Goal: Task Accomplishment & Management: Complete application form

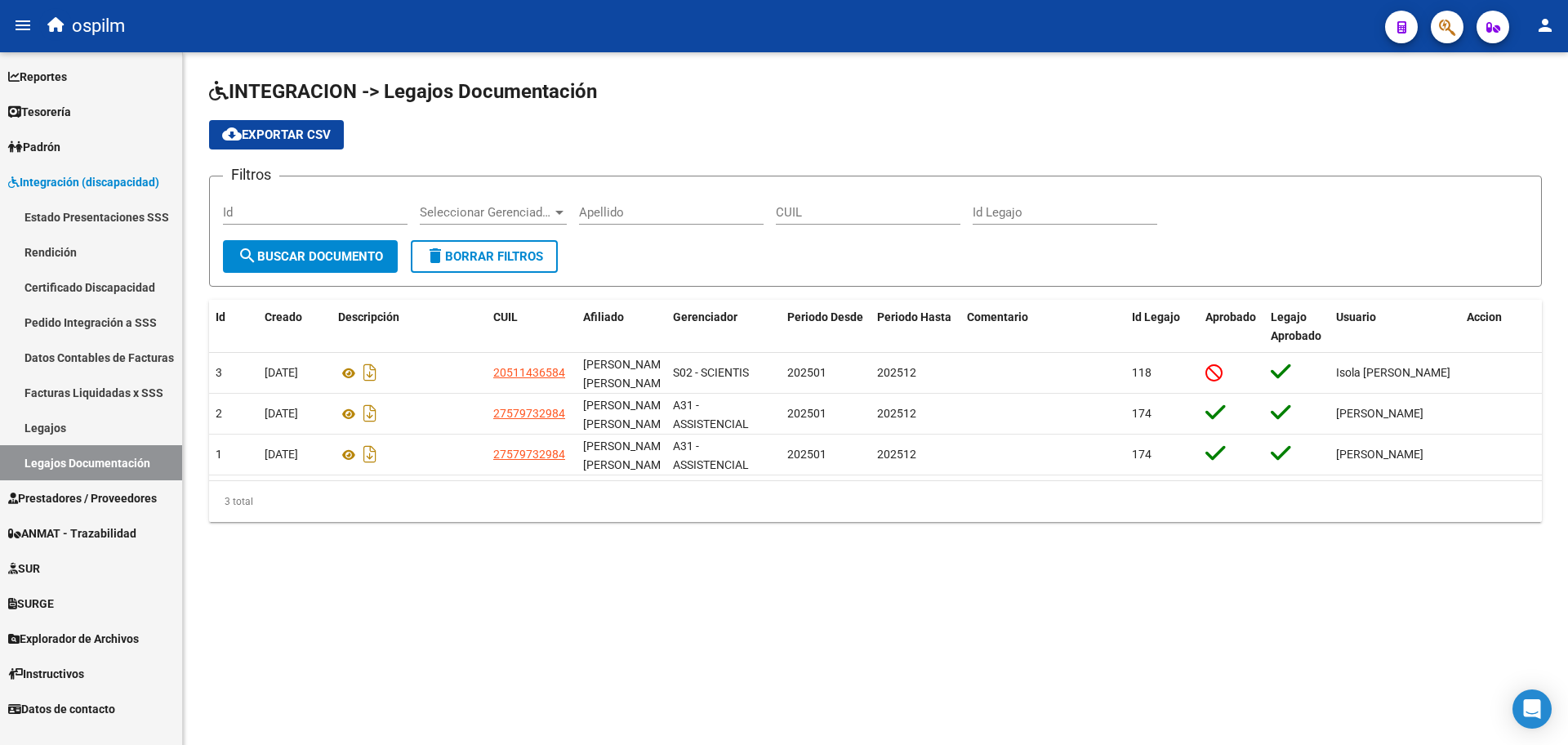
click at [90, 482] on link "Prestadores / Proveedores" at bounding box center [91, 497] width 182 height 35
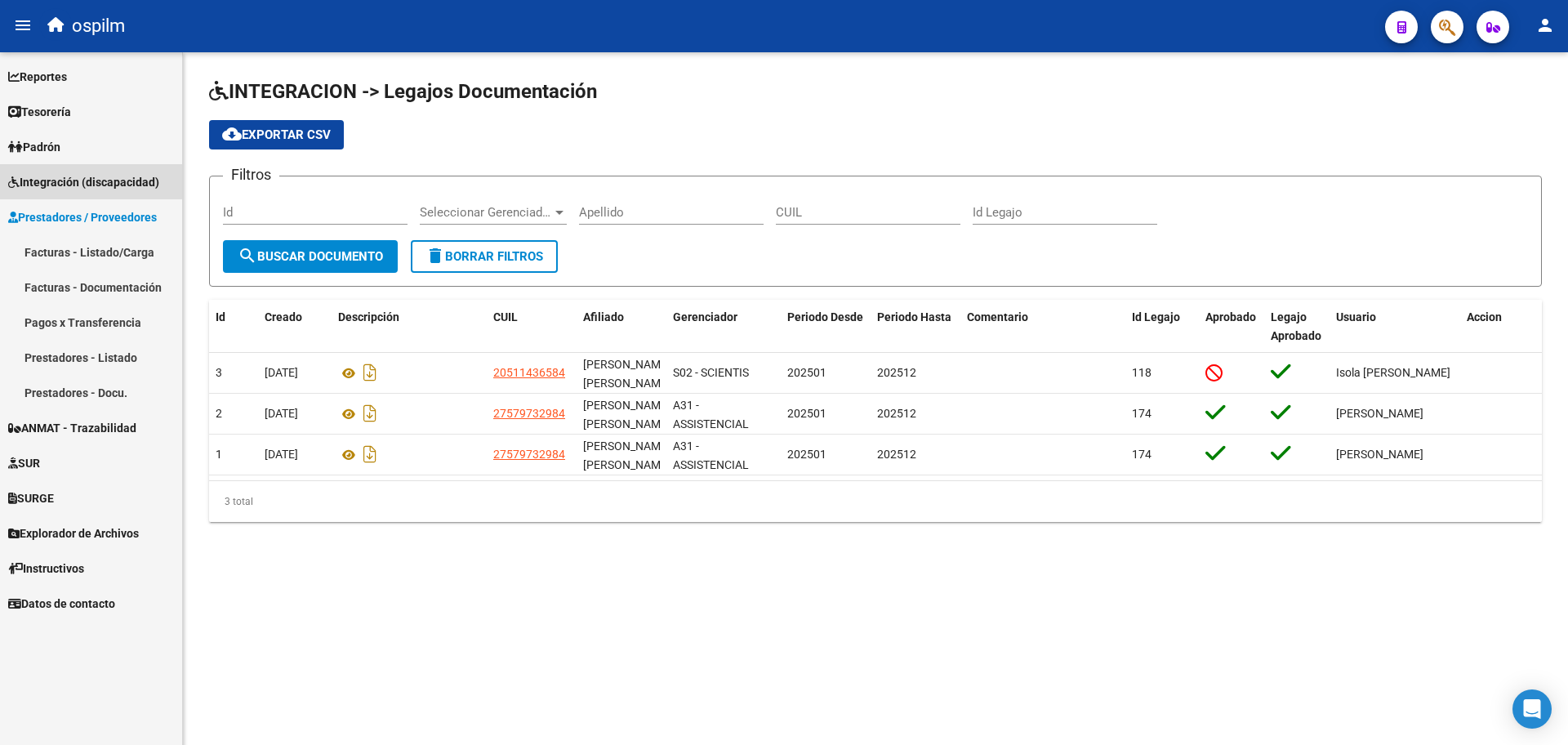
click at [90, 181] on span "Integración (discapacidad)" at bounding box center [83, 181] width 151 height 18
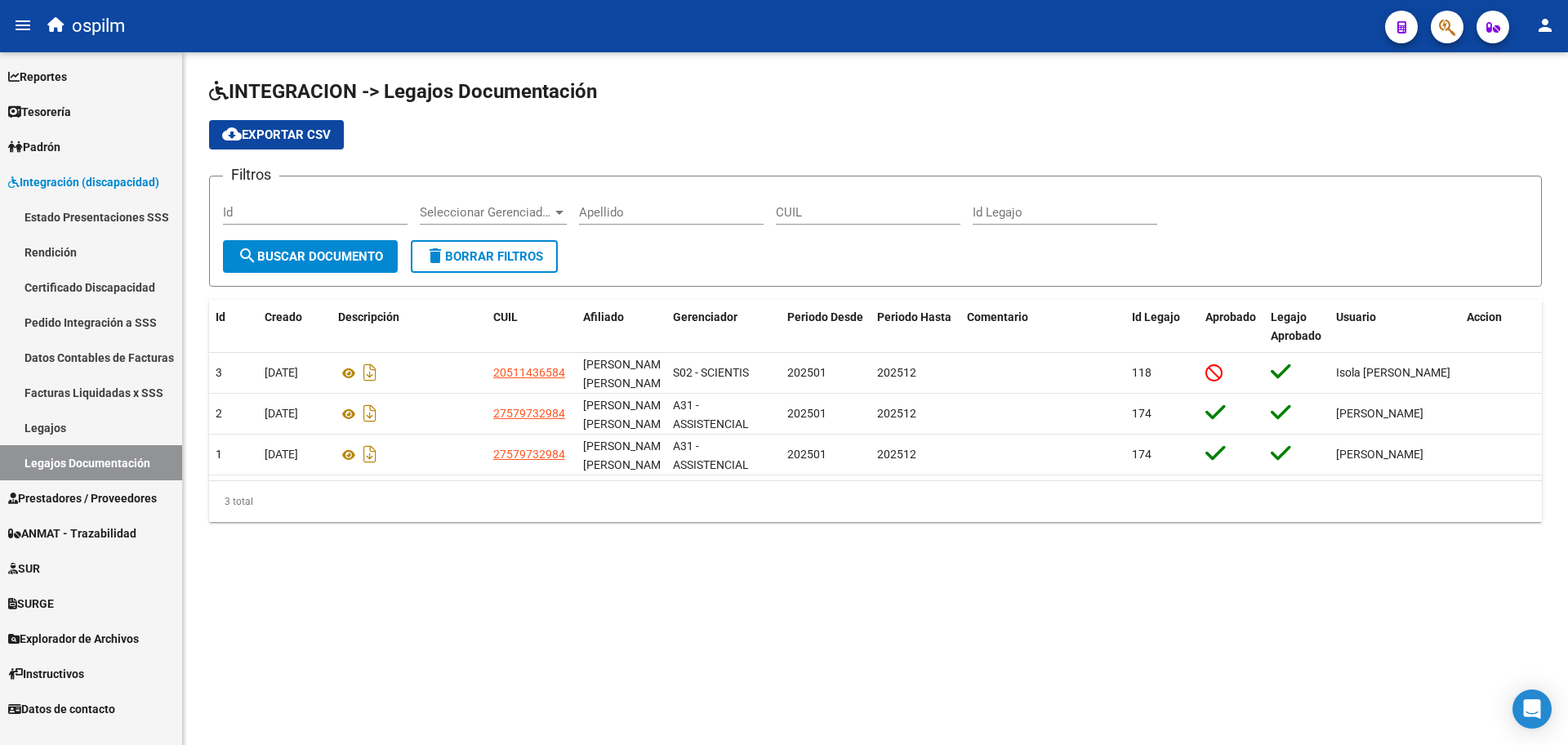
click at [113, 325] on link "Pedido Integración a SSS" at bounding box center [91, 322] width 182 height 35
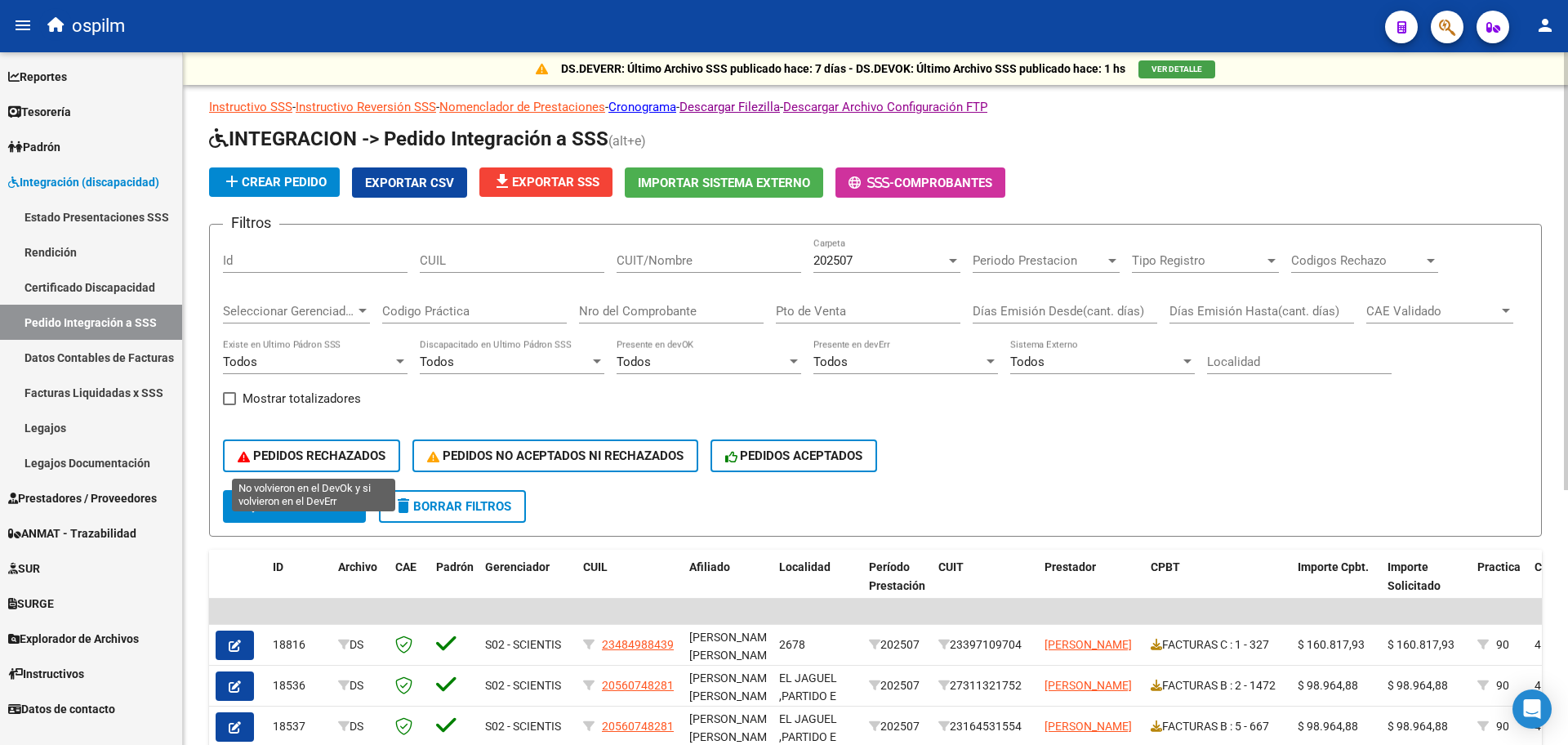
click at [318, 450] on span "PEDIDOS RECHAZADOS" at bounding box center [312, 456] width 148 height 14
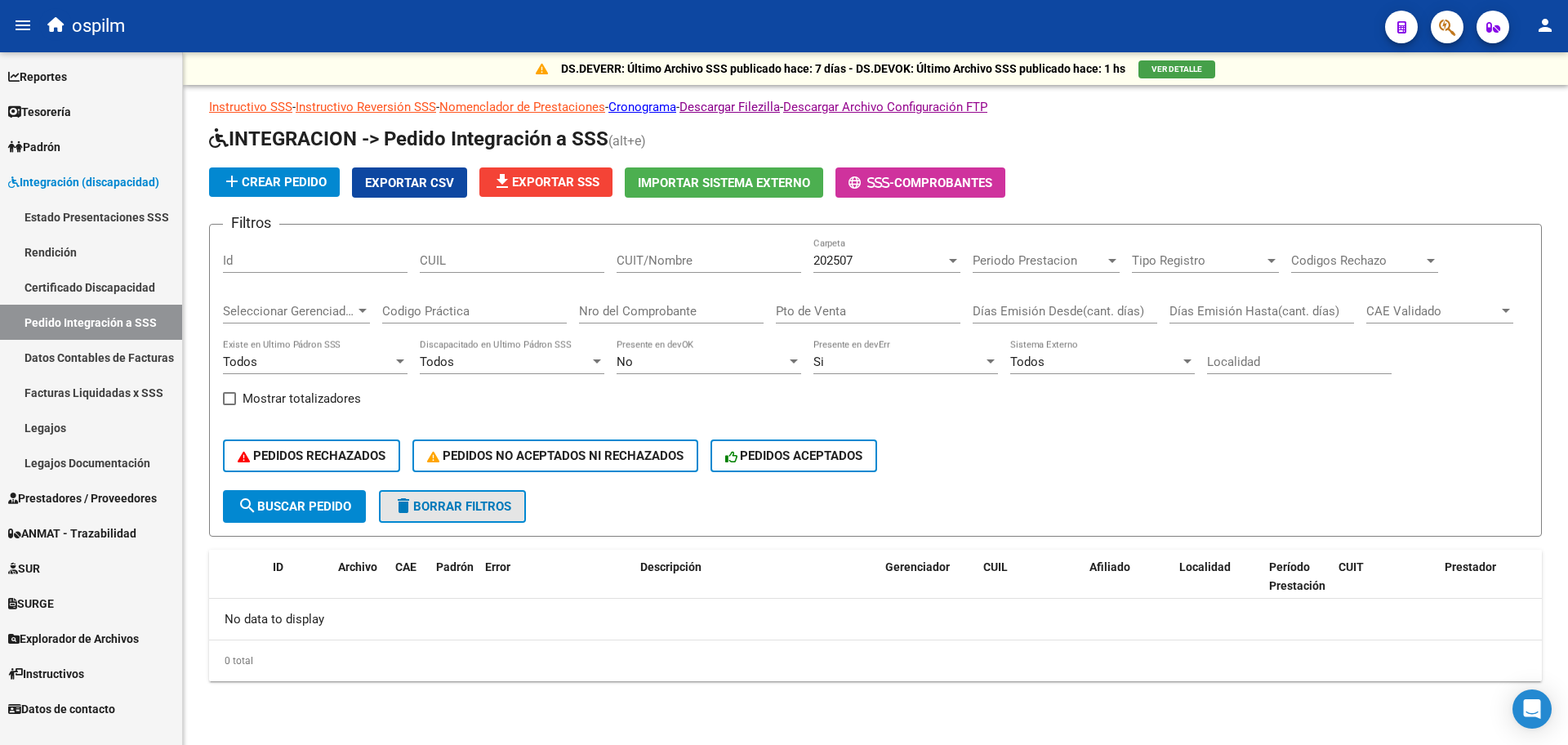
click at [489, 503] on span "delete Borrar Filtros" at bounding box center [452, 506] width 117 height 14
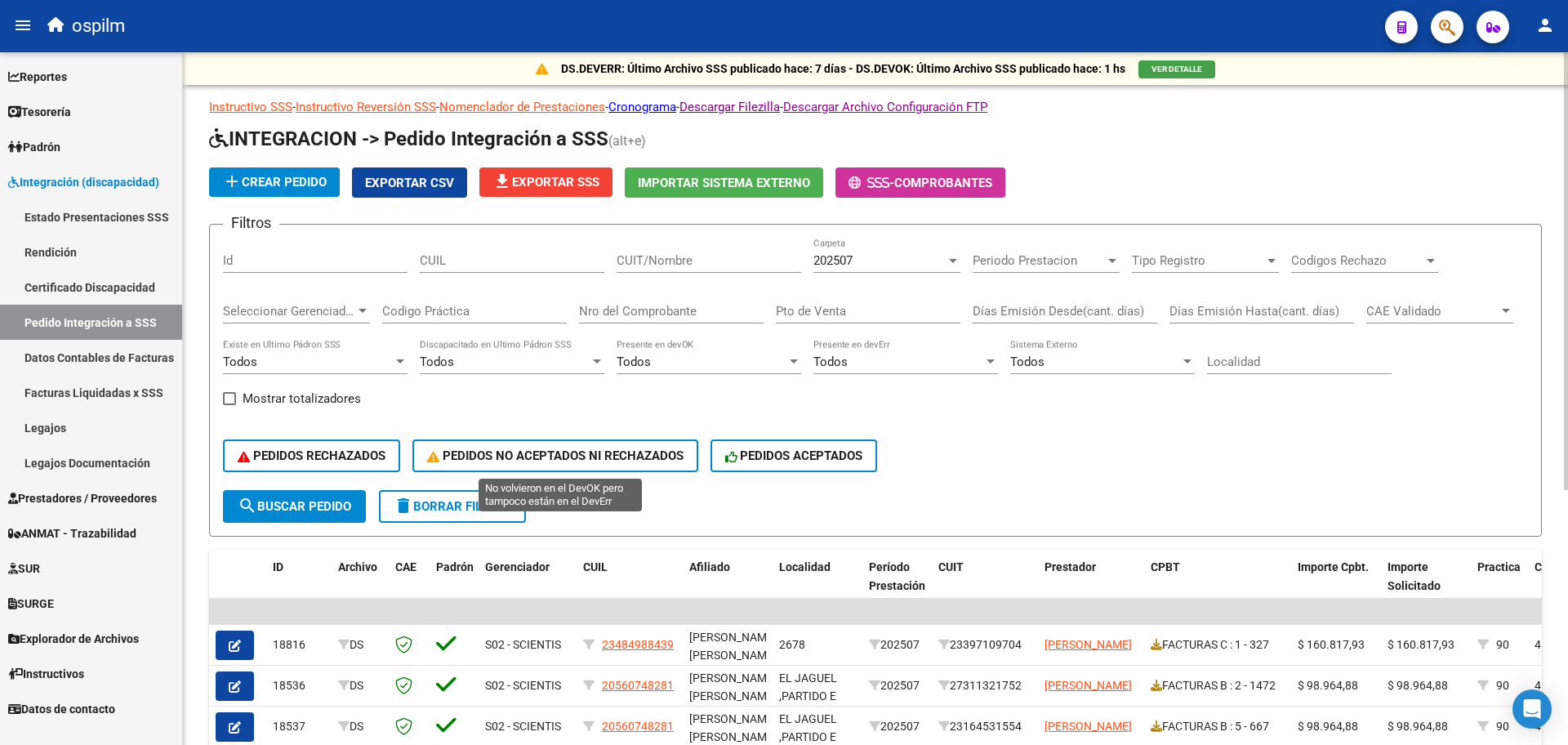
click at [518, 442] on button "PEDIDOS NO ACEPTADOS NI RECHAZADOS" at bounding box center [556, 456] width 286 height 32
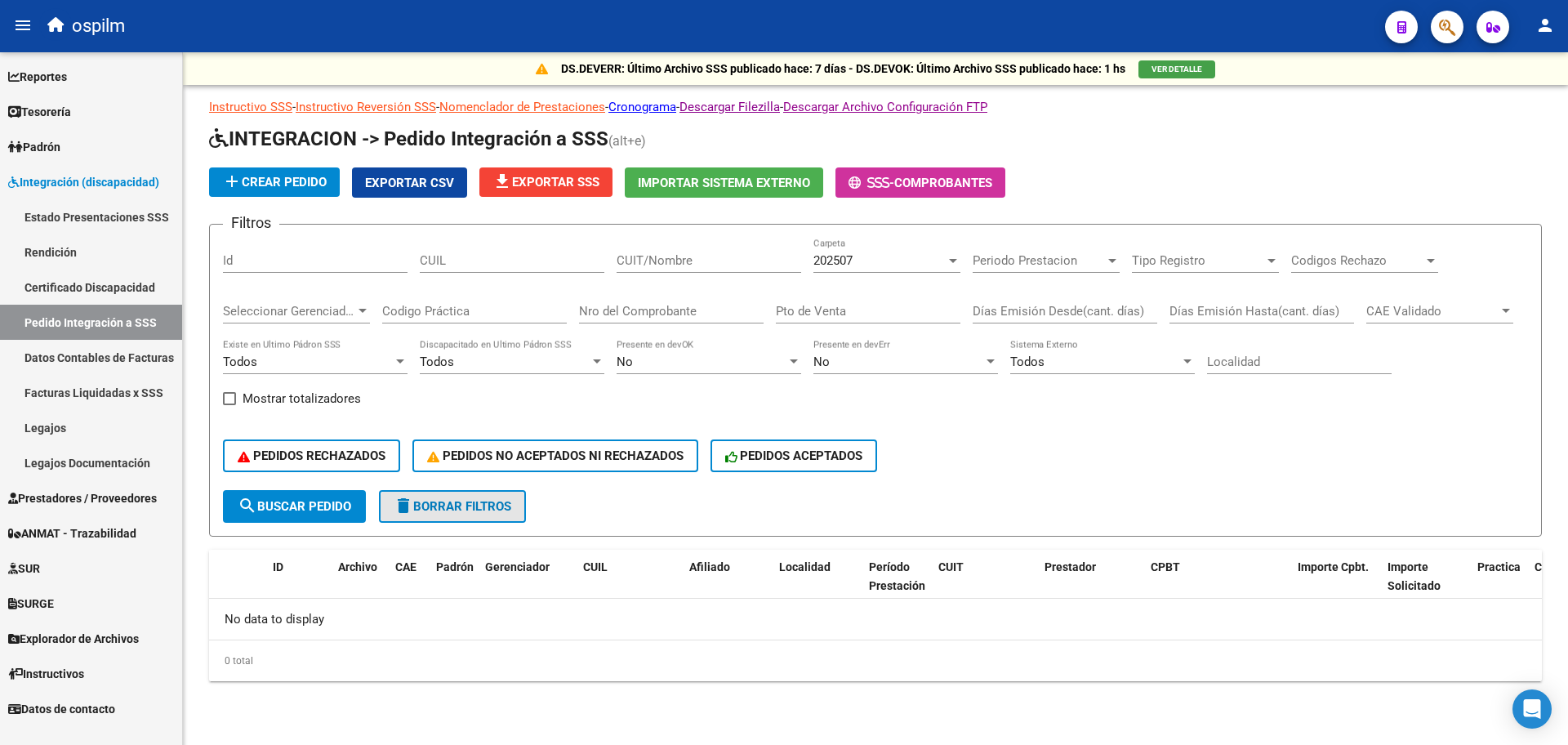
click at [502, 496] on button "delete Borrar Filtros" at bounding box center [452, 507] width 147 height 32
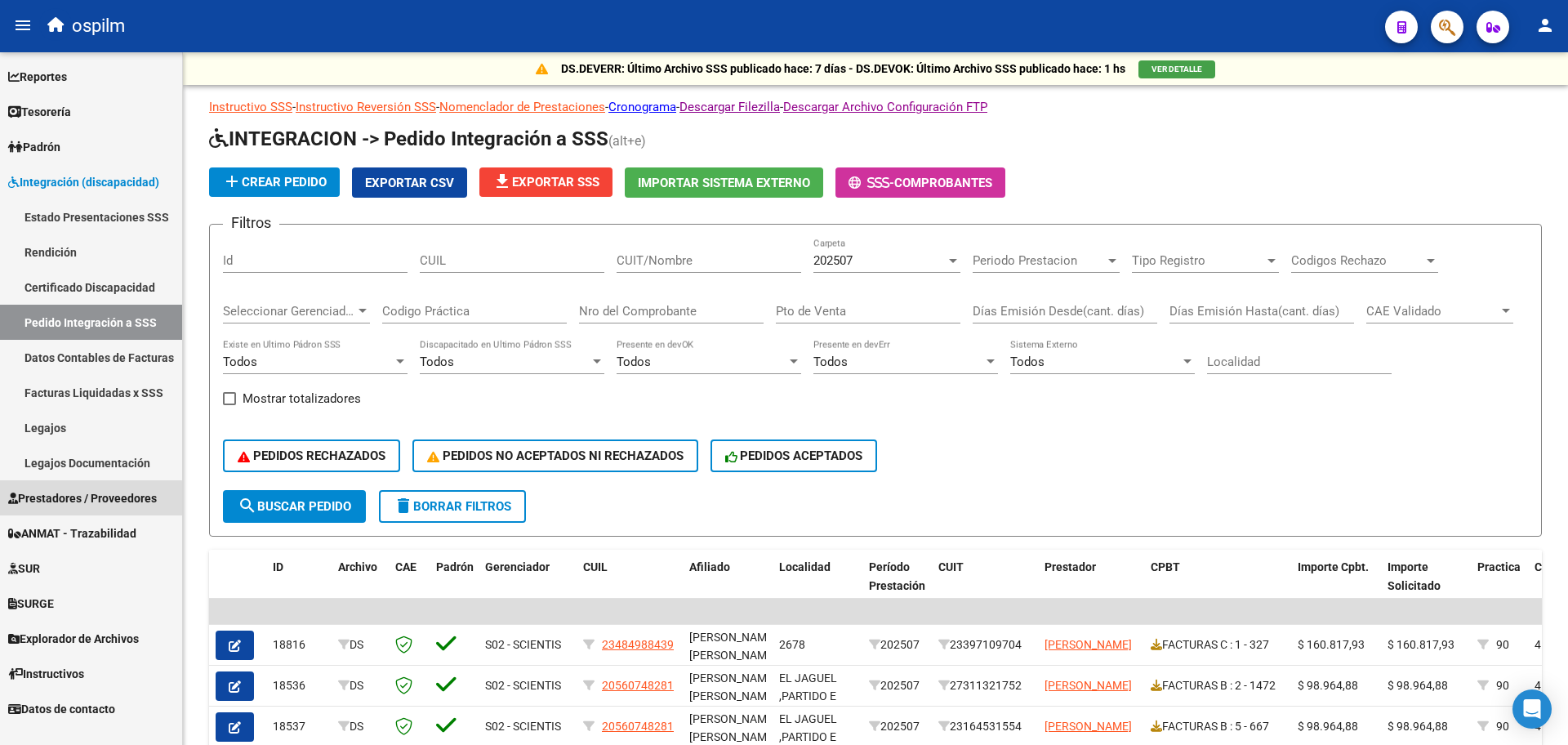
click at [54, 501] on span "Prestadores / Proveedores" at bounding box center [83, 498] width 149 height 18
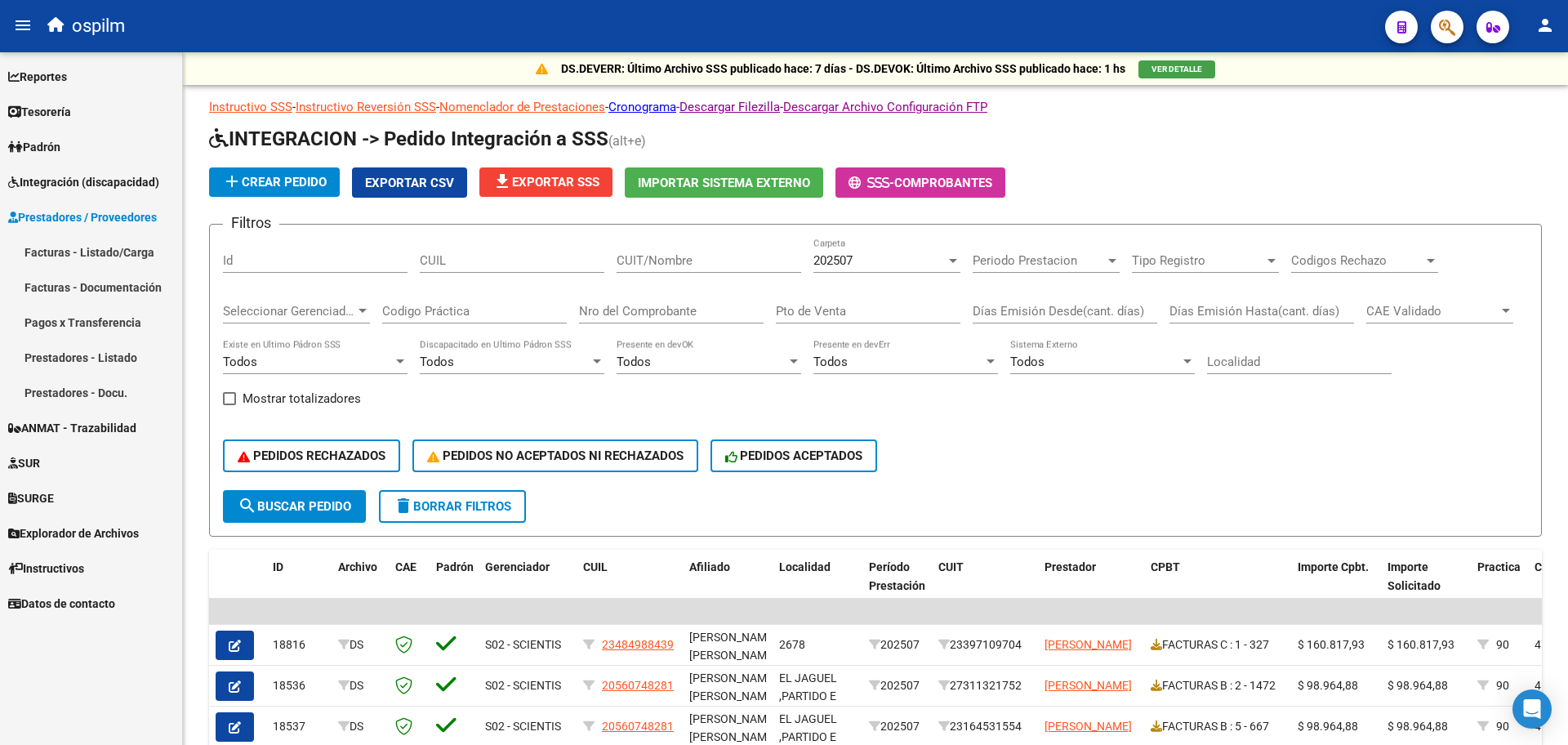
click at [59, 238] on link "Facturas - Listado/Carga" at bounding box center [91, 251] width 182 height 35
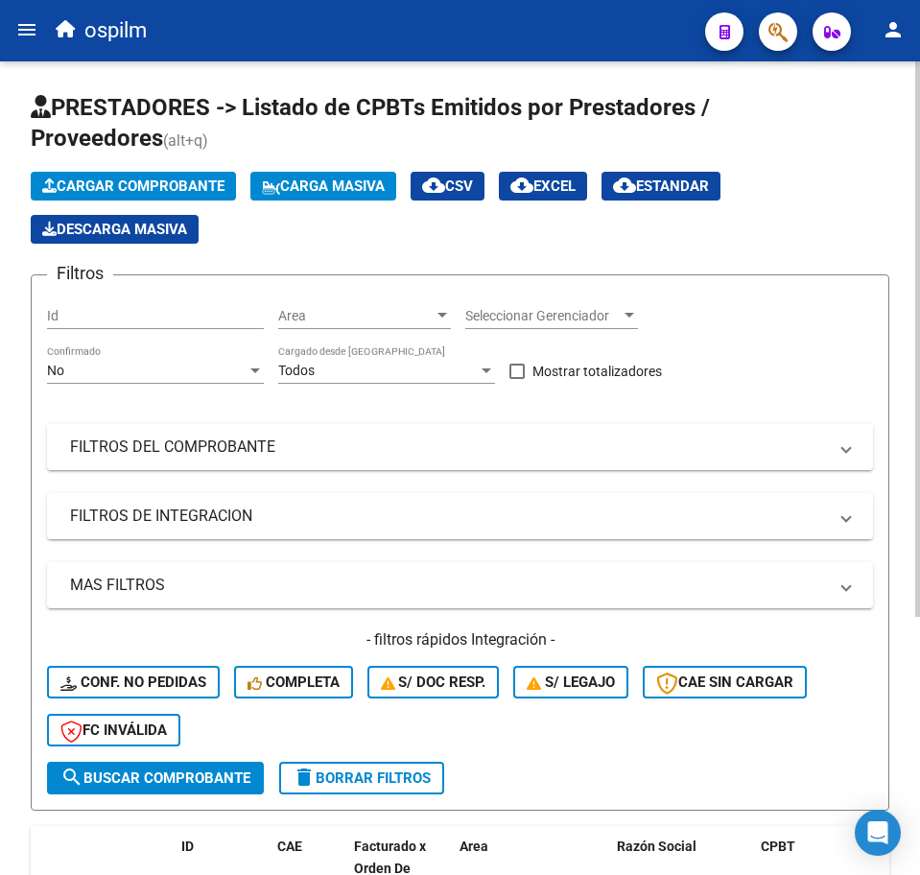
click at [301, 187] on span "Carga Masiva" at bounding box center [323, 185] width 123 height 17
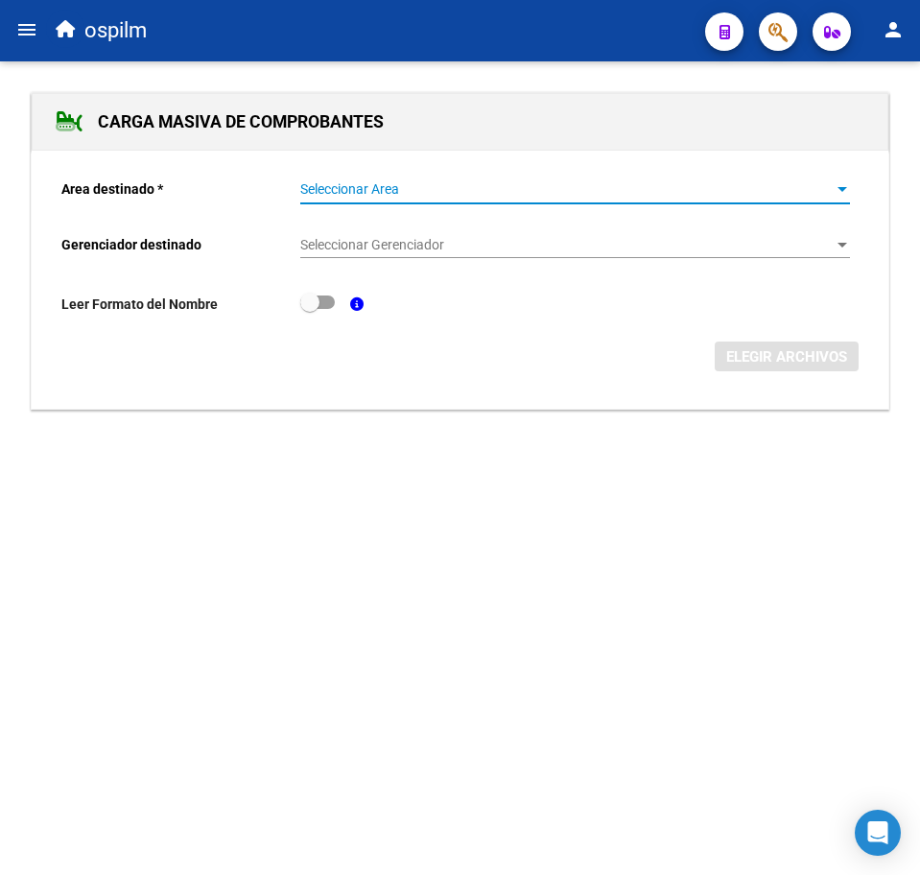
click at [376, 181] on span "Seleccionar Area" at bounding box center [566, 189] width 532 height 16
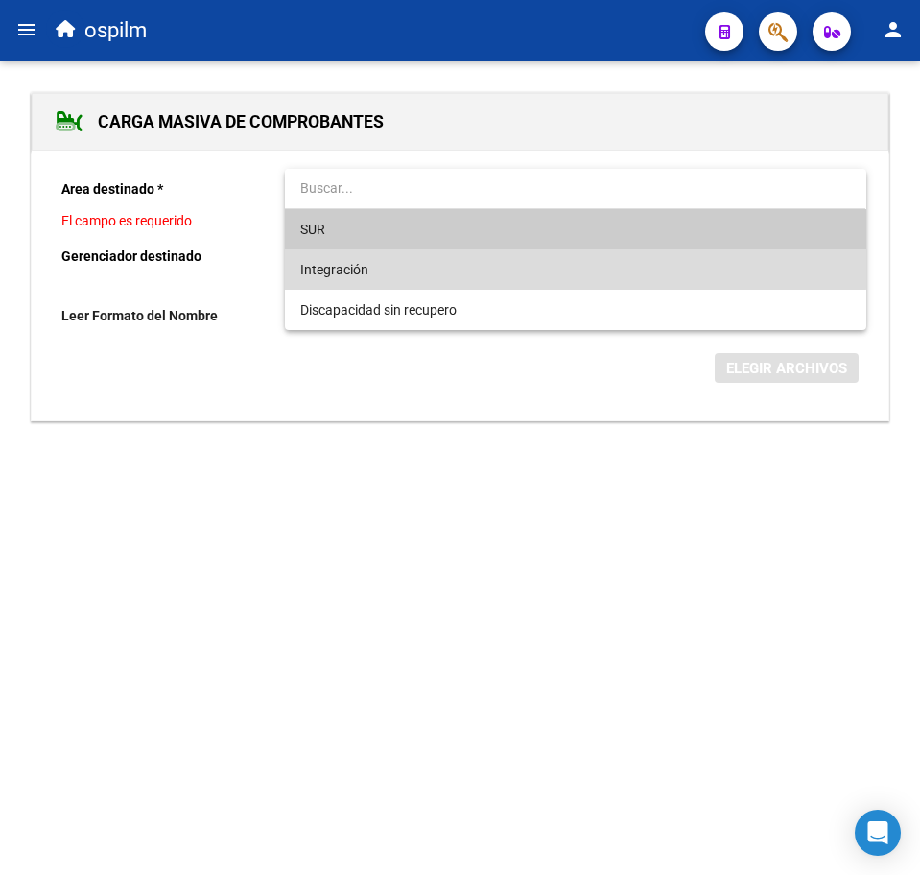
click at [378, 259] on span "Integración" at bounding box center [575, 269] width 550 height 40
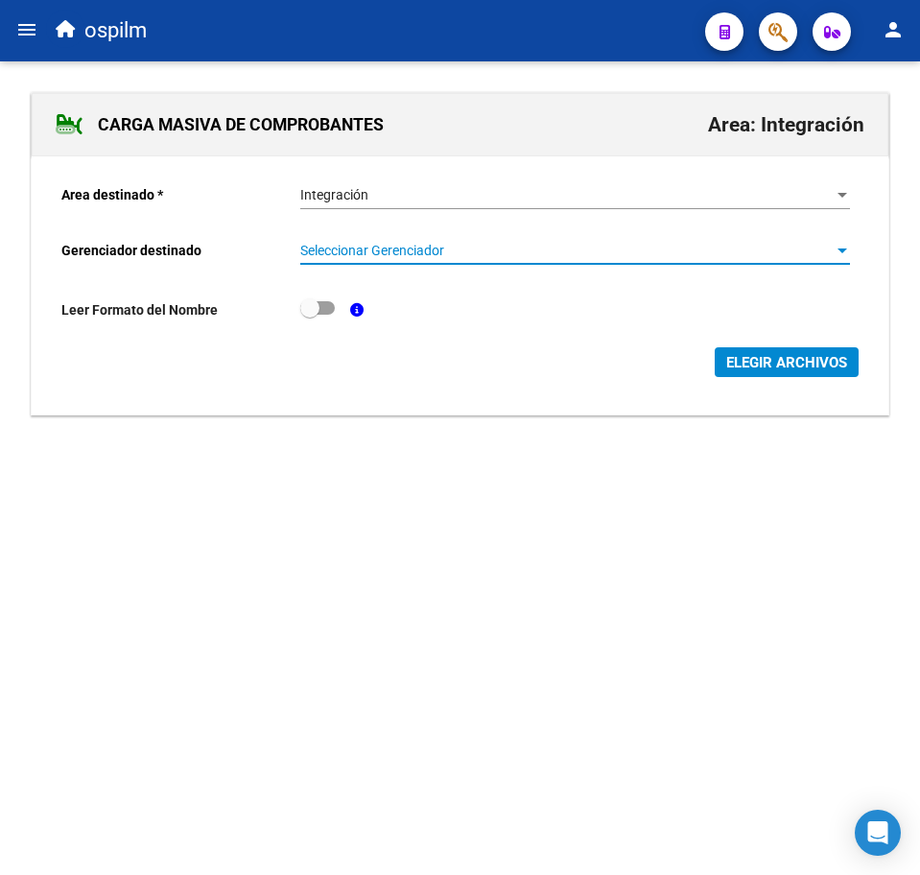
click at [385, 247] on span "Seleccionar Gerenciador" at bounding box center [566, 251] width 532 height 16
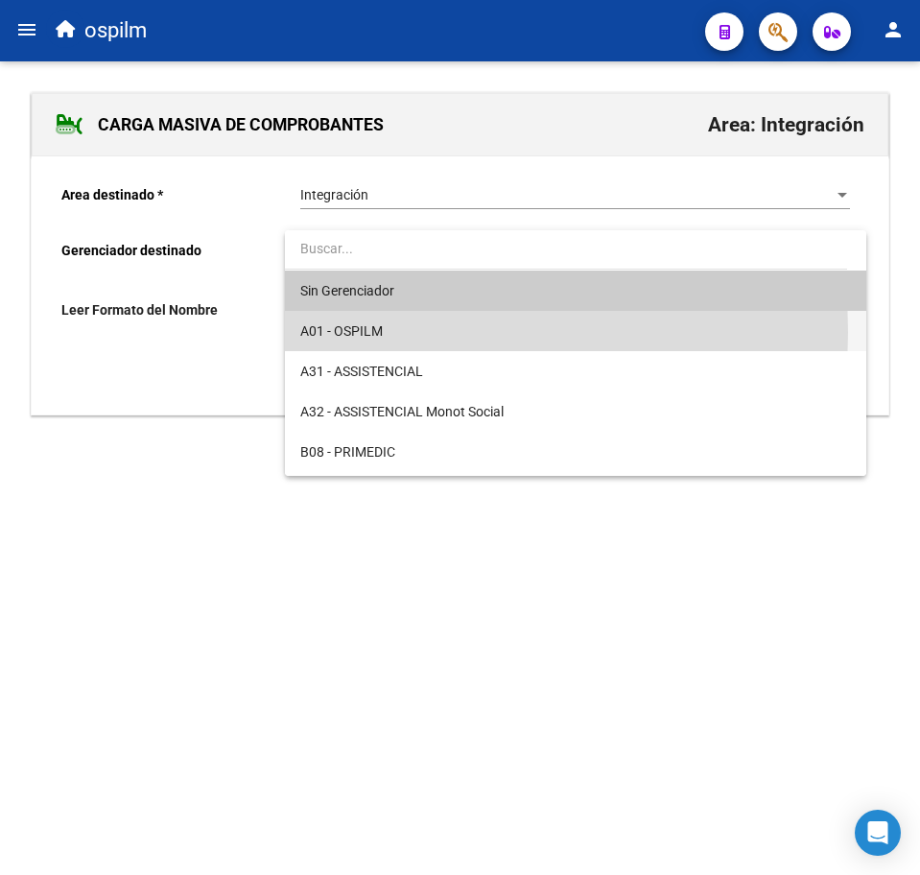
click at [411, 331] on span "A01 - OSPILM" at bounding box center [575, 331] width 550 height 40
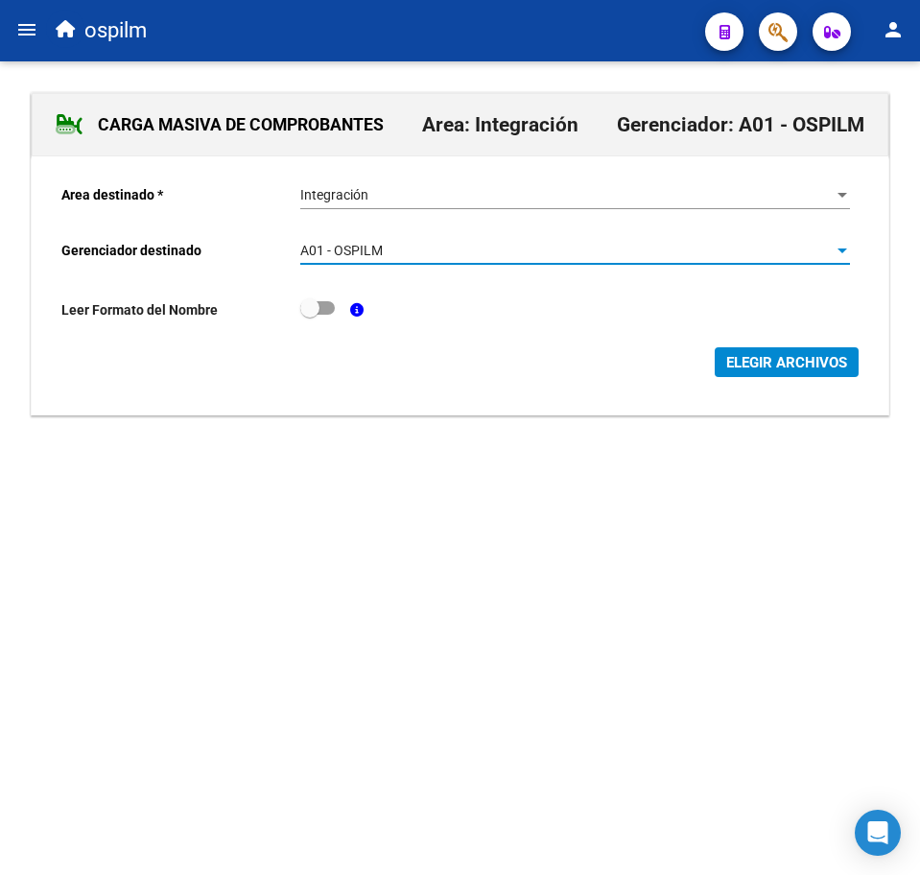
click at [775, 361] on span "ELEGIR ARCHIVOS" at bounding box center [786, 362] width 121 height 17
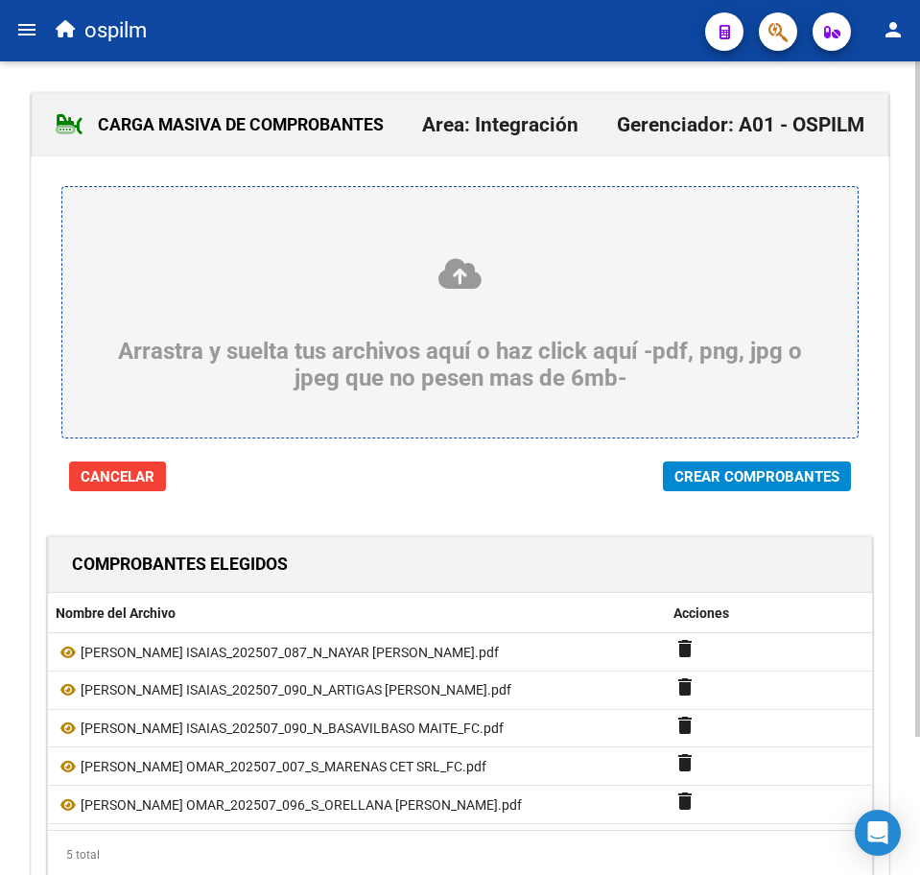
click at [793, 471] on span "Crear Comprobantes" at bounding box center [756, 476] width 165 height 17
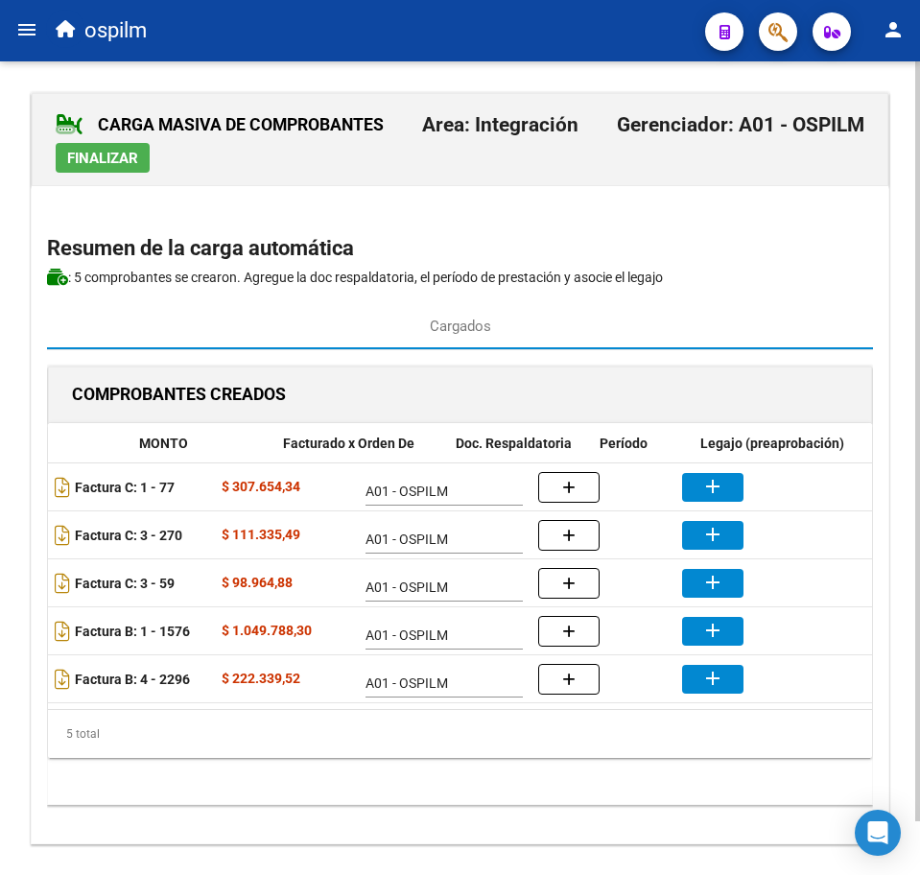
scroll to position [0, 367]
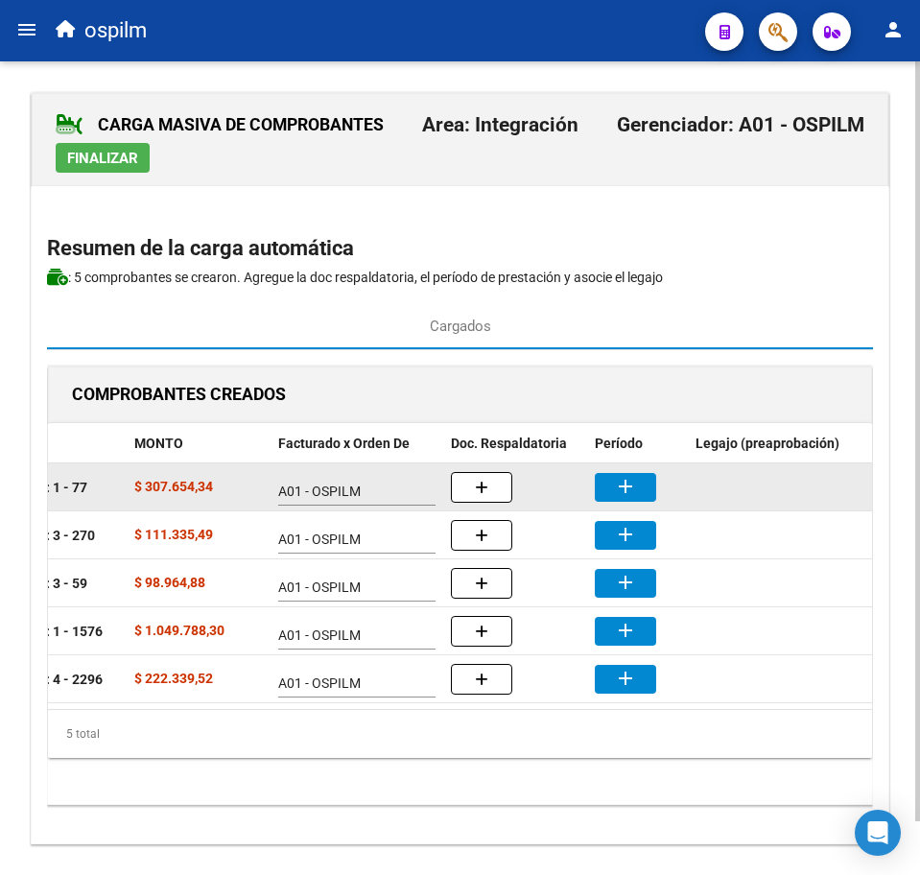
click at [628, 485] on mat-icon "add" at bounding box center [625, 486] width 23 height 23
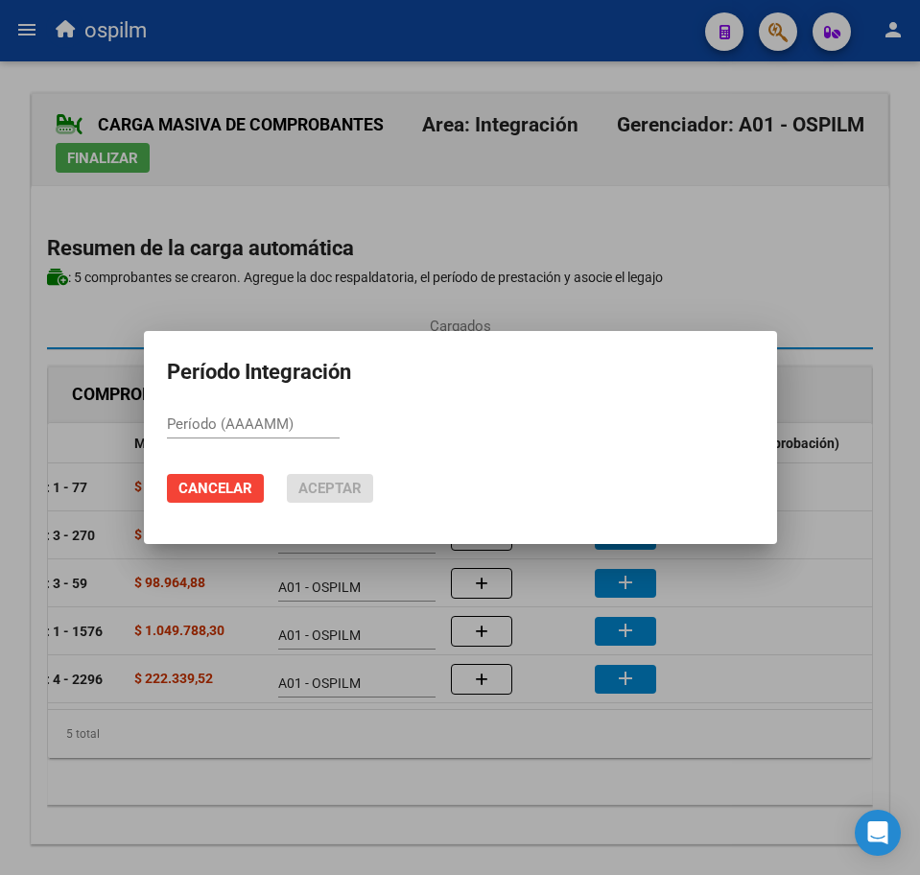
paste input "202507"
type input "202507"
click at [322, 486] on span "Aceptar" at bounding box center [329, 488] width 63 height 17
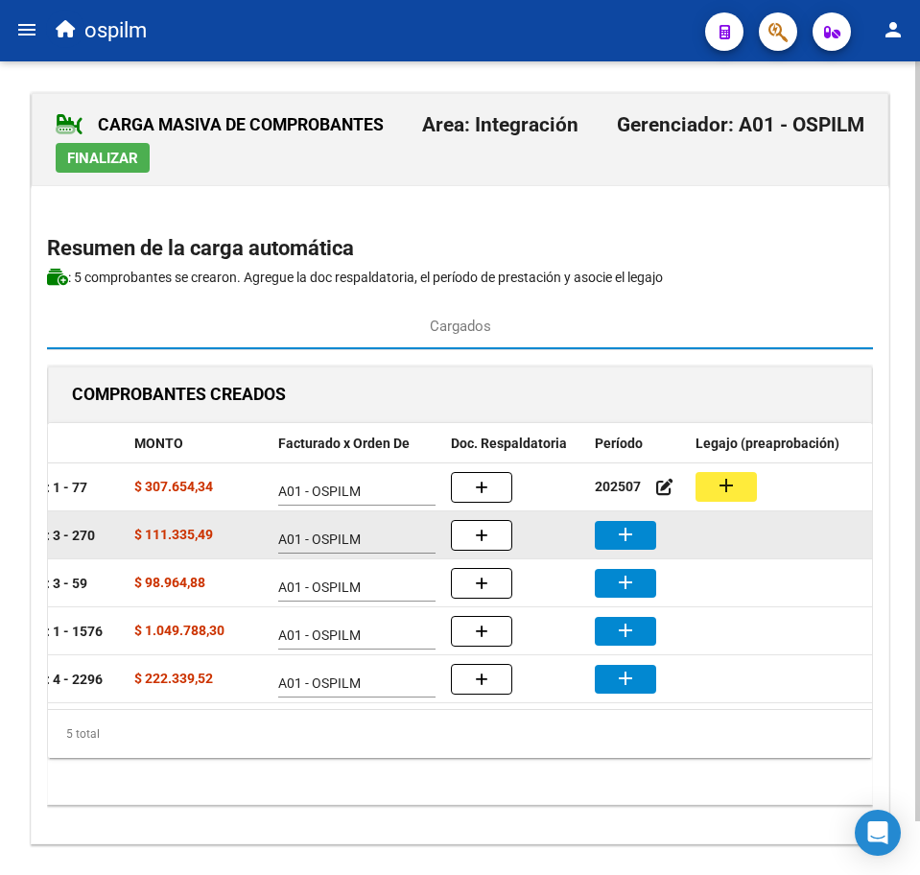
click at [644, 546] on button "add" at bounding box center [625, 535] width 61 height 29
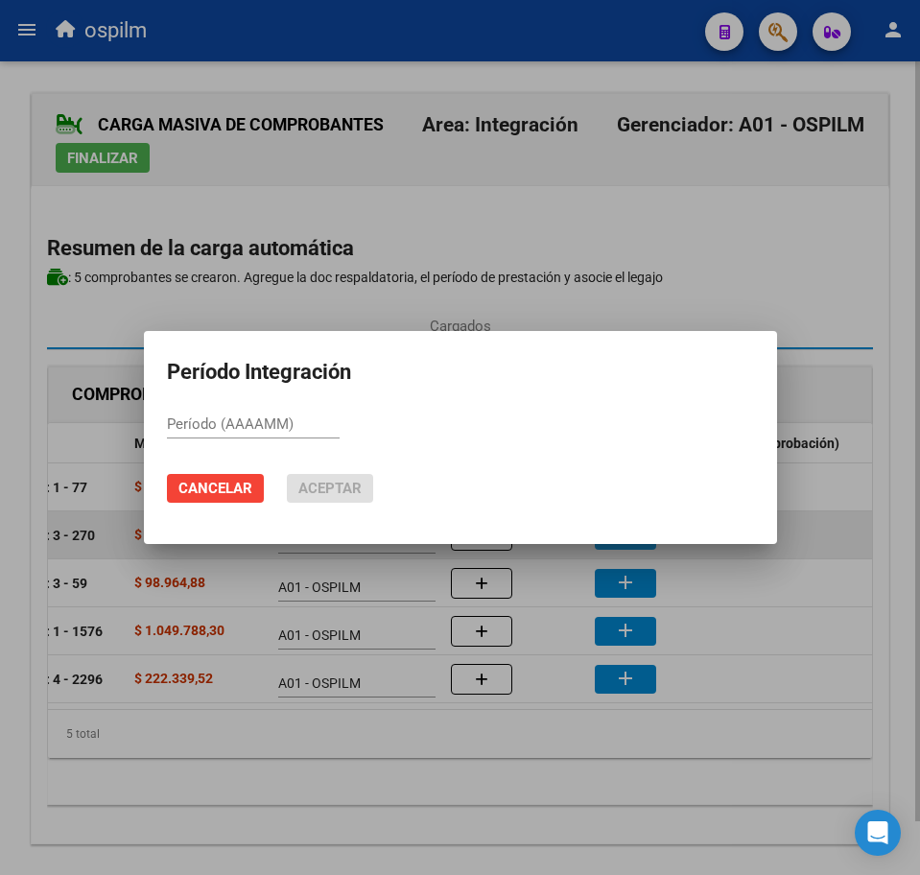
paste input "202507"
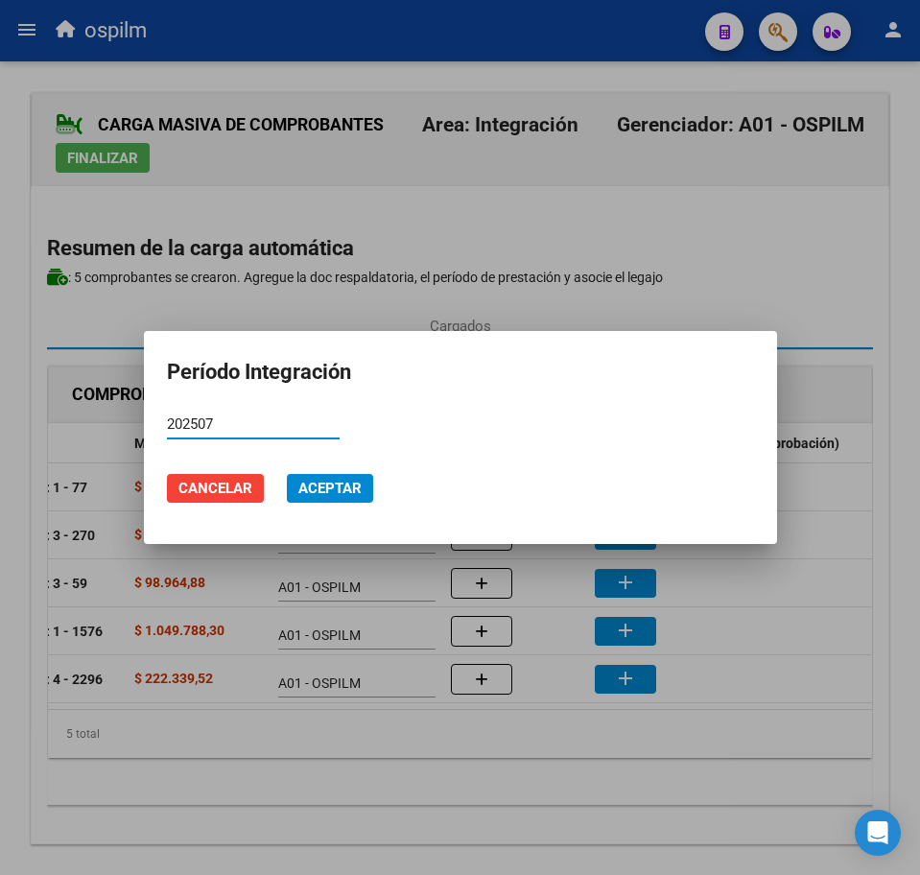
type input "202507"
click at [319, 485] on span "Aceptar" at bounding box center [329, 488] width 63 height 17
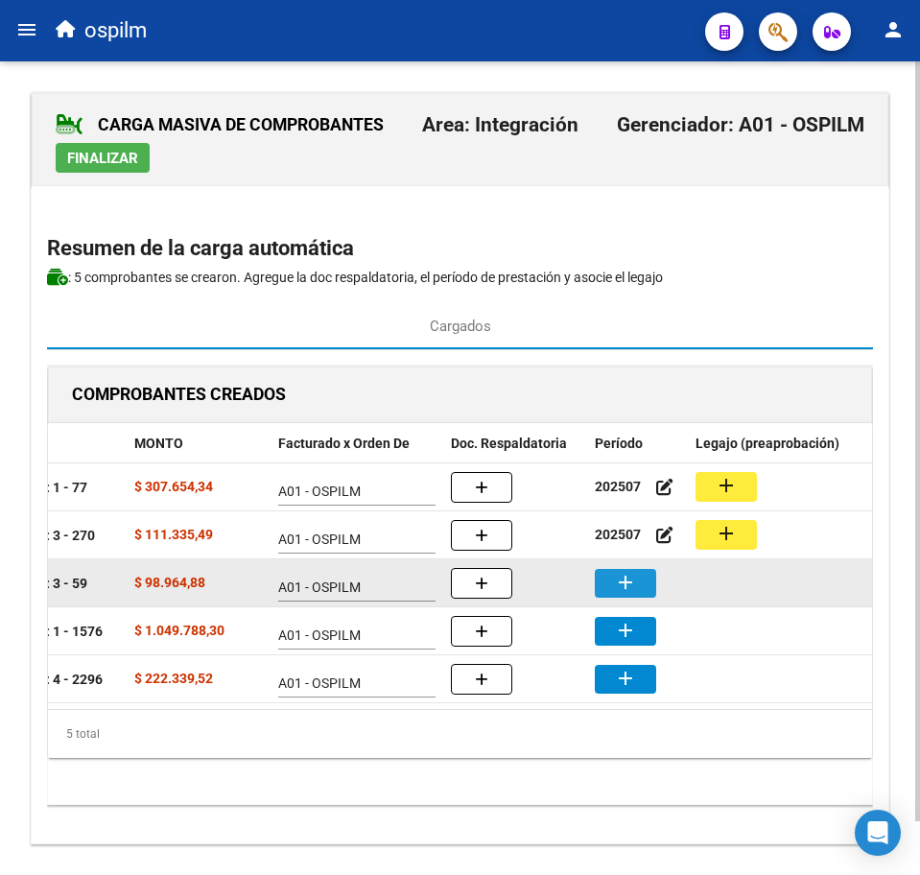
click at [638, 586] on button "add" at bounding box center [625, 583] width 61 height 29
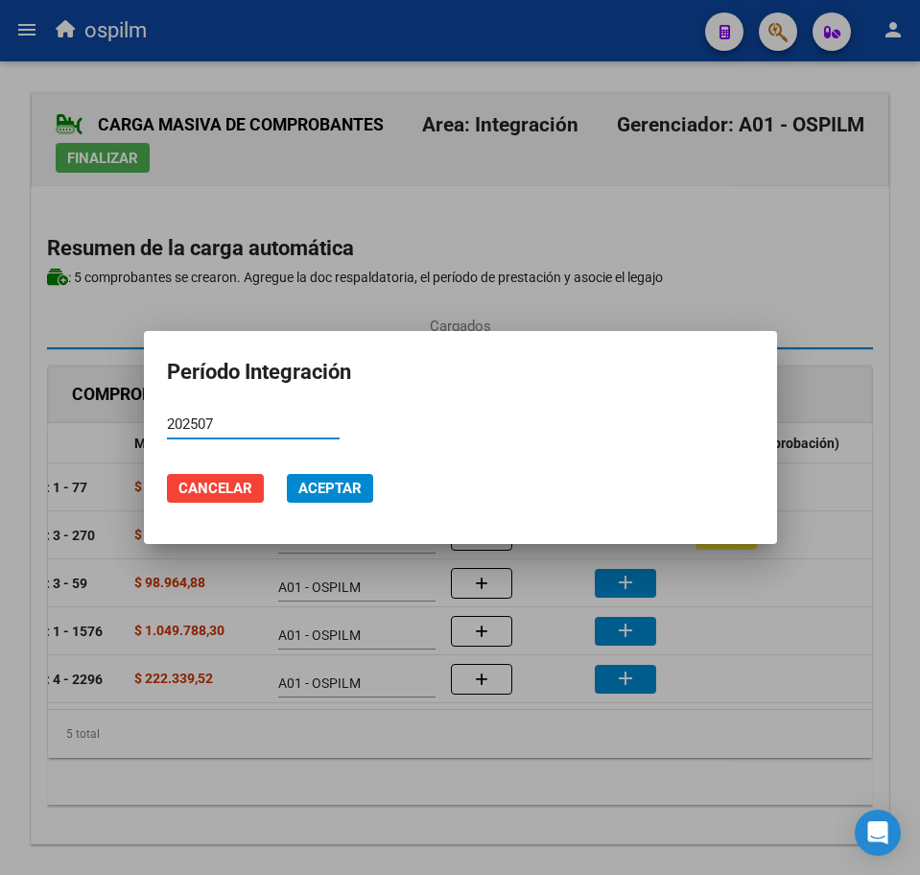
type input "202507"
click at [315, 486] on span "Aceptar" at bounding box center [329, 488] width 63 height 17
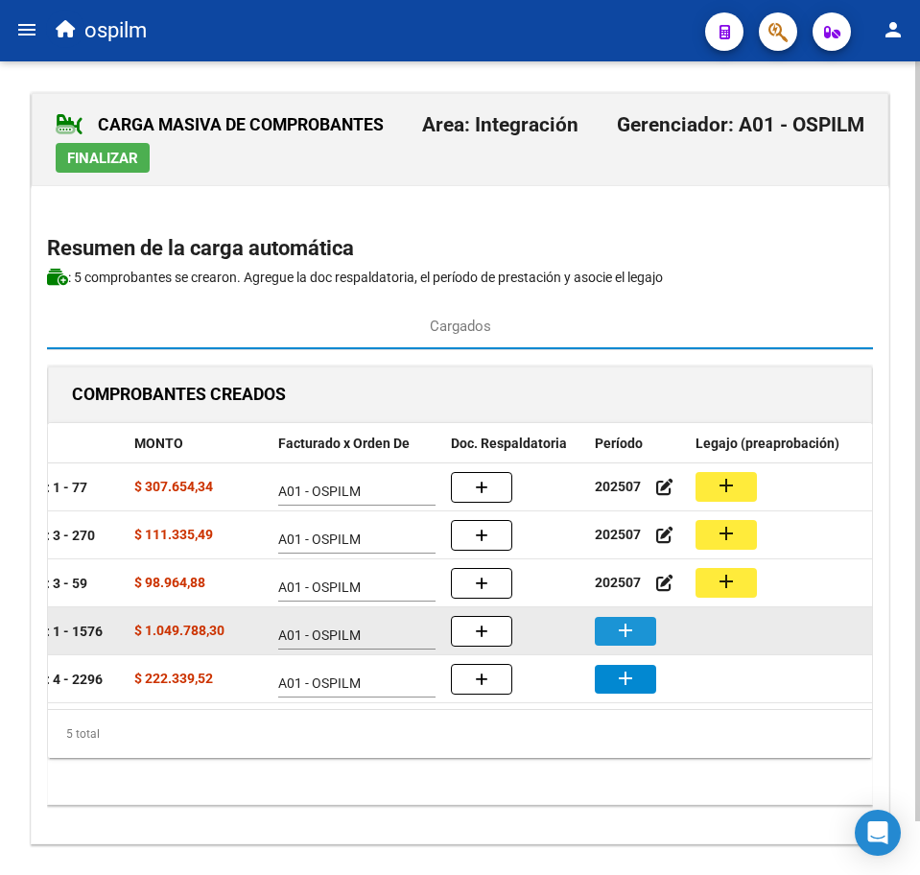
click at [619, 629] on mat-icon "add" at bounding box center [625, 630] width 23 height 23
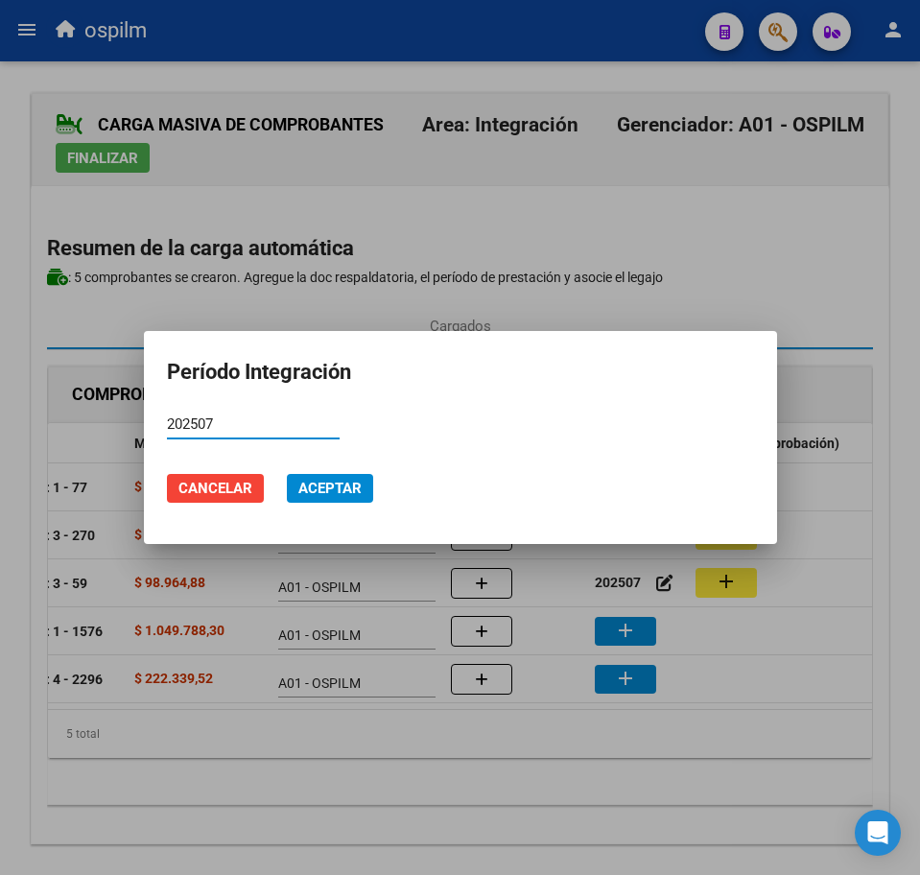
type input "202507"
click at [338, 483] on span "Aceptar" at bounding box center [329, 488] width 63 height 17
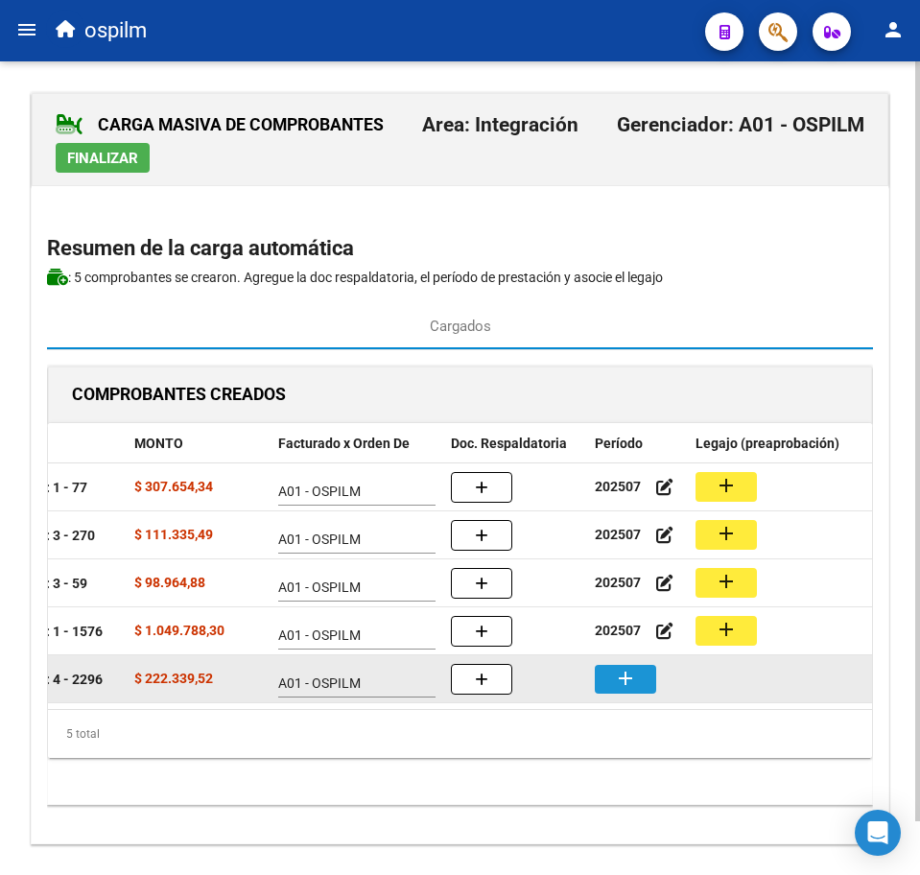
click at [648, 681] on button "add" at bounding box center [625, 679] width 61 height 29
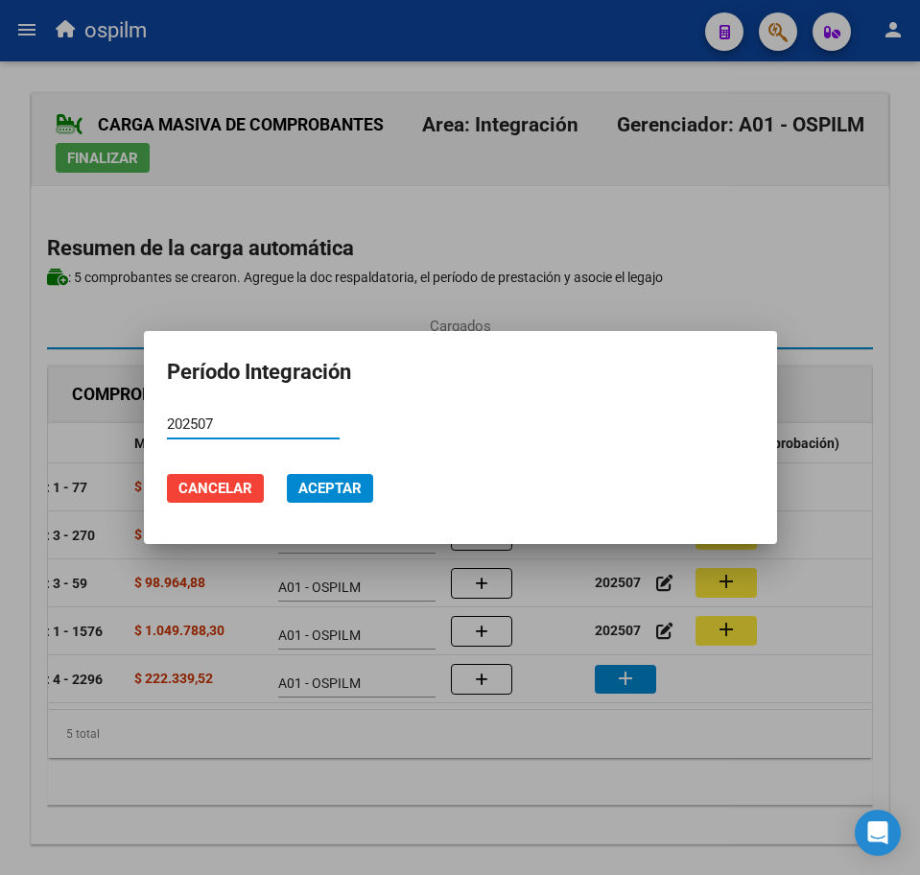
type input "202507"
click at [278, 464] on mat-dialog-actions "Cancelar Aceptar" at bounding box center [460, 488] width 587 height 65
click at [305, 488] on span "Aceptar" at bounding box center [329, 488] width 63 height 17
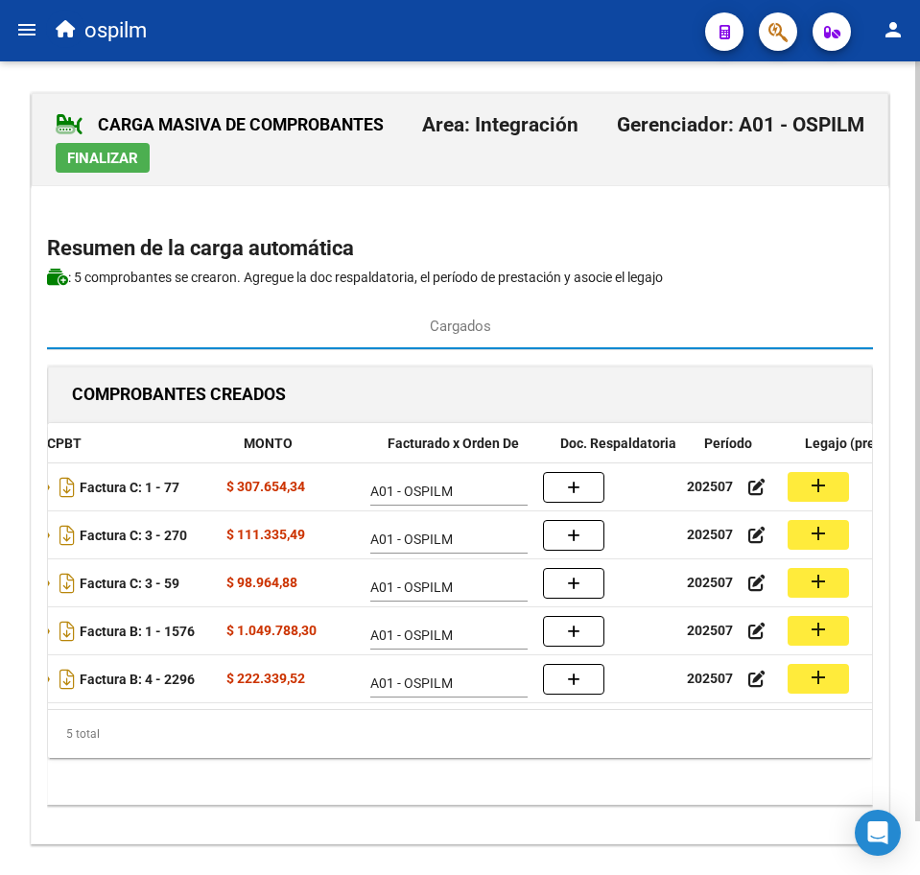
scroll to position [0, 258]
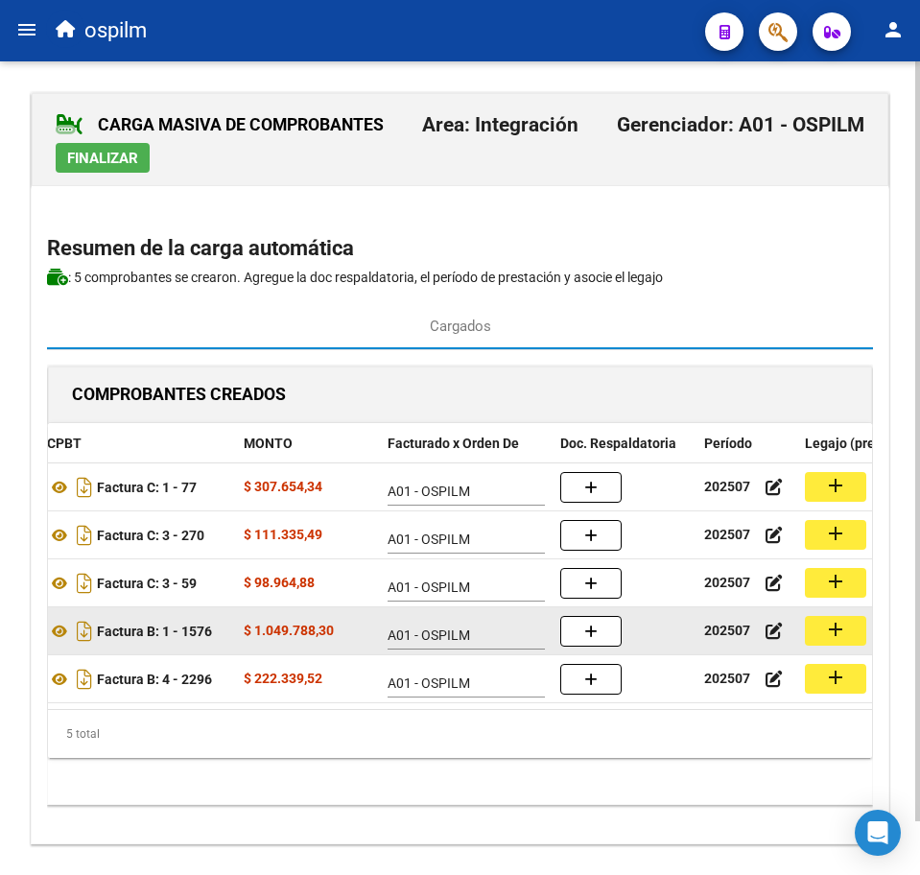
click at [833, 627] on mat-icon "add" at bounding box center [835, 629] width 23 height 23
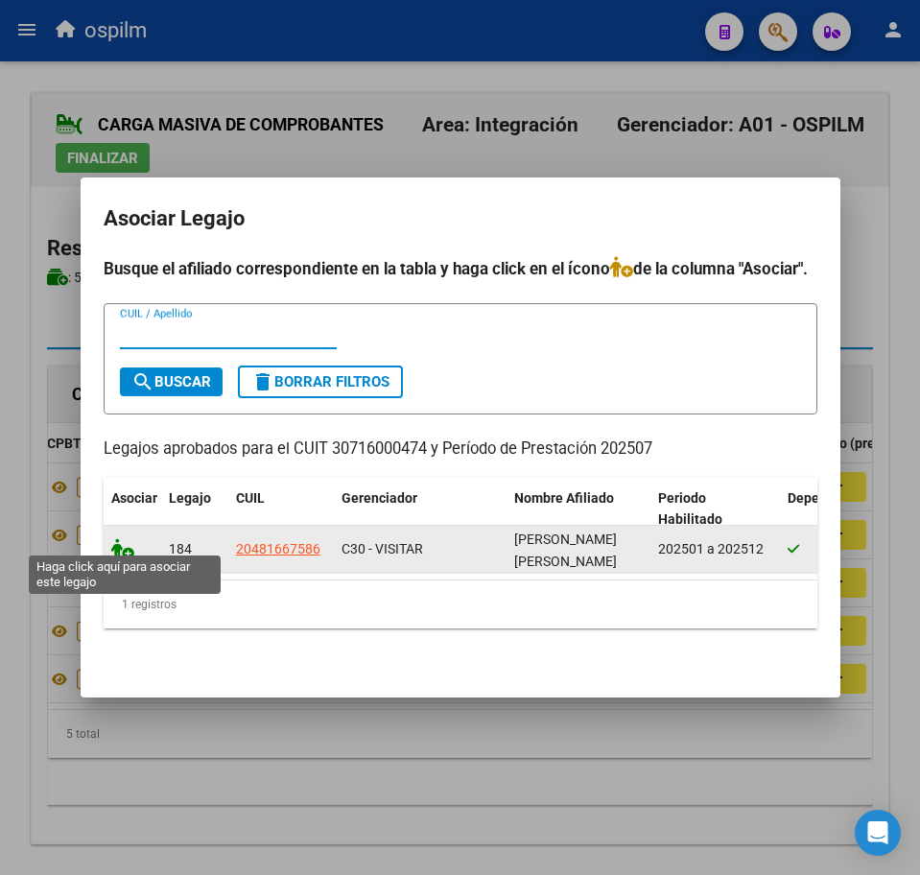
click at [118, 538] on icon at bounding box center [122, 548] width 23 height 21
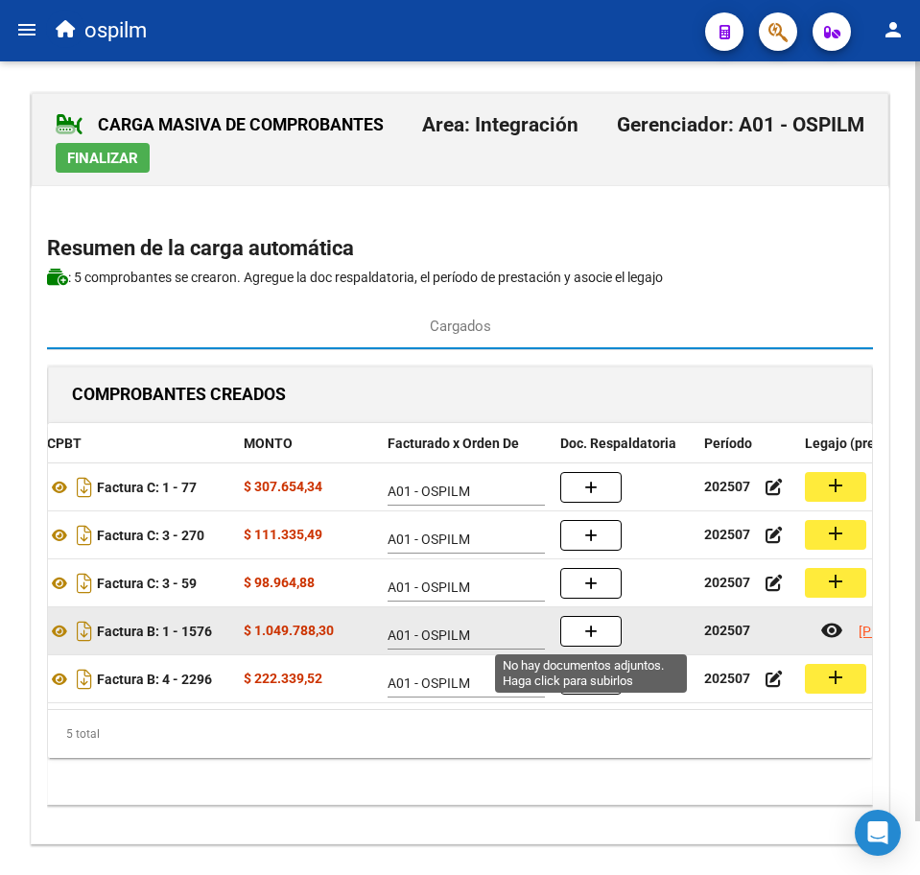
click at [598, 632] on button "button" at bounding box center [590, 631] width 61 height 31
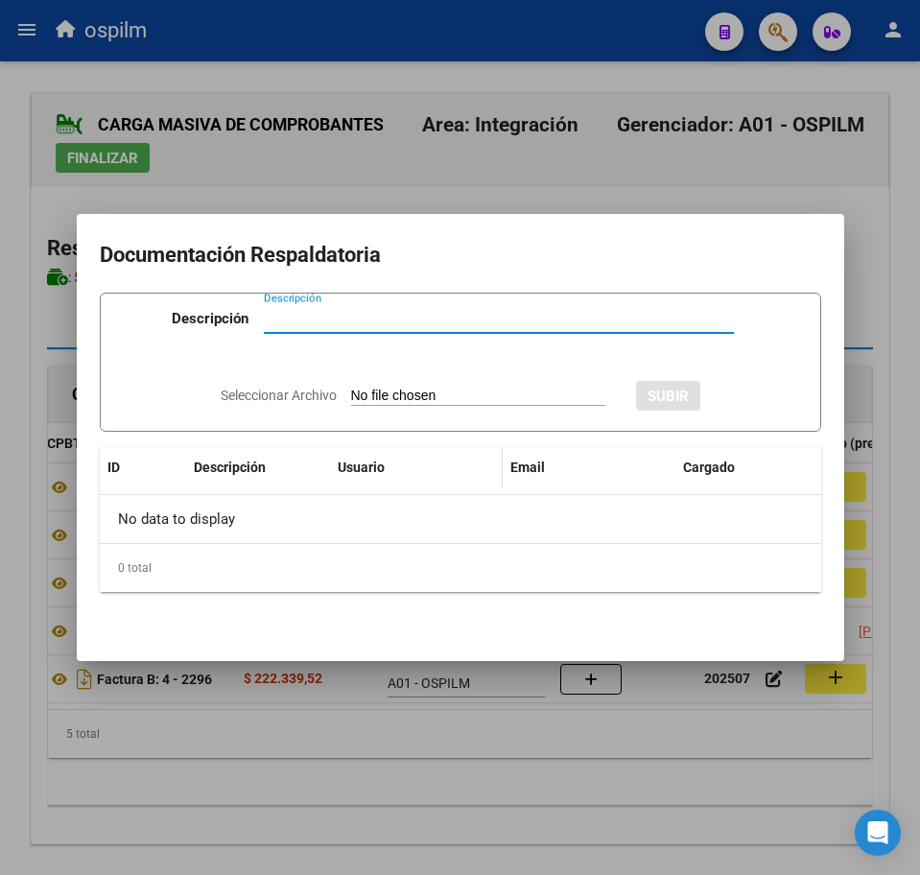
paste input "Planilla de asistencia"
type input "Planilla de asistencia"
click at [380, 392] on input "Seleccionar Archivo" at bounding box center [478, 397] width 254 height 18
type input "C:\fakepath\[PERSON_NAME] OMAR_202507_007_S_MARENAS CET SRL_PA.pdf"
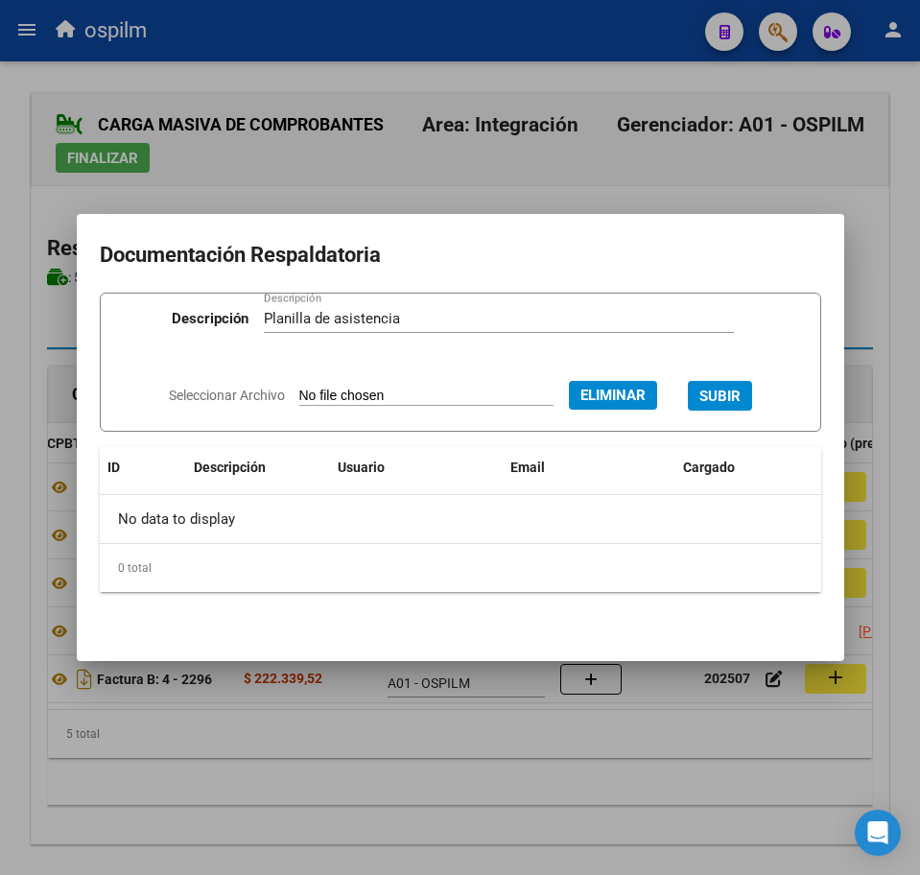
click at [744, 385] on button "SUBIR" at bounding box center [720, 396] width 64 height 30
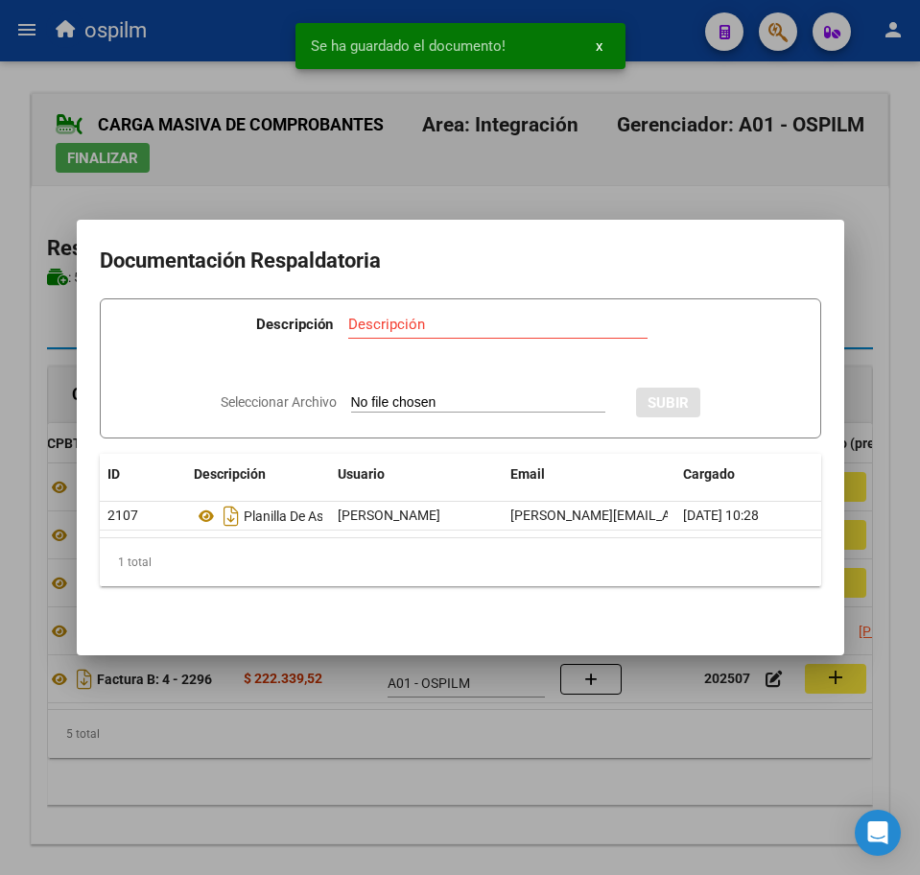
click at [155, 830] on div at bounding box center [460, 437] width 920 height 875
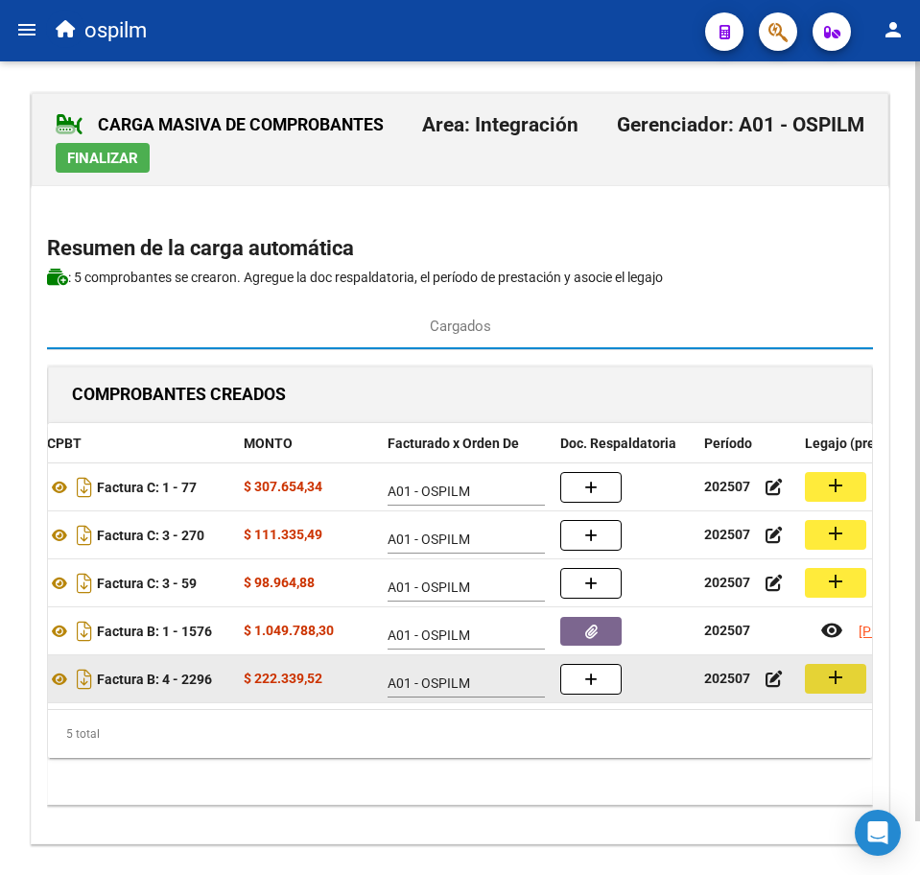
click at [835, 672] on mat-icon "add" at bounding box center [835, 677] width 23 height 23
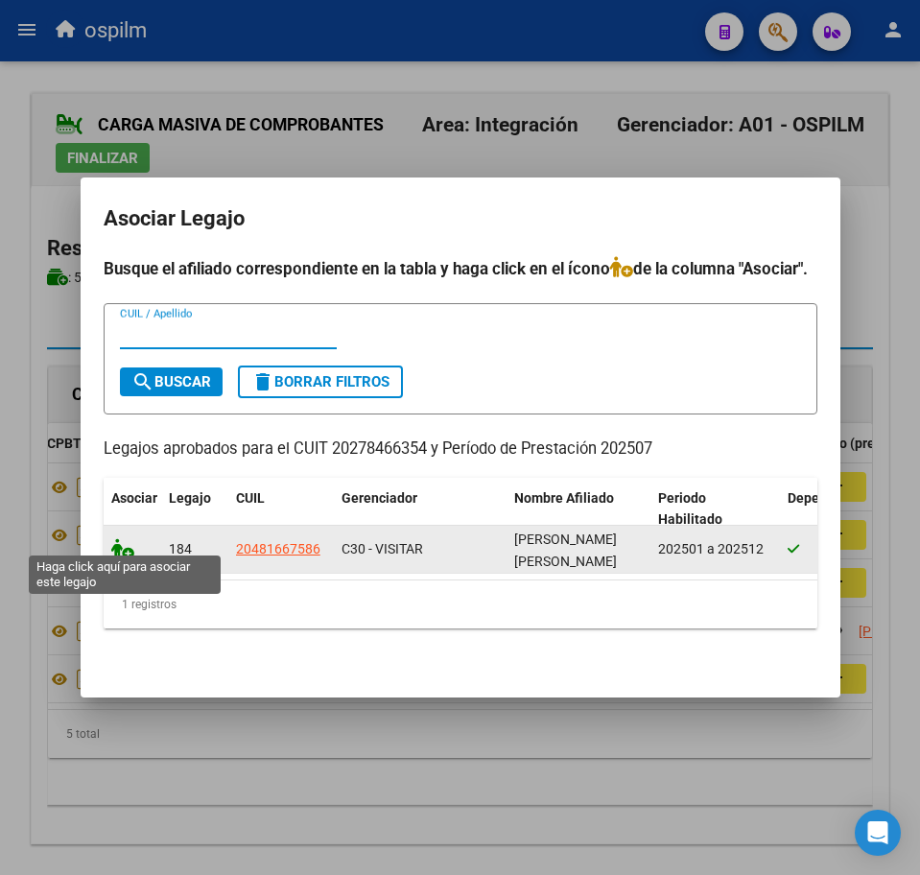
click at [120, 541] on icon at bounding box center [122, 548] width 23 height 21
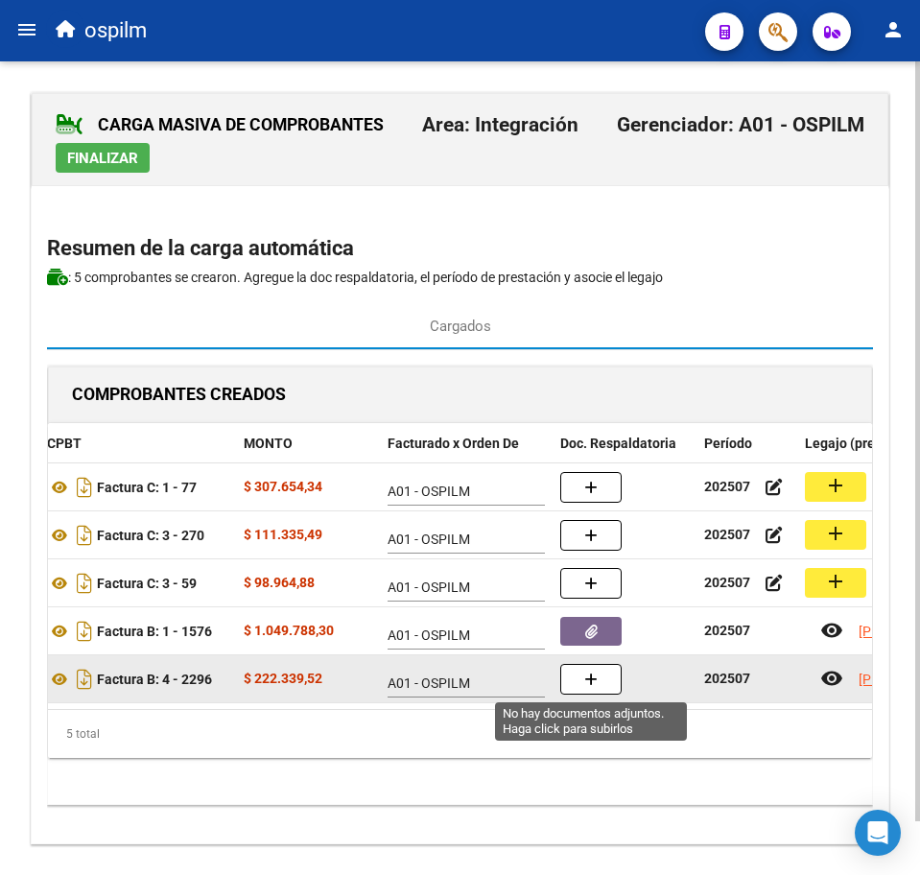
click at [604, 674] on button "button" at bounding box center [590, 679] width 61 height 31
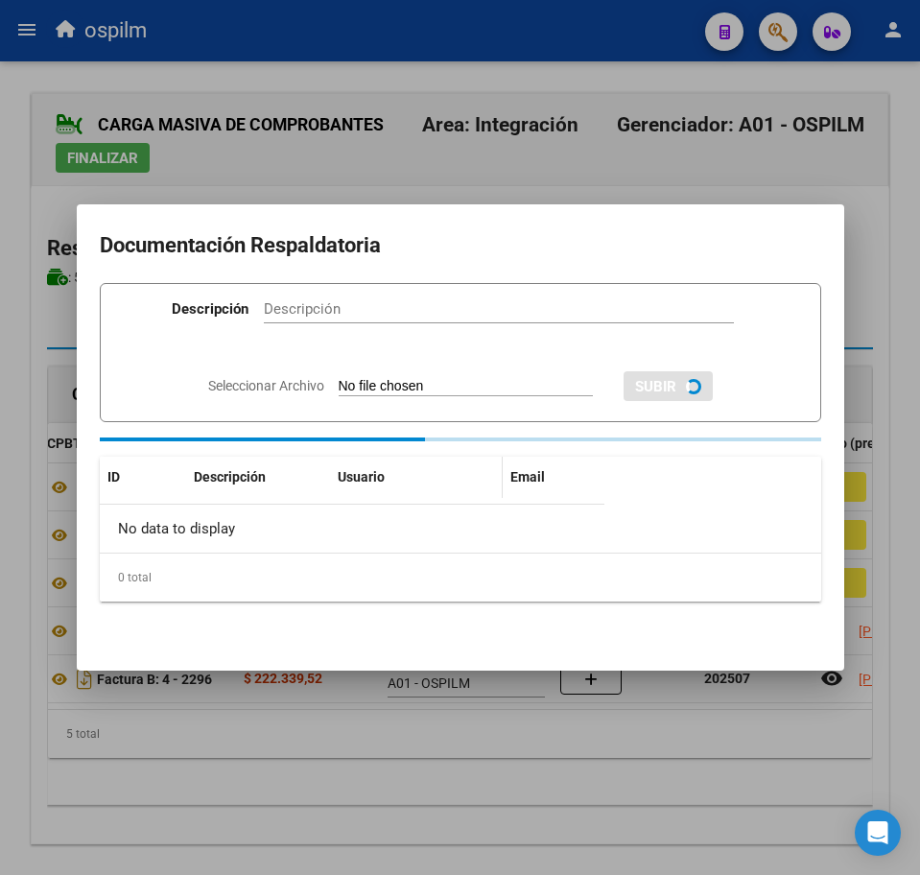
paste input "Planilla de asistencia"
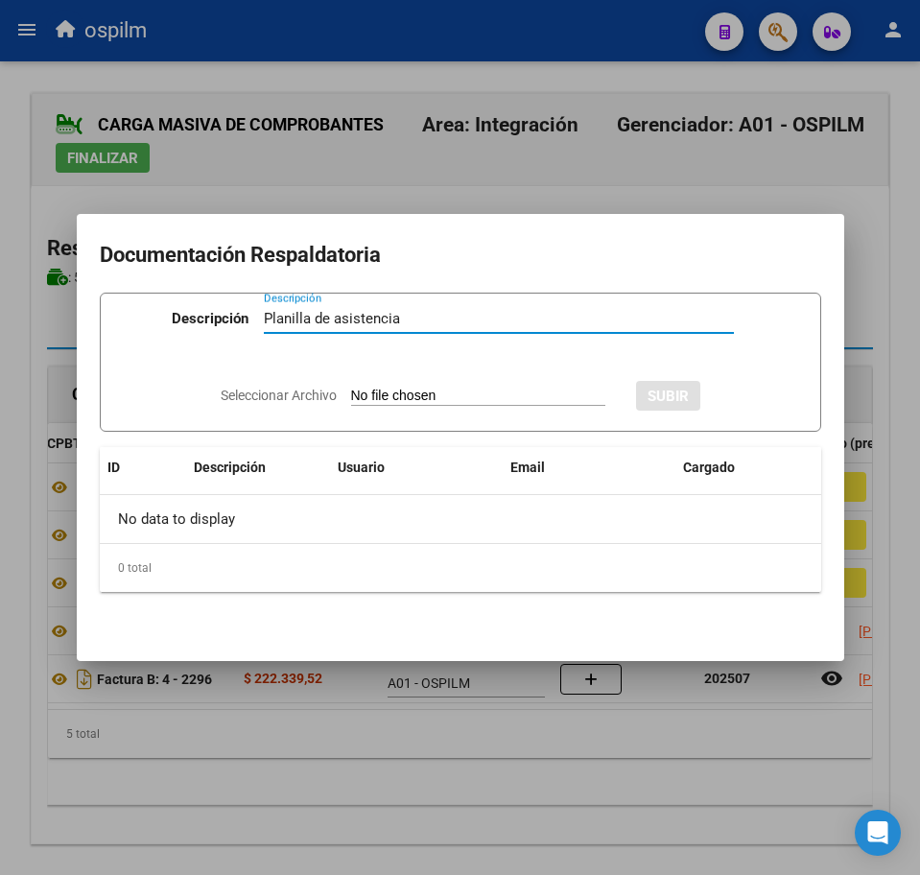
type input "Planilla de asistencia"
click at [358, 392] on input "Seleccionar Archivo" at bounding box center [478, 397] width 254 height 18
type input "C:\fakepath\[PERSON_NAME] OMAR_202507_096_S_ORELLANA [PERSON_NAME].pdf"
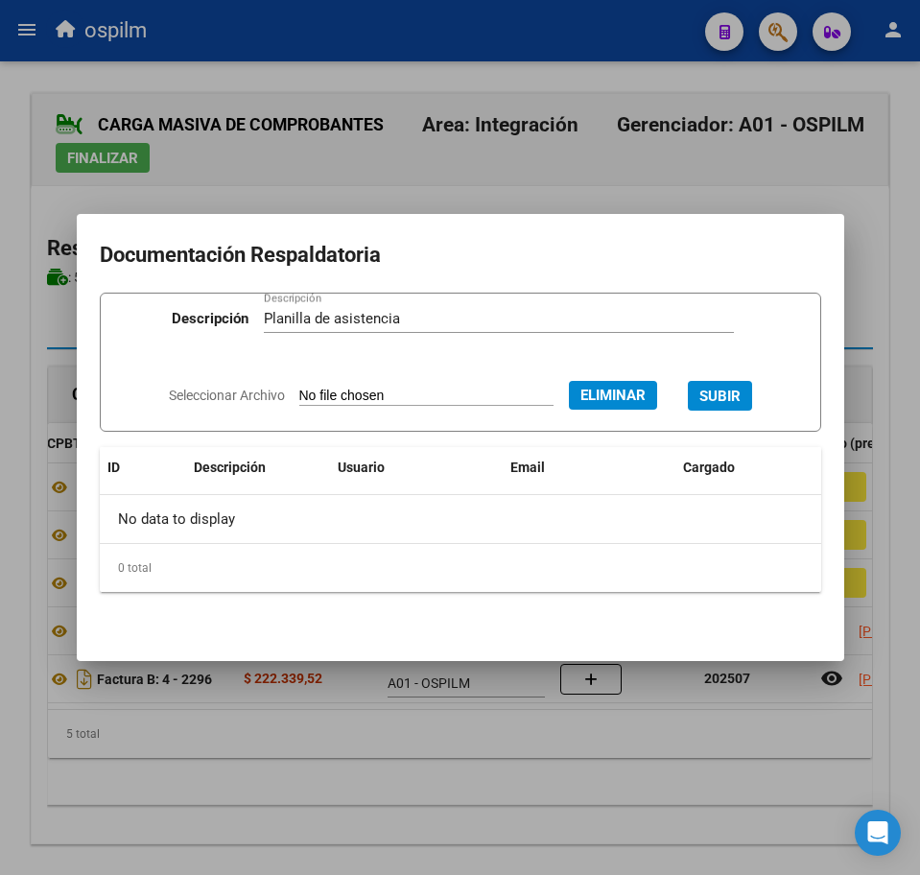
click at [741, 390] on span "SUBIR" at bounding box center [719, 396] width 41 height 17
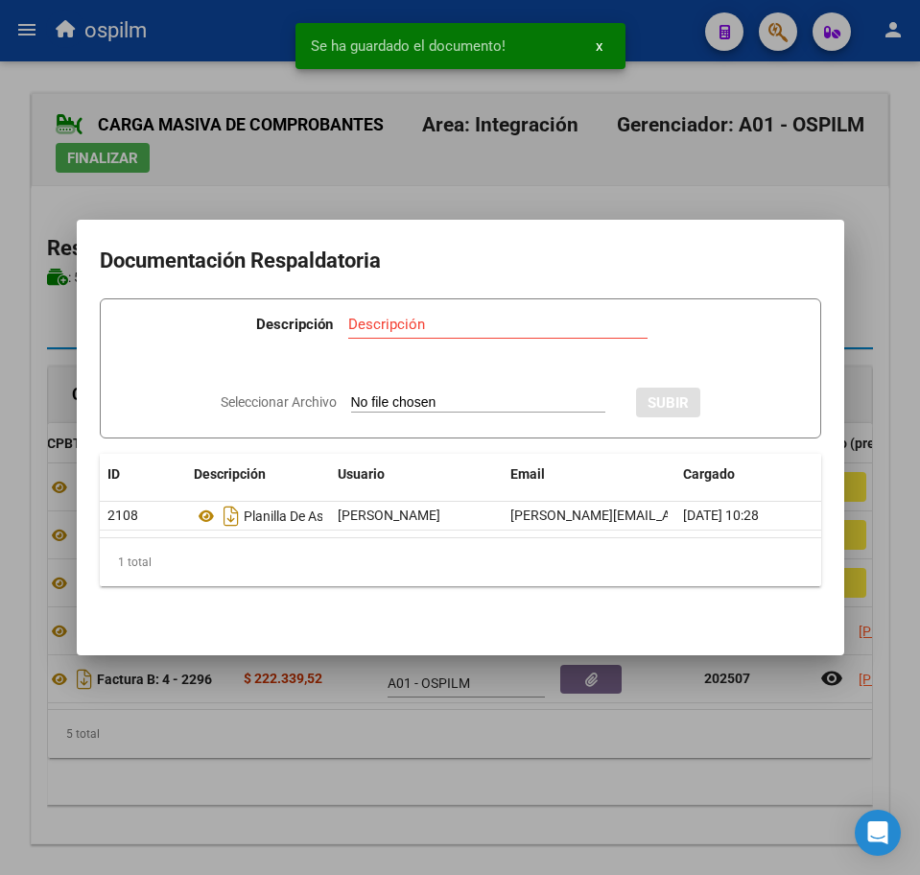
click at [260, 796] on div at bounding box center [460, 437] width 920 height 875
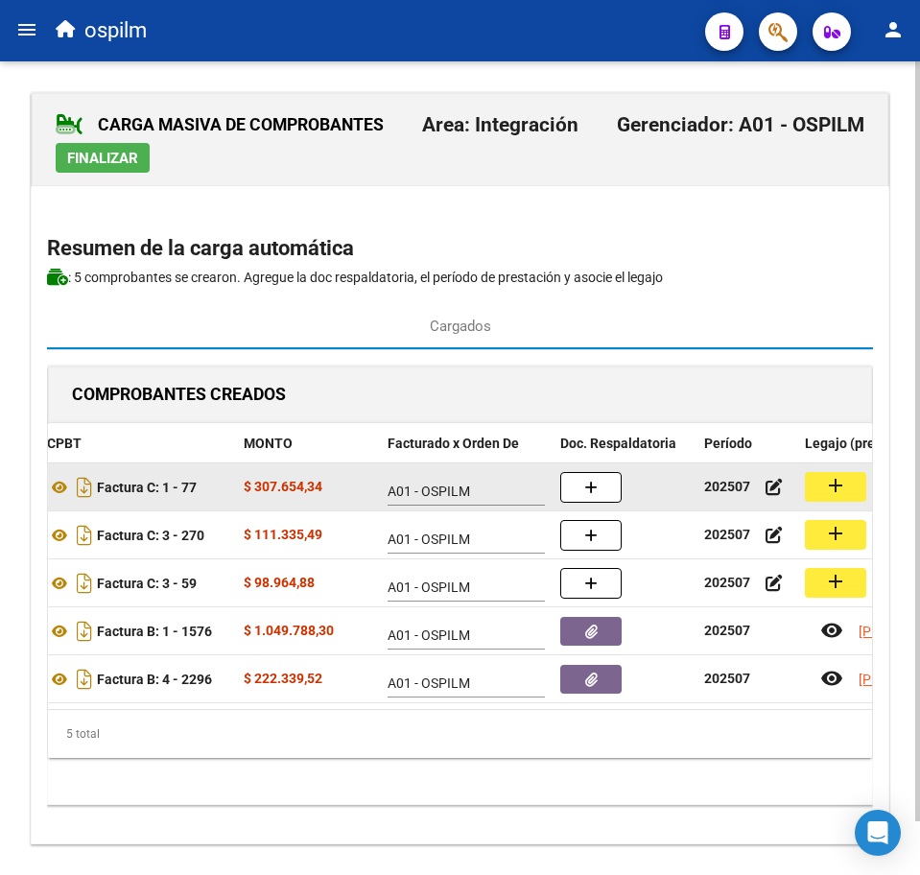
click at [837, 486] on mat-icon "add" at bounding box center [835, 485] width 23 height 23
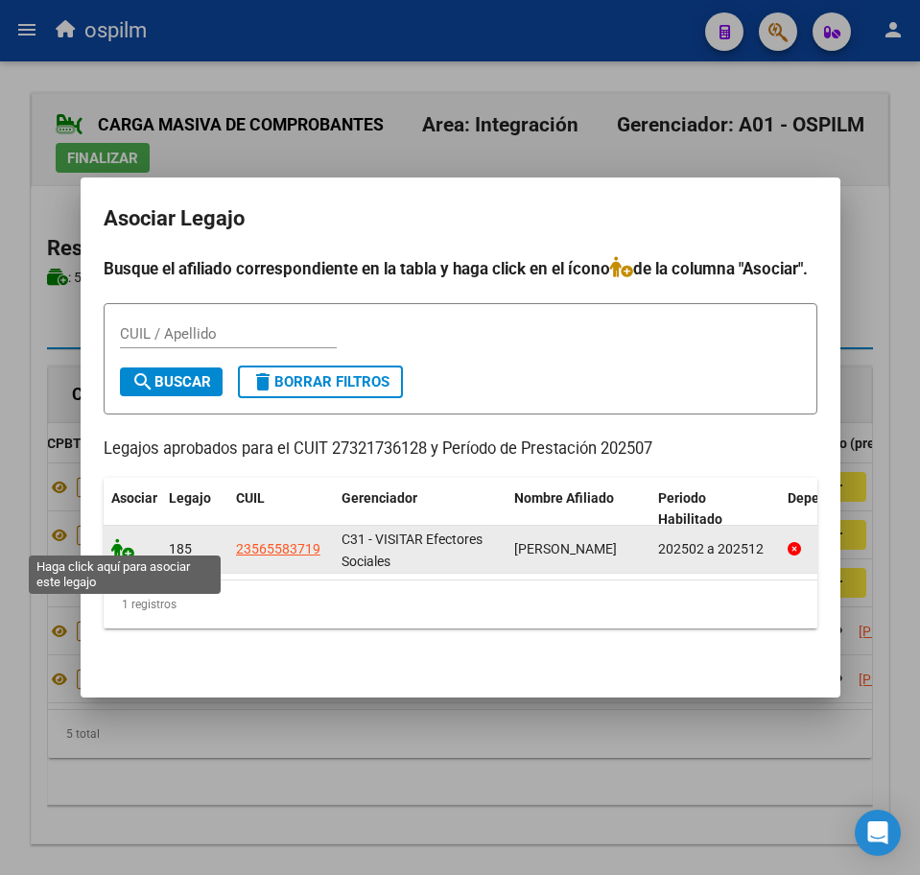
click at [122, 539] on icon at bounding box center [122, 548] width 23 height 21
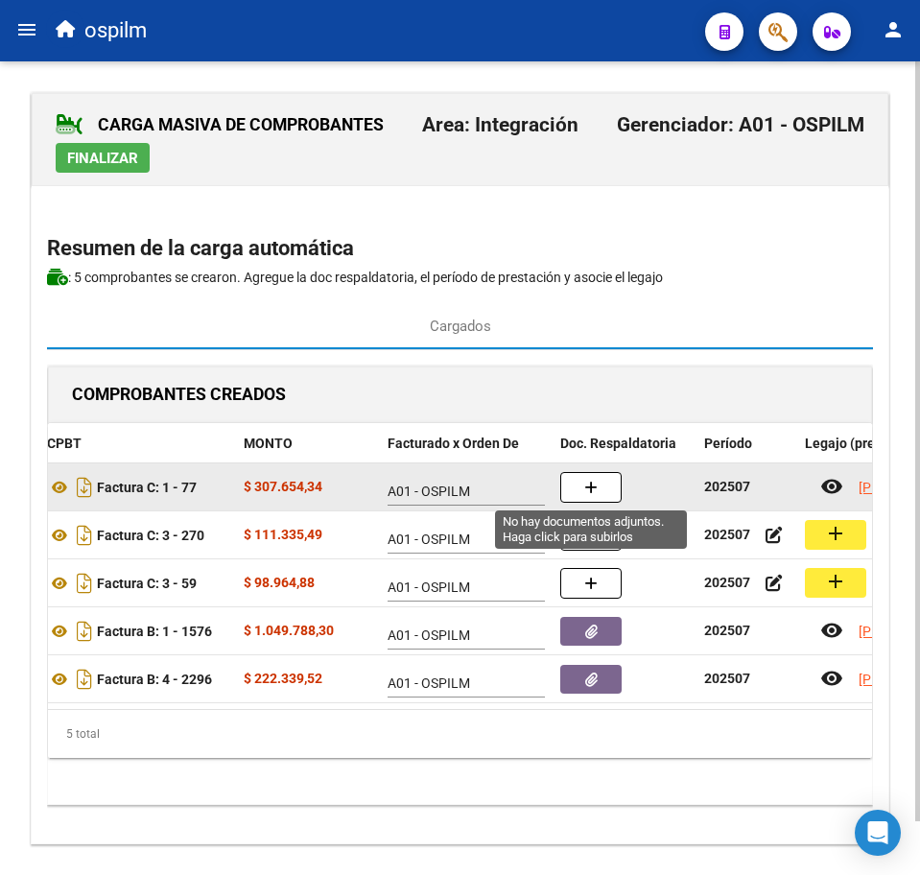
click at [607, 476] on button "button" at bounding box center [590, 487] width 61 height 31
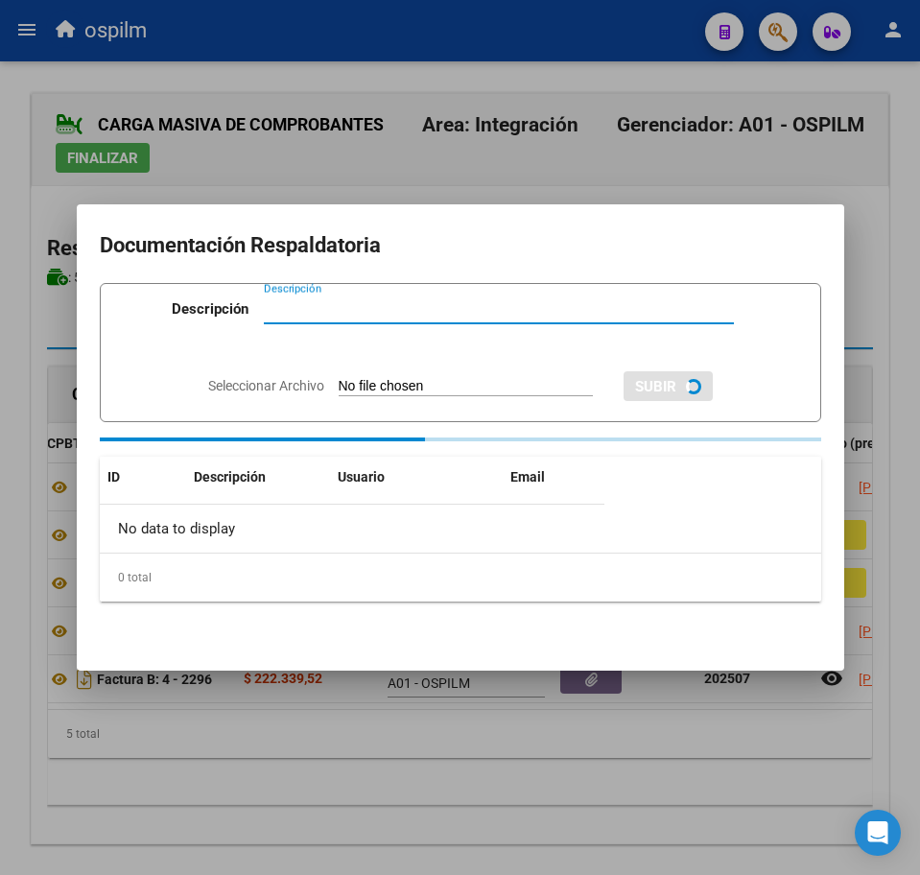
paste input "Planilla de asistencia"
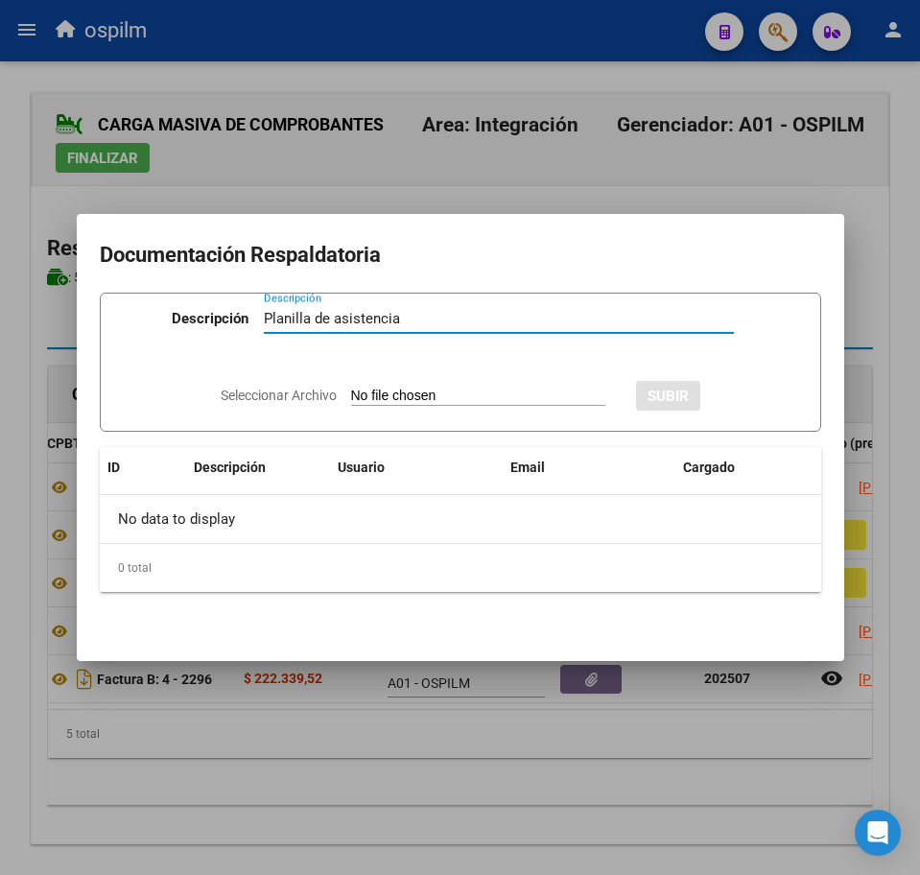
type input "Planilla de asistencia"
click at [396, 394] on input "Seleccionar Archivo" at bounding box center [478, 397] width 254 height 18
type input "C:\fakepath\[PERSON_NAME] ISAIAS_202507_087_N_NAYAR [PERSON_NAME].pdf"
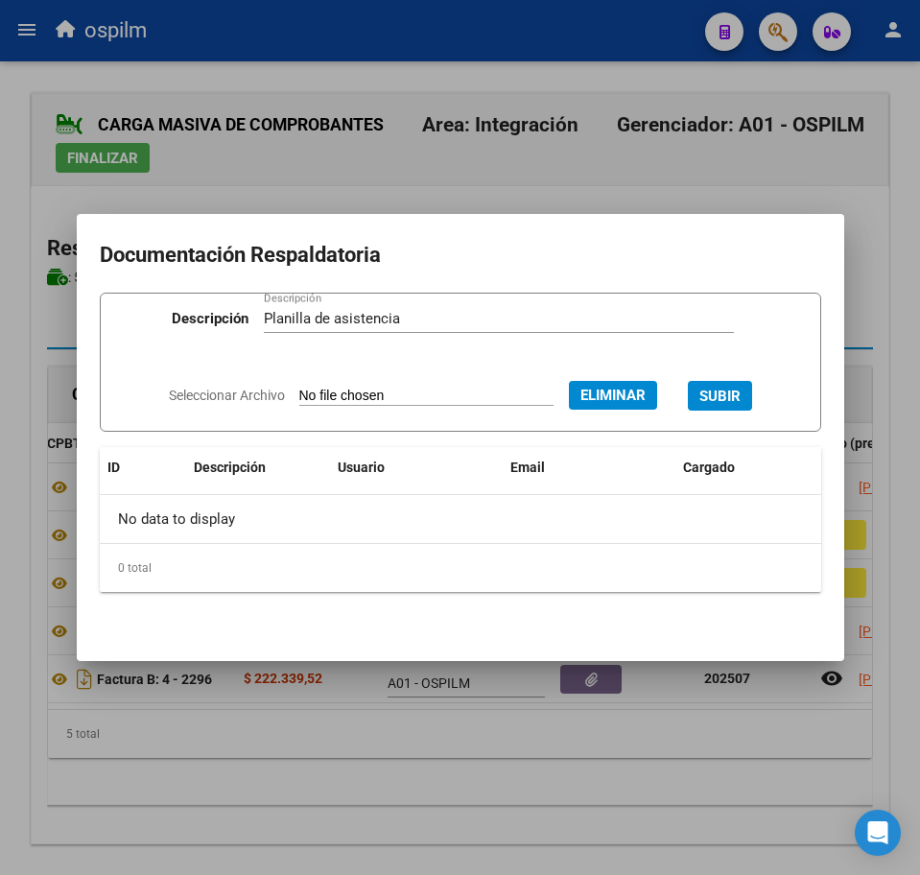
click at [728, 390] on span "SUBIR" at bounding box center [719, 396] width 41 height 17
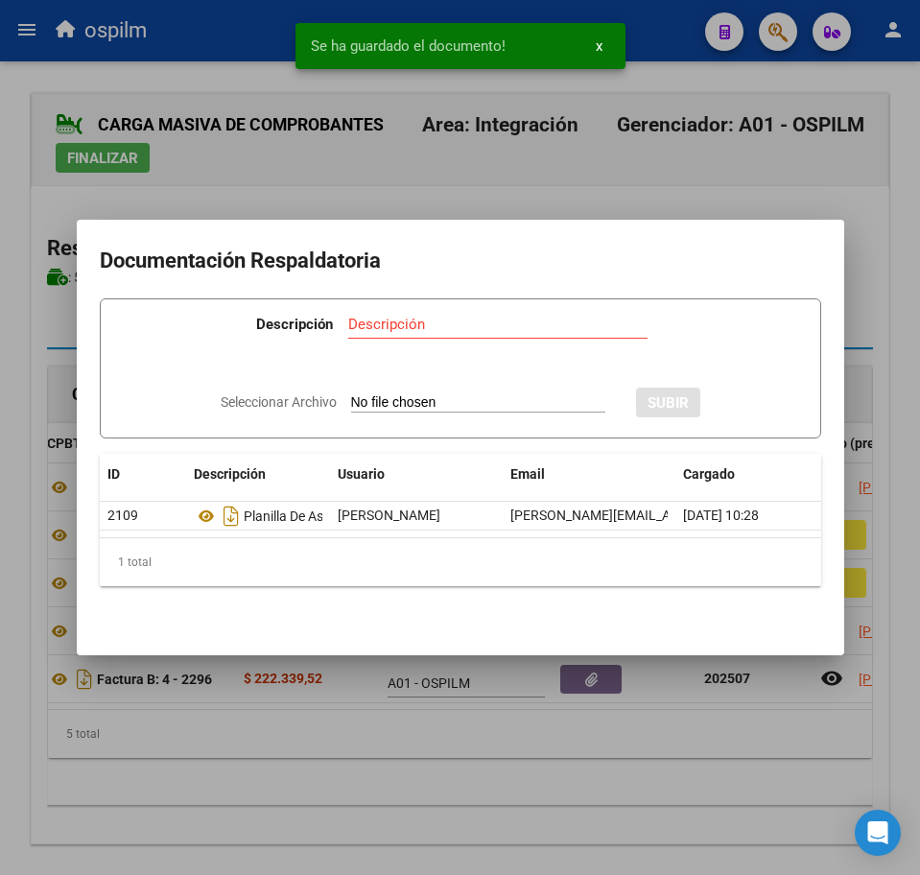
click at [489, 747] on div at bounding box center [460, 437] width 920 height 875
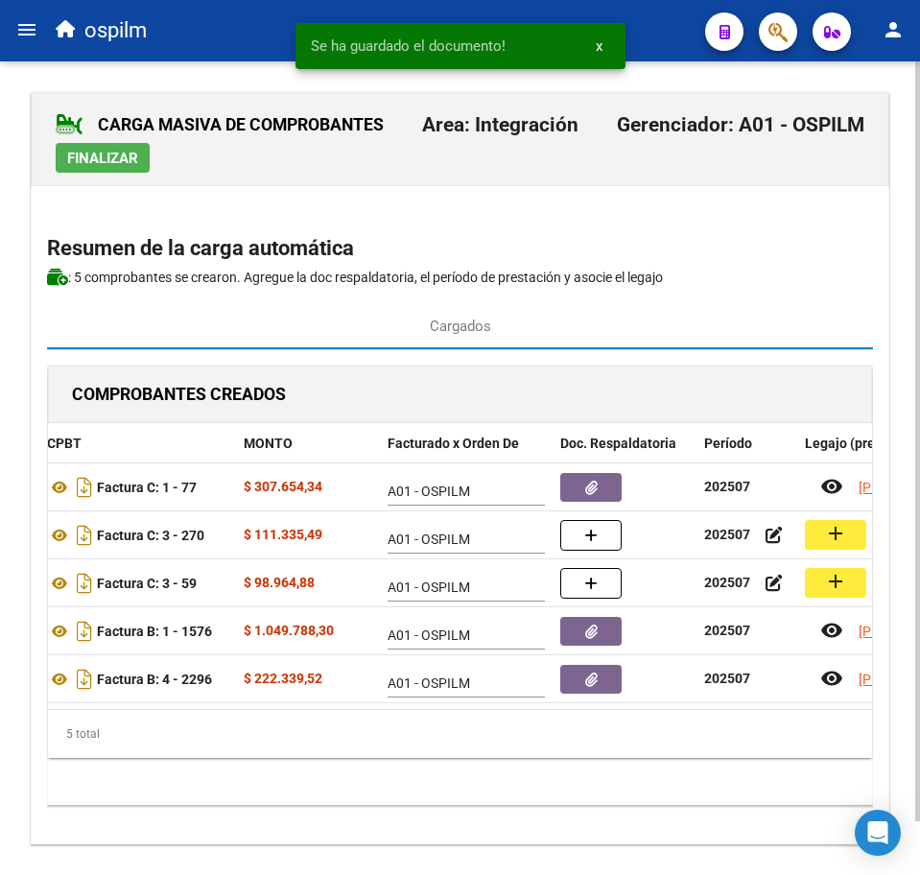
drag, startPoint x: 125, startPoint y: 382, endPoint x: 134, endPoint y: 390, distance: 12.9
click at [130, 386] on h1 "COMPROBANTES CREADOS" at bounding box center [179, 394] width 214 height 31
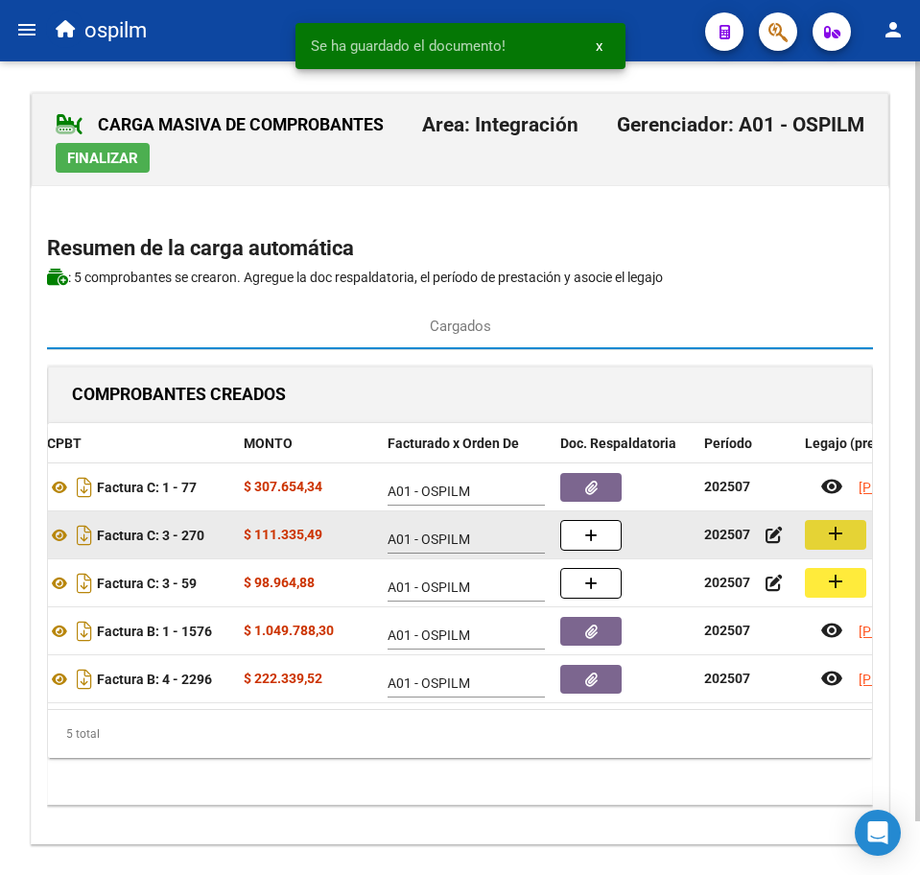
click at [843, 532] on mat-icon "add" at bounding box center [835, 533] width 23 height 23
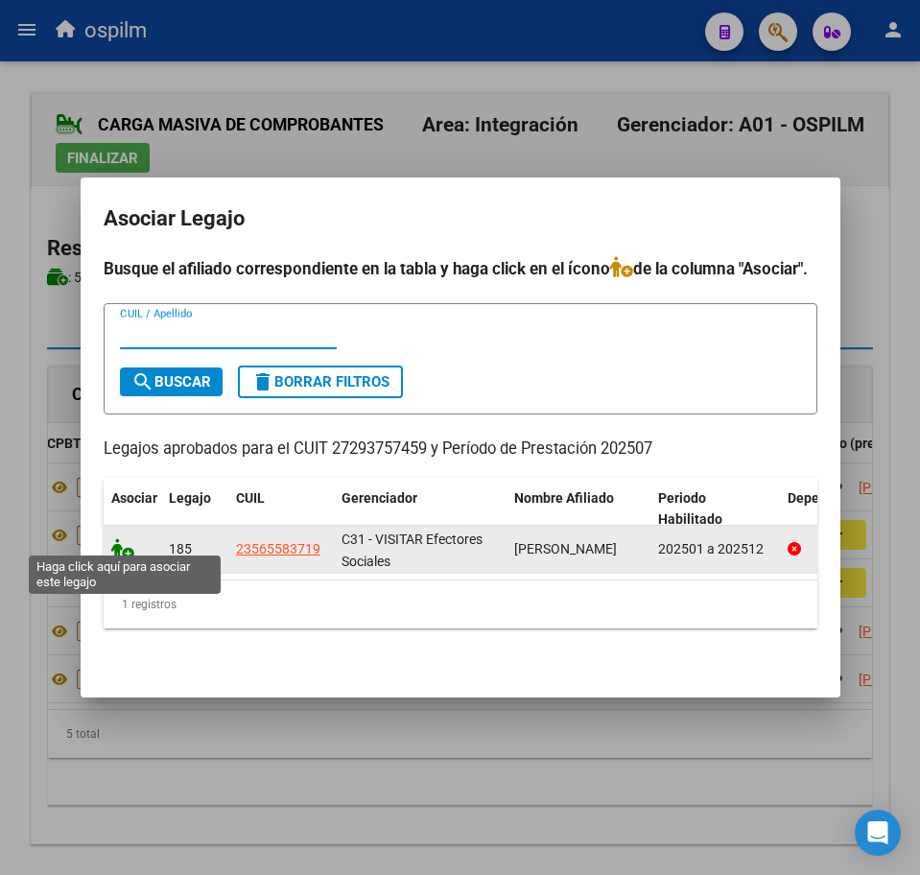
click at [123, 540] on icon at bounding box center [122, 548] width 23 height 21
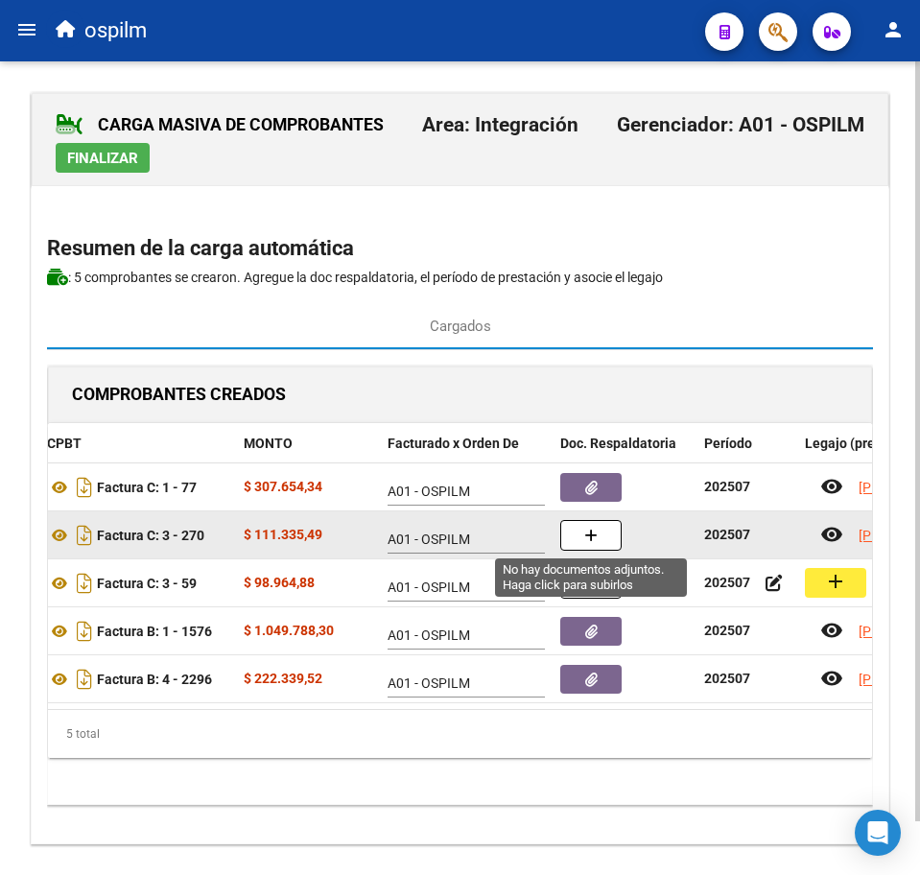
click at [586, 536] on icon "button" at bounding box center [590, 536] width 13 height 14
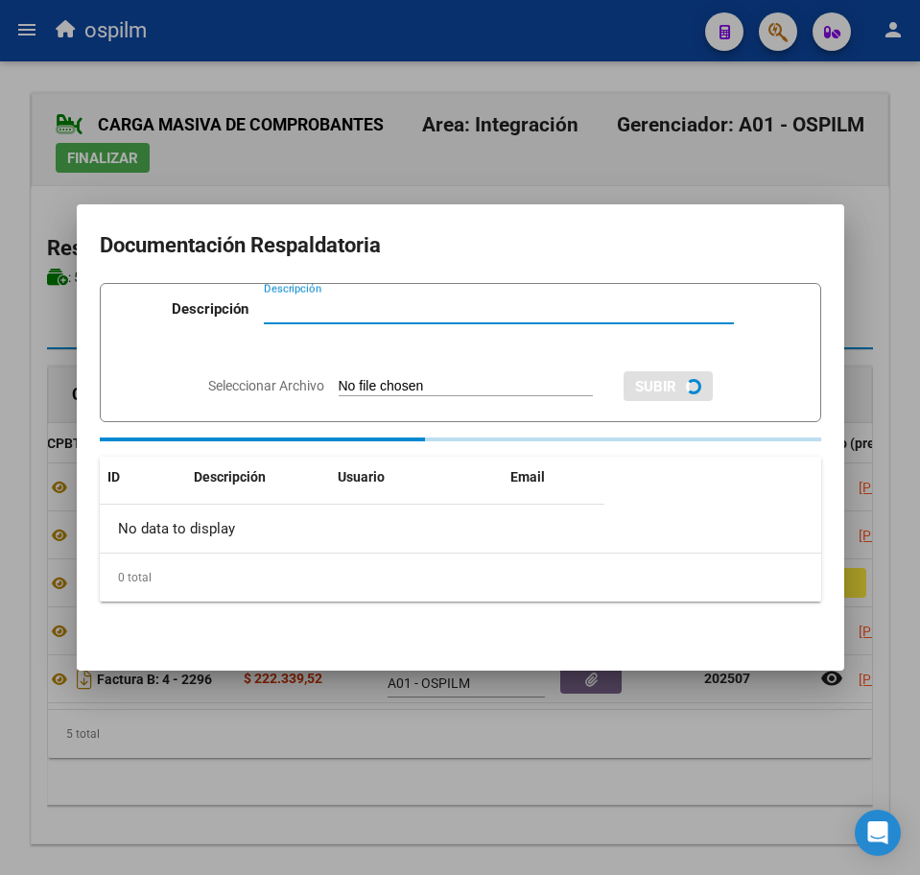
paste input "Planilla de asistencia"
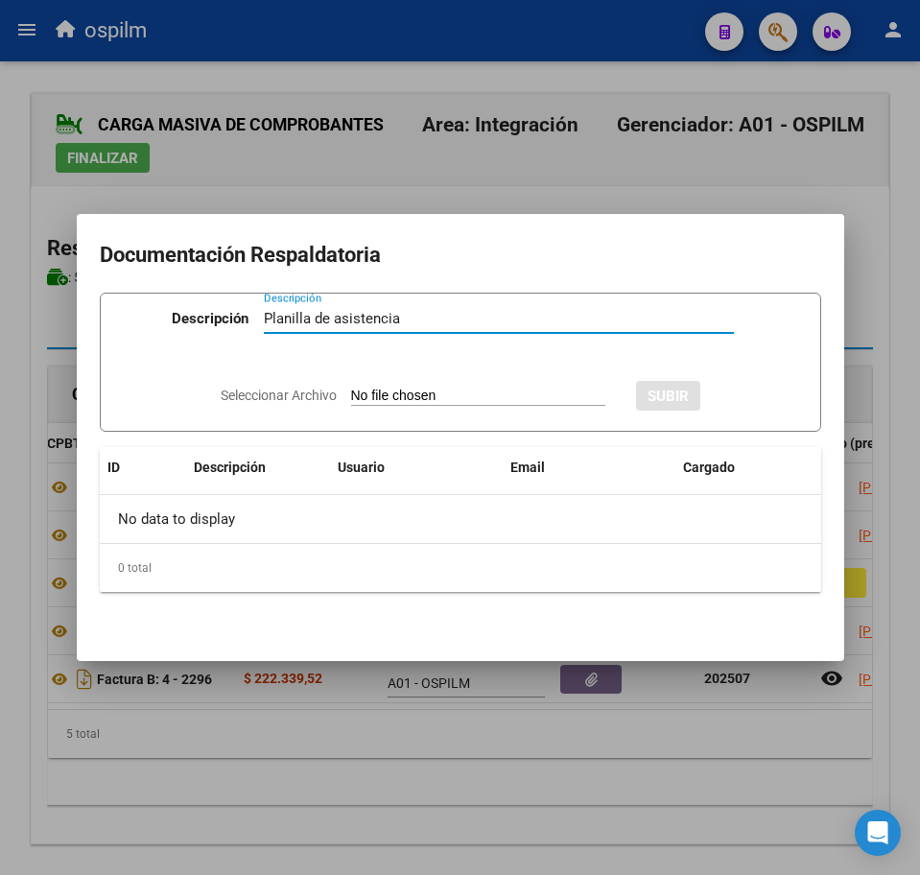
type input "Planilla de asistencia"
click at [456, 394] on input "Seleccionar Archivo" at bounding box center [478, 397] width 254 height 18
type input "C:\fakepath\[PERSON_NAME] ISAIAS_202507_090_N_ARTIGAS [PERSON_NAME].jpg"
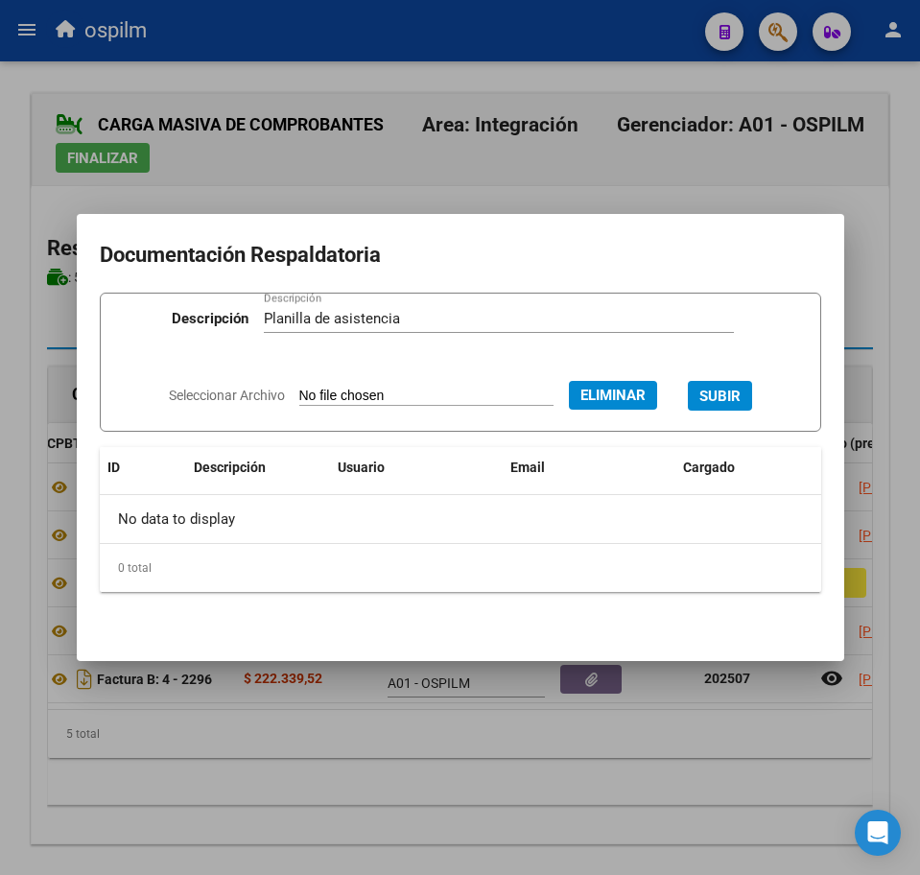
click at [744, 376] on div "Seleccionar Archivo Eliminar SUBIR" at bounding box center [460, 394] width 583 height 56
click at [741, 388] on span "SUBIR" at bounding box center [719, 396] width 41 height 17
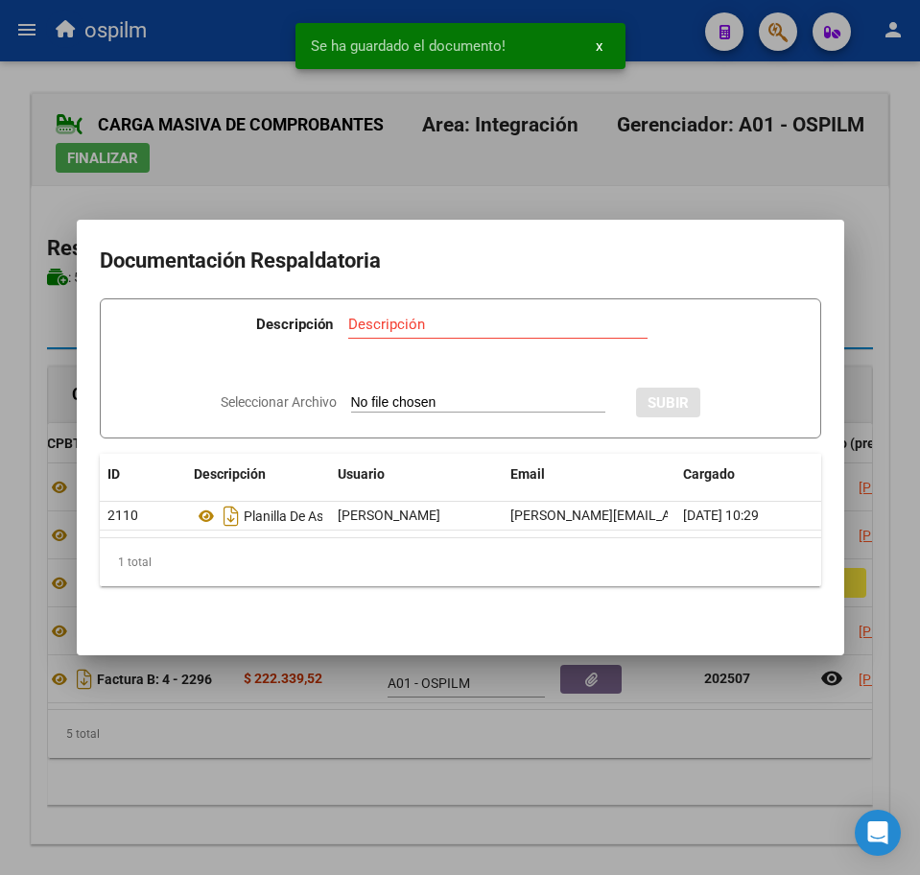
click at [471, 797] on div at bounding box center [460, 437] width 920 height 875
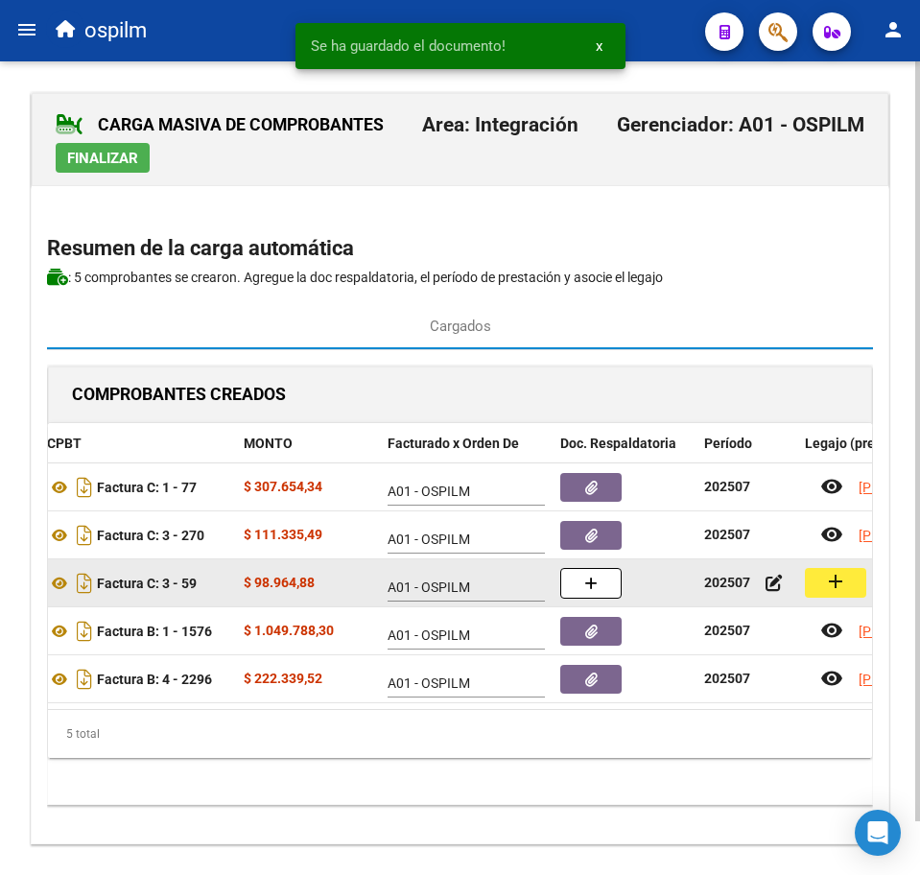
click at [840, 590] on mat-icon "add" at bounding box center [835, 581] width 23 height 23
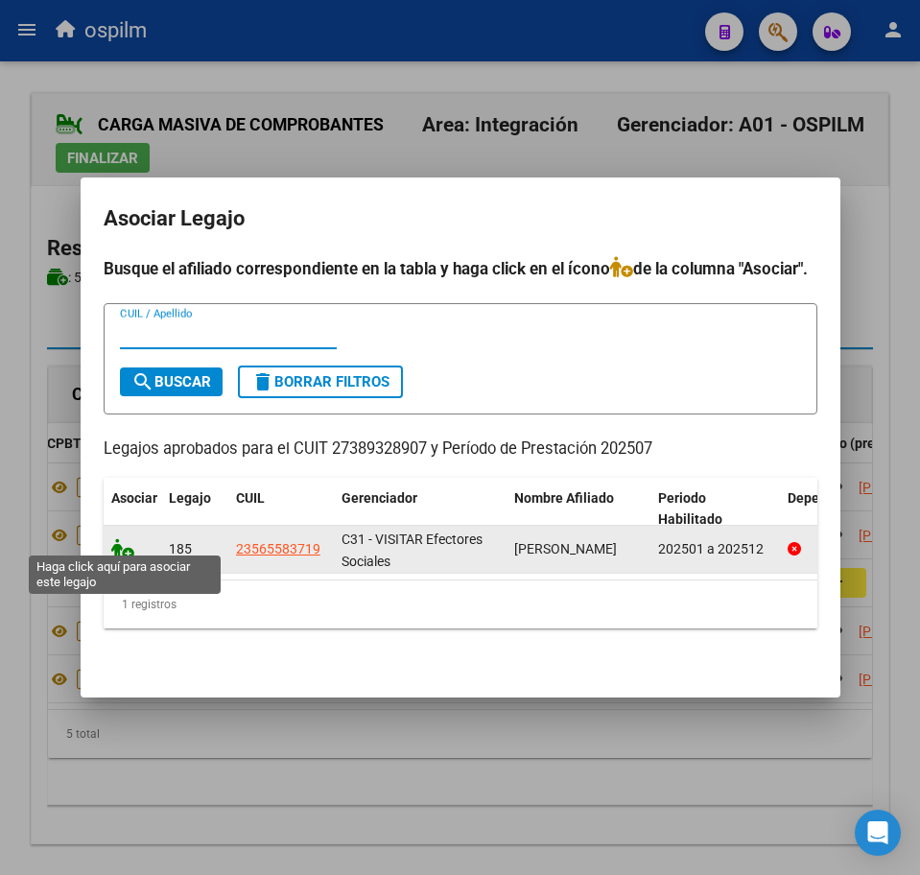
click at [117, 542] on icon at bounding box center [122, 548] width 23 height 21
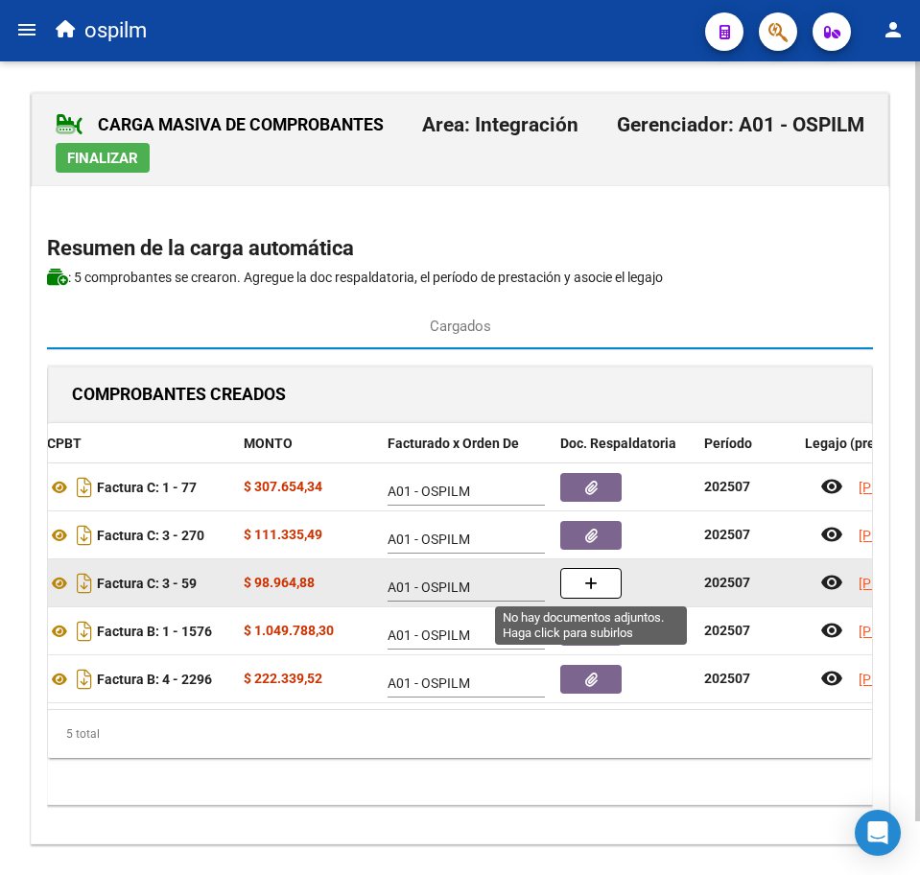
click at [579, 586] on button "button" at bounding box center [590, 583] width 61 height 31
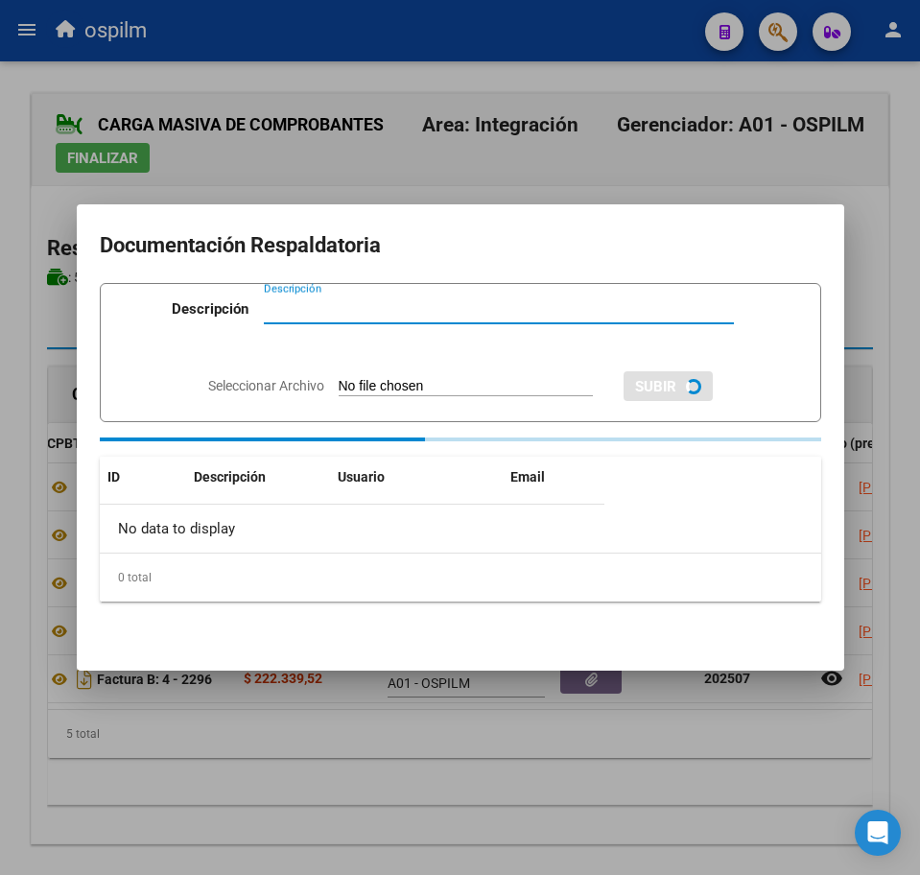
paste input "Planilla de asistencia"
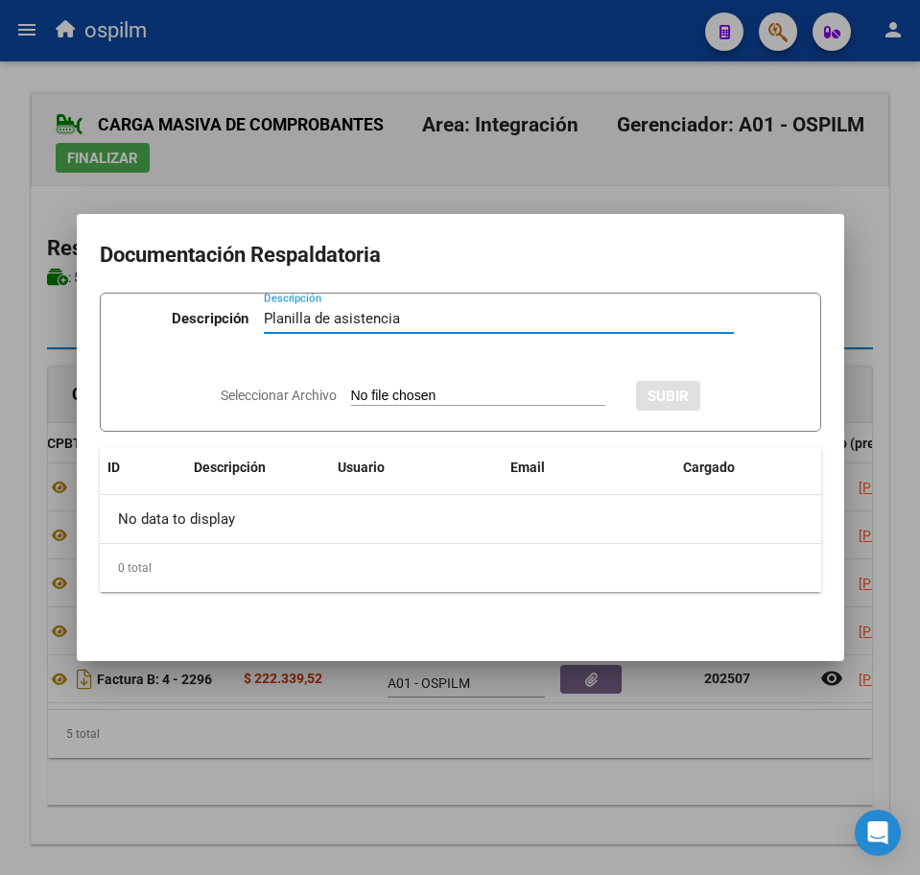
type input "Planilla de asistencia"
click at [393, 396] on input "Seleccionar Archivo" at bounding box center [478, 397] width 254 height 18
type input "C:\fakepath\[PERSON_NAME] ISAIAS_202507_090_N_BASAVILBASO MAITE_PA.pdf"
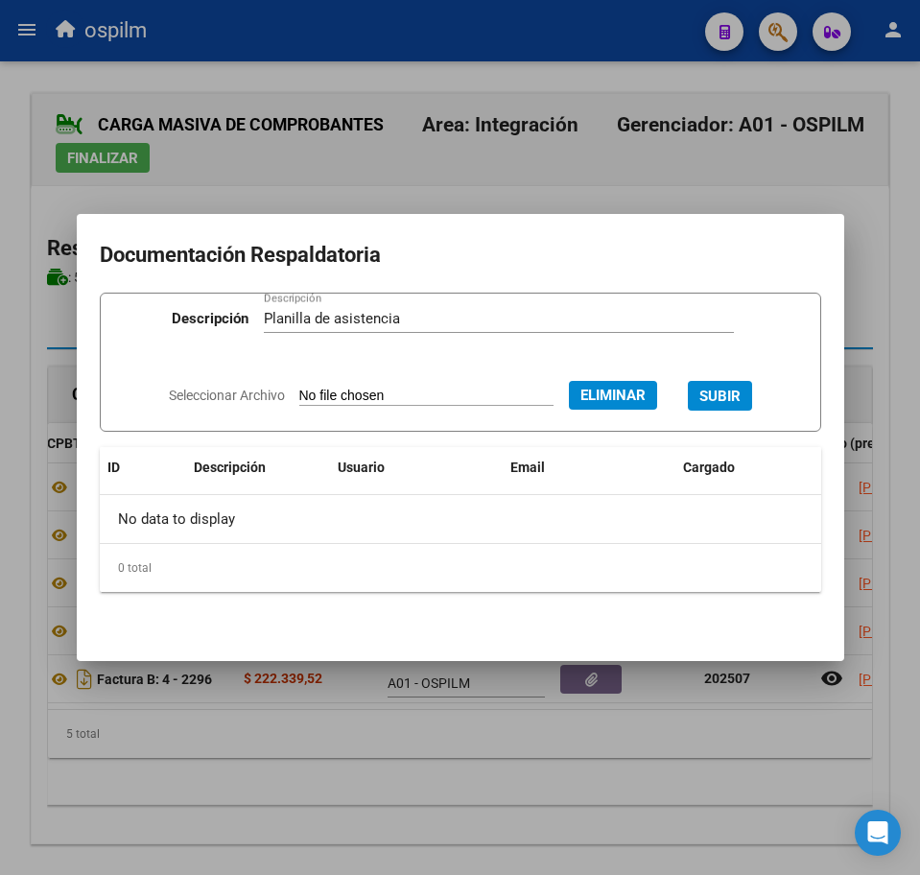
click at [741, 388] on span "SUBIR" at bounding box center [719, 396] width 41 height 17
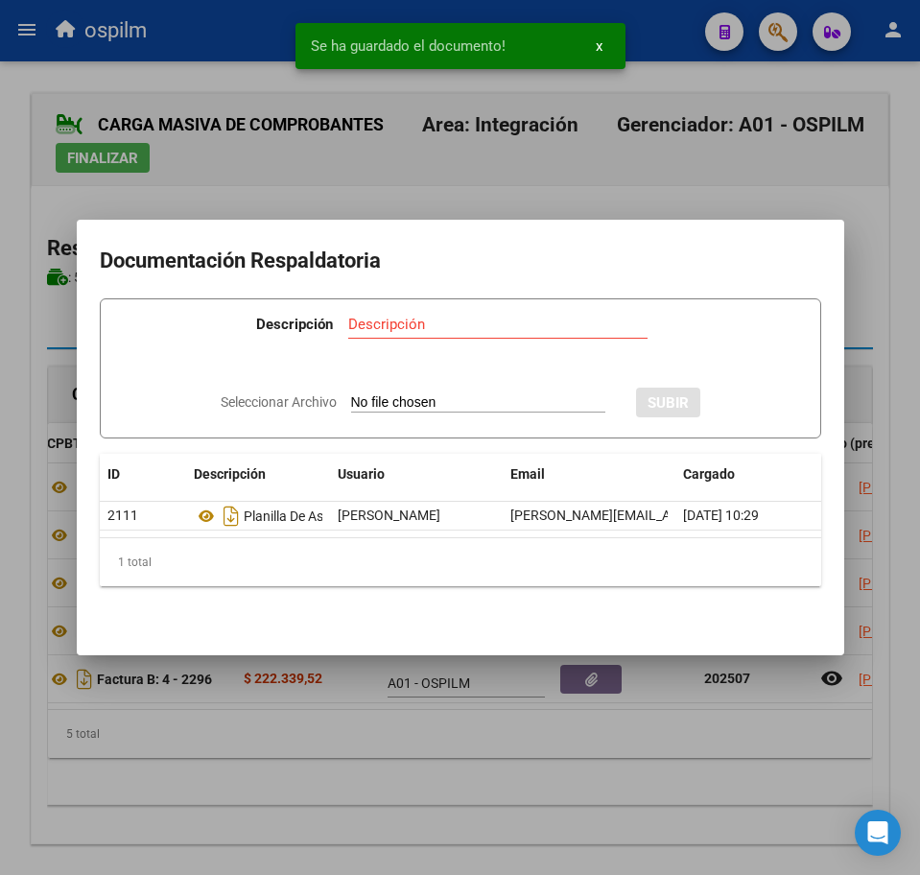
click at [633, 801] on div at bounding box center [460, 437] width 920 height 875
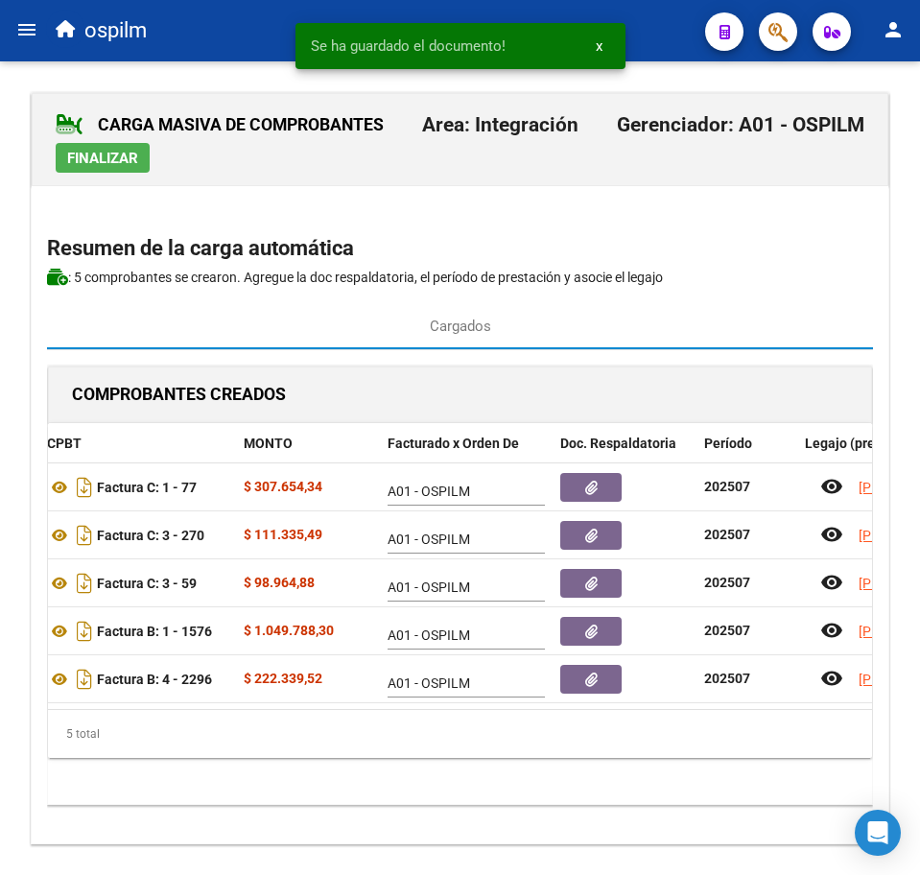
click at [105, 161] on span "Finalizar" at bounding box center [102, 158] width 71 height 17
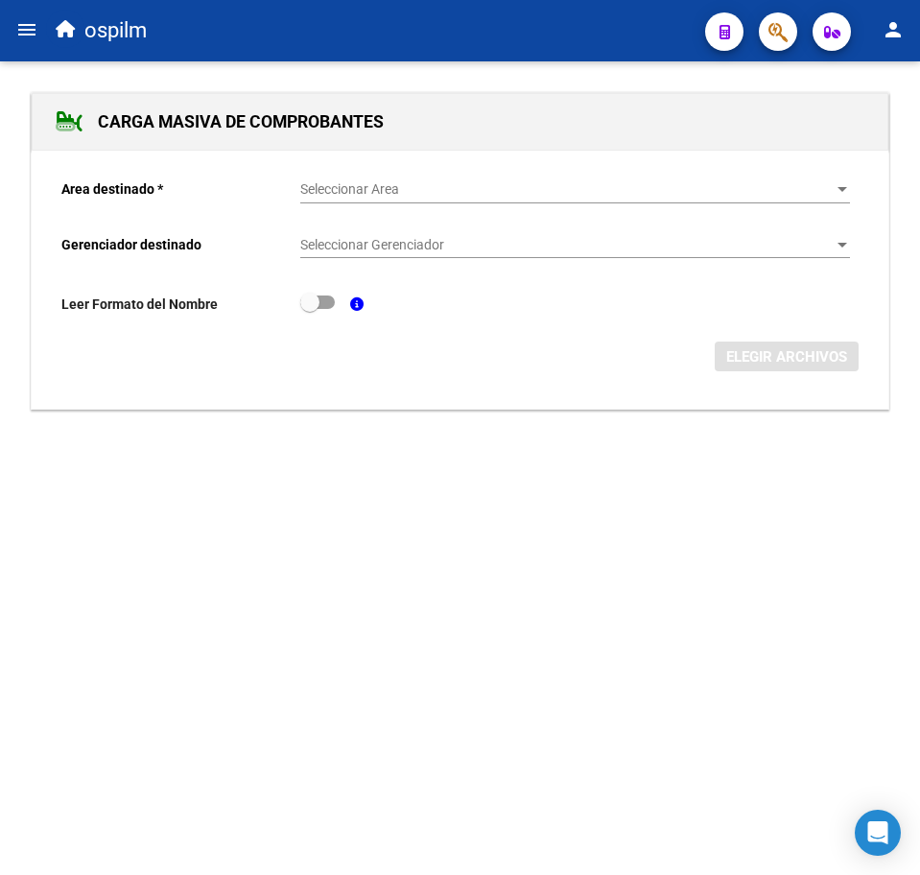
click at [367, 177] on div "Seleccionar Area Seleccionar Area" at bounding box center [575, 184] width 550 height 38
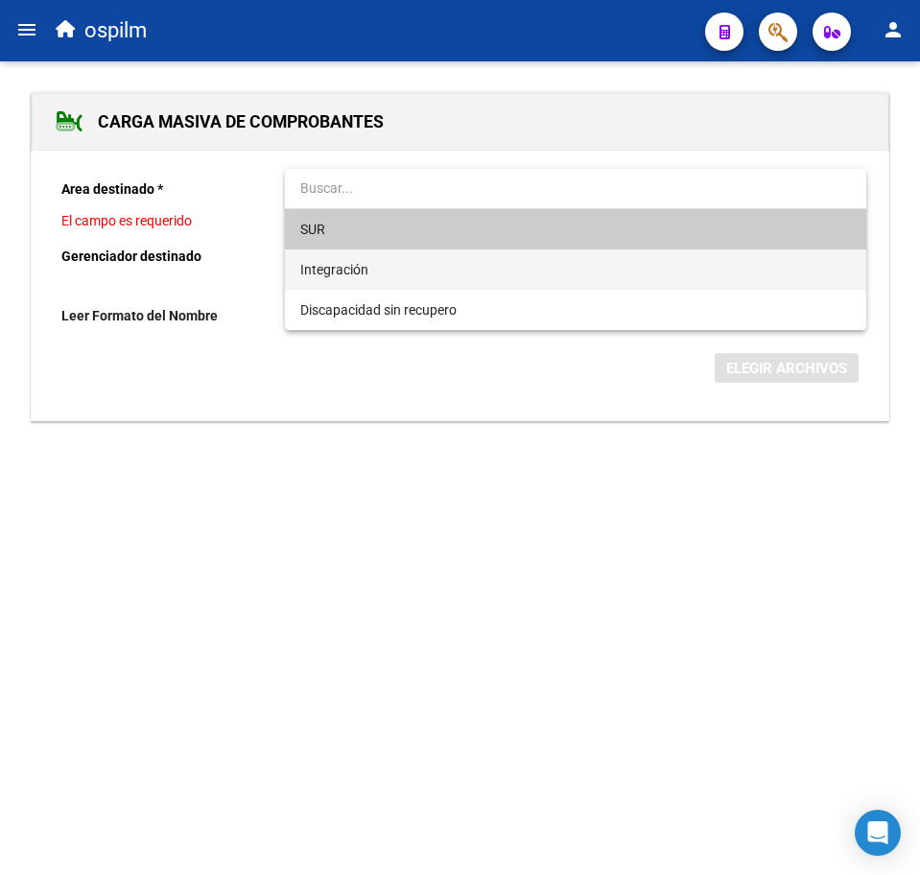
click at [360, 263] on span "Integración" at bounding box center [334, 269] width 68 height 15
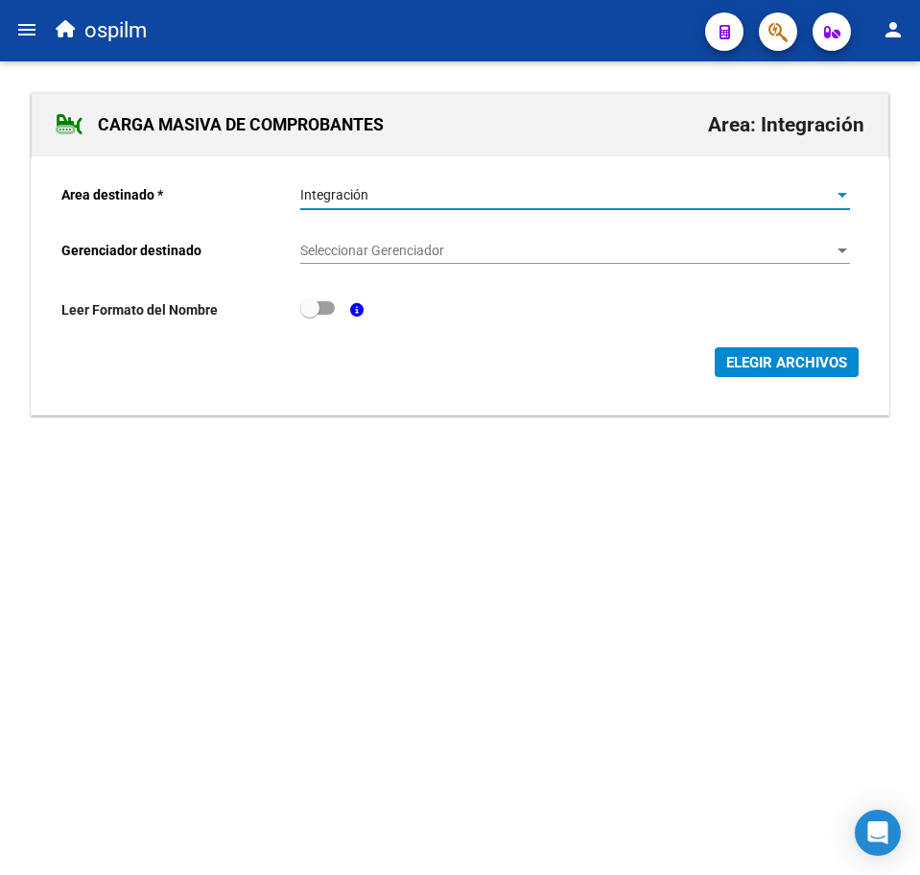
click at [366, 244] on span "Seleccionar Gerenciador" at bounding box center [566, 251] width 532 height 16
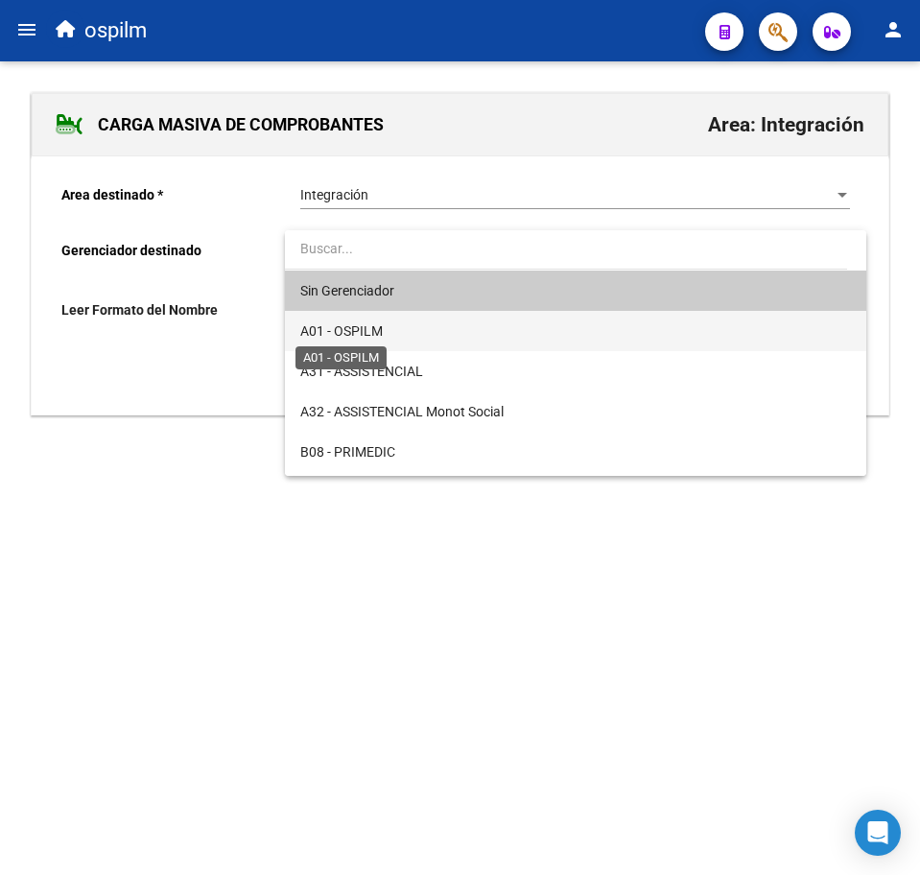
click at [374, 333] on span "A01 - OSPILM" at bounding box center [341, 330] width 83 height 15
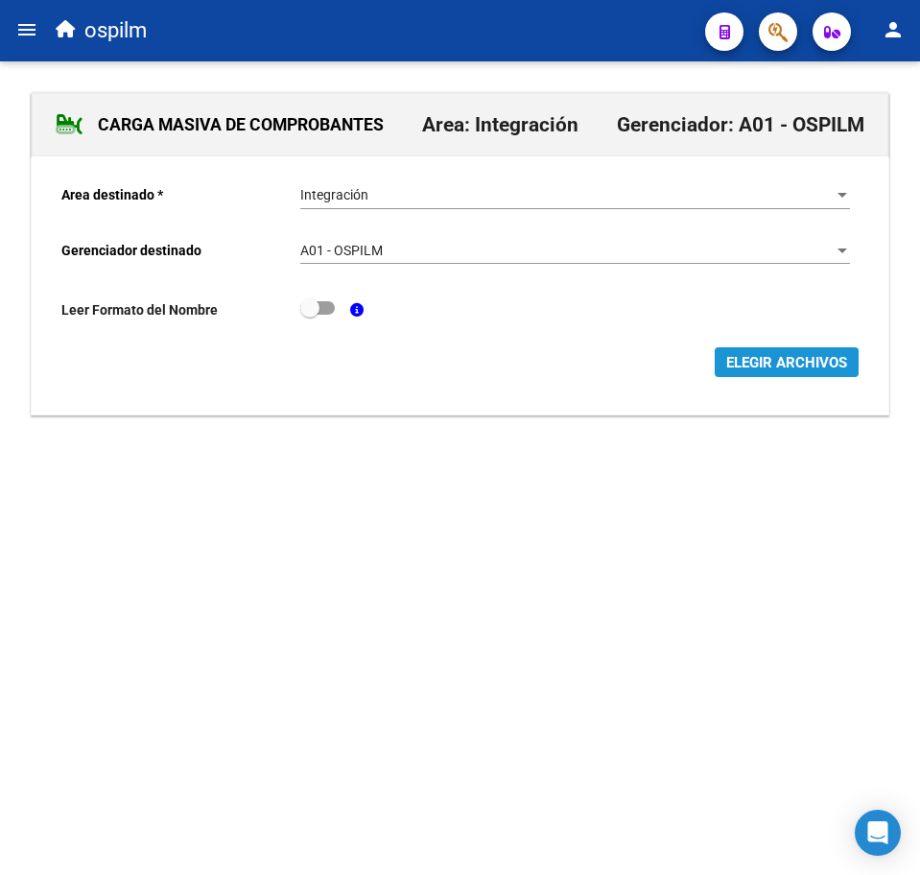
click at [745, 363] on span "ELEGIR ARCHIVOS" at bounding box center [786, 362] width 121 height 17
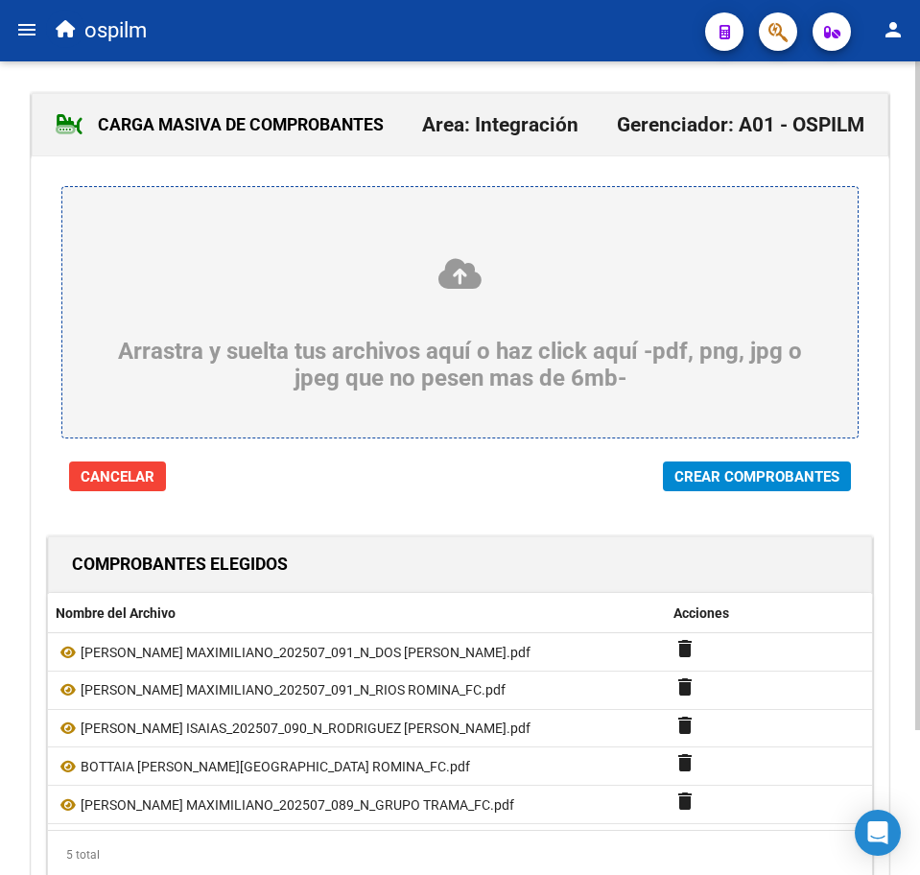
click at [754, 476] on span "Crear Comprobantes" at bounding box center [756, 476] width 165 height 17
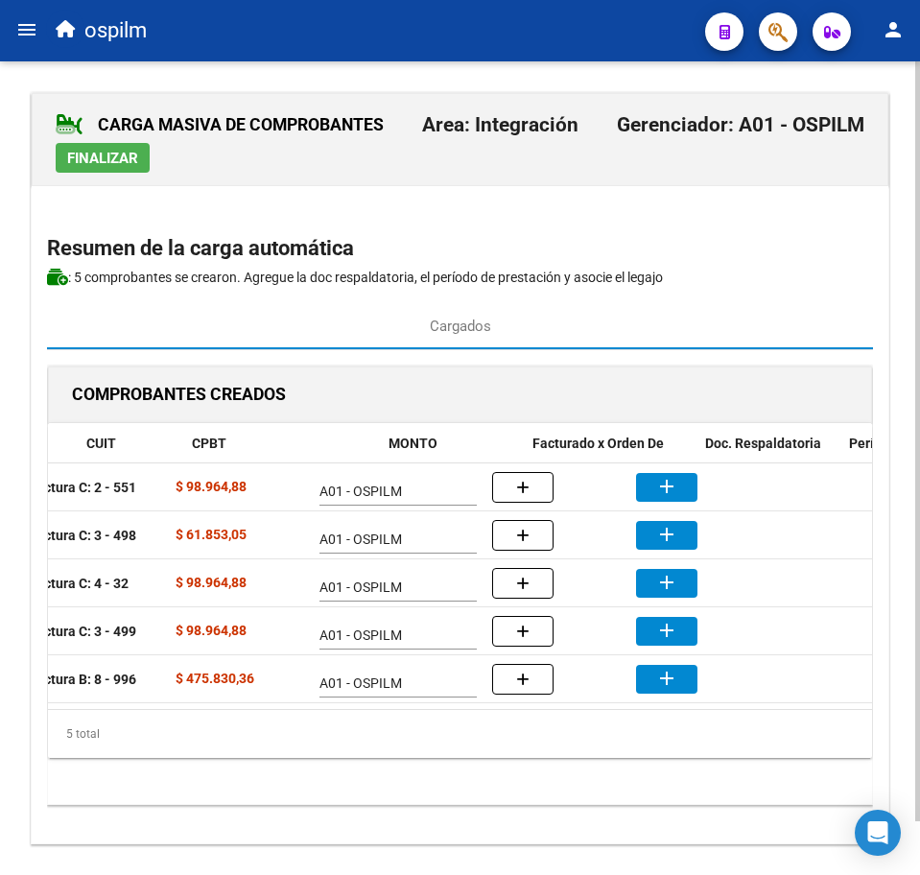
scroll to position [0, 341]
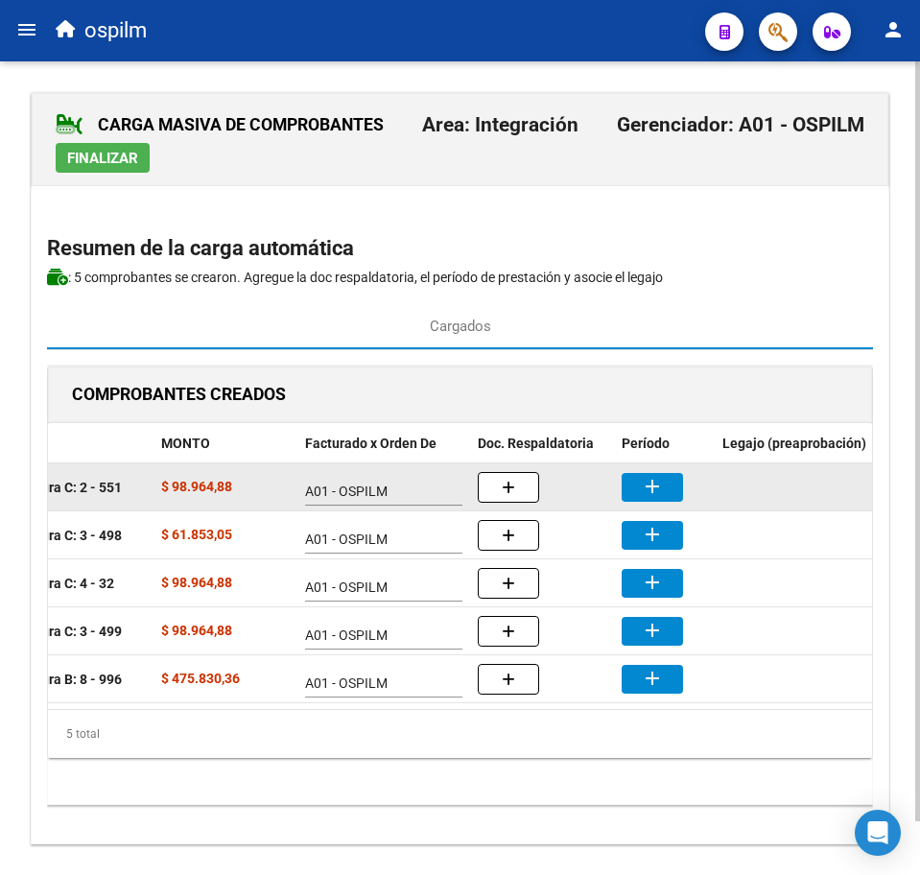
click at [656, 483] on mat-icon "add" at bounding box center [652, 486] width 23 height 23
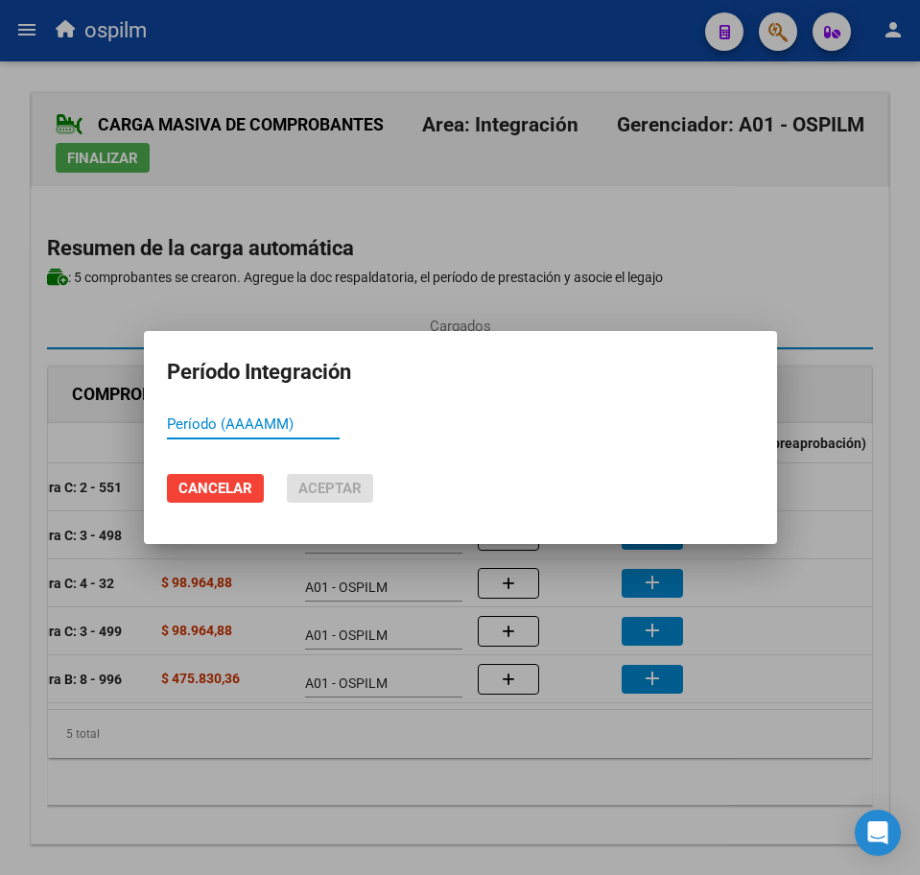
paste input "202507"
type input "202507"
click at [327, 487] on span "Aceptar" at bounding box center [329, 488] width 63 height 17
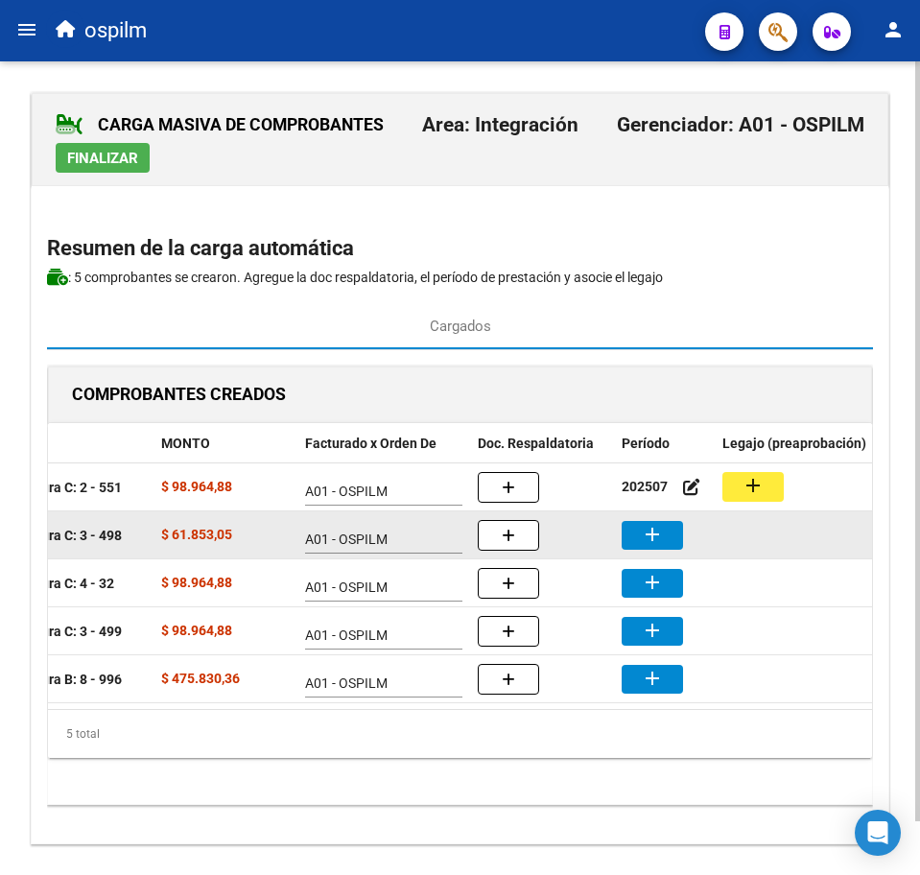
click at [650, 542] on mat-icon "add" at bounding box center [652, 534] width 23 height 23
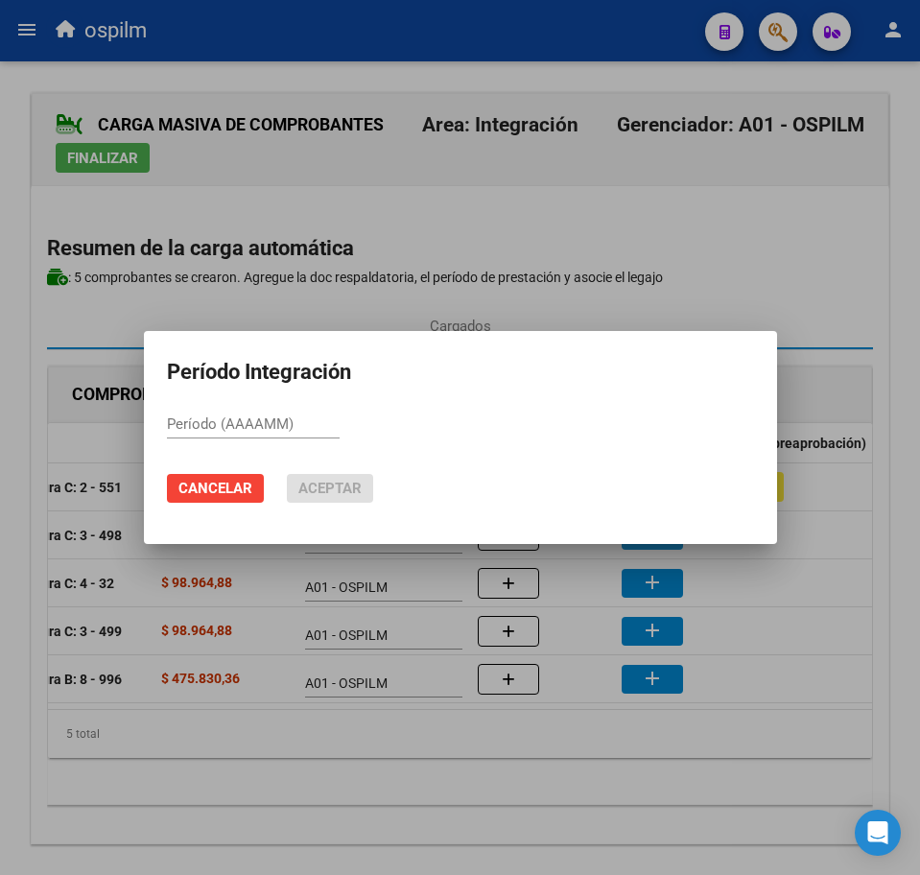
paste input "202507"
type input "202507"
click at [329, 483] on span "Aceptar" at bounding box center [329, 488] width 63 height 17
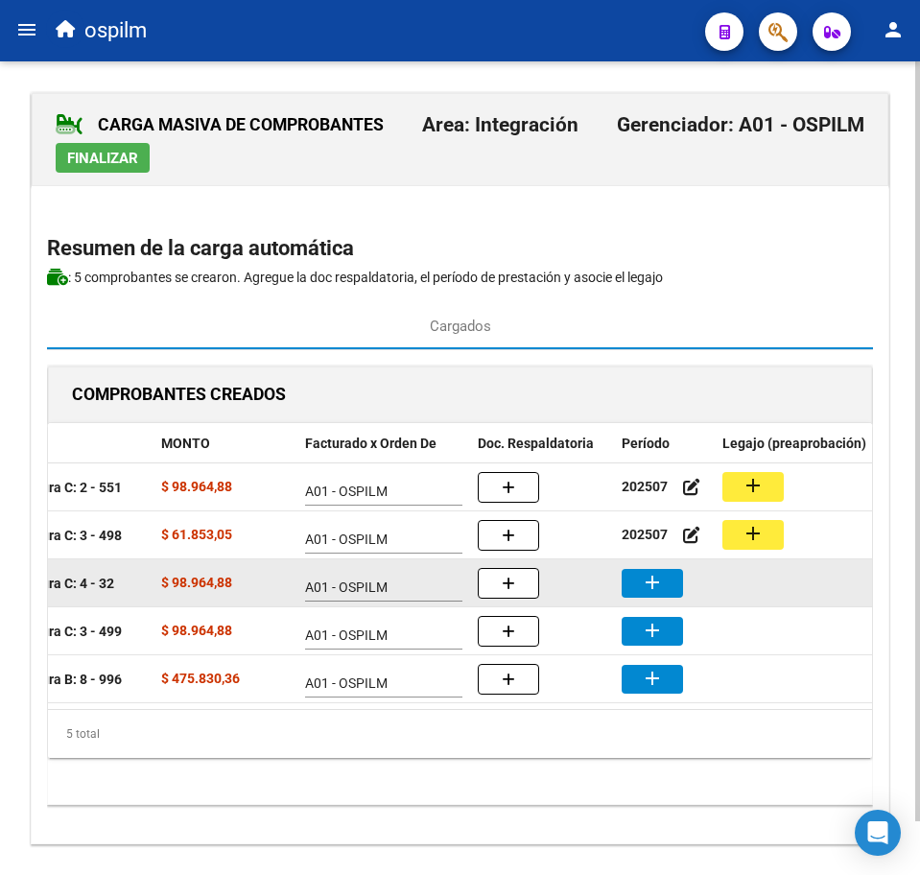
click at [671, 588] on button "add" at bounding box center [652, 583] width 61 height 29
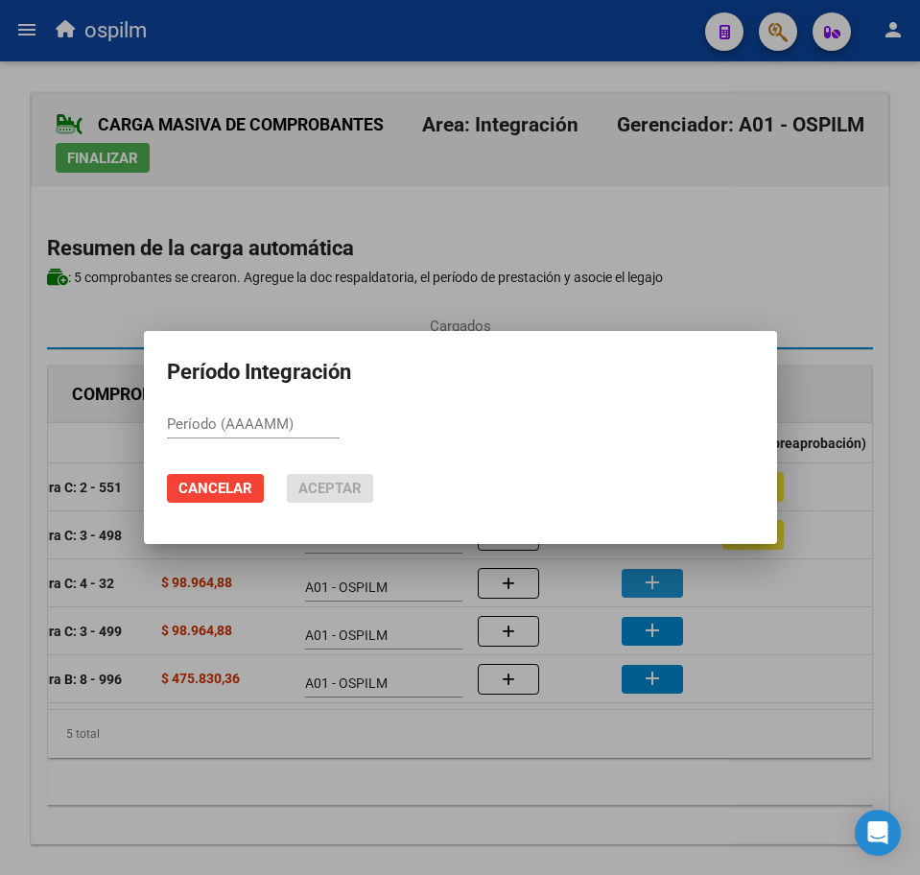
paste input "202507"
type input "202507"
click at [328, 479] on button "Aceptar" at bounding box center [330, 488] width 86 height 29
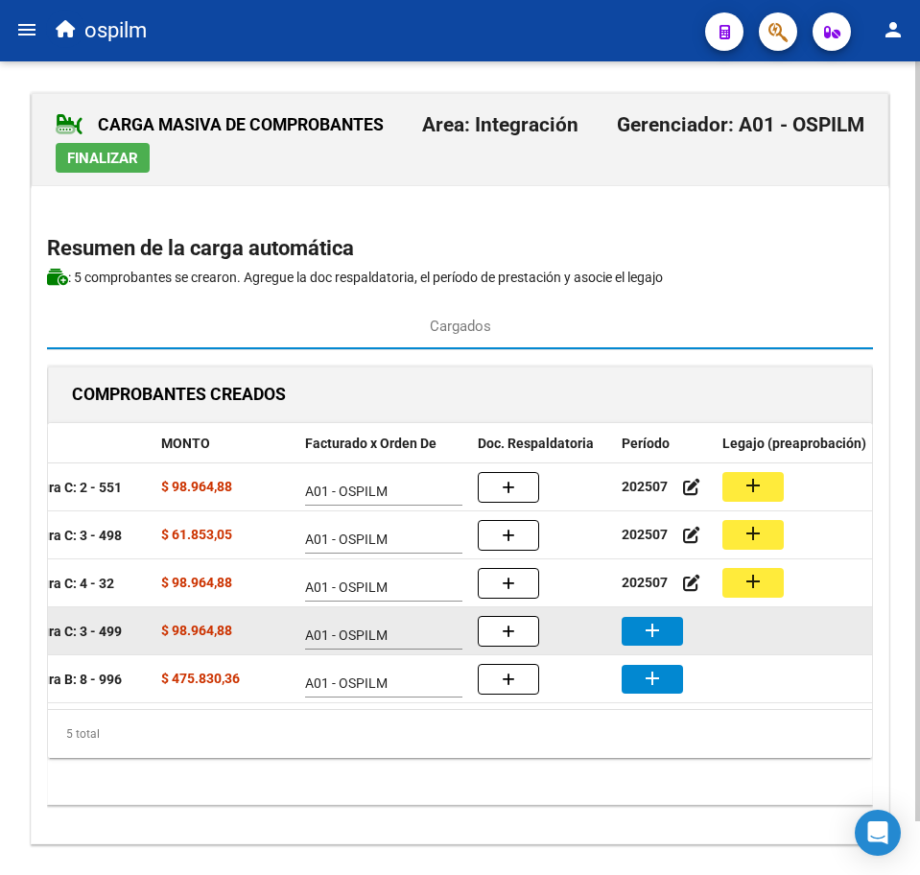
click at [647, 627] on mat-icon "add" at bounding box center [652, 630] width 23 height 23
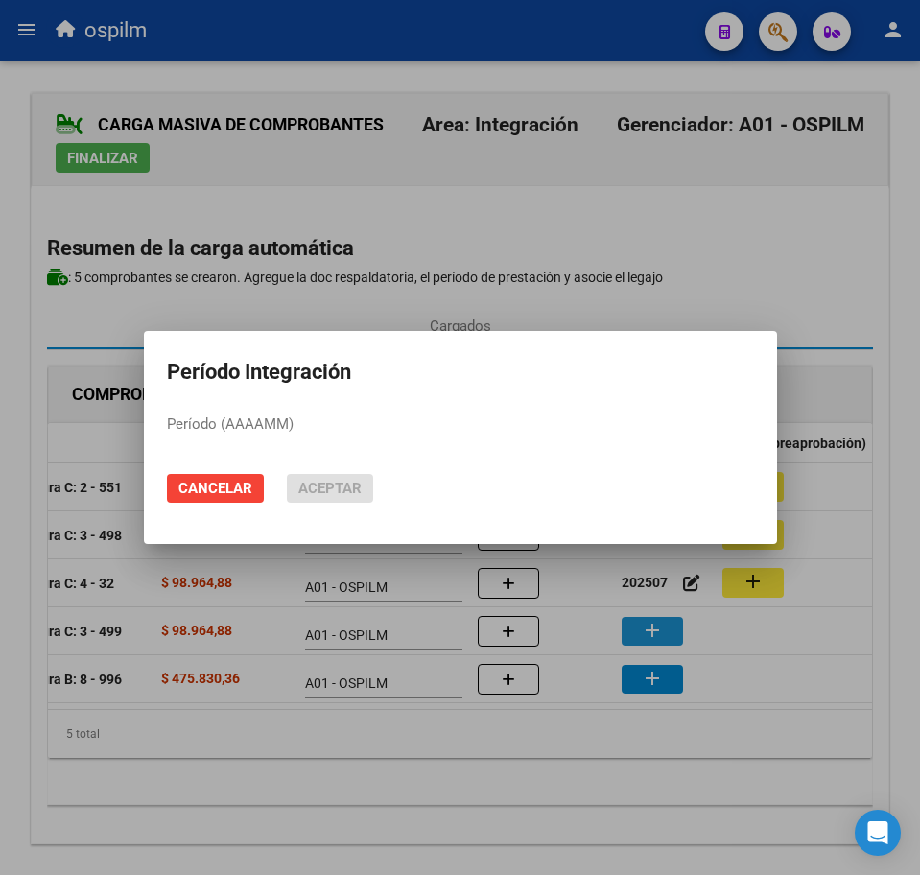
paste input "202507"
type input "202507"
click at [328, 484] on span "Aceptar" at bounding box center [329, 488] width 63 height 17
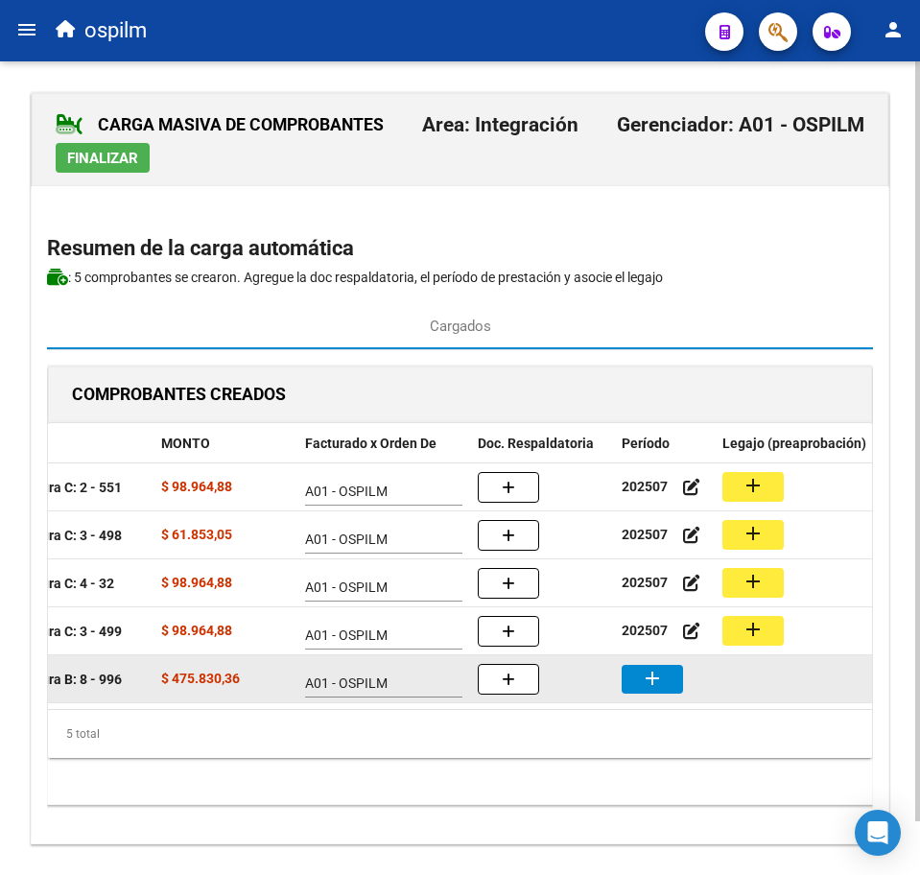
click at [645, 679] on mat-icon "add" at bounding box center [652, 678] width 23 height 23
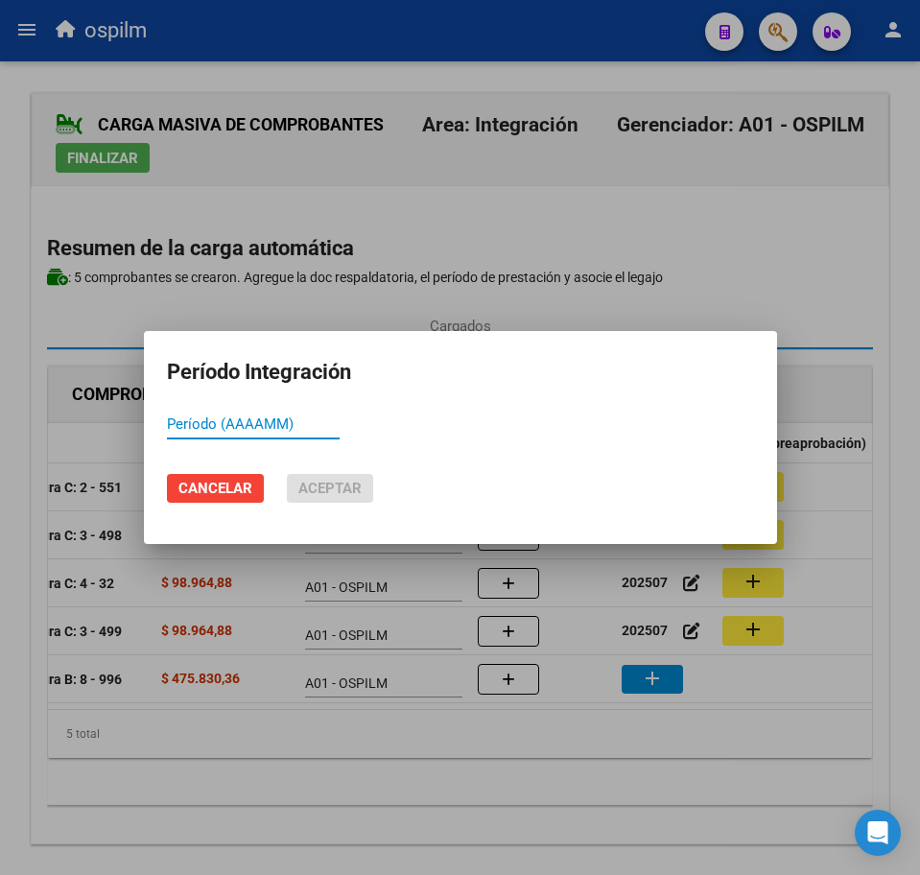
paste input "202507"
type input "202507"
click at [325, 485] on span "Aceptar" at bounding box center [329, 488] width 63 height 17
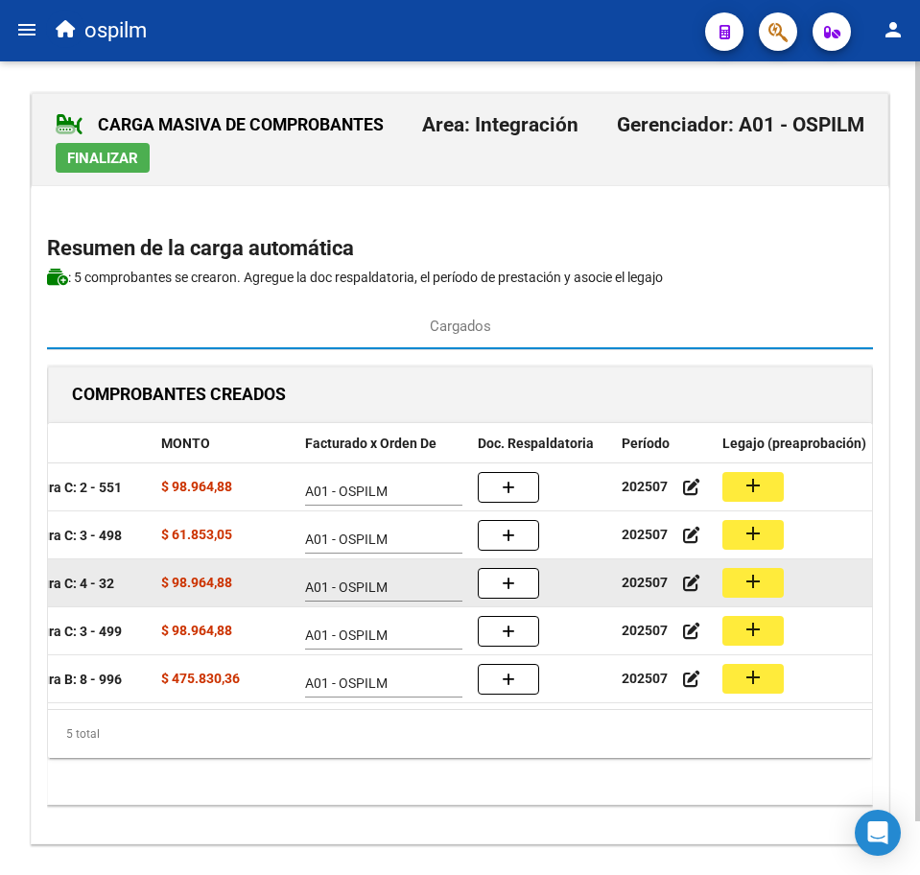
click at [742, 580] on mat-icon "add" at bounding box center [753, 581] width 23 height 23
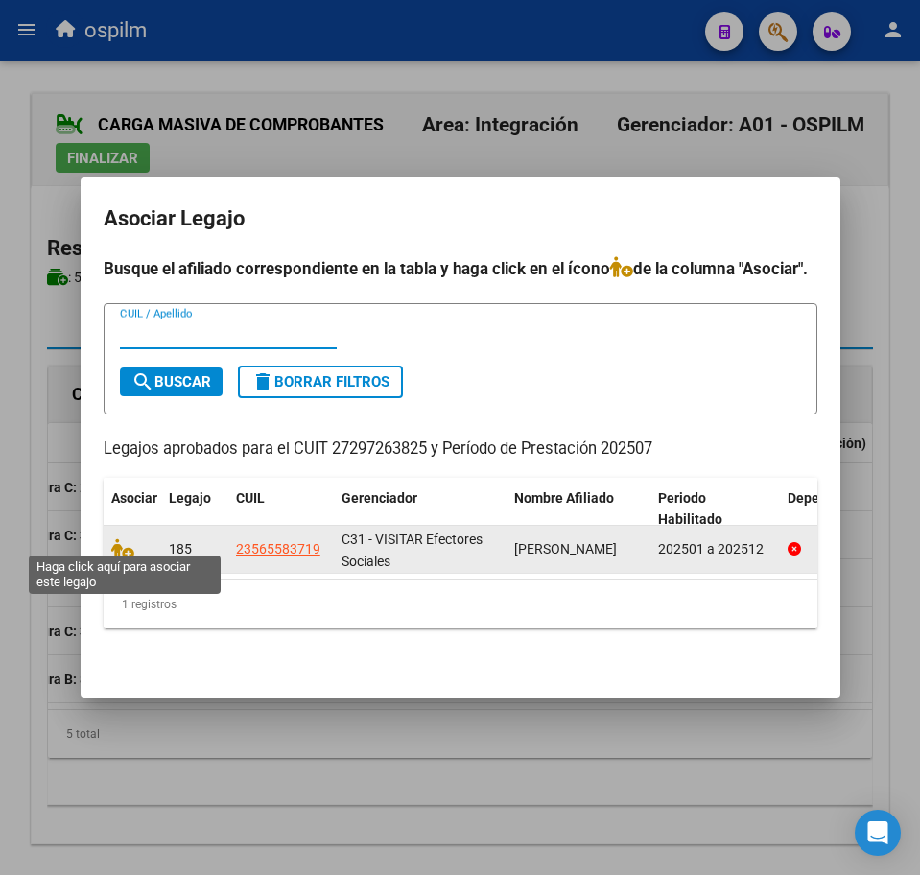
click at [109, 541] on datatable-body-cell at bounding box center [133, 549] width 58 height 47
click at [130, 542] on icon at bounding box center [122, 548] width 23 height 21
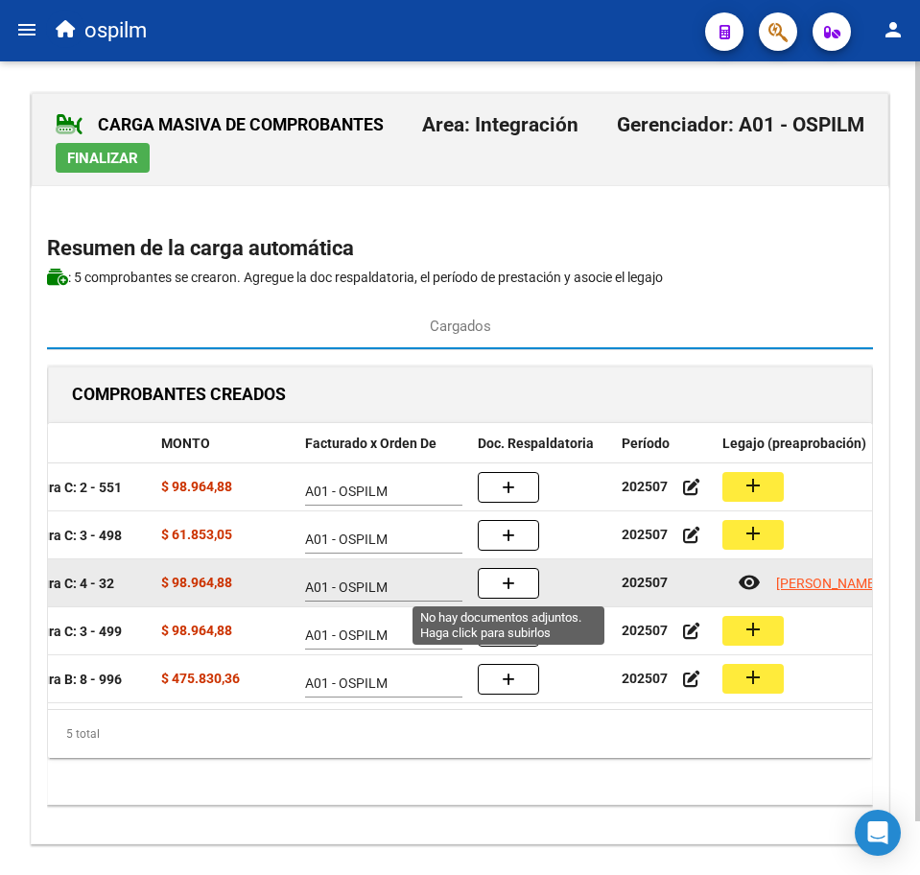
click at [502, 591] on button "button" at bounding box center [508, 583] width 61 height 31
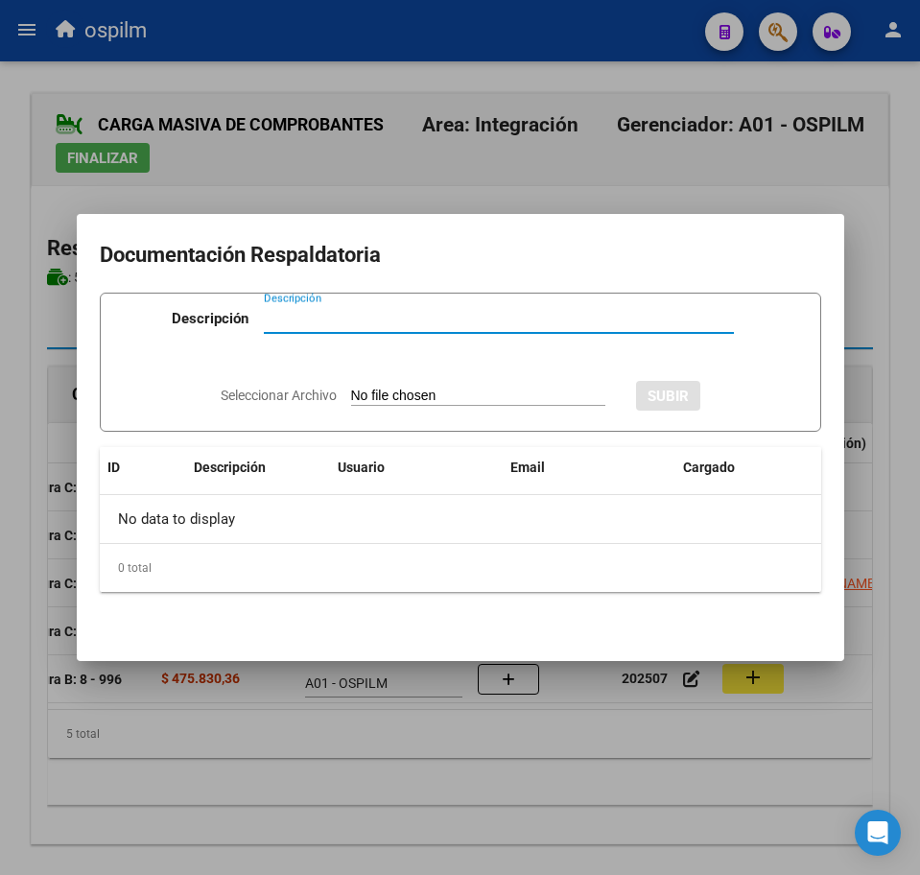
type input "V"
paste input "Planilla de asistencia"
type input "Planilla de asistencia"
click at [374, 395] on input "Seleccionar Archivo" at bounding box center [478, 397] width 254 height 18
type input "C:\fakepath\[PERSON_NAME] ISAIAS_202507_090_N_RODRIGUEZ [PERSON_NAME].pdf"
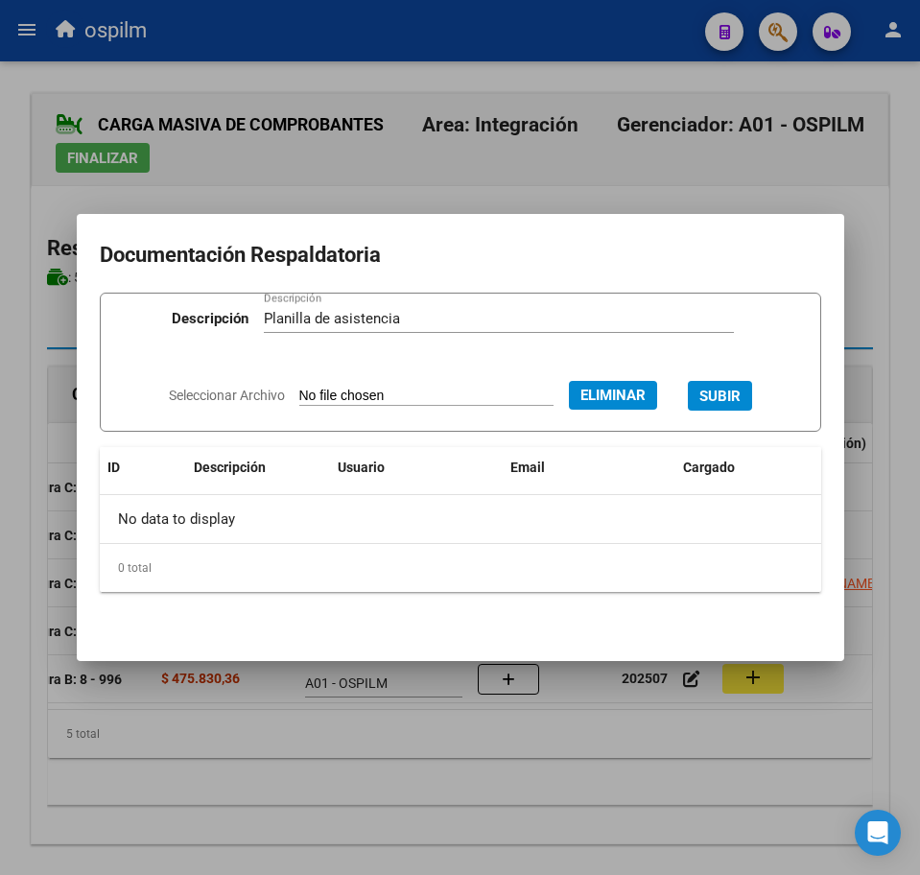
click at [739, 400] on span "SUBIR" at bounding box center [719, 396] width 41 height 17
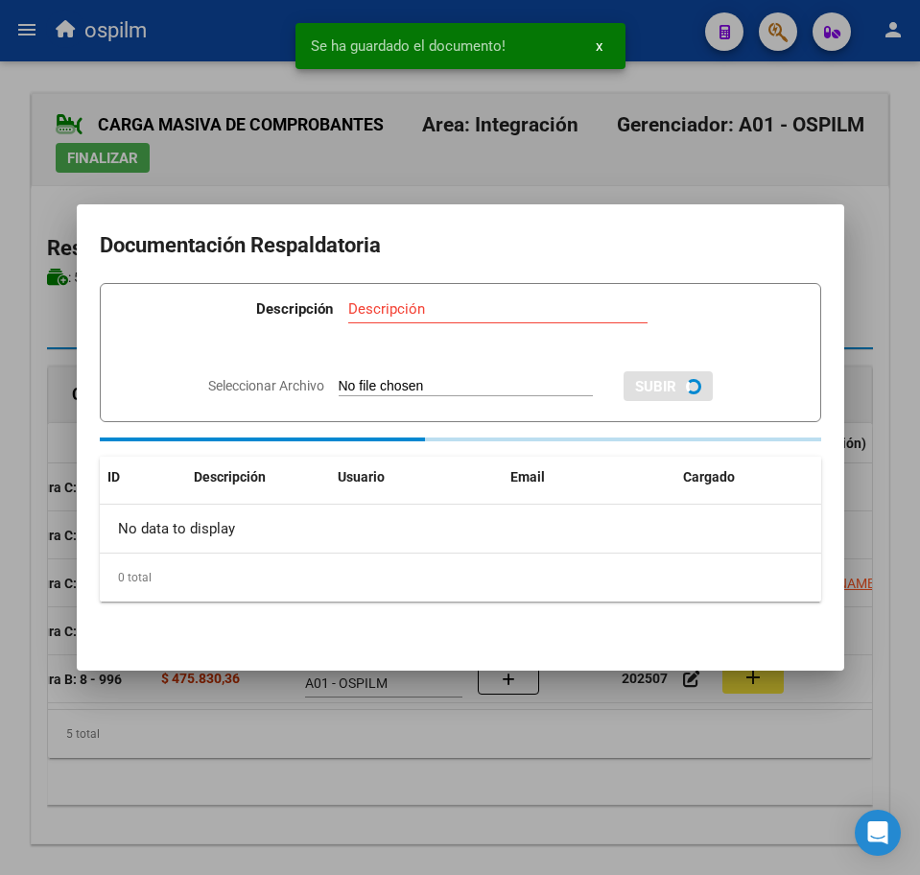
click at [432, 744] on div at bounding box center [460, 437] width 920 height 875
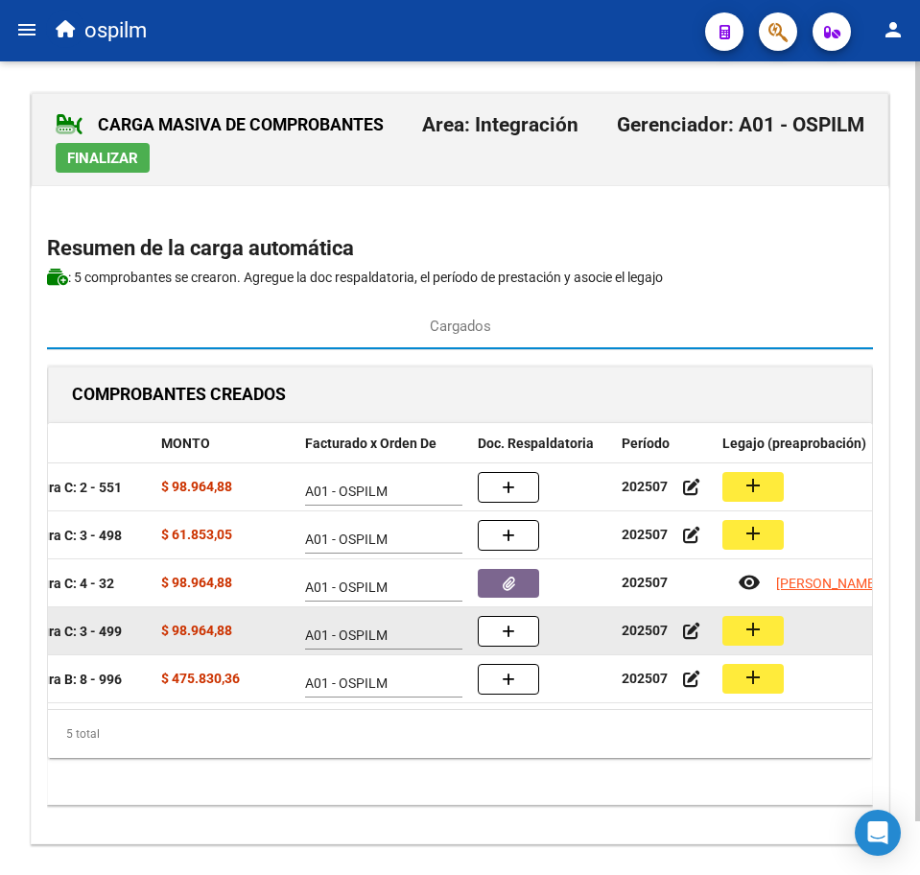
click at [757, 632] on mat-icon "add" at bounding box center [753, 629] width 23 height 23
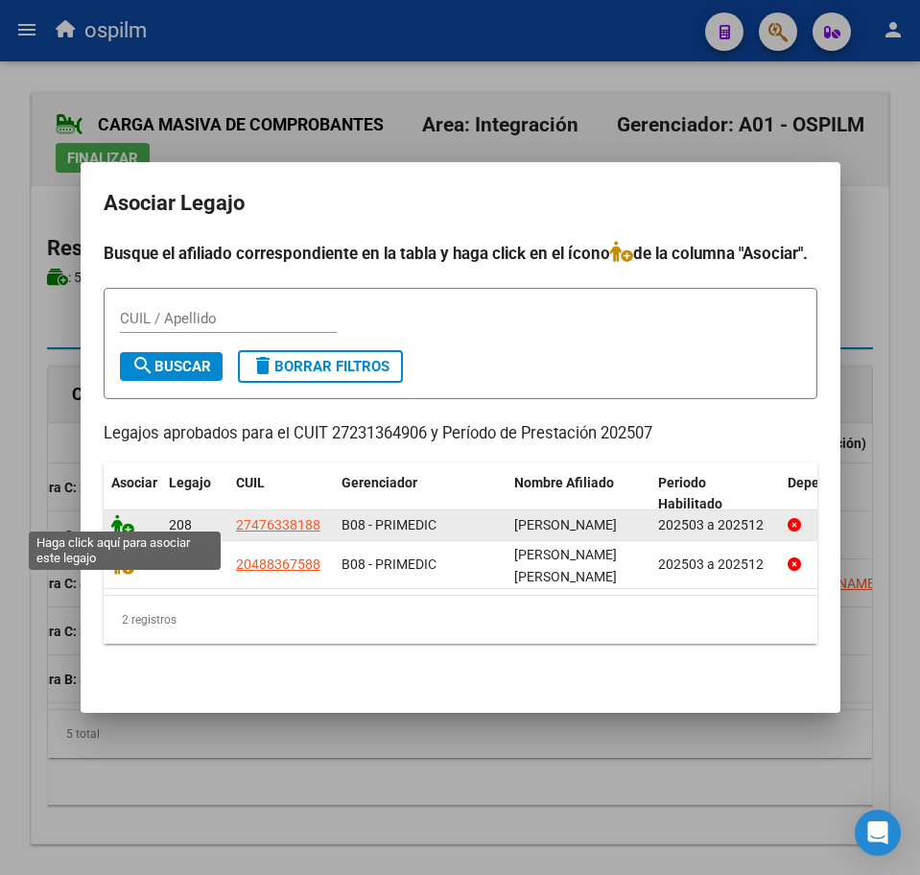
click at [111, 522] on icon at bounding box center [122, 524] width 23 height 21
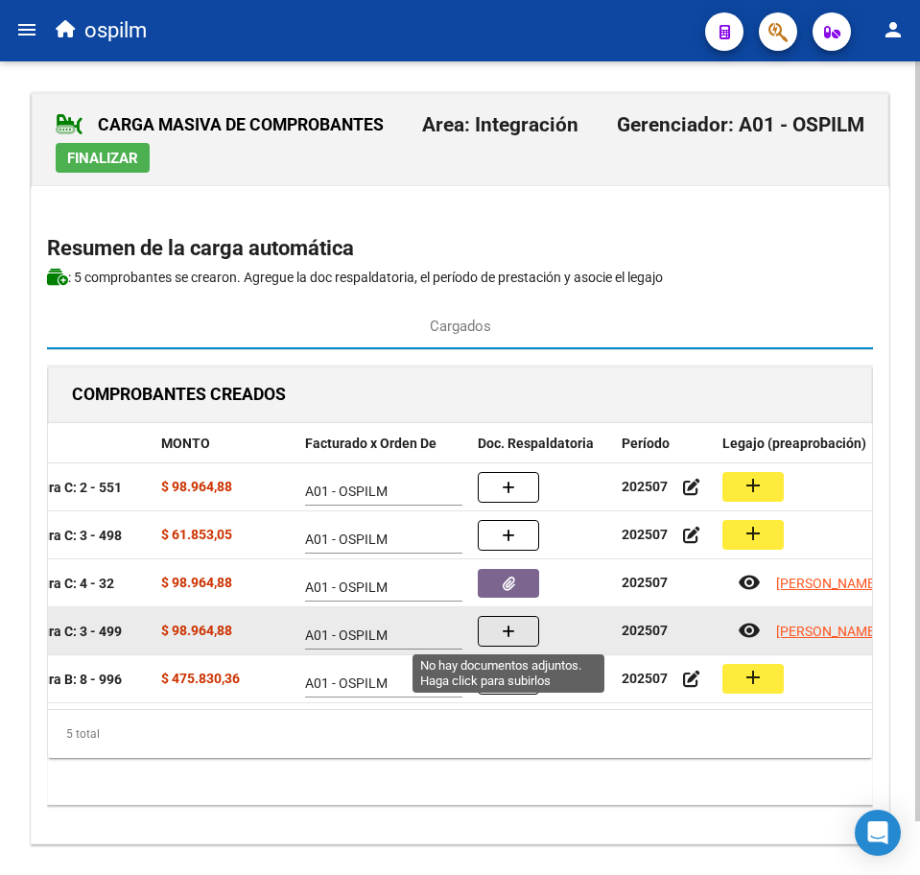
click at [510, 635] on icon "button" at bounding box center [508, 632] width 13 height 14
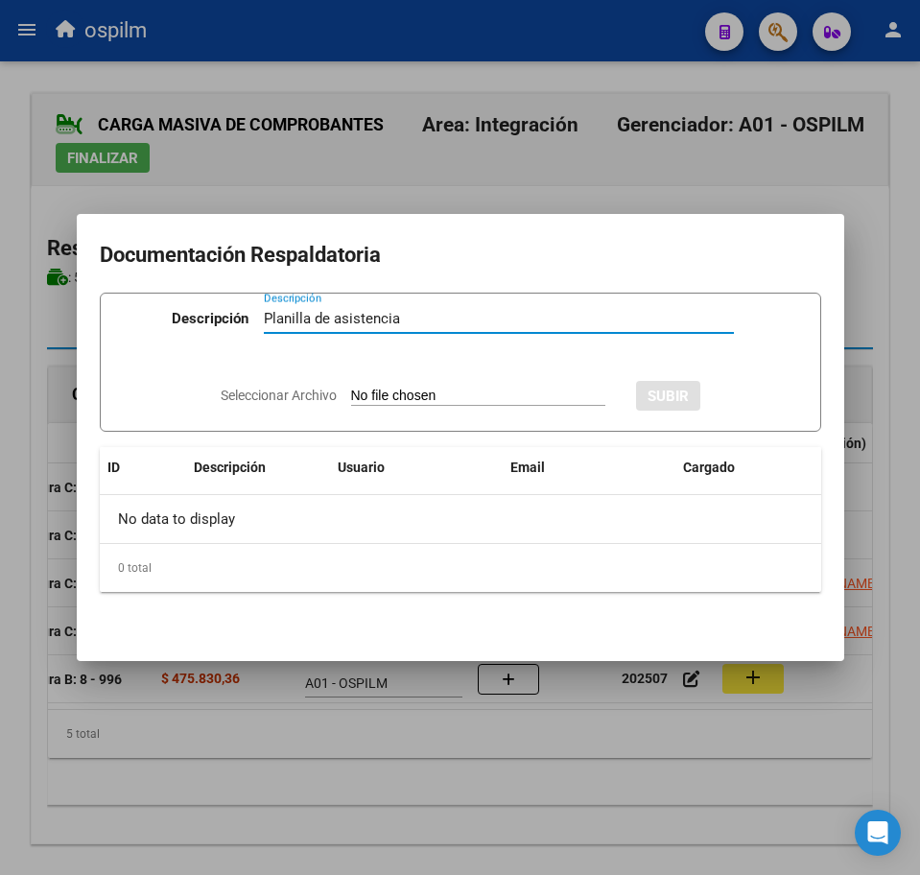
type input "Planilla de asistencia"
click at [390, 390] on input "Seleccionar Archivo" at bounding box center [478, 397] width 254 height 18
type input "C:\fakepath\BOTTAIA [PERSON_NAME] JOSEFINA_202507_086_N_RIOS ROMINA_PA.pdf"
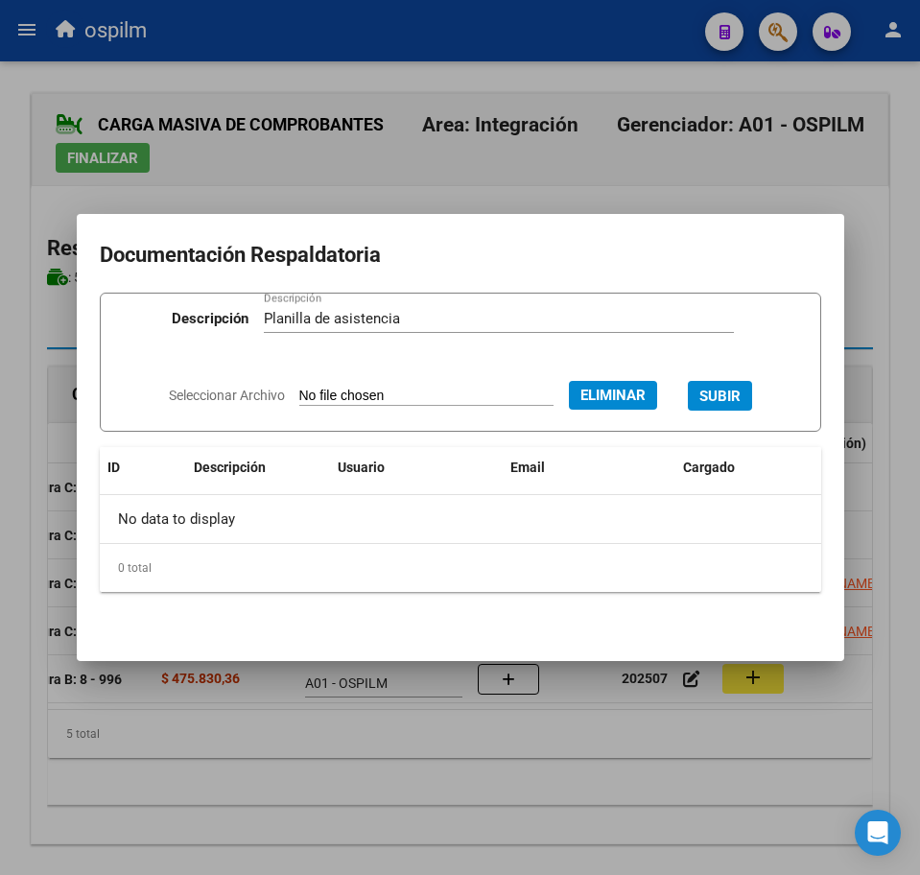
click at [733, 393] on span "SUBIR" at bounding box center [719, 396] width 41 height 17
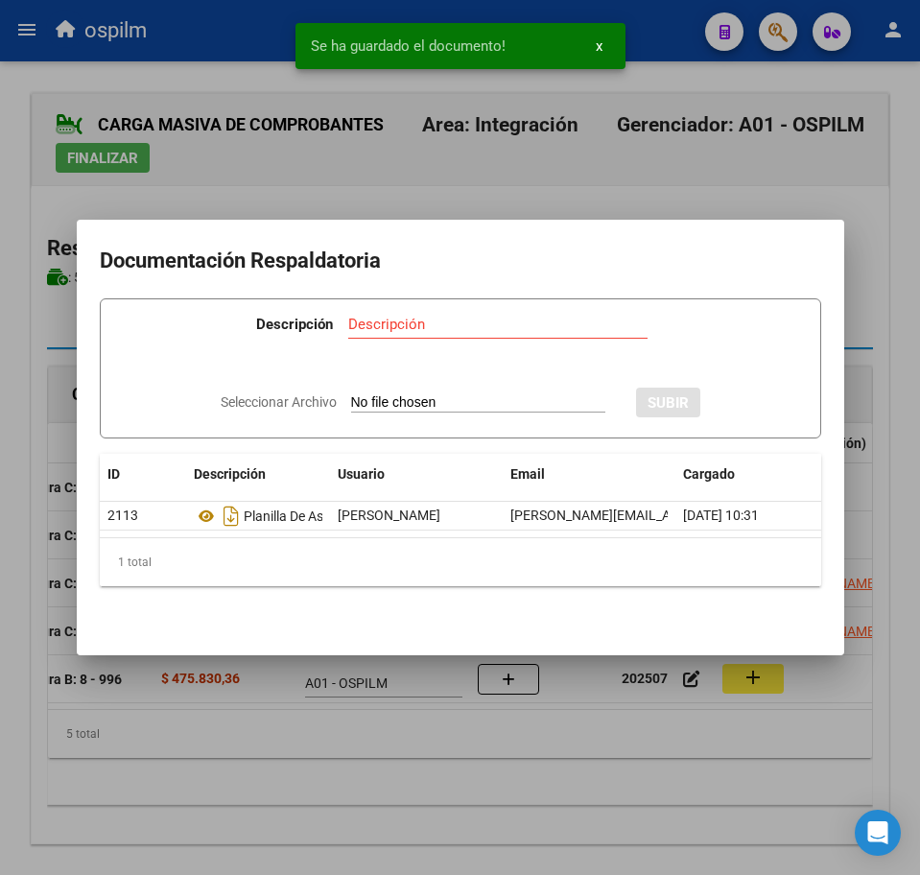
click at [476, 744] on div at bounding box center [460, 437] width 920 height 875
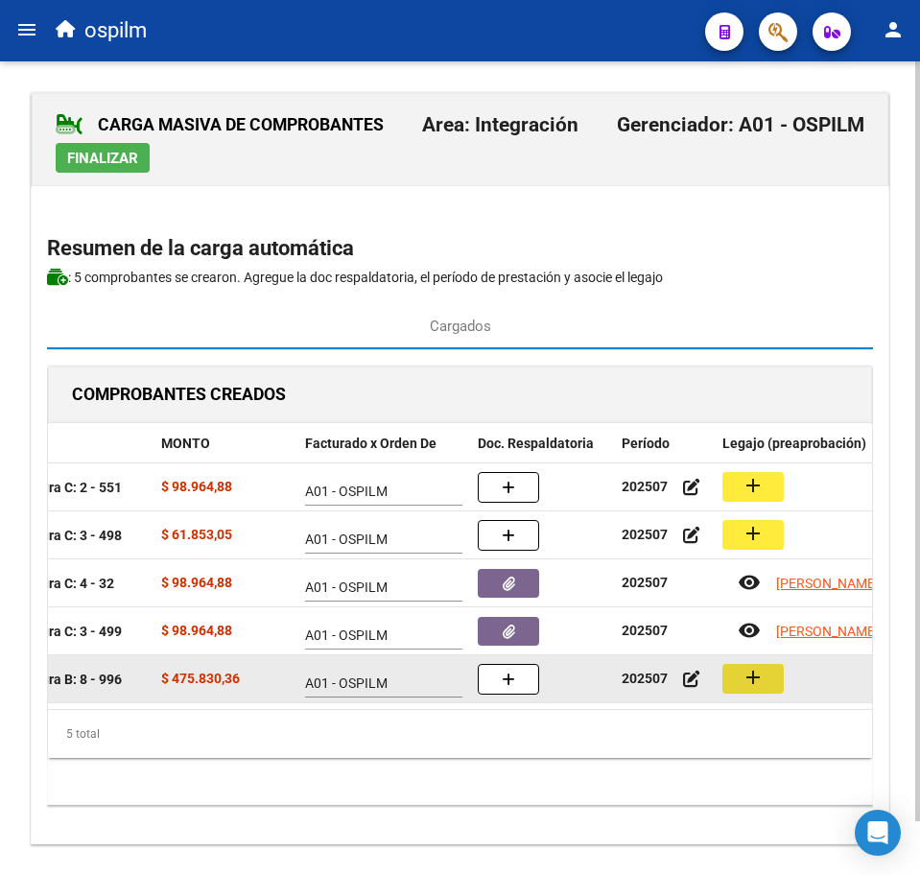
click at [749, 682] on mat-icon "add" at bounding box center [753, 677] width 23 height 23
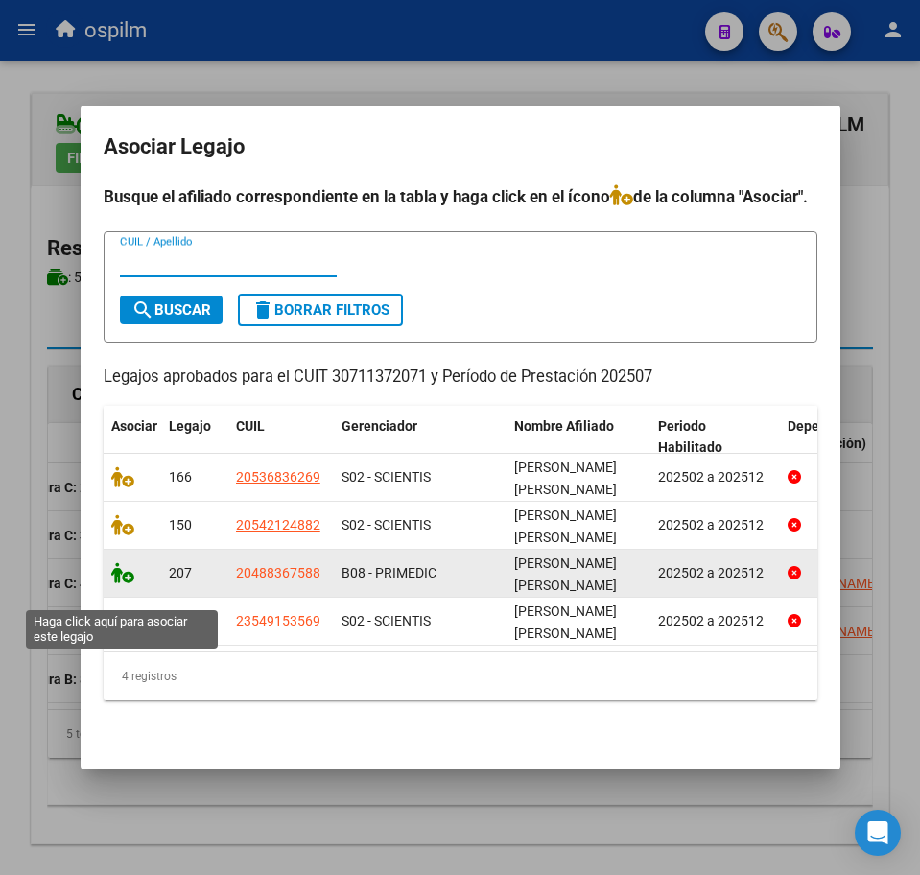
click at [120, 583] on icon at bounding box center [122, 572] width 23 height 21
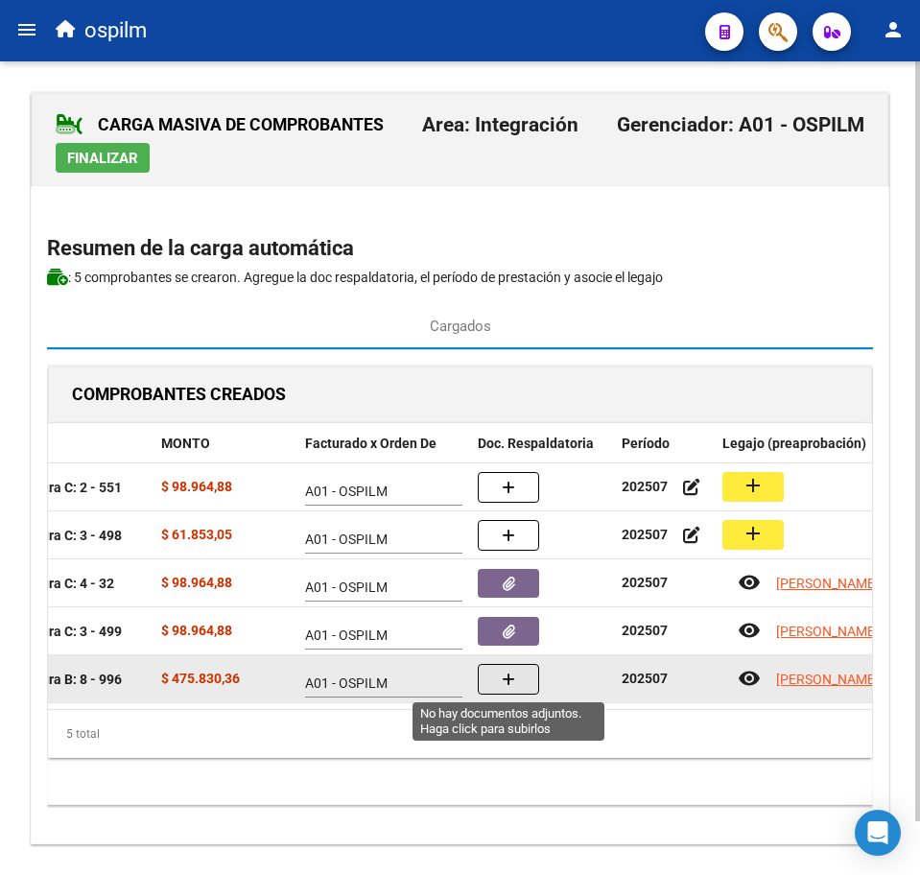
click at [510, 684] on icon "button" at bounding box center [508, 680] width 13 height 14
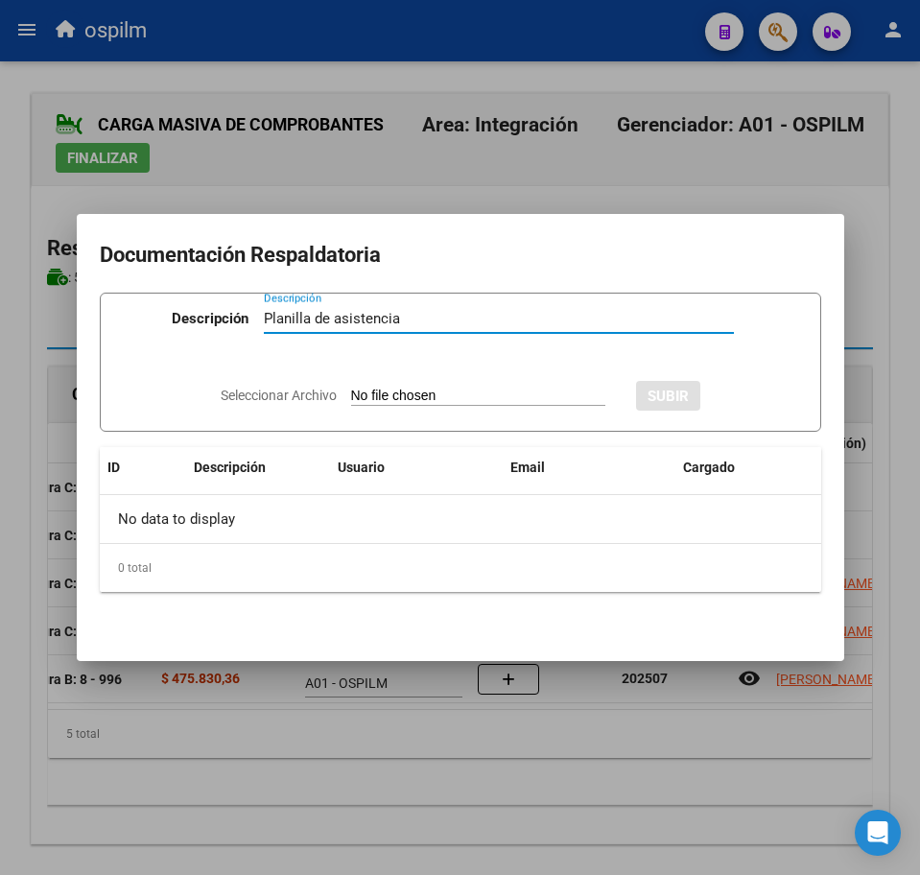
type input "Planilla de asistencia"
click at [440, 393] on input "Seleccionar Archivo" at bounding box center [478, 397] width 254 height 18
type input "C:\fakepath\[PERSON_NAME] MAXIMILIANO_202507_089_N_GRUPO TRAMA_PA.pdf"
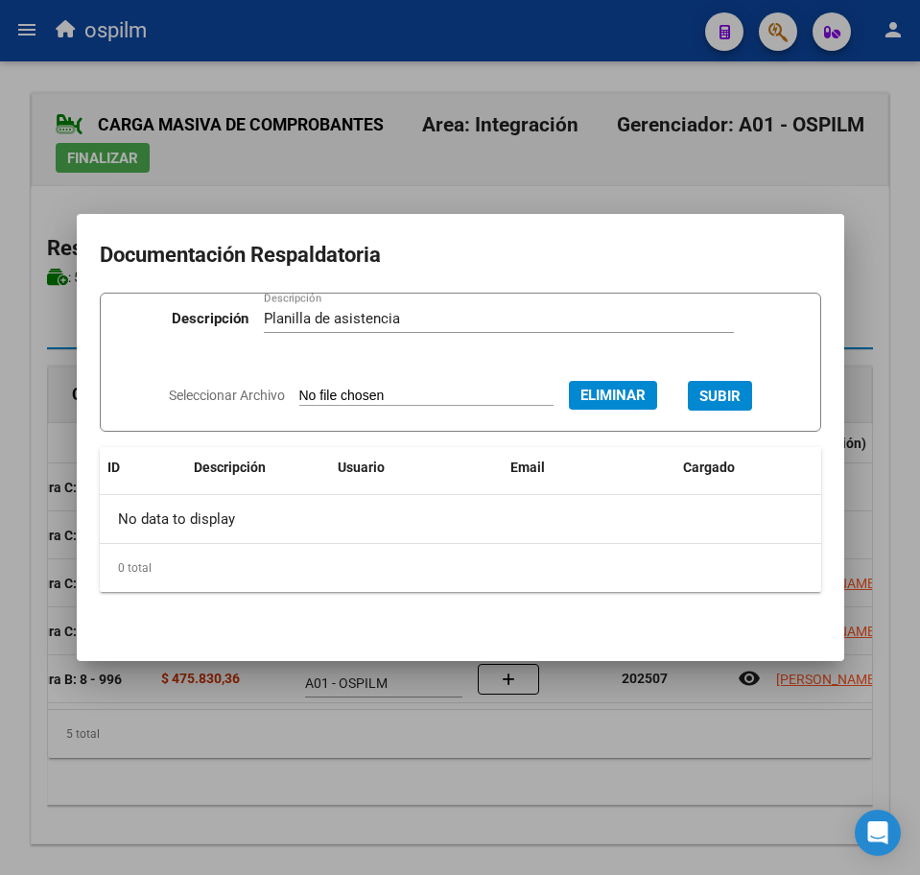
click at [738, 392] on span "SUBIR" at bounding box center [719, 396] width 41 height 17
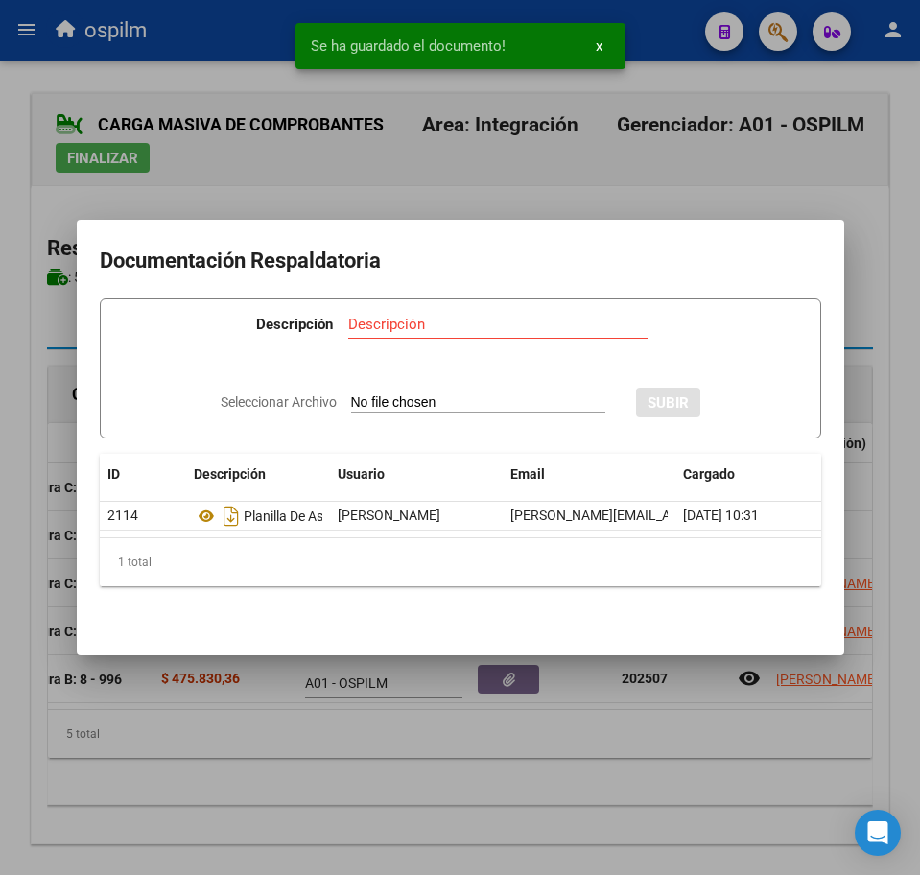
click at [562, 774] on div at bounding box center [460, 437] width 920 height 875
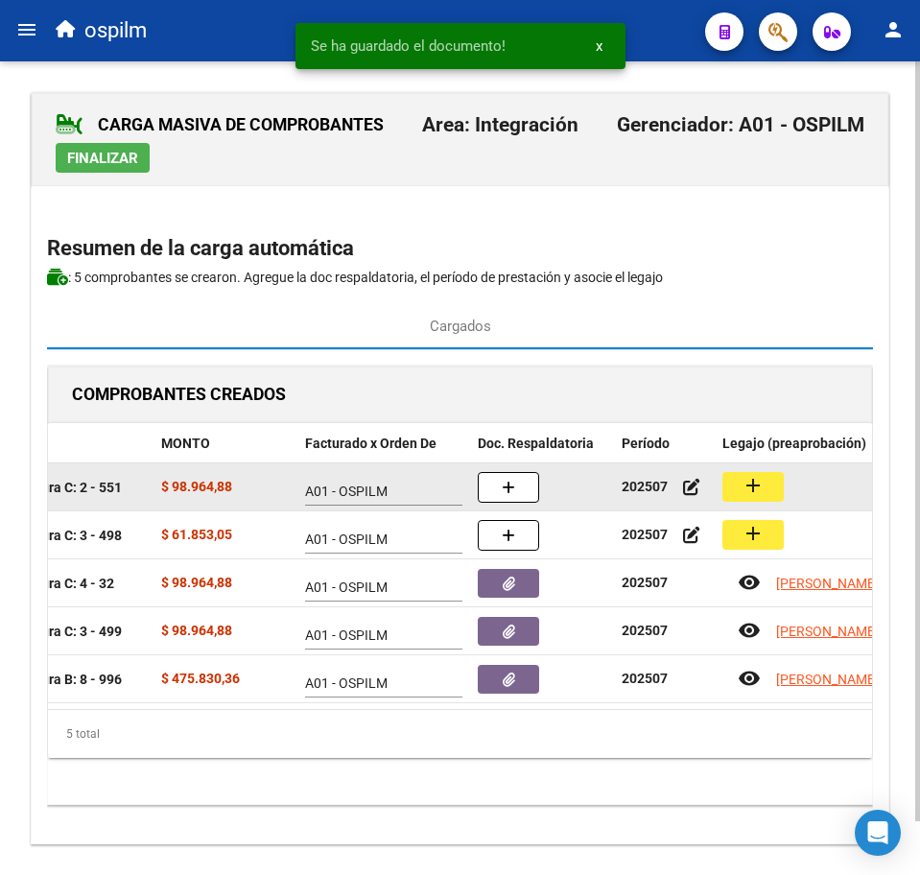
click at [749, 493] on mat-icon "add" at bounding box center [753, 485] width 23 height 23
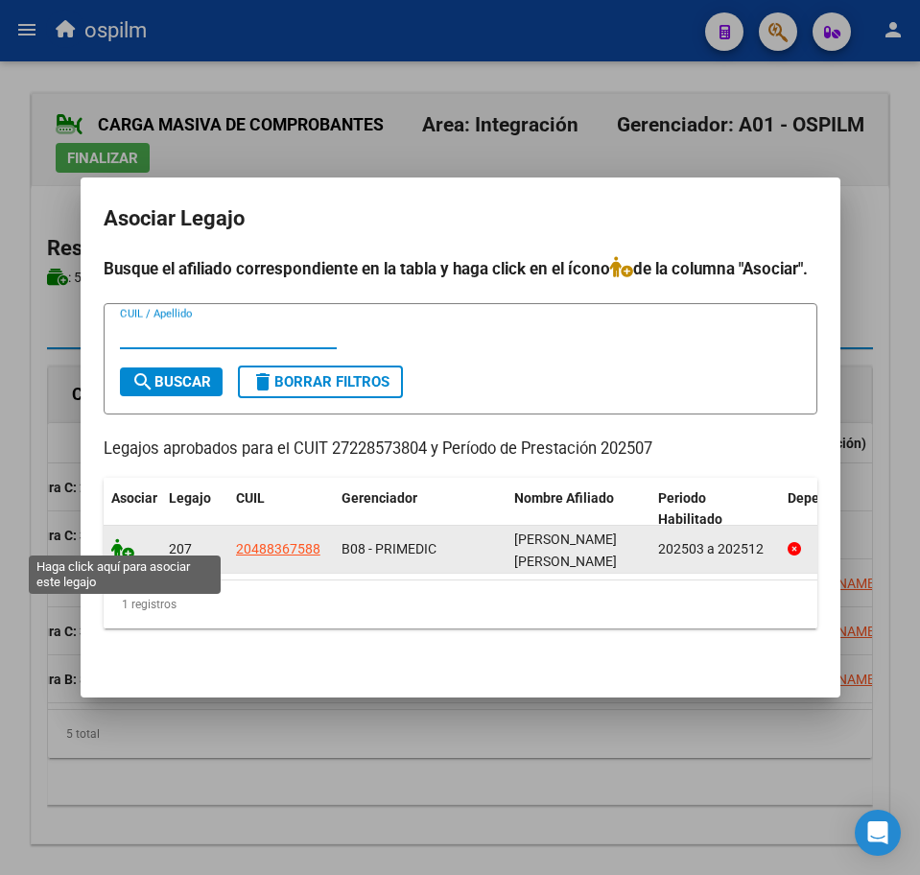
click at [115, 538] on icon at bounding box center [122, 548] width 23 height 21
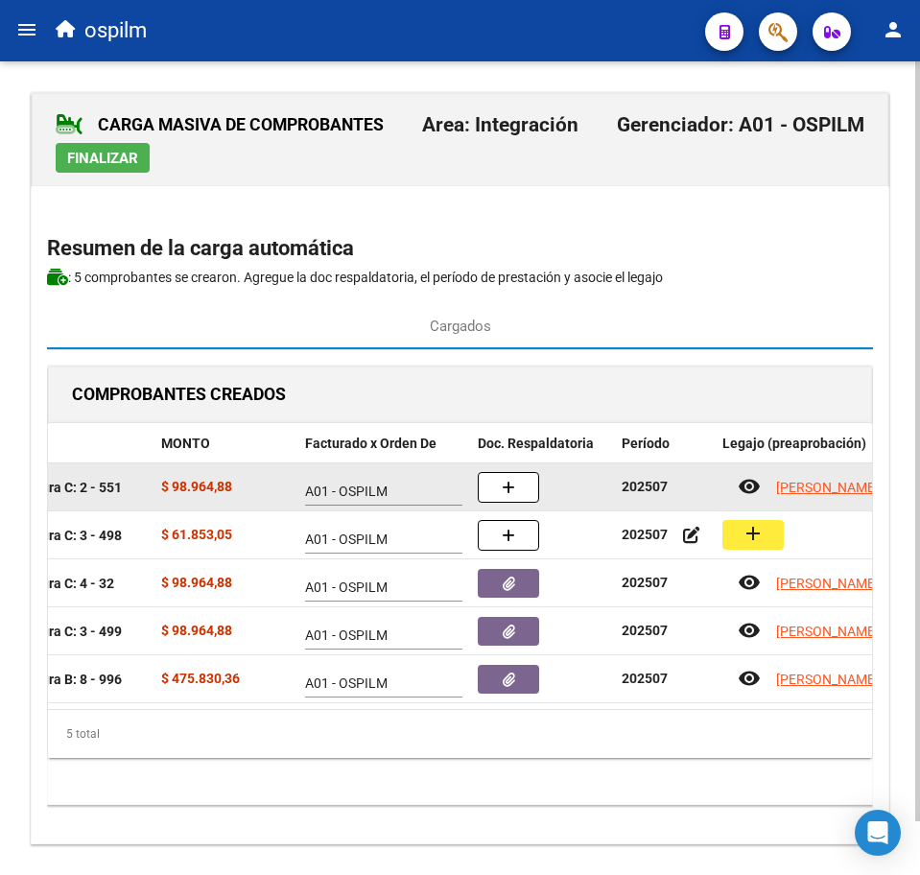
click at [520, 485] on button "button" at bounding box center [508, 487] width 61 height 31
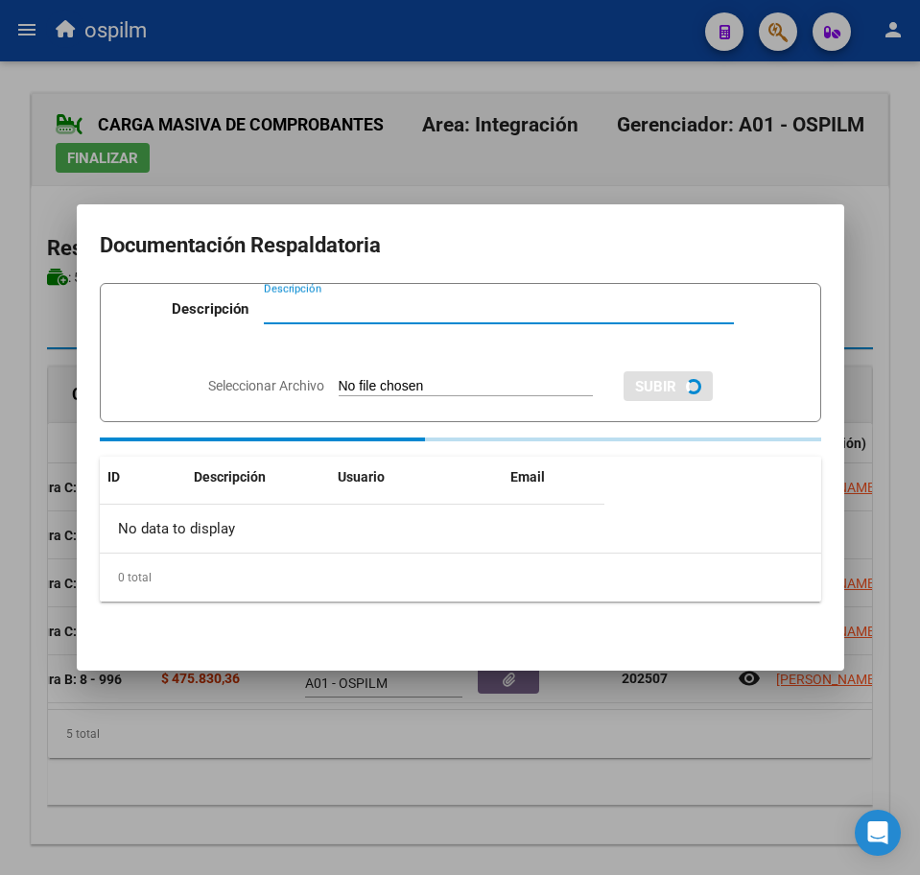
paste input "Planilla de asistencia"
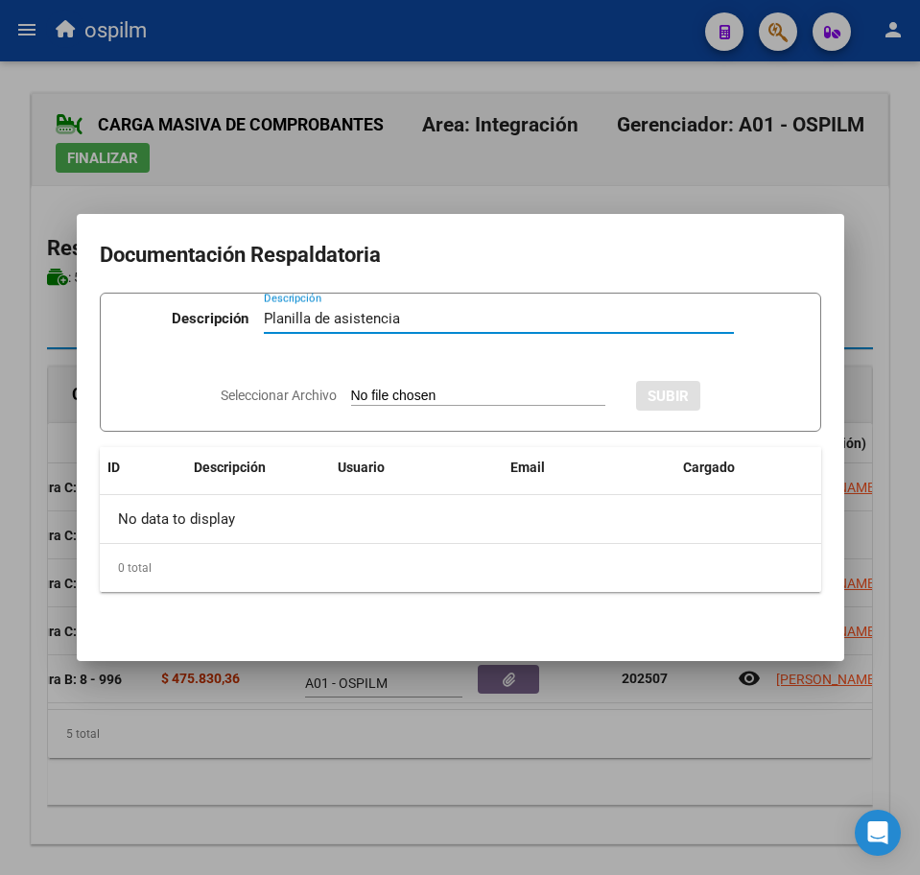
type input "Planilla de asistencia"
click at [391, 394] on input "Seleccionar Archivo" at bounding box center [478, 397] width 254 height 18
type input "C:\fakepath\[PERSON_NAME] MAXIMILIANO_202507_091_N_DOS [PERSON_NAME].pdf"
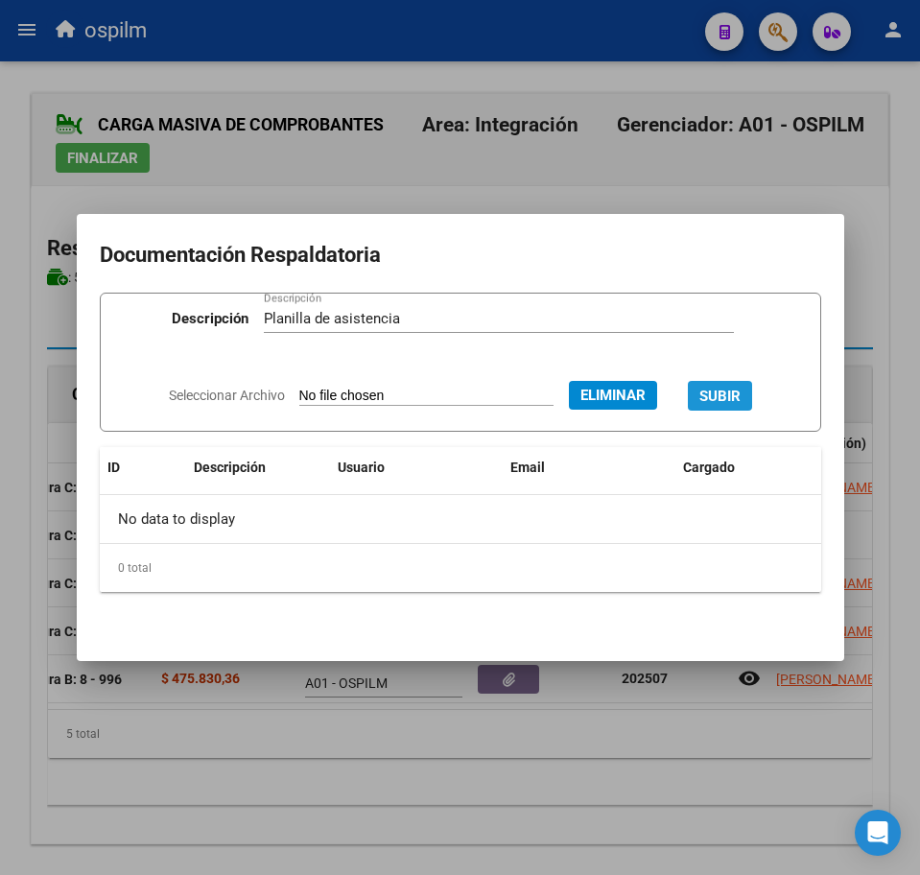
click at [734, 398] on span "SUBIR" at bounding box center [719, 396] width 41 height 17
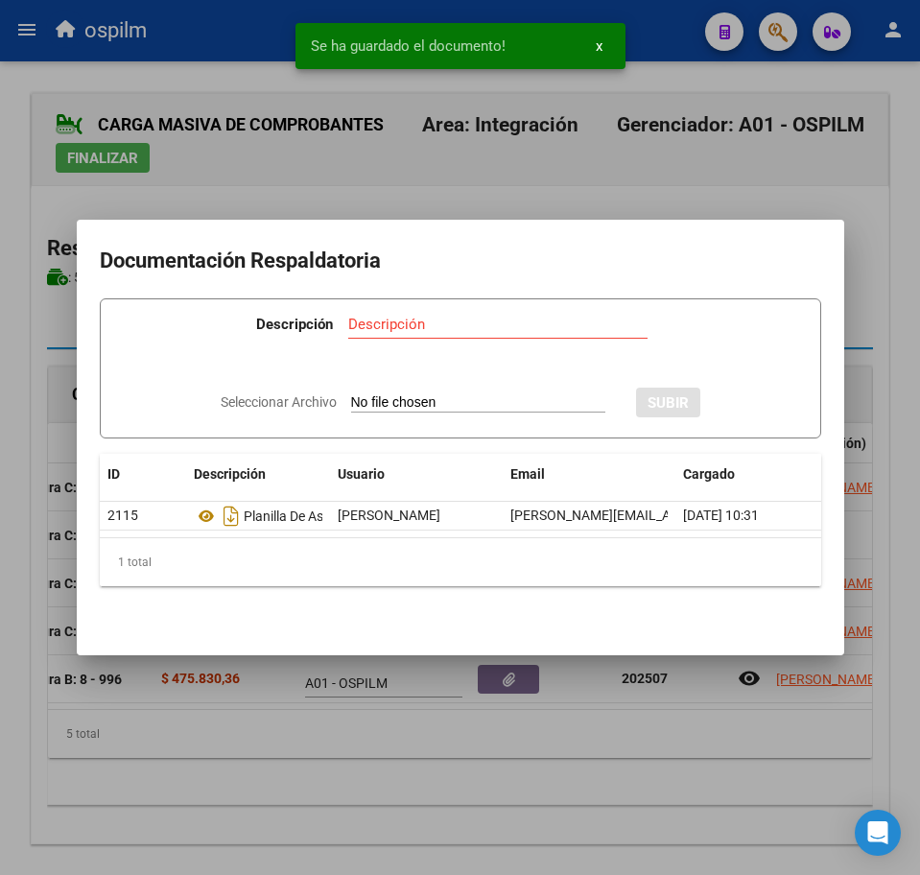
click at [491, 762] on div at bounding box center [460, 437] width 920 height 875
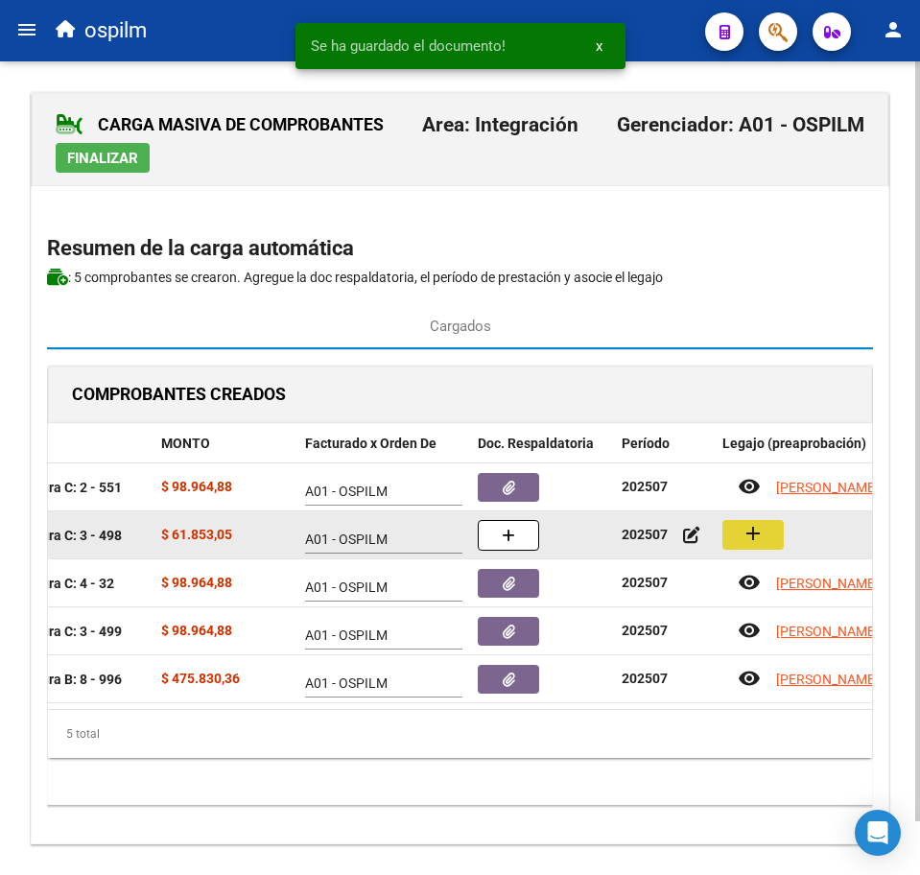
click at [761, 536] on mat-icon "add" at bounding box center [753, 533] width 23 height 23
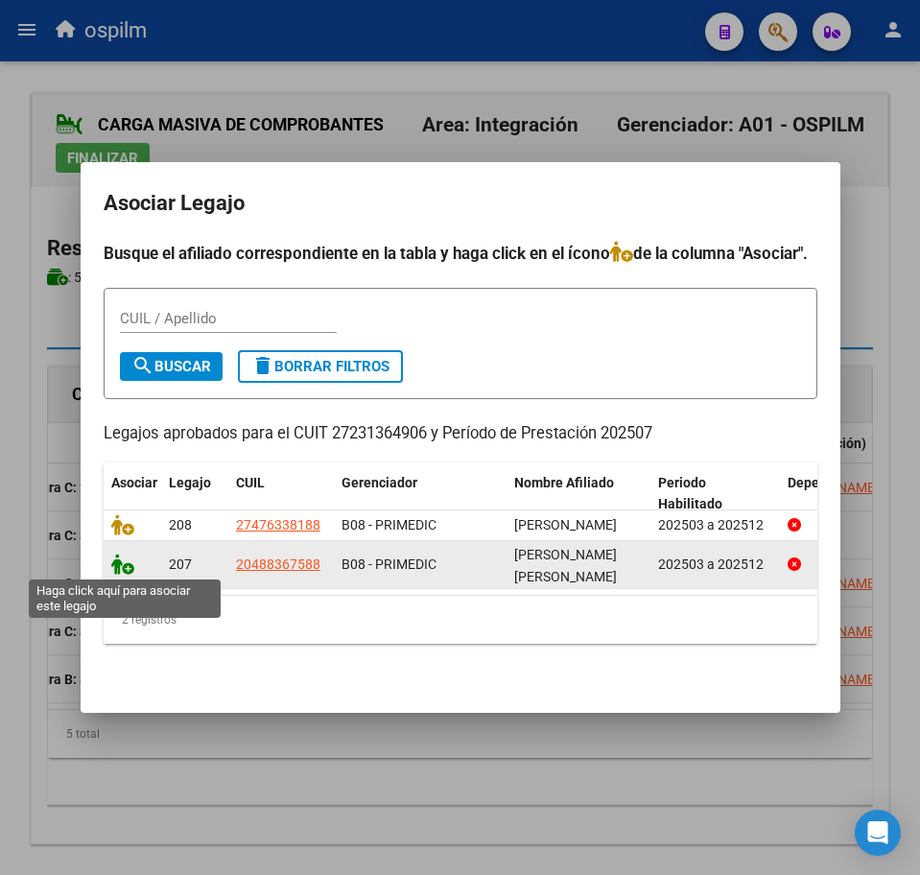
click at [117, 563] on icon at bounding box center [122, 564] width 23 height 21
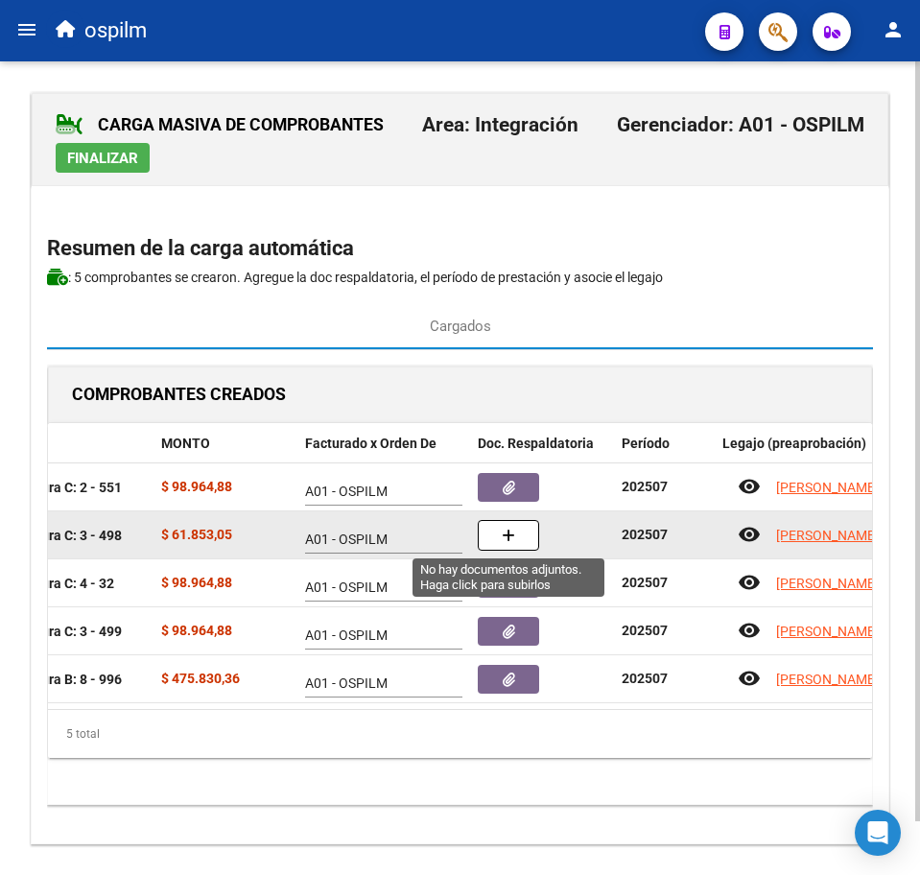
click at [500, 534] on button "button" at bounding box center [508, 535] width 61 height 31
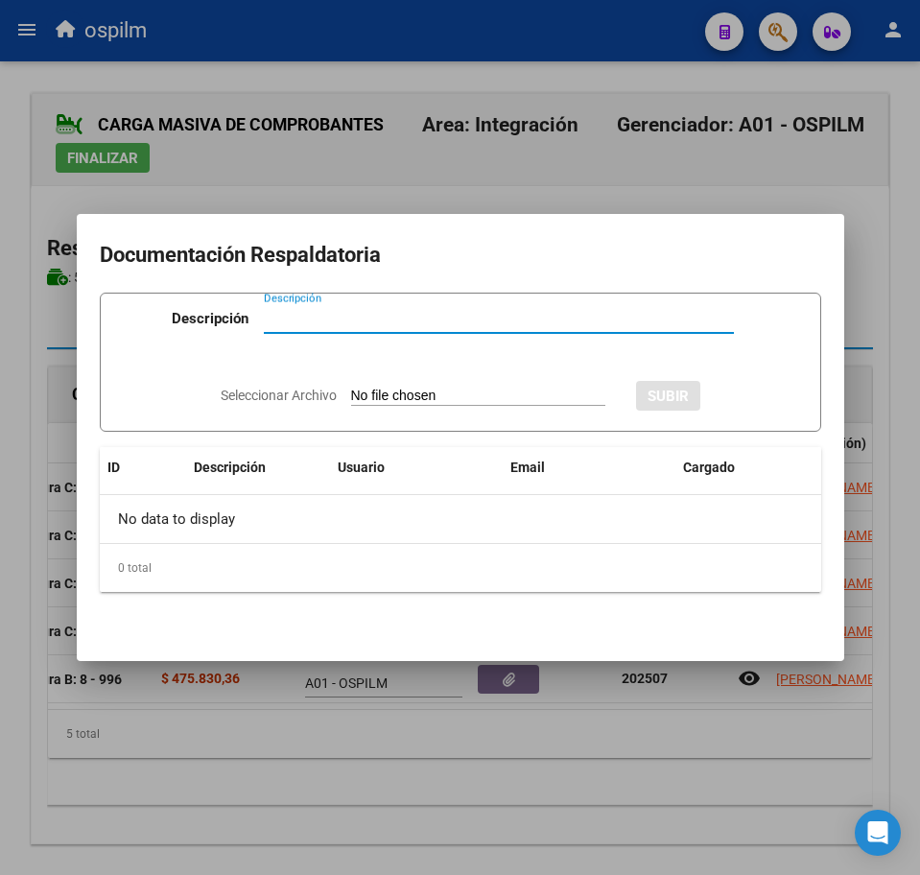
paste input "Planilla de asistencia"
type input "Planilla de asistencia"
click at [409, 400] on input "Seleccionar Archivo" at bounding box center [478, 397] width 254 height 18
type input "C:\fakepath\[PERSON_NAME] MAXIMILIANO_202507_091_N_RIOS ROMINA_PA.pdf"
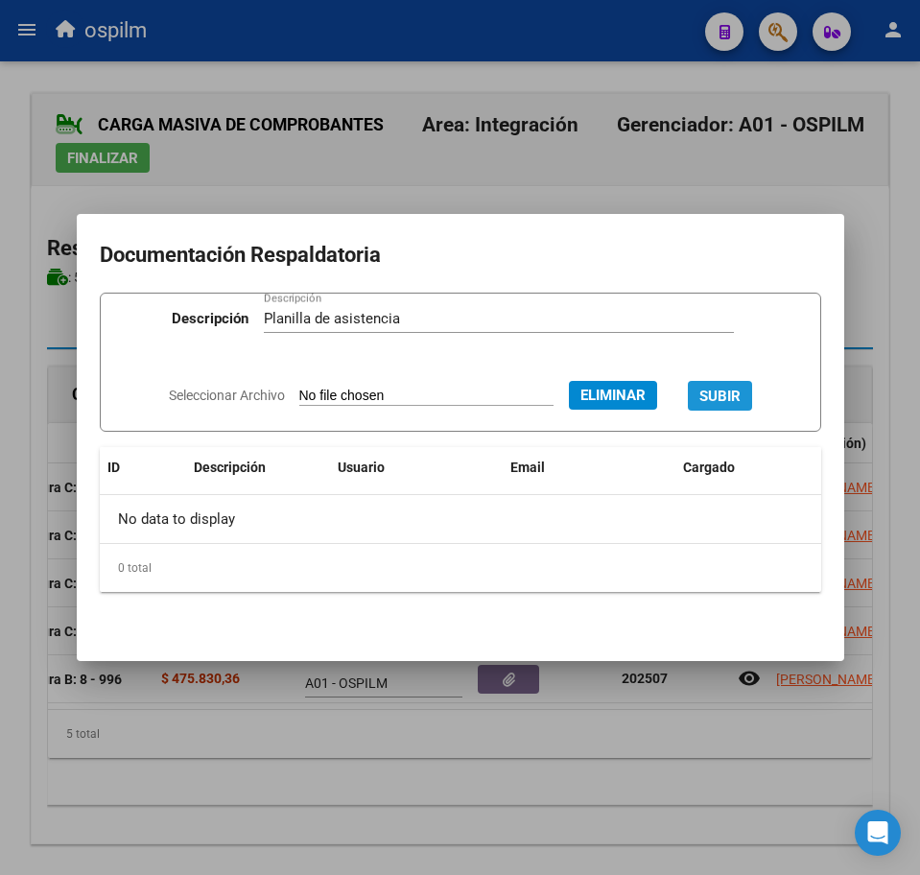
click at [741, 390] on span "SUBIR" at bounding box center [719, 396] width 41 height 17
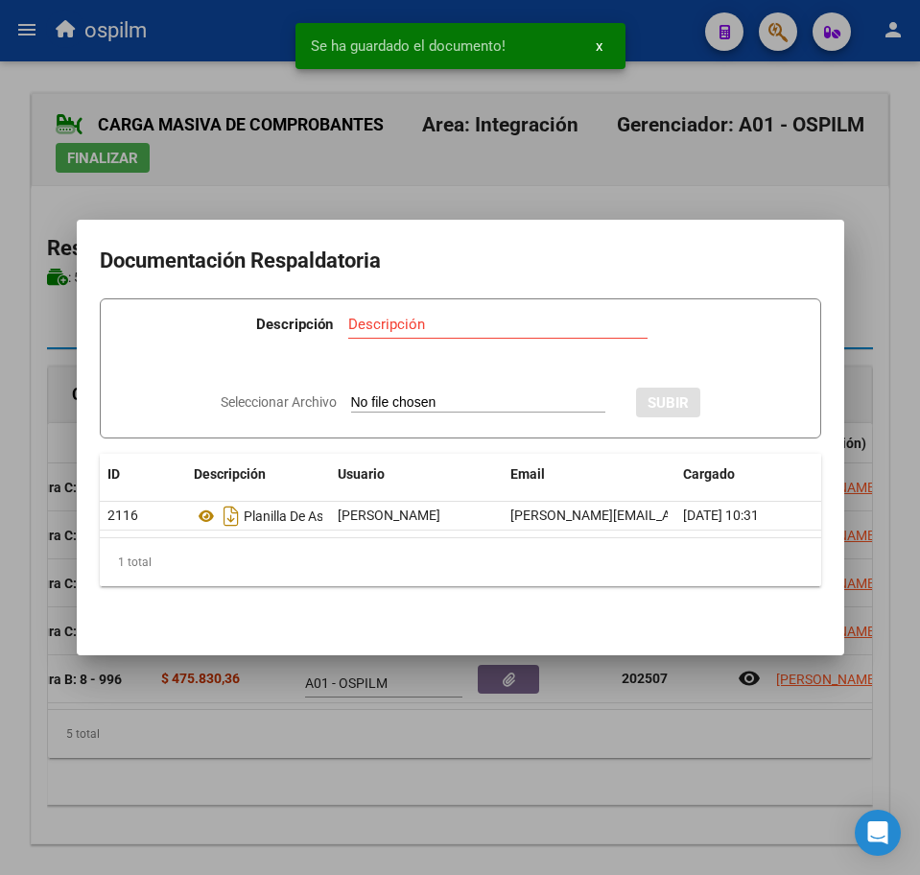
click at [417, 775] on div at bounding box center [460, 437] width 920 height 875
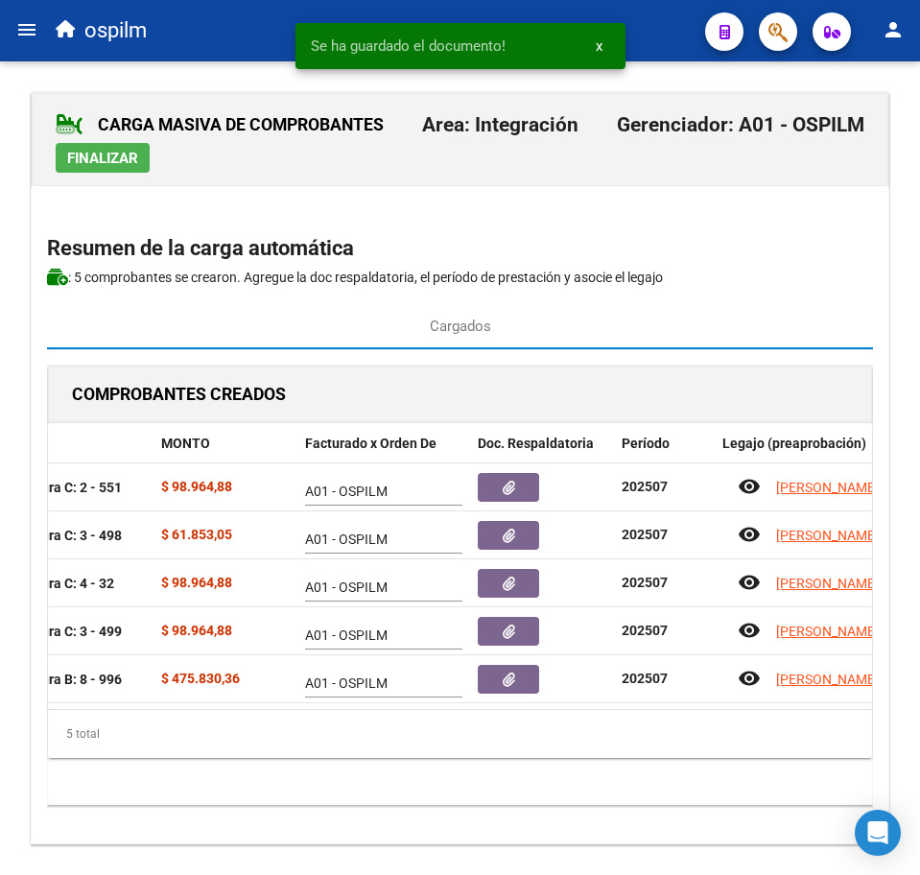
click at [106, 156] on span "Finalizar" at bounding box center [102, 158] width 71 height 17
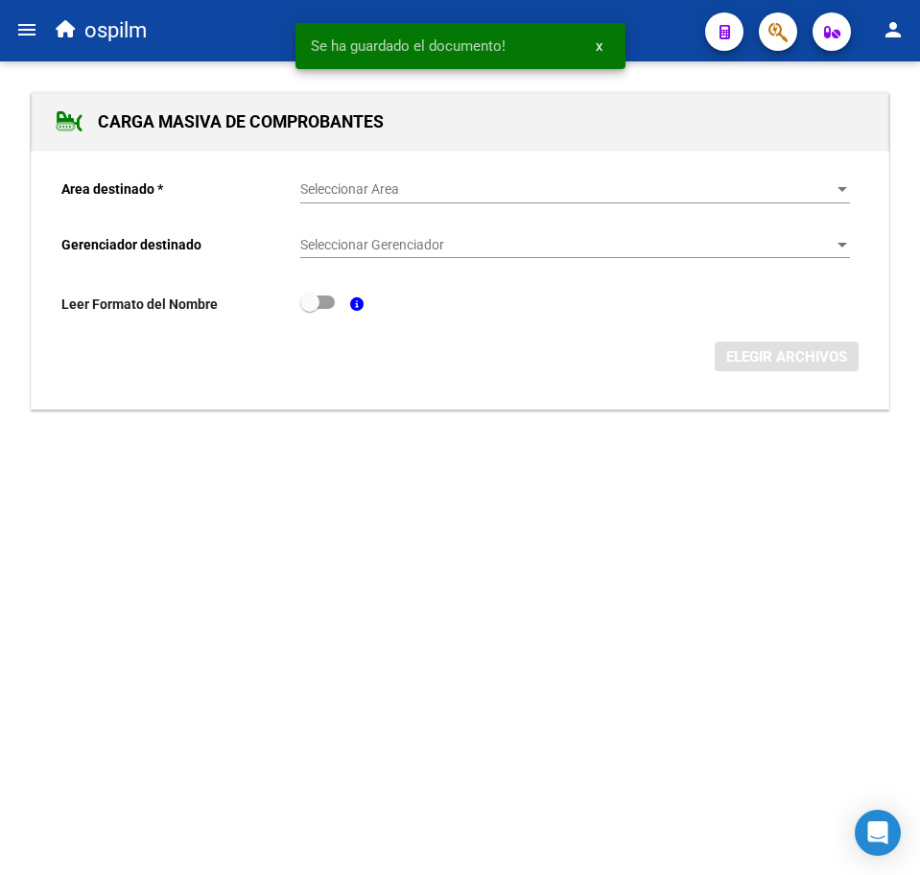
click at [29, 24] on mat-icon "menu" at bounding box center [26, 29] width 23 height 23
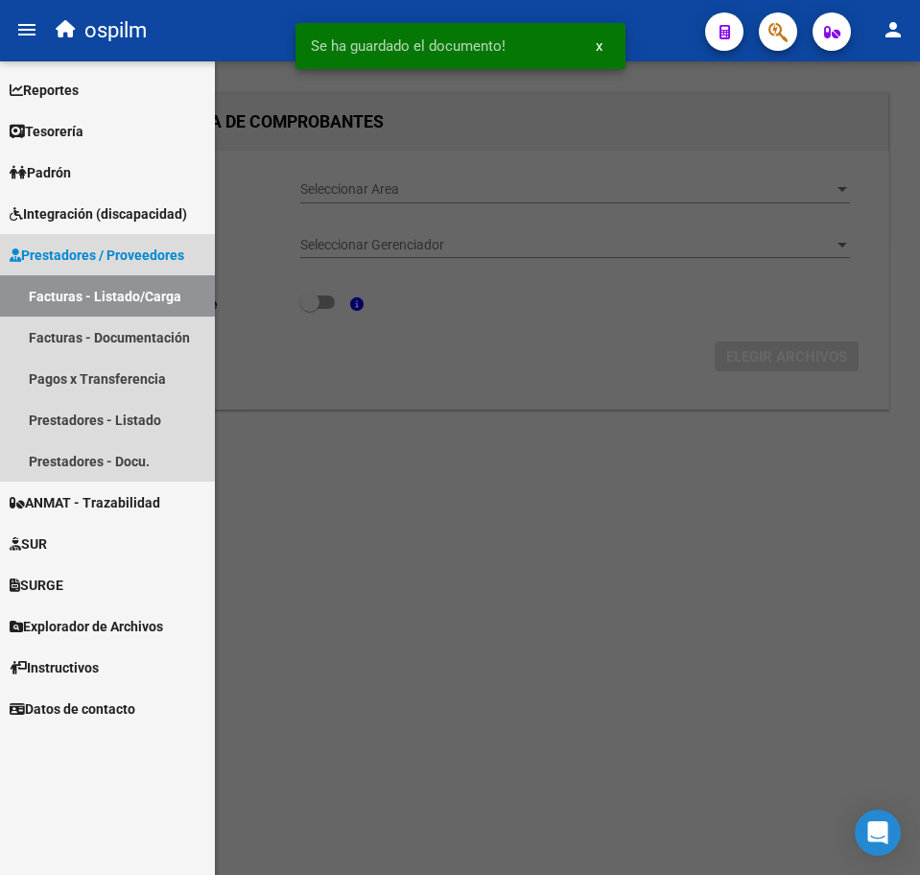
click at [115, 296] on link "Facturas - Listado/Carga" at bounding box center [107, 295] width 215 height 41
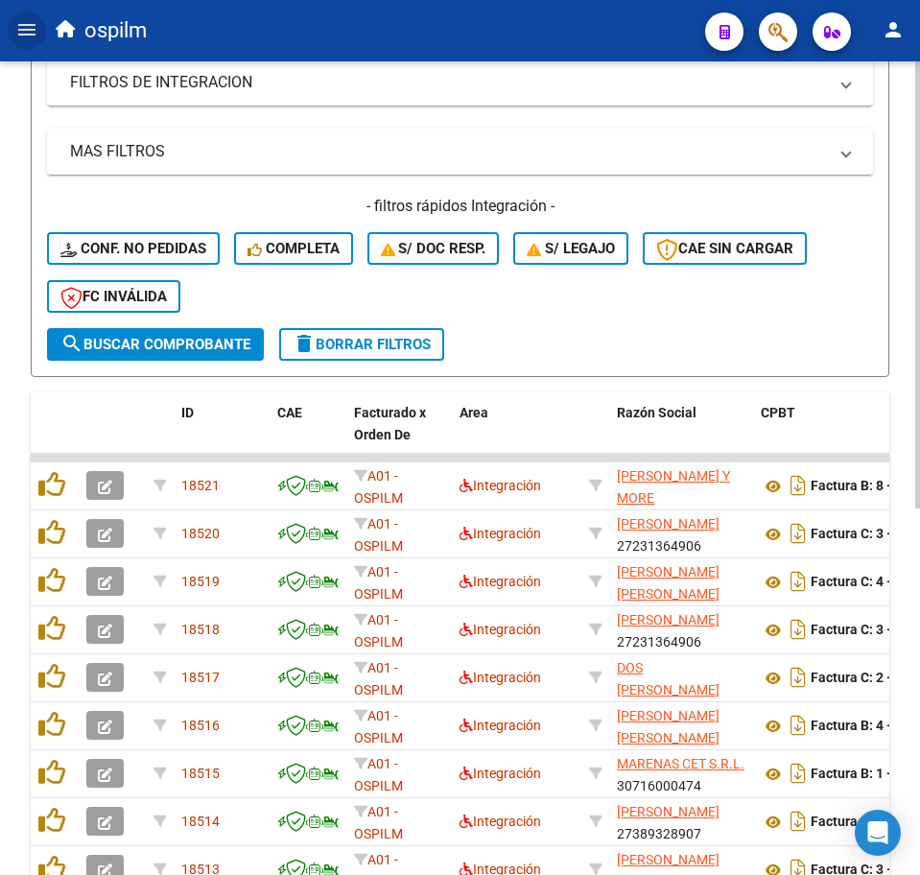
scroll to position [480, 0]
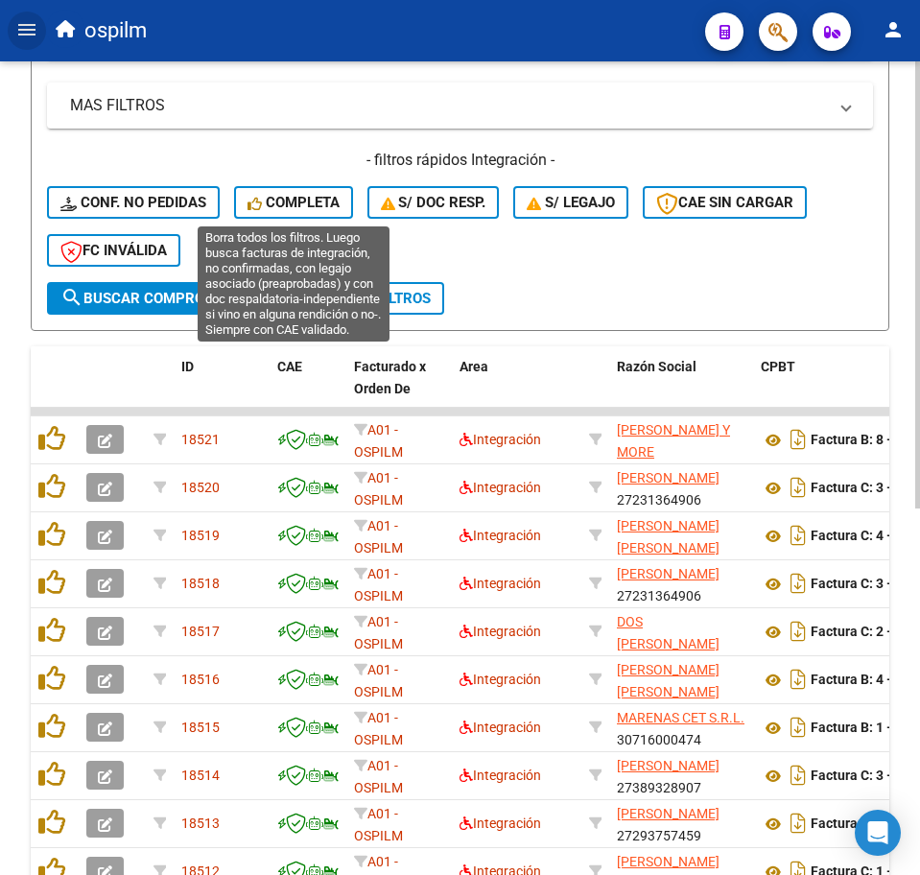
click at [272, 203] on span "Completa" at bounding box center [294, 202] width 92 height 17
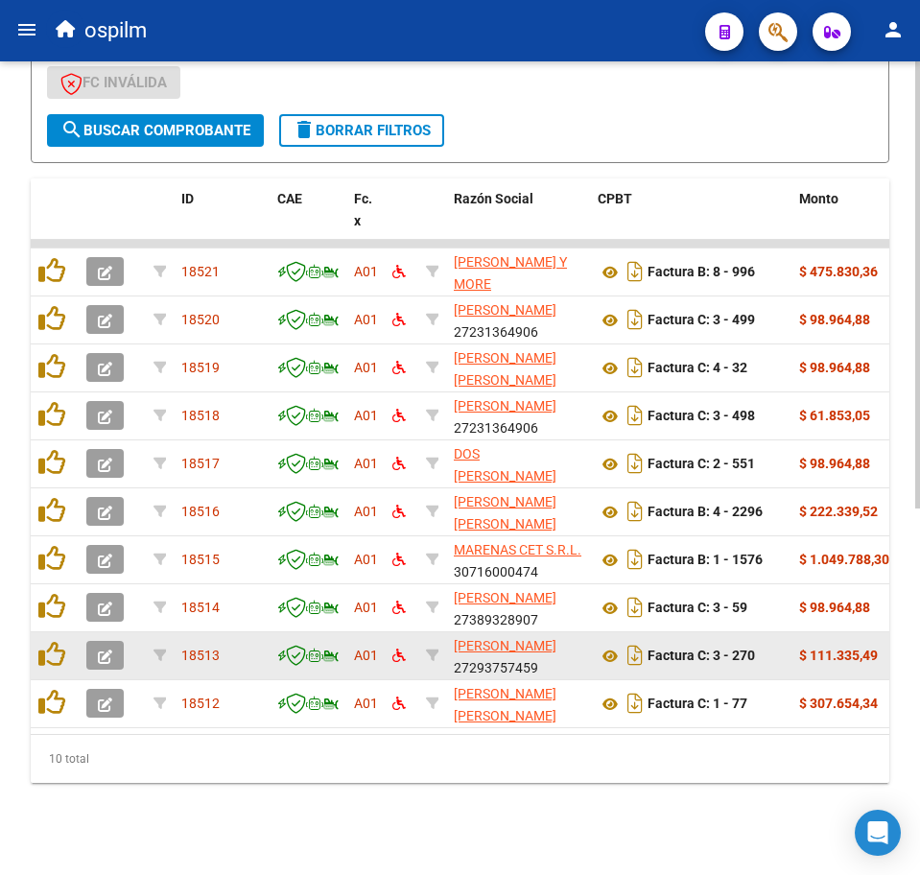
scroll to position [667, 0]
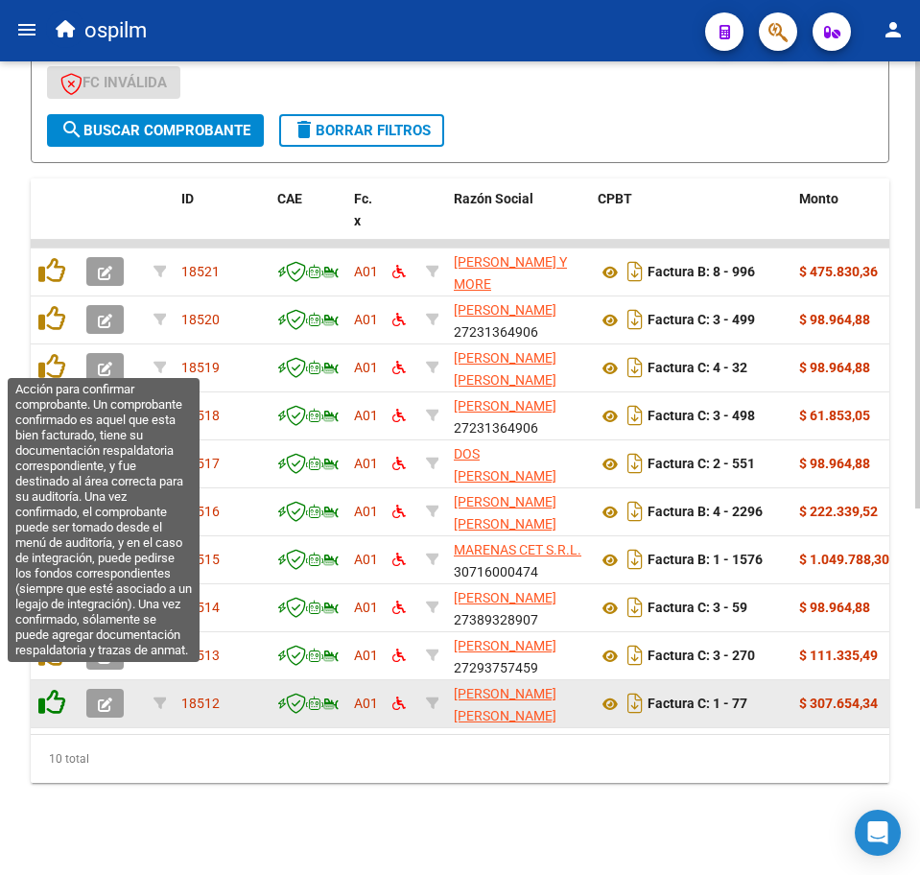
click at [54, 689] on icon at bounding box center [51, 702] width 27 height 27
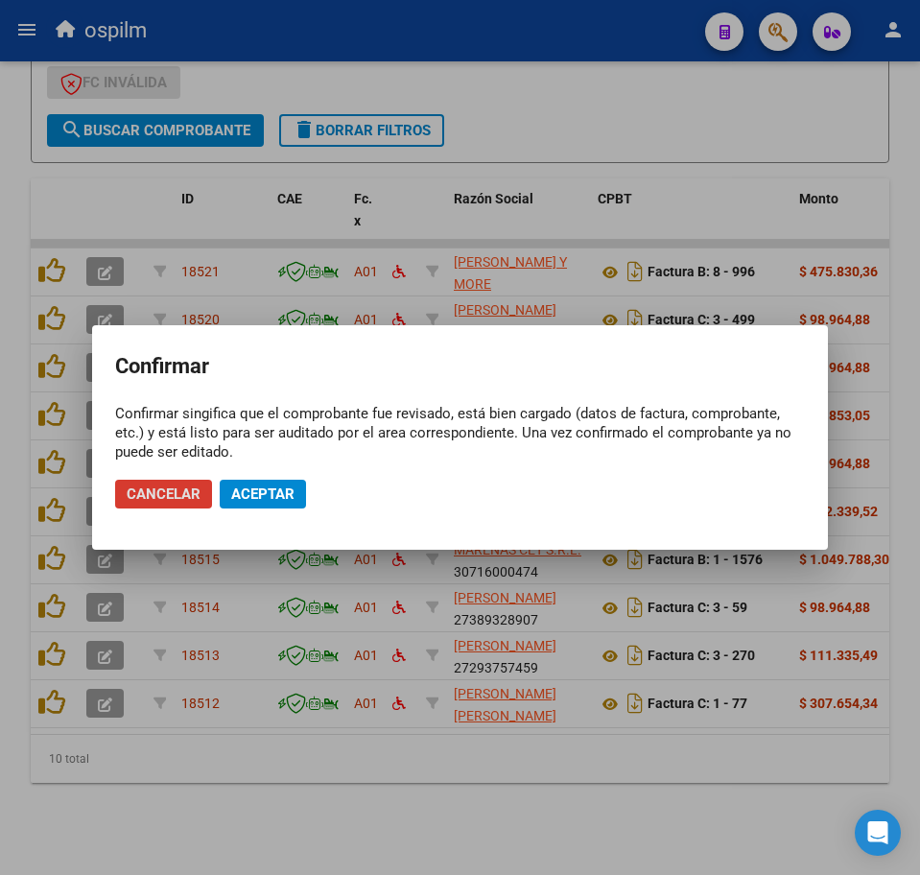
click at [272, 501] on button "Aceptar" at bounding box center [263, 494] width 86 height 29
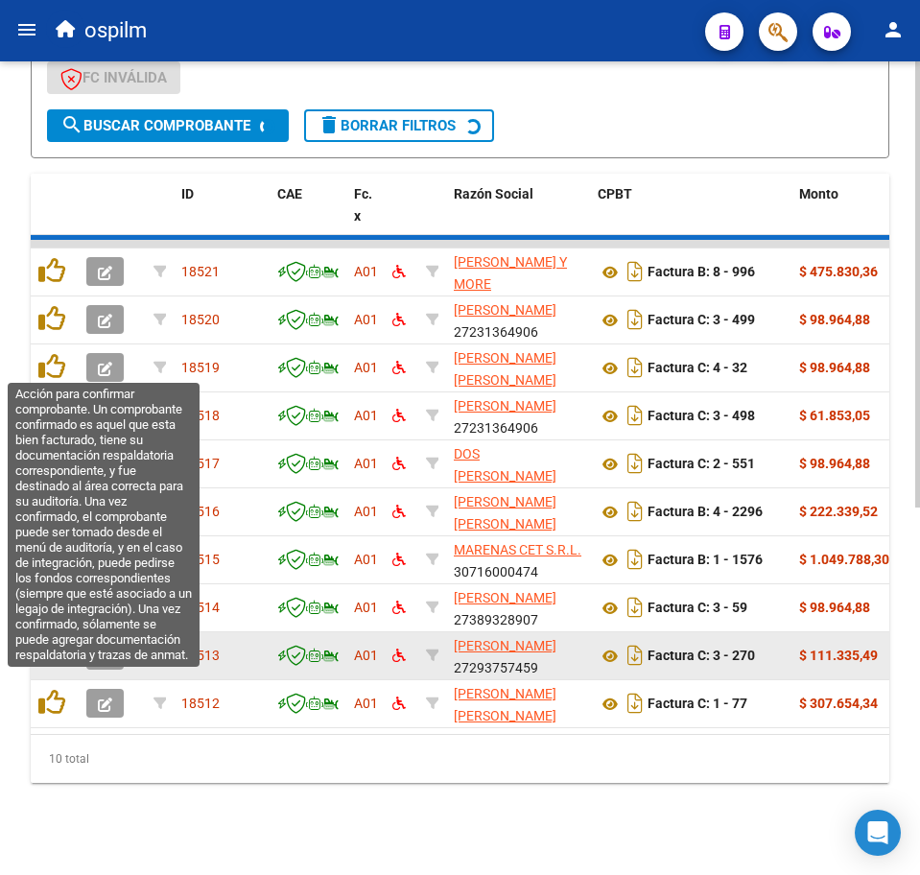
scroll to position [619, 0]
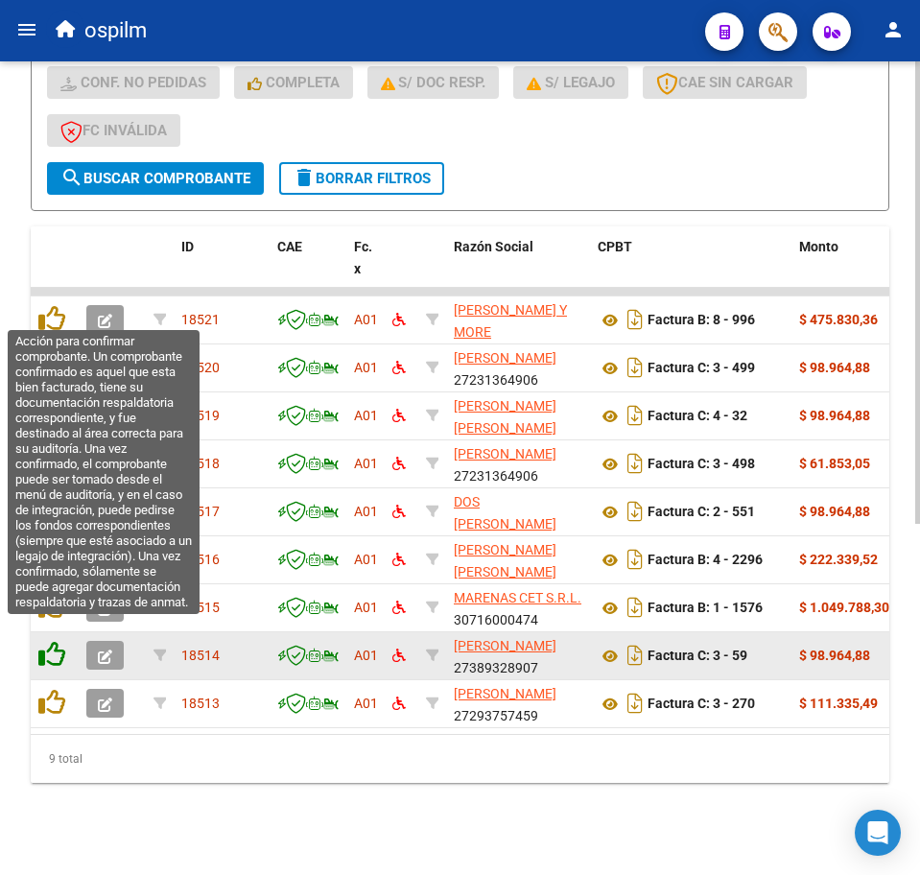
click at [50, 644] on icon at bounding box center [51, 654] width 27 height 27
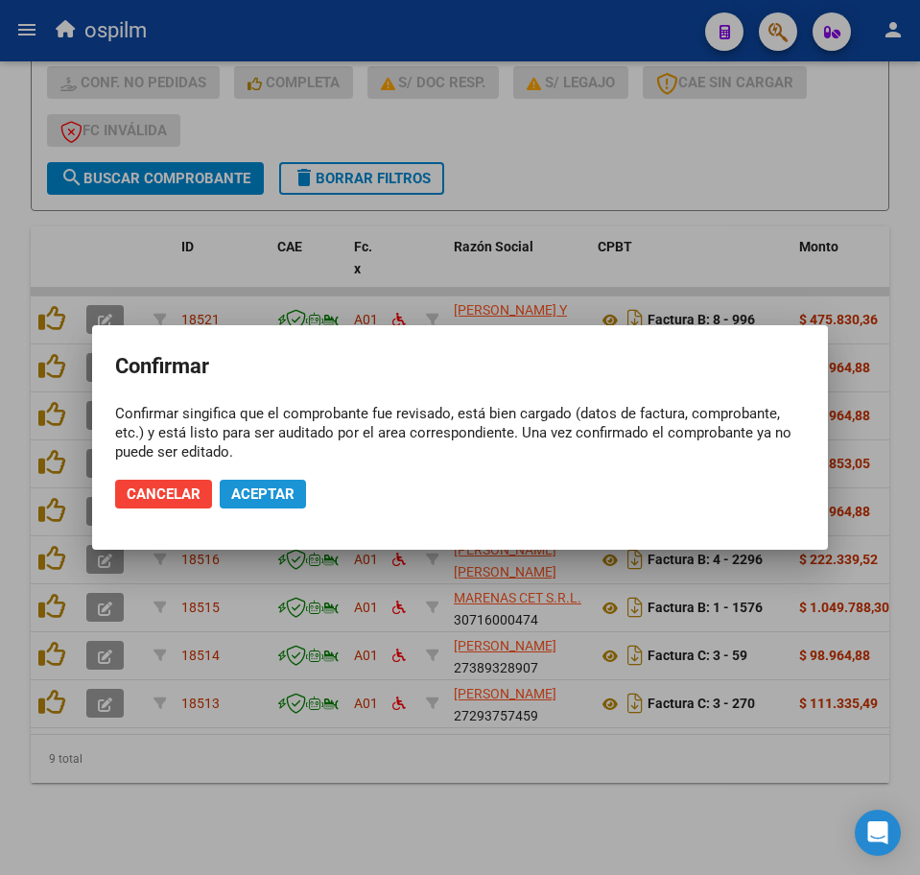
click at [253, 495] on span "Aceptar" at bounding box center [262, 493] width 63 height 17
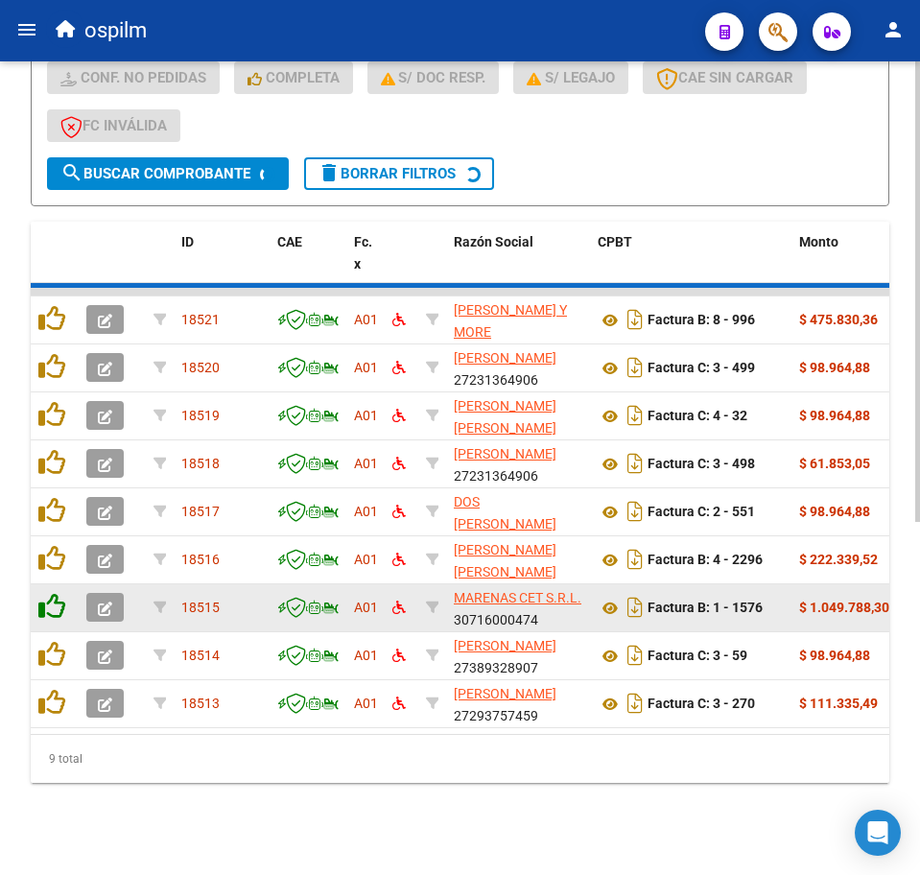
click at [52, 620] on icon at bounding box center [51, 606] width 27 height 27
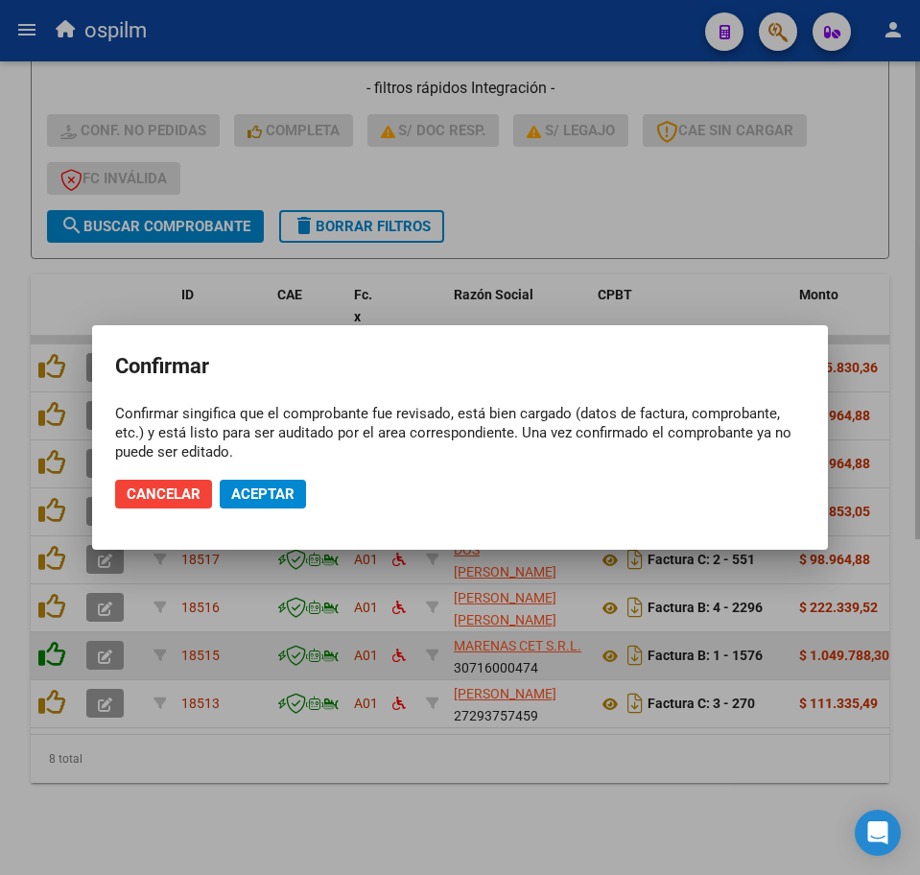
scroll to position [571, 0]
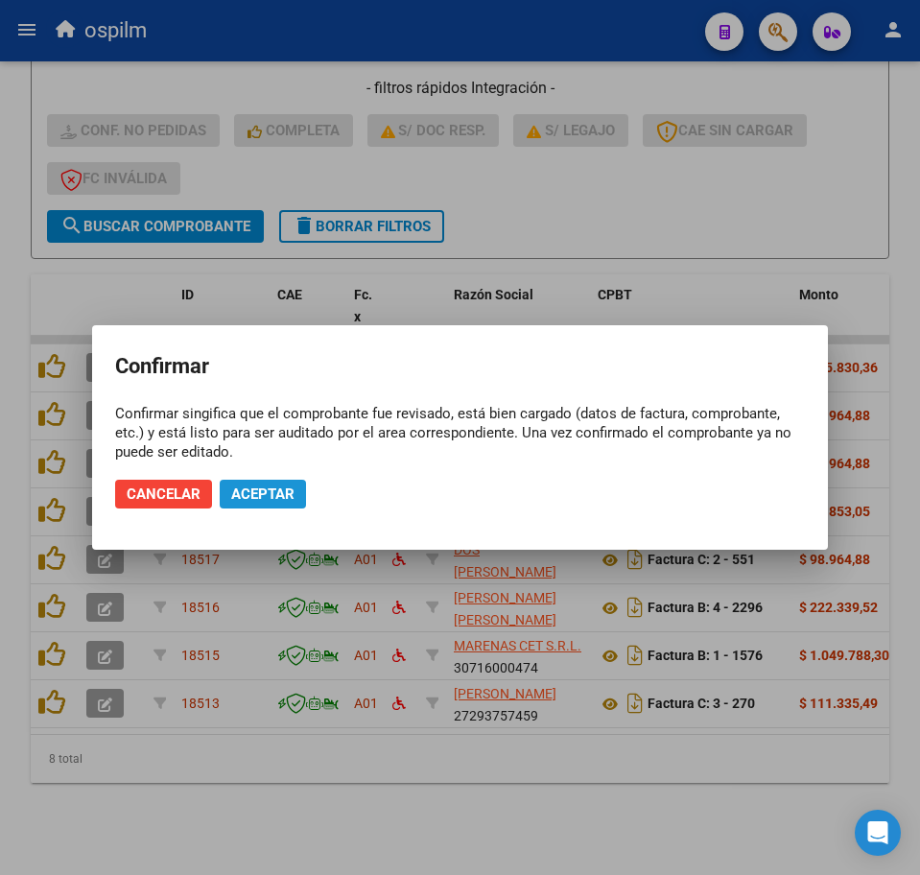
click at [243, 489] on span "Aceptar" at bounding box center [262, 493] width 63 height 17
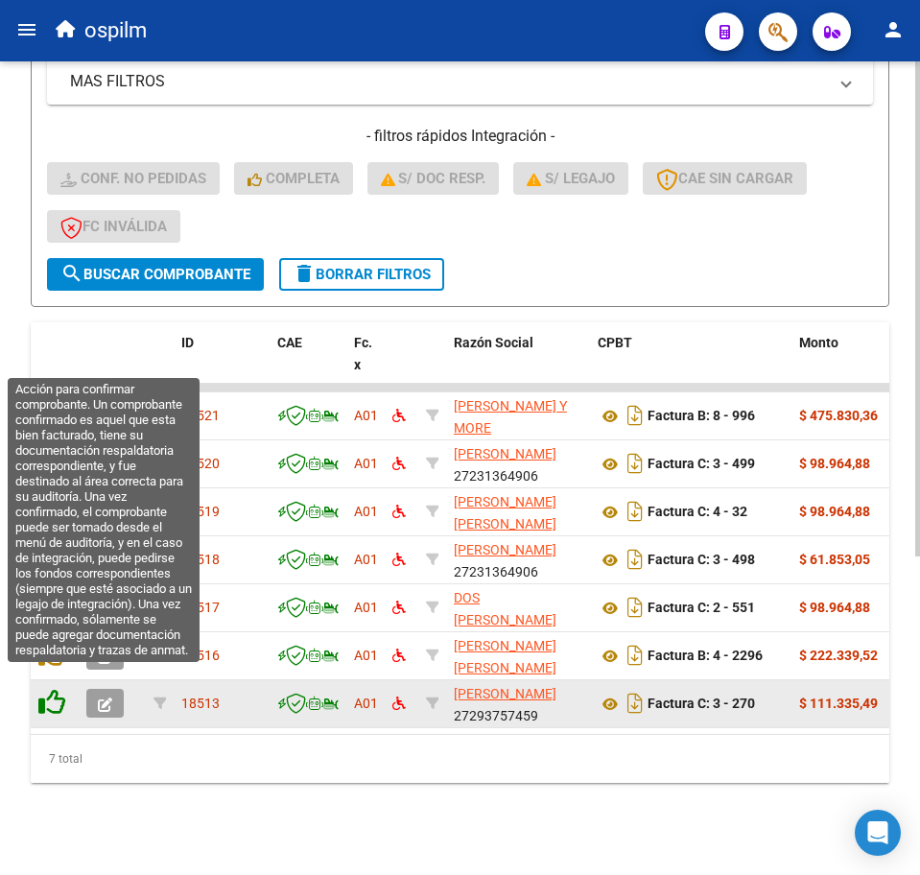
click at [50, 689] on icon at bounding box center [51, 702] width 27 height 27
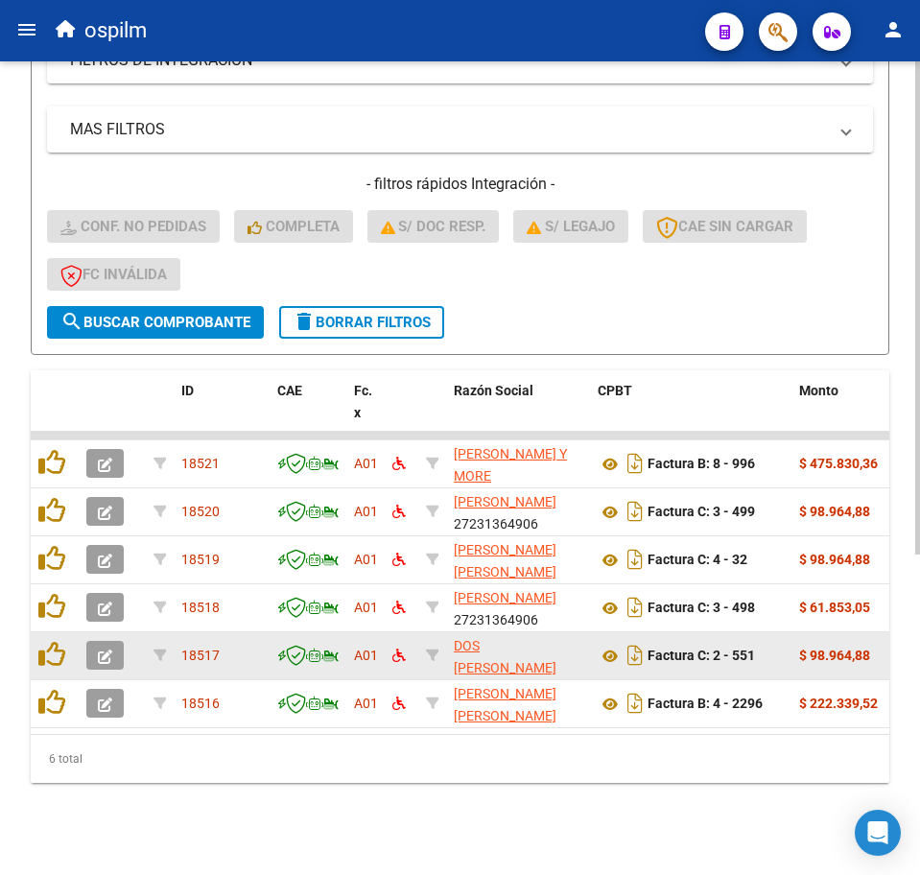
scroll to position [475, 0]
click at [62, 650] on div at bounding box center [54, 656] width 33 height 30
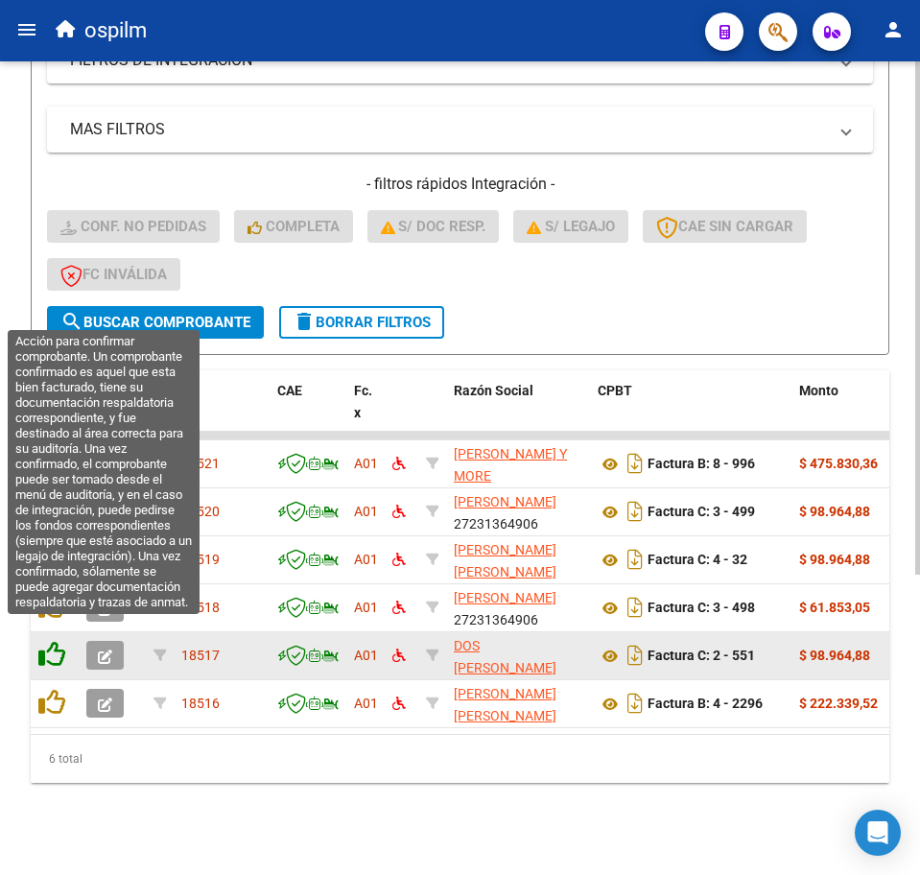
click at [57, 647] on icon at bounding box center [51, 654] width 27 height 27
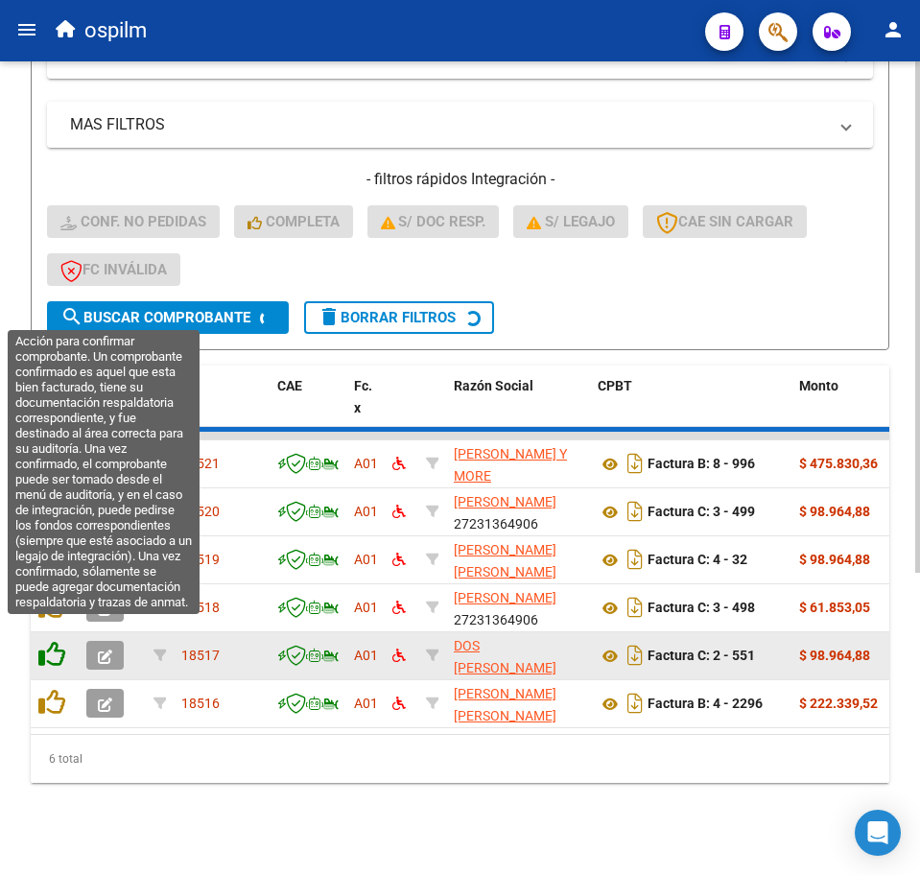
click at [57, 647] on datatable-scroller "18521 A01 [PERSON_NAME] Y MORE [PERSON_NAME] 30711372071 Factura B: 8 - 996 $ 4…" at bounding box center [460, 580] width 859 height 296
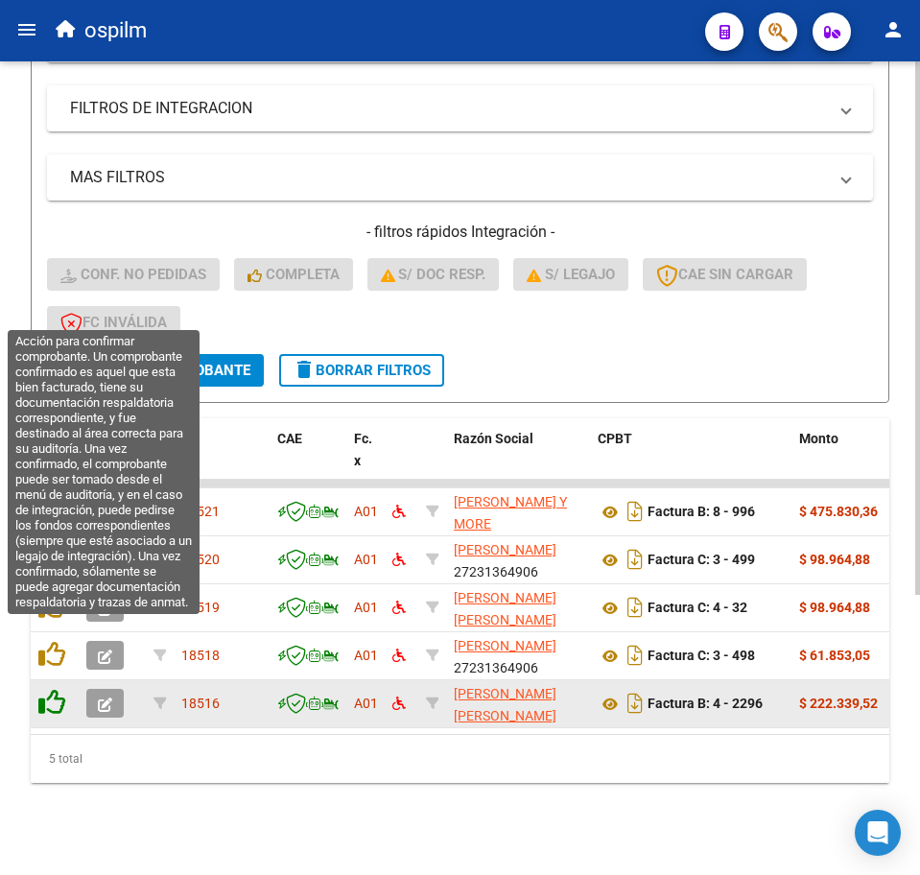
click at [57, 647] on icon at bounding box center [51, 654] width 27 height 27
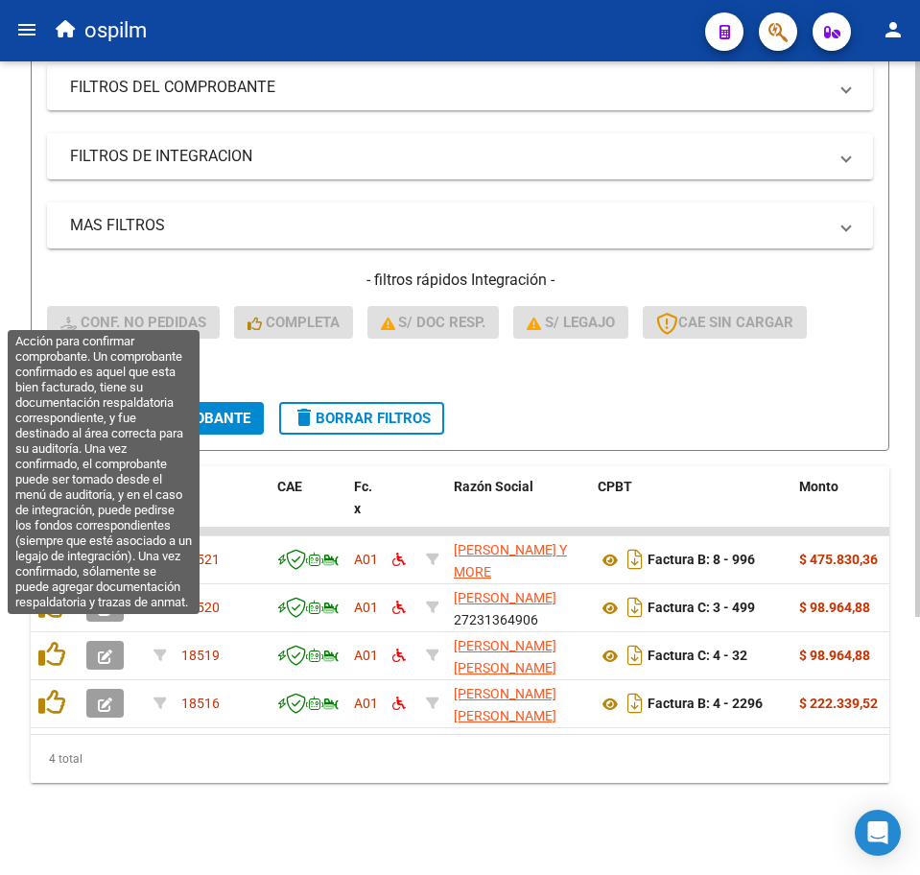
click at [57, 647] on icon at bounding box center [51, 654] width 27 height 27
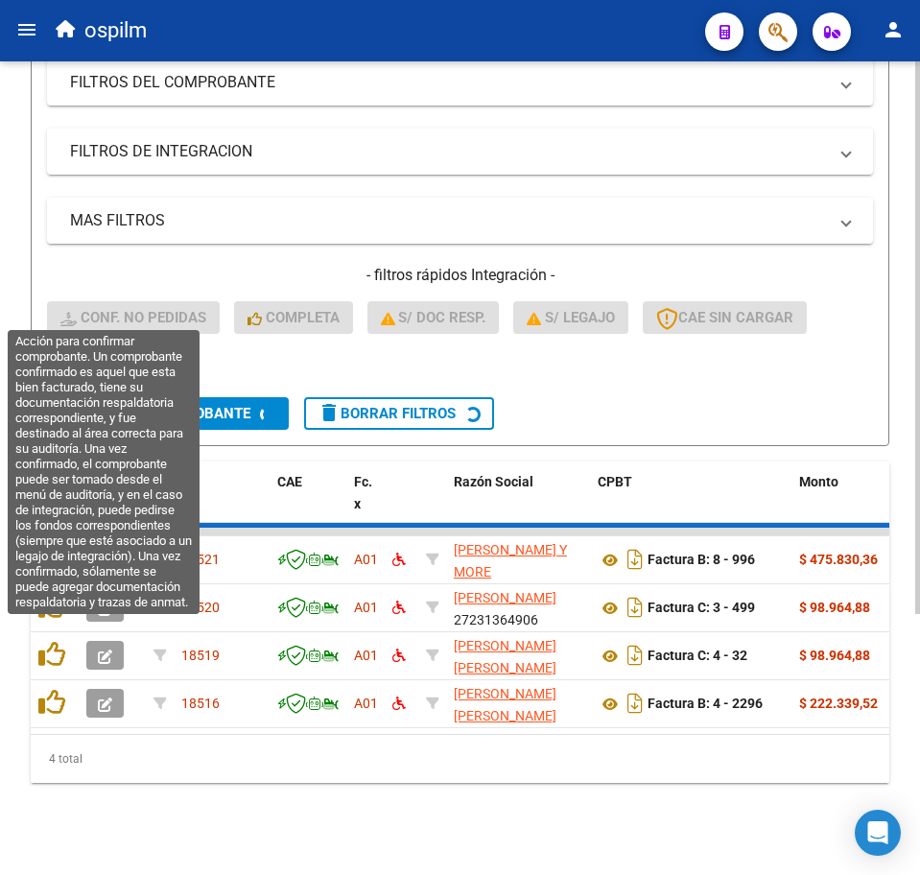
click at [57, 647] on datatable-scroller "18521 A01 [PERSON_NAME] Y MORE [PERSON_NAME] 30711372071 Factura B: 8 - 996 $ 4…" at bounding box center [460, 628] width 859 height 201
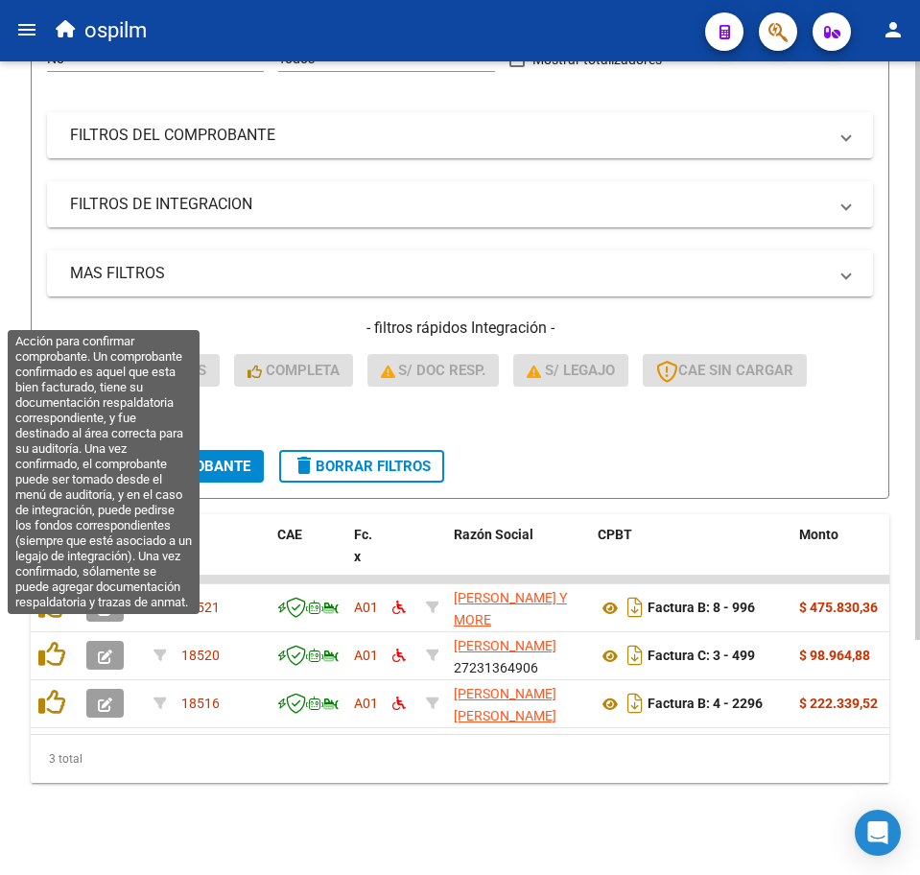
click at [57, 647] on icon at bounding box center [51, 654] width 27 height 27
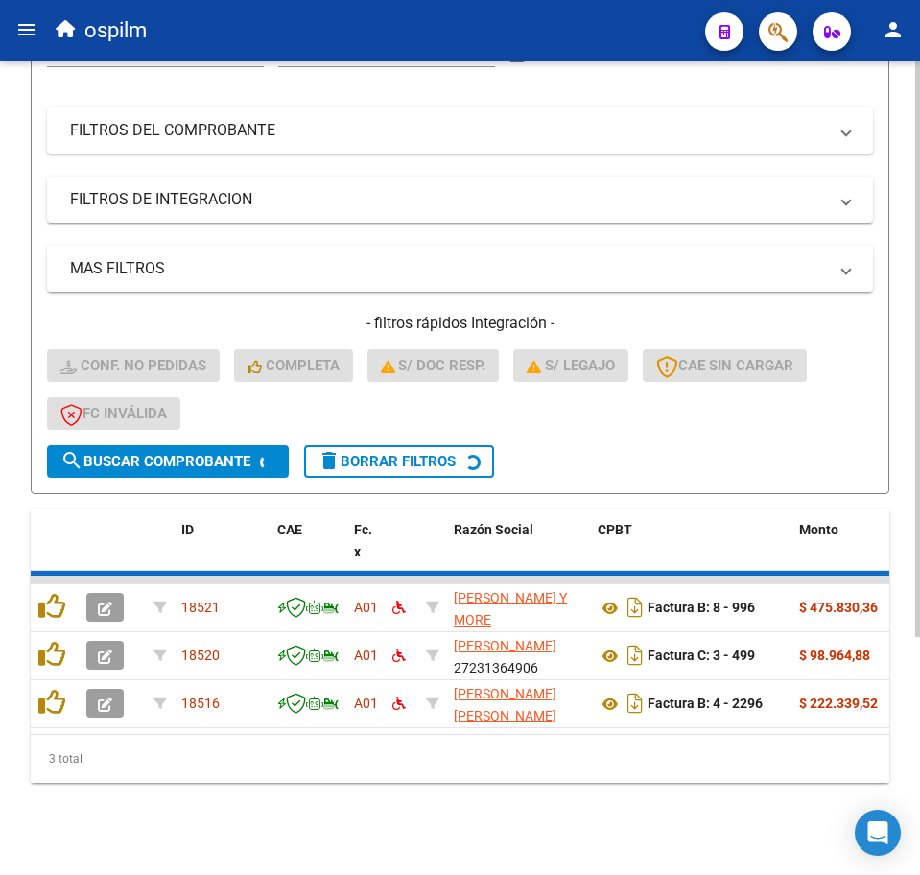
click at [57, 647] on datatable-scroller "18521 A01 [PERSON_NAME] Y MORE [PERSON_NAME] 30711372071 Factura B: 8 - 996 $ 4…" at bounding box center [460, 652] width 859 height 153
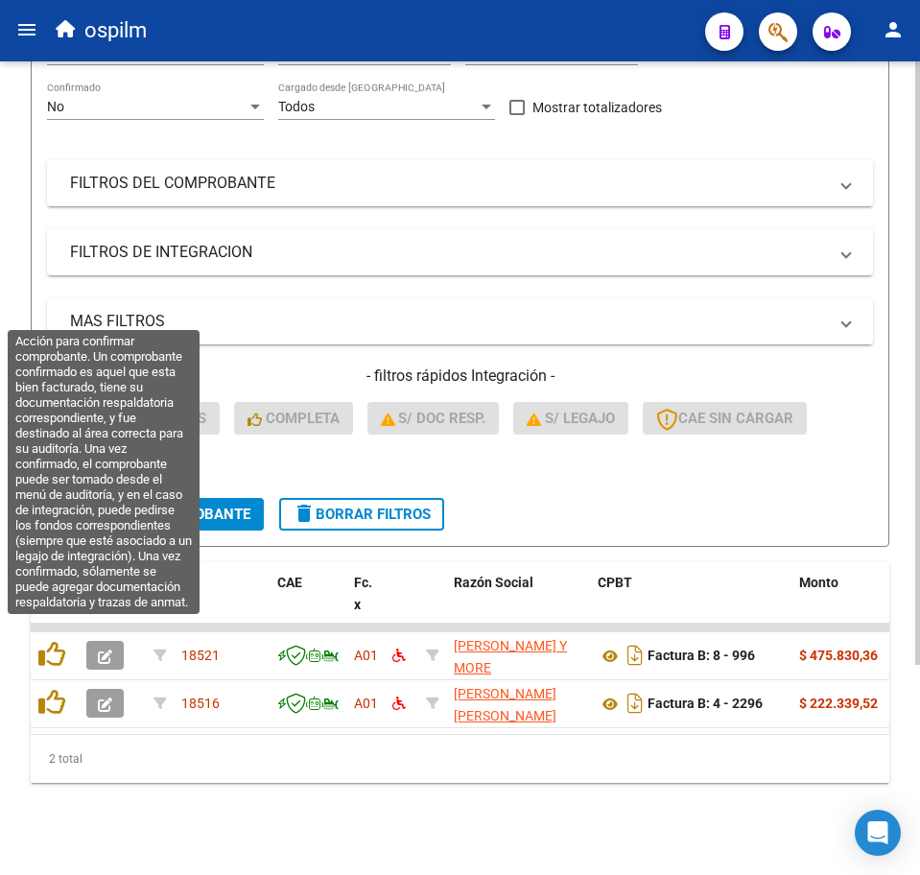
scroll to position [283, 0]
click at [57, 647] on icon at bounding box center [51, 654] width 27 height 27
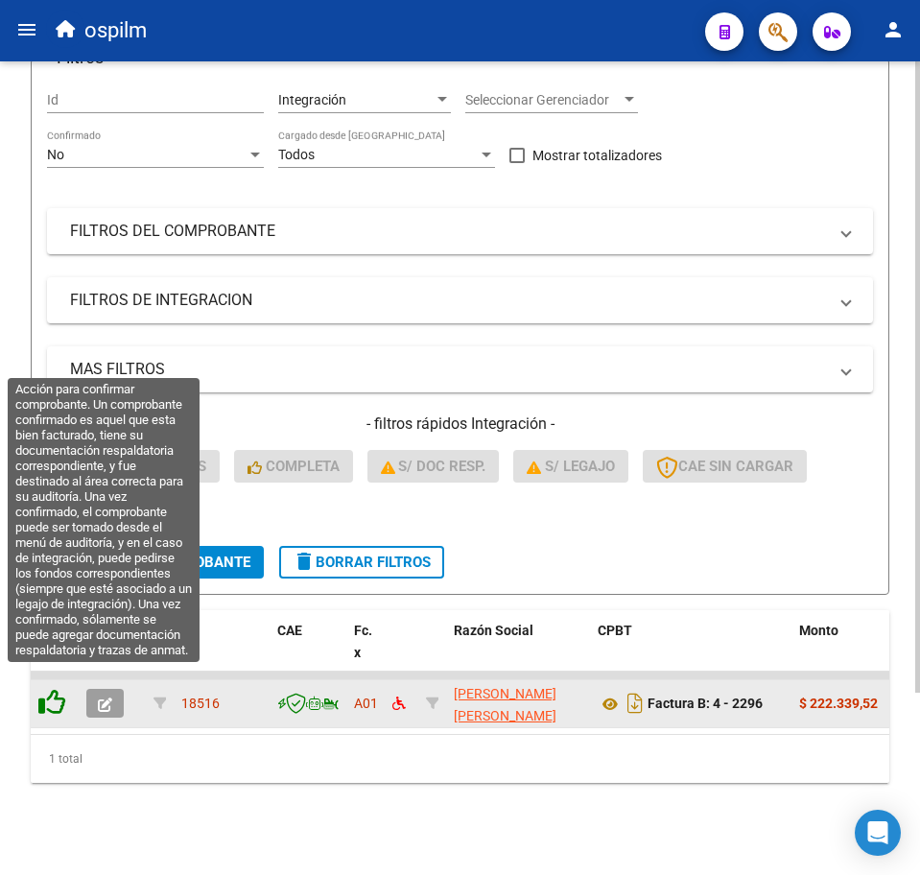
click at [47, 689] on icon at bounding box center [51, 702] width 27 height 27
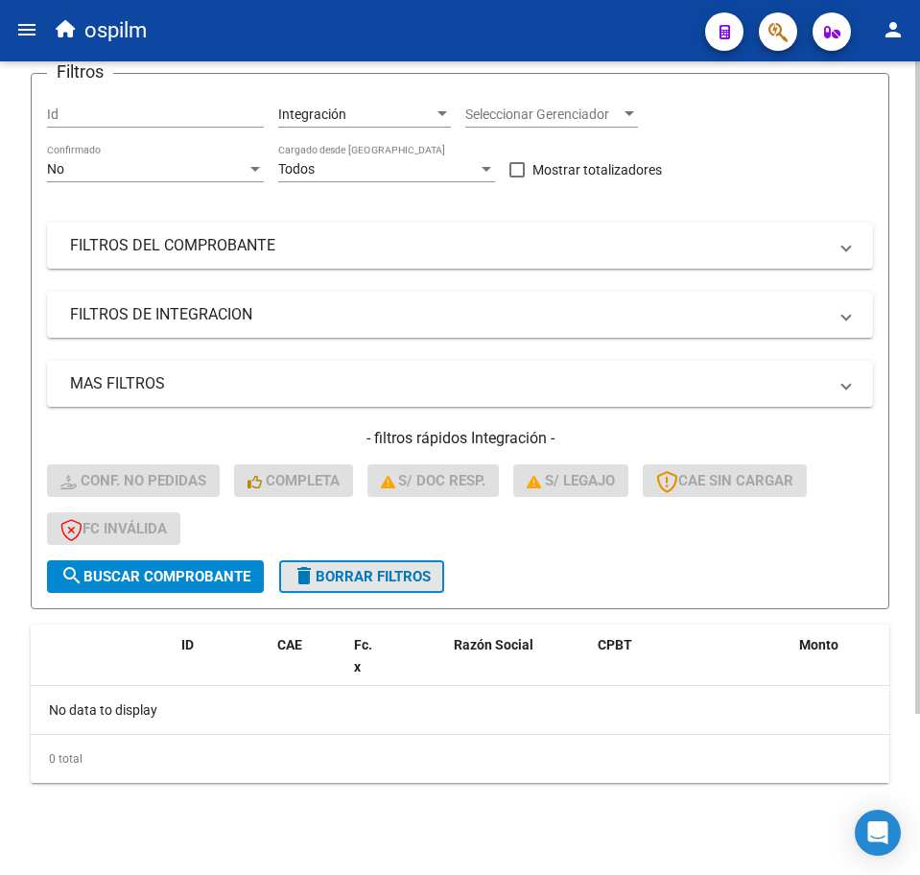
click at [393, 575] on span "delete Borrar Filtros" at bounding box center [362, 576] width 138 height 17
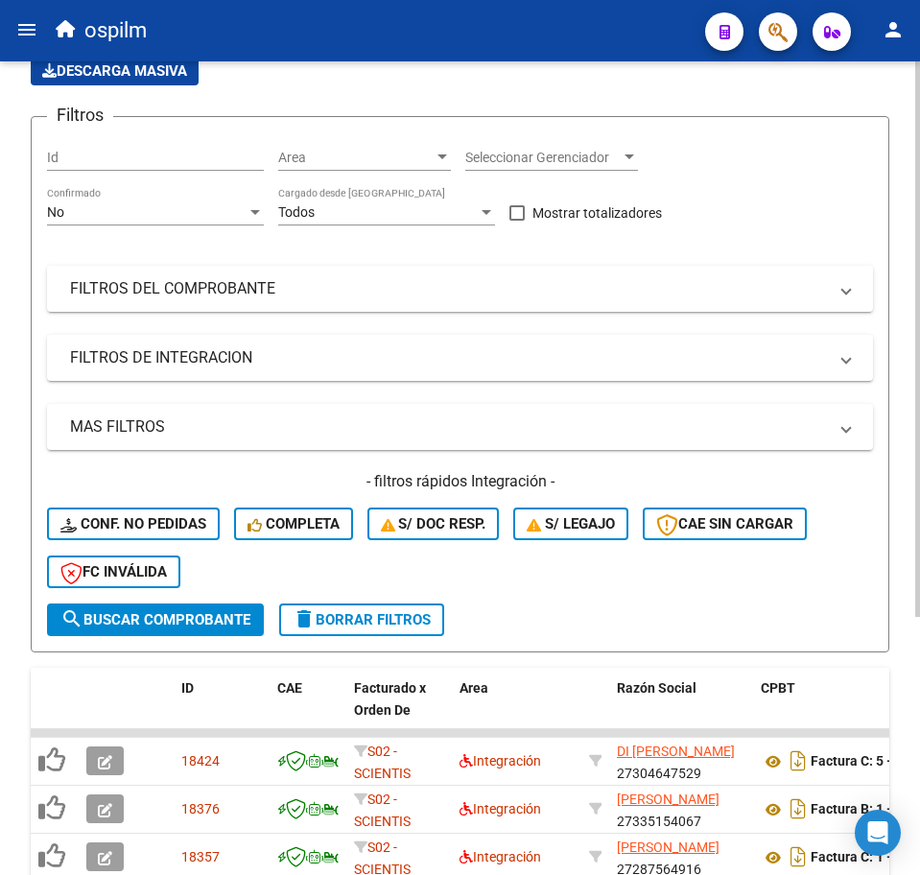
scroll to position [201, 0]
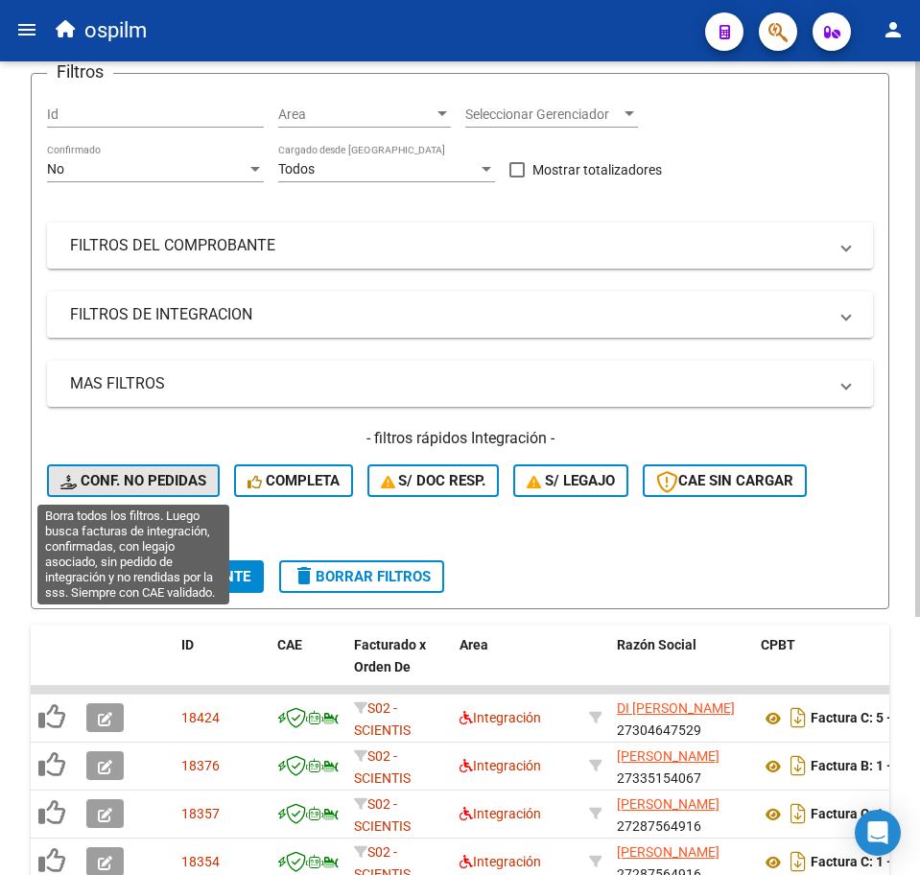
click at [144, 472] on span "Conf. no pedidas" at bounding box center [133, 480] width 146 height 17
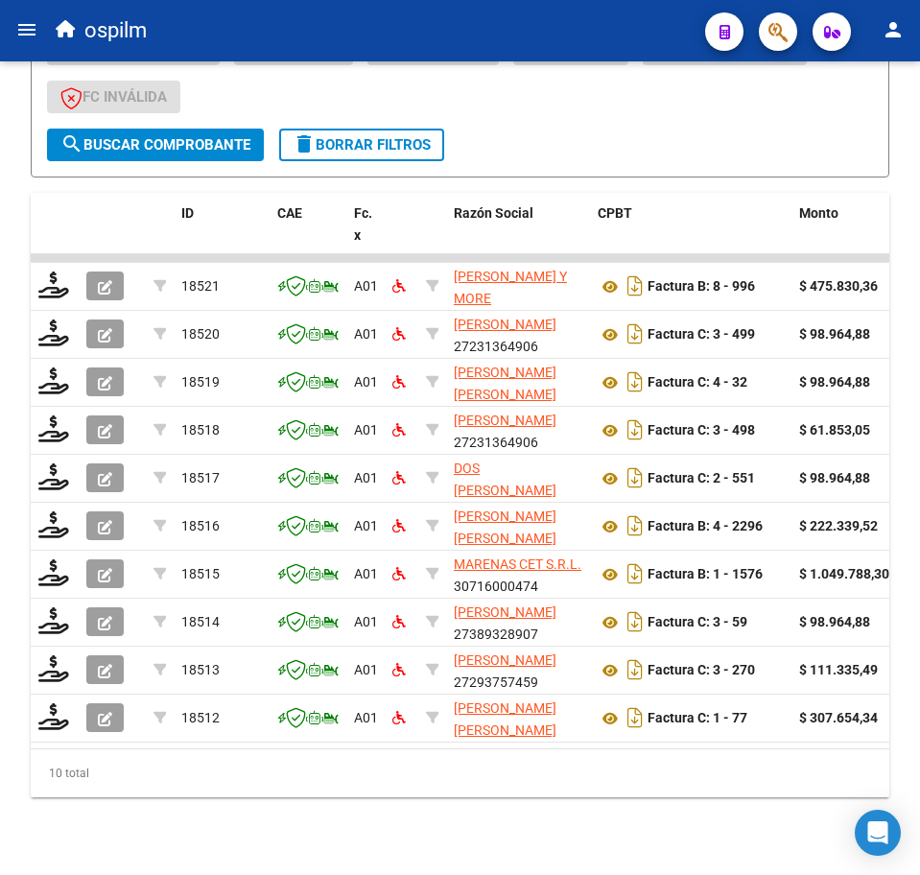
scroll to position [667, 0]
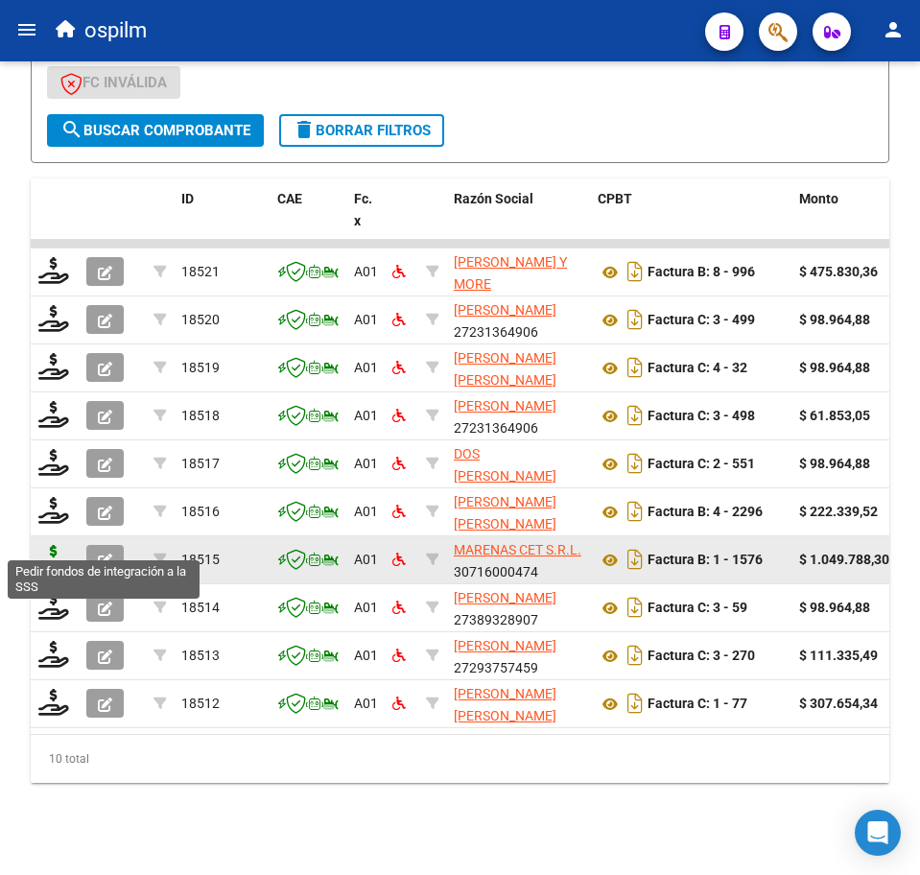
click at [53, 545] on icon at bounding box center [53, 558] width 31 height 27
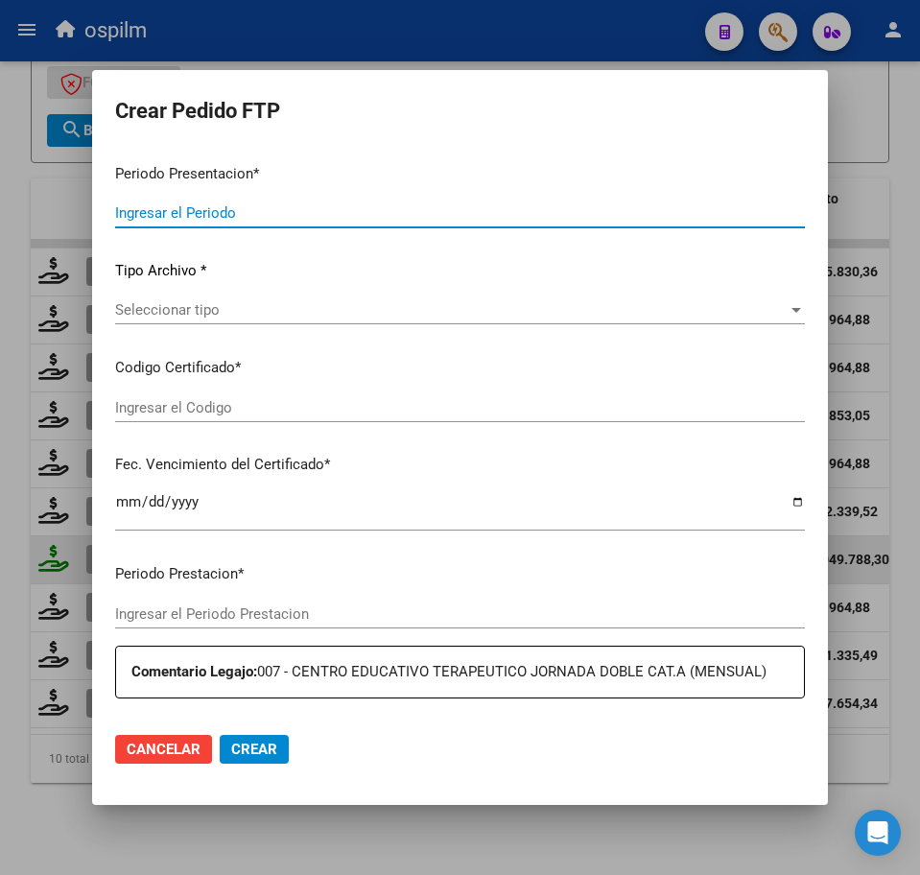
type input "202507"
type input "$ 1.049.788,30"
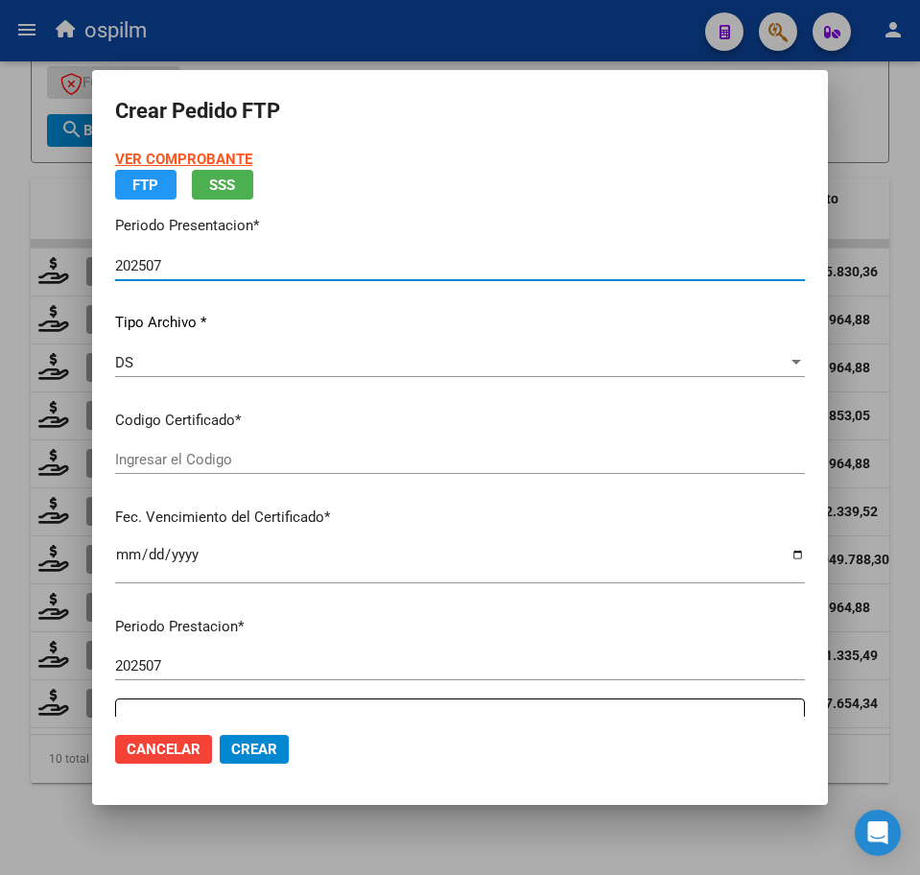
type input "ARG02000481667582018081720280817BS309"
type input "[DATE]"
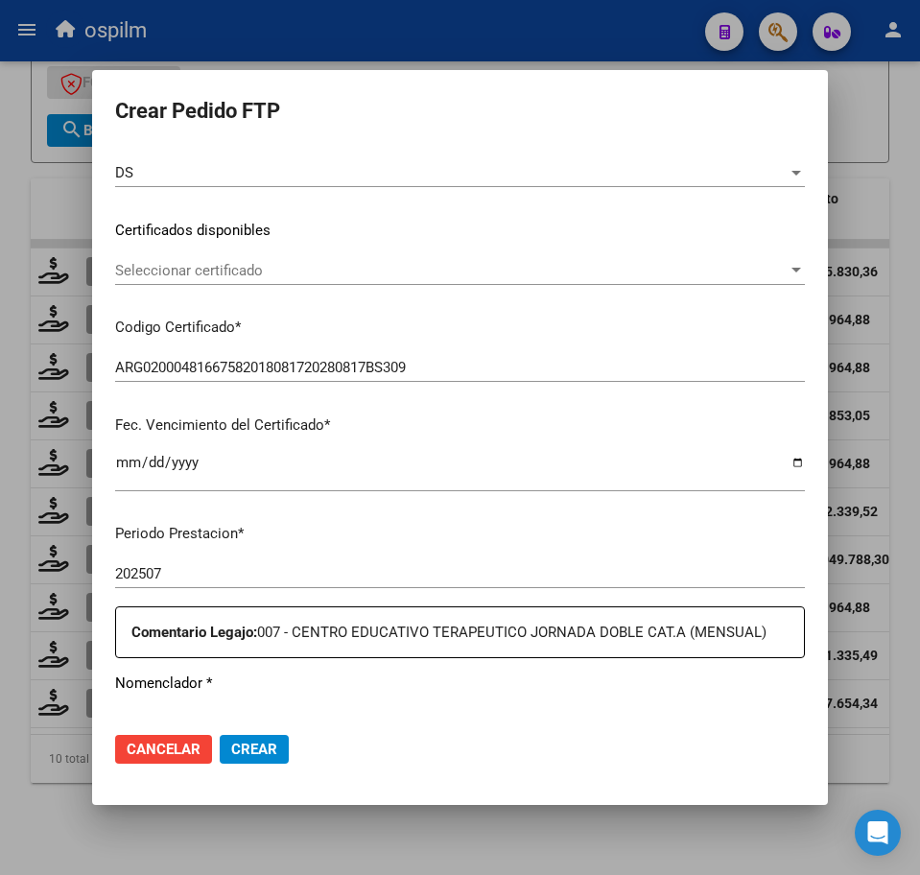
scroll to position [480, 0]
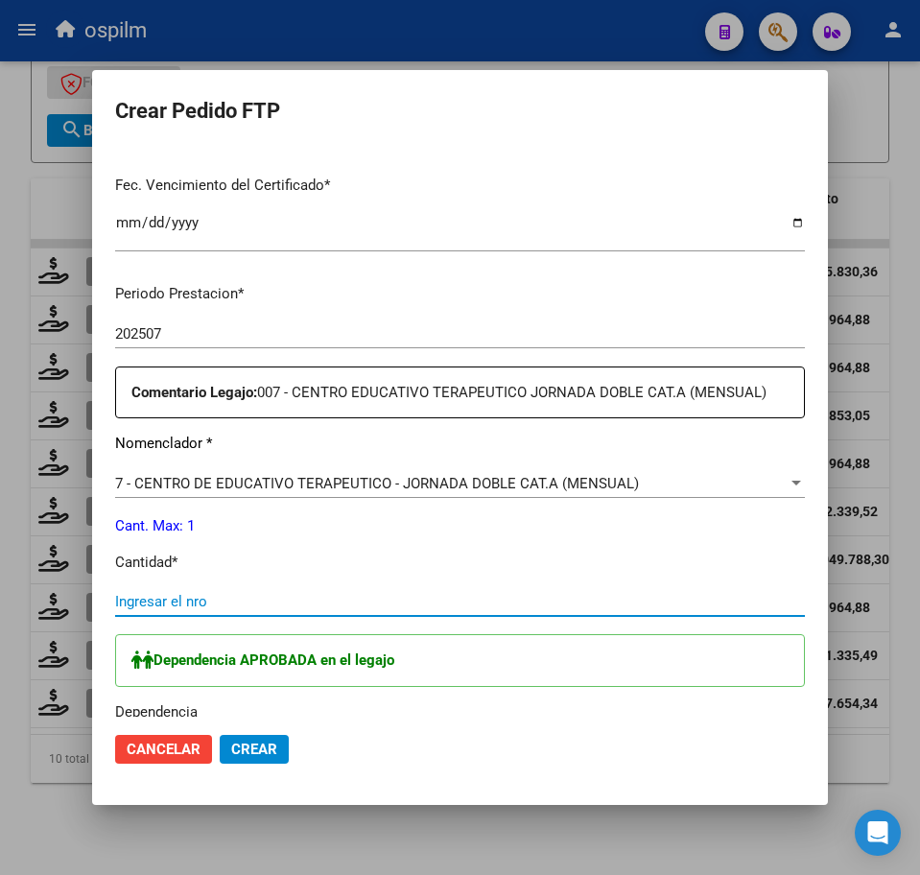
click at [185, 600] on input "Ingresar el nro" at bounding box center [460, 601] width 690 height 17
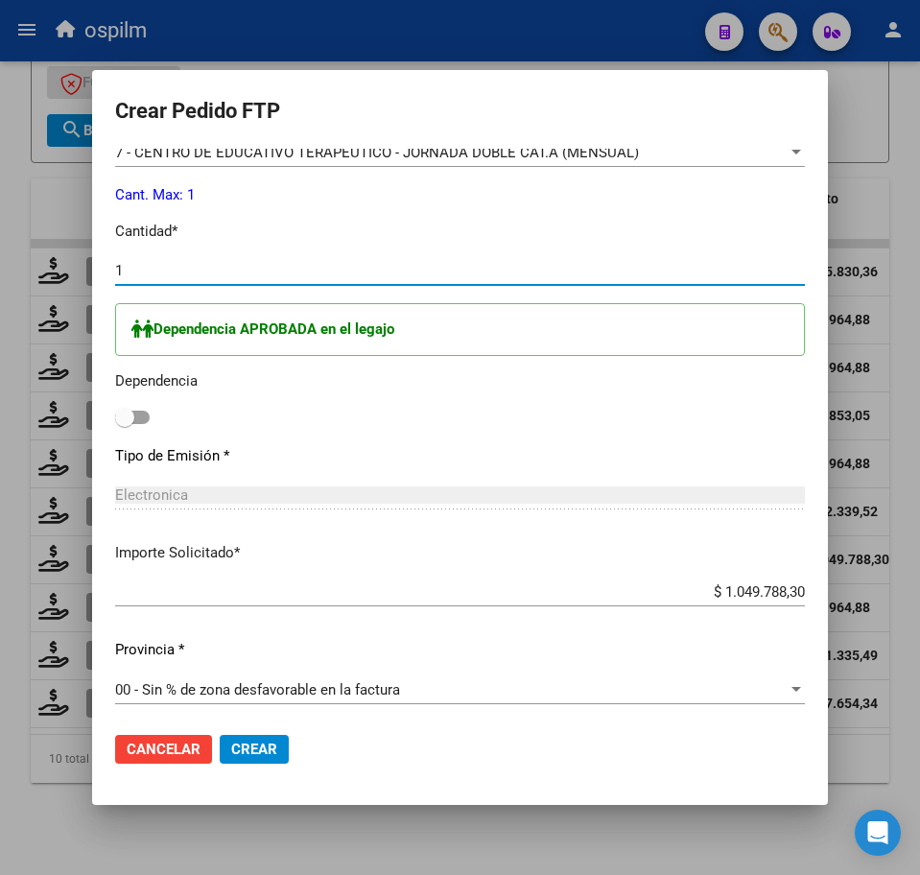
scroll to position [816, 0]
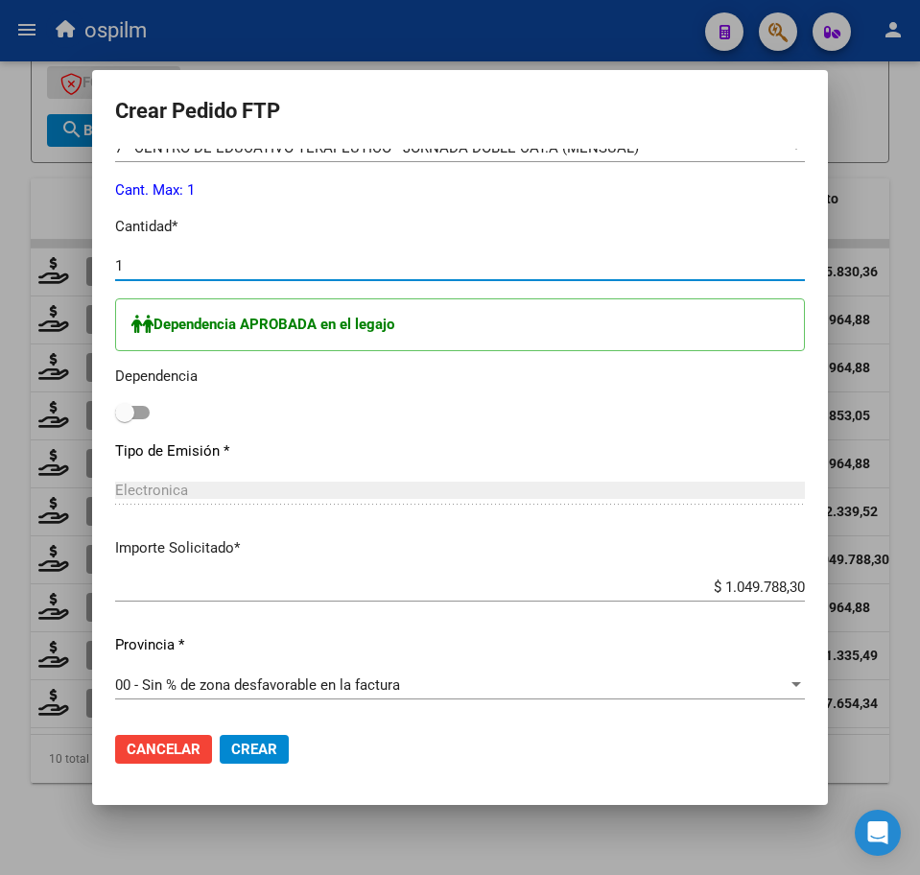
type input "1"
click at [144, 415] on span at bounding box center [132, 412] width 35 height 13
click at [125, 419] on input "checkbox" at bounding box center [124, 419] width 1 height 1
checkbox input "true"
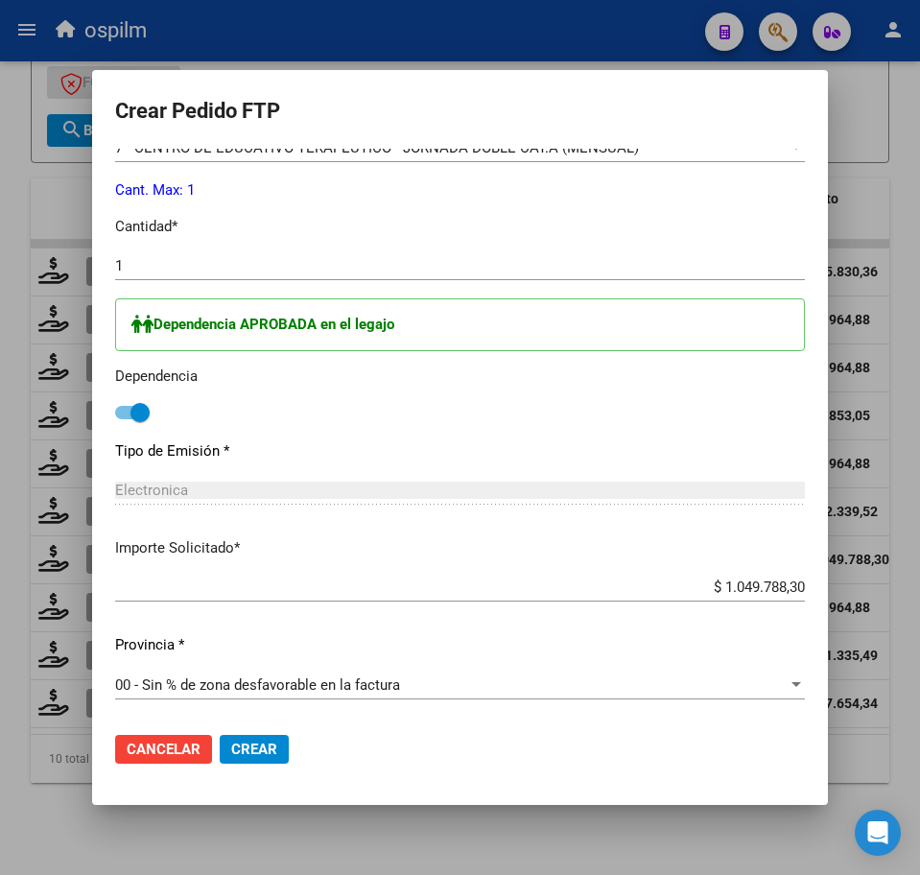
click at [235, 743] on span "Crear" at bounding box center [254, 749] width 46 height 17
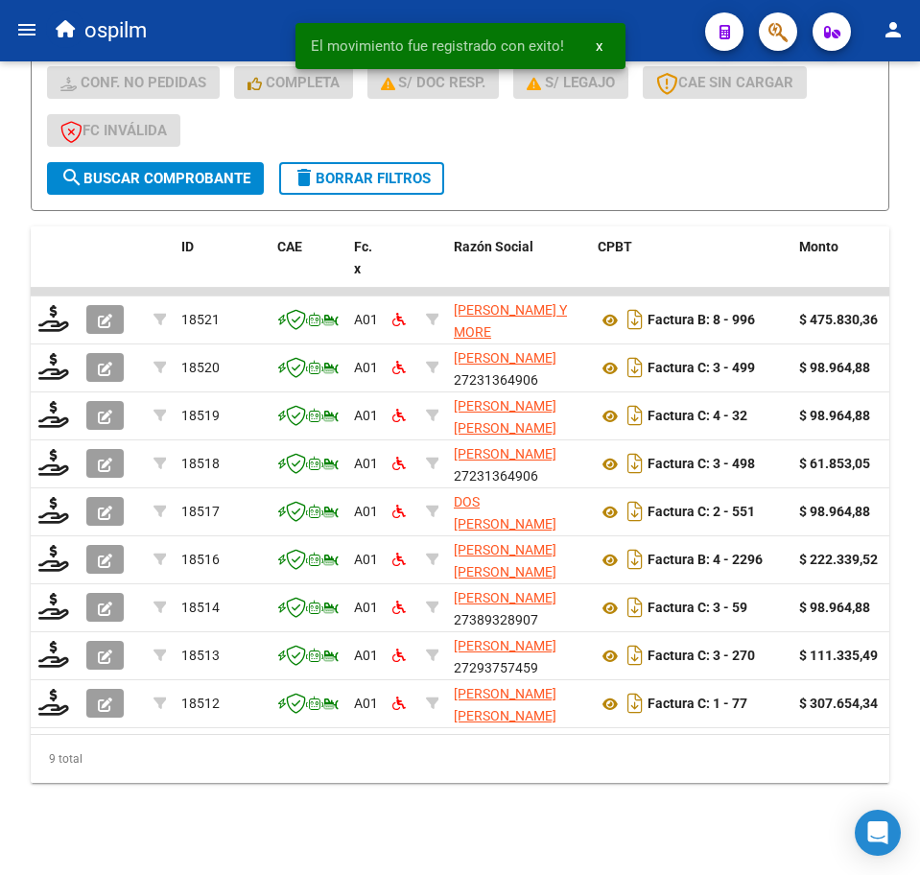
scroll to position [619, 0]
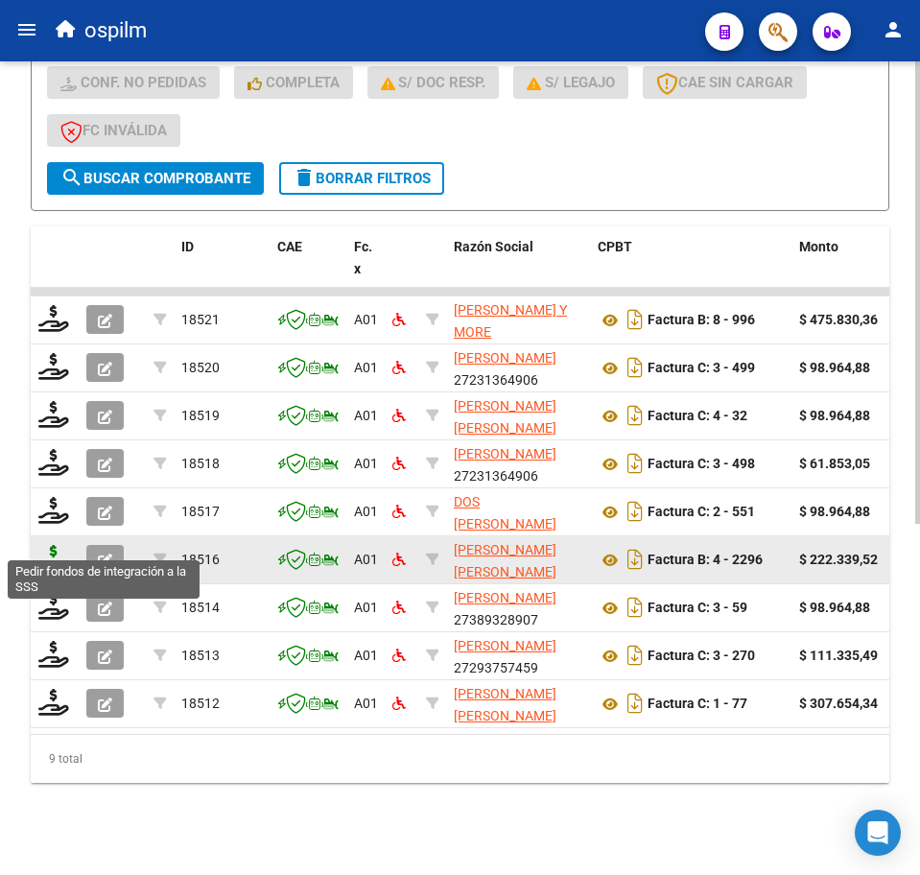
click at [52, 545] on icon at bounding box center [53, 558] width 31 height 27
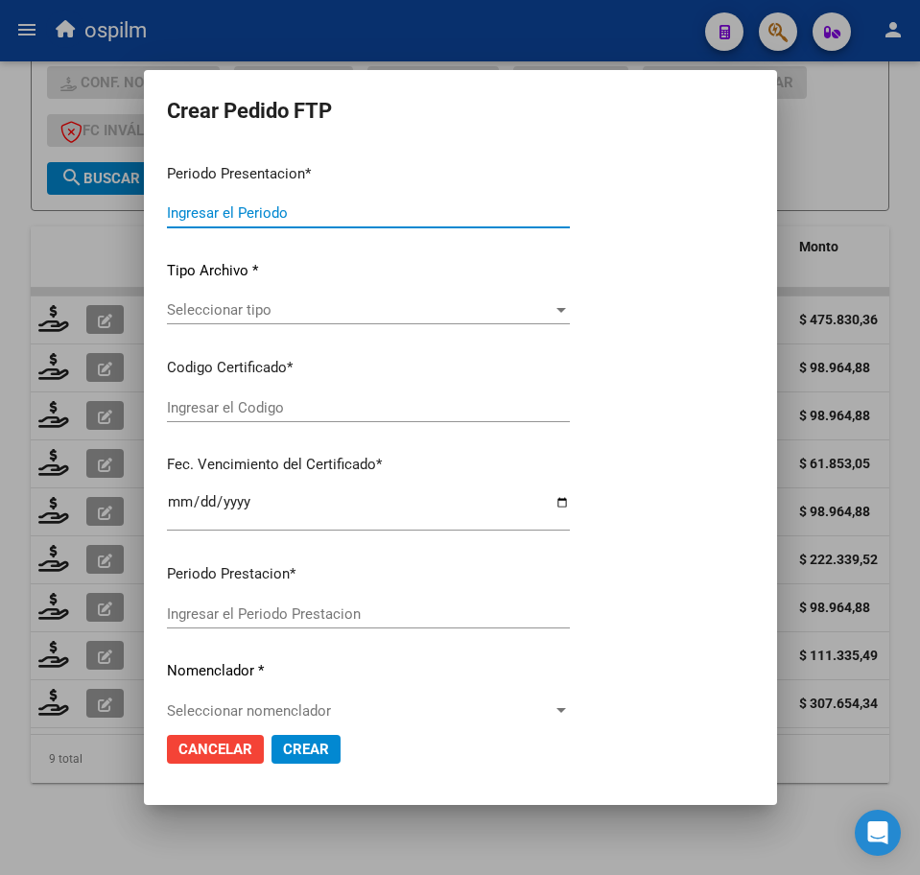
type input "202507"
type input "$ 222.339,52"
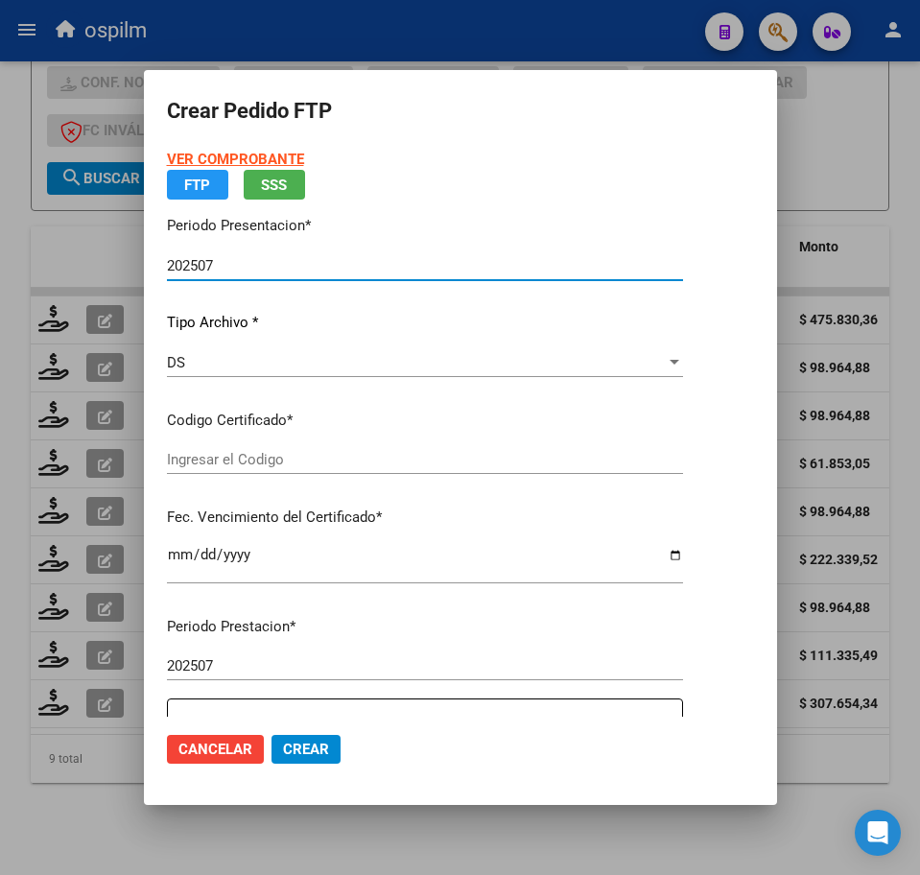
type input "ARG02000481667582018081720280817BS309"
type input "[DATE]"
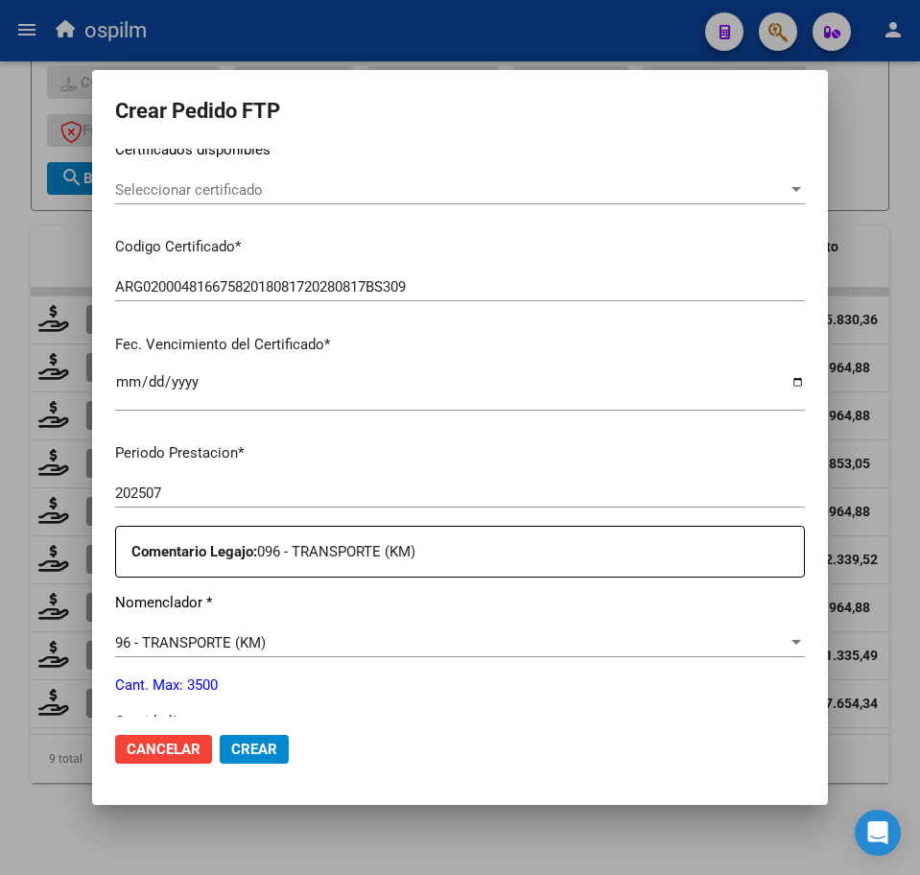
scroll to position [480, 0]
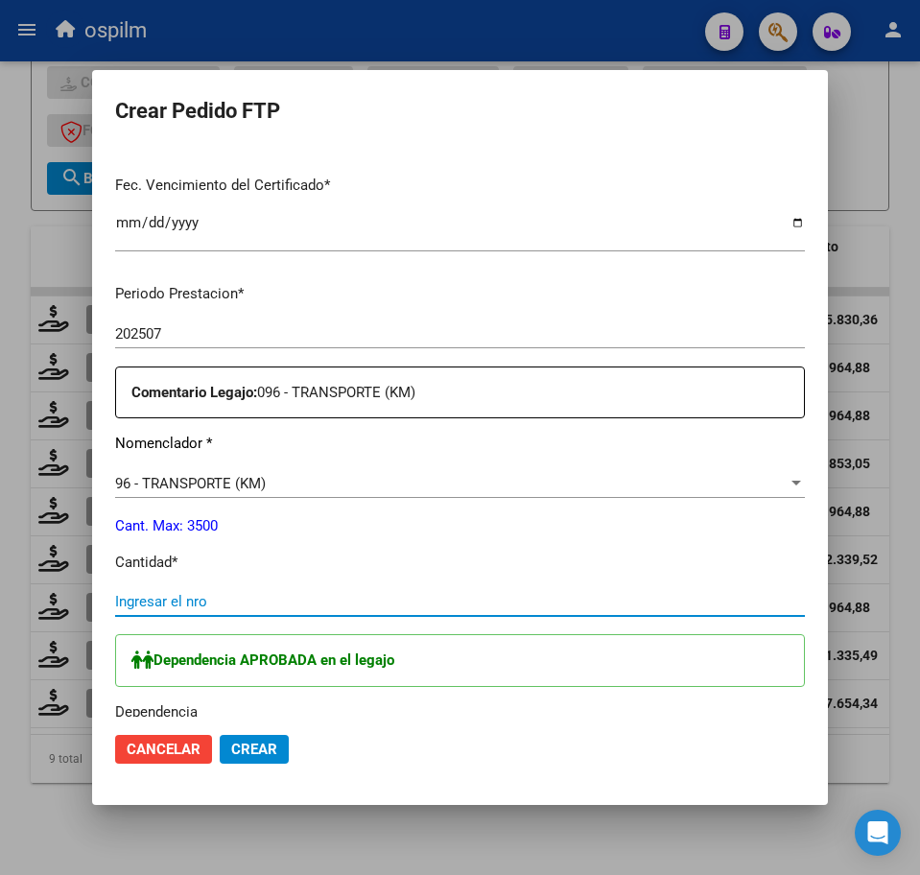
click at [268, 598] on input "Ingresar el nro" at bounding box center [460, 601] width 690 height 17
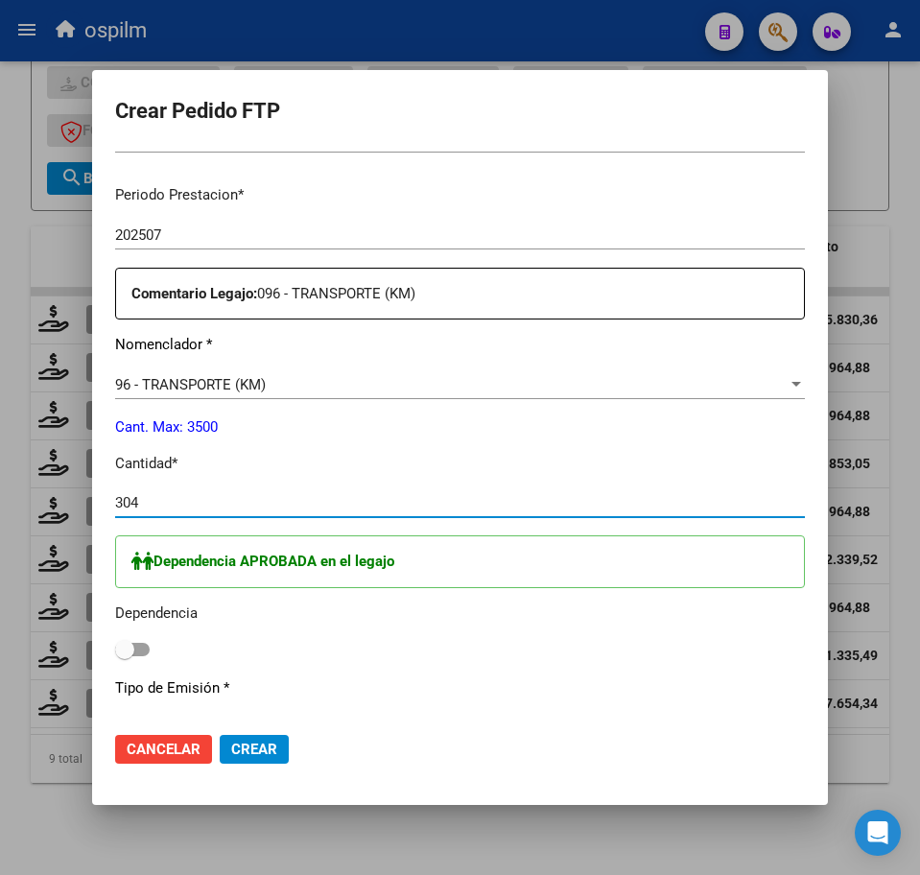
scroll to position [600, 0]
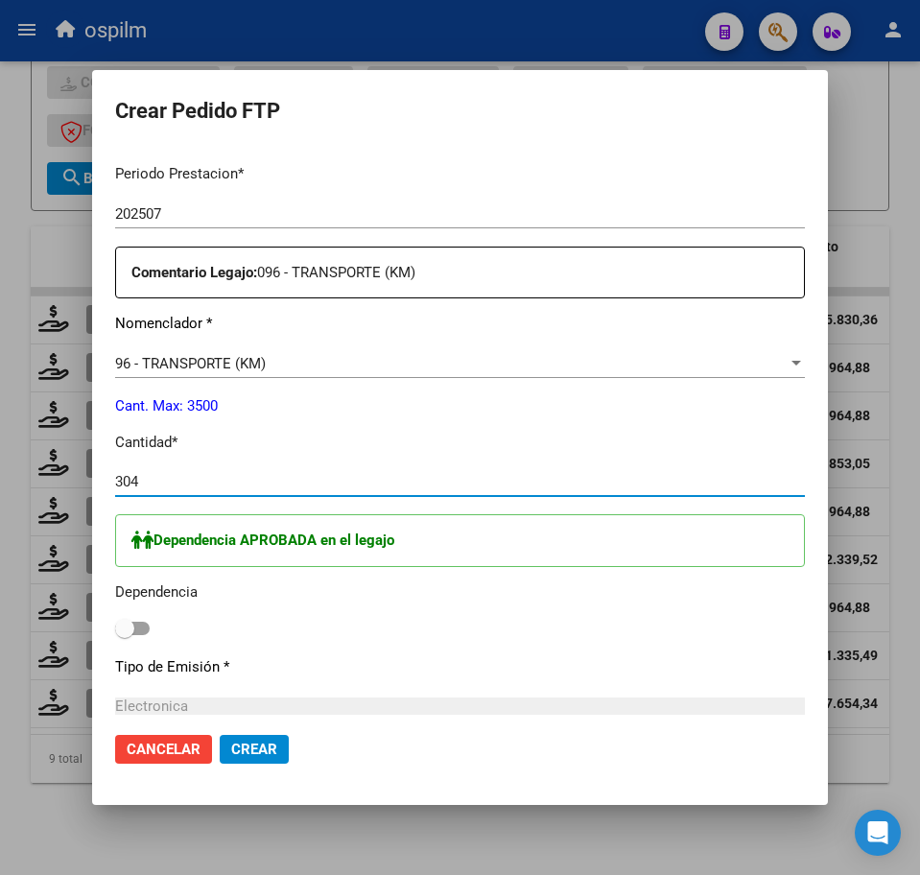
type input "304"
click at [144, 627] on span at bounding box center [132, 628] width 35 height 13
click at [125, 635] on input "checkbox" at bounding box center [124, 635] width 1 height 1
checkbox input "true"
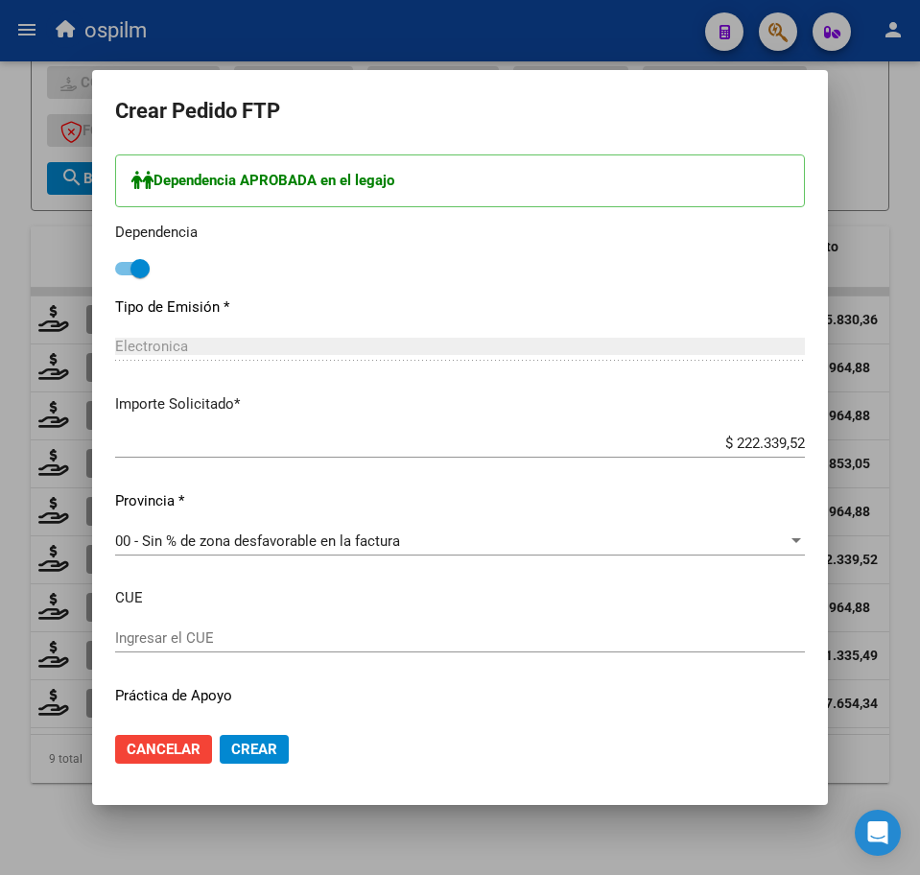
scroll to position [1009, 0]
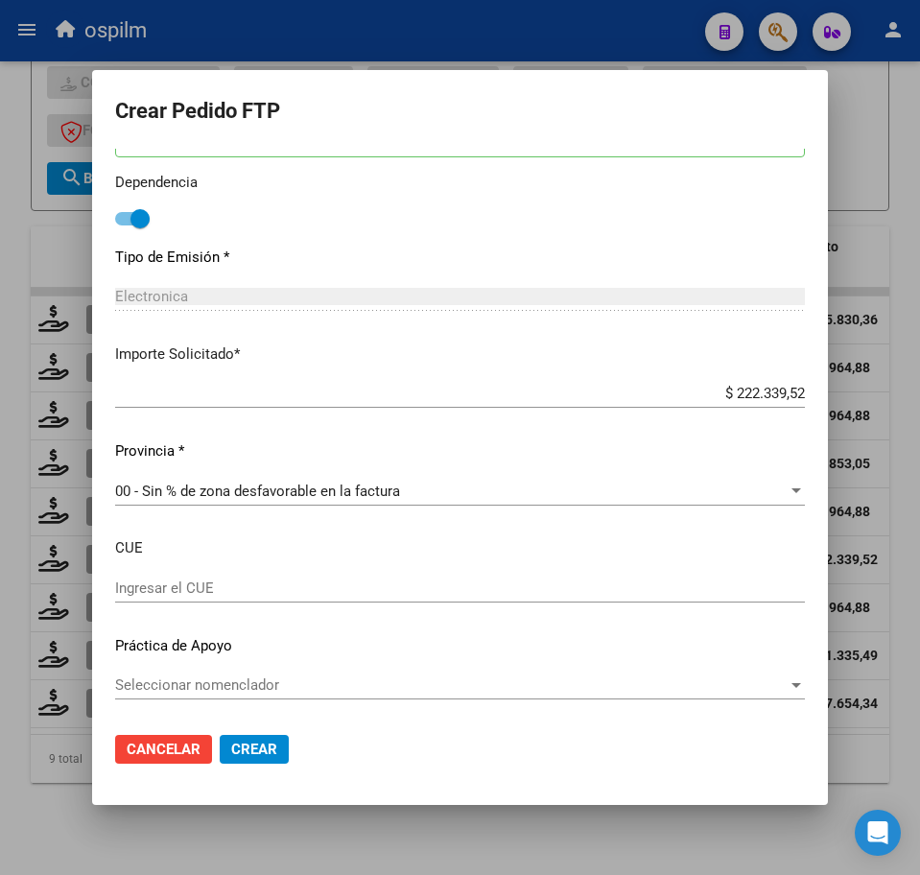
click at [272, 748] on span "Crear" at bounding box center [254, 749] width 46 height 17
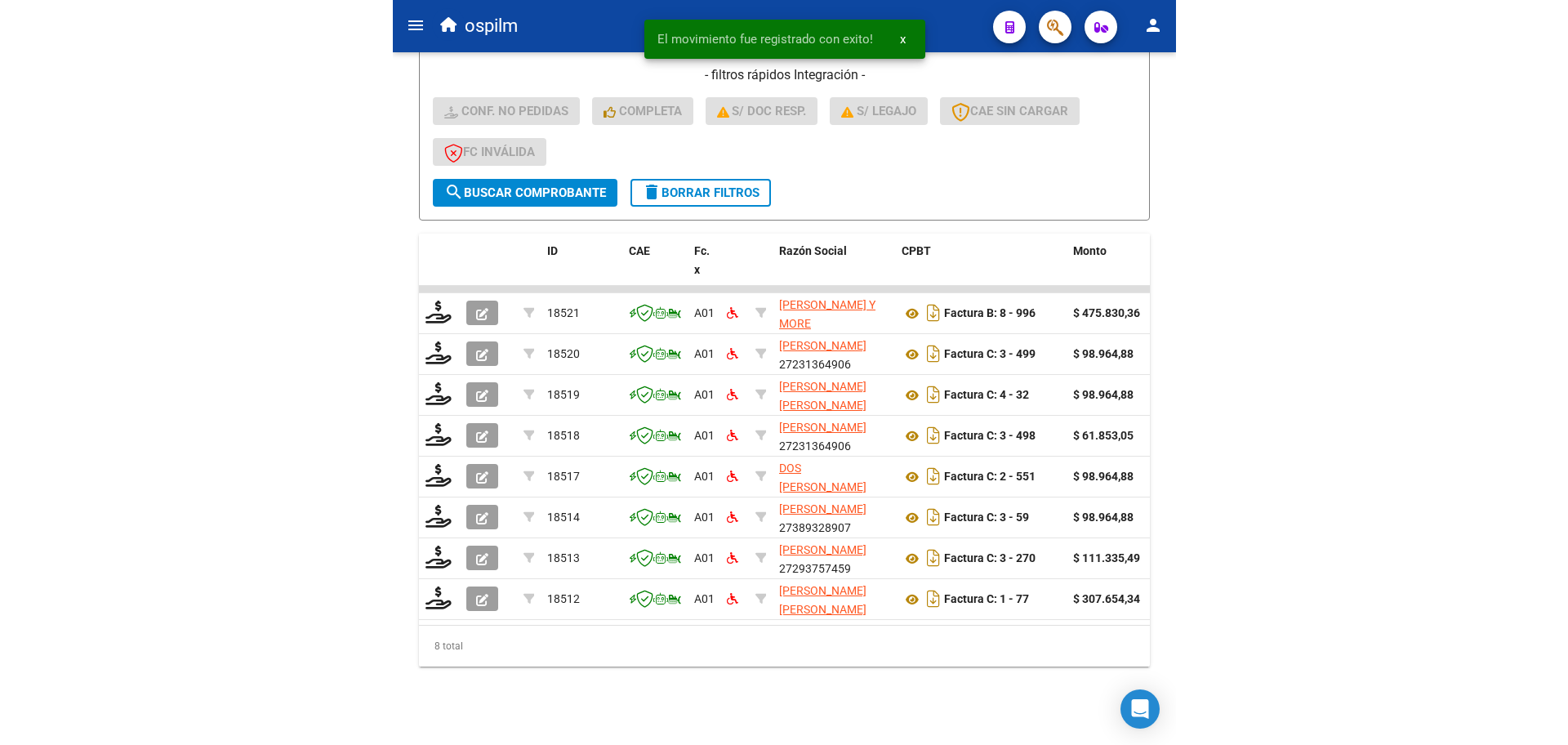
scroll to position [486, 0]
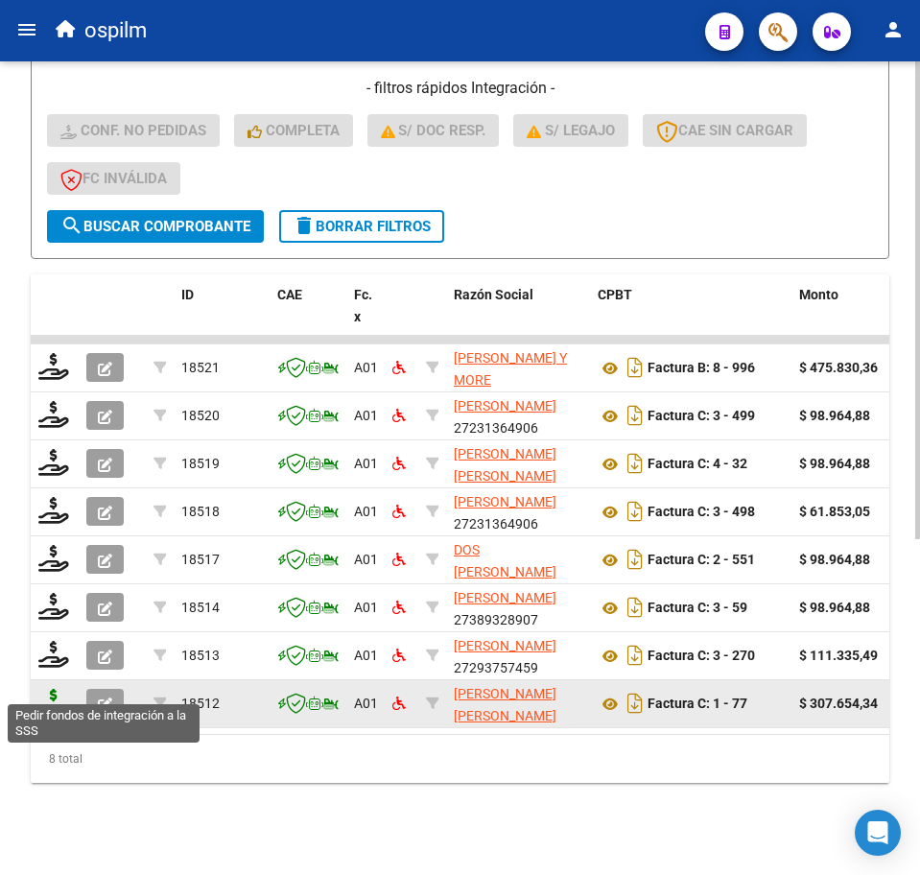
click at [49, 689] on icon at bounding box center [53, 702] width 31 height 27
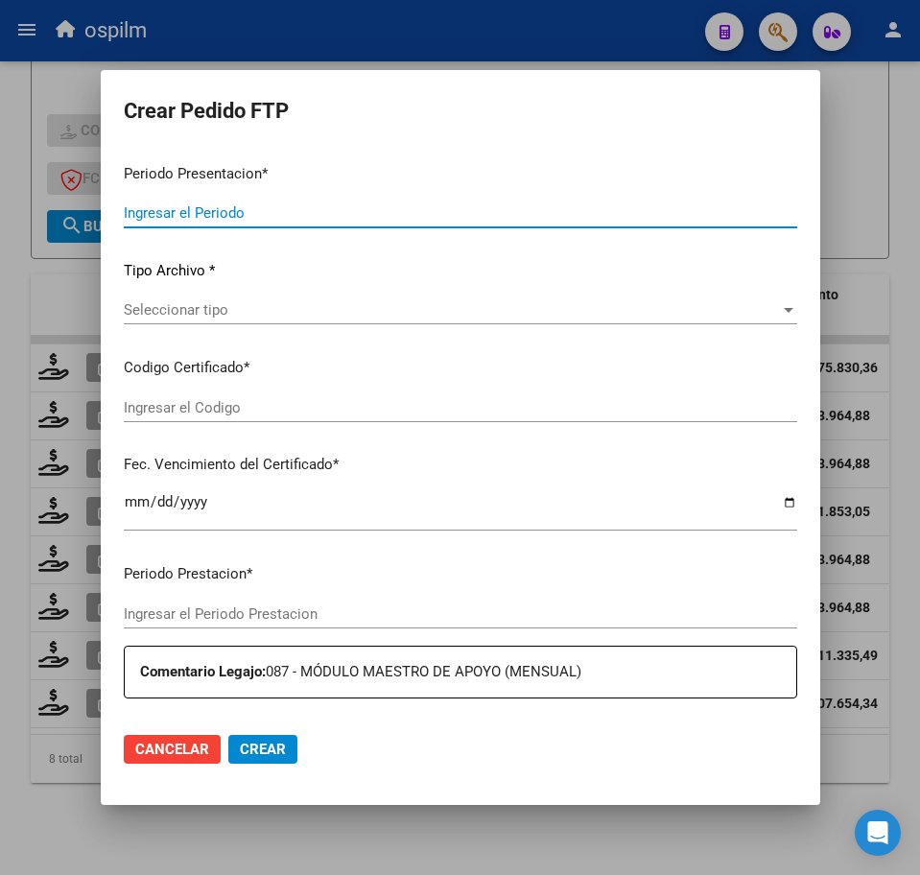
type input "202507"
type input "$ 307.654,34"
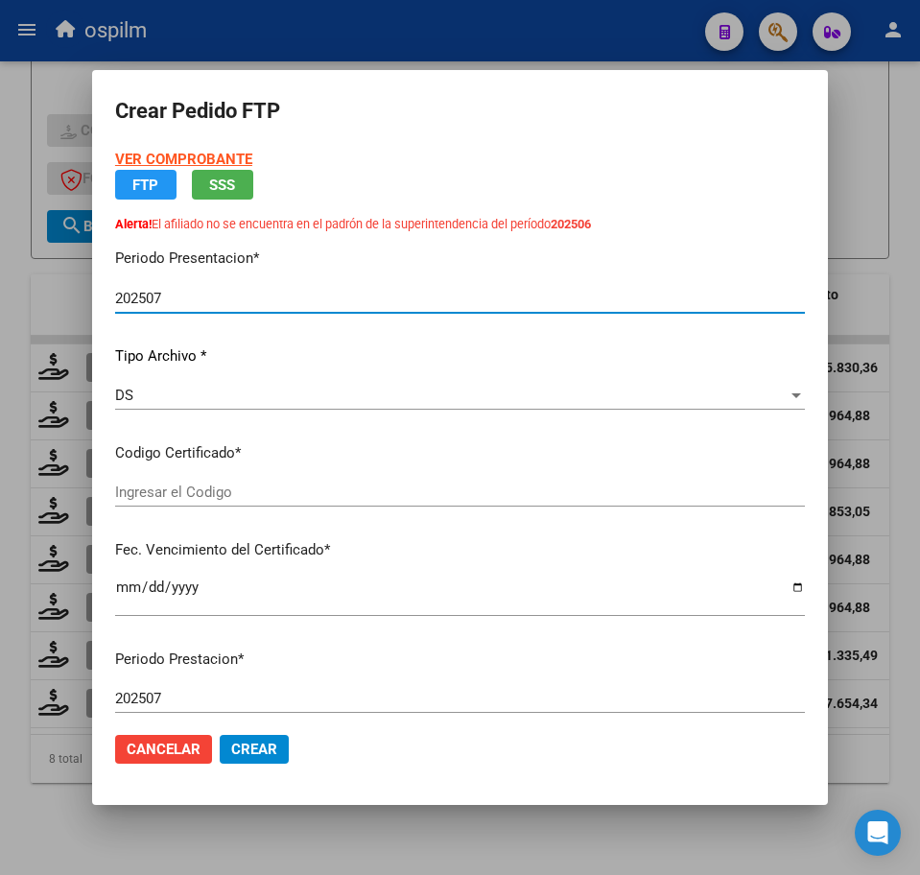
type input "ARG02000565583712024031320290313BS348"
type input "[DATE]"
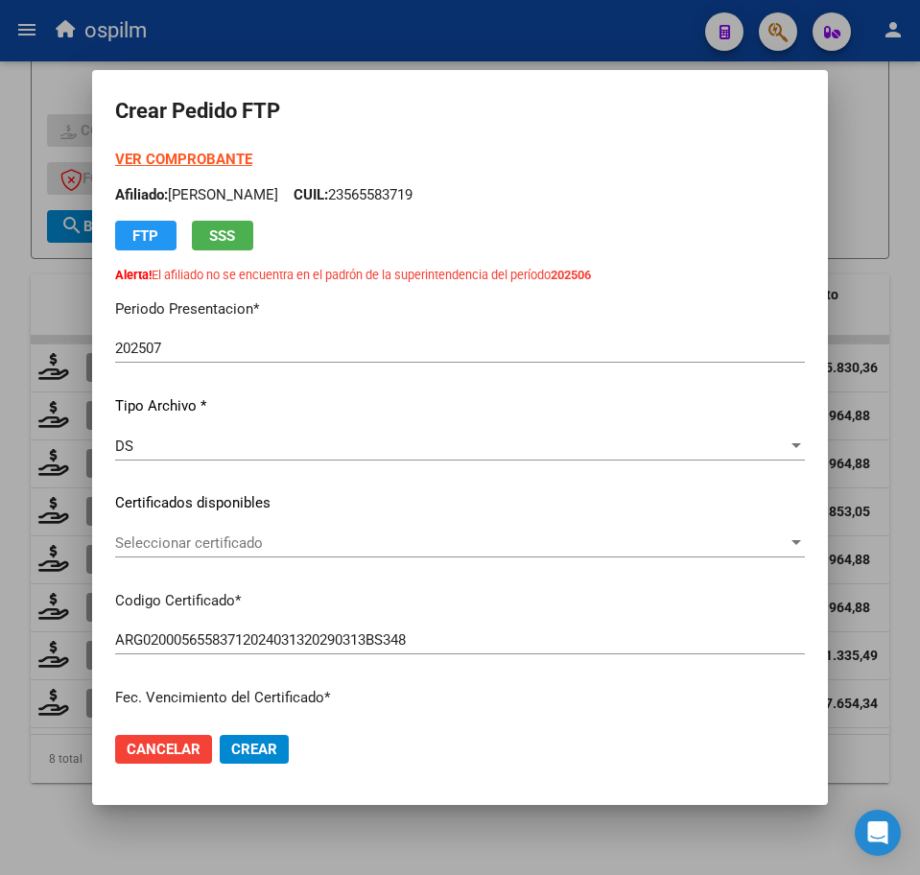
click at [119, 853] on div at bounding box center [460, 437] width 920 height 875
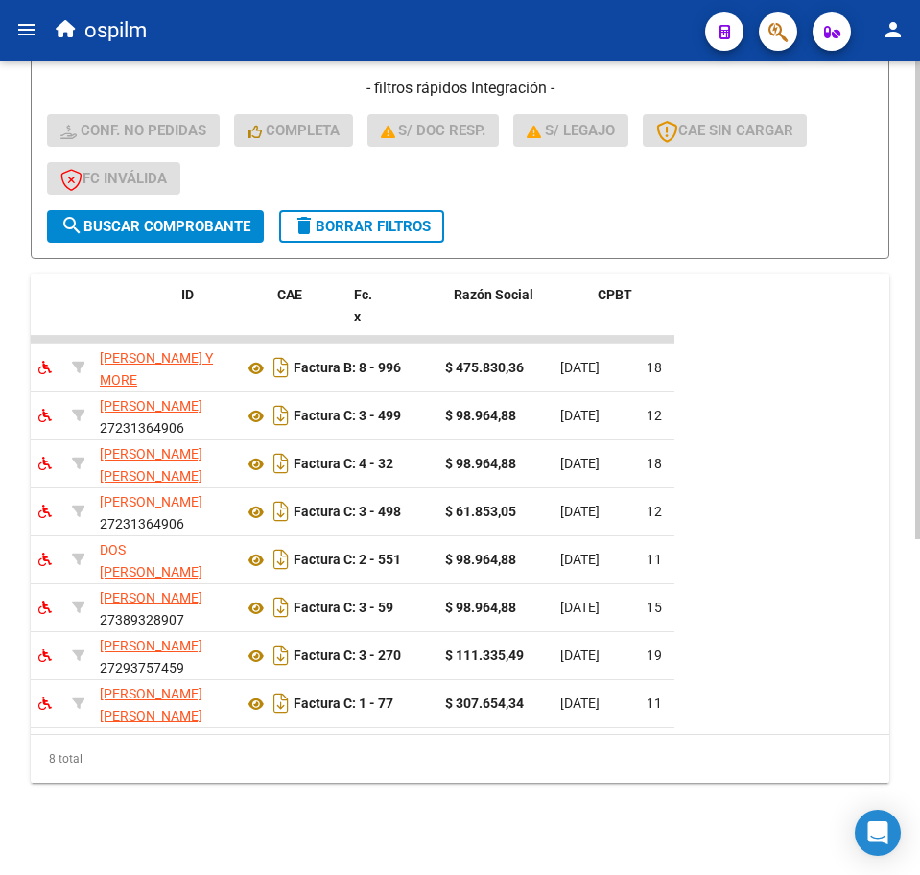
scroll to position [0, 0]
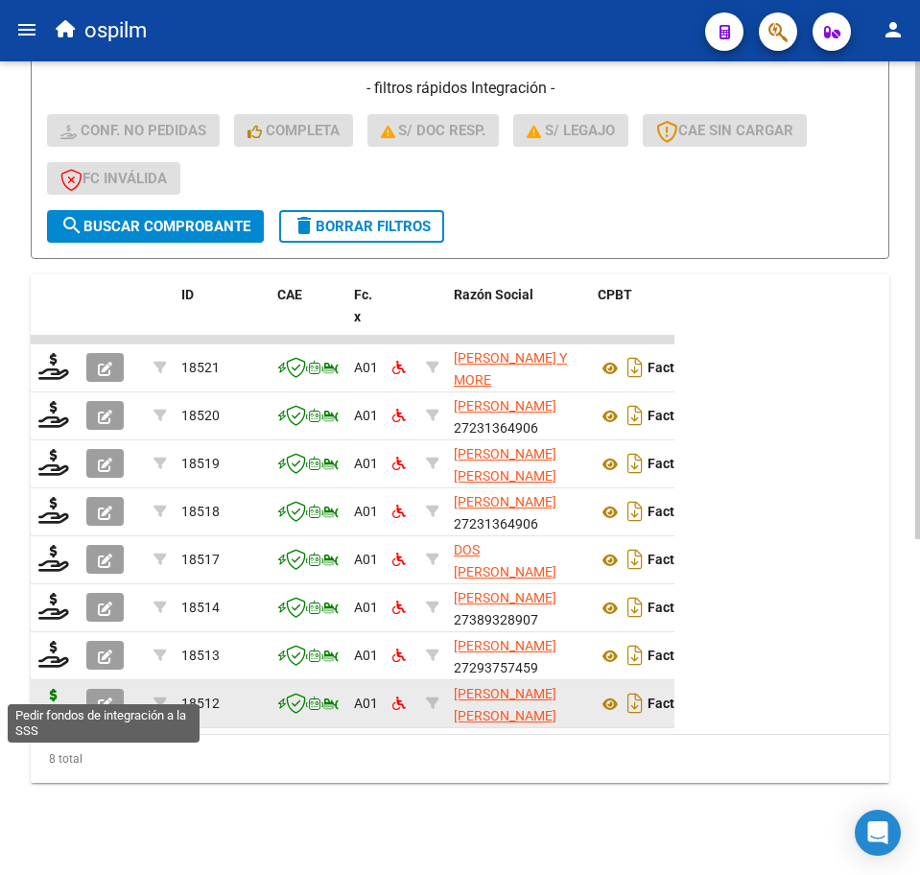
click at [55, 689] on icon at bounding box center [53, 702] width 31 height 27
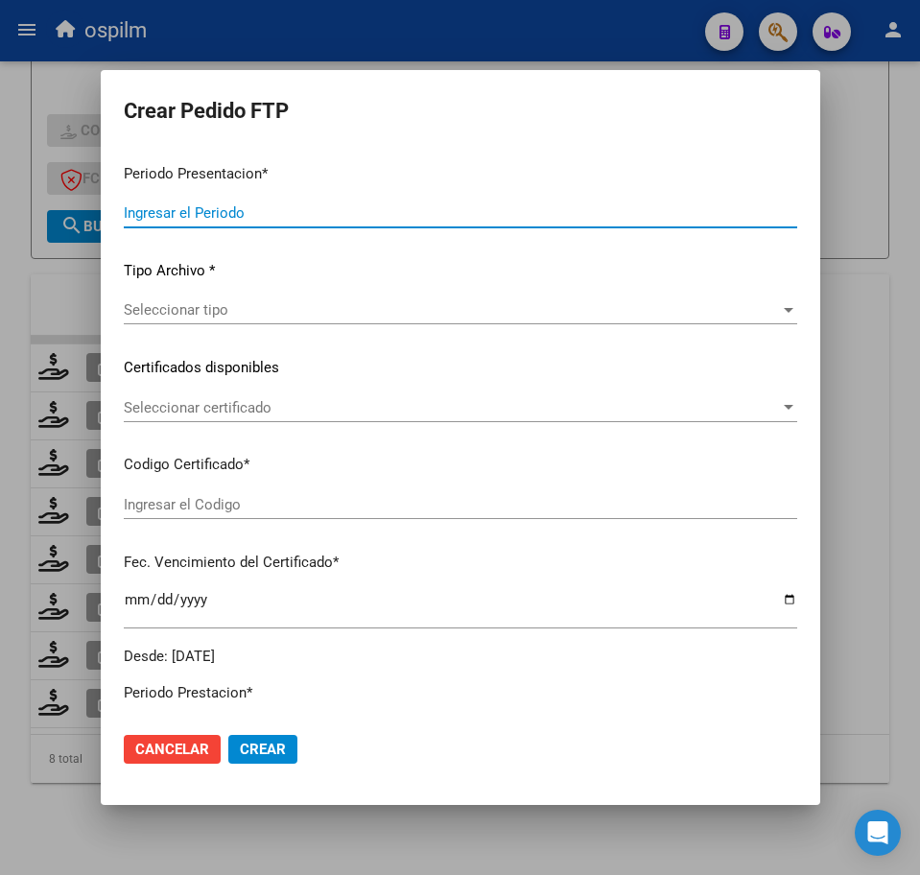
type input "202507"
type input "$ 307.654,34"
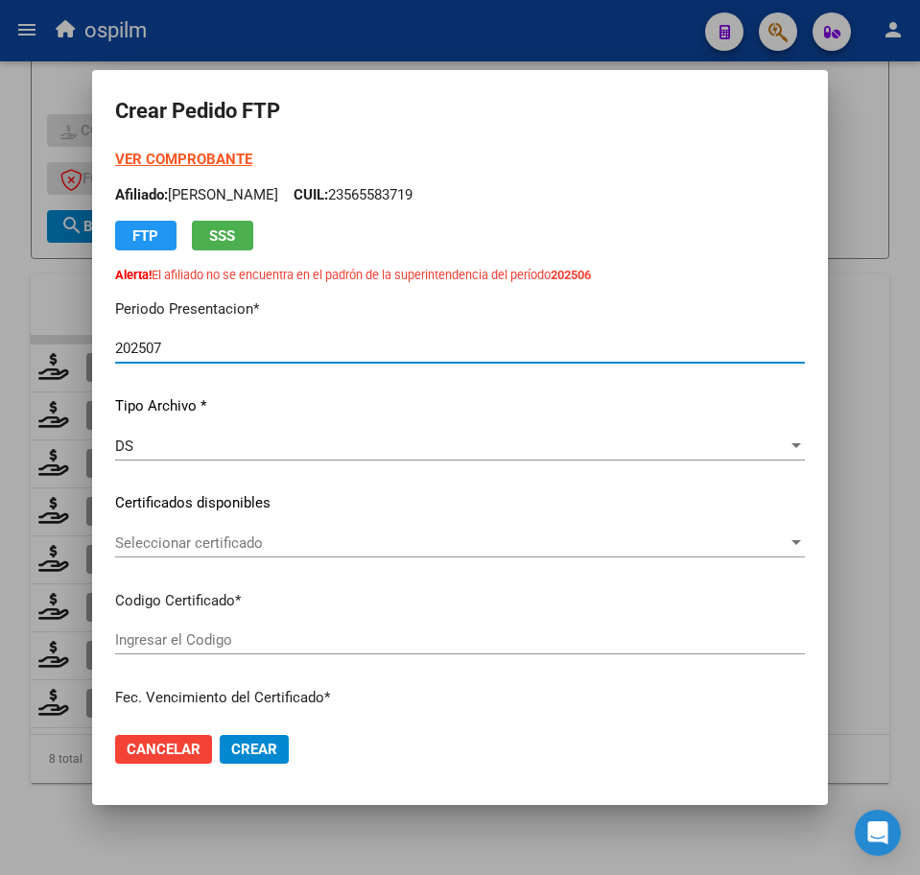
type input "ARG02000565583712024031320290313BS348"
type input "[DATE]"
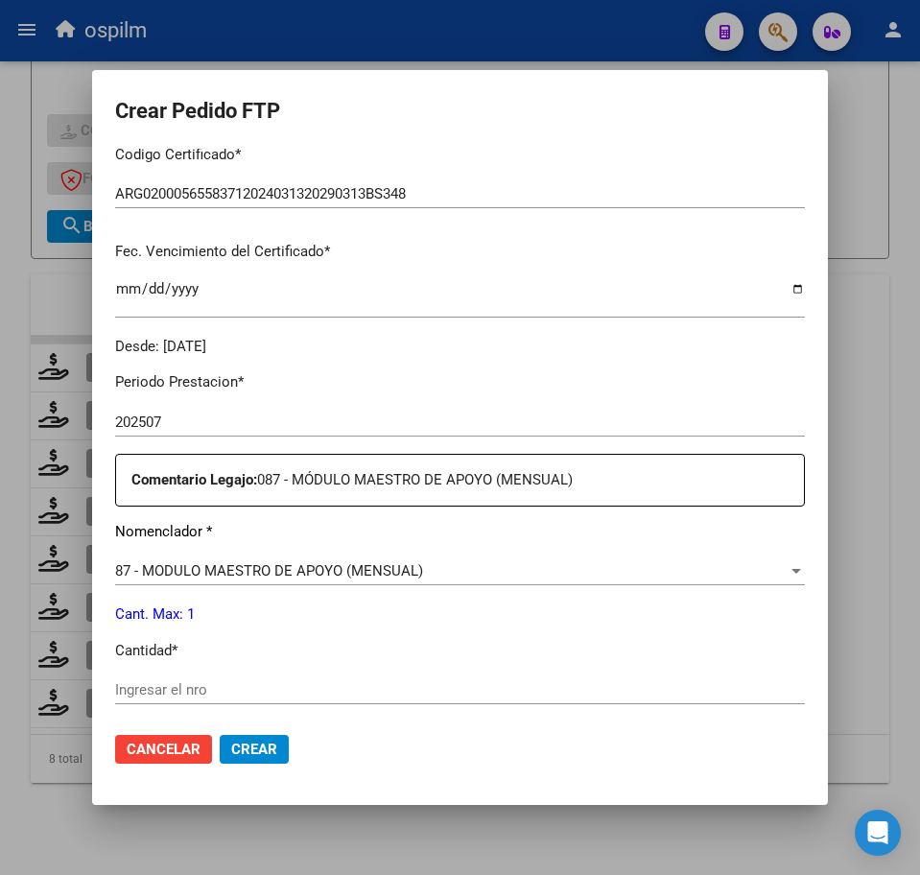
scroll to position [480, 0]
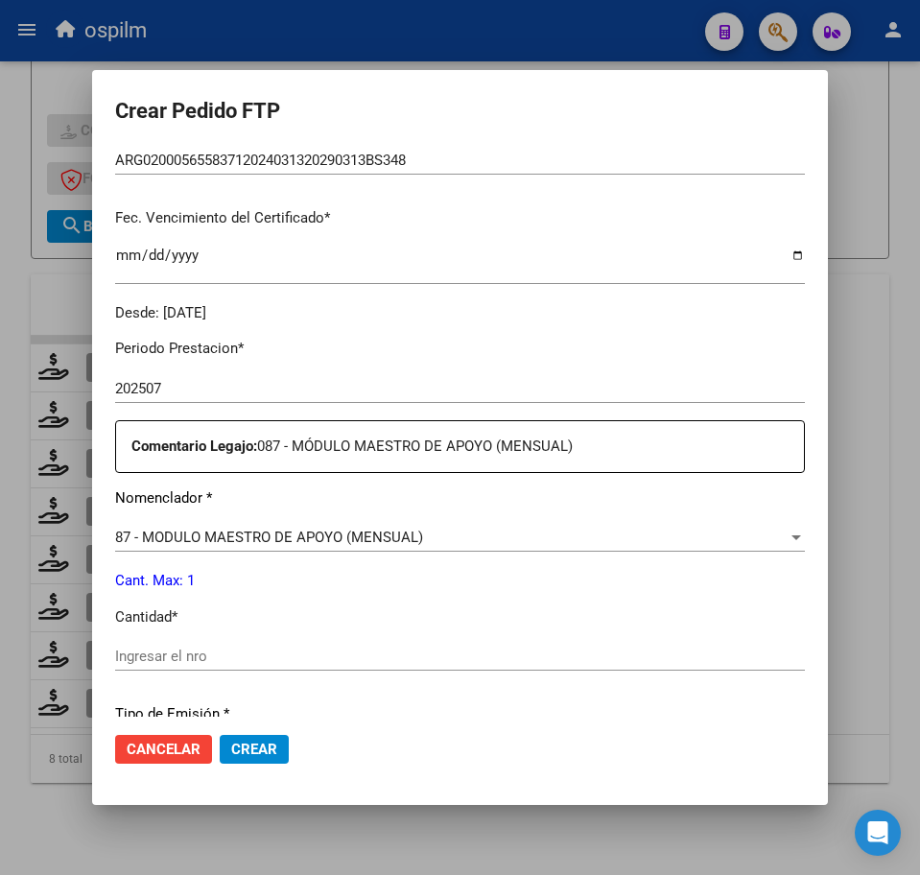
click at [237, 657] on input "Ingresar el nro" at bounding box center [460, 656] width 690 height 17
type input "1"
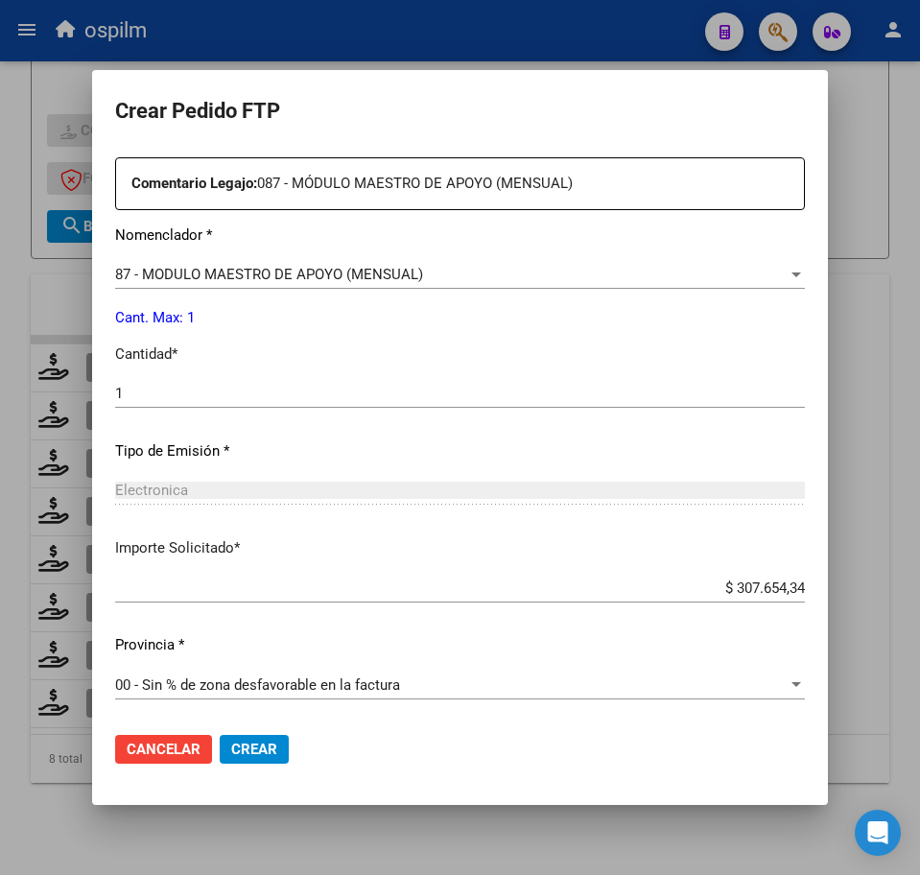
click at [238, 752] on span "Crear" at bounding box center [254, 749] width 46 height 17
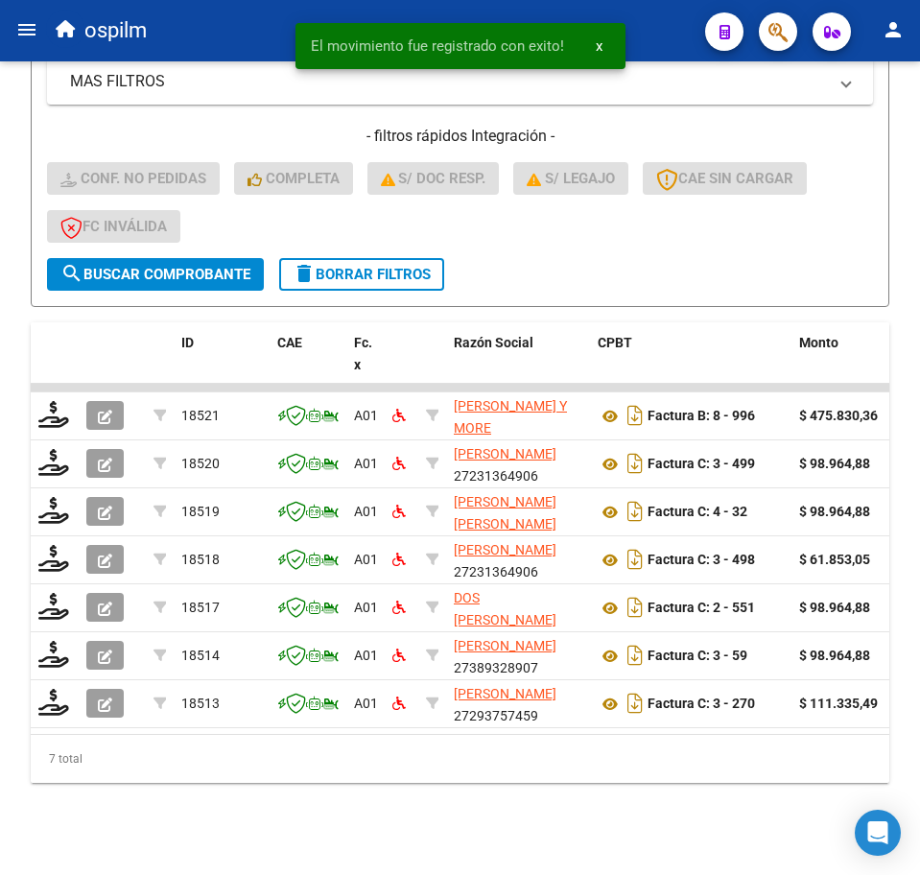
scroll to position [523, 0]
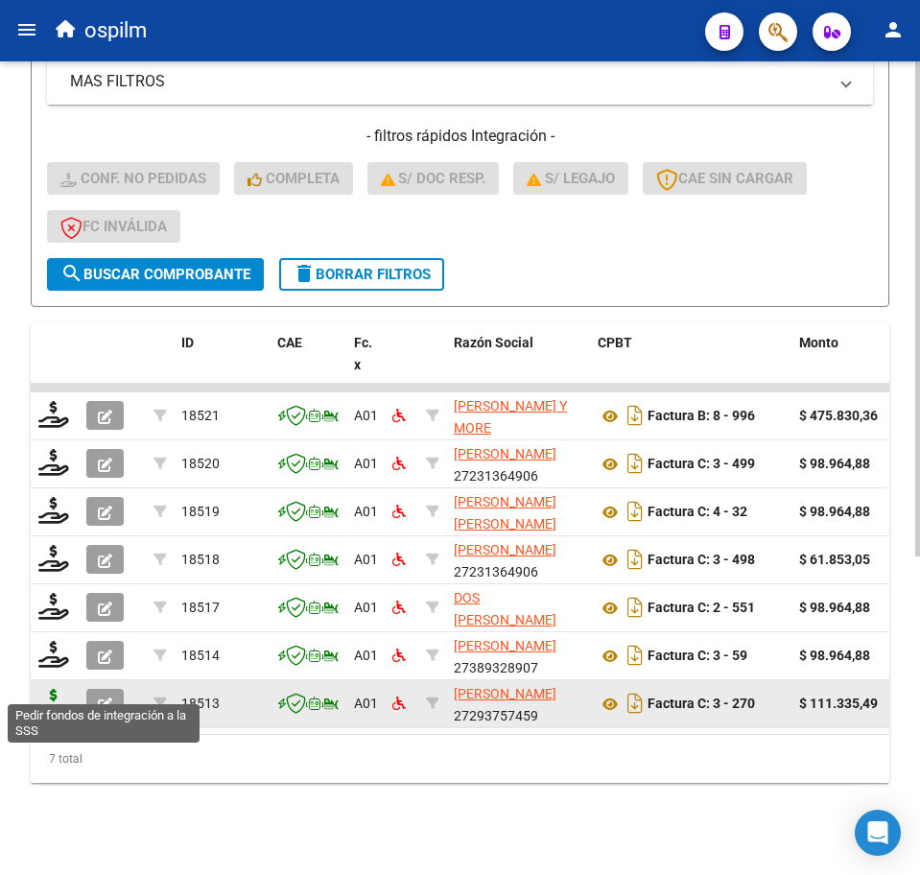
click at [53, 691] on icon at bounding box center [53, 702] width 31 height 27
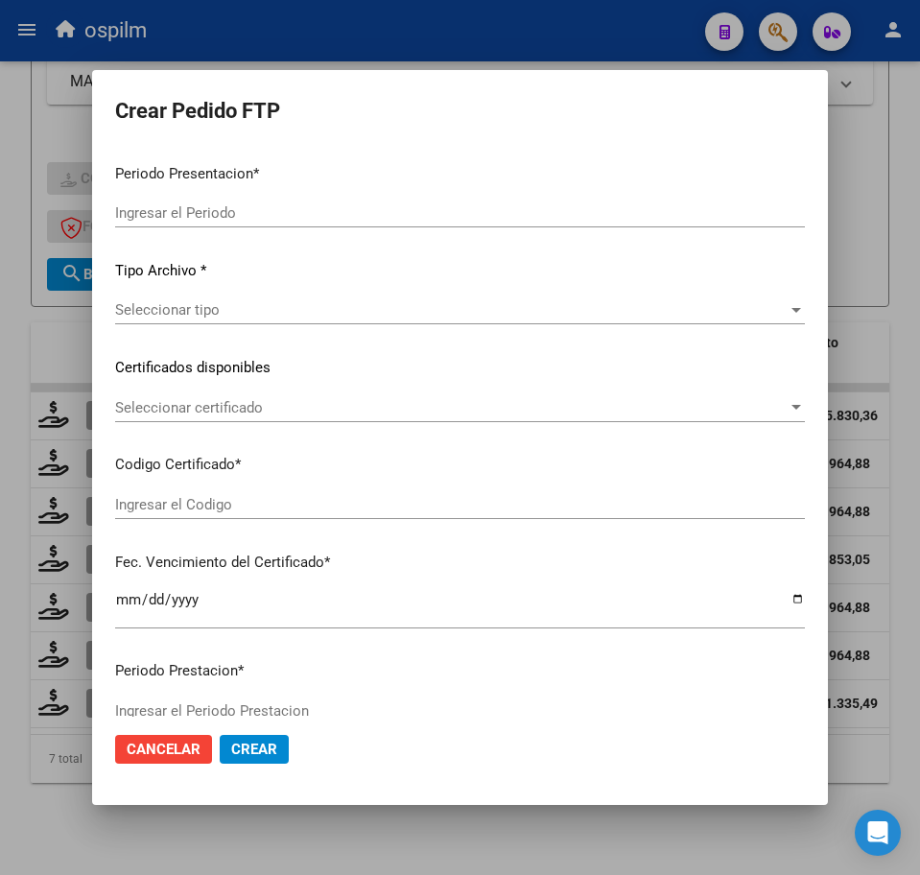
type input "202507"
type input "$ 111.335,49"
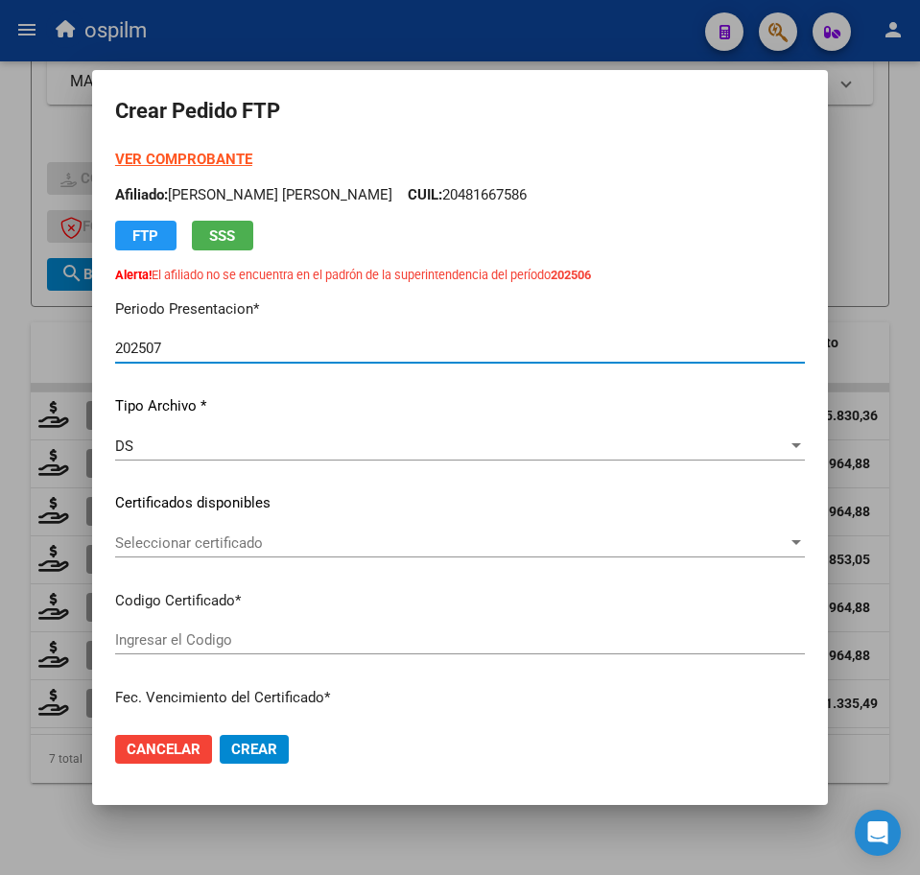
type input "ARG02000565583712024031320290313BS348"
type input "[DATE]"
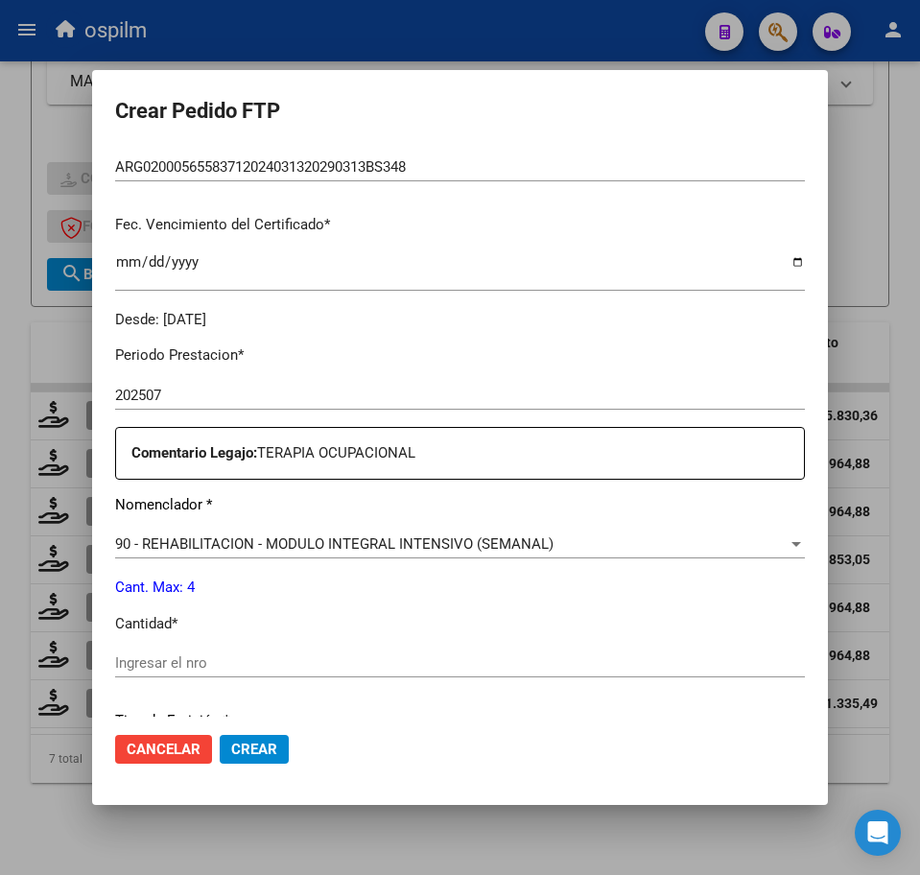
scroll to position [480, 0]
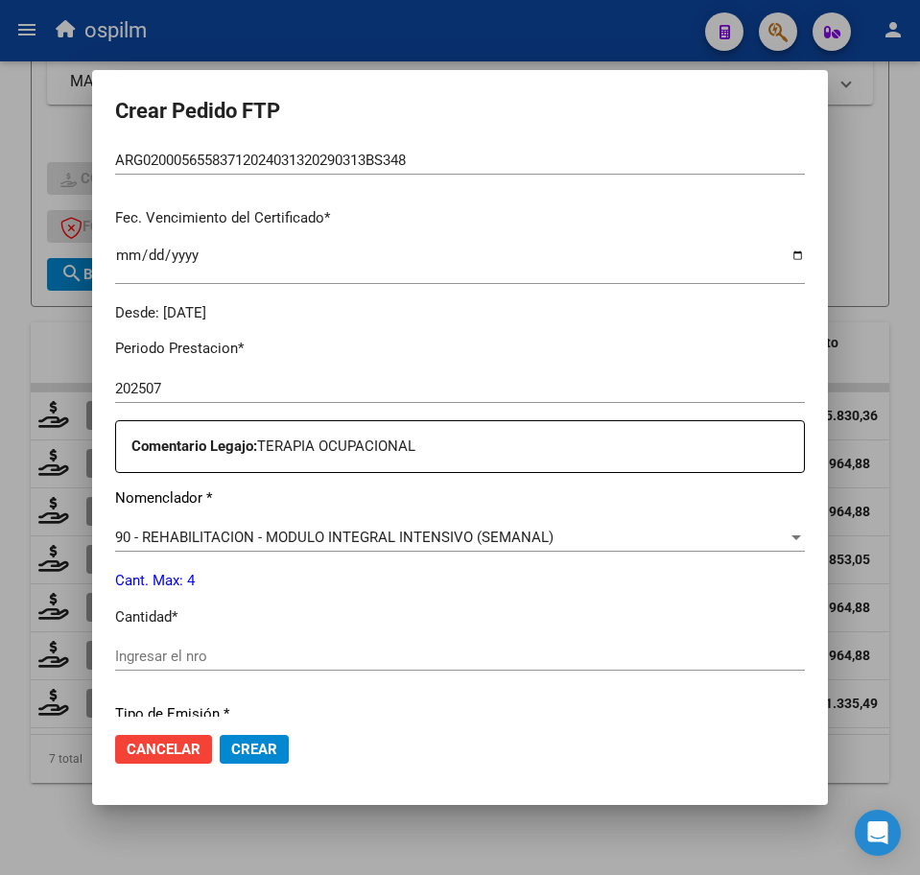
click at [250, 662] on input "Ingresar el nro" at bounding box center [460, 656] width 690 height 17
type input "4"
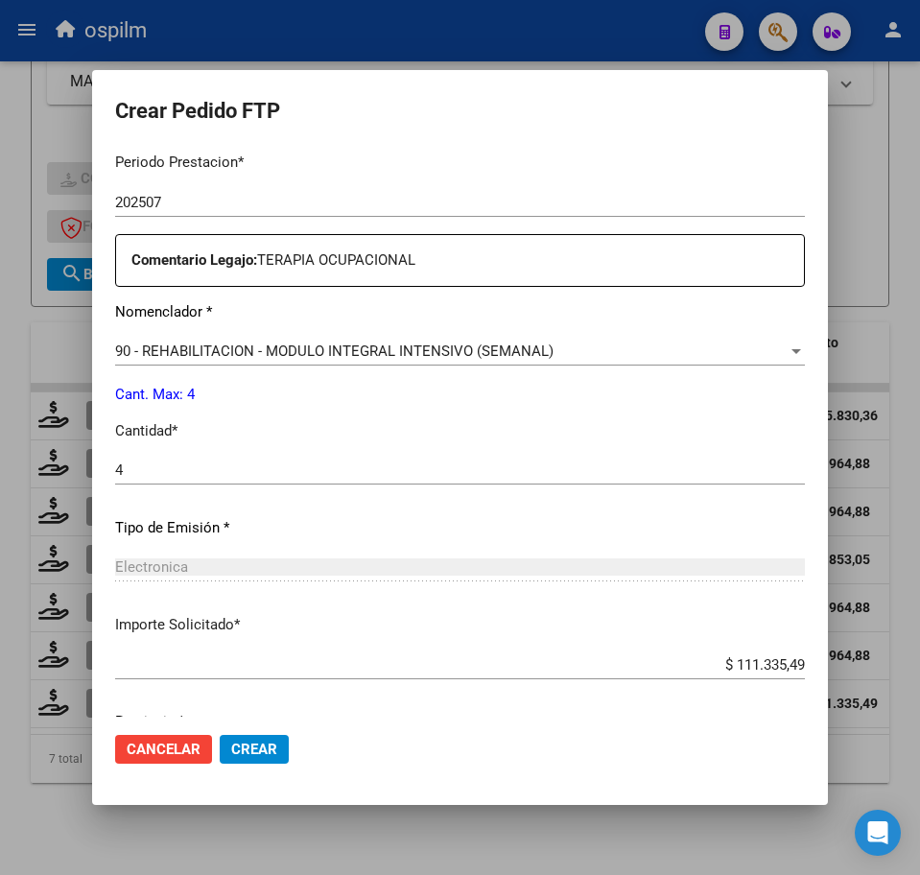
scroll to position [743, 0]
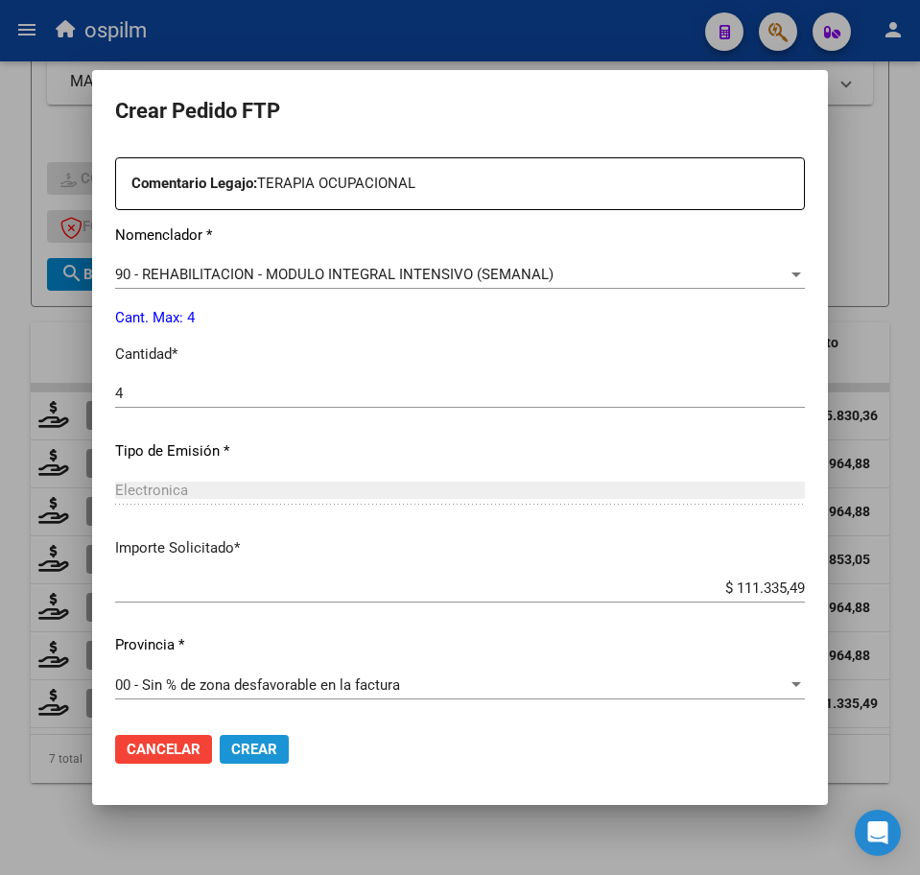
click at [264, 750] on span "Crear" at bounding box center [254, 749] width 46 height 17
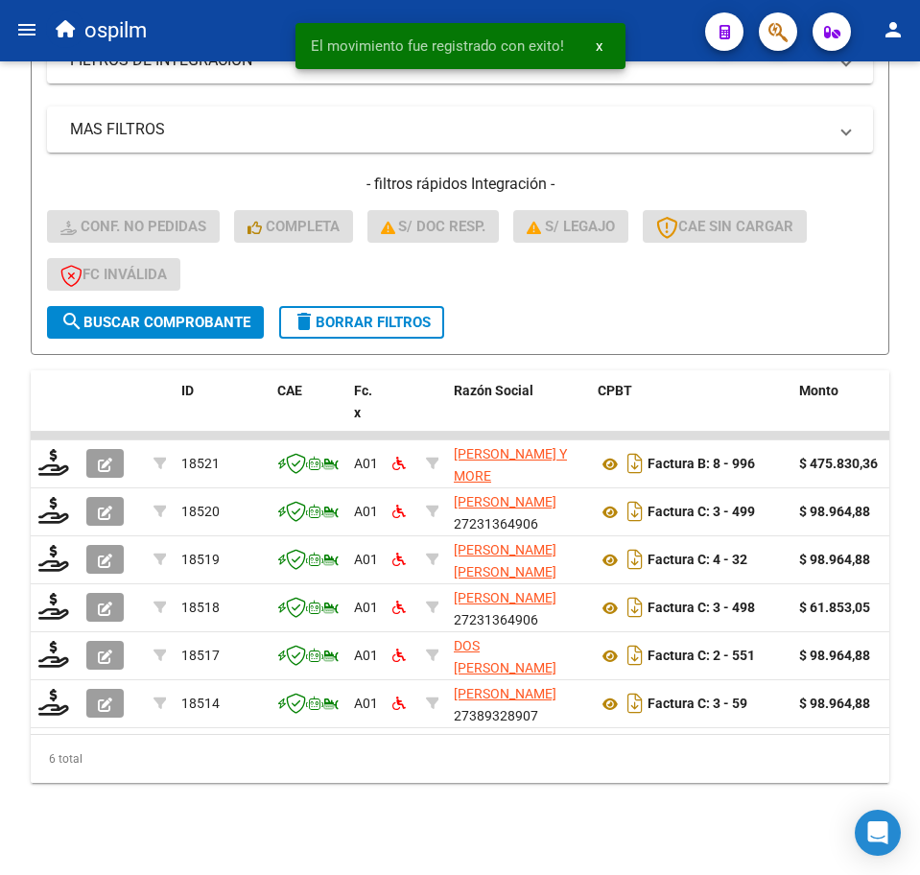
scroll to position [475, 0]
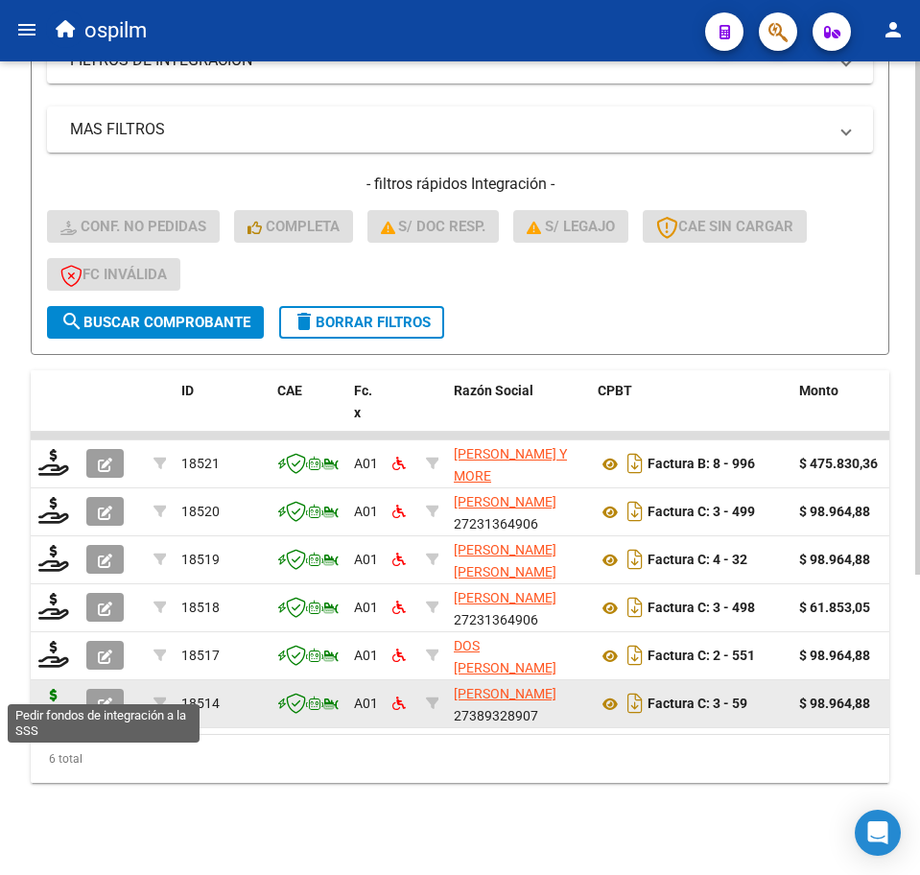
click at [55, 689] on icon at bounding box center [53, 702] width 31 height 27
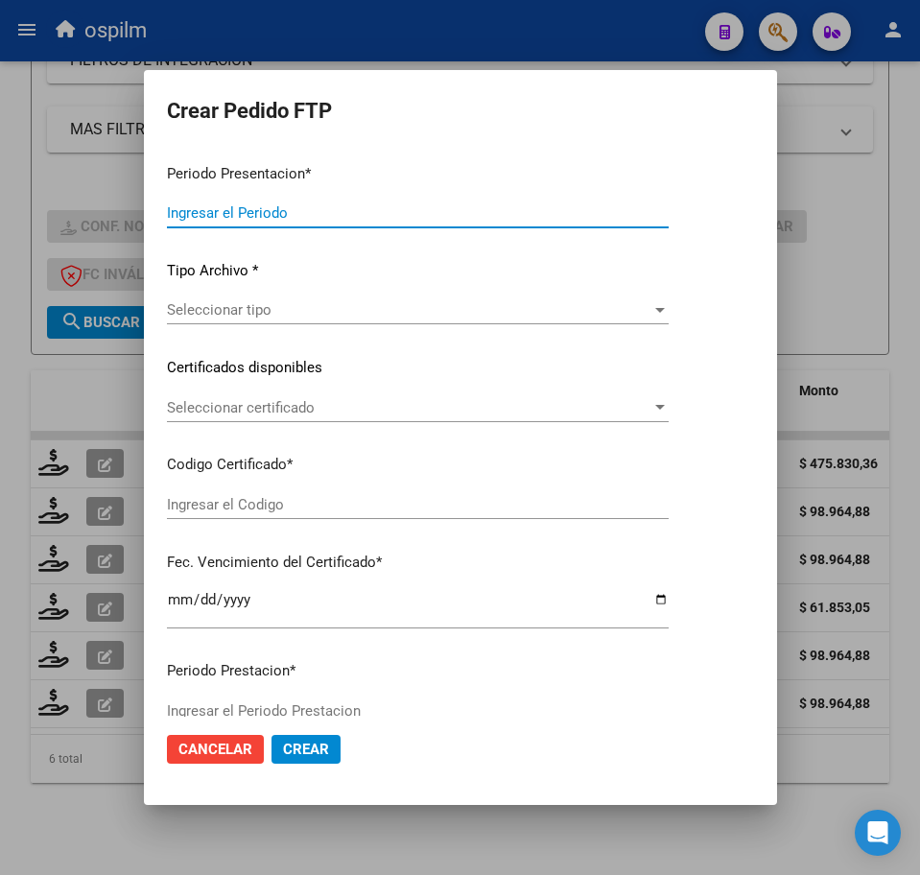
type input "202507"
type input "$ 98.964,88"
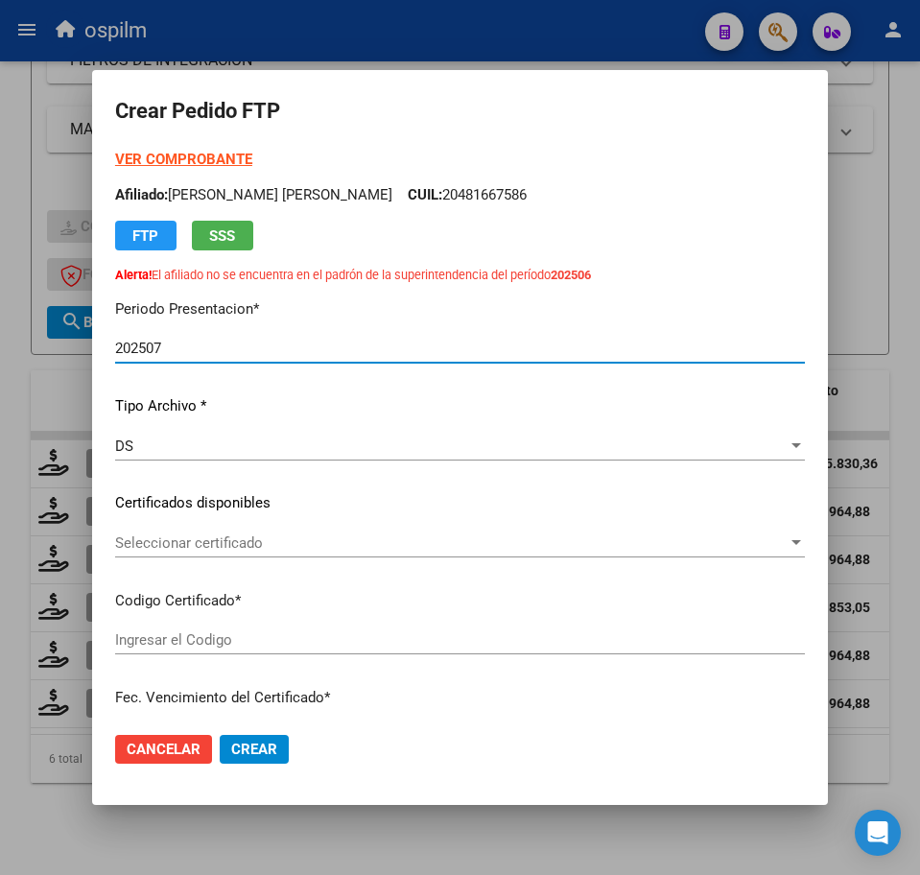
type input "ARG02000565583712024031320290313BS348"
type input "[DATE]"
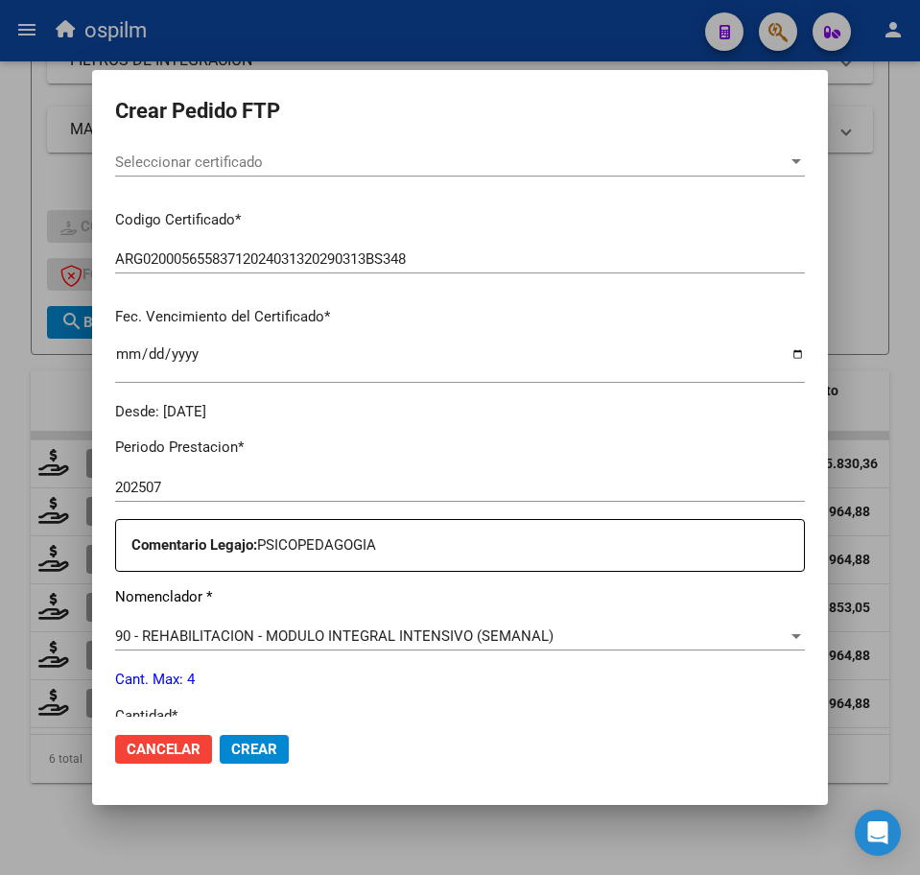
scroll to position [480, 0]
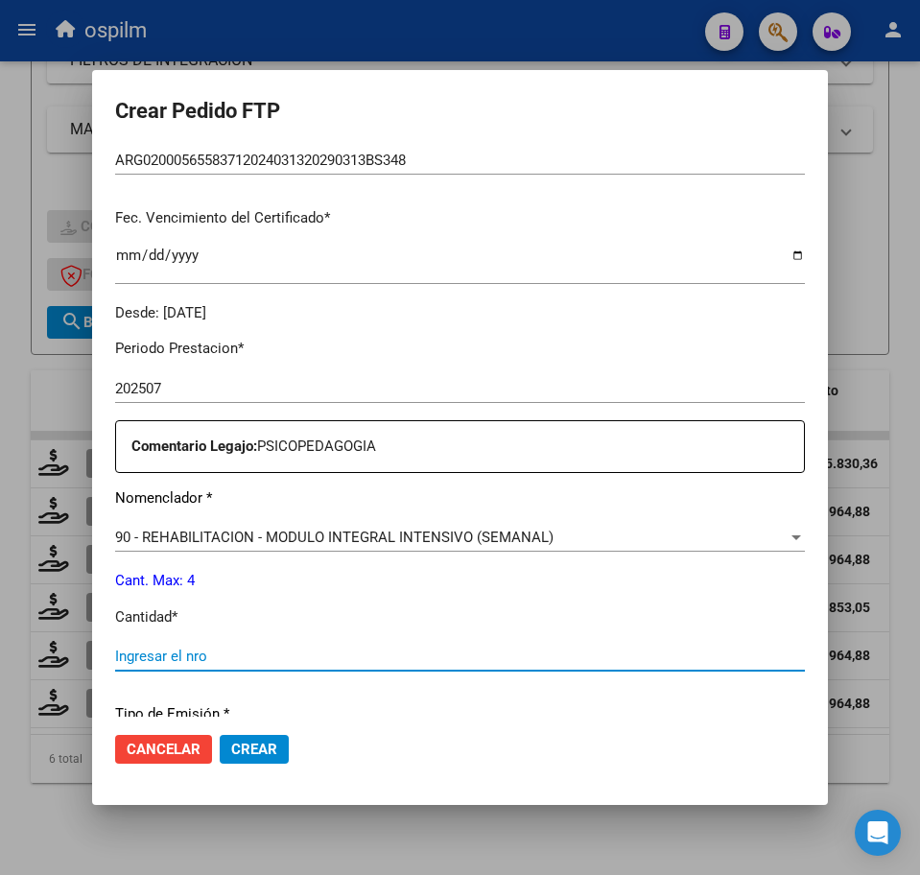
click at [242, 652] on input "Ingresar el nro" at bounding box center [460, 656] width 690 height 17
type input "4"
click at [251, 748] on span "Crear" at bounding box center [254, 749] width 46 height 17
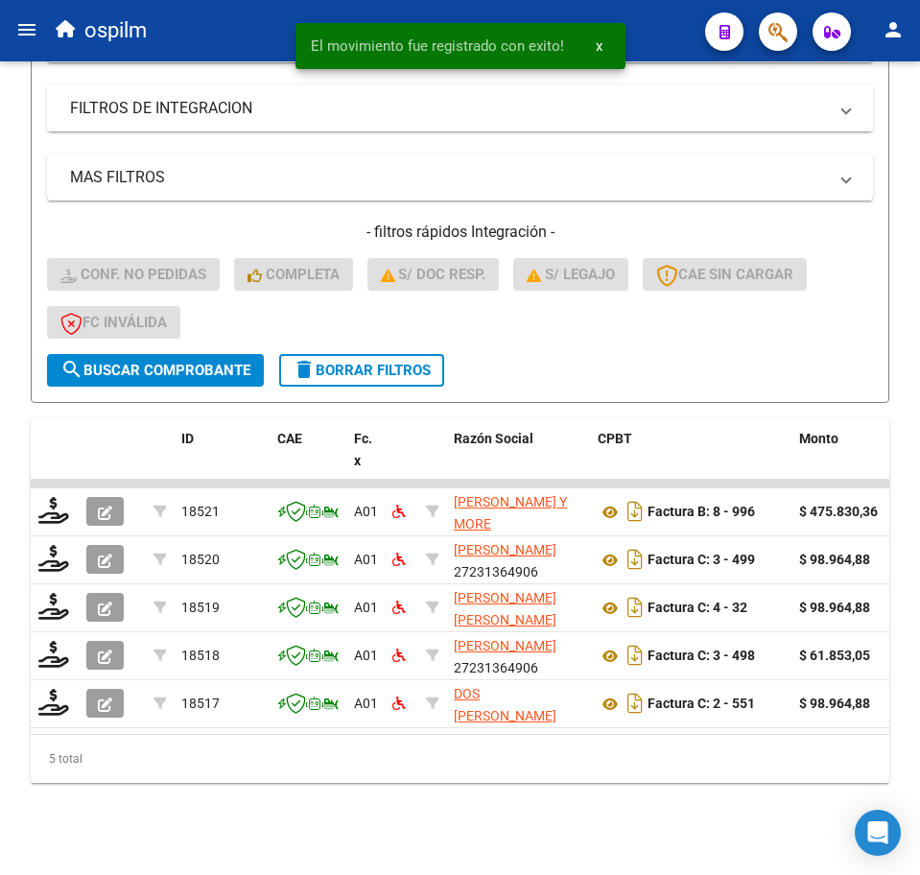
scroll to position [427, 0]
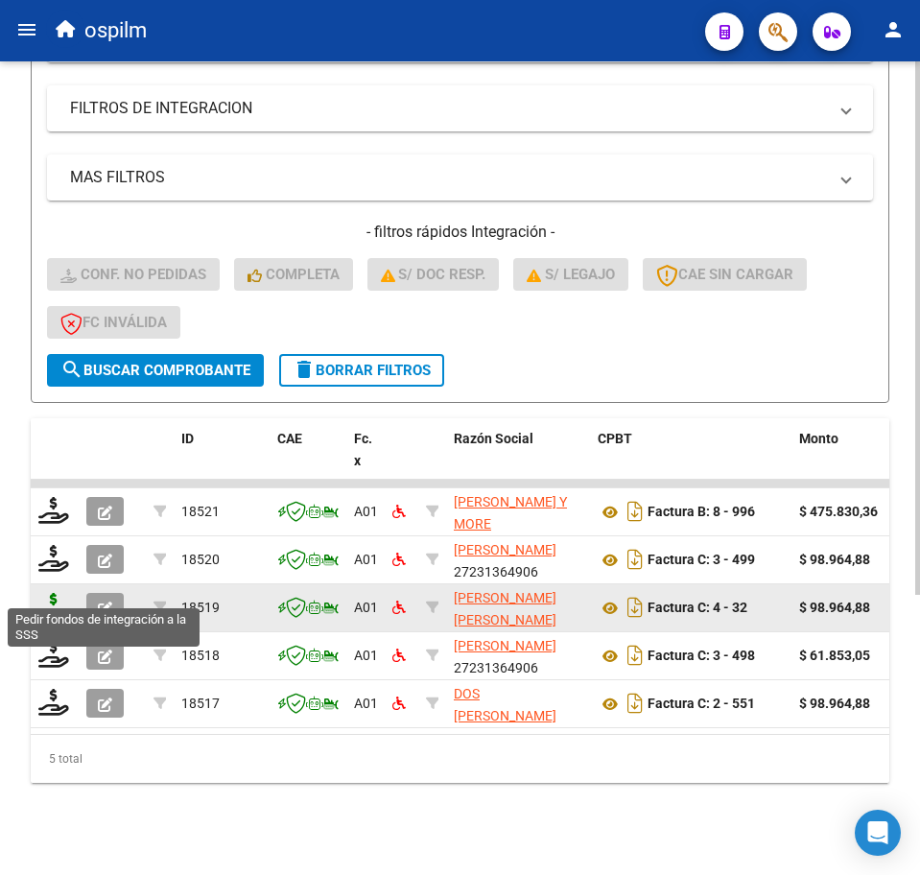
click at [50, 593] on icon at bounding box center [53, 606] width 31 height 27
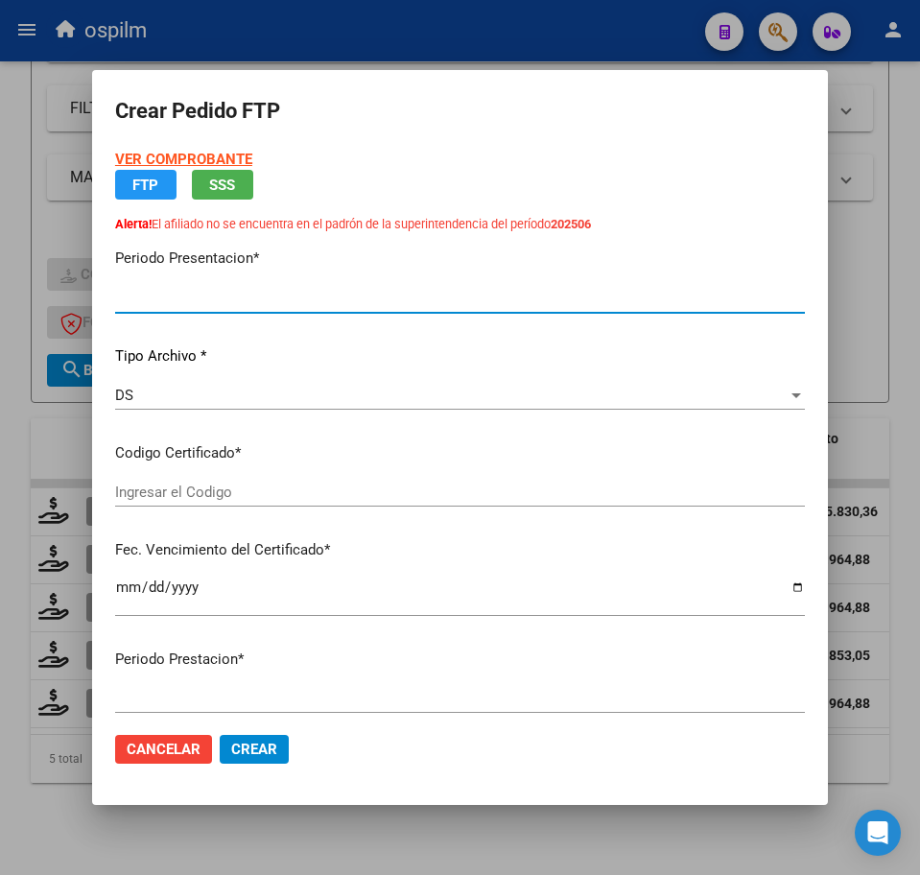
type input "202507"
type input "$ 98.964,88"
type input "ARG02000565583712024031320290313BS348"
type input "[DATE]"
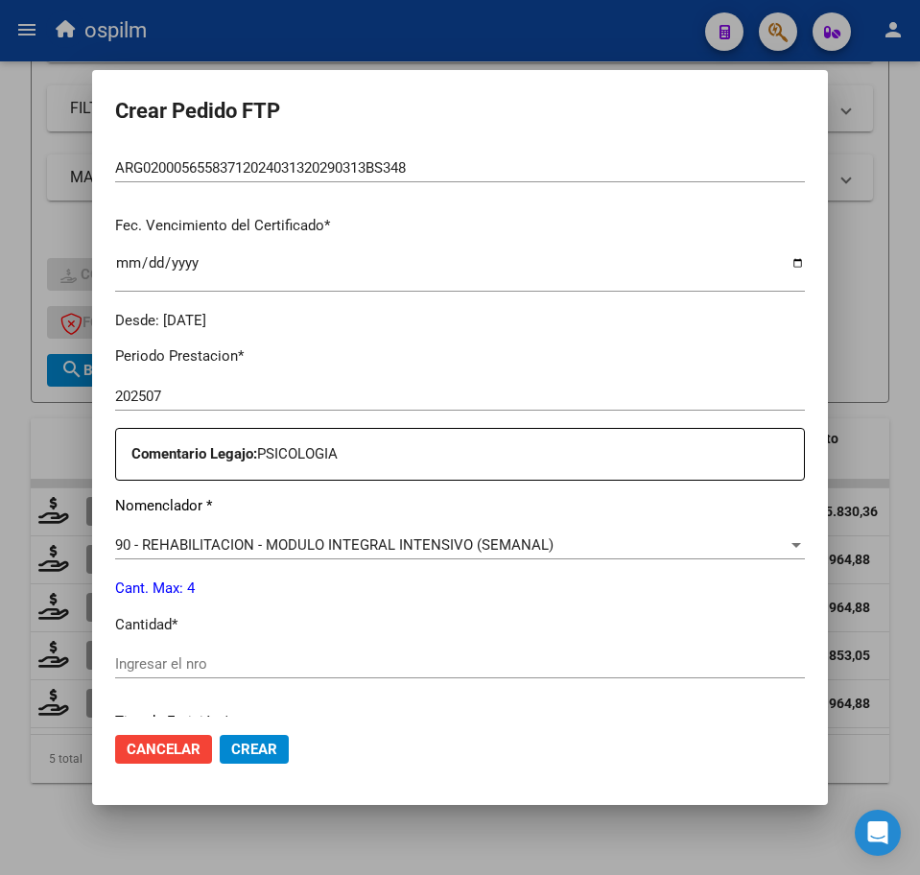
scroll to position [720, 0]
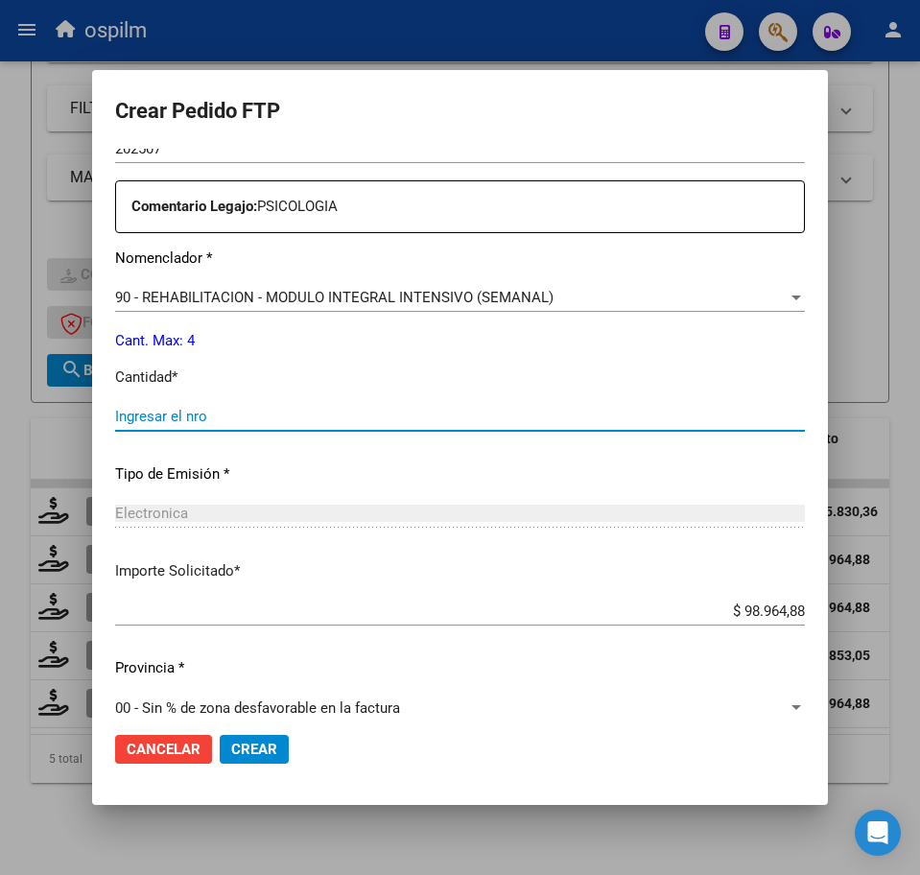
click at [249, 406] on div "Ingresar el nro" at bounding box center [460, 416] width 690 height 29
type input "4"
click at [264, 743] on span "Crear" at bounding box center [254, 749] width 46 height 17
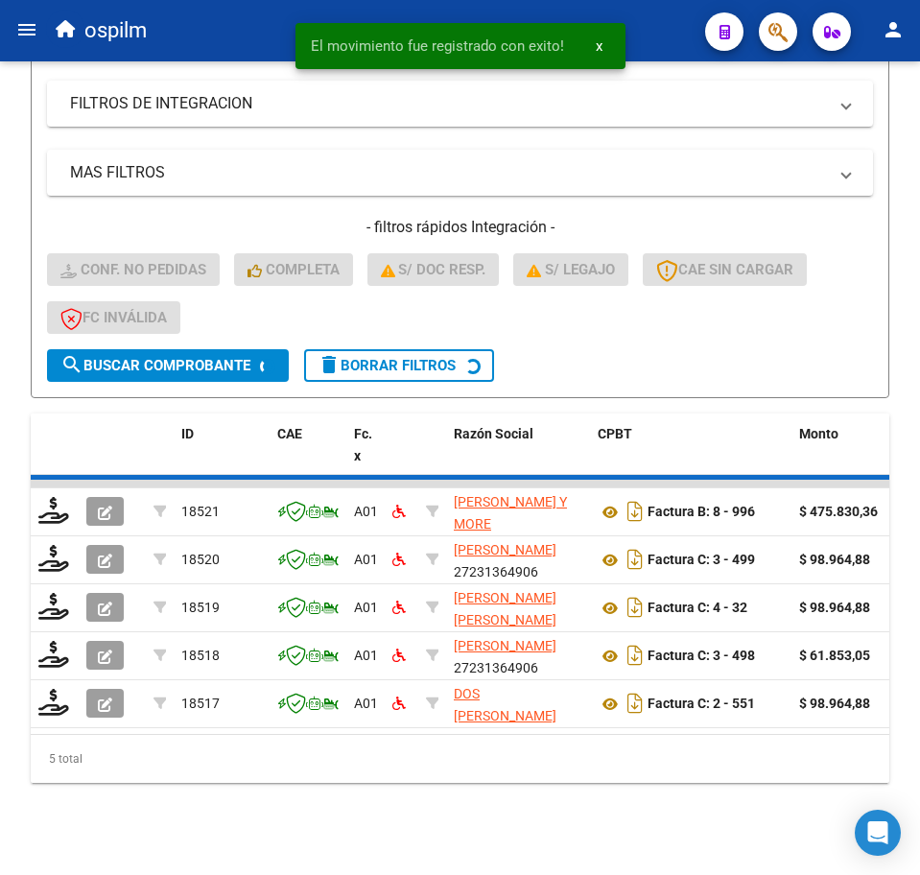
scroll to position [379, 0]
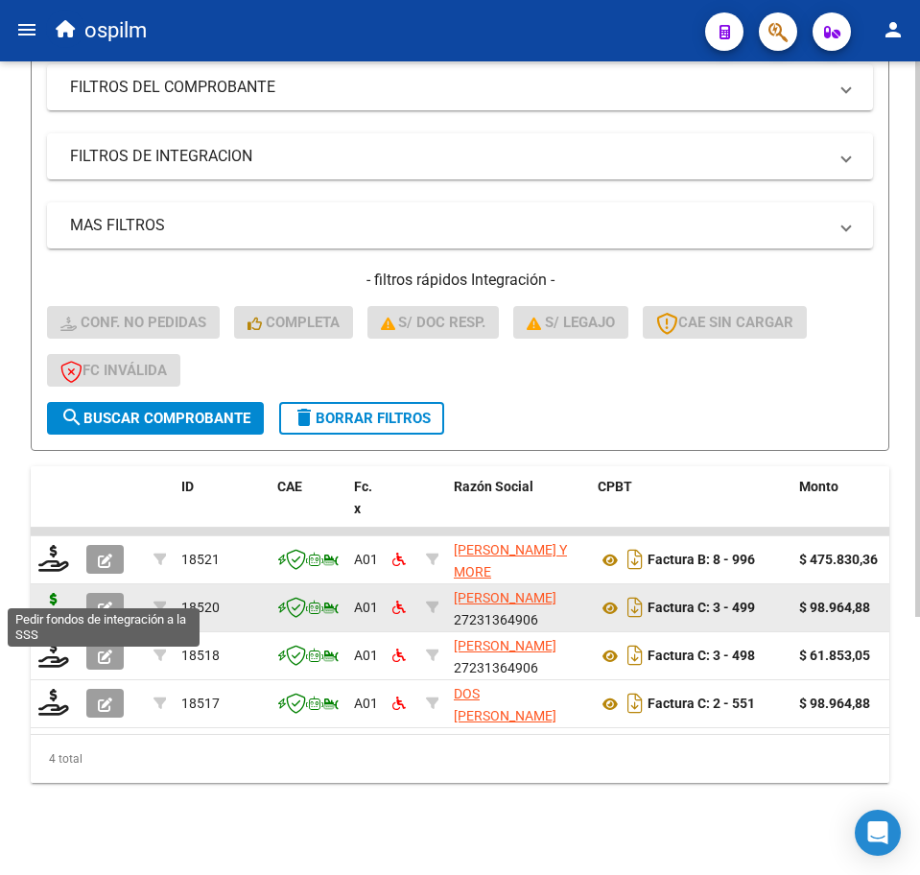
click at [46, 597] on icon at bounding box center [53, 606] width 31 height 27
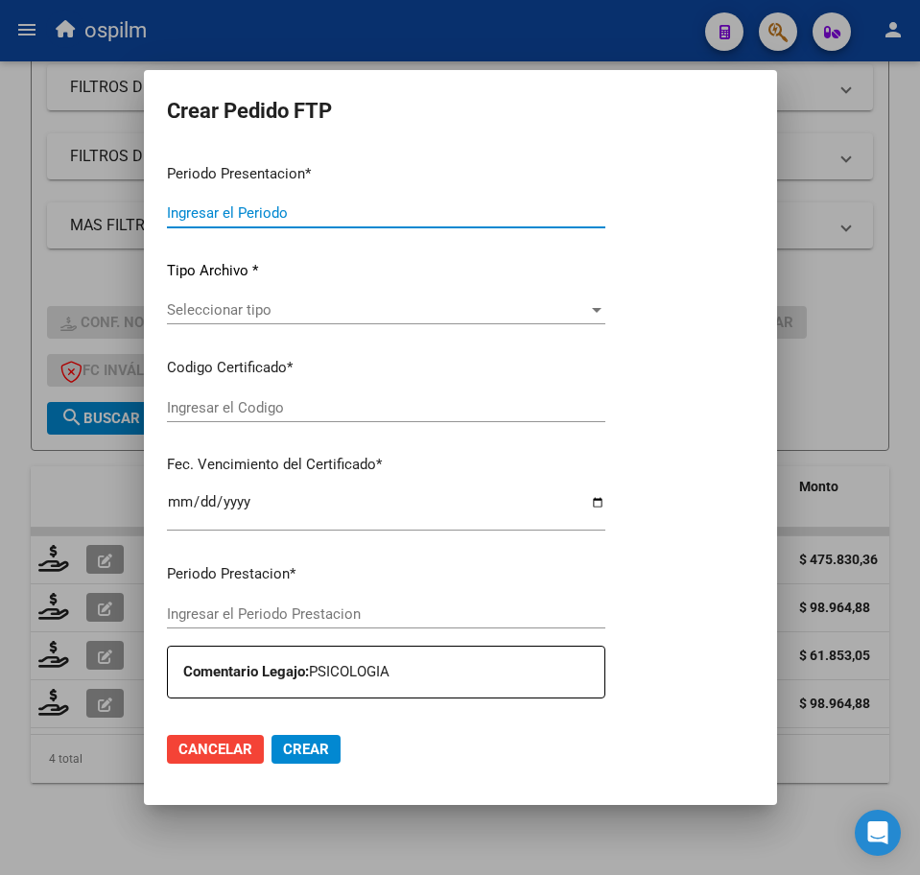
type input "202507"
type input "$ 98.964,88"
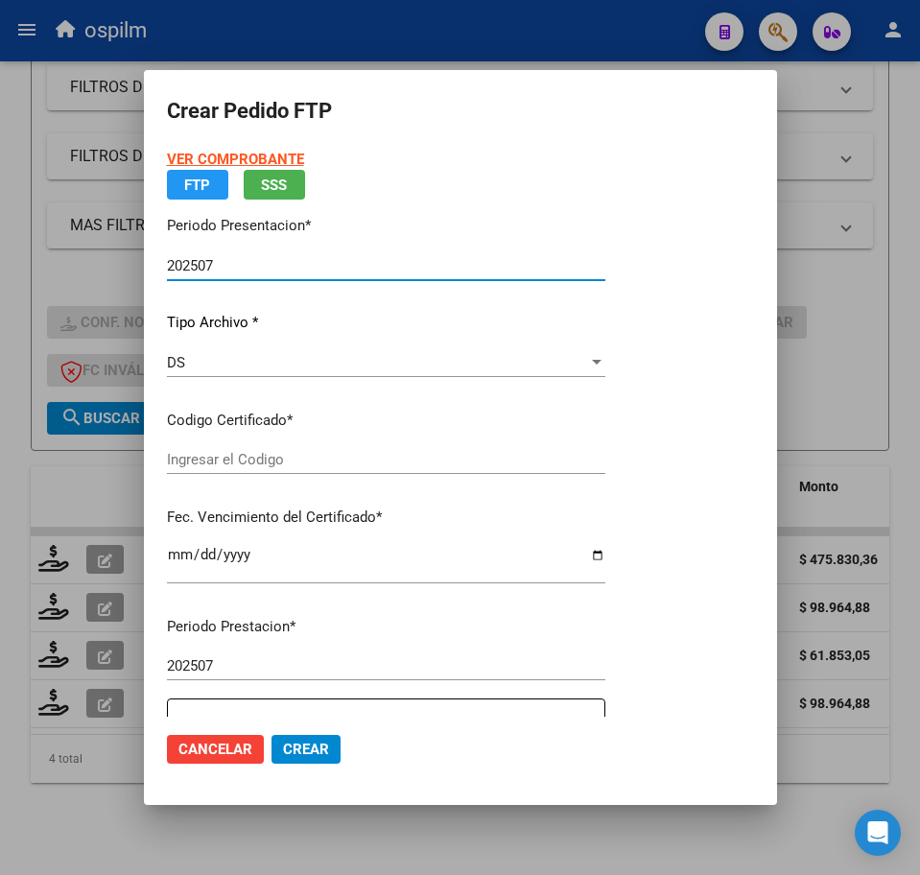
type input "ARG01000476338182014051520240515BS397"
type input "[DATE]"
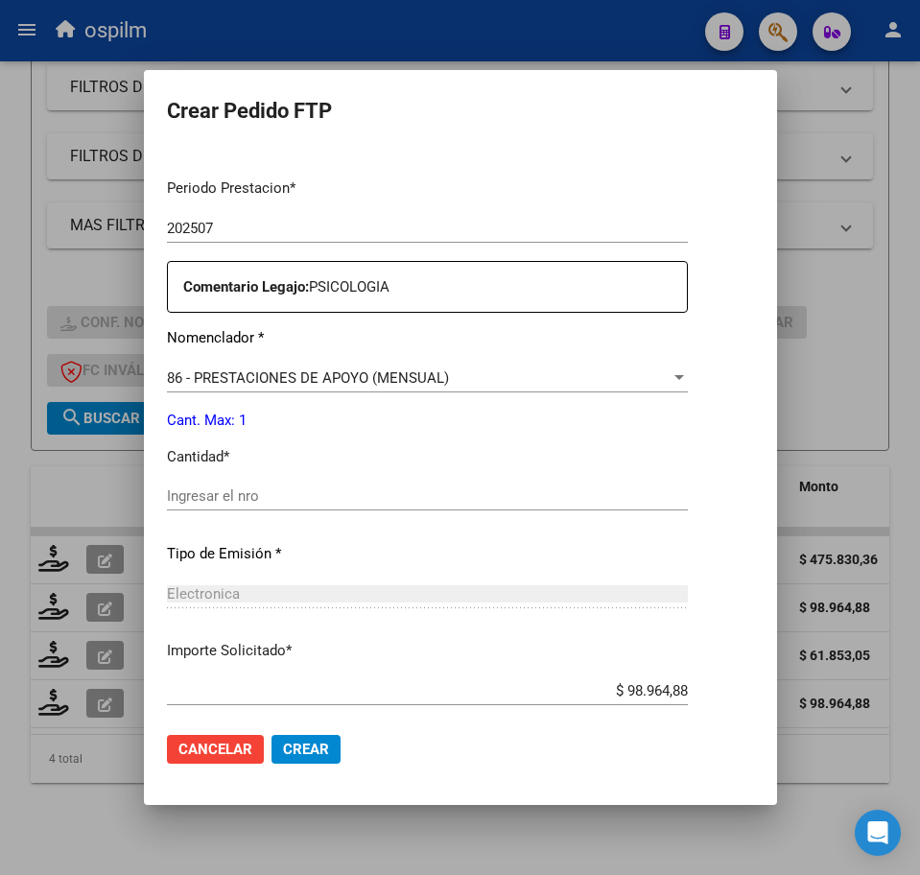
scroll to position [600, 0]
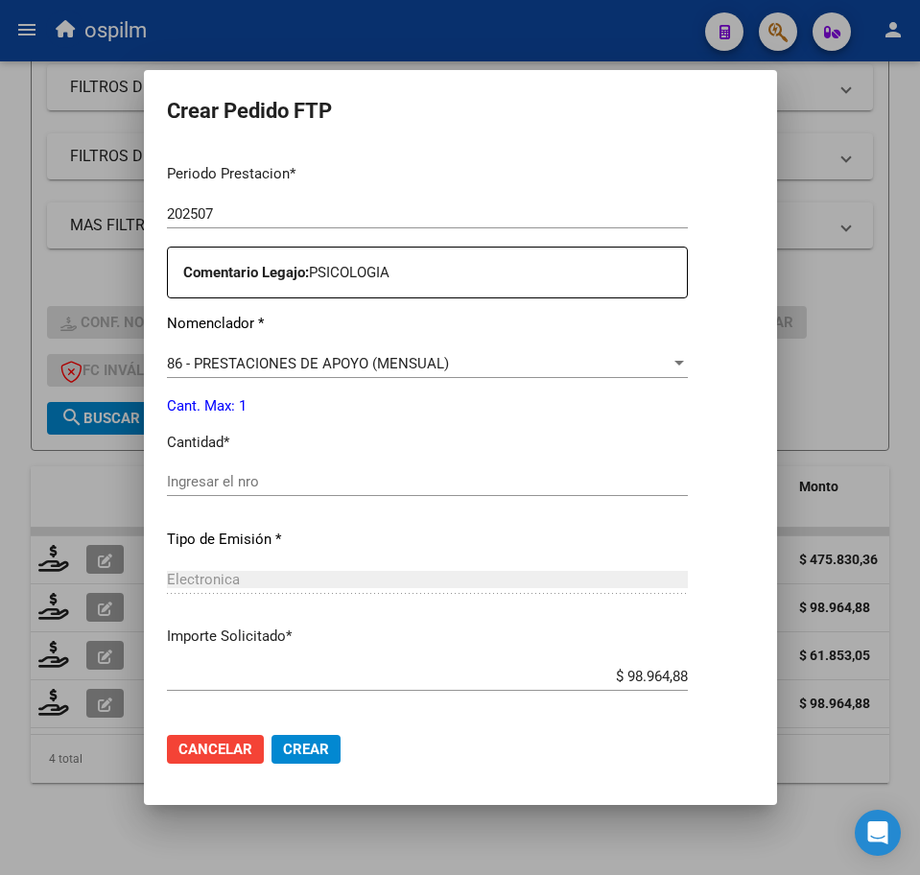
click at [309, 488] on input "Ingresar el nro" at bounding box center [427, 481] width 521 height 17
type input "1"
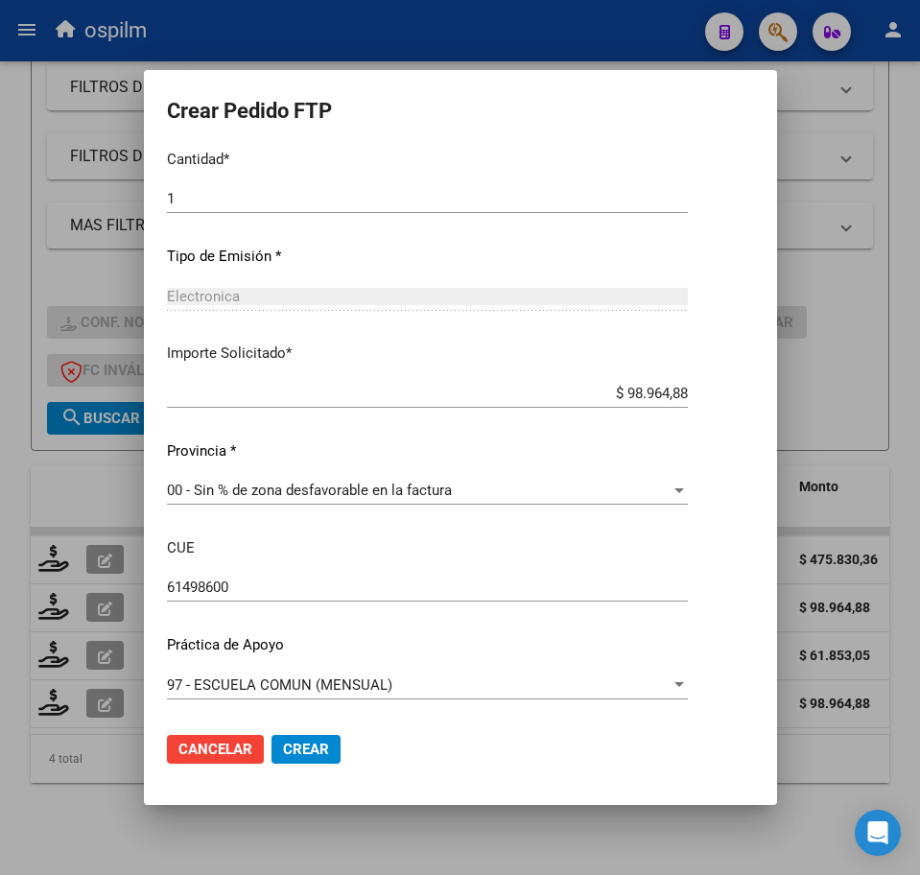
click at [272, 759] on button "Crear" at bounding box center [306, 749] width 69 height 29
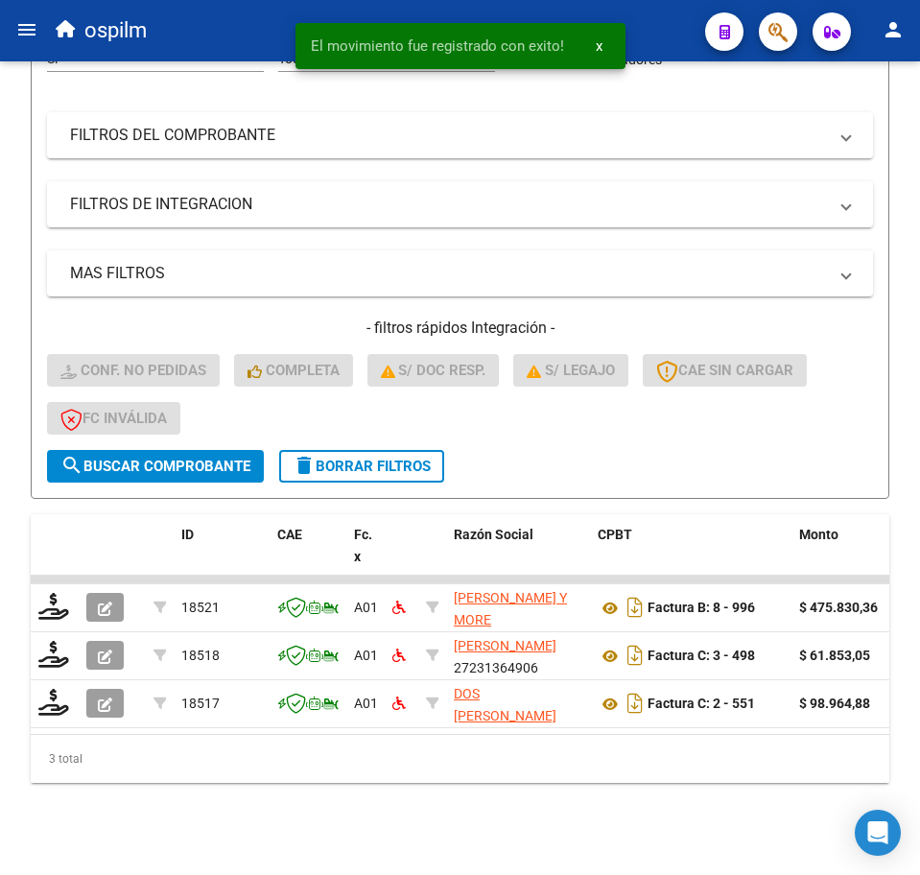
scroll to position [331, 0]
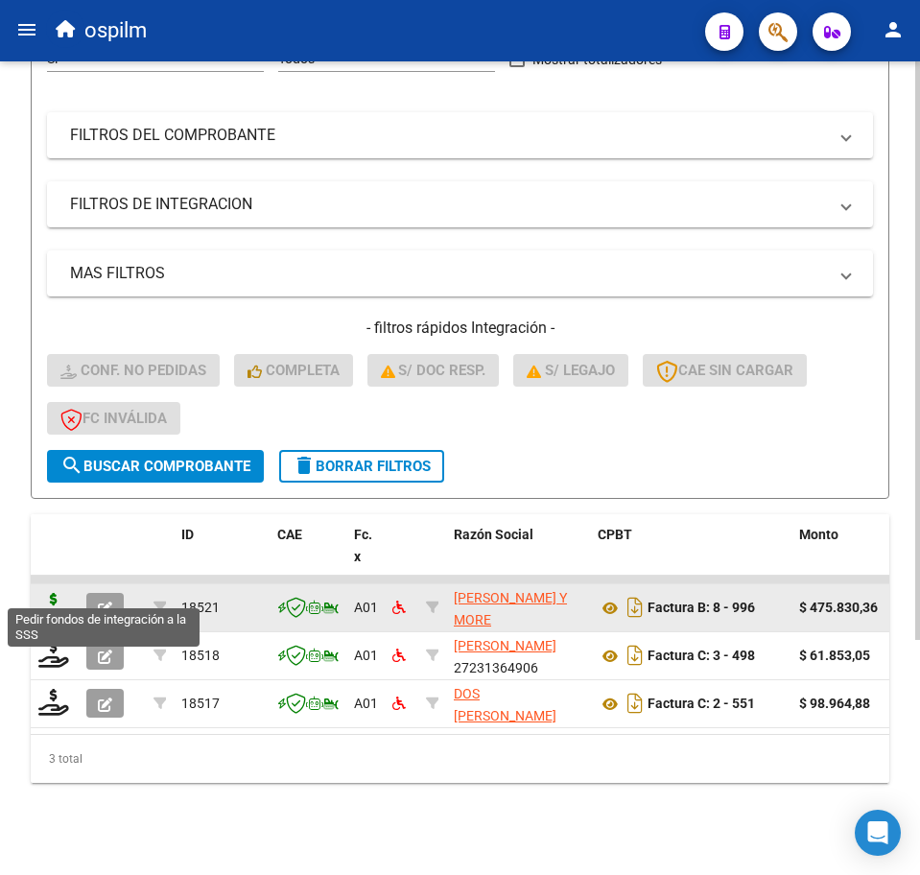
click at [46, 593] on icon at bounding box center [53, 606] width 31 height 27
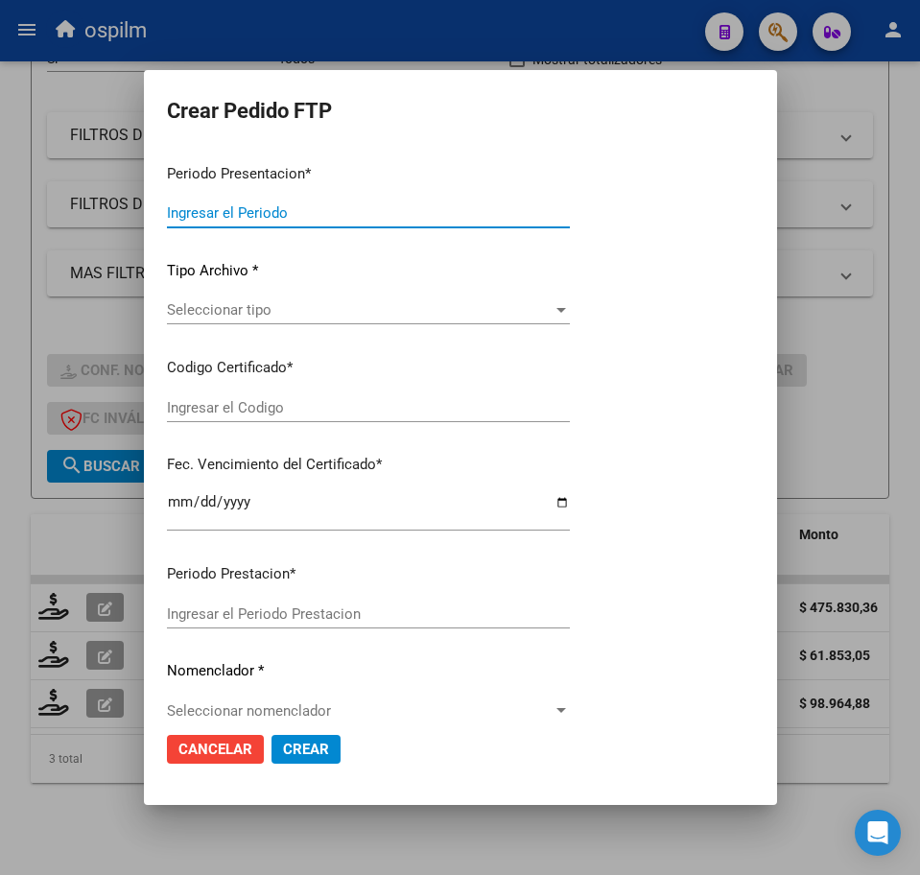
type input "202507"
type input "$ 475.830,36"
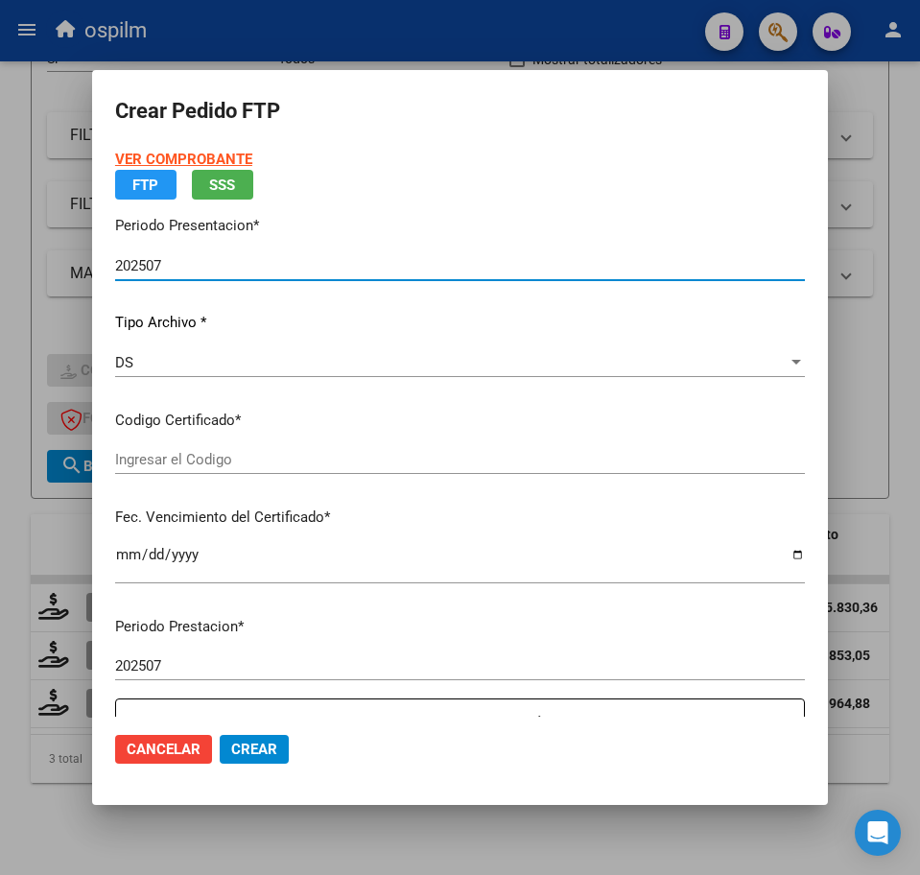
type input "ARG020004883675820150330202003330BS377"
type input "[DATE]"
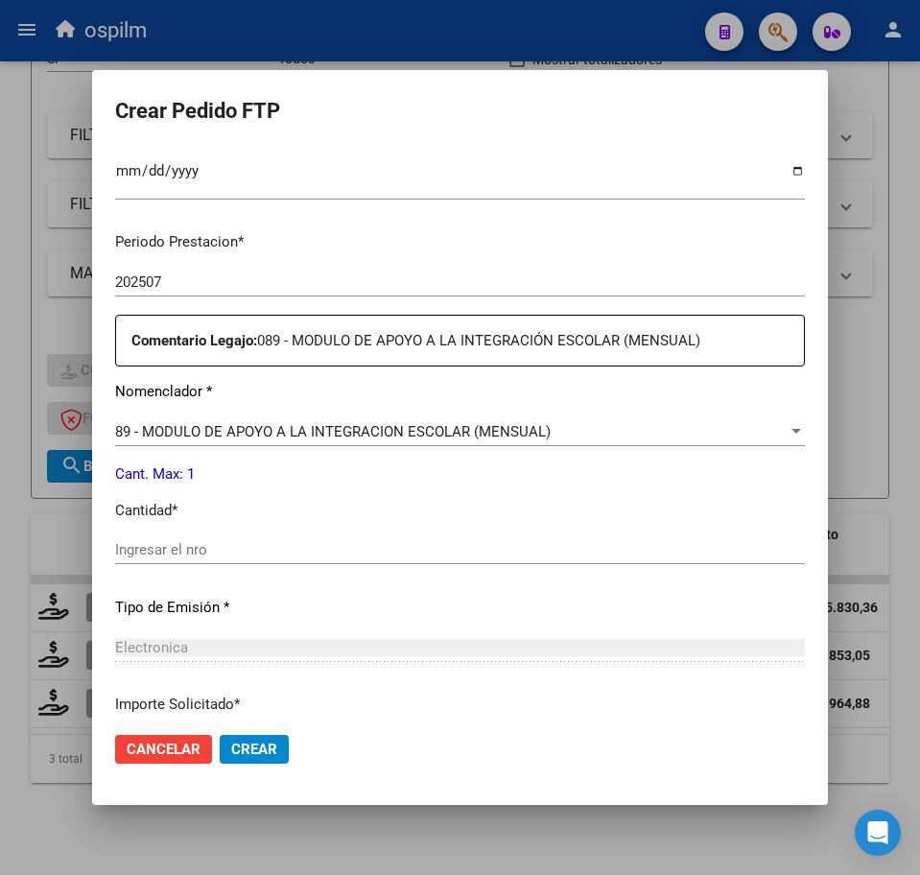
scroll to position [600, 0]
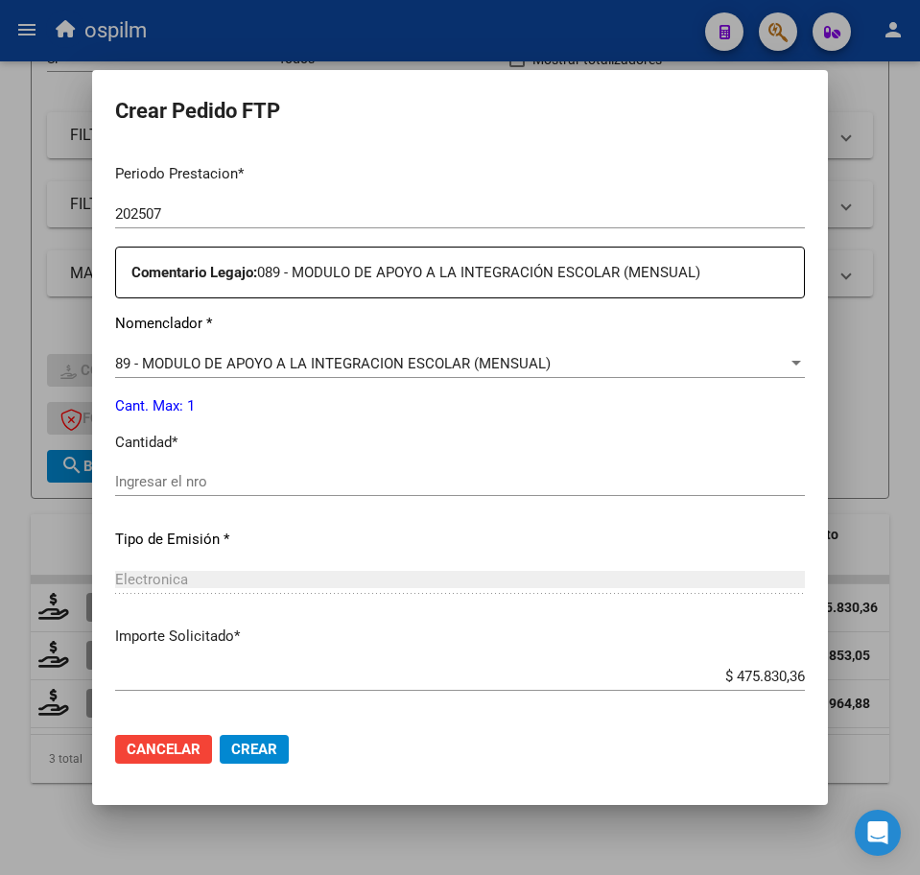
click at [299, 485] on input "Ingresar el nro" at bounding box center [460, 481] width 690 height 17
type input "1"
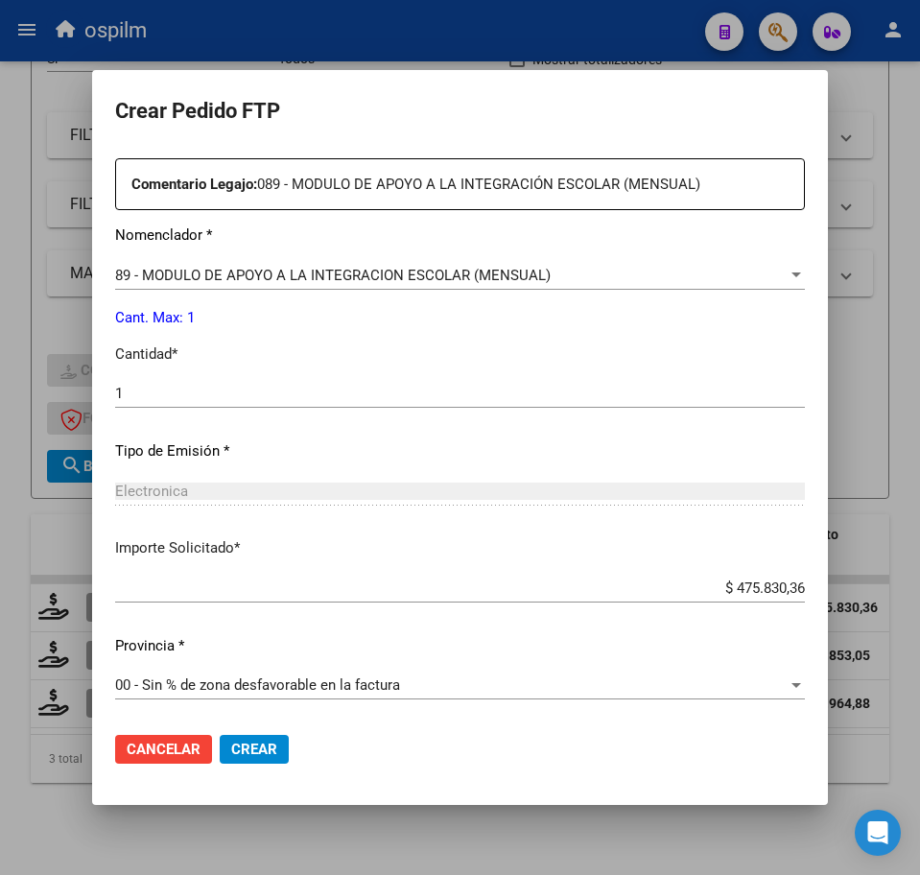
click at [262, 753] on span "Crear" at bounding box center [254, 749] width 46 height 17
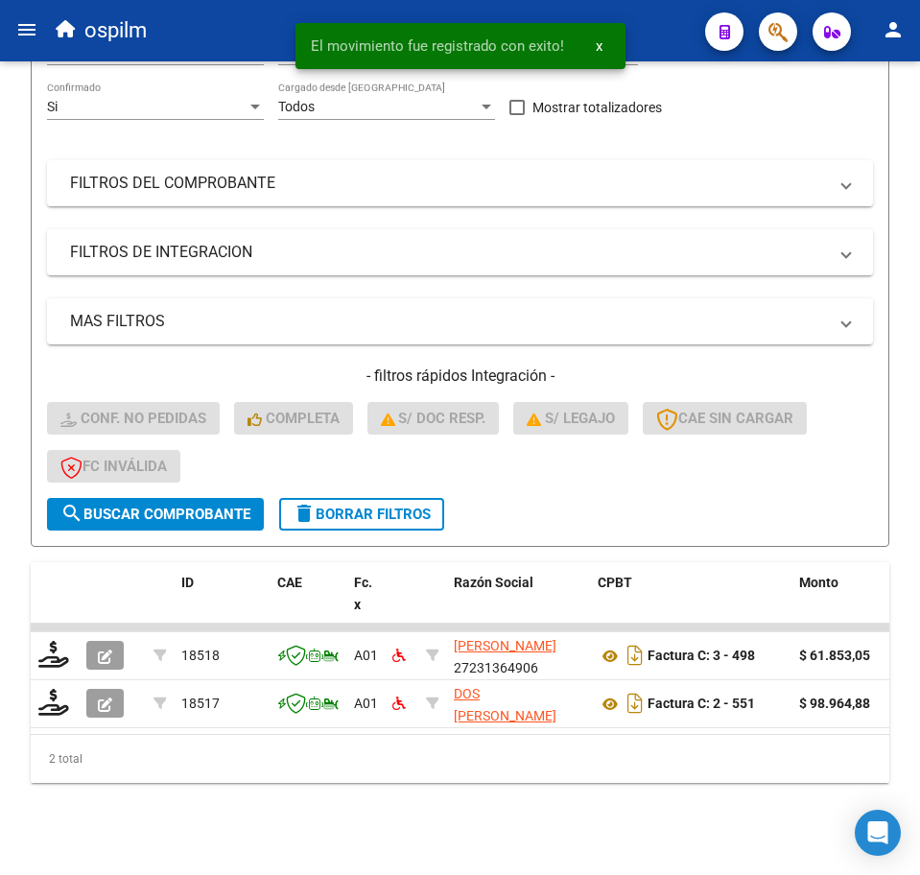
scroll to position [283, 0]
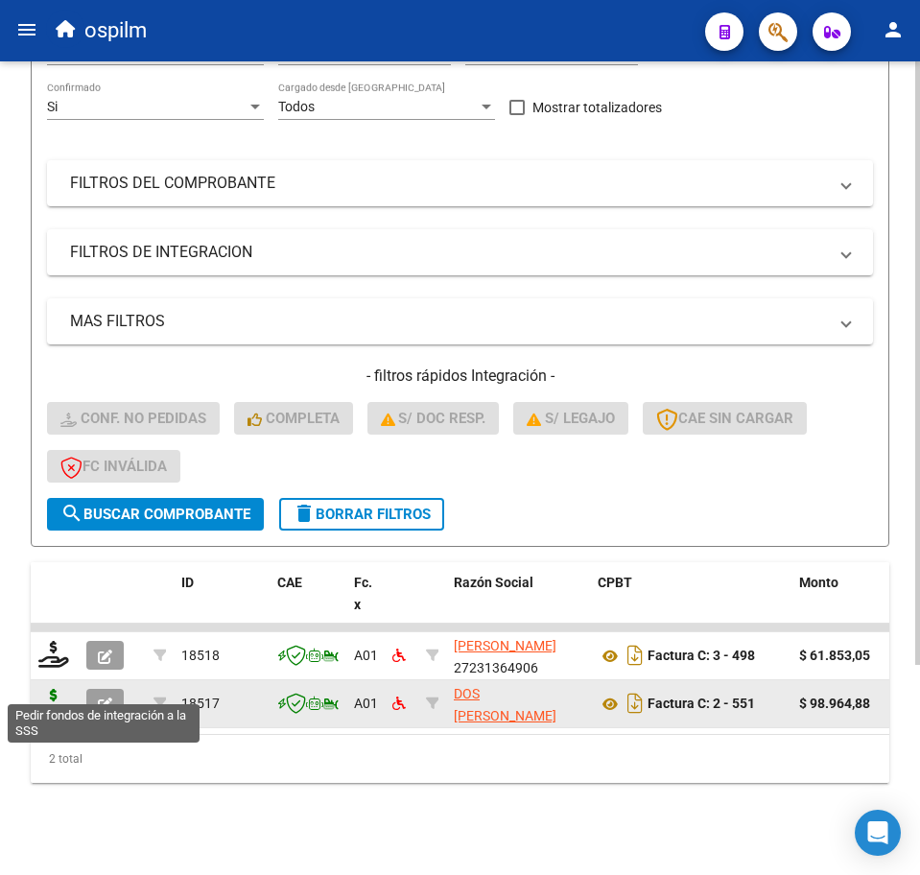
click at [48, 690] on icon at bounding box center [53, 702] width 31 height 27
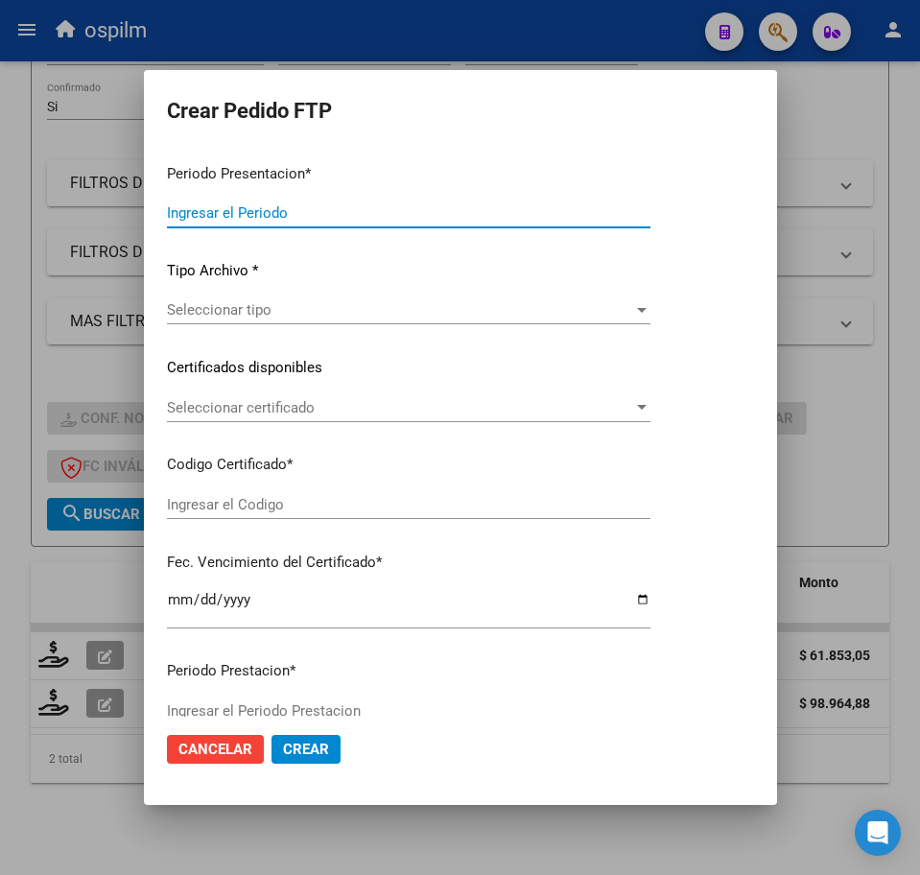
type input "202507"
type input "$ 98.964,88"
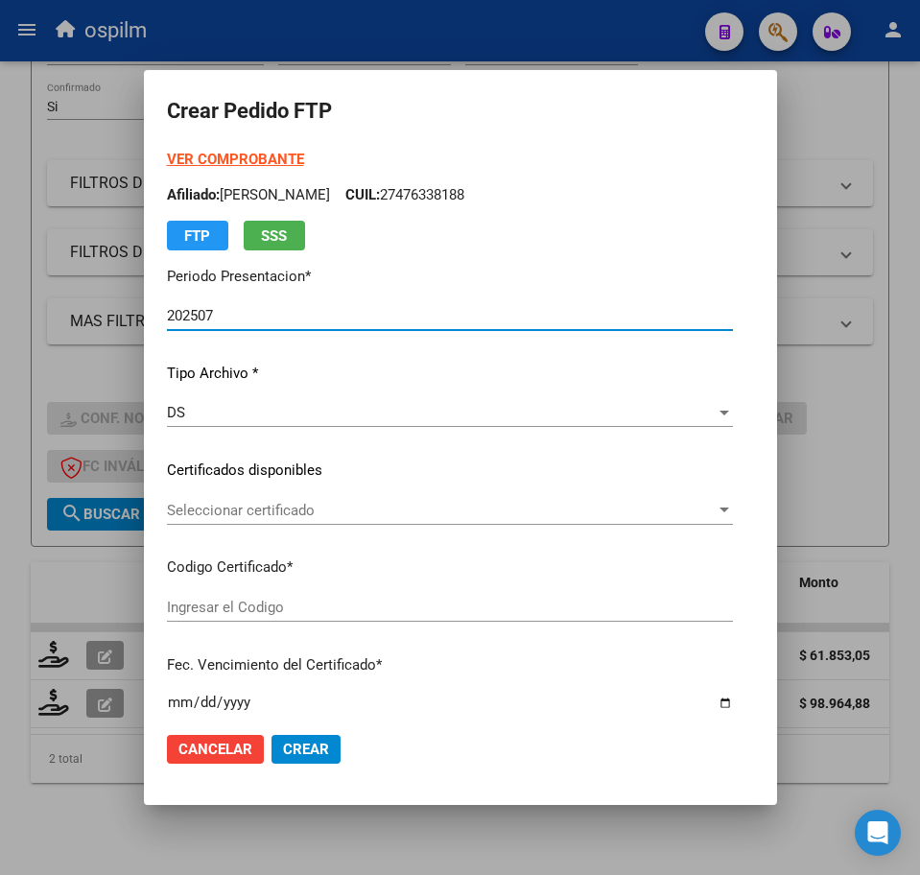
type input "ARG020004883675820150330202003330BS377"
type input "[DATE]"
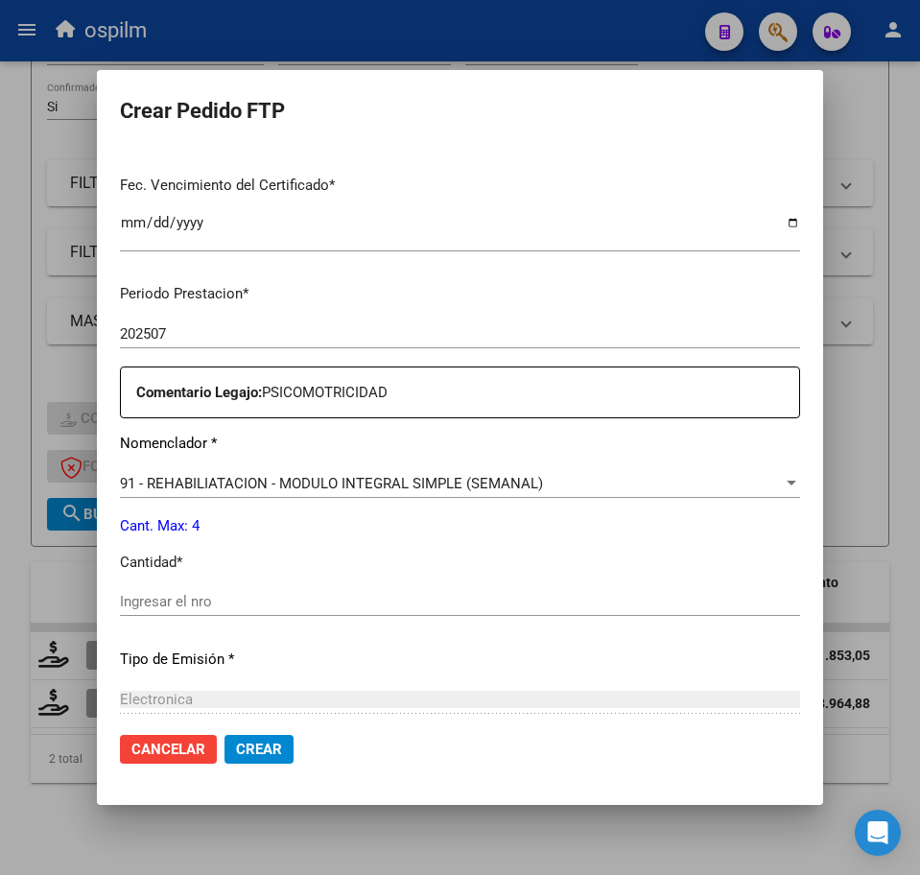
scroll to position [600, 0]
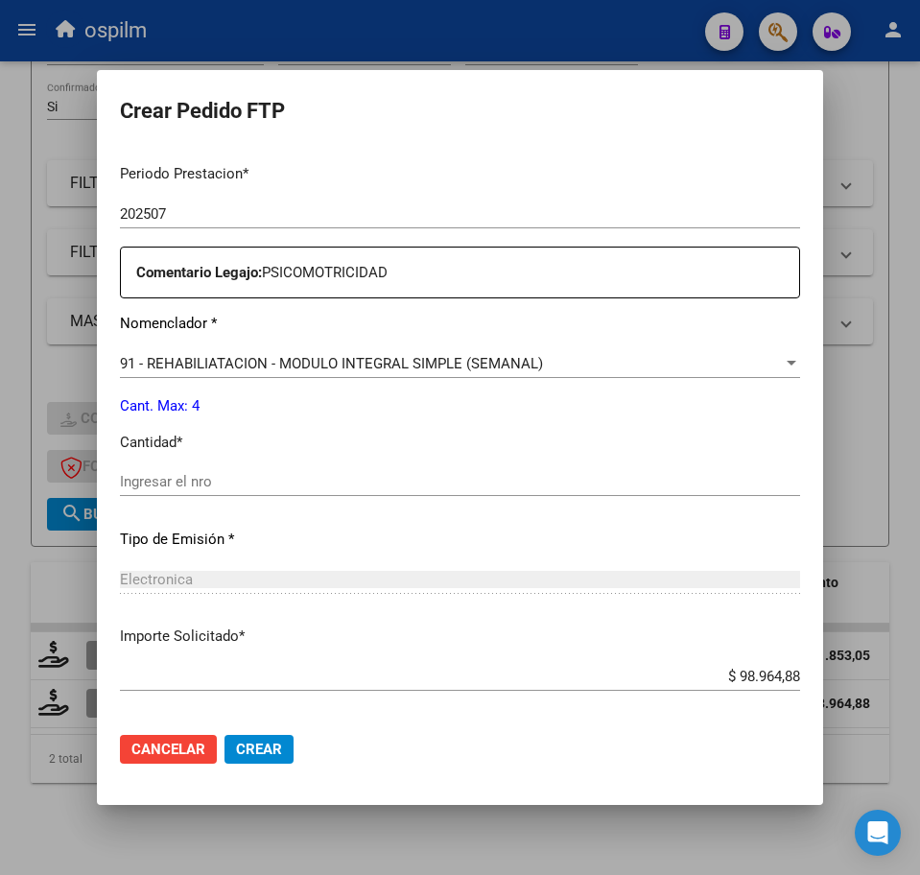
click at [244, 482] on input "Ingresar el nro" at bounding box center [460, 481] width 680 height 17
type input "4"
click at [256, 746] on span "Crear" at bounding box center [259, 749] width 46 height 17
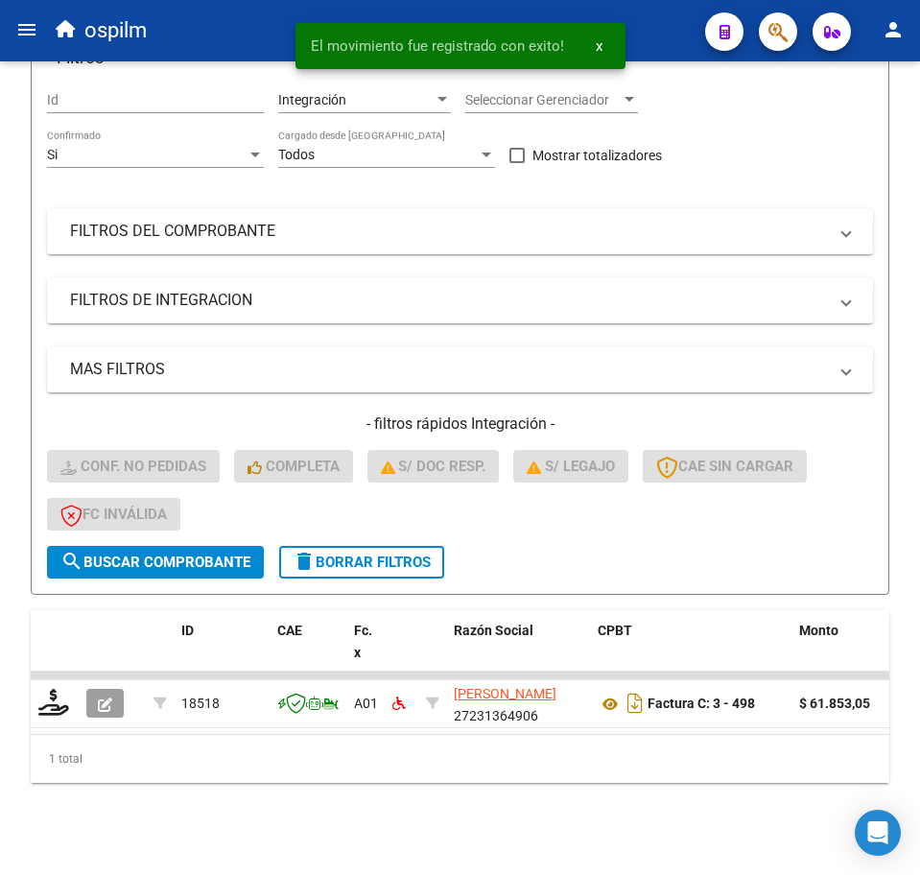
scroll to position [235, 0]
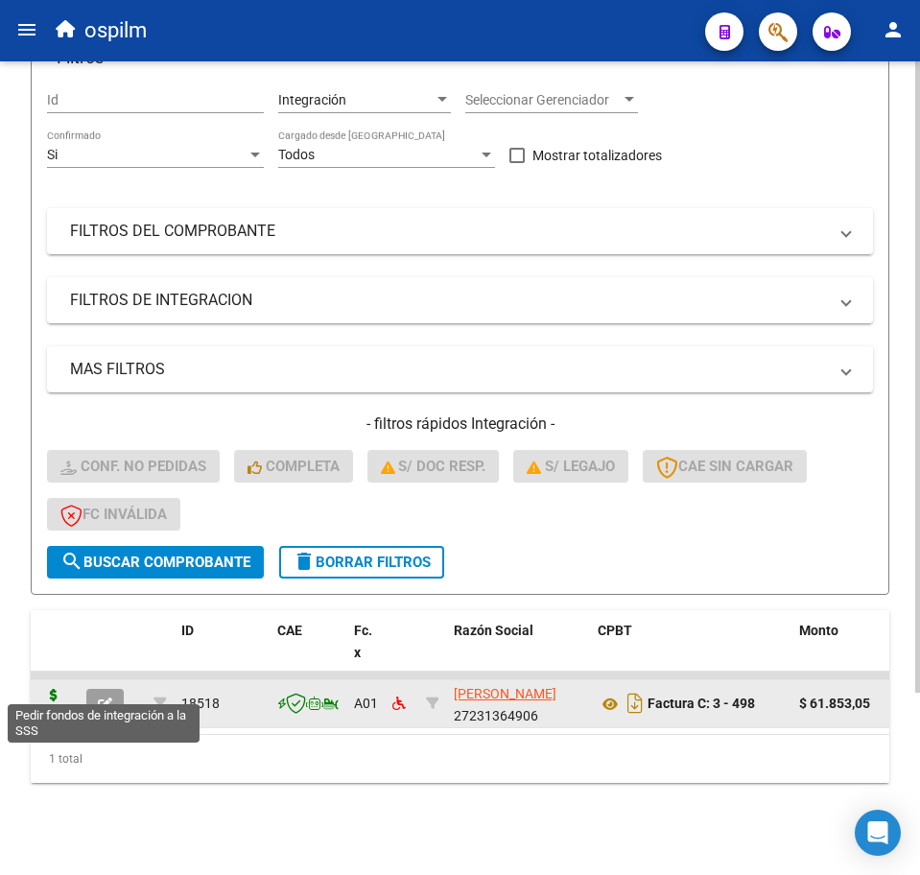
click at [54, 693] on icon at bounding box center [53, 702] width 31 height 27
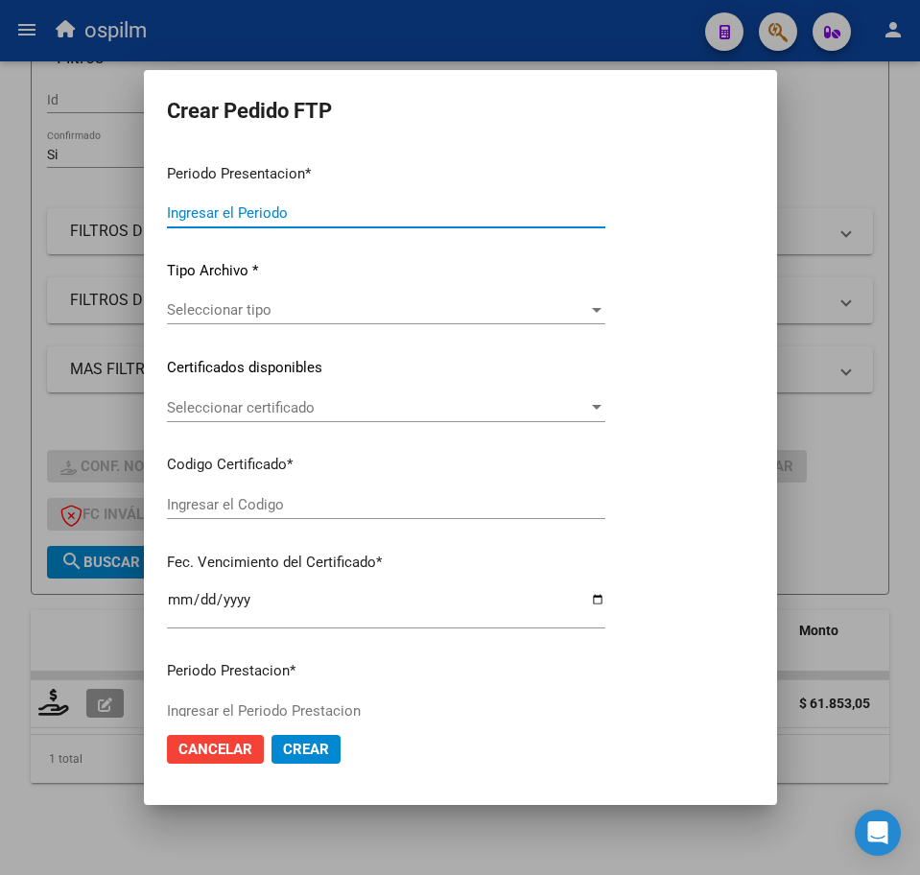
type input "202507"
type input "$ 61.853,05"
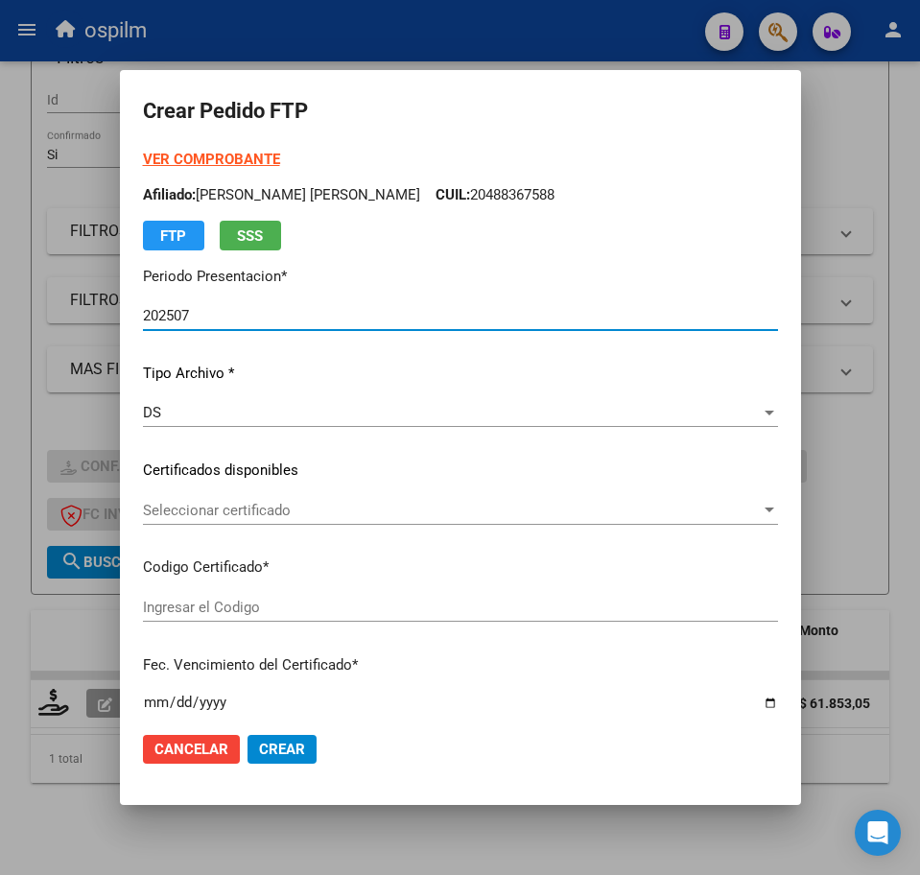
type input "ARG020004883675820150330202003330BS377"
type input "[DATE]"
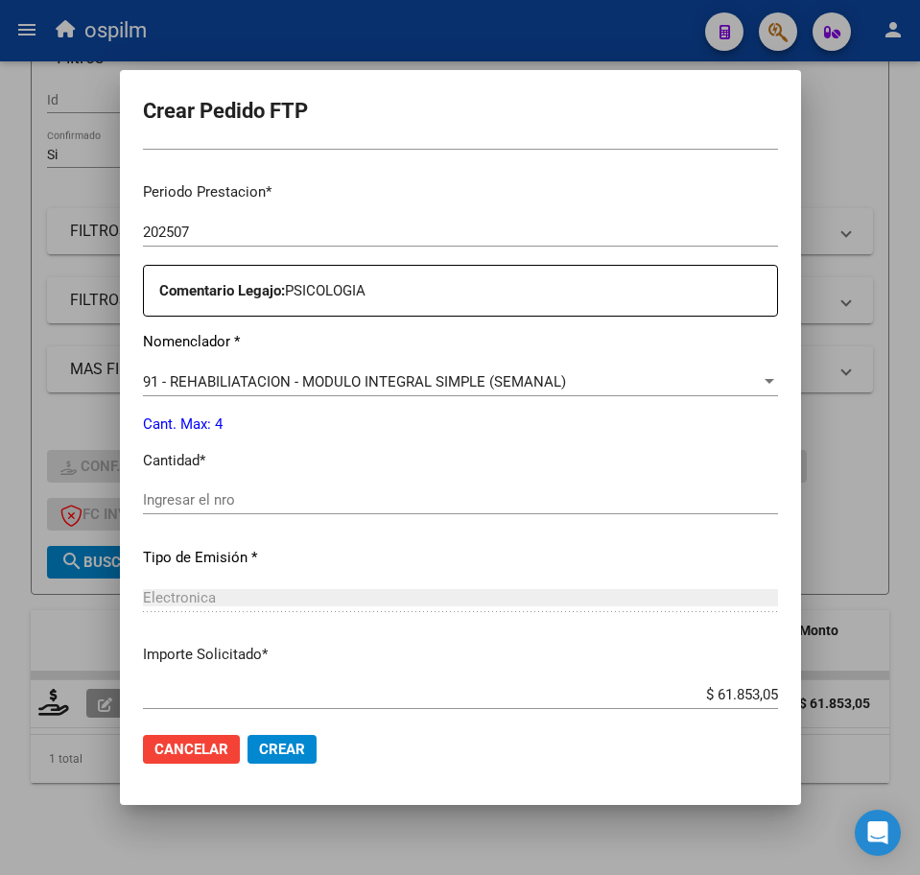
scroll to position [600, 0]
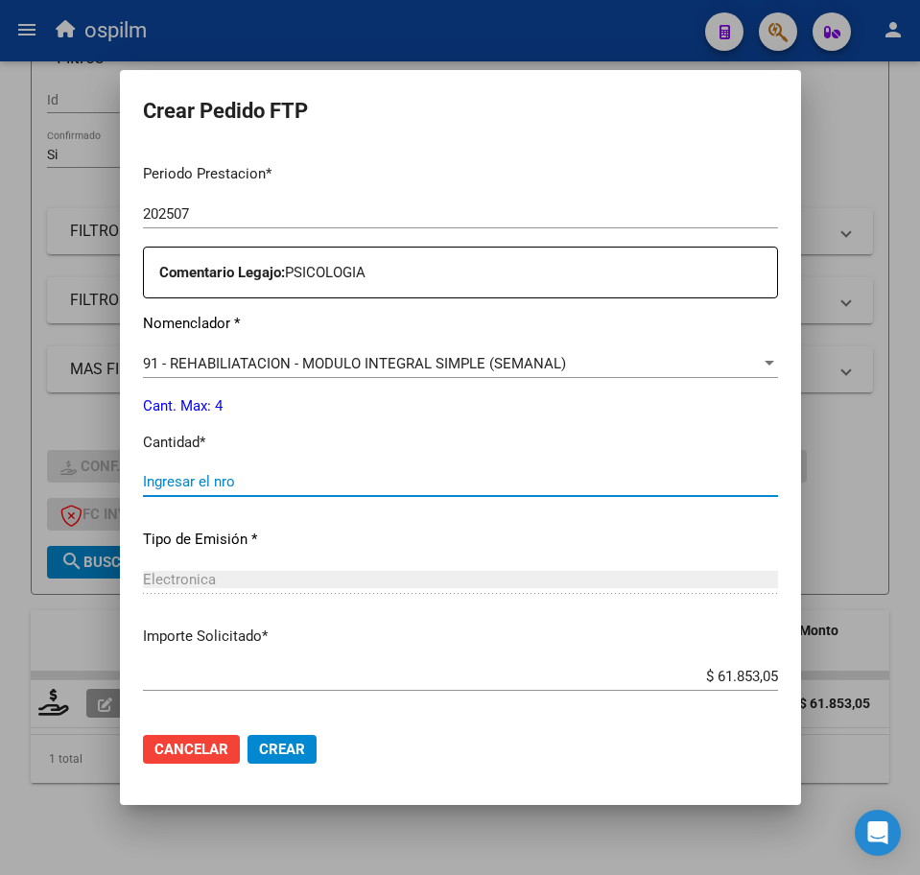
click at [215, 472] on div "Ingresar el nro" at bounding box center [460, 481] width 635 height 29
type input "4"
click at [257, 761] on button "Crear" at bounding box center [282, 749] width 69 height 29
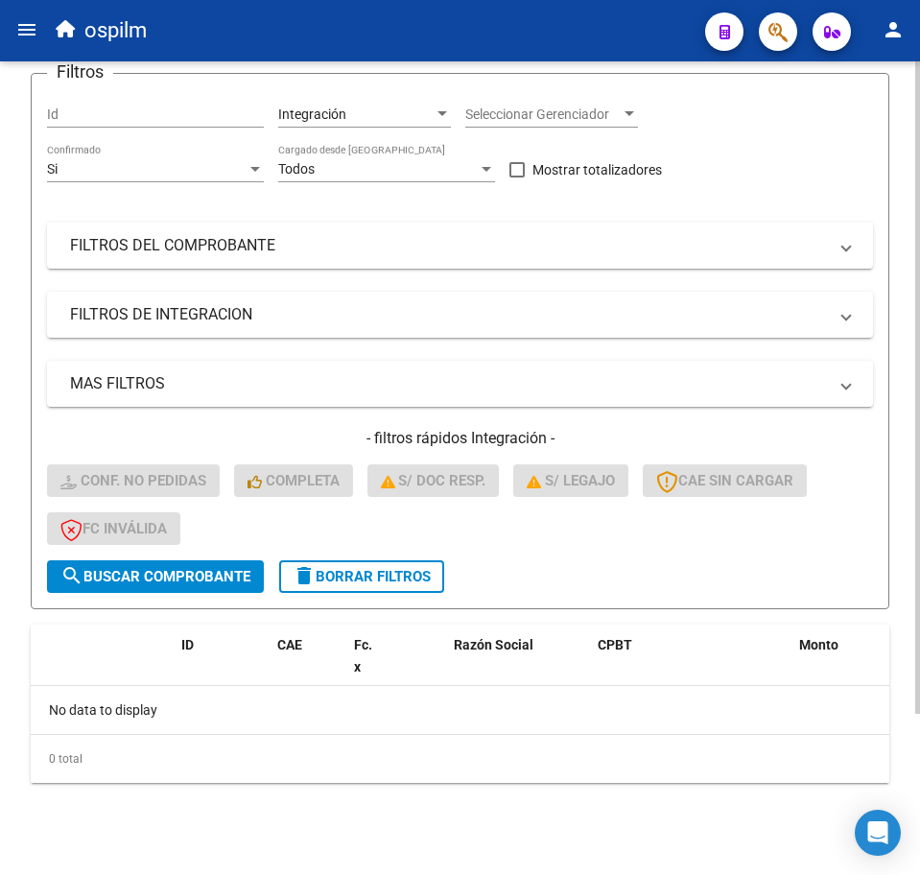
scroll to position [0, 0]
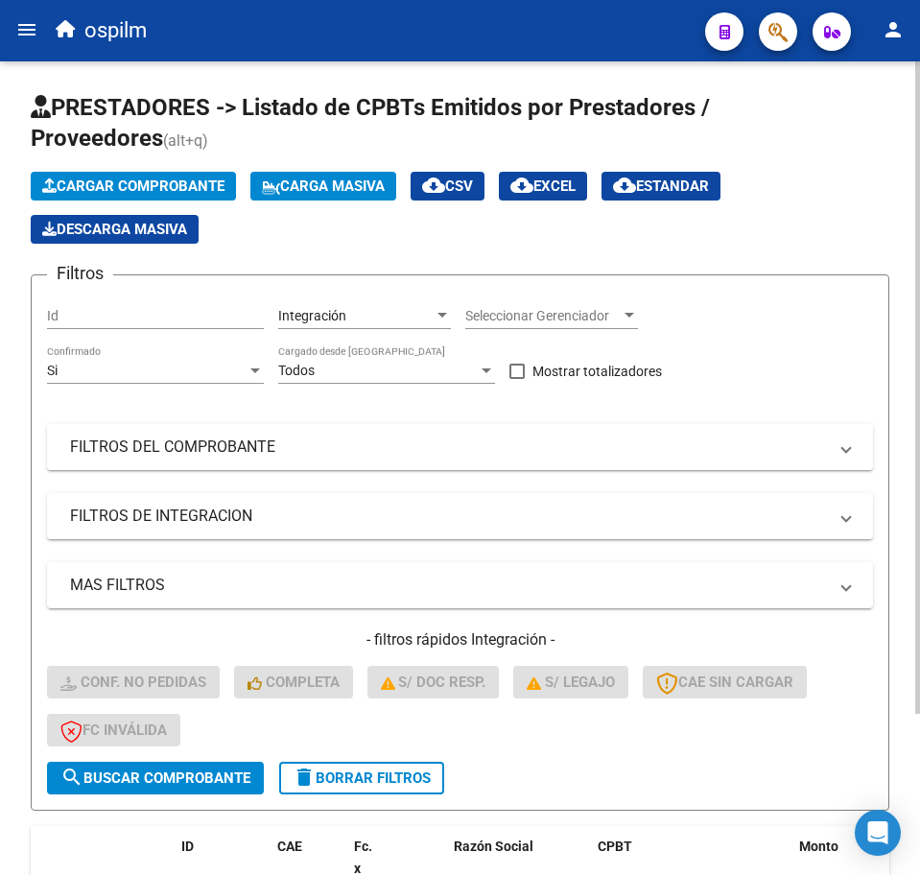
click at [313, 180] on span "Carga Masiva" at bounding box center [323, 185] width 123 height 17
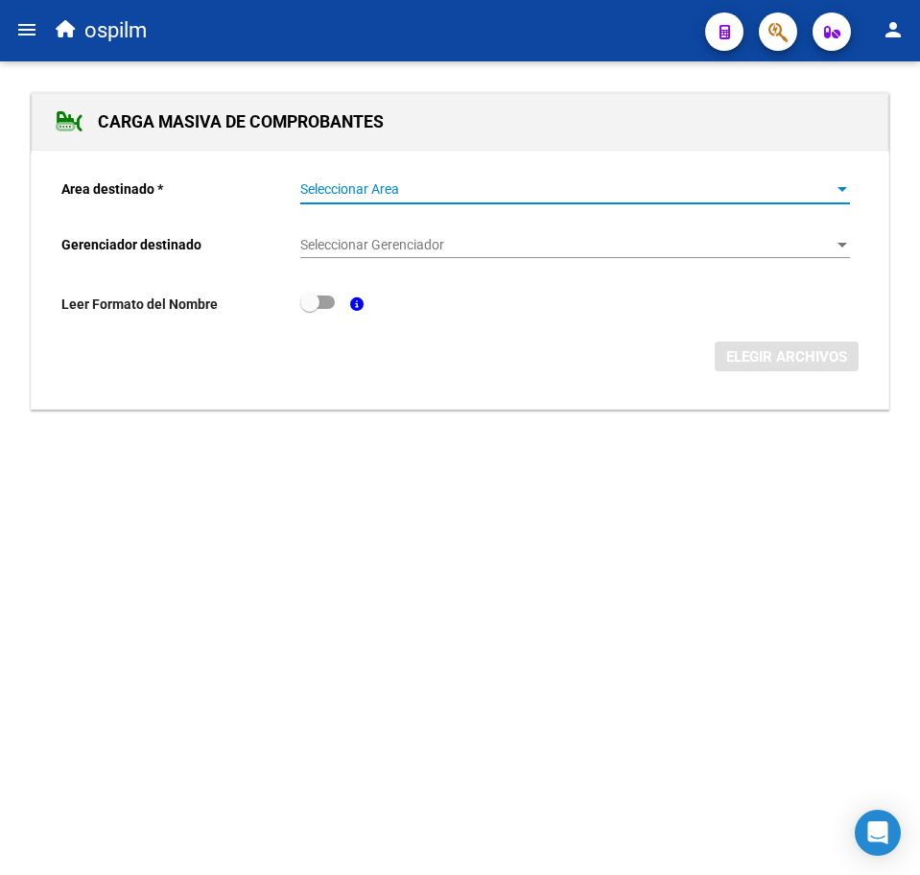
click at [653, 194] on span "Seleccionar Area" at bounding box center [566, 189] width 532 height 16
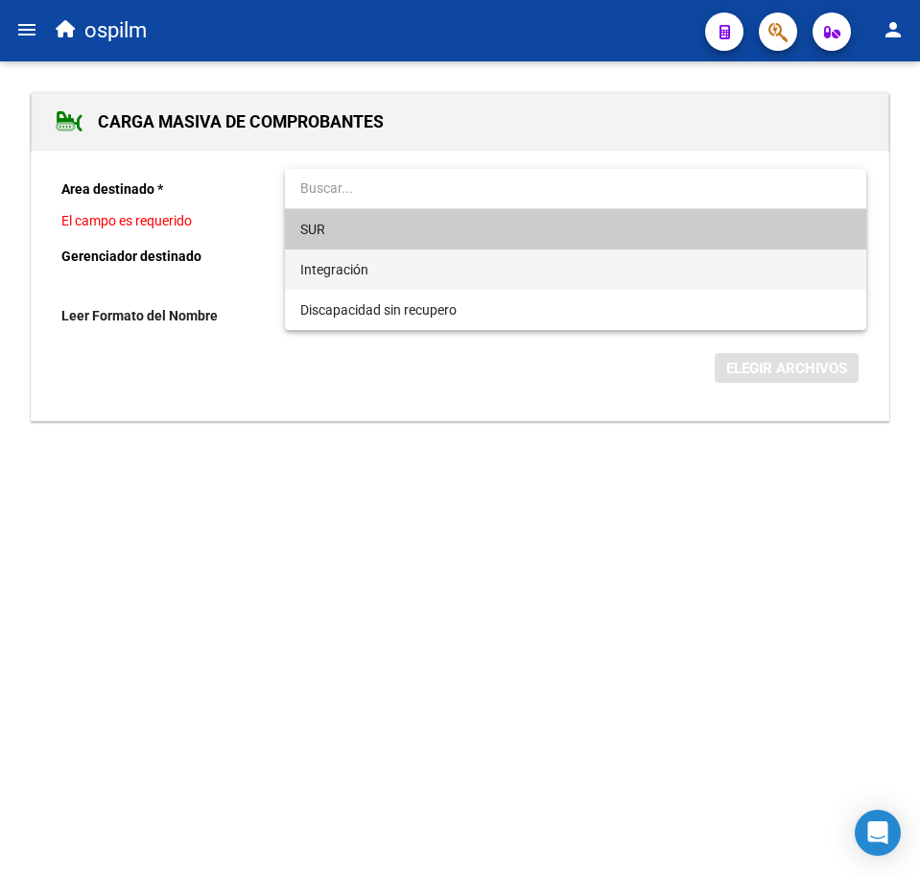
click at [459, 267] on span "Integración" at bounding box center [575, 269] width 550 height 40
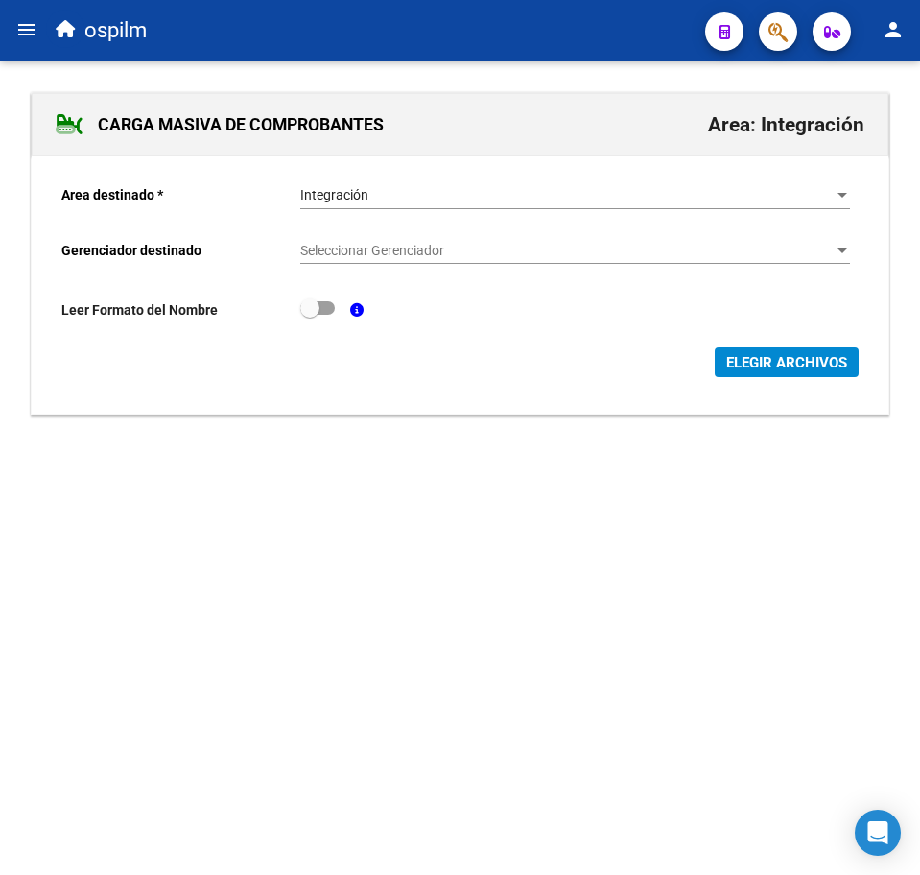
click at [443, 232] on div "Seleccionar Gerenciador Seleccionar Gerenciador" at bounding box center [575, 244] width 550 height 38
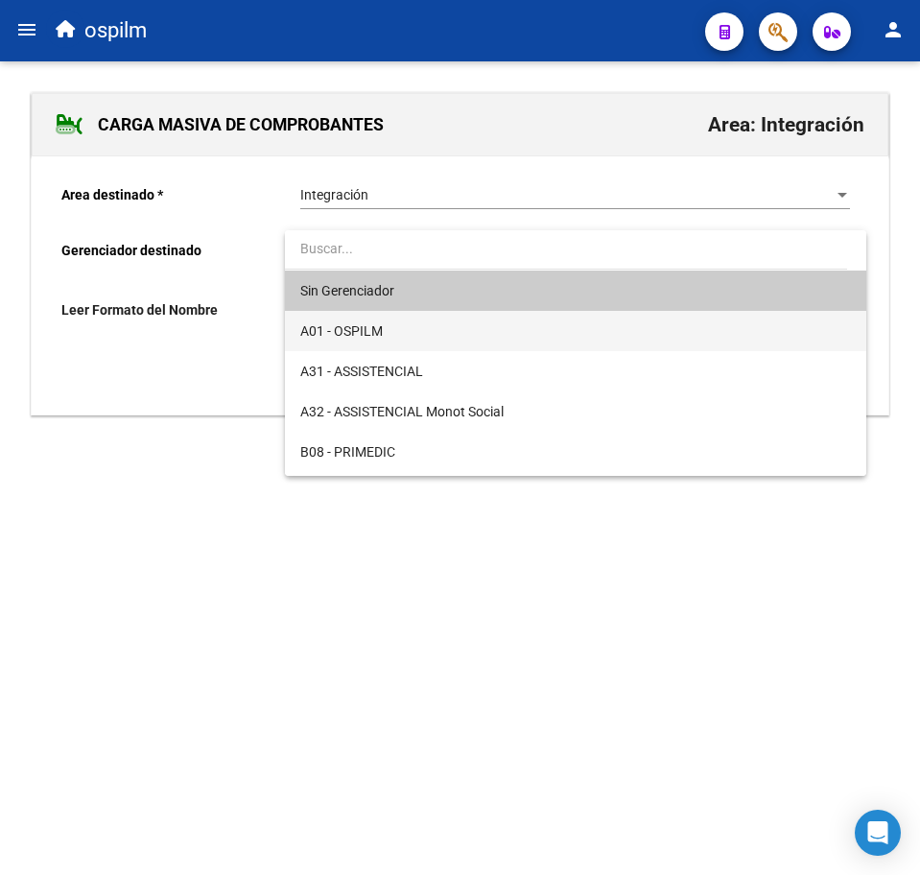
click at [418, 340] on span "A01 - OSPILM" at bounding box center [575, 331] width 550 height 40
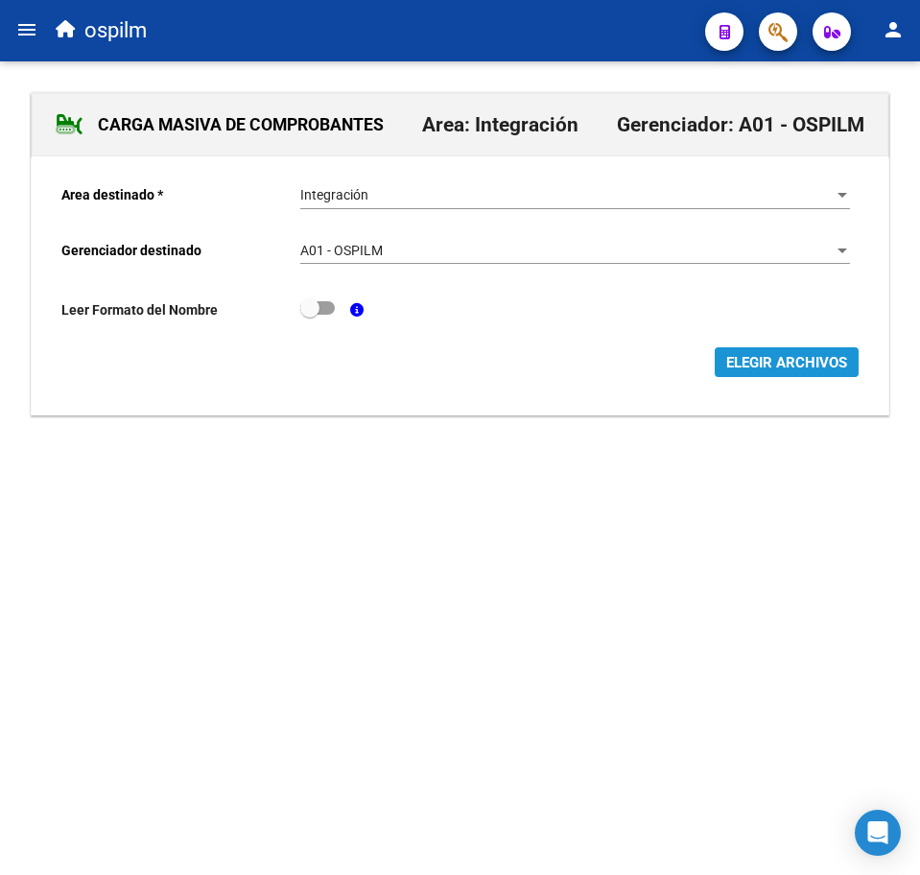
click at [741, 362] on span "ELEGIR ARCHIVOS" at bounding box center [786, 362] width 121 height 17
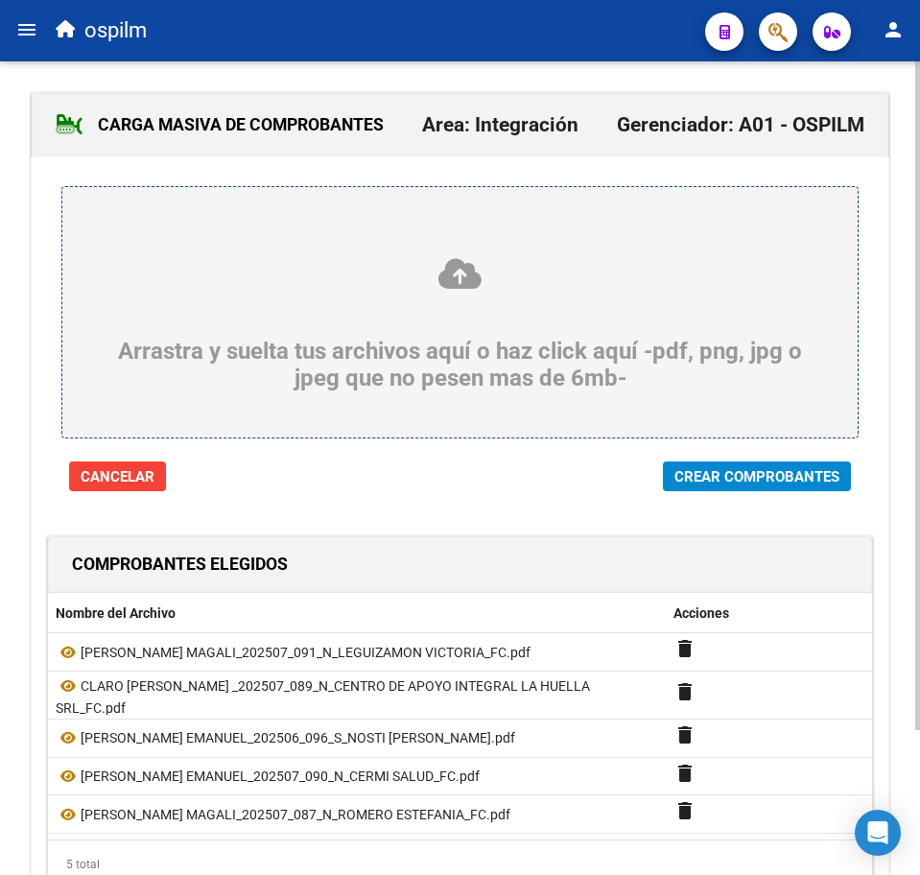
click at [806, 475] on span "Crear Comprobantes" at bounding box center [756, 476] width 165 height 17
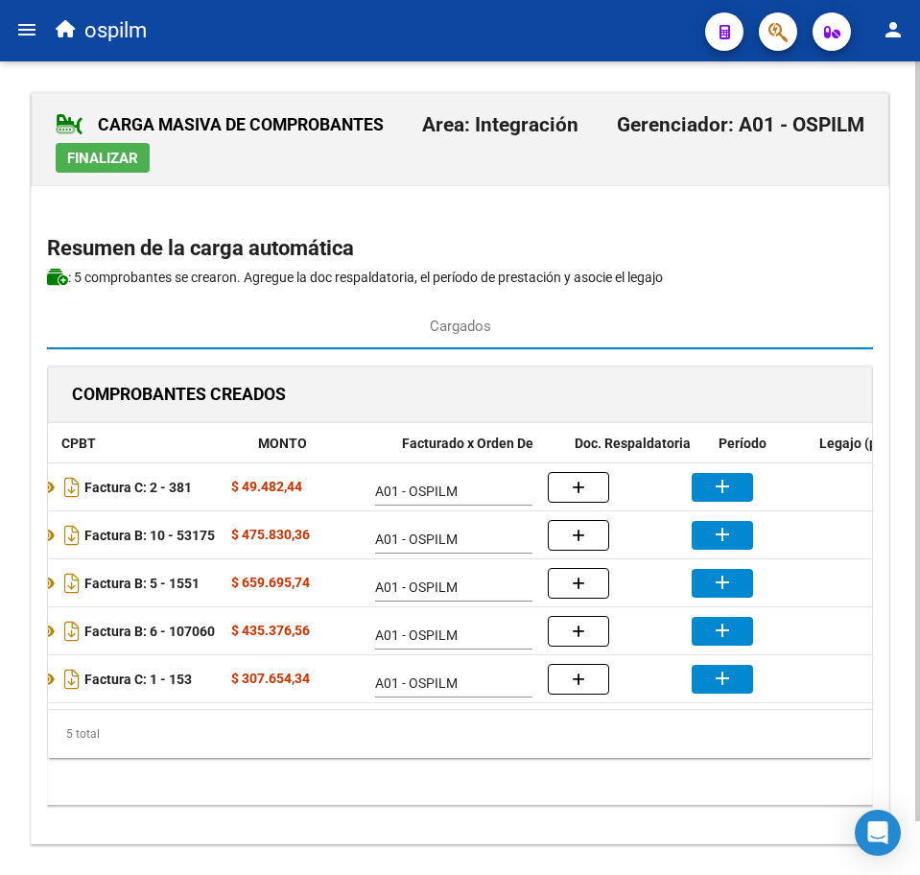
scroll to position [0, 273]
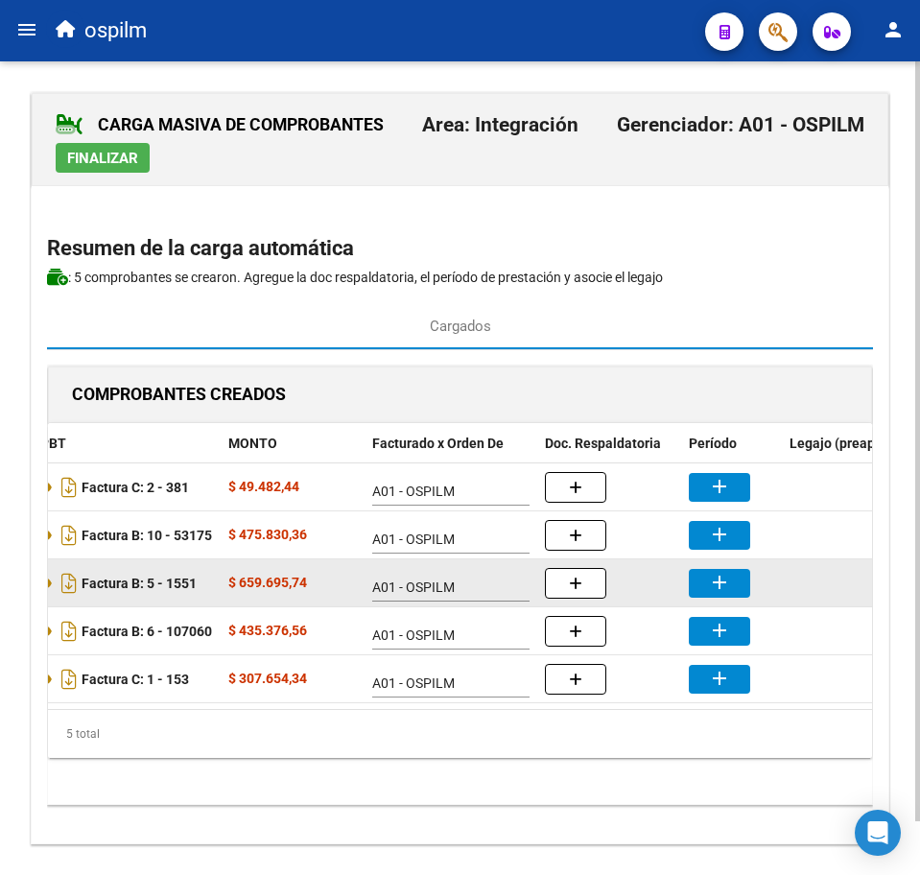
click at [716, 583] on mat-icon "add" at bounding box center [719, 582] width 23 height 23
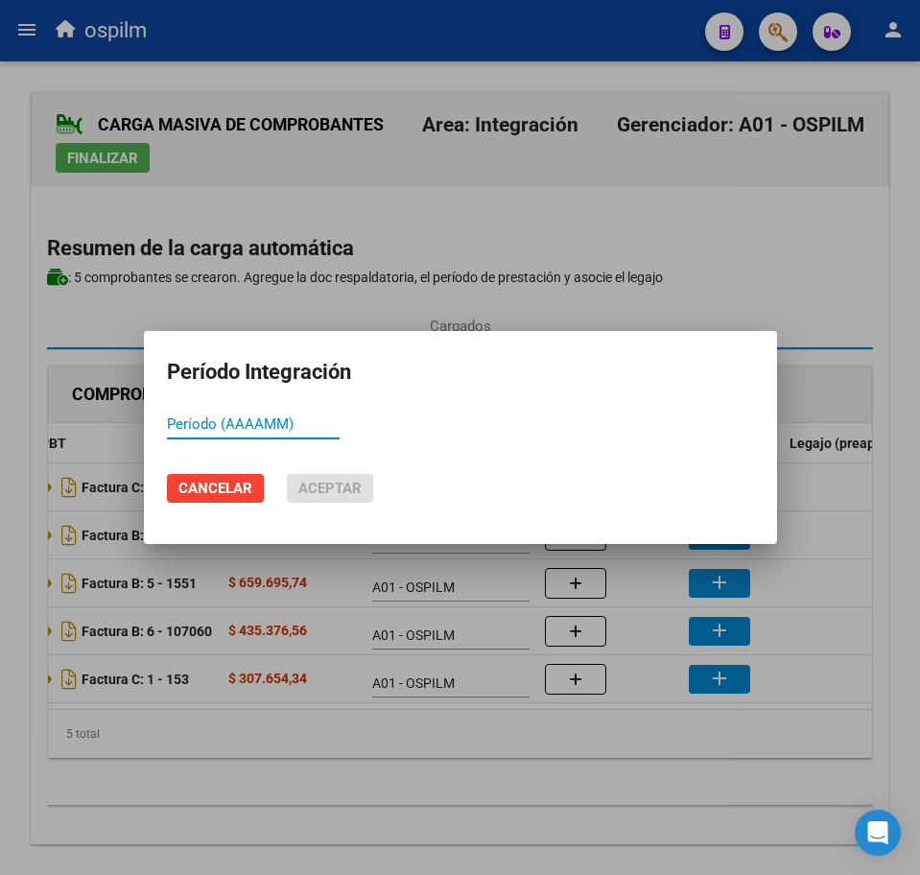
paste input "202507"
type input "202506"
click at [318, 491] on span "Aceptar" at bounding box center [329, 488] width 63 height 17
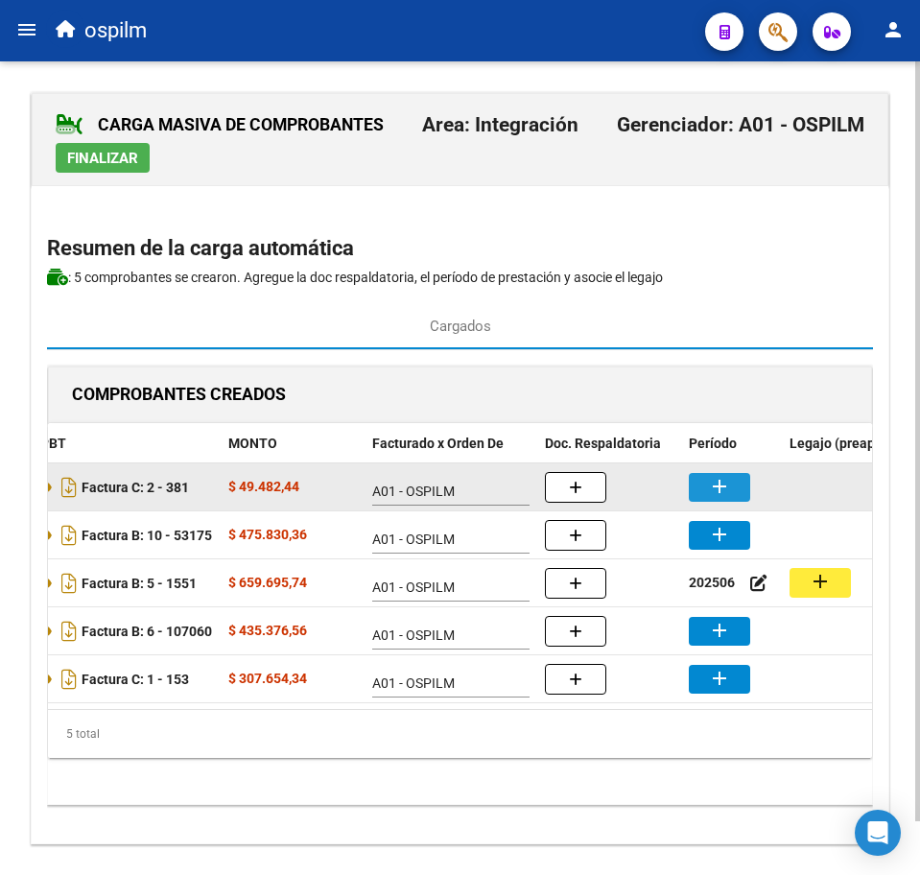
click at [741, 492] on button "add" at bounding box center [719, 487] width 61 height 29
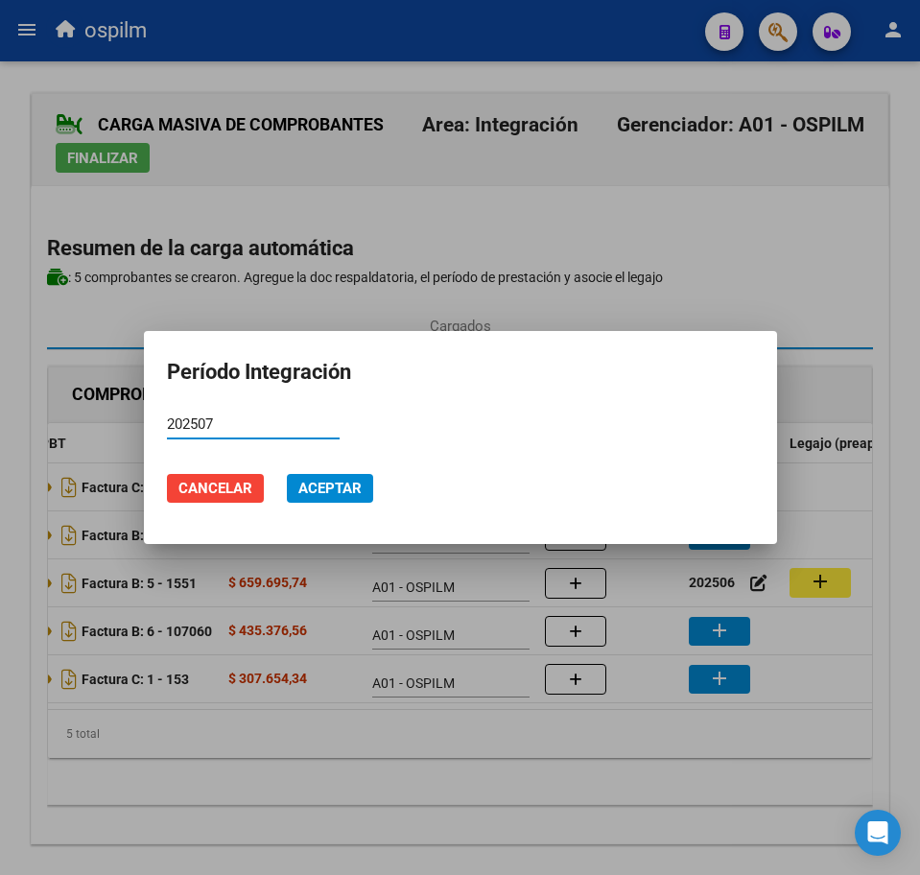
type input "202507"
click at [337, 480] on span "Aceptar" at bounding box center [329, 488] width 63 height 17
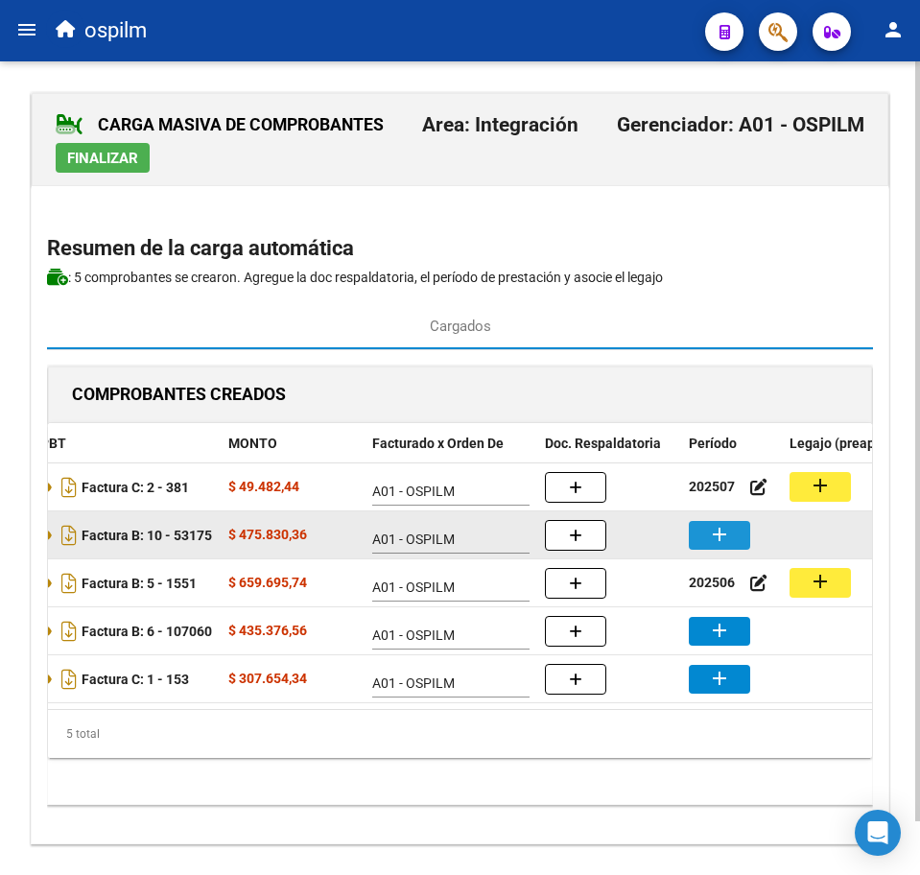
click at [731, 529] on button "add" at bounding box center [719, 535] width 61 height 29
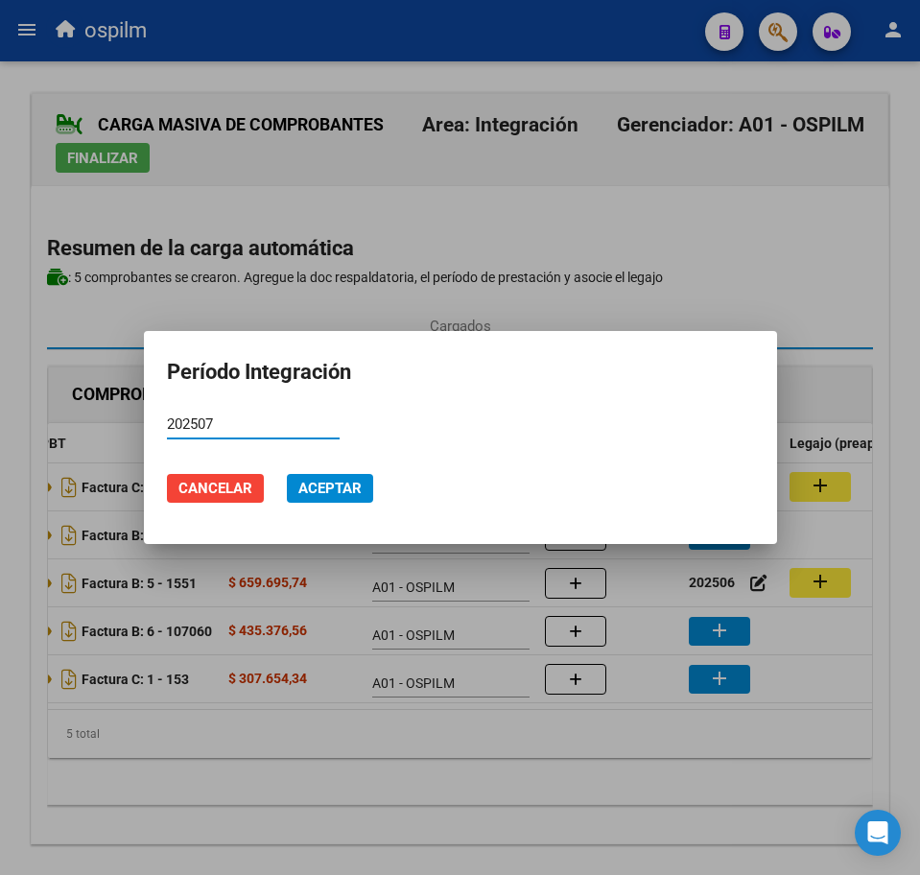
type input "202507"
click at [329, 483] on span "Aceptar" at bounding box center [329, 488] width 63 height 17
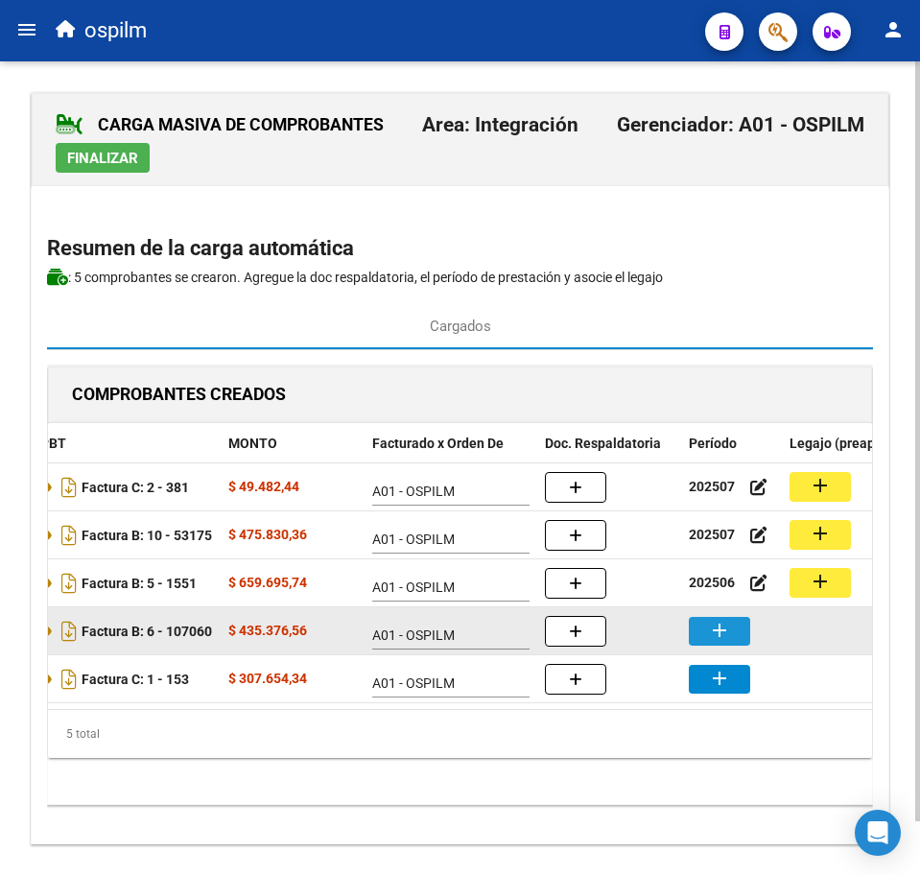
click at [723, 631] on mat-icon "add" at bounding box center [719, 630] width 23 height 23
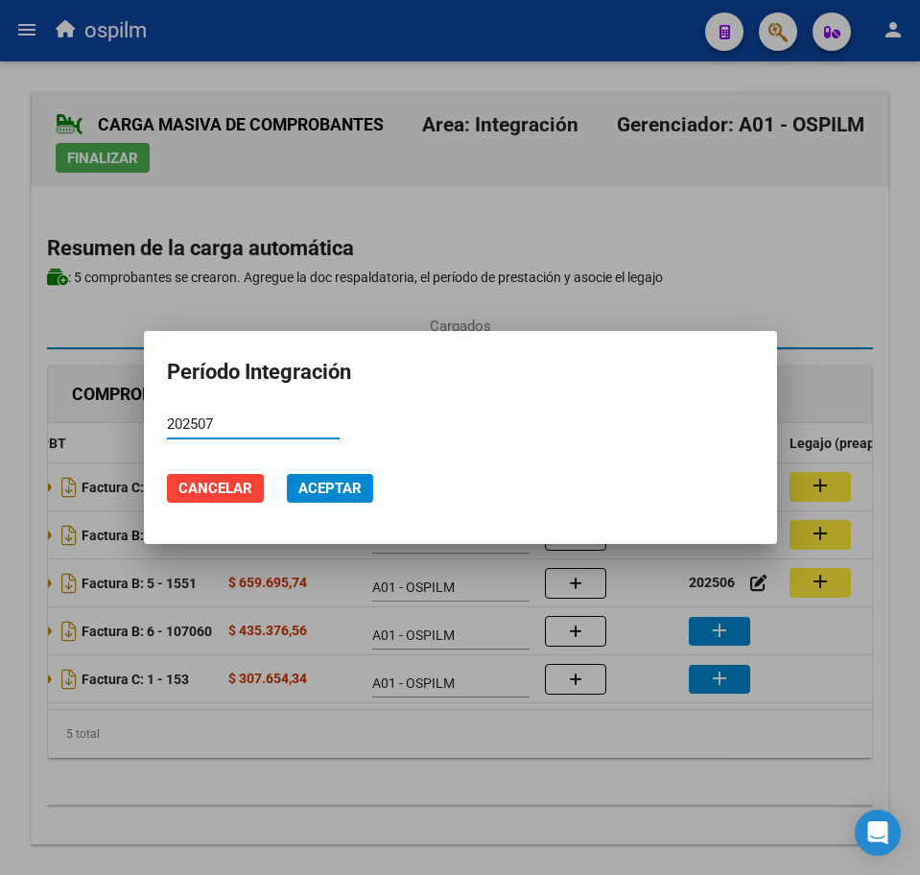
type input "202507"
click at [333, 490] on span "Aceptar" at bounding box center [329, 488] width 63 height 17
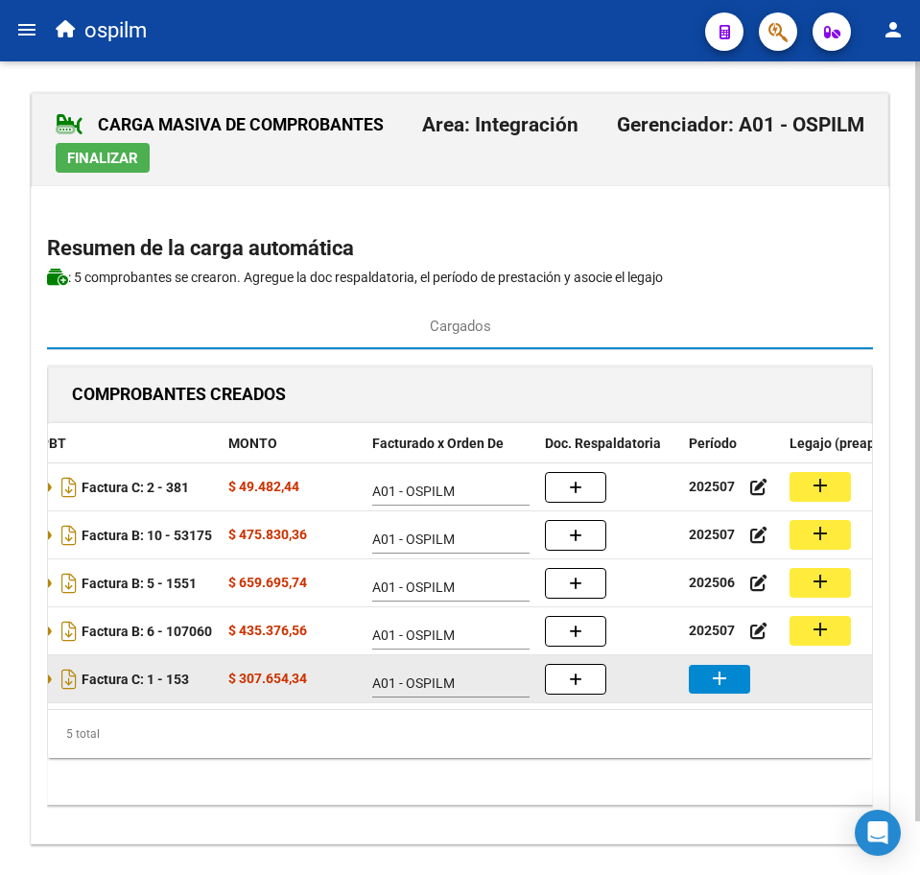
click at [741, 683] on button "add" at bounding box center [719, 679] width 61 height 29
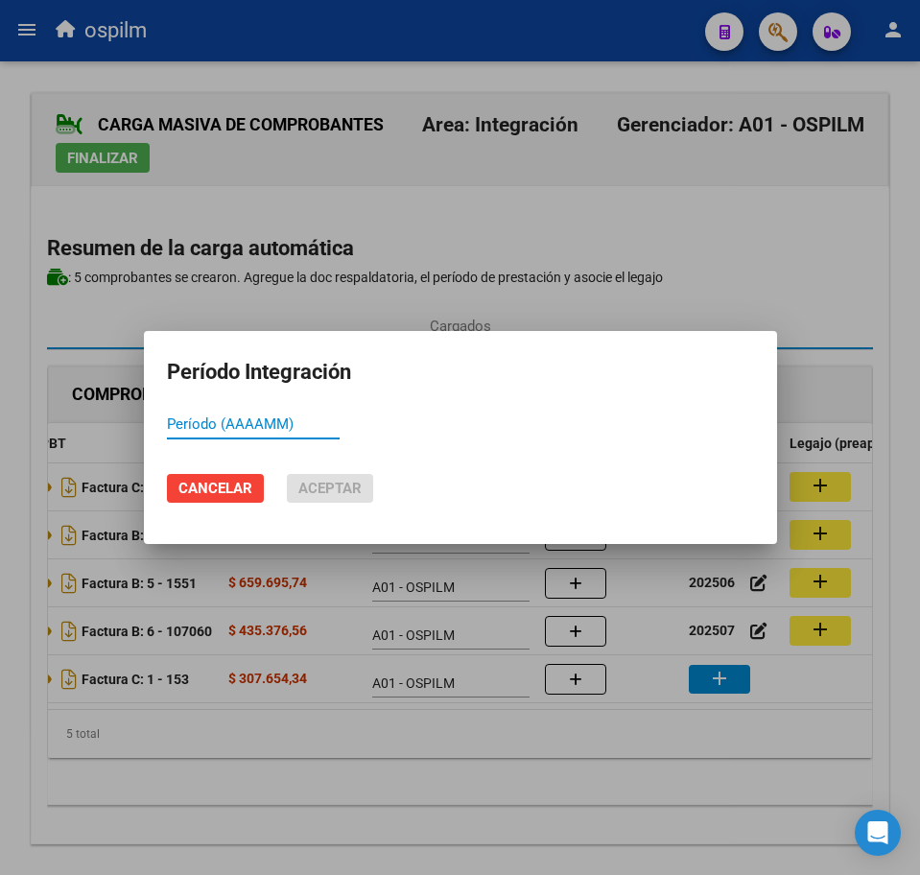
paste input "202507"
type input "202507"
click at [320, 494] on span "Aceptar" at bounding box center [329, 488] width 63 height 17
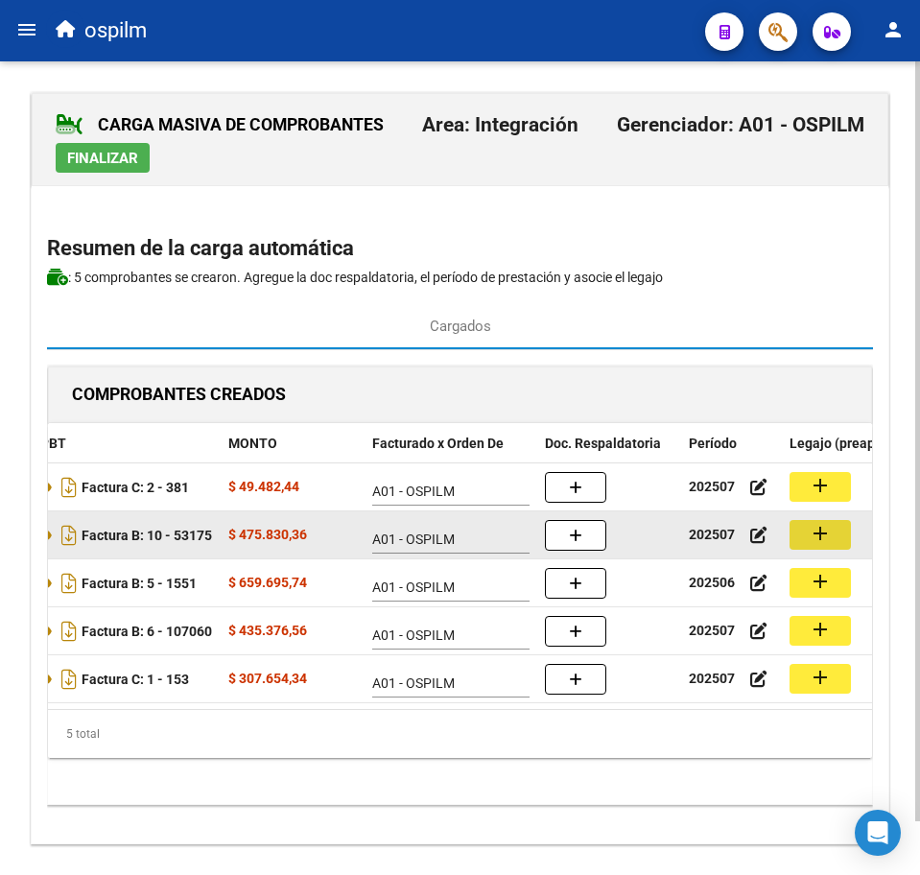
click at [837, 538] on button "add" at bounding box center [820, 535] width 61 height 30
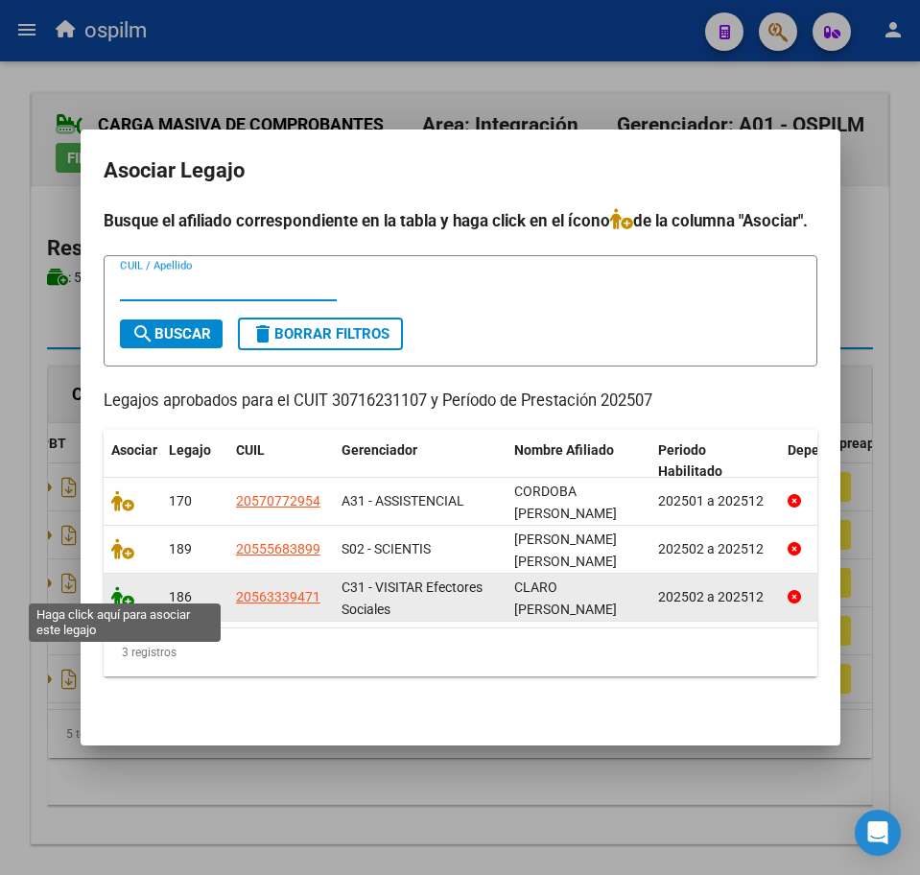
click at [111, 589] on icon at bounding box center [122, 596] width 23 height 21
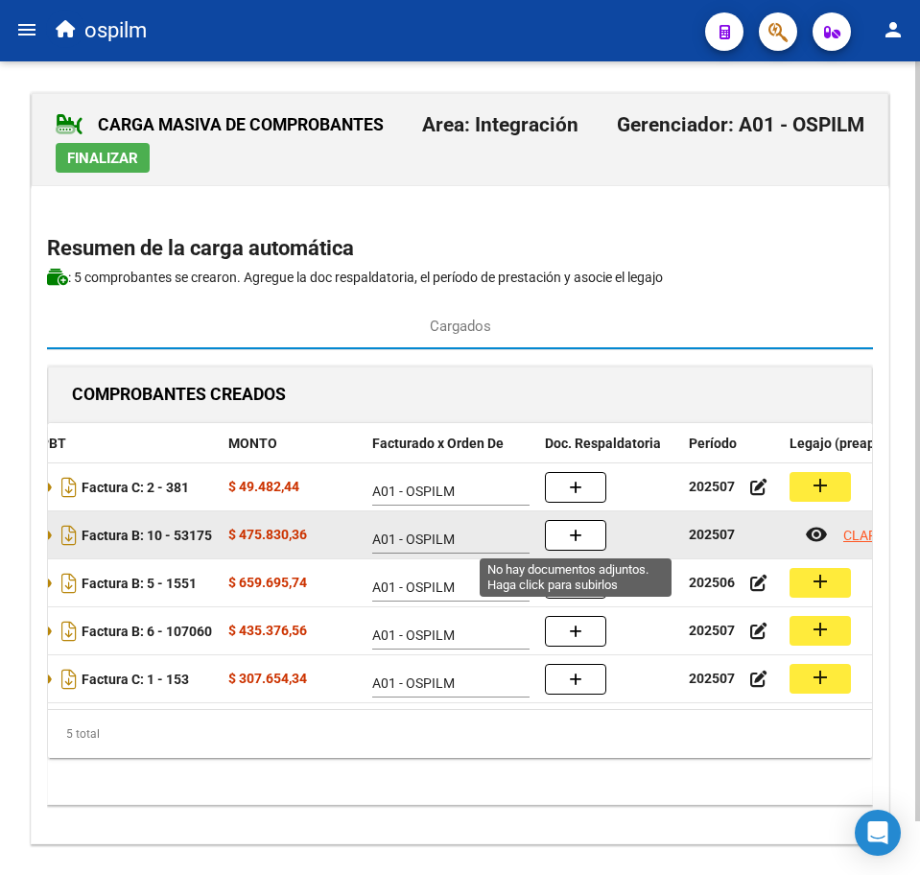
click at [573, 532] on icon "button" at bounding box center [575, 536] width 13 height 14
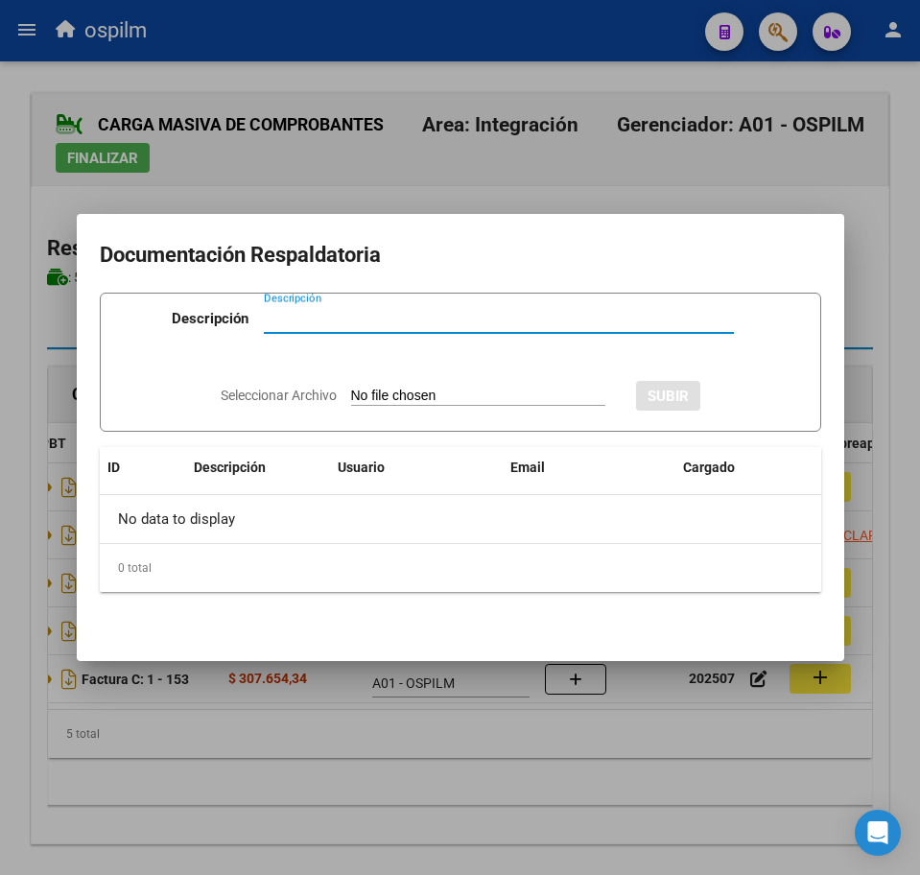
paste input "Planilla de asistencia"
type input "Planilla de asistencia"
click at [366, 385] on div "Seleccionar Archivo SUBIR" at bounding box center [461, 394] width 480 height 56
click at [383, 389] on input "Seleccionar Archivo" at bounding box center [478, 397] width 254 height 18
type input "C:\fakepath\CLARO [PERSON_NAME] _202507_089_N_CENTRO DE APOYO INTEGRAL LA HUELL…"
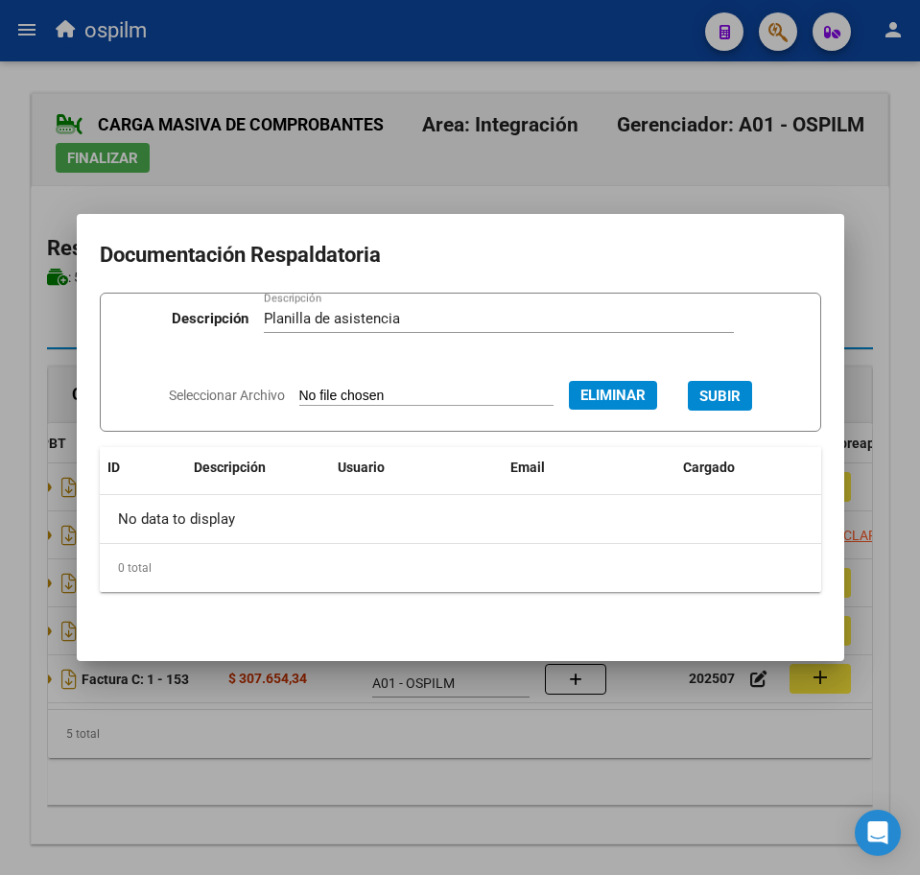
click at [730, 393] on span "SUBIR" at bounding box center [719, 396] width 41 height 17
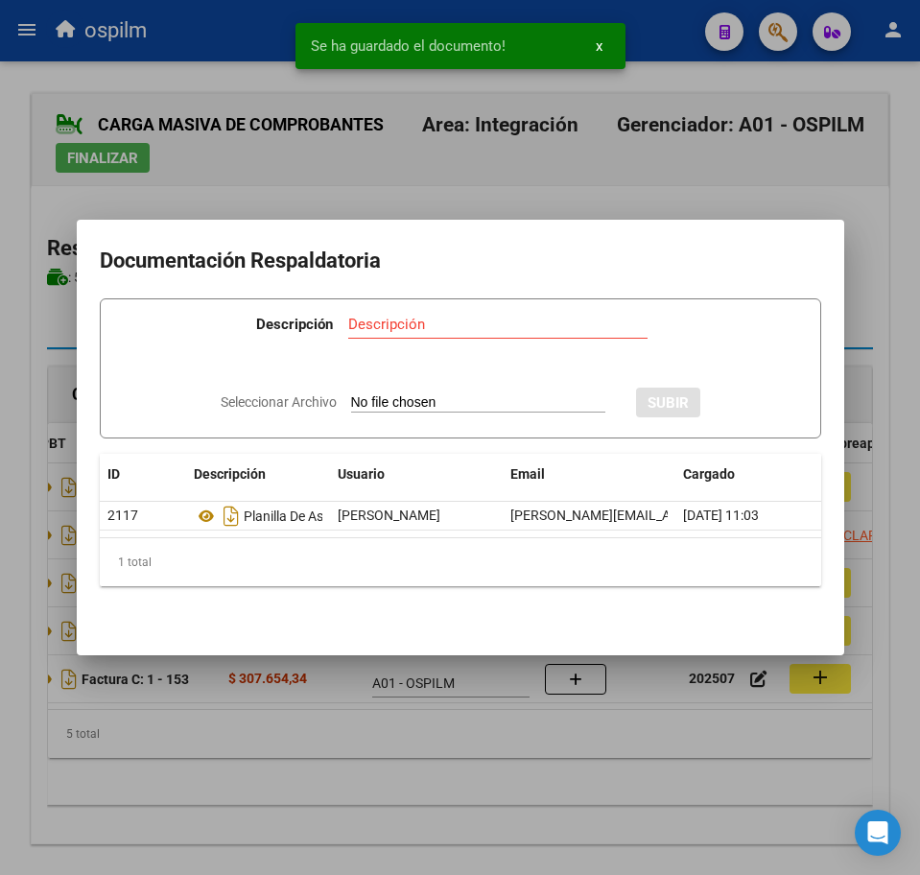
click at [541, 734] on div at bounding box center [460, 437] width 920 height 875
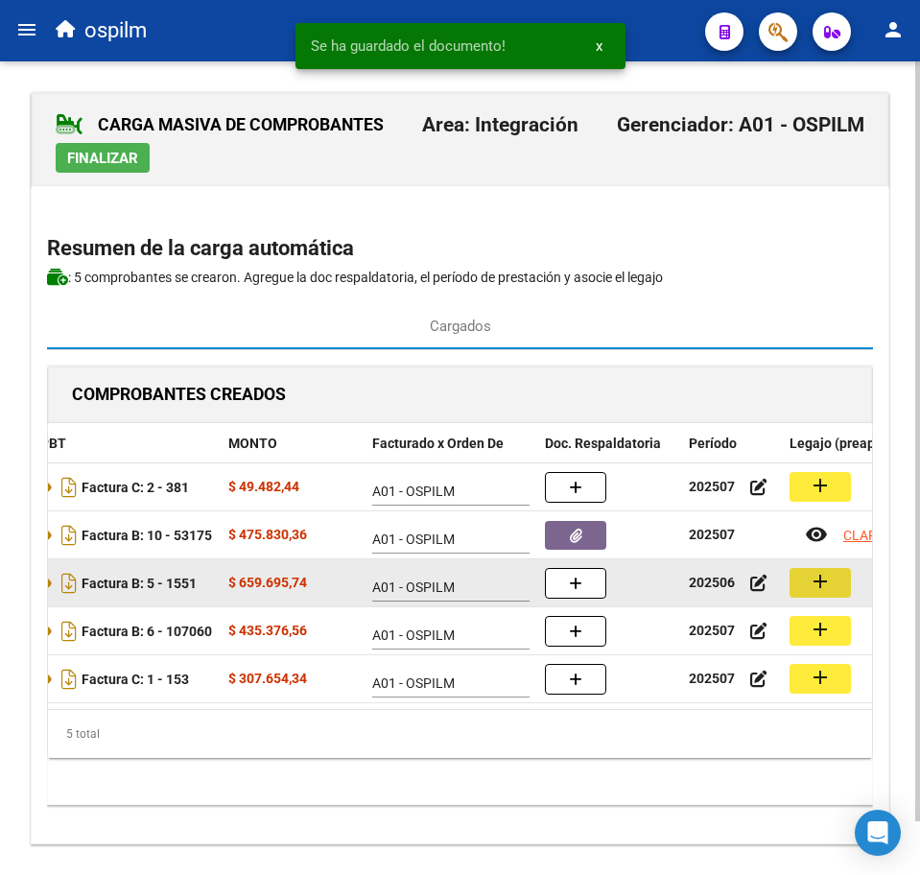
click at [815, 585] on mat-icon "add" at bounding box center [820, 581] width 23 height 23
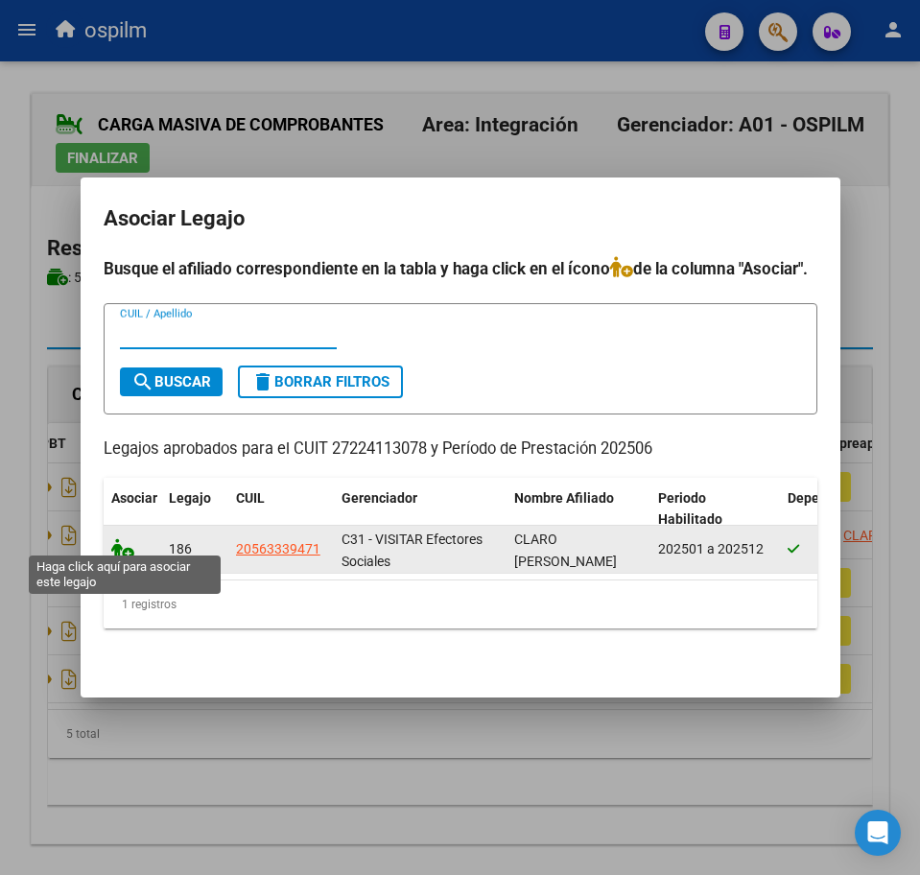
click at [118, 548] on icon at bounding box center [122, 548] width 23 height 21
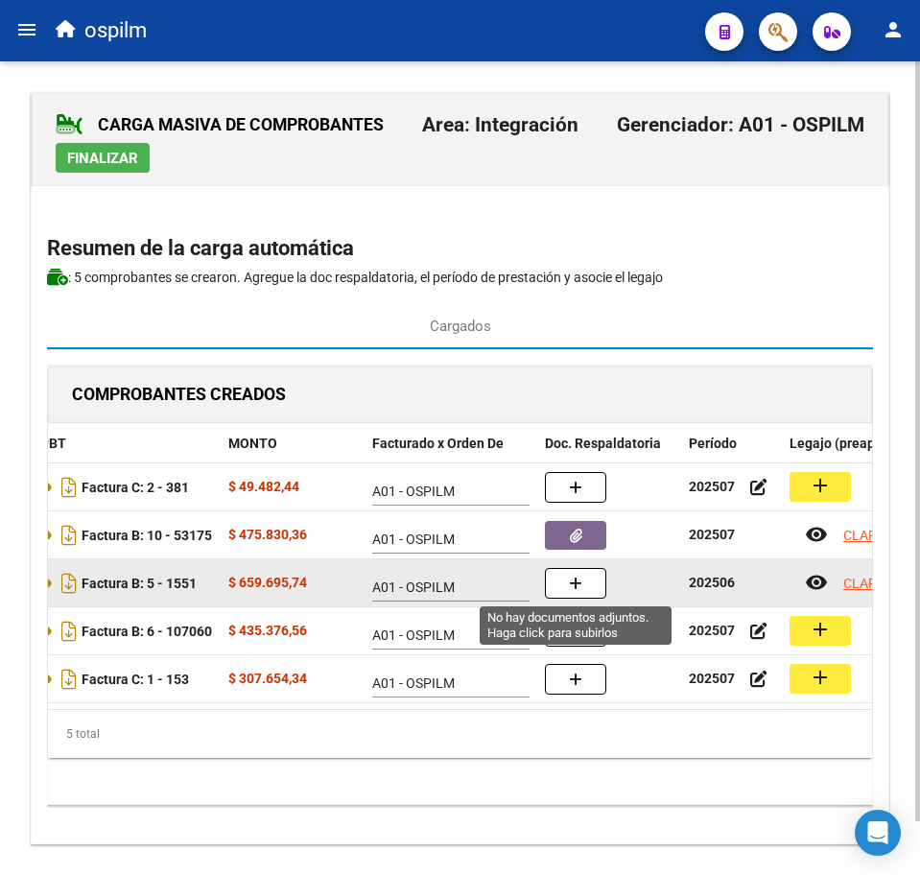
click at [596, 591] on button "button" at bounding box center [575, 583] width 61 height 31
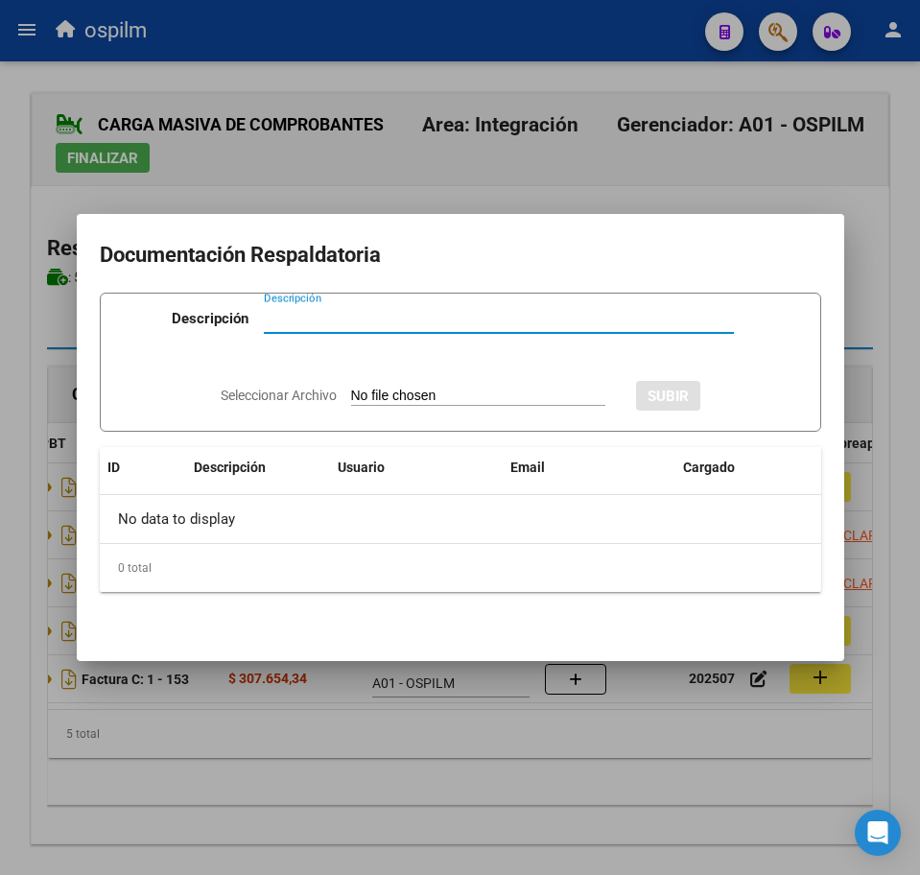
paste input "Planilla de asistencia"
type input "Planilla de asistencia"
click at [418, 382] on div "Seleccionar Archivo SUBIR" at bounding box center [461, 394] width 480 height 56
click at [418, 398] on input "Seleccionar Archivo" at bounding box center [478, 397] width 254 height 18
type input "C:\fakepath\[PERSON_NAME] EMANUEL_202506_096_S_NOSTI [PERSON_NAME].pdf"
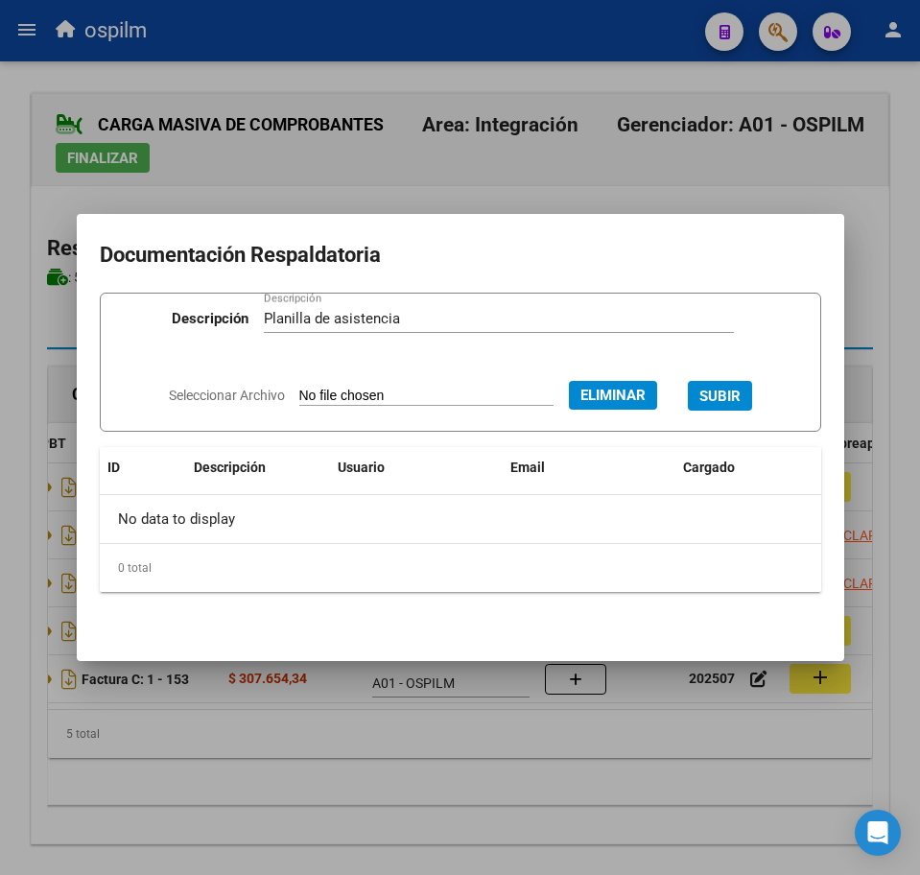
click at [738, 397] on span "SUBIR" at bounding box center [719, 396] width 41 height 17
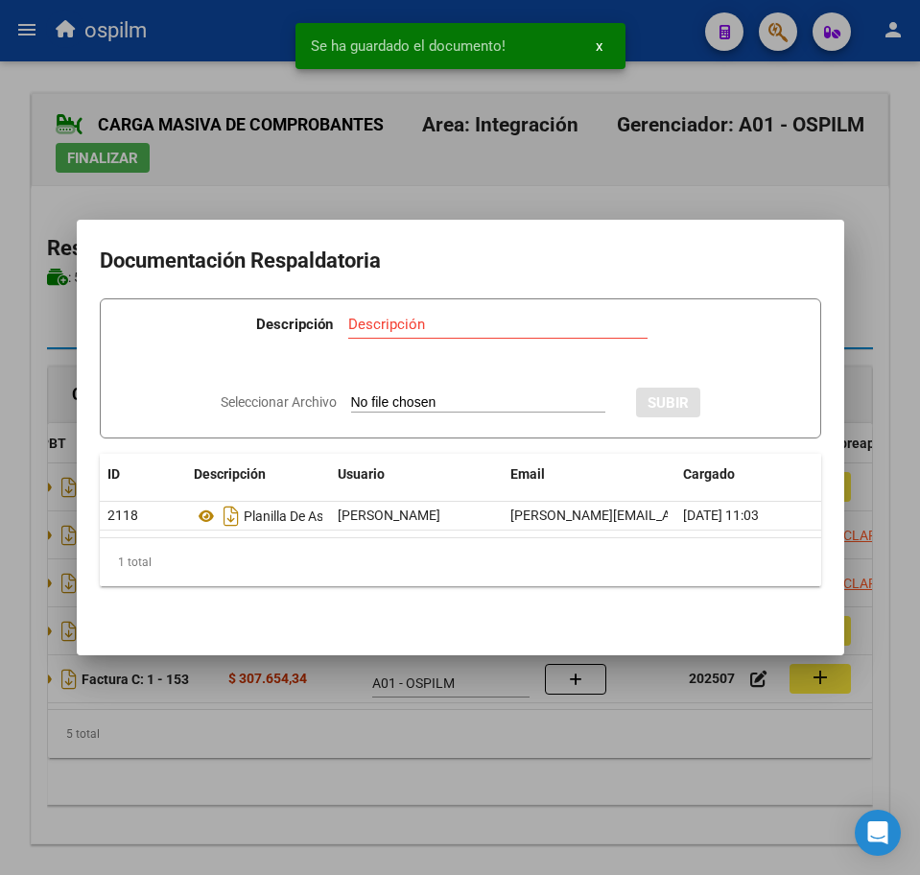
click at [515, 780] on div at bounding box center [460, 437] width 920 height 875
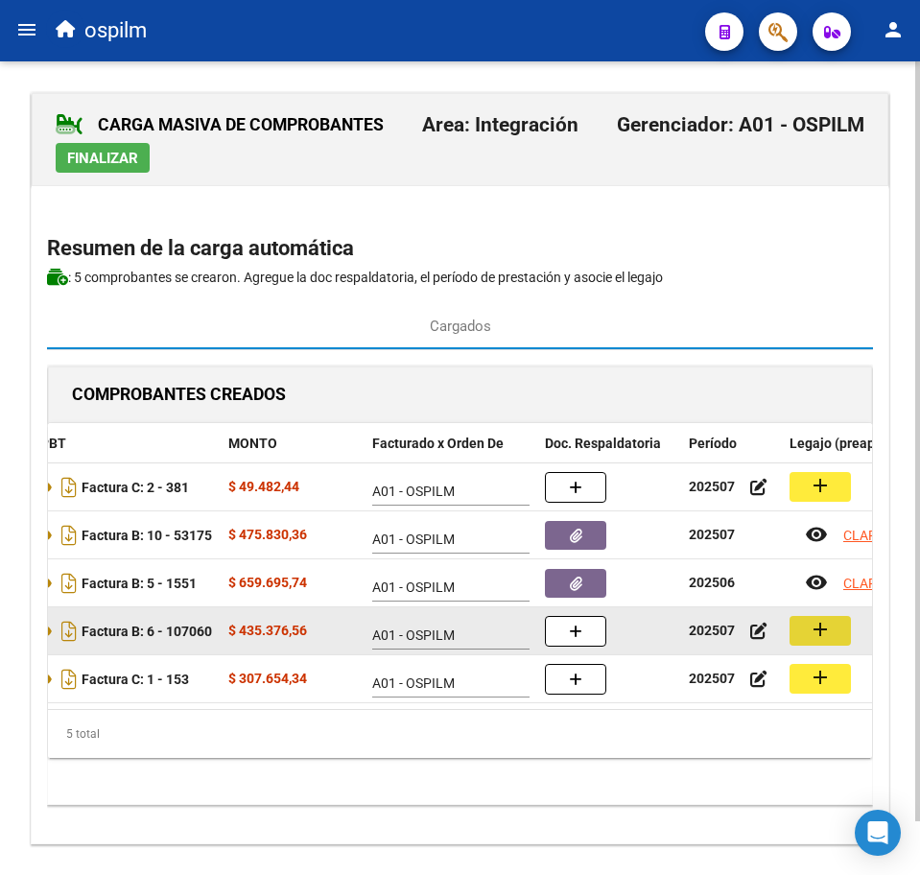
click at [838, 625] on button "add" at bounding box center [820, 631] width 61 height 30
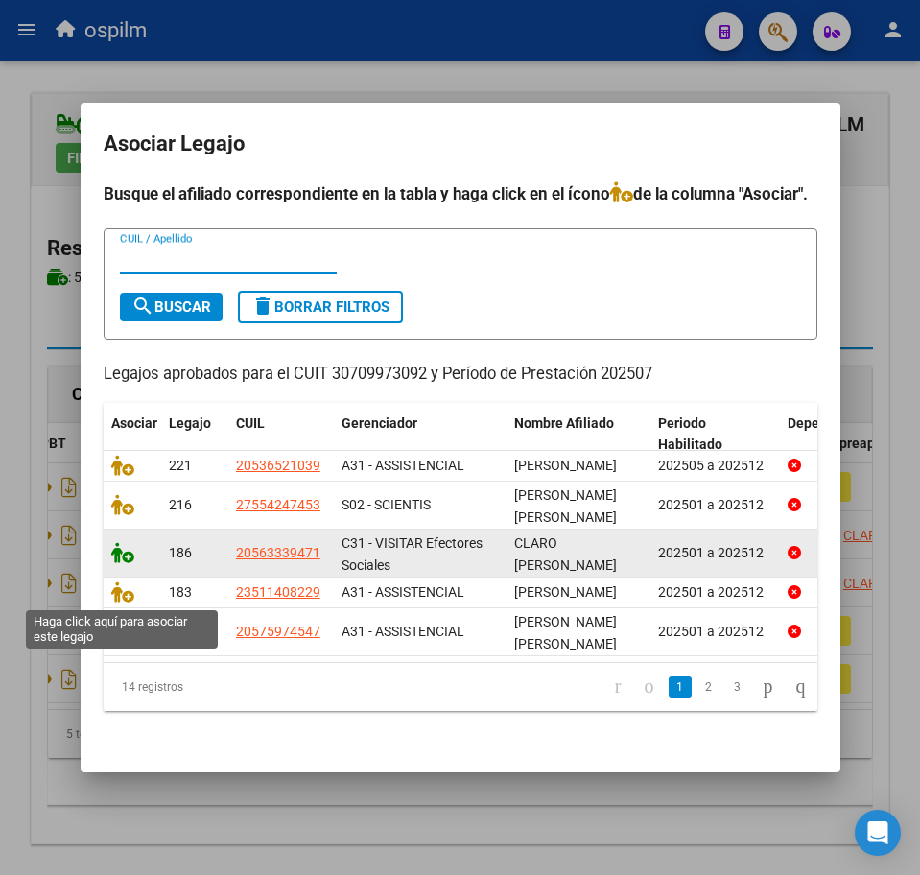
click at [118, 563] on icon at bounding box center [122, 552] width 23 height 21
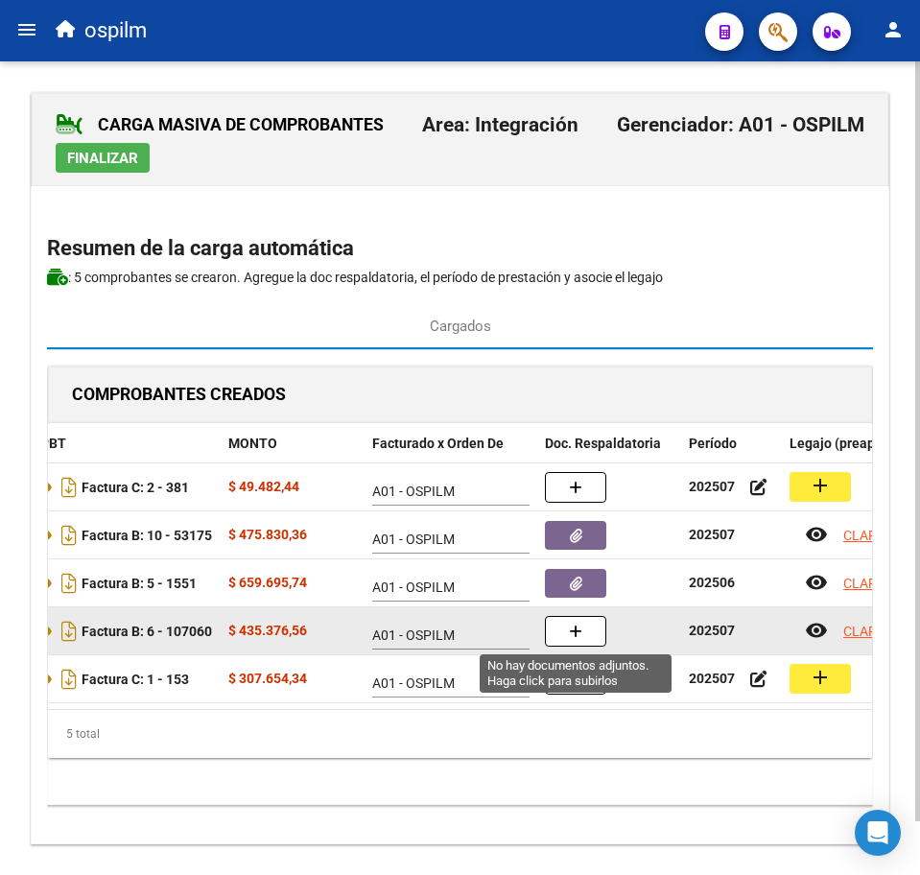
click at [581, 634] on icon "button" at bounding box center [575, 632] width 13 height 14
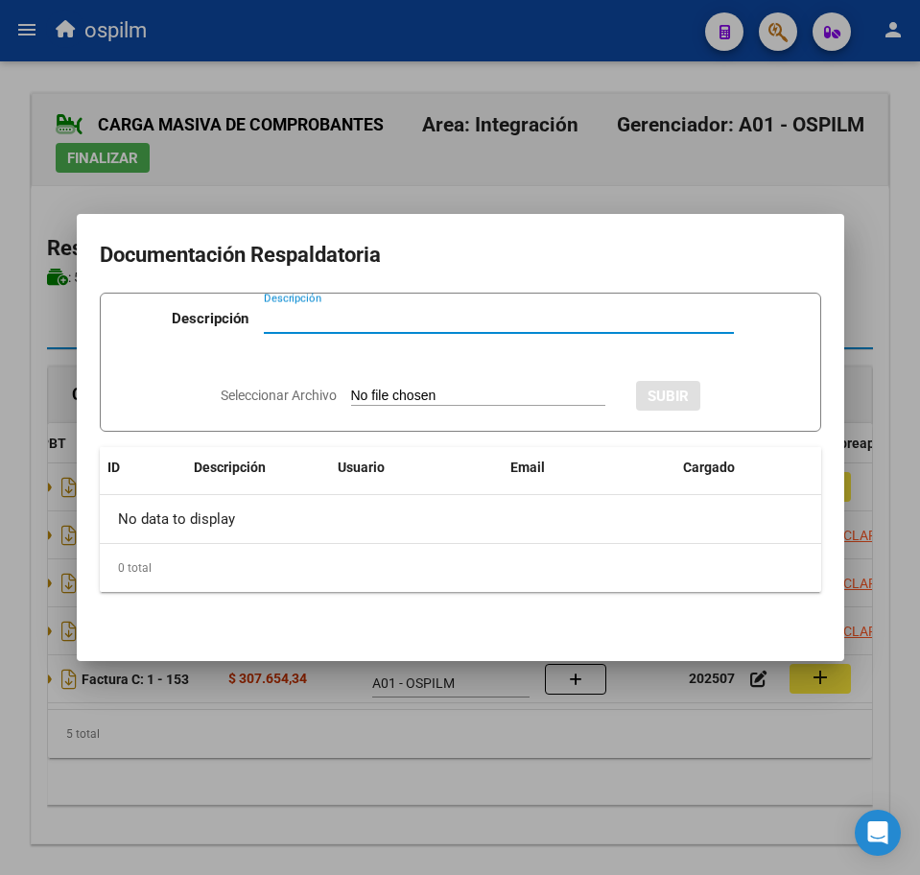
paste input "Planilla de asistencia"
type input "Planilla de asistencia"
click at [434, 397] on input "Seleccionar Archivo" at bounding box center [478, 397] width 254 height 18
type input "C:\fakepath\[PERSON_NAME] EMANUEL_202507_090_N_CERMI SALUD_PA.pdf"
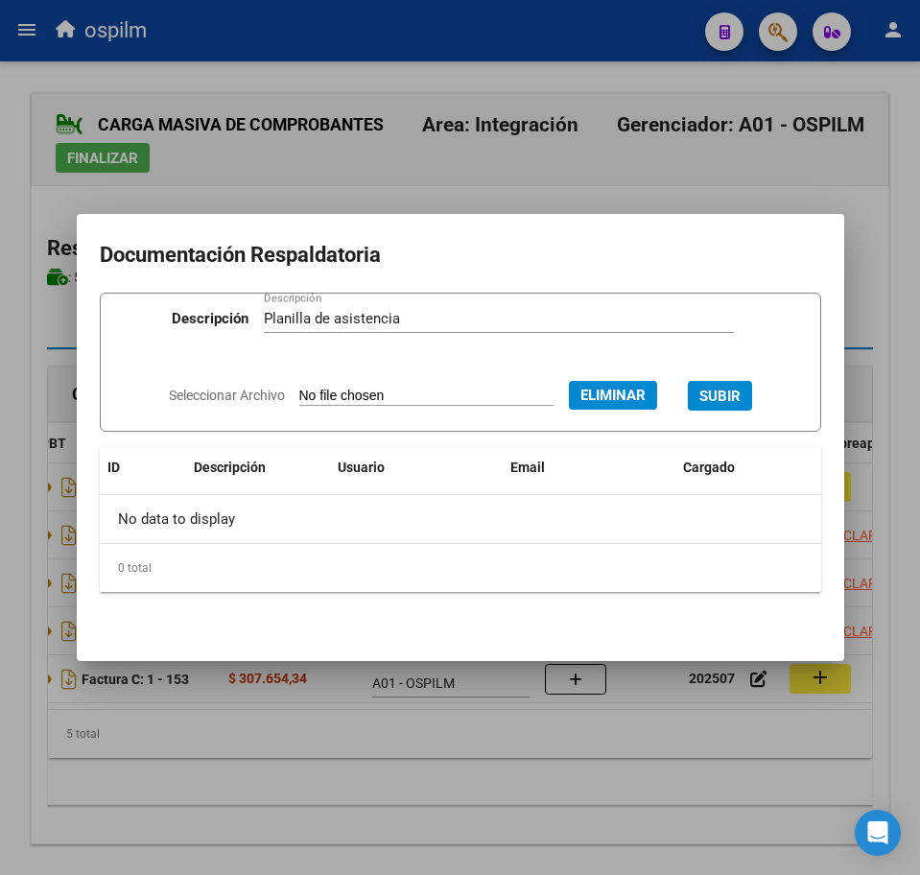
click at [732, 388] on span "SUBIR" at bounding box center [719, 396] width 41 height 17
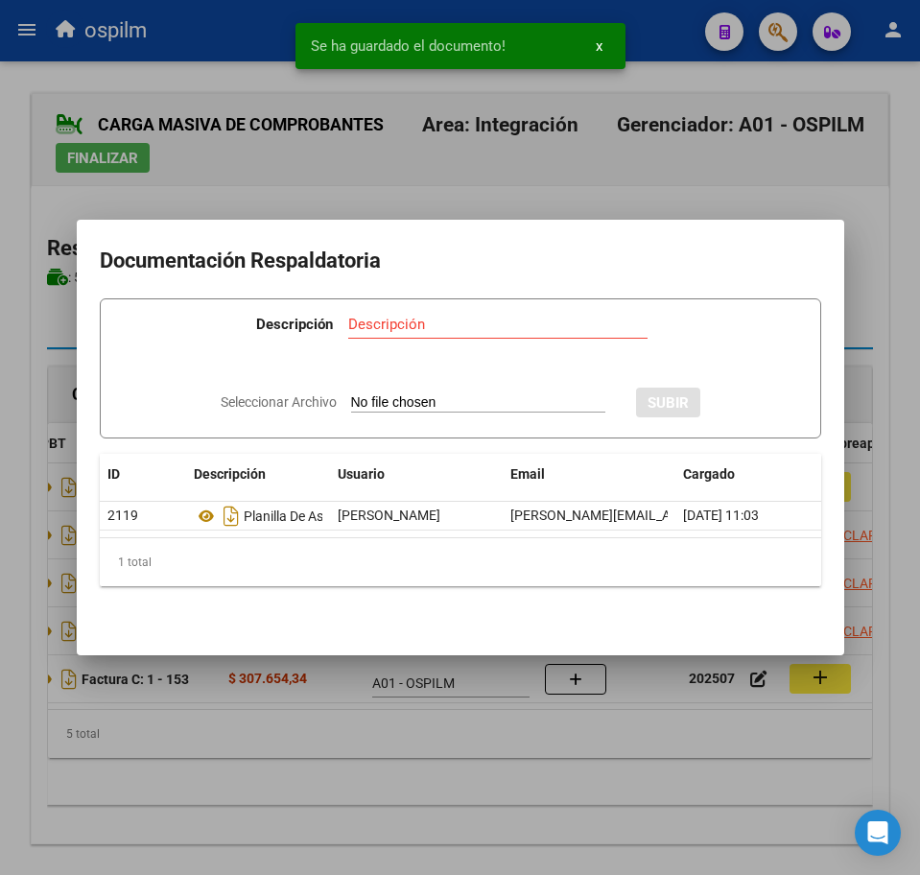
click at [358, 766] on div at bounding box center [460, 437] width 920 height 875
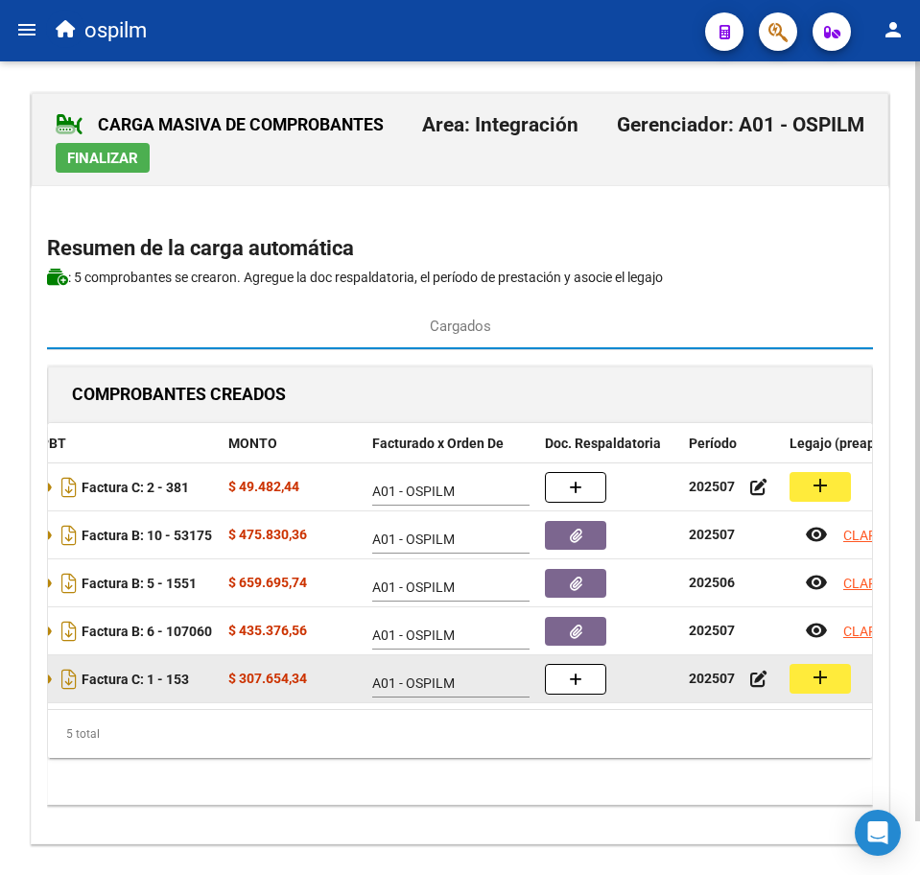
click at [821, 692] on button "add" at bounding box center [820, 679] width 61 height 30
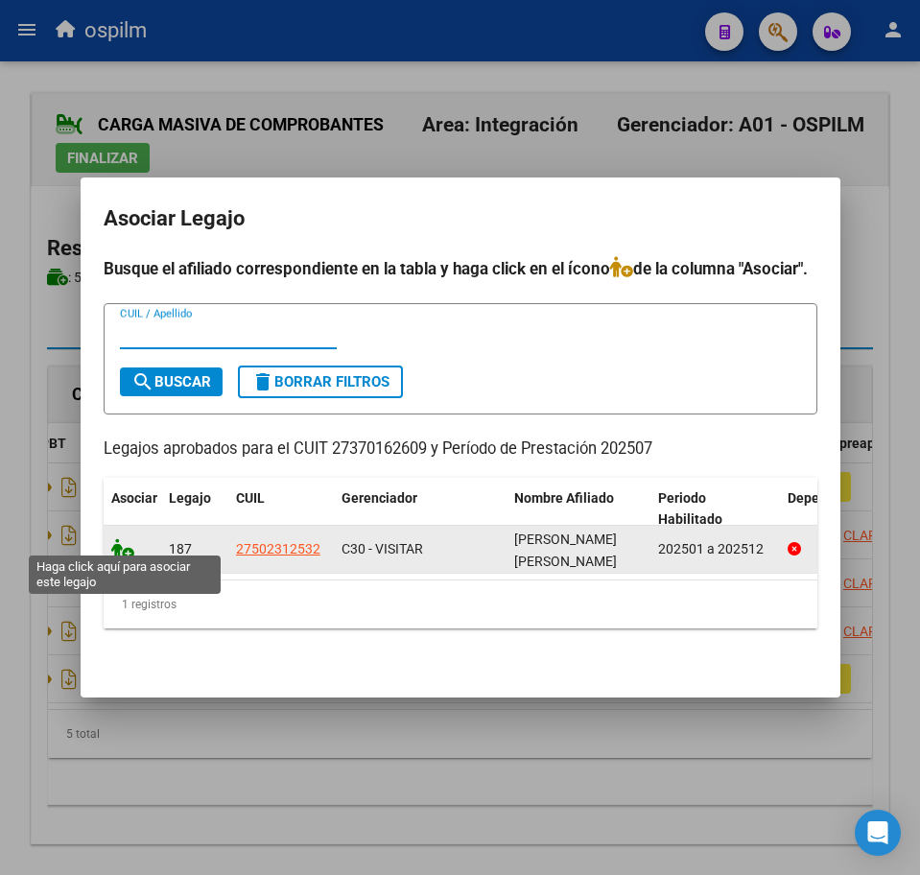
click at [112, 544] on icon at bounding box center [122, 548] width 23 height 21
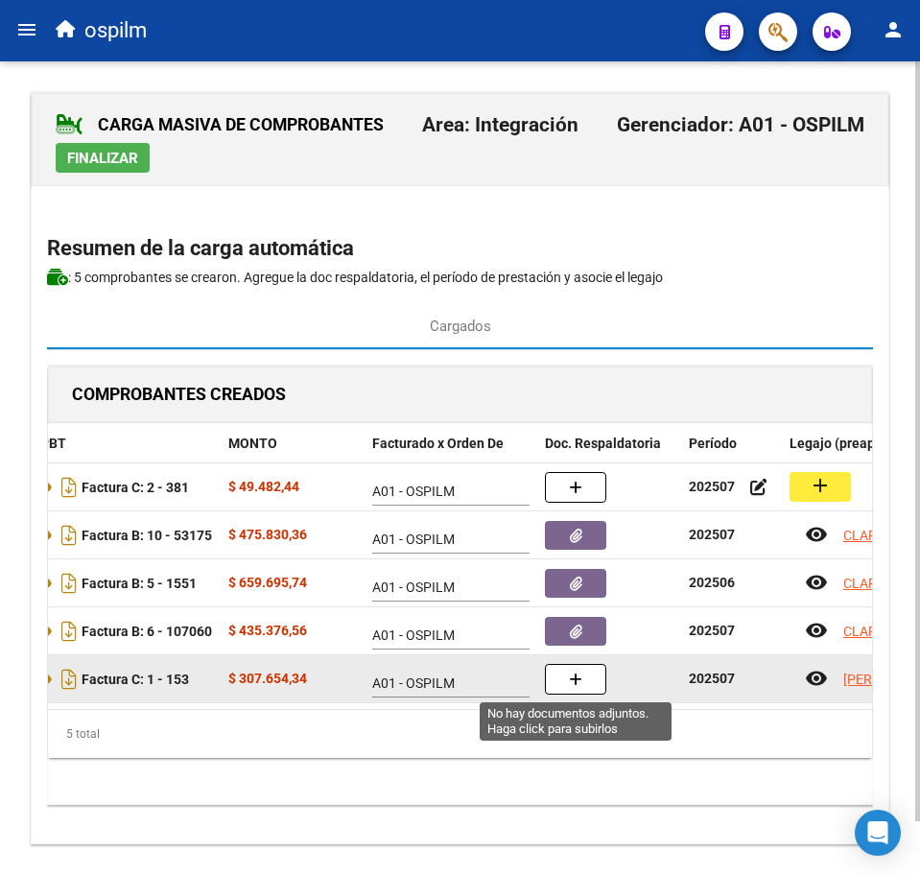
click at [565, 682] on button "button" at bounding box center [575, 679] width 61 height 31
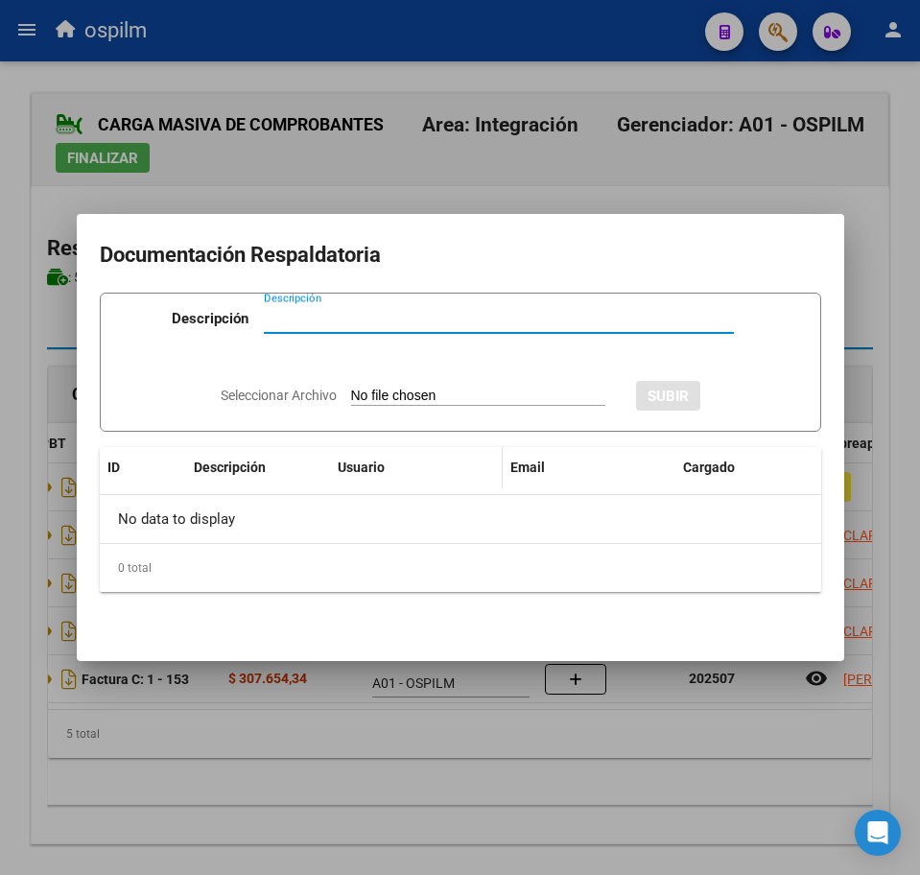
paste input "Planilla de asistencia"
type input "Planilla de asistencia"
click at [423, 399] on input "Seleccionar Archivo" at bounding box center [478, 397] width 254 height 18
type input "C:\fakepath\[PERSON_NAME] MAGALI_202507_087_N_ROMERO ESTEFANIA_PA.pdf"
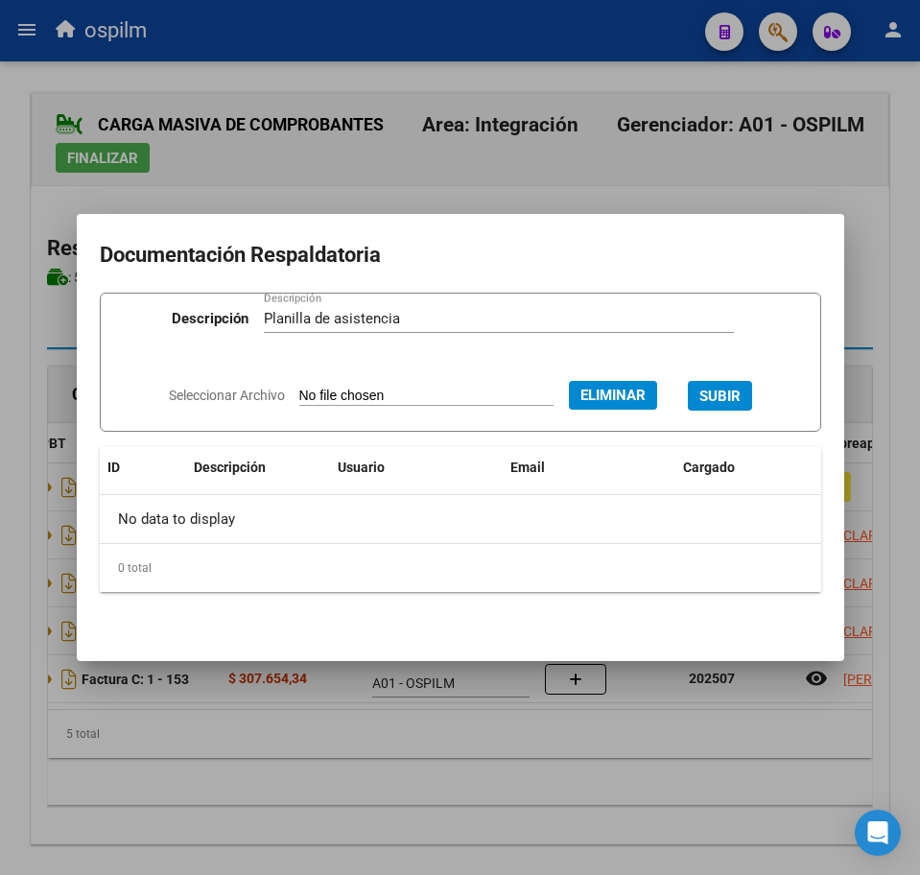
click at [740, 390] on span "SUBIR" at bounding box center [719, 396] width 41 height 17
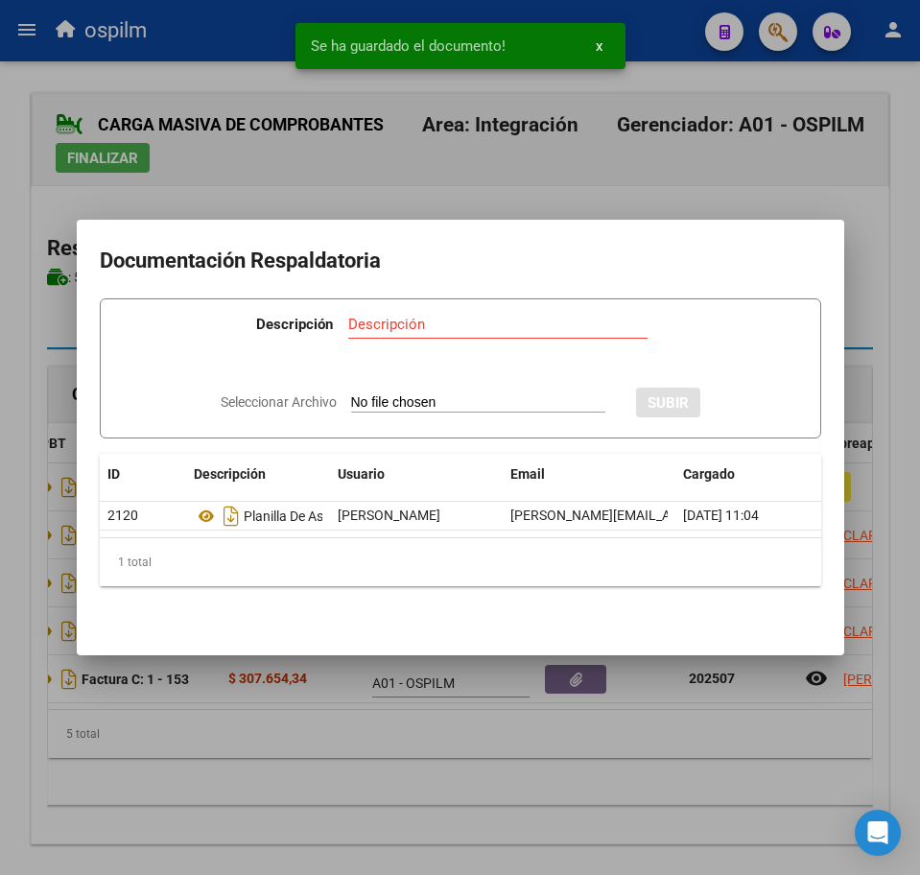
click at [510, 753] on div at bounding box center [460, 437] width 920 height 875
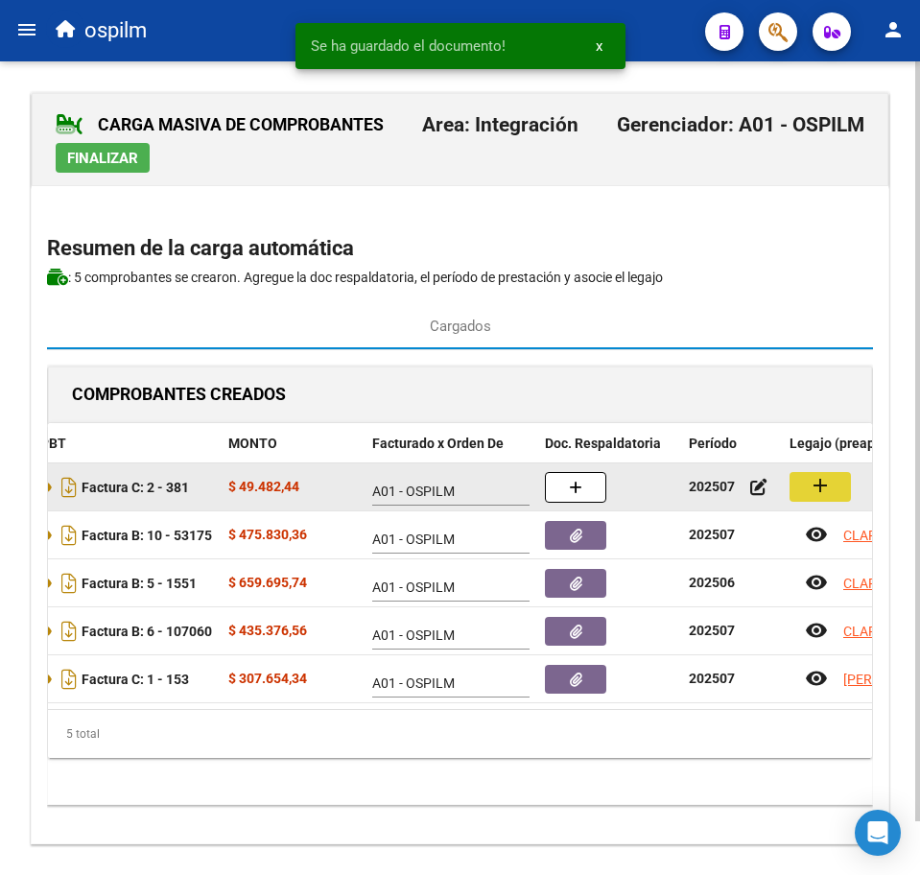
click at [842, 474] on button "add" at bounding box center [820, 487] width 61 height 30
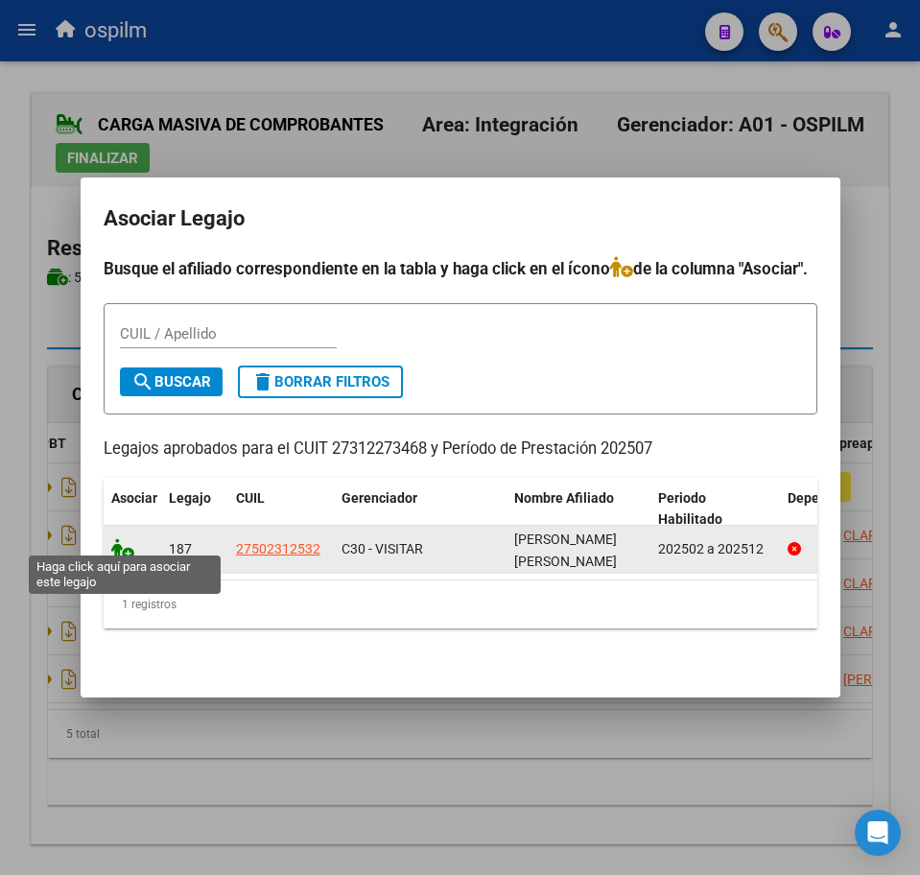
click at [127, 545] on icon at bounding box center [122, 548] width 23 height 21
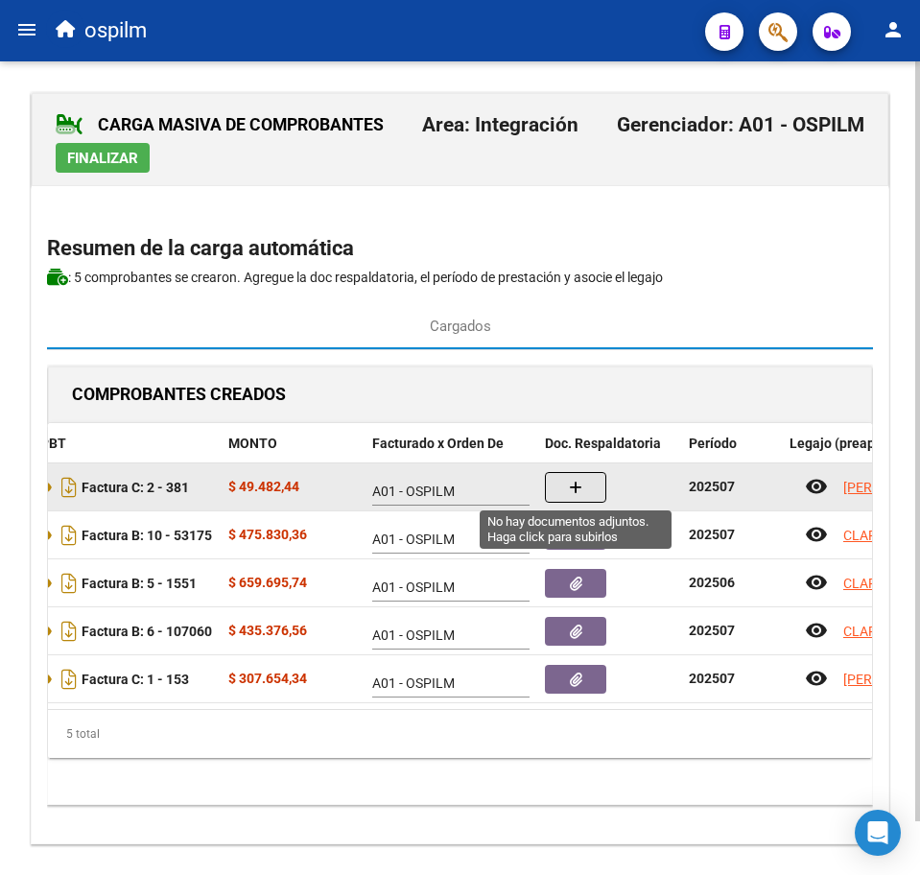
click at [591, 480] on button "button" at bounding box center [575, 487] width 61 height 31
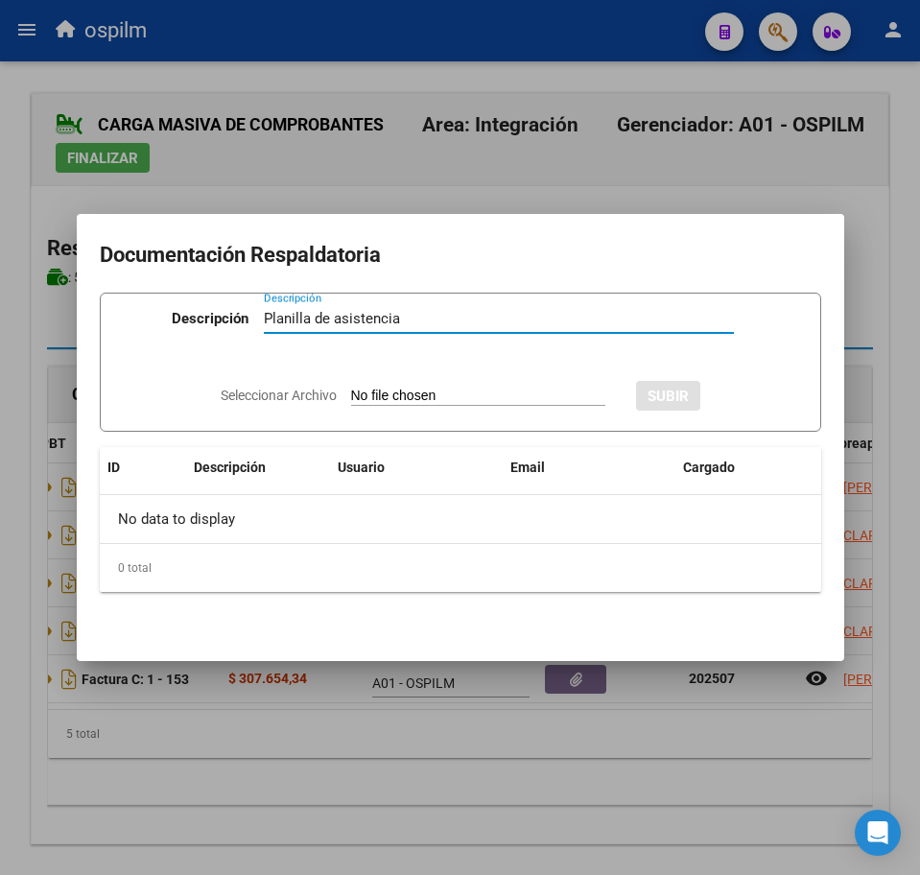
type input "Planilla de asistencia"
click at [381, 393] on input "Seleccionar Archivo" at bounding box center [478, 397] width 254 height 18
type input "C:\fakepath\[PERSON_NAME] MAGALI_202507_091_N_LEGUIZAMON VICTORIA_PA.jpeg"
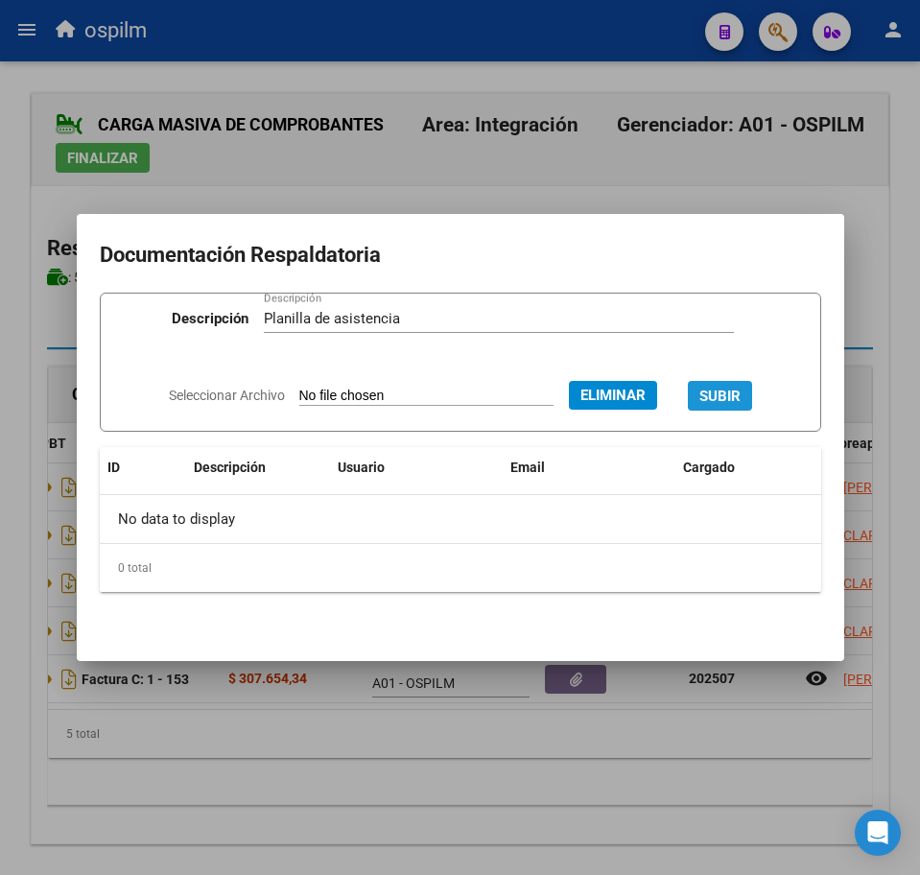
click at [737, 390] on span "SUBIR" at bounding box center [719, 396] width 41 height 17
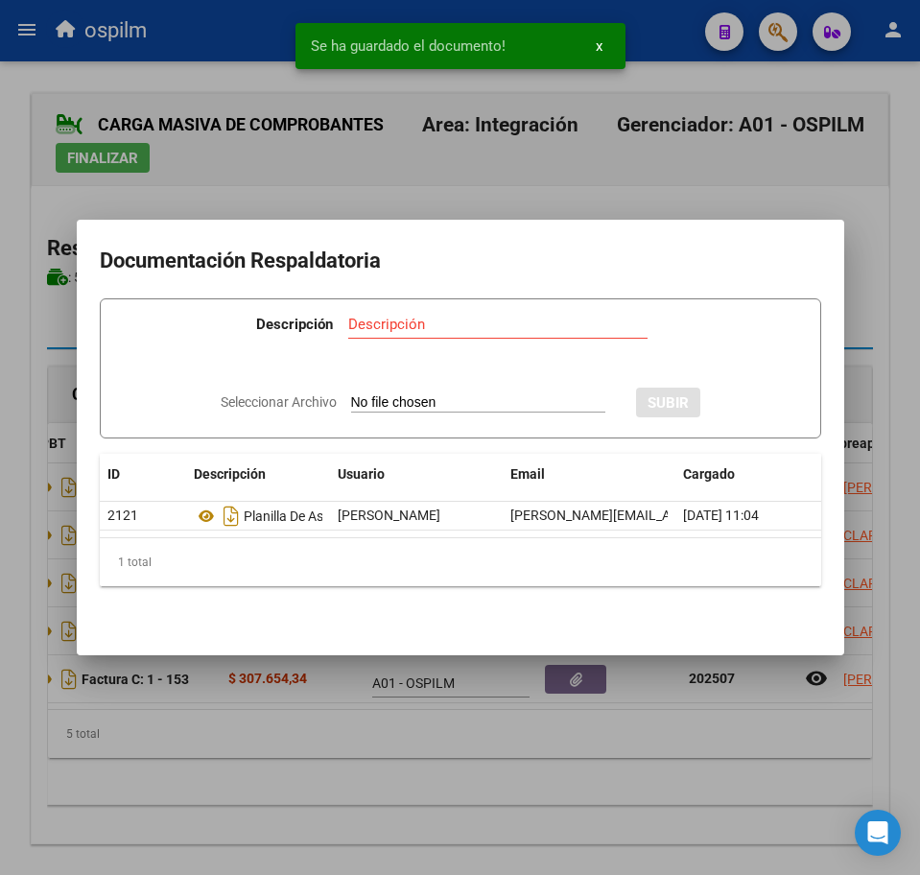
click at [444, 757] on div at bounding box center [460, 437] width 920 height 875
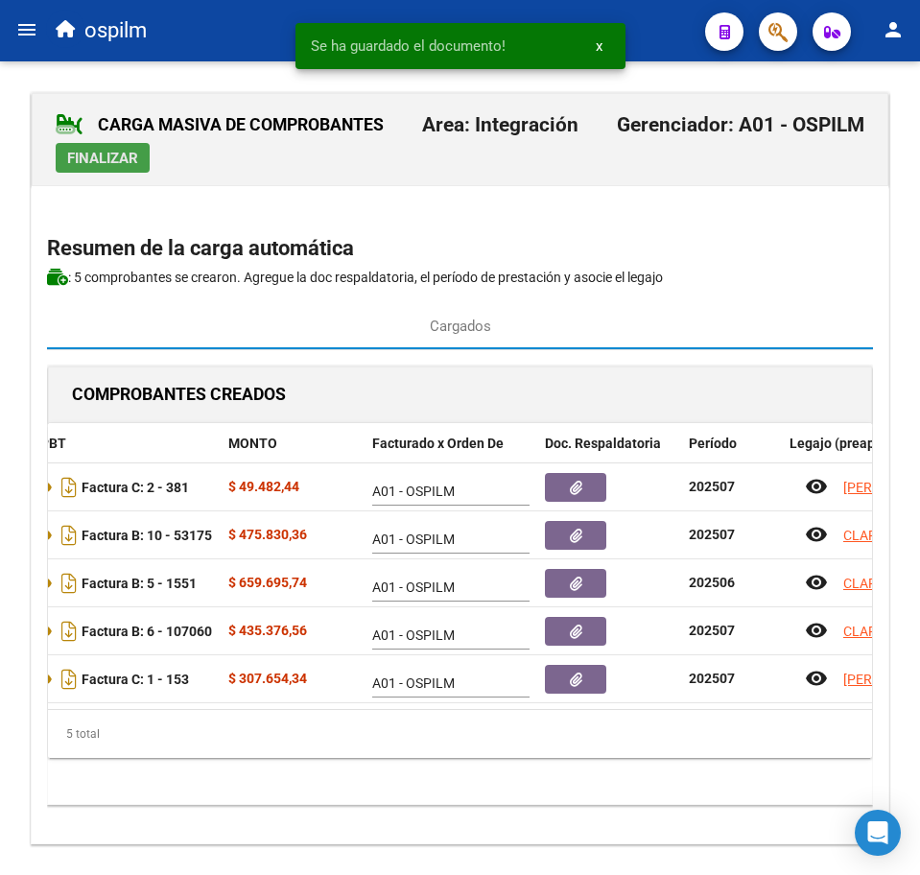
click at [105, 154] on span "Finalizar" at bounding box center [102, 158] width 71 height 17
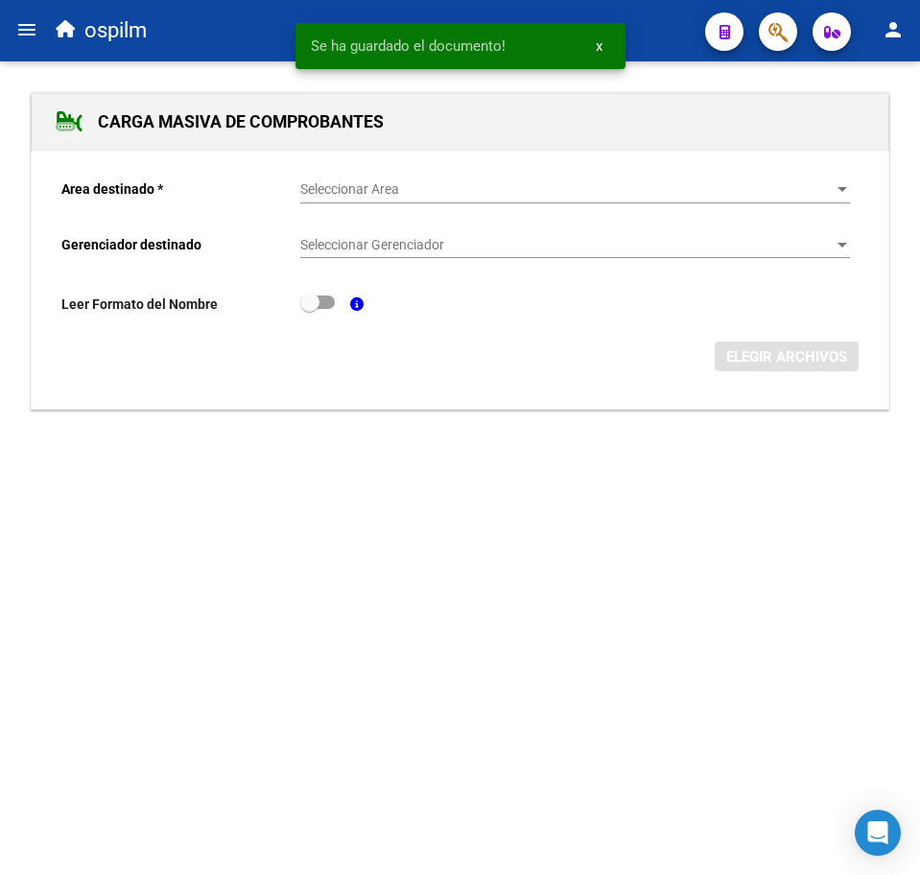
click at [334, 179] on div "Seleccionar Area Seleccionar Area" at bounding box center [575, 184] width 550 height 38
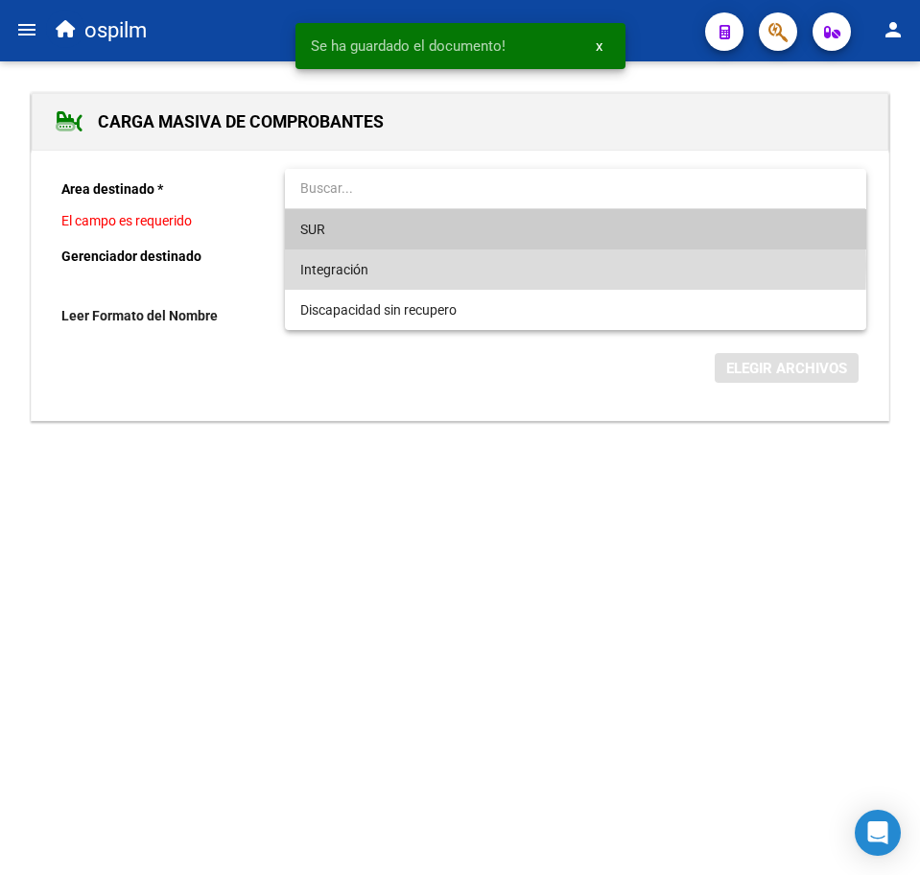
click at [372, 267] on span "Integración" at bounding box center [575, 269] width 550 height 40
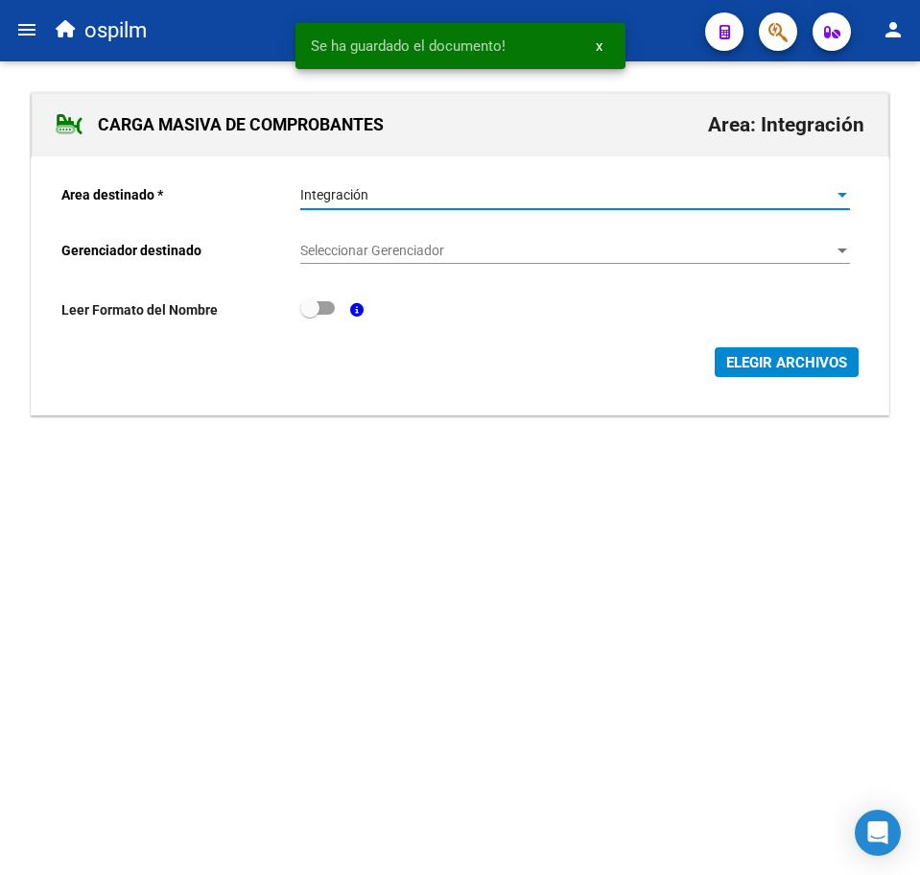
click at [390, 249] on span "Seleccionar Gerenciador" at bounding box center [566, 251] width 532 height 16
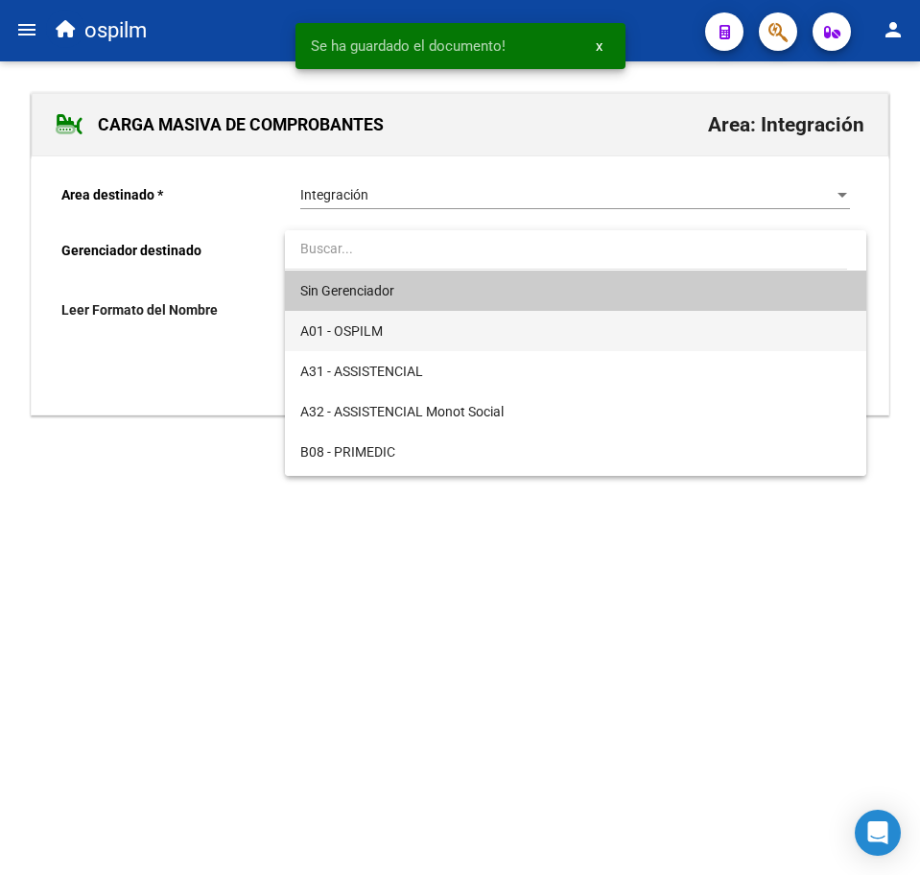
drag, startPoint x: 414, startPoint y: 340, endPoint x: 445, endPoint y: 339, distance: 30.7
click at [414, 339] on span "A01 - OSPILM" at bounding box center [575, 331] width 550 height 40
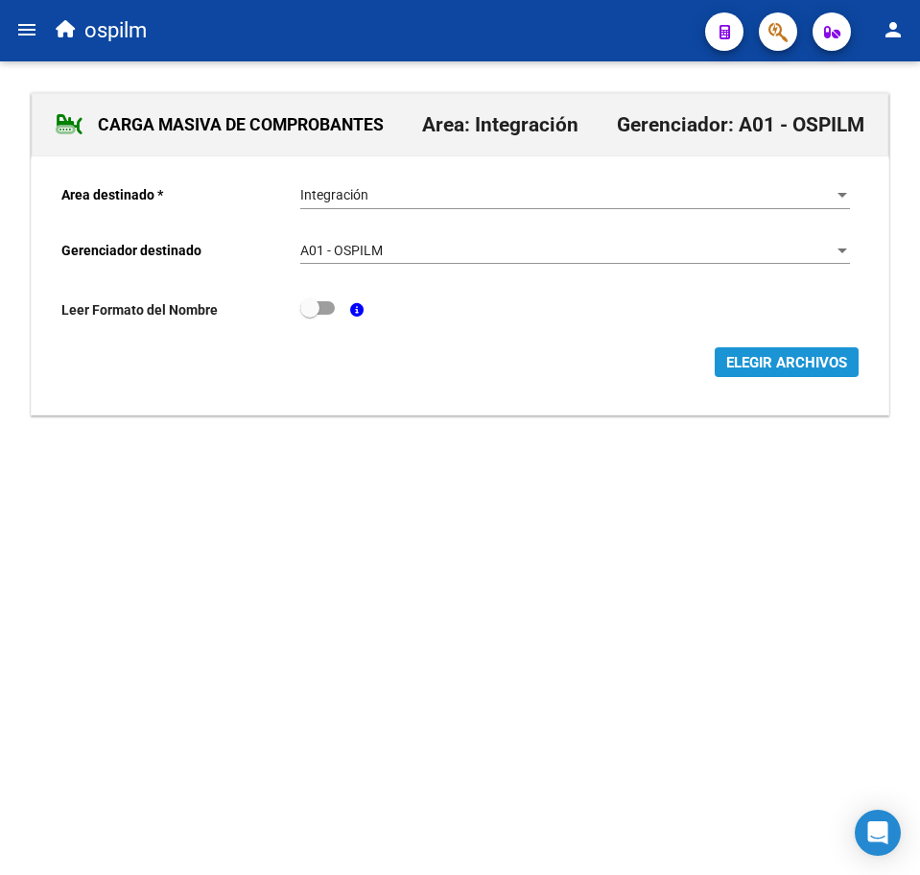
click at [753, 360] on span "ELEGIR ARCHIVOS" at bounding box center [786, 362] width 121 height 17
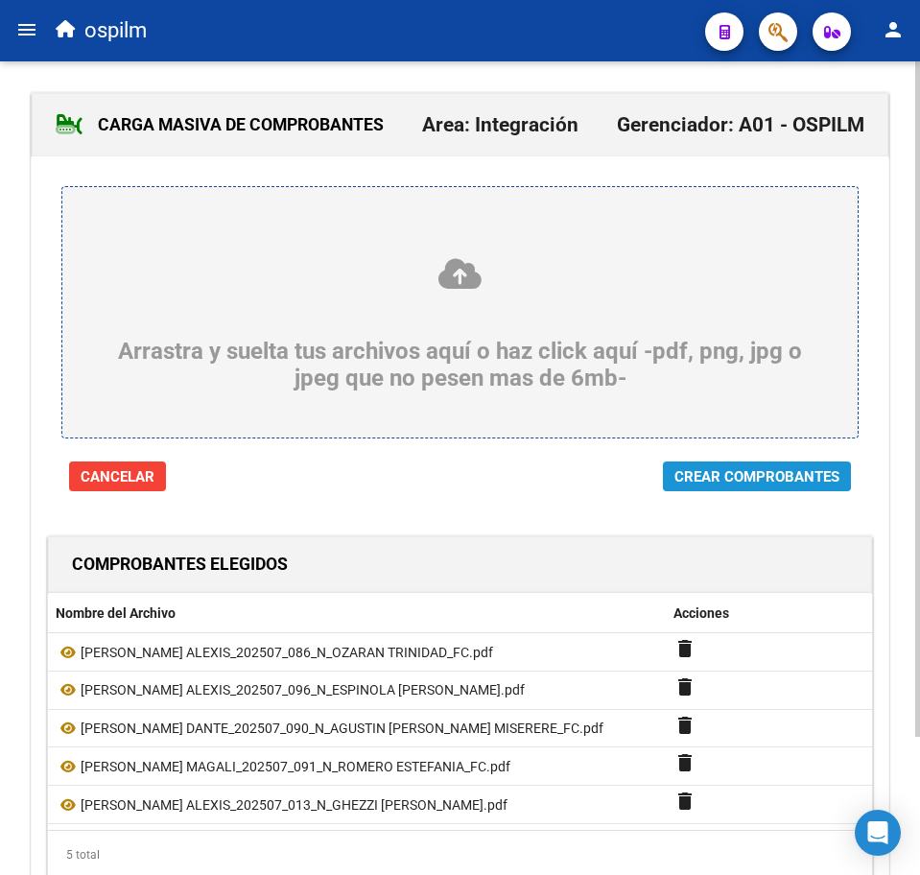
click at [738, 483] on span "Crear Comprobantes" at bounding box center [756, 476] width 165 height 17
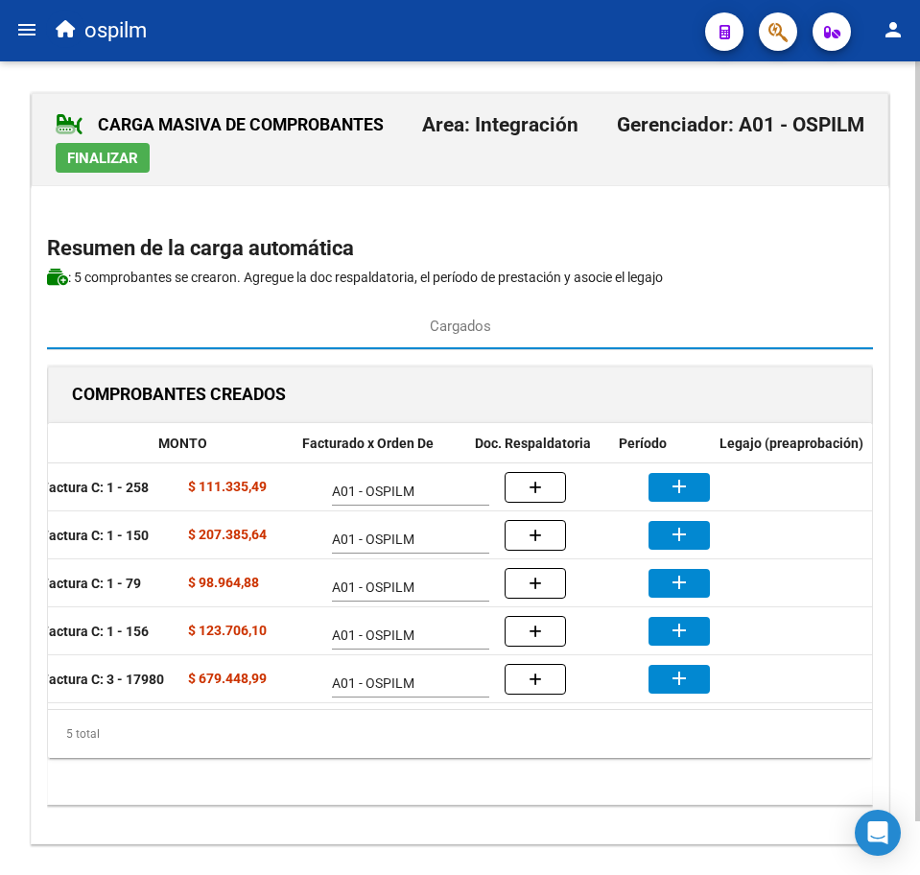
scroll to position [0, 343]
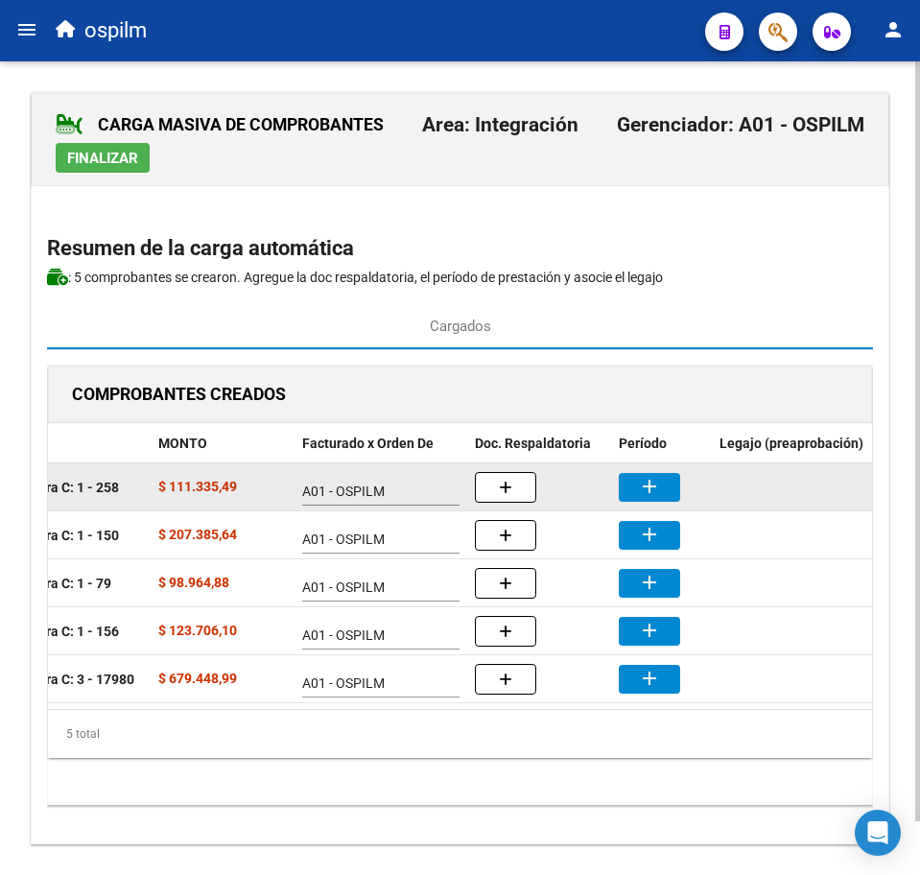
click at [633, 478] on button "add" at bounding box center [649, 487] width 61 height 29
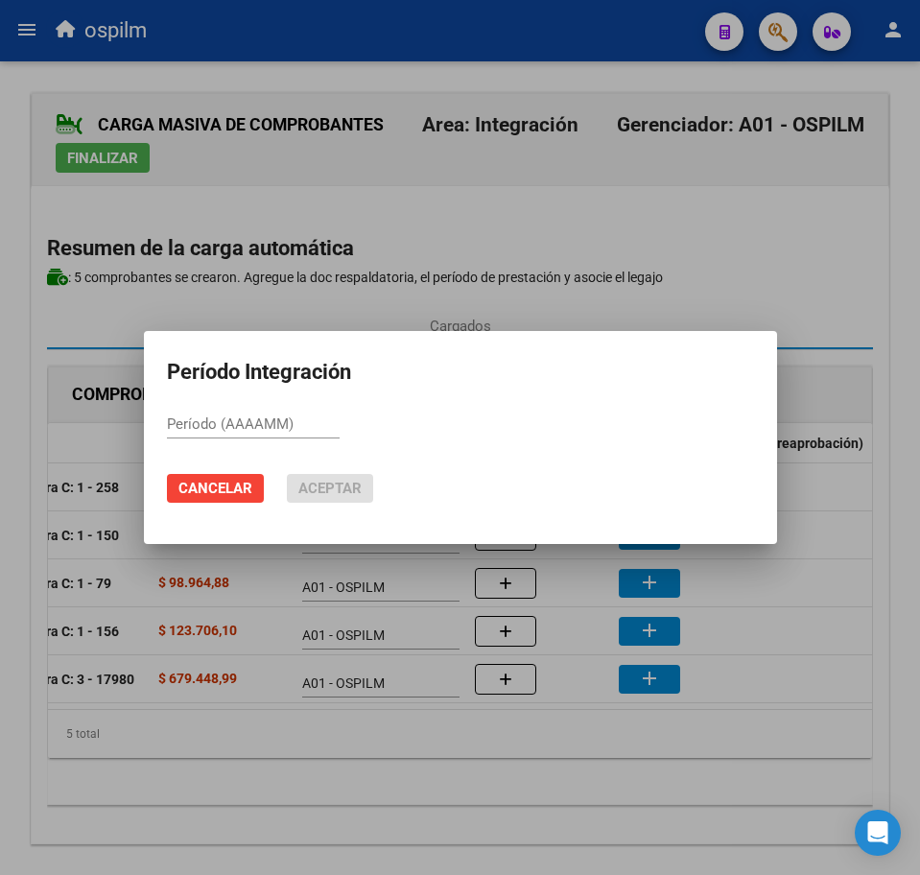
paste input "202507"
type input "202507"
click at [342, 481] on span "Aceptar" at bounding box center [329, 488] width 63 height 17
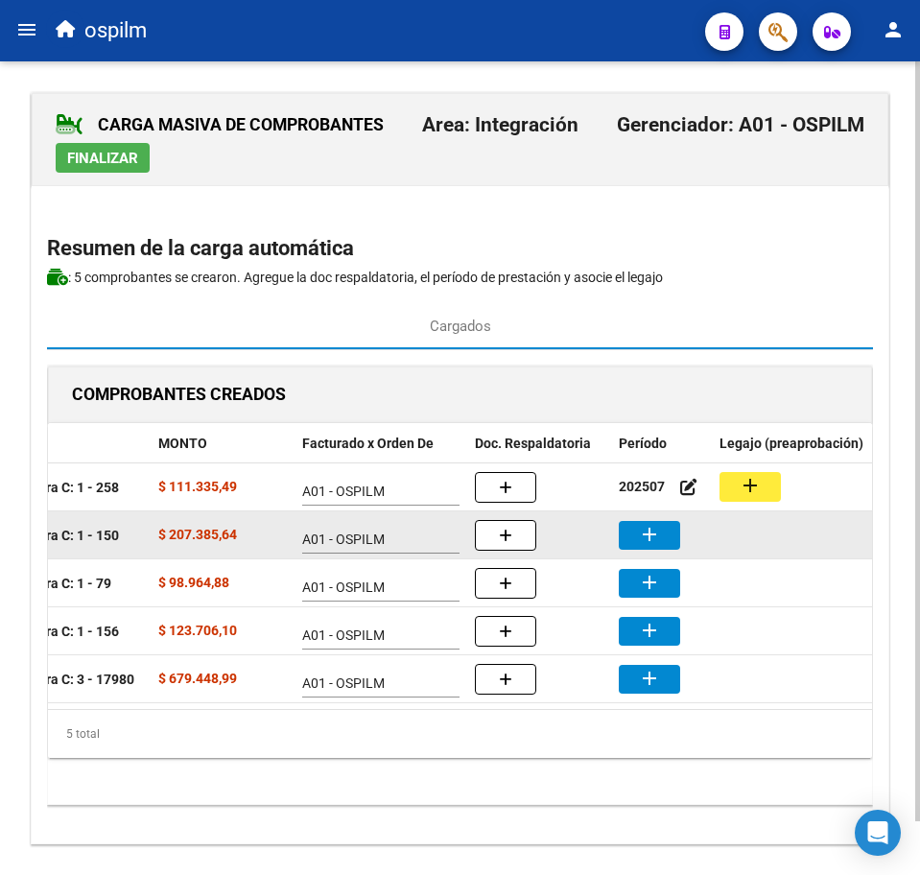
click at [649, 533] on mat-icon "add" at bounding box center [649, 534] width 23 height 23
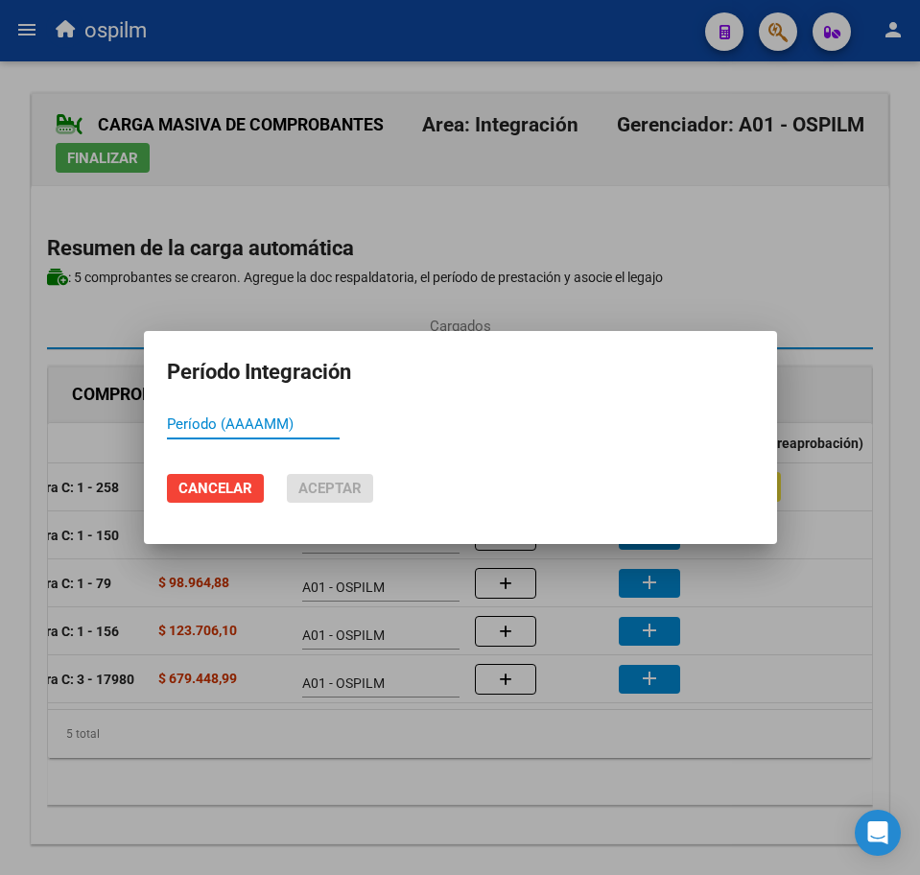
paste input "202507"
type input "202507"
click at [321, 476] on button "Aceptar" at bounding box center [330, 488] width 86 height 29
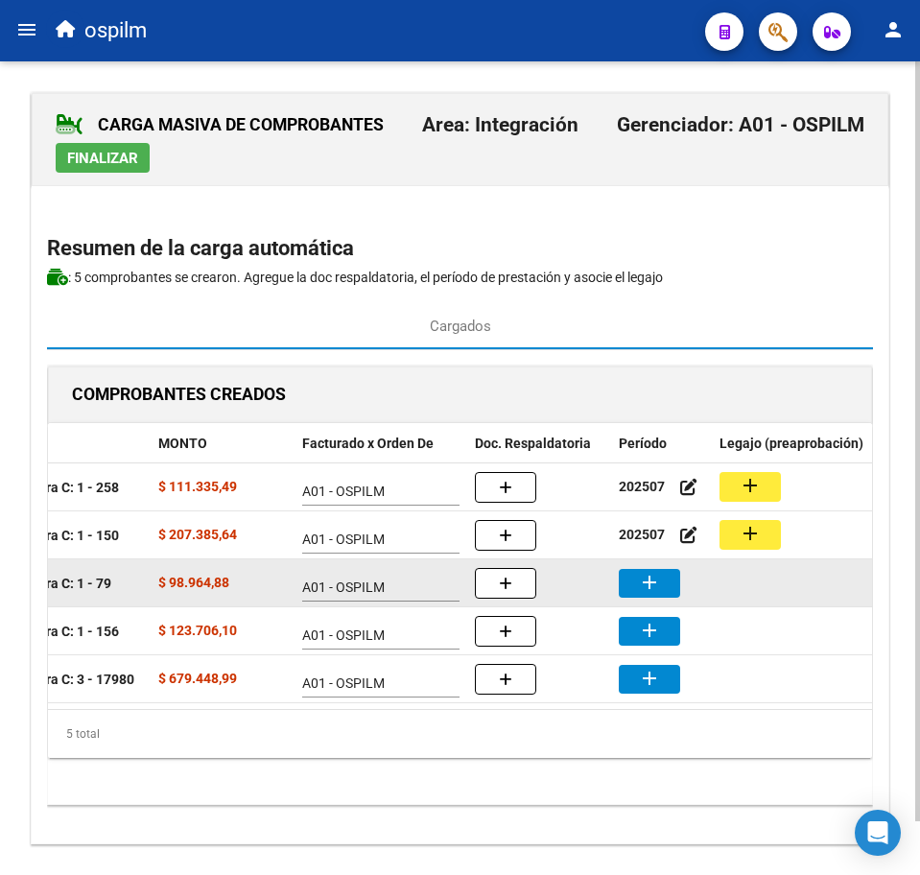
click at [655, 586] on mat-icon "add" at bounding box center [649, 582] width 23 height 23
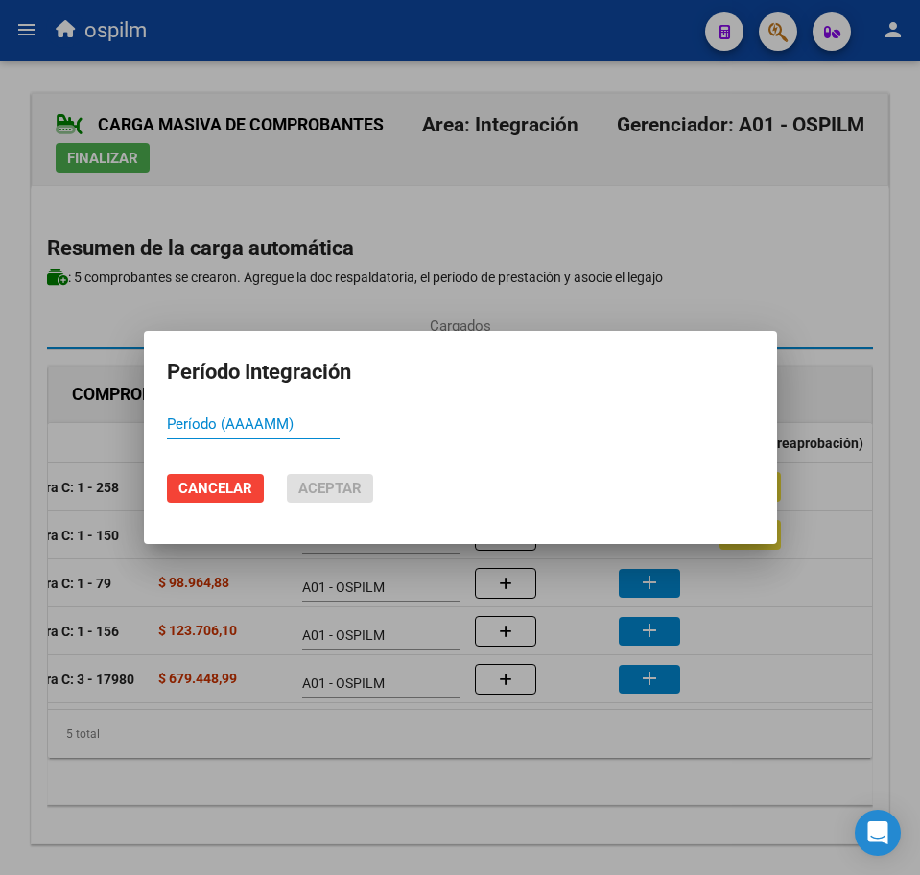
paste input "202507"
type input "202507"
click at [328, 482] on span "Aceptar" at bounding box center [329, 488] width 63 height 17
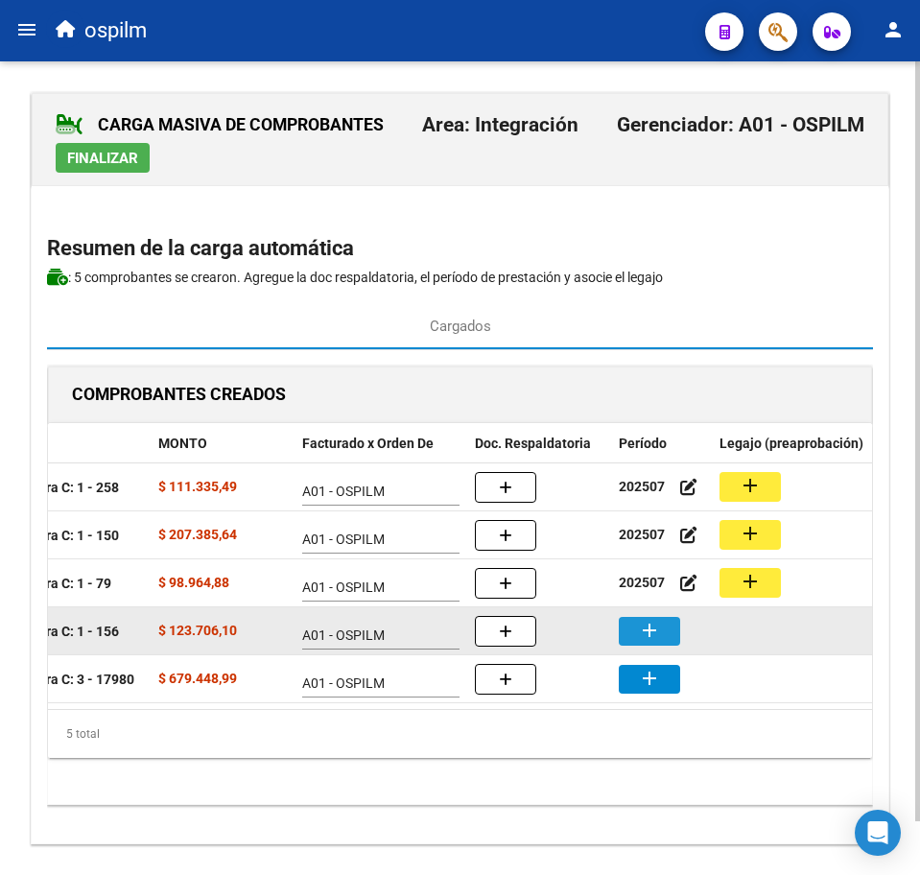
click at [644, 641] on mat-icon "add" at bounding box center [649, 630] width 23 height 23
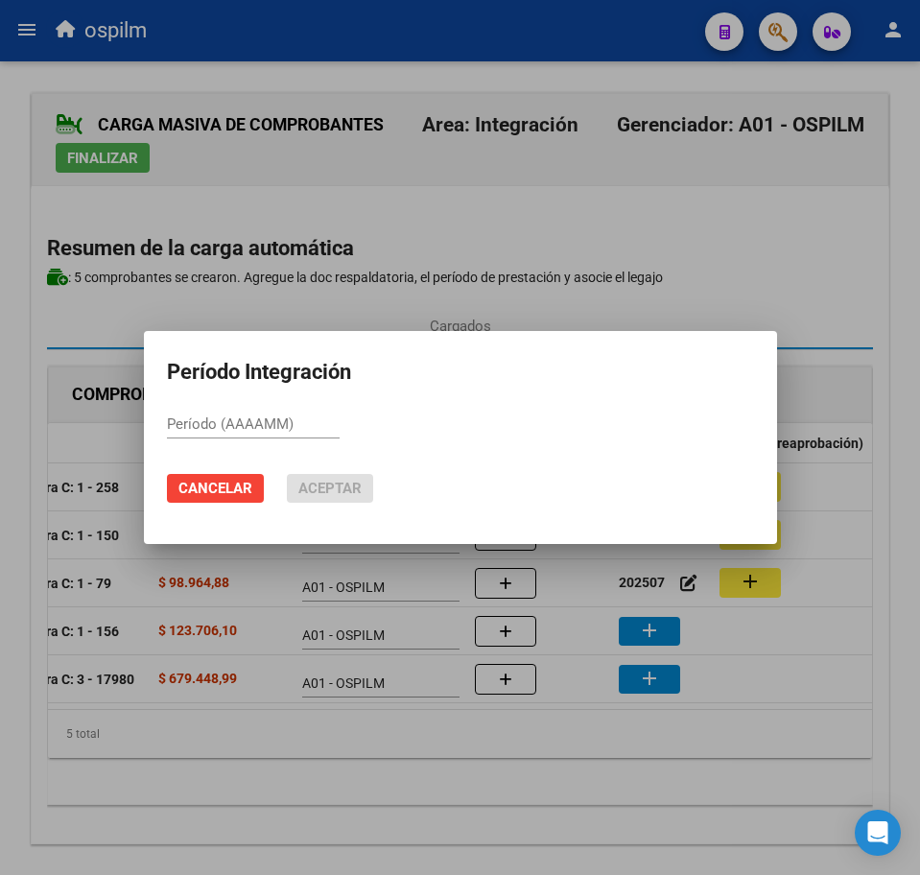
paste input "202507"
type input "202507"
click at [325, 488] on span "Aceptar" at bounding box center [329, 488] width 63 height 17
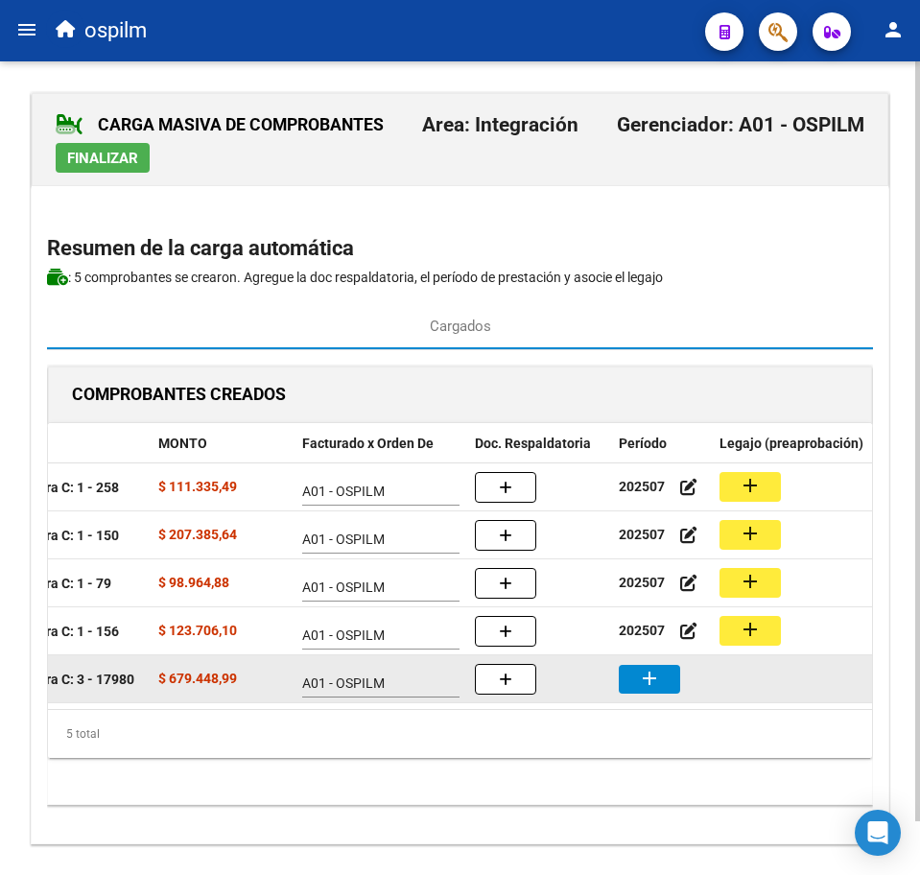
click at [658, 674] on mat-icon "add" at bounding box center [649, 678] width 23 height 23
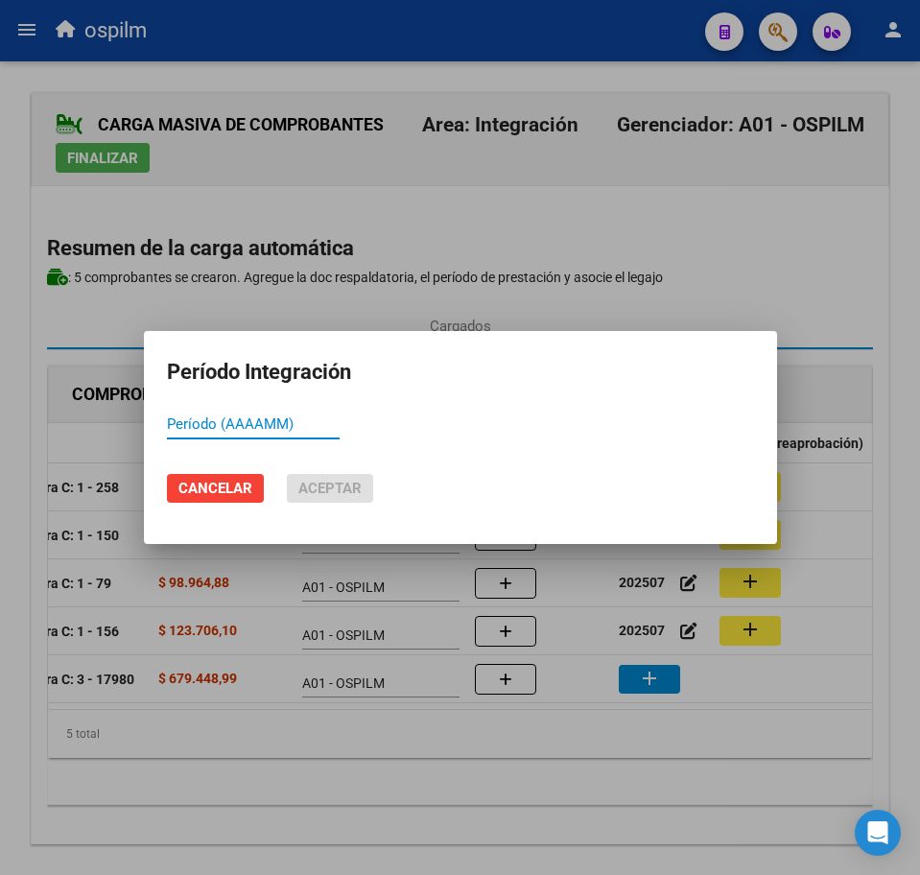
paste input "202507"
type input "202507"
click at [348, 489] on span "Aceptar" at bounding box center [329, 488] width 63 height 17
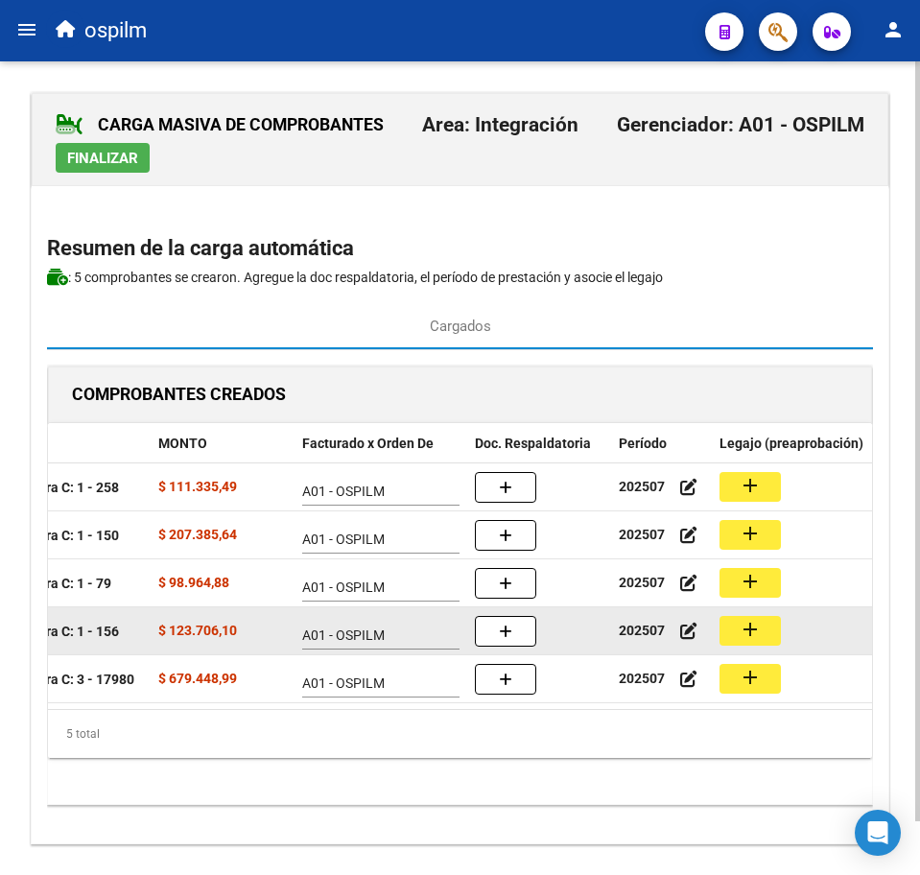
click at [759, 627] on mat-icon "add" at bounding box center [750, 629] width 23 height 23
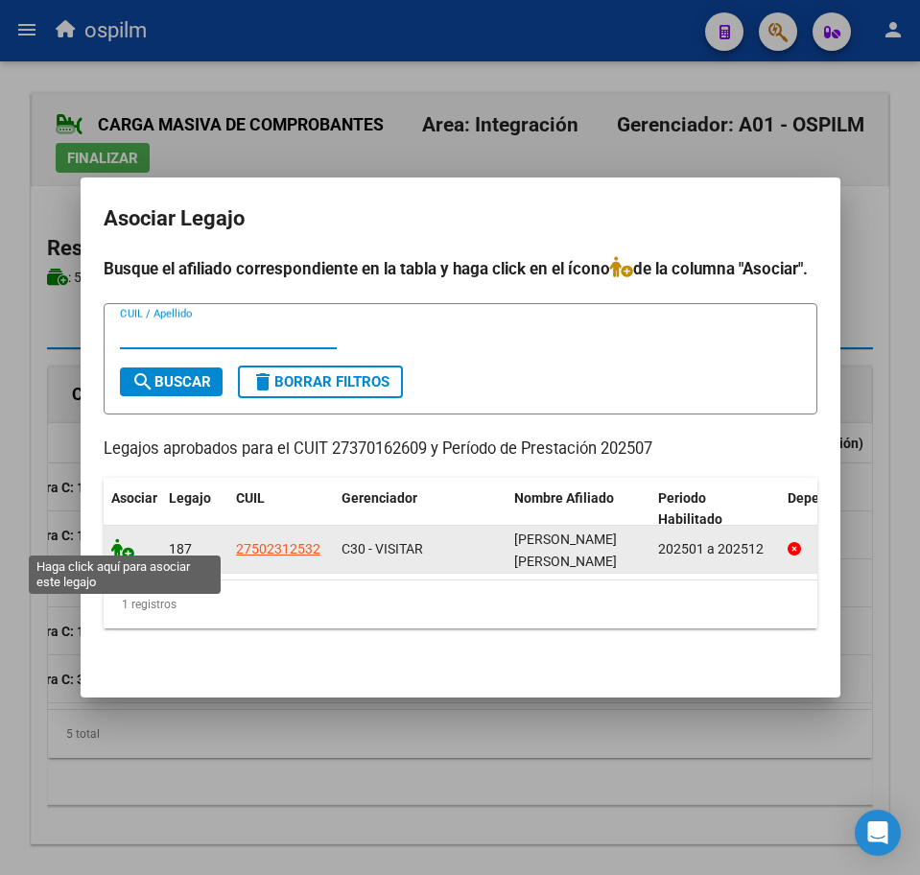
click at [118, 538] on icon at bounding box center [122, 548] width 23 height 21
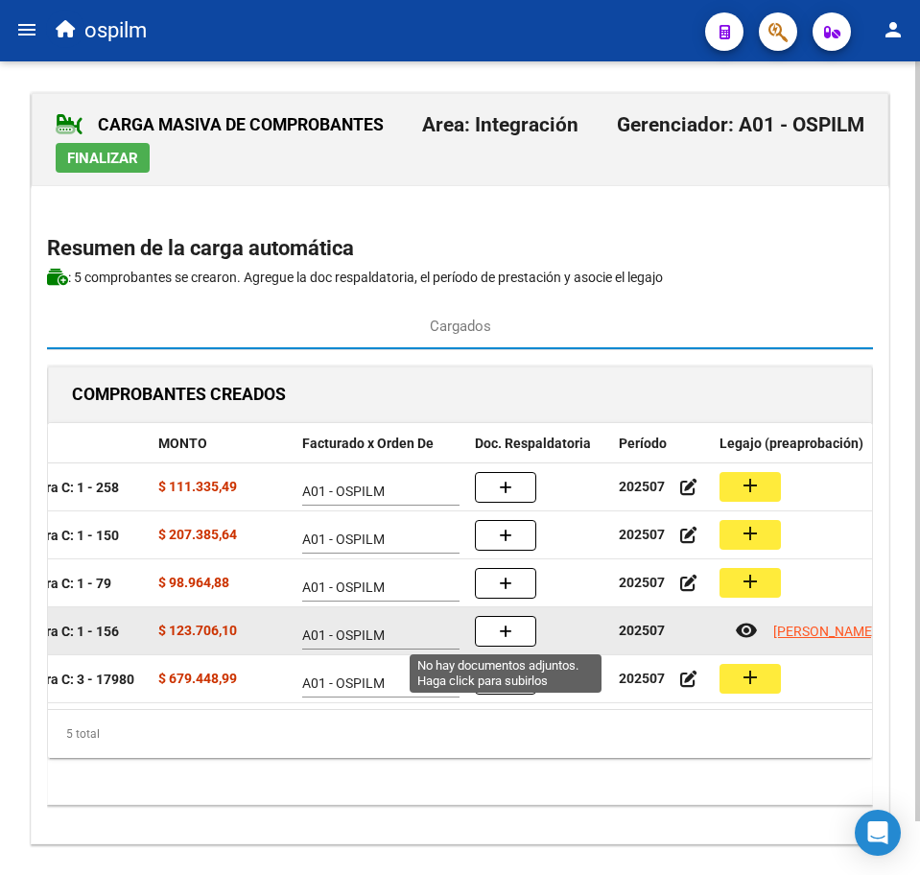
click at [496, 628] on button "button" at bounding box center [505, 631] width 61 height 31
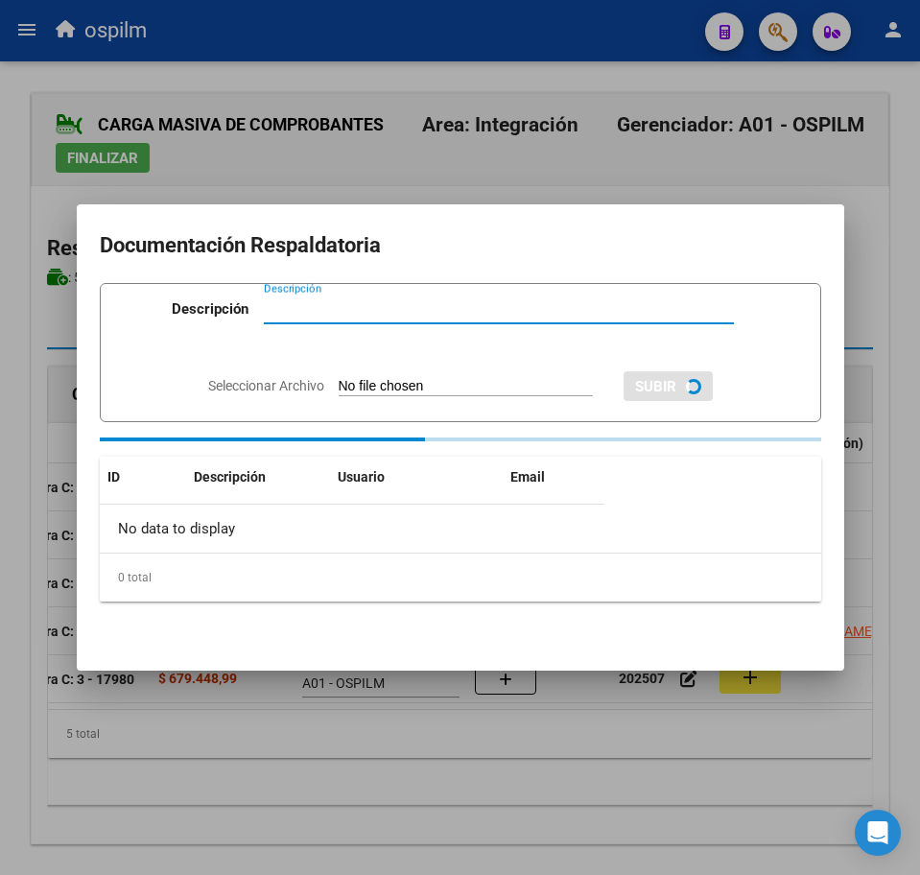
paste input "Planilla de asistencia"
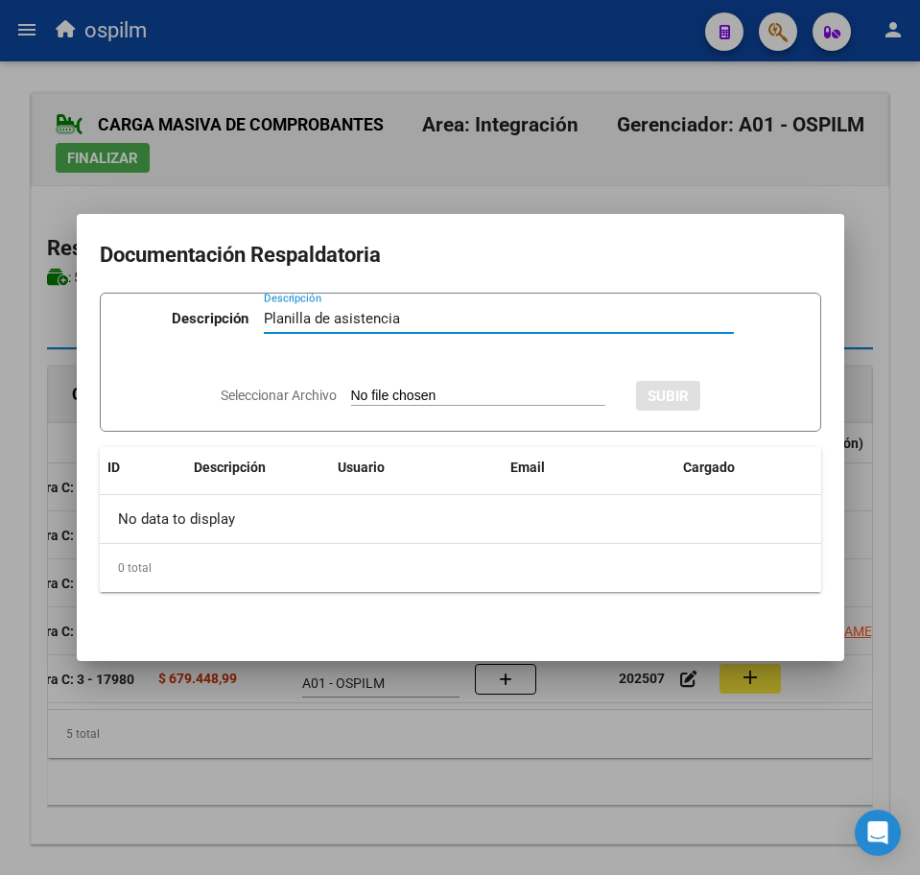
type input "Planilla de asistencia"
click at [374, 398] on input "Seleccionar Archivo" at bounding box center [478, 397] width 254 height 18
type input "C:\fakepath\[PERSON_NAME] MAGALI_202507_091_N_ROMERO ESTEFANIA_PA.pdf"
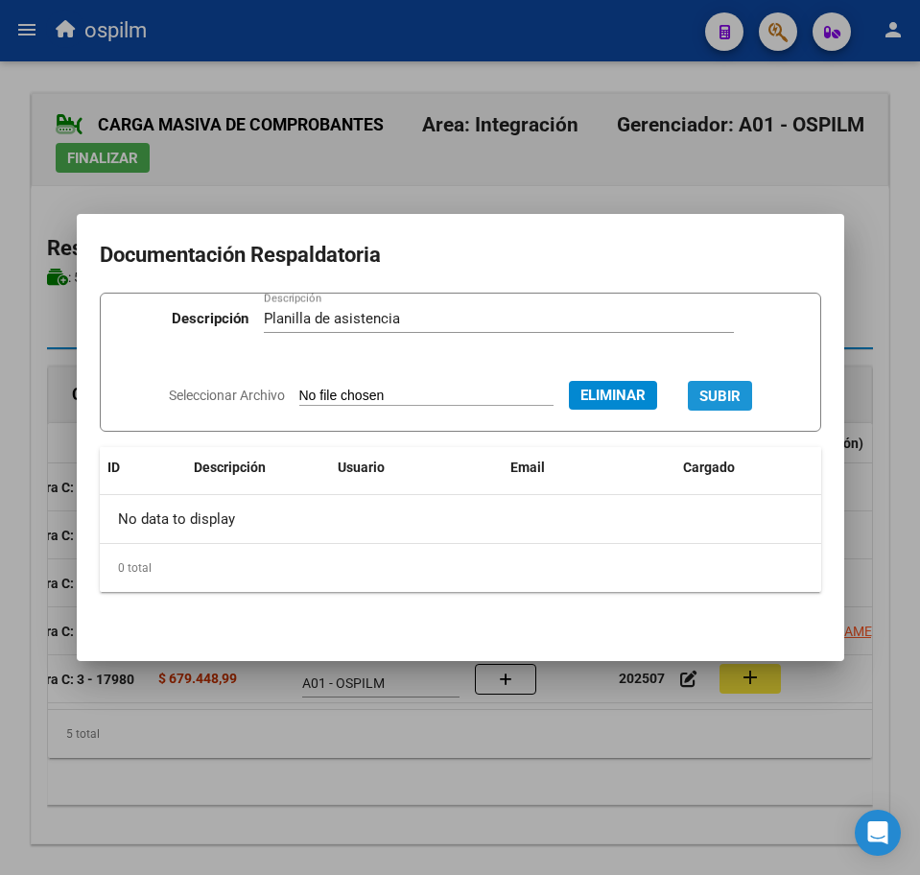
click at [732, 387] on span "SUBIR" at bounding box center [719, 395] width 41 height 17
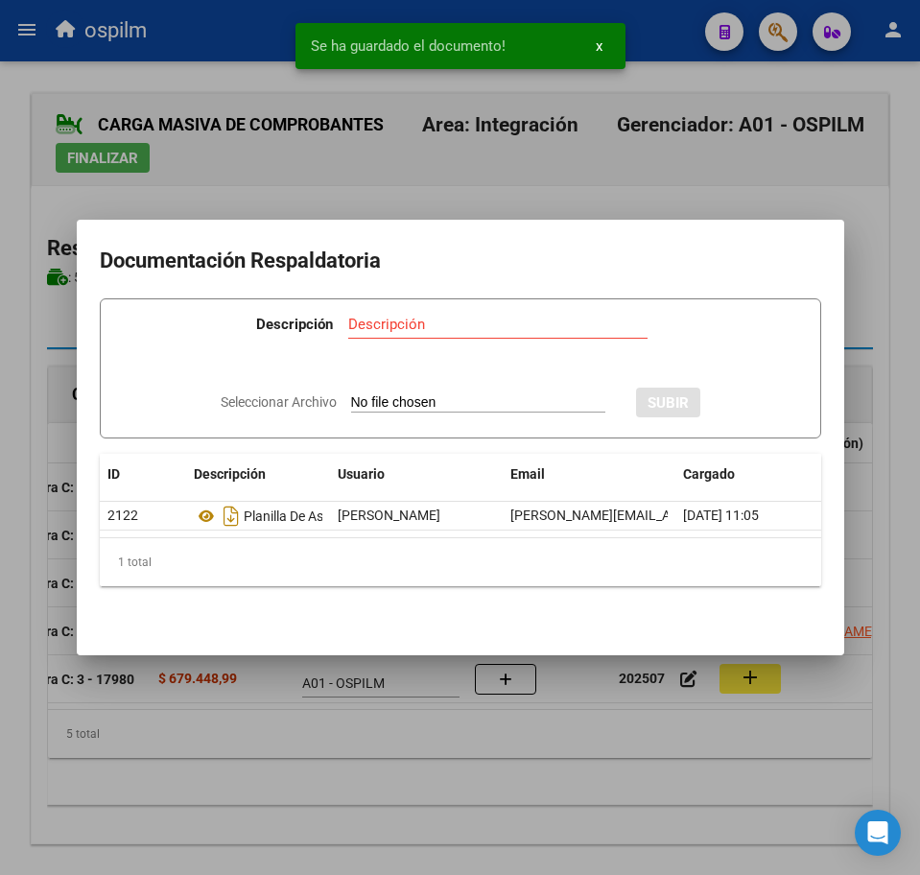
click at [486, 773] on div at bounding box center [460, 437] width 920 height 875
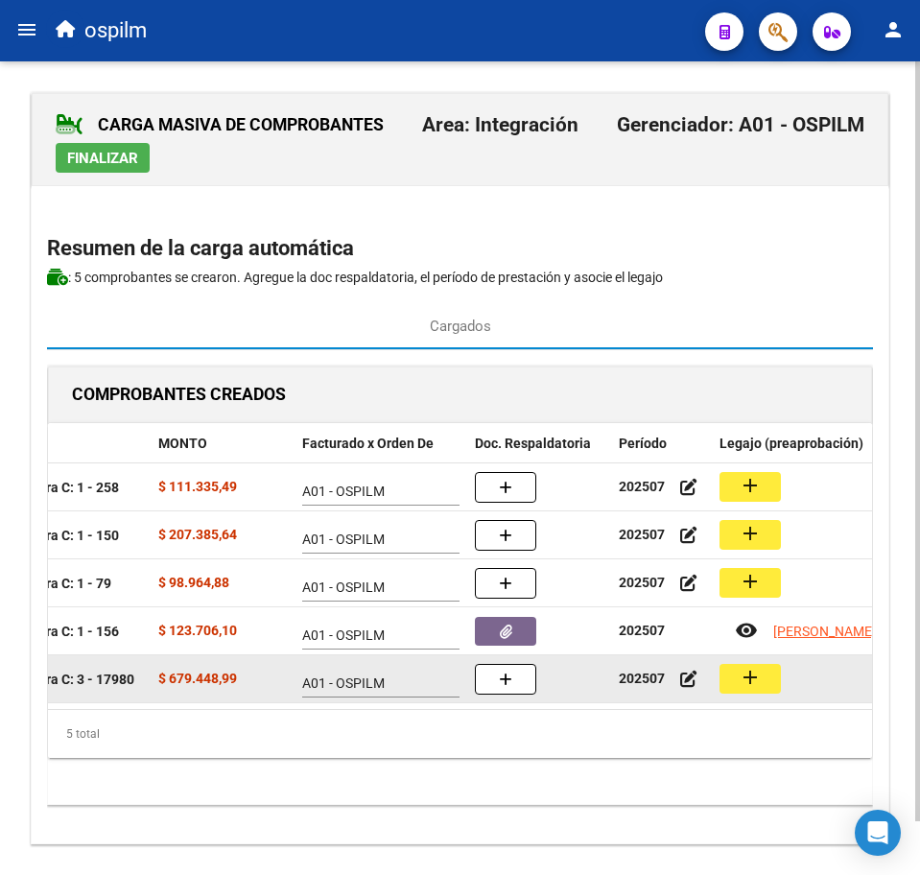
click at [762, 676] on button "add" at bounding box center [750, 679] width 61 height 30
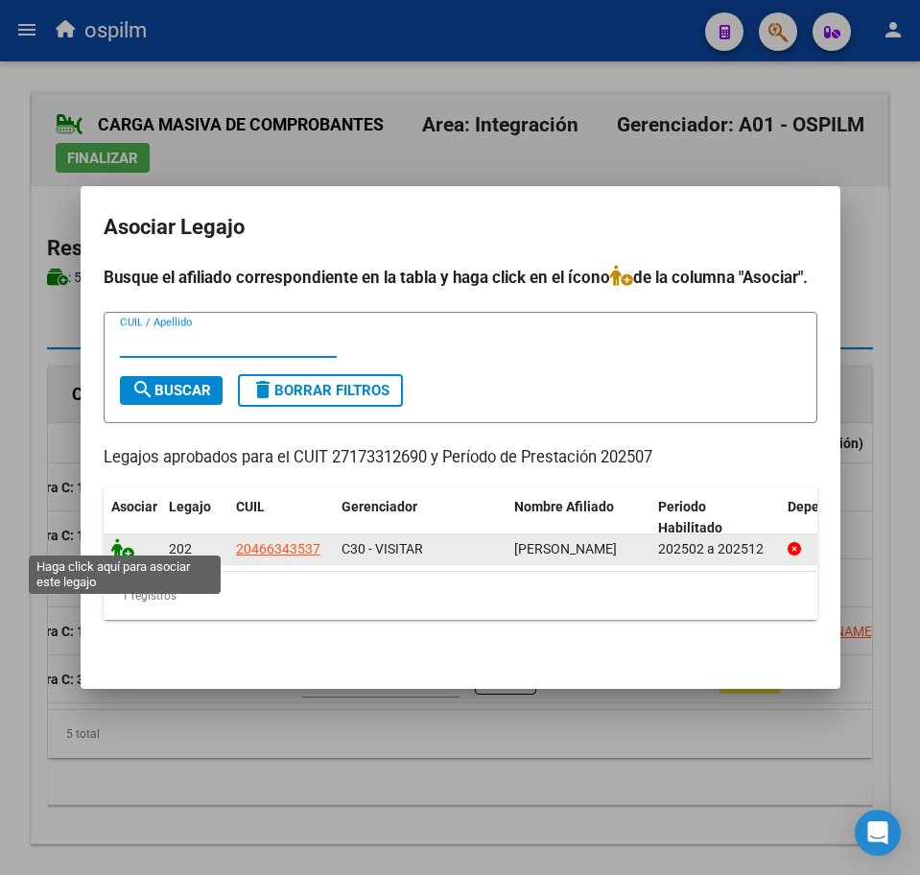
click at [122, 538] on icon at bounding box center [122, 548] width 23 height 21
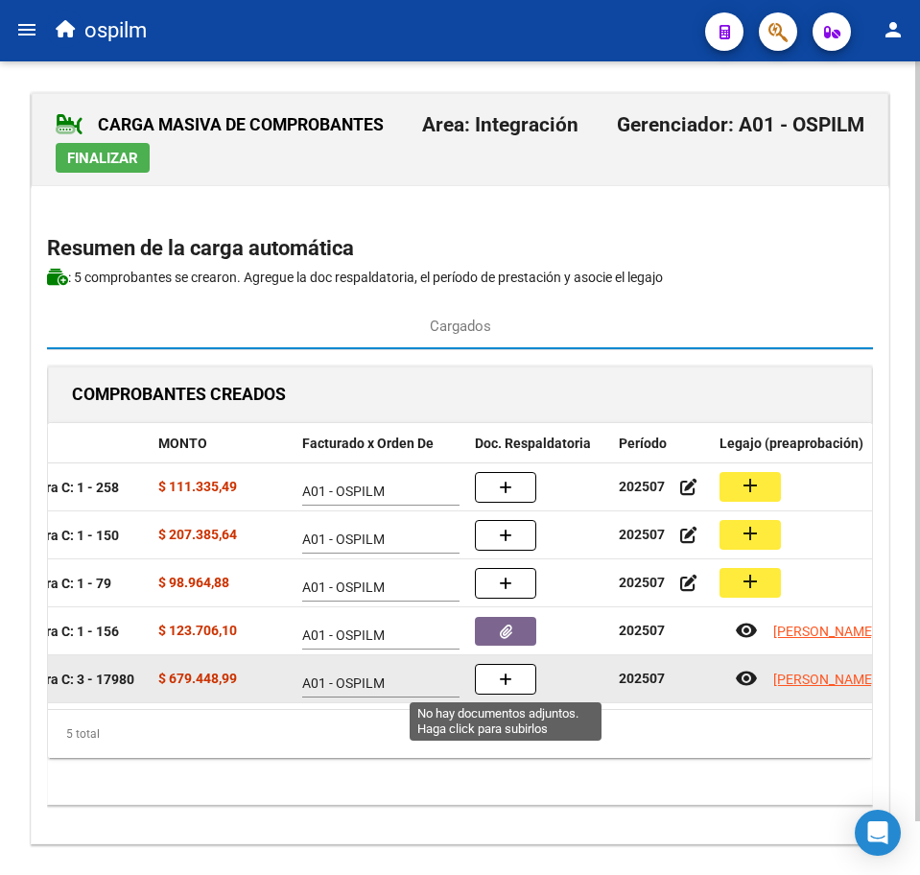
click at [496, 683] on button "button" at bounding box center [505, 679] width 61 height 31
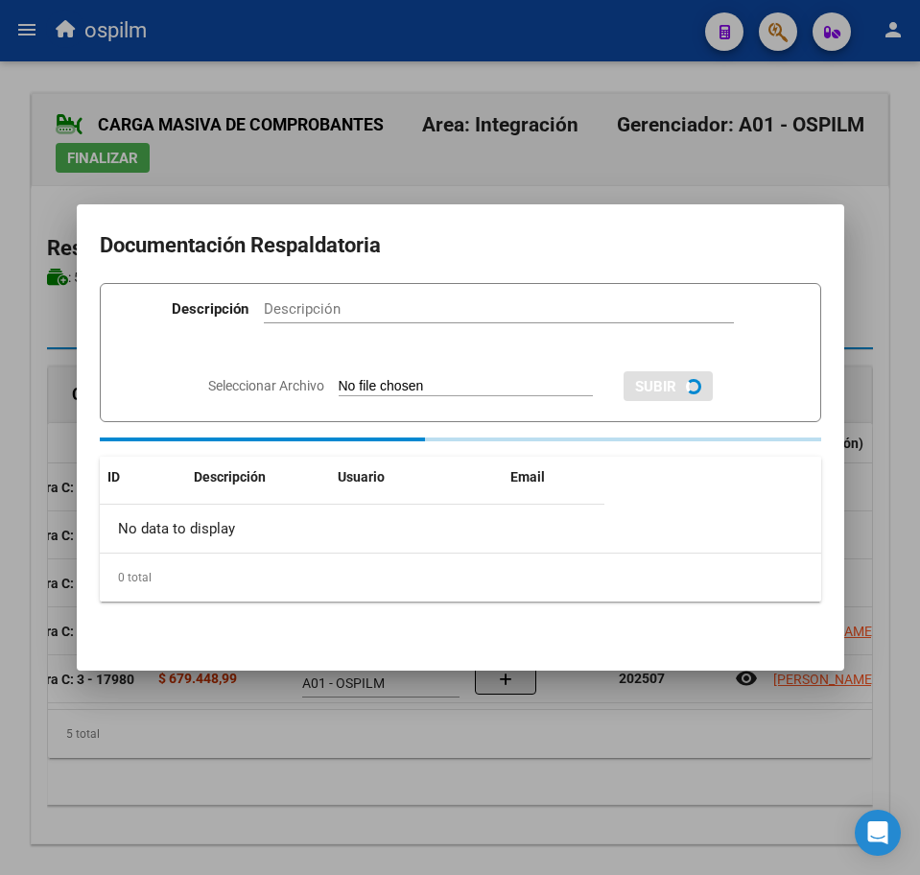
paste input "Planilla de asistencia"
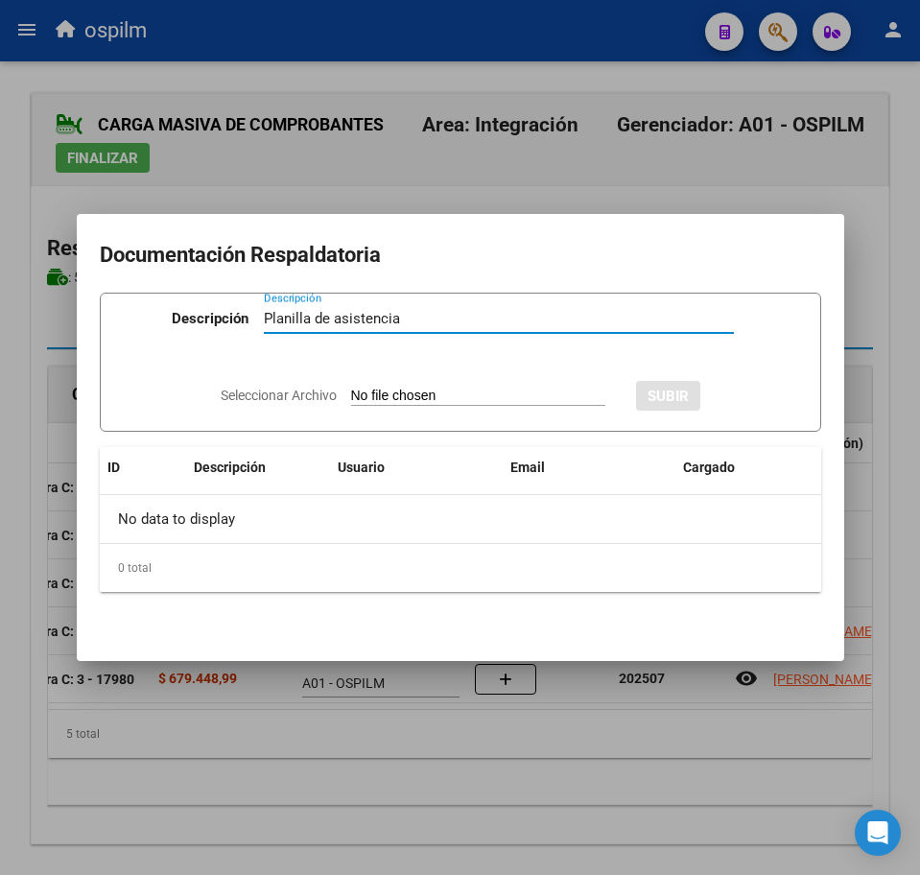
type input "Planilla de asistencia"
click at [360, 399] on input "Seleccionar Archivo" at bounding box center [478, 397] width 254 height 18
type input "C:\fakepath\[PERSON_NAME] ALEXIS_202507_013_N_GHEZZI [PERSON_NAME].pdf"
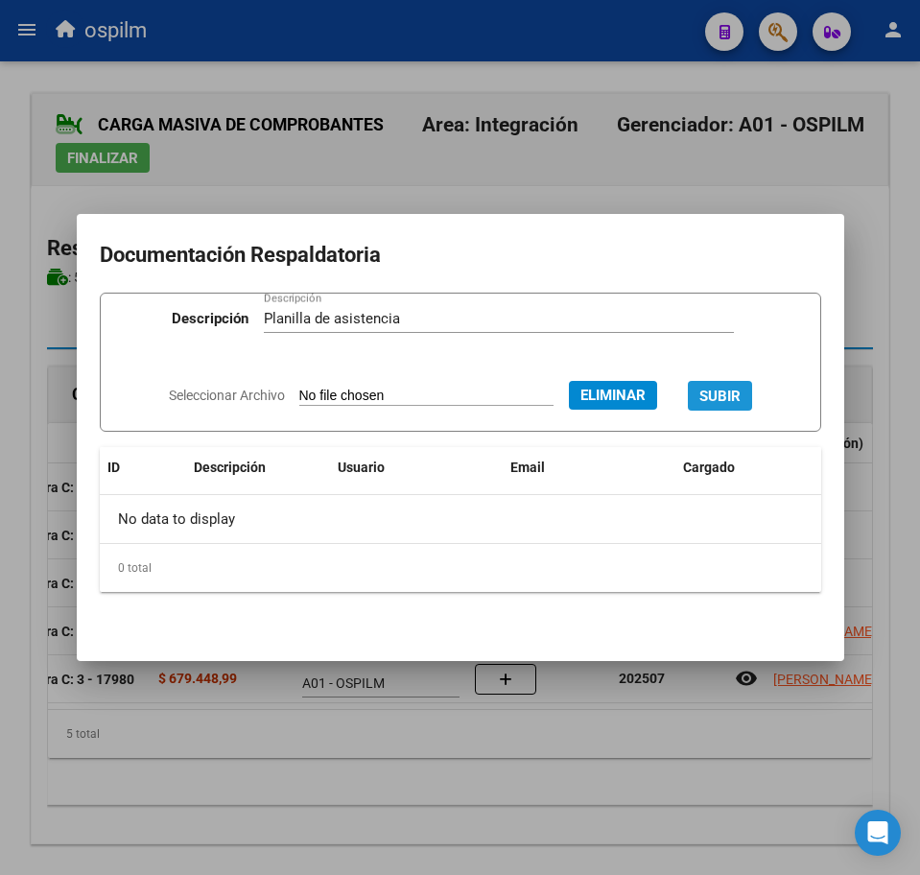
click at [741, 388] on span "SUBIR" at bounding box center [719, 396] width 41 height 17
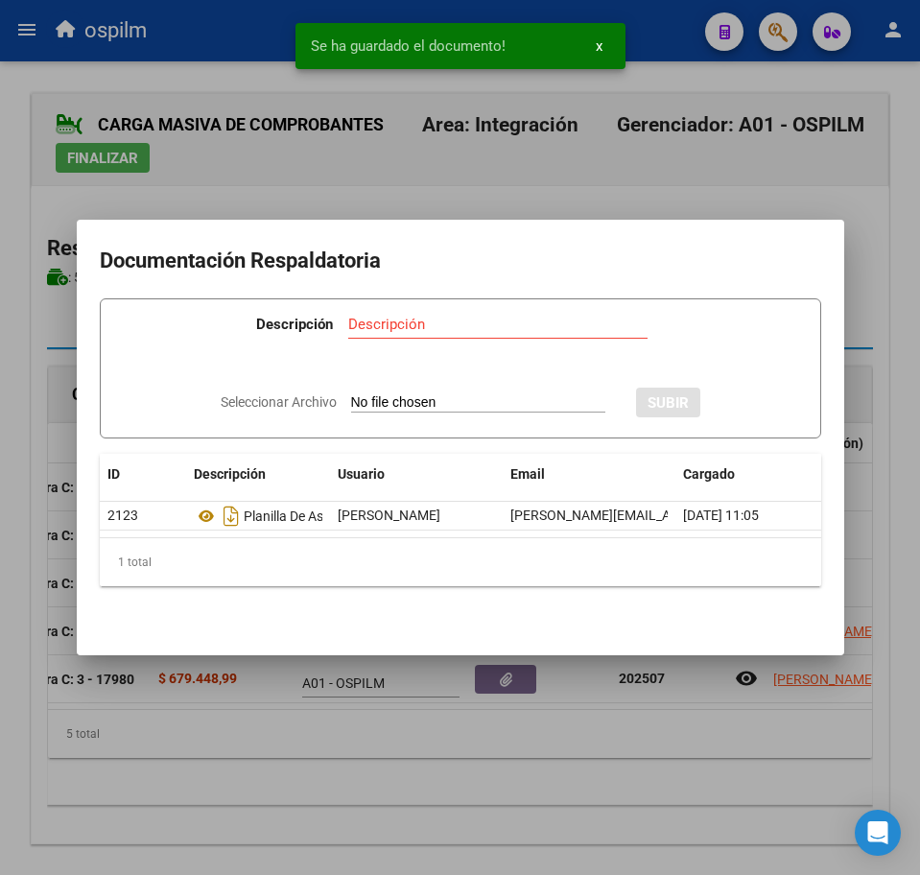
click at [525, 745] on div at bounding box center [460, 437] width 920 height 875
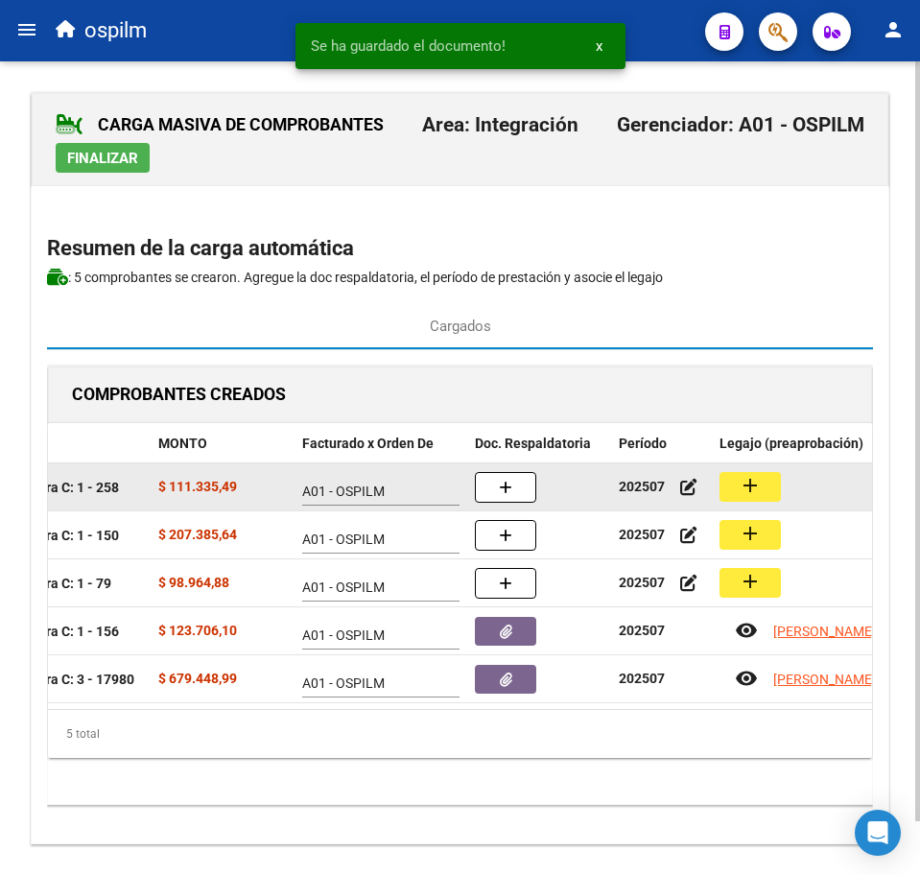
click at [752, 493] on mat-icon "add" at bounding box center [750, 485] width 23 height 23
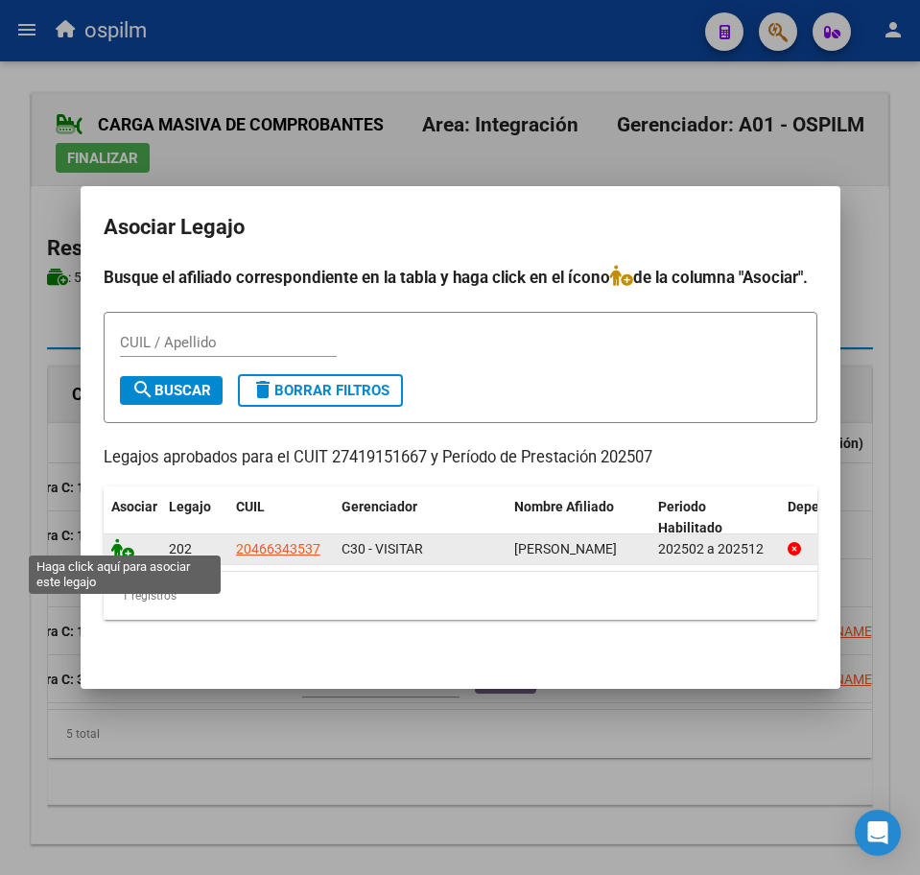
click at [118, 538] on icon at bounding box center [122, 548] width 23 height 21
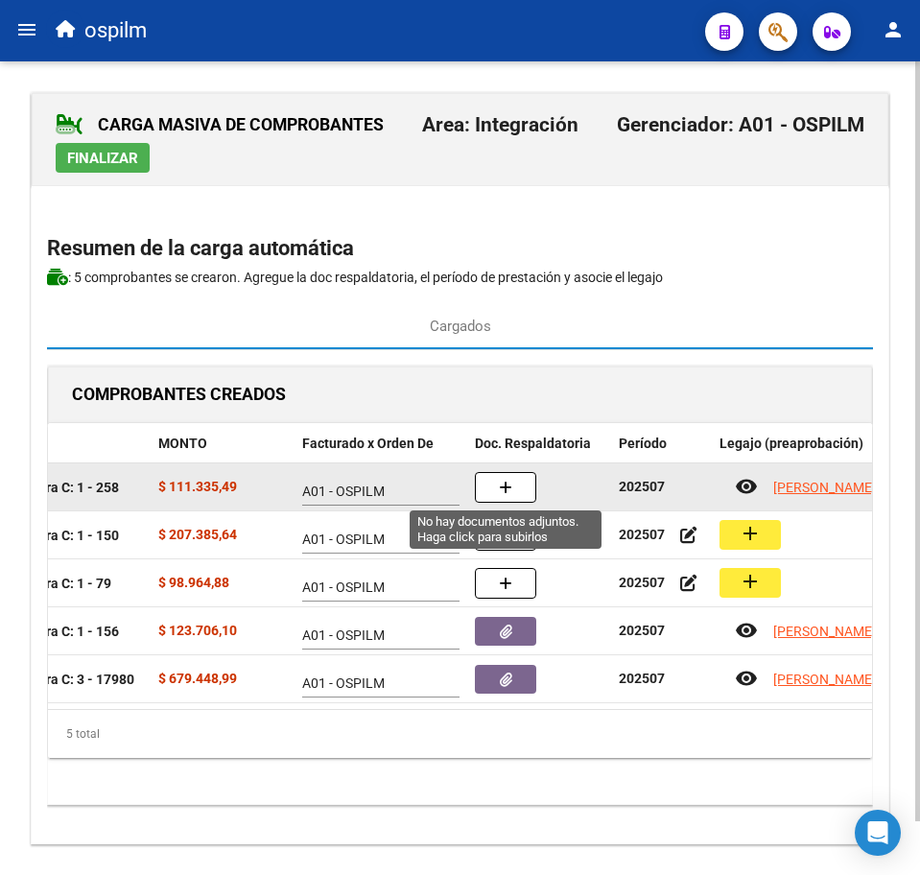
click at [516, 494] on button "button" at bounding box center [505, 487] width 61 height 31
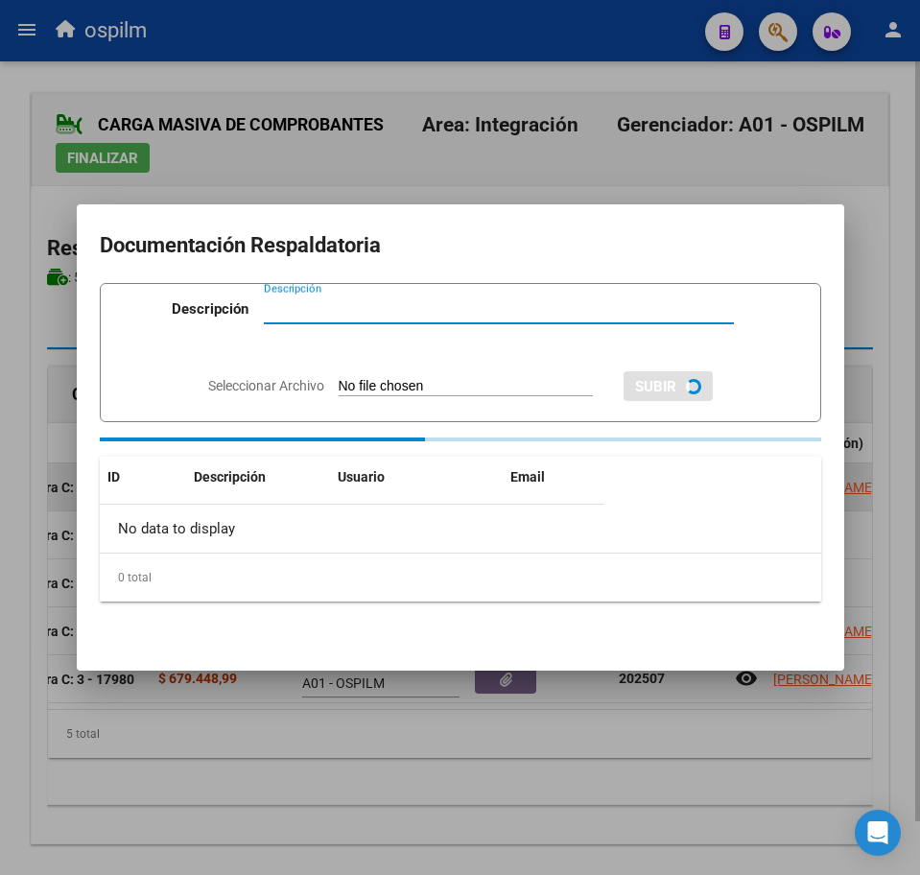
paste input "Planilla de asistencia"
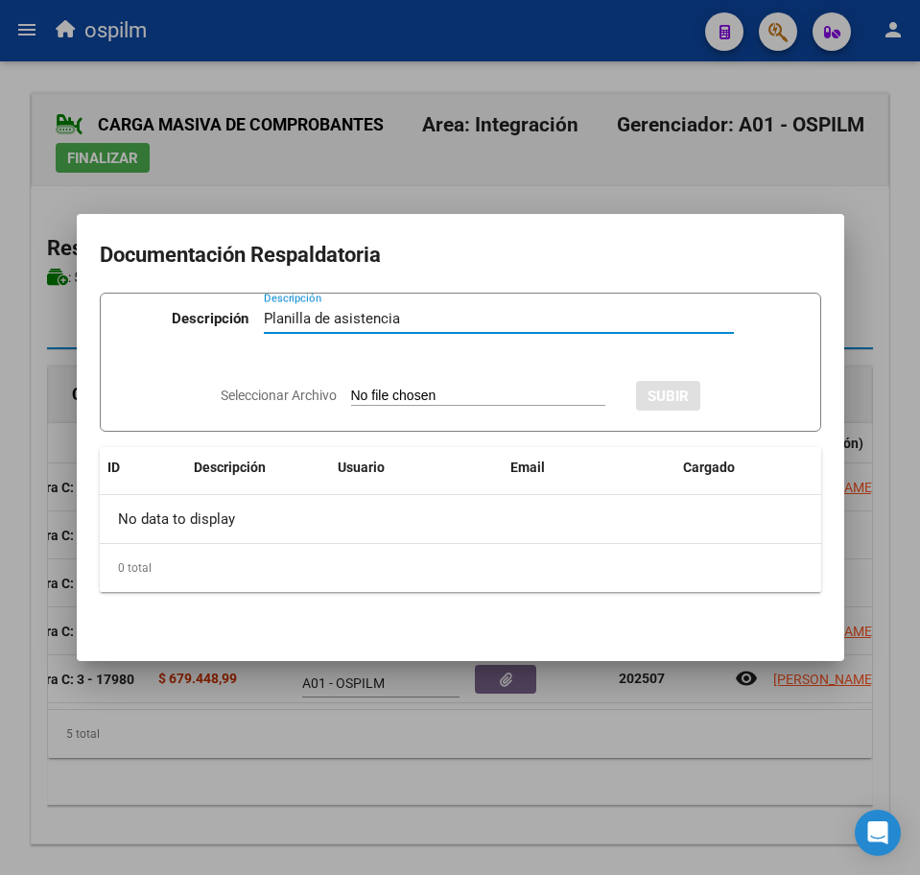
type input "Planilla de asistencia"
click at [414, 822] on div at bounding box center [460, 437] width 920 height 875
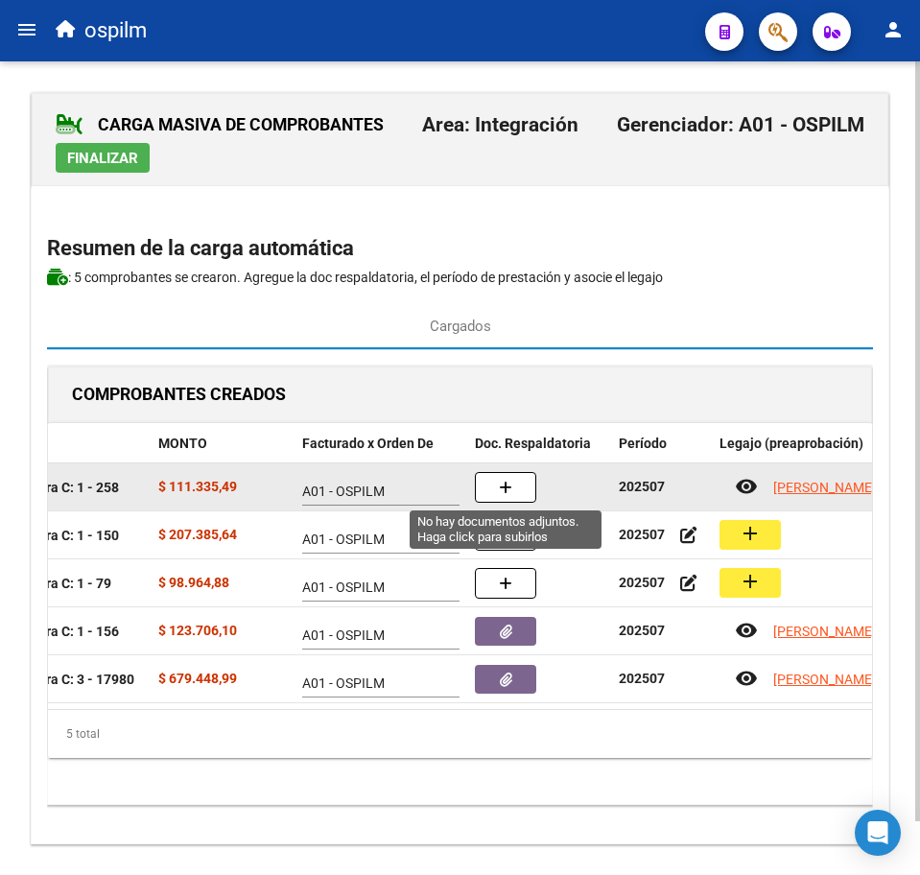
click at [523, 478] on button "button" at bounding box center [505, 487] width 61 height 31
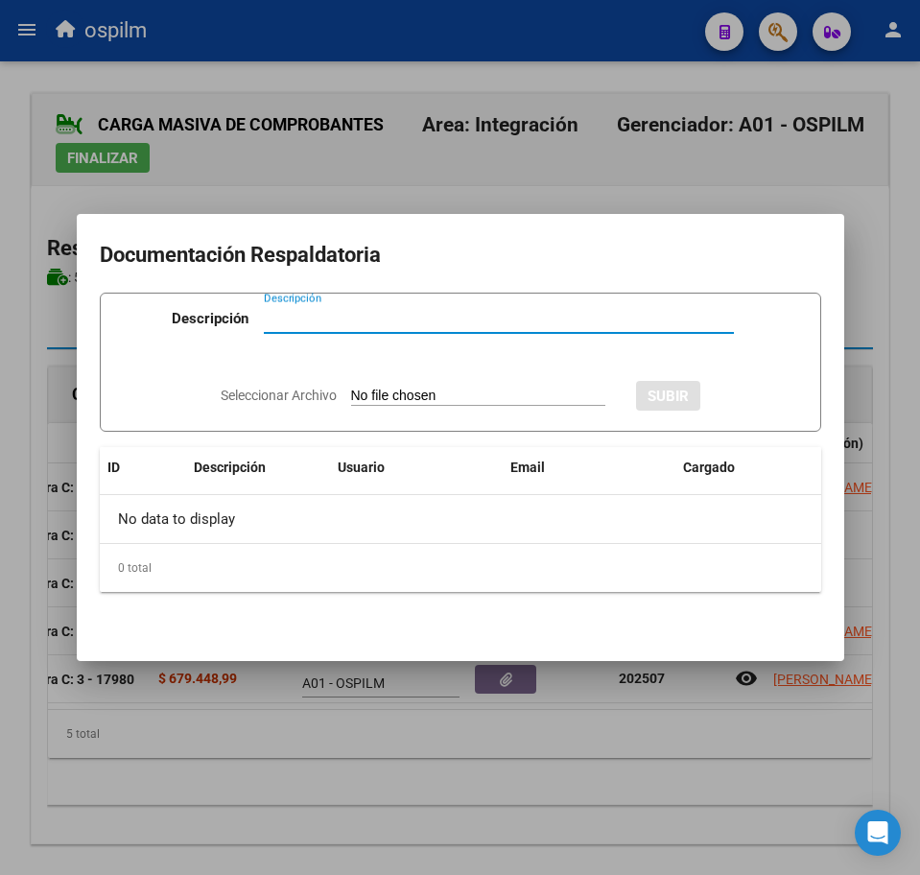
paste input "Planilla de asistencia"
type input "Planilla de asistencia"
click at [470, 392] on input "Seleccionar Archivo" at bounding box center [478, 397] width 254 height 18
type input "C:\fakepath\[PERSON_NAME] ALEXIS_202507_086_N_OZARAN TRINIDAD_PA.pdf"
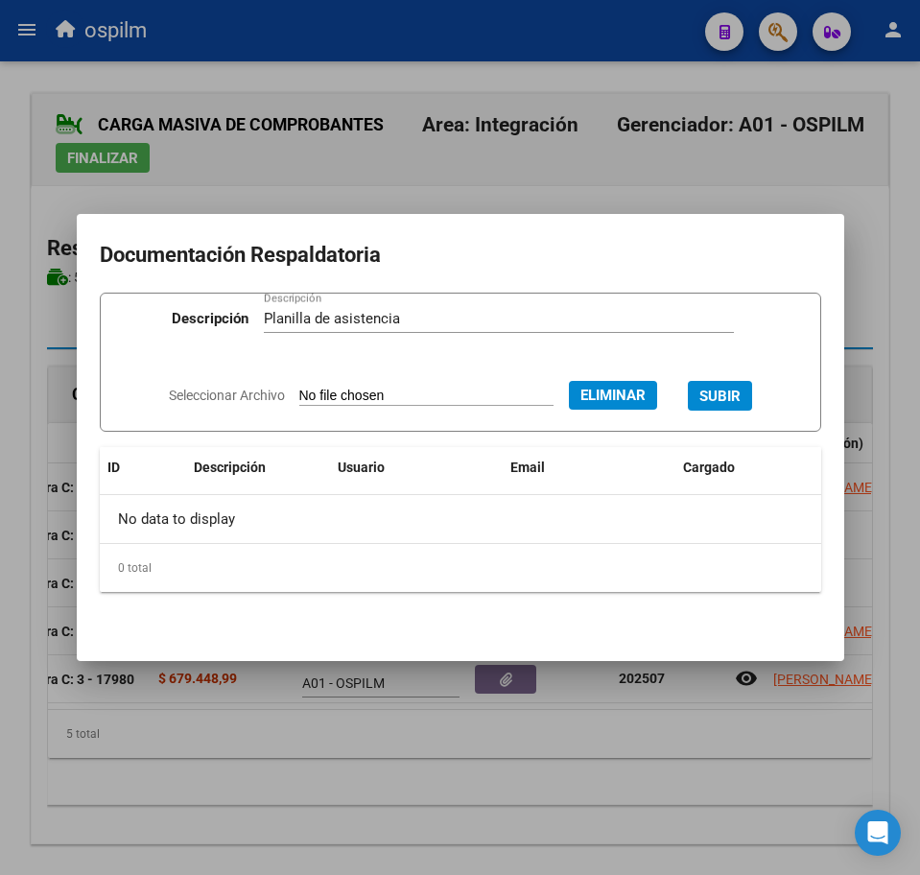
click at [730, 390] on span "SUBIR" at bounding box center [719, 396] width 41 height 17
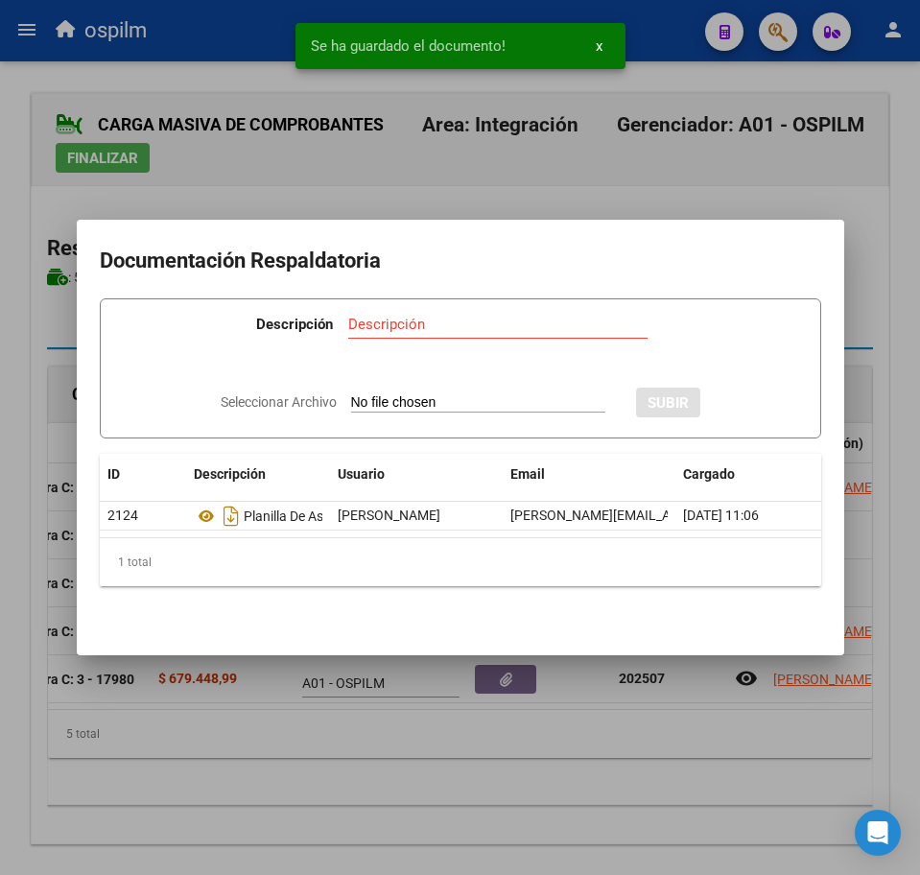
click at [494, 798] on div at bounding box center [460, 437] width 920 height 875
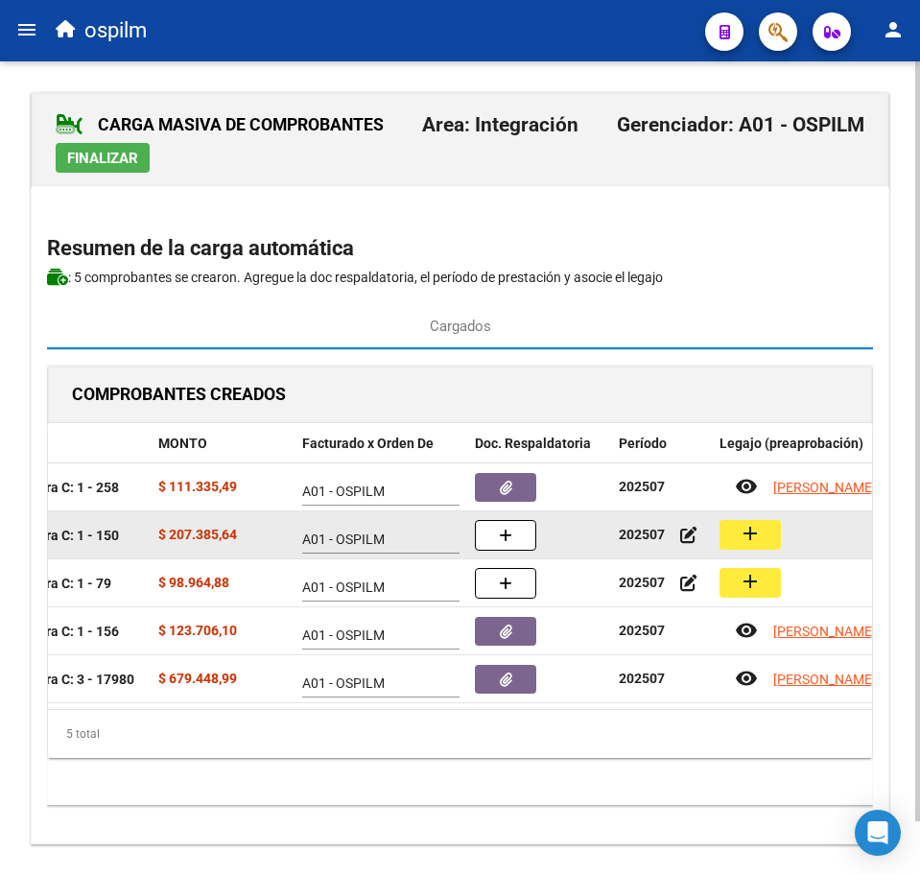
click at [759, 523] on mat-icon "add" at bounding box center [750, 533] width 23 height 23
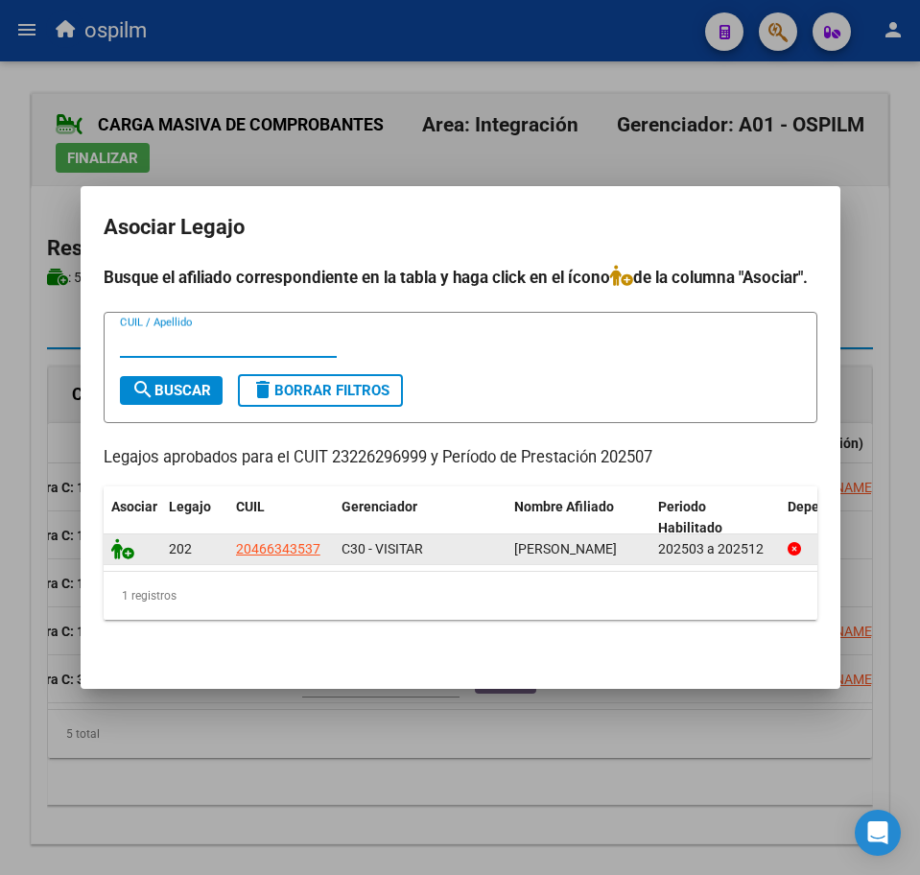
click at [114, 545] on icon at bounding box center [122, 548] width 23 height 21
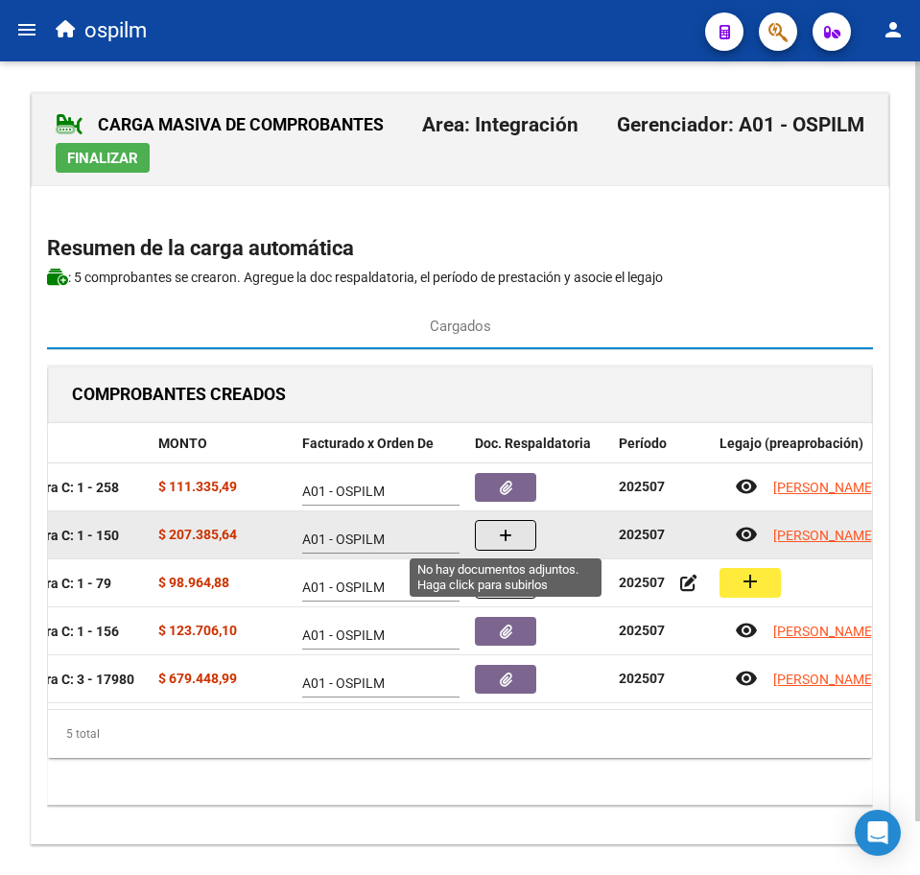
click at [516, 534] on button "button" at bounding box center [505, 535] width 61 height 31
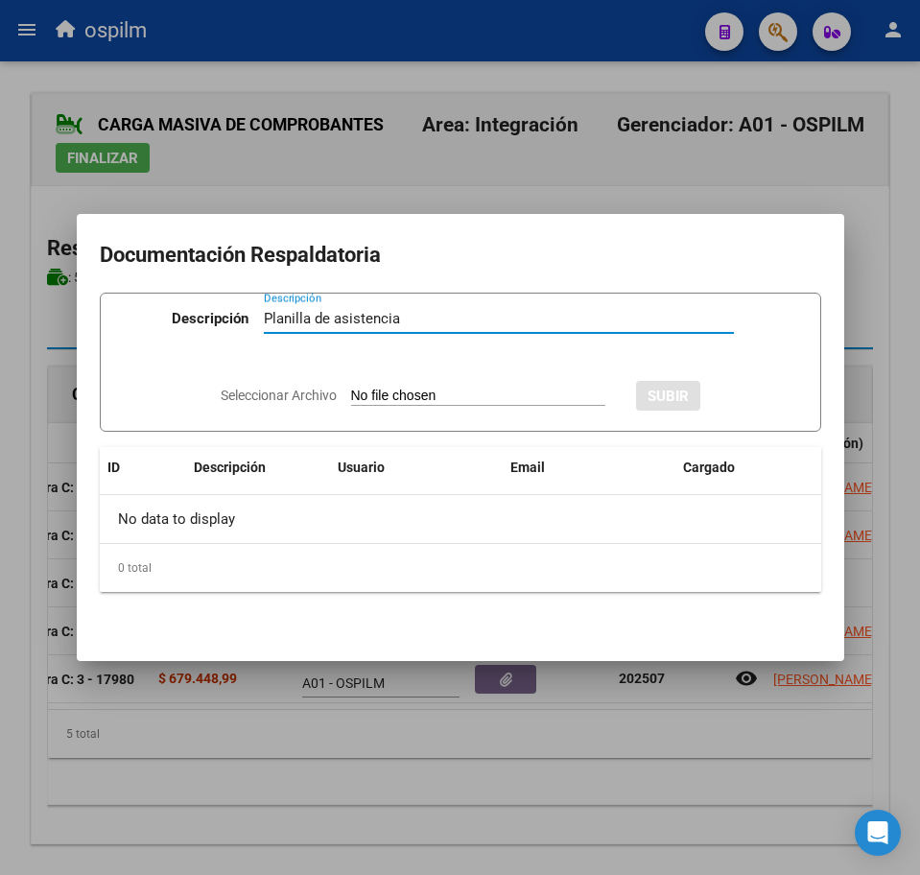
type input "Planilla de asistencia"
click at [455, 399] on input "Seleccionar Archivo" at bounding box center [478, 397] width 254 height 18
type input "C:\fakepath\[PERSON_NAME] ALEXIS_202507_096_N_ESPINOLA [PERSON_NAME].pdf"
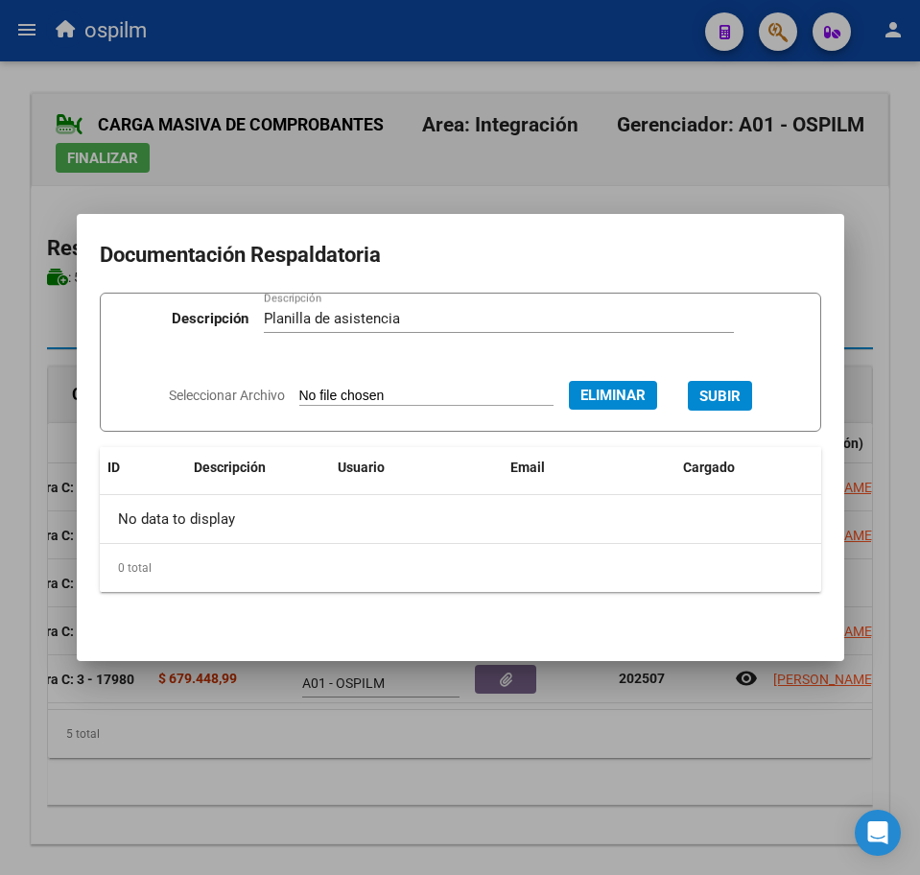
click at [741, 389] on span "SUBIR" at bounding box center [719, 396] width 41 height 17
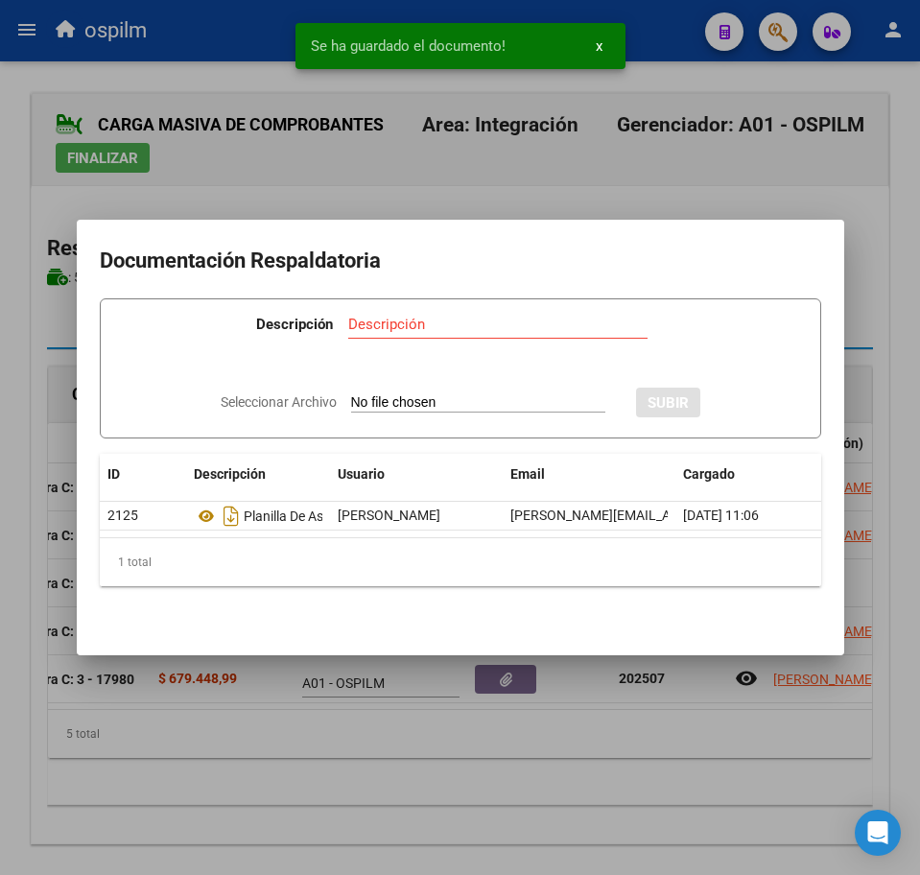
click at [410, 757] on div at bounding box center [460, 437] width 920 height 875
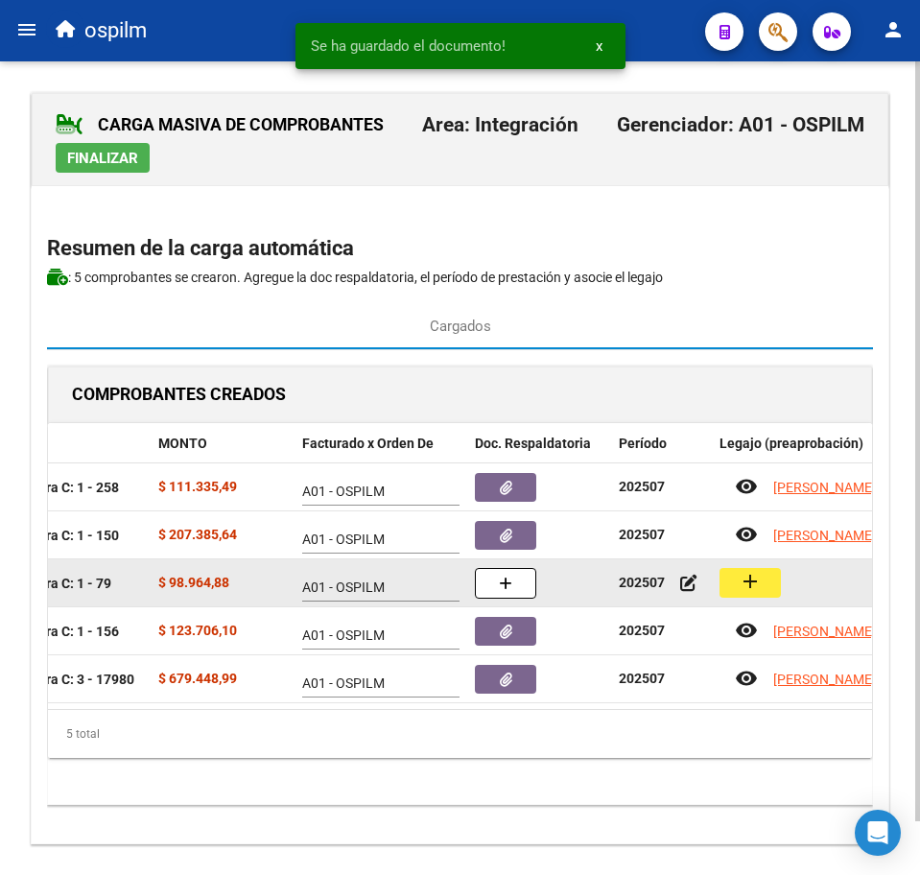
click at [744, 582] on mat-icon "add" at bounding box center [750, 581] width 23 height 23
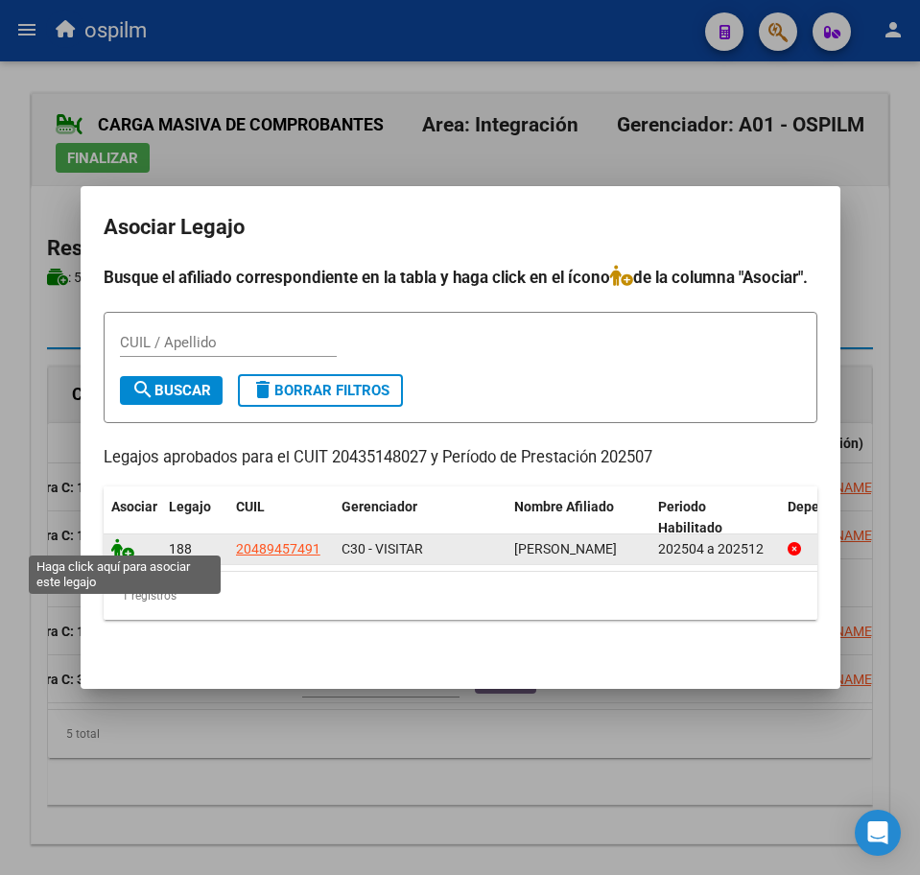
click at [126, 543] on icon at bounding box center [122, 548] width 23 height 21
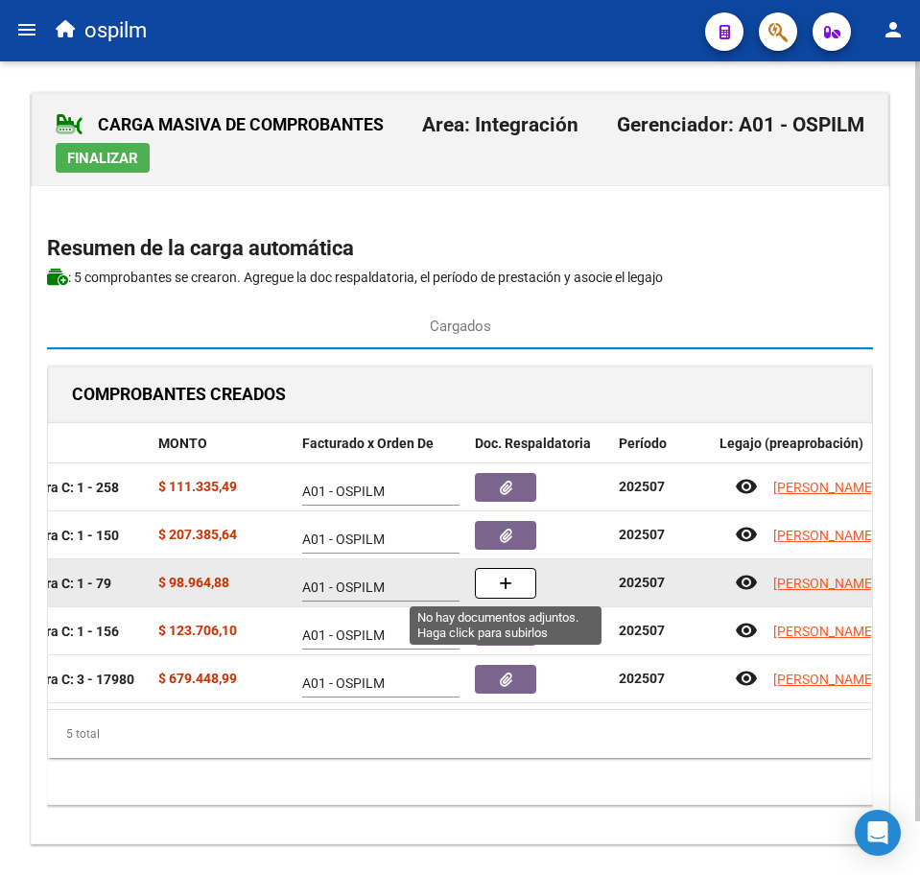
click at [500, 595] on button "button" at bounding box center [505, 583] width 61 height 31
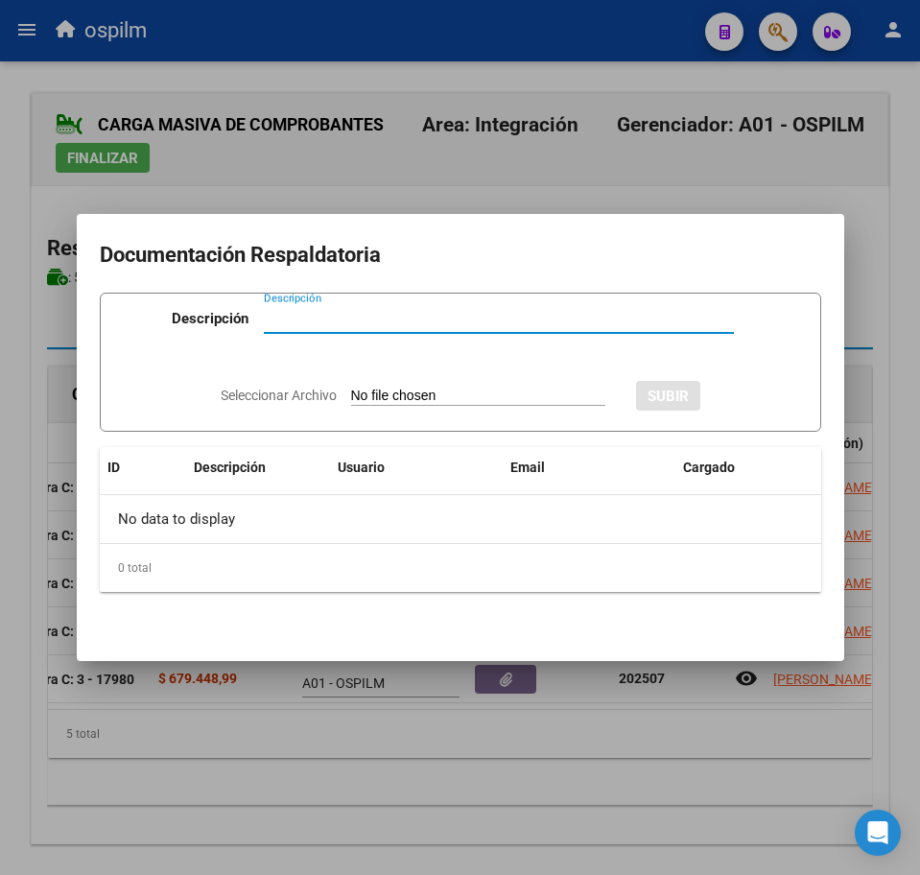
paste input "Planilla de asistencia"
type input "Planilla de asistencia"
click at [369, 401] on input "Seleccionar Archivo" at bounding box center [478, 397] width 254 height 18
type input "C:\fakepath\[PERSON_NAME] DANTE_202507_090_N_AGUSTIN [PERSON_NAME] MISERERE_PA.…"
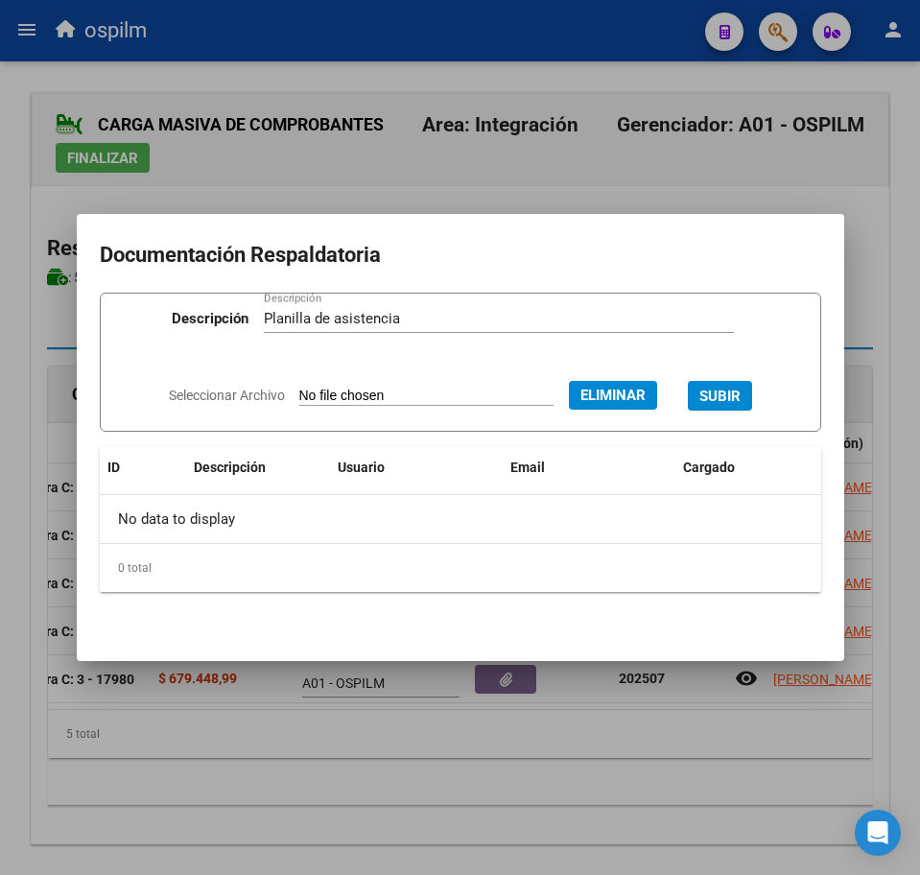
click at [721, 401] on span "SUBIR" at bounding box center [719, 396] width 41 height 17
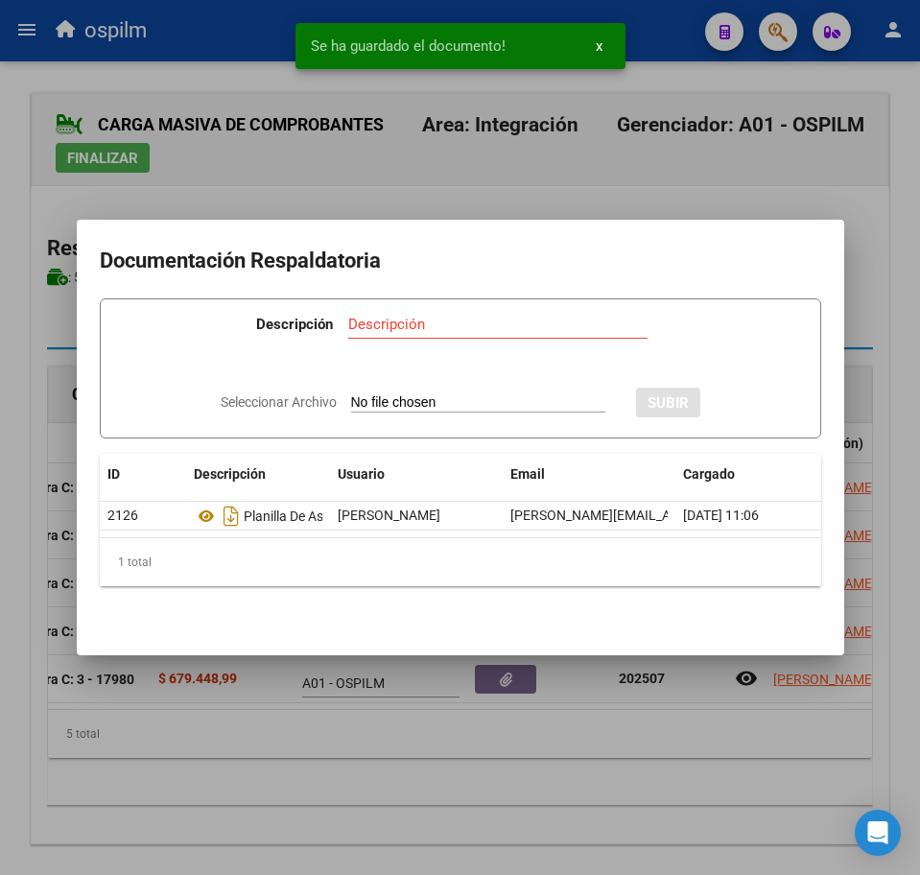
click at [538, 776] on div at bounding box center [460, 437] width 920 height 875
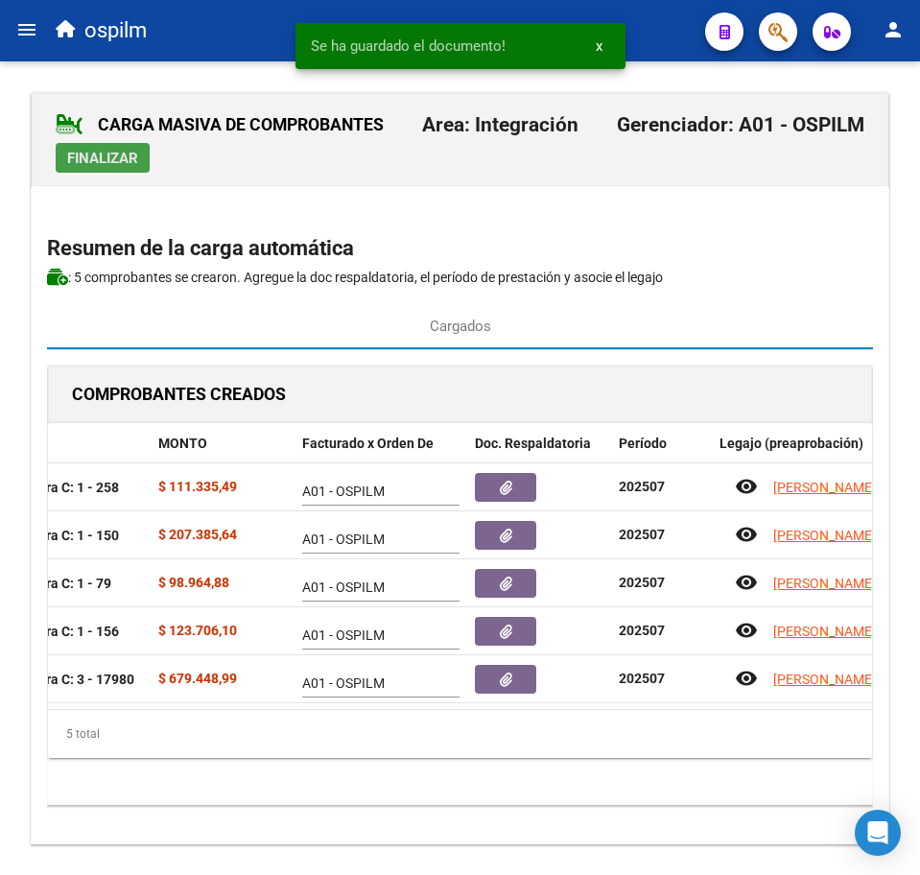
click at [126, 155] on span "Finalizar" at bounding box center [102, 158] width 71 height 17
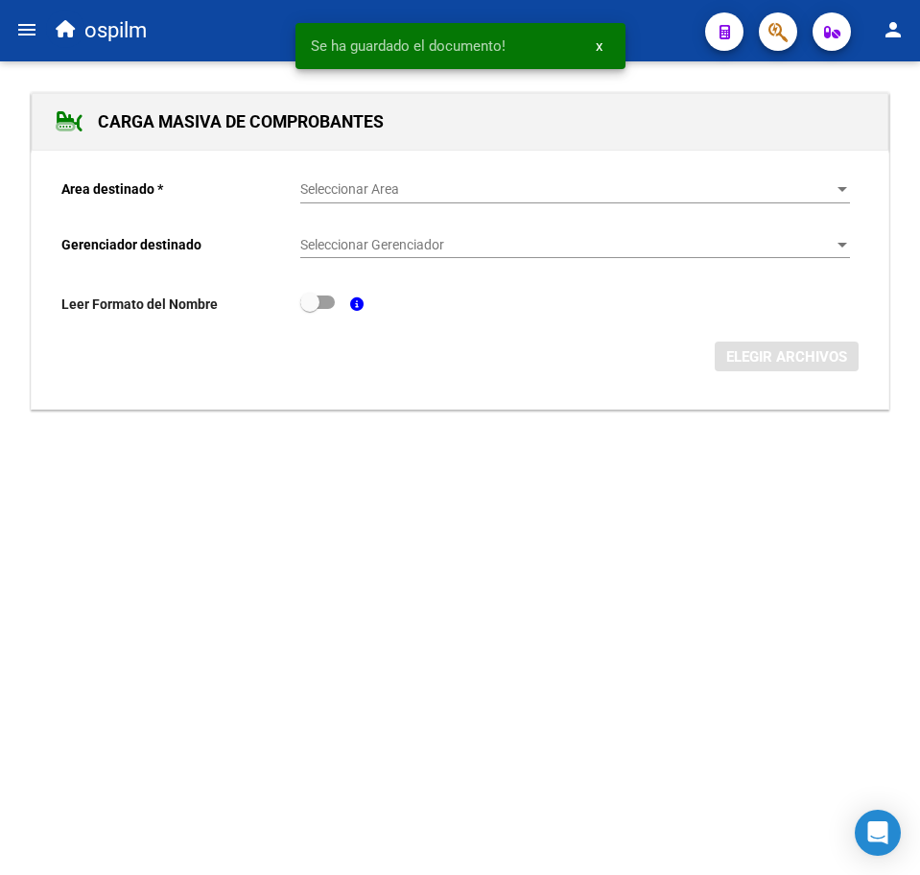
click at [24, 34] on mat-icon "menu" at bounding box center [26, 29] width 23 height 23
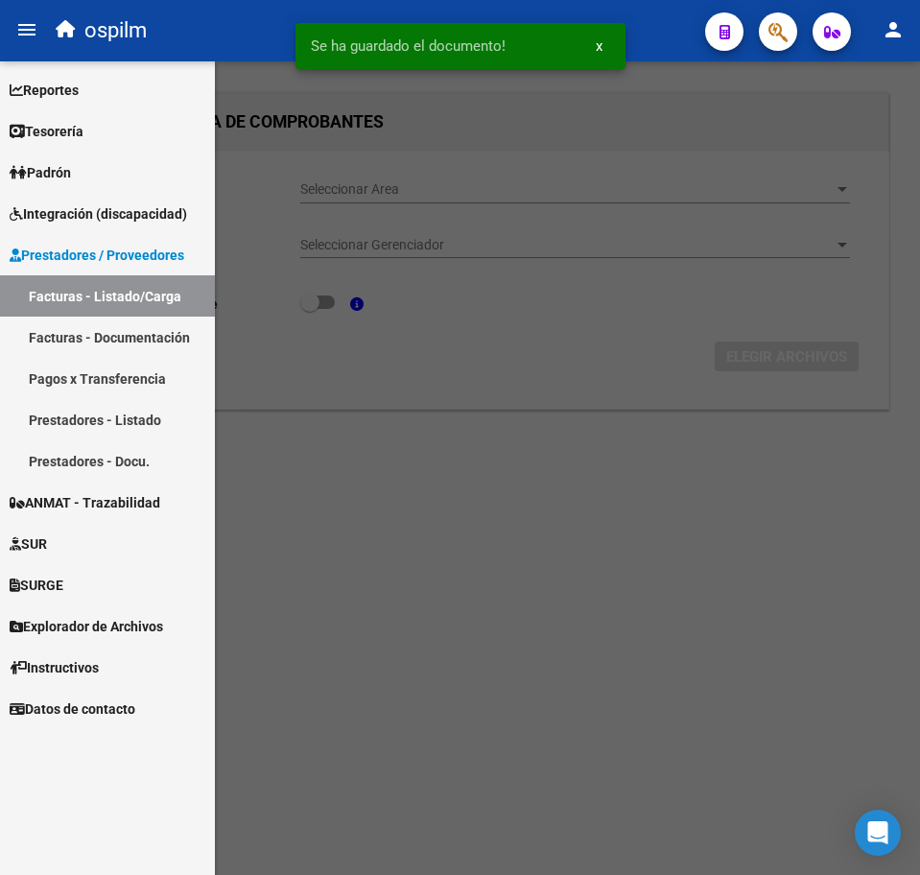
click at [108, 291] on link "Facturas - Listado/Carga" at bounding box center [107, 295] width 215 height 41
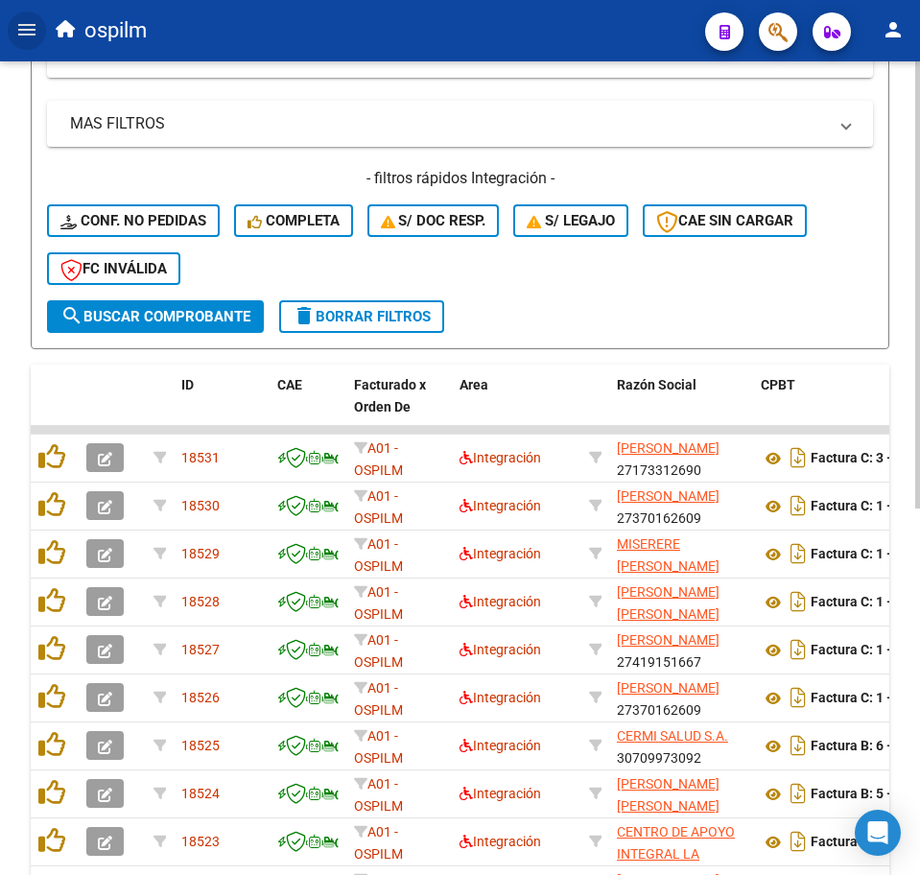
scroll to position [480, 0]
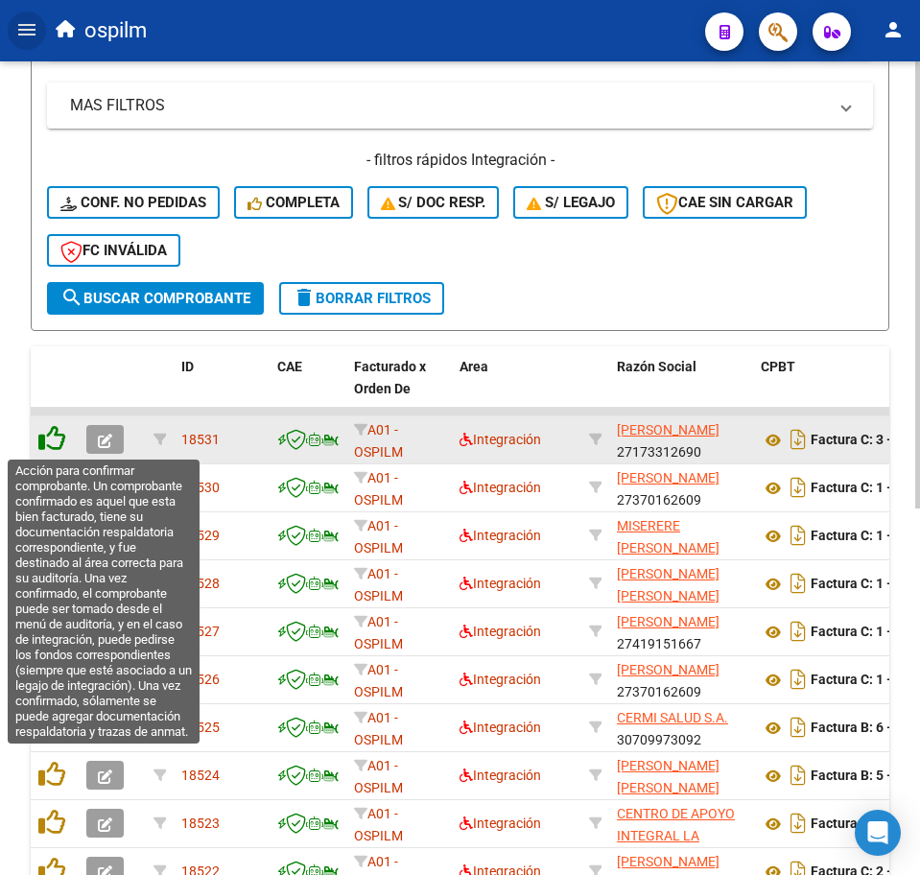
click at [53, 442] on icon at bounding box center [51, 438] width 27 height 27
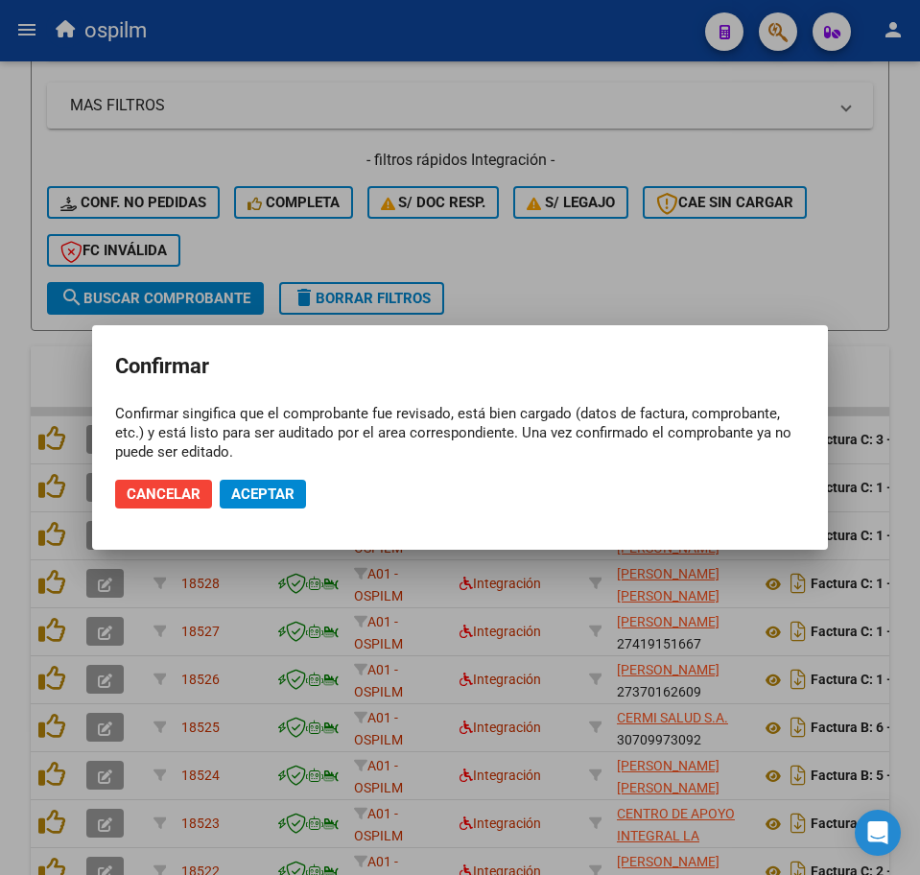
click at [248, 508] on mat-dialog-actions "Cancelar Aceptar" at bounding box center [460, 493] width 690 height 65
click at [256, 496] on span "Aceptar" at bounding box center [262, 493] width 63 height 17
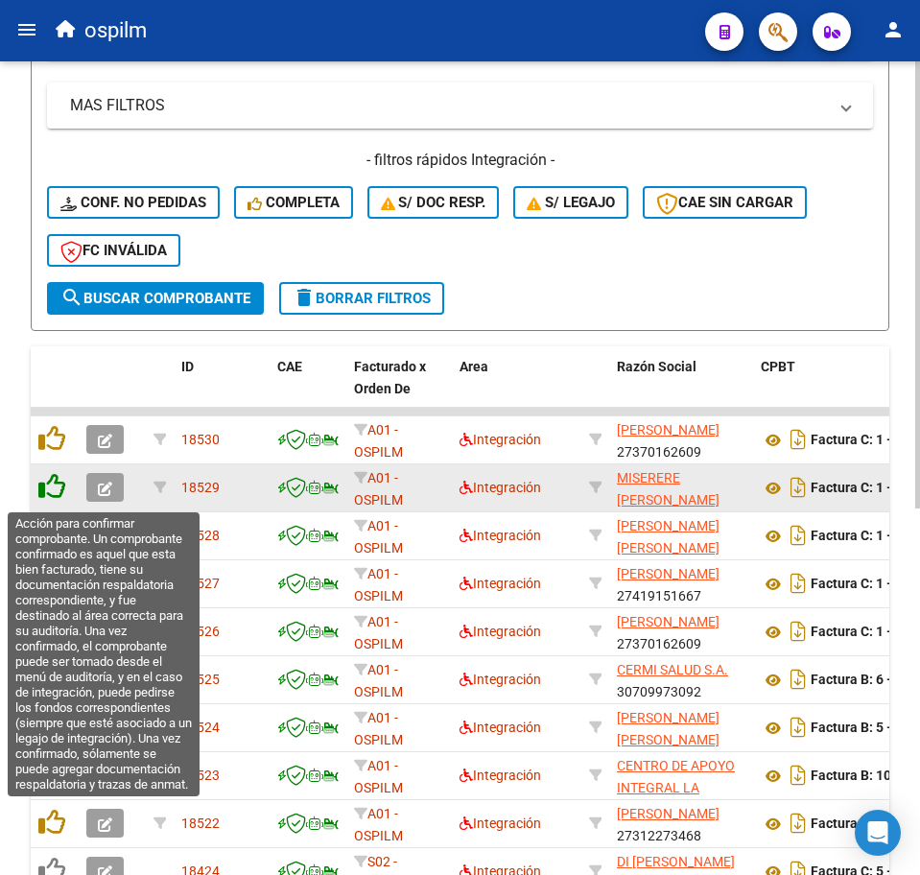
click at [59, 487] on icon at bounding box center [51, 486] width 27 height 27
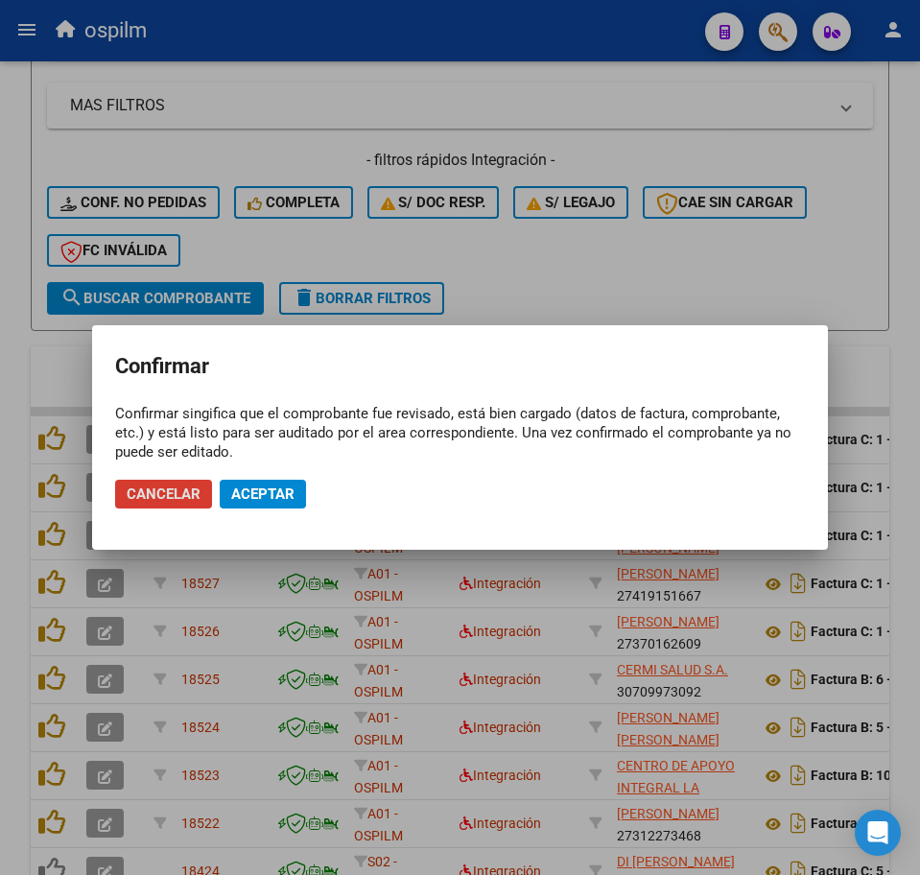
click at [265, 491] on span "Aceptar" at bounding box center [262, 493] width 63 height 17
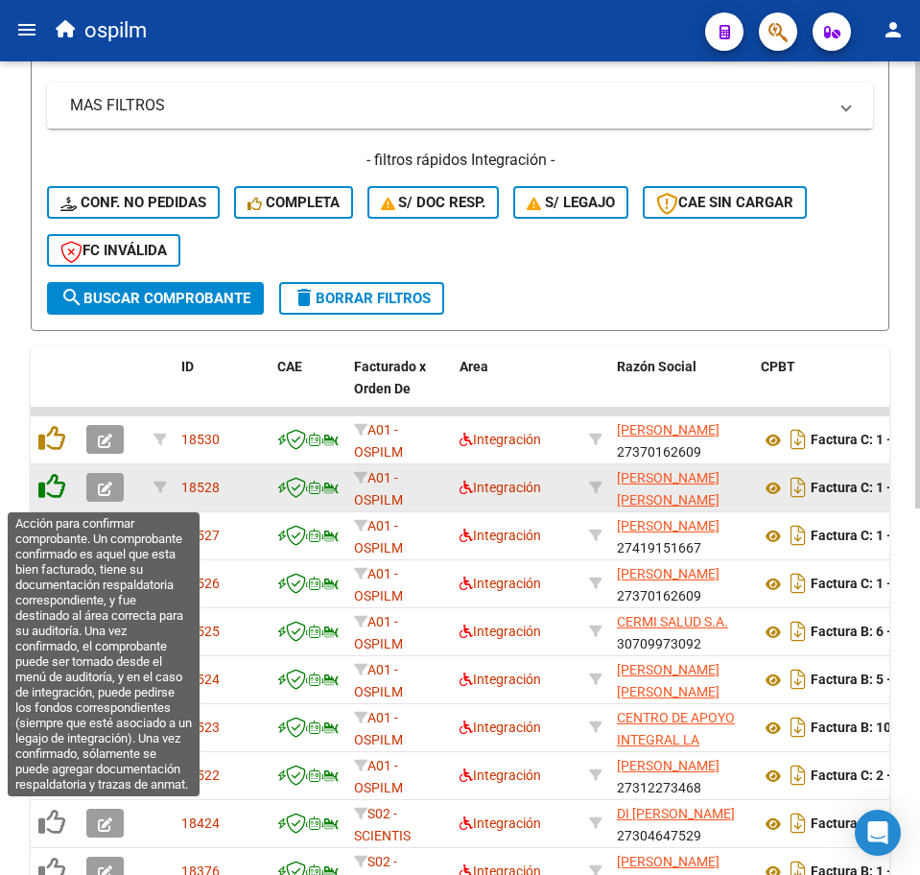
click at [53, 496] on icon at bounding box center [51, 486] width 27 height 27
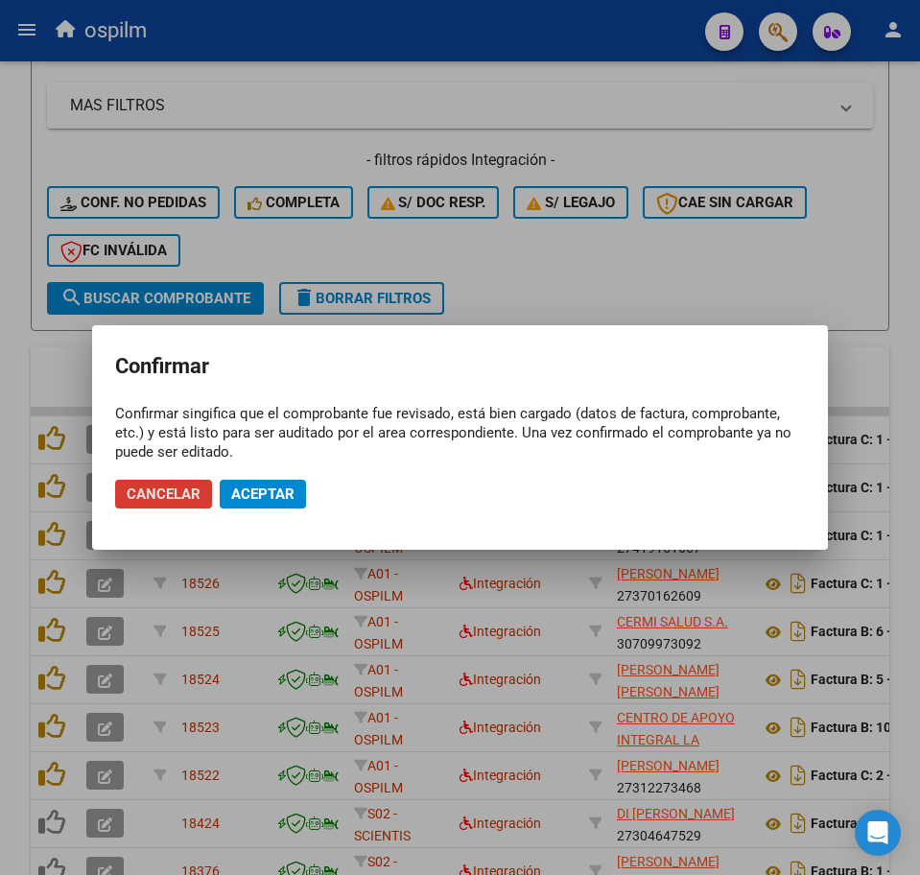
click at [300, 494] on button "Aceptar" at bounding box center [263, 494] width 86 height 29
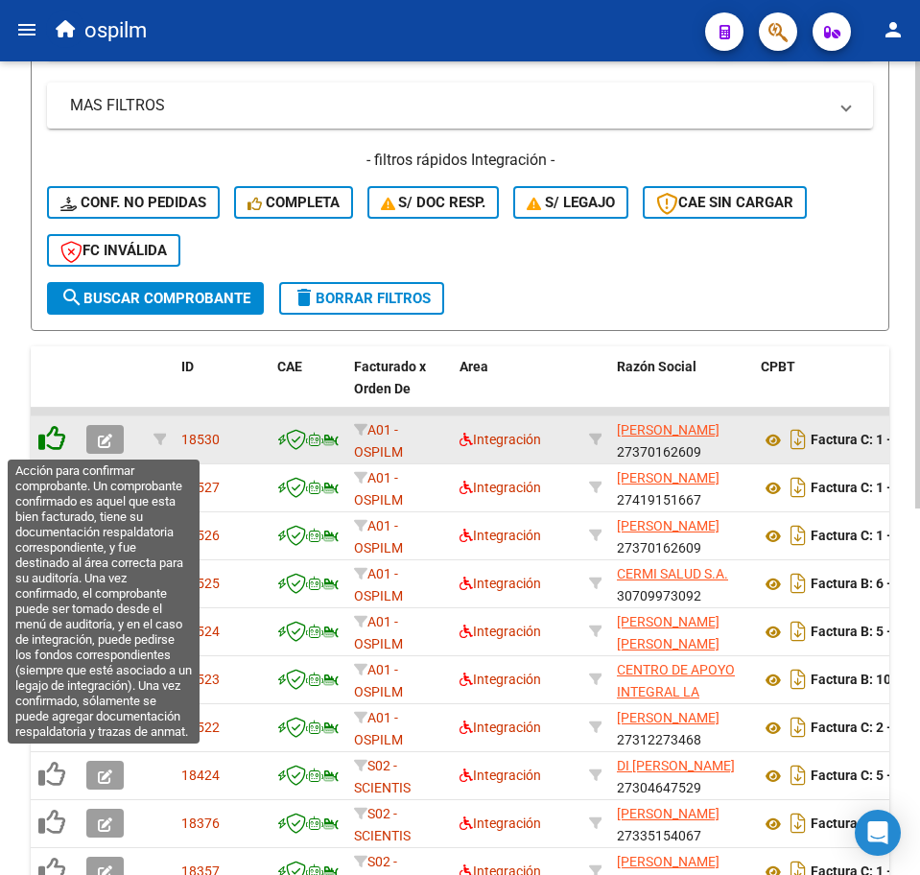
click at [55, 449] on icon at bounding box center [51, 438] width 27 height 27
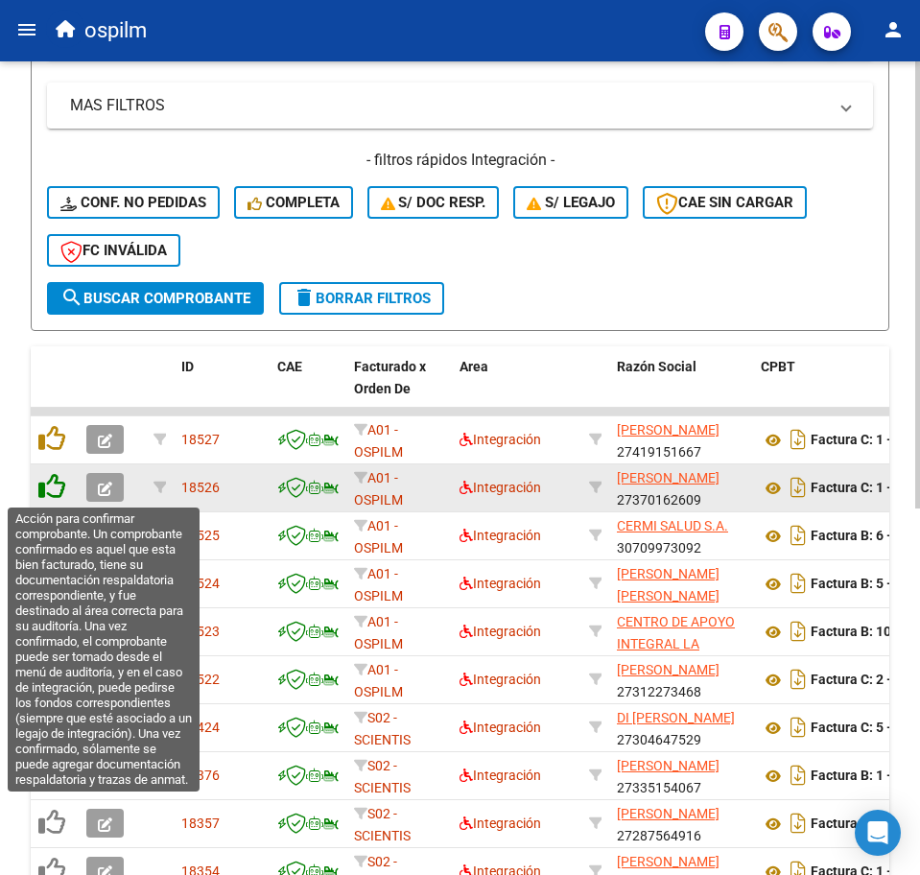
click at [56, 473] on icon at bounding box center [51, 486] width 27 height 27
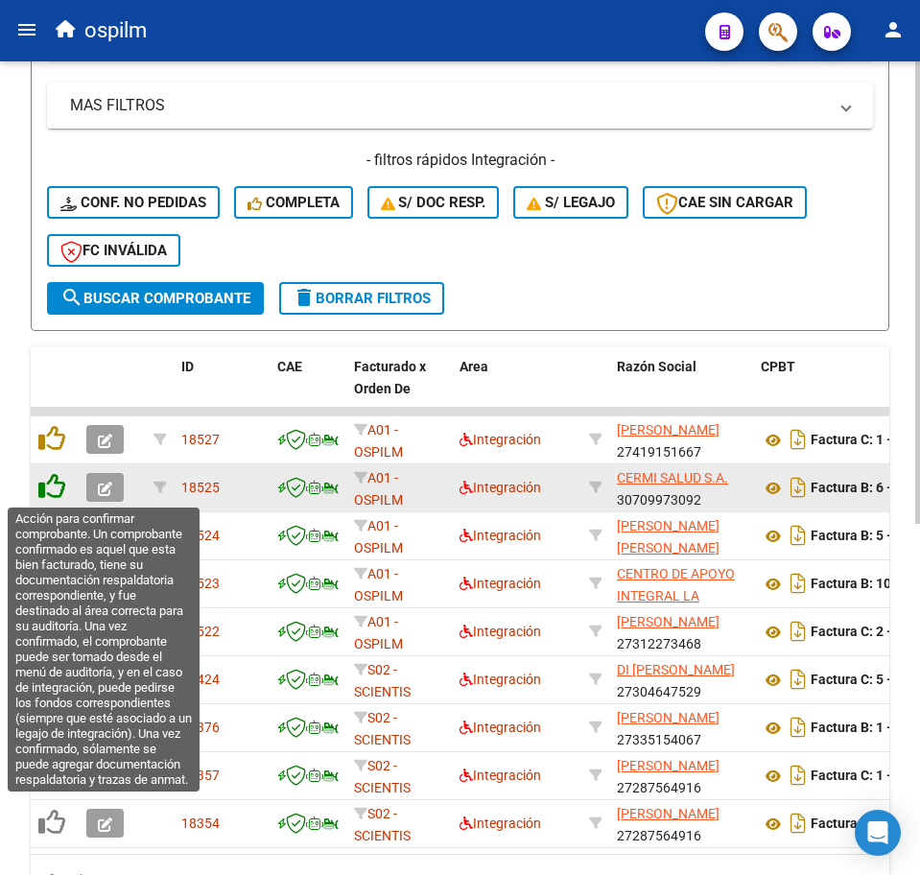
click at [54, 473] on icon at bounding box center [51, 486] width 27 height 27
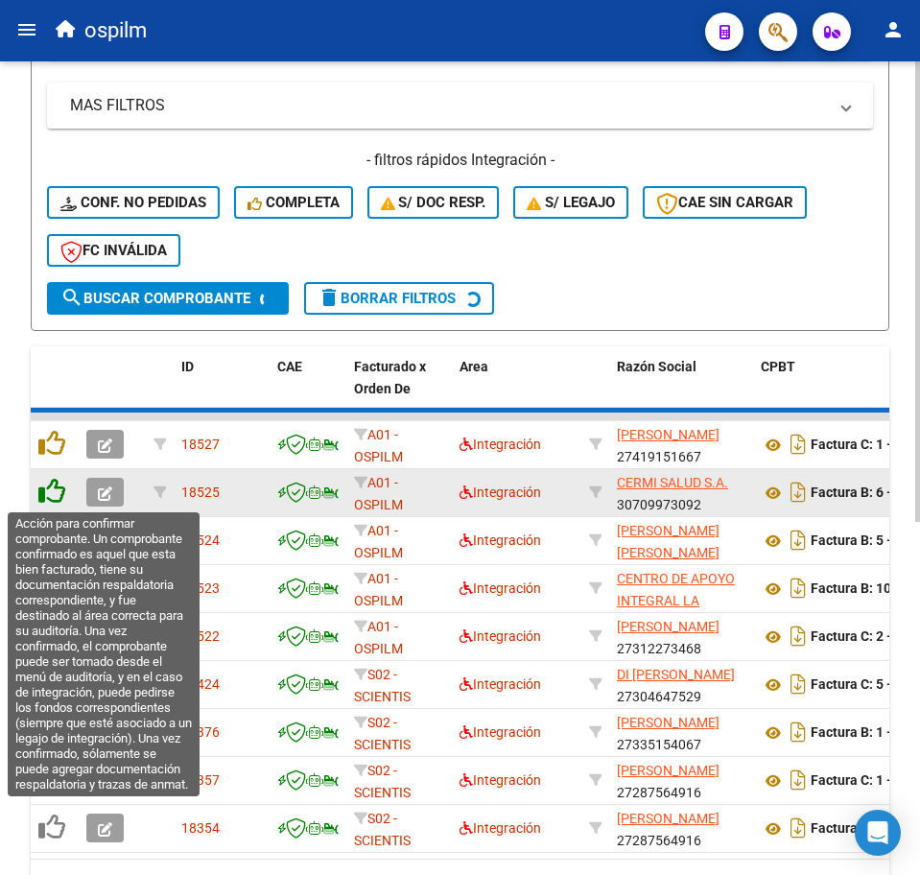
click at [54, 483] on icon at bounding box center [51, 491] width 27 height 27
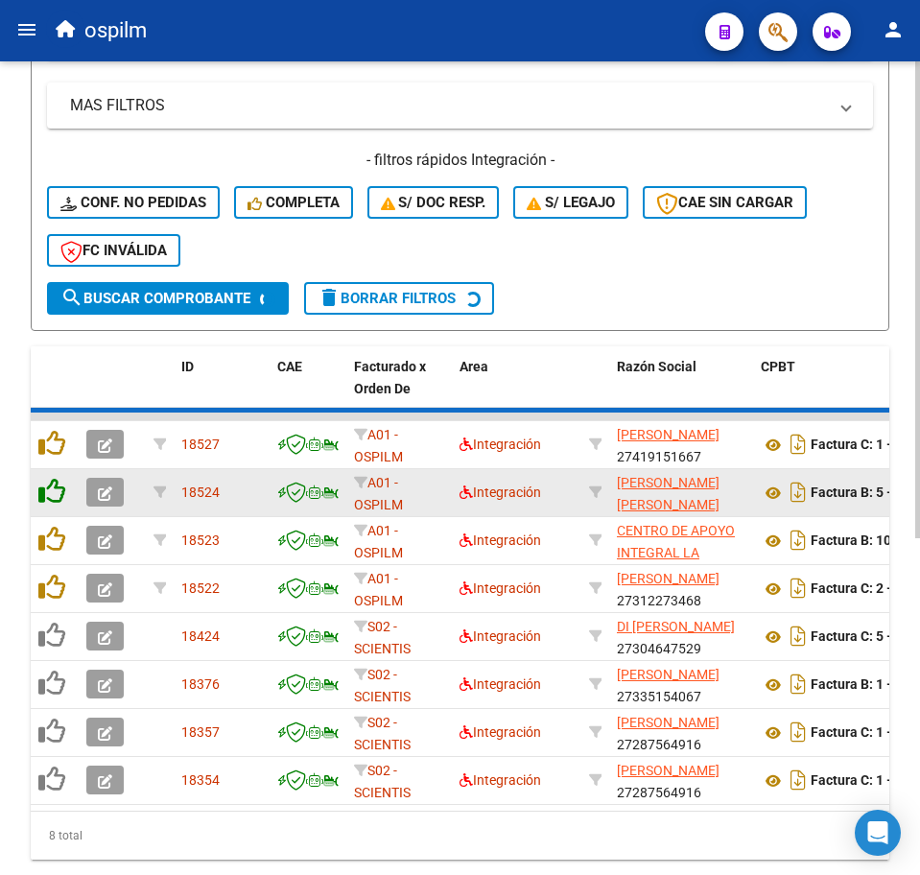
click at [55, 483] on icon at bounding box center [51, 491] width 27 height 27
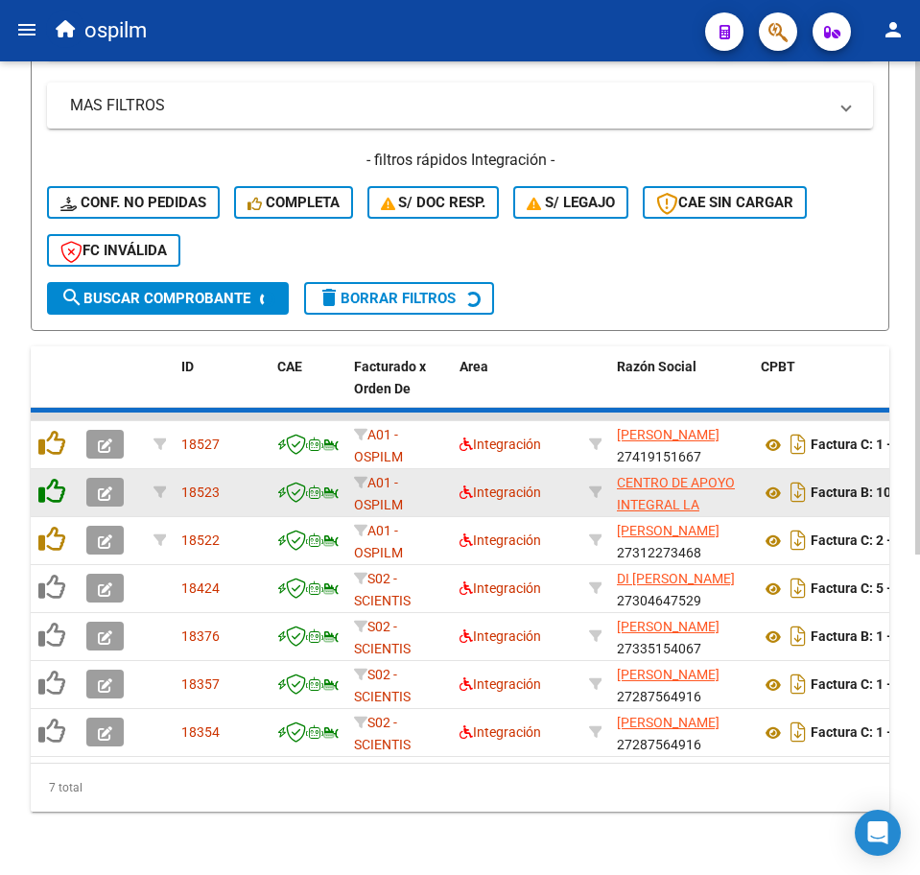
click at [55, 483] on icon at bounding box center [51, 491] width 27 height 27
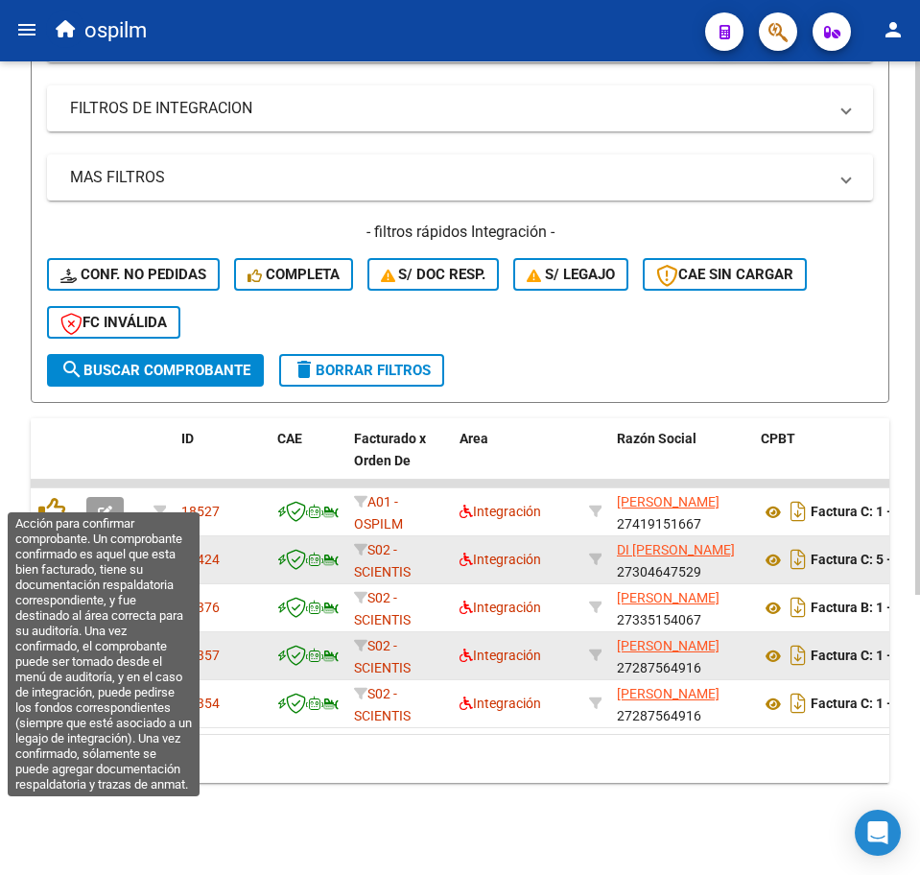
scroll to position [427, 0]
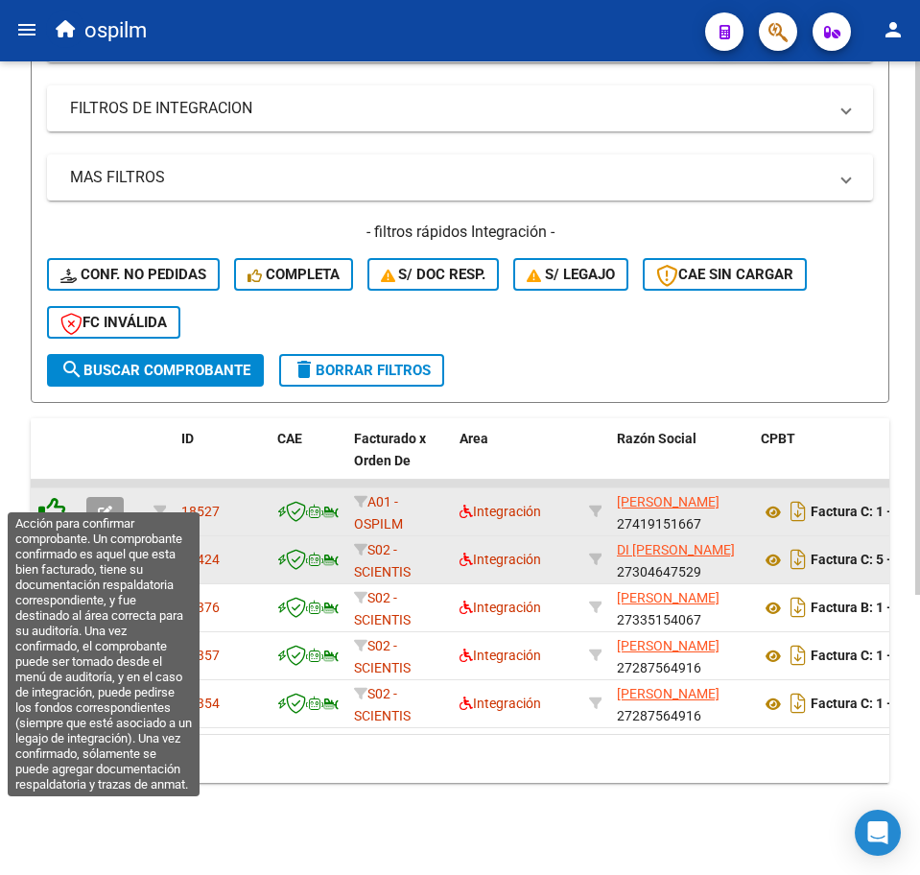
click at [52, 497] on icon at bounding box center [51, 510] width 27 height 27
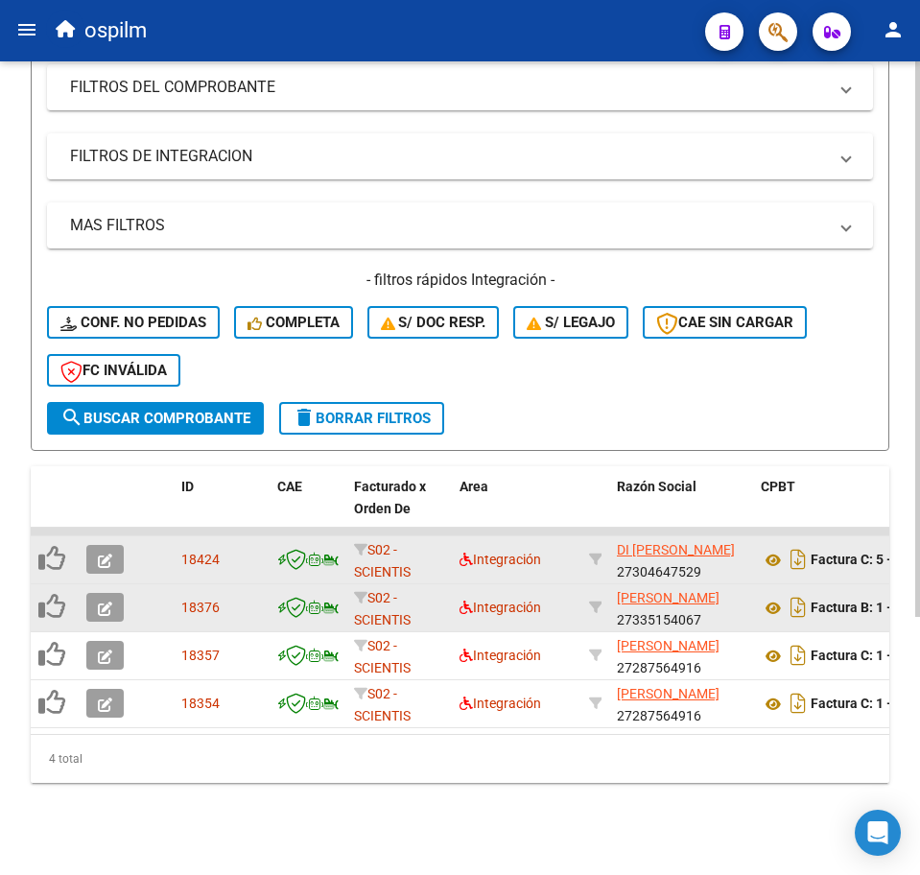
scroll to position [379, 0]
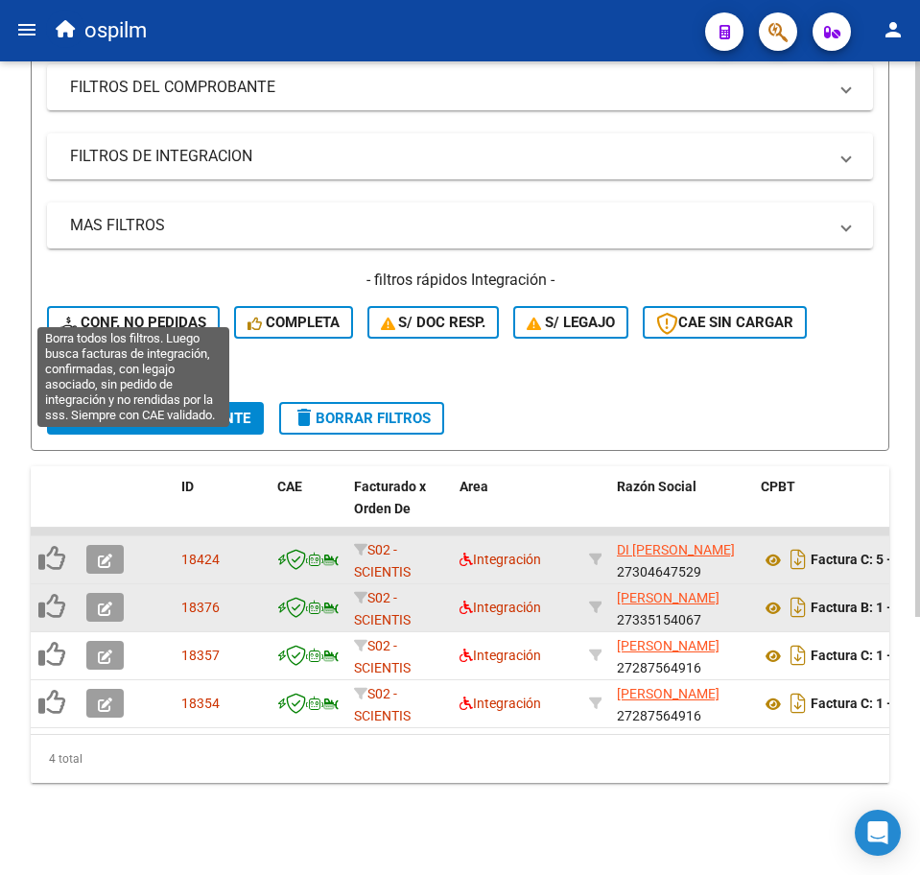
click at [149, 314] on span "Conf. no pedidas" at bounding box center [133, 322] width 146 height 17
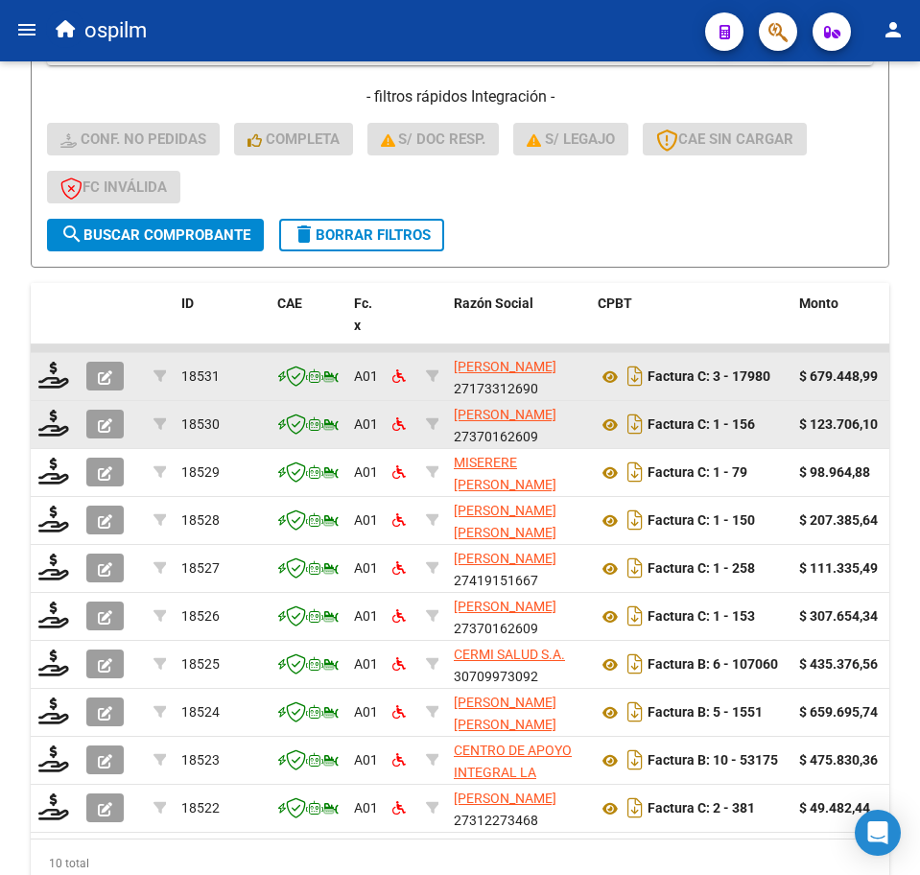
scroll to position [667, 0]
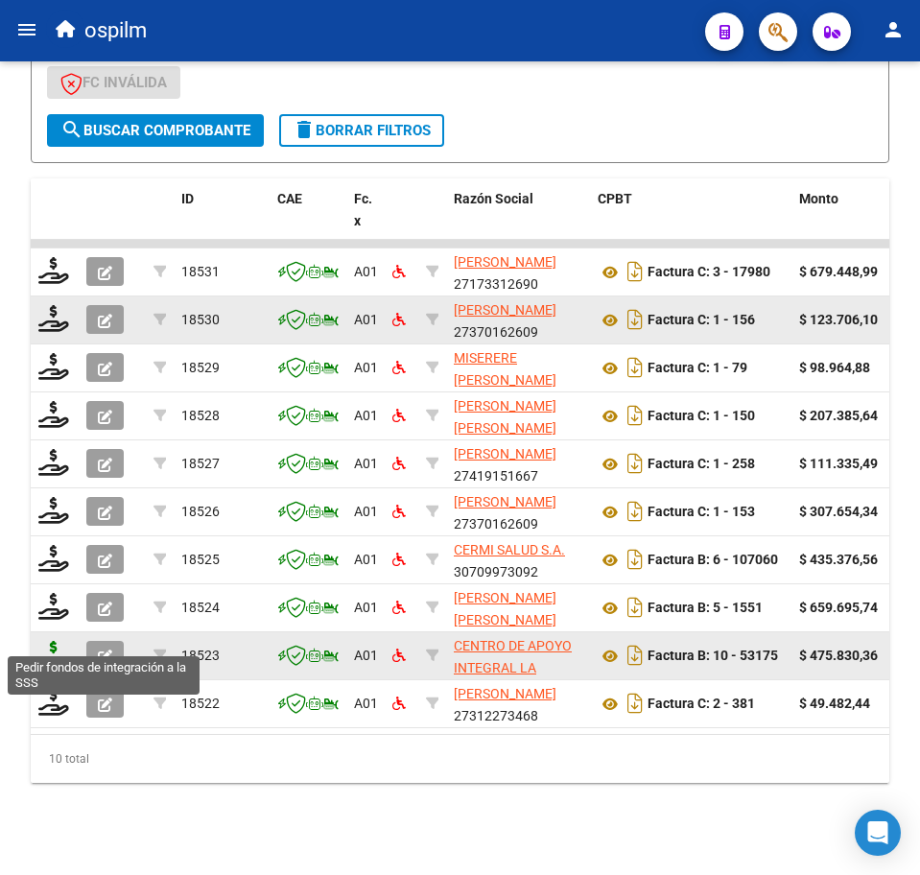
click at [48, 641] on icon at bounding box center [53, 654] width 31 height 27
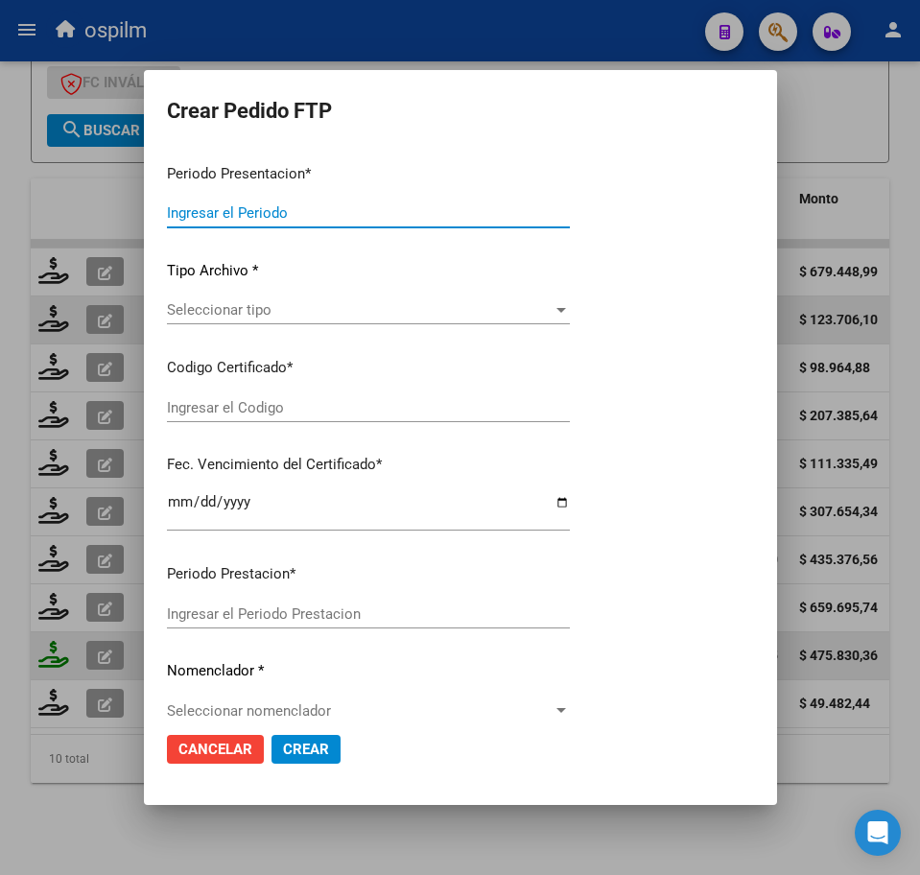
type input "202507"
type input "$ 475.830,36"
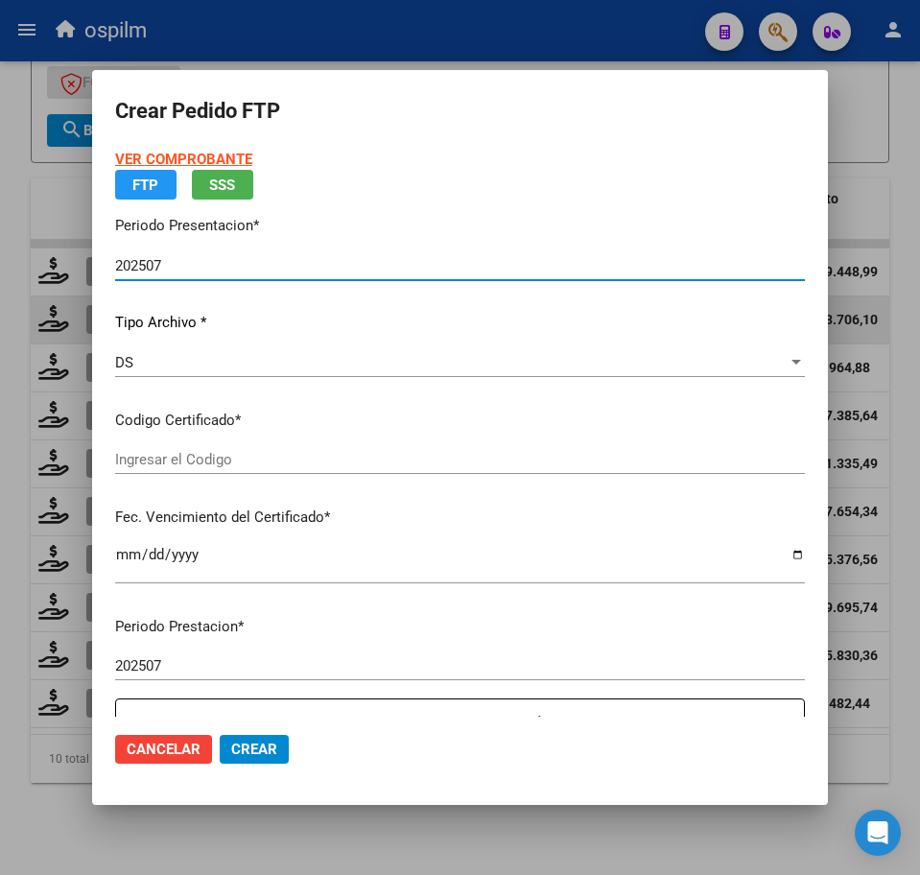
type input "ARG02000563339472021113020261130BS423"
type input "[DATE]"
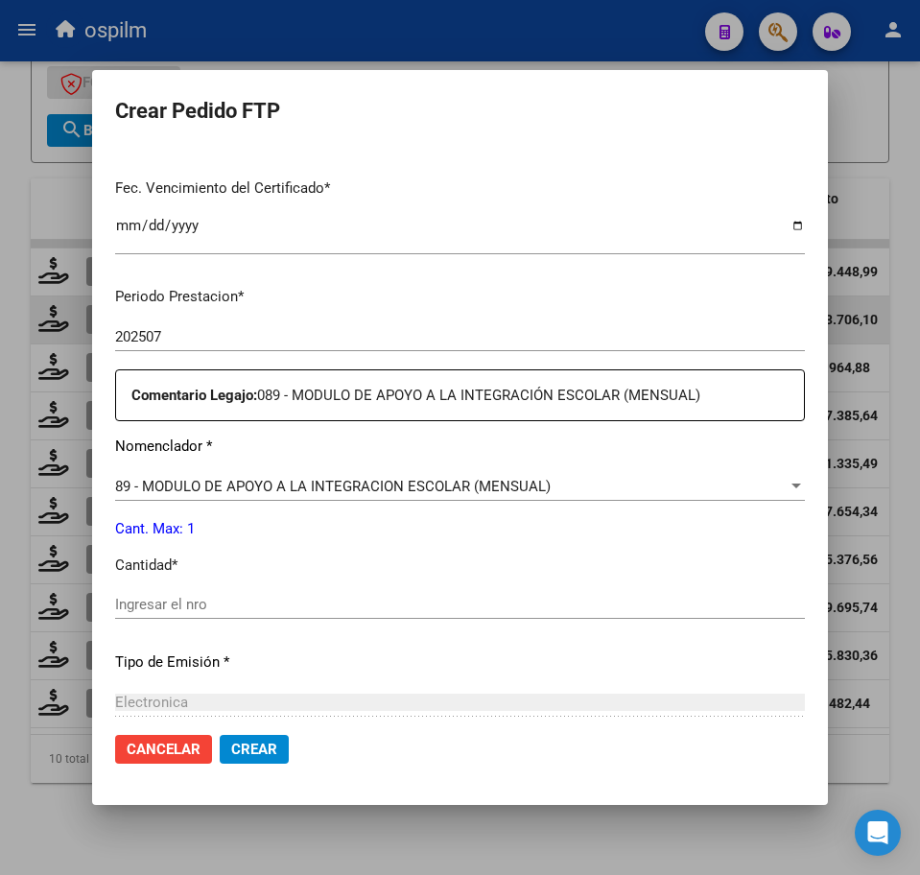
scroll to position [480, 0]
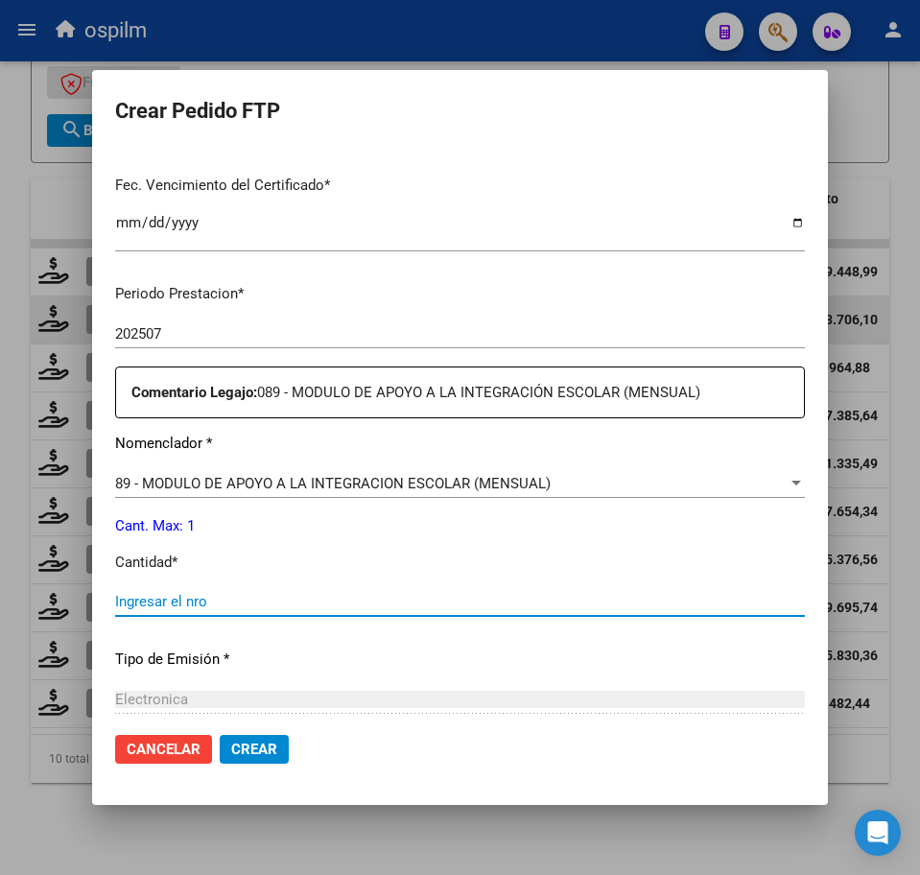
click at [222, 606] on input "Ingresar el nro" at bounding box center [460, 601] width 690 height 17
type input "1"
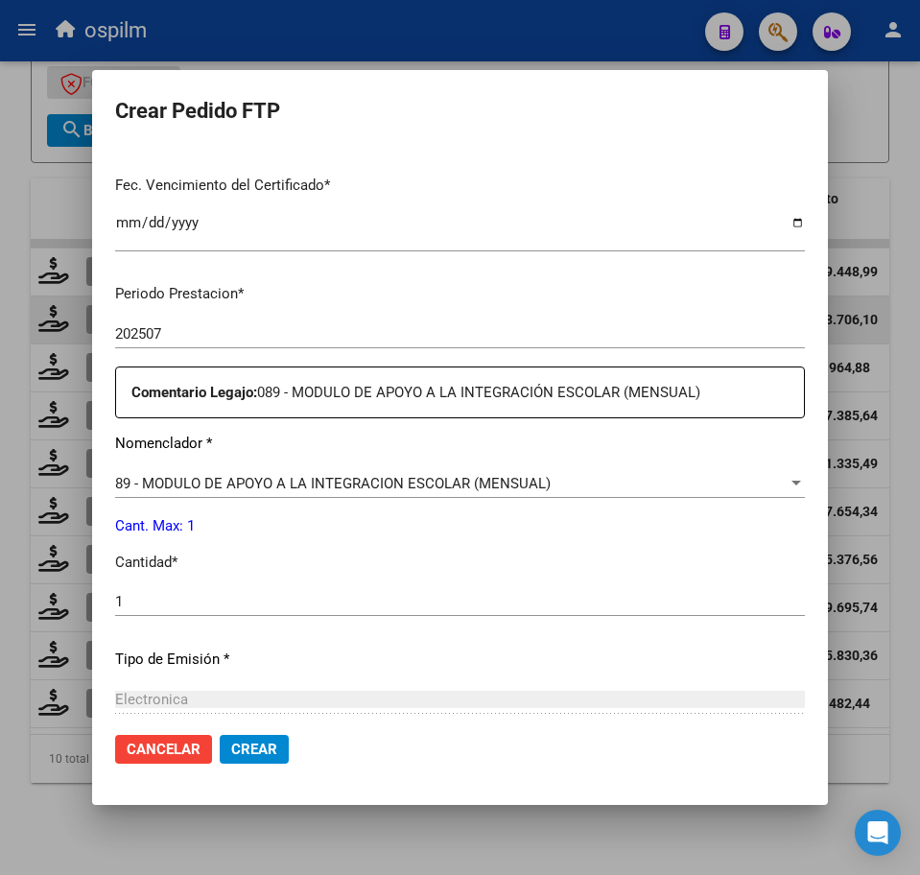
scroll to position [688, 0]
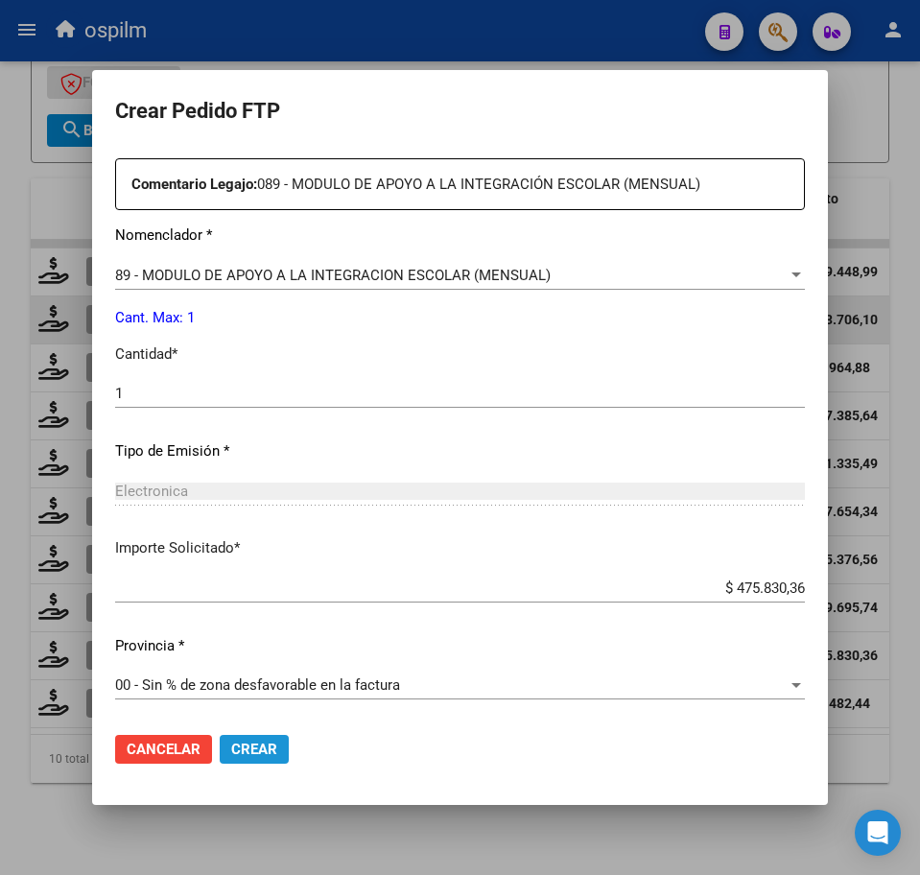
click at [260, 748] on span "Crear" at bounding box center [254, 749] width 46 height 17
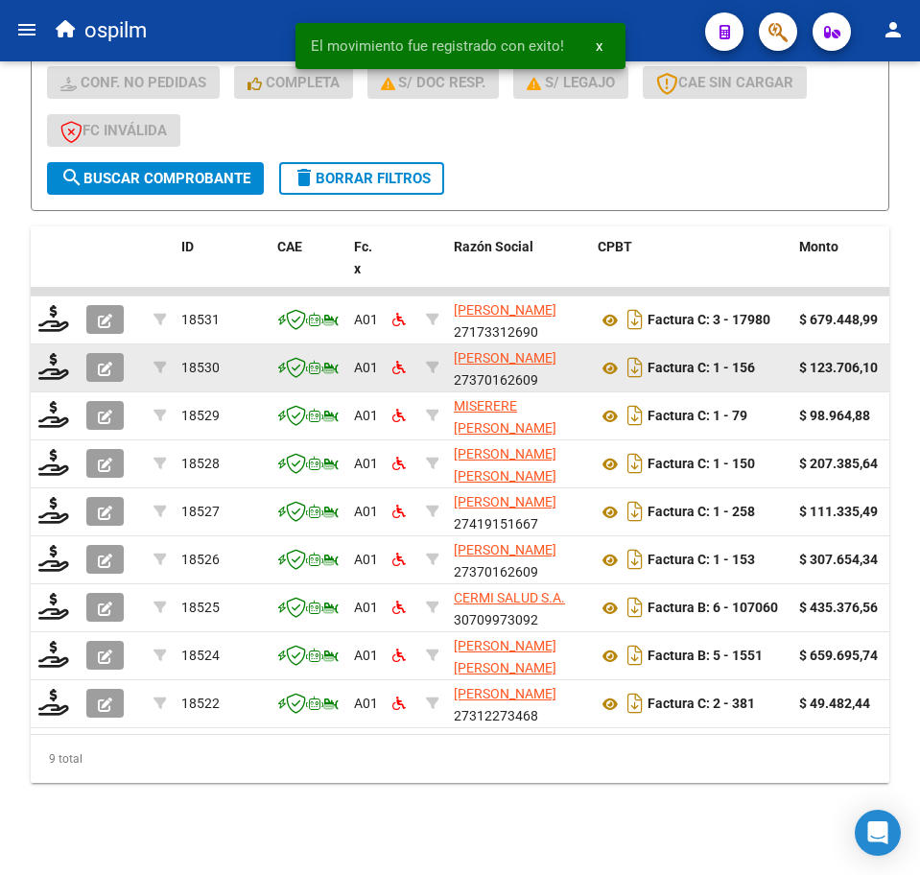
scroll to position [619, 0]
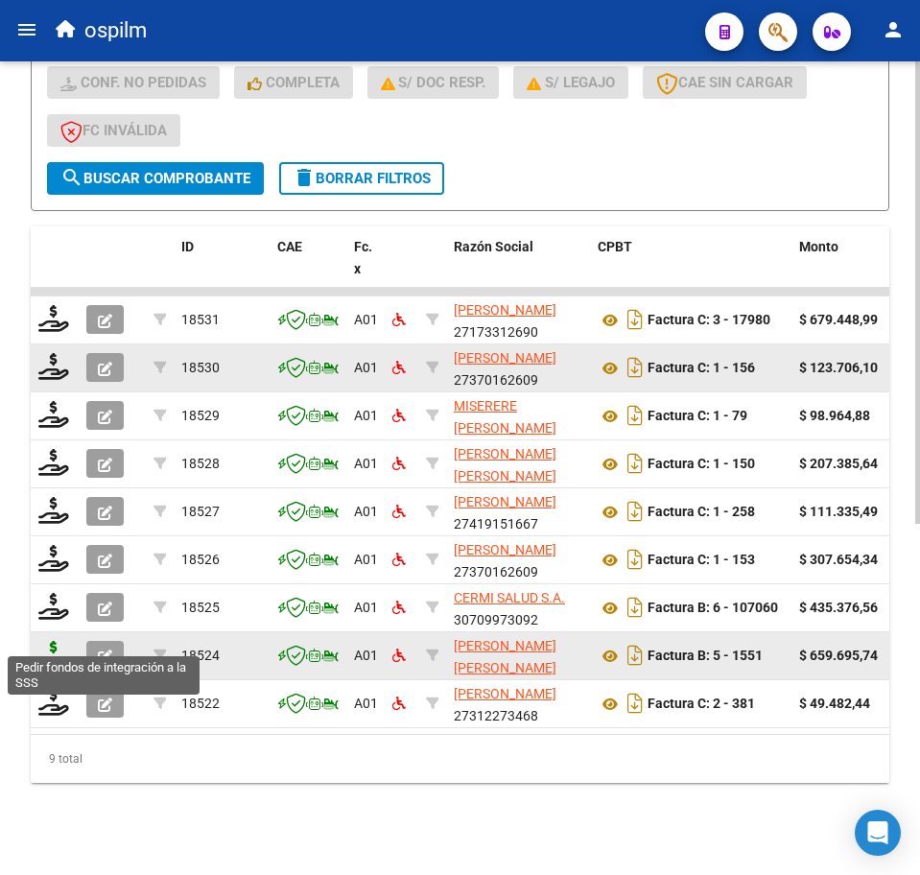
click at [49, 641] on icon at bounding box center [53, 654] width 31 height 27
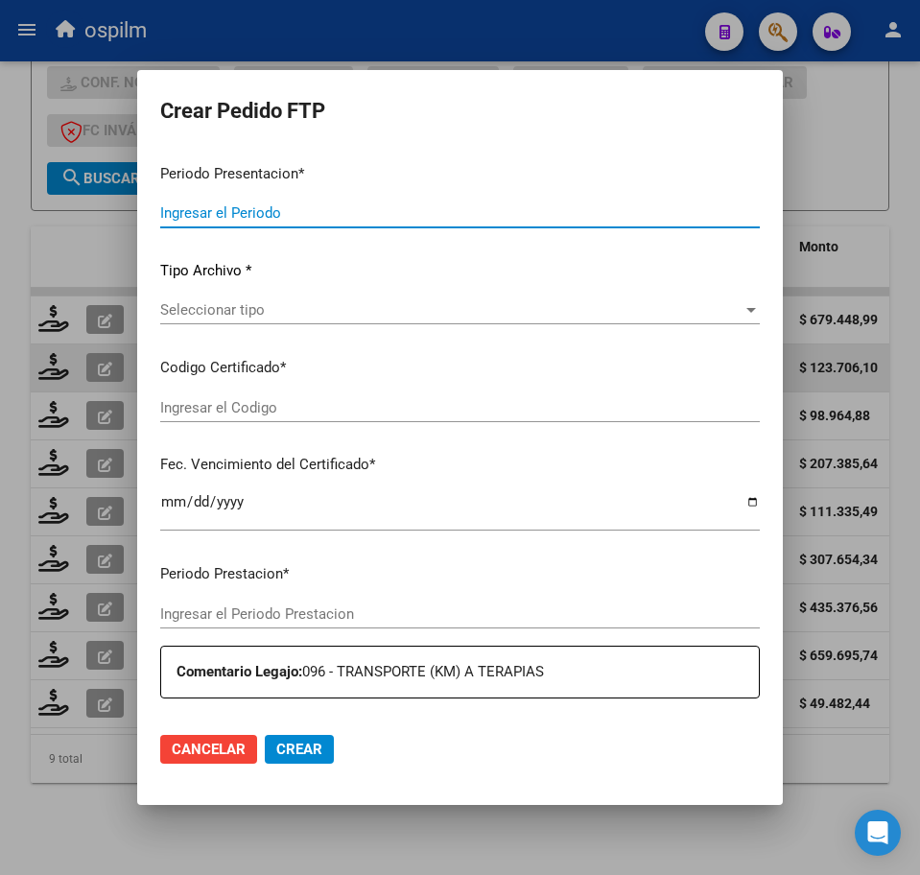
type input "202507"
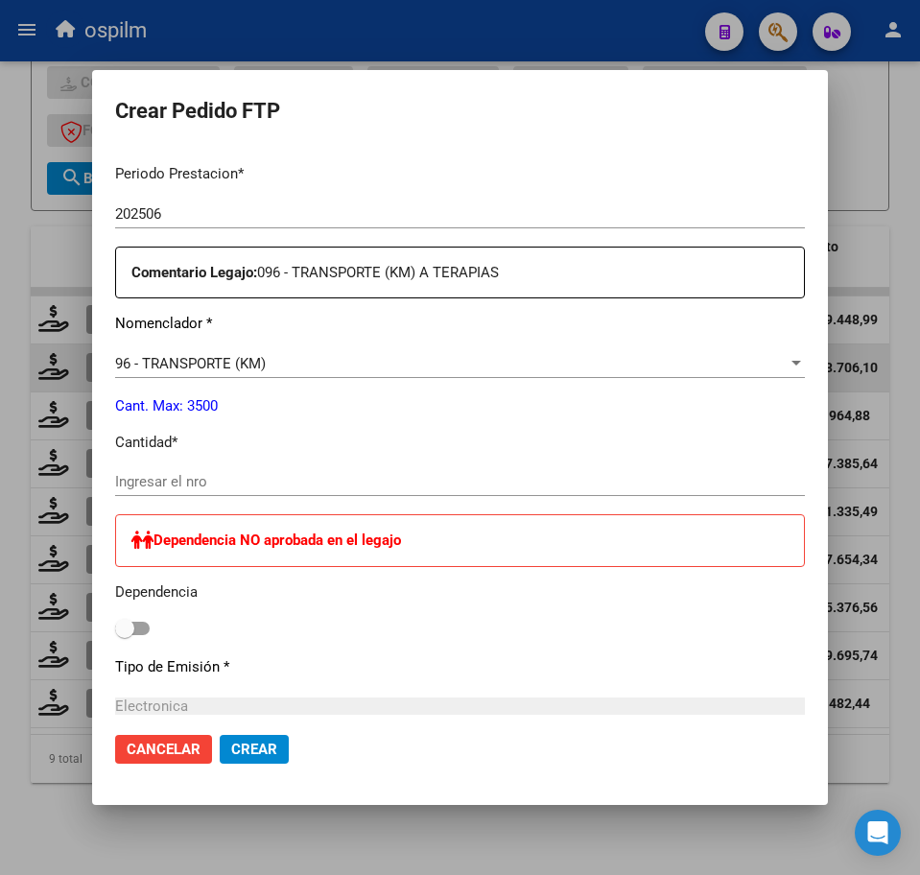
scroll to position [720, 0]
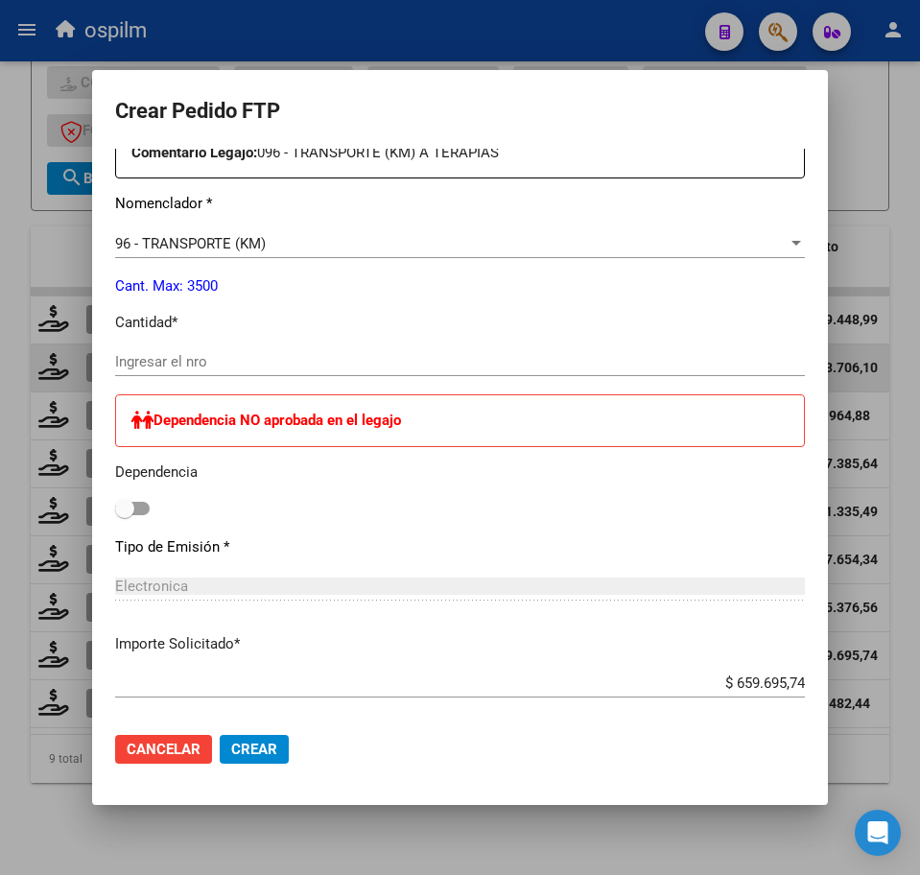
click at [207, 356] on input "Ingresar el nro" at bounding box center [460, 361] width 690 height 17
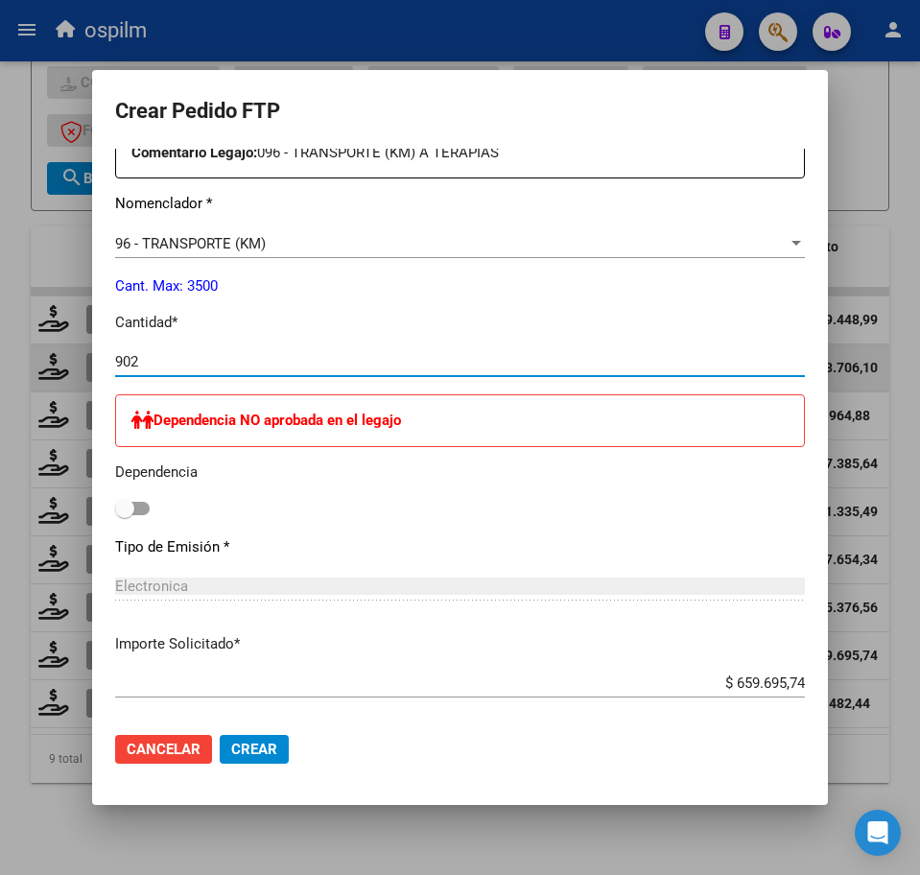
click at [145, 508] on span at bounding box center [132, 508] width 35 height 13
click at [125, 515] on input "checkbox" at bounding box center [124, 515] width 1 height 1
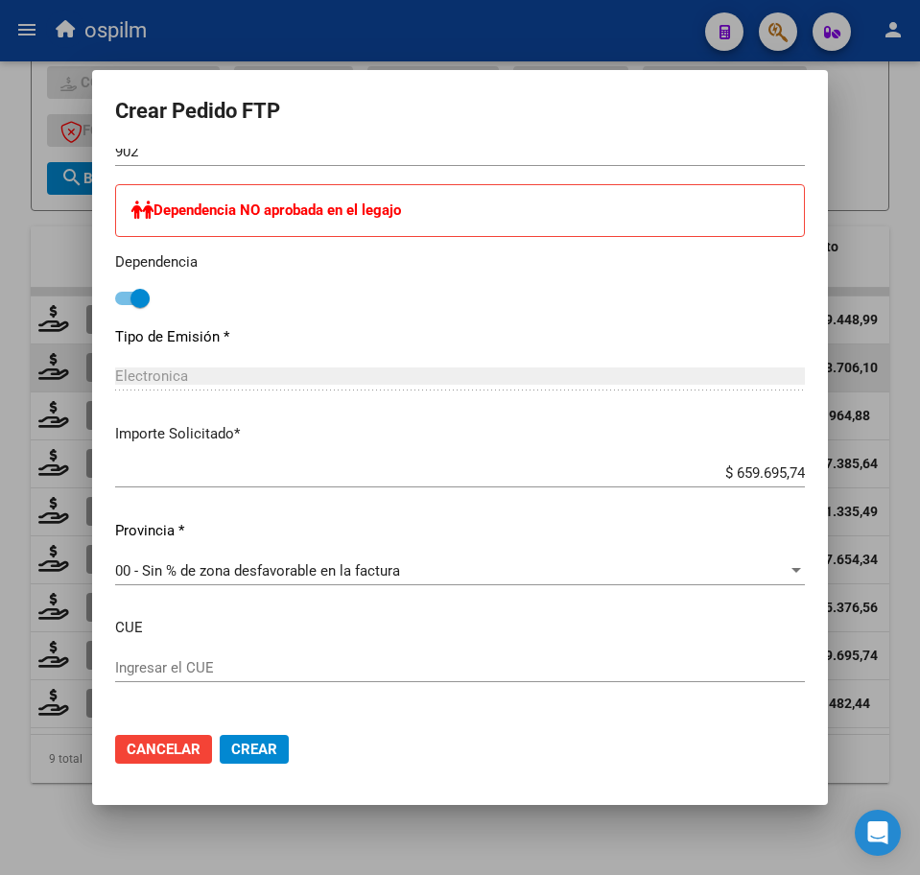
scroll to position [1009, 0]
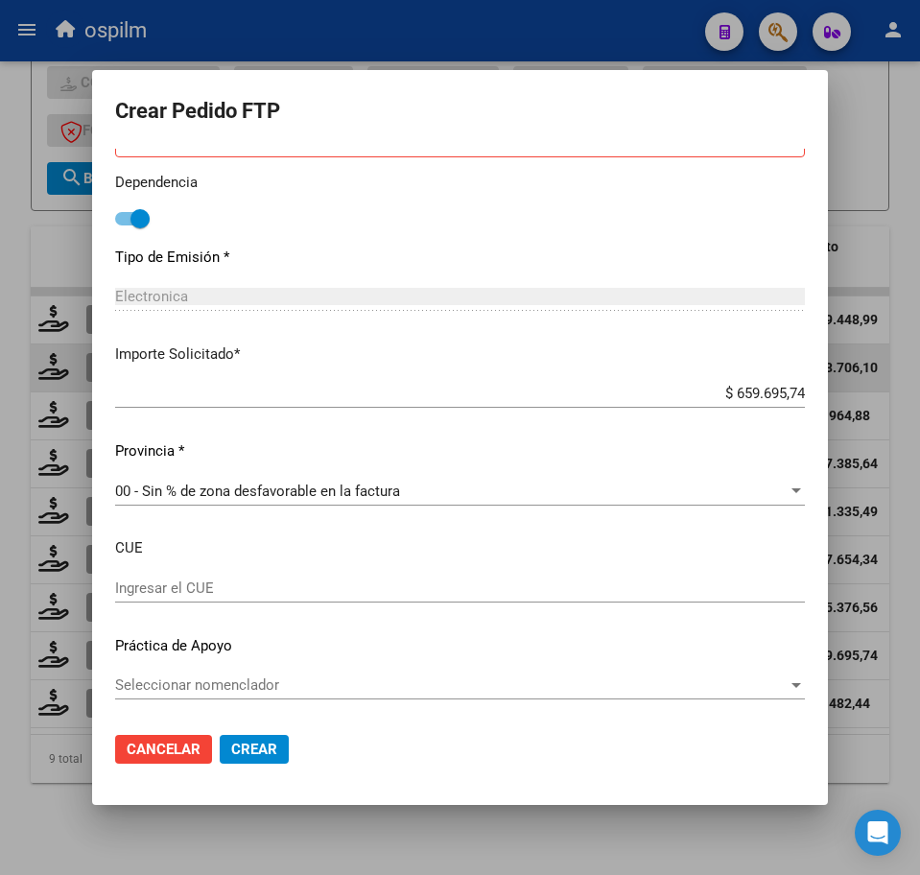
click at [271, 750] on span "Crear" at bounding box center [254, 749] width 46 height 17
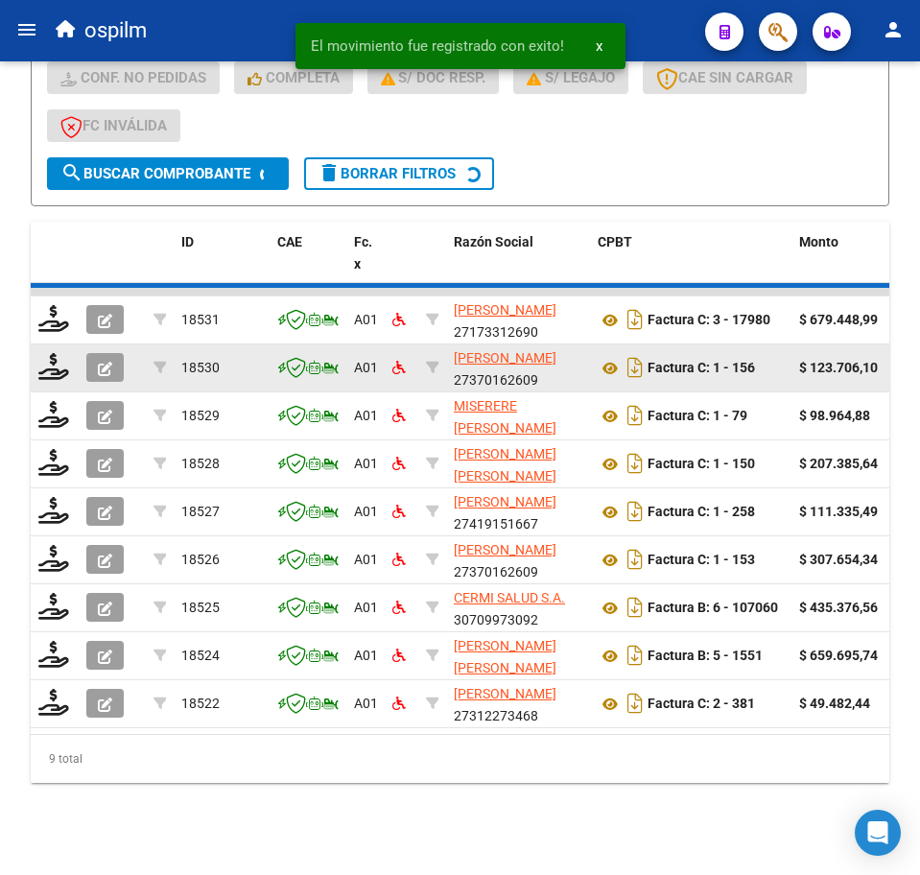
scroll to position [571, 0]
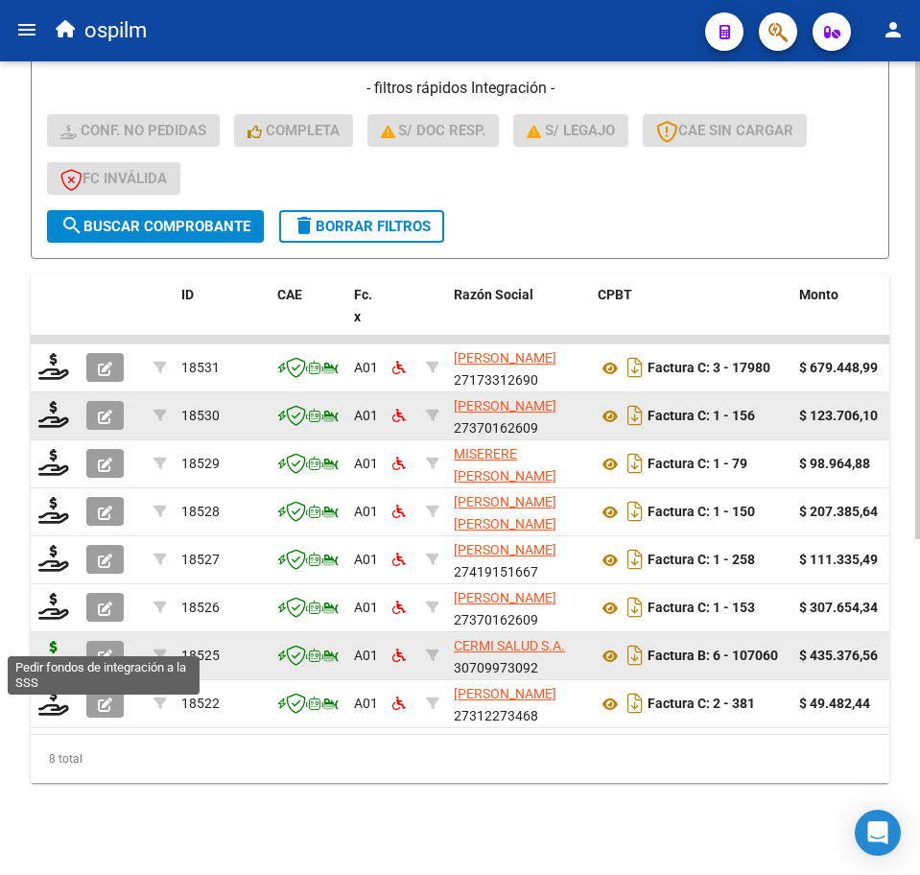
click at [50, 641] on icon at bounding box center [53, 654] width 31 height 27
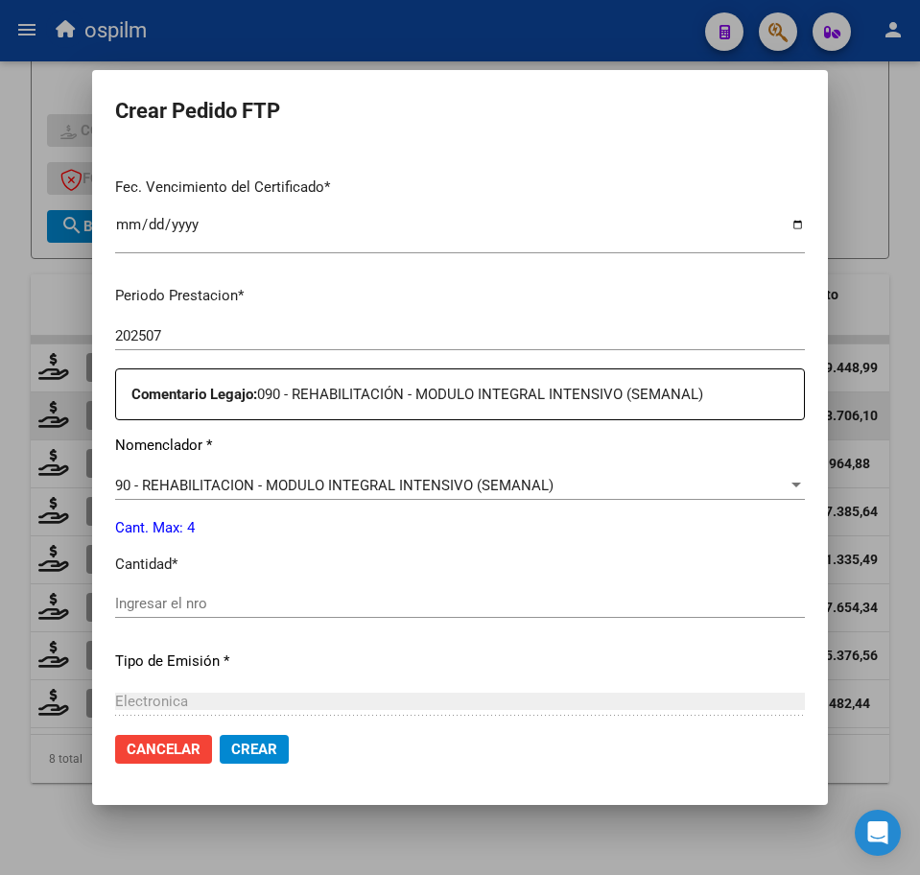
scroll to position [480, 0]
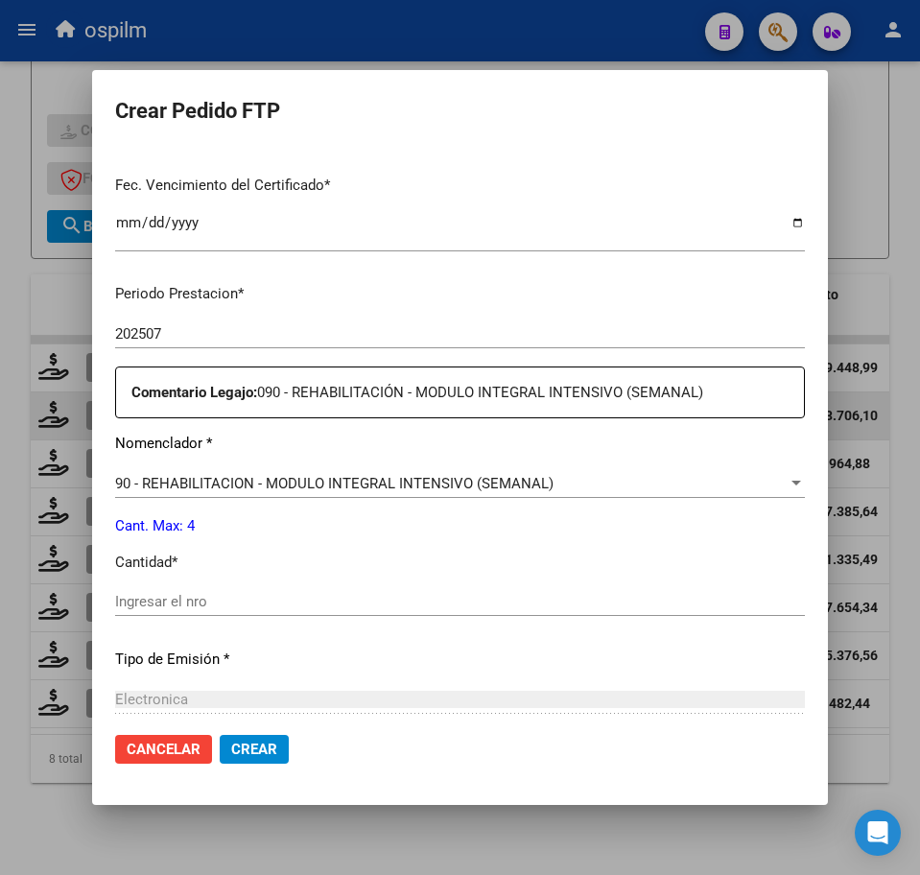
click at [196, 611] on div "Ingresar el nro" at bounding box center [460, 601] width 690 height 29
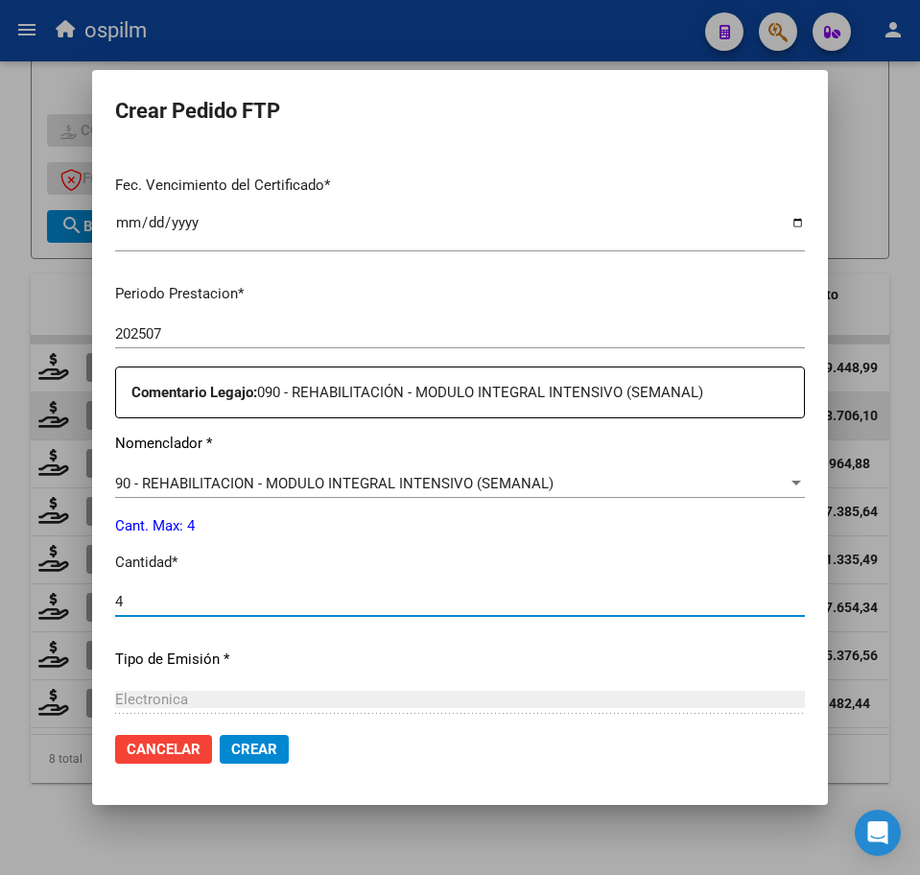
scroll to position [688, 0]
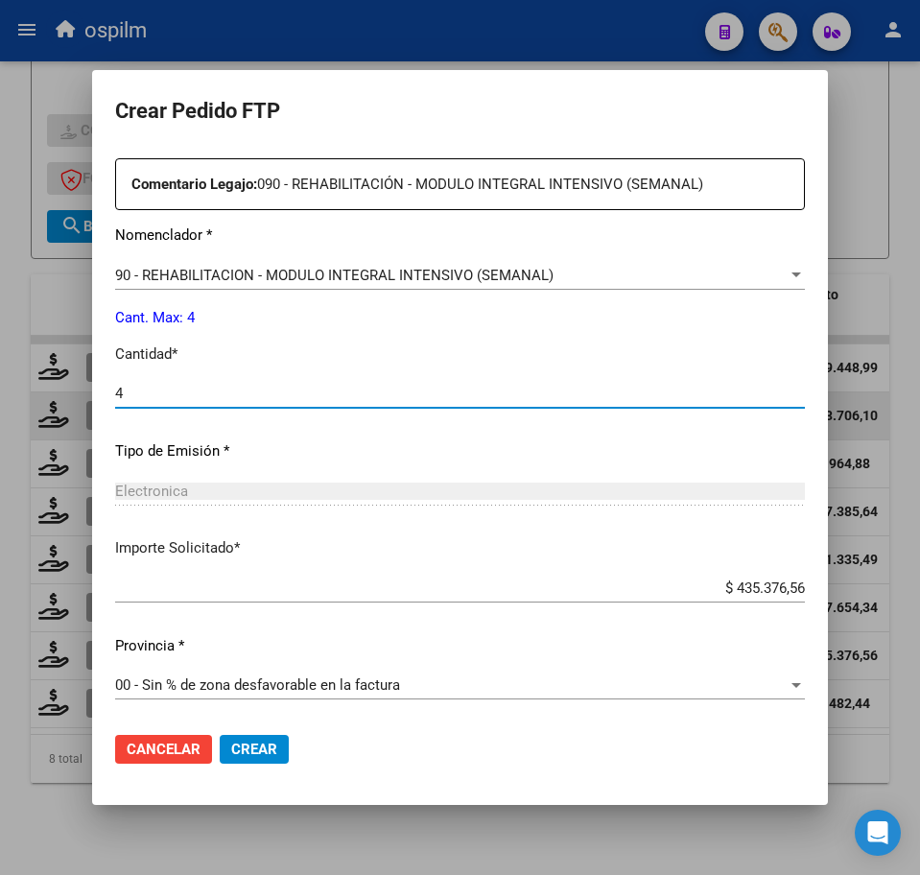
click at [236, 747] on span "Crear" at bounding box center [254, 749] width 46 height 17
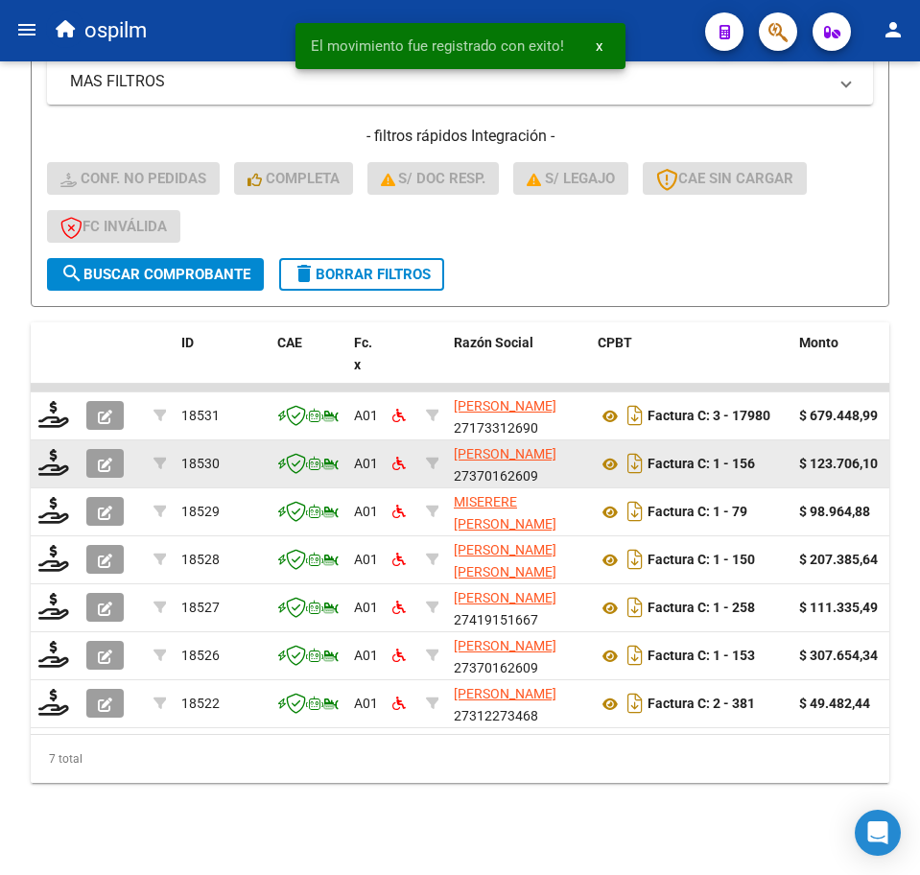
scroll to position [523, 0]
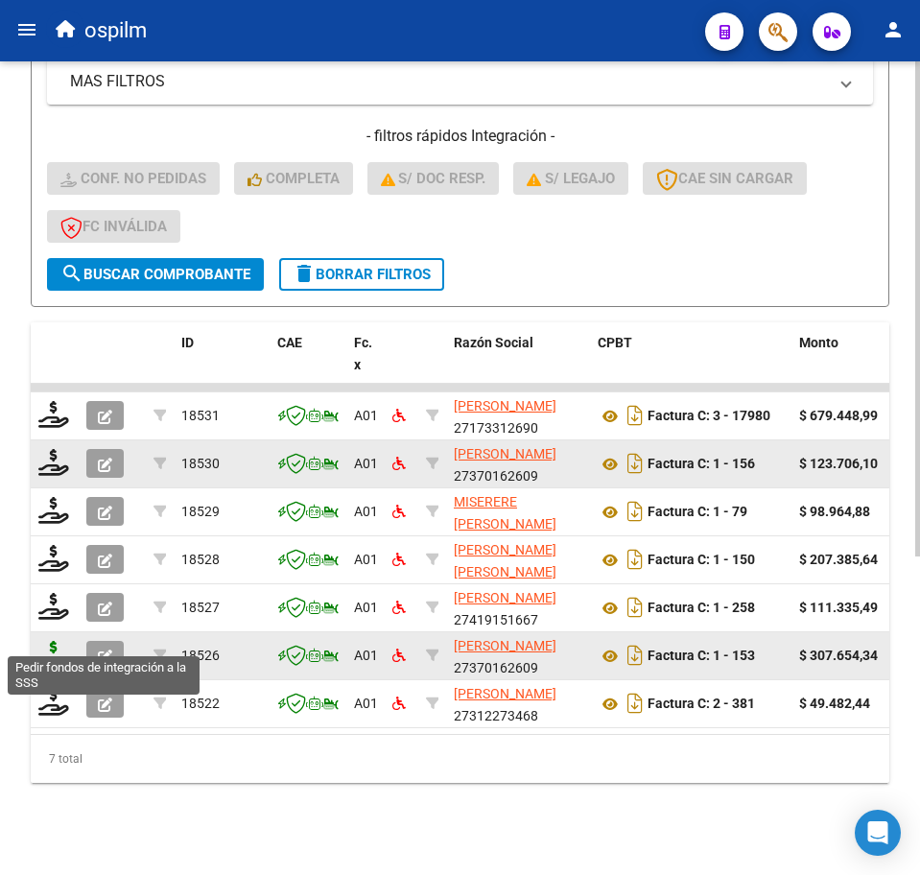
click at [52, 641] on icon at bounding box center [53, 654] width 31 height 27
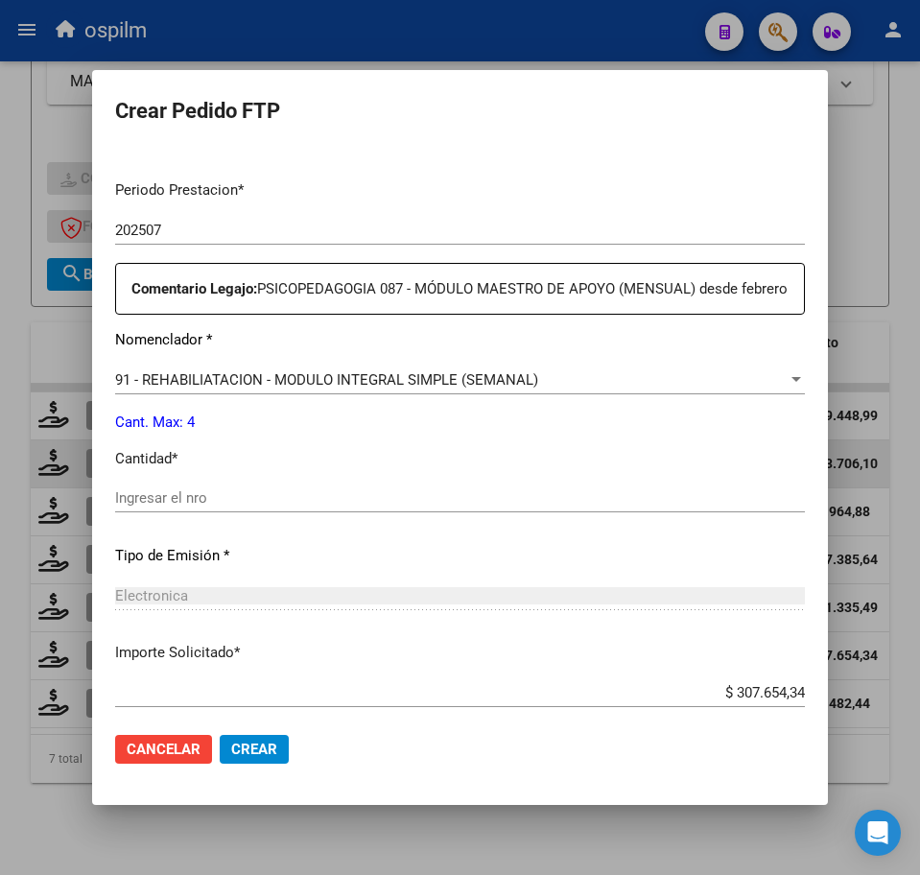
scroll to position [600, 0]
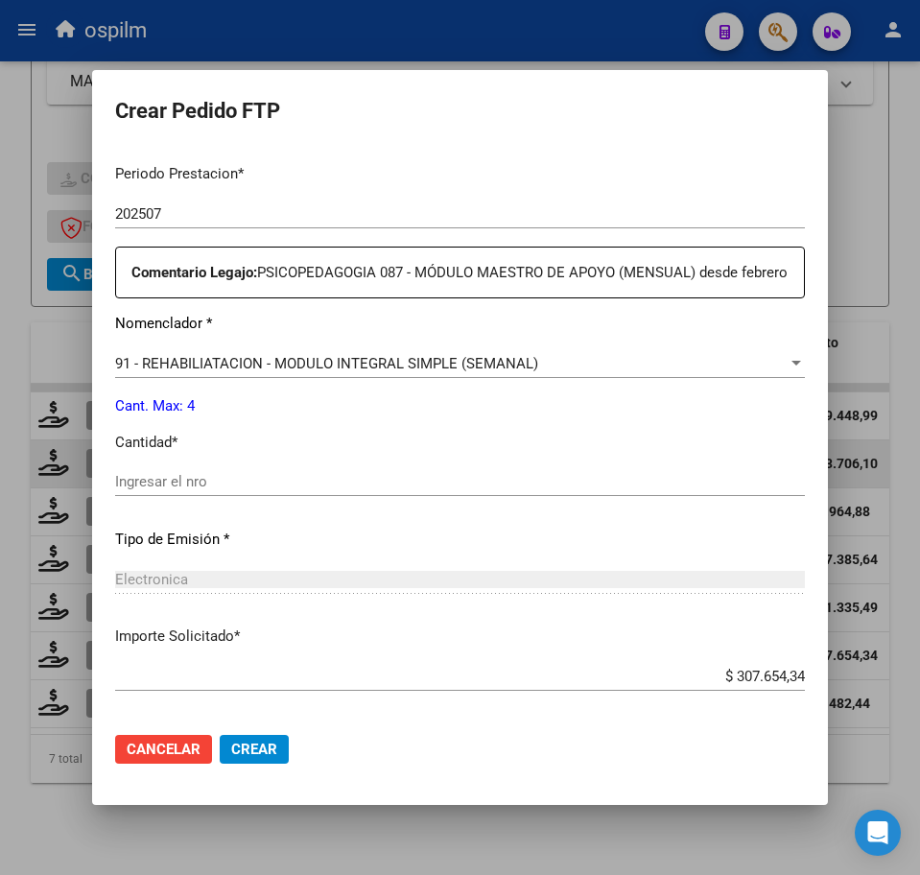
click at [222, 493] on div "Ingresar el nro" at bounding box center [460, 481] width 690 height 29
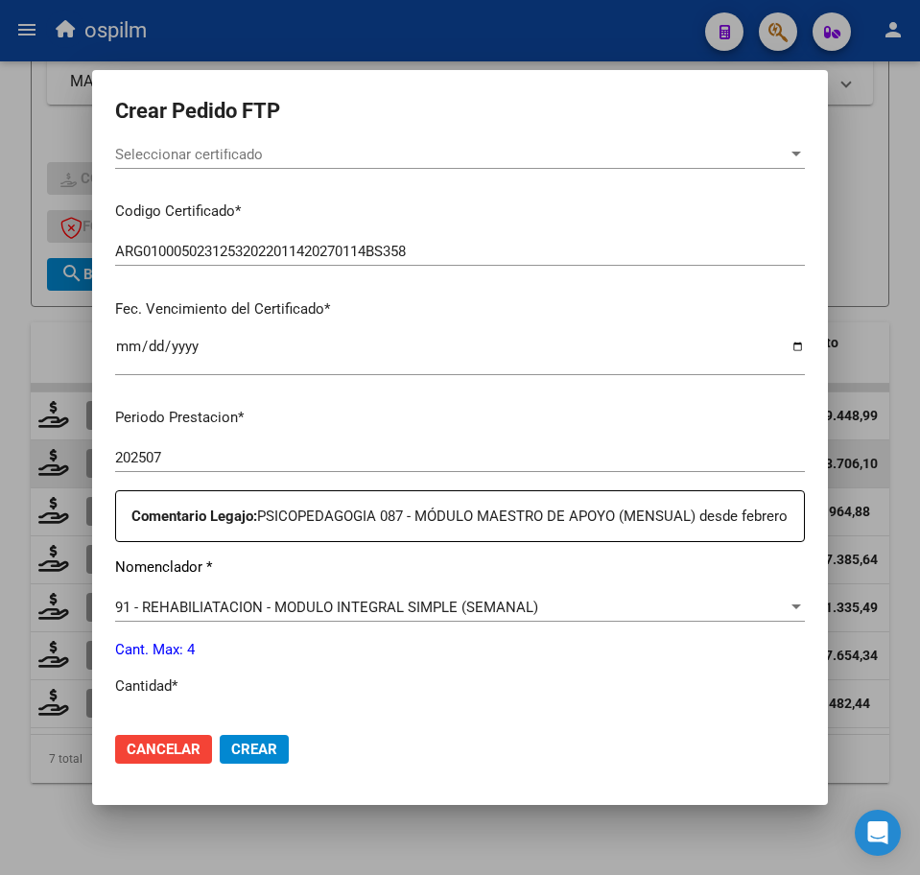
scroll to position [0, 0]
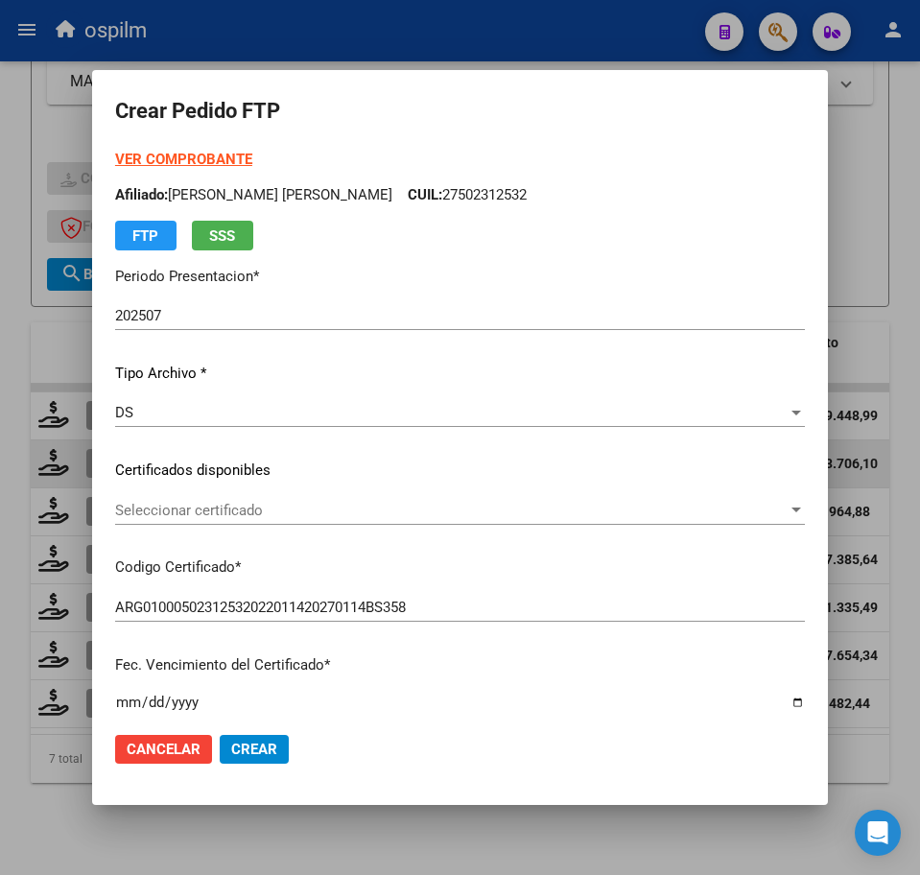
drag, startPoint x: 38, startPoint y: 799, endPoint x: 46, endPoint y: 789, distance: 13.0
click at [39, 799] on div at bounding box center [460, 437] width 920 height 875
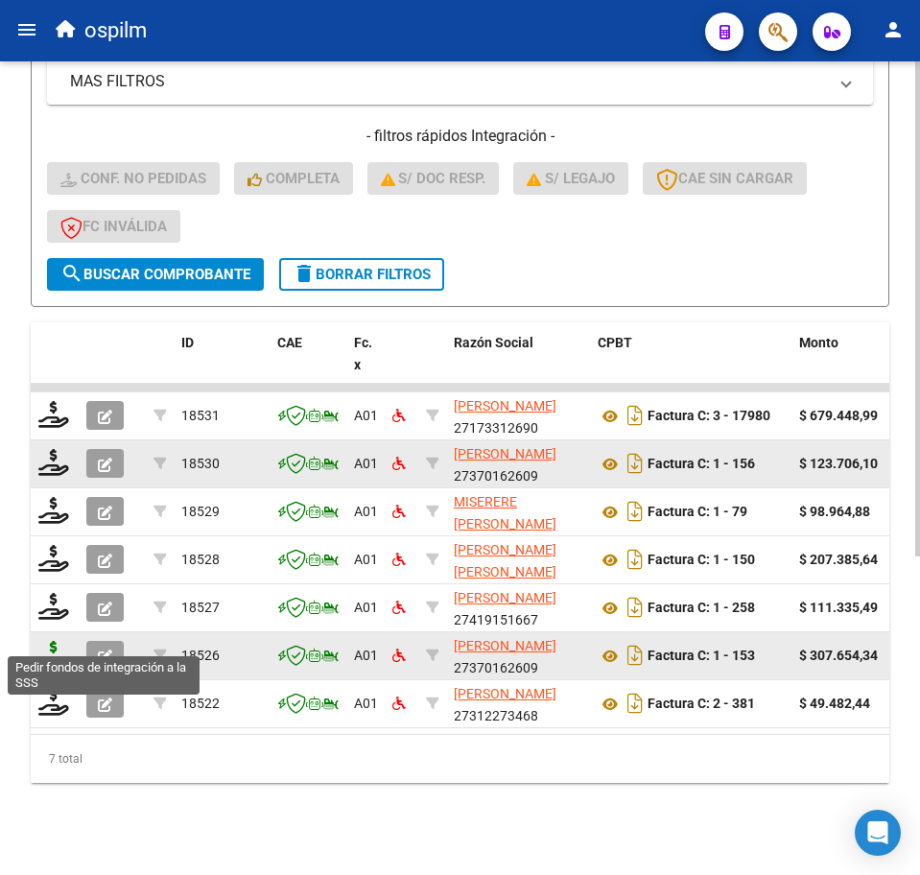
click at [47, 641] on icon at bounding box center [53, 654] width 31 height 27
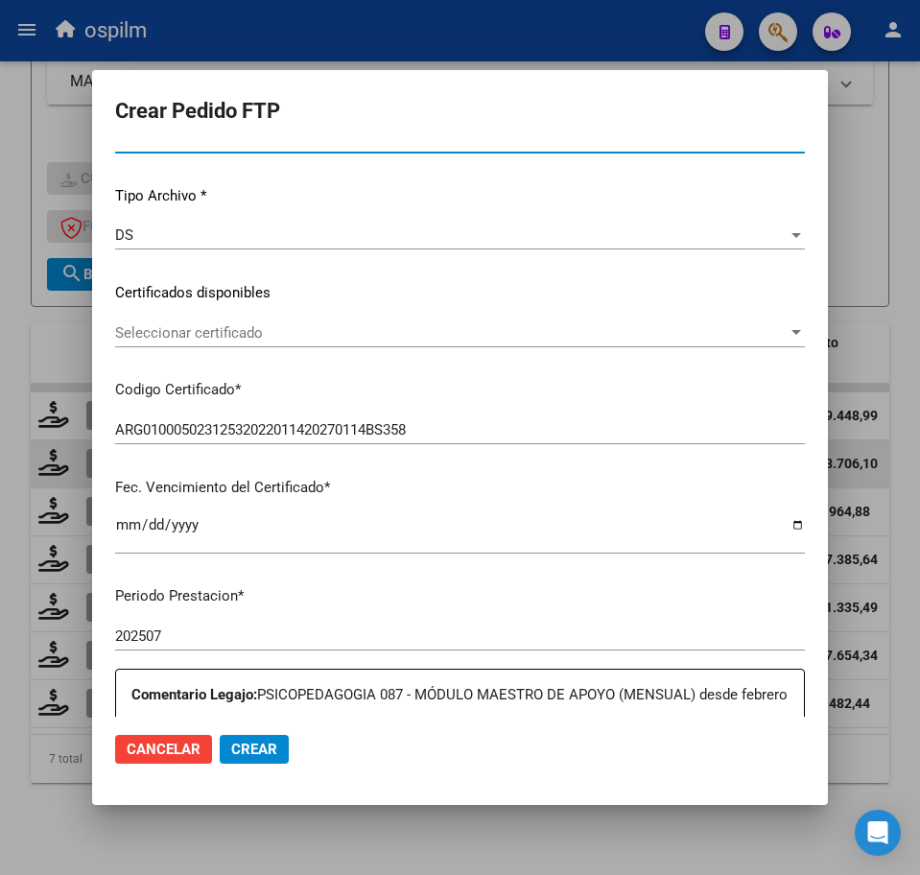
scroll to position [360, 0]
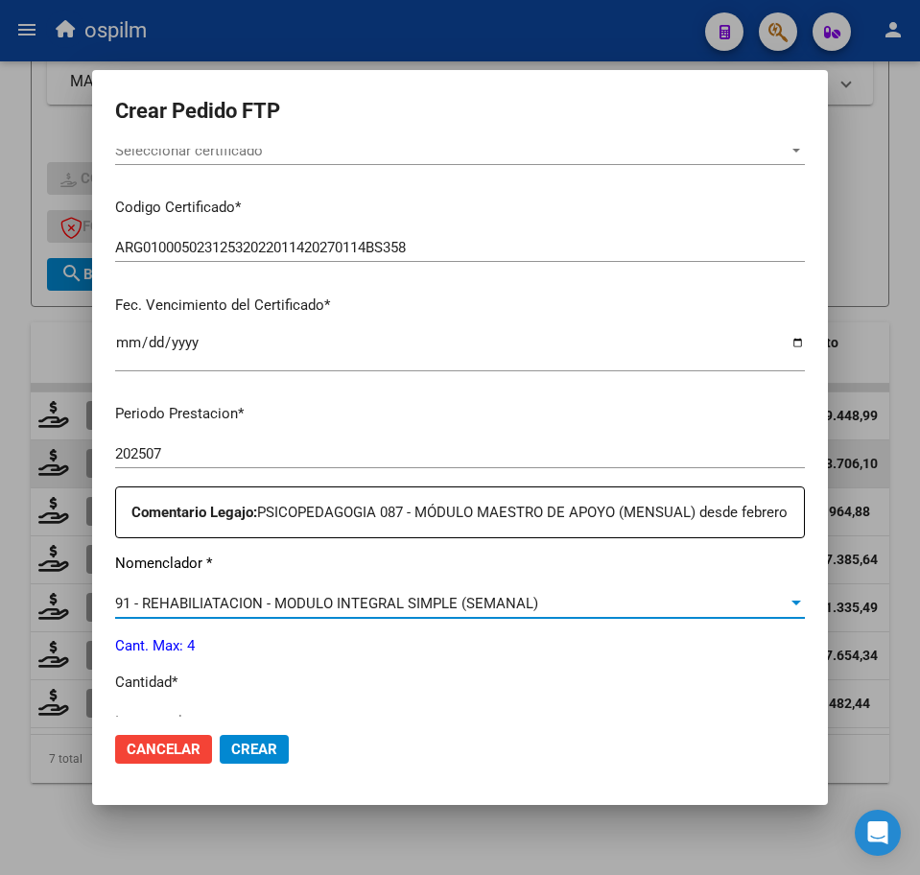
click at [225, 612] on span "91 - REHABILIATACION - MODULO INTEGRAL SIMPLE (SEMANAL)" at bounding box center [326, 603] width 423 height 17
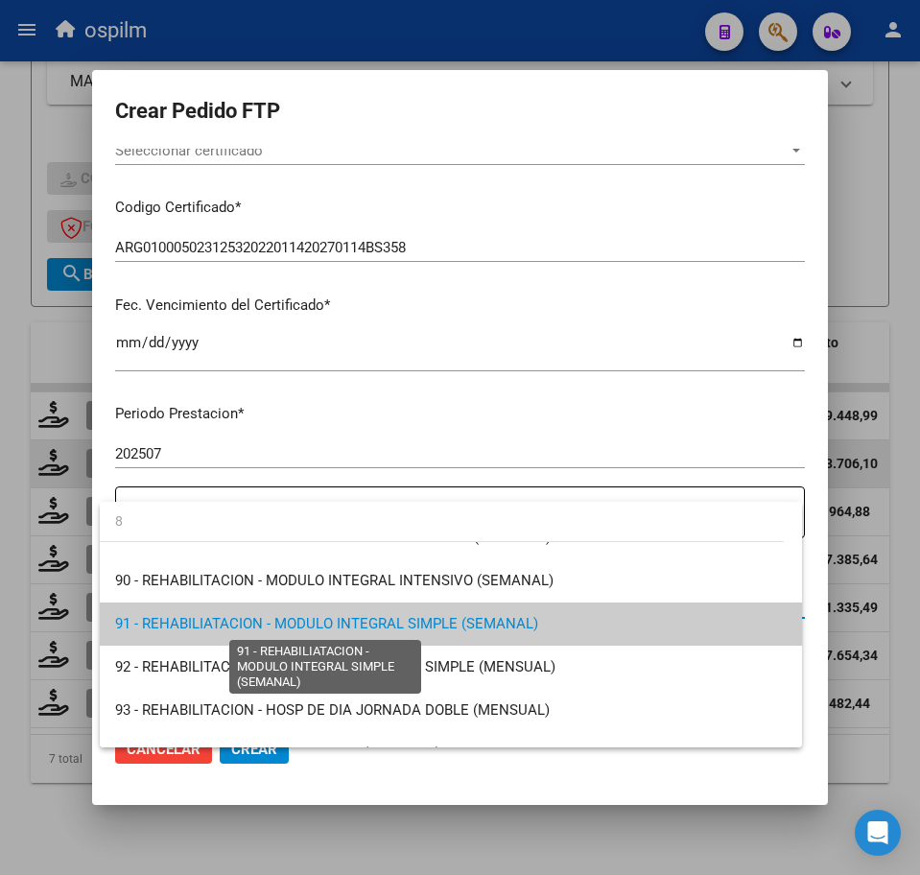
scroll to position [0, 0]
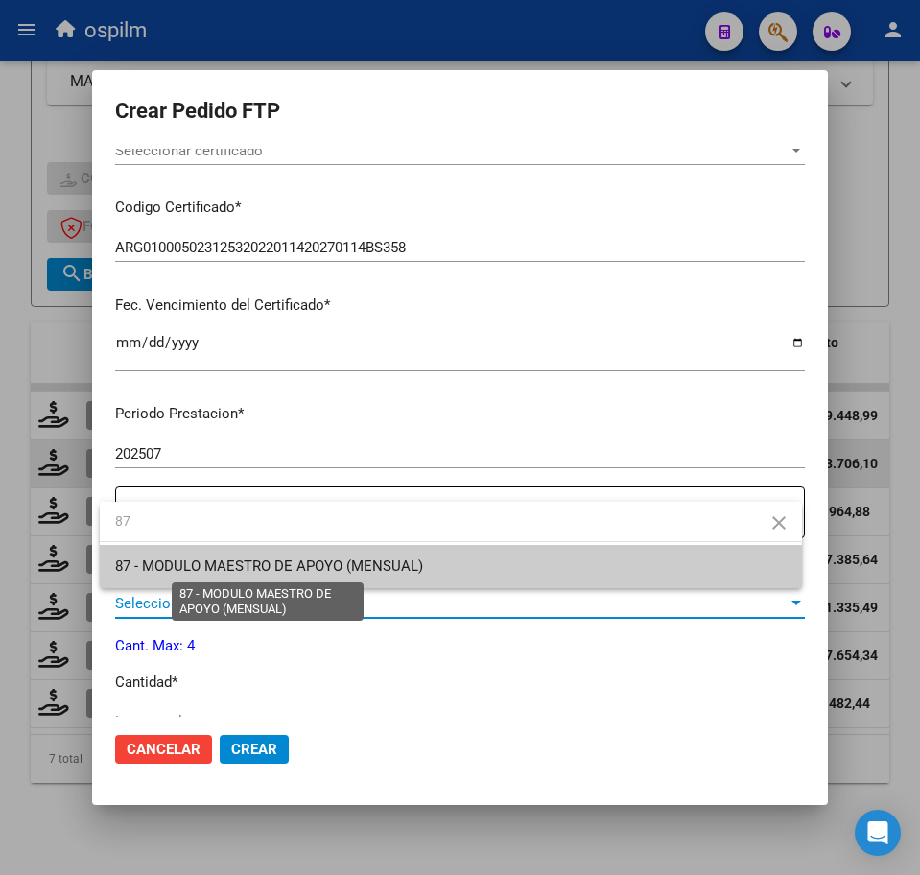
click at [338, 564] on span "87 - MODULO MAESTRO DE APOYO (MENSUAL)" at bounding box center [269, 565] width 308 height 17
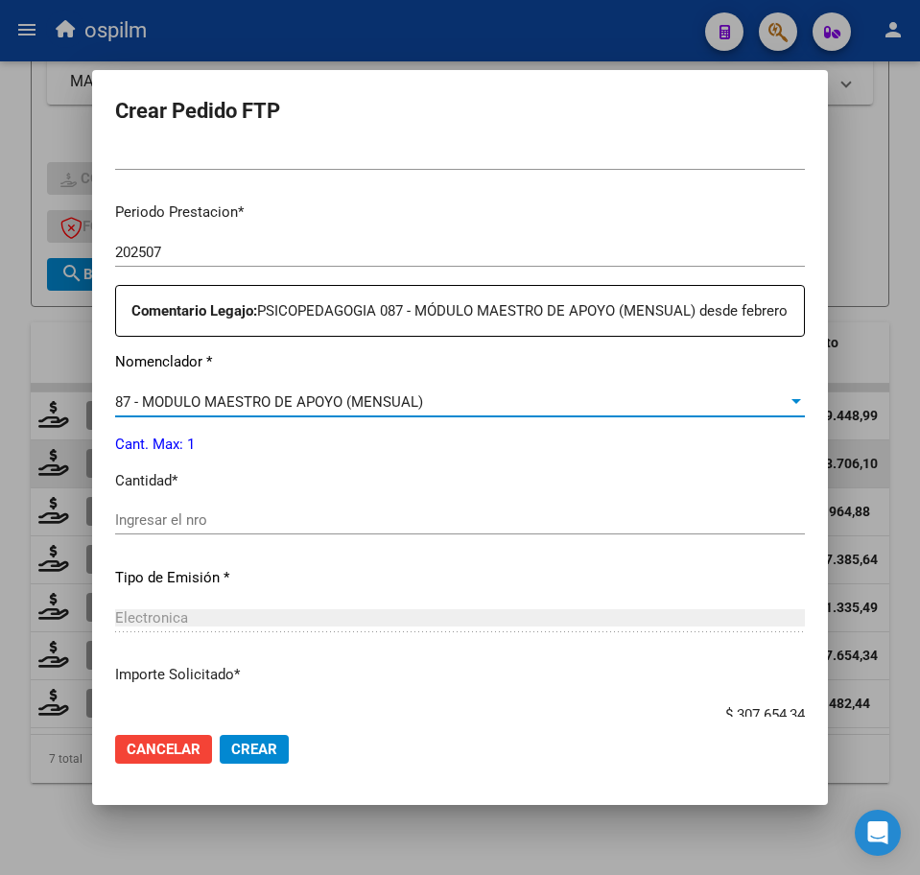
scroll to position [600, 0]
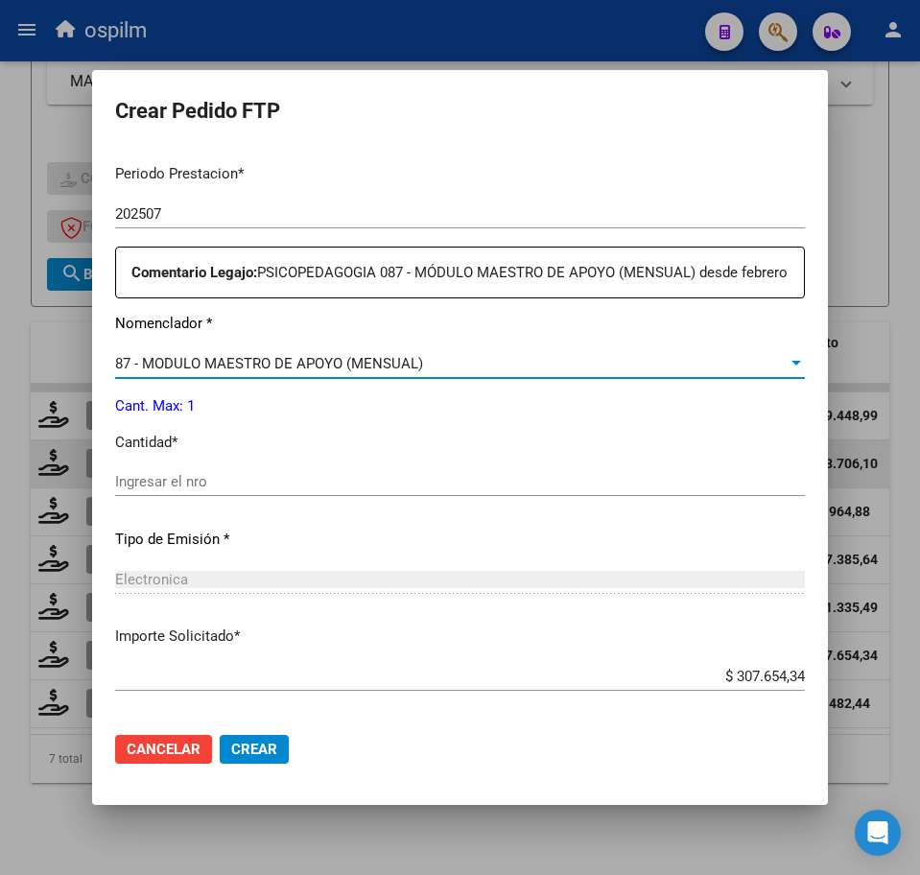
click at [209, 490] on input "Ingresar el nro" at bounding box center [460, 481] width 690 height 17
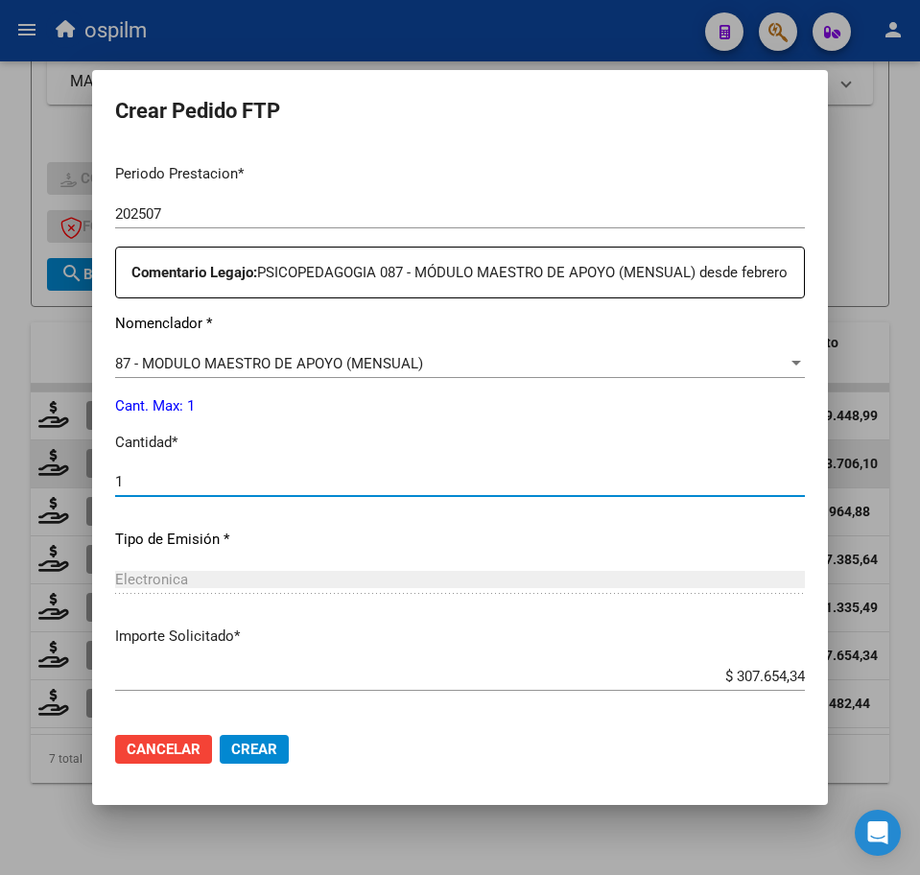
scroll to position [710, 0]
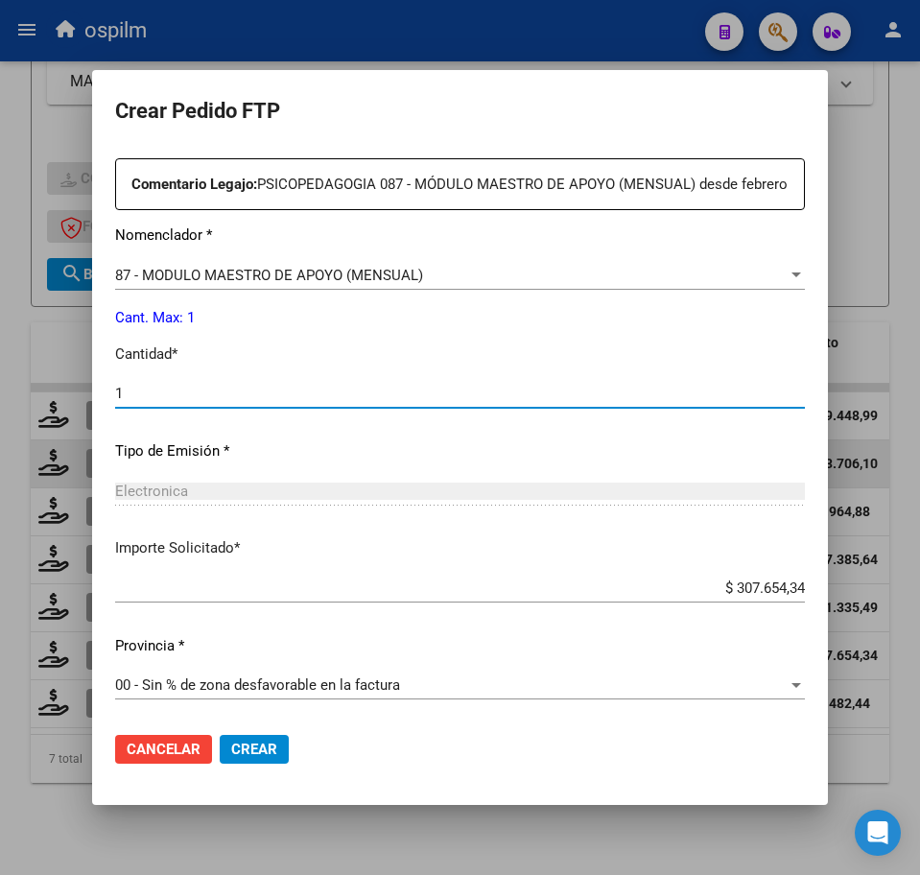
click at [251, 753] on span "Crear" at bounding box center [254, 749] width 46 height 17
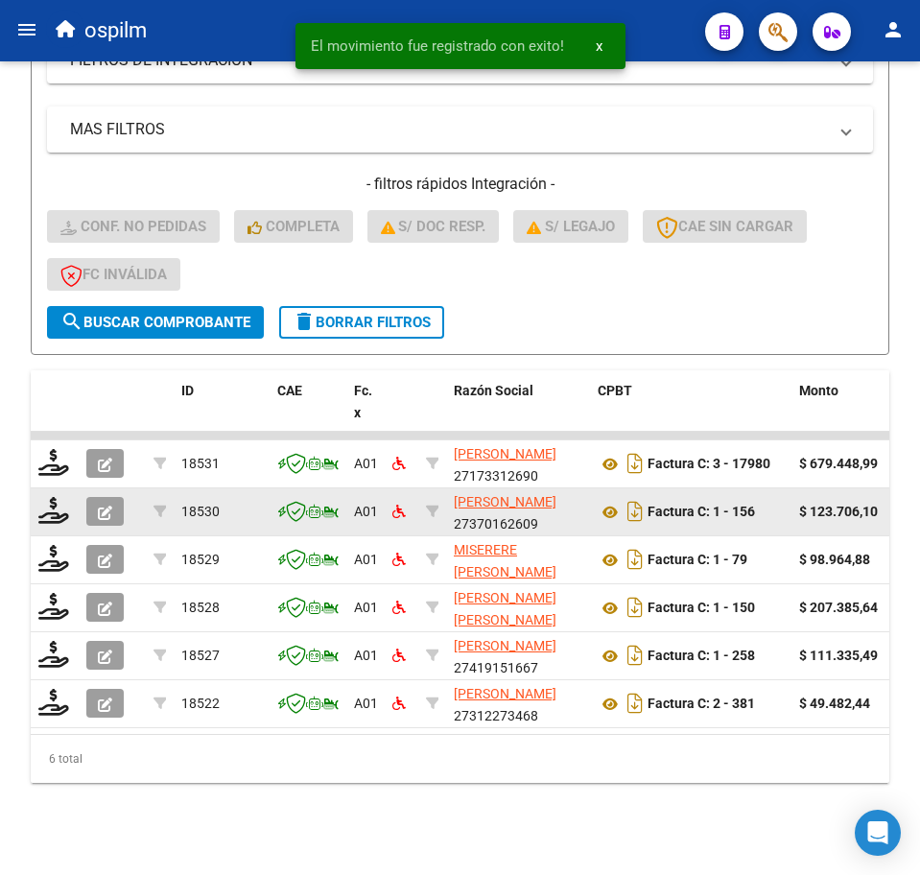
scroll to position [475, 0]
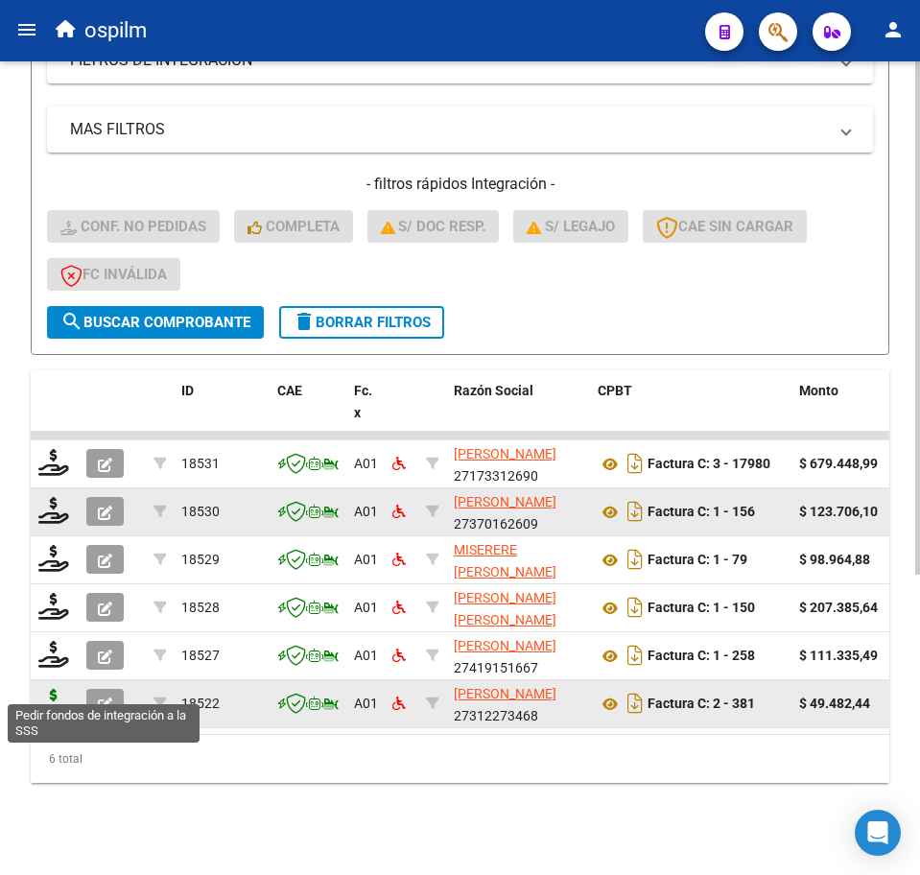
click at [40, 689] on icon at bounding box center [53, 702] width 31 height 27
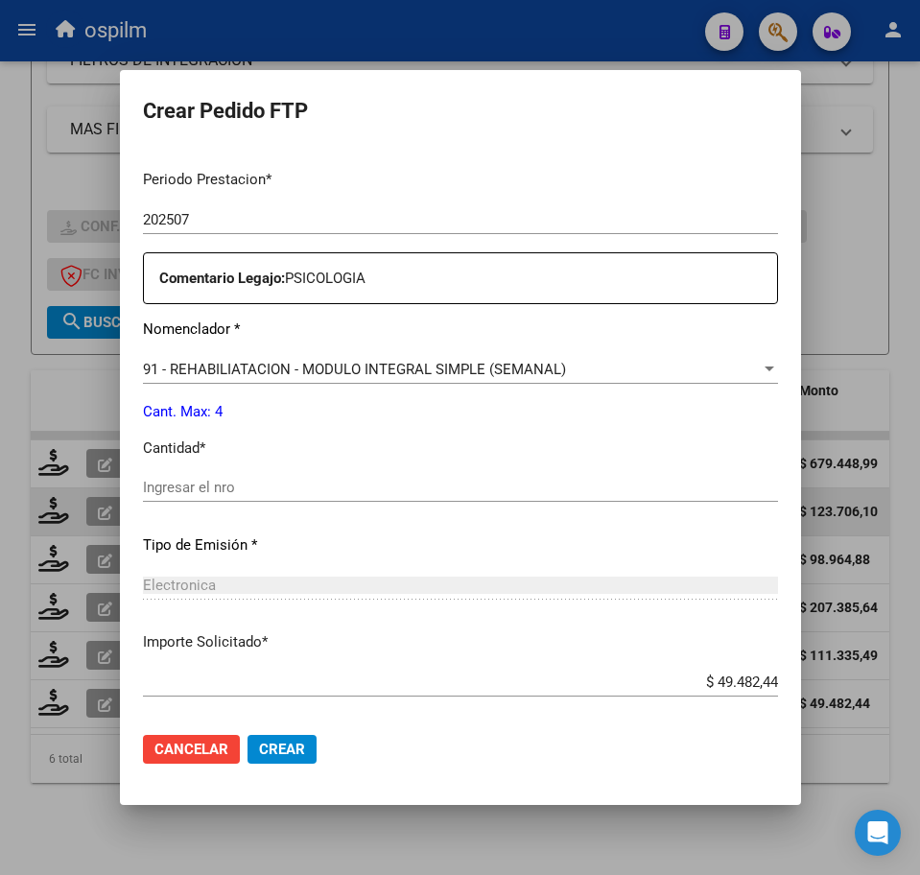
scroll to position [600, 0]
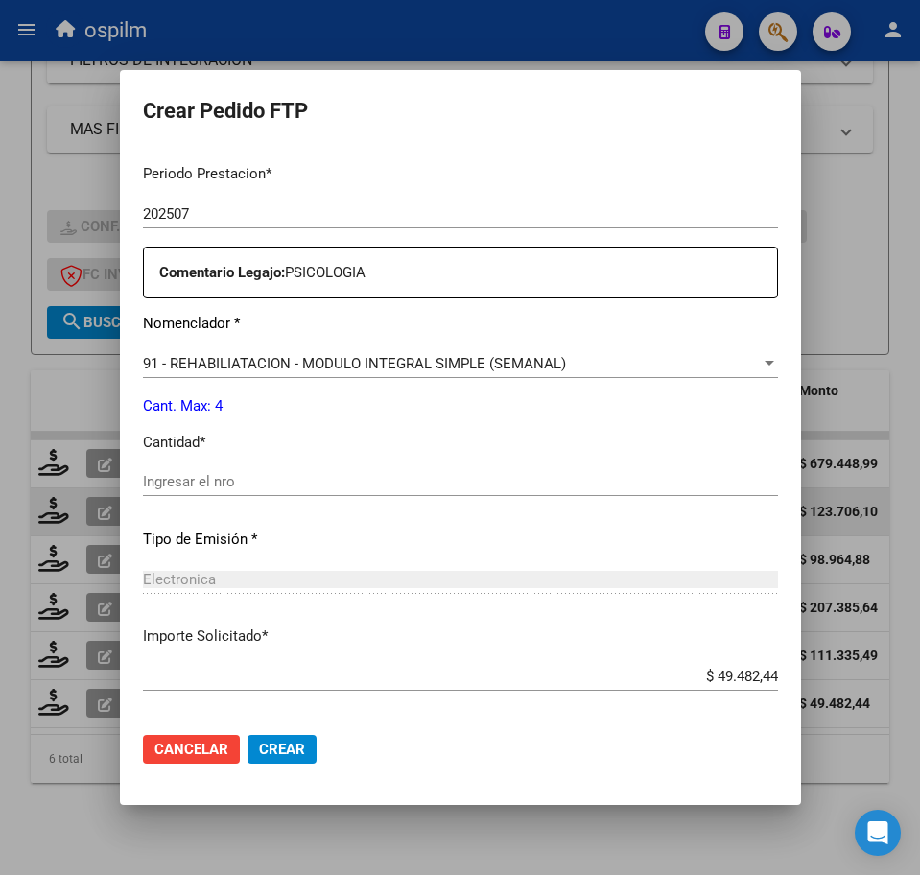
click at [242, 484] on input "Ingresar el nro" at bounding box center [460, 481] width 635 height 17
click at [259, 748] on span "Crear" at bounding box center [282, 749] width 46 height 17
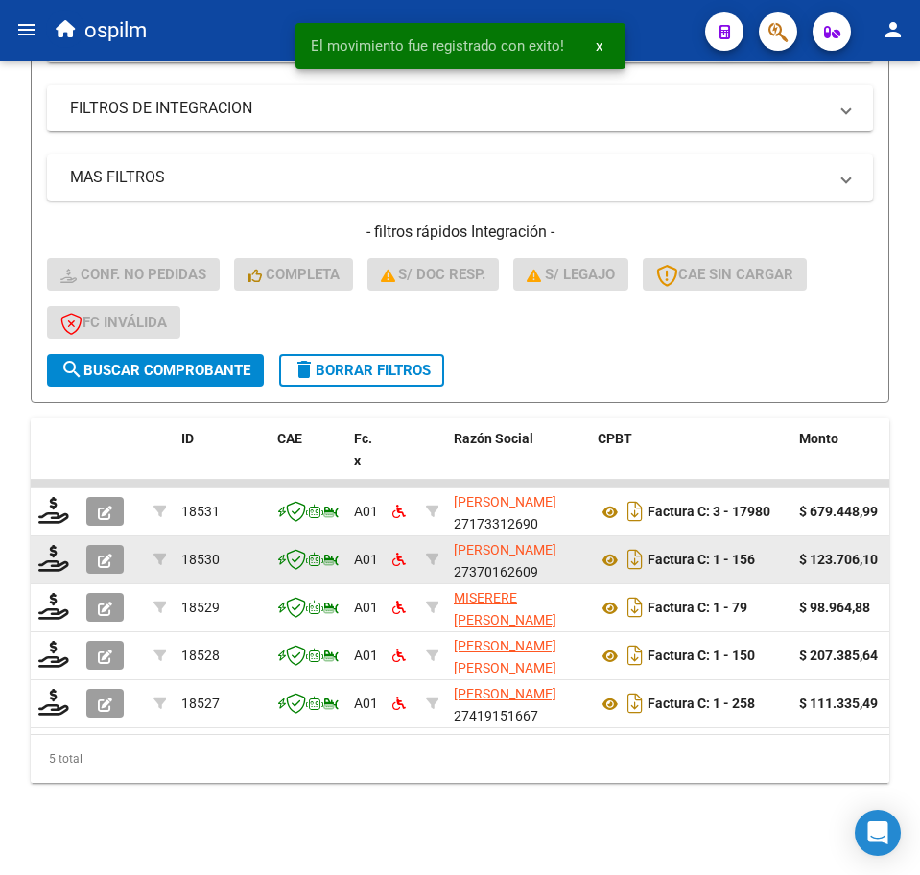
scroll to position [427, 0]
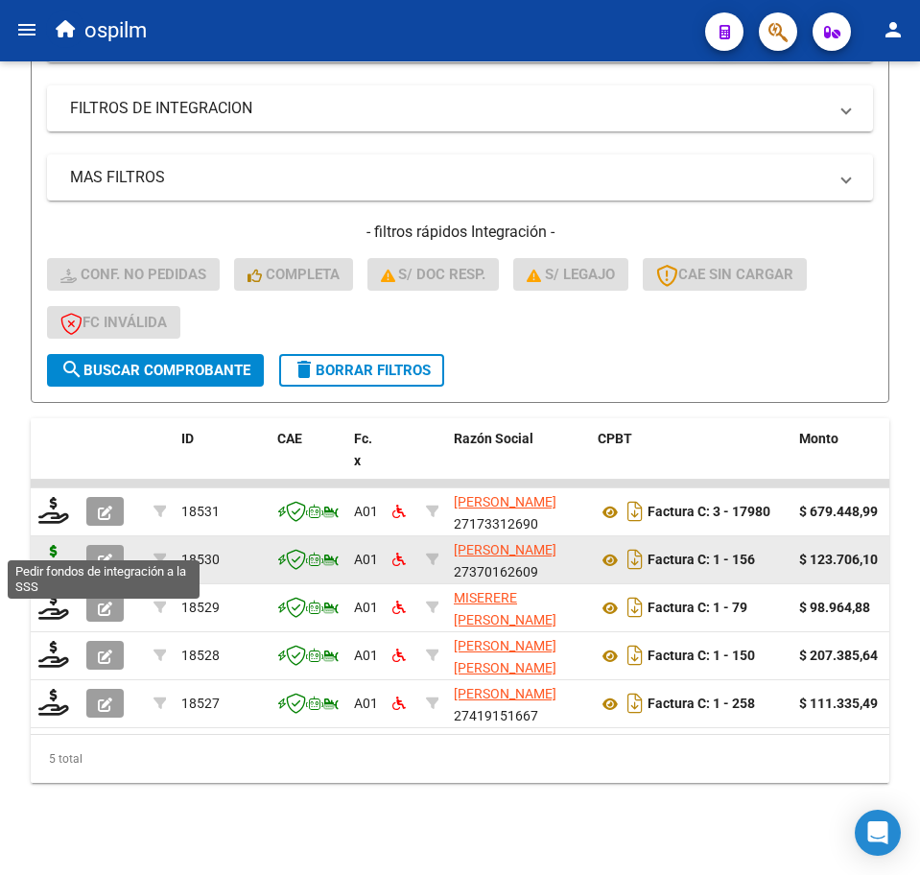
click at [51, 545] on icon at bounding box center [53, 558] width 31 height 27
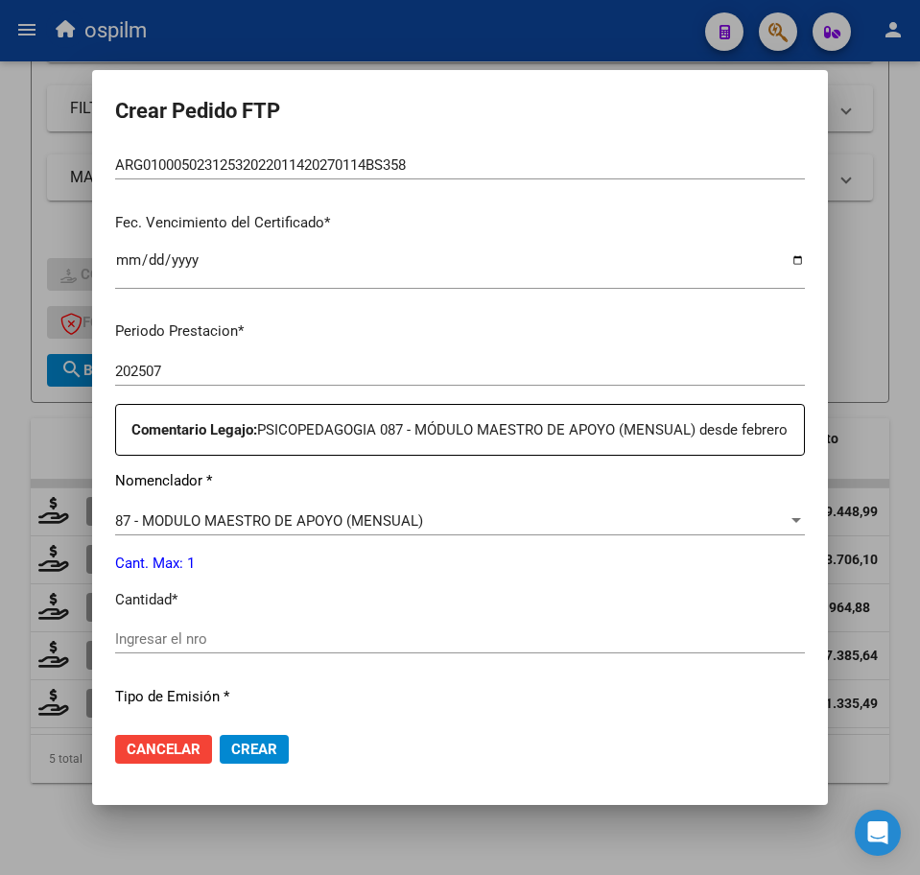
scroll to position [480, 0]
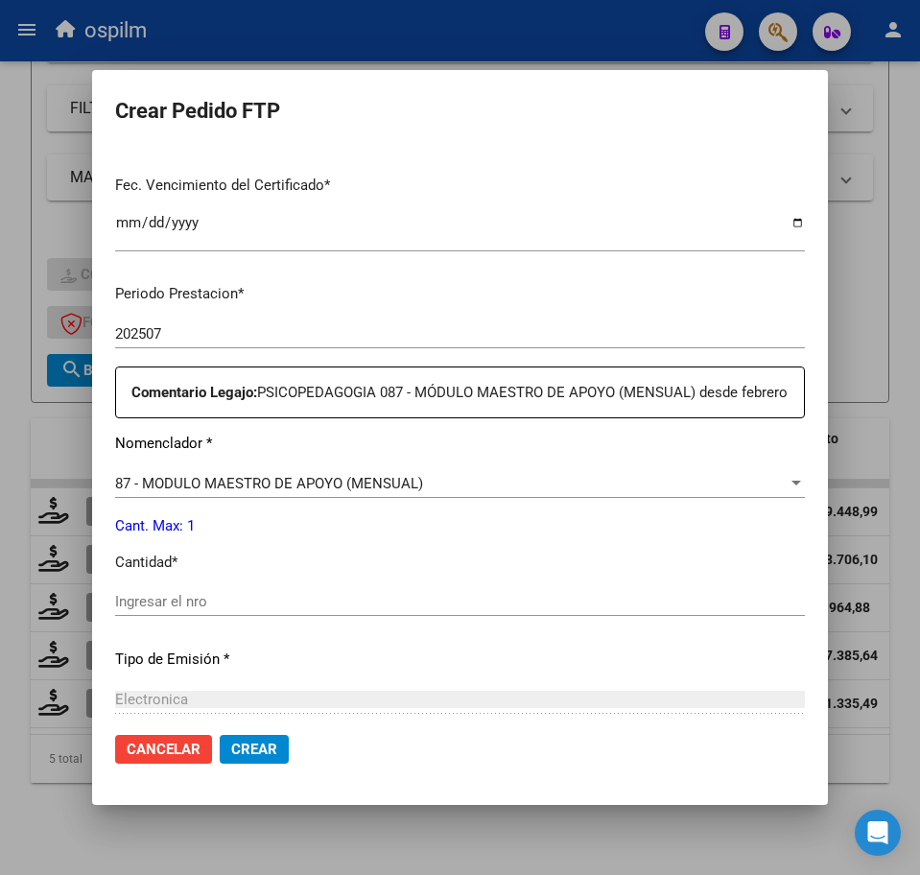
click at [189, 610] on input "Ingresar el nro" at bounding box center [460, 601] width 690 height 17
click at [193, 492] on span "87 - MODULO MAESTRO DE APOYO (MENSUAL)" at bounding box center [269, 483] width 308 height 17
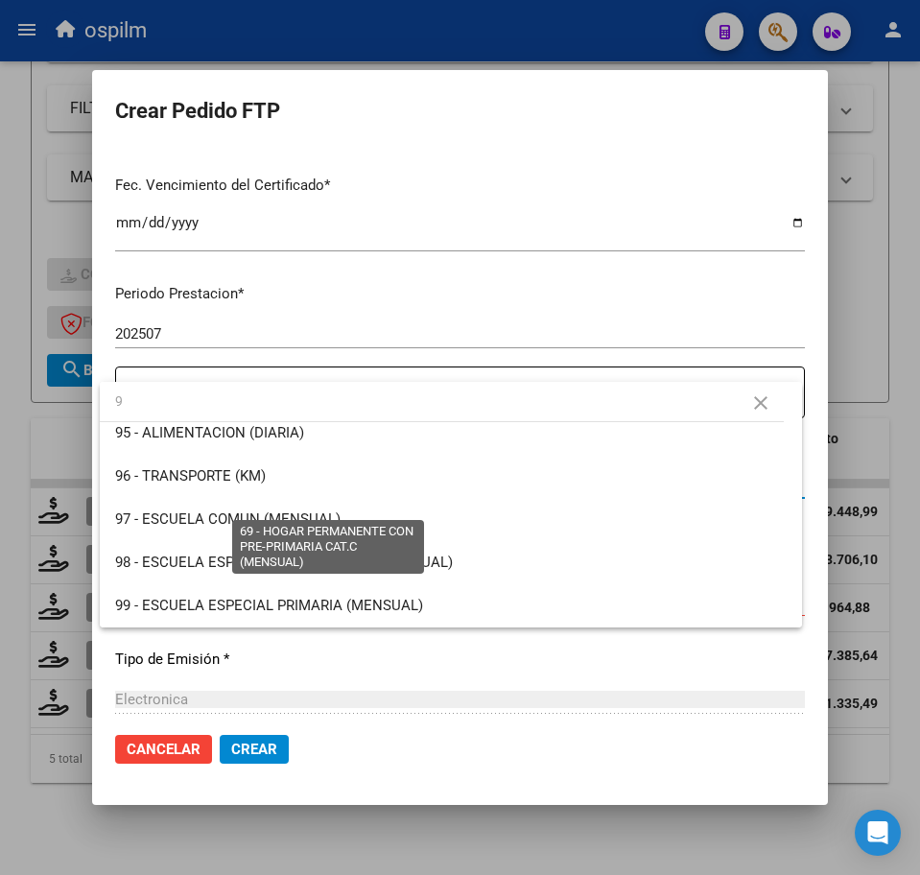
scroll to position [0, 0]
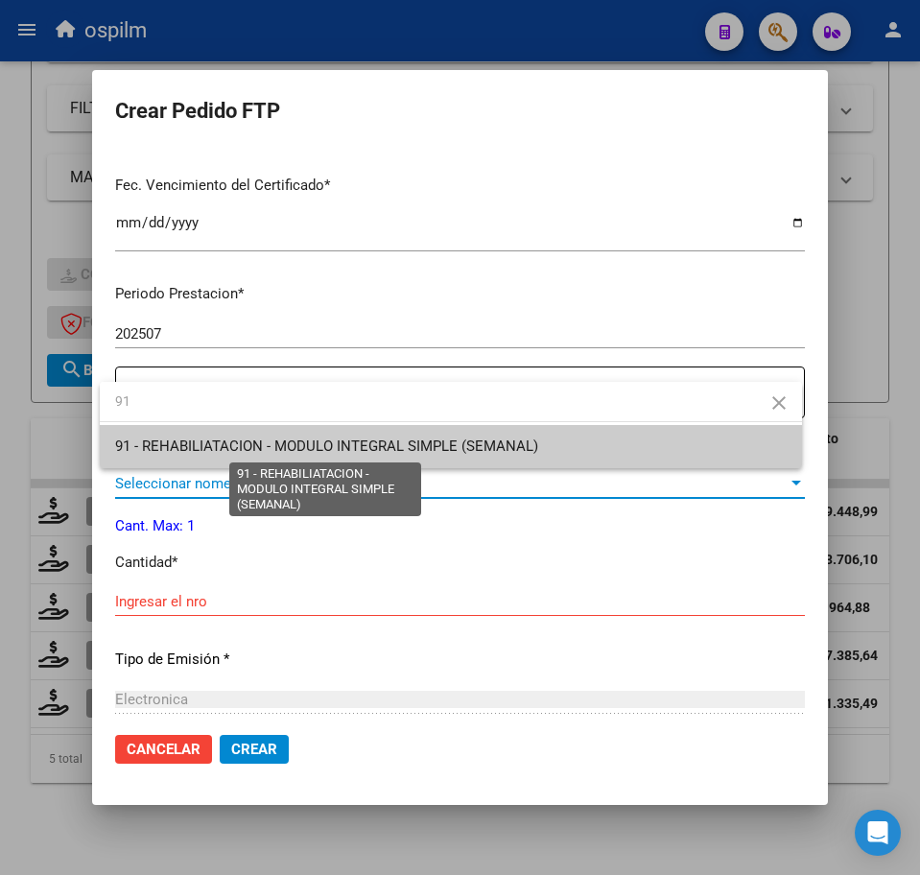
click at [217, 447] on span "91 - REHABILIATACION - MODULO INTEGRAL SIMPLE (SEMANAL)" at bounding box center [326, 446] width 423 height 17
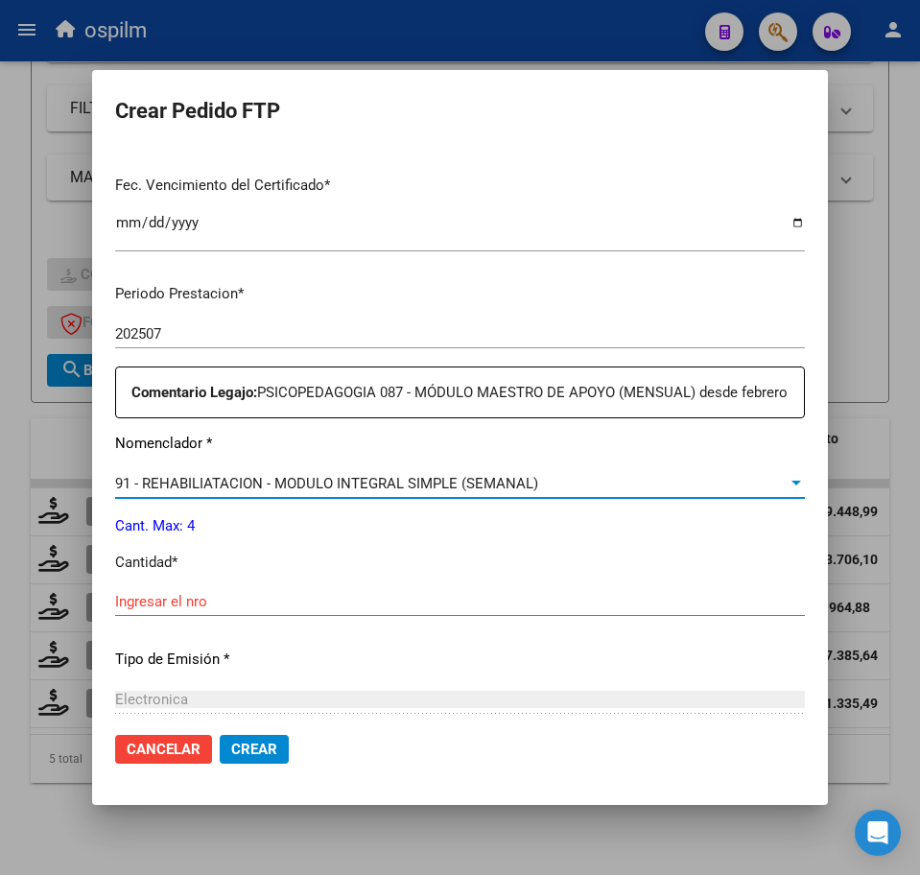
click at [214, 610] on input "Ingresar el nro" at bounding box center [460, 601] width 690 height 17
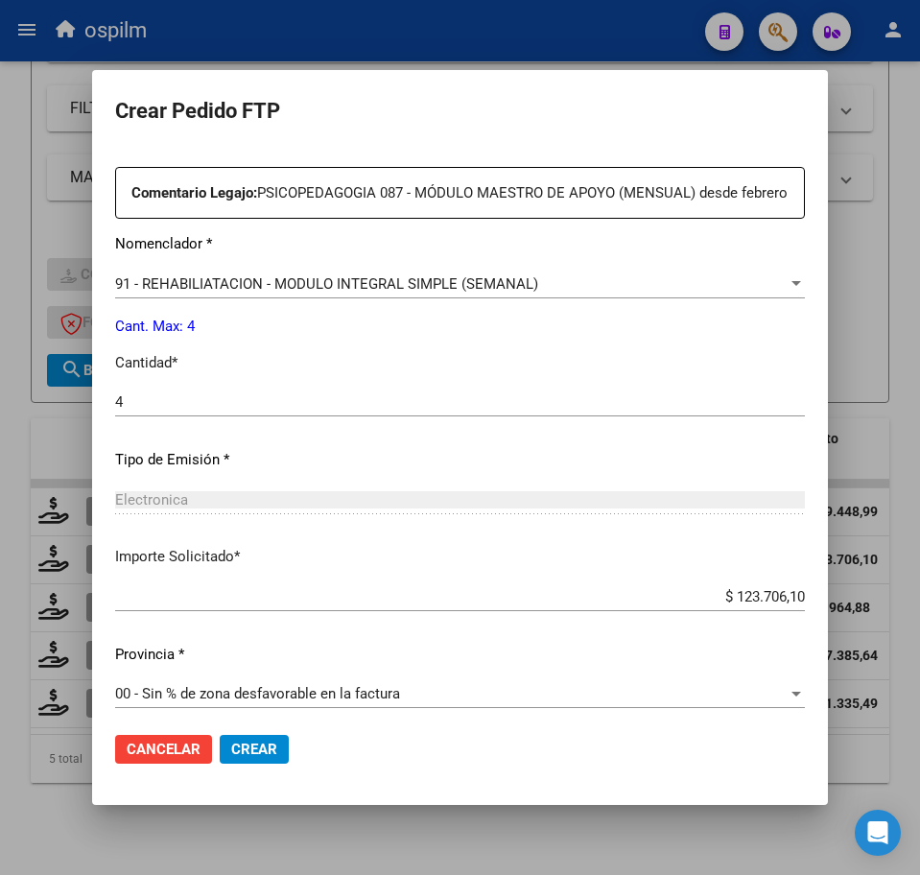
scroll to position [710, 0]
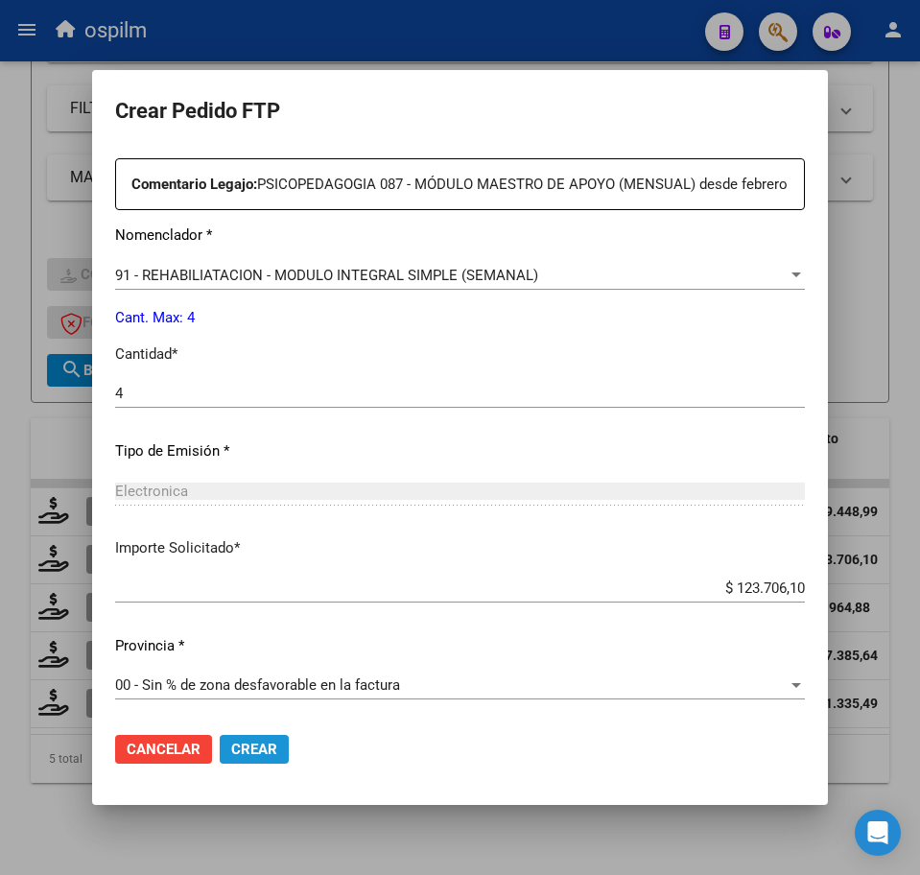
click at [244, 753] on span "Crear" at bounding box center [254, 749] width 46 height 17
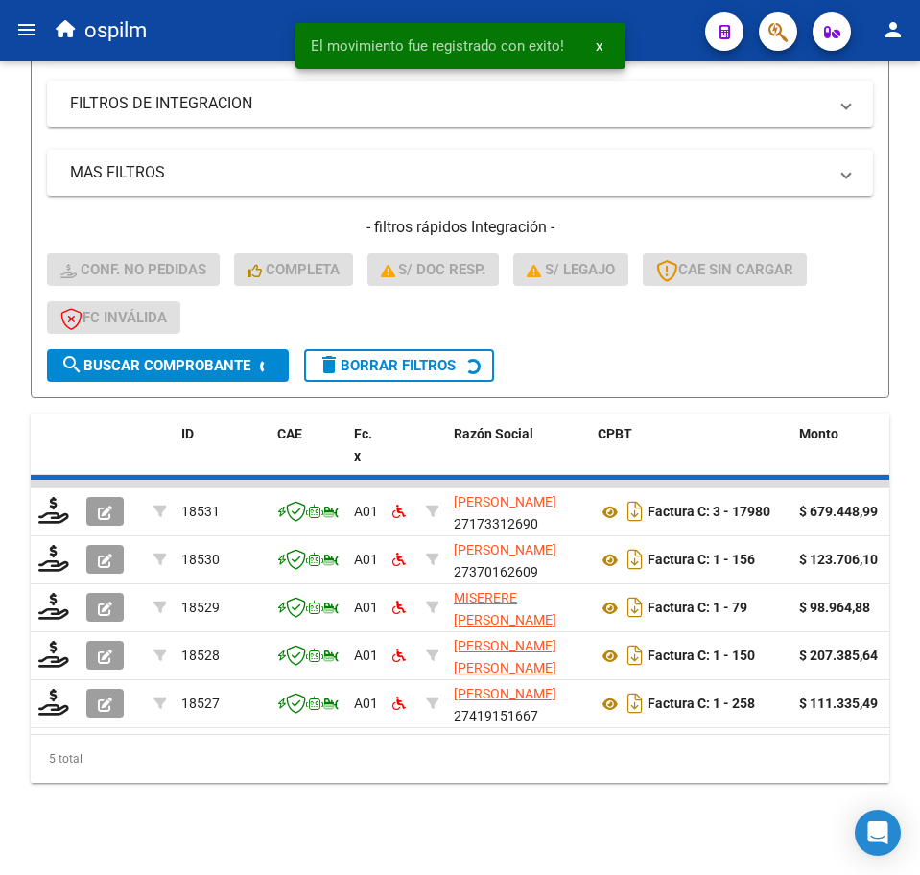
scroll to position [379, 0]
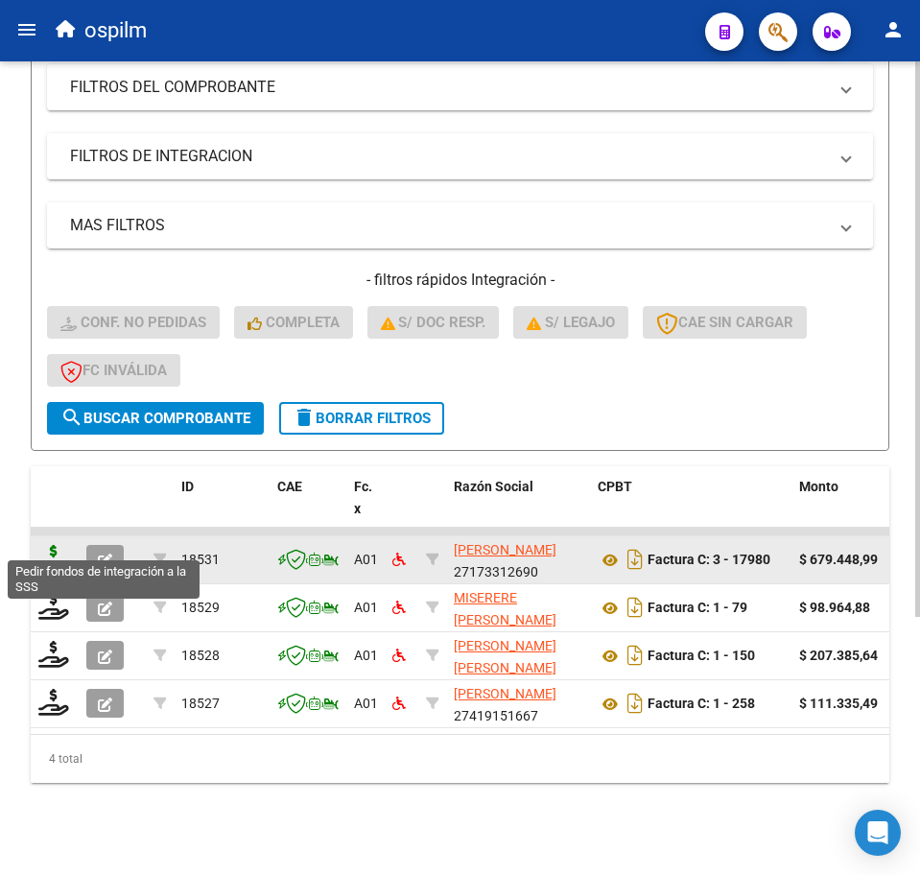
click at [56, 545] on icon at bounding box center [53, 558] width 31 height 27
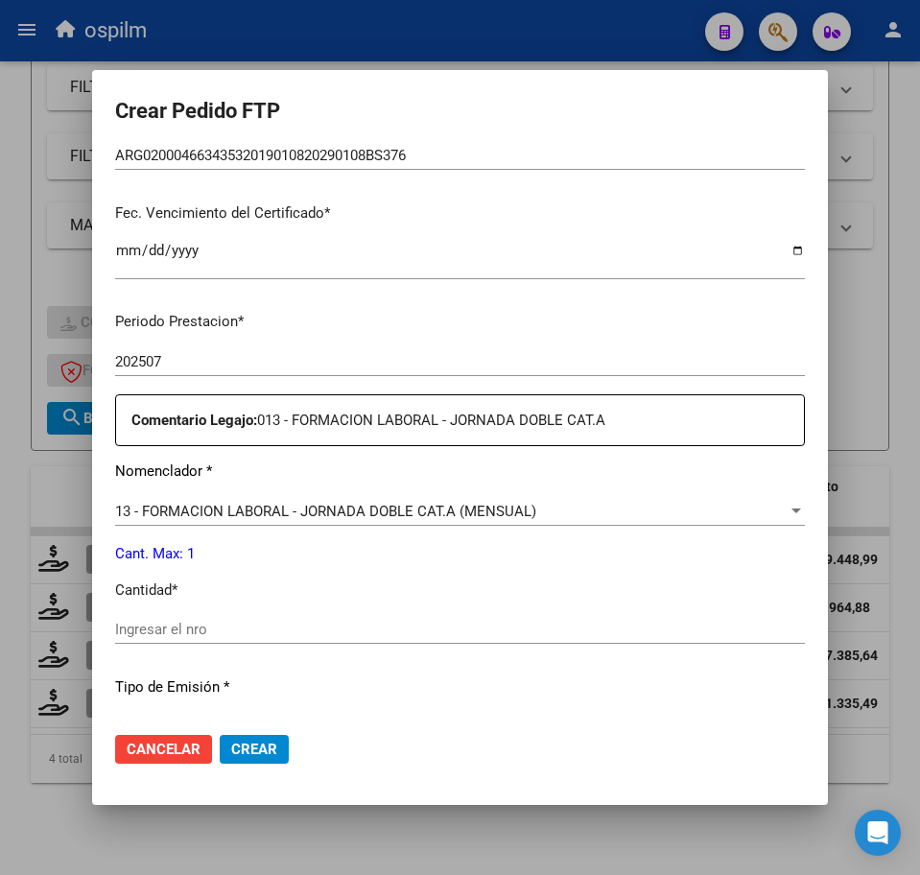
scroll to position [480, 0]
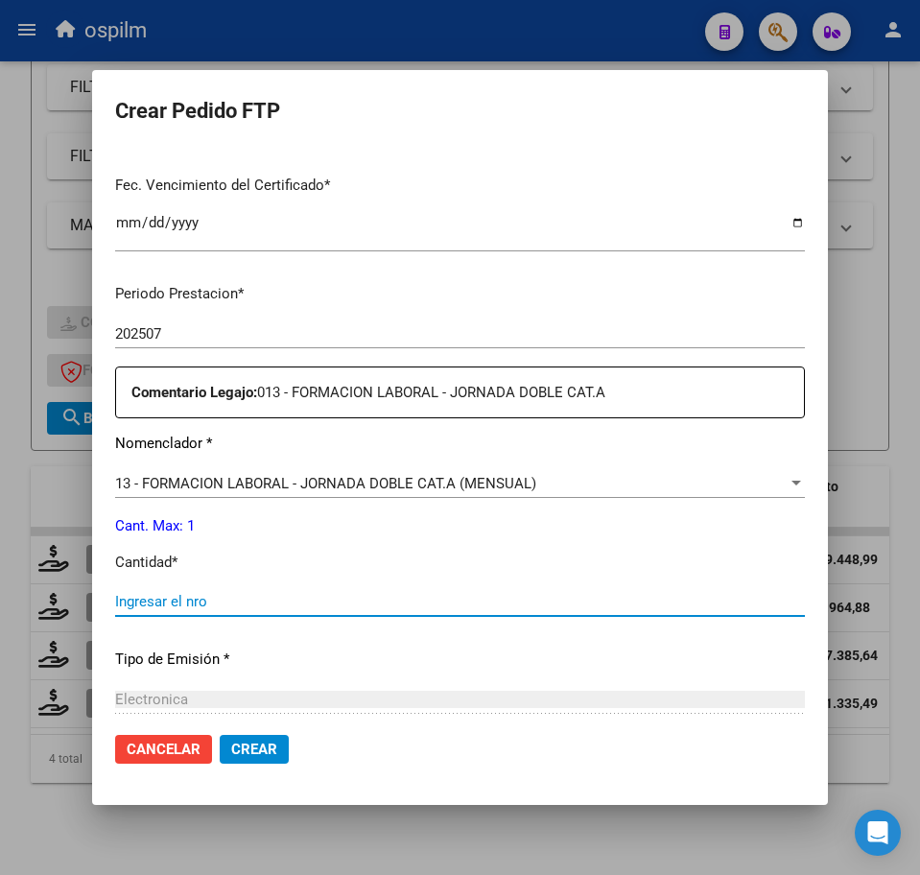
click at [264, 602] on input "Ingresar el nro" at bounding box center [460, 601] width 690 height 17
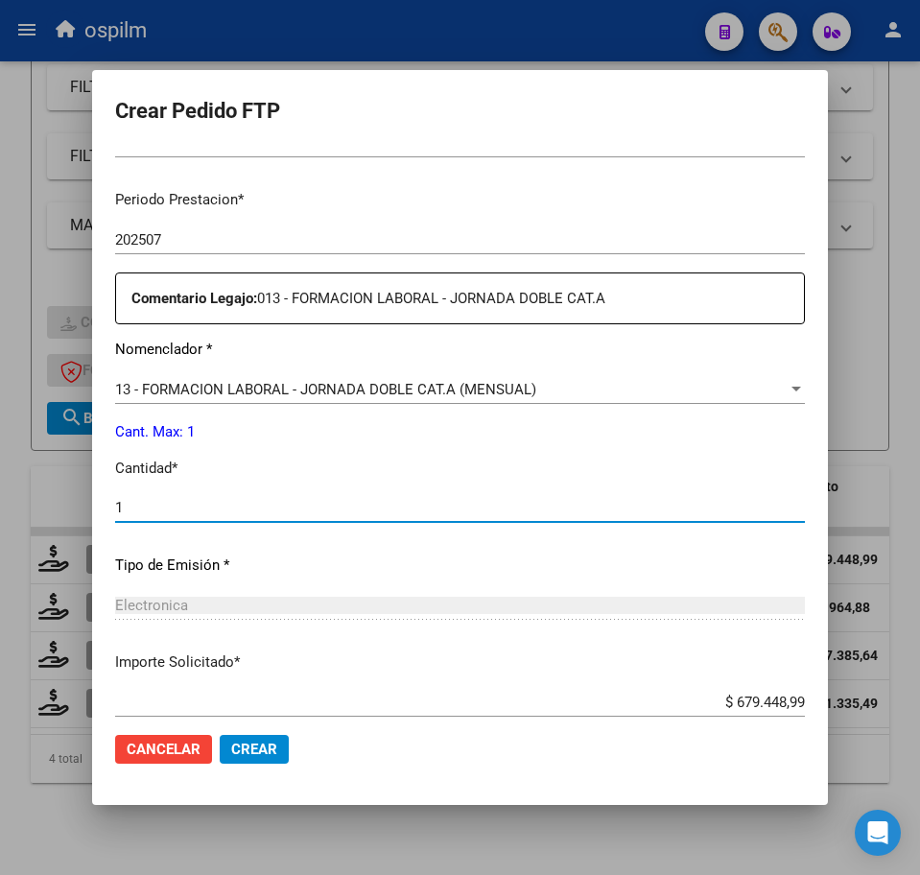
scroll to position [688, 0]
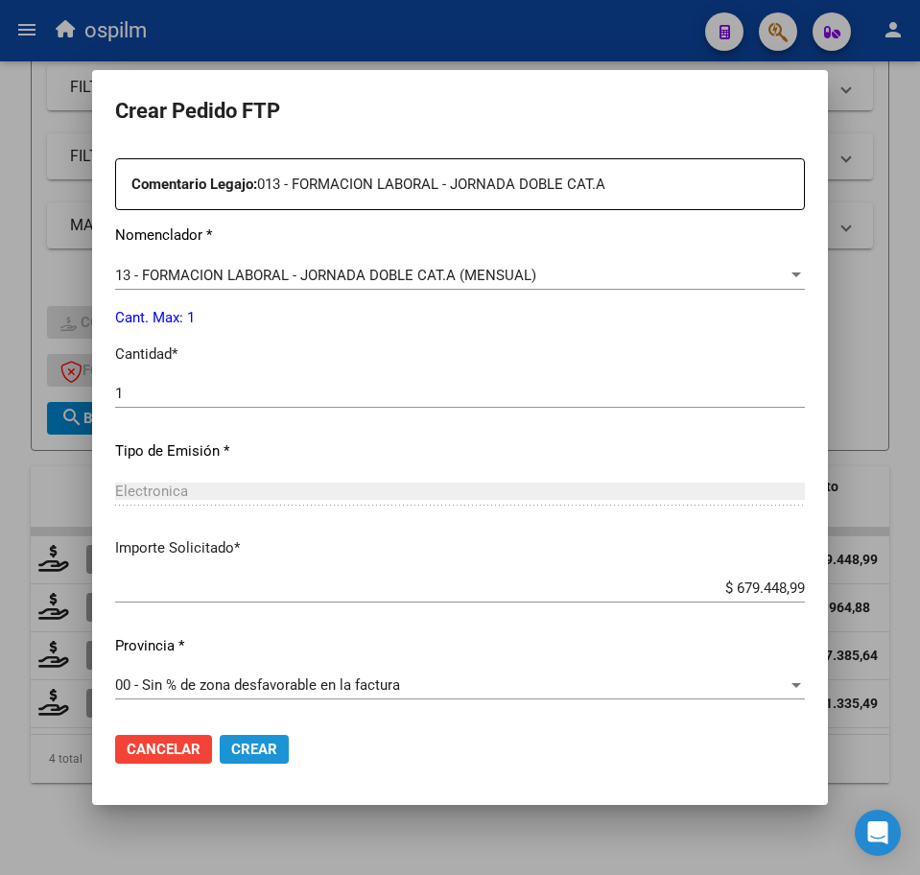
click at [248, 756] on span "Crear" at bounding box center [254, 749] width 46 height 17
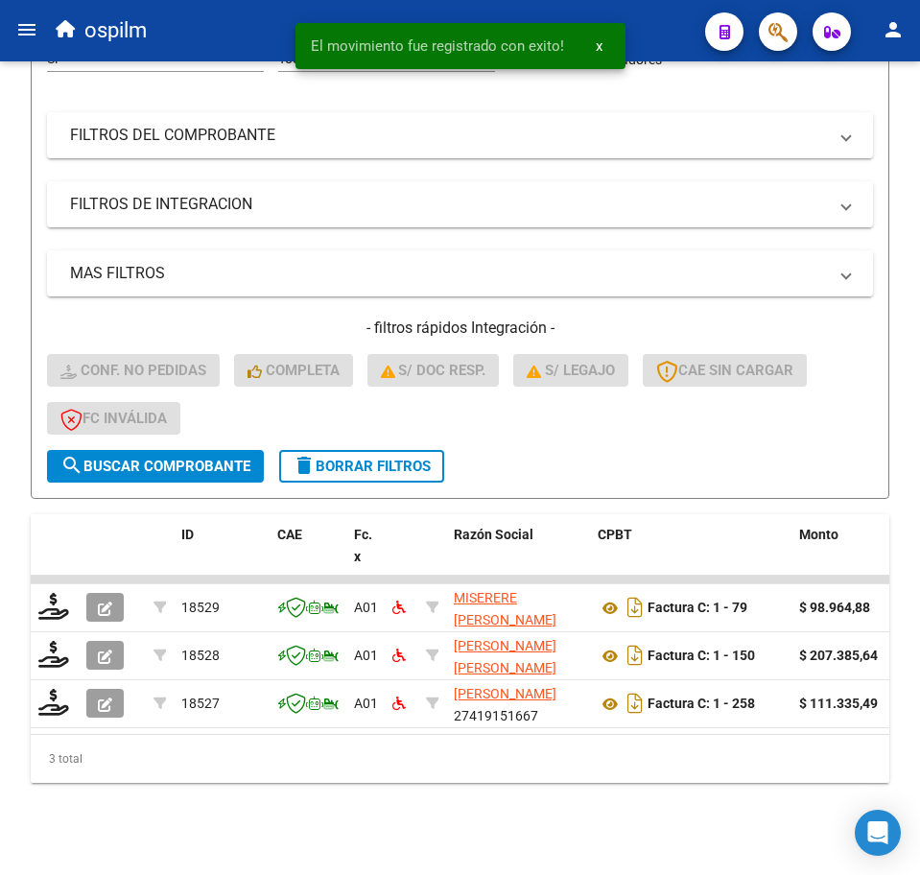
scroll to position [331, 0]
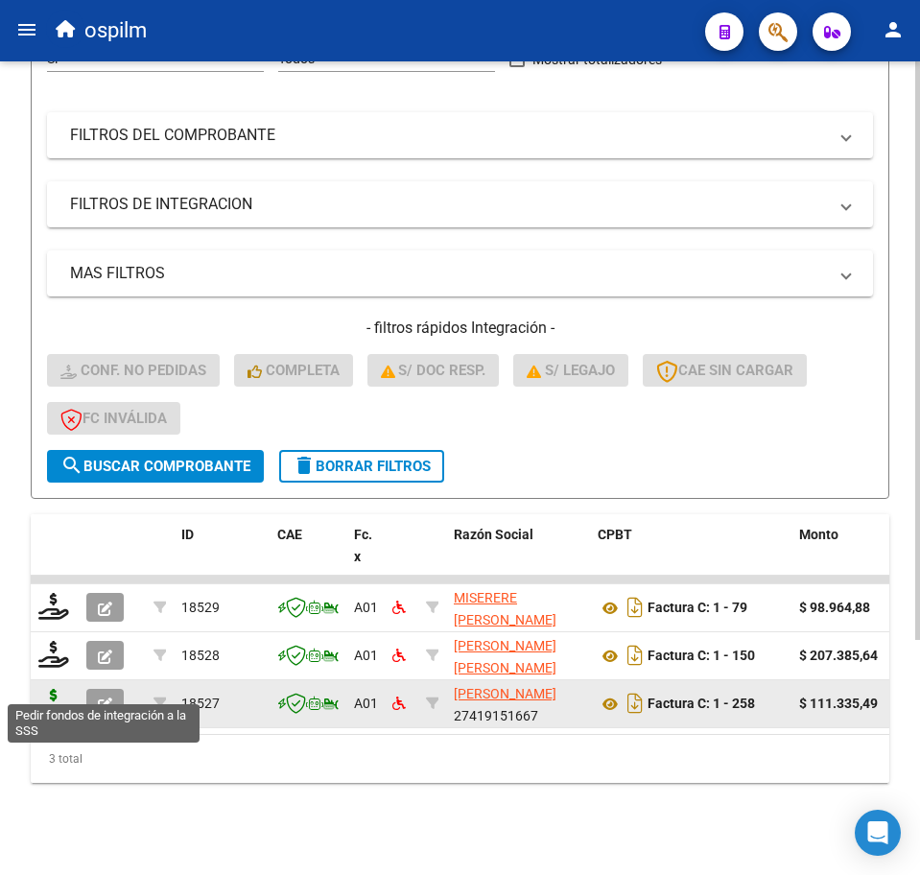
click at [62, 689] on icon at bounding box center [53, 702] width 31 height 27
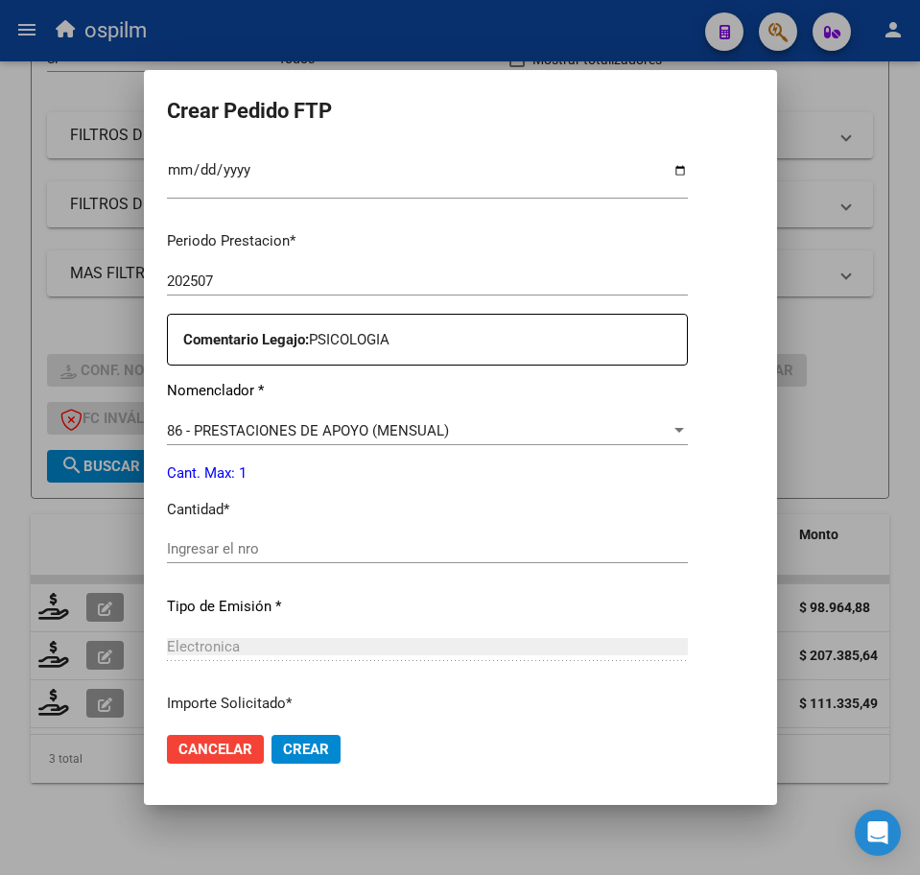
scroll to position [600, 0]
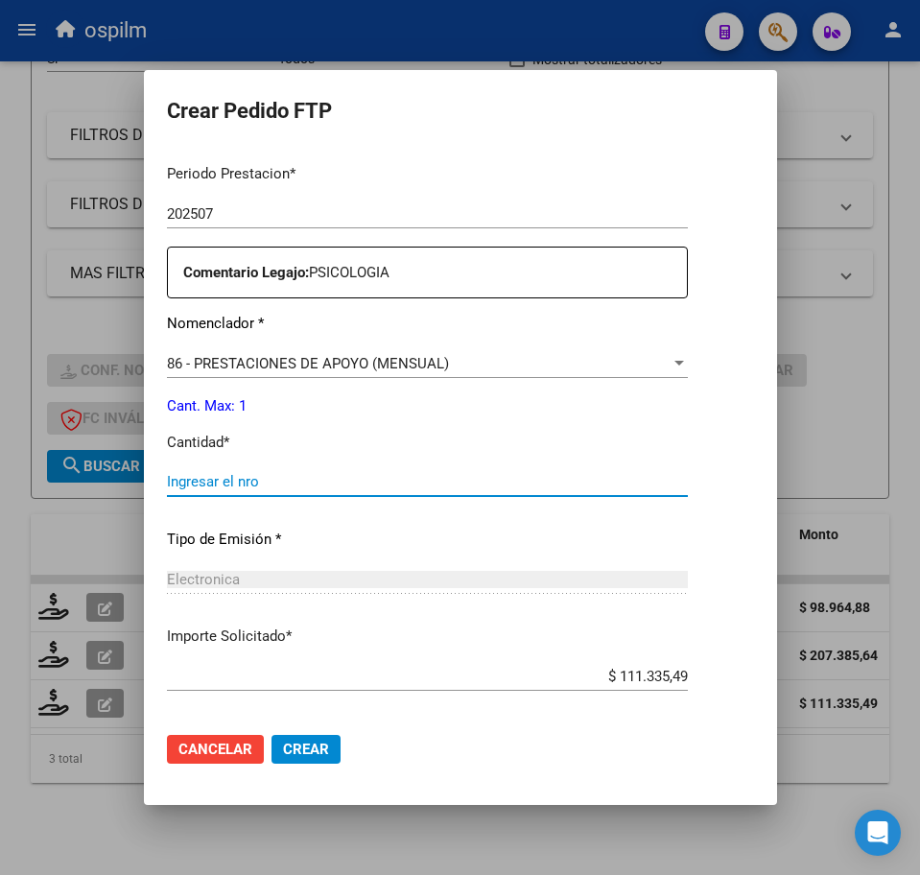
click at [270, 476] on input "Ingresar el nro" at bounding box center [427, 481] width 521 height 17
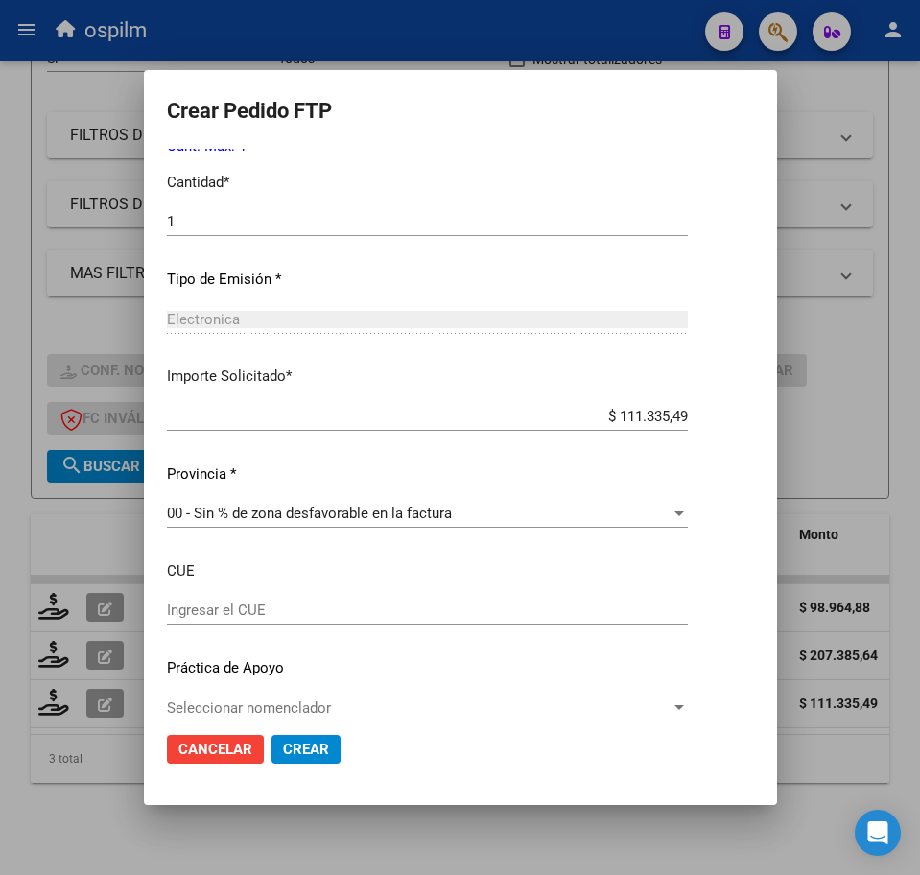
scroll to position [883, 0]
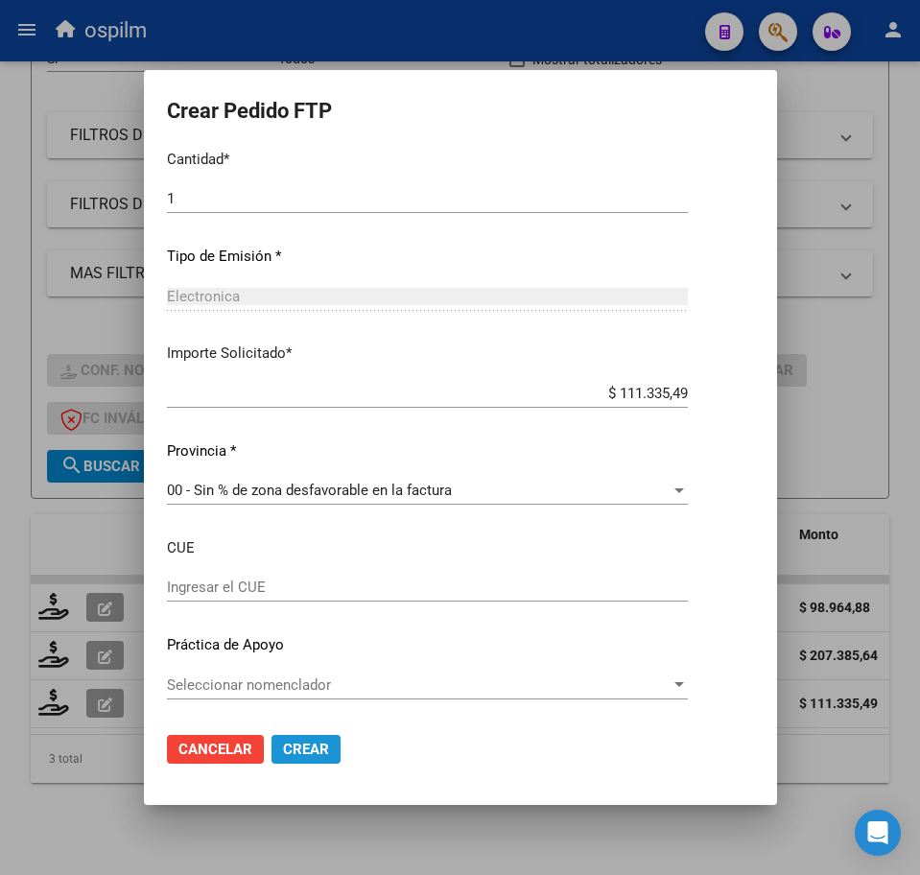
click at [286, 751] on span "Crear" at bounding box center [306, 749] width 46 height 17
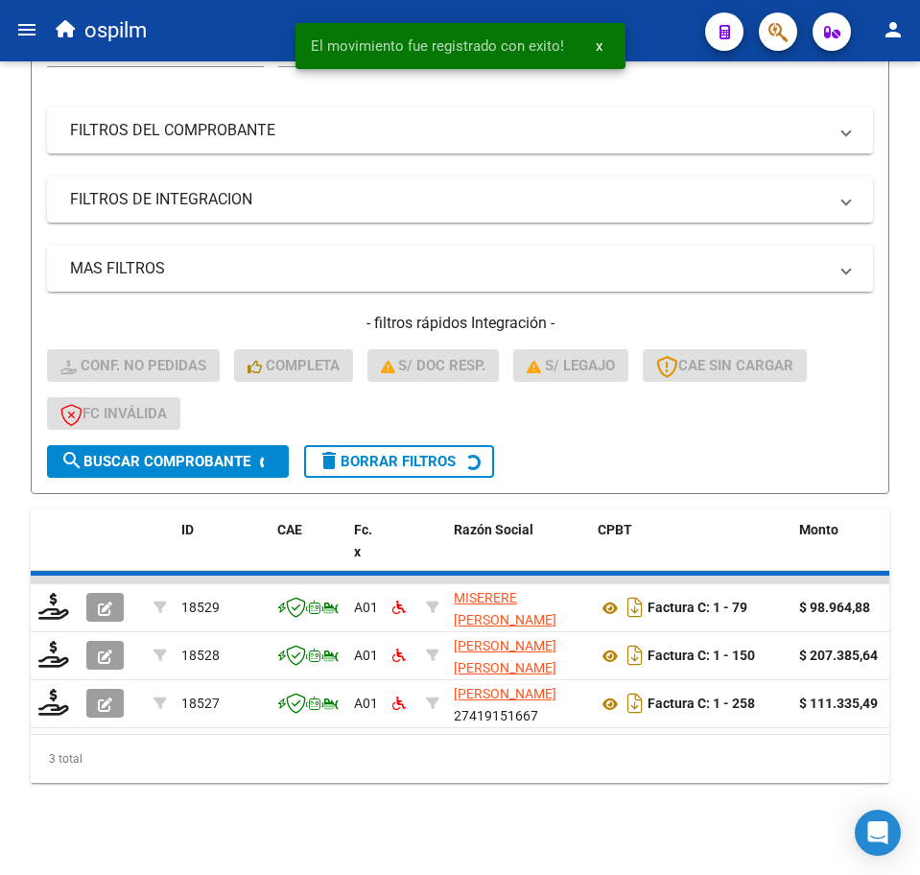
scroll to position [283, 0]
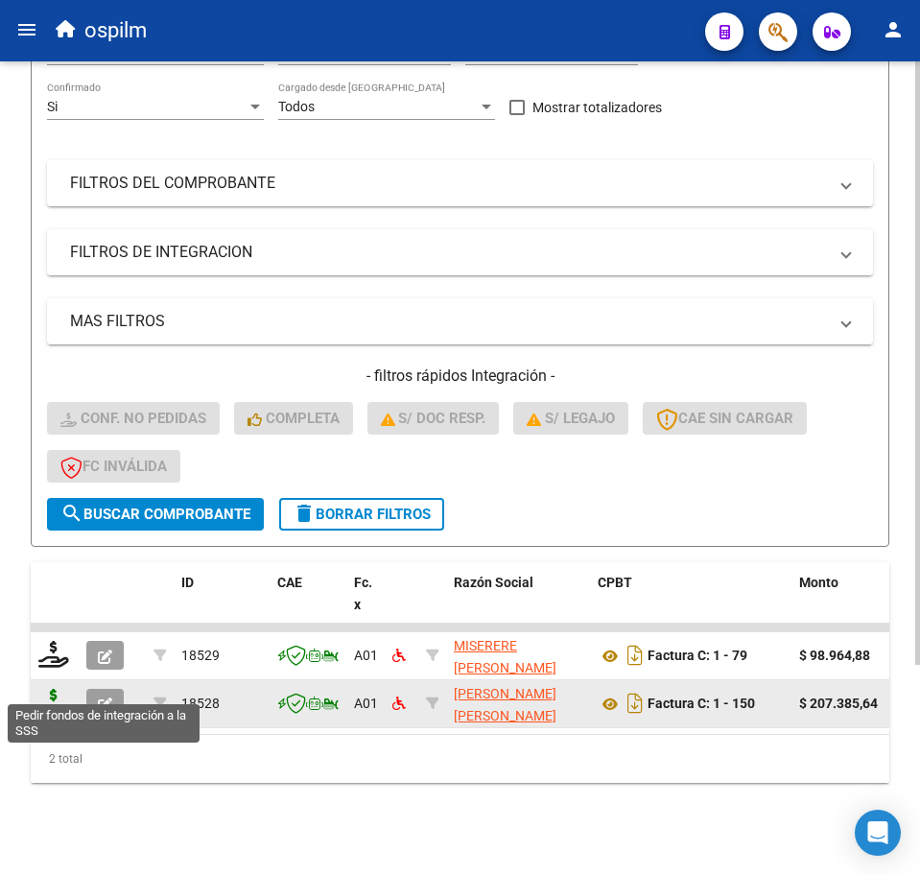
click at [55, 689] on icon at bounding box center [53, 702] width 31 height 27
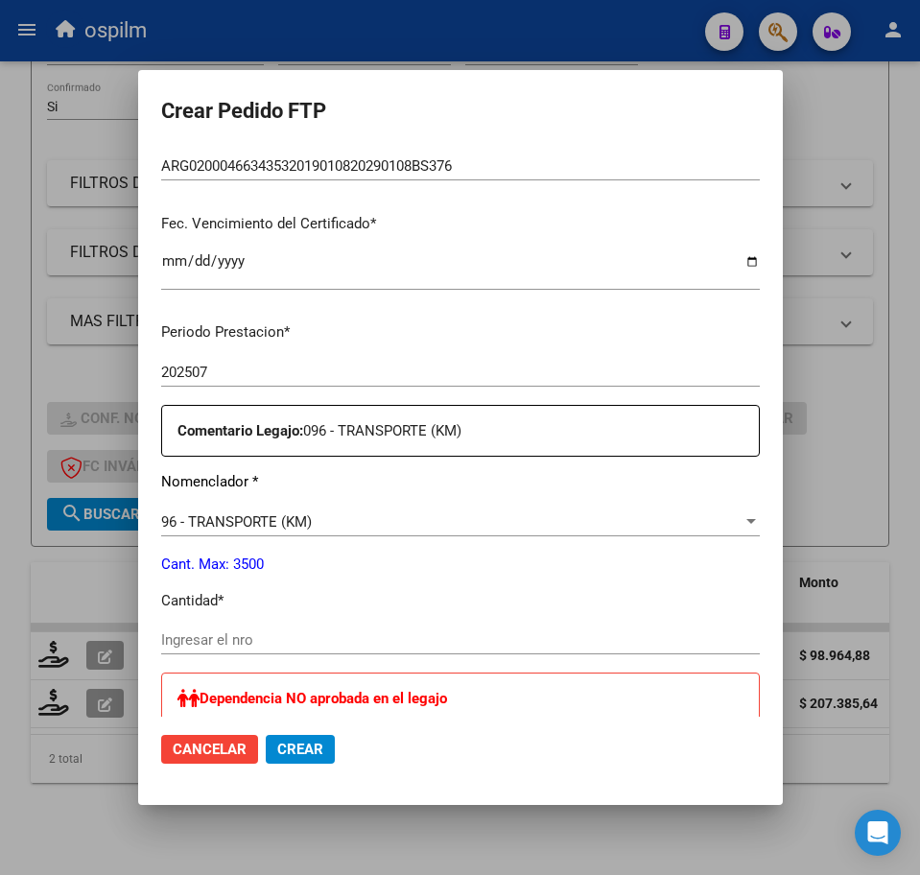
scroll to position [480, 0]
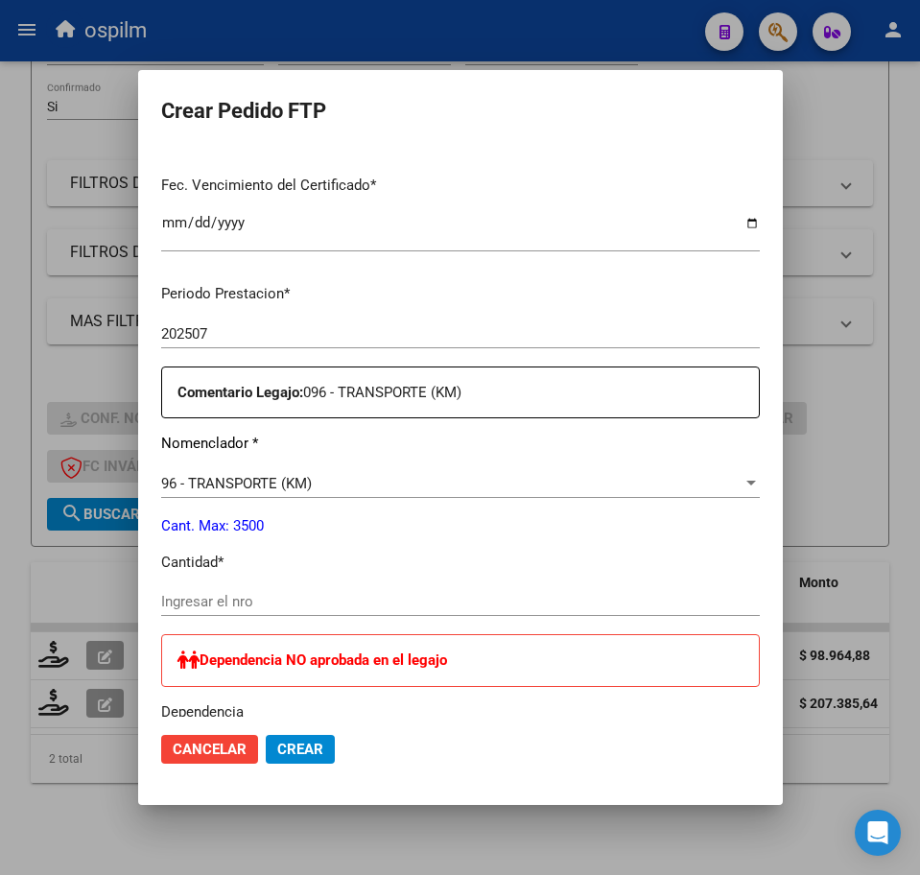
click at [224, 575] on div "Periodo Prestacion * 202507 Ingresar el Periodo Prestacion Comentario Legajo: 0…" at bounding box center [460, 758] width 599 height 979
click at [225, 597] on input "Ingresar el nro" at bounding box center [460, 601] width 599 height 17
click at [702, 563] on p "Cantidad *" at bounding box center [460, 563] width 599 height 22
click at [209, 603] on input "Ingresar el nro" at bounding box center [460, 601] width 599 height 17
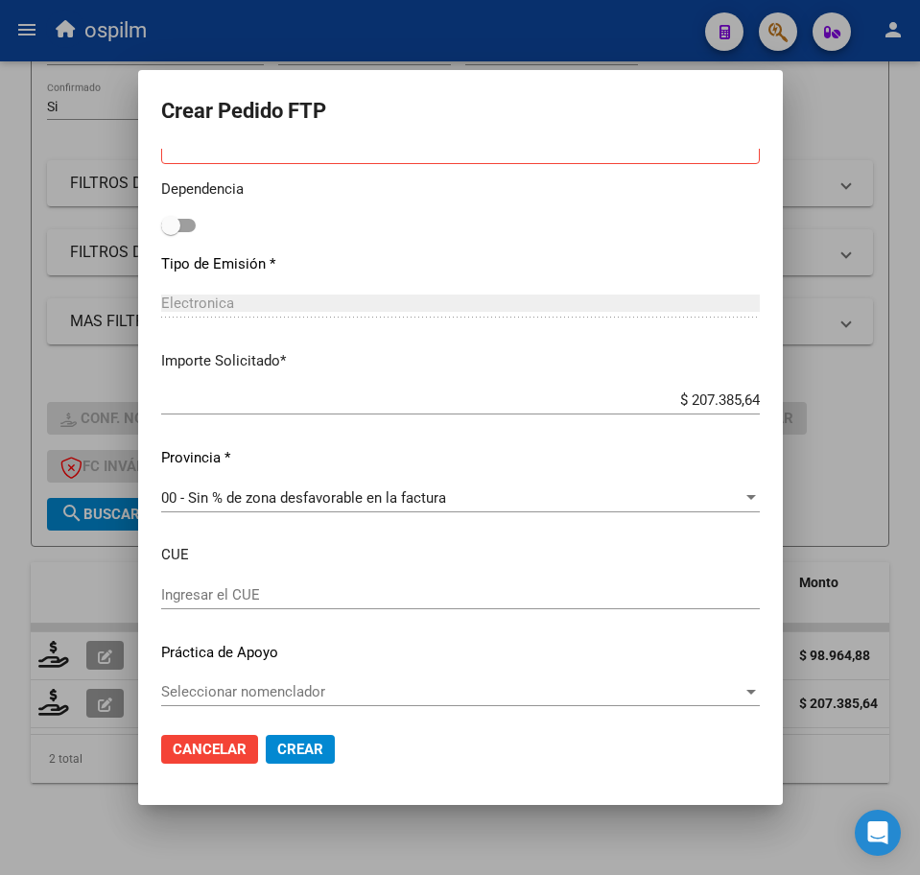
scroll to position [1009, 0]
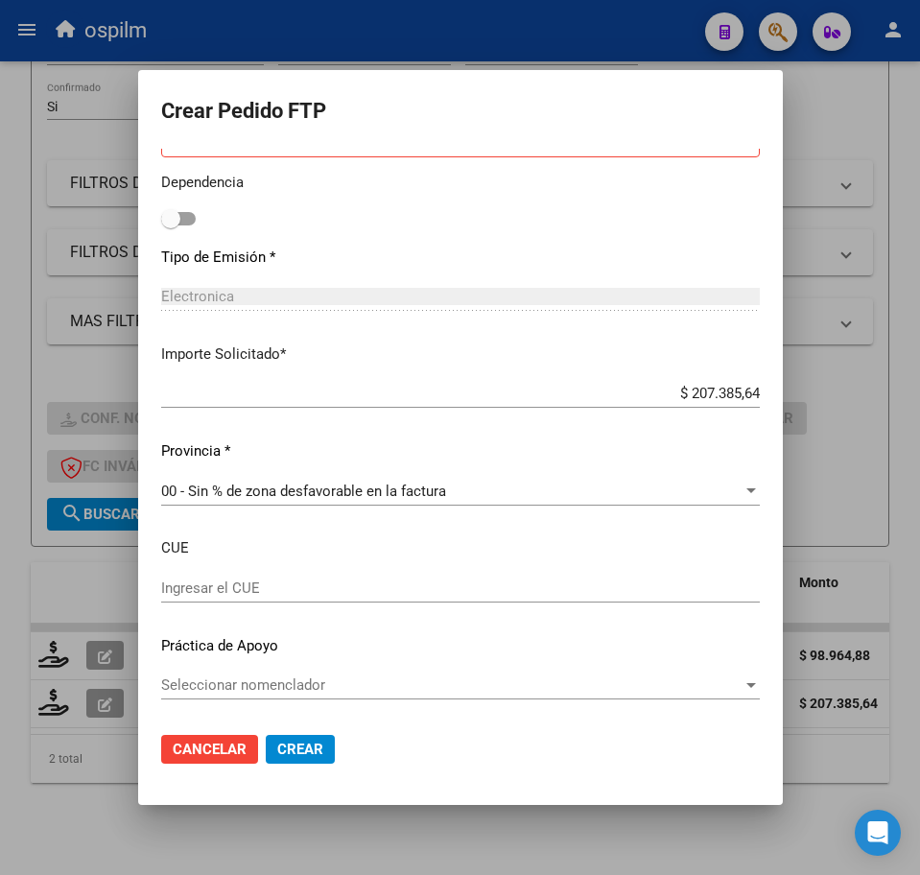
click at [277, 747] on span "Crear" at bounding box center [300, 749] width 46 height 17
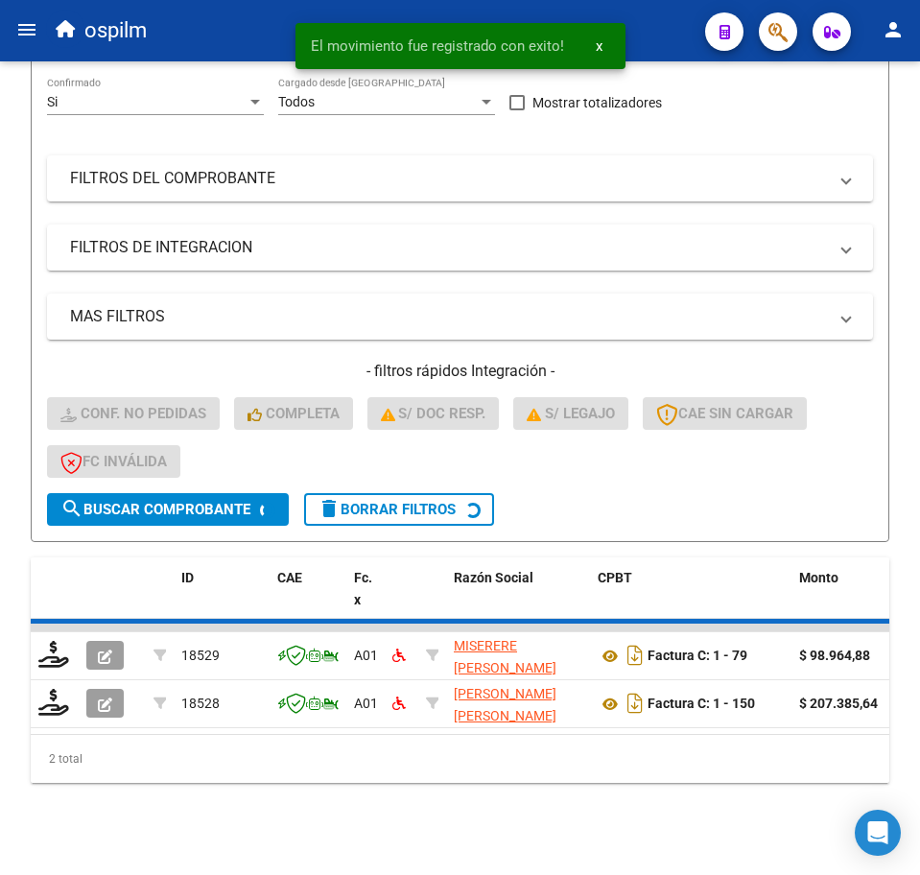
scroll to position [235, 0]
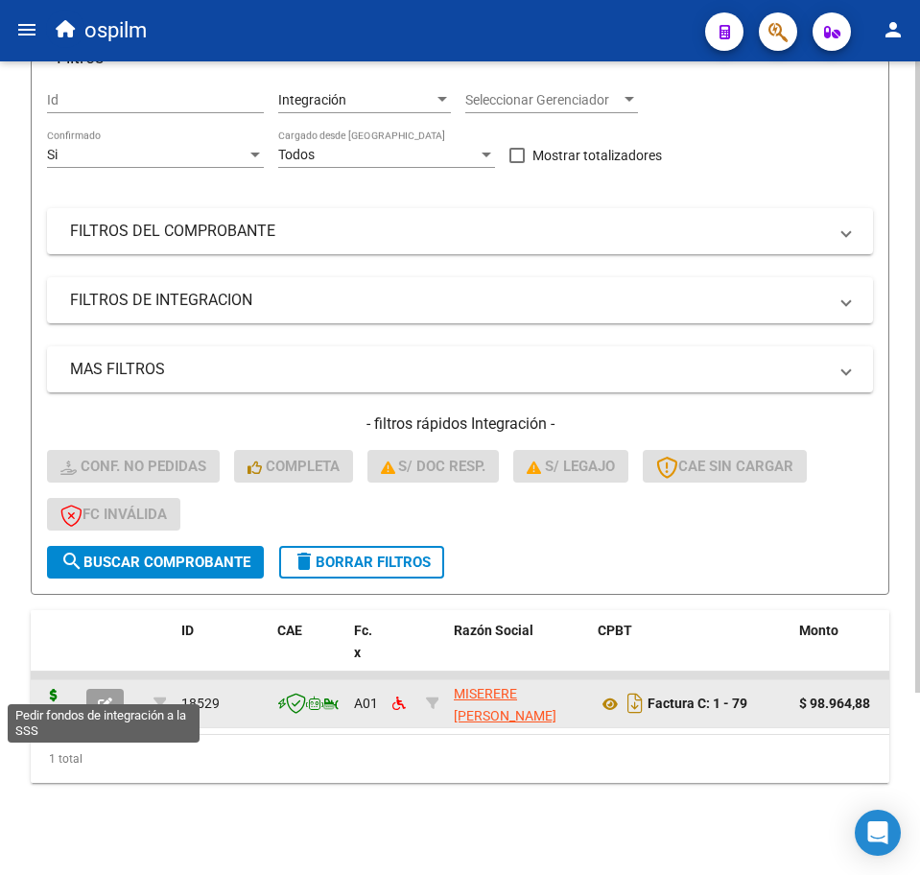
click at [56, 689] on icon at bounding box center [53, 702] width 31 height 27
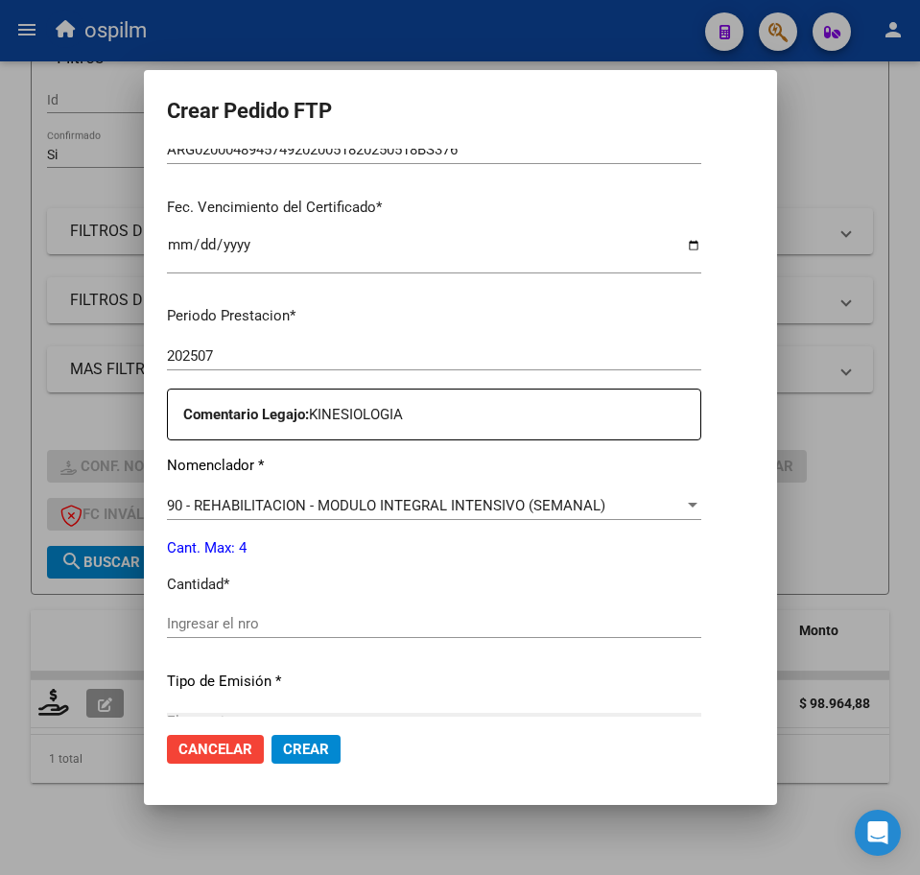
scroll to position [480, 0]
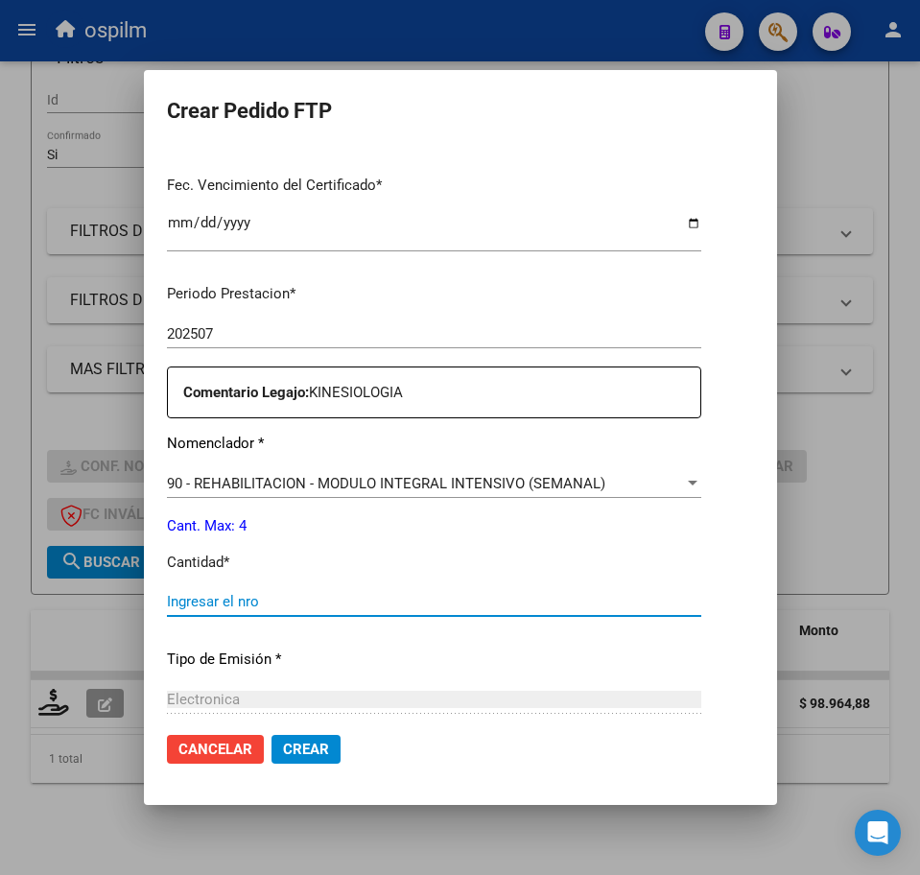
click at [296, 601] on input "Ingresar el nro" at bounding box center [434, 601] width 534 height 17
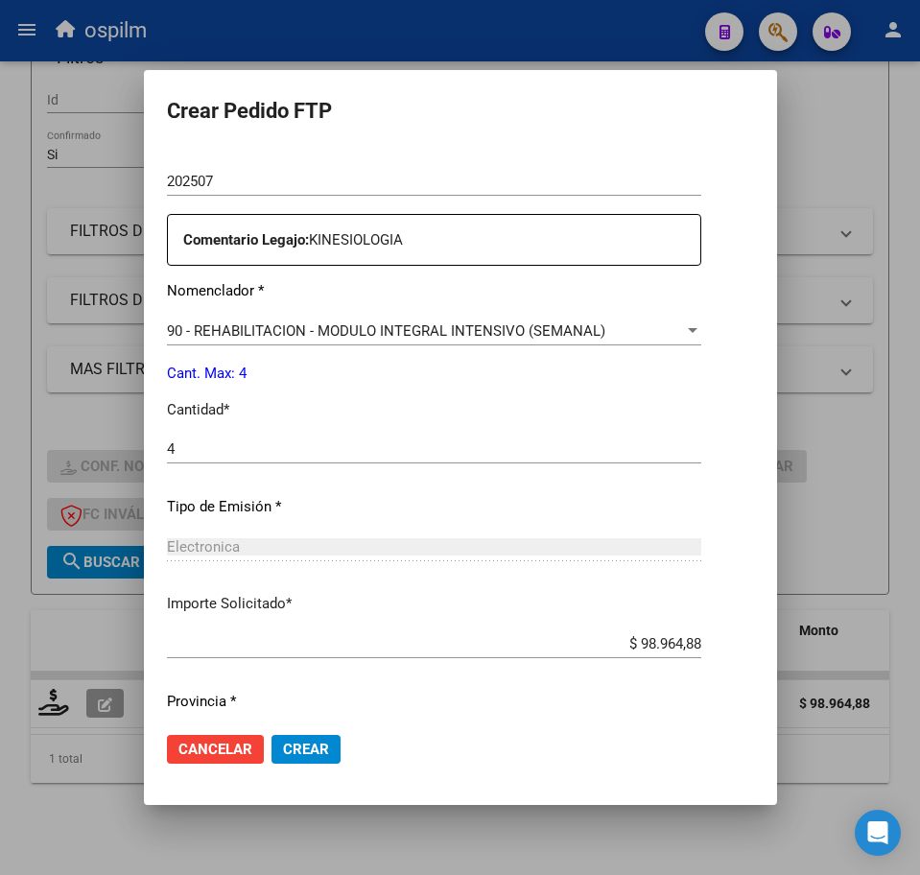
scroll to position [688, 0]
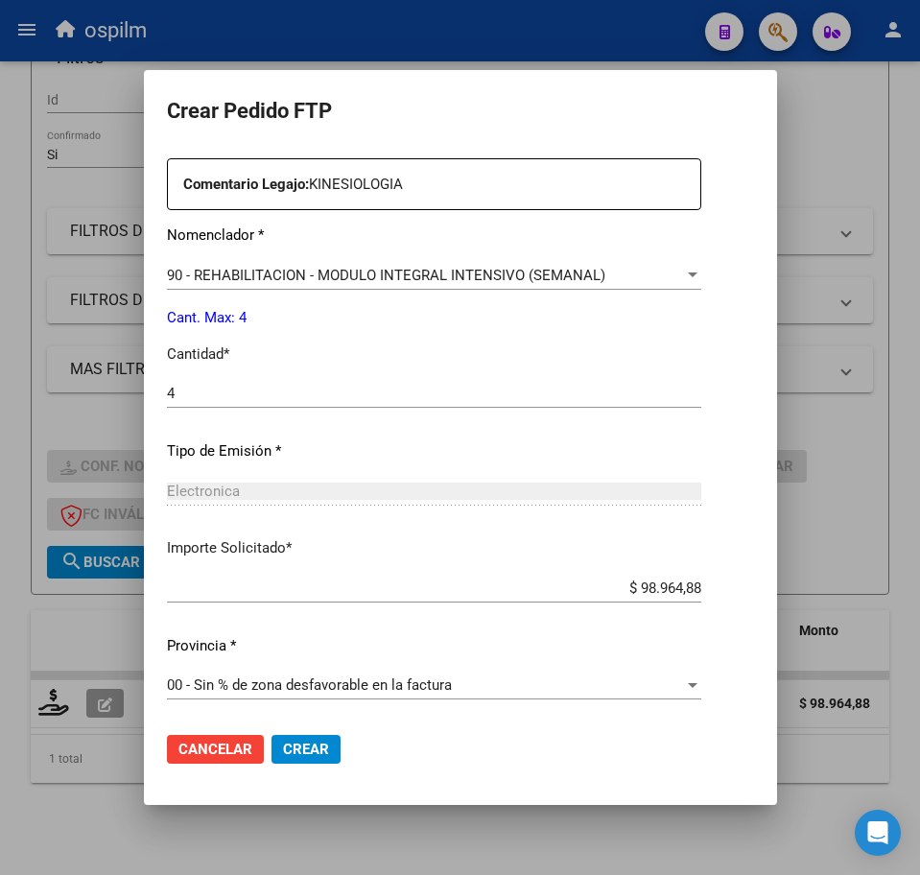
click at [296, 765] on mat-dialog-actions "Cancelar Crear" at bounding box center [460, 749] width 587 height 65
click at [296, 748] on span "Crear" at bounding box center [306, 749] width 46 height 17
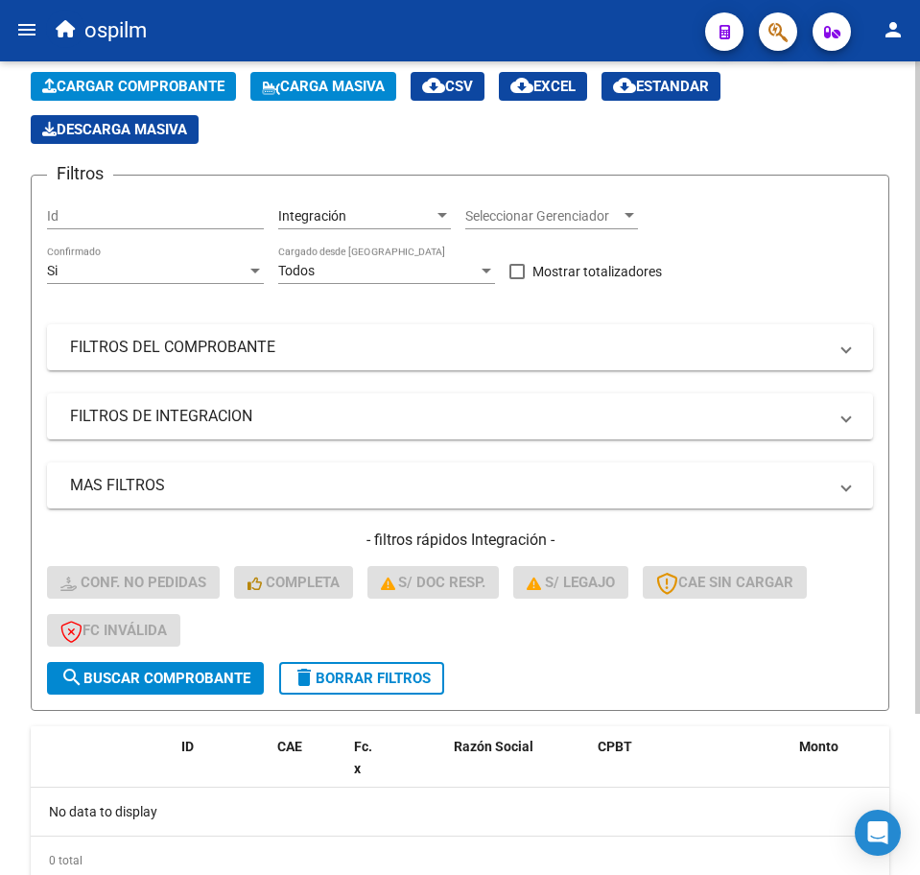
scroll to position [0, 0]
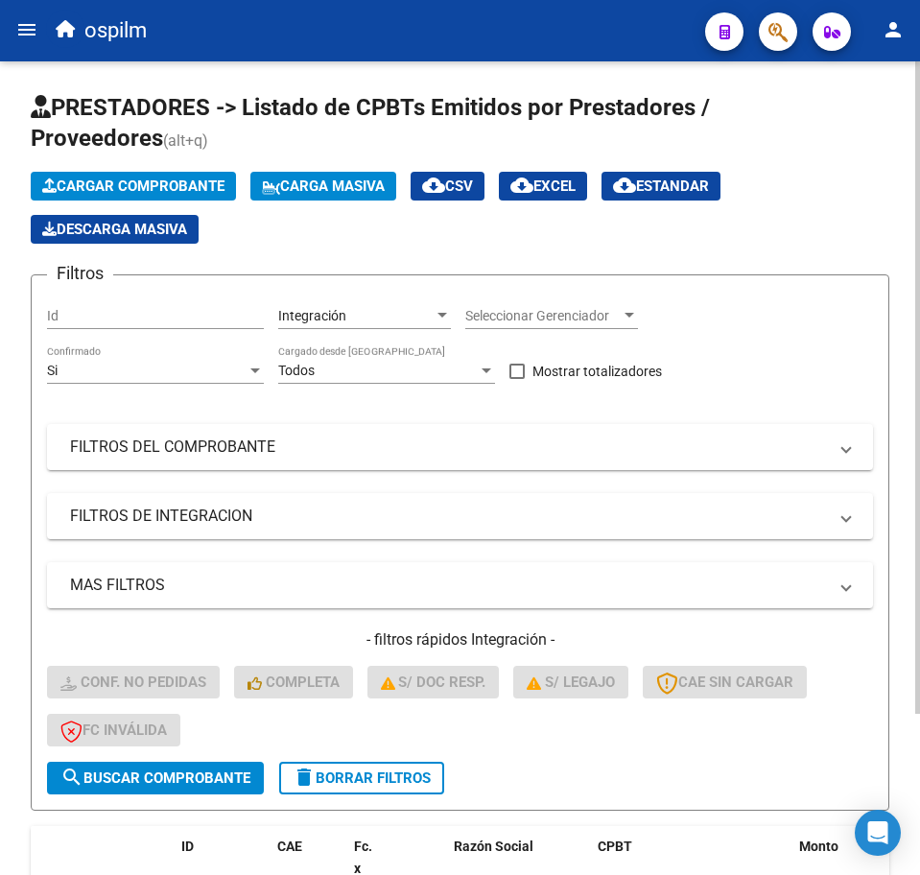
click at [311, 187] on span "Carga Masiva" at bounding box center [323, 185] width 123 height 17
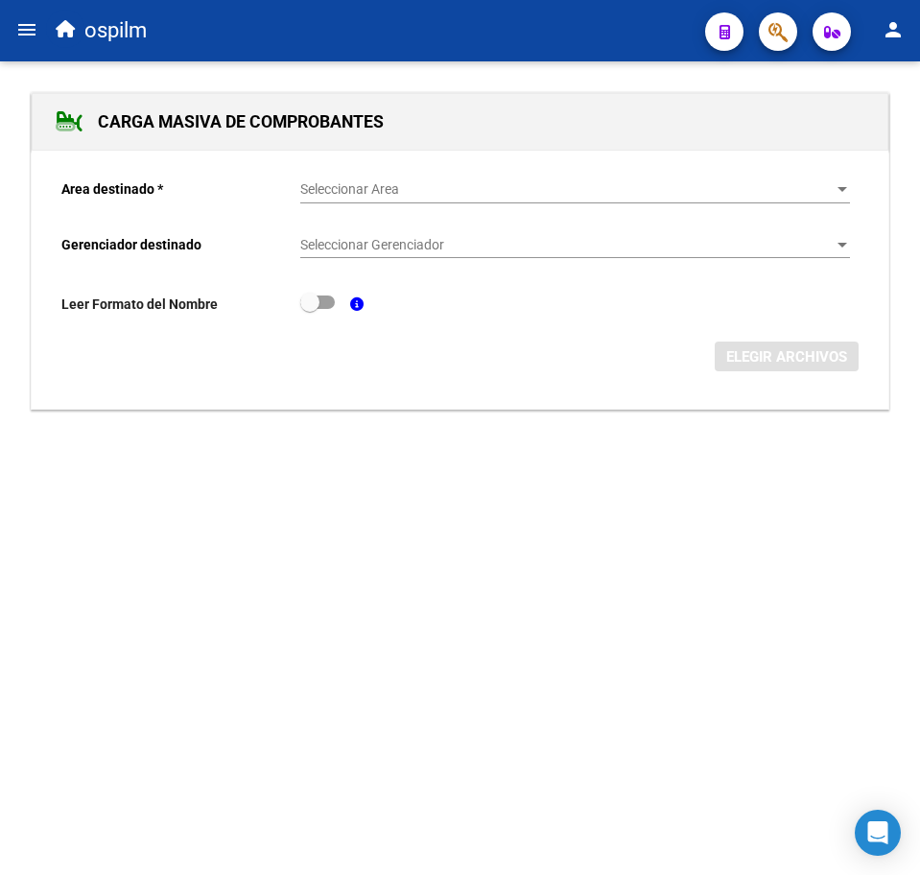
click at [362, 184] on span "Seleccionar Area" at bounding box center [566, 189] width 532 height 16
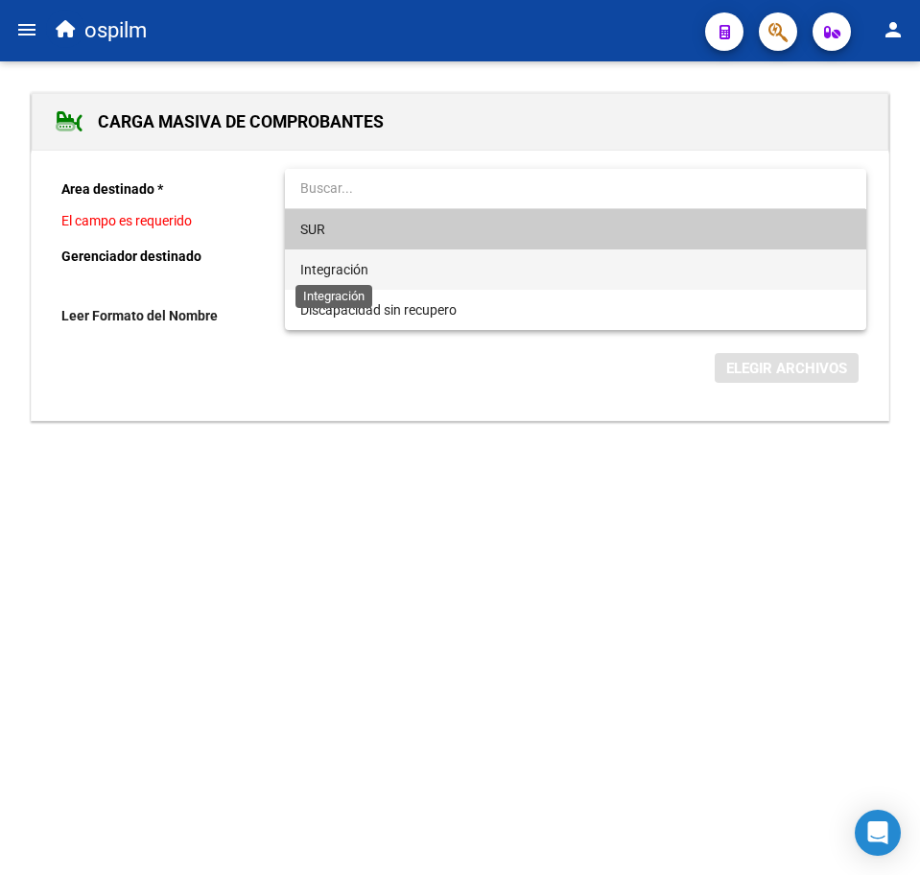
click at [351, 269] on span "Integración" at bounding box center [334, 269] width 68 height 15
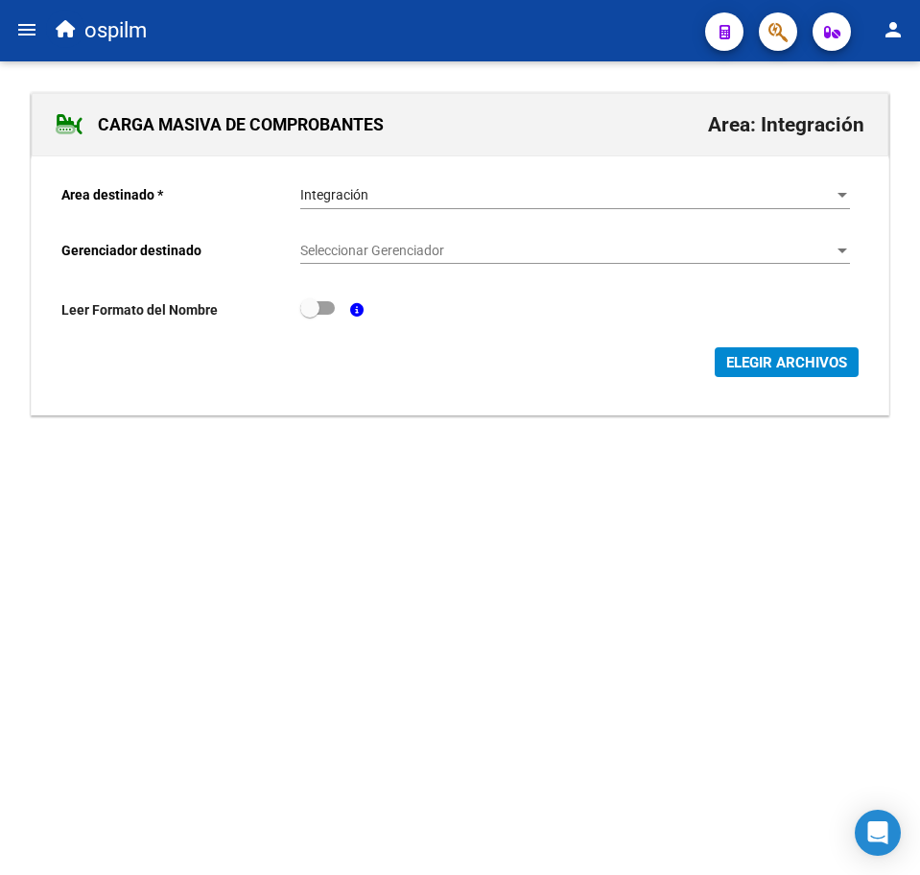
click at [356, 231] on div "Seleccionar Gerenciador Seleccionar Gerenciador" at bounding box center [575, 244] width 550 height 38
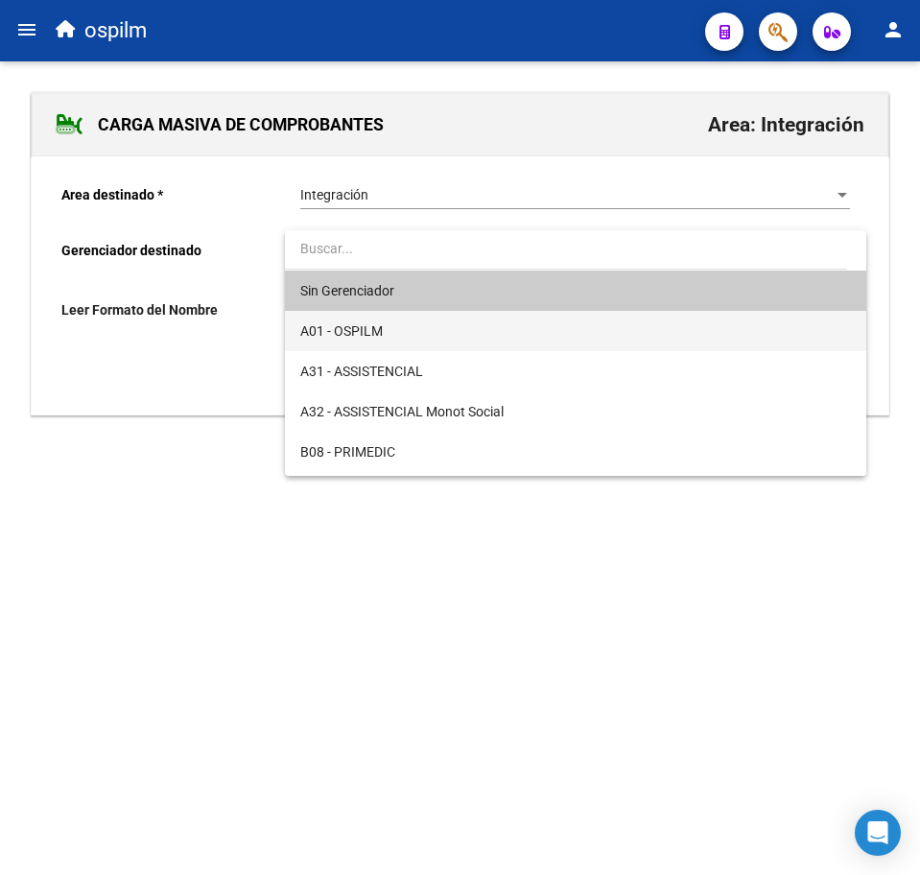
click at [375, 324] on span "A01 - OSPILM" at bounding box center [341, 330] width 83 height 15
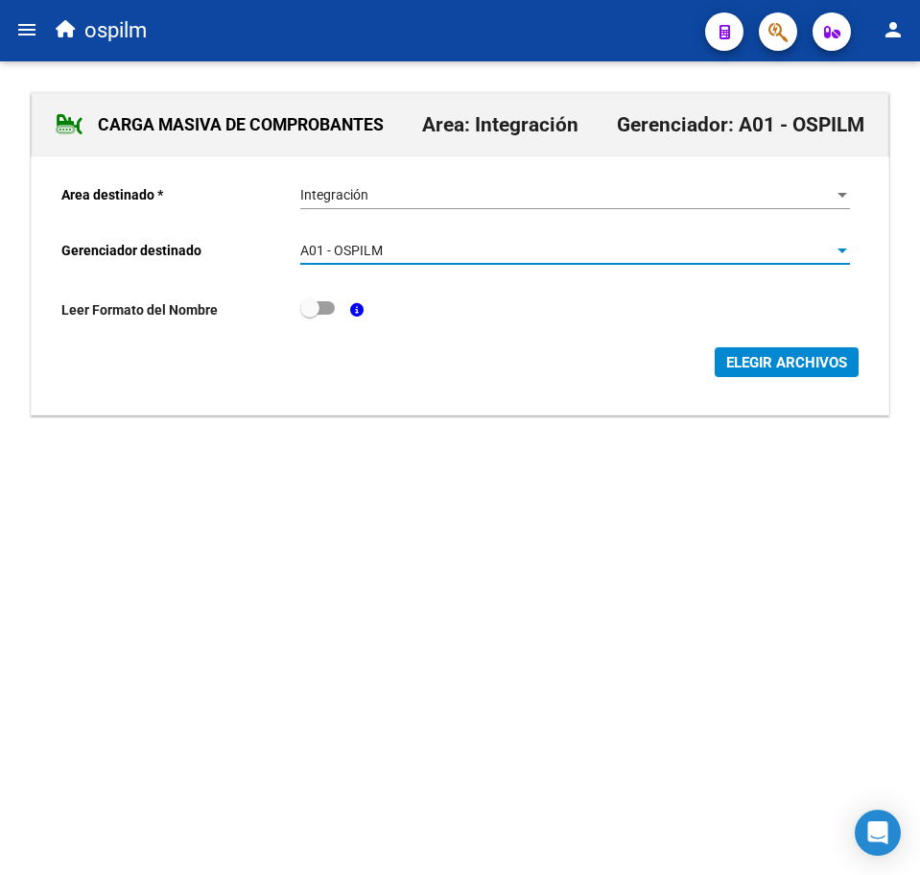
click at [769, 363] on span "ELEGIR ARCHIVOS" at bounding box center [786, 362] width 121 height 17
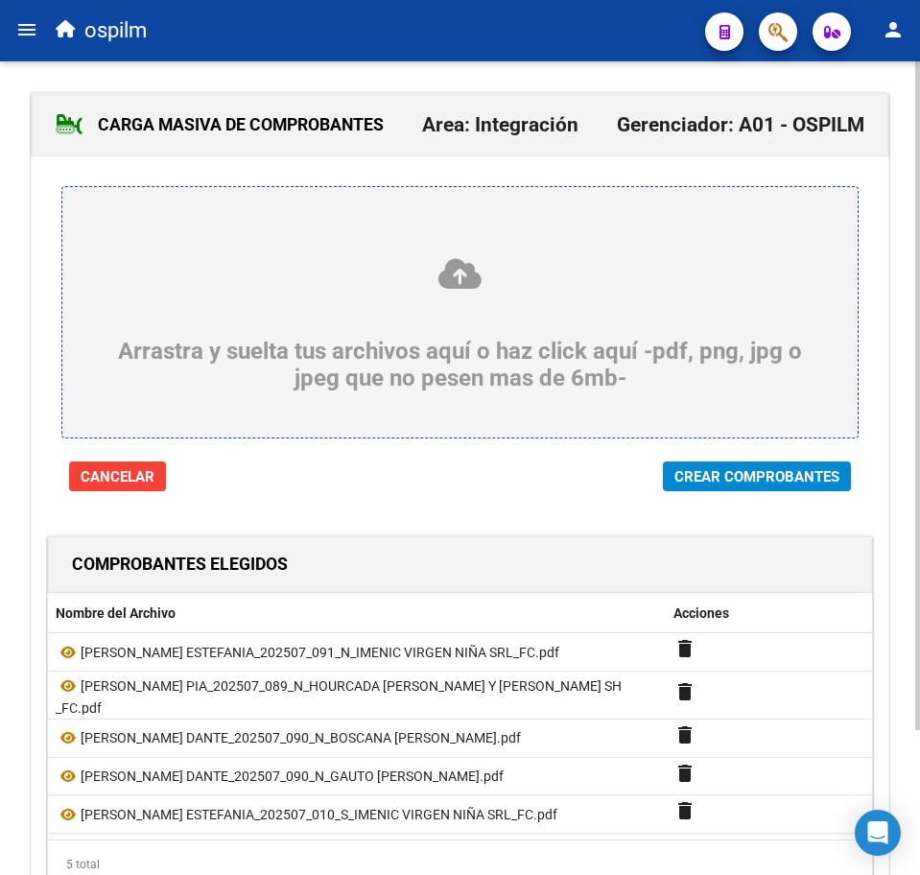
click at [706, 472] on span "Crear Comprobantes" at bounding box center [756, 476] width 165 height 17
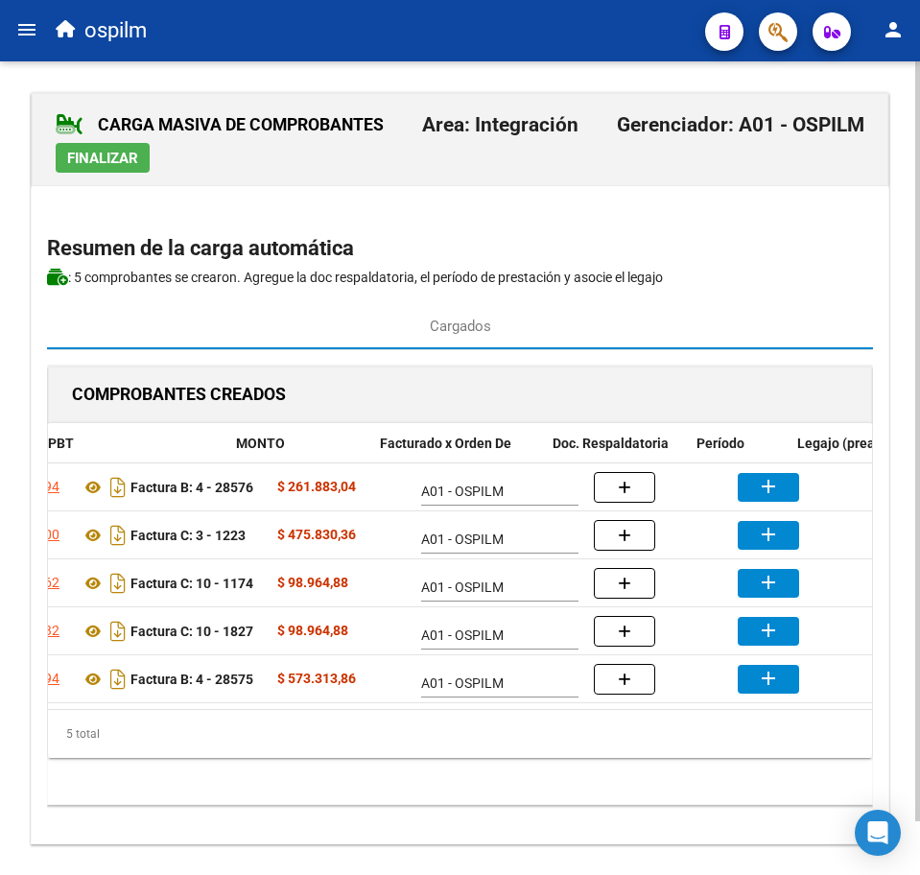
scroll to position [0, 324]
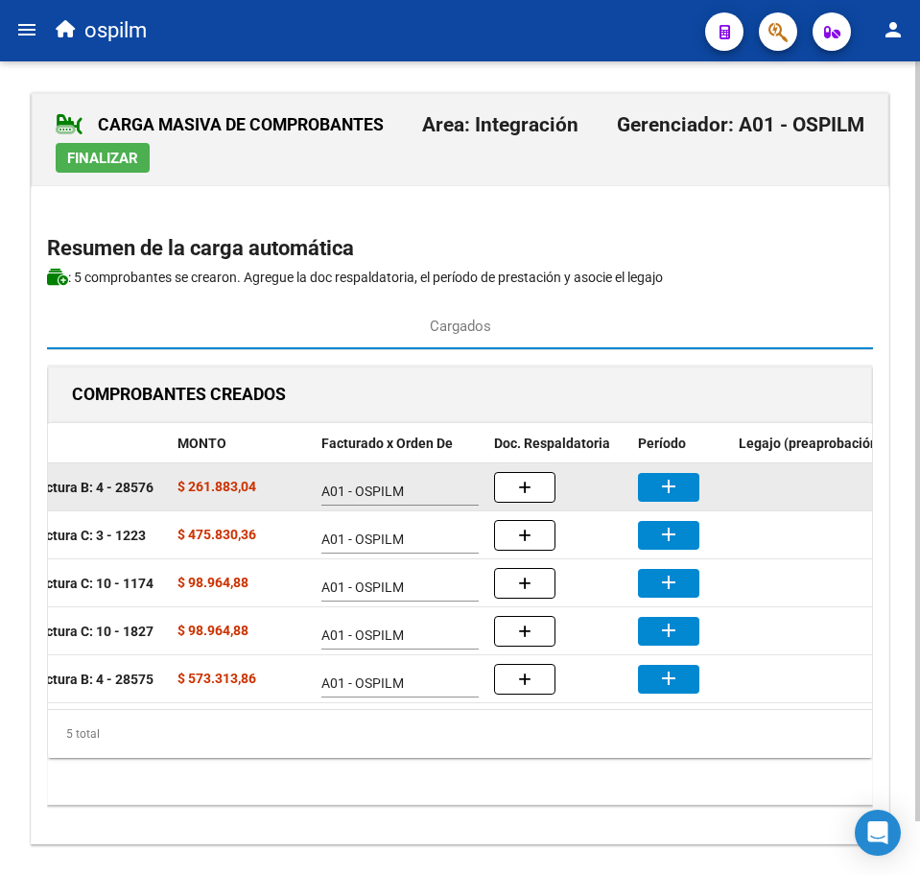
click at [655, 478] on button "add" at bounding box center [668, 487] width 61 height 29
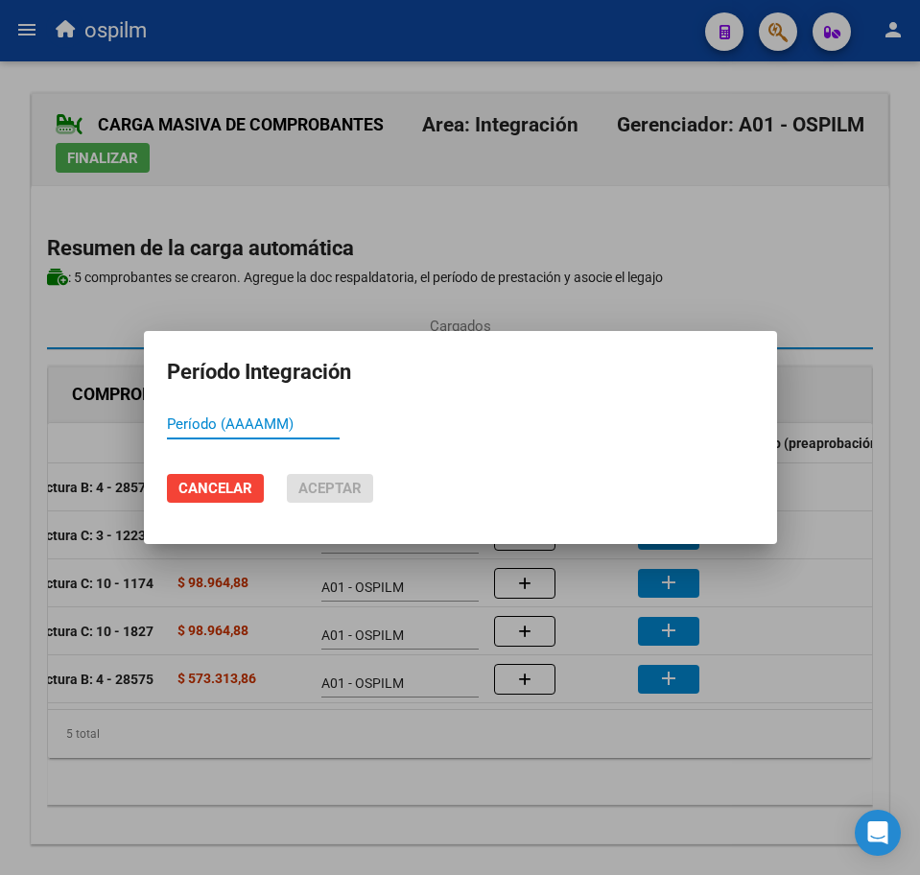
paste input "202507"
click at [364, 489] on button "Aceptar" at bounding box center [330, 488] width 86 height 29
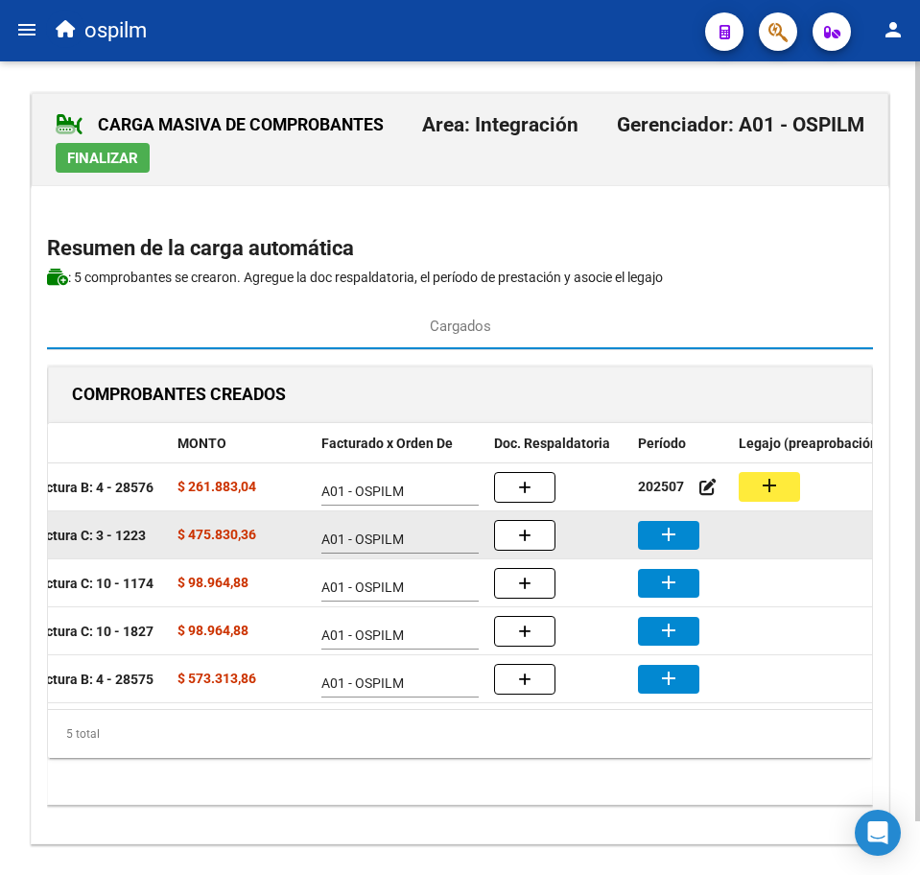
click at [673, 534] on mat-icon "add" at bounding box center [668, 534] width 23 height 23
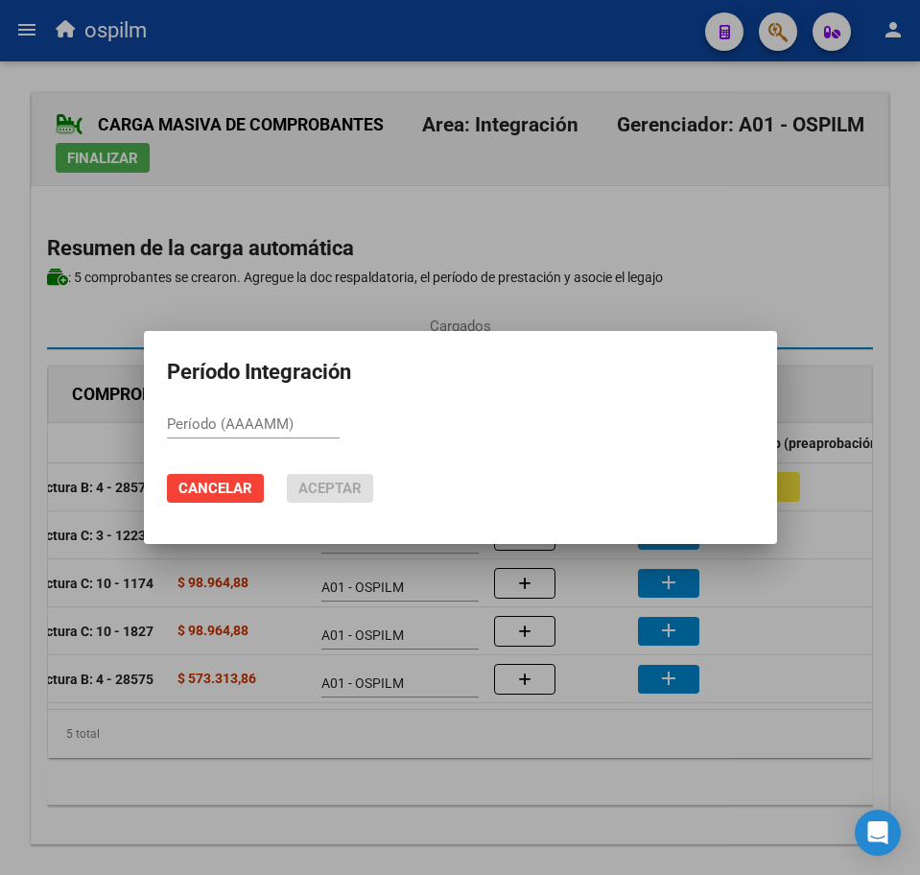
paste input "202507"
click at [355, 485] on span "Aceptar" at bounding box center [329, 488] width 63 height 17
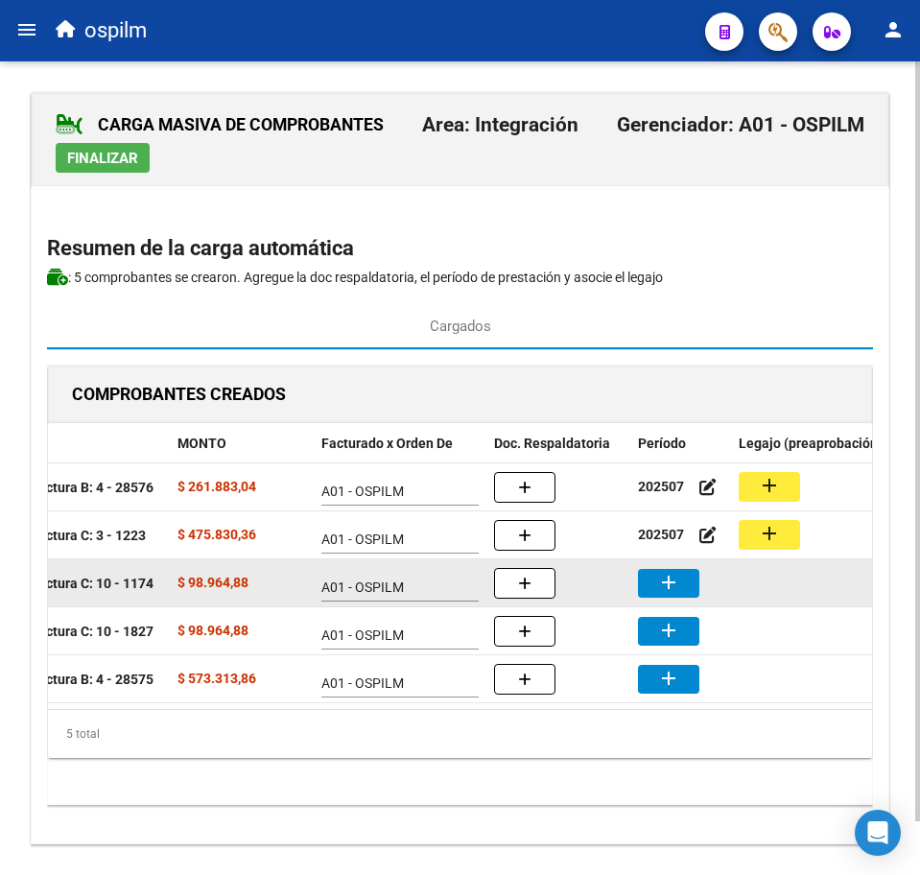
click at [687, 597] on button "add" at bounding box center [668, 583] width 61 height 29
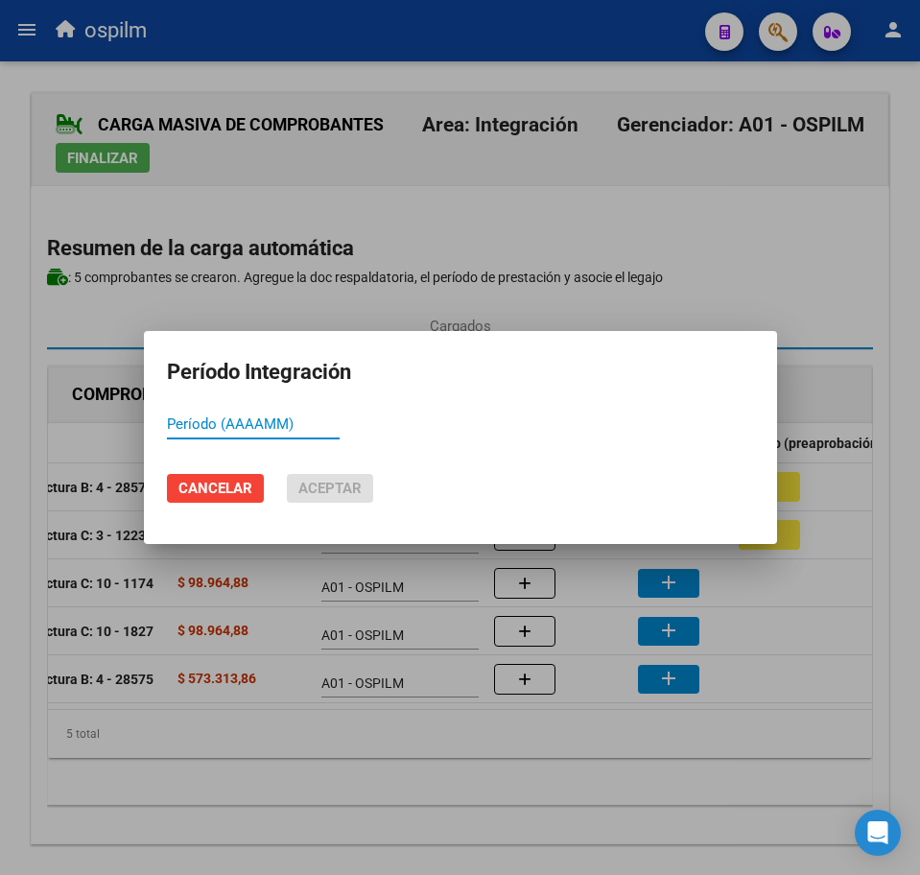
paste input "202507"
click at [332, 482] on span "Aceptar" at bounding box center [329, 488] width 63 height 17
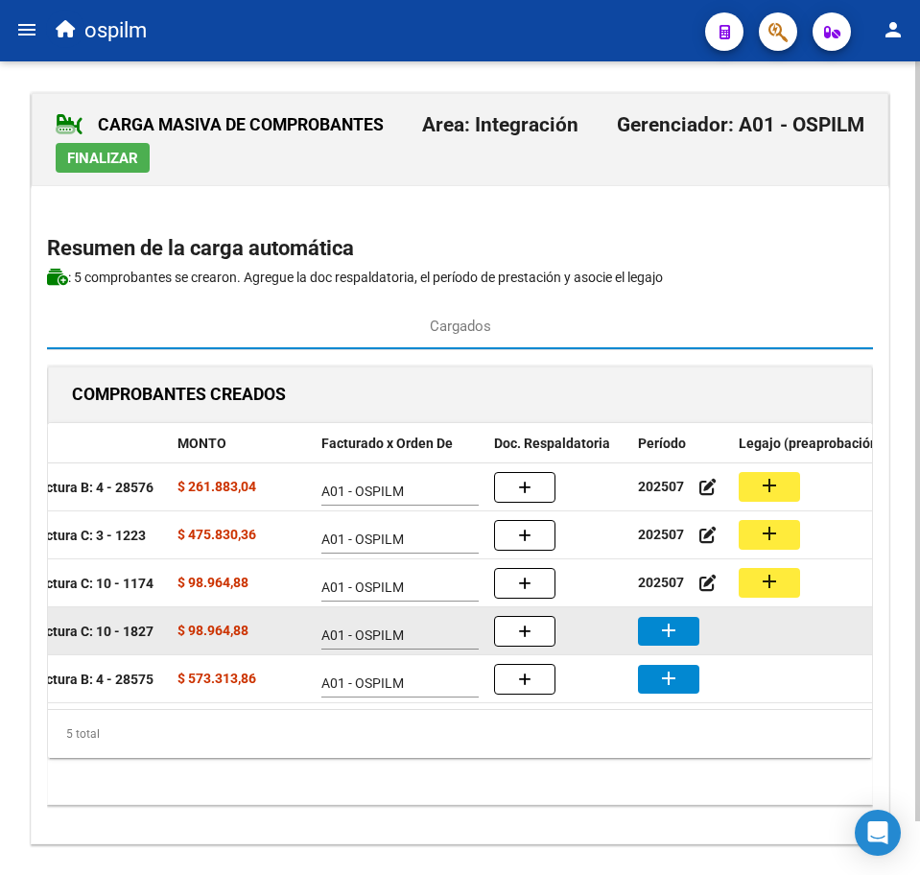
click at [653, 627] on button "add" at bounding box center [668, 631] width 61 height 29
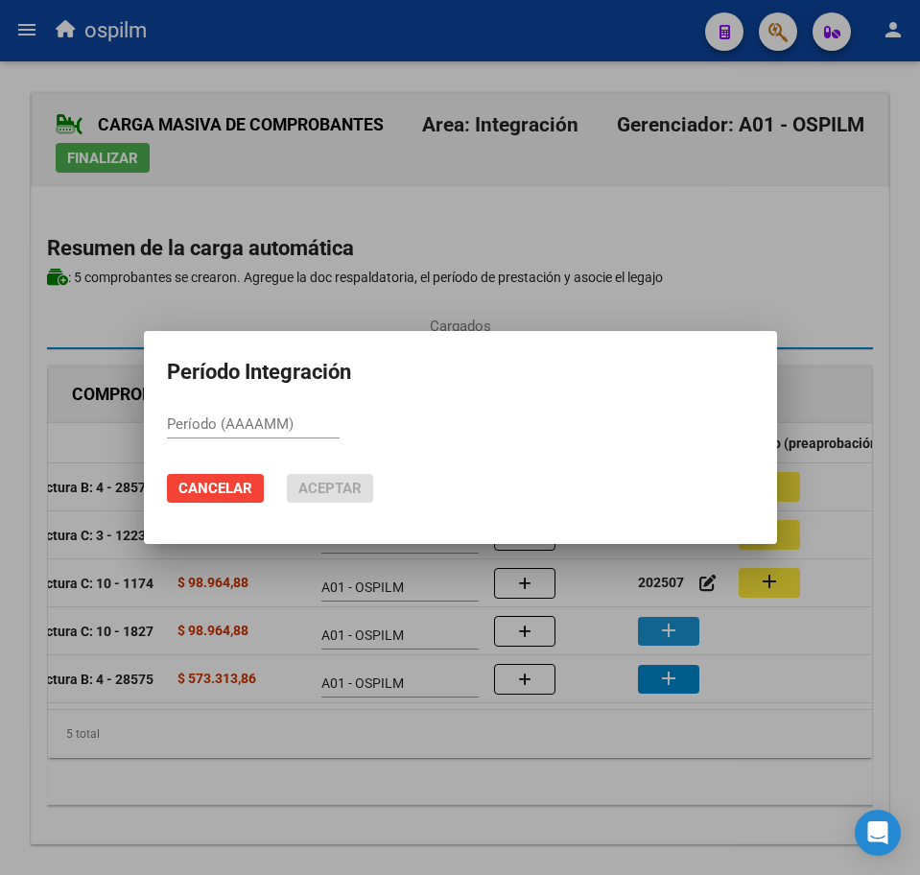
paste input "202507"
click at [323, 486] on span "Aceptar" at bounding box center [329, 488] width 63 height 17
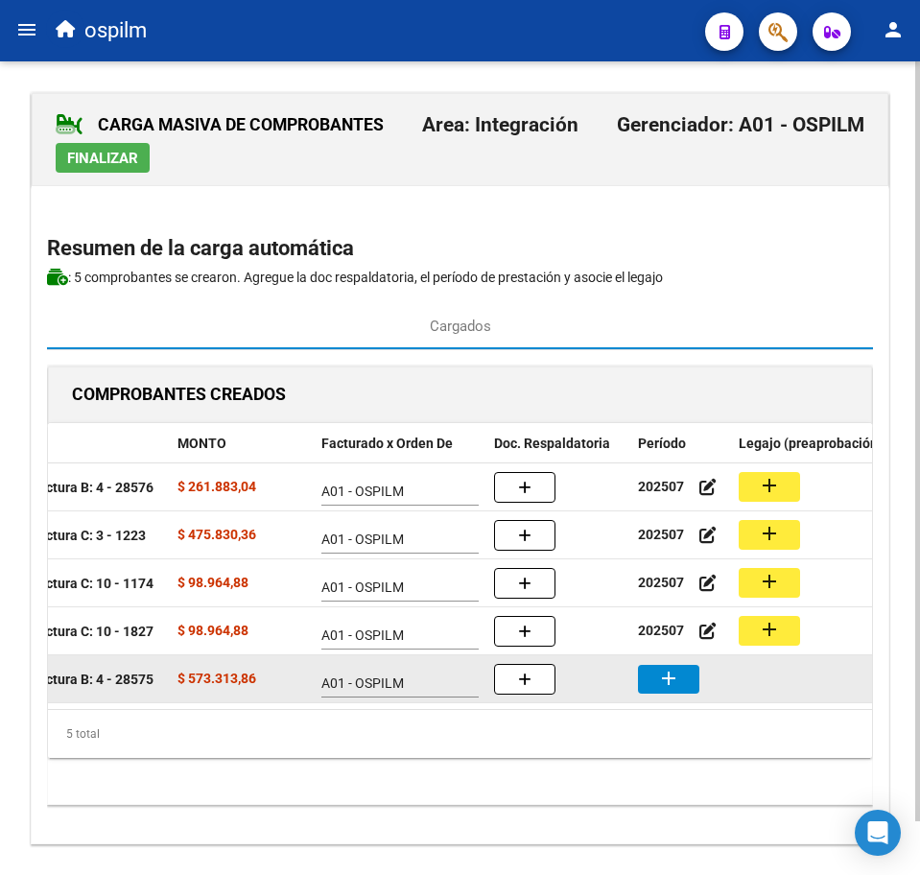
click at [675, 679] on mat-icon "add" at bounding box center [668, 678] width 23 height 23
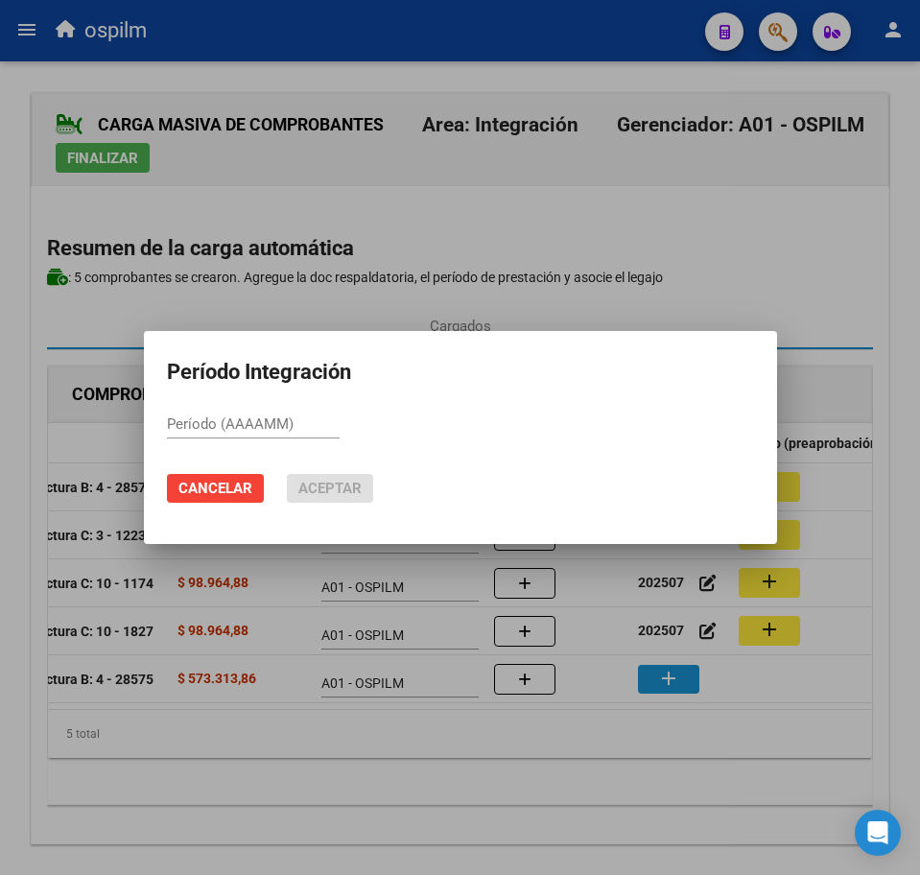
paste input "202507"
click at [346, 487] on span "Aceptar" at bounding box center [329, 488] width 63 height 17
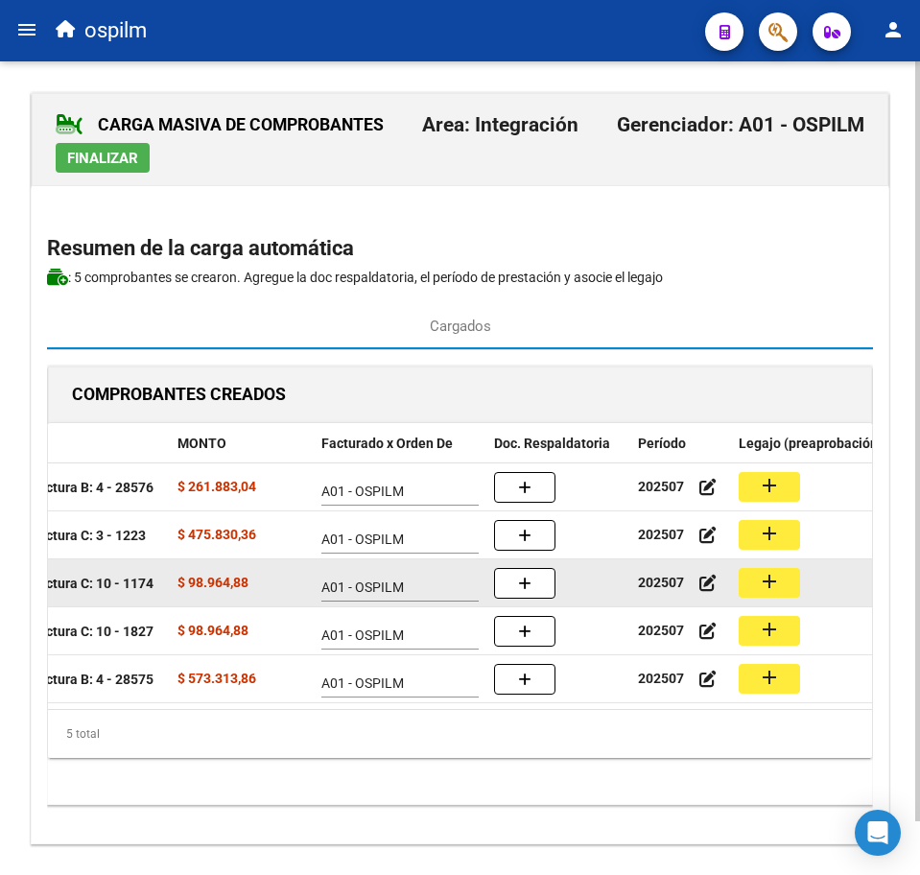
click at [766, 580] on mat-icon "add" at bounding box center [769, 581] width 23 height 23
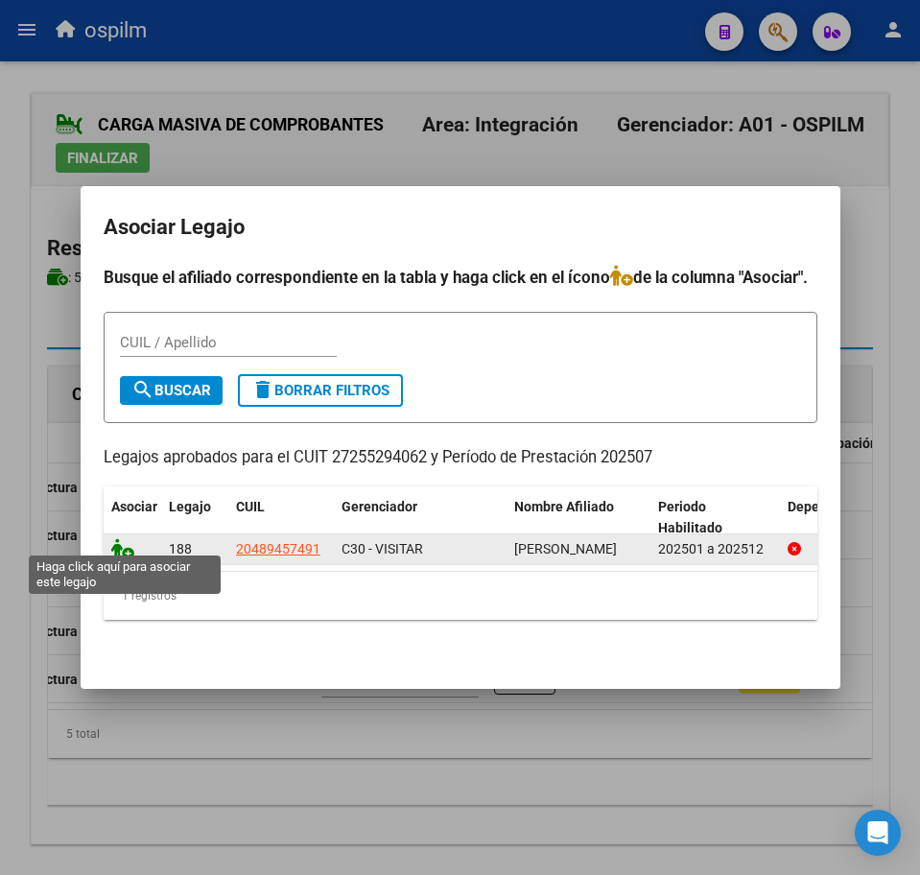
click at [116, 540] on icon at bounding box center [122, 548] width 23 height 21
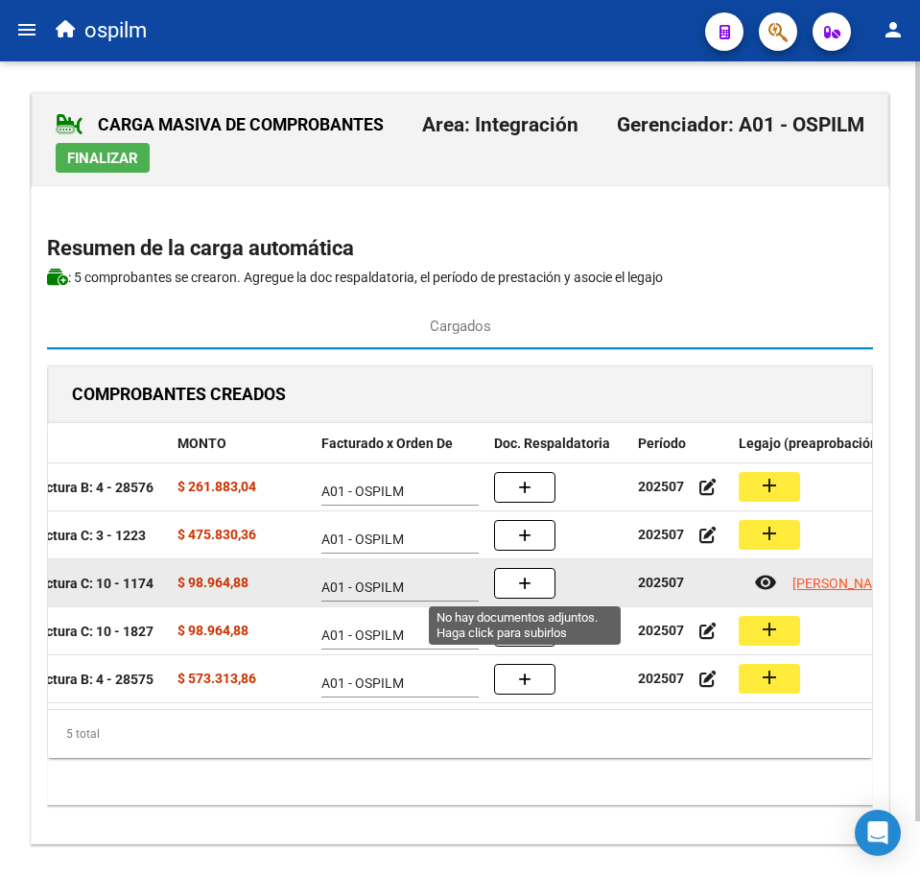
click at [547, 588] on button "button" at bounding box center [524, 583] width 61 height 31
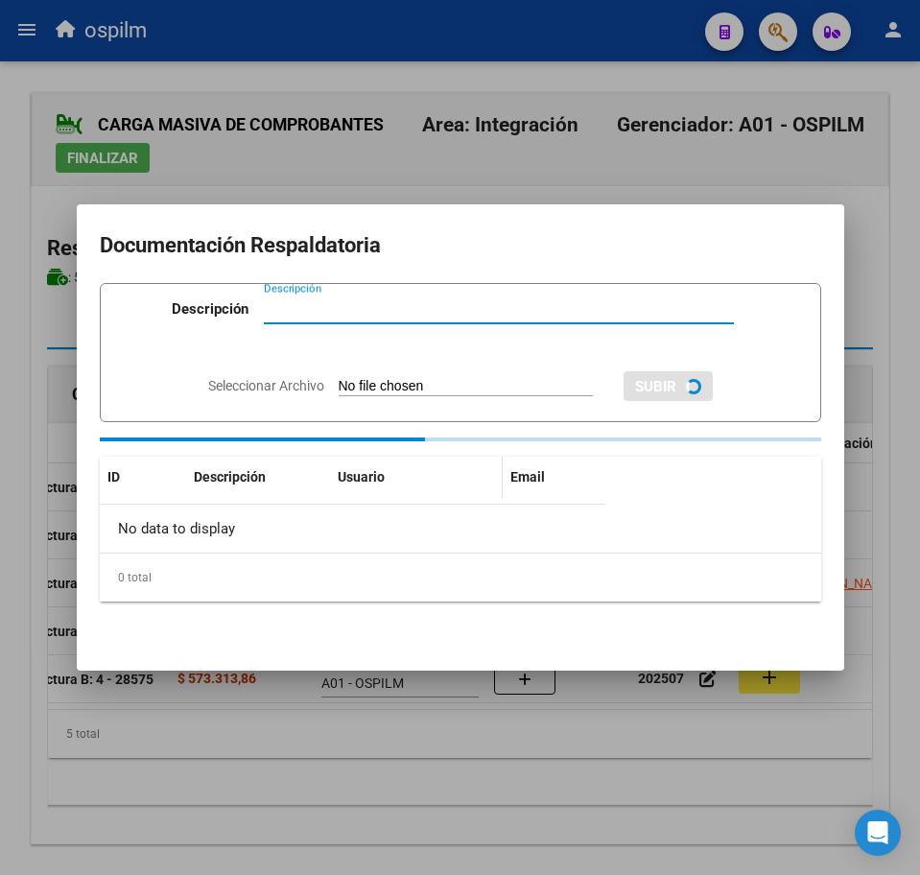
paste input "Planilla de asistencia"
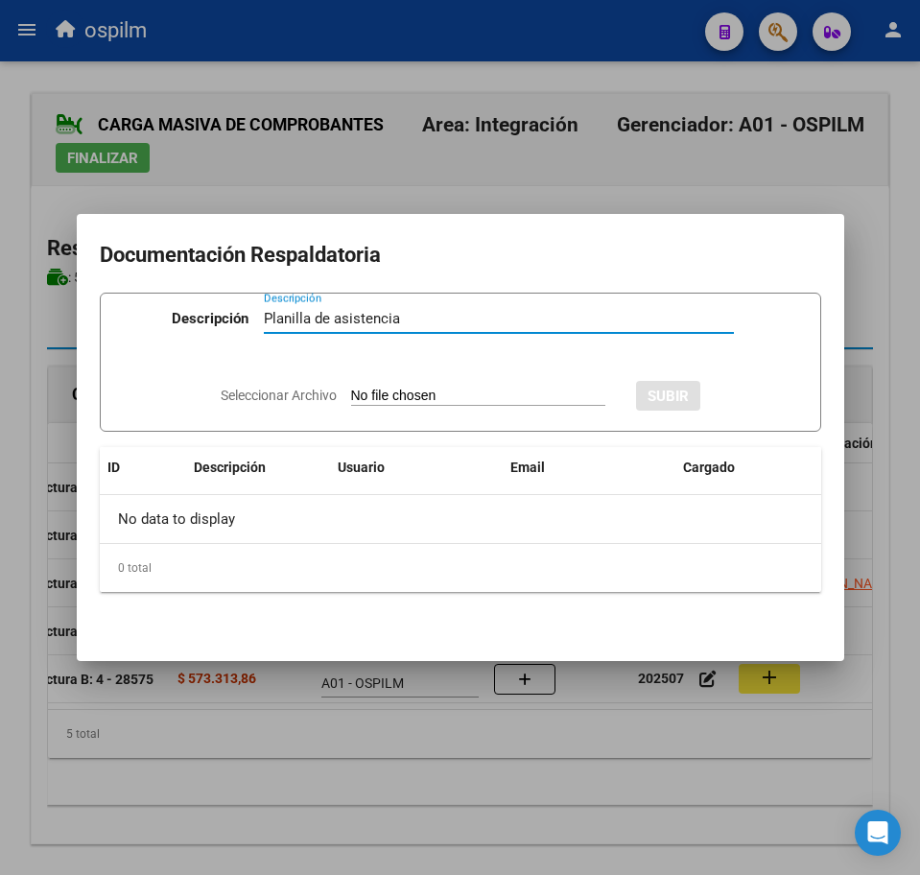
click at [425, 391] on input "Seleccionar Archivo" at bounding box center [478, 397] width 254 height 18
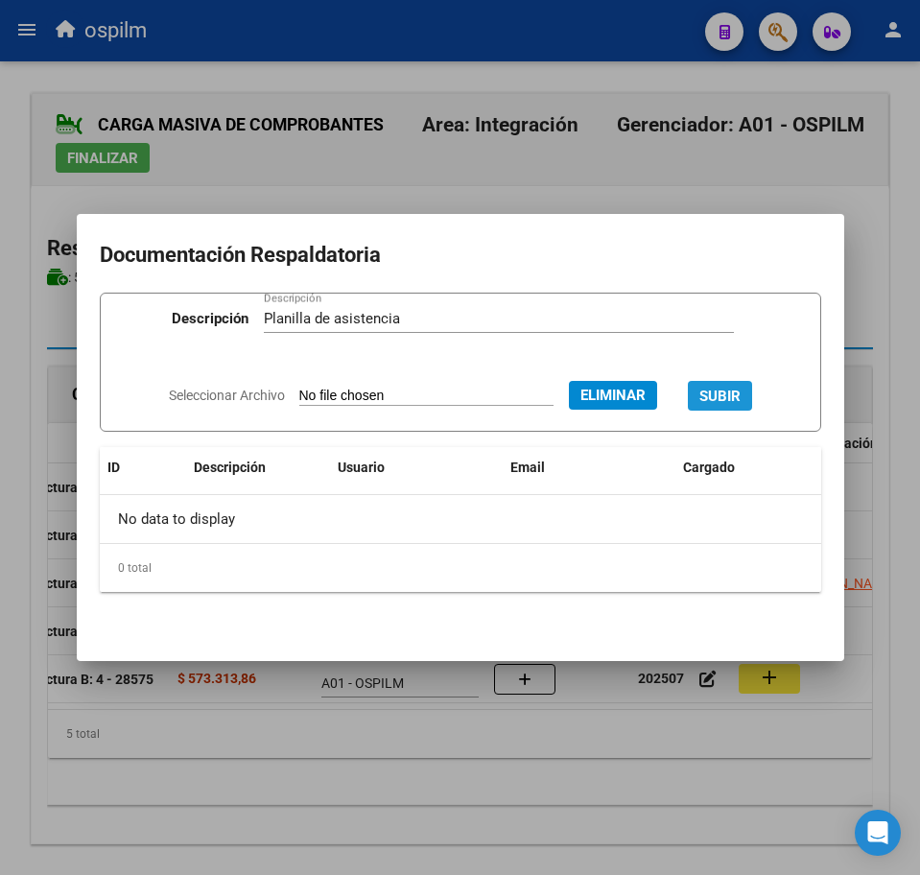
click at [729, 400] on span "SUBIR" at bounding box center [719, 396] width 41 height 17
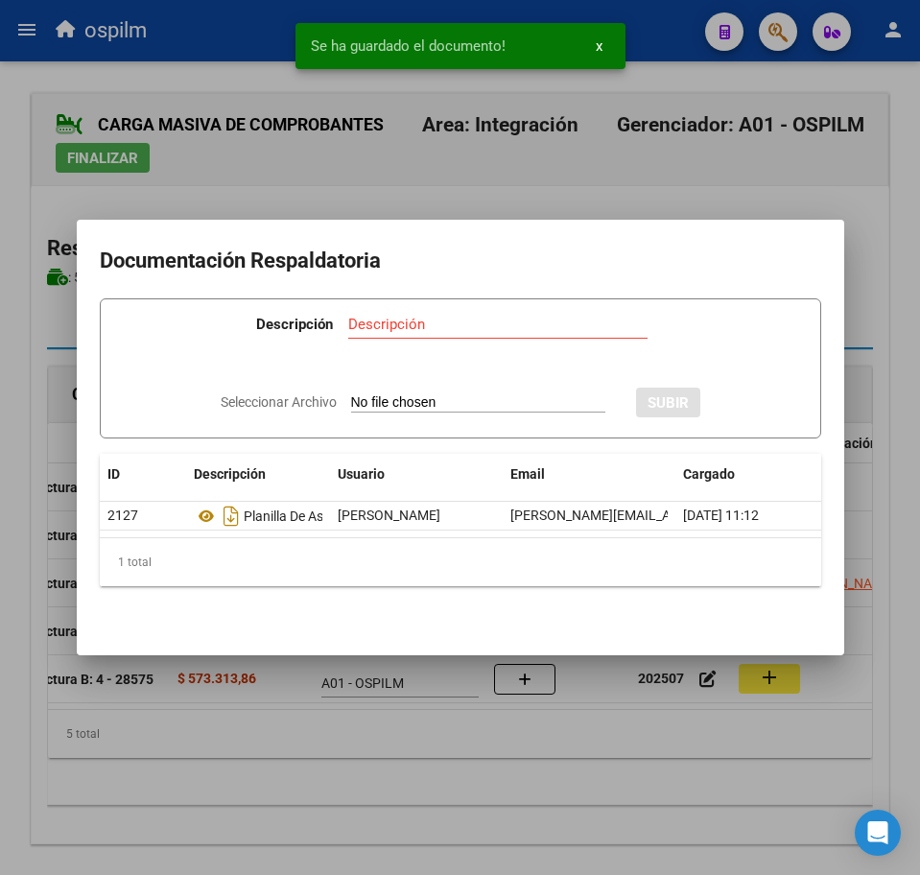
click at [299, 801] on div at bounding box center [460, 437] width 920 height 875
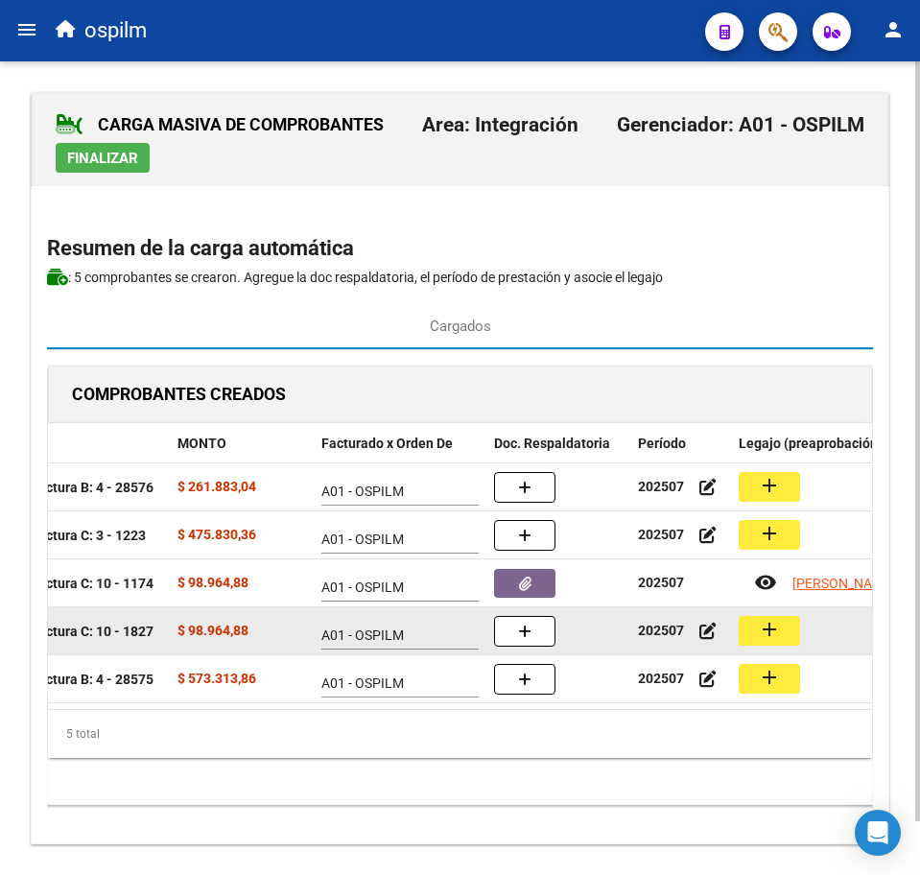
click at [765, 636] on mat-icon "add" at bounding box center [769, 629] width 23 height 23
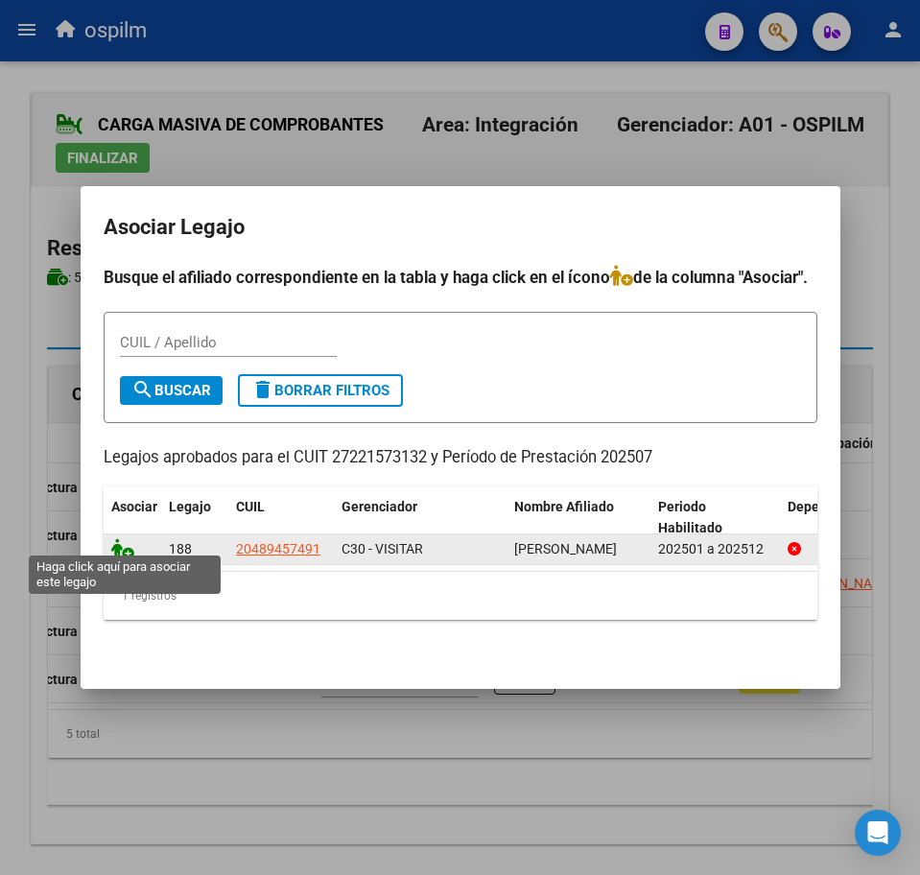
click at [119, 543] on icon at bounding box center [122, 548] width 23 height 21
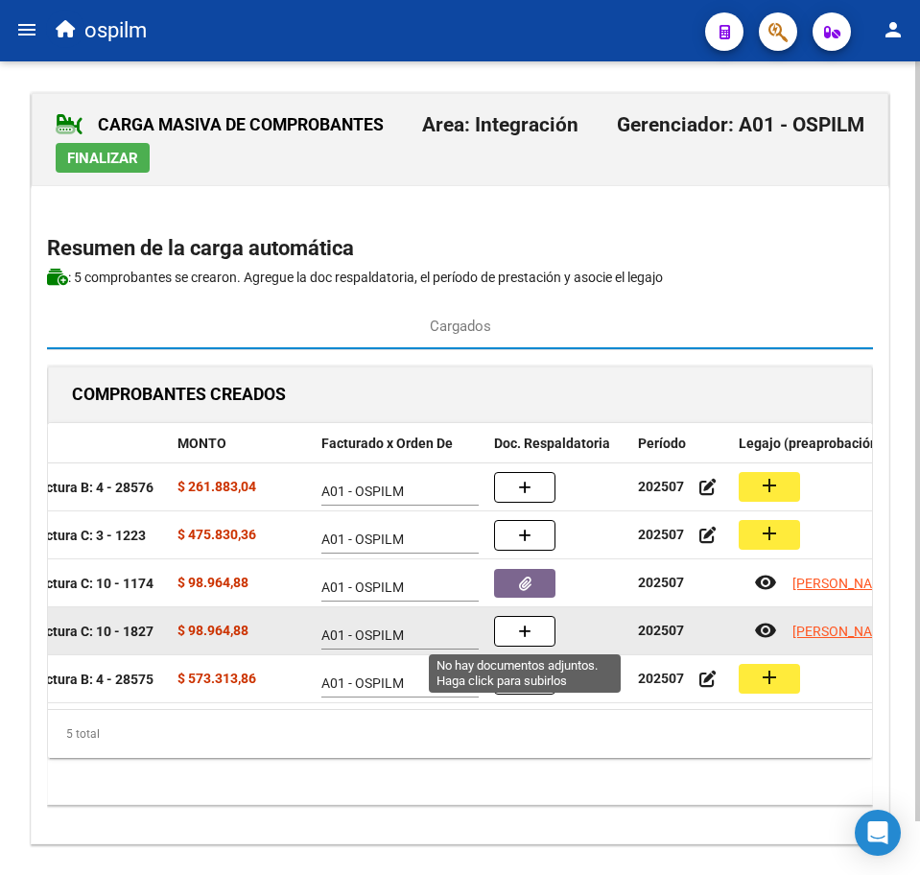
click at [533, 639] on button "button" at bounding box center [524, 631] width 61 height 31
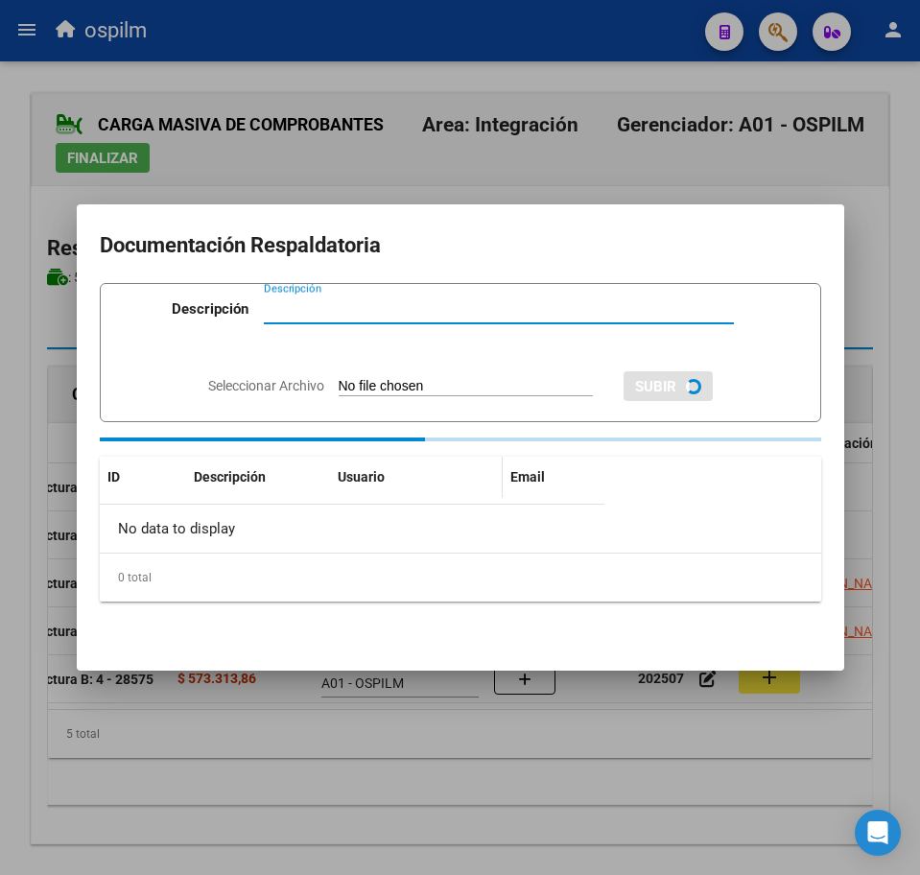
paste input "Planilla de asistencia"
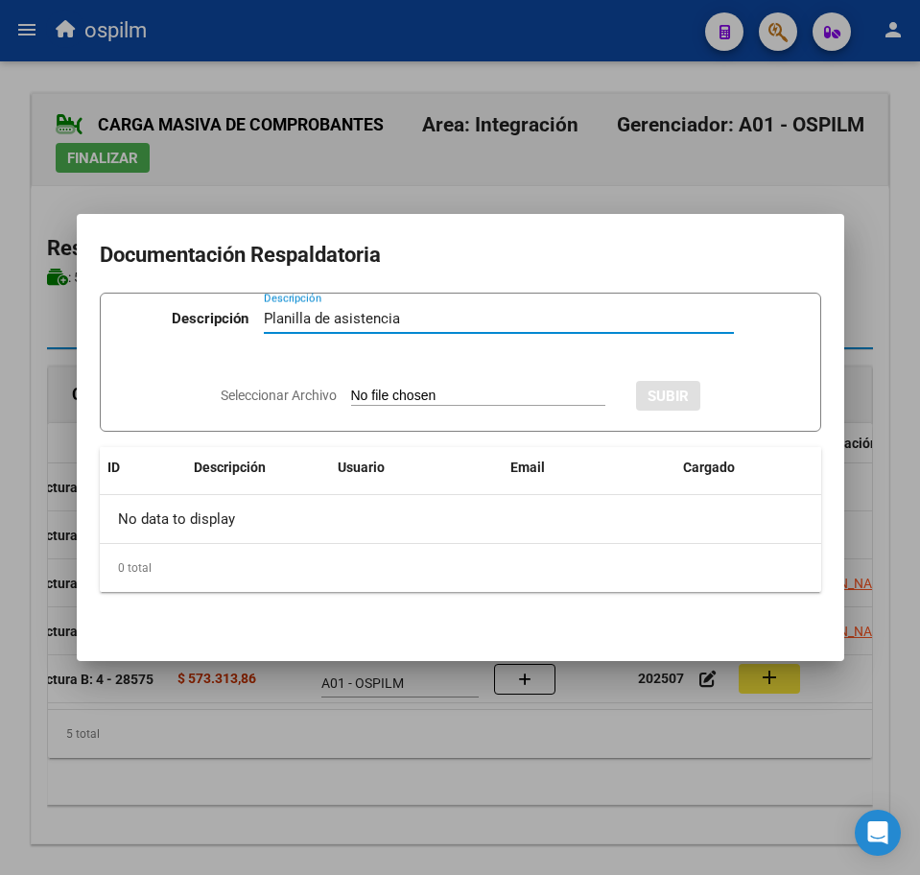
click at [400, 388] on input "Seleccionar Archivo" at bounding box center [478, 397] width 254 height 18
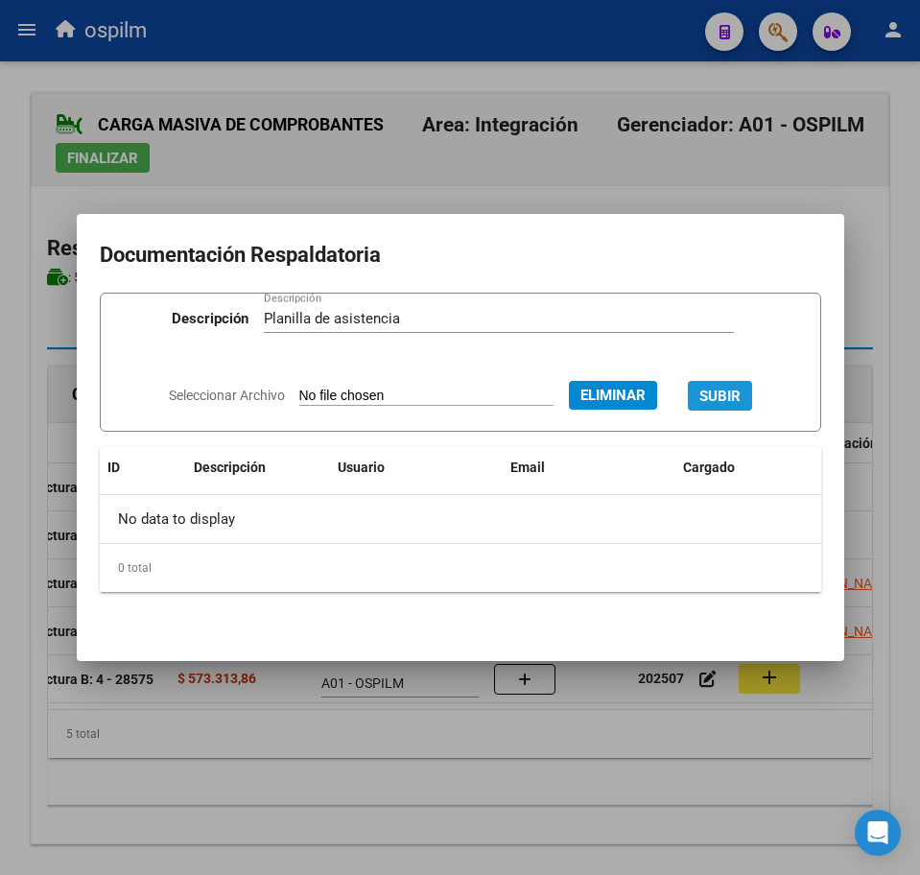
click at [739, 398] on span "SUBIR" at bounding box center [719, 396] width 41 height 17
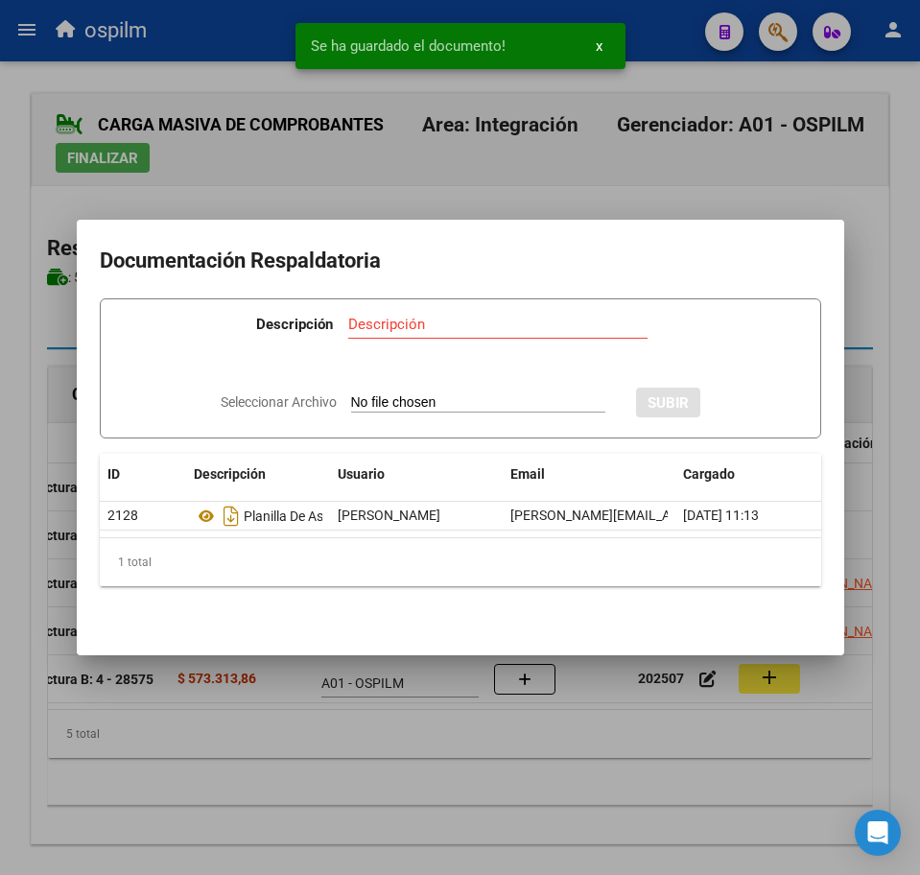
click at [467, 780] on div at bounding box center [460, 437] width 920 height 875
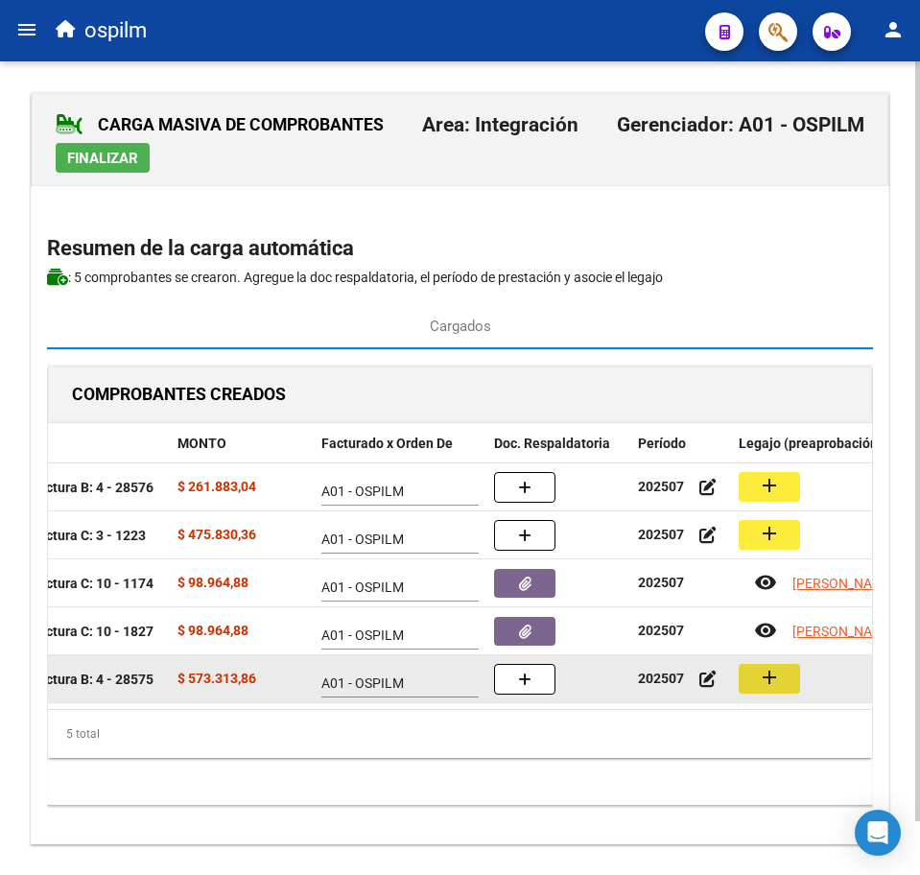
click at [772, 674] on mat-icon "add" at bounding box center [769, 677] width 23 height 23
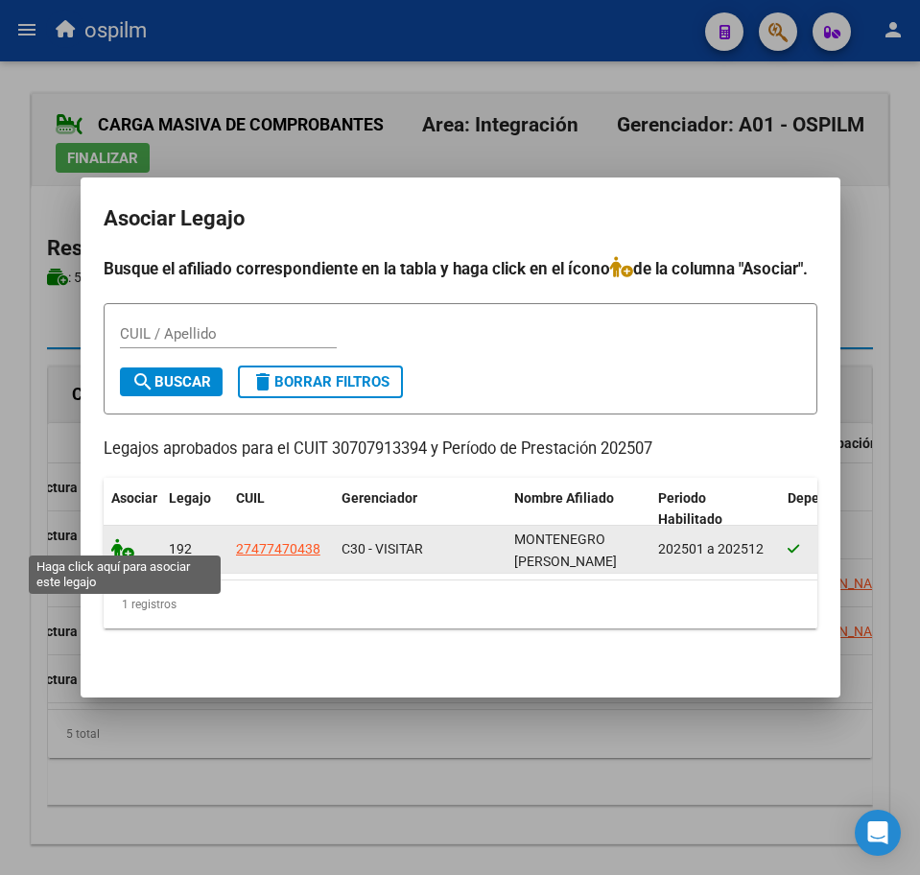
click at [119, 540] on icon at bounding box center [122, 548] width 23 height 21
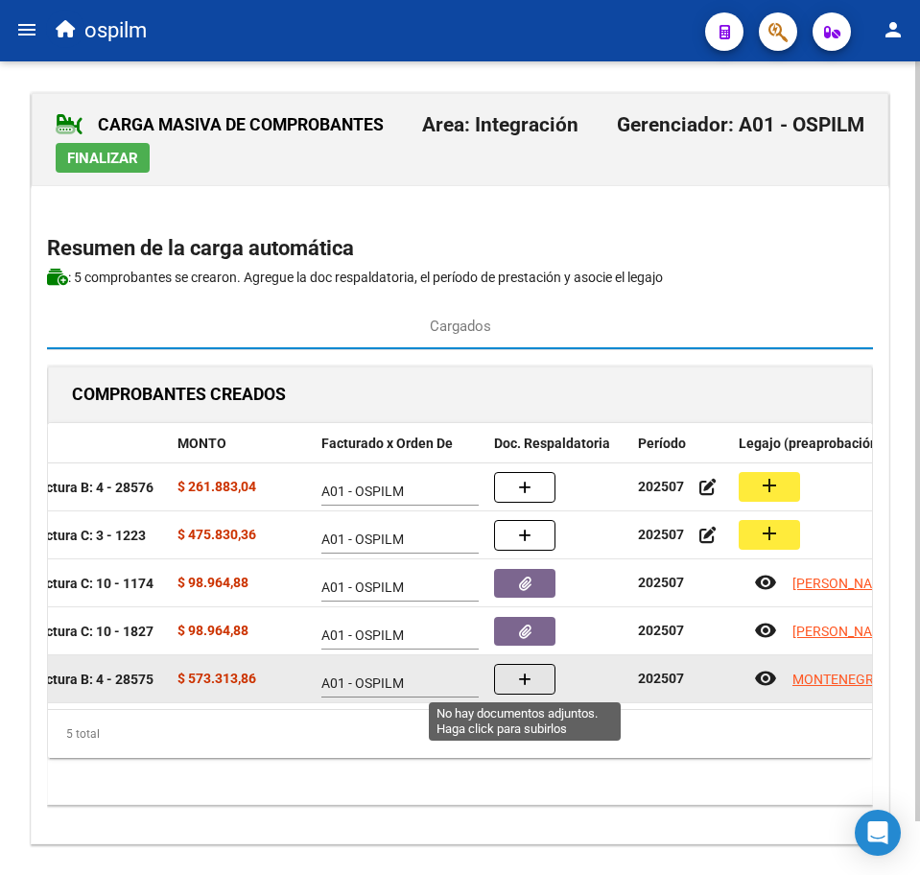
click at [541, 673] on button "button" at bounding box center [524, 679] width 61 height 31
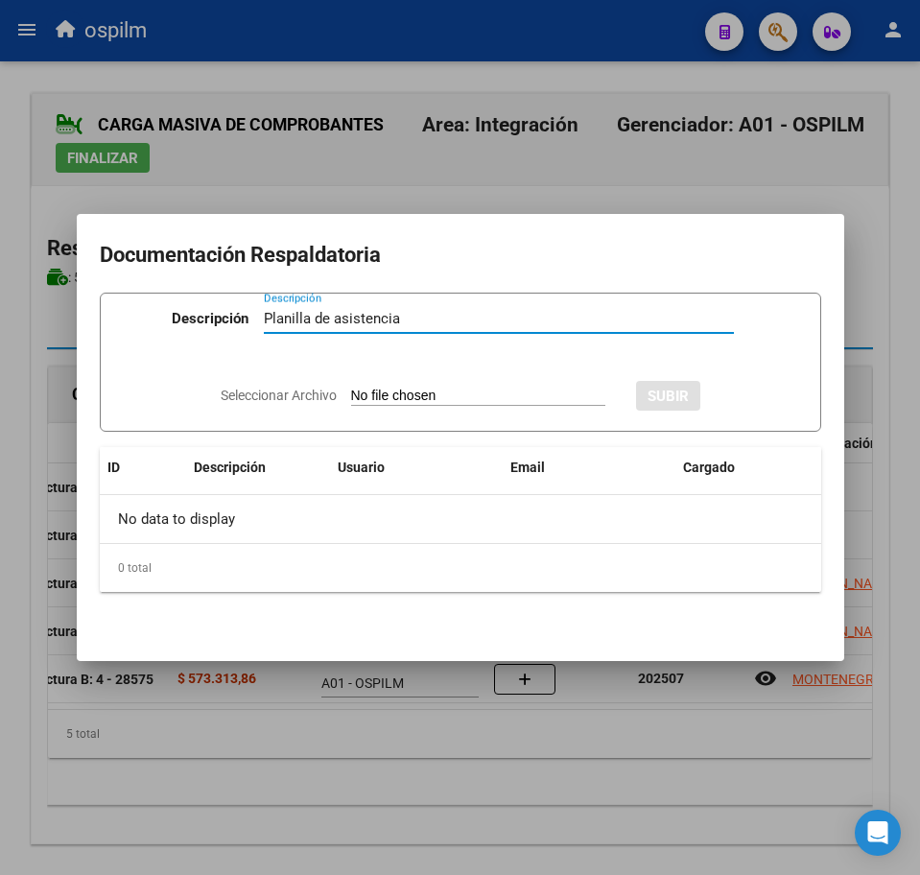
click at [388, 393] on input "Seleccionar Archivo" at bounding box center [478, 397] width 254 height 18
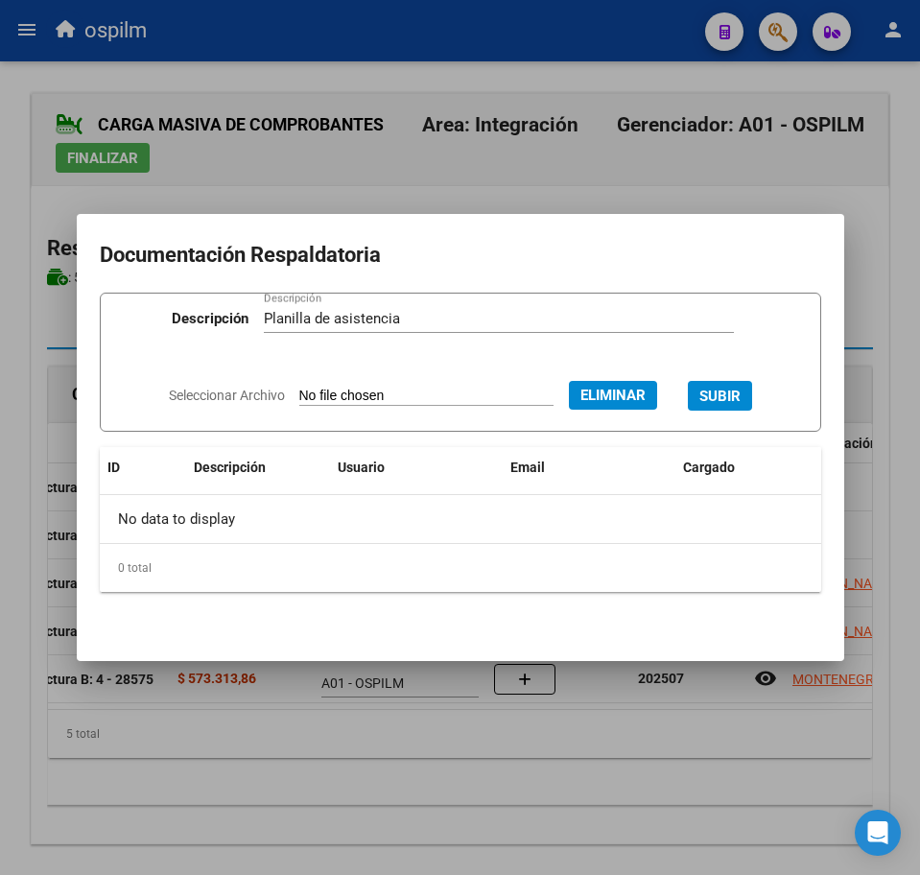
click at [745, 385] on button "SUBIR" at bounding box center [720, 396] width 64 height 30
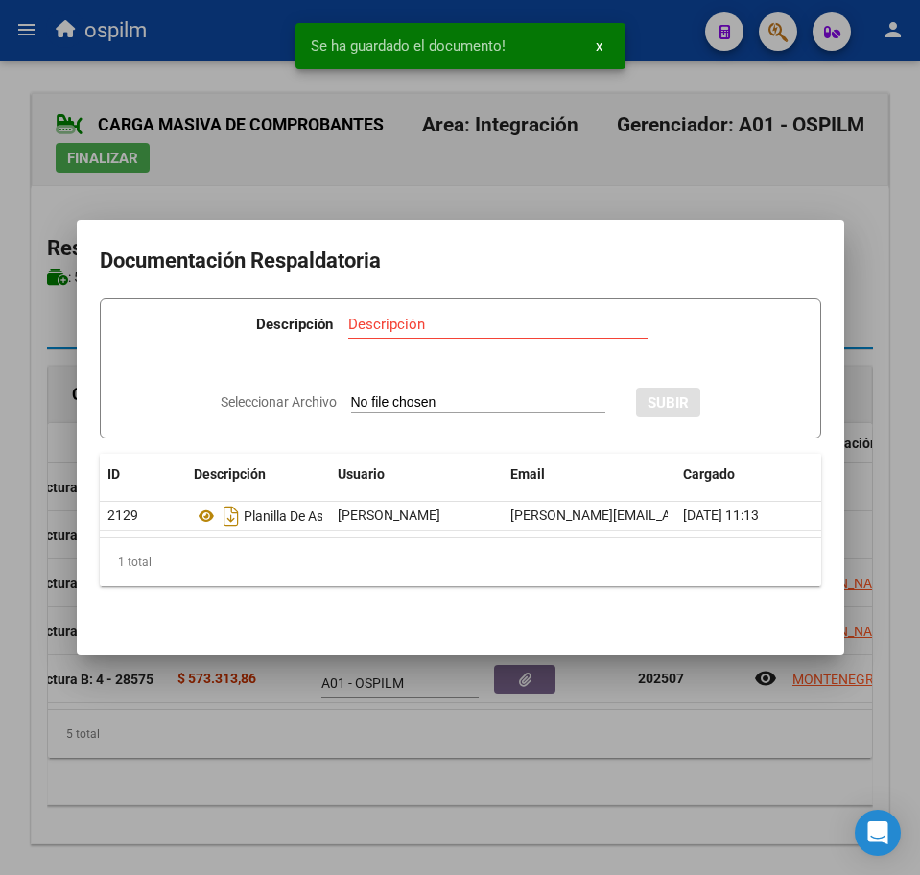
click at [238, 758] on div at bounding box center [460, 437] width 920 height 875
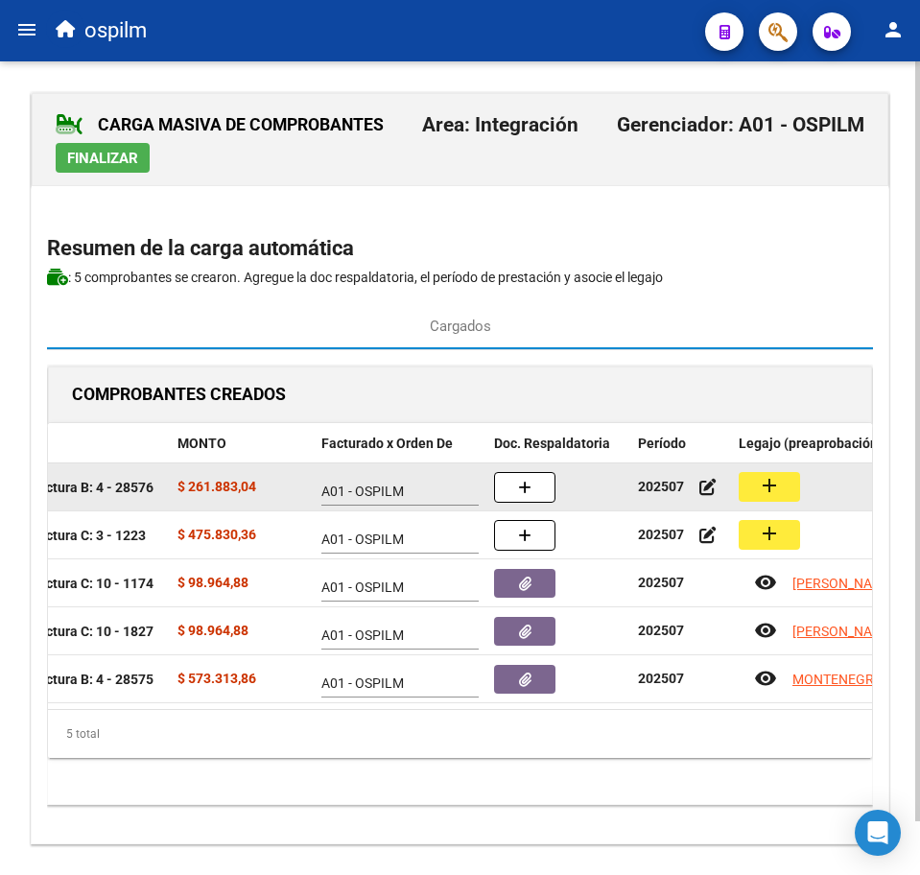
click at [769, 491] on mat-icon "add" at bounding box center [769, 485] width 23 height 23
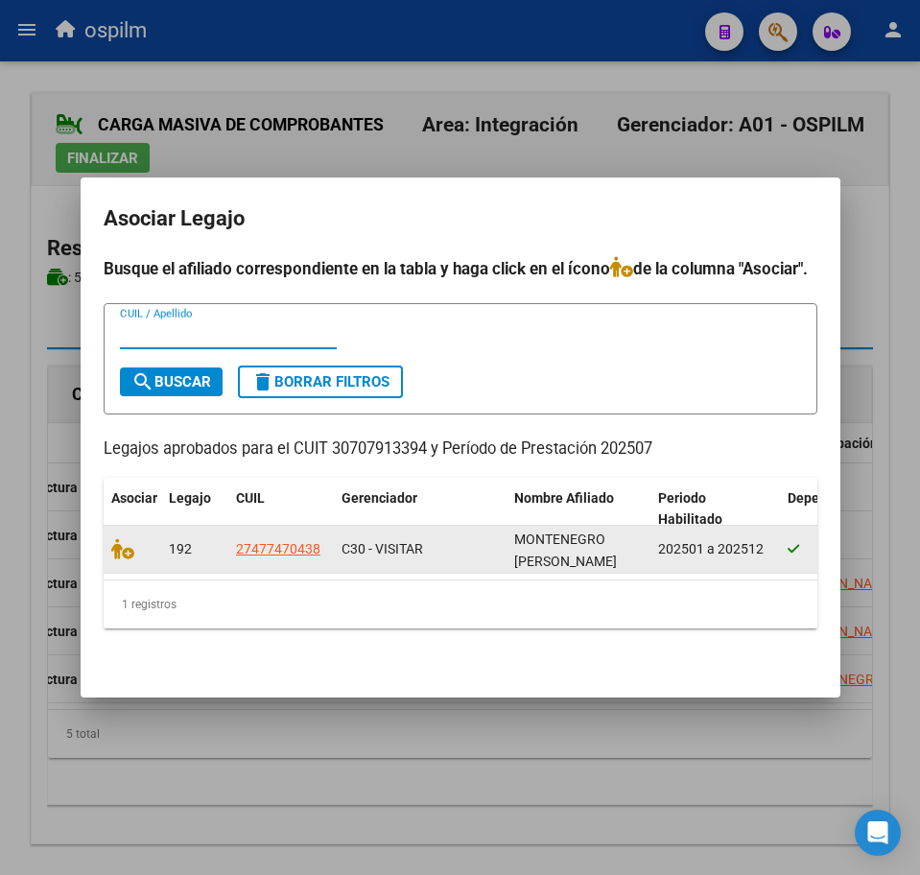
click at [107, 541] on datatable-body-cell at bounding box center [133, 549] width 58 height 47
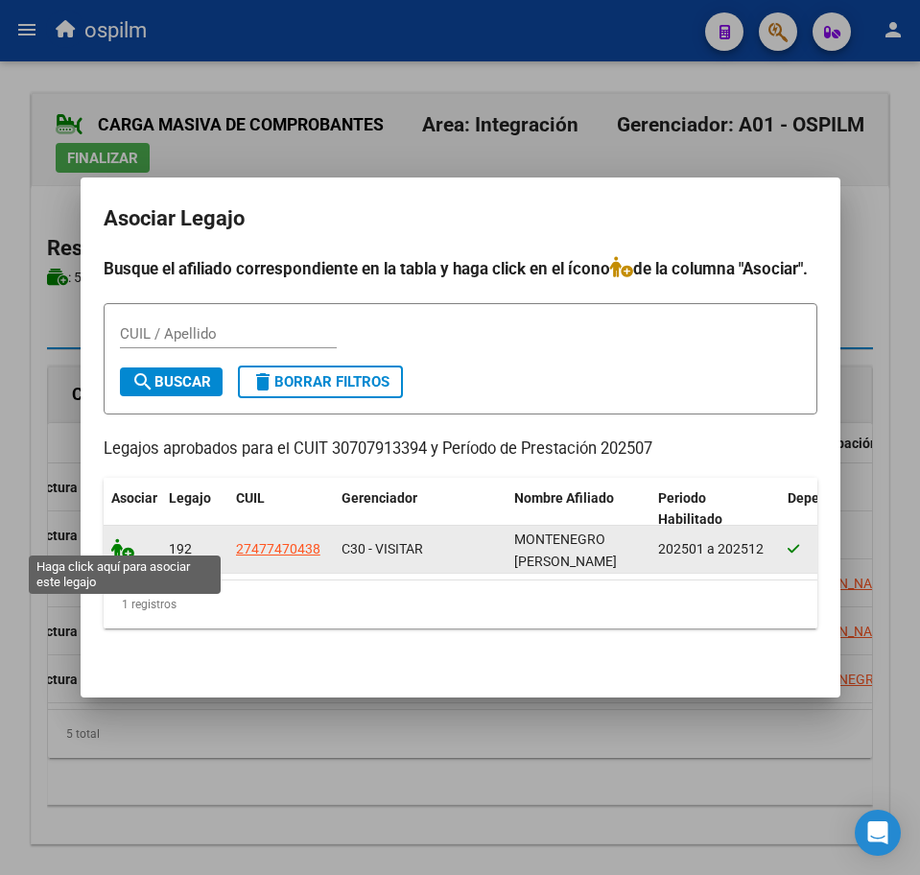
click at [118, 538] on icon at bounding box center [122, 548] width 23 height 21
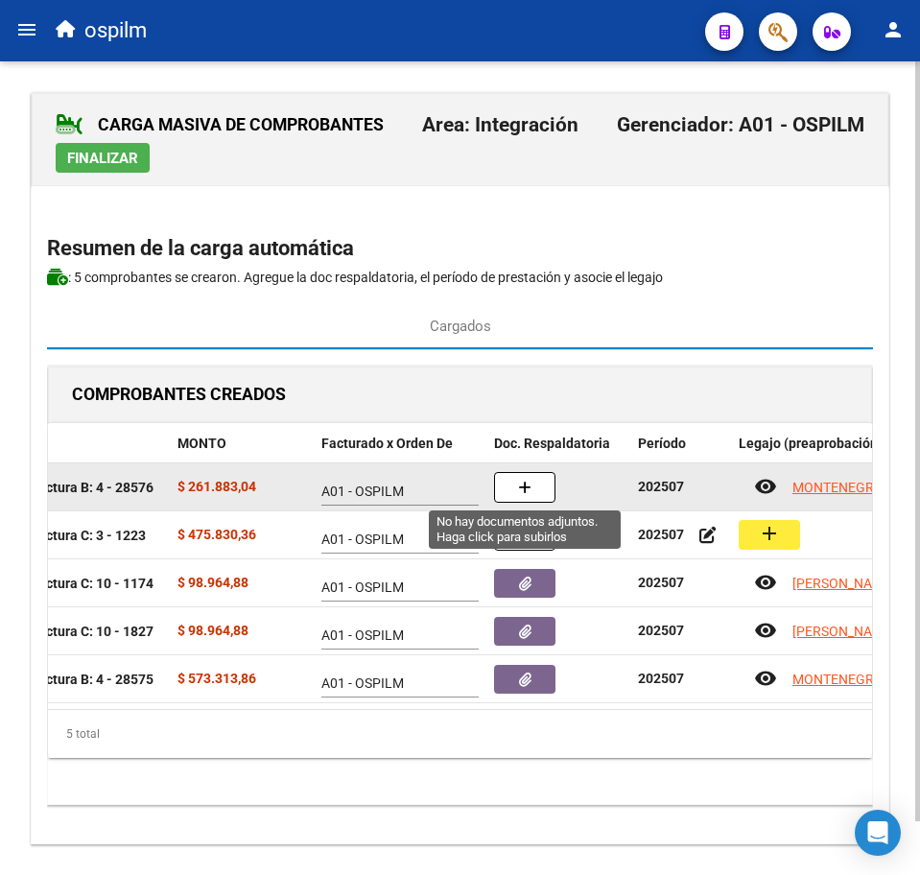
click at [539, 485] on button "button" at bounding box center [524, 487] width 61 height 31
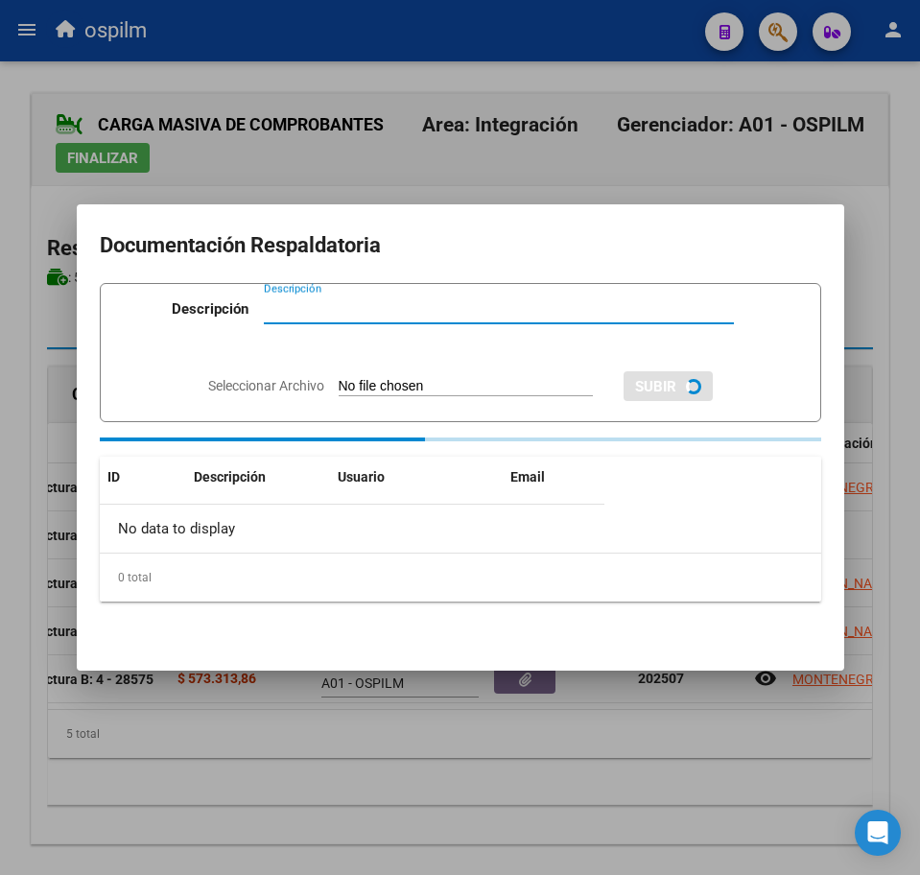
paste input "Planilla de asistencia"
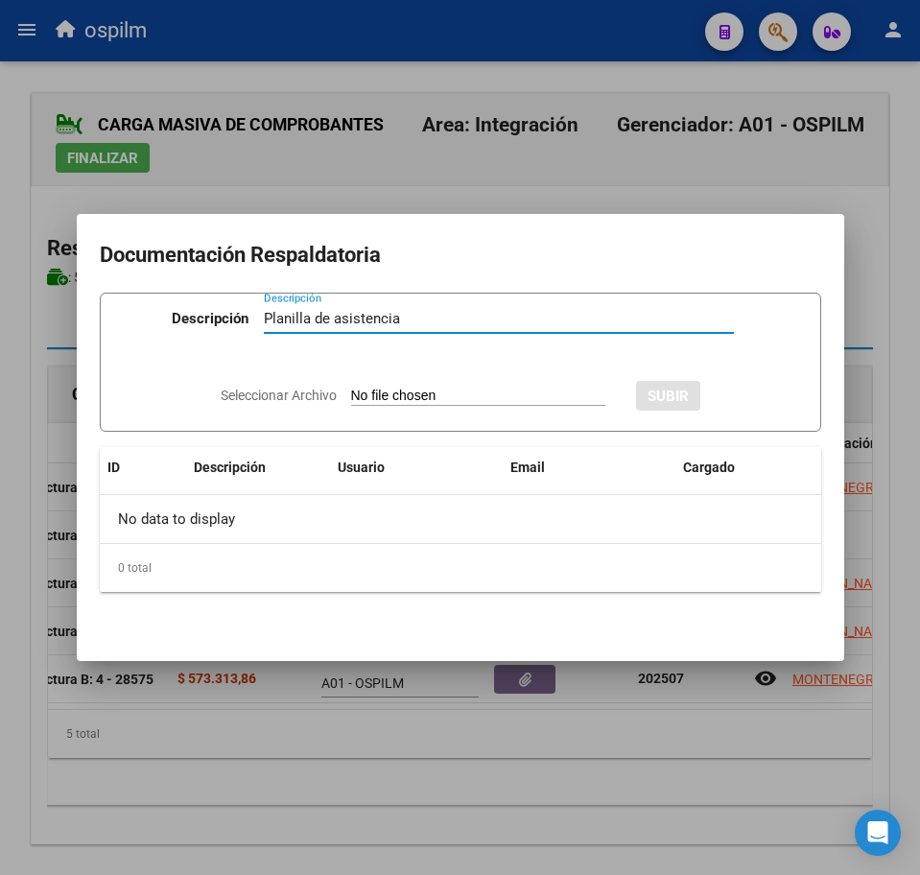
click at [409, 400] on input "Seleccionar Archivo" at bounding box center [478, 397] width 254 height 18
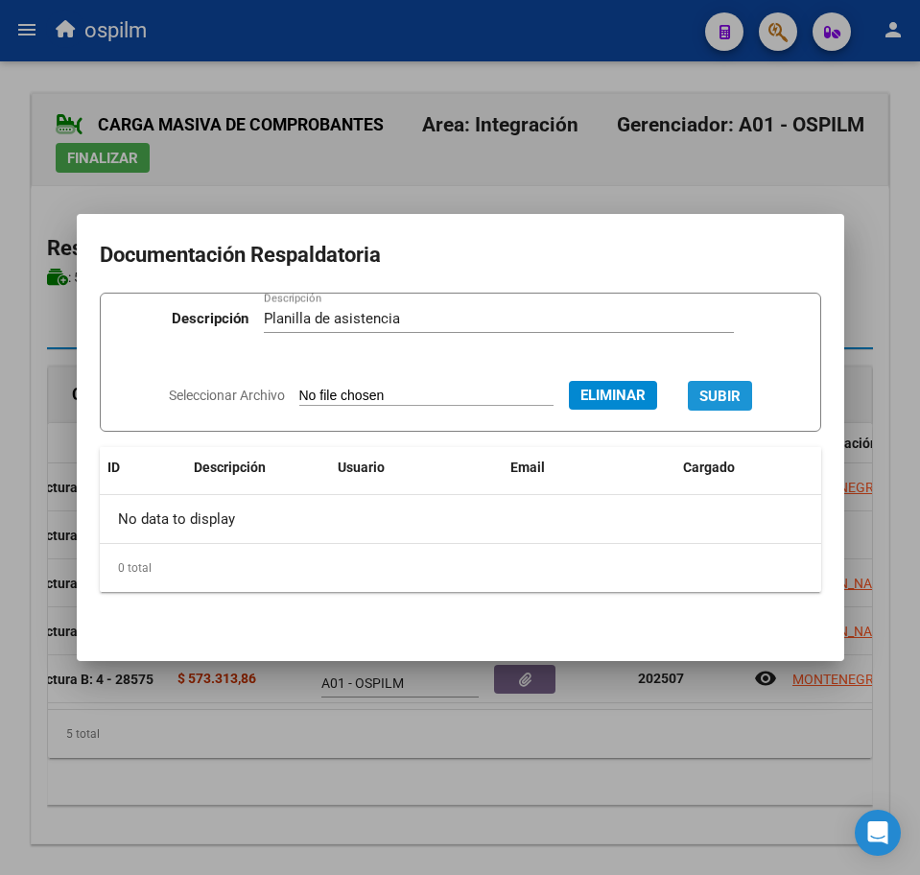
click at [741, 393] on span "SUBIR" at bounding box center [719, 396] width 41 height 17
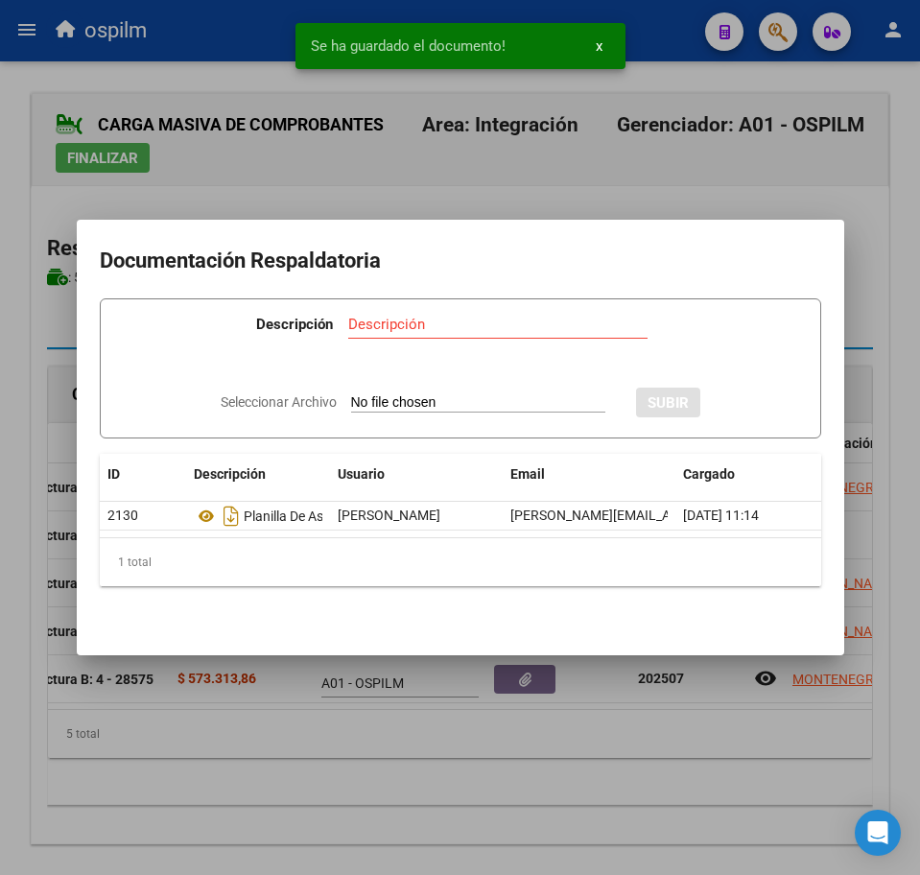
click at [398, 761] on div at bounding box center [460, 437] width 920 height 875
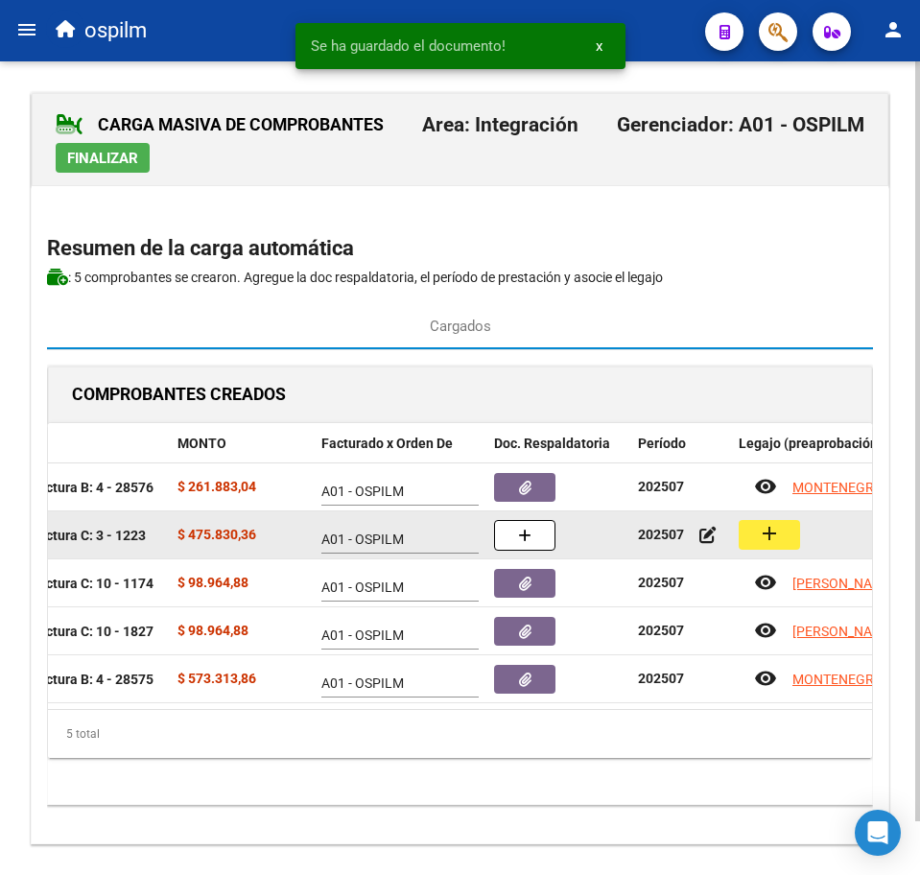
click at [769, 533] on mat-icon "add" at bounding box center [769, 533] width 23 height 23
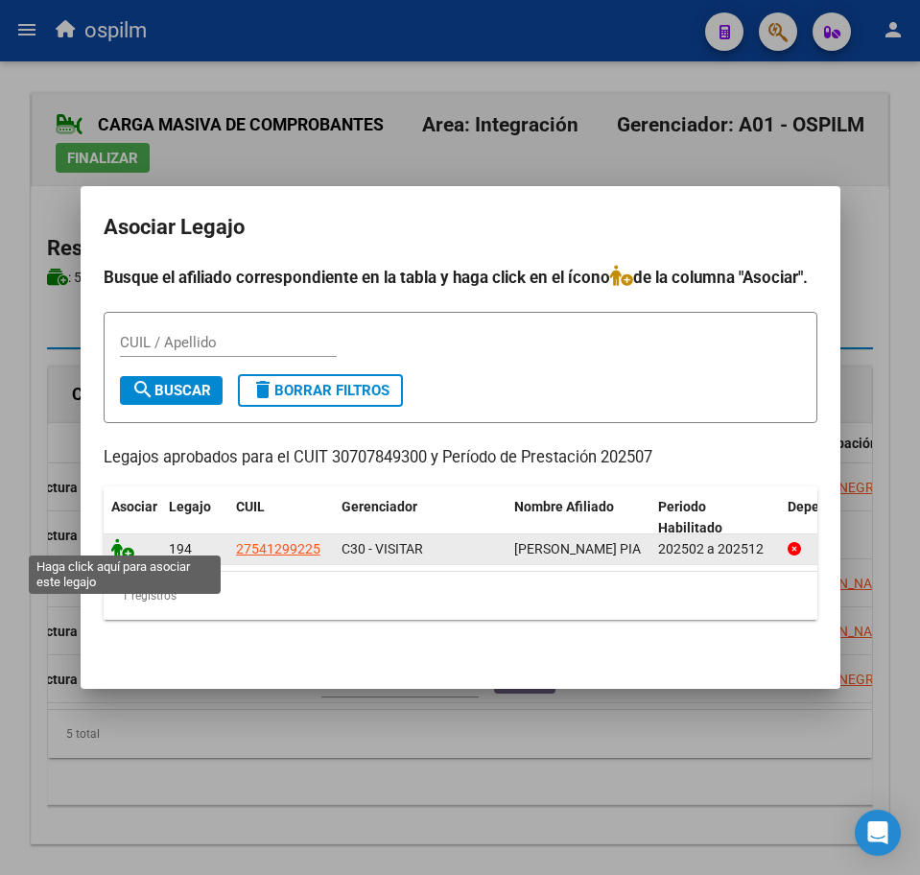
click at [122, 540] on icon at bounding box center [122, 548] width 23 height 21
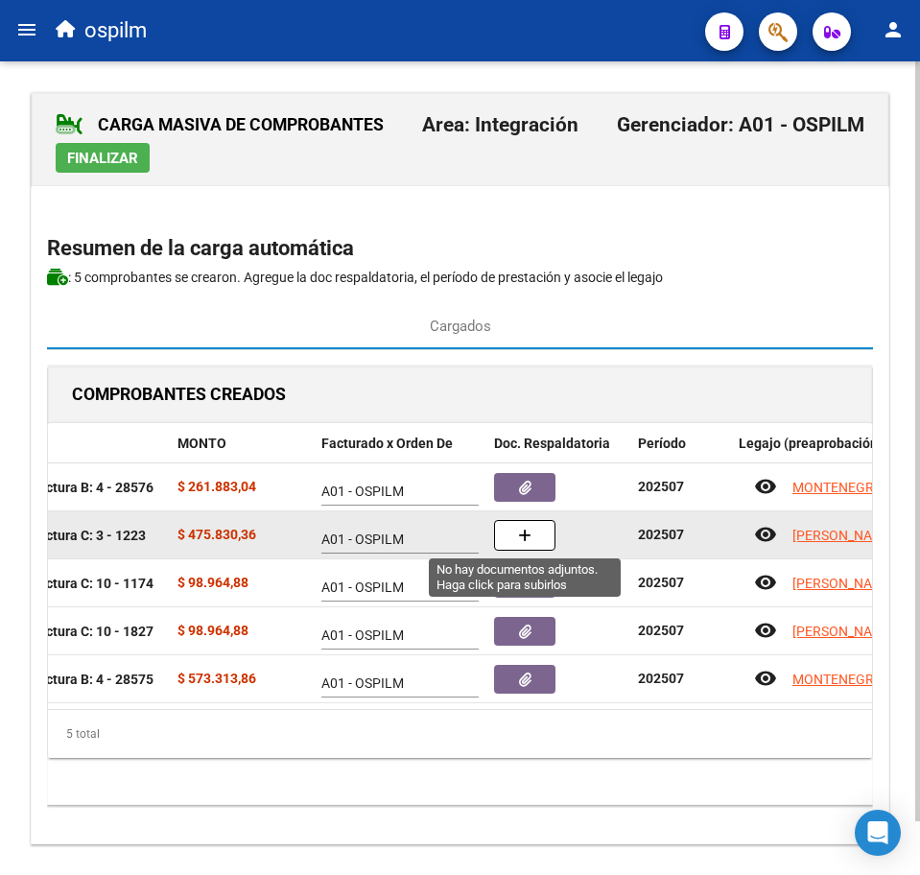
click at [547, 537] on button "button" at bounding box center [524, 535] width 61 height 31
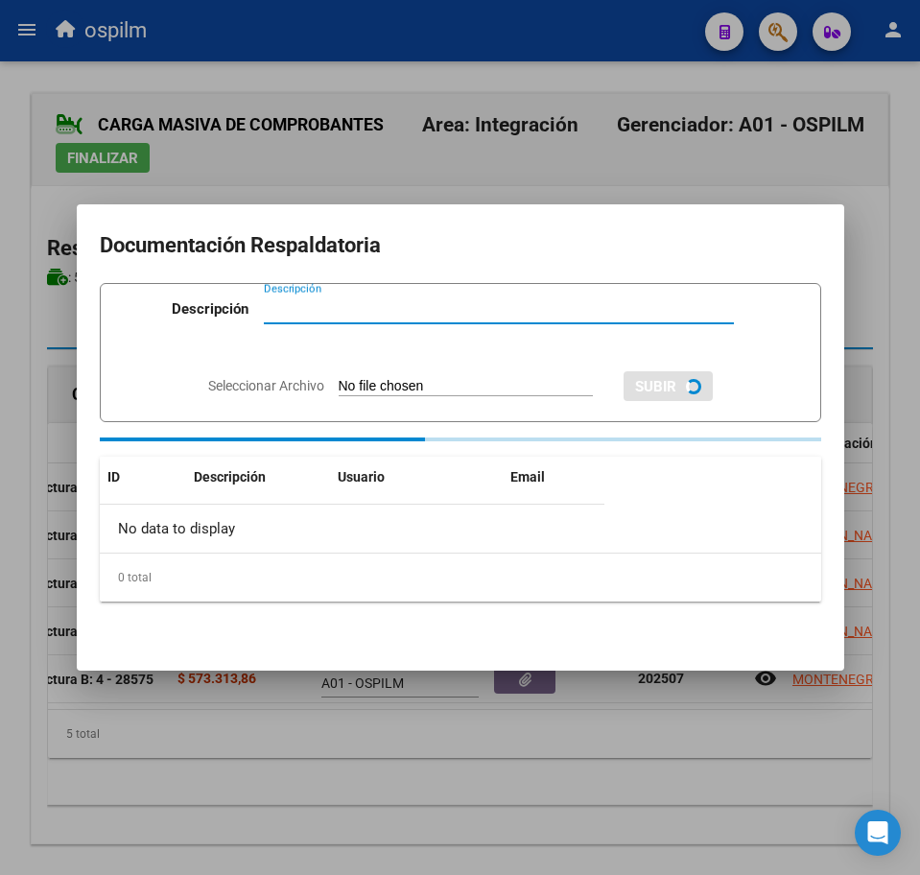
paste input "Planilla de asistencia"
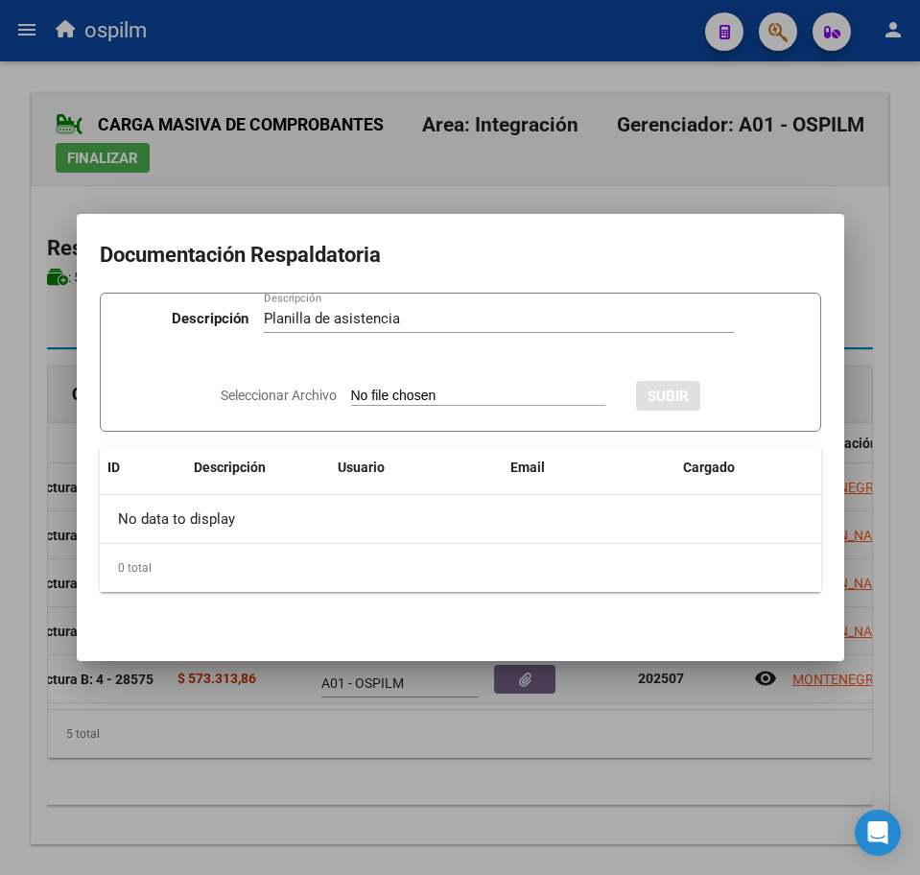
click at [449, 395] on input "Seleccionar Archivo" at bounding box center [478, 397] width 254 height 18
click at [727, 393] on span "SUBIR" at bounding box center [719, 396] width 41 height 17
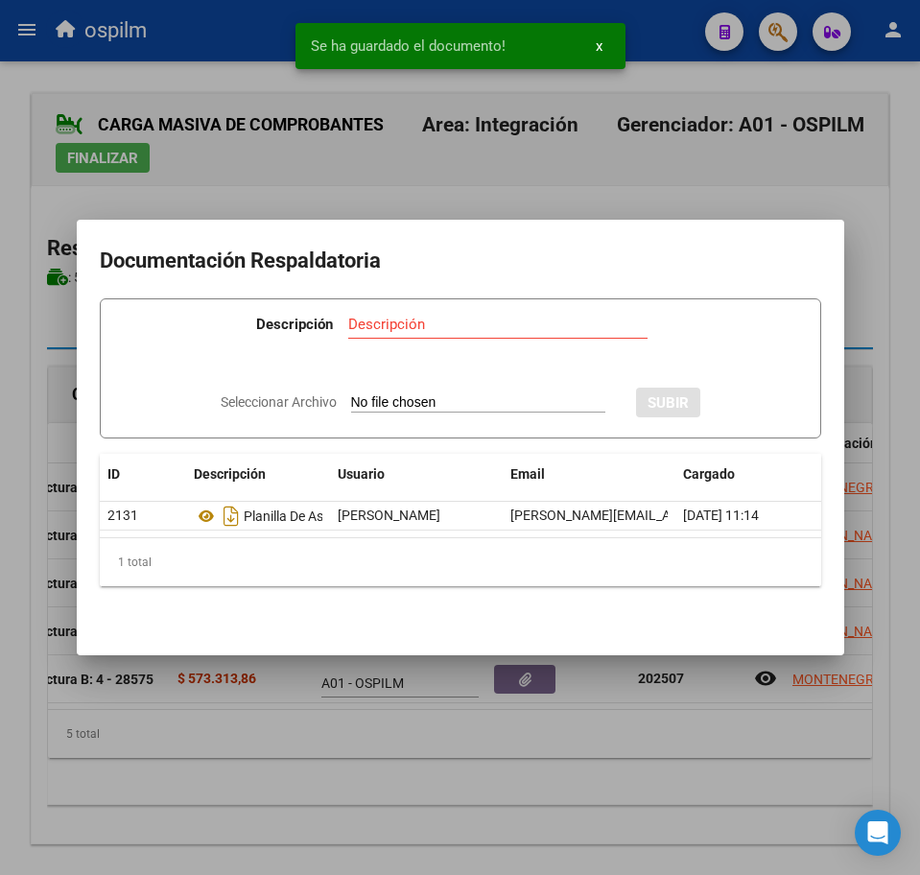
click at [291, 764] on div at bounding box center [460, 437] width 920 height 875
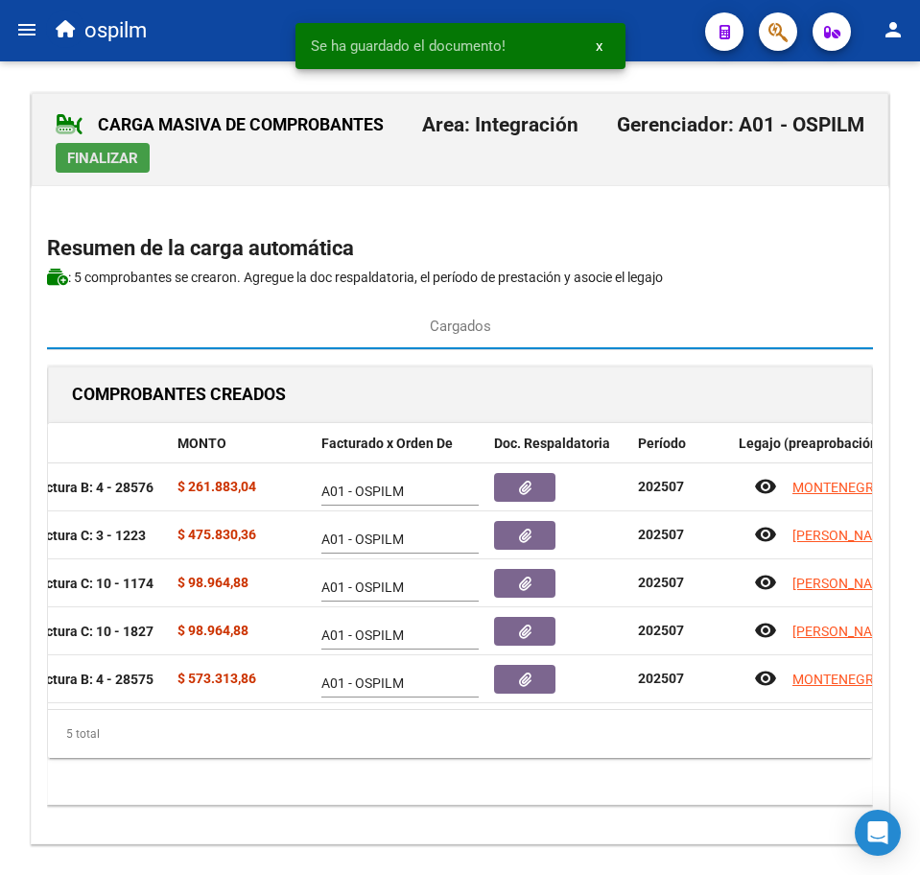
click at [108, 156] on span "Finalizar" at bounding box center [102, 158] width 71 height 17
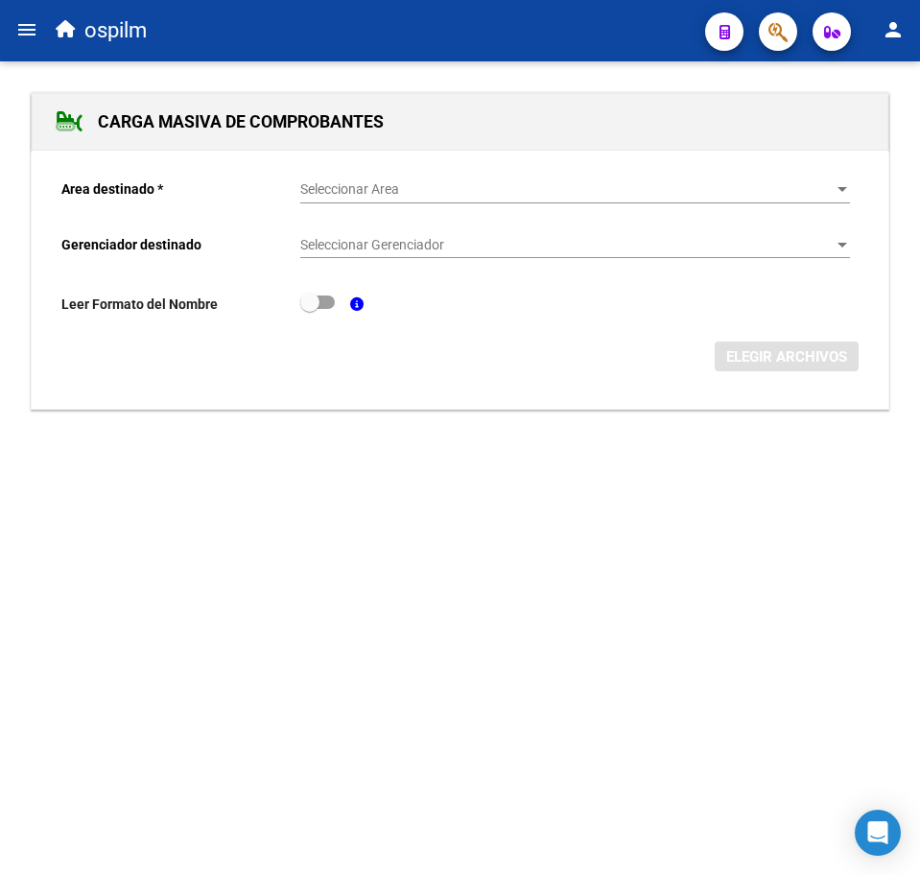
click at [401, 192] on span "Seleccionar Area" at bounding box center [566, 189] width 532 height 16
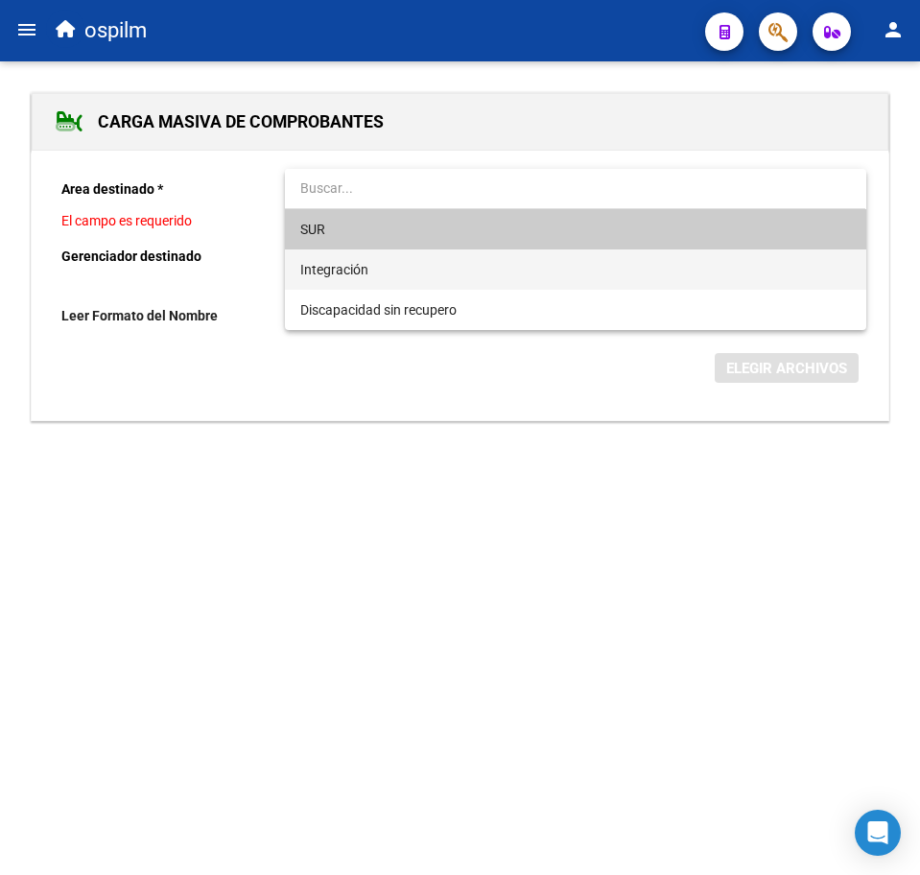
click at [402, 256] on span "Integración" at bounding box center [575, 269] width 550 height 40
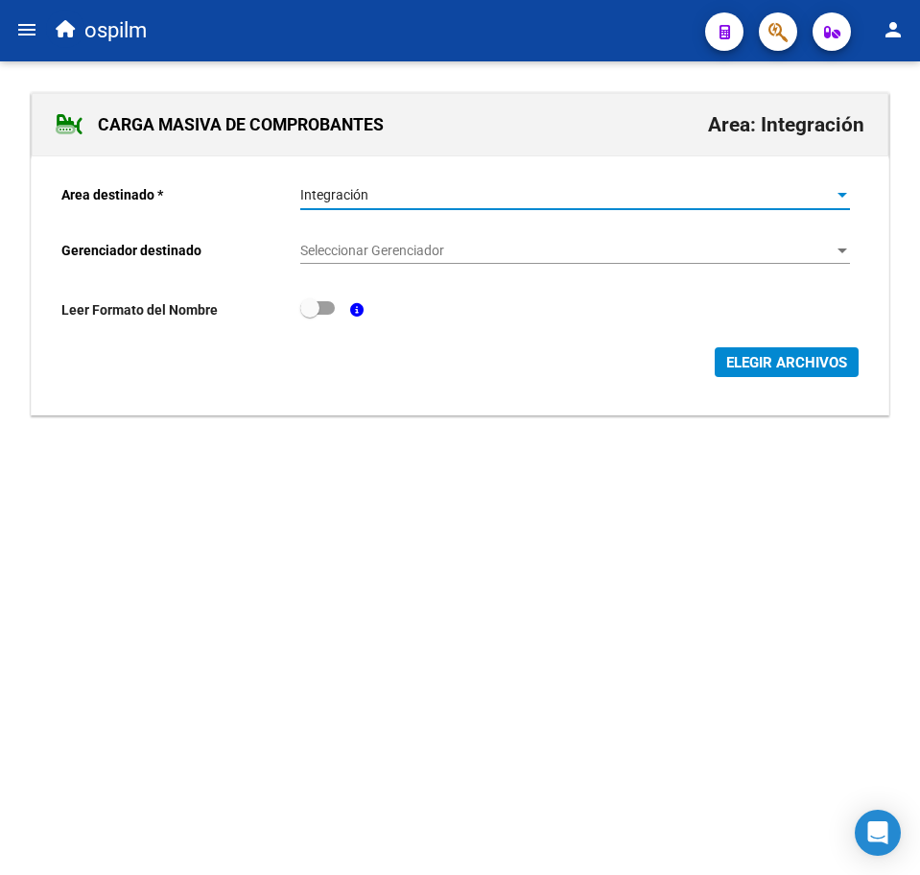
click at [410, 248] on span "Seleccionar Gerenciador" at bounding box center [566, 251] width 532 height 16
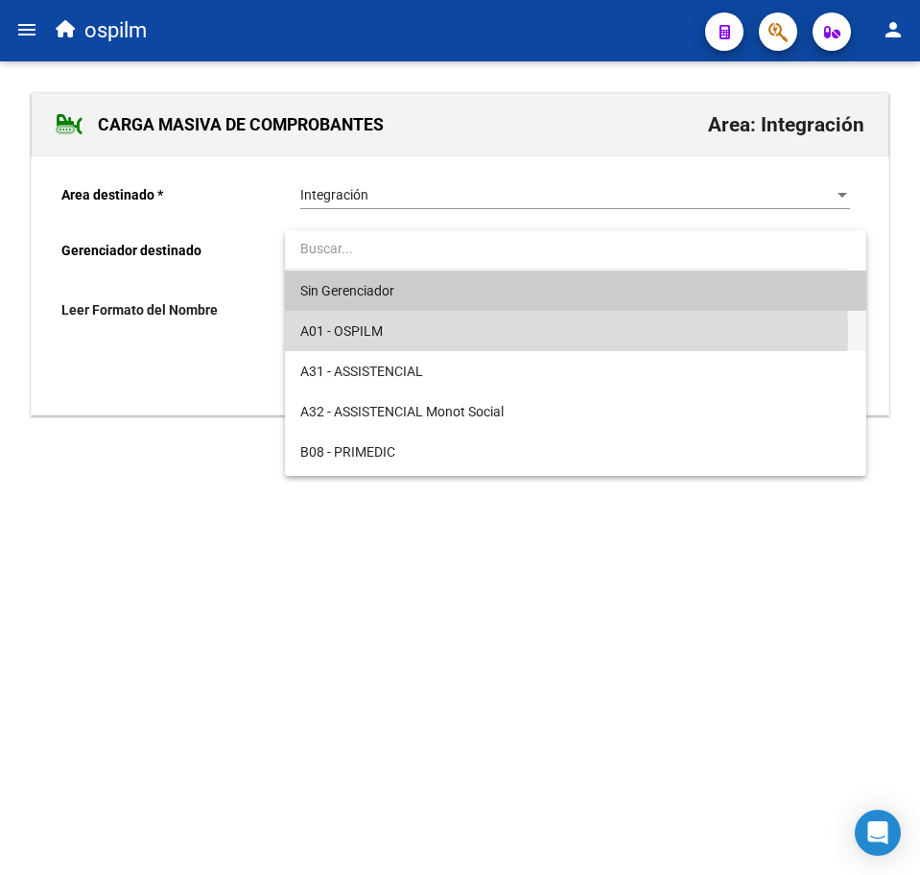
click at [405, 333] on span "A01 - OSPILM" at bounding box center [575, 331] width 550 height 40
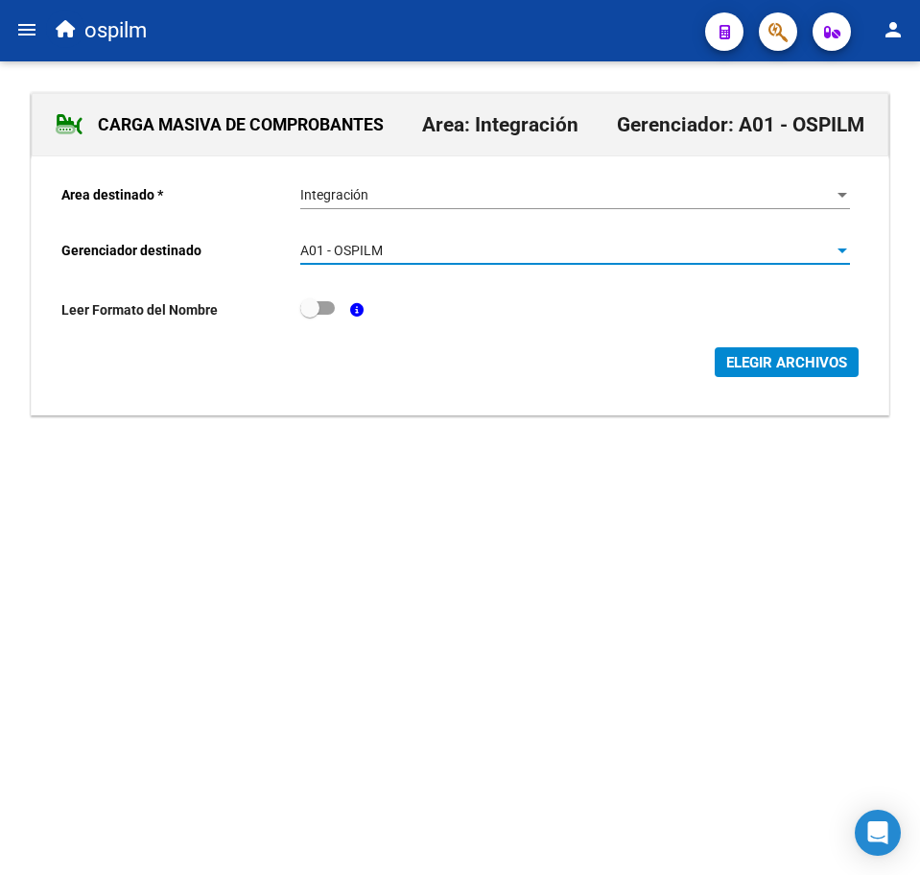
click at [770, 367] on span "ELEGIR ARCHIVOS" at bounding box center [786, 362] width 121 height 17
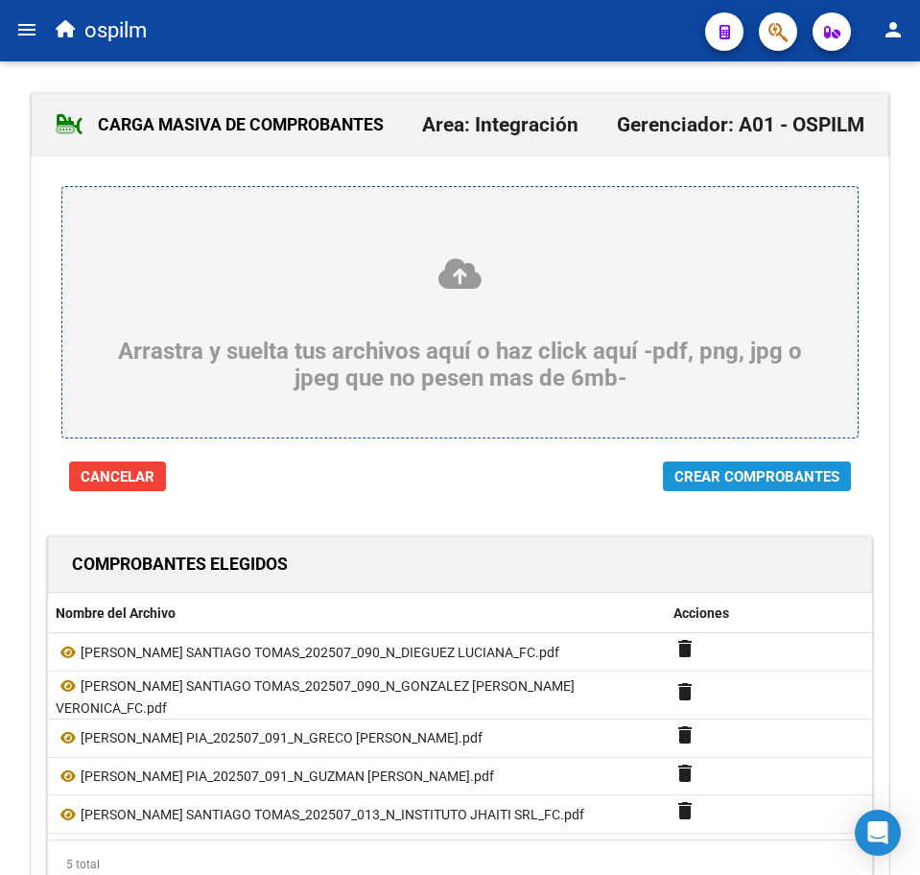
click at [781, 477] on span "Crear Comprobantes" at bounding box center [756, 476] width 165 height 17
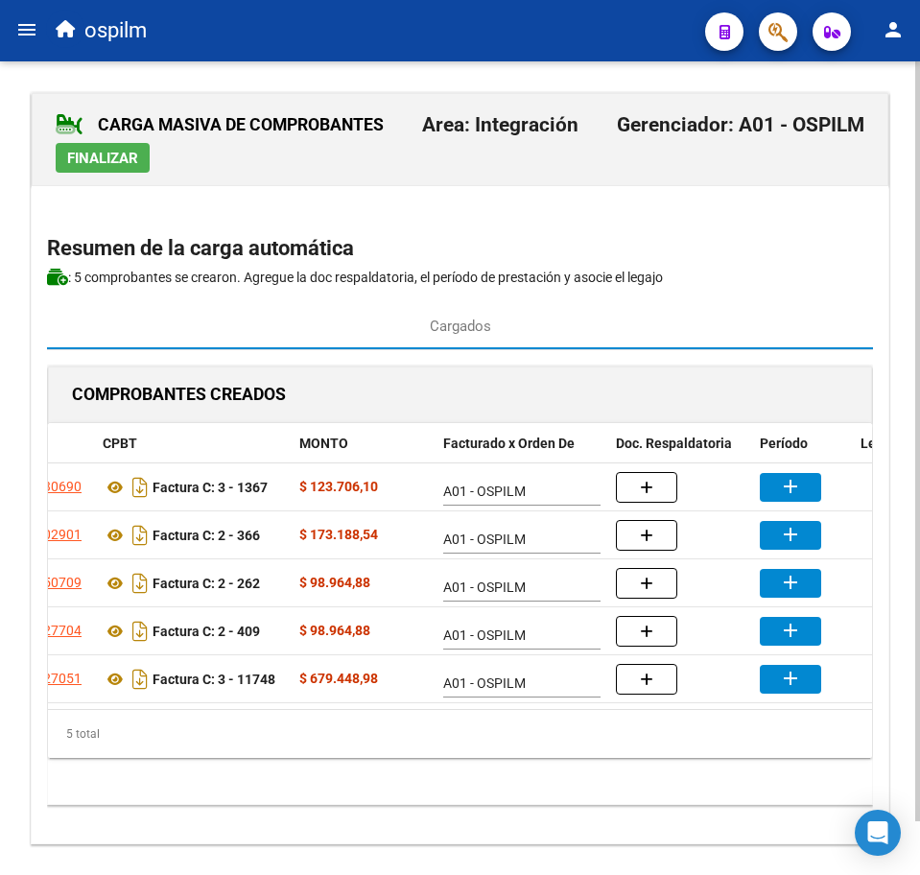
scroll to position [0, 254]
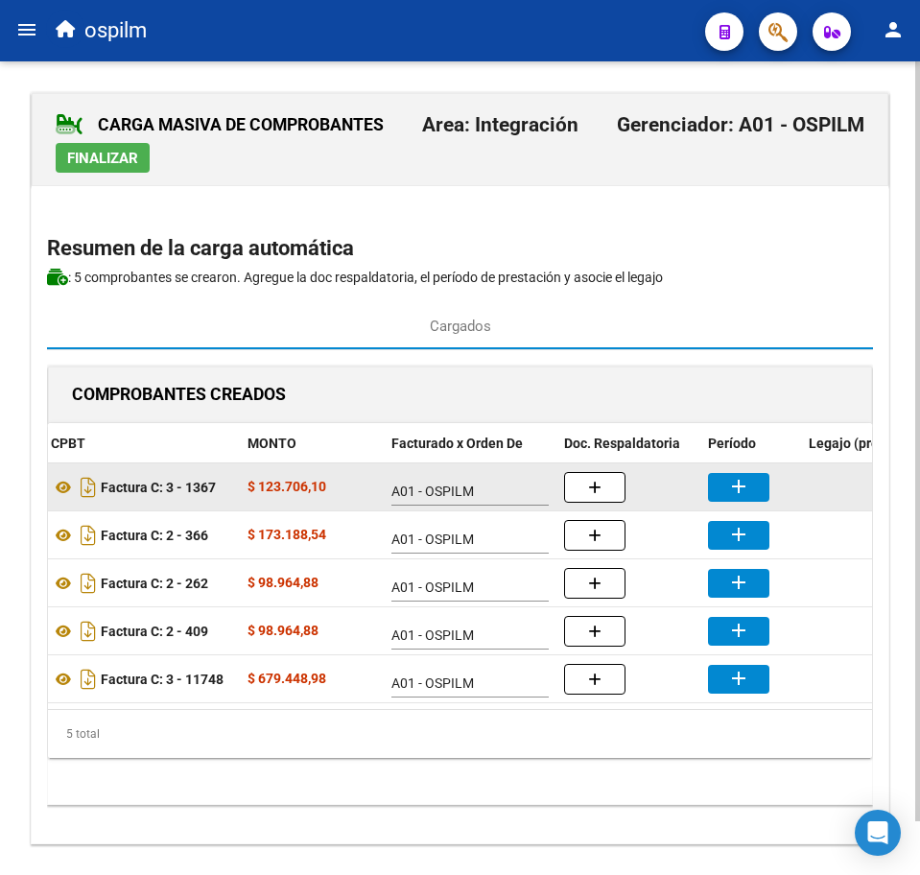
click at [740, 490] on mat-icon "add" at bounding box center [738, 486] width 23 height 23
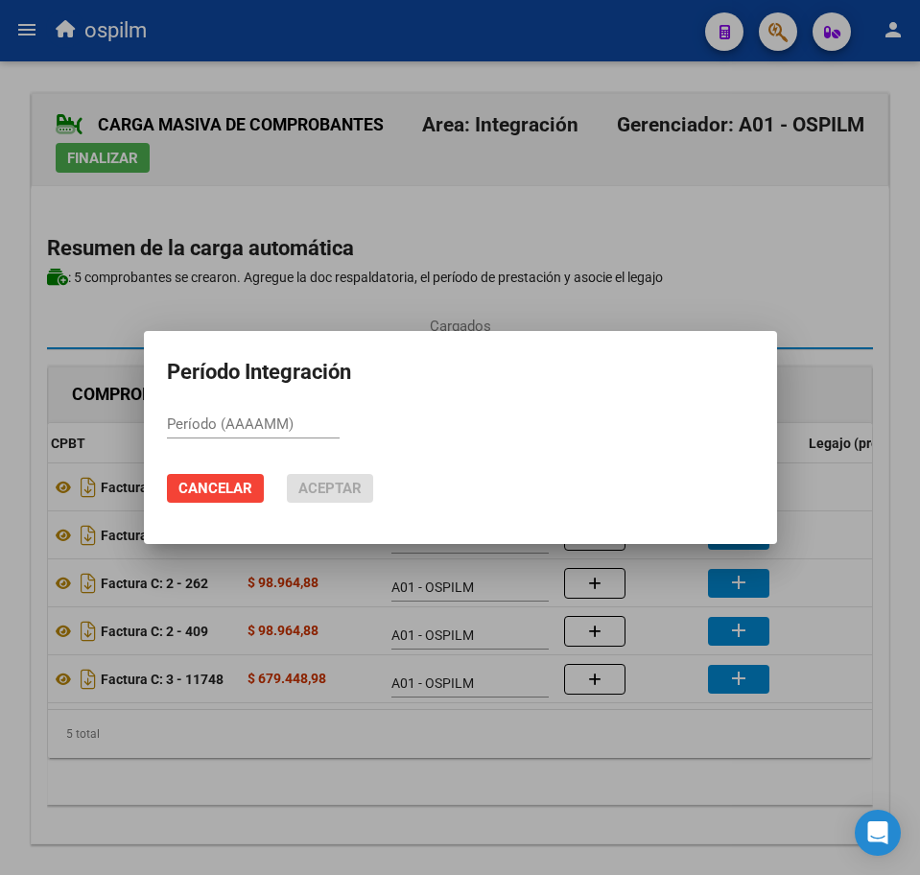
paste input "202507"
drag, startPoint x: 351, startPoint y: 488, endPoint x: 394, endPoint y: 498, distance: 44.2
click at [342, 491] on span "Aceptar" at bounding box center [329, 488] width 63 height 17
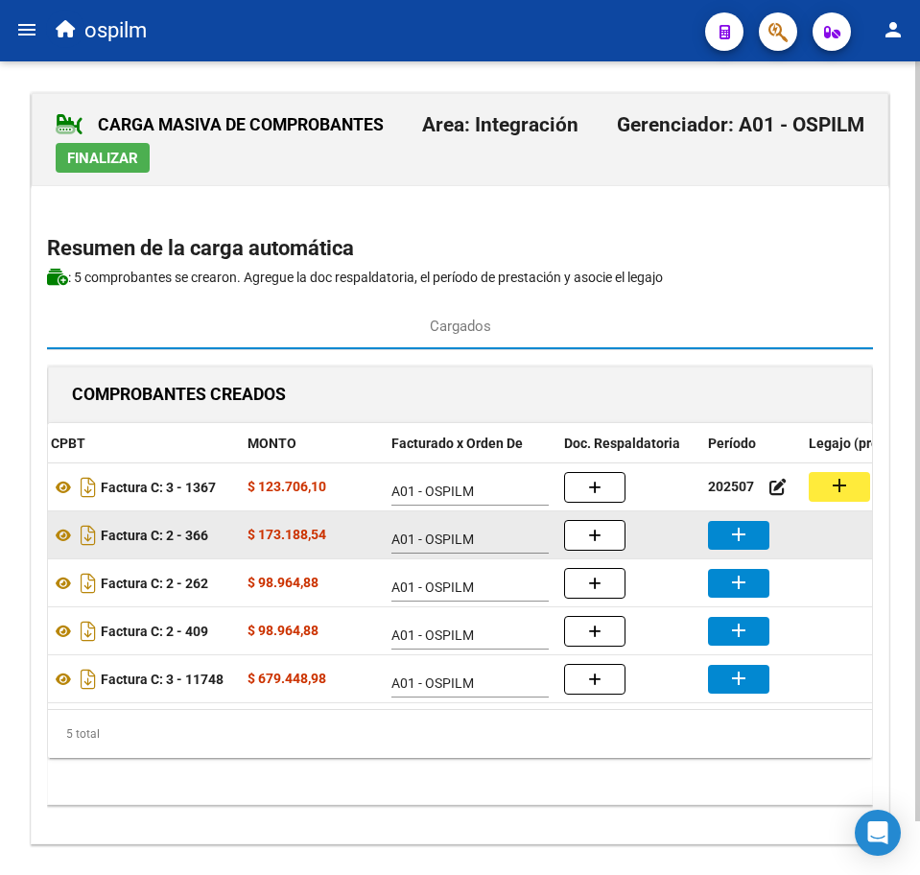
click at [745, 536] on mat-icon "add" at bounding box center [738, 534] width 23 height 23
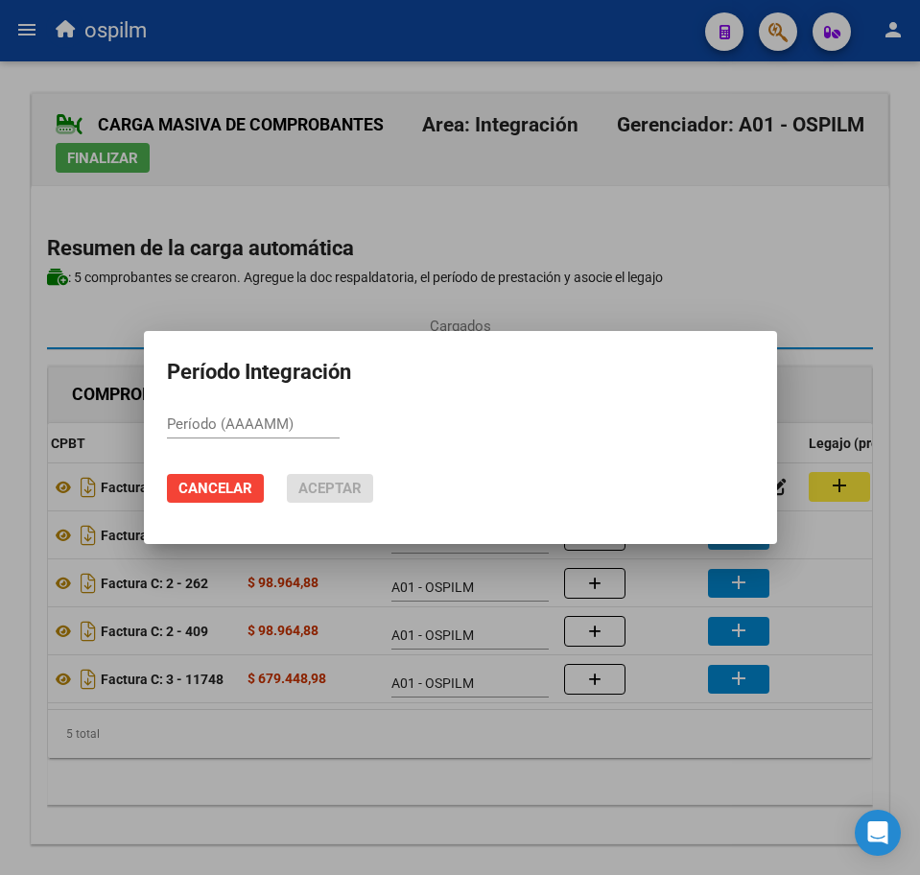
paste input "202507"
click at [319, 486] on span "Aceptar" at bounding box center [329, 488] width 63 height 17
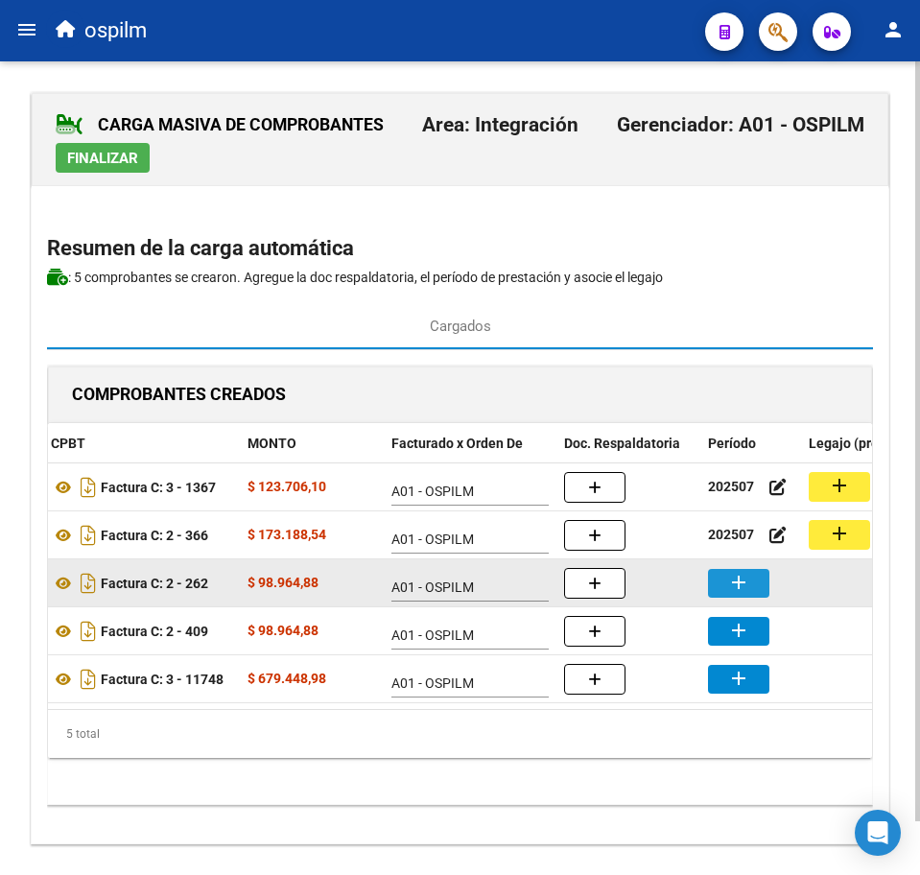
click at [739, 581] on mat-icon "add" at bounding box center [738, 582] width 23 height 23
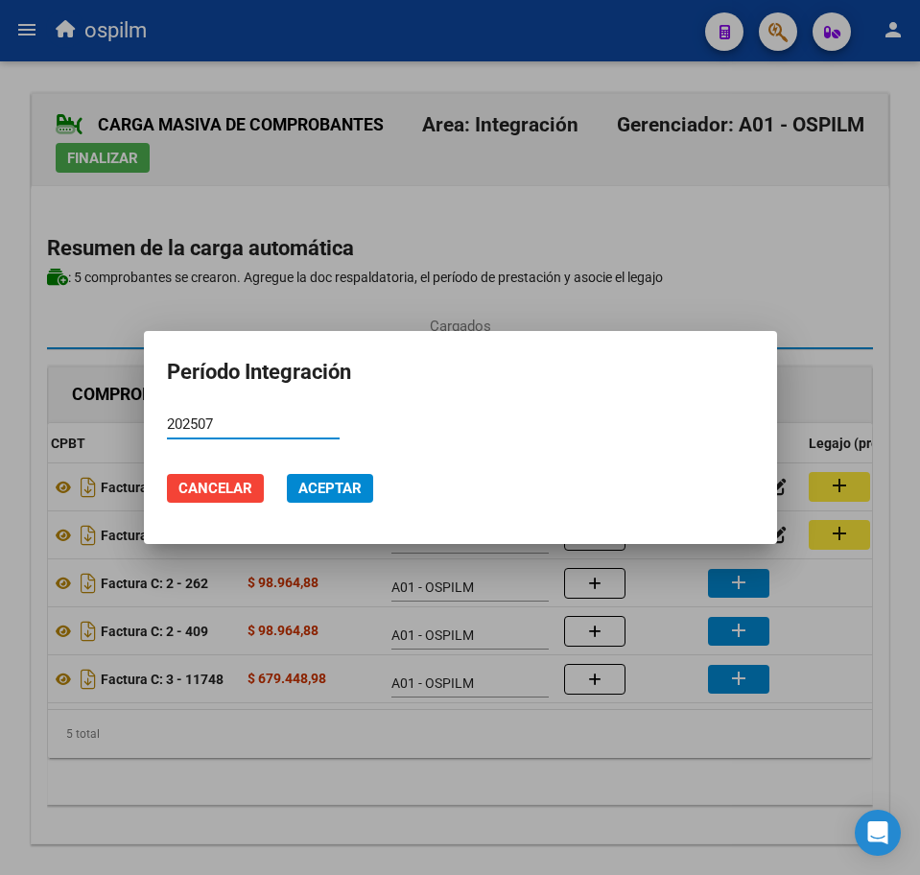
click at [339, 487] on span "Aceptar" at bounding box center [329, 488] width 63 height 17
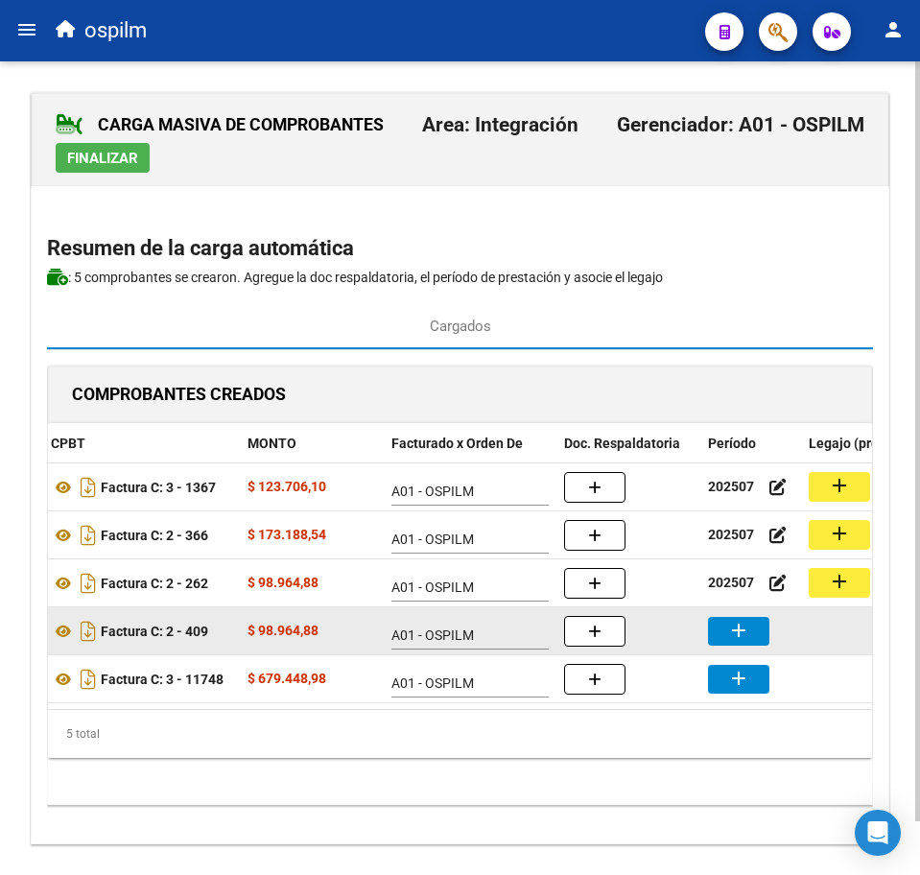
click at [743, 635] on mat-icon "add" at bounding box center [738, 630] width 23 height 23
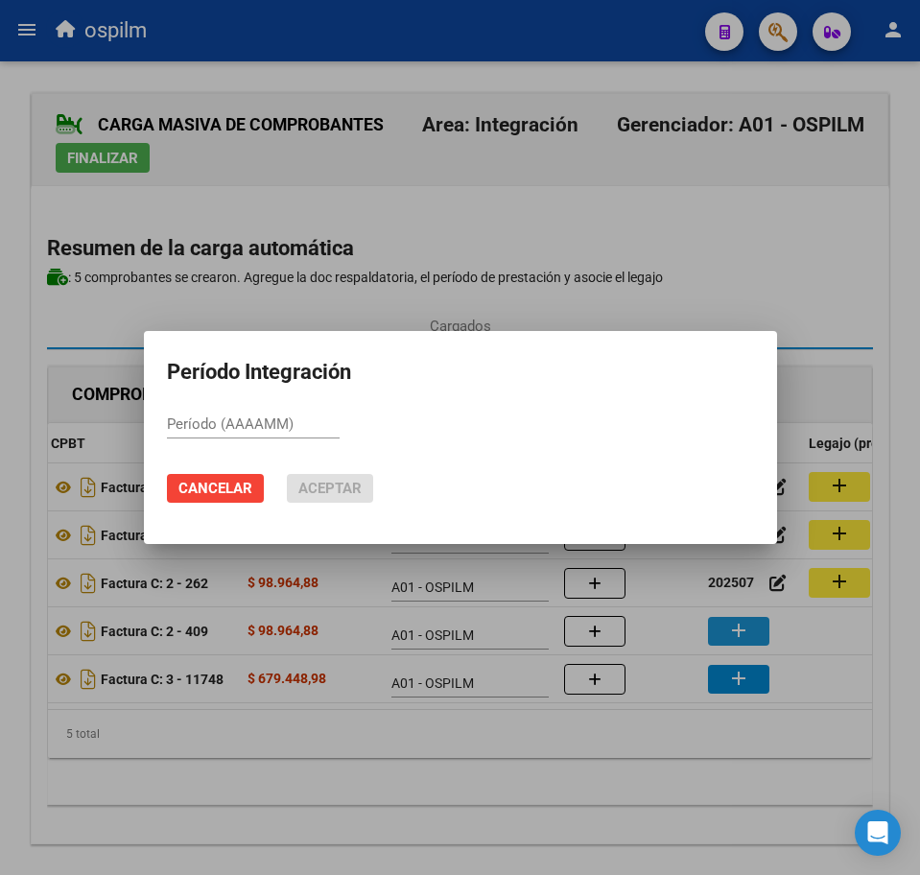
paste input "202507"
click at [348, 493] on span "Aceptar" at bounding box center [329, 488] width 63 height 17
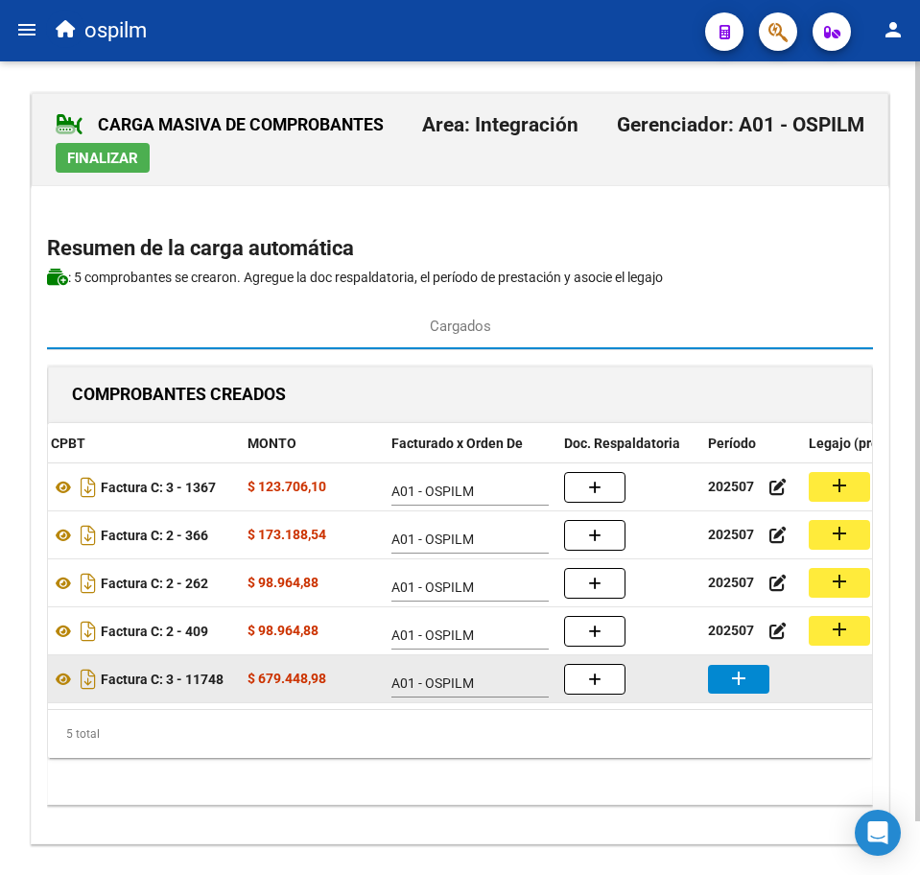
click at [743, 671] on mat-icon "add" at bounding box center [738, 678] width 23 height 23
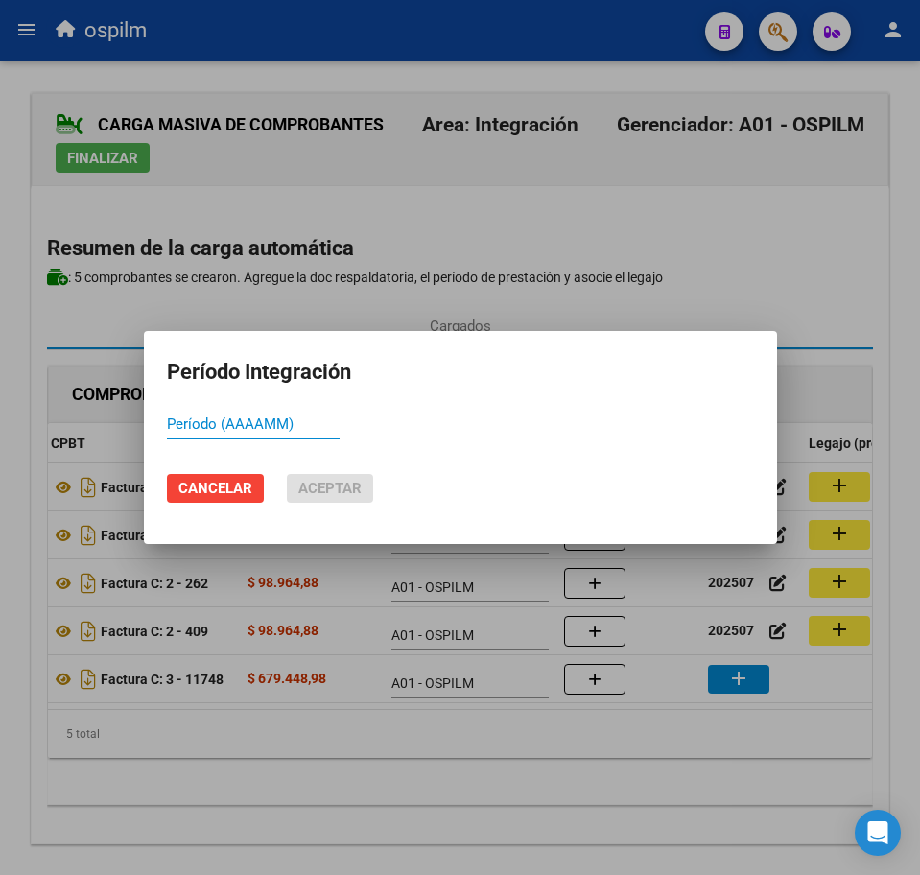
paste input "202507"
click at [349, 488] on span "Aceptar" at bounding box center [329, 488] width 63 height 17
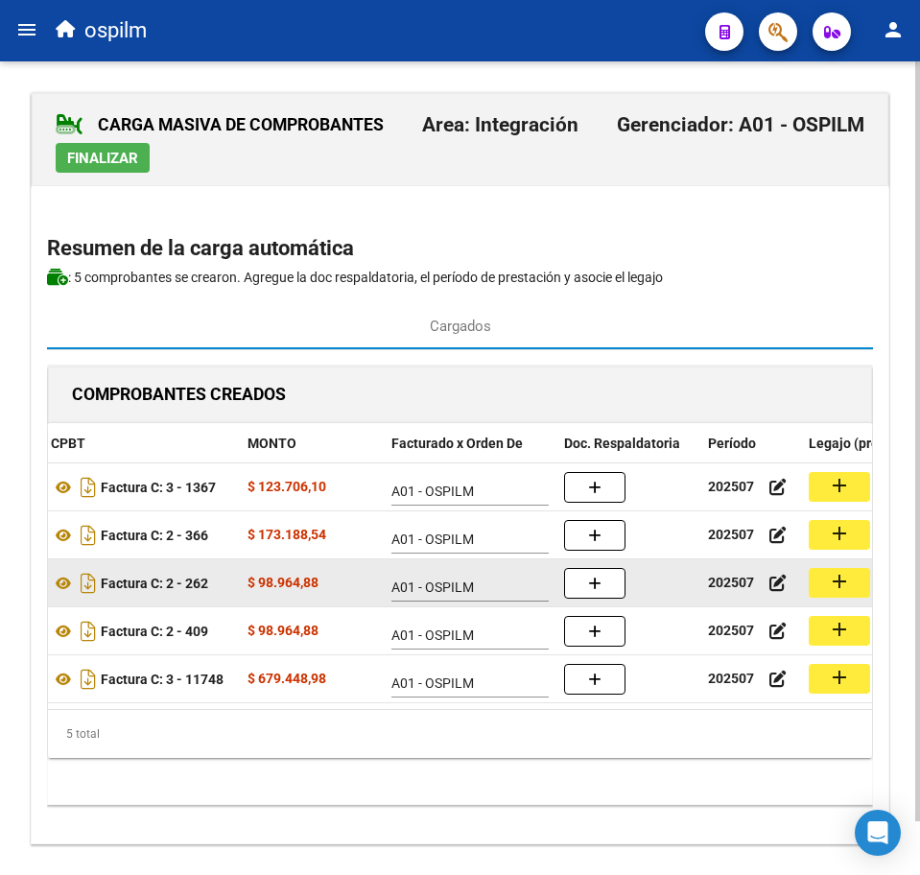
click at [833, 592] on mat-icon "add" at bounding box center [839, 581] width 23 height 23
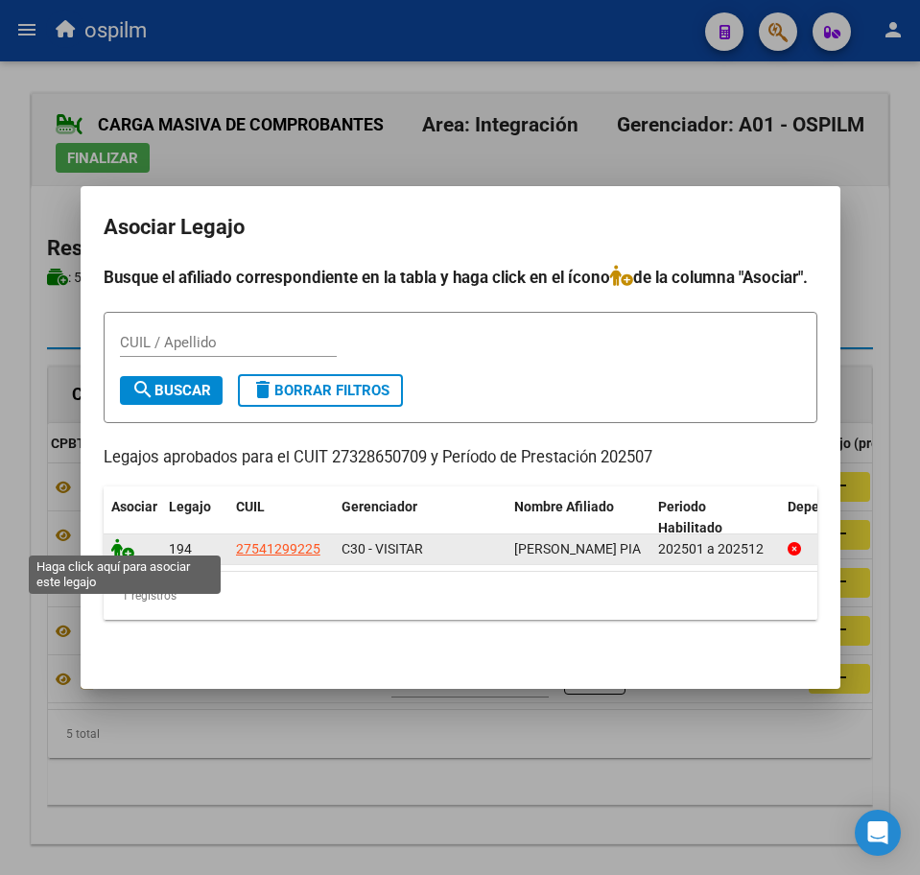
click at [123, 541] on icon at bounding box center [122, 548] width 23 height 21
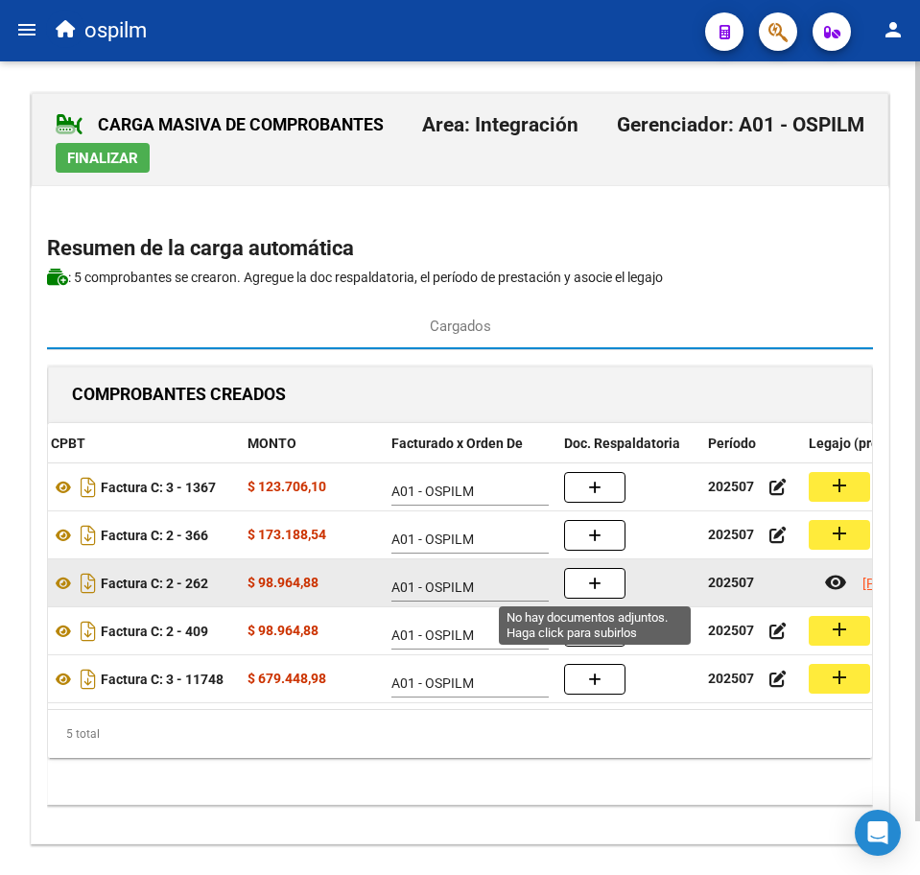
click at [606, 583] on button "button" at bounding box center [594, 583] width 61 height 31
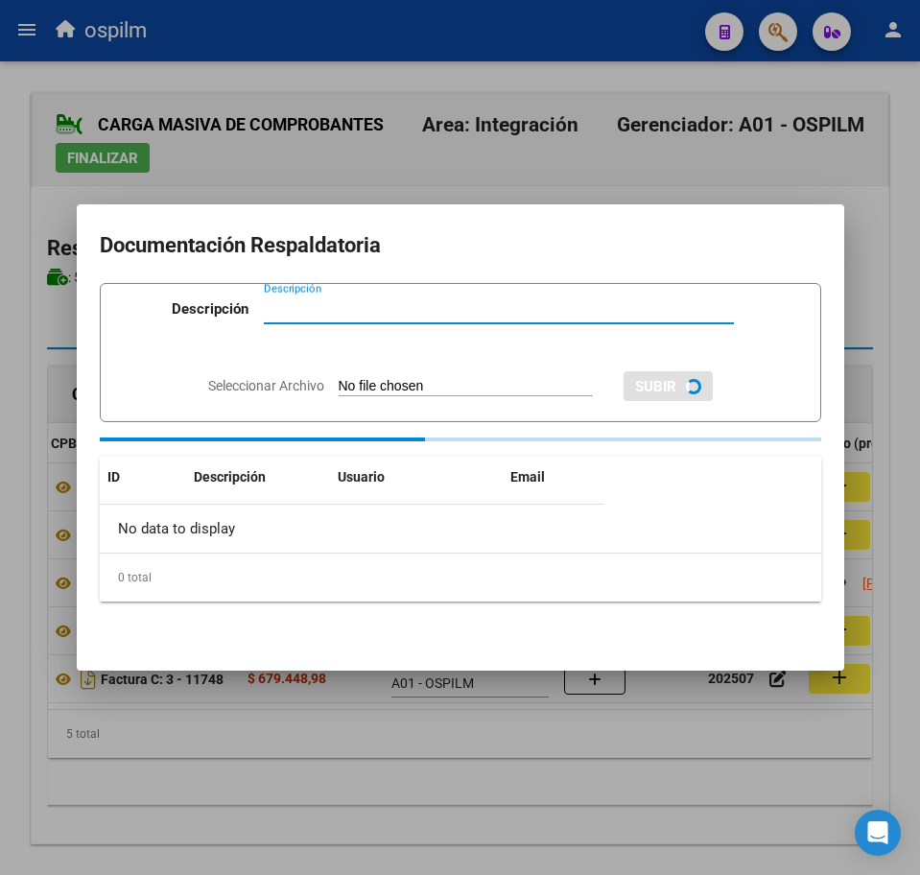
paste input "Planilla de asistencia"
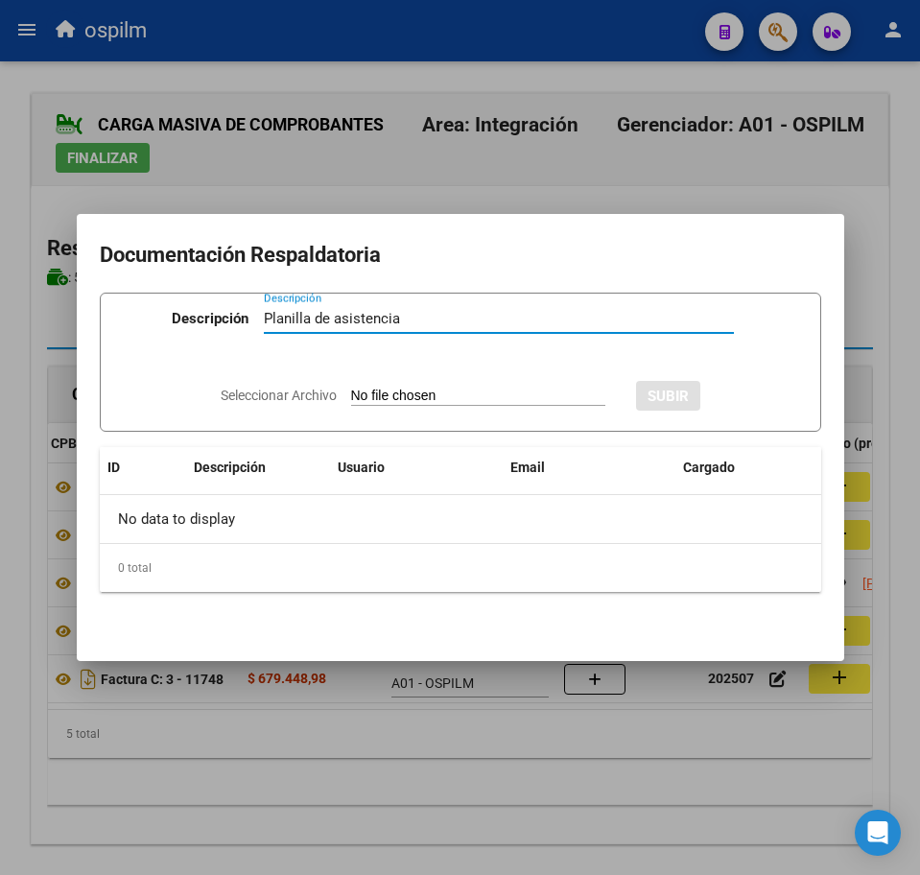
click at [422, 390] on input "Seleccionar Archivo" at bounding box center [478, 397] width 254 height 18
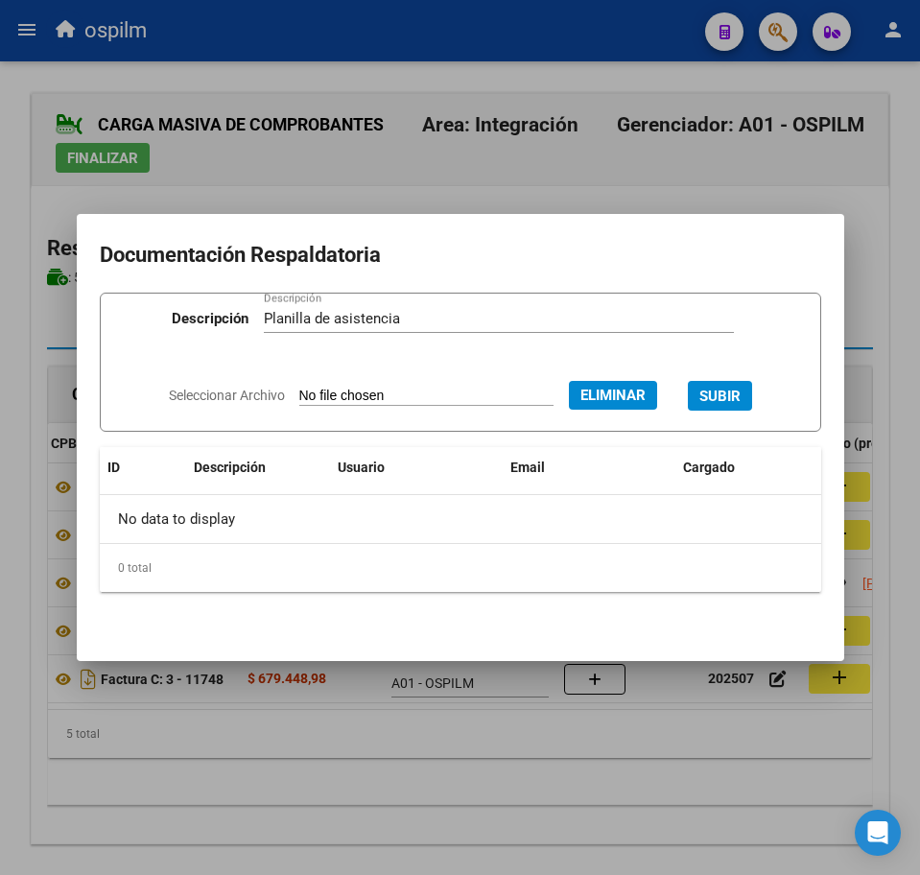
click at [736, 389] on span "SUBIR" at bounding box center [719, 396] width 41 height 17
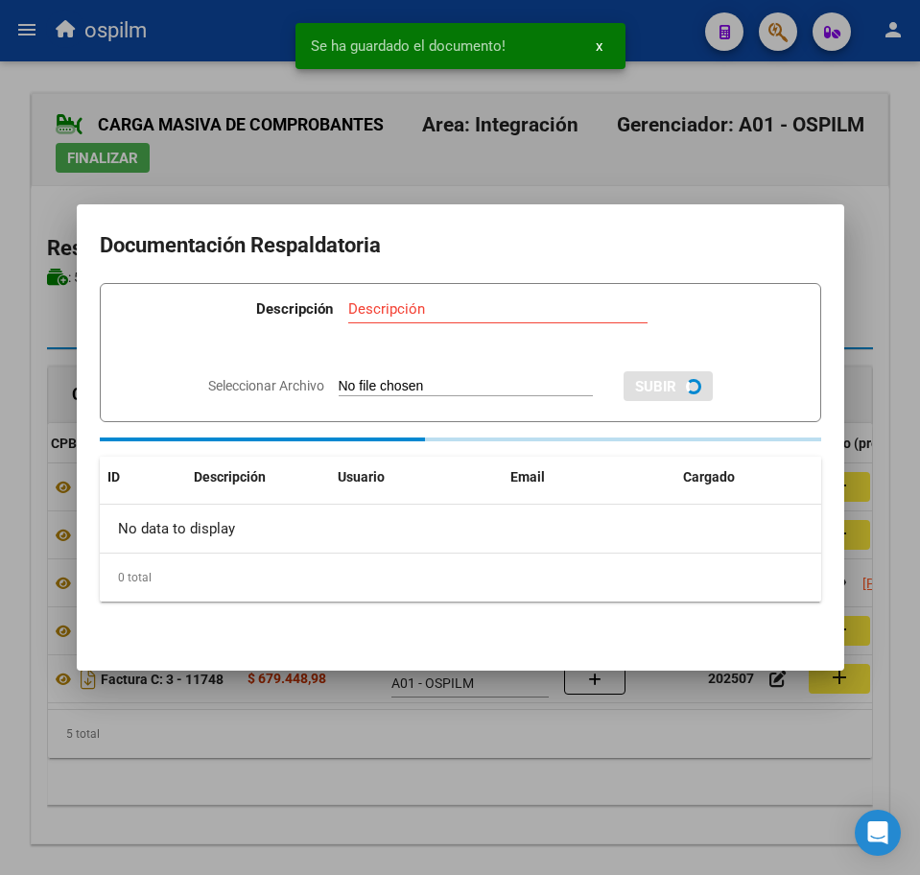
click at [505, 779] on div at bounding box center [460, 437] width 920 height 875
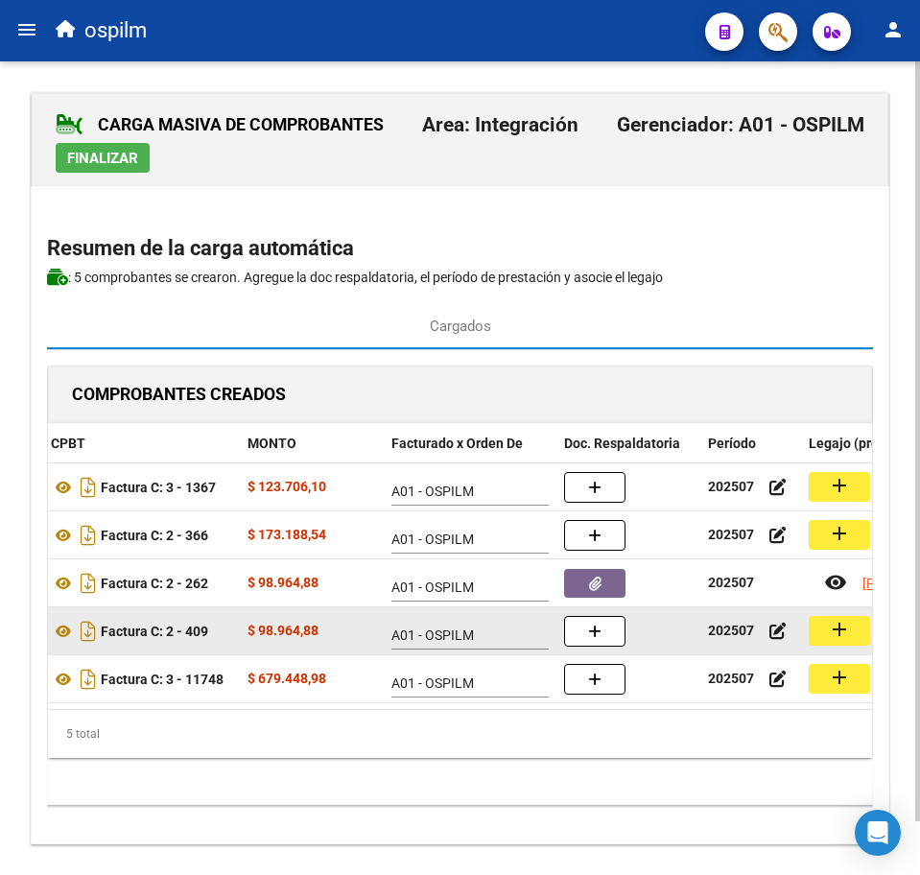
click at [840, 637] on mat-icon "add" at bounding box center [839, 629] width 23 height 23
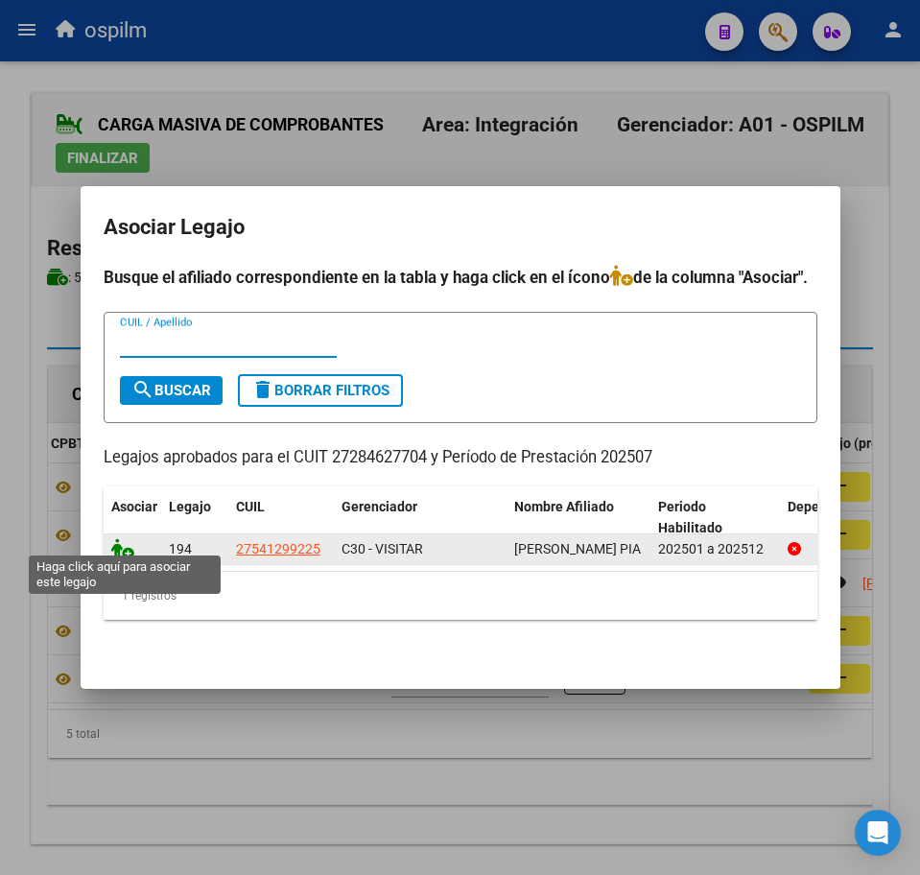
click at [123, 542] on icon at bounding box center [122, 548] width 23 height 21
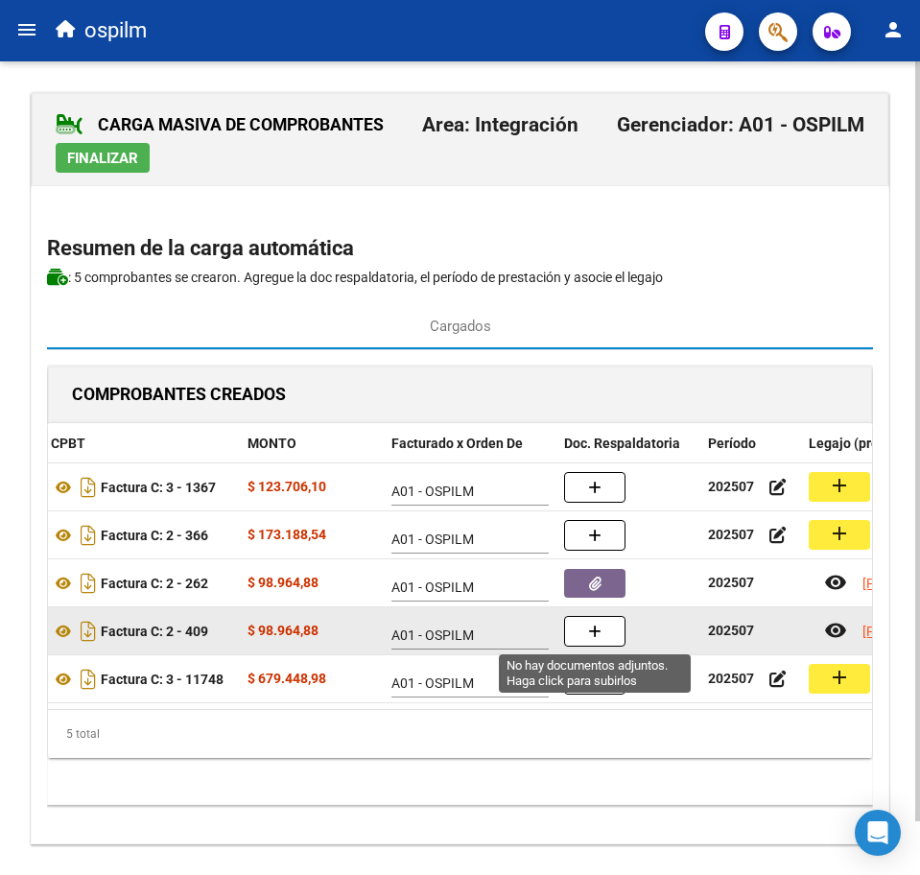
click at [596, 627] on icon "button" at bounding box center [594, 632] width 13 height 14
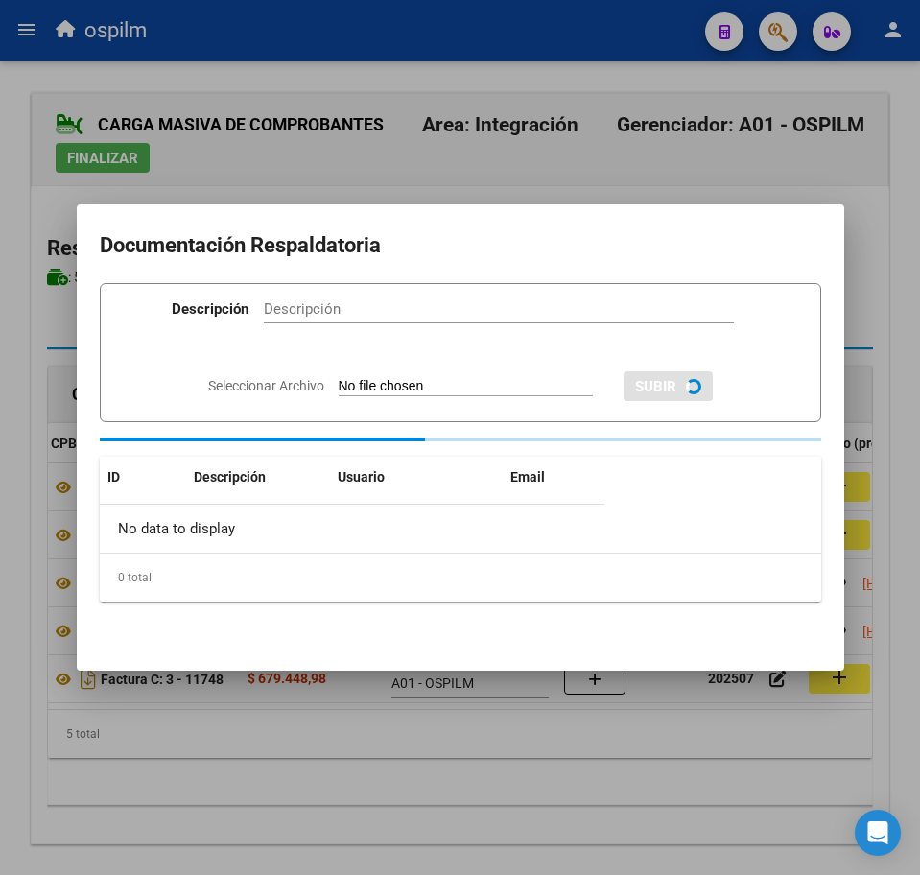
paste input "Planilla de asistencia"
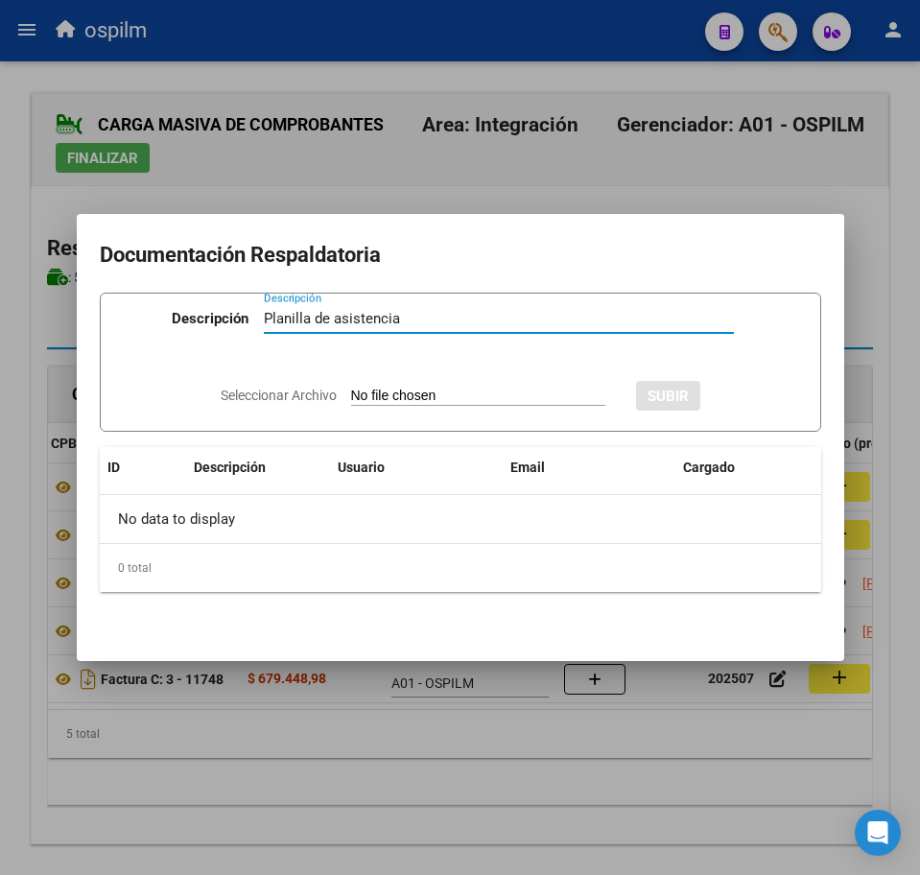
click at [351, 393] on input "Seleccionar Archivo" at bounding box center [478, 397] width 254 height 18
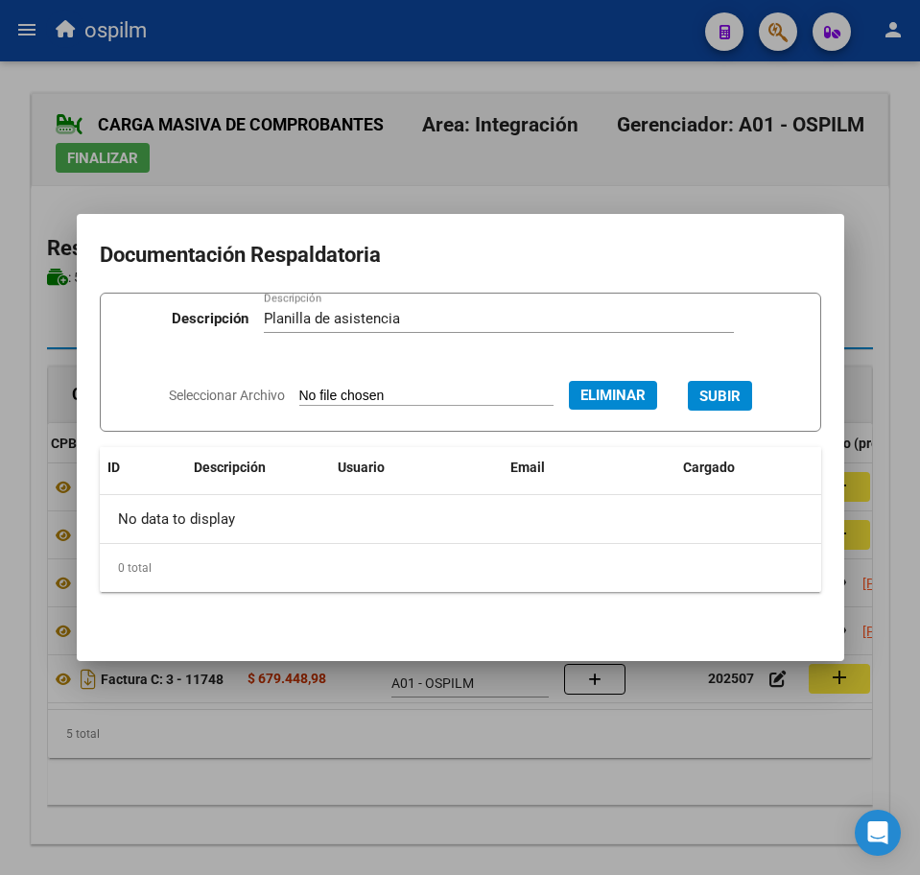
click at [741, 390] on span "SUBIR" at bounding box center [719, 396] width 41 height 17
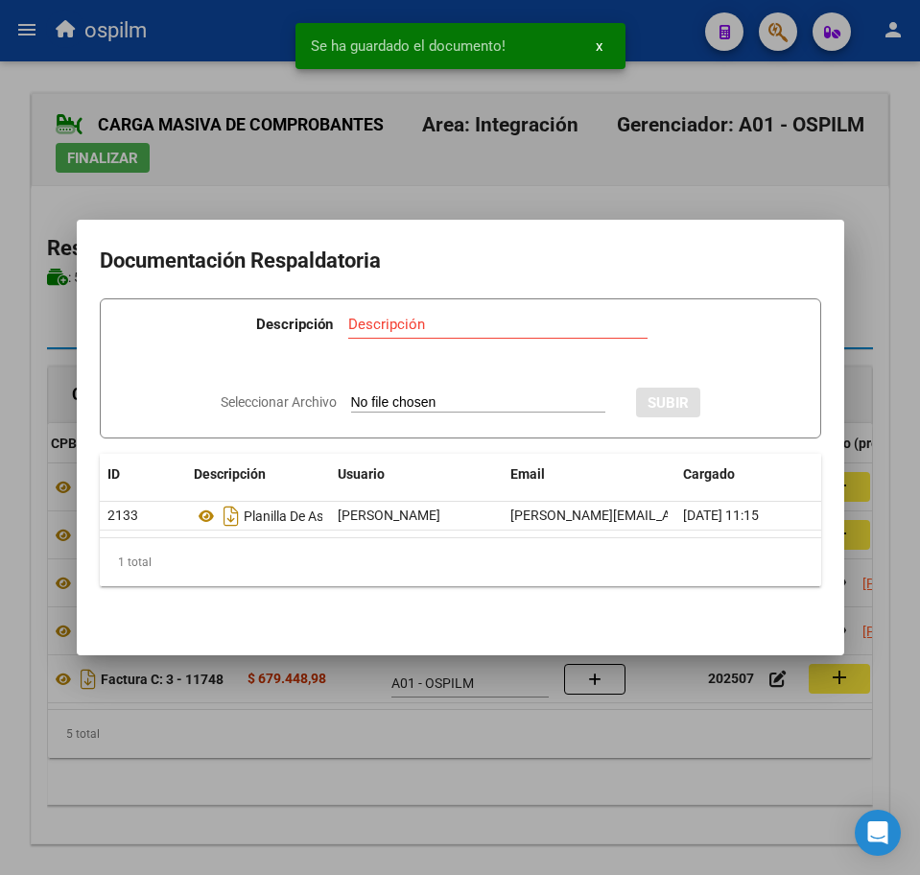
click at [418, 777] on div at bounding box center [460, 437] width 920 height 875
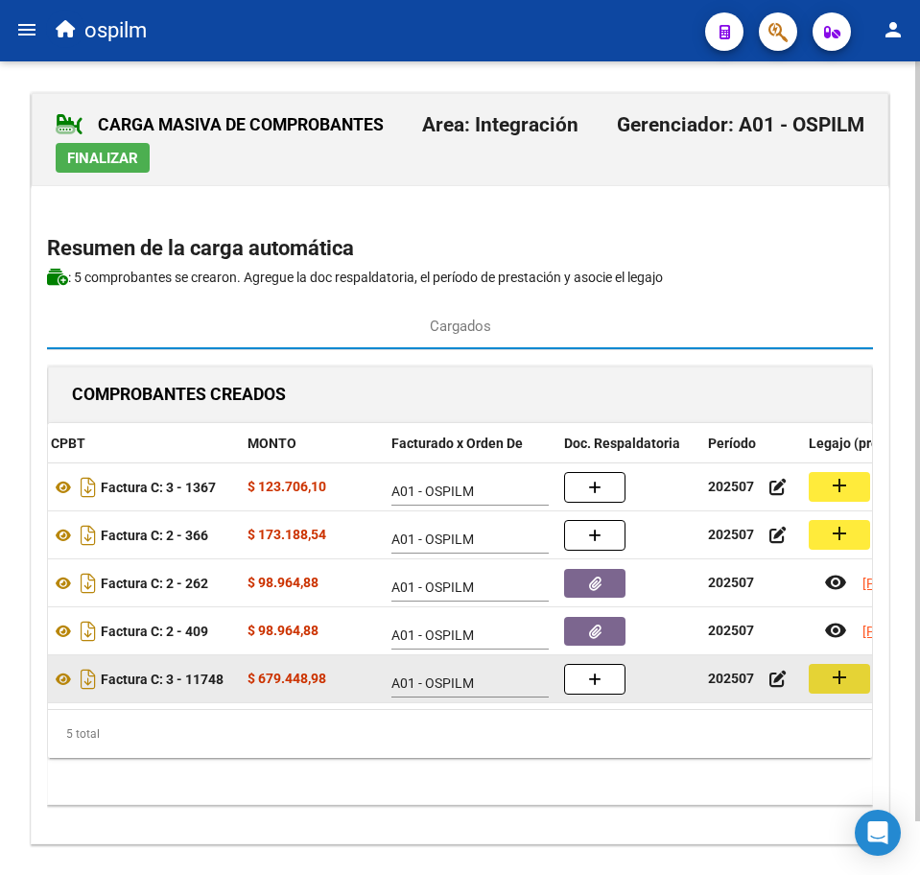
click at [841, 675] on mat-icon "add" at bounding box center [839, 677] width 23 height 23
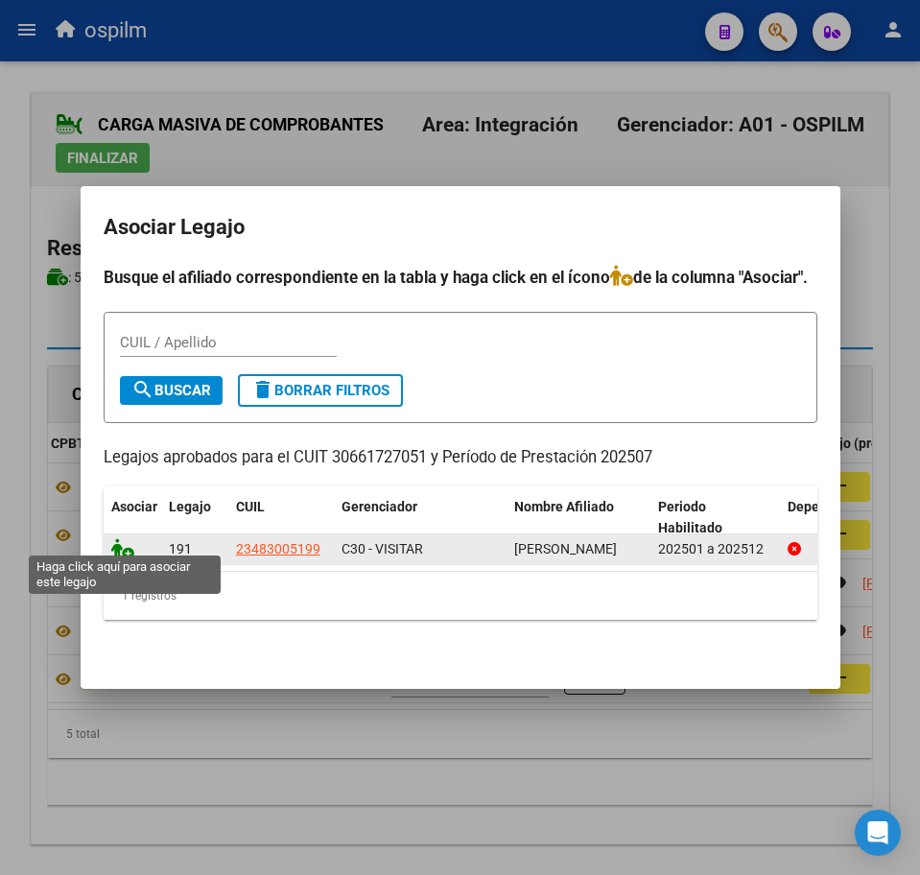
click at [117, 546] on icon at bounding box center [122, 548] width 23 height 21
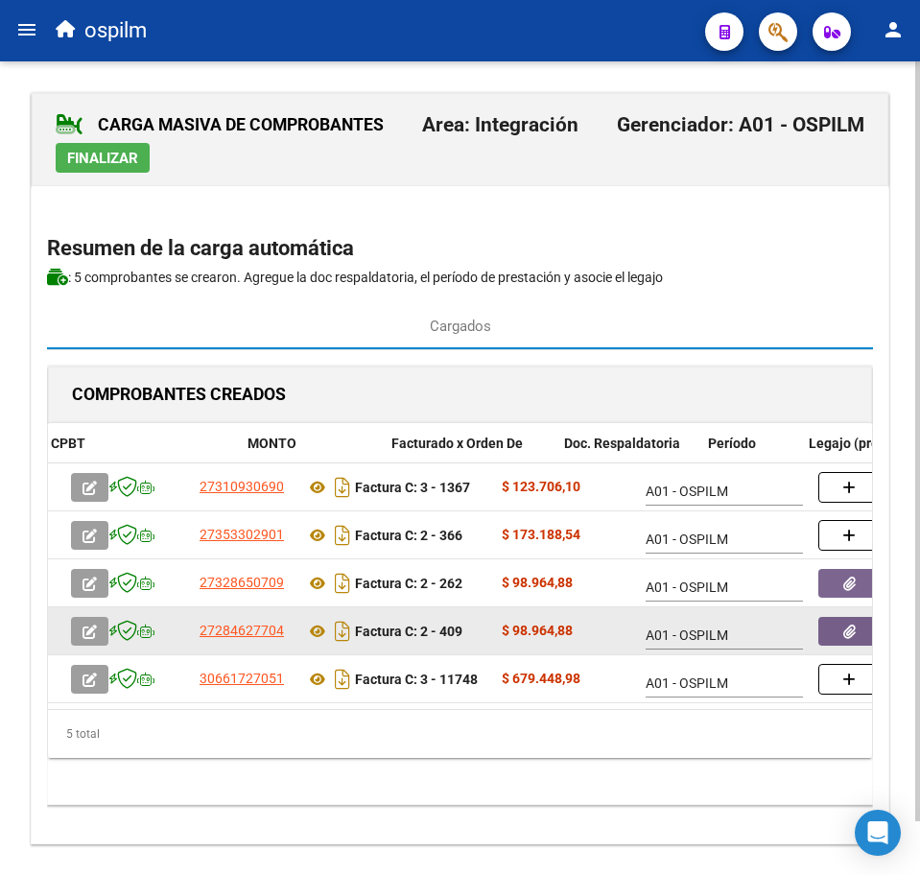
scroll to position [0, 254]
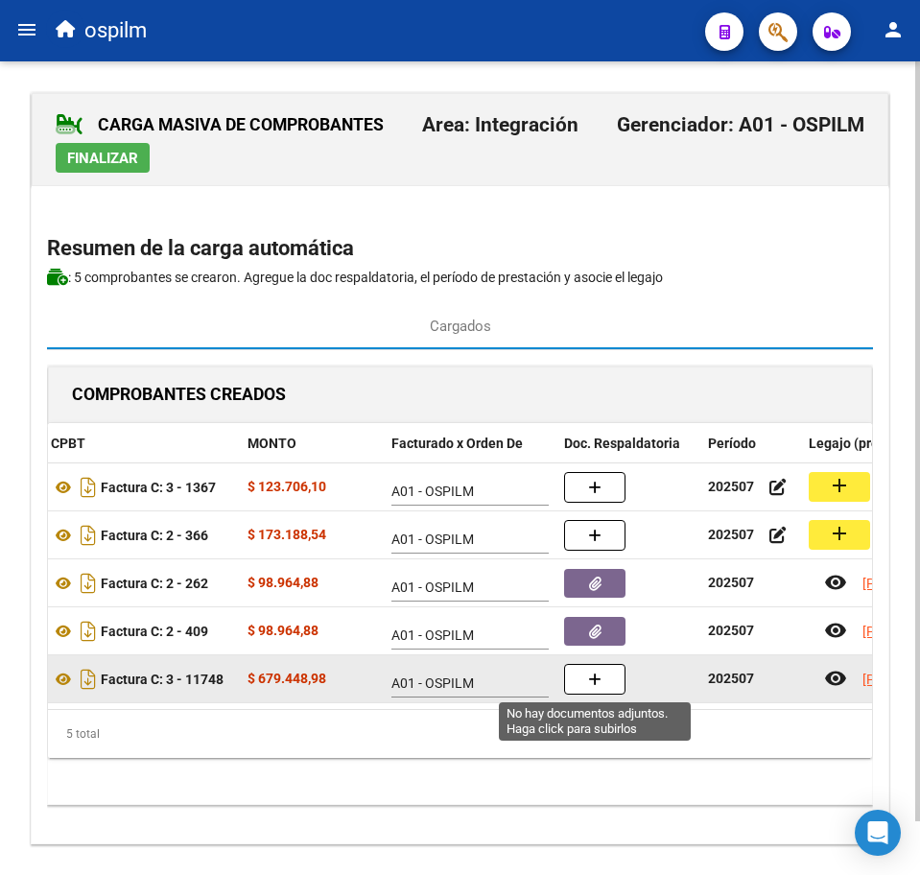
click at [596, 686] on icon "button" at bounding box center [594, 680] width 13 height 14
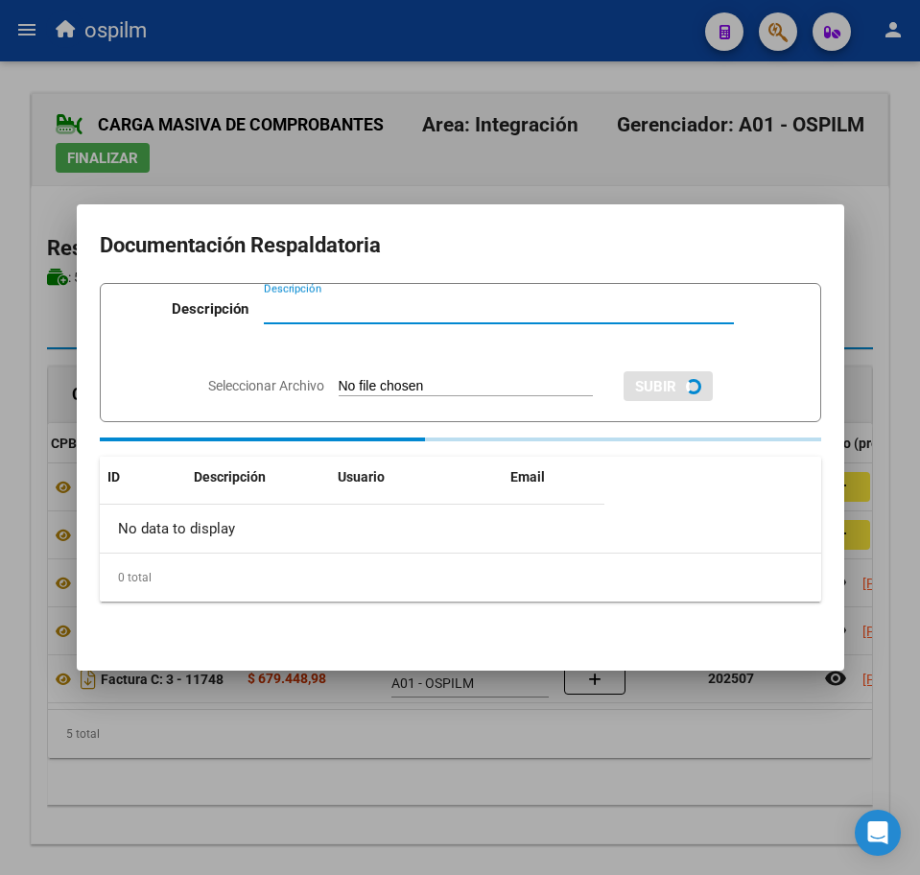
paste input "Planilla de asistencia"
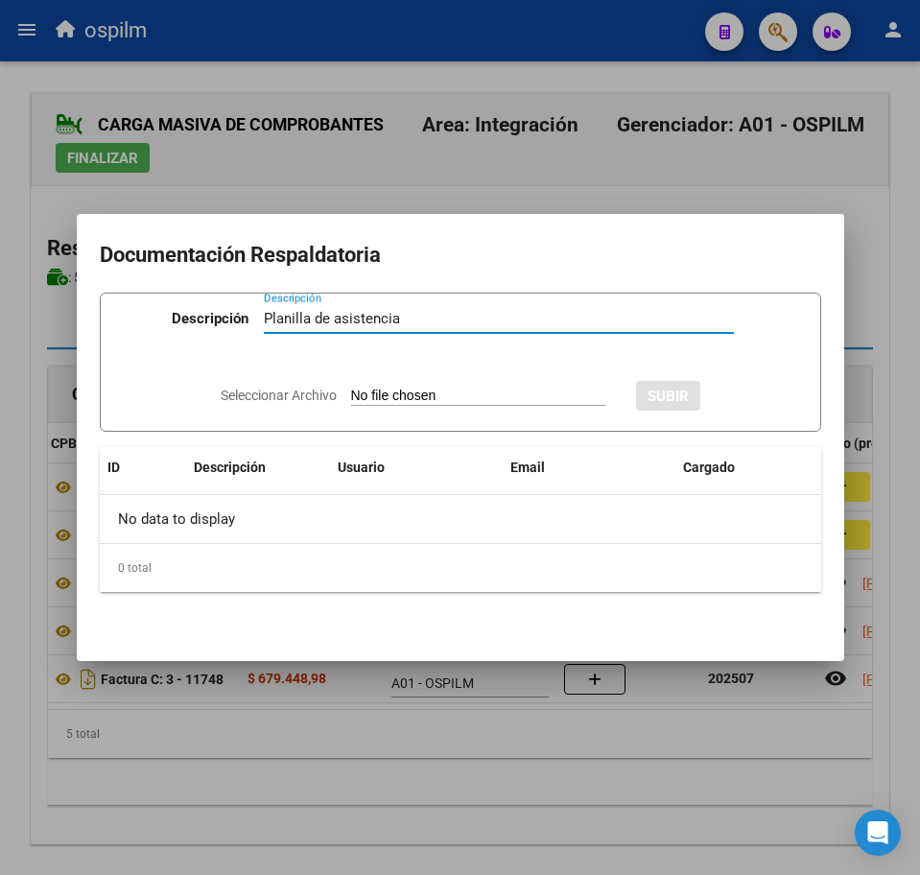
type input "Planilla de asistencia"
click at [361, 389] on input "Seleccionar Archivo" at bounding box center [478, 397] width 254 height 18
type input "C:\fakepath\PEREZ SANTIAGO TOMAS_202507_013_N_INSTITUTO JHAITI SRL_PA.PDF"
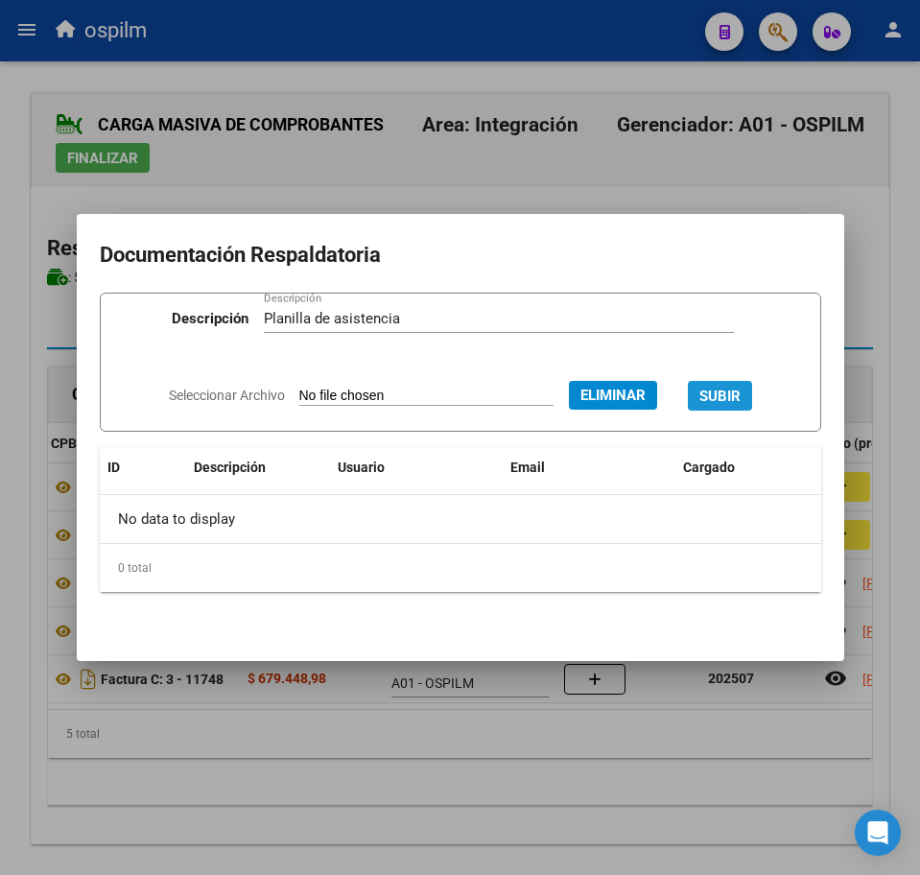
click at [741, 389] on span "SUBIR" at bounding box center [719, 396] width 41 height 17
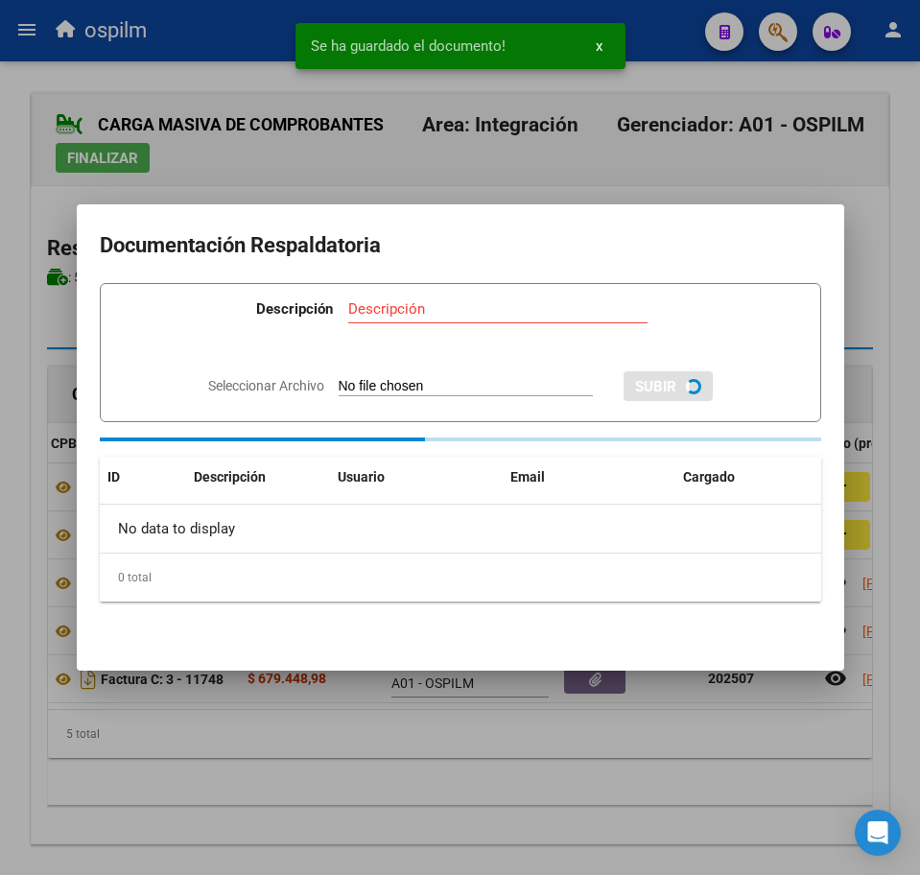
click at [497, 775] on div at bounding box center [460, 437] width 920 height 875
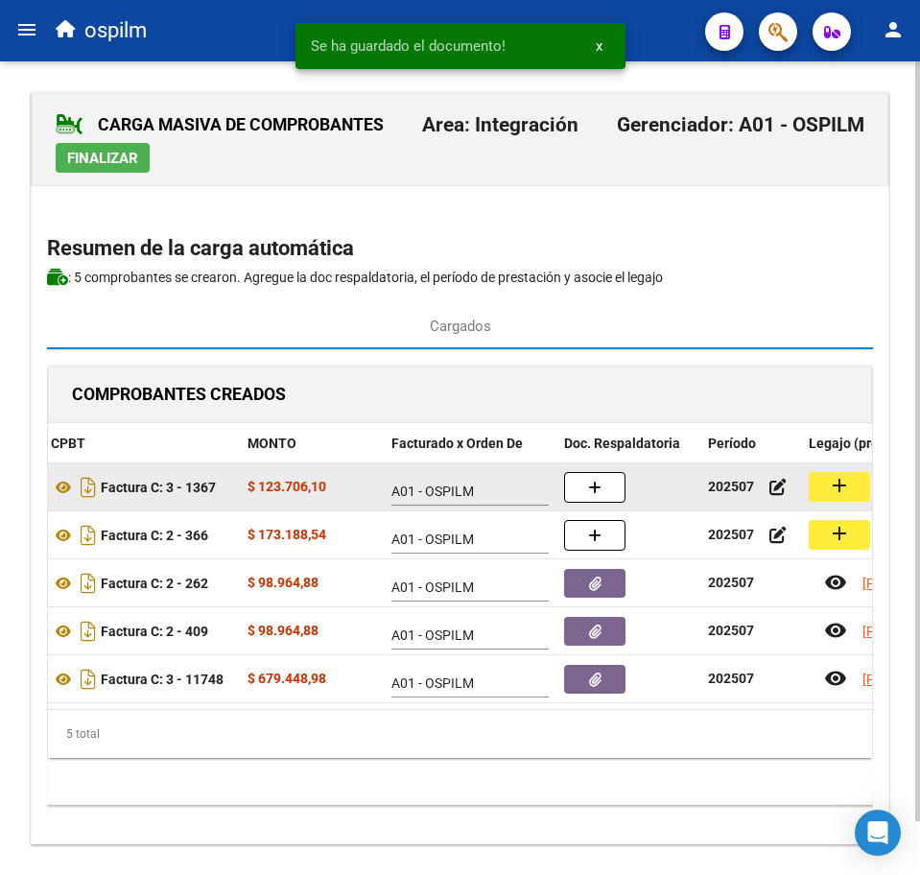
click at [854, 486] on button "add" at bounding box center [839, 487] width 61 height 30
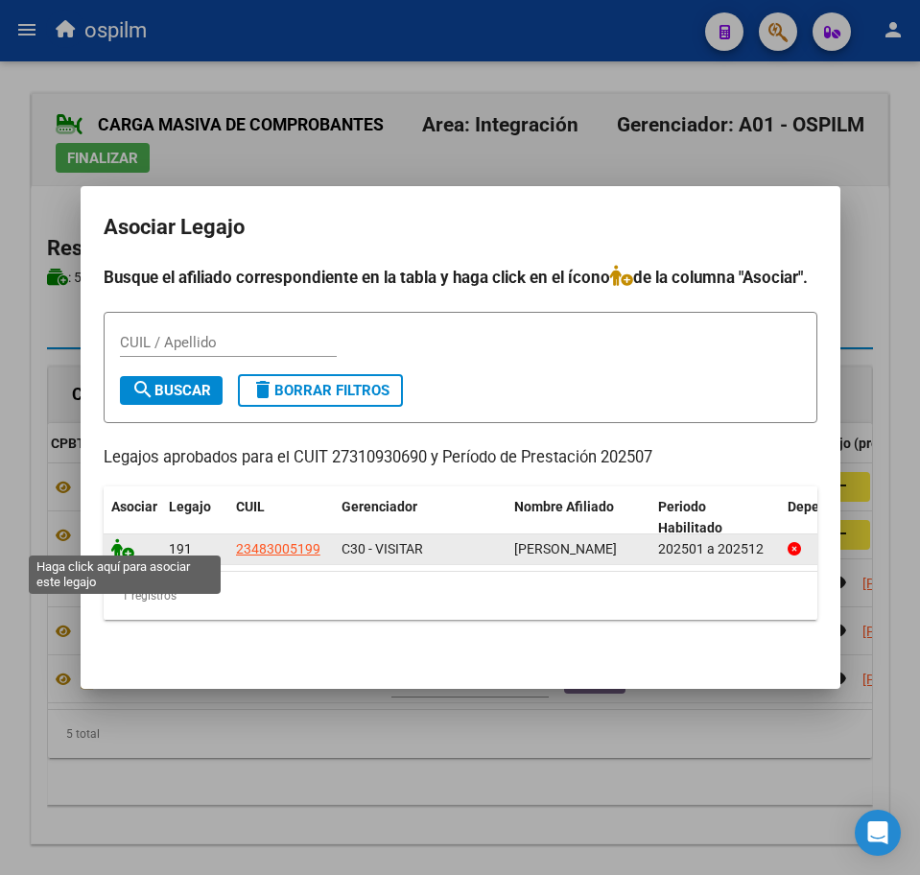
click at [117, 540] on icon at bounding box center [122, 548] width 23 height 21
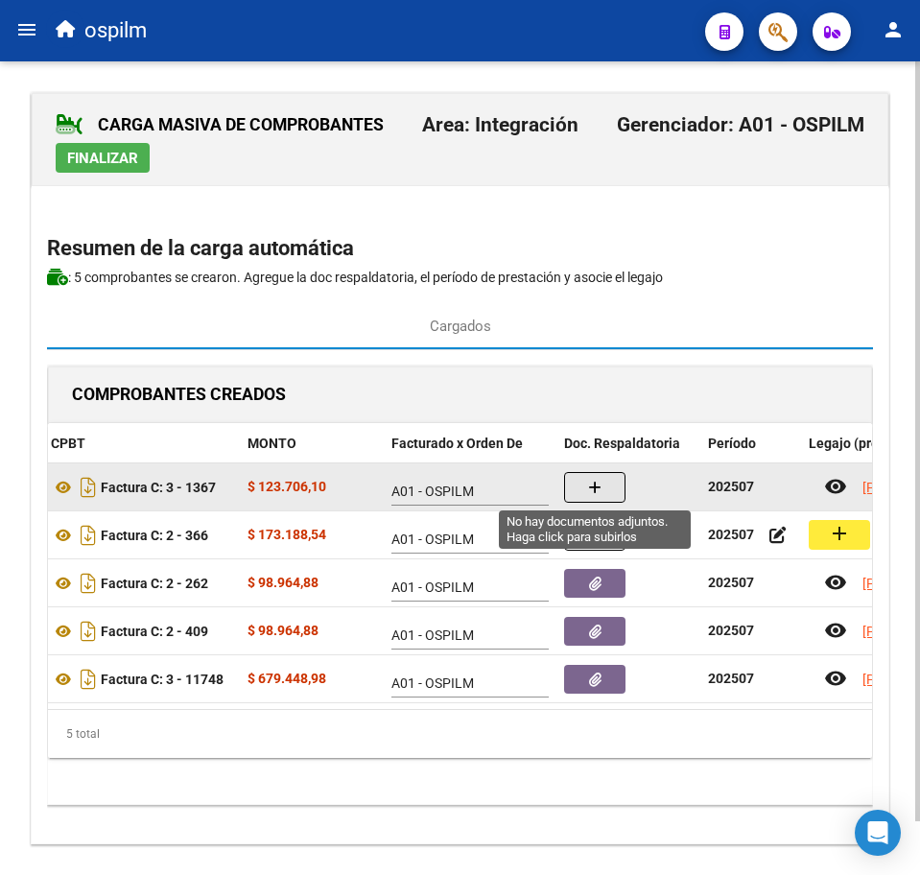
click at [595, 485] on icon "button" at bounding box center [594, 488] width 13 height 14
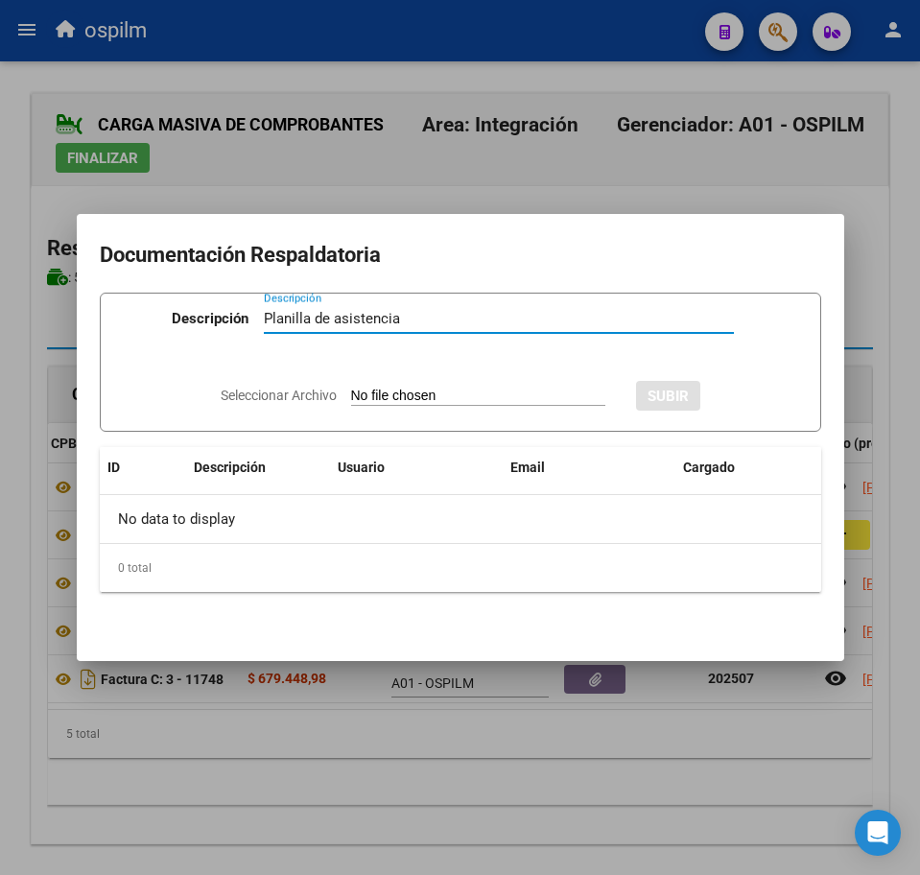
type input "Planilla de asistencia"
click at [408, 390] on input "Seleccionar Archivo" at bounding box center [478, 397] width 254 height 18
type input "C:\fakepath\PEREZ SANTIAGO TOMAS_202507_090_N_DIEGUEZ LUCIANA_PA.pdf"
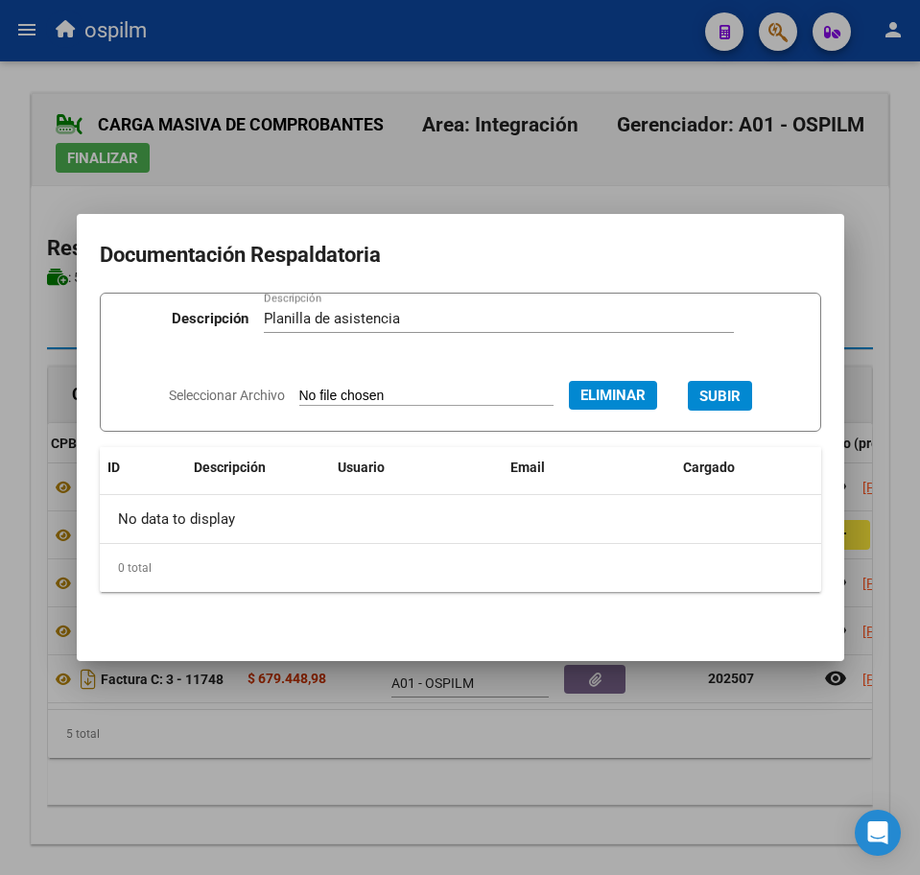
click at [714, 395] on button "SUBIR" at bounding box center [720, 396] width 64 height 30
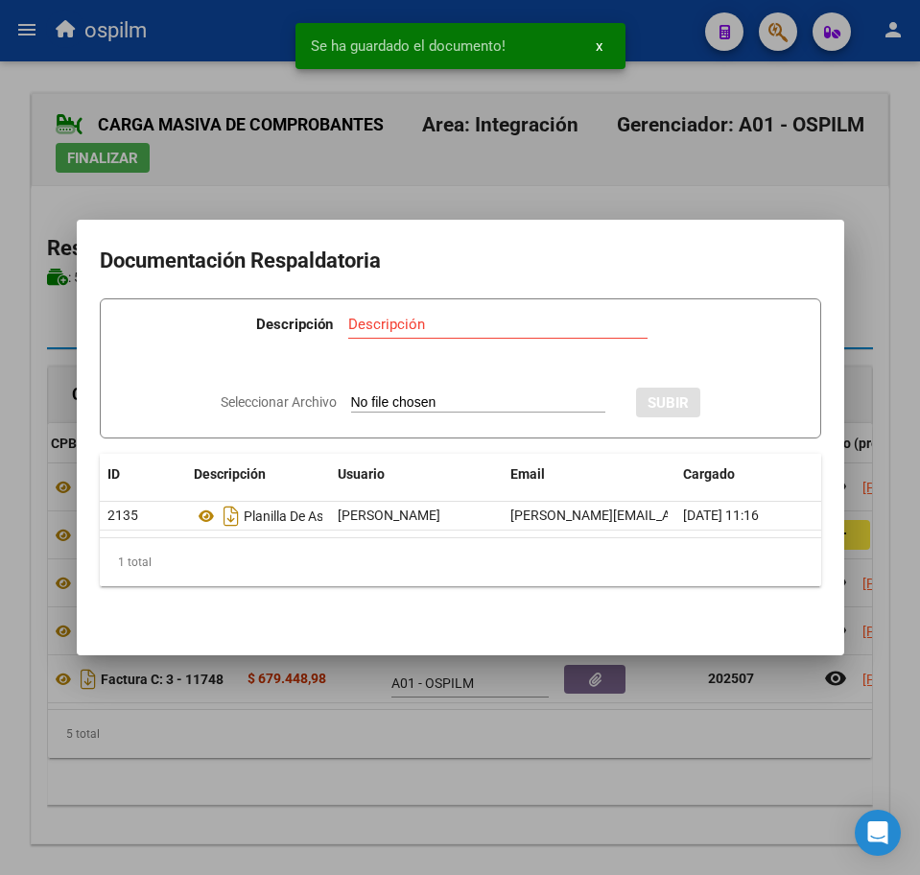
click at [424, 698] on div at bounding box center [460, 437] width 920 height 875
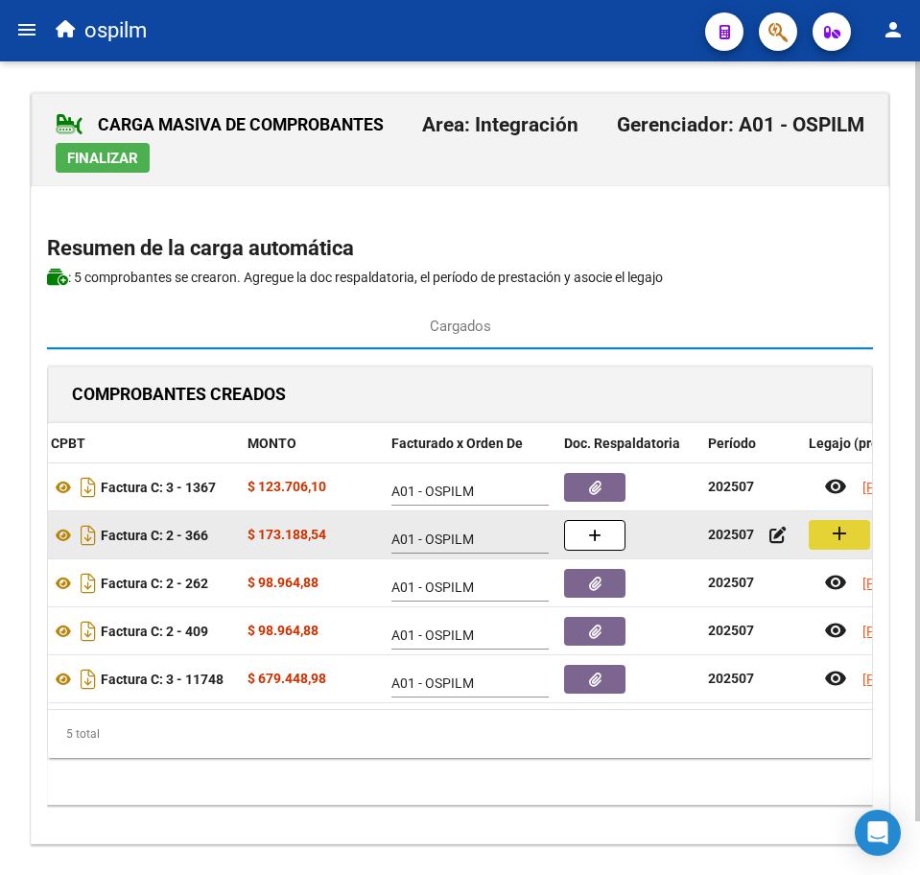
click at [816, 533] on button "add" at bounding box center [839, 535] width 61 height 30
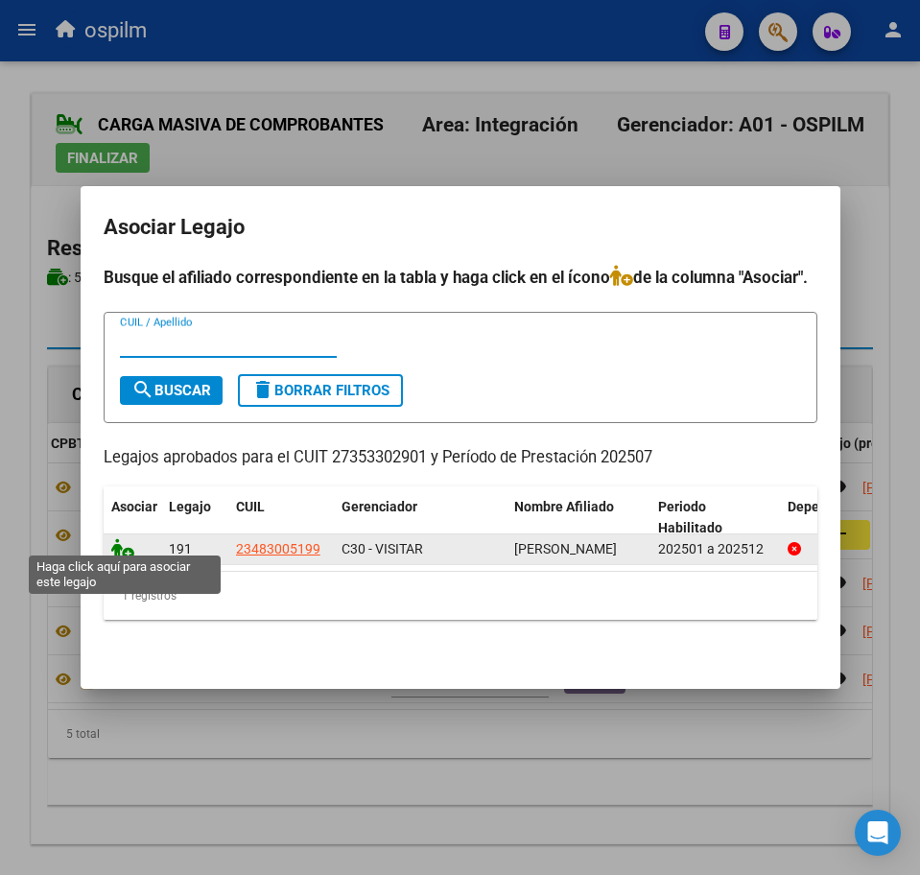
click at [129, 545] on icon at bounding box center [122, 548] width 23 height 21
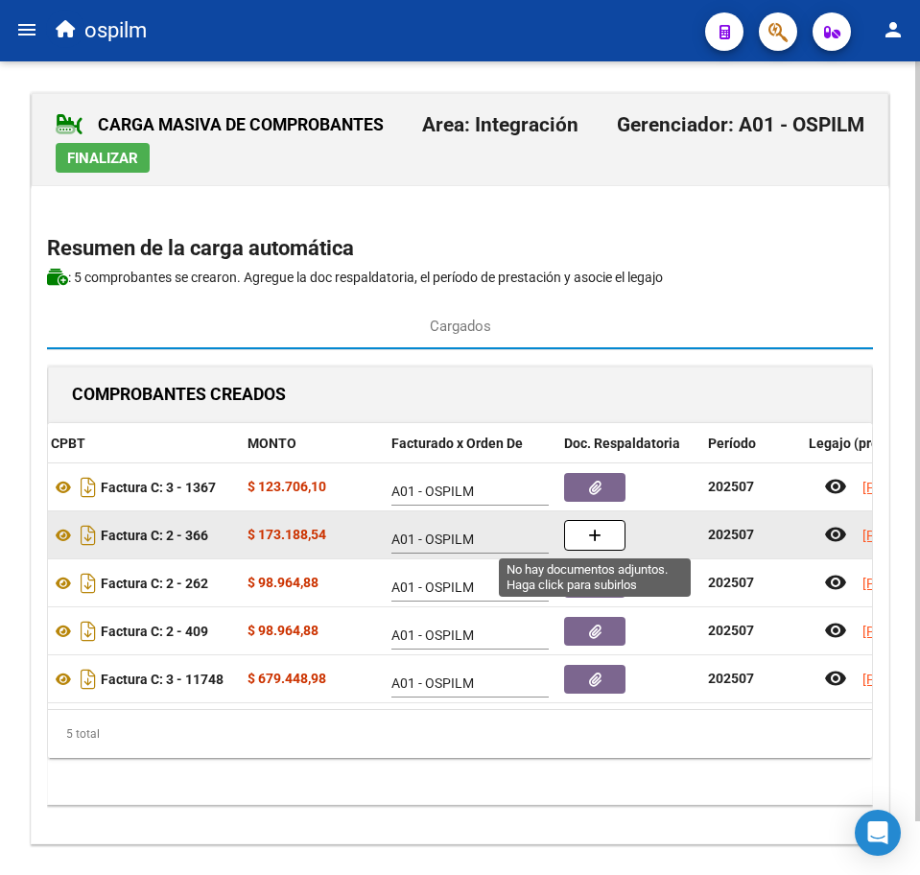
click at [609, 526] on button "button" at bounding box center [594, 535] width 61 height 31
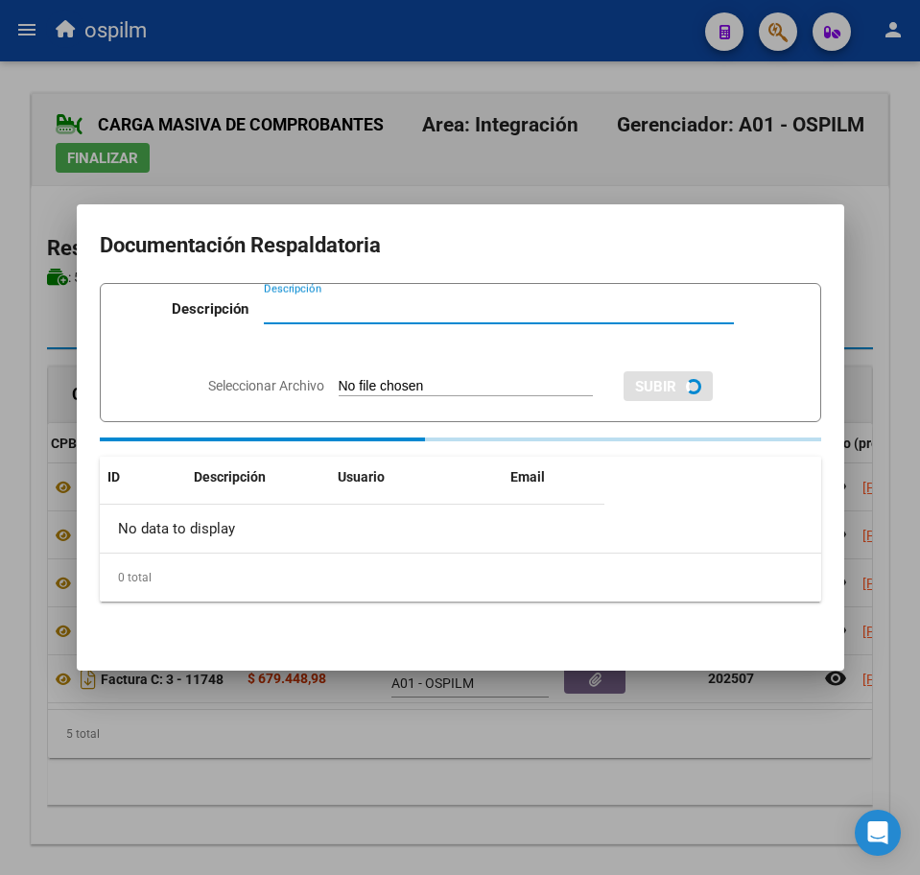
paste input "Planilla de asistencia"
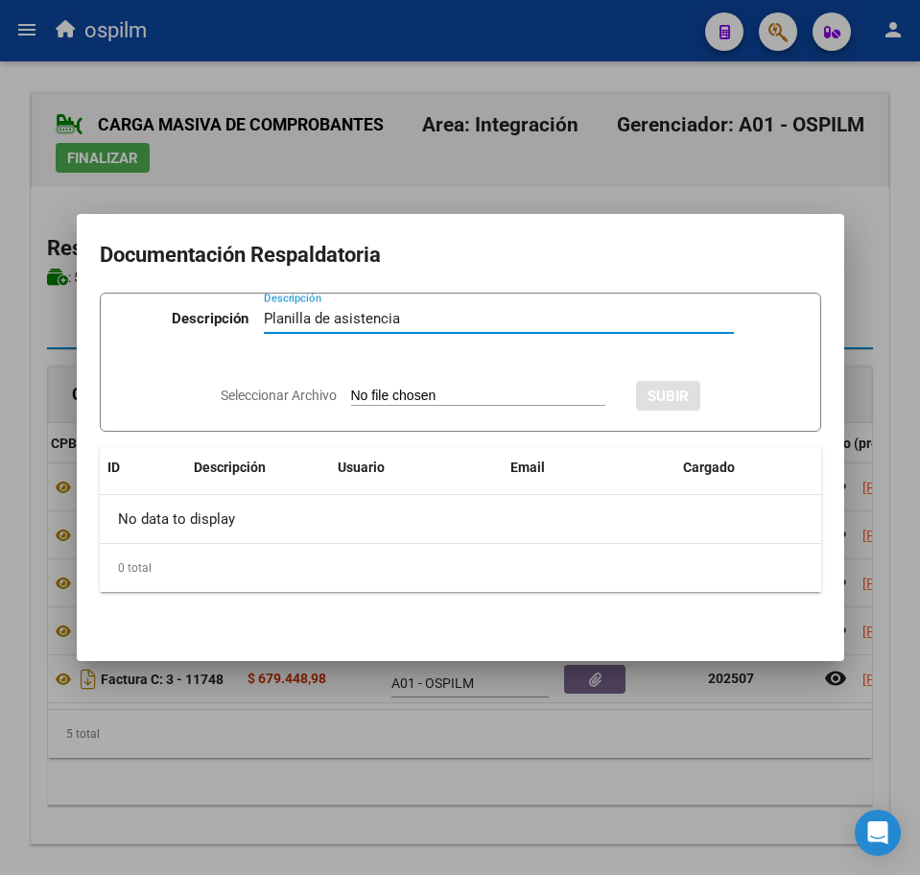
type input "Planilla de asistencia"
click at [441, 398] on input "Seleccionar Archivo" at bounding box center [478, 397] width 254 height 18
type input "C:\fakepath\PEREZ SANTIAGO TOMAS_202507_090_N_GONZALEZ BENTANCOR VERONICA_PA.pdf"
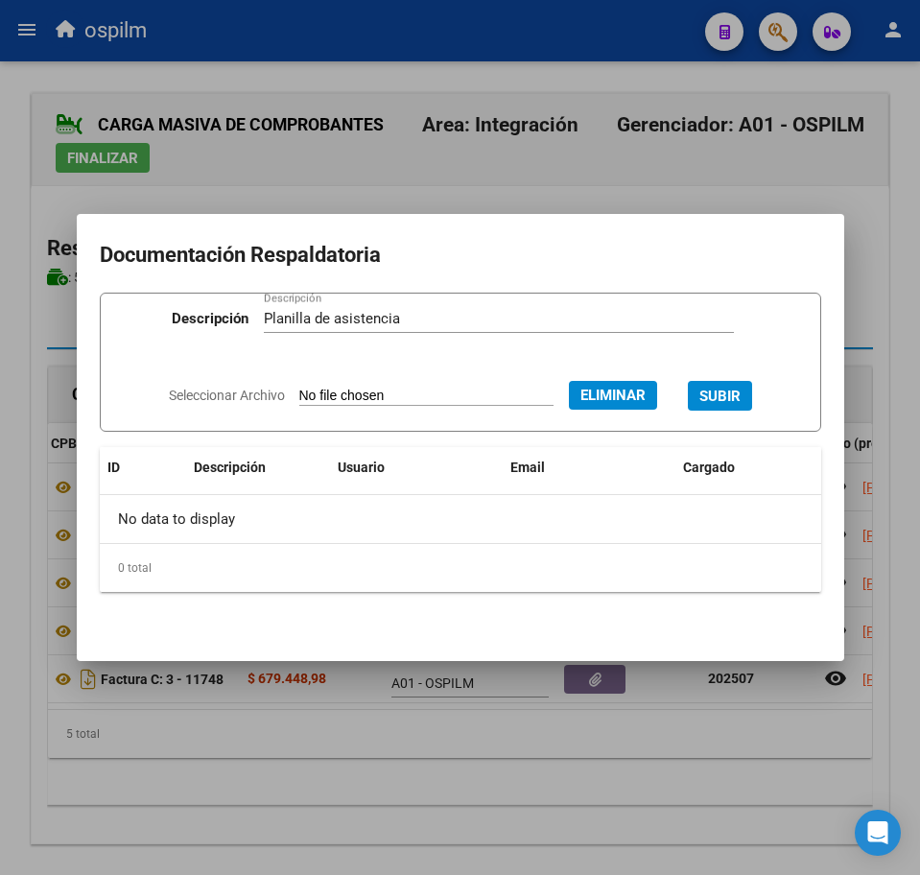
click at [752, 397] on button "SUBIR" at bounding box center [720, 396] width 64 height 30
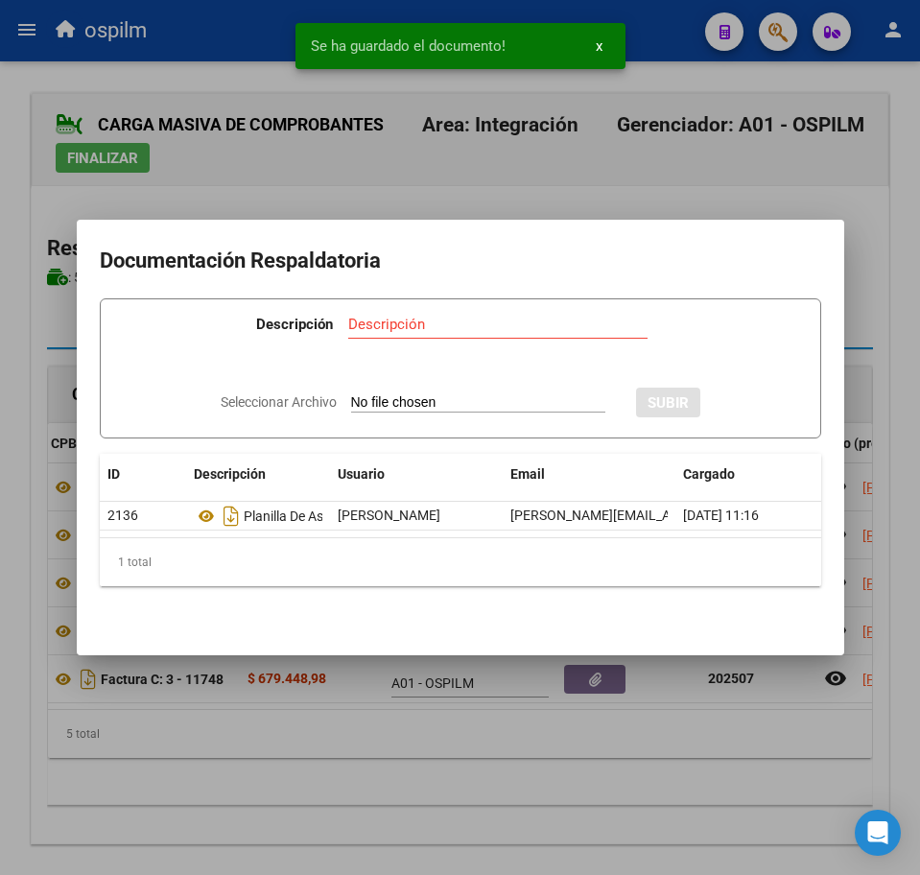
click at [313, 776] on div at bounding box center [460, 437] width 920 height 875
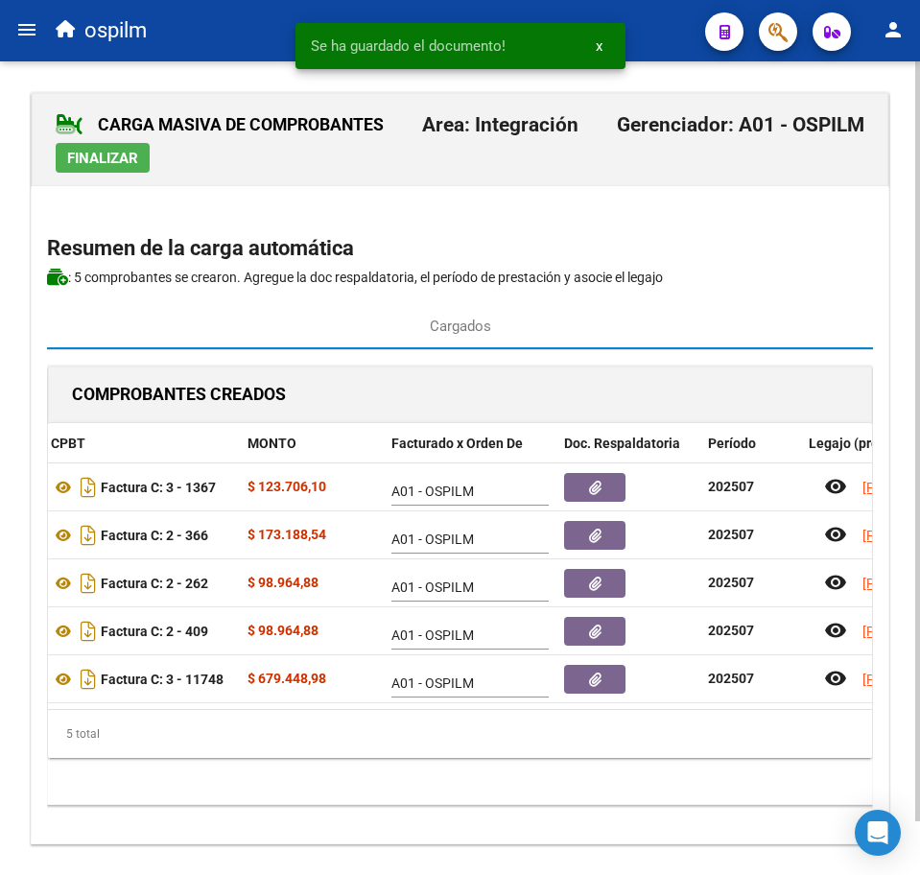
click at [82, 165] on button "Finalizar" at bounding box center [103, 158] width 94 height 30
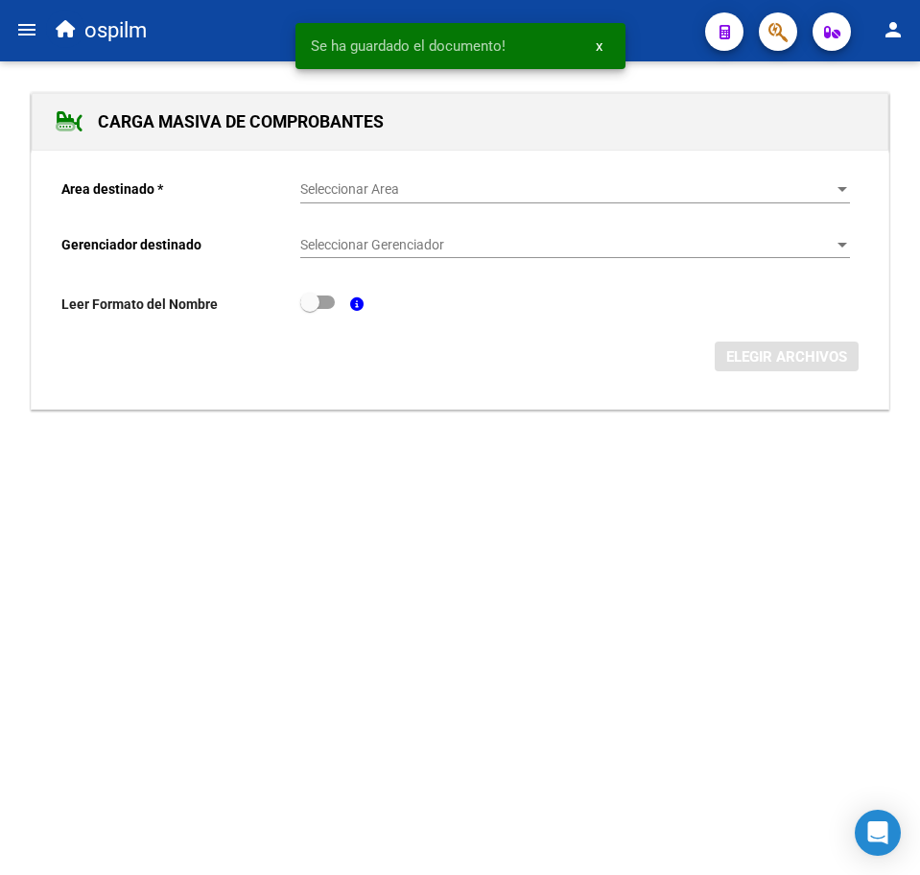
click at [461, 184] on span "Seleccionar Area" at bounding box center [566, 189] width 532 height 16
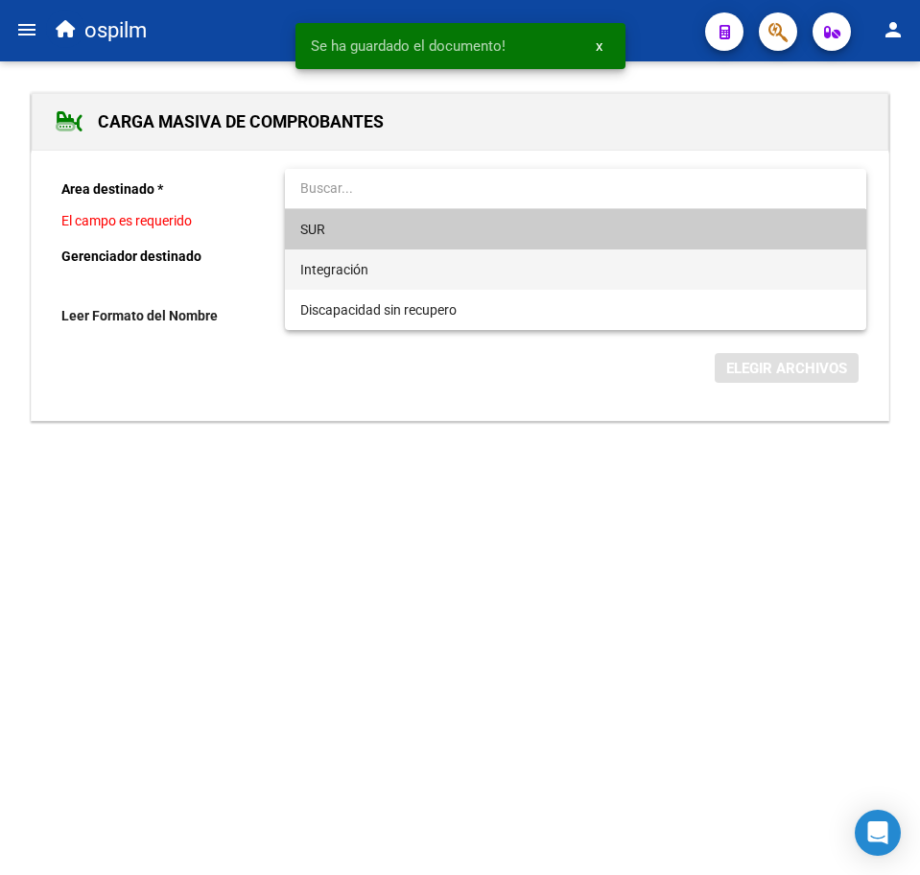
click at [455, 269] on span "Integración" at bounding box center [575, 269] width 550 height 40
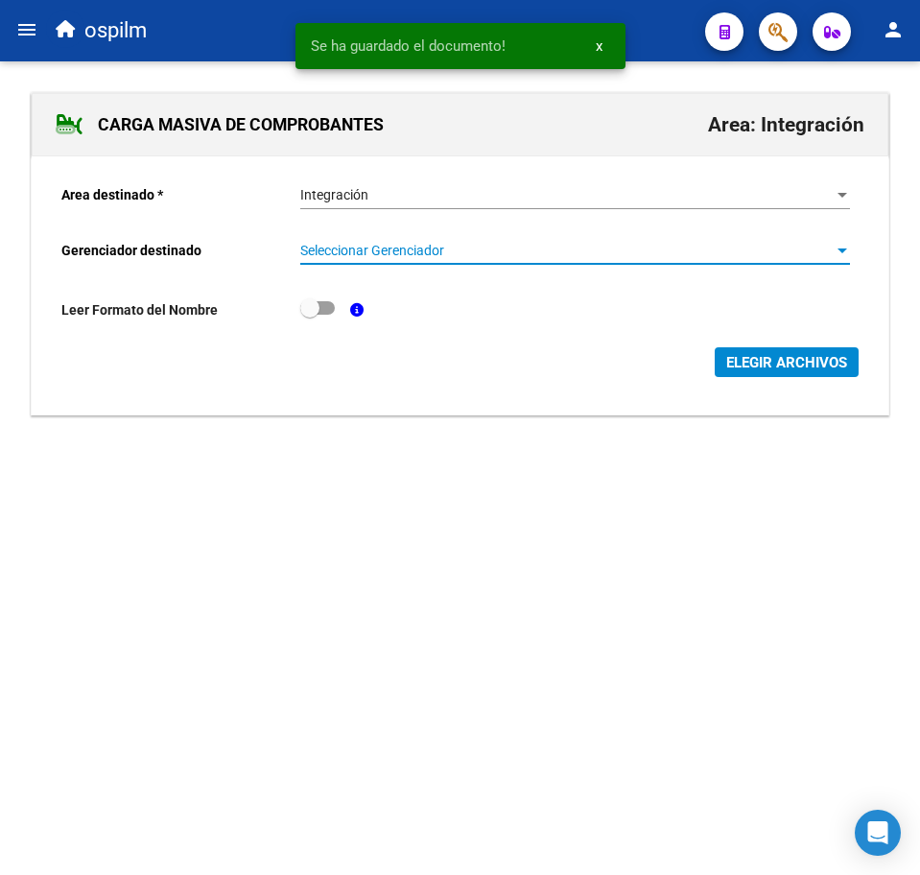
click at [453, 252] on span "Seleccionar Gerenciador" at bounding box center [566, 251] width 532 height 16
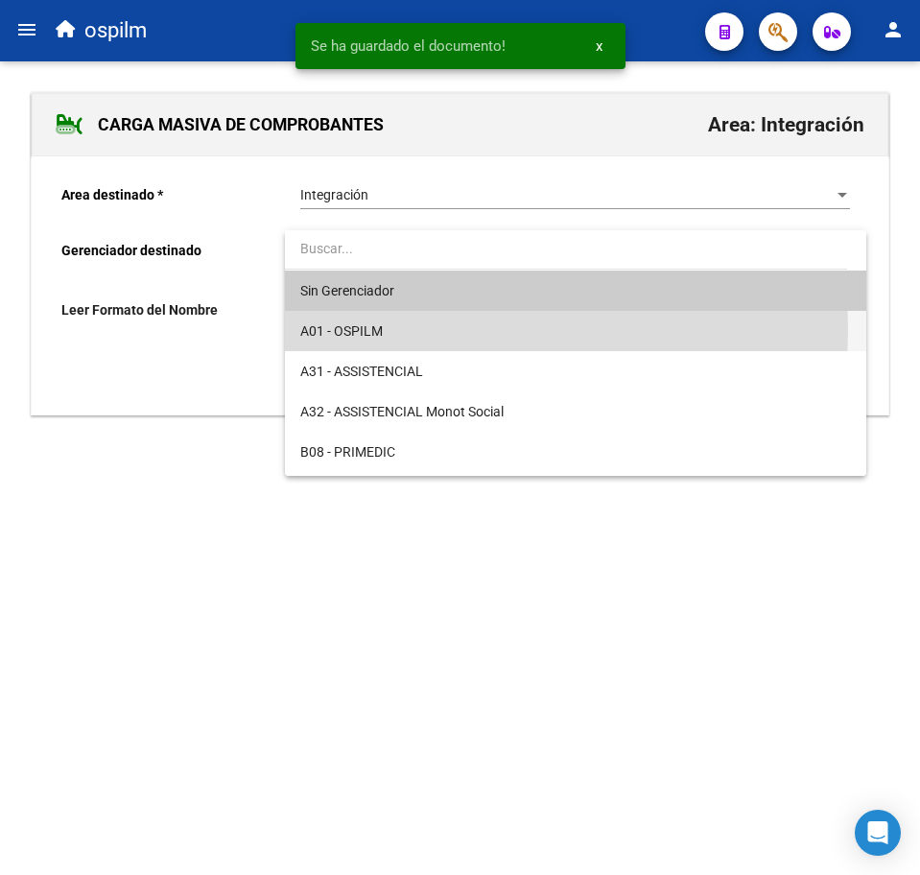
click at [449, 329] on span "A01 - OSPILM" at bounding box center [575, 331] width 550 height 40
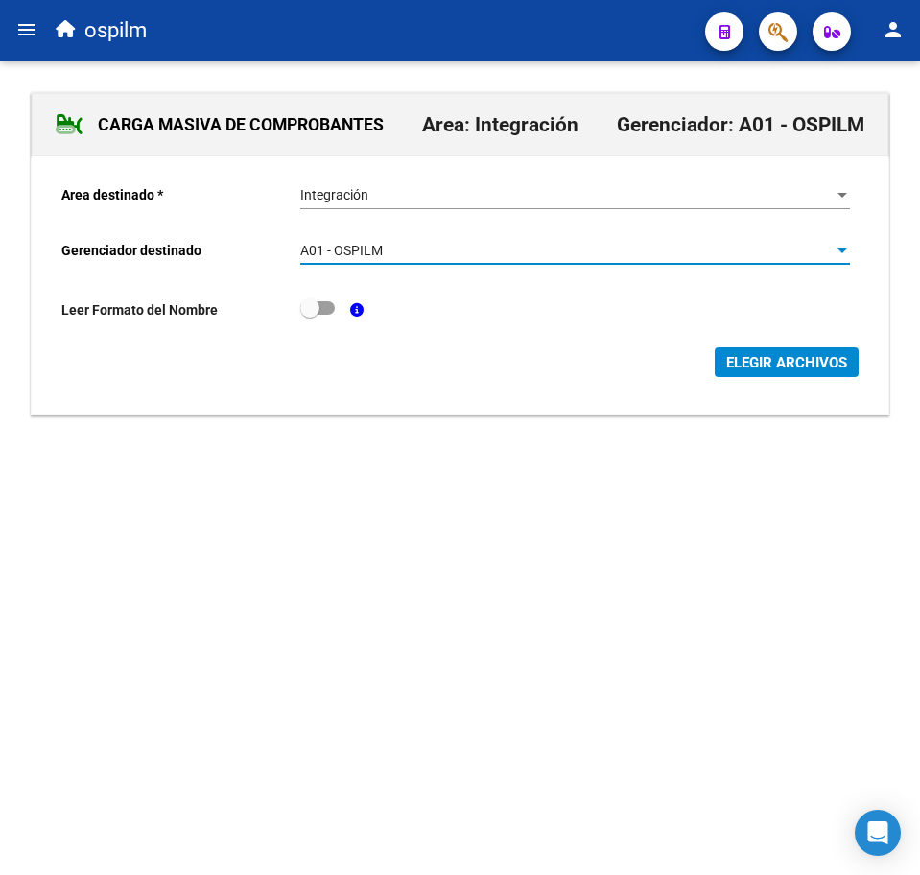
click at [792, 365] on span "ELEGIR ARCHIVOS" at bounding box center [786, 362] width 121 height 17
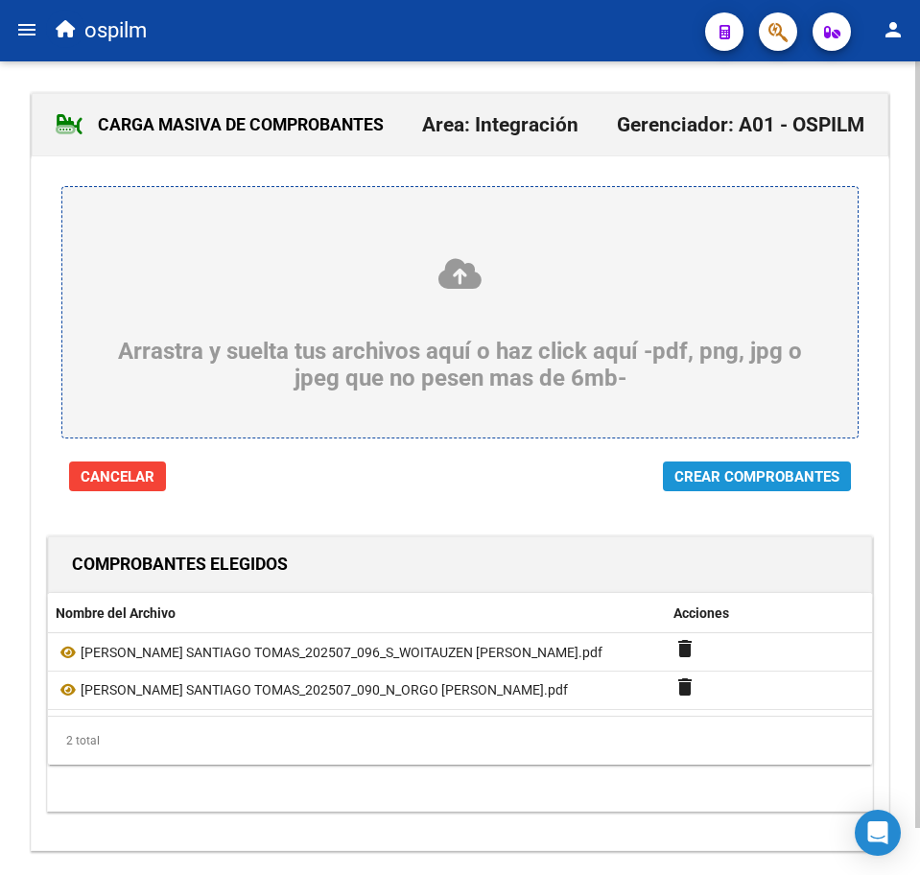
click at [717, 470] on span "Crear Comprobantes" at bounding box center [756, 476] width 165 height 17
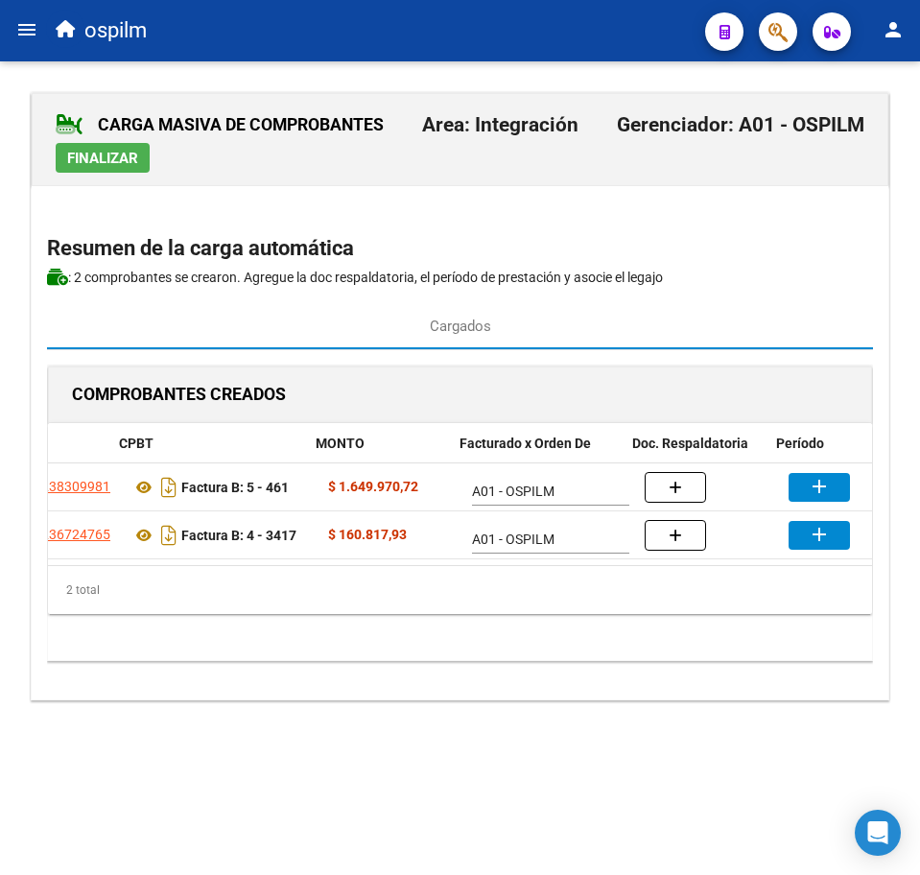
scroll to position [0, 309]
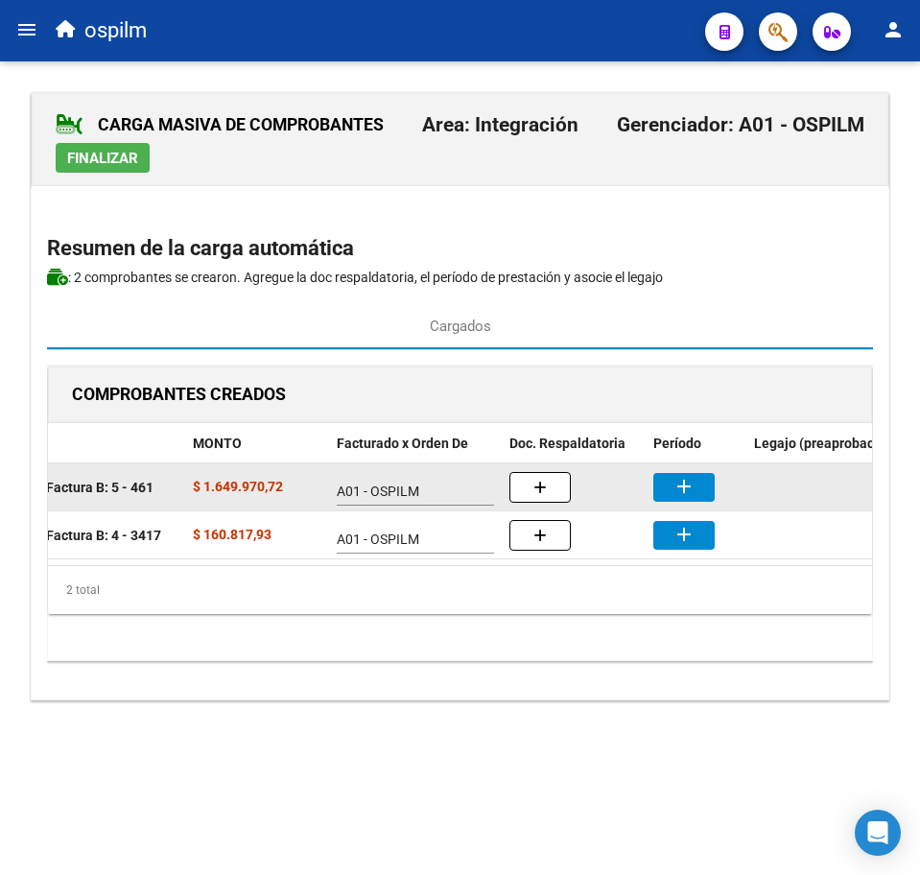
click at [695, 485] on mat-icon "add" at bounding box center [684, 486] width 23 height 23
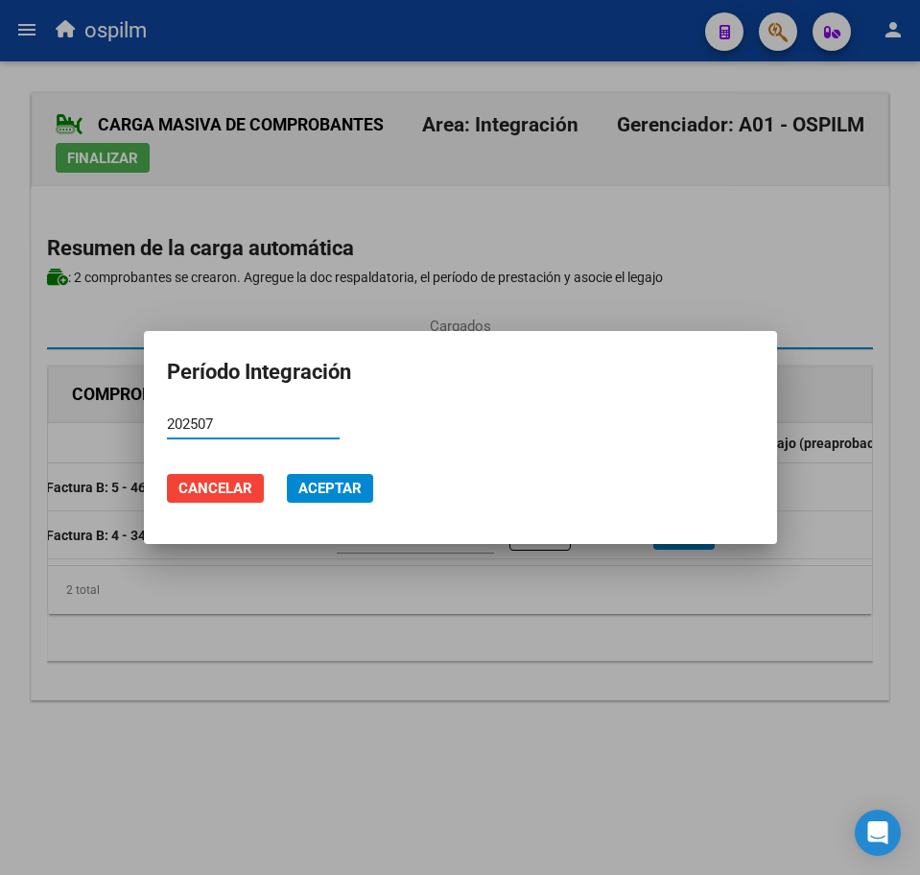
type input "202507"
click at [358, 489] on span "Aceptar" at bounding box center [329, 488] width 63 height 17
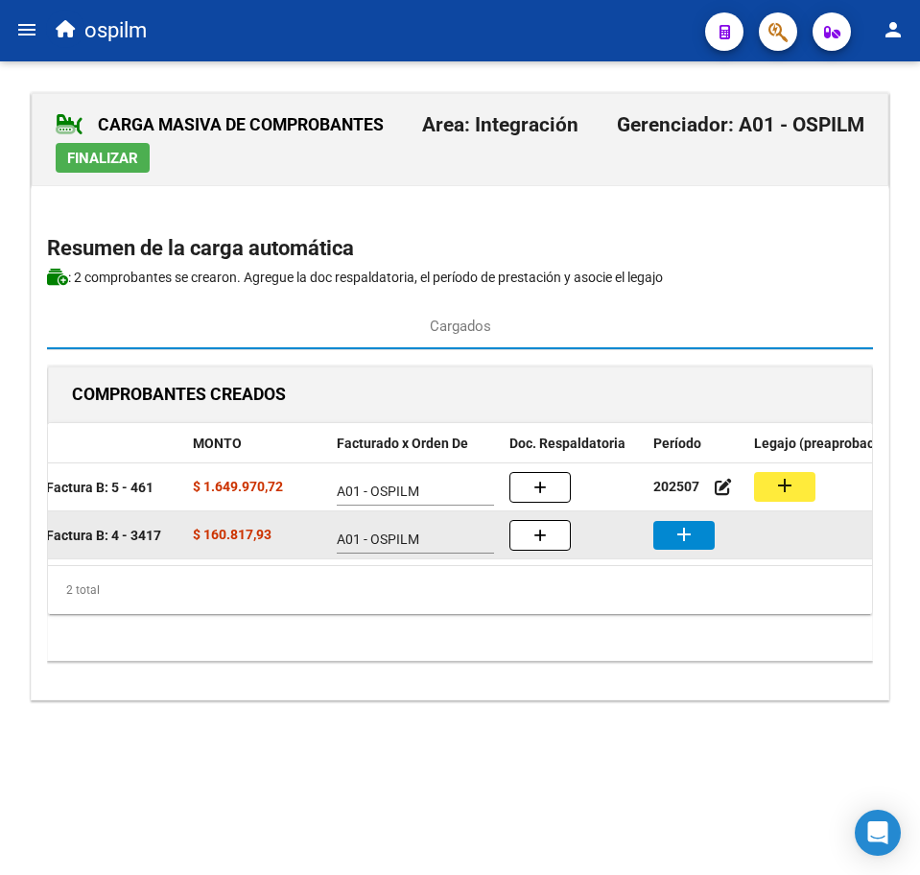
click at [669, 539] on button "add" at bounding box center [683, 535] width 61 height 29
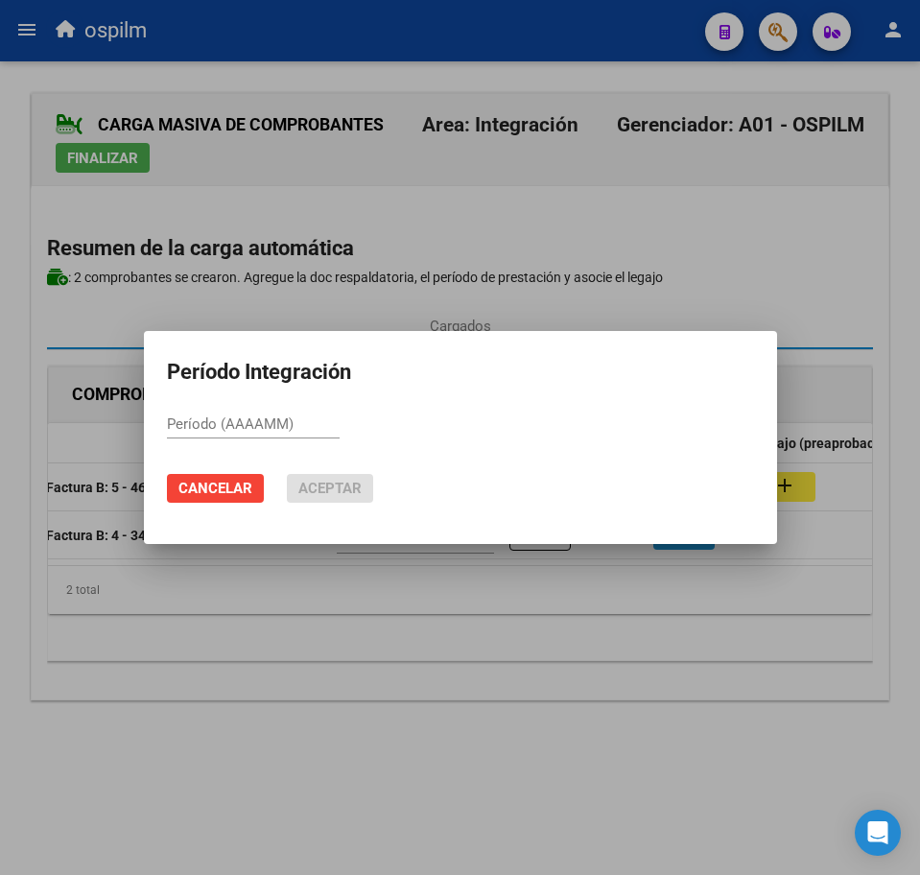
paste input "202507"
type input "202507"
click at [355, 482] on span "Aceptar" at bounding box center [329, 488] width 63 height 17
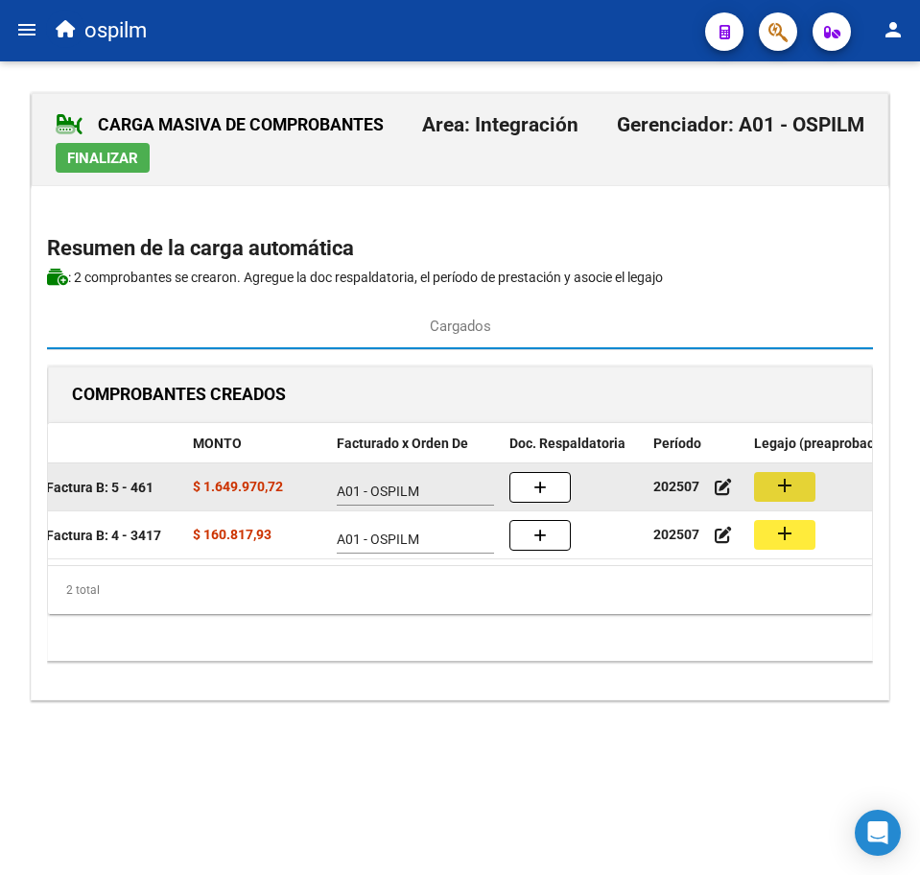
click at [787, 488] on mat-icon "add" at bounding box center [784, 485] width 23 height 23
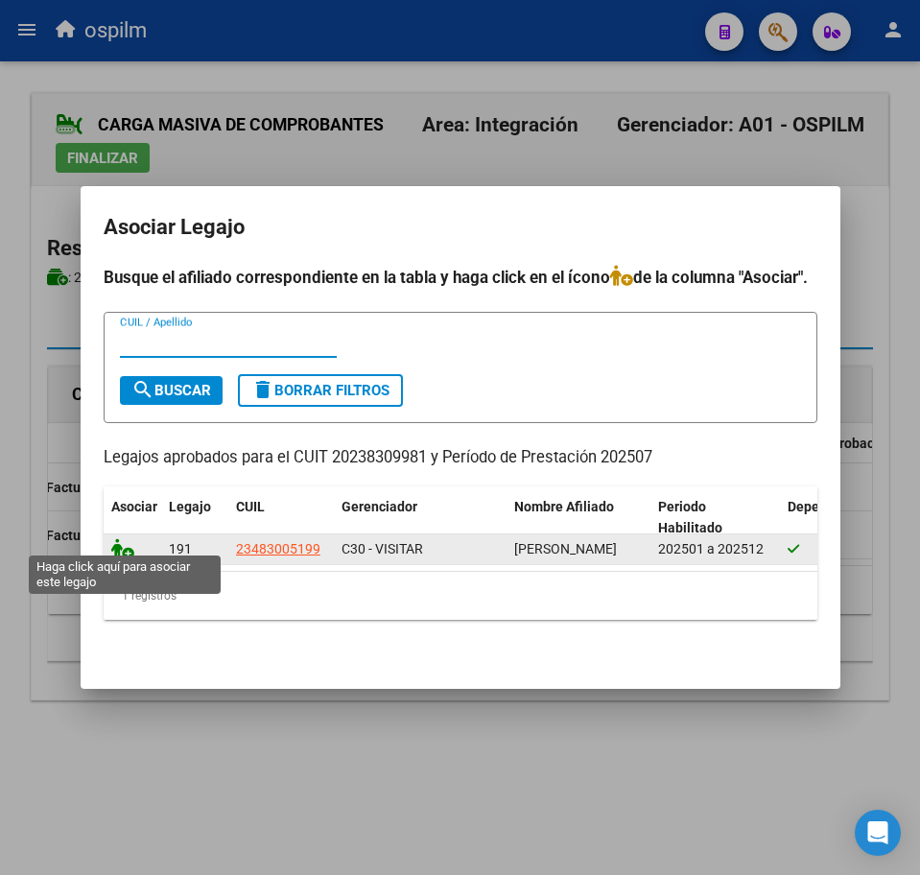
click at [123, 538] on icon at bounding box center [122, 548] width 23 height 21
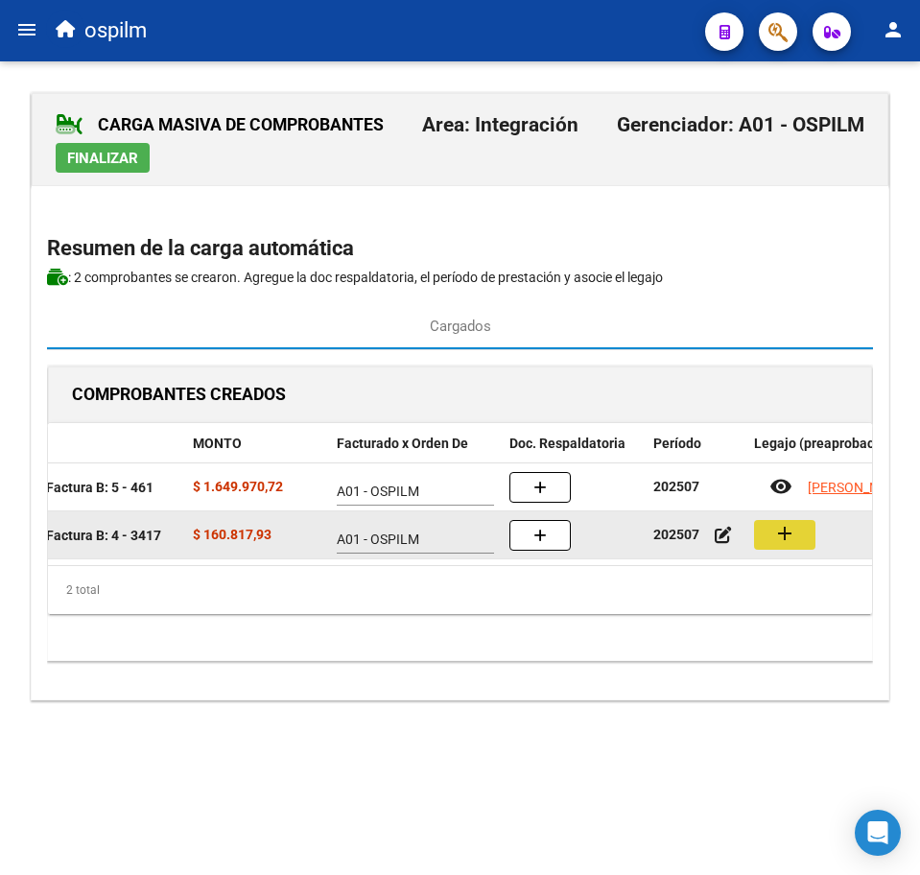
click at [769, 532] on button "add" at bounding box center [784, 535] width 61 height 30
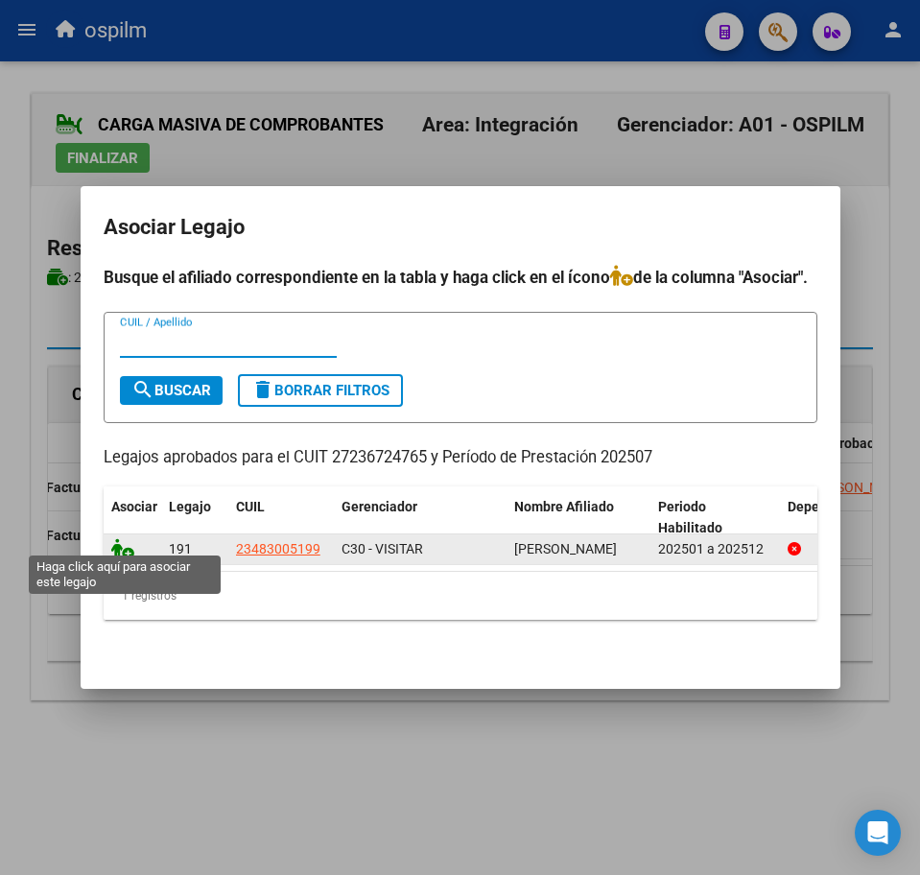
click at [111, 538] on icon at bounding box center [122, 548] width 23 height 21
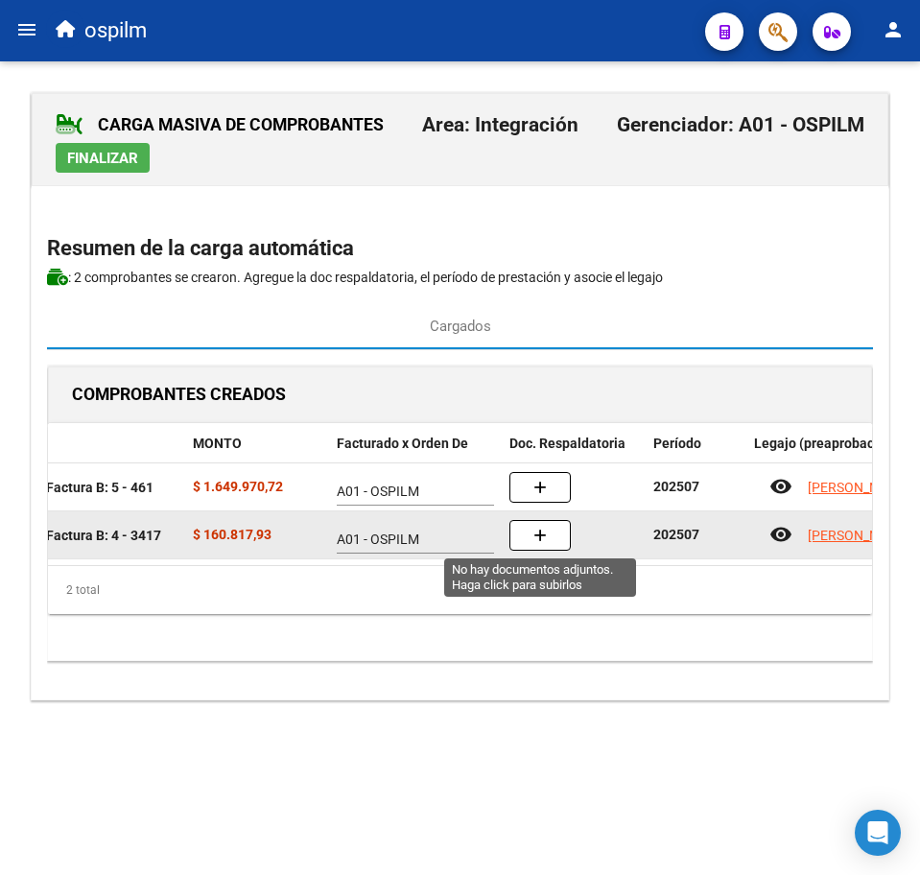
click at [551, 530] on button "button" at bounding box center [539, 535] width 61 height 31
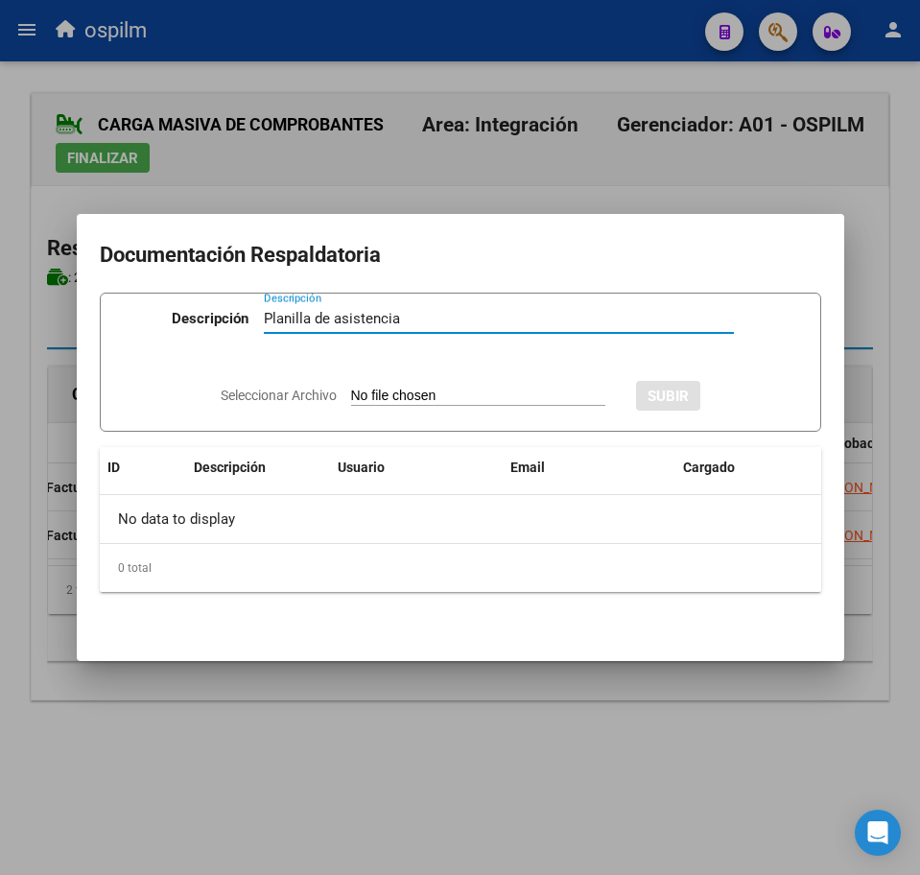
type input "Planilla de asistencia"
click at [392, 388] on input "Seleccionar Archivo" at bounding box center [478, 397] width 254 height 18
type input "C:\fakepath\PEREZ SANTIAGO TOMAS_202507_090_N_ORGO CUSANO VERONICA MARCELA_PA.p…"
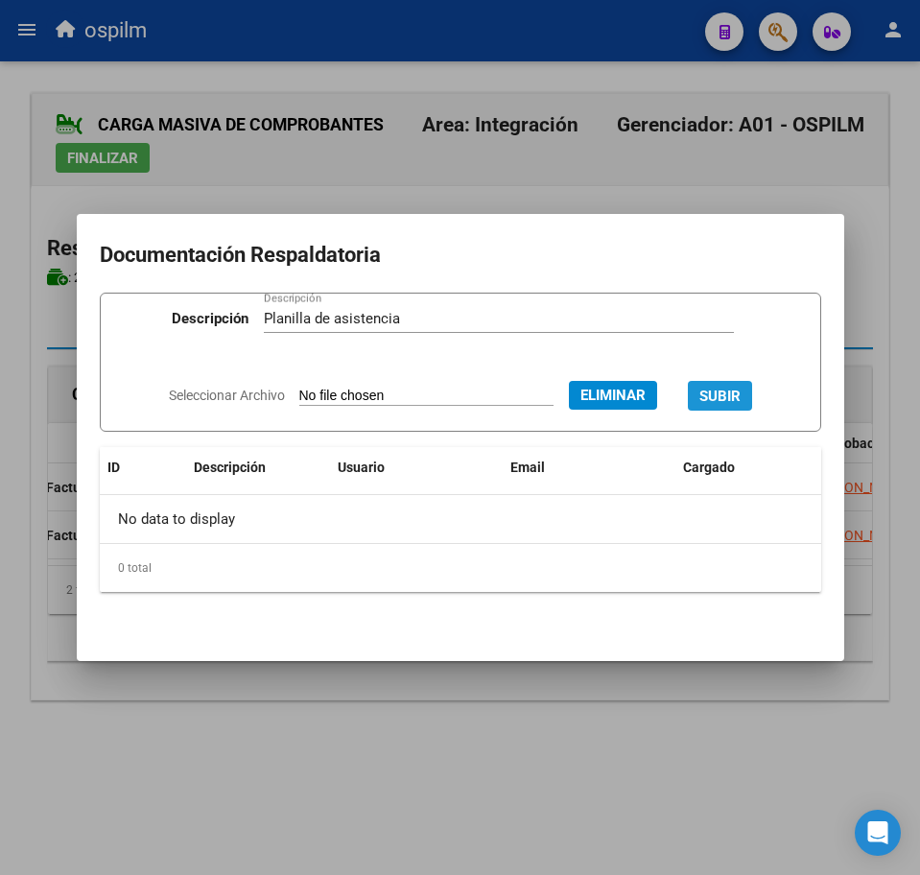
click at [741, 391] on span "SUBIR" at bounding box center [719, 396] width 41 height 17
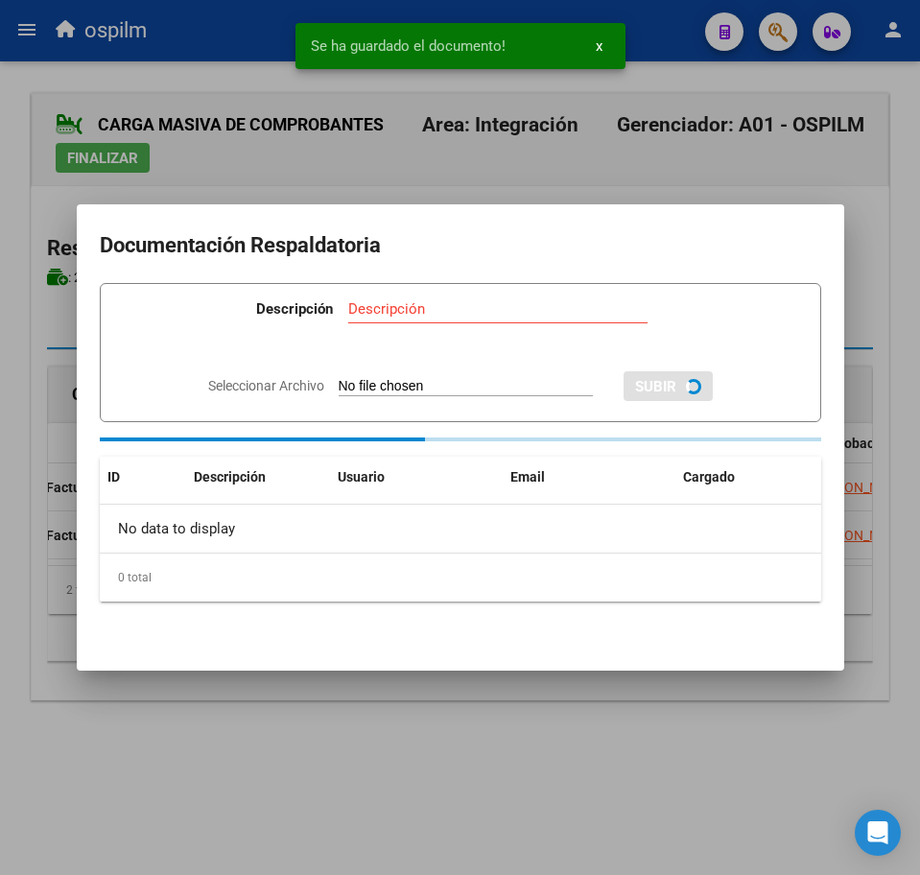
click at [320, 754] on div at bounding box center [460, 437] width 920 height 875
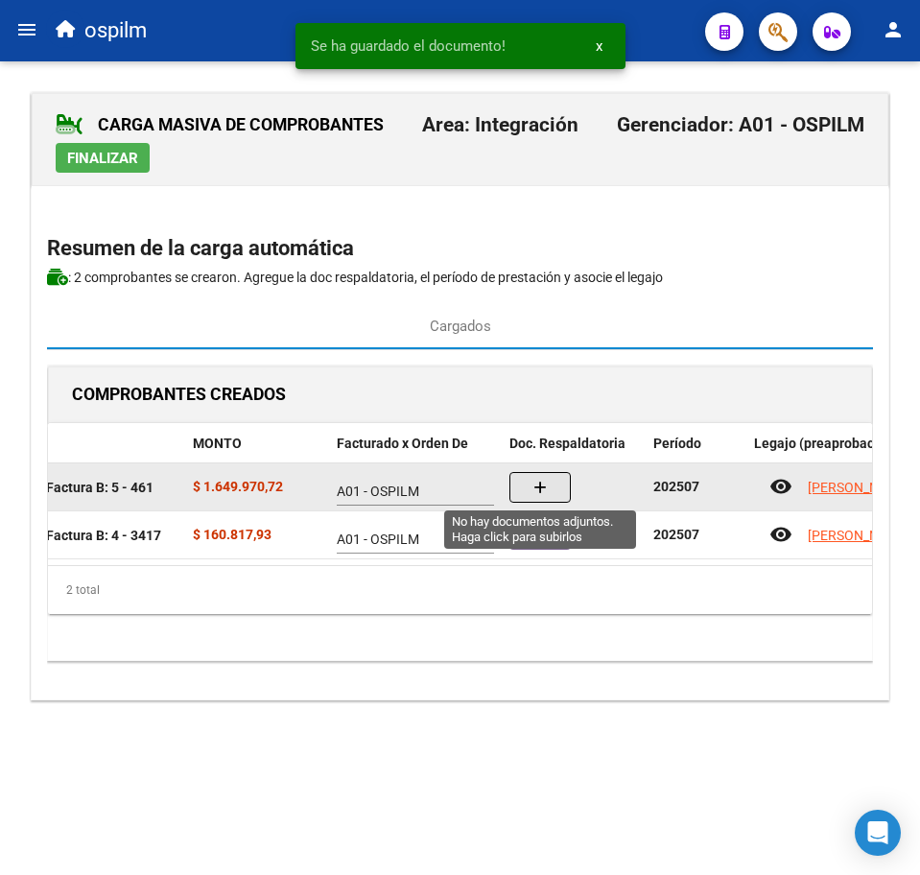
click at [546, 490] on icon "button" at bounding box center [539, 488] width 13 height 14
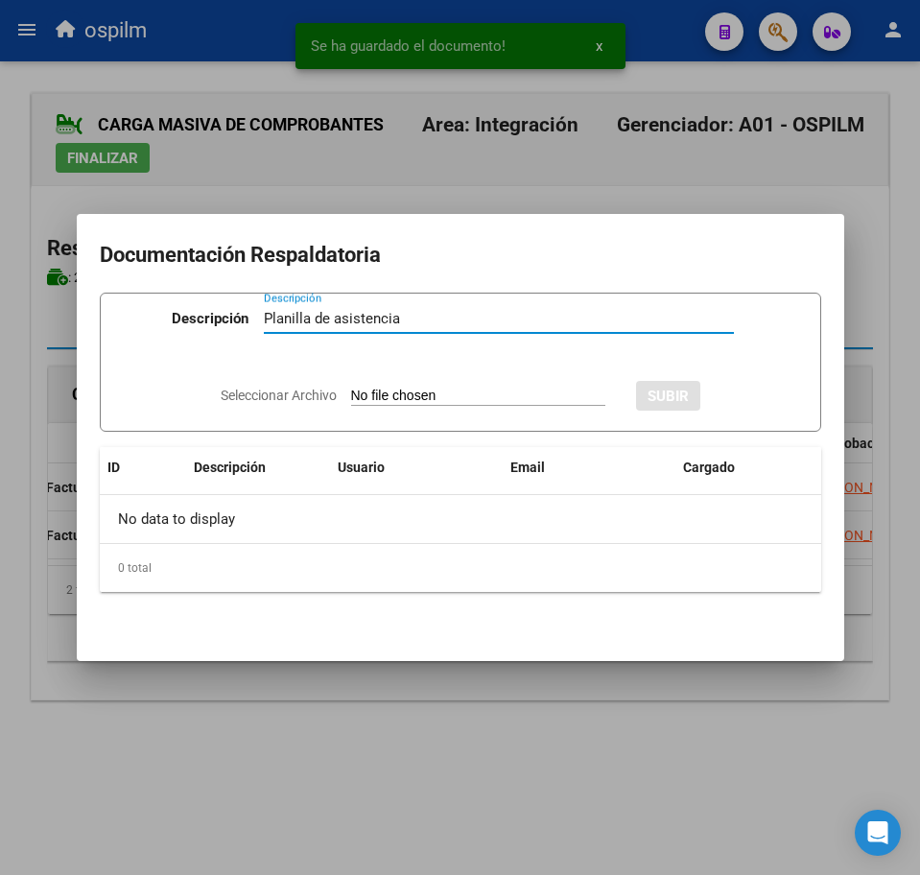
type input "Planilla de asistencia"
click at [453, 385] on div "Seleccionar Archivo SUBIR" at bounding box center [461, 394] width 480 height 56
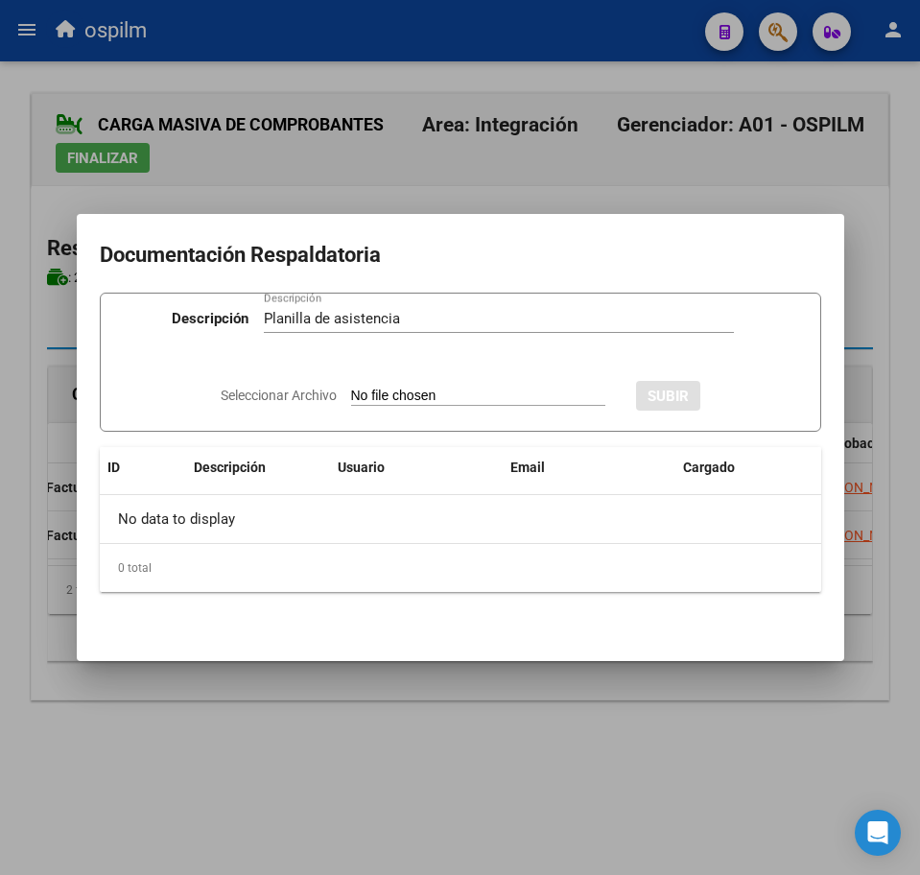
click at [377, 398] on input "Seleccionar Archivo" at bounding box center [478, 397] width 254 height 18
type input "C:\fakepath\PEREZ SANTIAGO TOMAS_202507_096_S_WOITAUZEN VICTOR MANUEL_PA.pdf"
click at [728, 390] on span "SUBIR" at bounding box center [719, 396] width 41 height 17
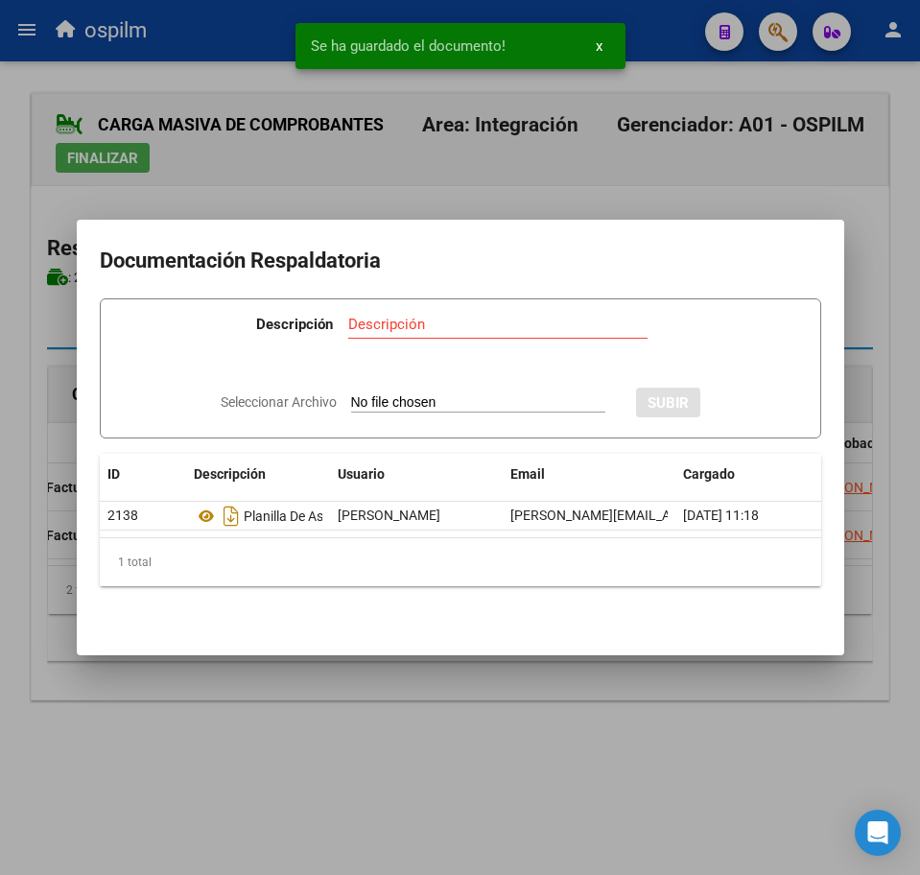
click at [425, 727] on div at bounding box center [460, 437] width 920 height 875
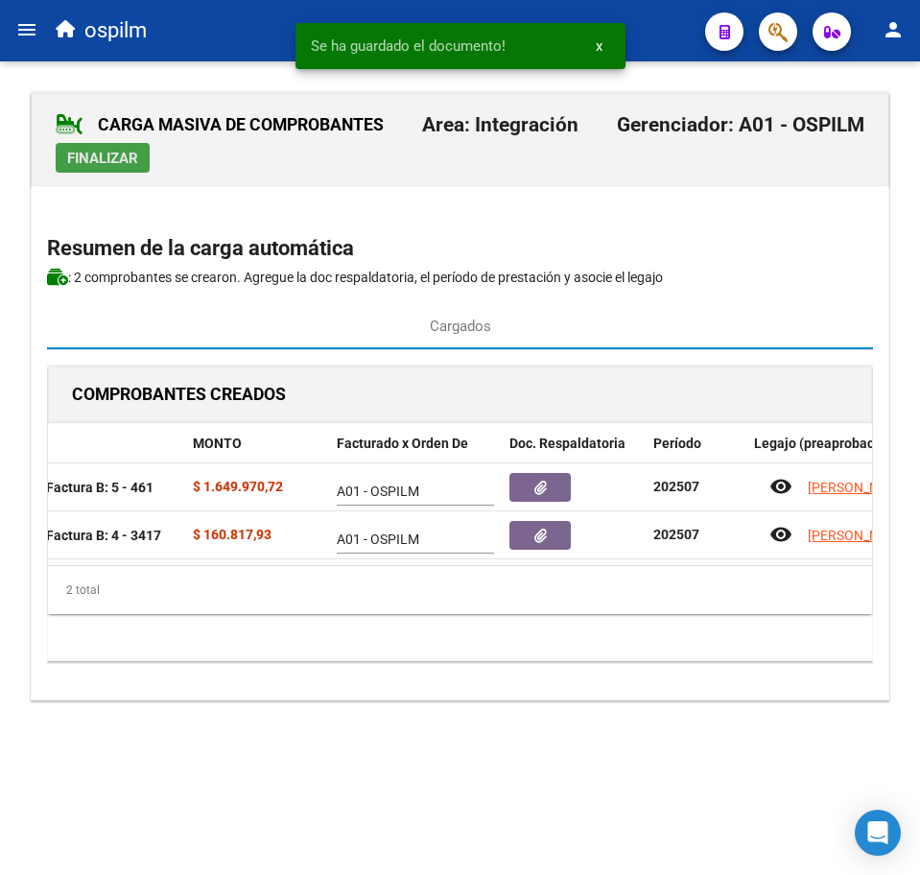
click at [78, 168] on button "Finalizar" at bounding box center [103, 158] width 94 height 30
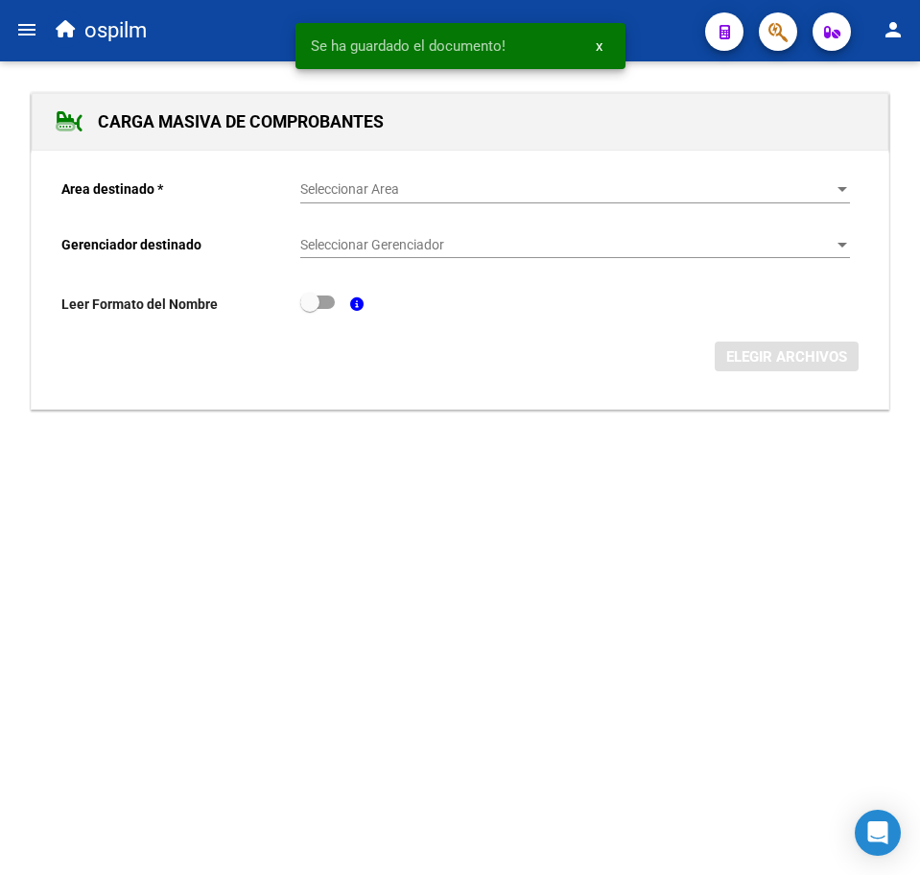
click at [28, 22] on mat-icon "menu" at bounding box center [26, 29] width 23 height 23
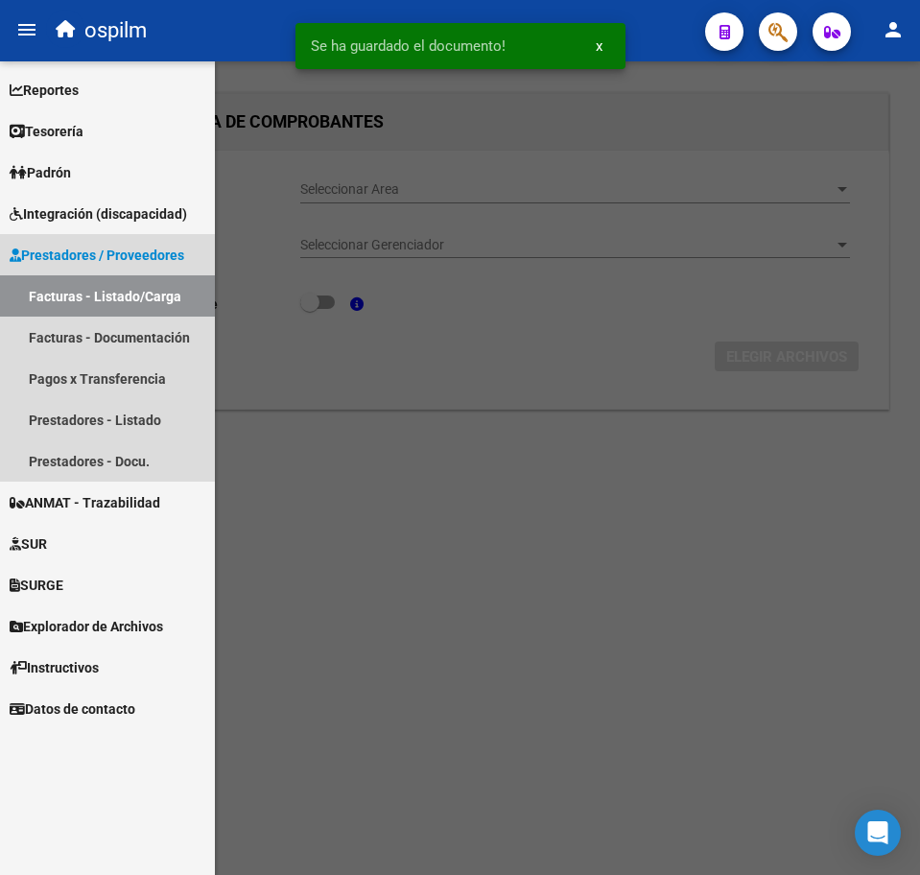
click at [120, 311] on link "Facturas - Listado/Carga" at bounding box center [107, 295] width 215 height 41
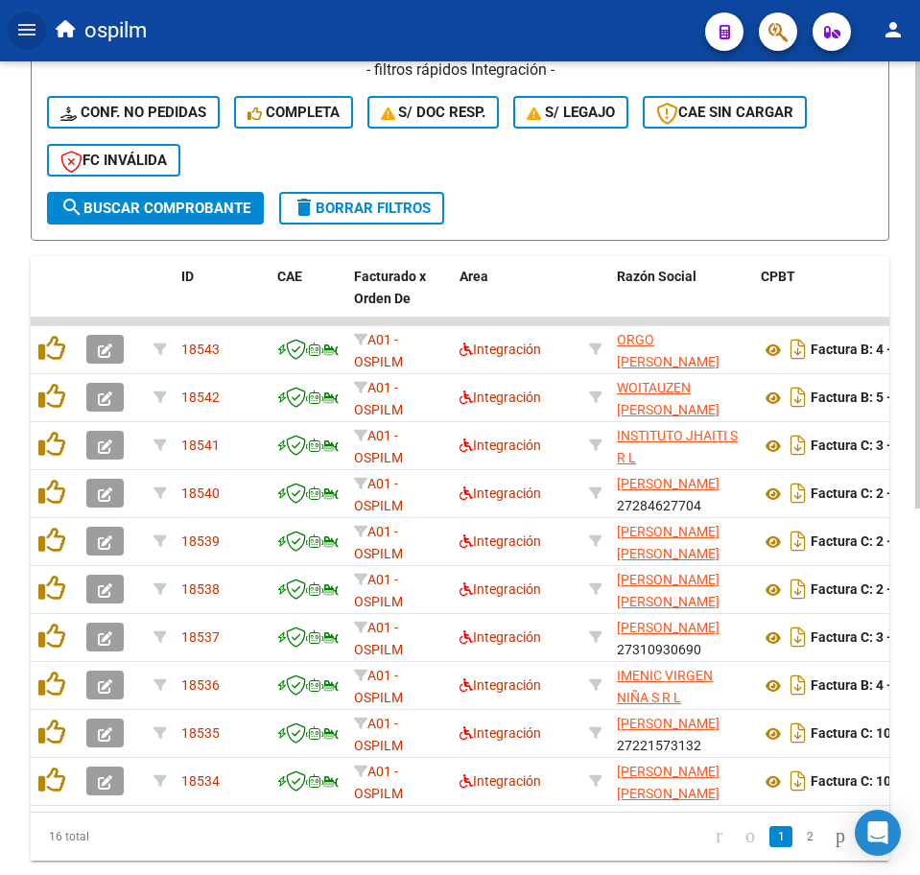
scroll to position [427, 0]
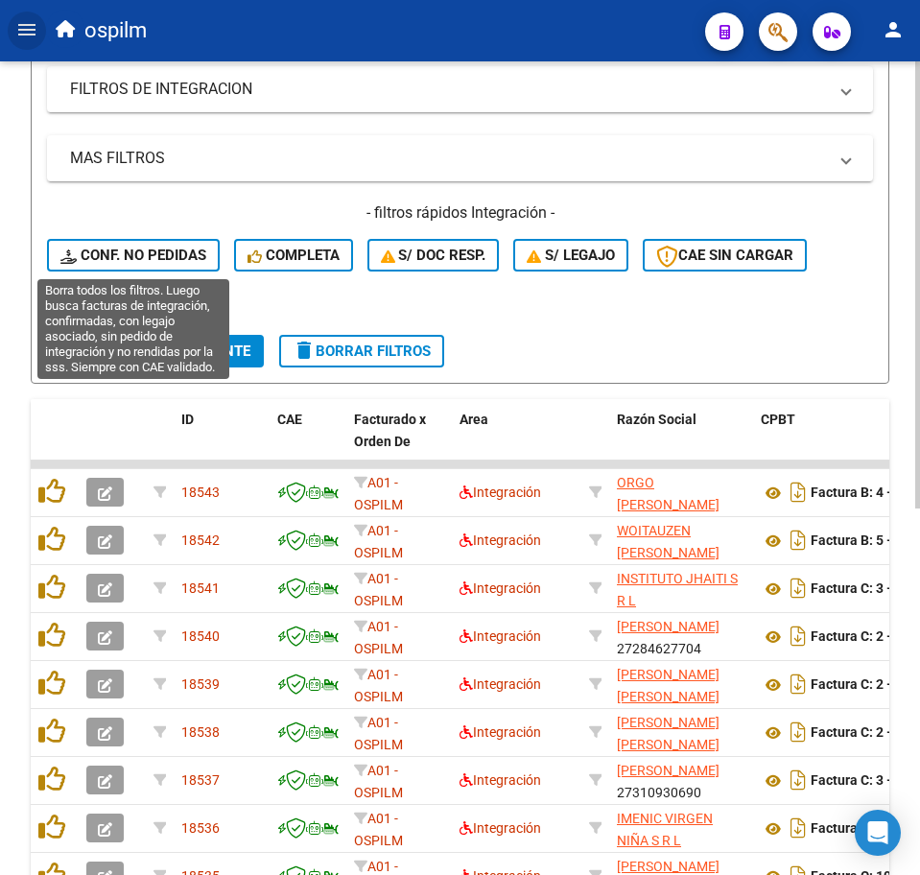
click at [282, 262] on span "Completa" at bounding box center [294, 255] width 92 height 17
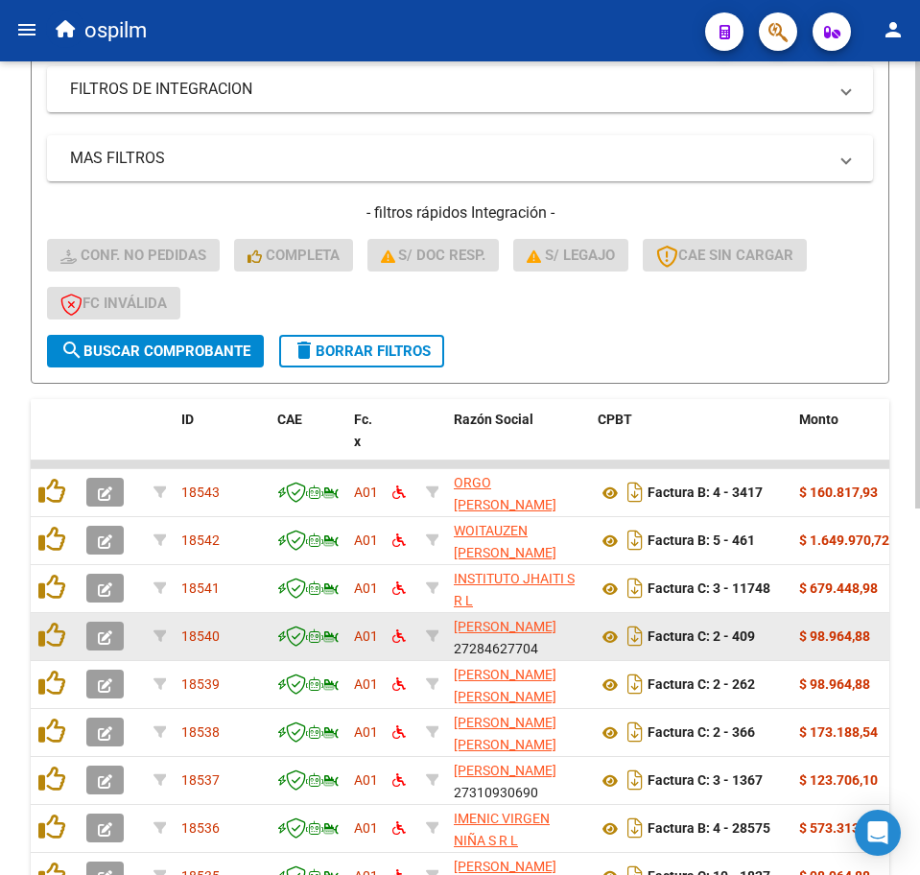
scroll to position [667, 0]
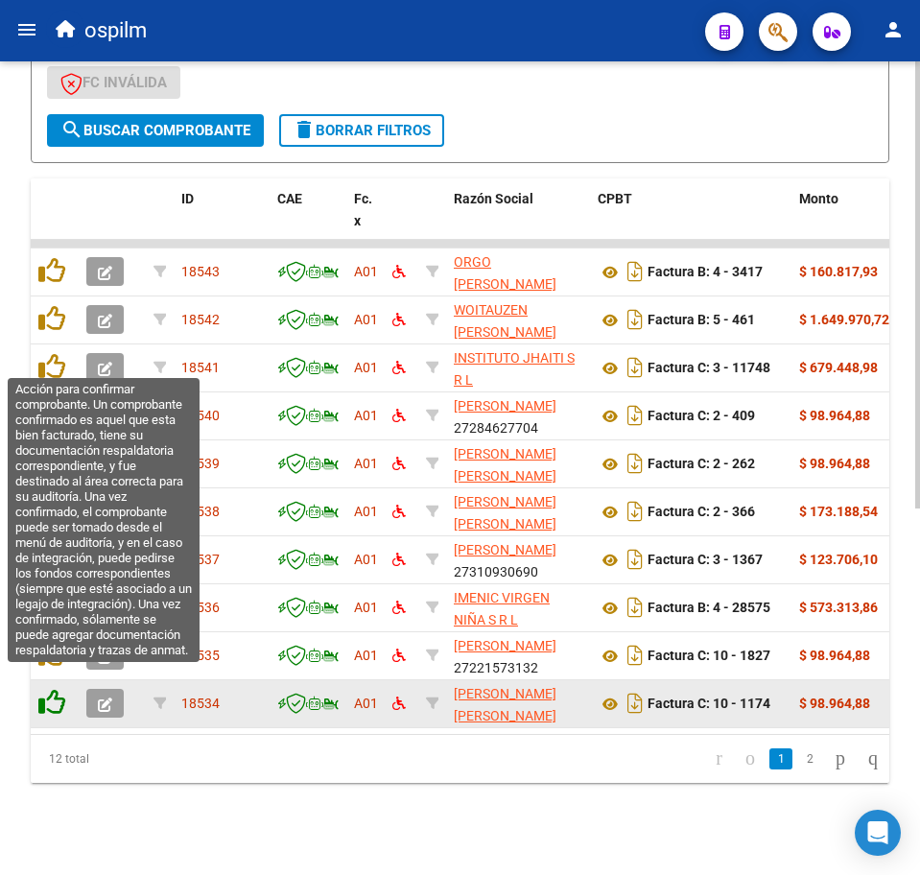
click at [50, 689] on icon at bounding box center [51, 702] width 27 height 27
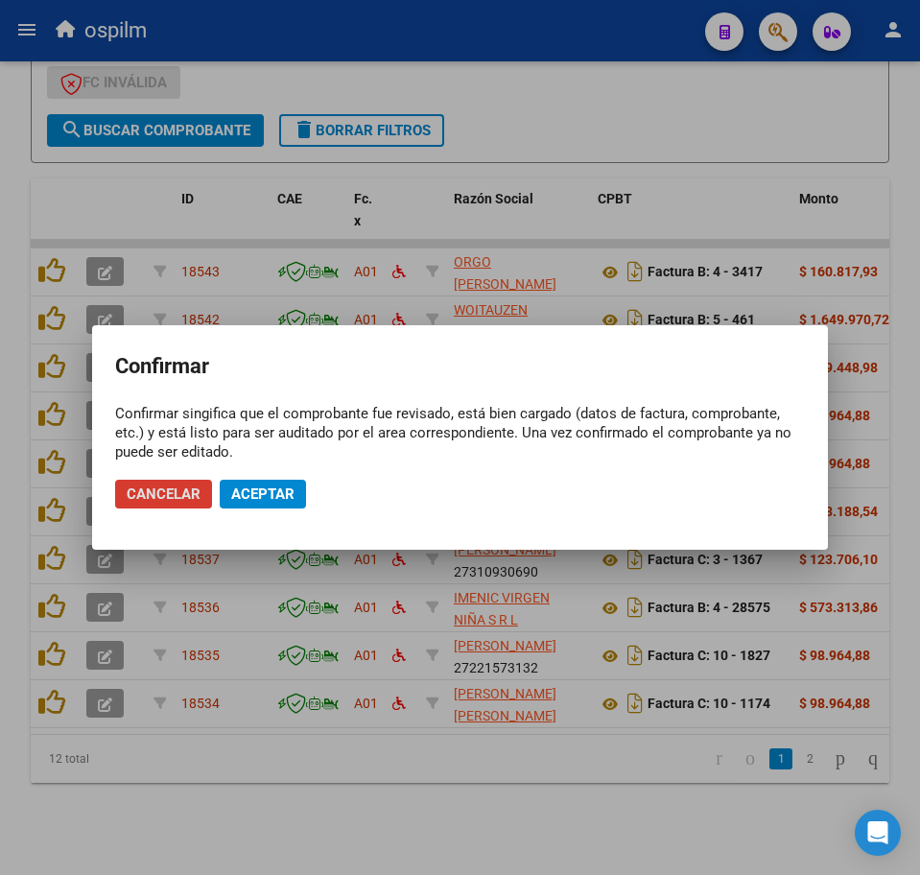
click at [242, 497] on span "Aceptar" at bounding box center [262, 493] width 63 height 17
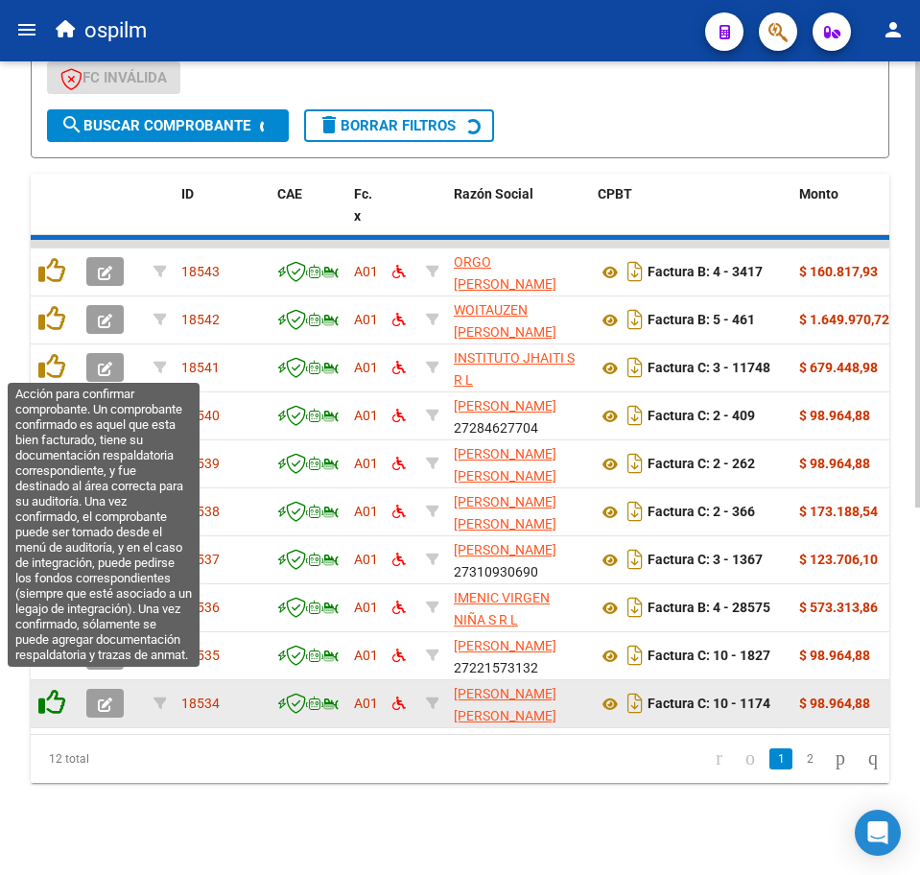
click at [52, 689] on icon at bounding box center [51, 702] width 27 height 27
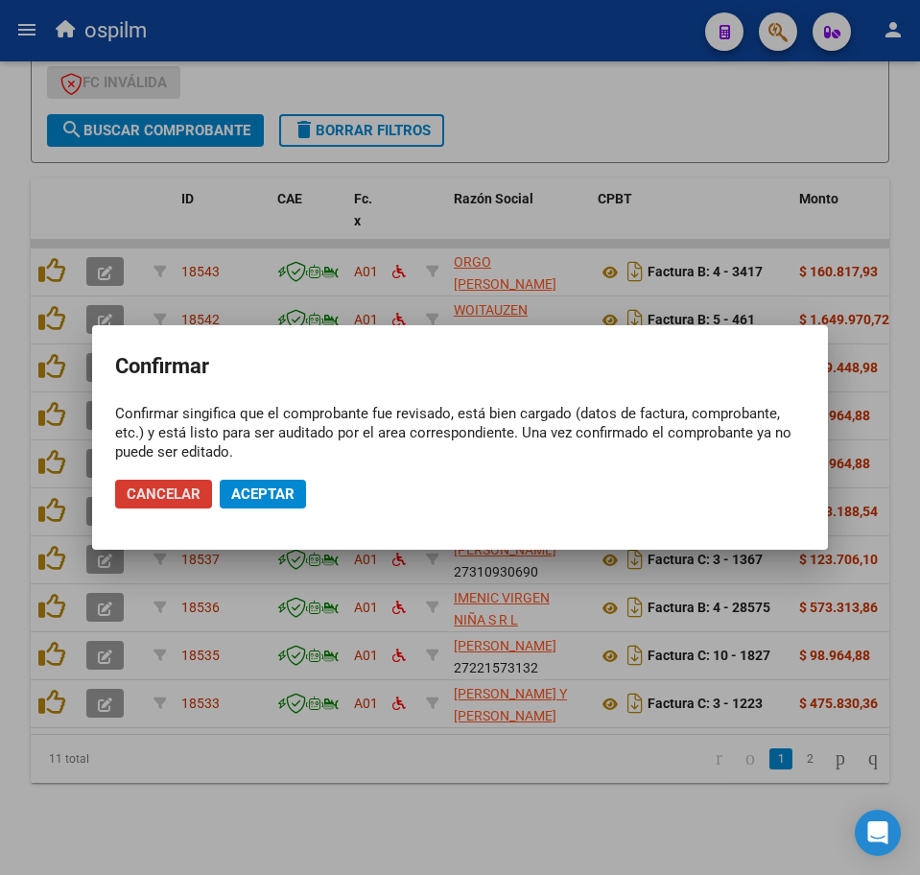
click at [261, 502] on span "Aceptar" at bounding box center [262, 493] width 63 height 17
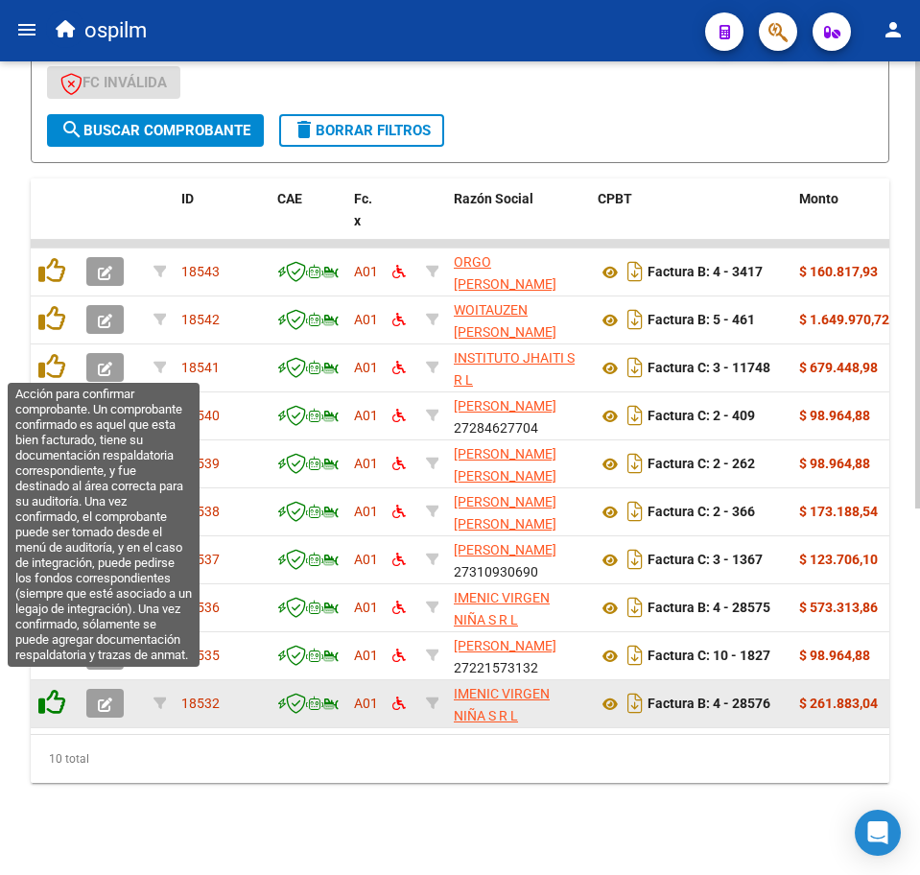
click at [57, 689] on icon at bounding box center [51, 702] width 27 height 27
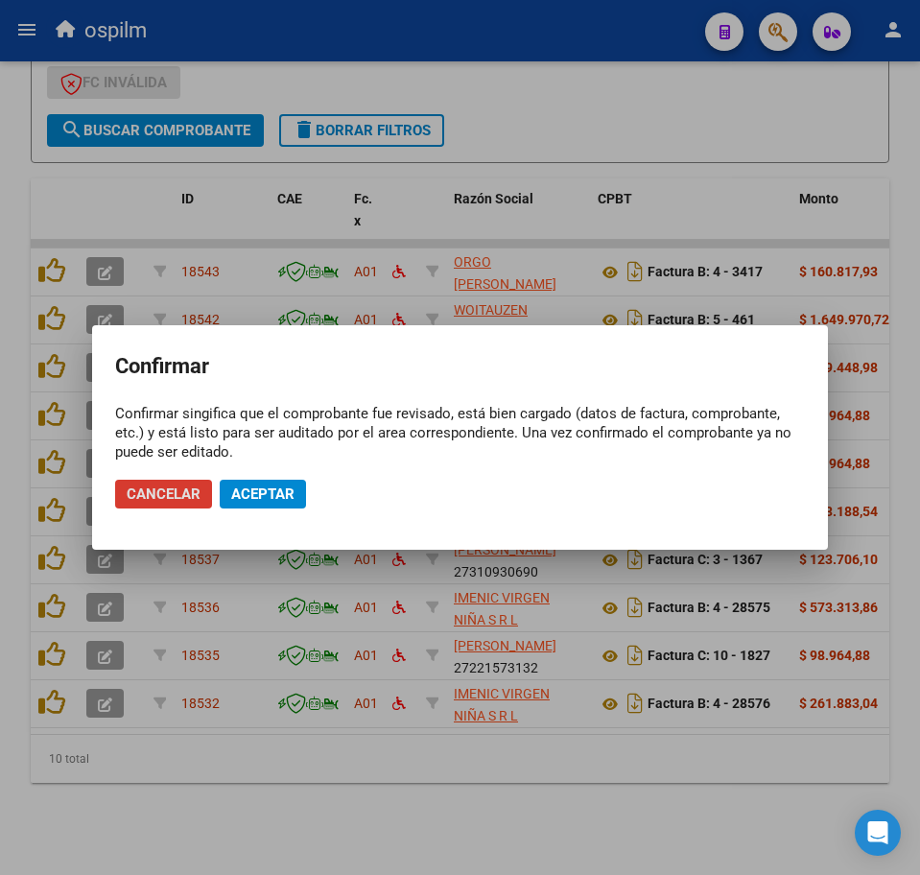
click at [222, 497] on button "Aceptar" at bounding box center [263, 494] width 86 height 29
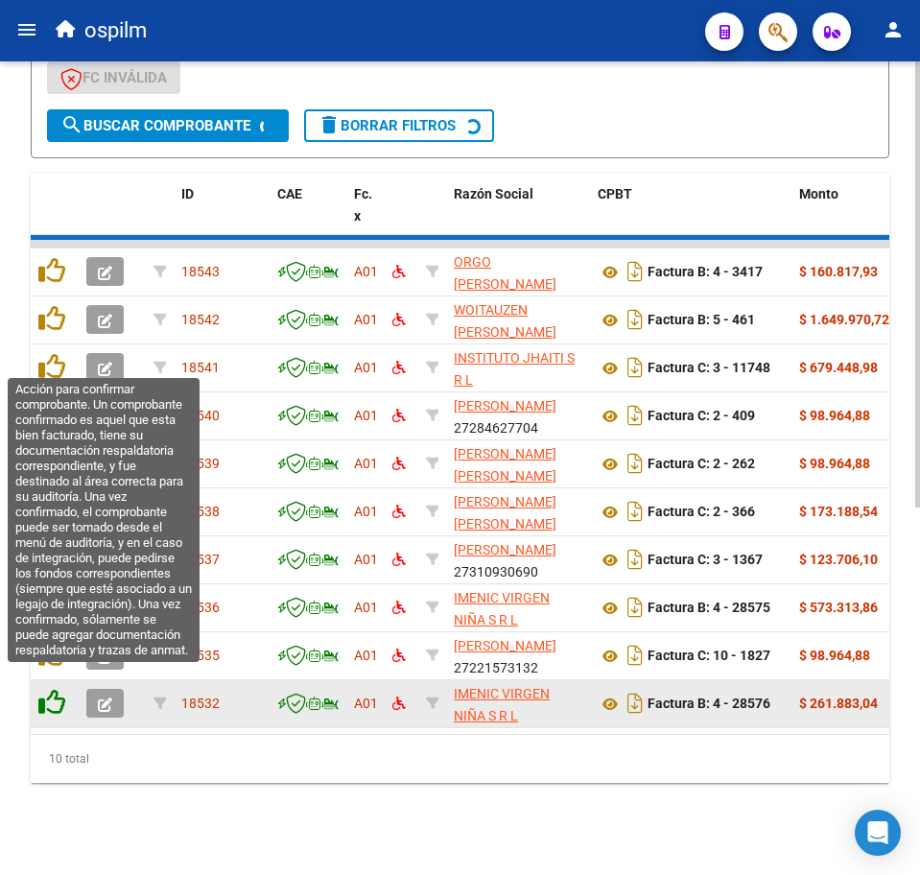
click at [50, 689] on icon at bounding box center [51, 702] width 27 height 27
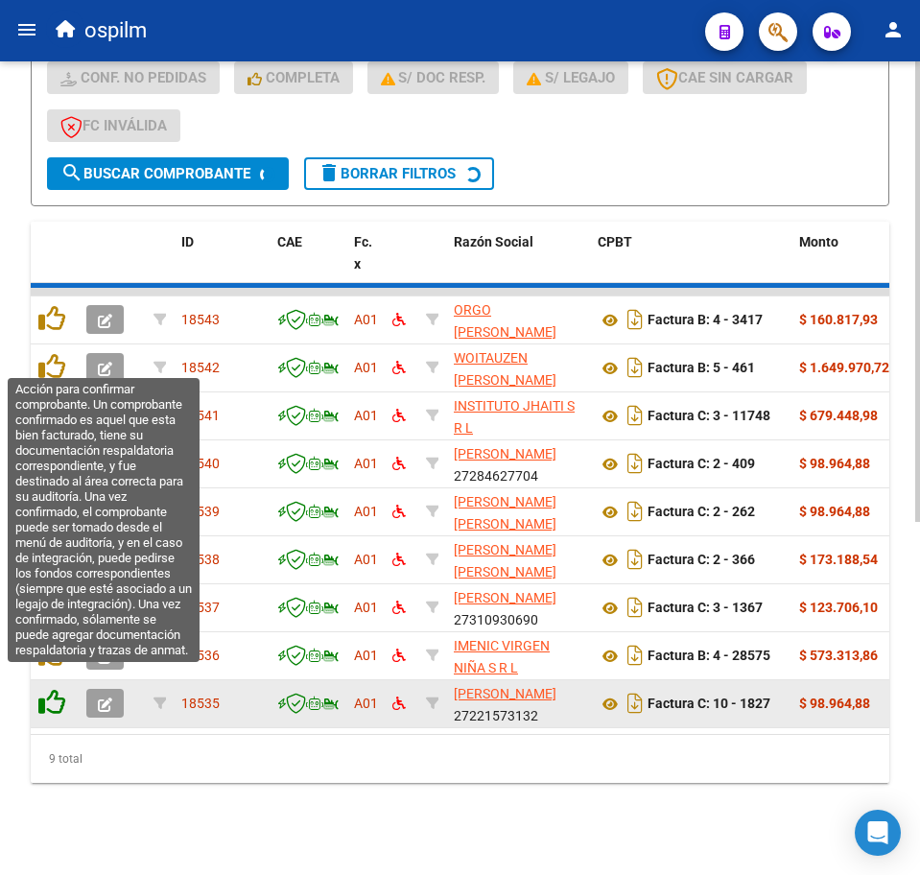
click at [50, 689] on icon at bounding box center [51, 702] width 27 height 27
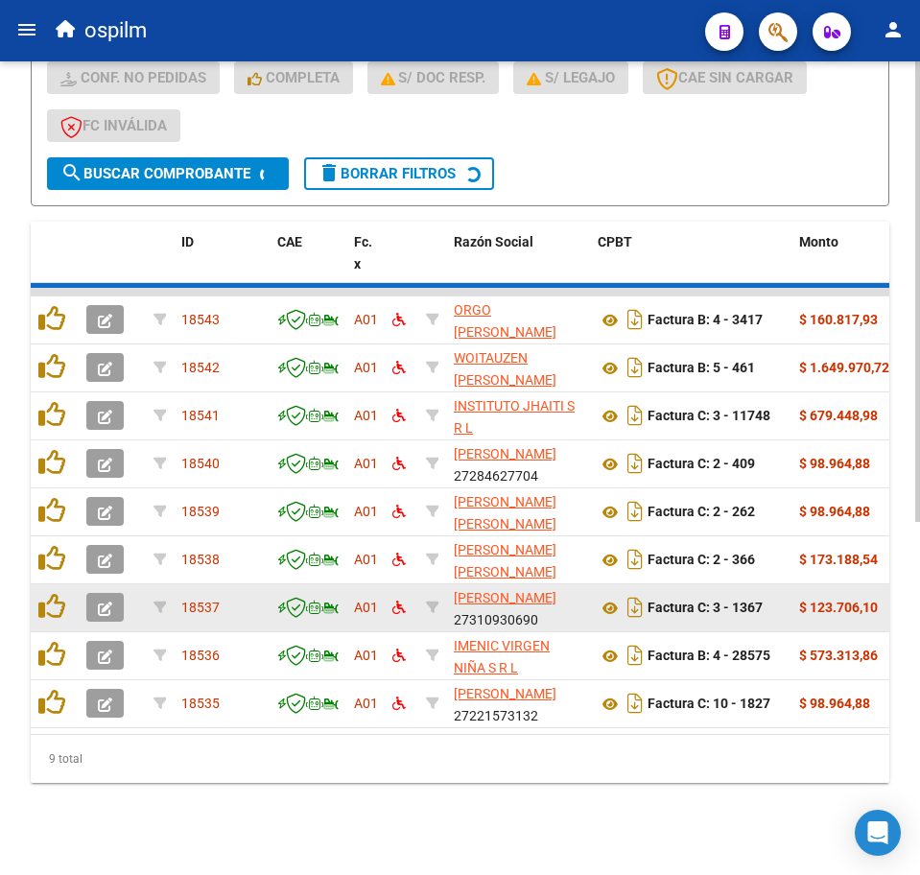
scroll to position [571, 0]
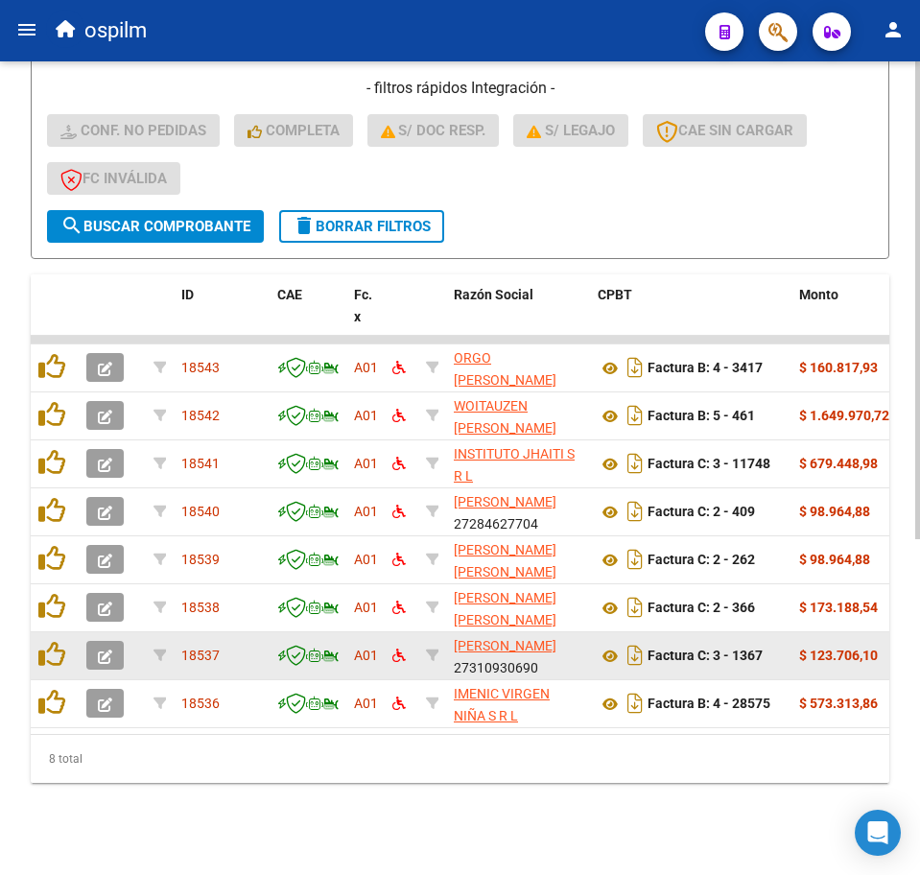
click at [50, 650] on div at bounding box center [54, 656] width 33 height 30
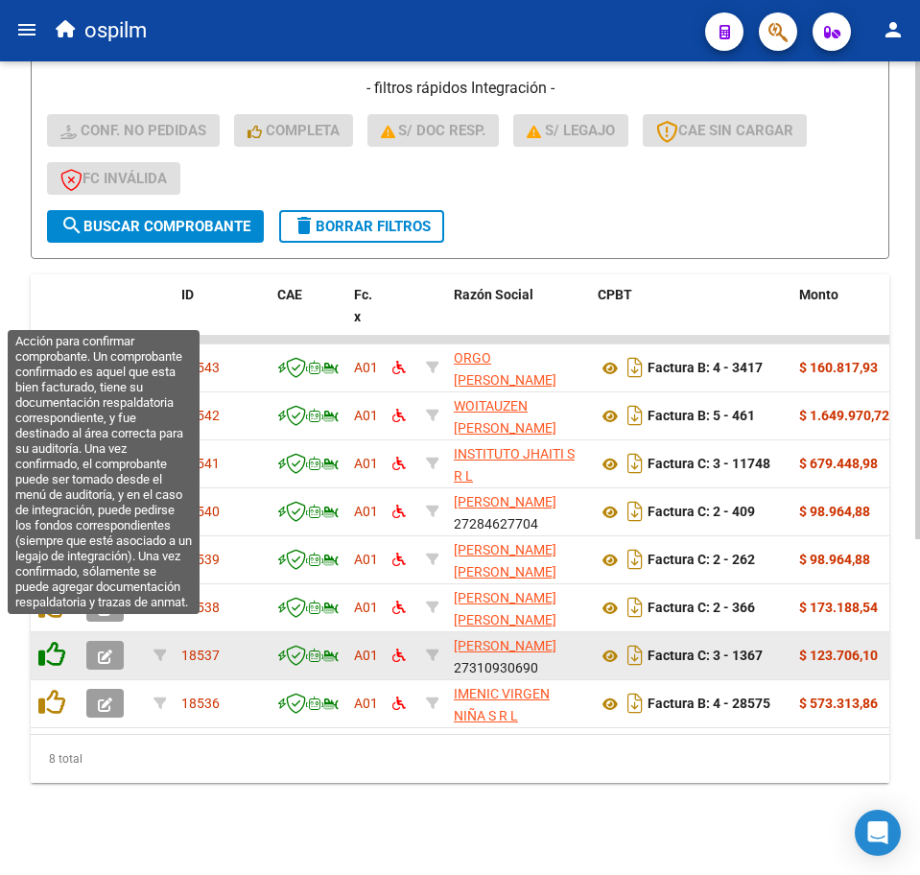
click at [50, 641] on icon at bounding box center [51, 654] width 27 height 27
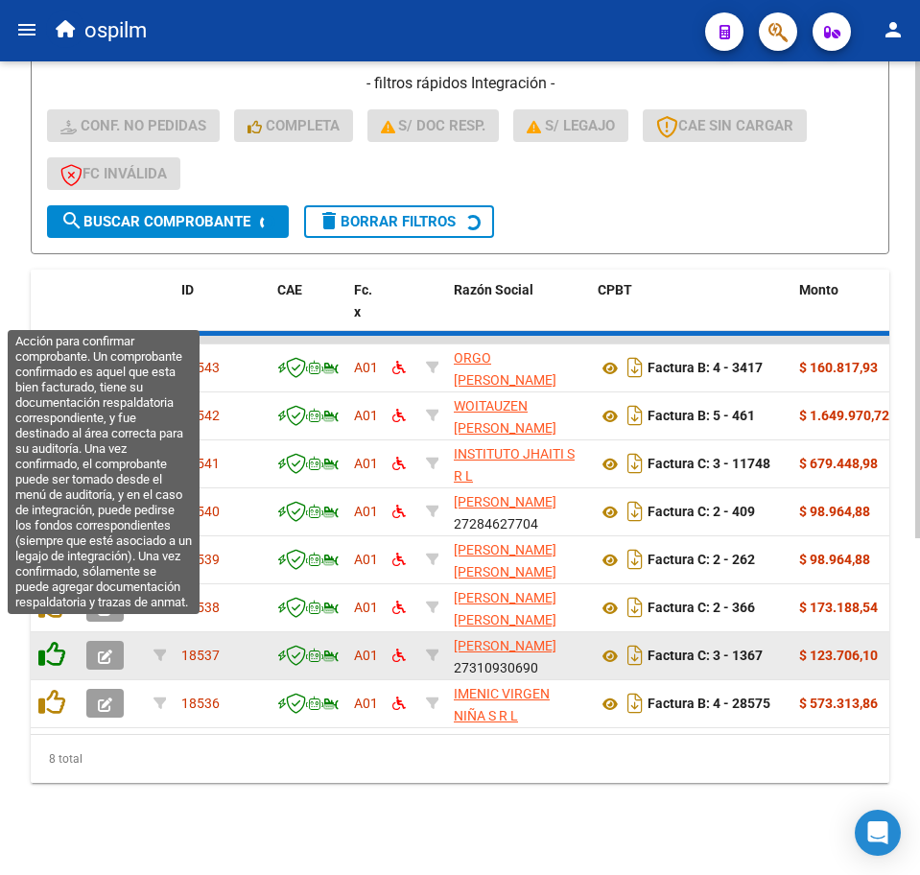
click at [50, 641] on icon at bounding box center [51, 654] width 27 height 27
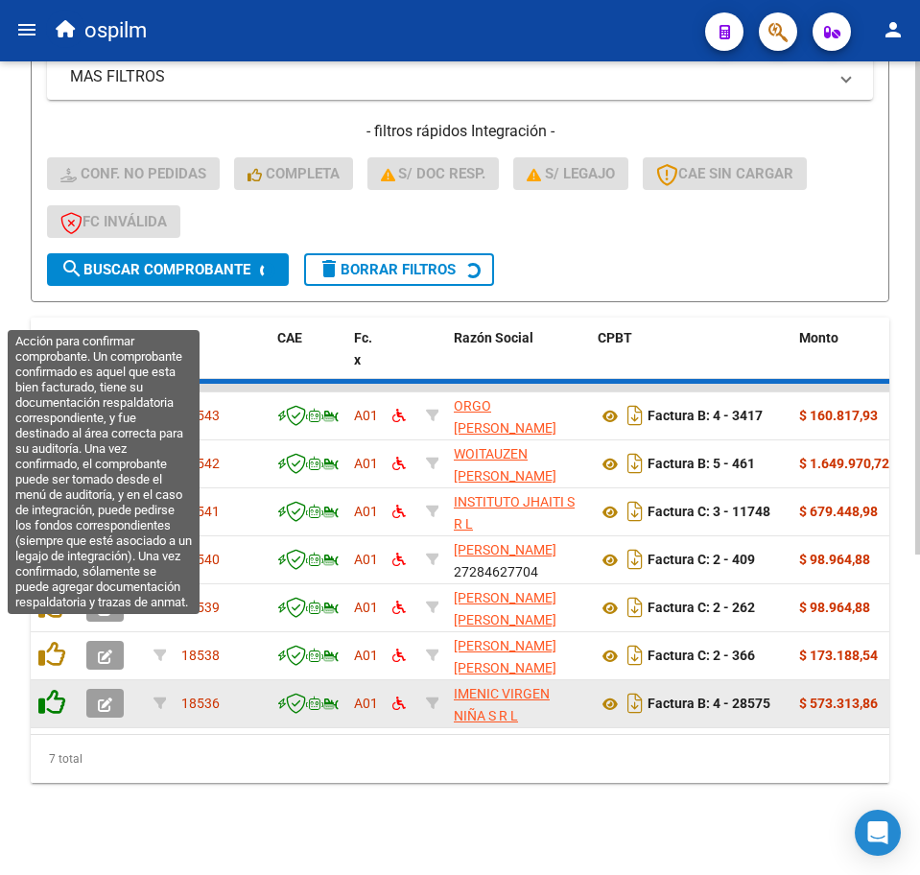
click at [50, 641] on icon at bounding box center [51, 654] width 27 height 27
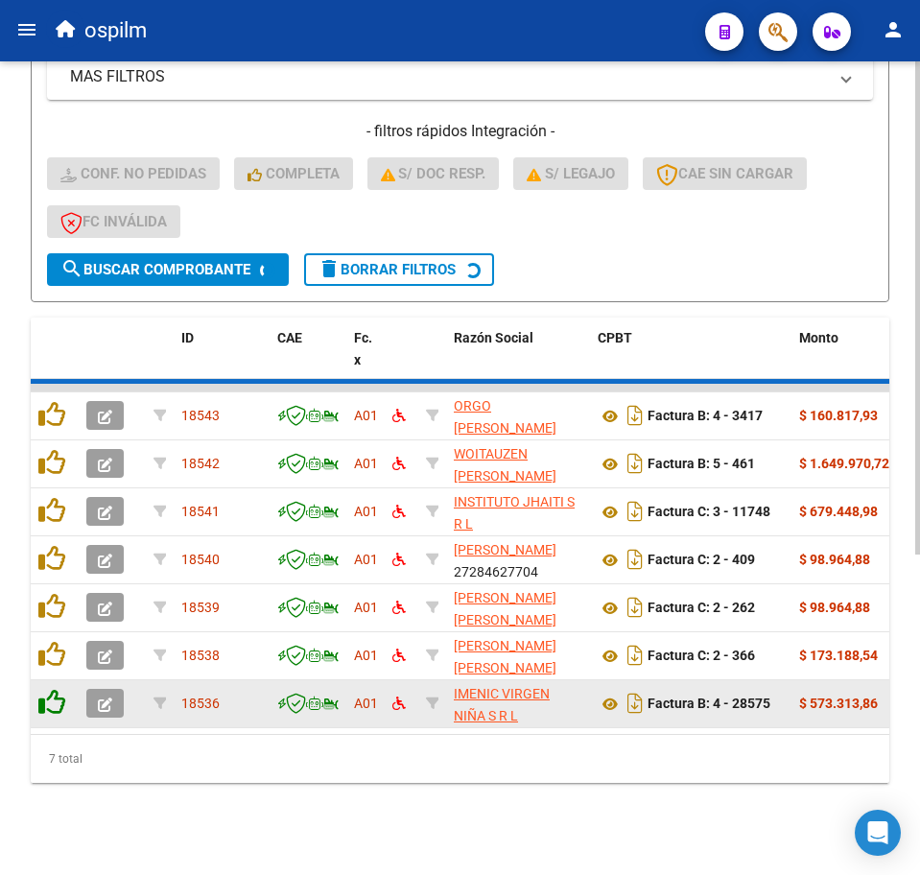
click at [50, 641] on icon at bounding box center [51, 654] width 27 height 27
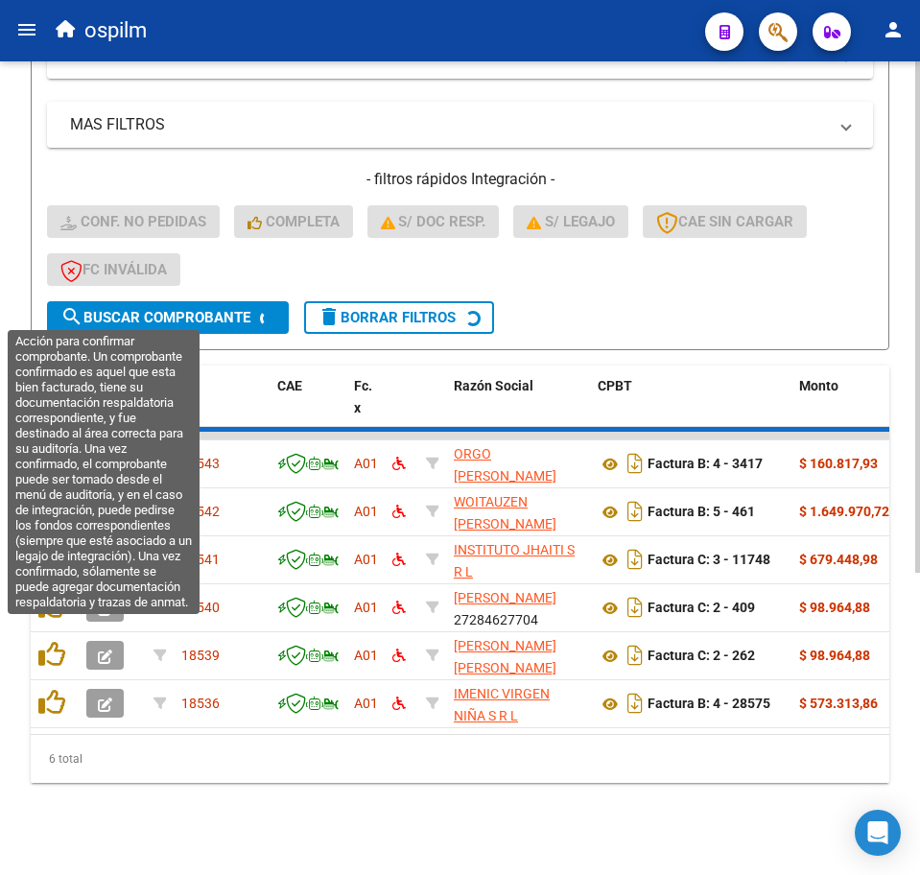
click at [50, 641] on icon at bounding box center [51, 654] width 27 height 27
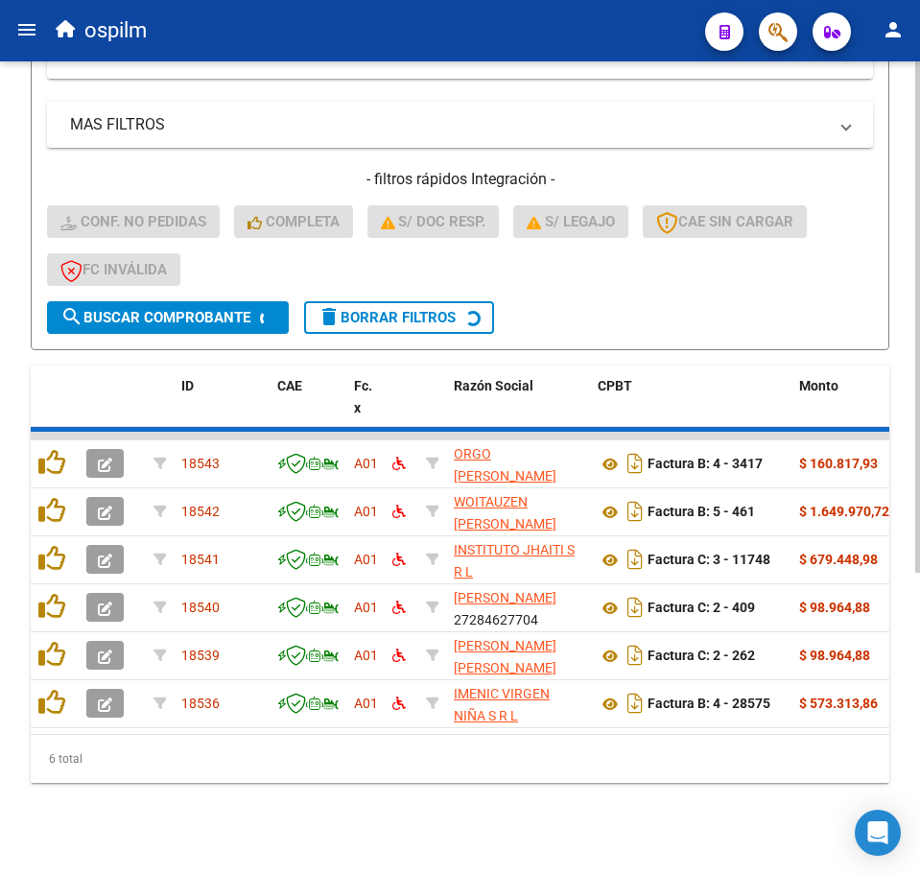
click at [50, 641] on icon at bounding box center [51, 654] width 27 height 27
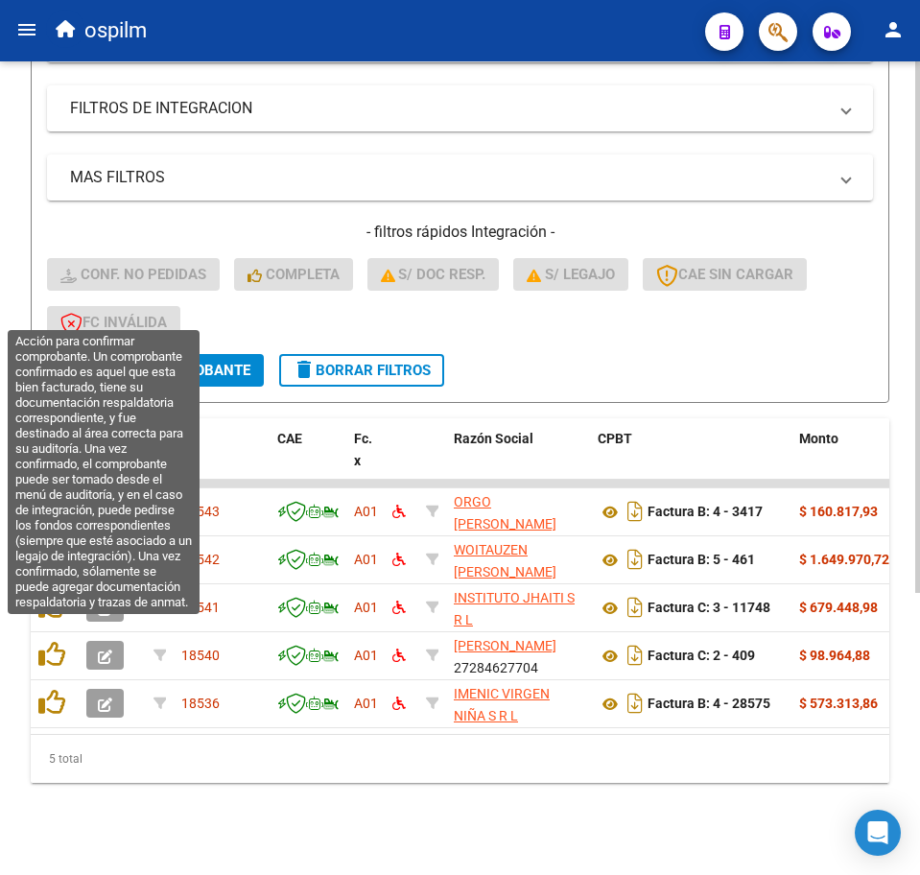
click at [50, 641] on icon at bounding box center [51, 654] width 27 height 27
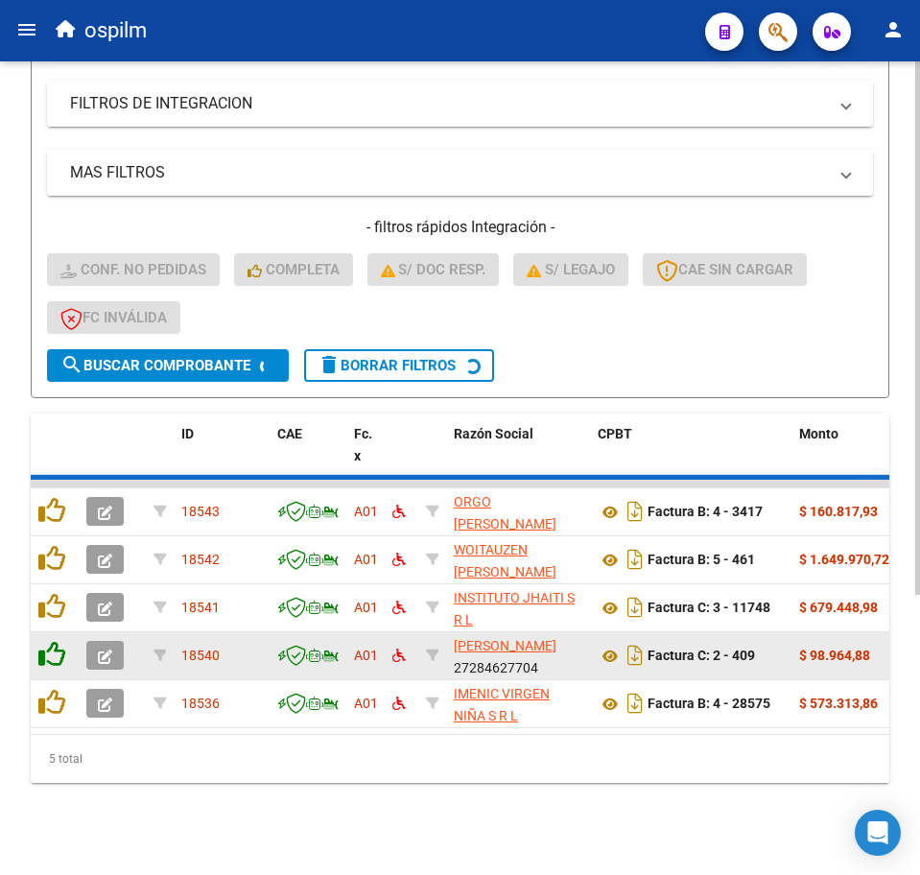
click at [52, 641] on icon at bounding box center [51, 654] width 27 height 27
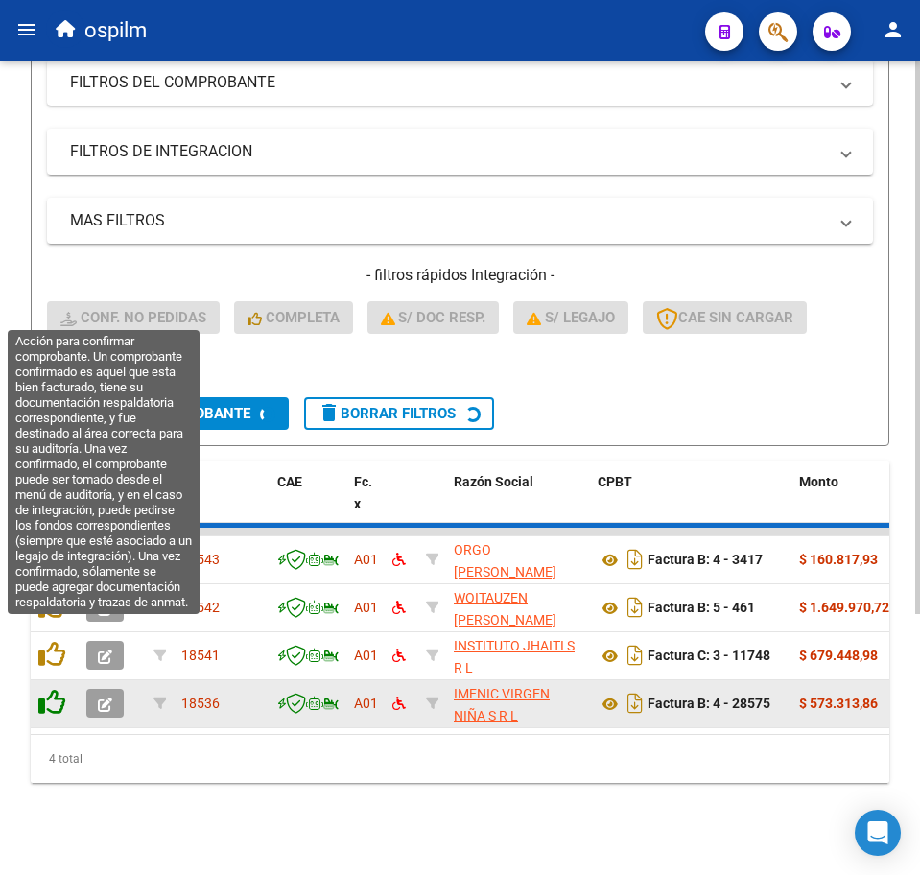
click at [52, 641] on icon at bounding box center [51, 654] width 27 height 27
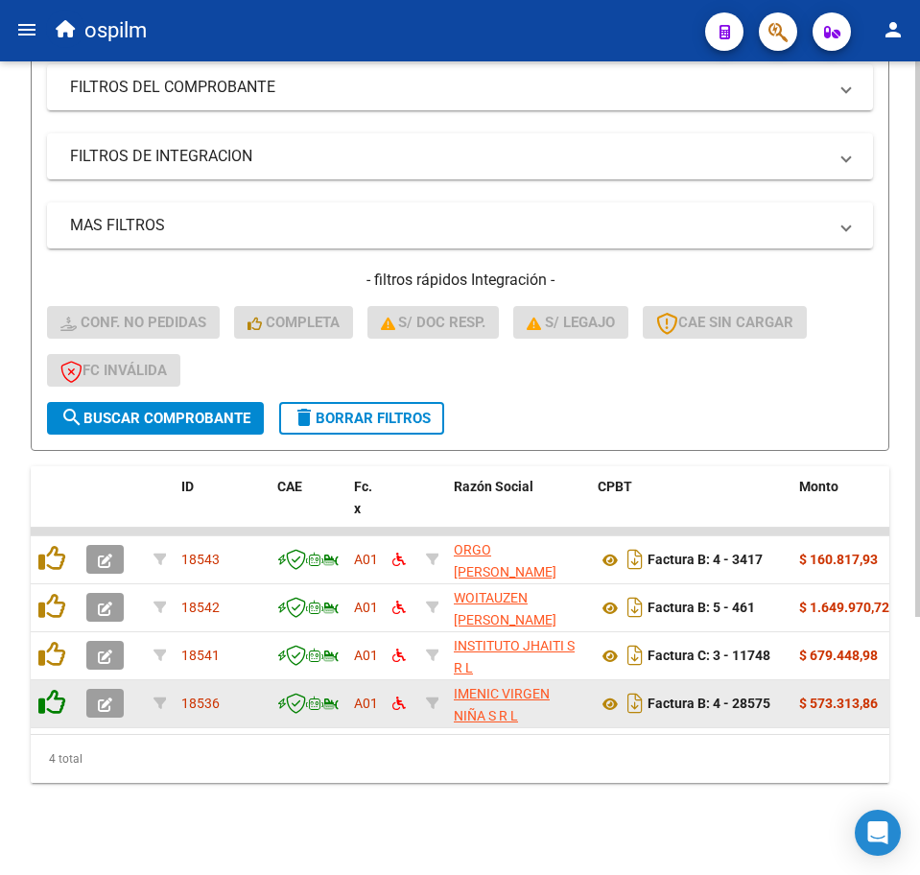
click at [52, 641] on icon at bounding box center [51, 654] width 27 height 27
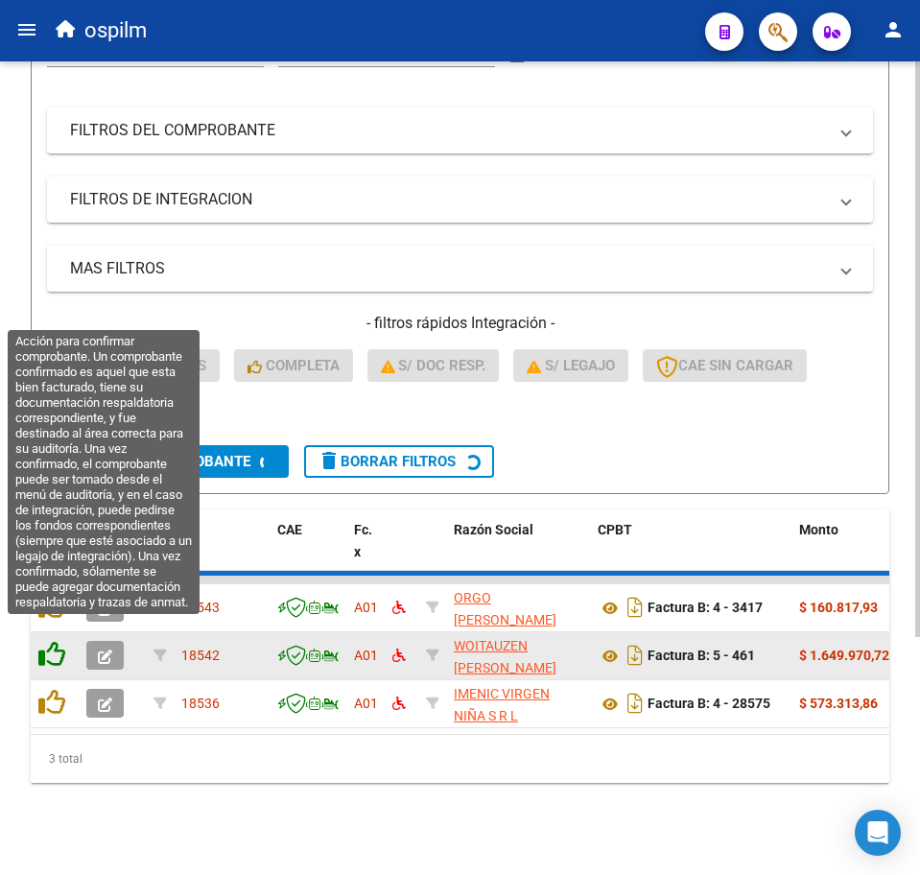
click at [55, 641] on icon at bounding box center [51, 654] width 27 height 27
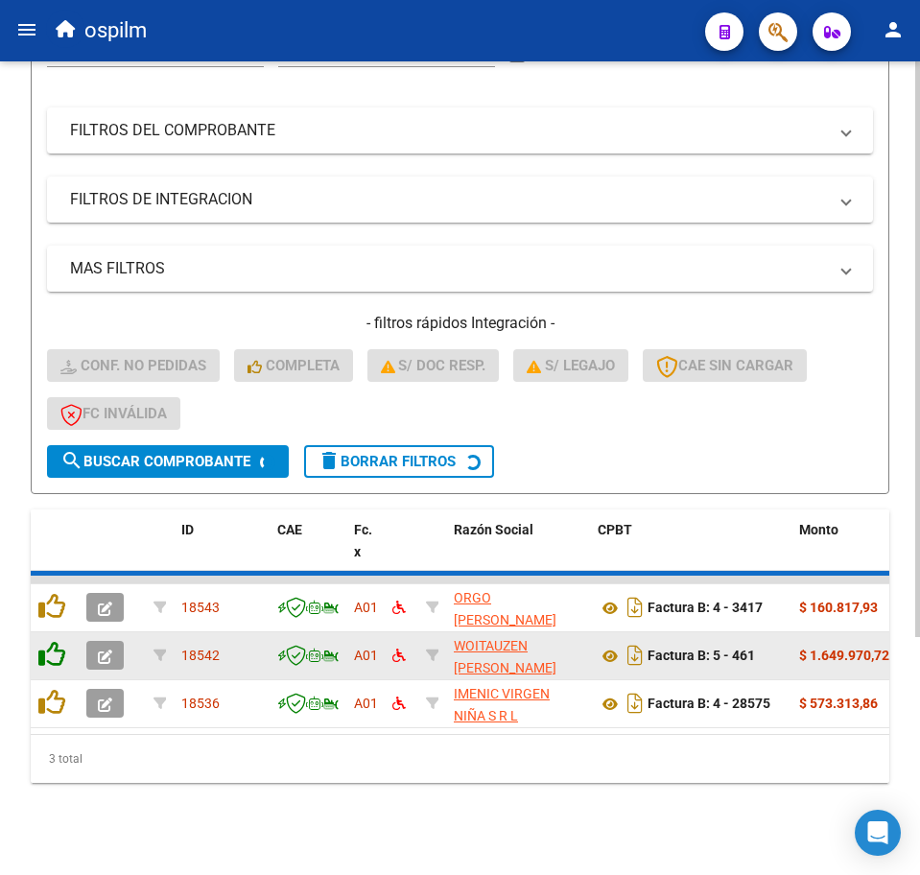
click at [55, 641] on icon at bounding box center [51, 654] width 27 height 27
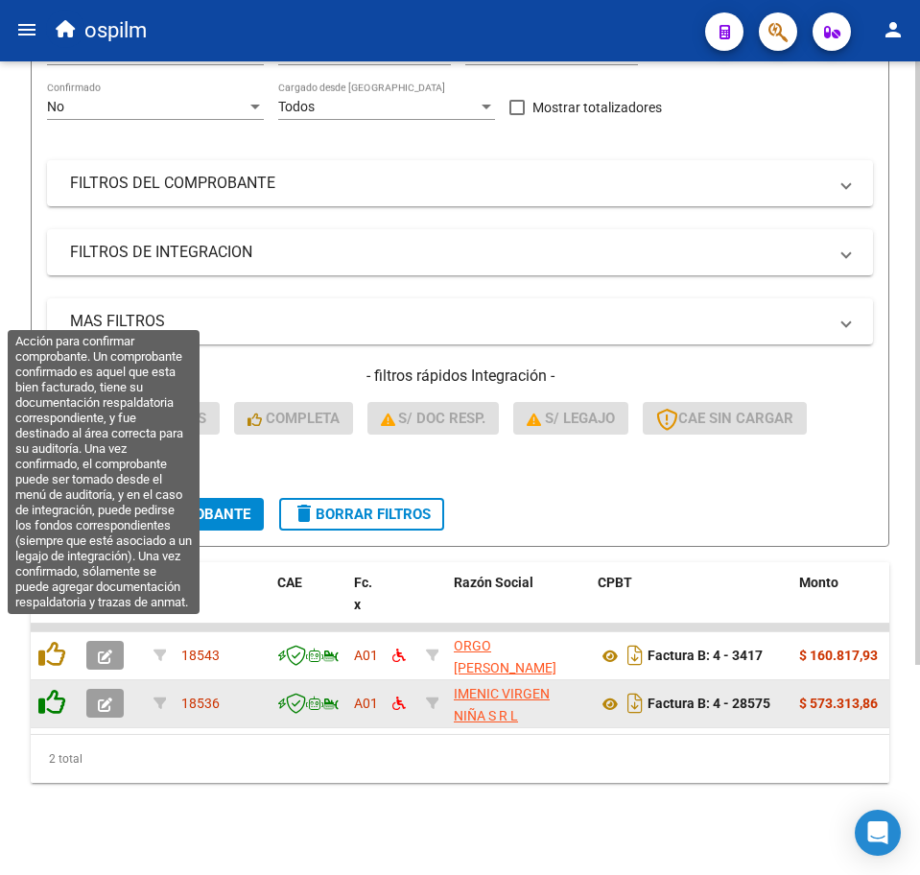
click at [55, 641] on icon at bounding box center [51, 654] width 27 height 27
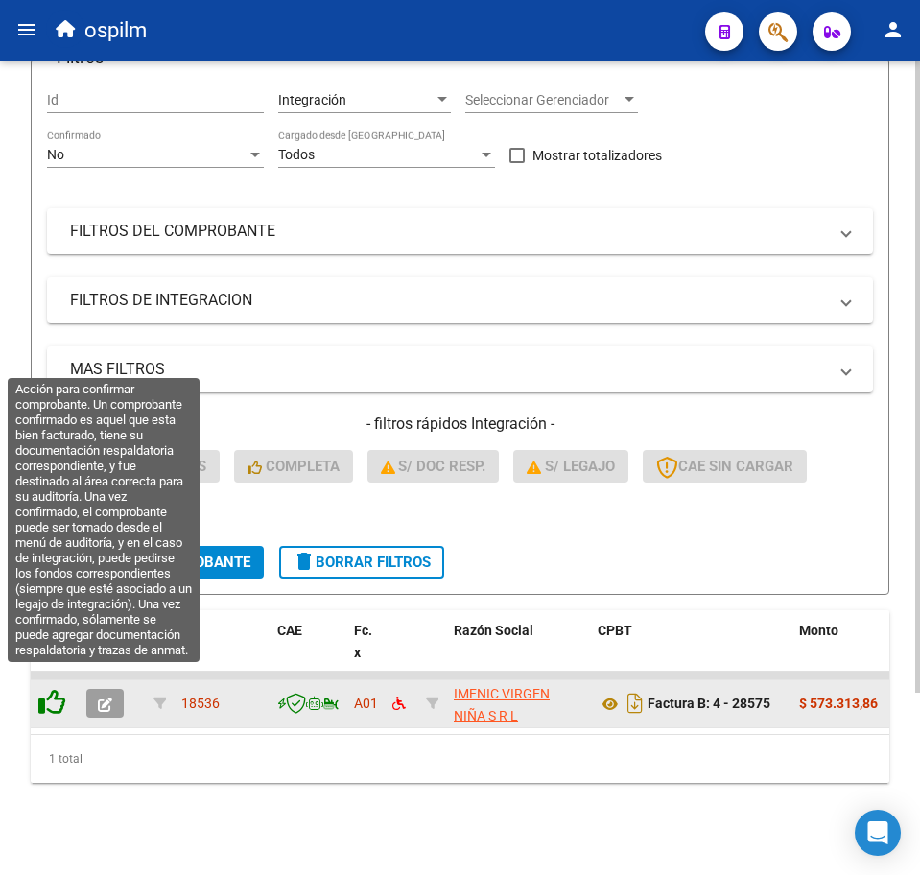
click at [58, 689] on icon at bounding box center [51, 702] width 27 height 27
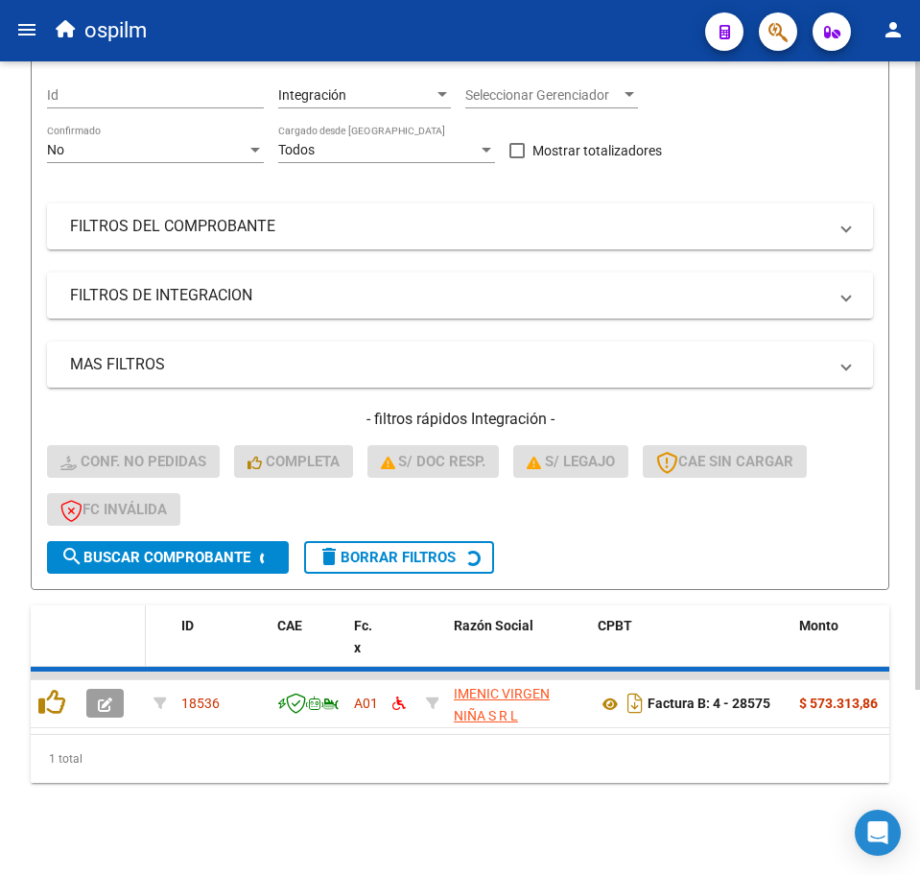
scroll to position [201, 0]
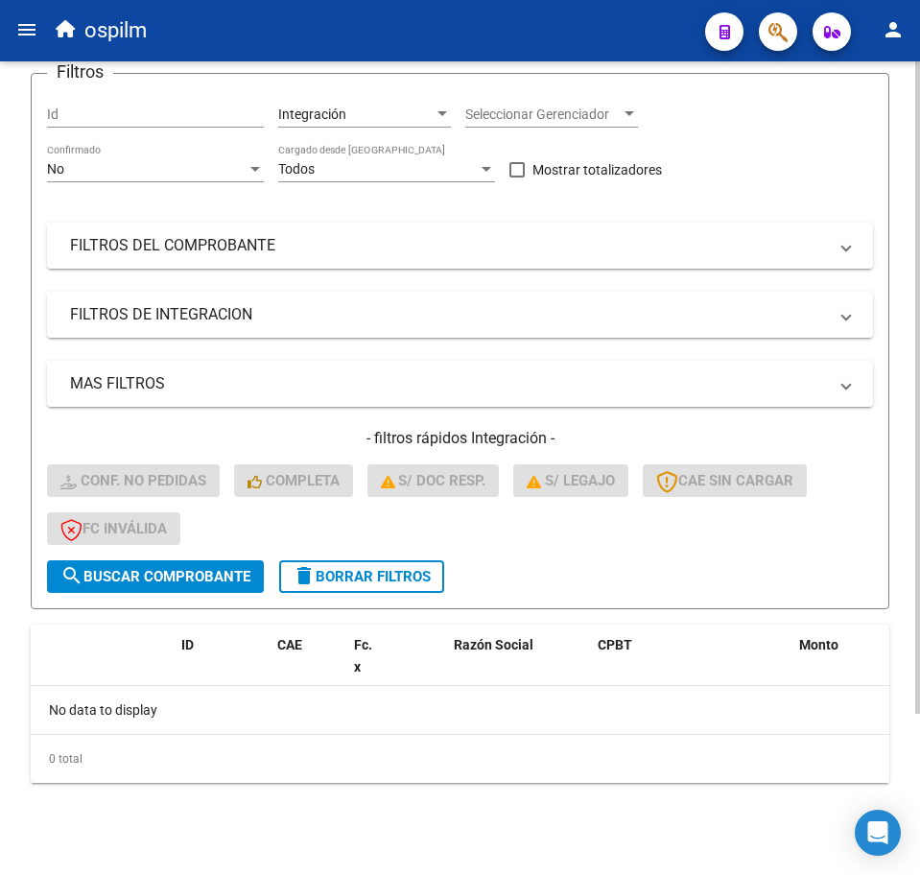
click at [338, 583] on span "delete Borrar Filtros" at bounding box center [362, 576] width 138 height 17
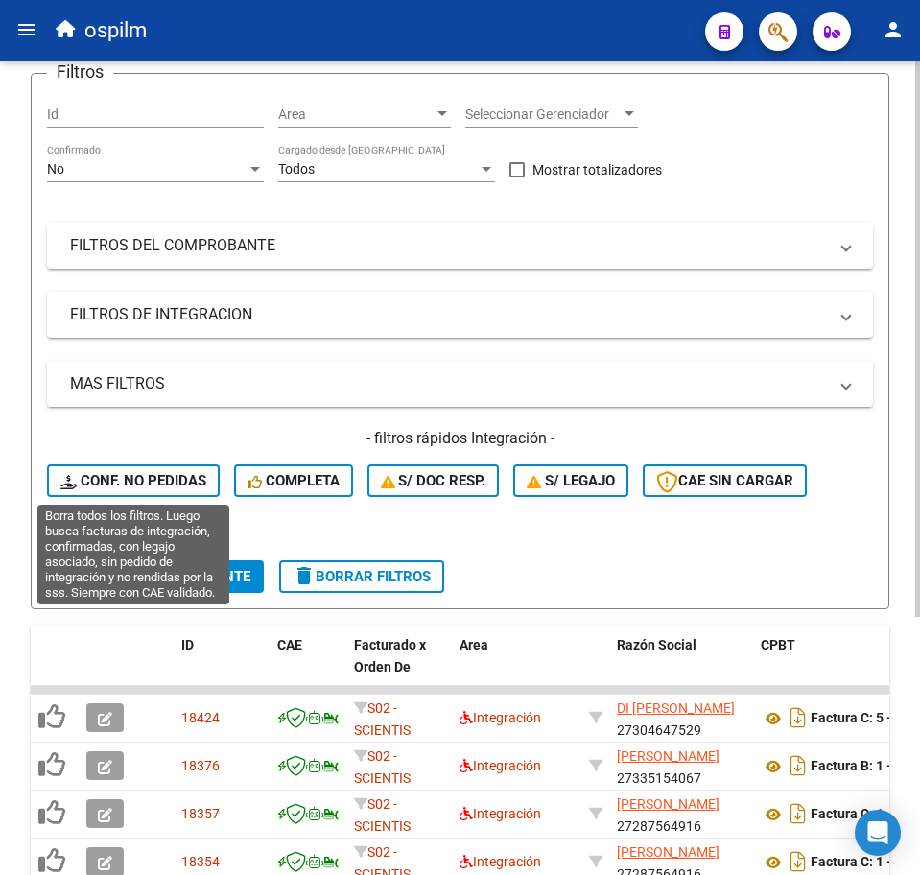
click at [133, 478] on span "Conf. no pedidas" at bounding box center [133, 480] width 146 height 17
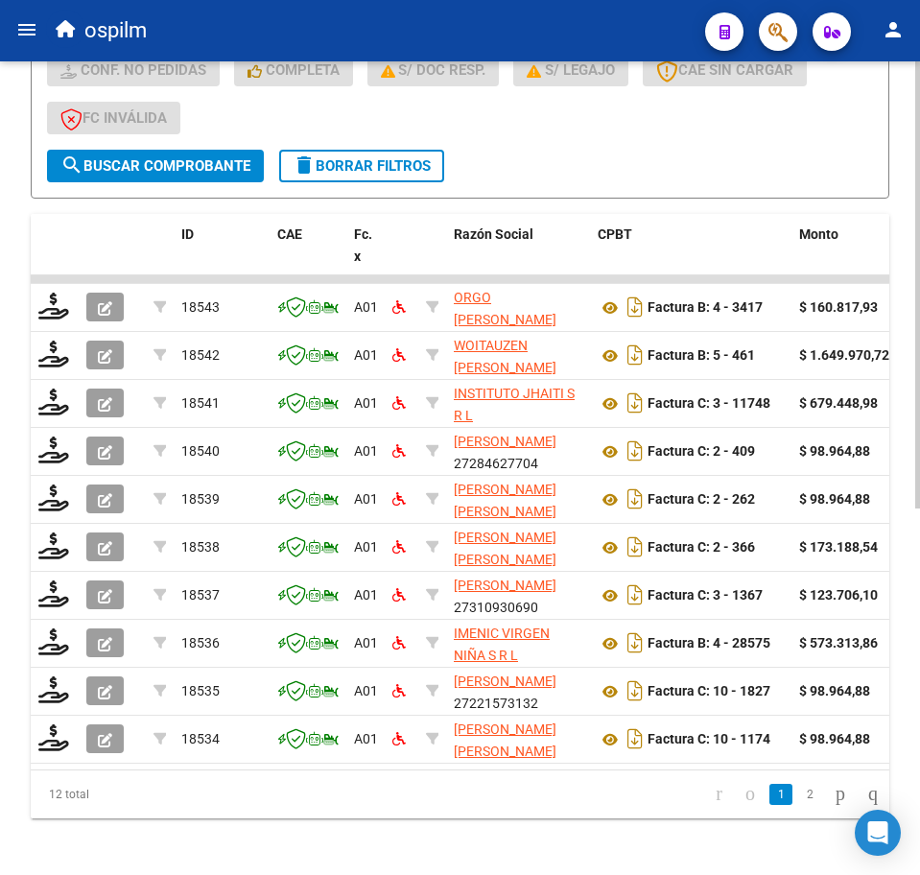
scroll to position [667, 0]
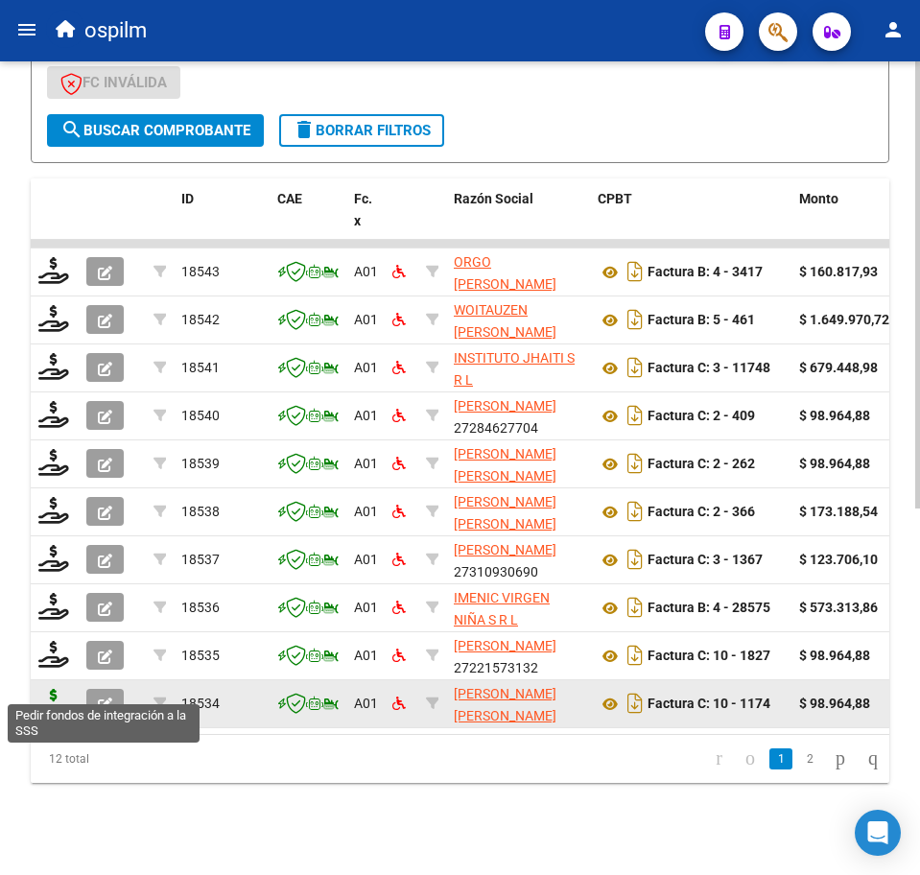
click at [56, 689] on icon at bounding box center [53, 702] width 31 height 27
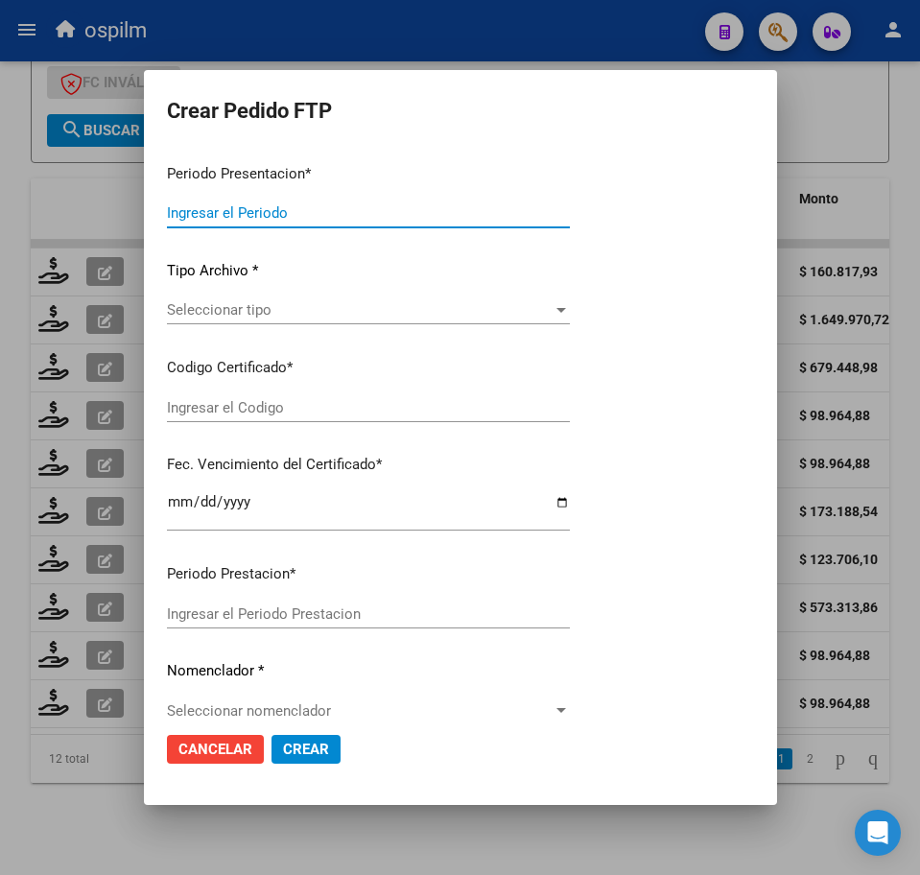
type input "202507"
type input "$ 98.964,88"
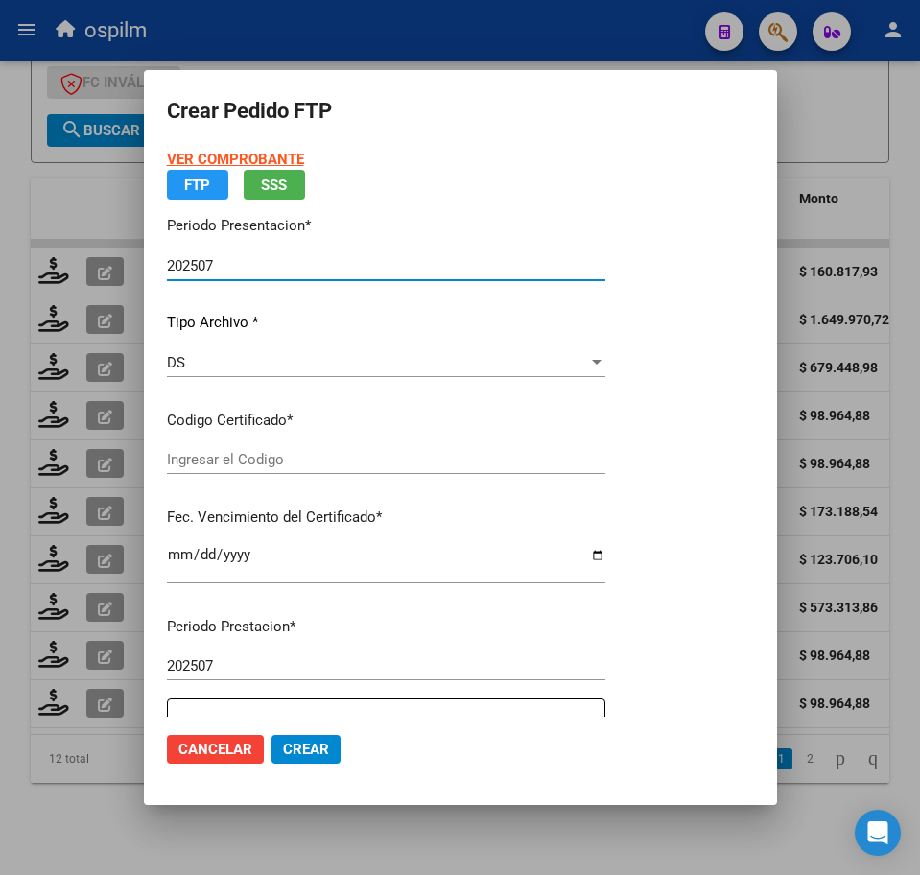
type input "ARG02000489457492020051820250518BS376"
type input "[DATE]"
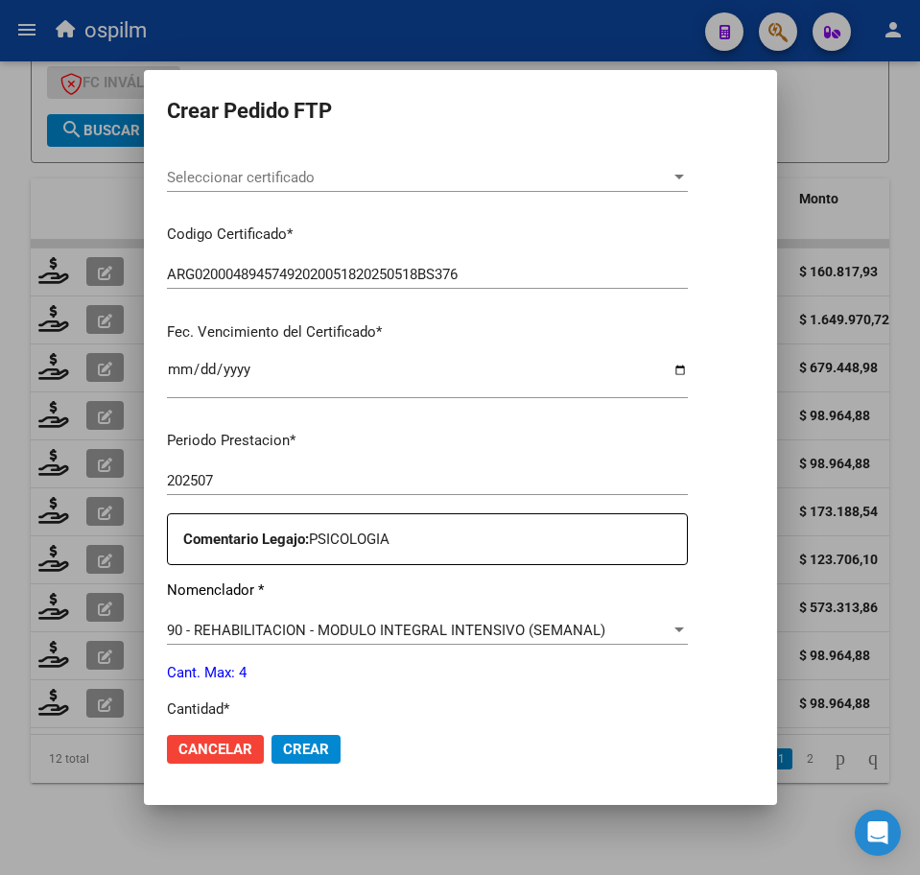
scroll to position [480, 0]
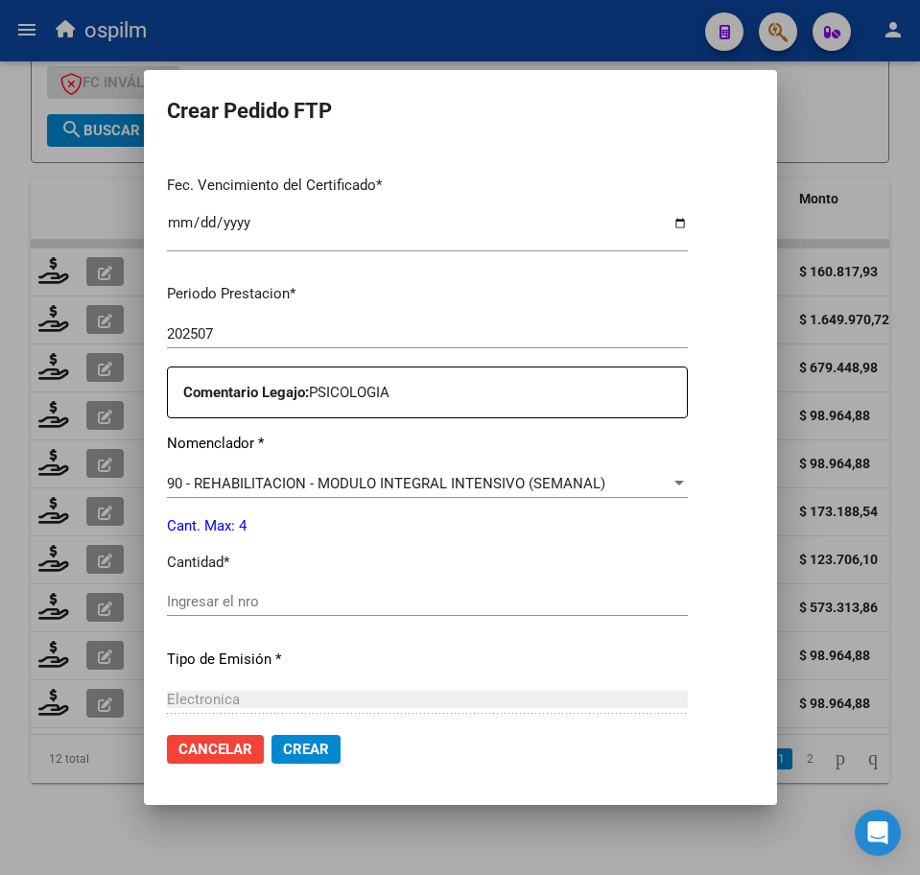
click at [267, 587] on div "Ingresar el nro" at bounding box center [427, 601] width 521 height 29
type input "4"
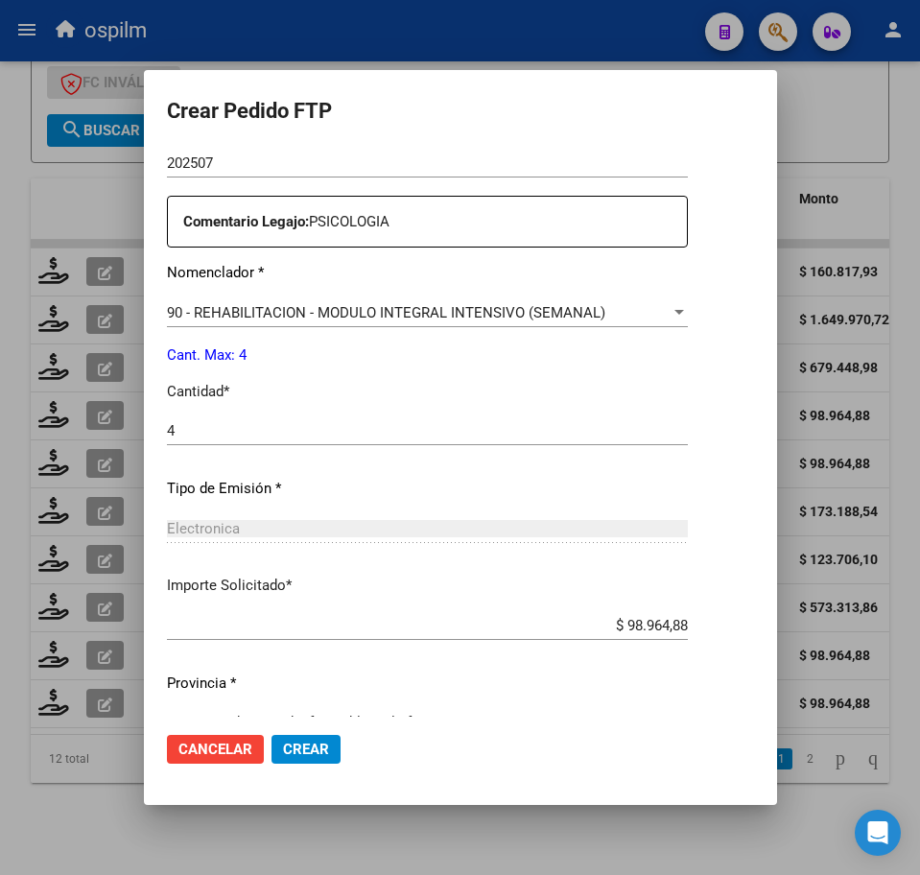
scroll to position [688, 0]
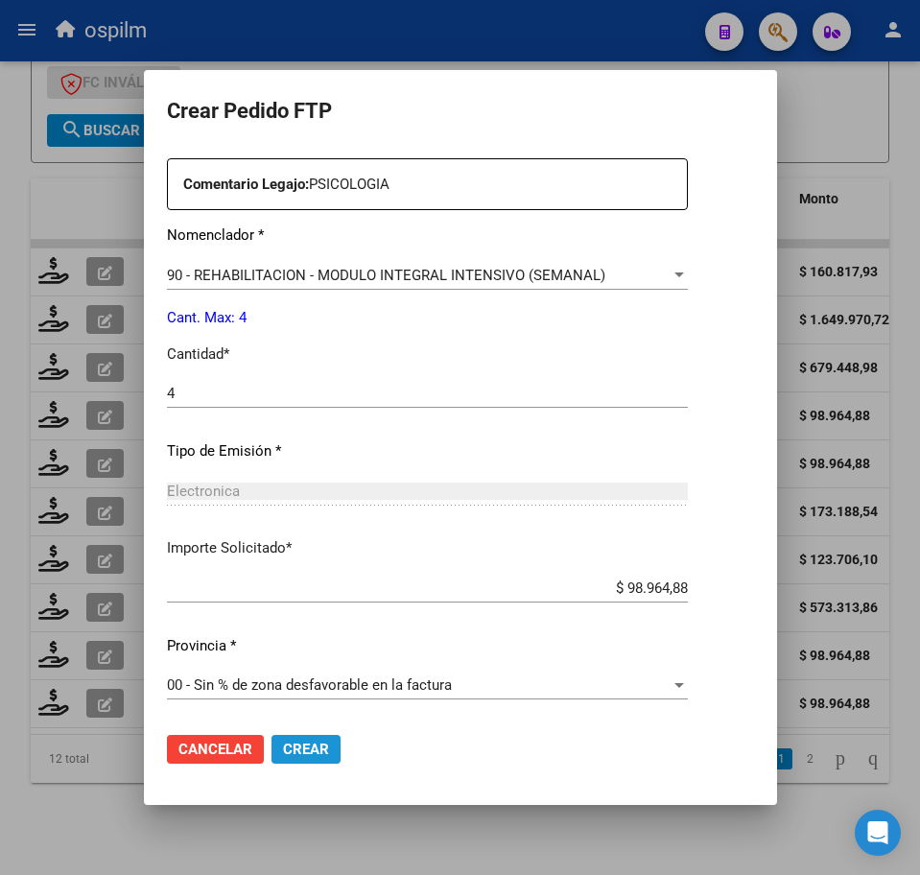
click at [288, 746] on span "Crear" at bounding box center [306, 749] width 46 height 17
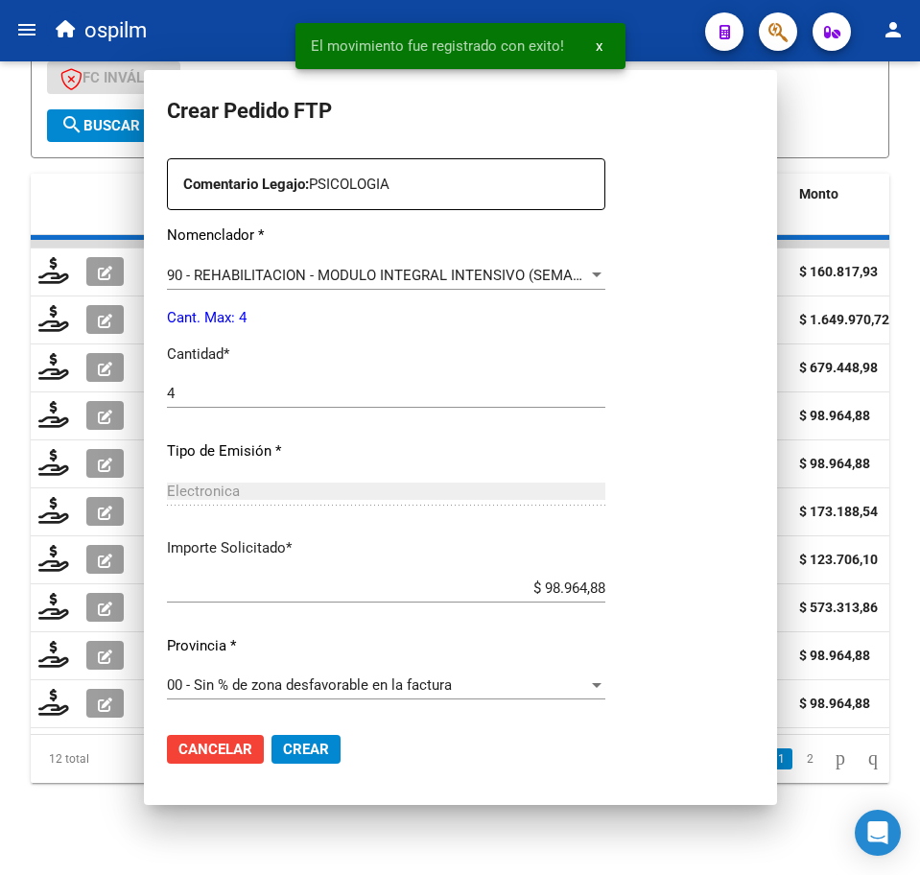
scroll to position [0, 0]
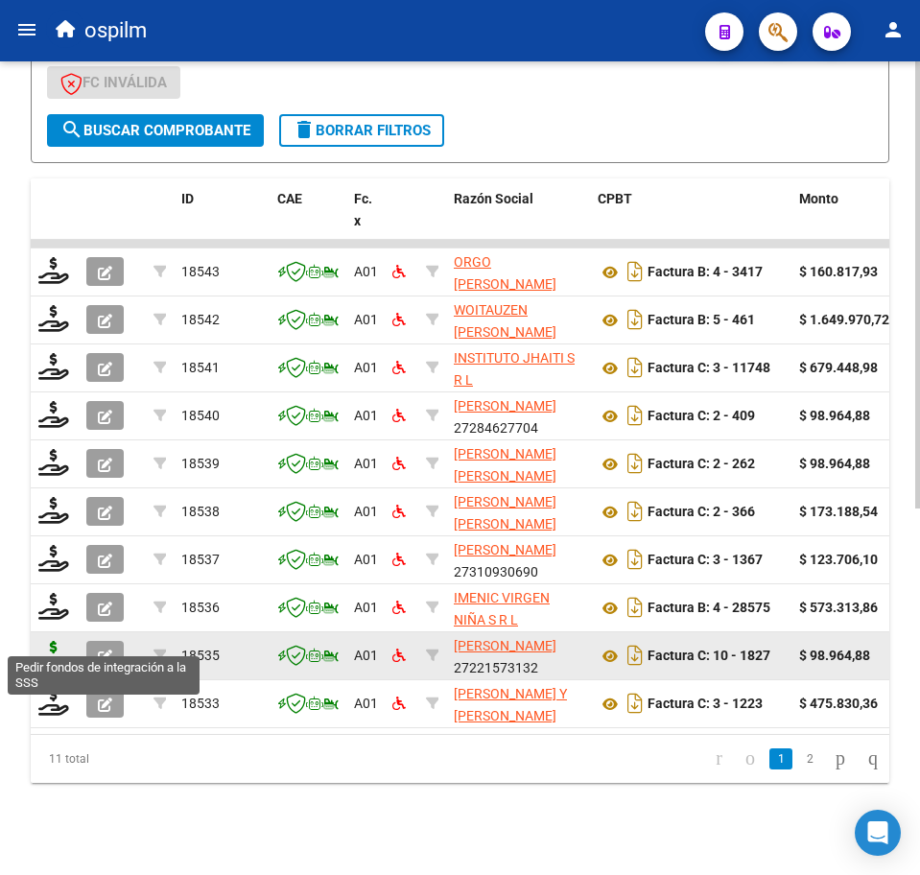
click at [51, 646] on icon at bounding box center [53, 654] width 31 height 27
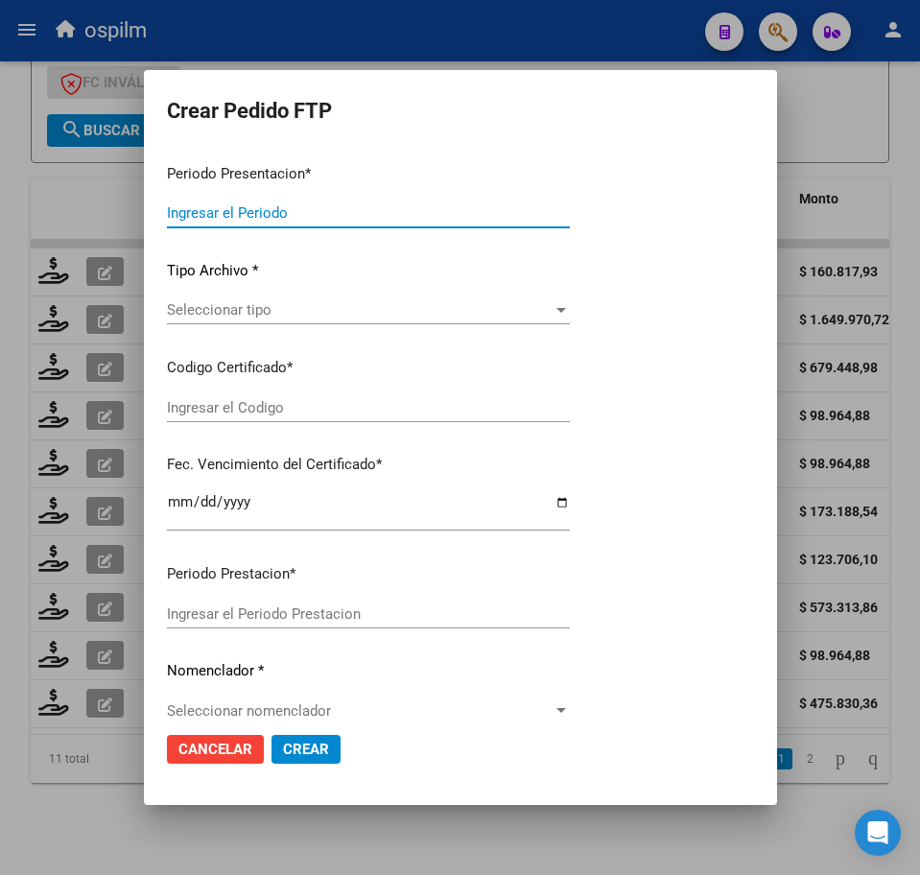
type input "202507"
type input "$ 98.964,88"
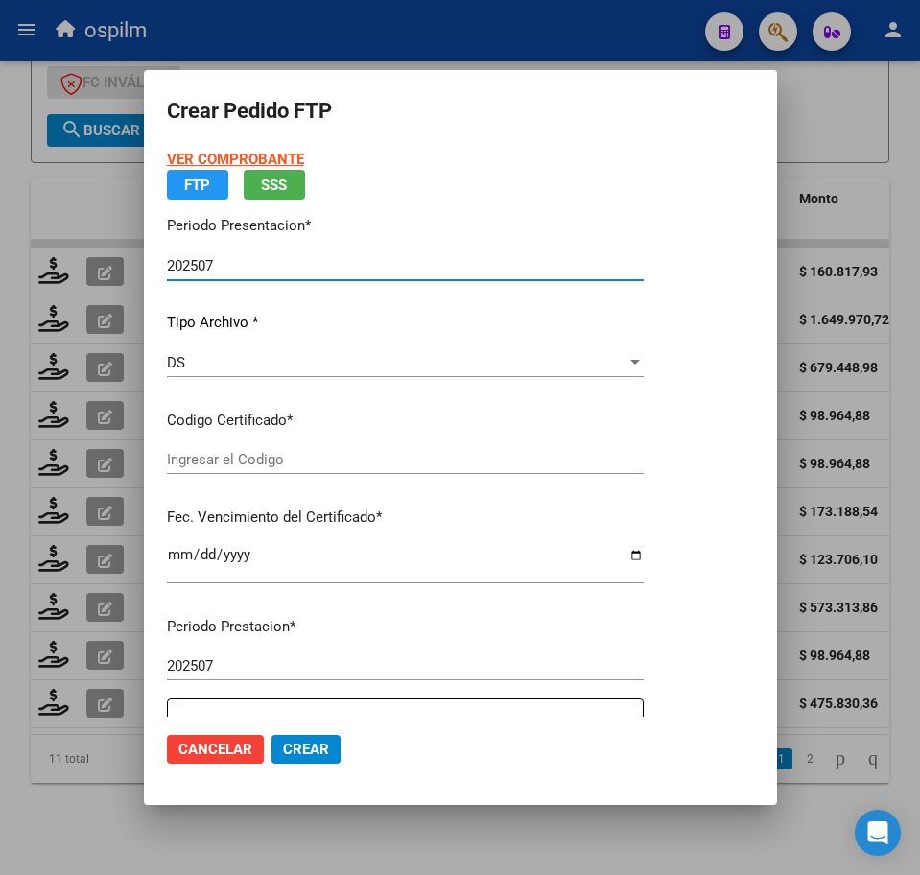
type input "ARG02000489457492020051820250518BS376"
type input "[DATE]"
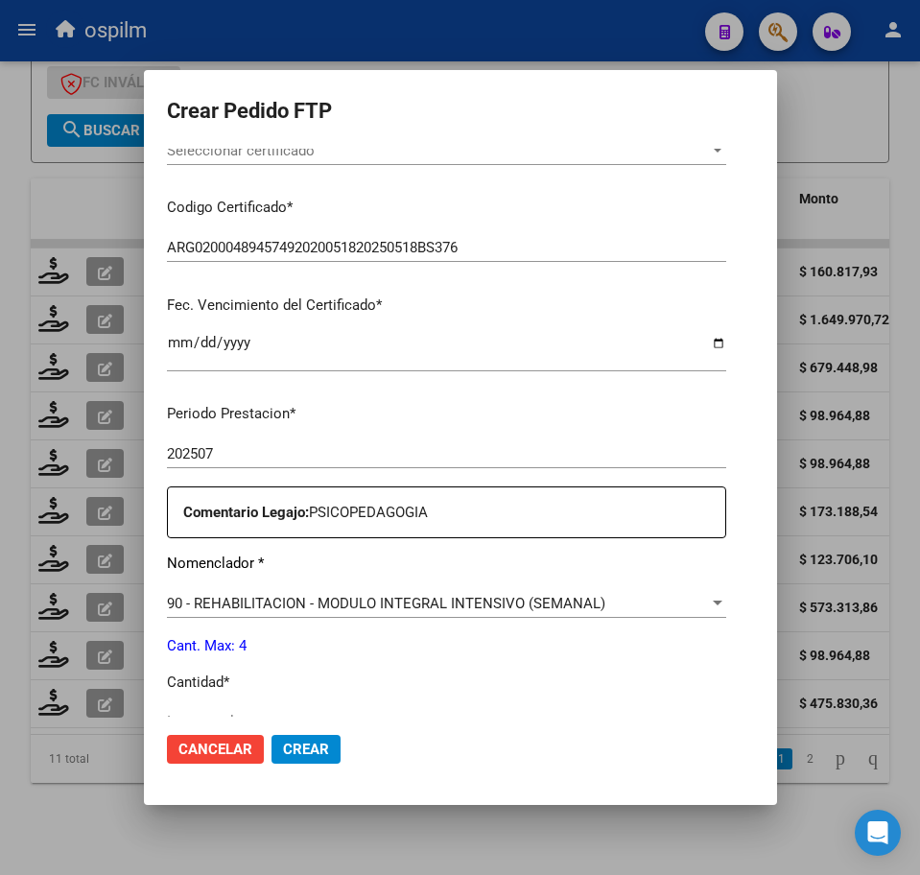
scroll to position [688, 0]
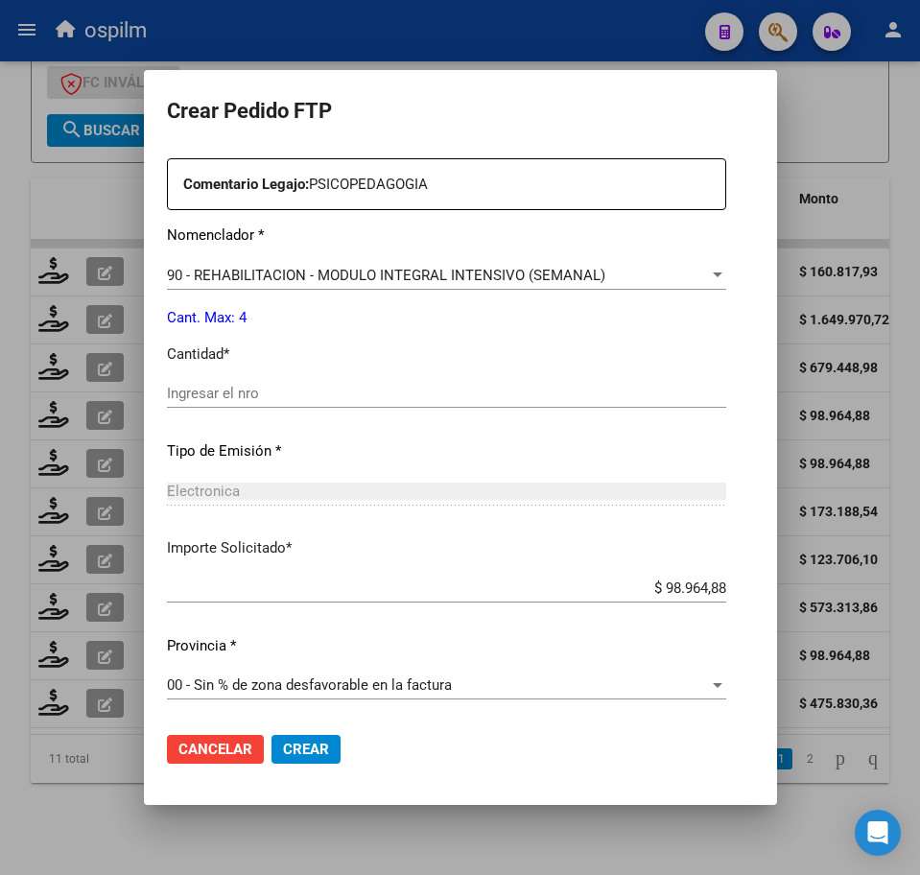
click at [368, 391] on input "Ingresar el nro" at bounding box center [446, 393] width 559 height 17
type input "4"
click at [310, 744] on span "Crear" at bounding box center [306, 749] width 46 height 17
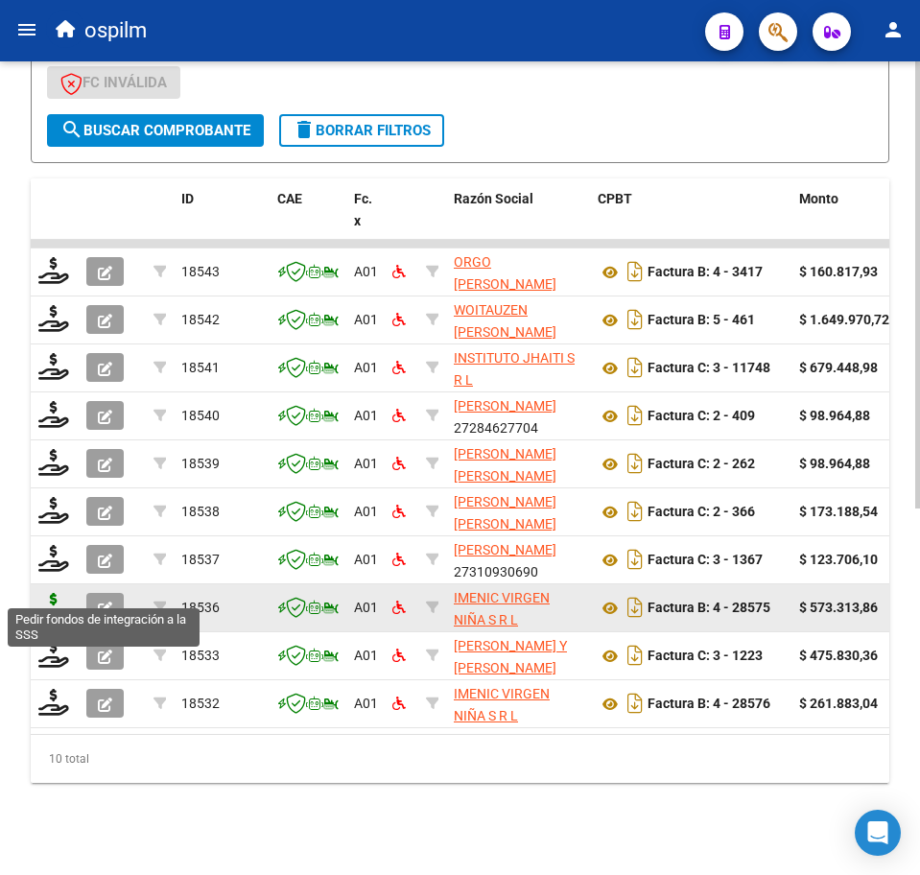
click at [50, 593] on icon at bounding box center [53, 606] width 31 height 27
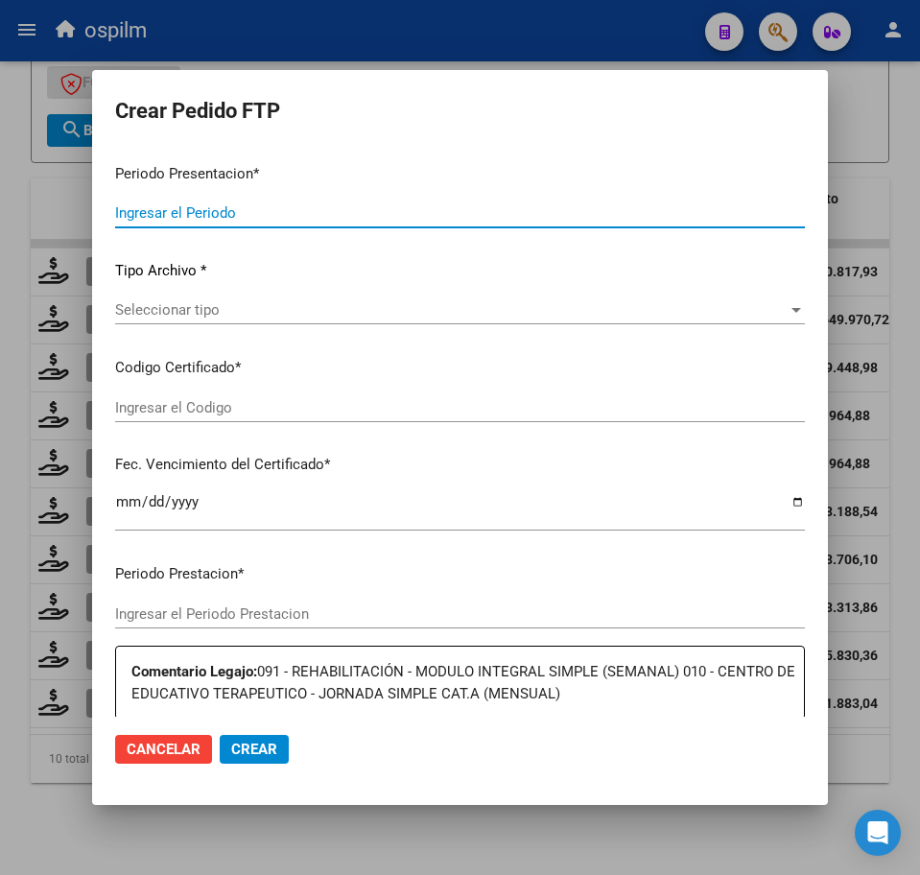
type input "202507"
type input "$ 573.313,86"
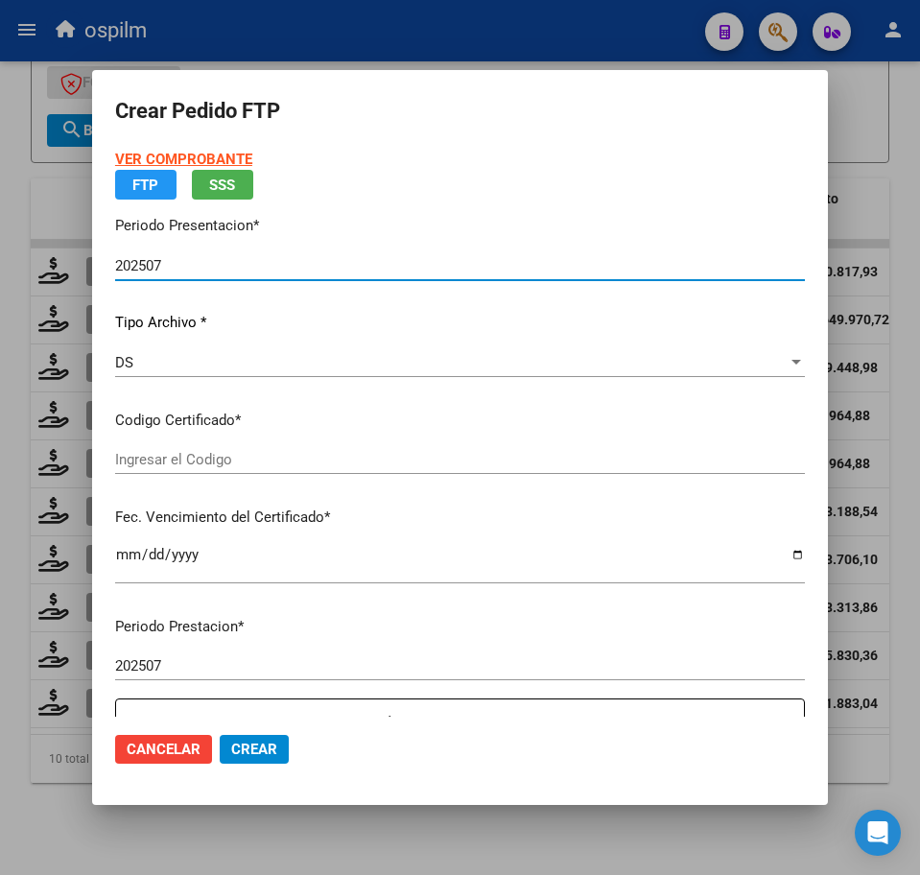
type input "ARG01000477470432016121020211210BS454"
type input "2023-04-18"
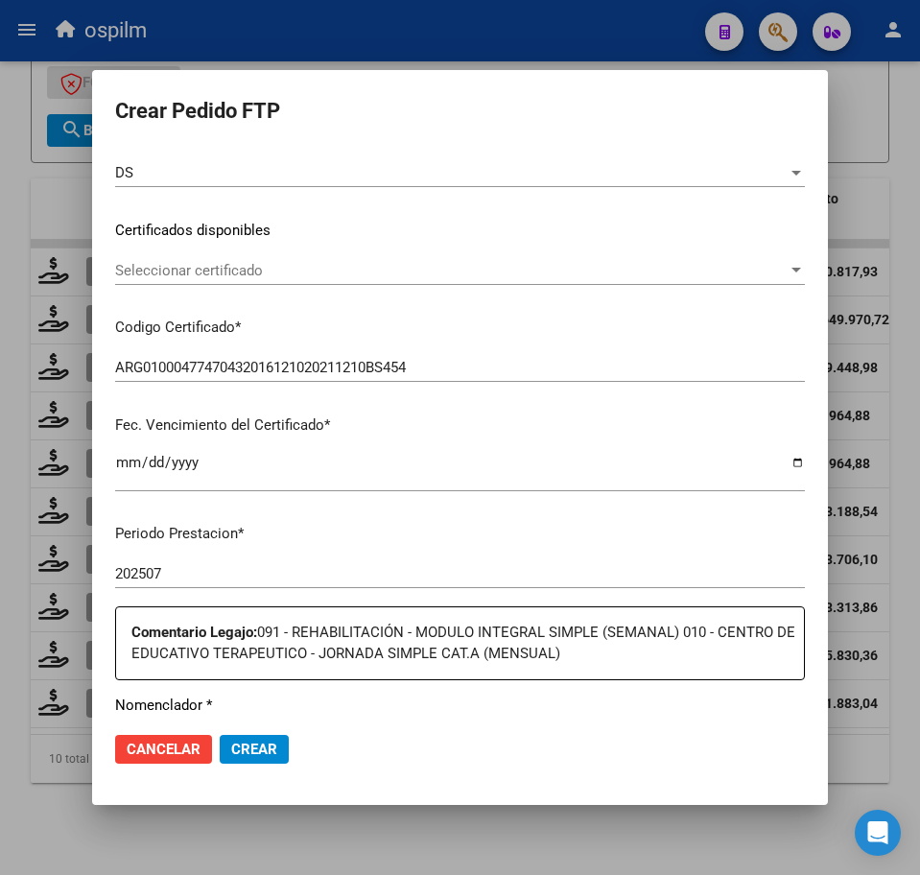
scroll to position [480, 0]
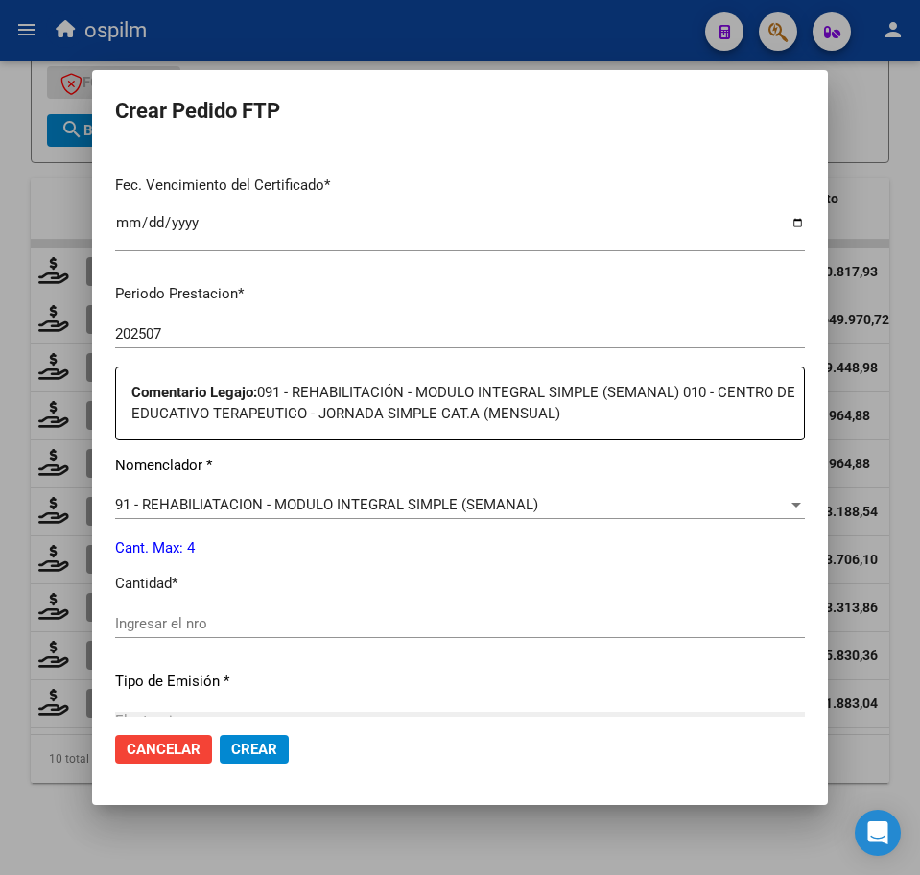
click at [259, 513] on div "91 - REHABILIATACION - MODULO INTEGRAL SIMPLE (SEMANAL) Seleccionar nomenclador" at bounding box center [460, 504] width 690 height 29
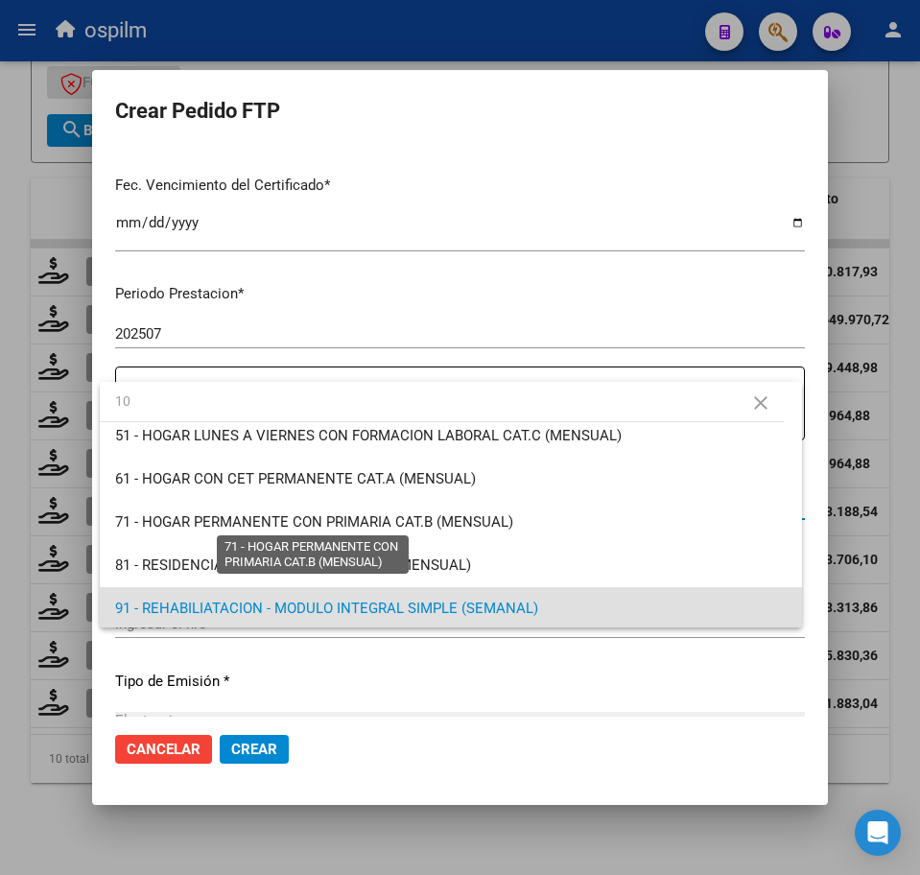
scroll to position [0, 0]
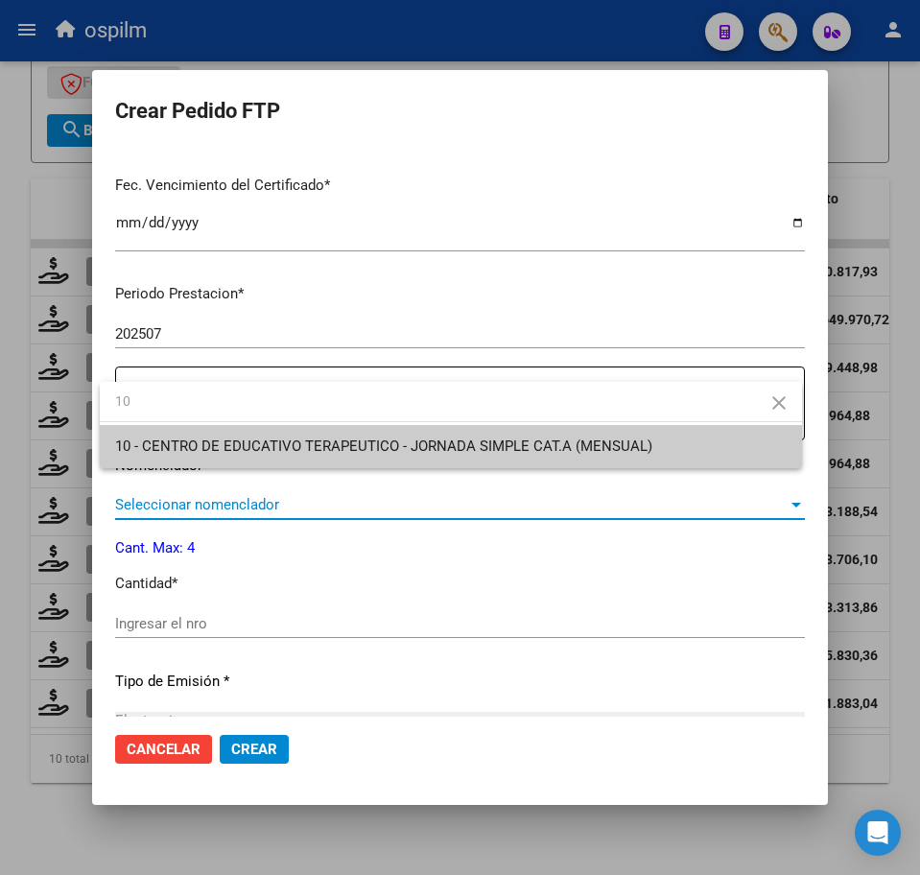
type input "10"
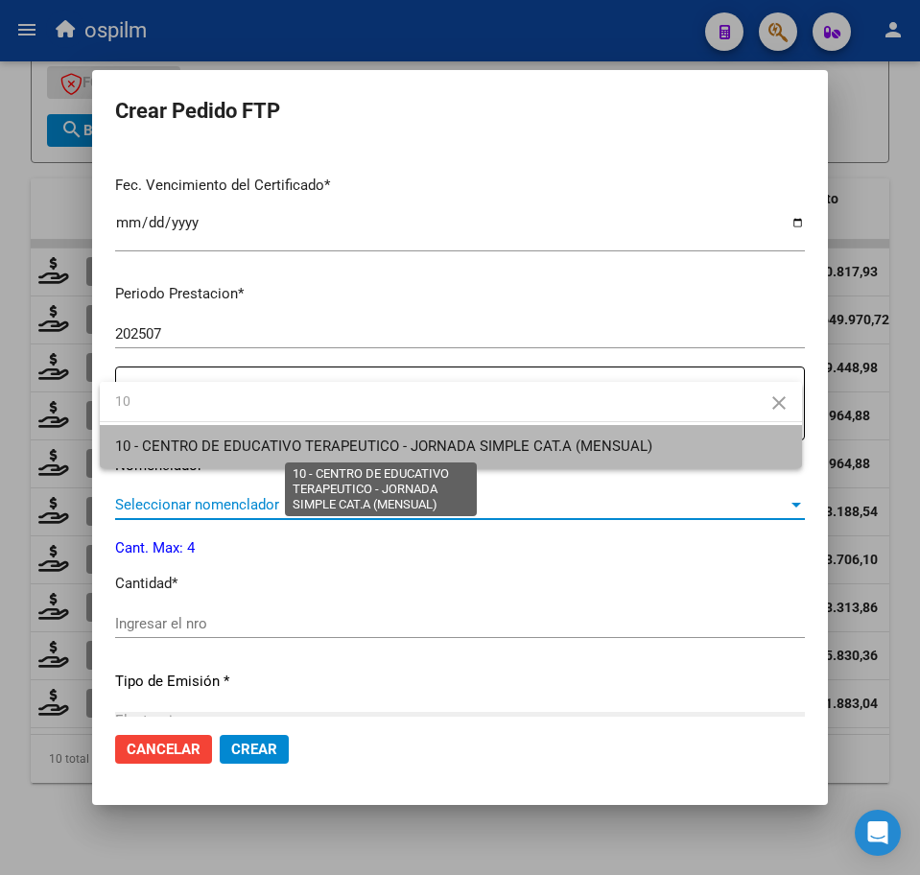
click at [271, 450] on span "10 - CENTRO DE EDUCATIVO TERAPEUTICO - JORNADA SIMPLE CAT.A (MENSUAL)" at bounding box center [383, 446] width 537 height 17
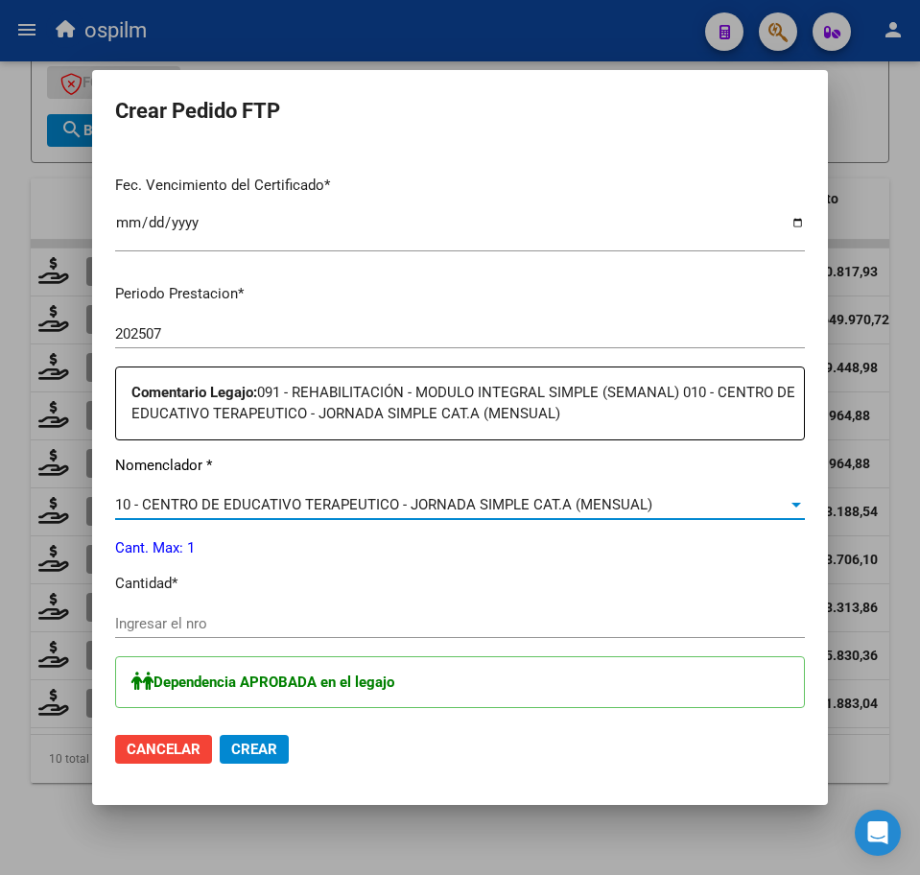
click at [246, 630] on input "Ingresar el nro" at bounding box center [460, 623] width 690 height 17
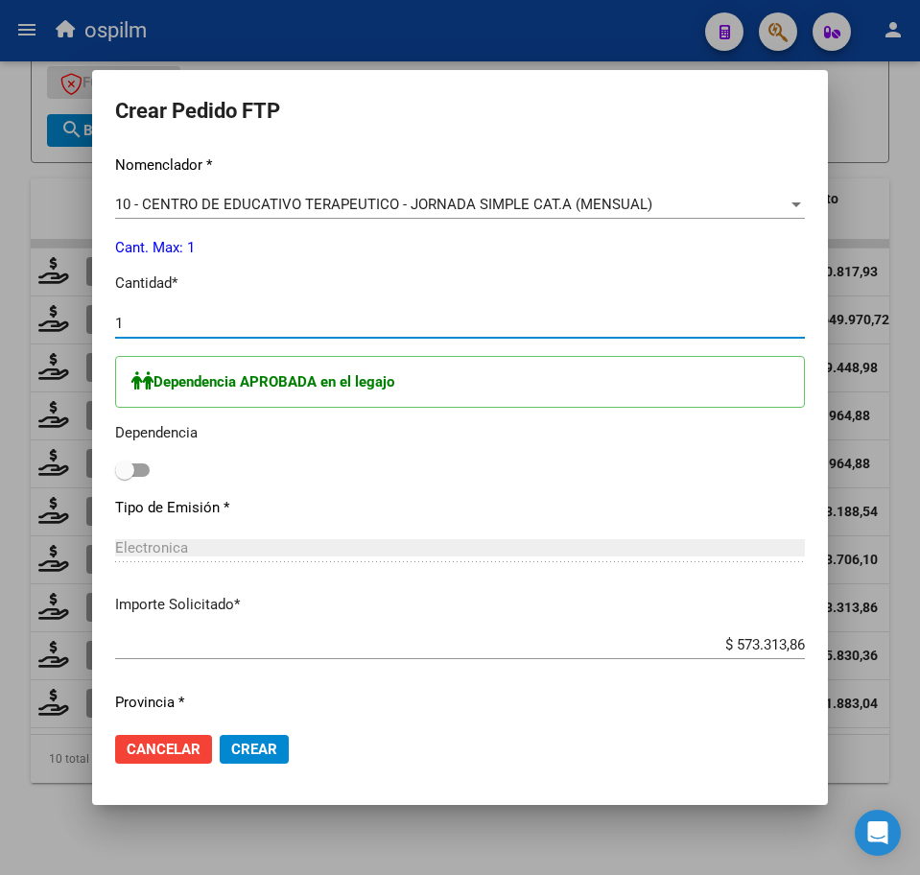
scroll to position [837, 0]
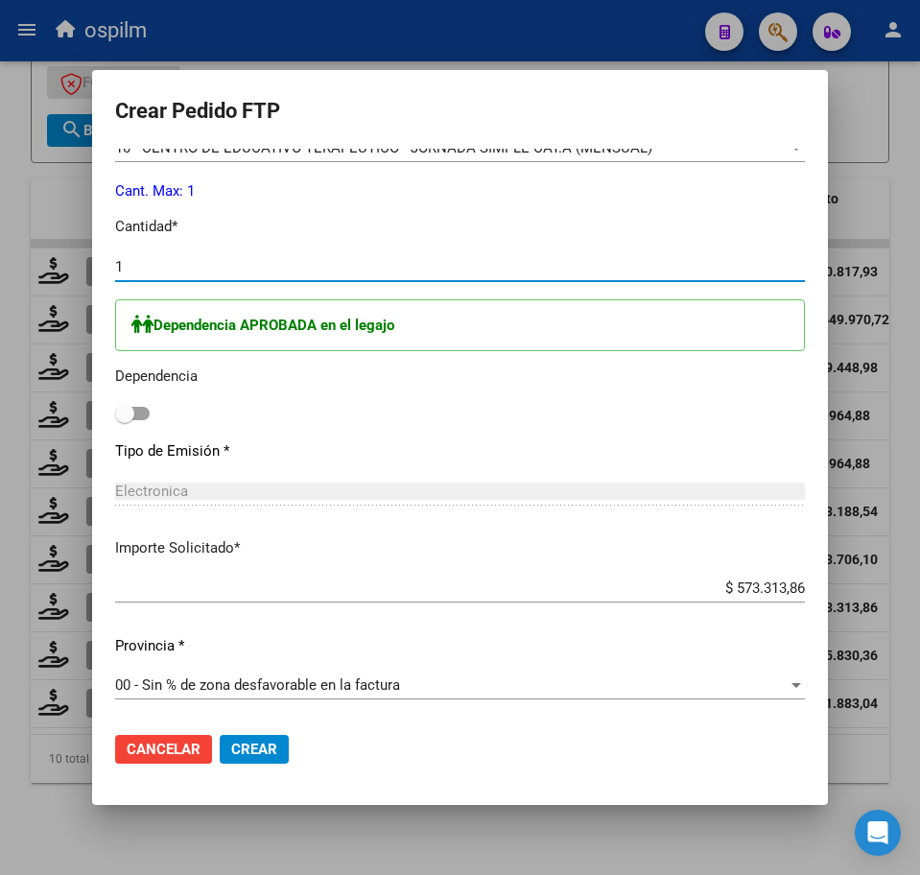
type input "1"
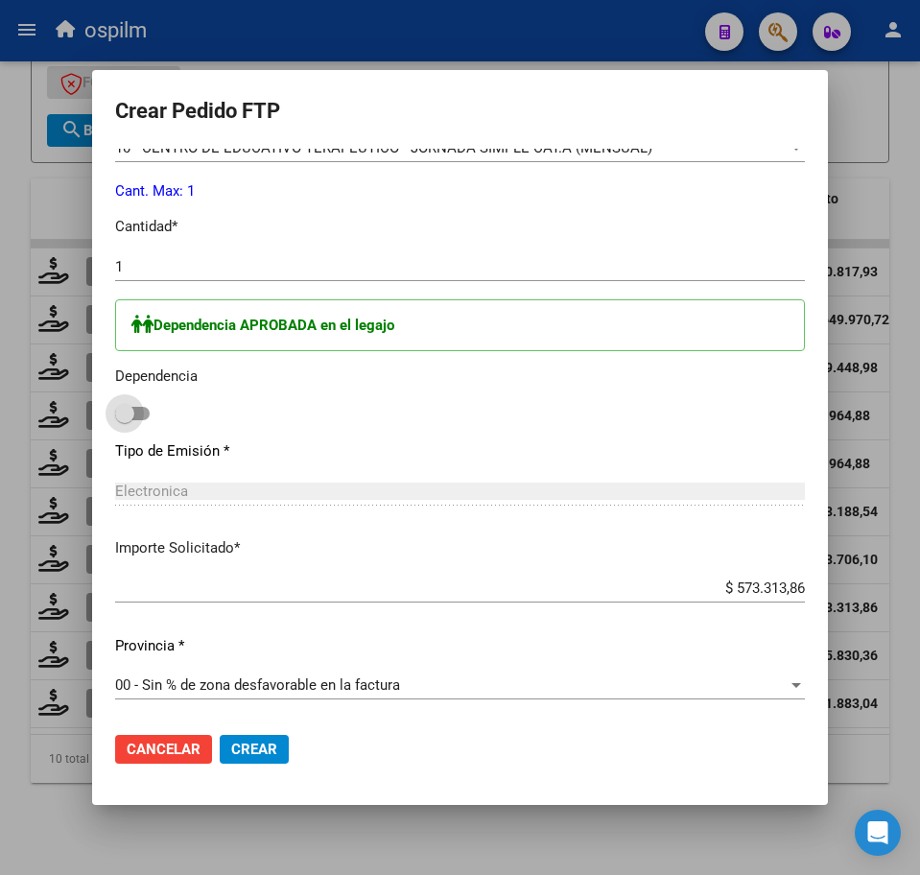
click at [143, 414] on span at bounding box center [132, 413] width 35 height 13
click at [125, 420] on input "checkbox" at bounding box center [124, 420] width 1 height 1
checkbox input "true"
click at [266, 753] on span "Crear" at bounding box center [254, 749] width 46 height 17
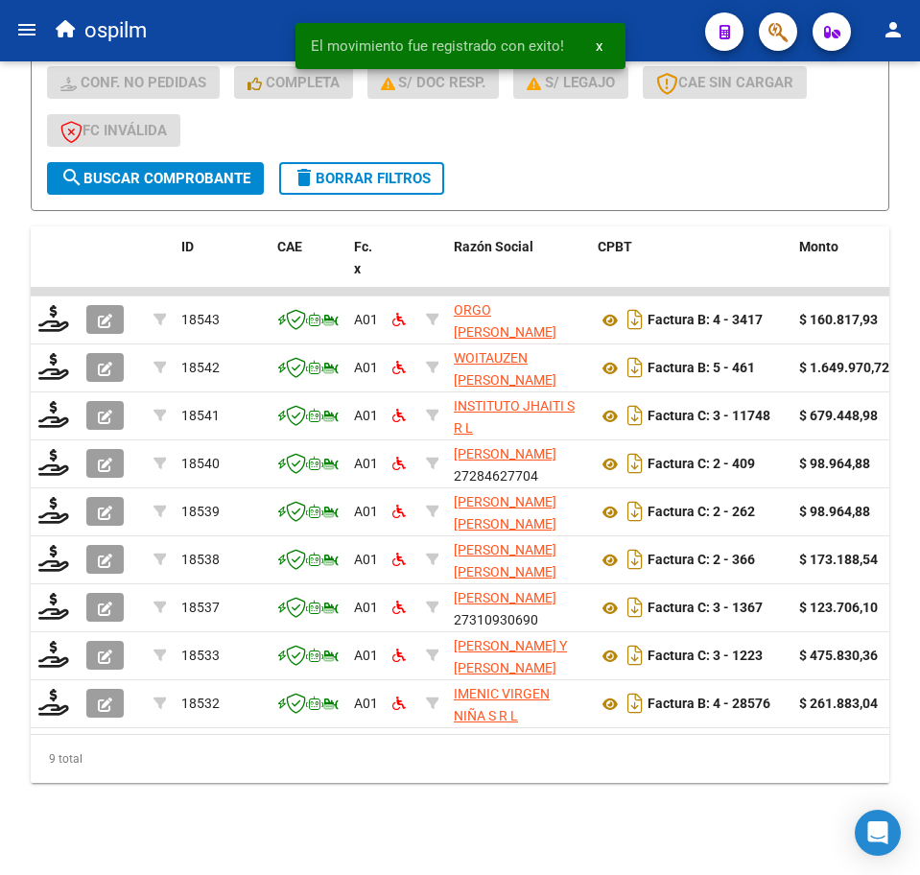
scroll to position [619, 0]
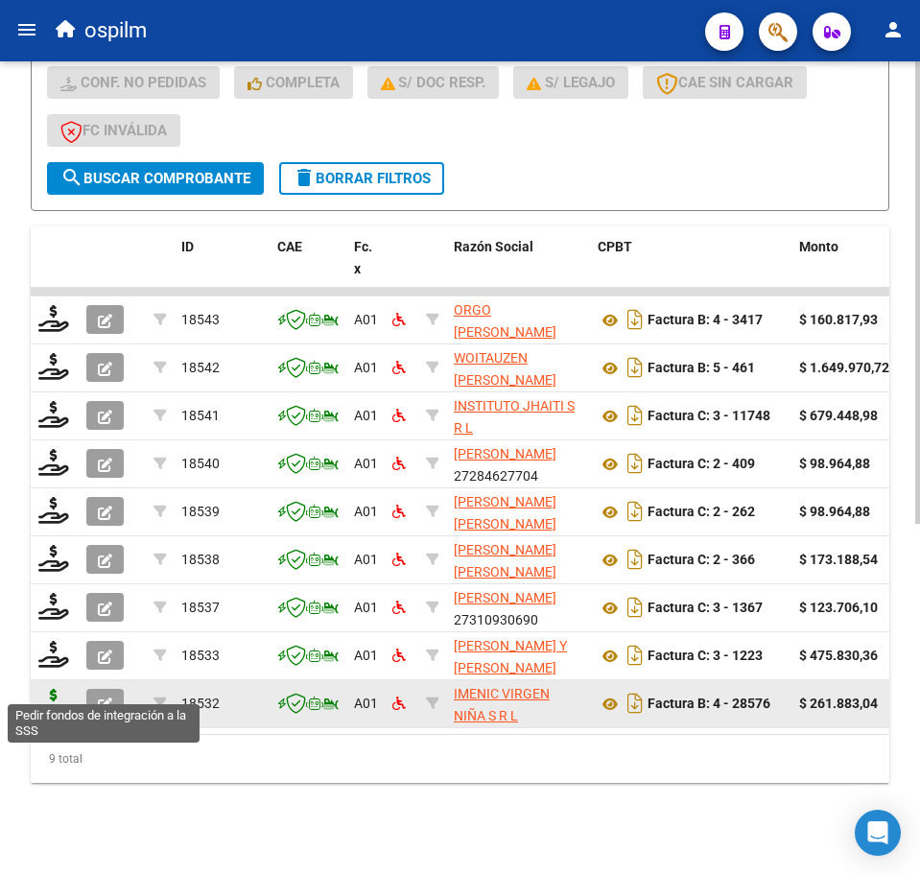
click at [53, 689] on icon at bounding box center [53, 702] width 31 height 27
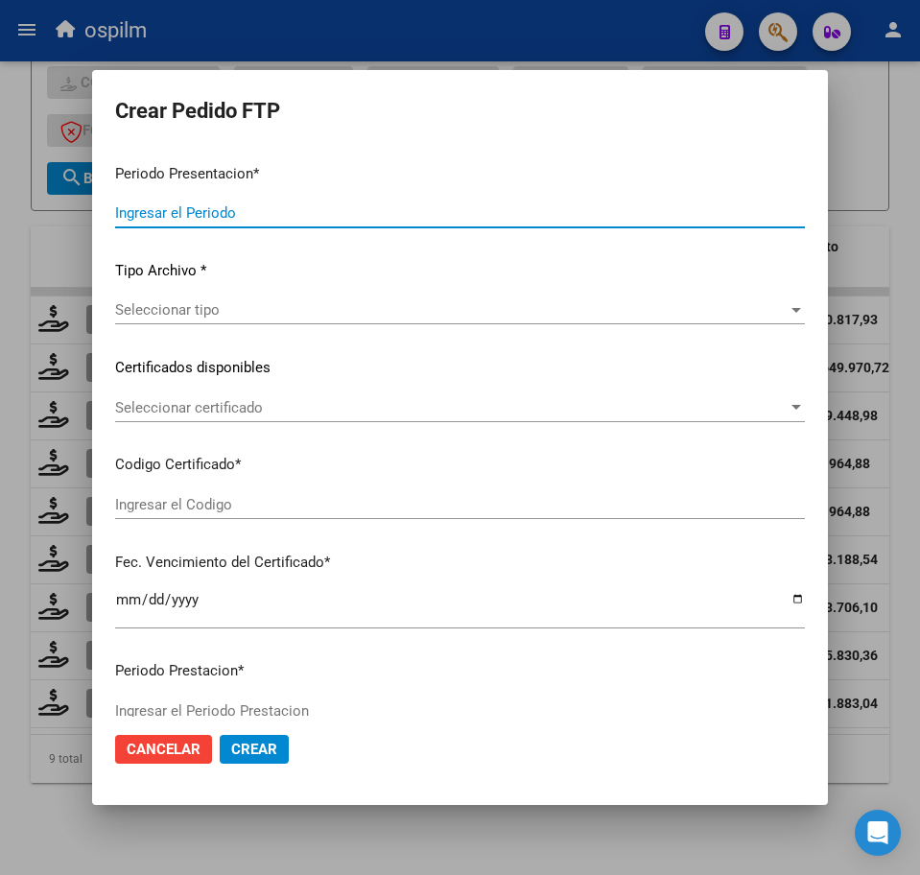
type input "202507"
type input "$ 261.883,04"
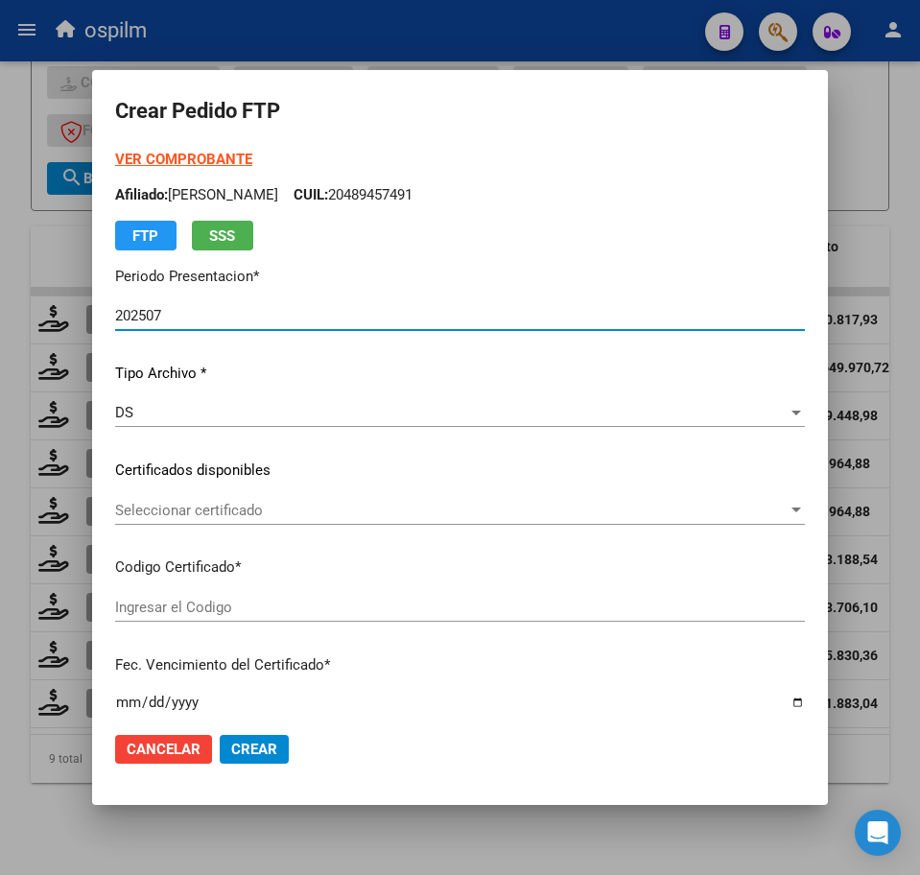
type input "ARG01000477470432016121020211210BS454"
type input "2023-04-18"
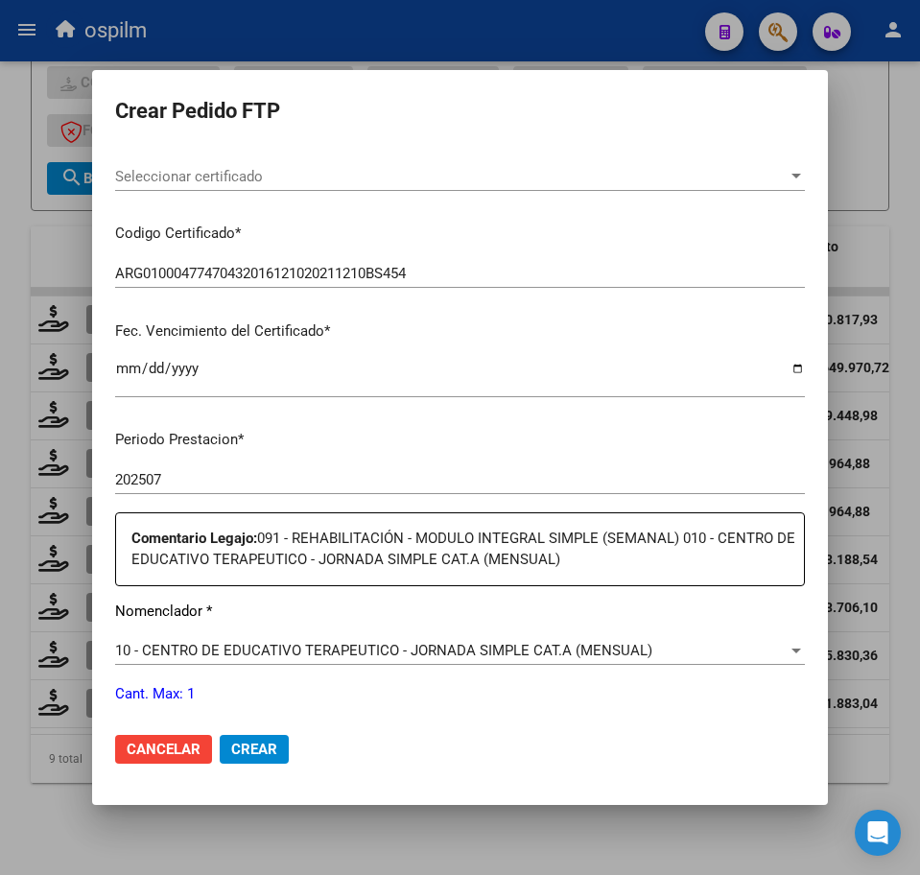
scroll to position [360, 0]
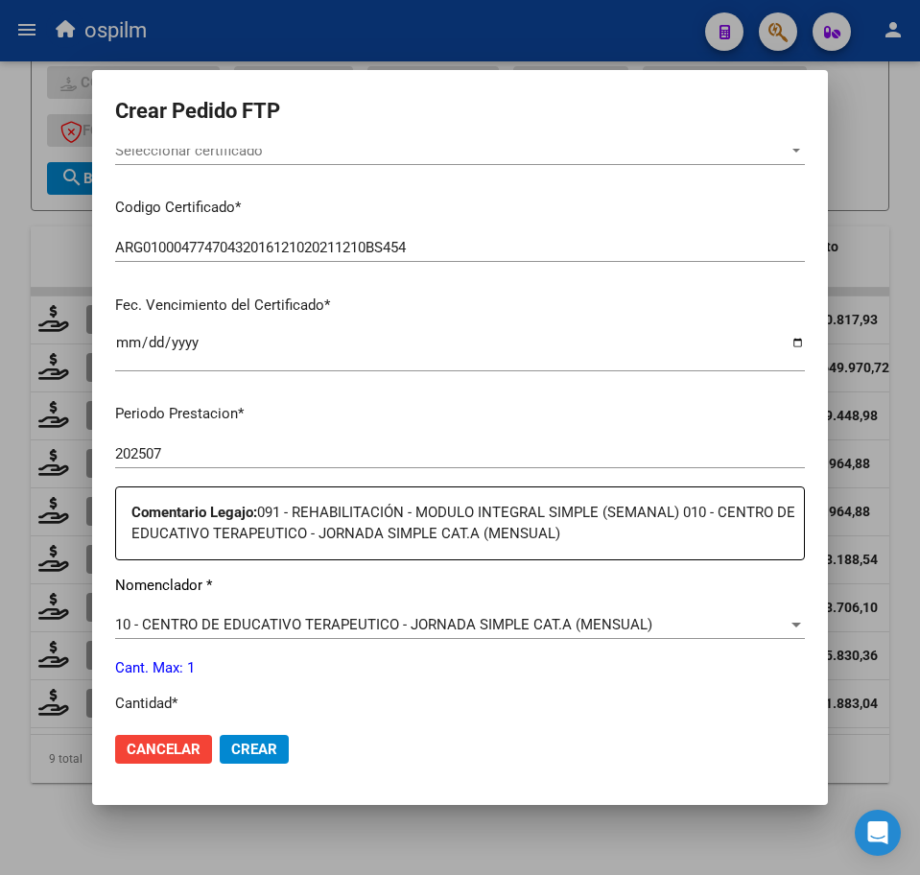
click at [206, 638] on div "10 - CENTRO DE EDUCATIVO TERAPEUTICO - JORNADA SIMPLE CAT.A (MENSUAL) Seleccion…" at bounding box center [460, 624] width 690 height 29
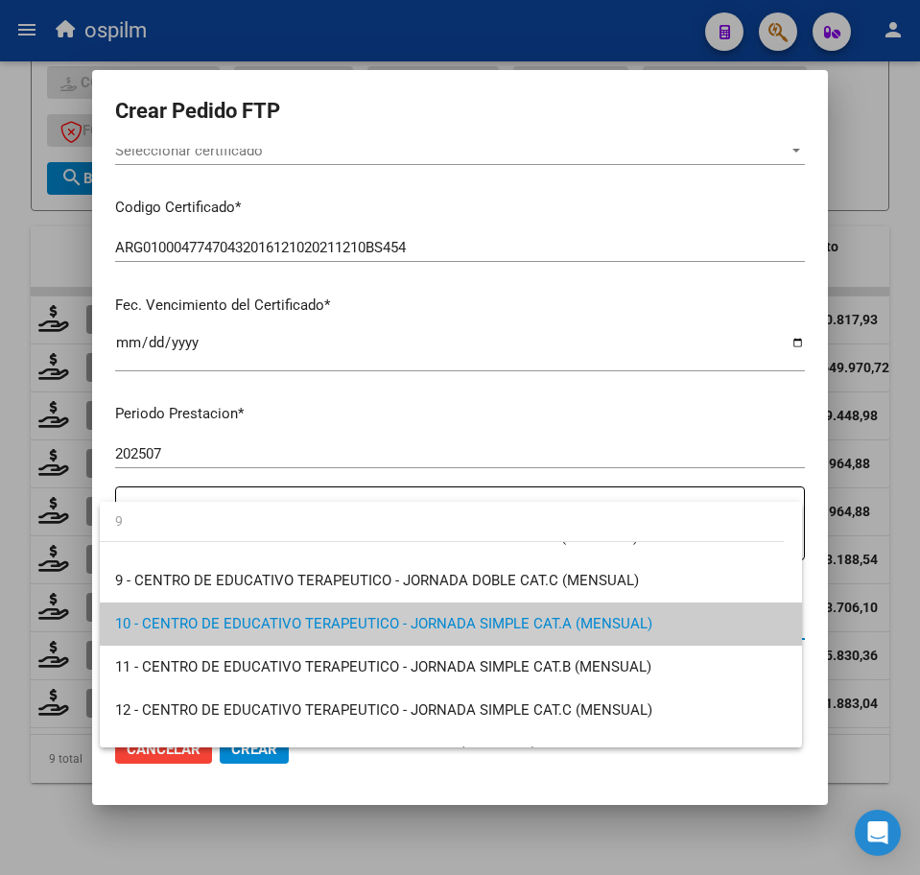
scroll to position [0, 0]
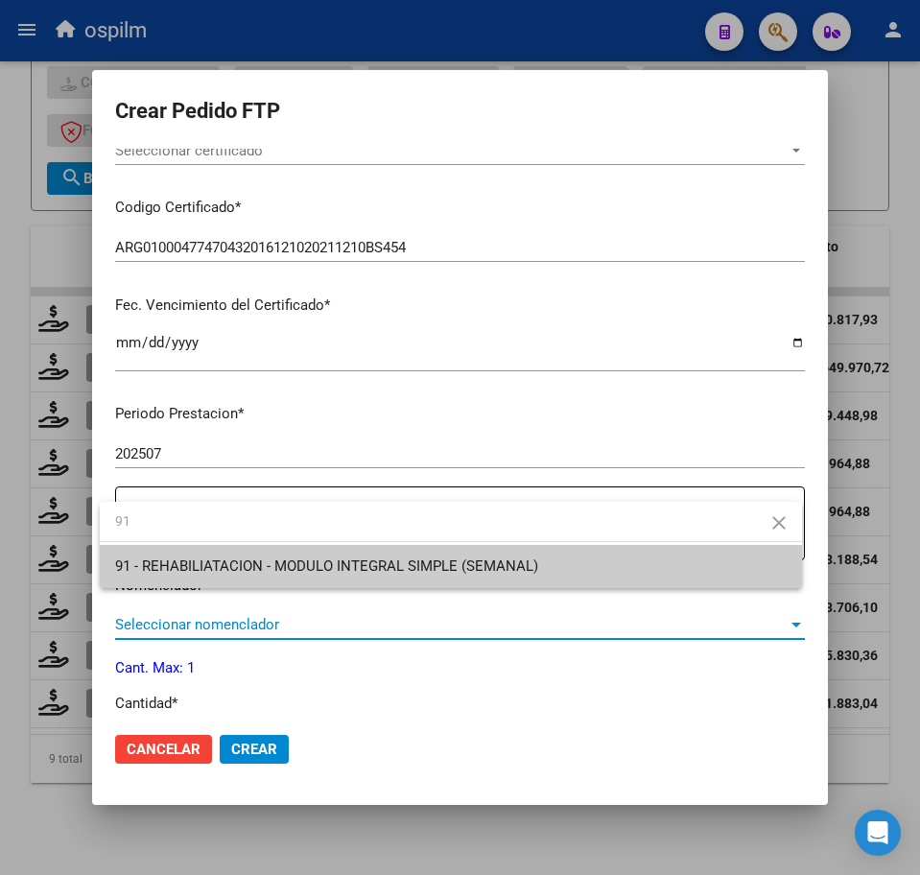
type input "91"
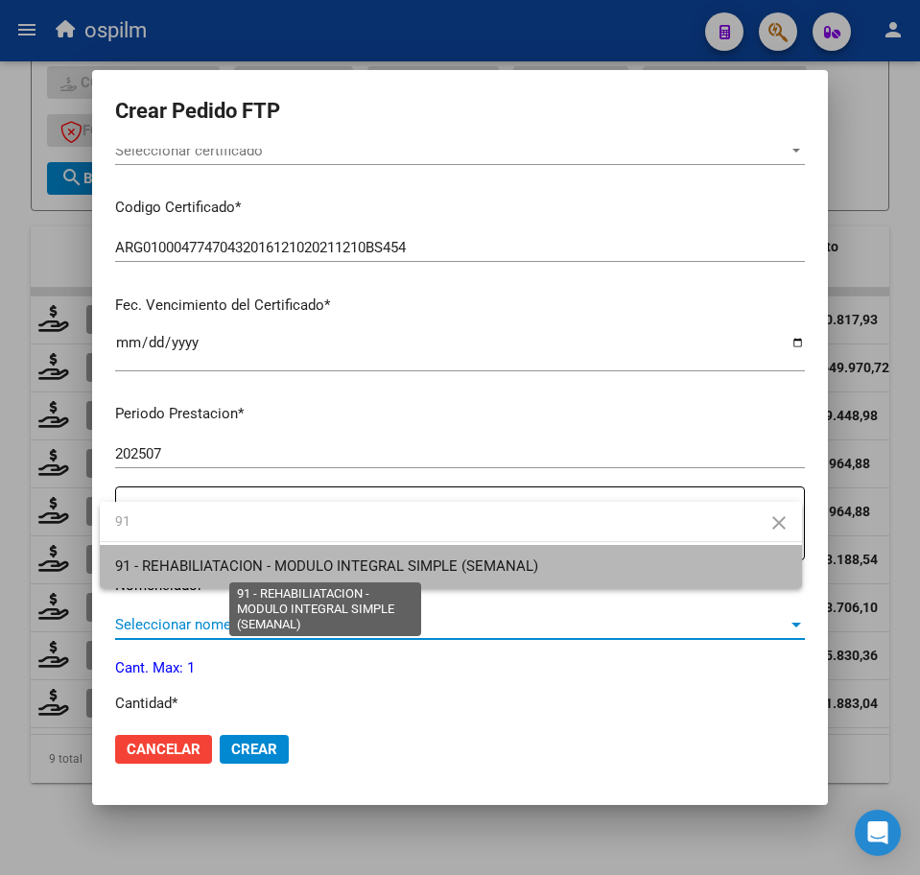
click at [213, 574] on span "91 - REHABILIATACION - MODULO INTEGRAL SIMPLE (SEMANAL)" at bounding box center [326, 565] width 423 height 17
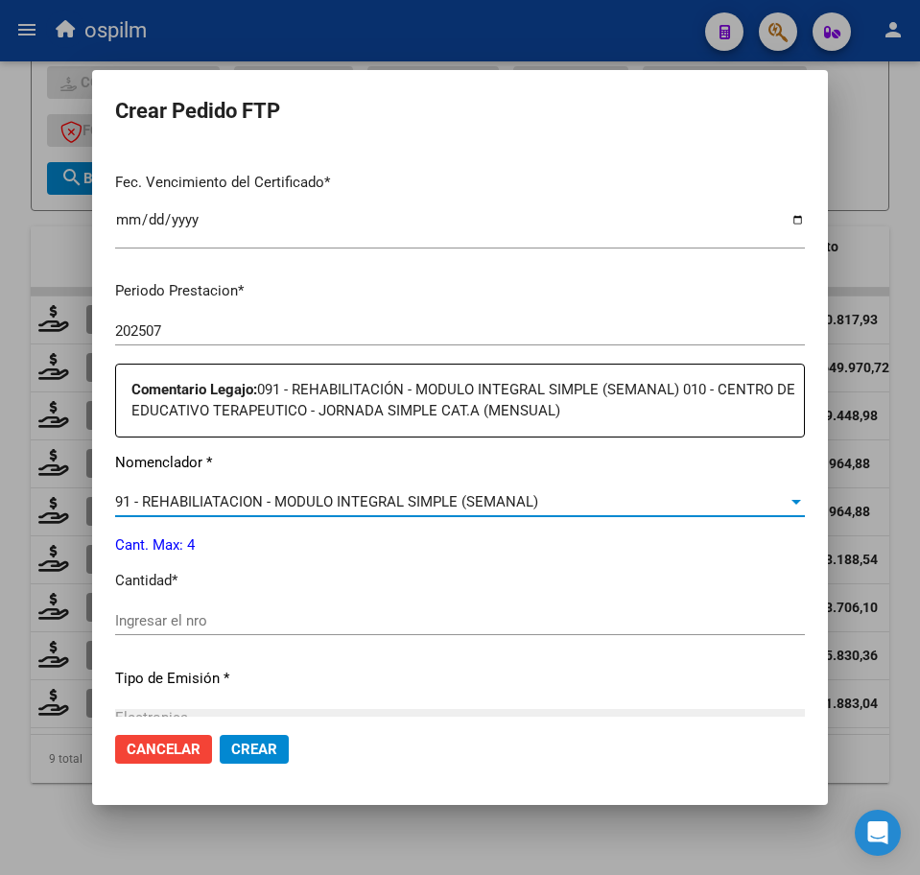
scroll to position [600, 0]
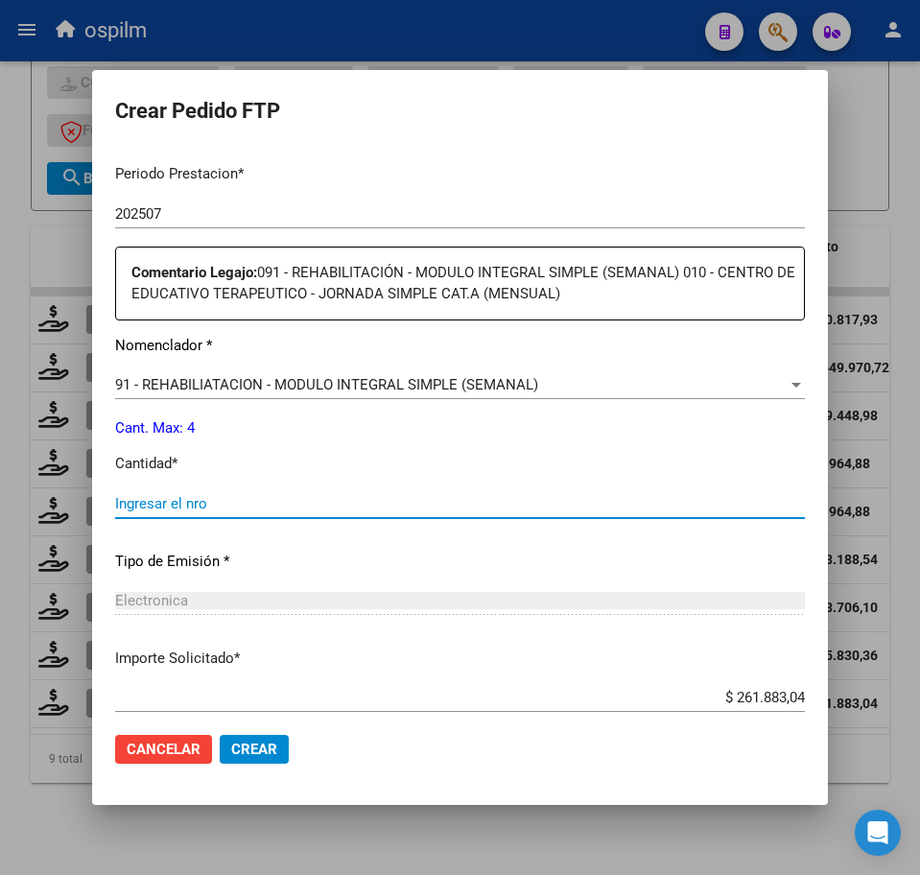
click at [206, 505] on input "Ingresar el nro" at bounding box center [460, 503] width 690 height 17
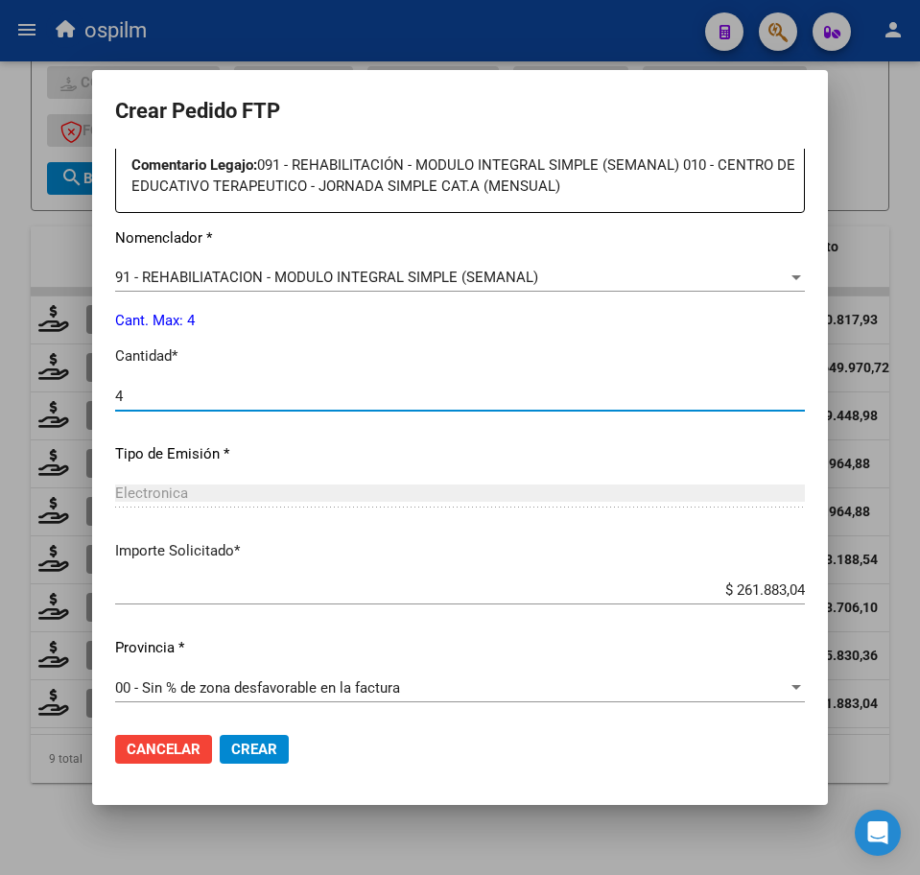
scroll to position [710, 0]
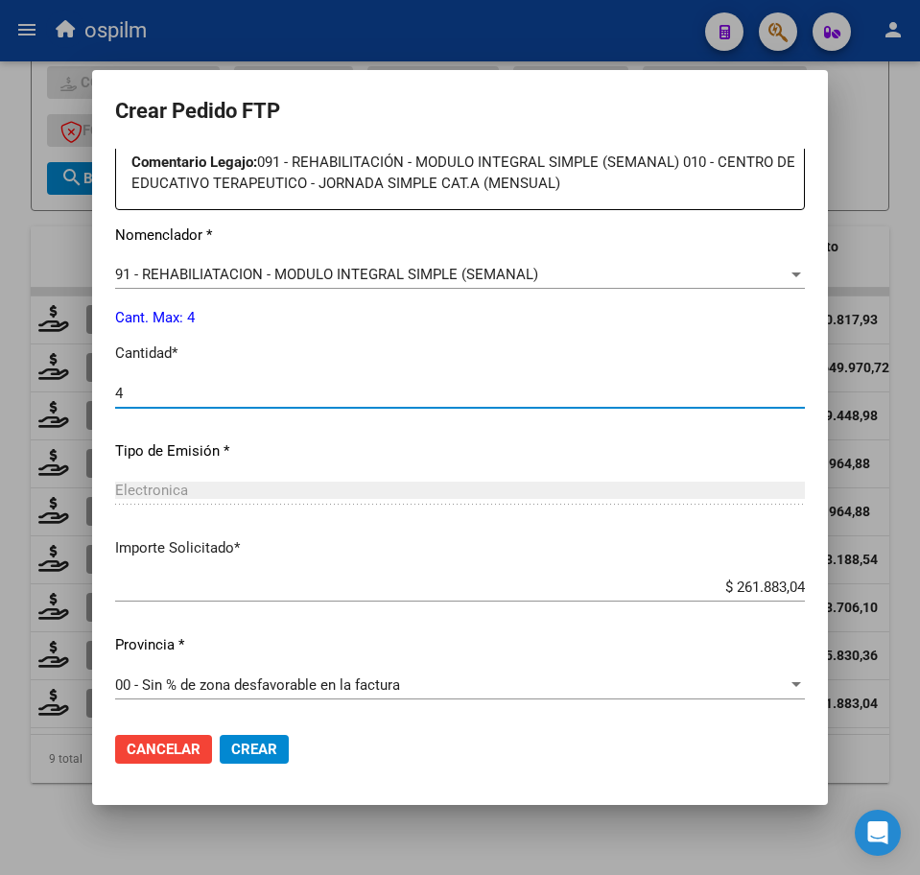
type input "4"
click at [251, 743] on span "Crear" at bounding box center [254, 749] width 46 height 17
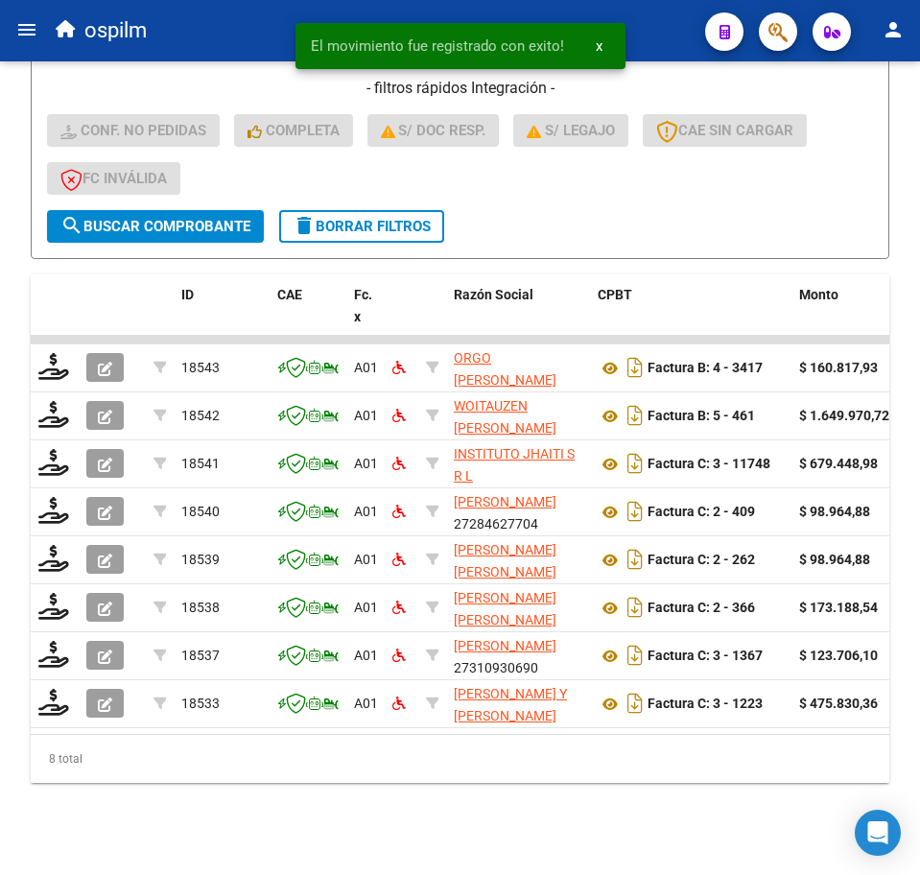
scroll to position [571, 0]
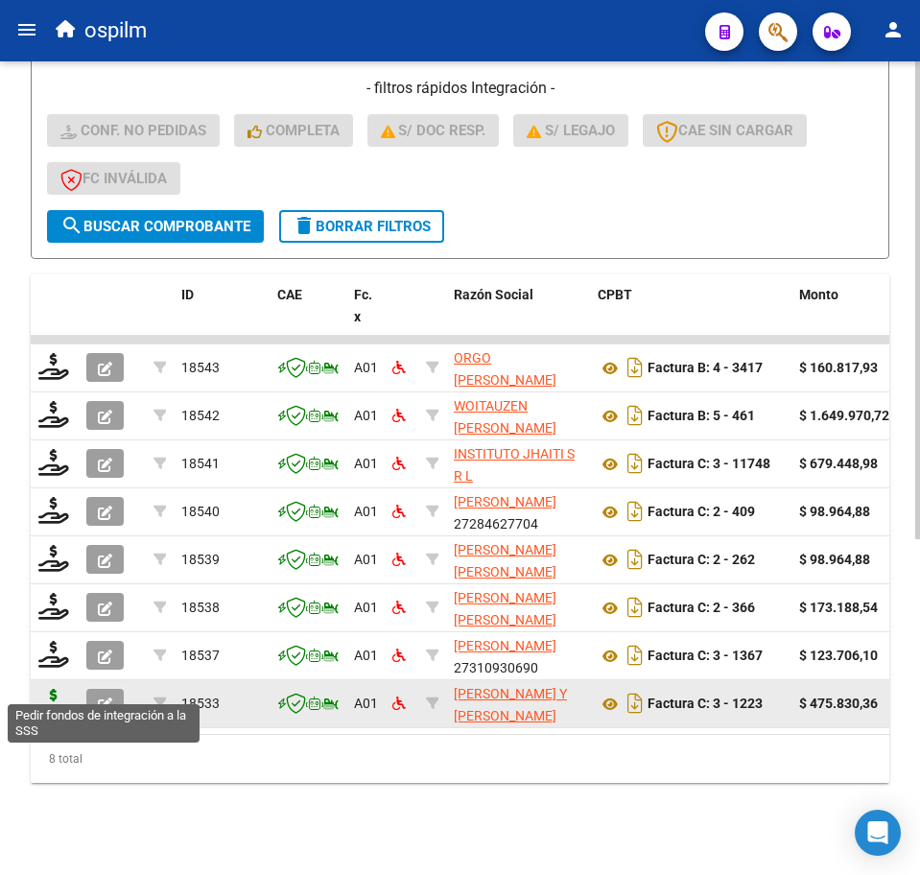
click at [59, 689] on icon at bounding box center [53, 702] width 31 height 27
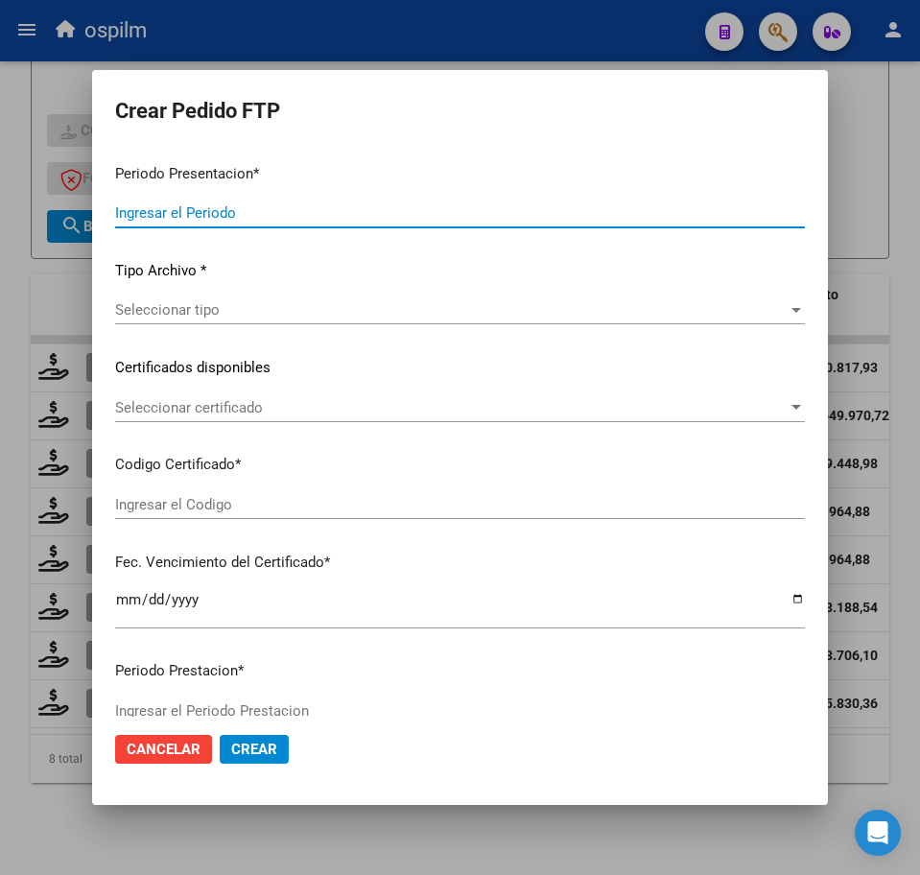
type input "202507"
type input "$ 475.830,36"
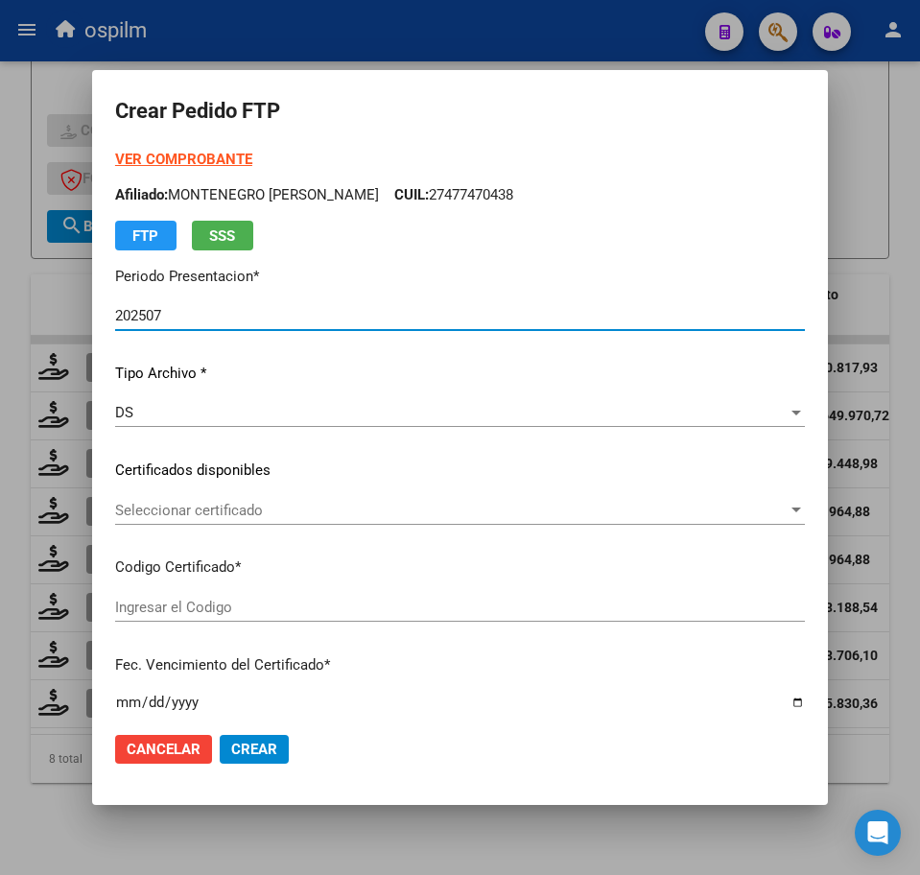
type input "ARG01000541299222022100620271006BS440"
type input "2027-10-06"
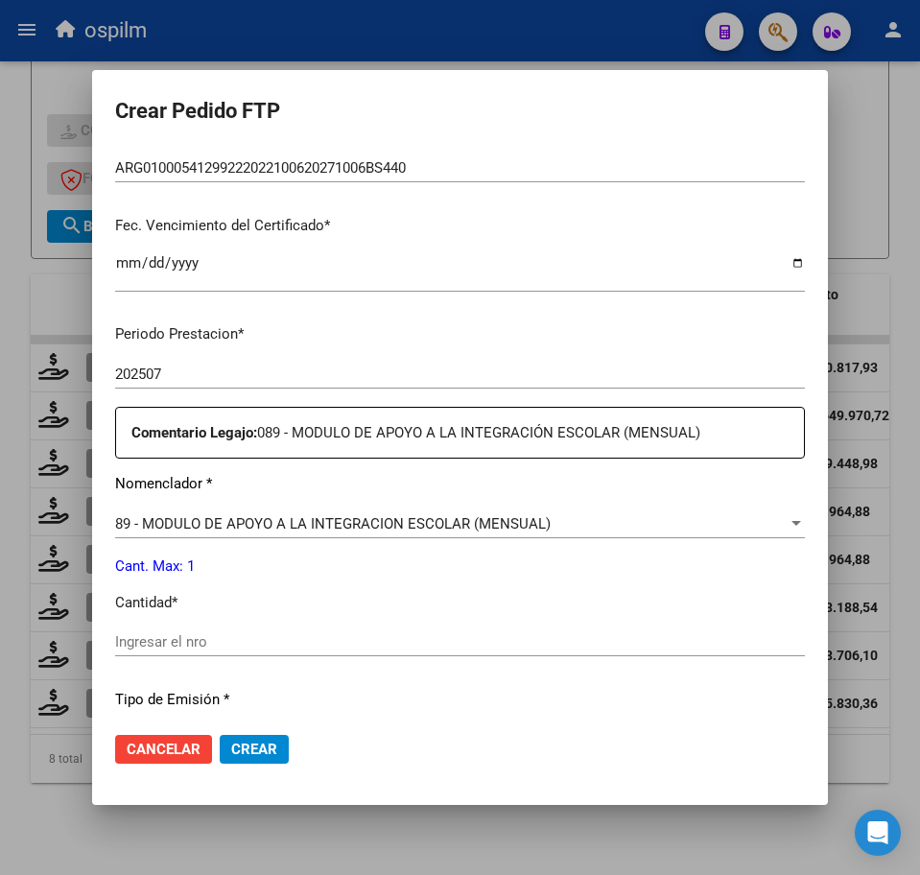
scroll to position [480, 0]
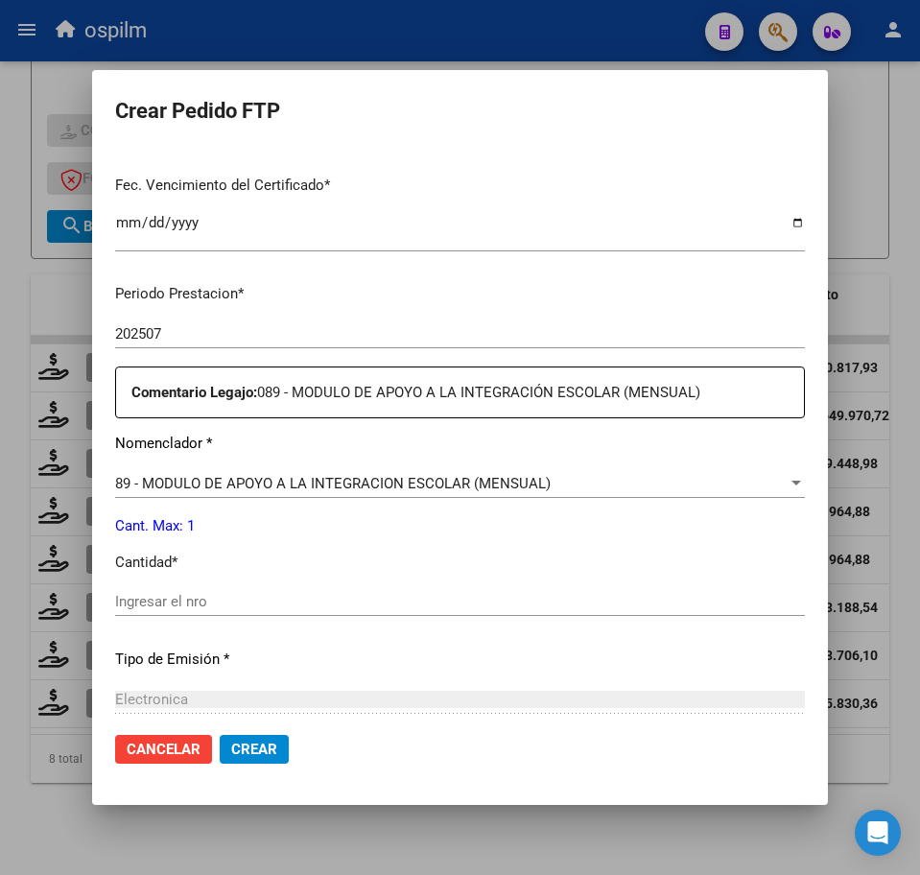
click at [200, 601] on input "Ingresar el nro" at bounding box center [460, 601] width 690 height 17
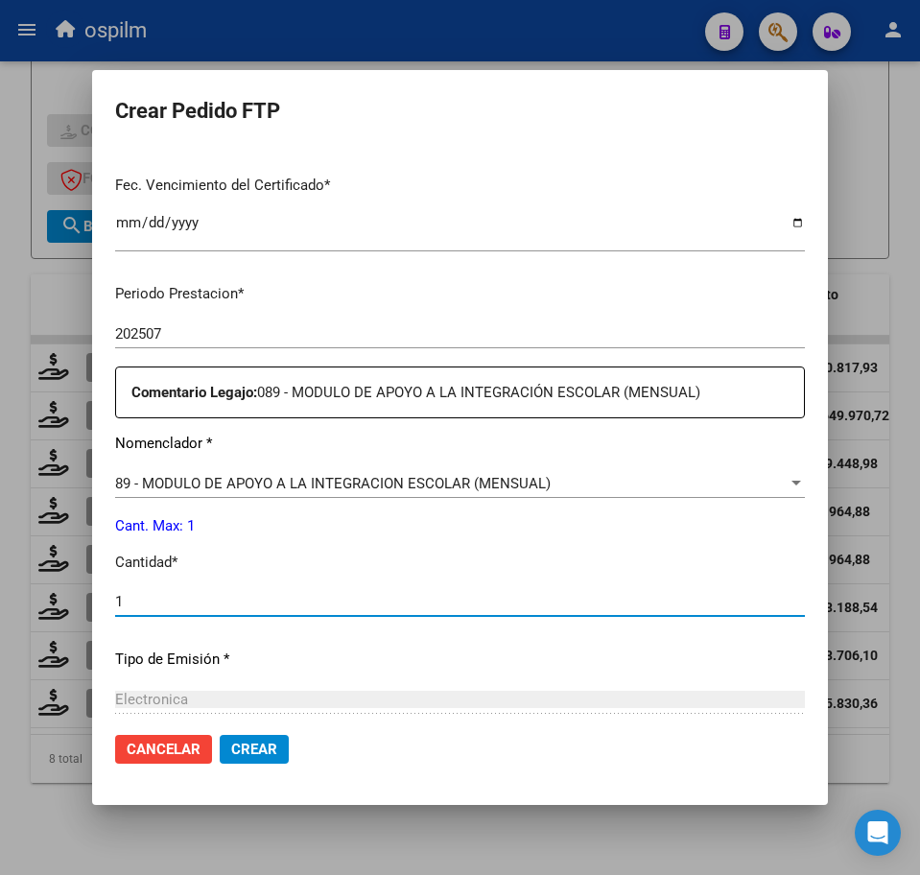
type input "1"
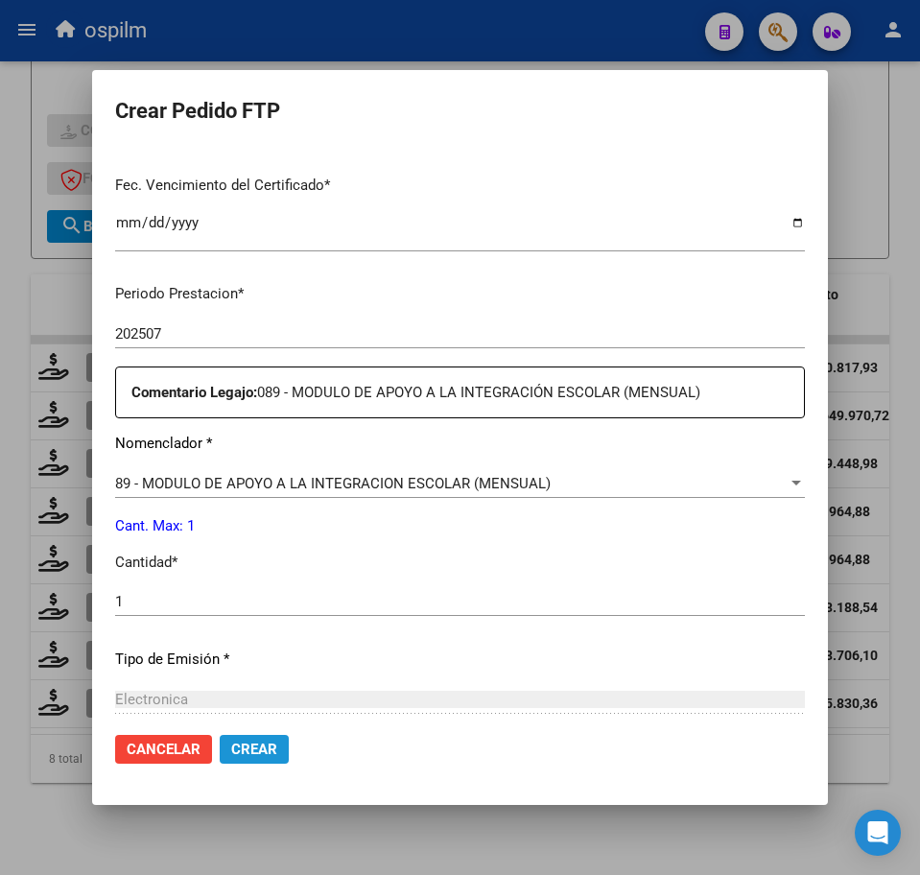
click at [254, 743] on span "Crear" at bounding box center [254, 749] width 46 height 17
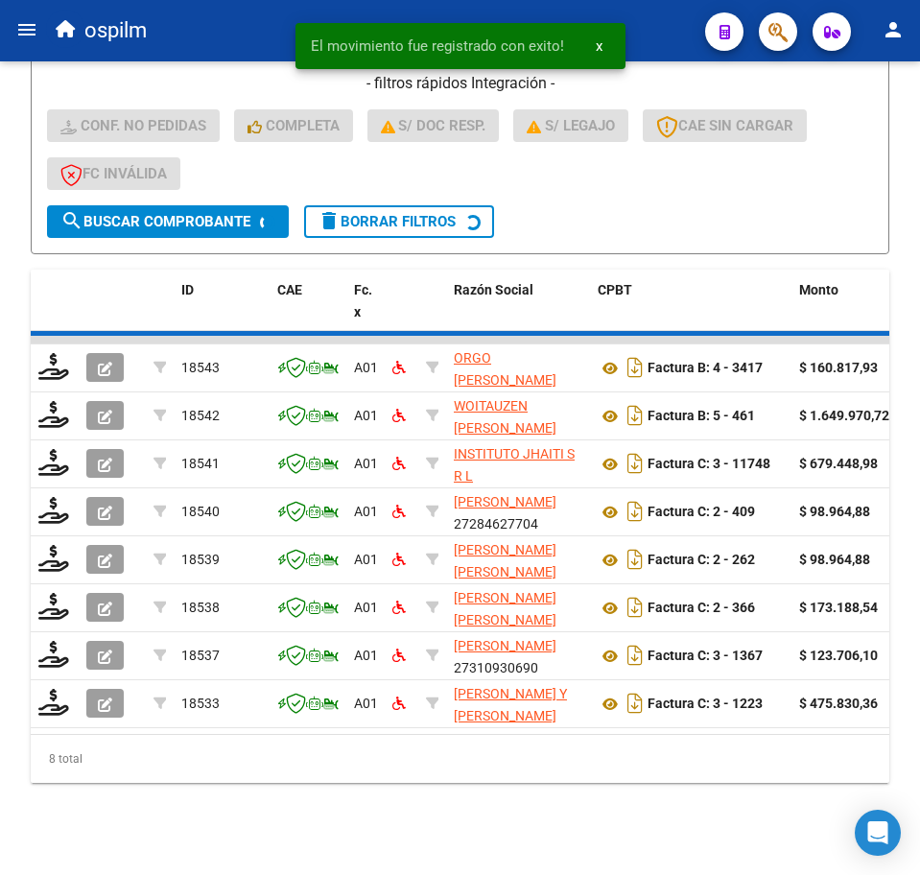
scroll to position [523, 0]
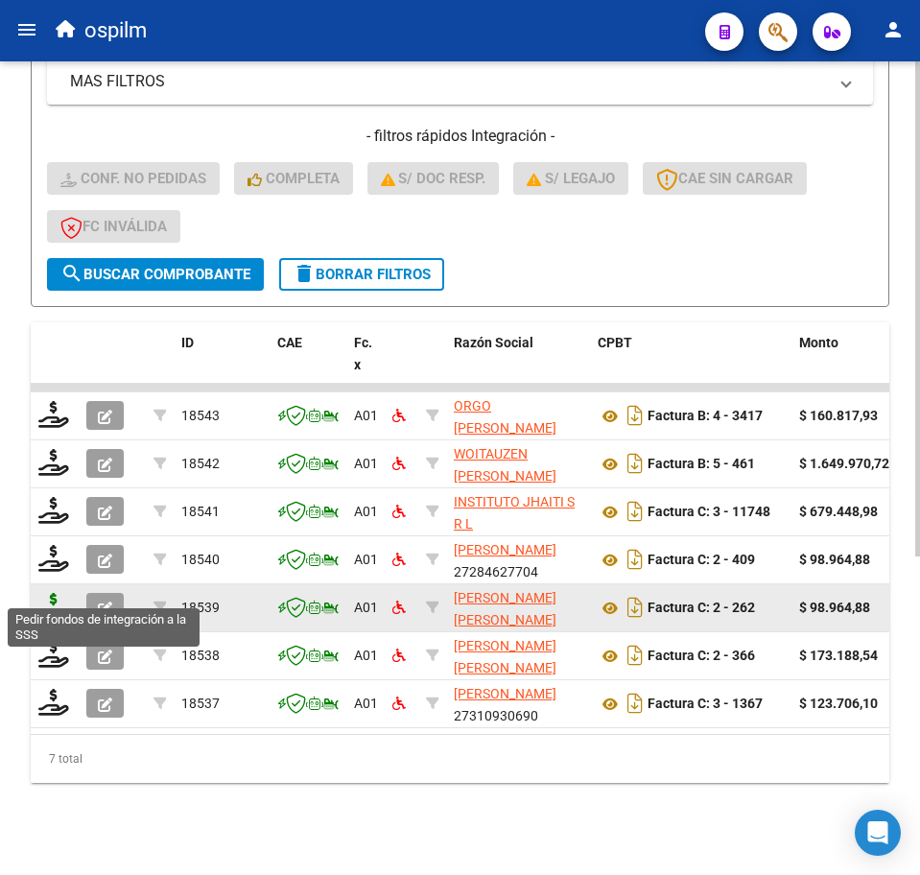
click at [46, 593] on icon at bounding box center [53, 606] width 31 height 27
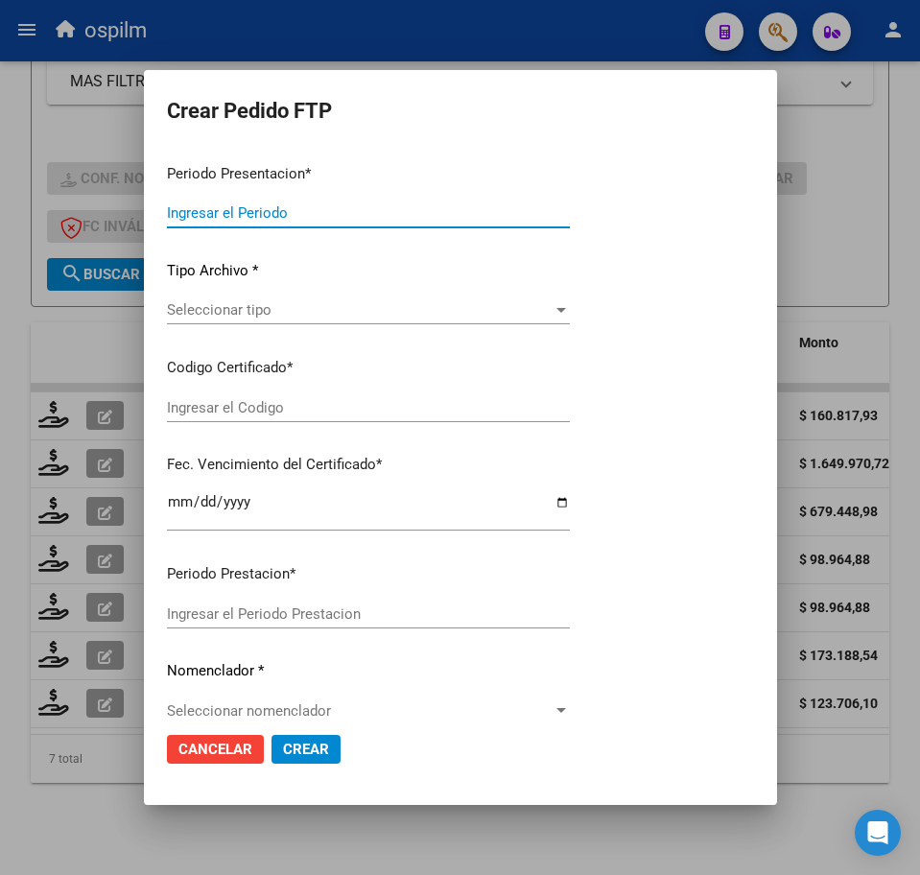
type input "202507"
type input "$ 98.964,88"
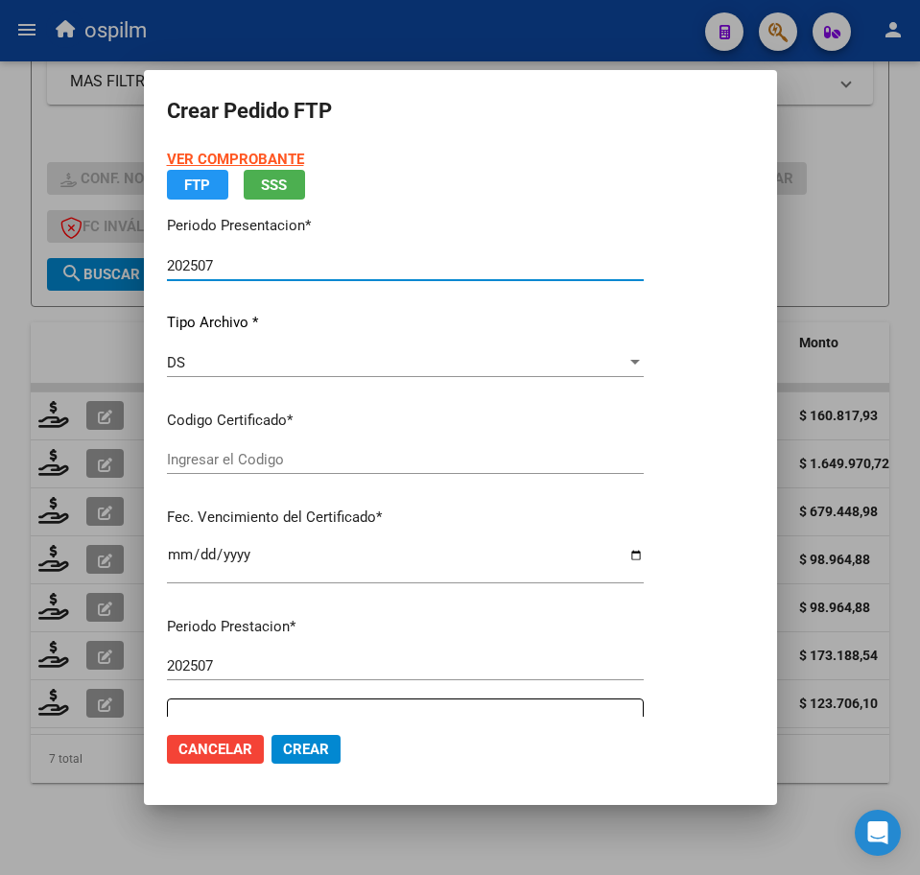
type input "ARG01000541299222022100620271006BS440"
type input "2027-10-06"
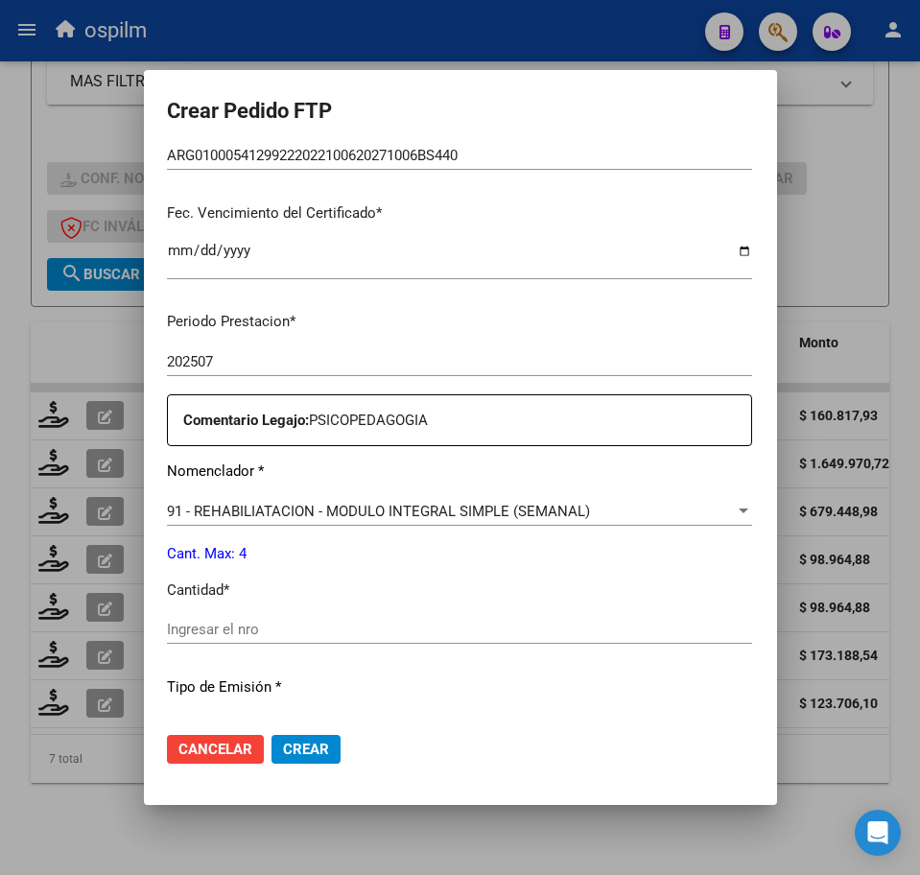
scroll to position [480, 0]
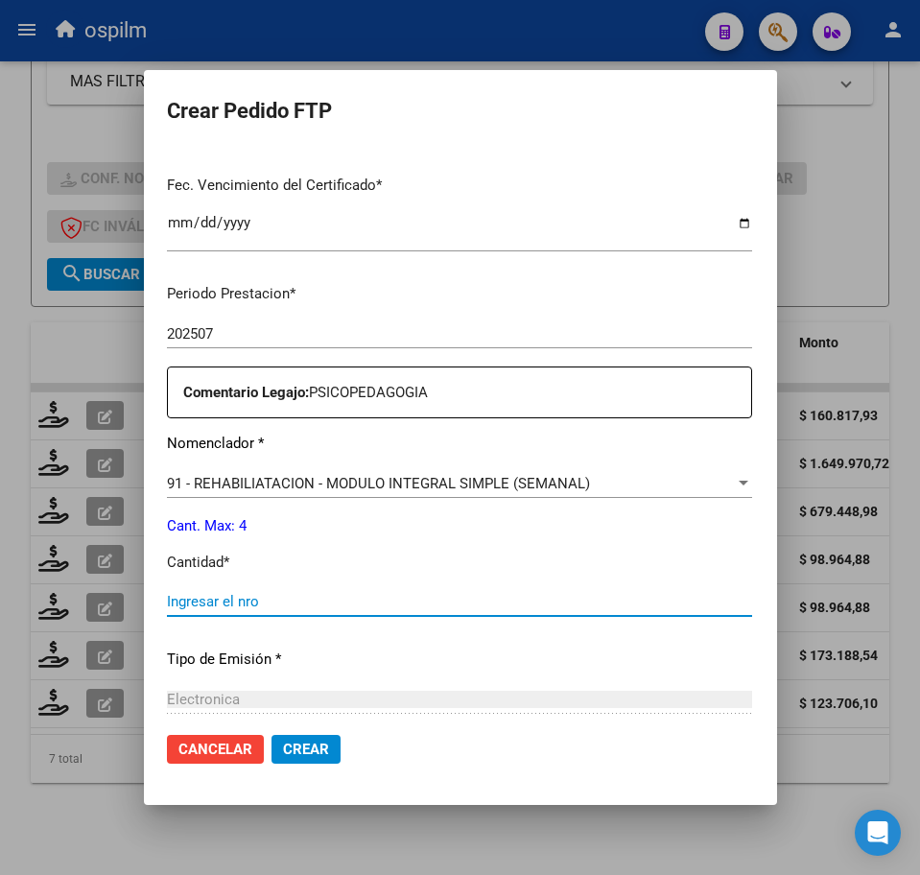
click at [197, 605] on input "Ingresar el nro" at bounding box center [459, 601] width 585 height 17
type input "4"
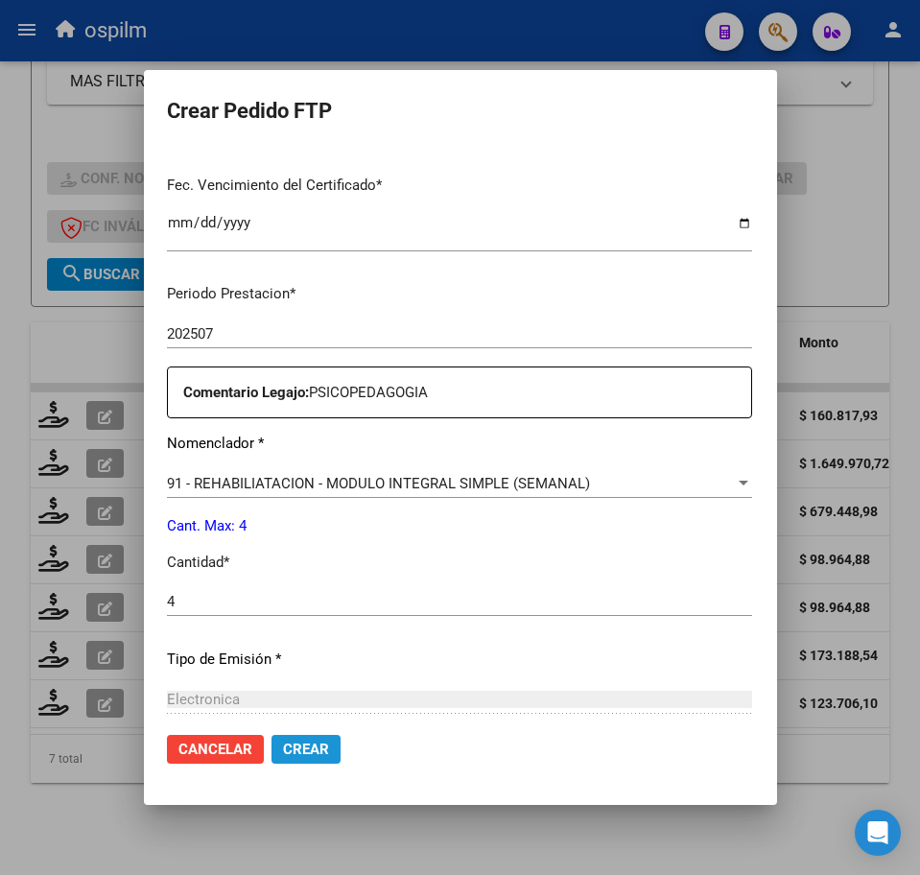
click at [272, 759] on button "Crear" at bounding box center [306, 749] width 69 height 29
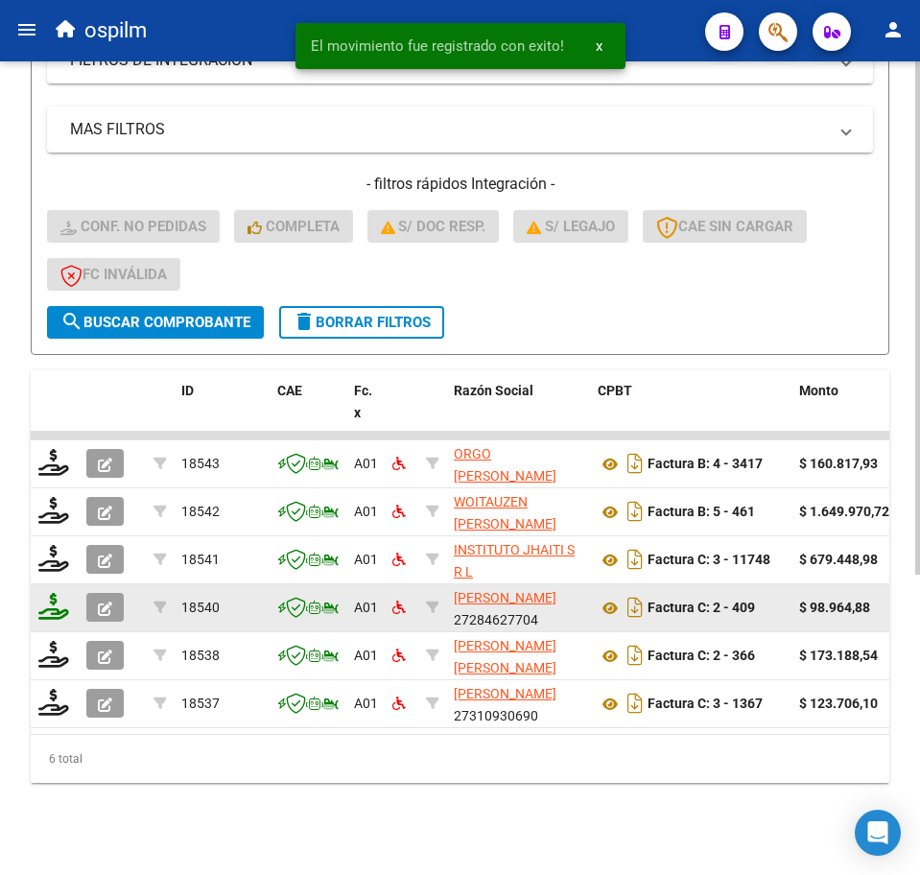
scroll to position [475, 0]
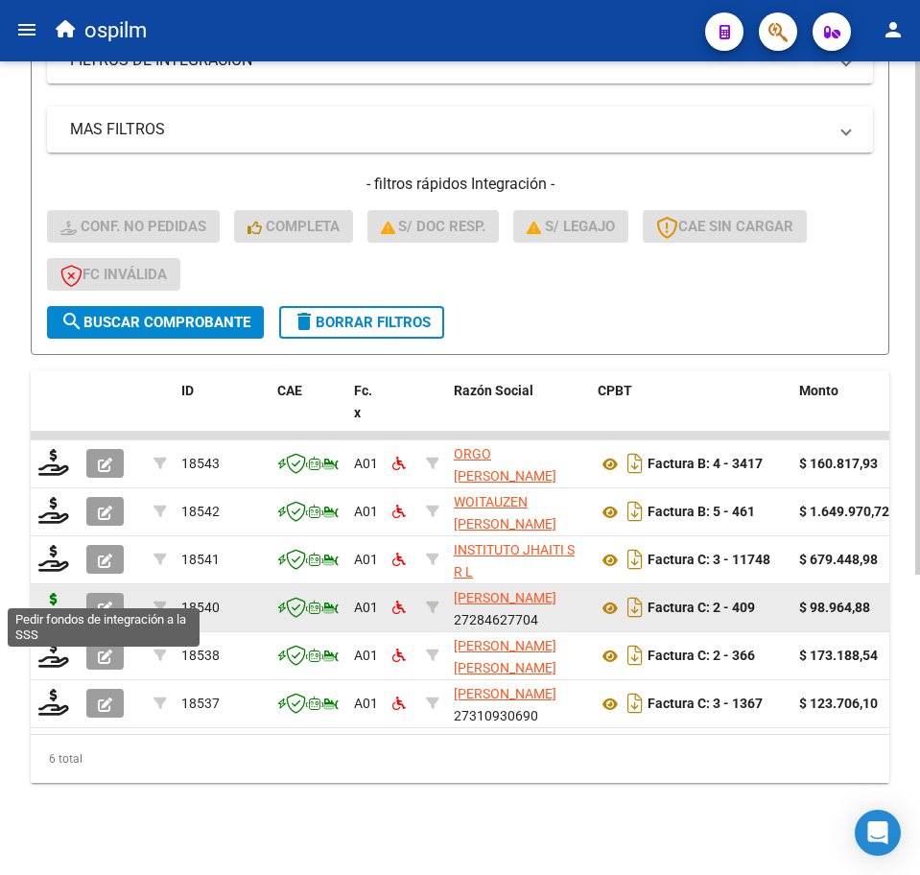
click at [43, 593] on icon at bounding box center [53, 606] width 31 height 27
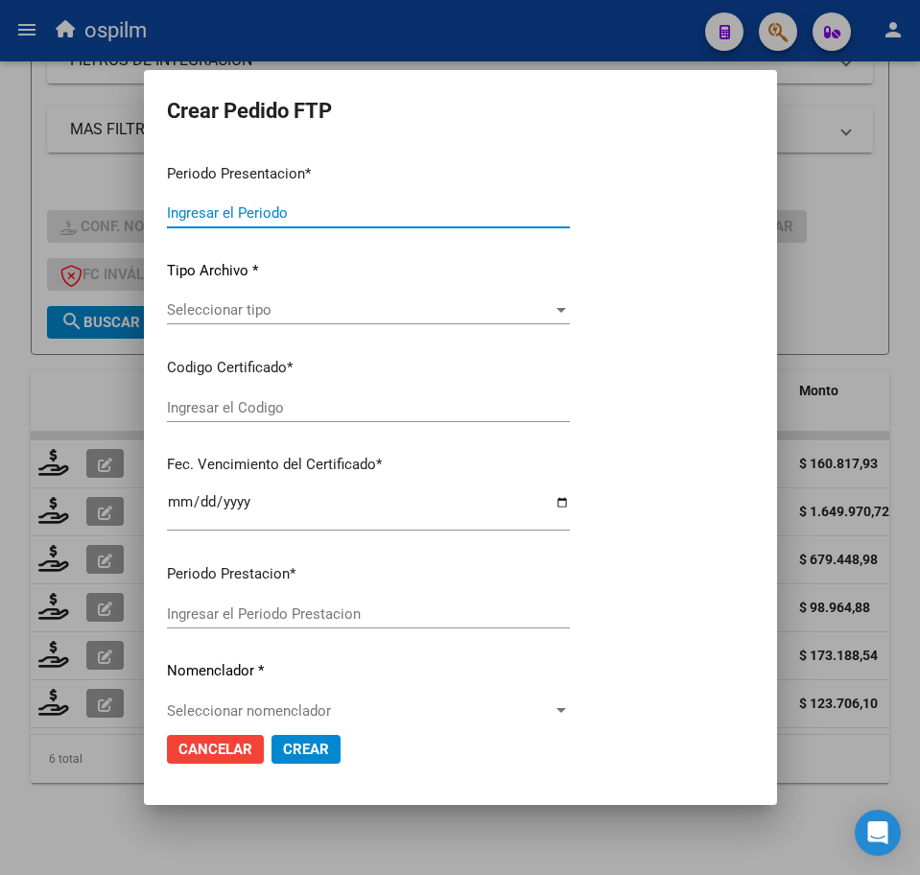
type input "202507"
type input "$ 98.964,88"
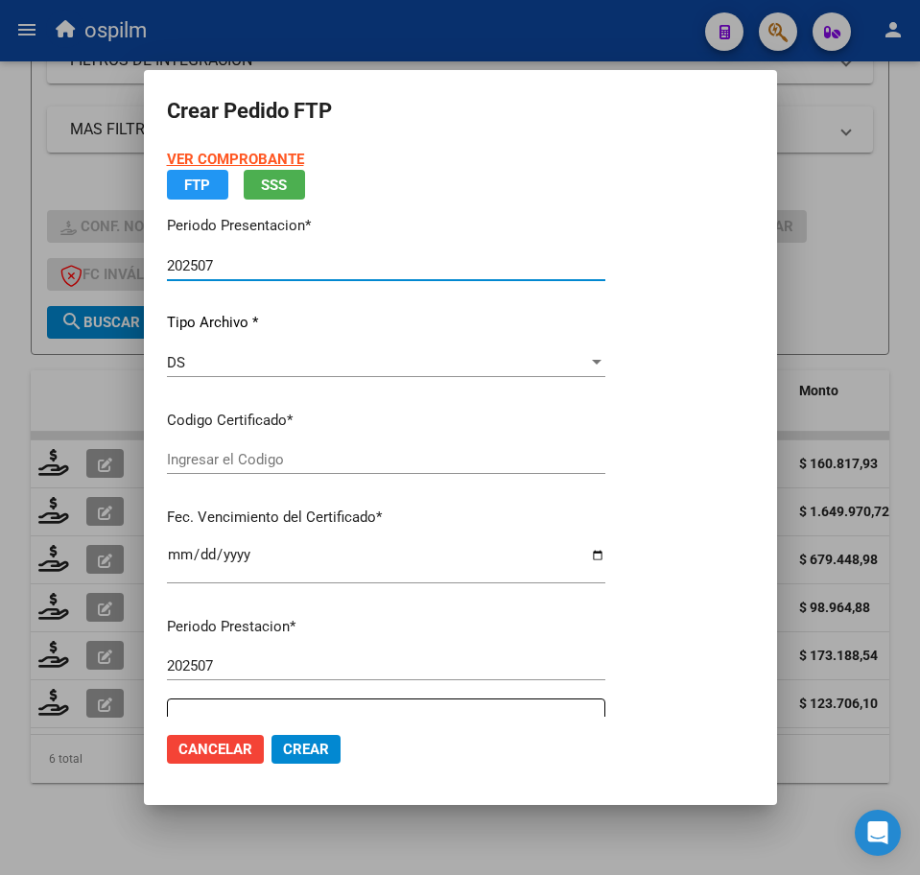
type input "ARG01000541299222022100620271006BS440"
type input "2027-10-06"
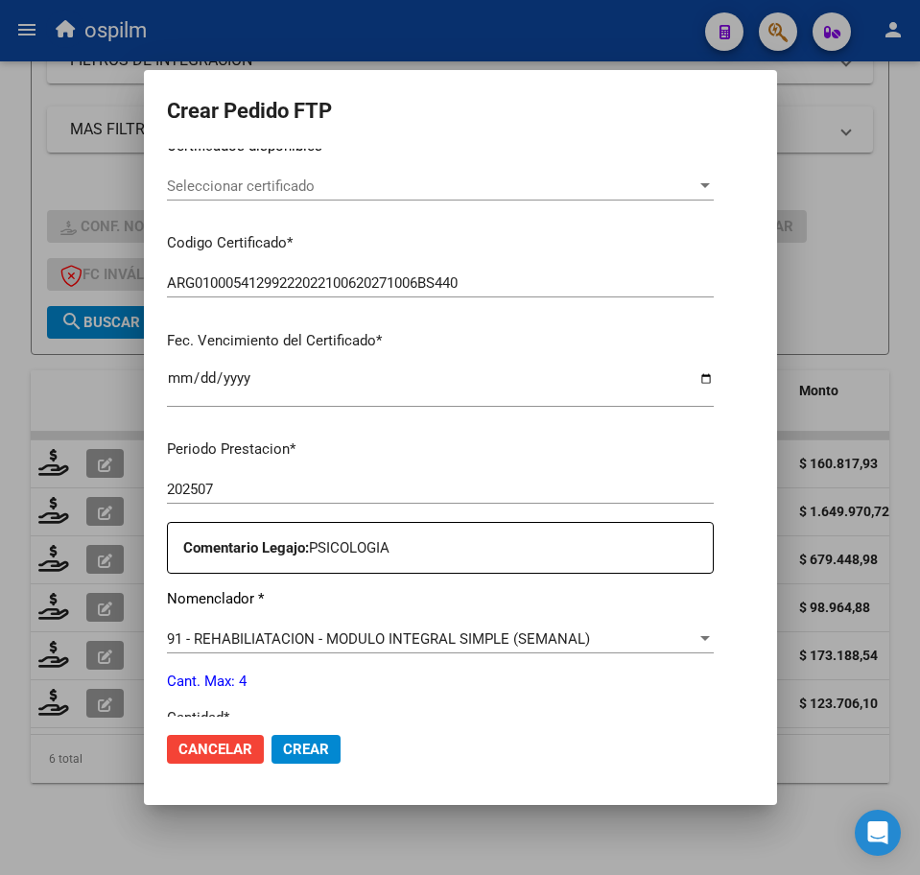
scroll to position [480, 0]
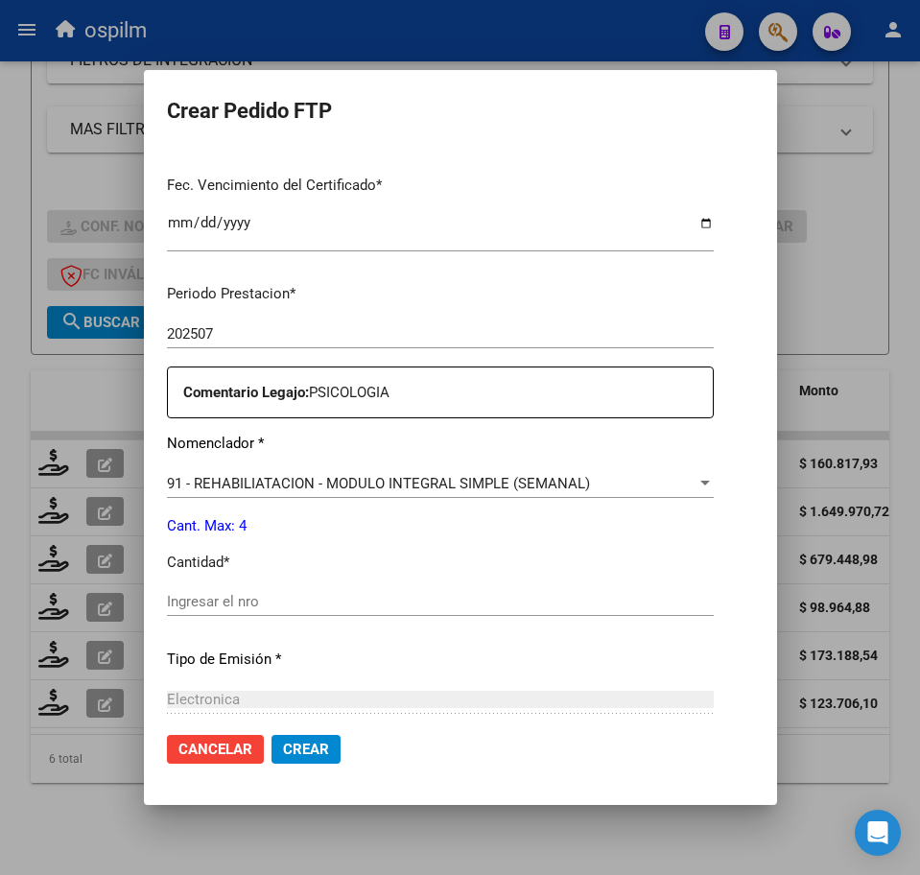
click at [221, 603] on input "Ingresar el nro" at bounding box center [440, 601] width 547 height 17
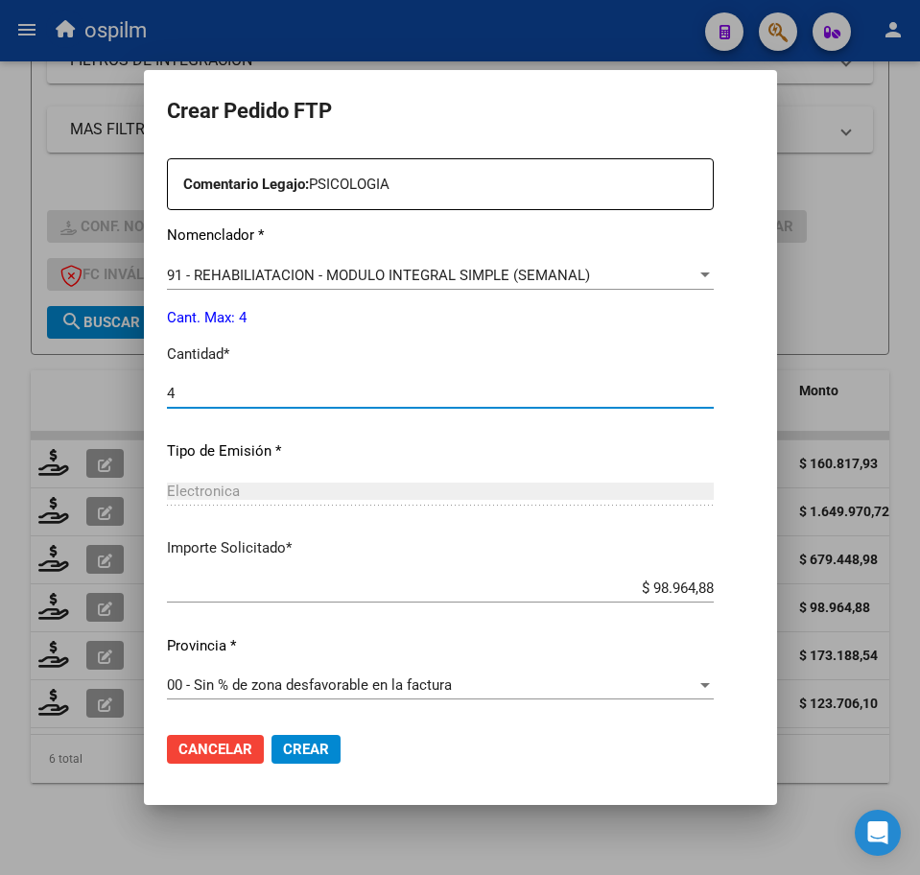
type input "4"
click at [283, 758] on span "Crear" at bounding box center [306, 749] width 46 height 17
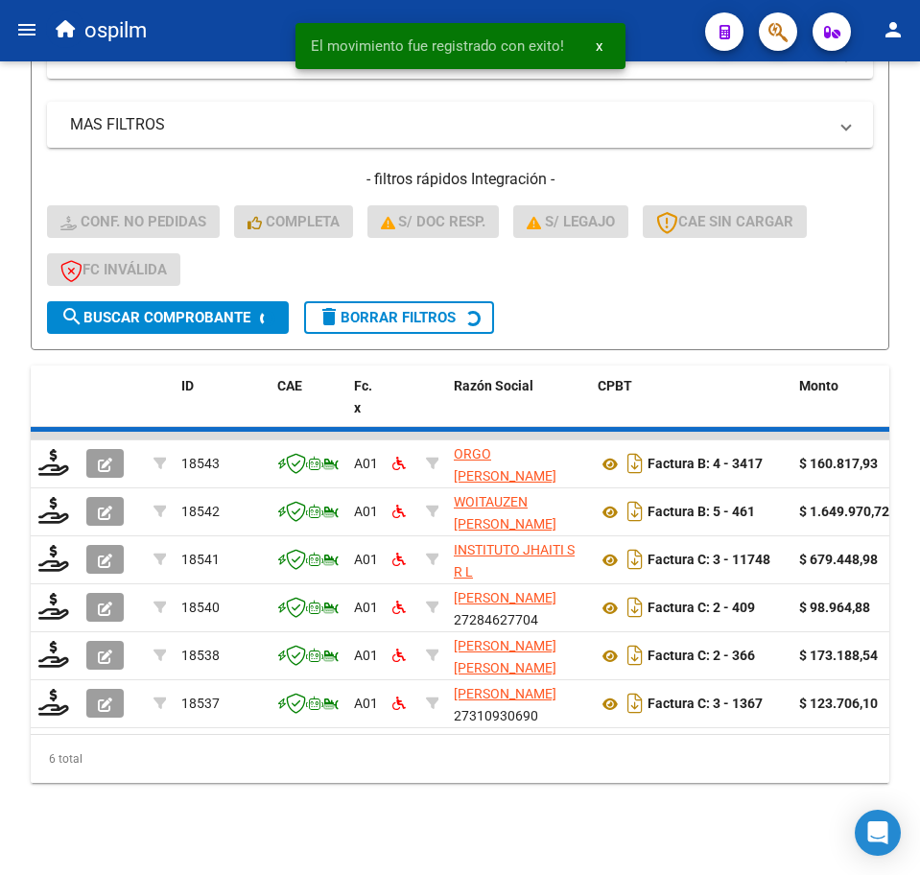
scroll to position [427, 0]
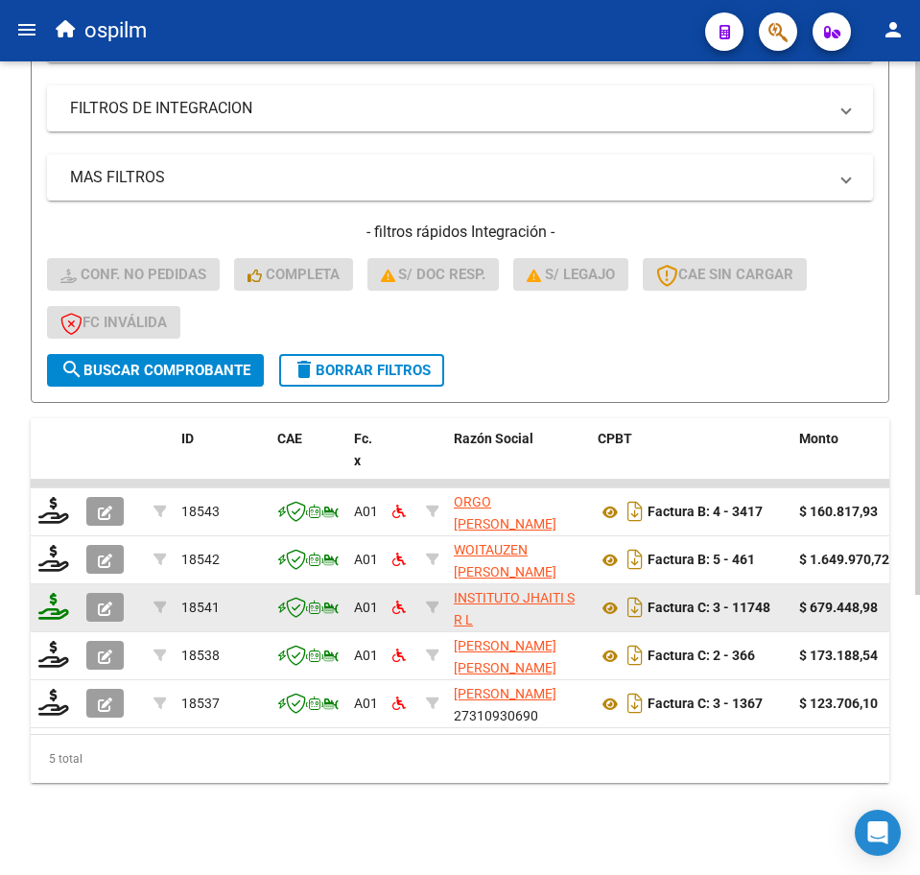
click at [56, 596] on icon at bounding box center [53, 606] width 31 height 27
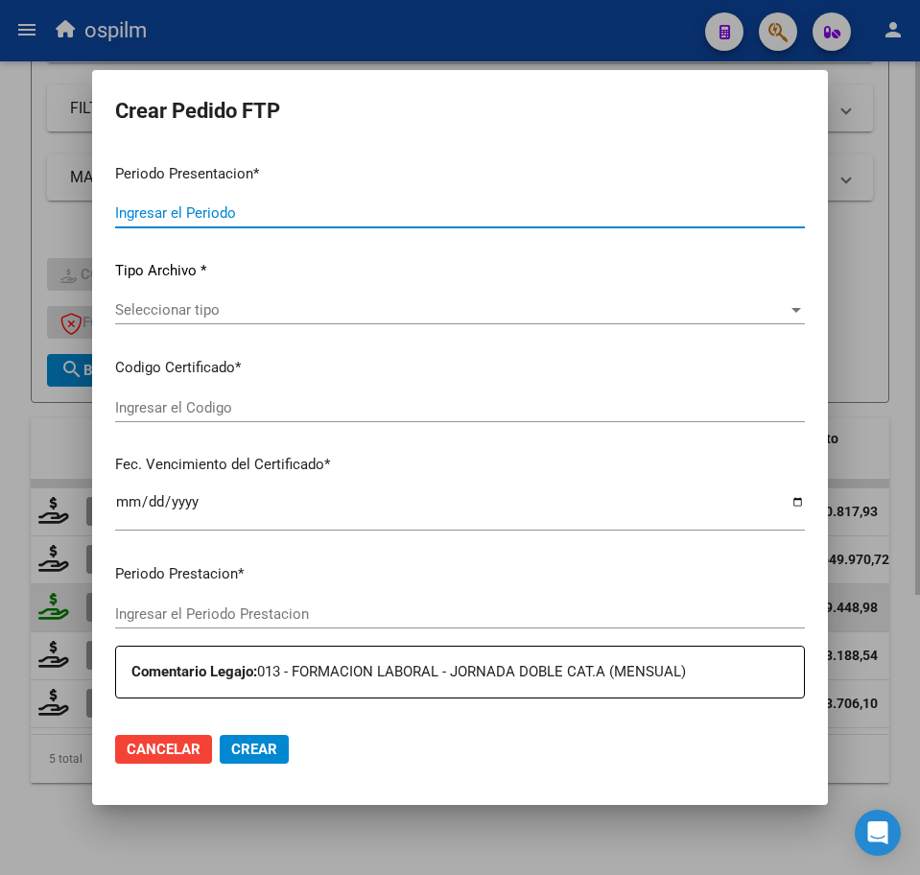
type input "202507"
type input "$ 679.448,98"
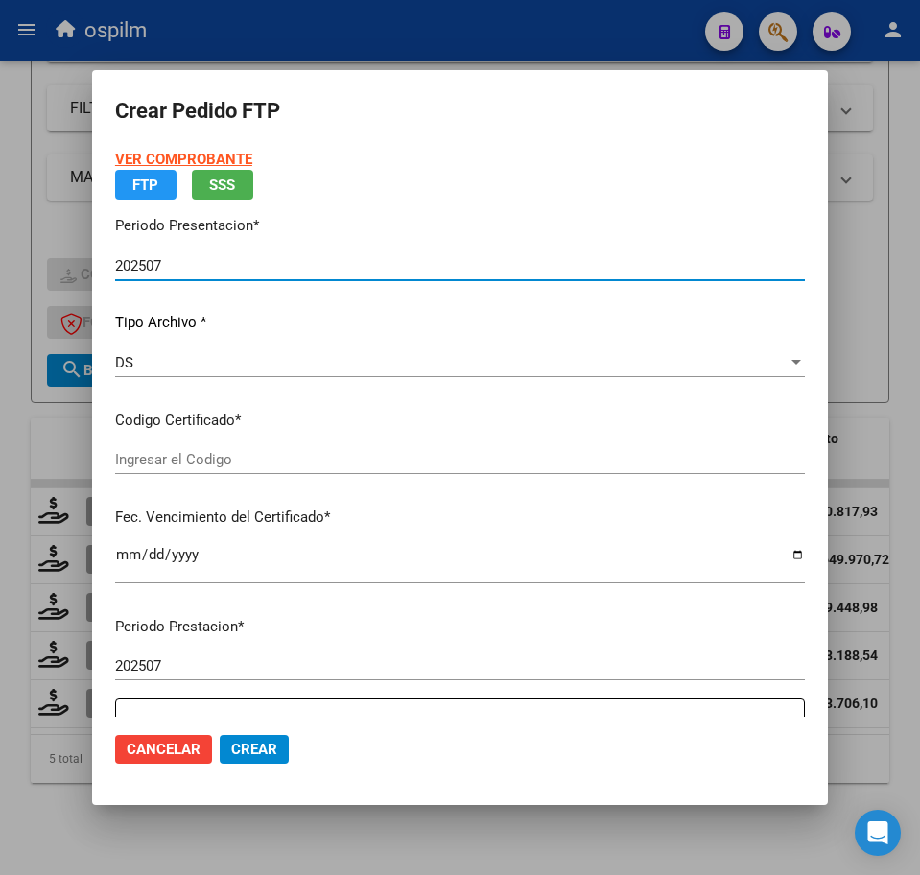
type input "ARG02000483005192018070320230703BS348"
type input "2028-07-05"
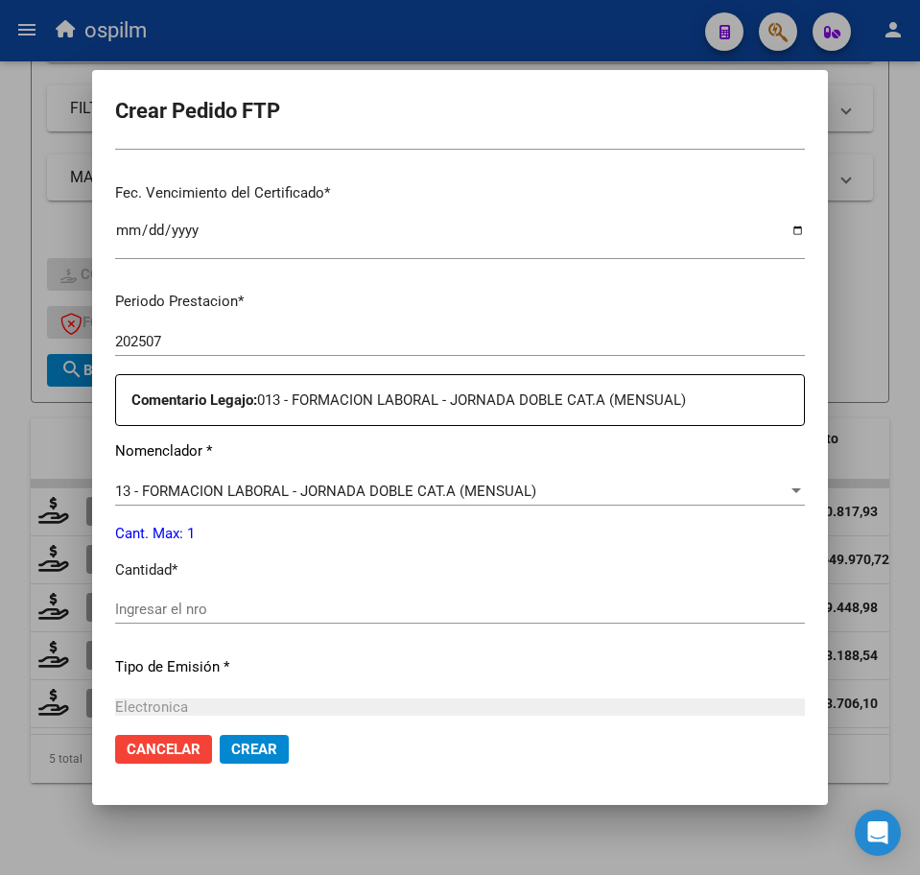
scroll to position [480, 0]
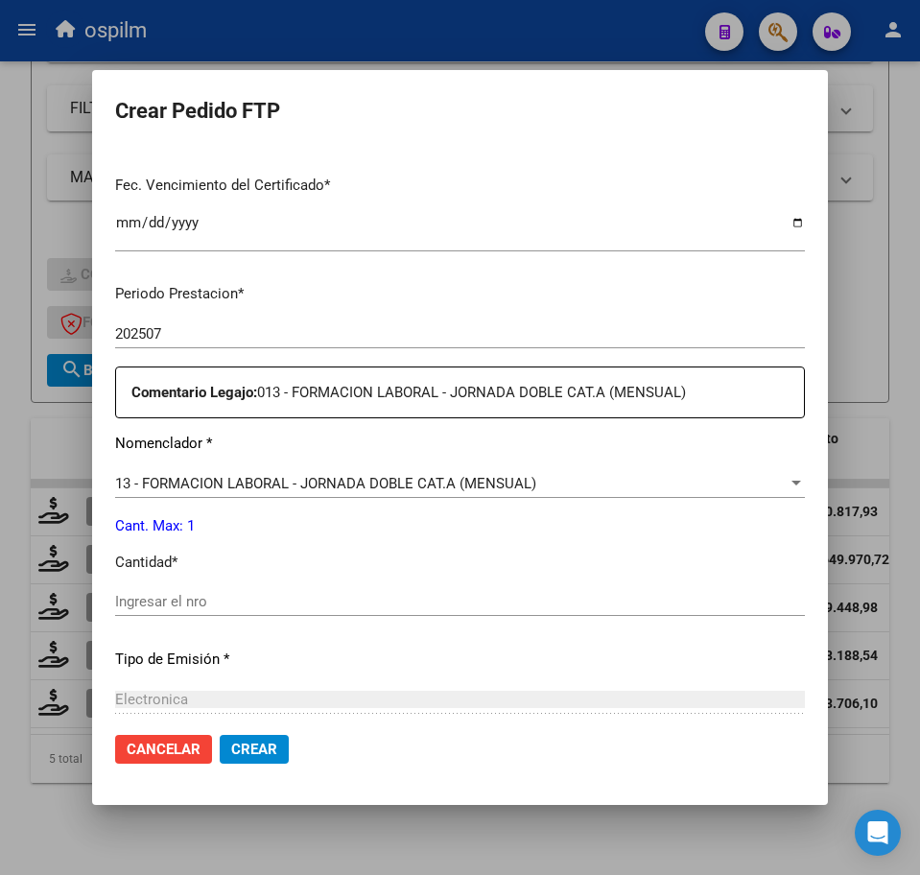
click at [251, 600] on input "Ingresar el nro" at bounding box center [460, 601] width 690 height 17
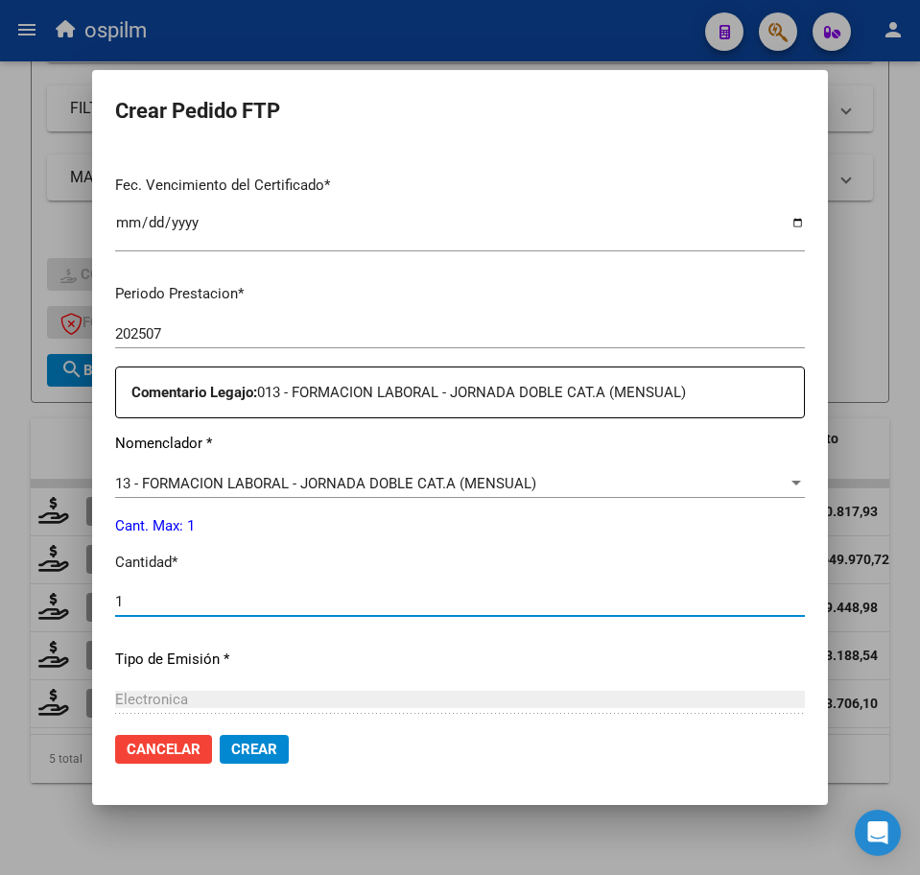
type input "1"
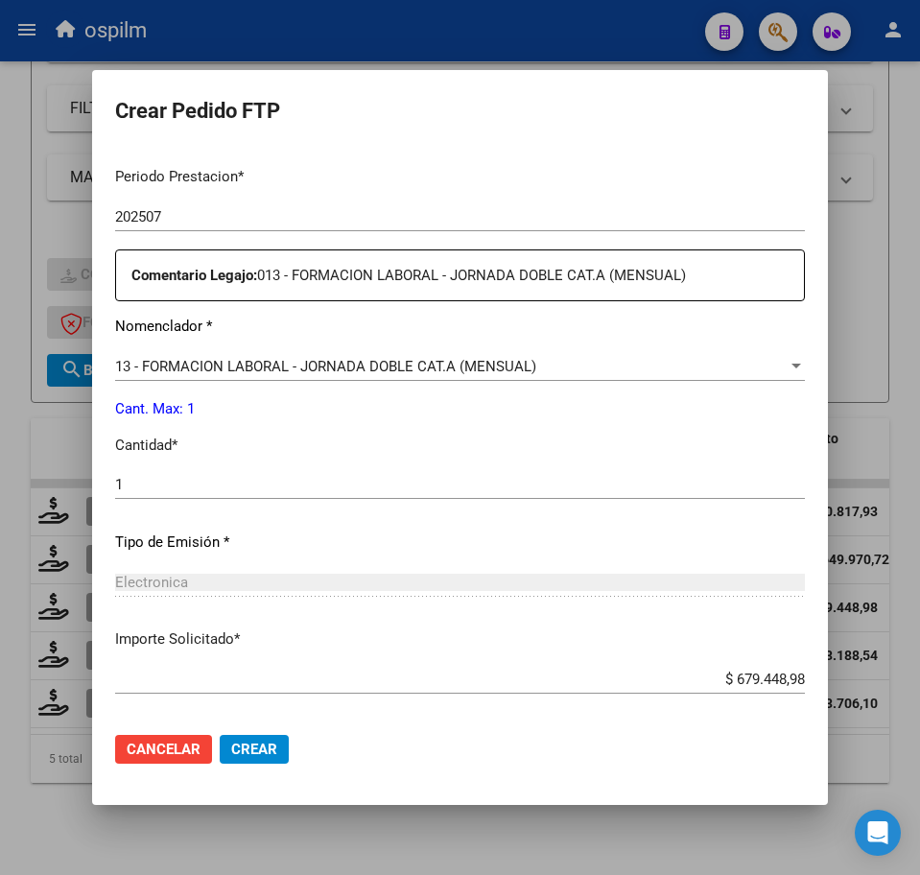
scroll to position [688, 0]
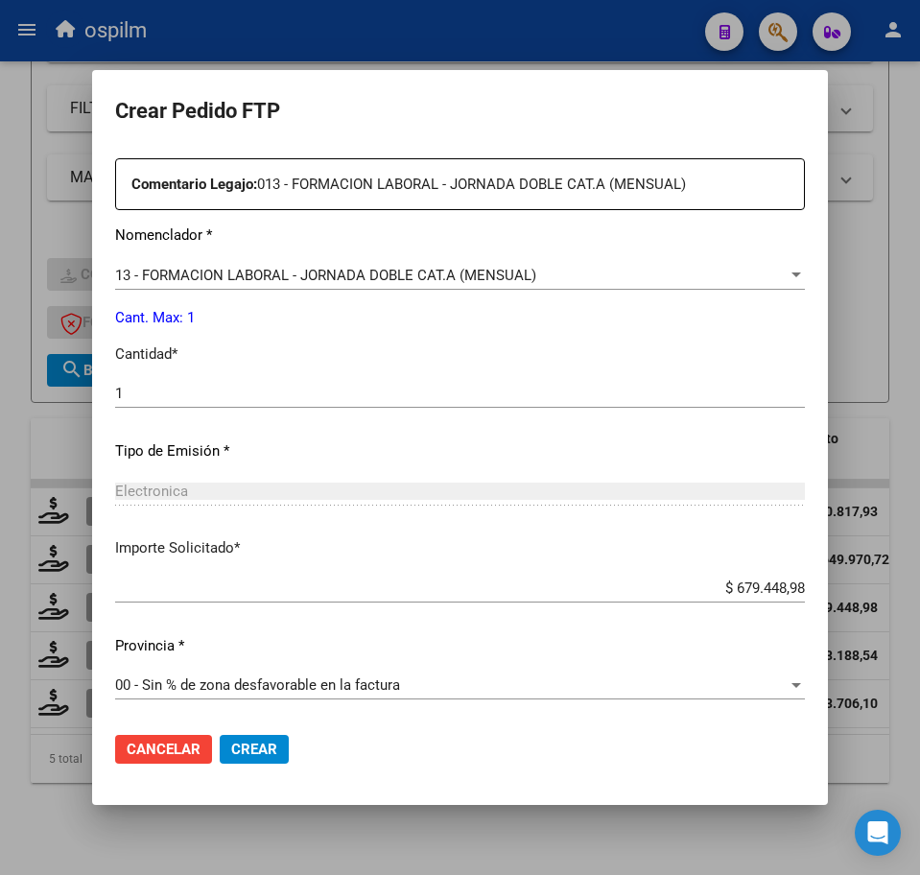
click at [261, 756] on span "Crear" at bounding box center [254, 749] width 46 height 17
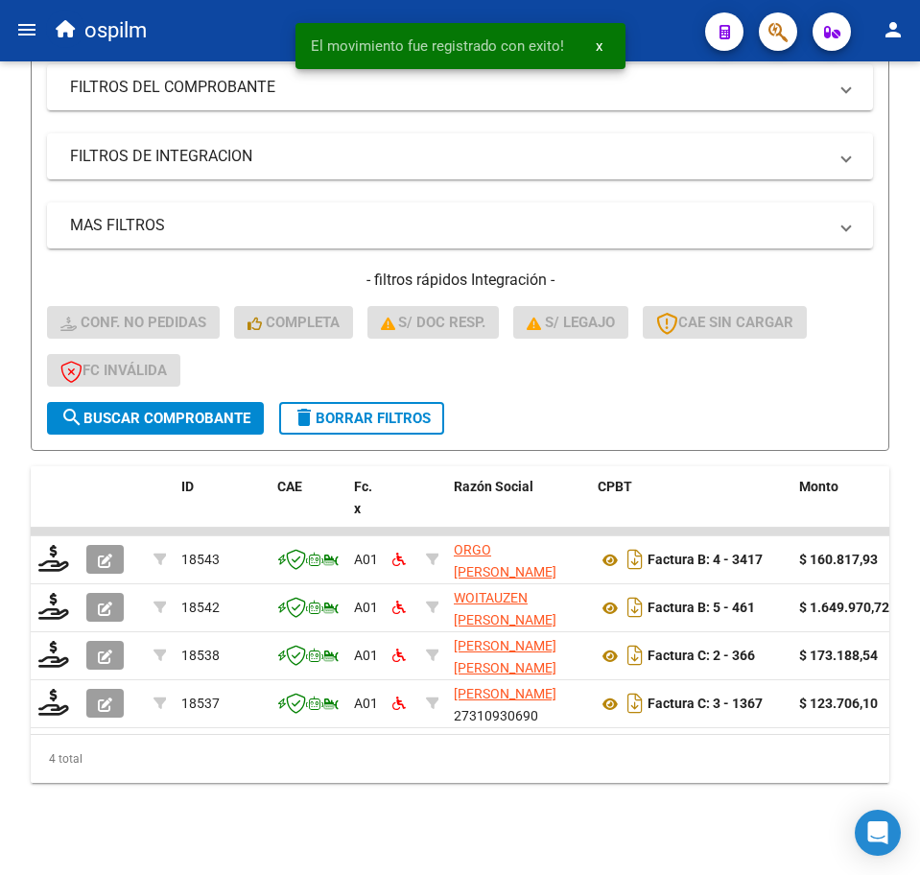
scroll to position [379, 0]
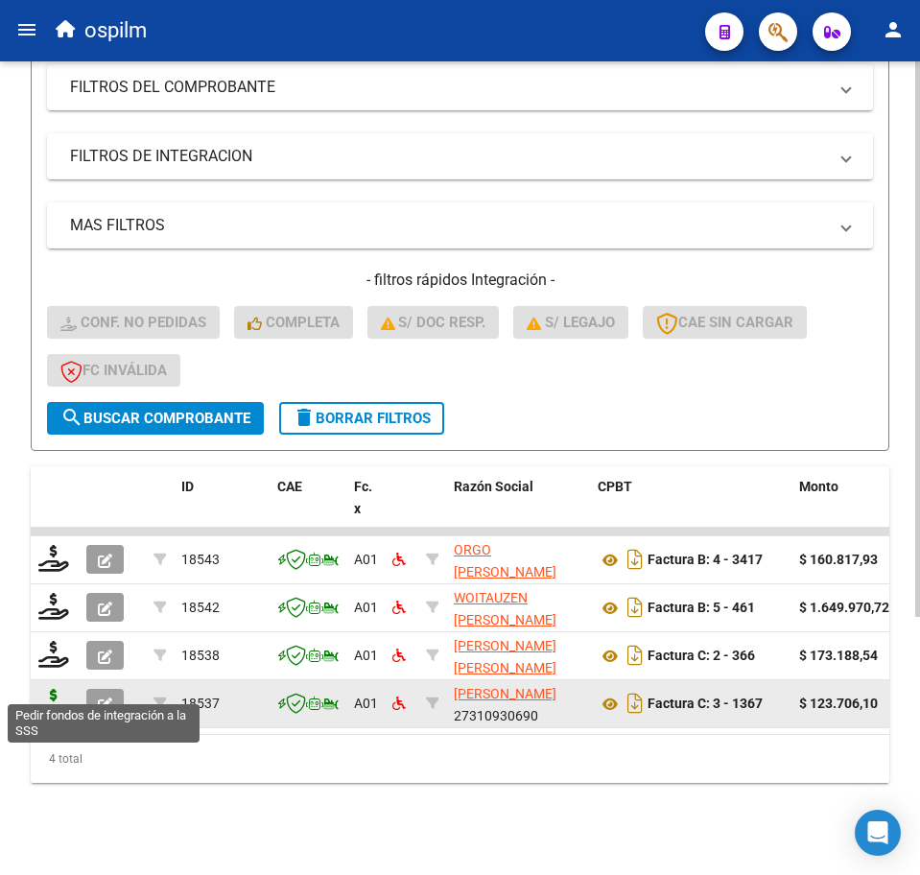
click at [51, 693] on icon at bounding box center [53, 702] width 31 height 27
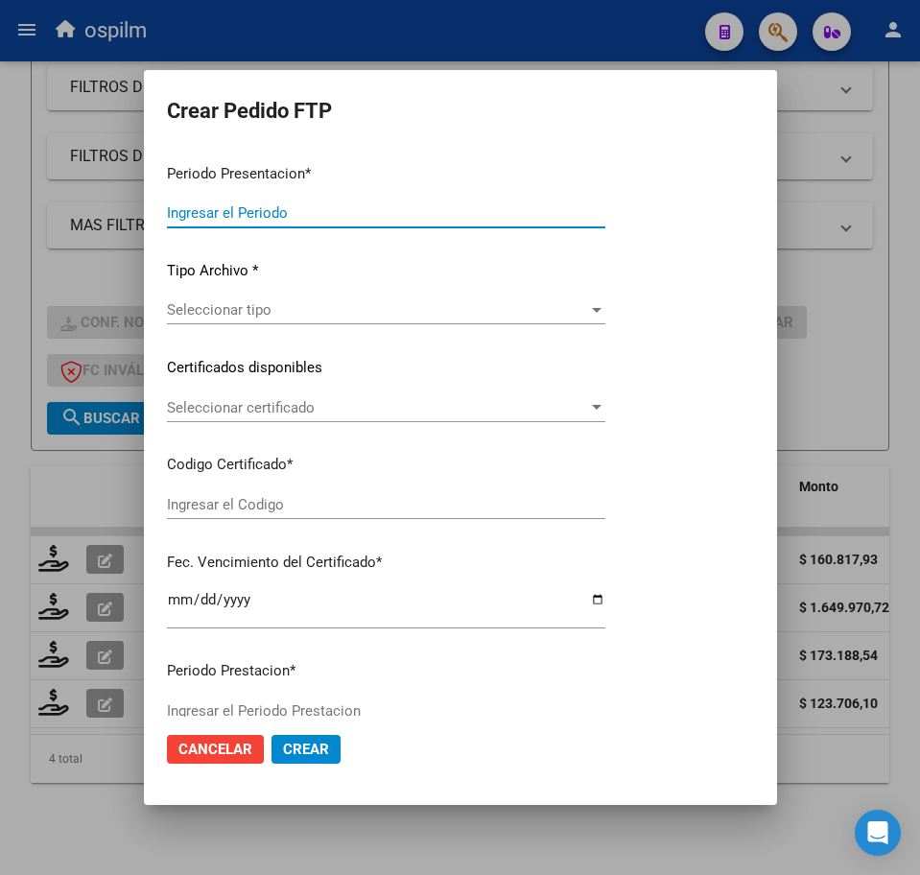
type input "202507"
type input "$ 123.706,10"
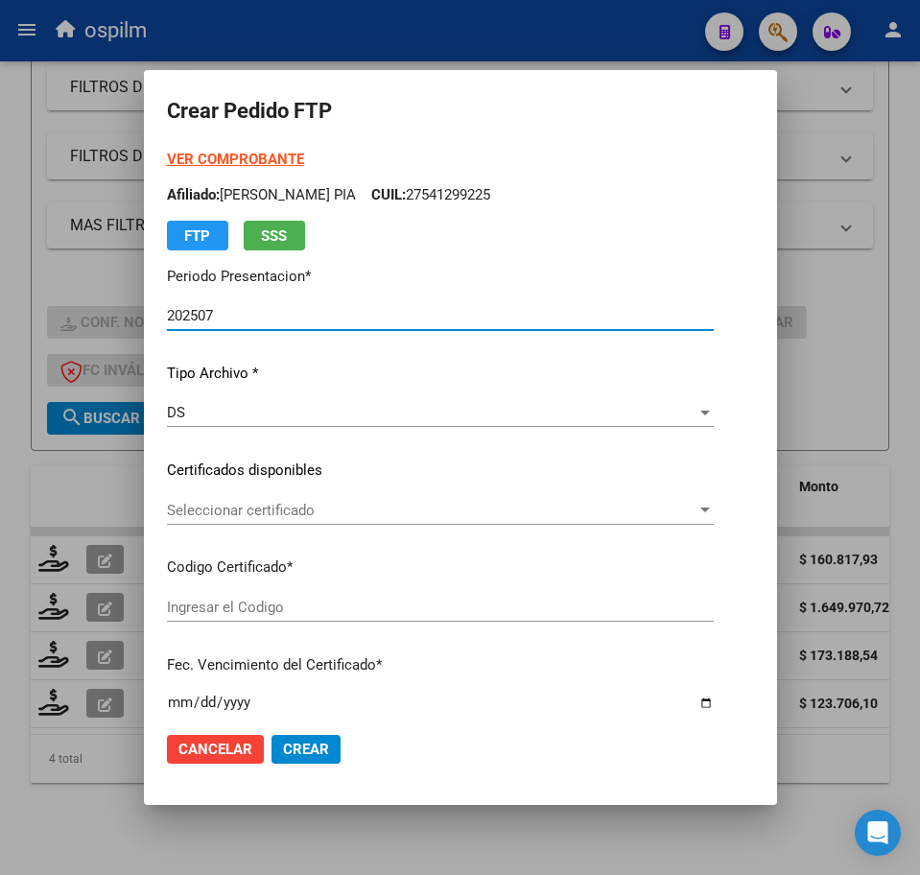
type input "ARG02000483005192018070320230703BS348"
type input "2028-07-05"
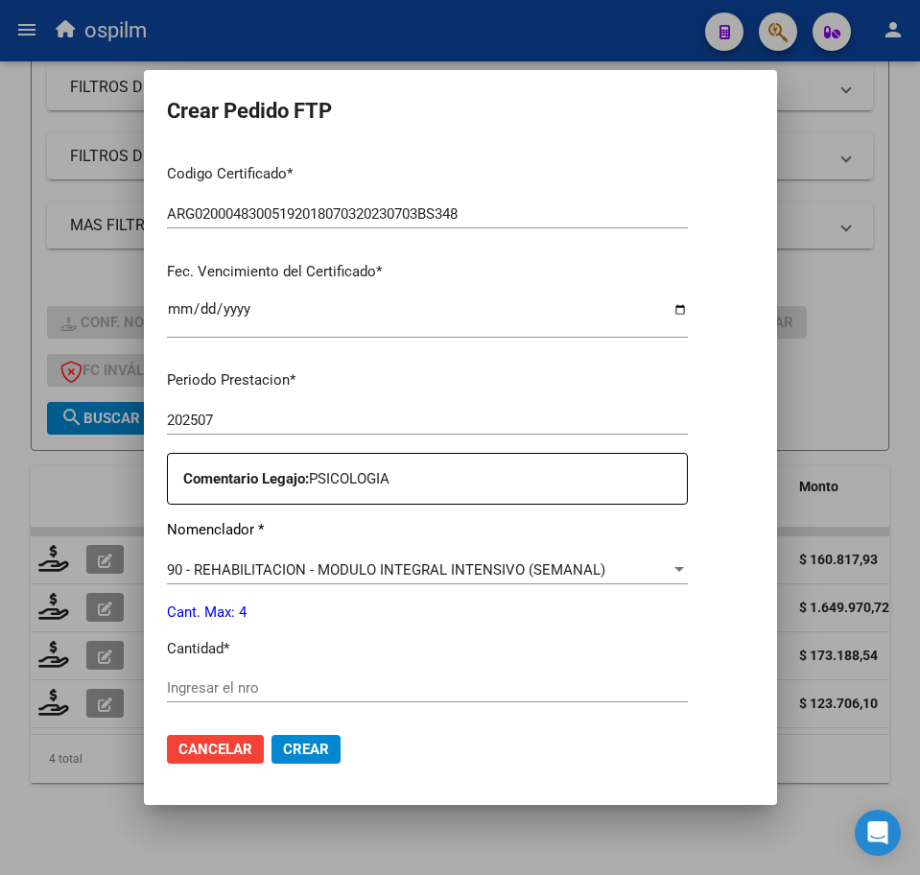
scroll to position [480, 0]
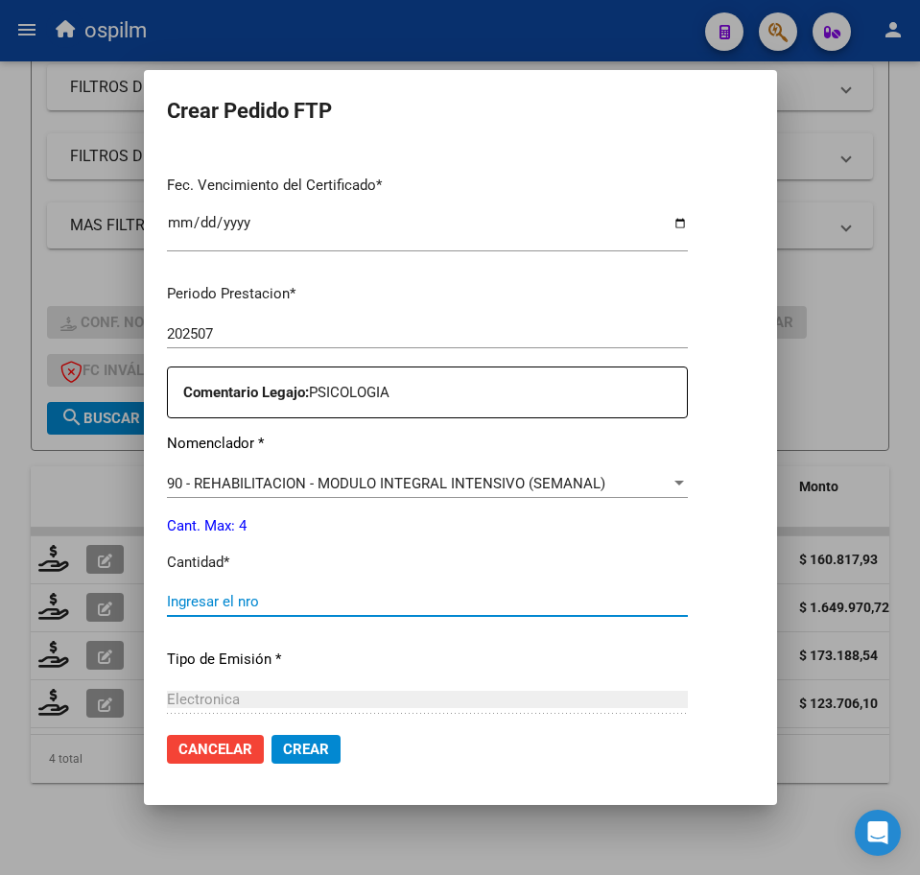
click at [243, 602] on input "Ingresar el nro" at bounding box center [427, 601] width 521 height 17
type input "4"
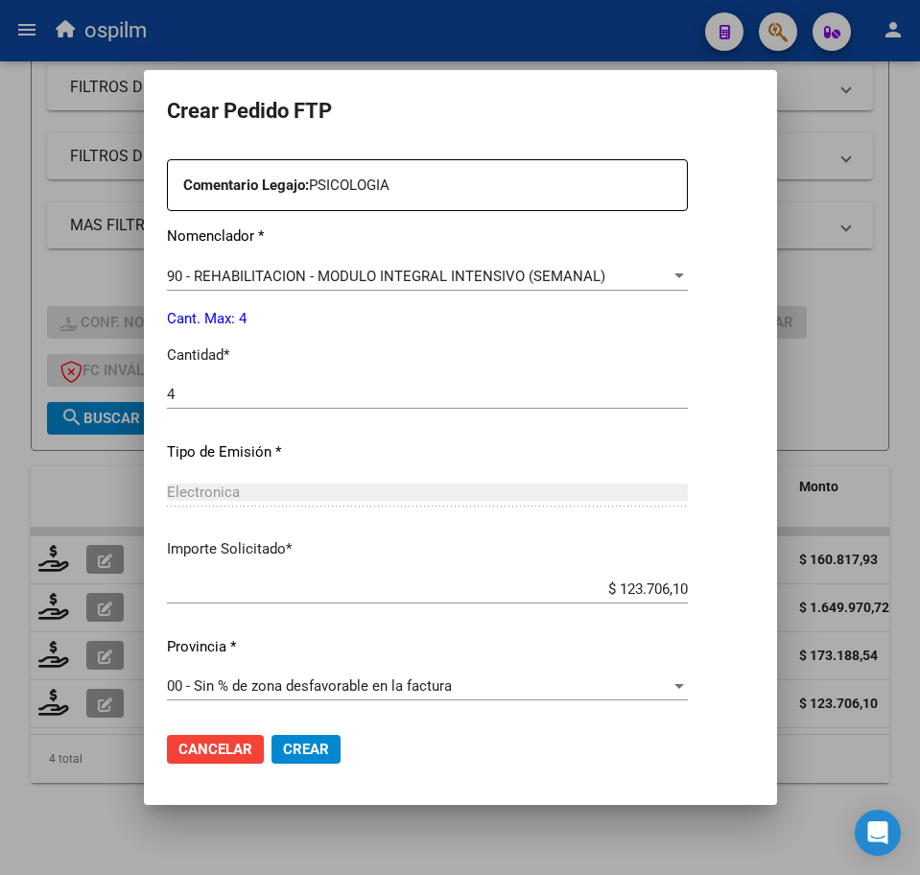
scroll to position [688, 0]
click at [283, 753] on span "Crear" at bounding box center [306, 749] width 46 height 17
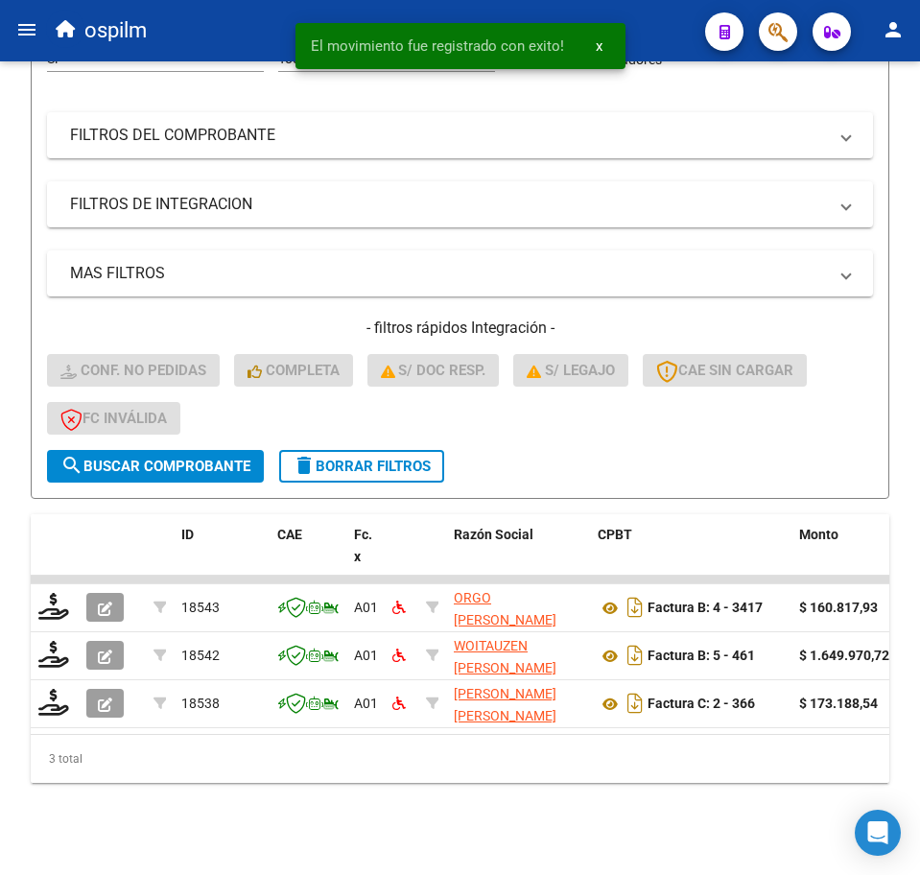
scroll to position [331, 0]
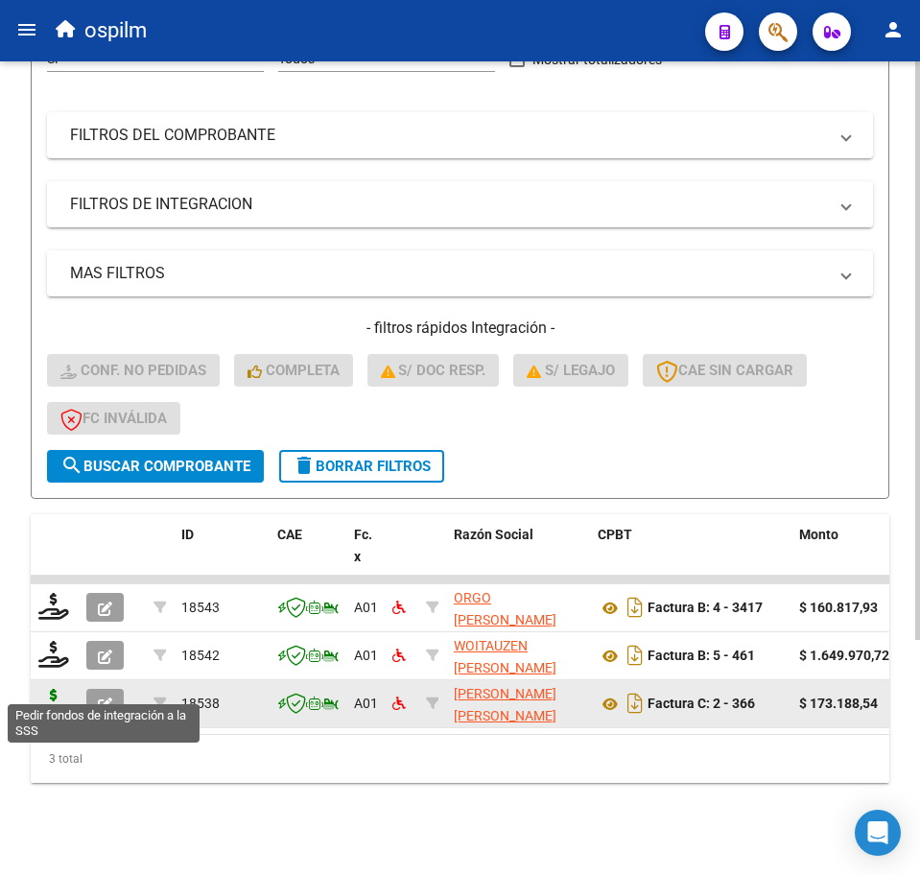
click at [43, 689] on icon at bounding box center [53, 702] width 31 height 27
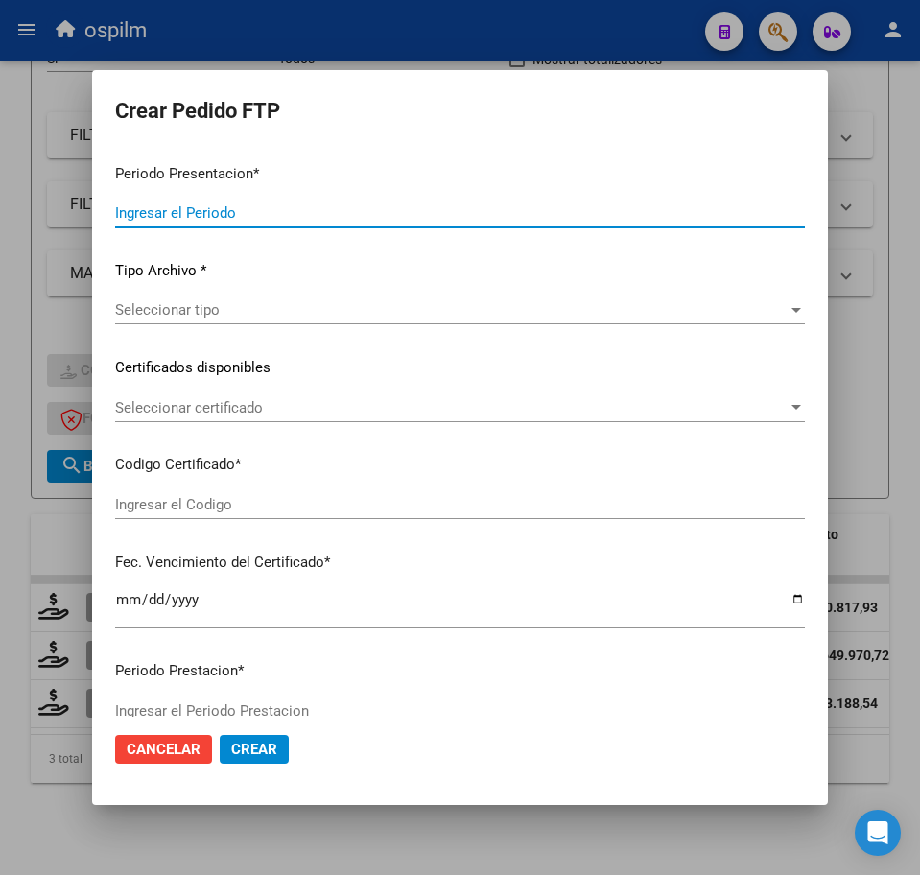
type input "202507"
type input "$ 173.188,54"
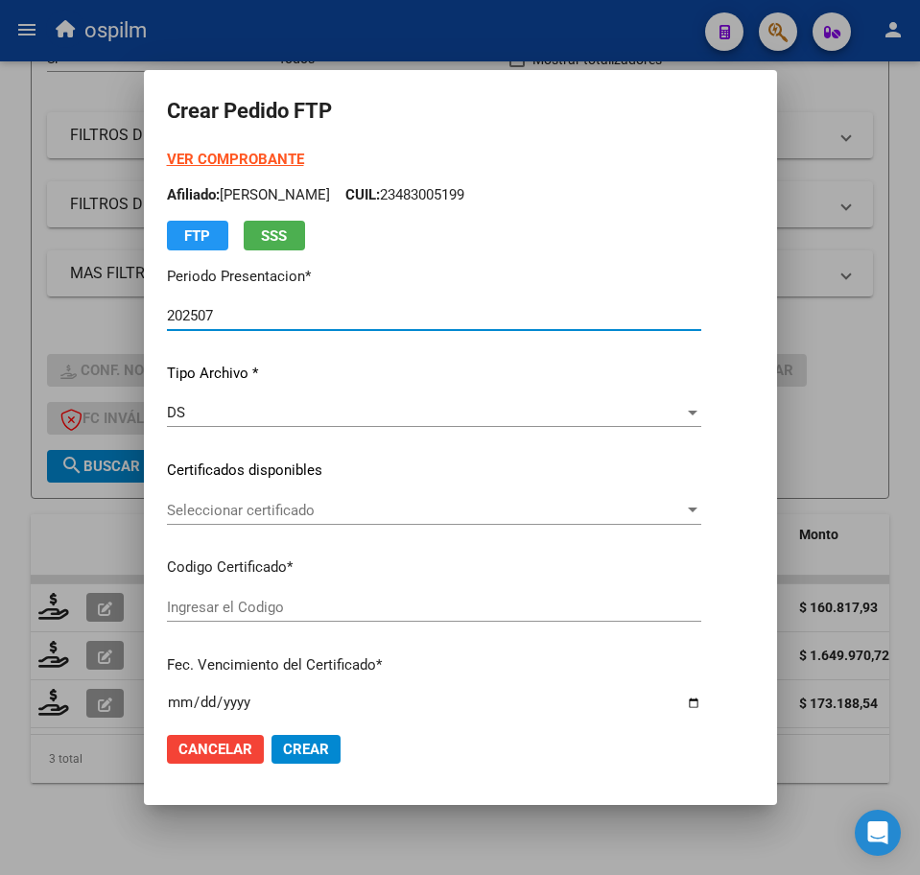
type input "ARG02000483005192018070320230703BS348"
type input "2028-07-05"
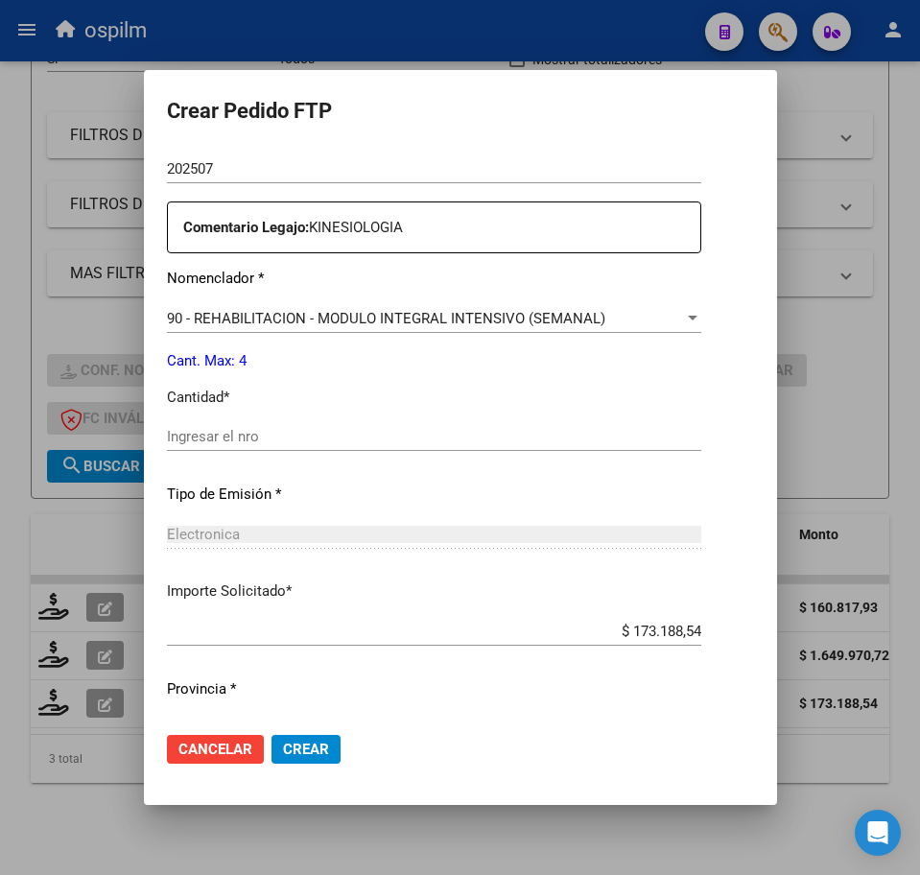
scroll to position [688, 0]
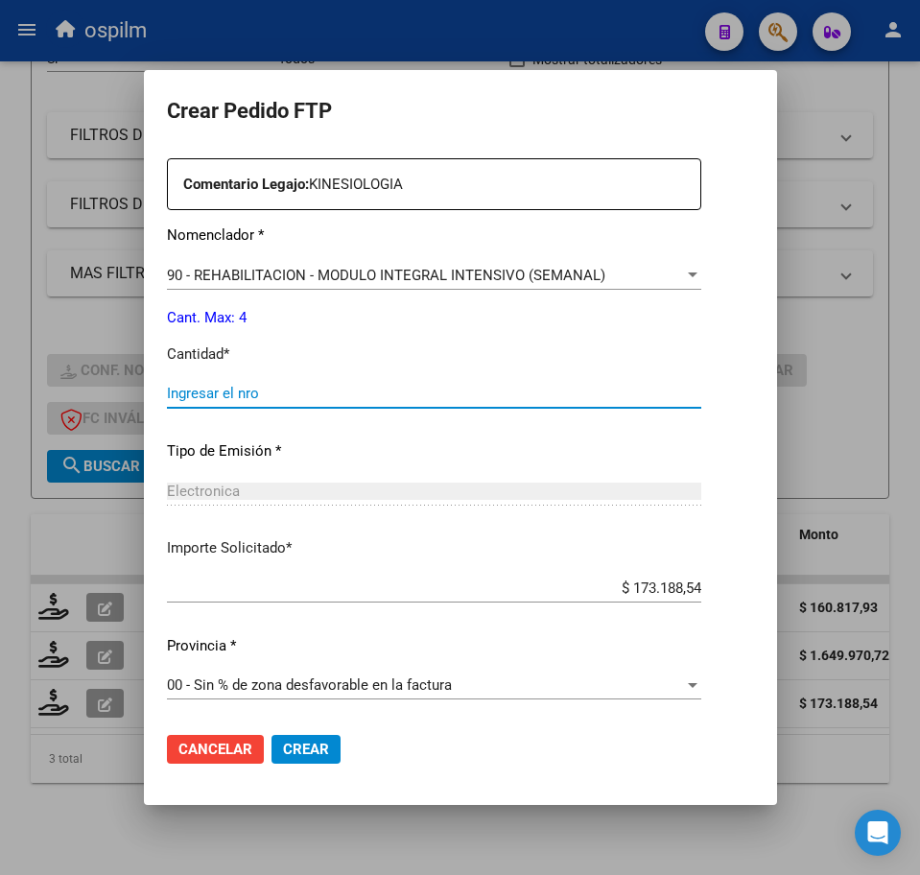
click at [232, 395] on input "Ingresar el nro" at bounding box center [434, 393] width 534 height 17
type input "4"
click at [286, 745] on span "Crear" at bounding box center [306, 749] width 46 height 17
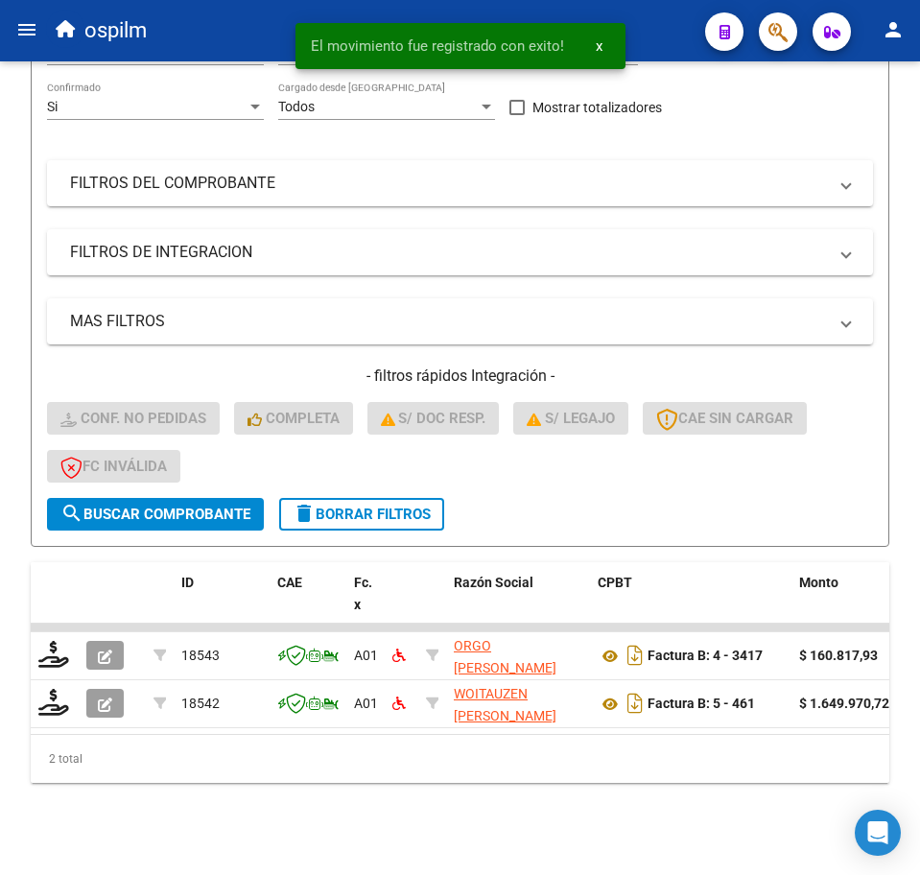
scroll to position [283, 0]
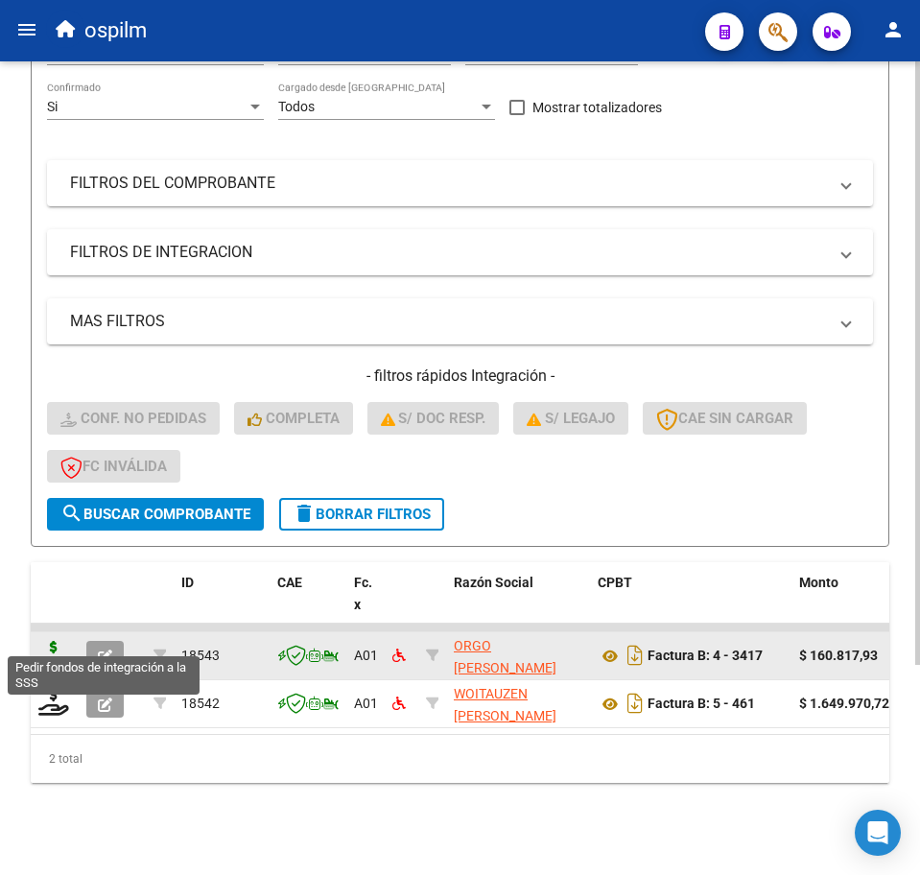
click at [48, 641] on icon at bounding box center [53, 654] width 31 height 27
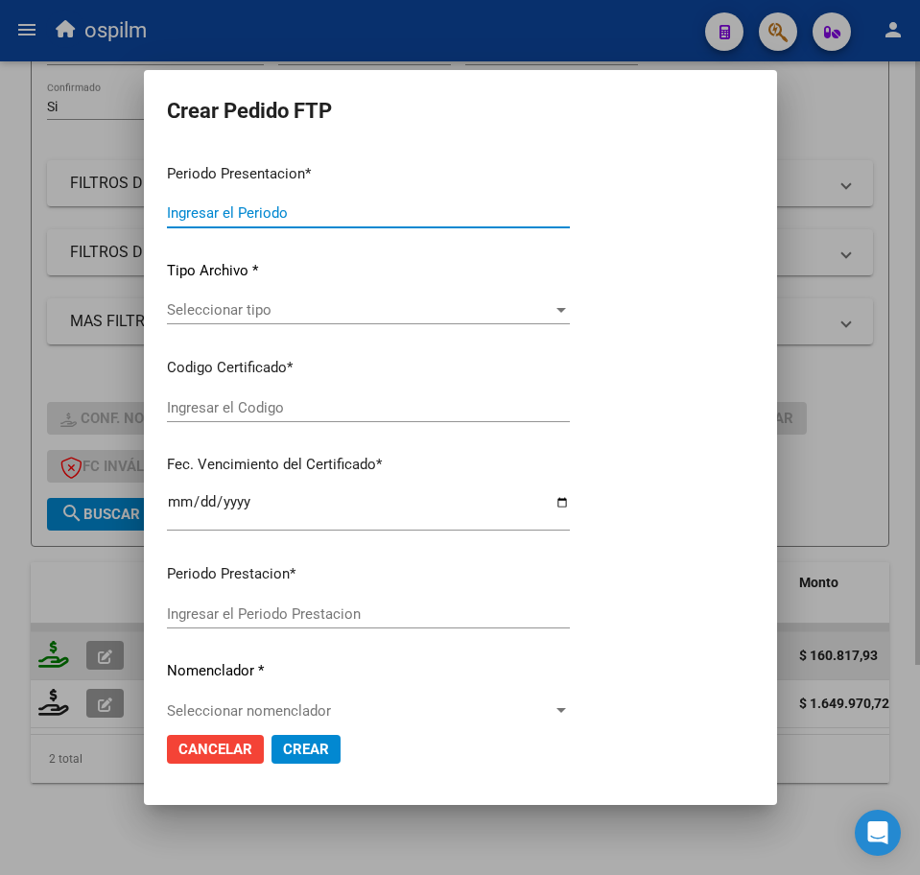
type input "202507"
type input "$ 160.817,93"
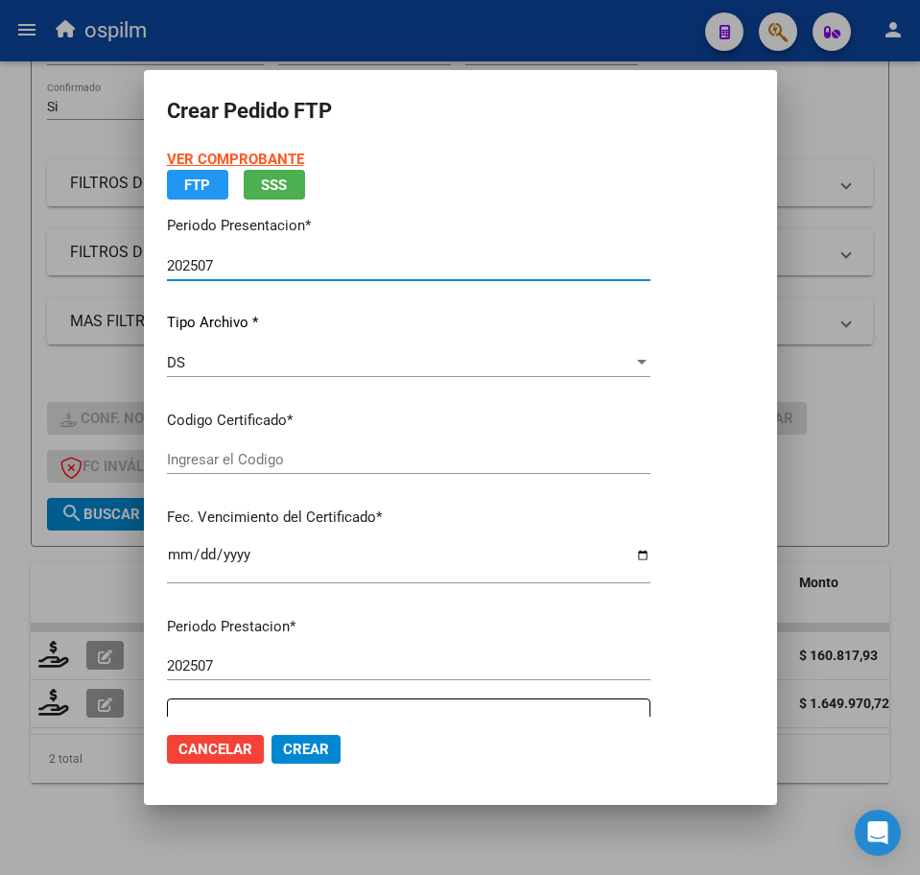
type input "ARG02000483005192018070320230703BS348"
type input "2028-07-05"
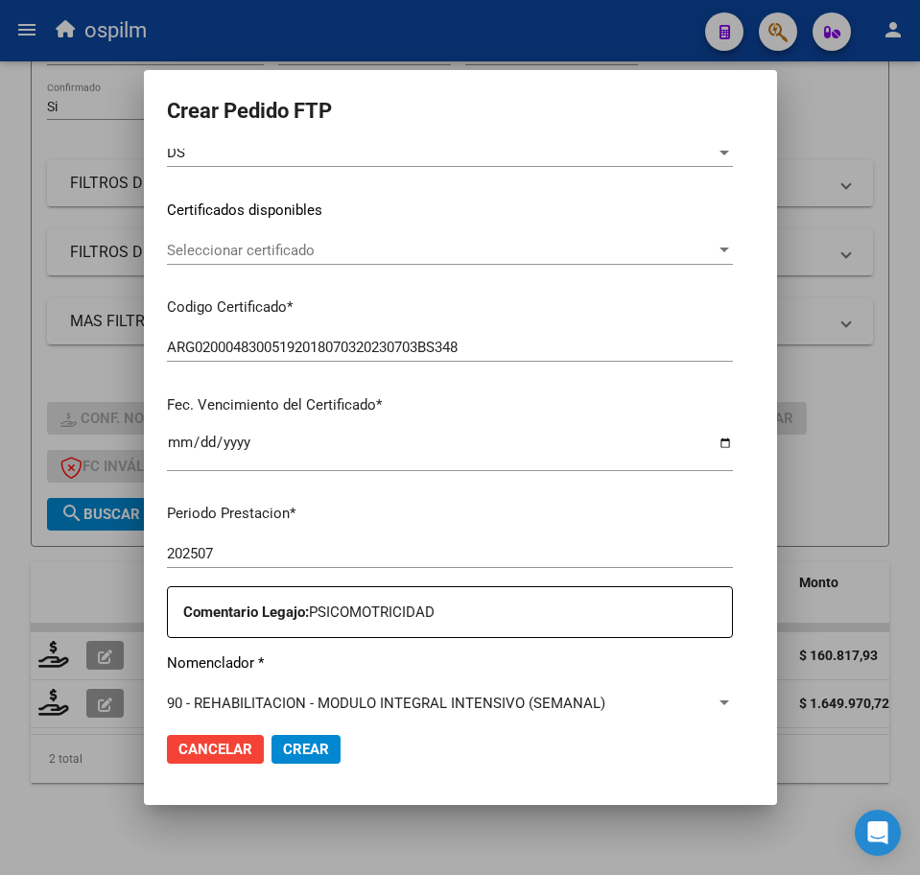
scroll to position [480, 0]
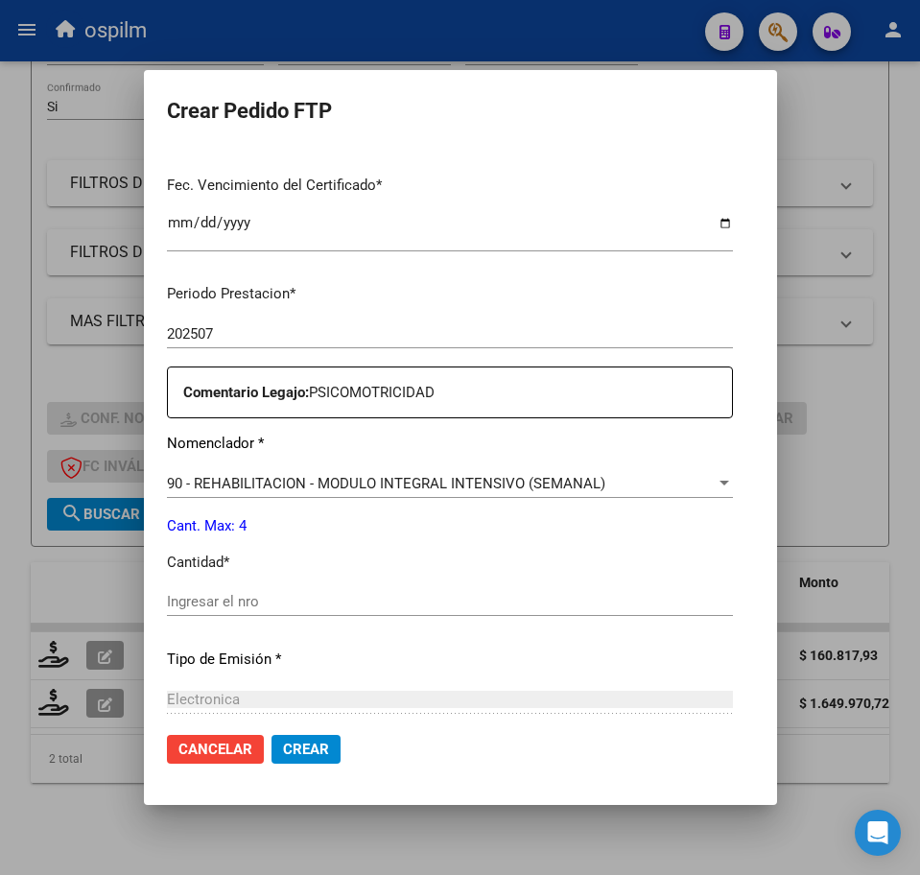
click at [238, 606] on input "Ingresar el nro" at bounding box center [450, 601] width 566 height 17
type input "4"
click at [283, 746] on span "Crear" at bounding box center [306, 749] width 46 height 17
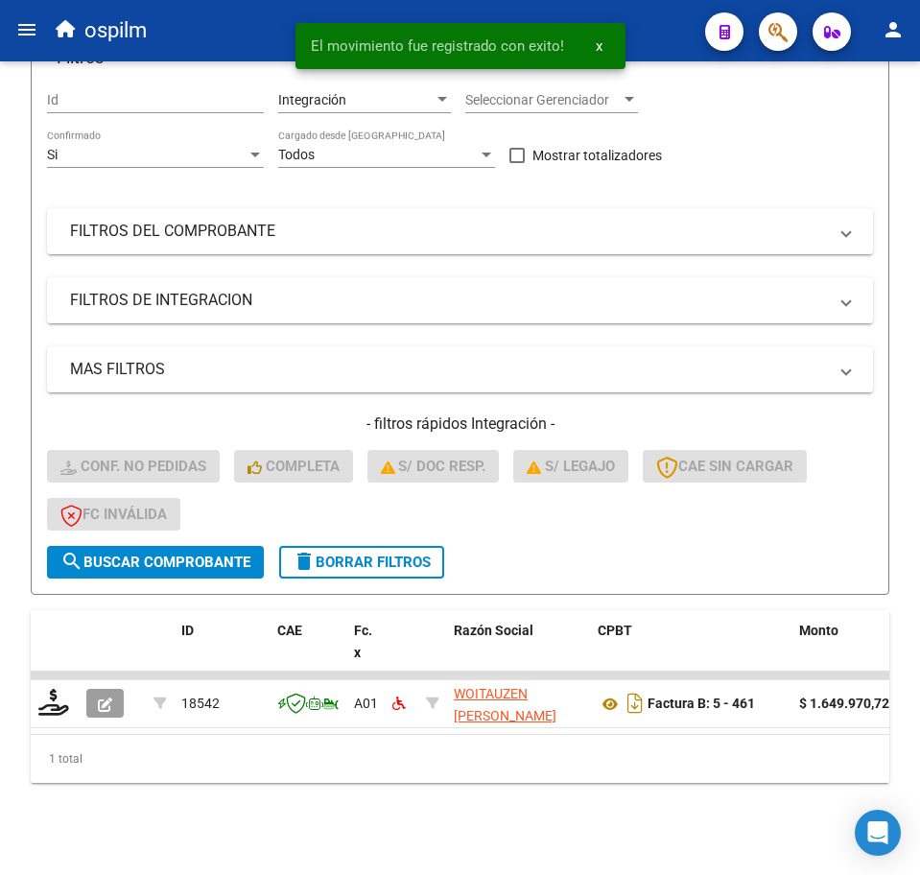
scroll to position [235, 0]
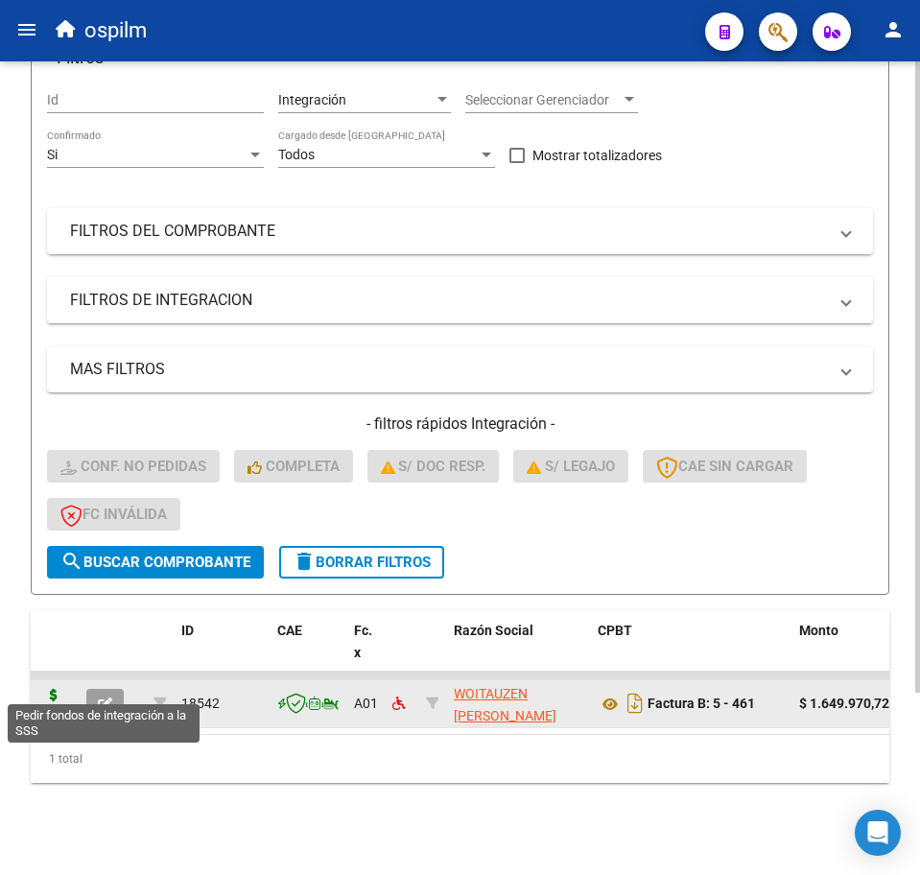
click at [58, 689] on icon at bounding box center [53, 702] width 31 height 27
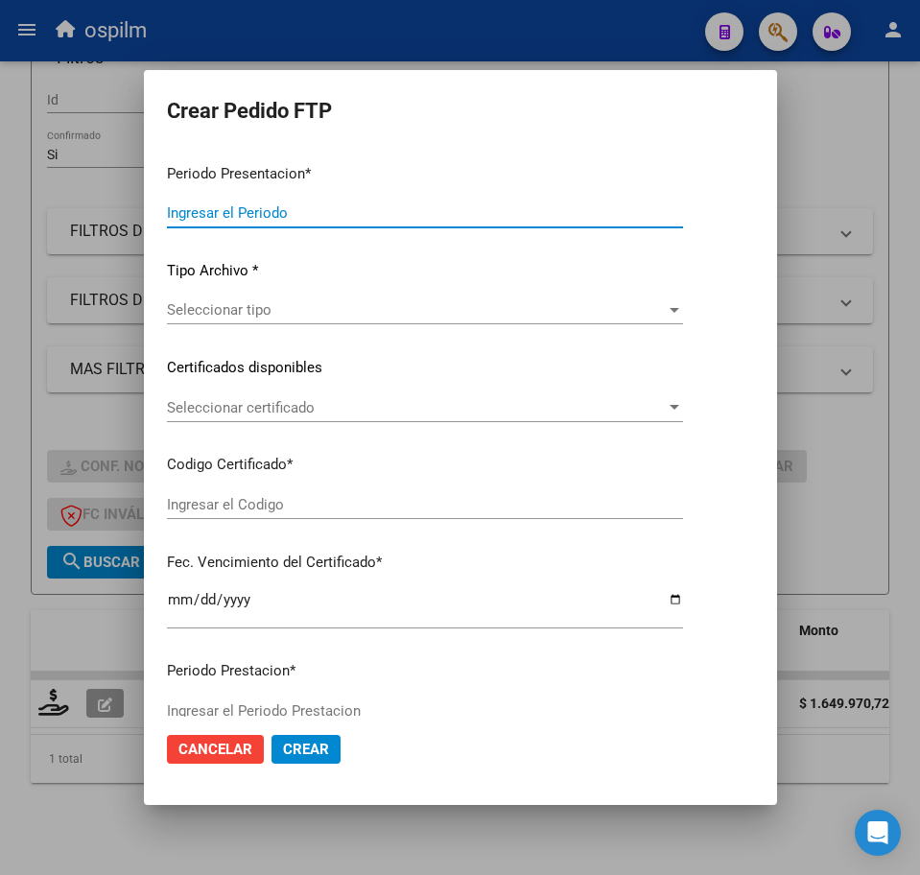
type input "202507"
type input "$ 1.649.970,72"
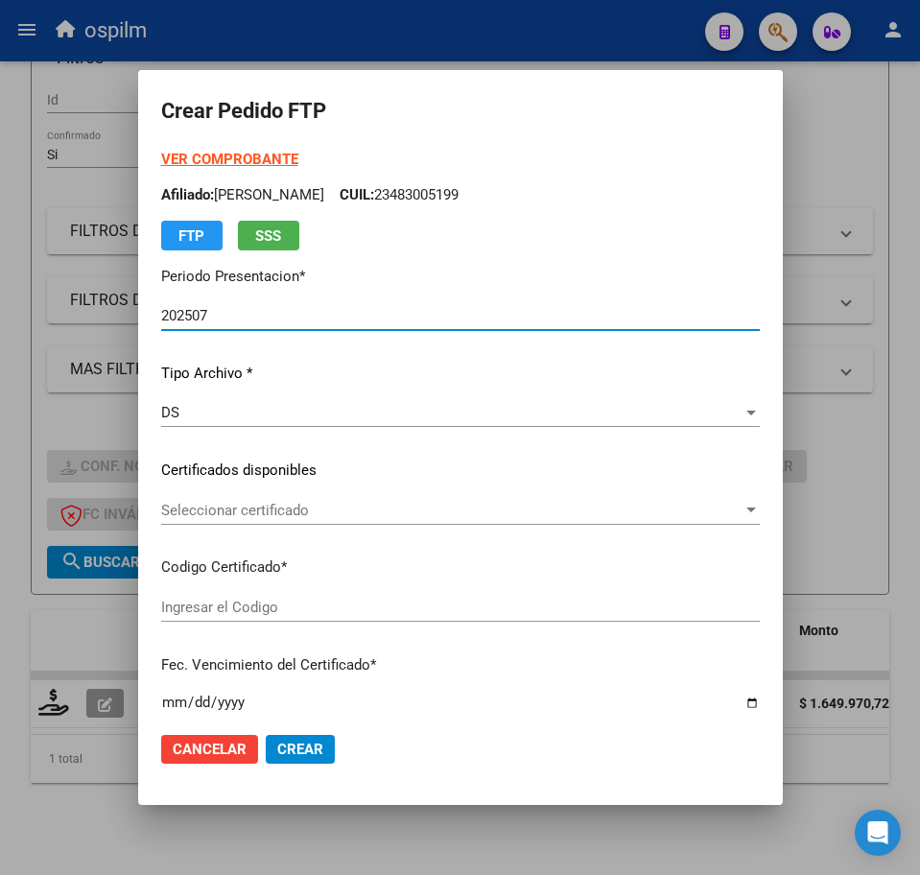
type input "ARG02000483005192018070320230703BS348"
type input "2028-07-05"
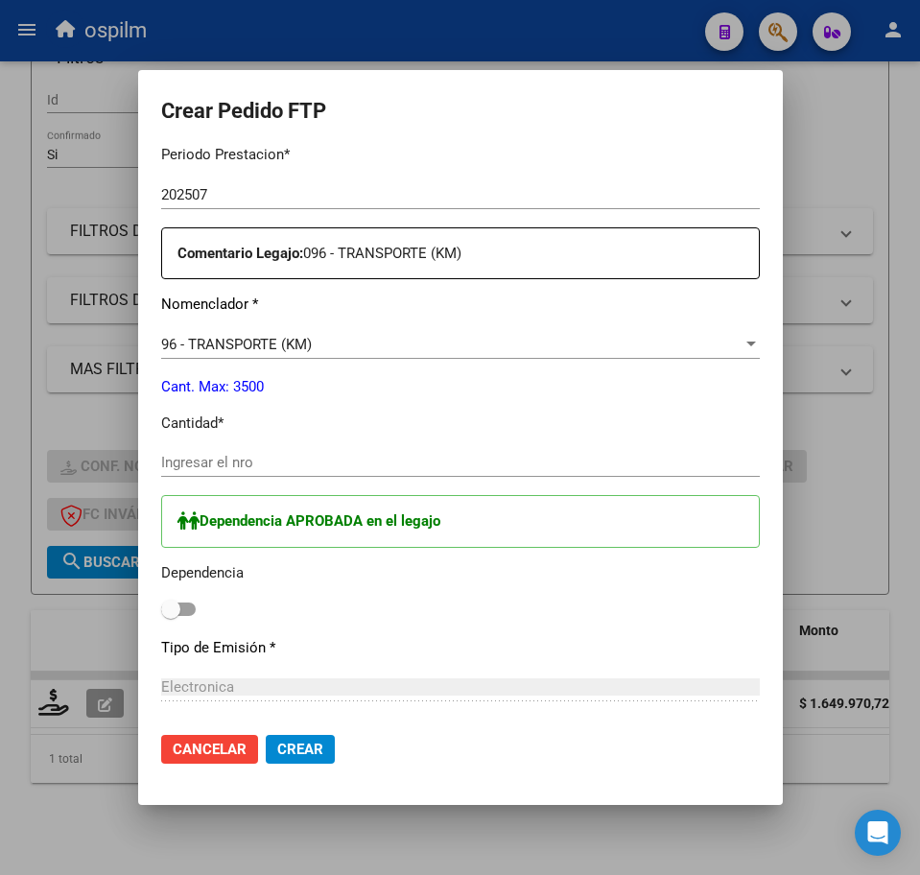
scroll to position [720, 0]
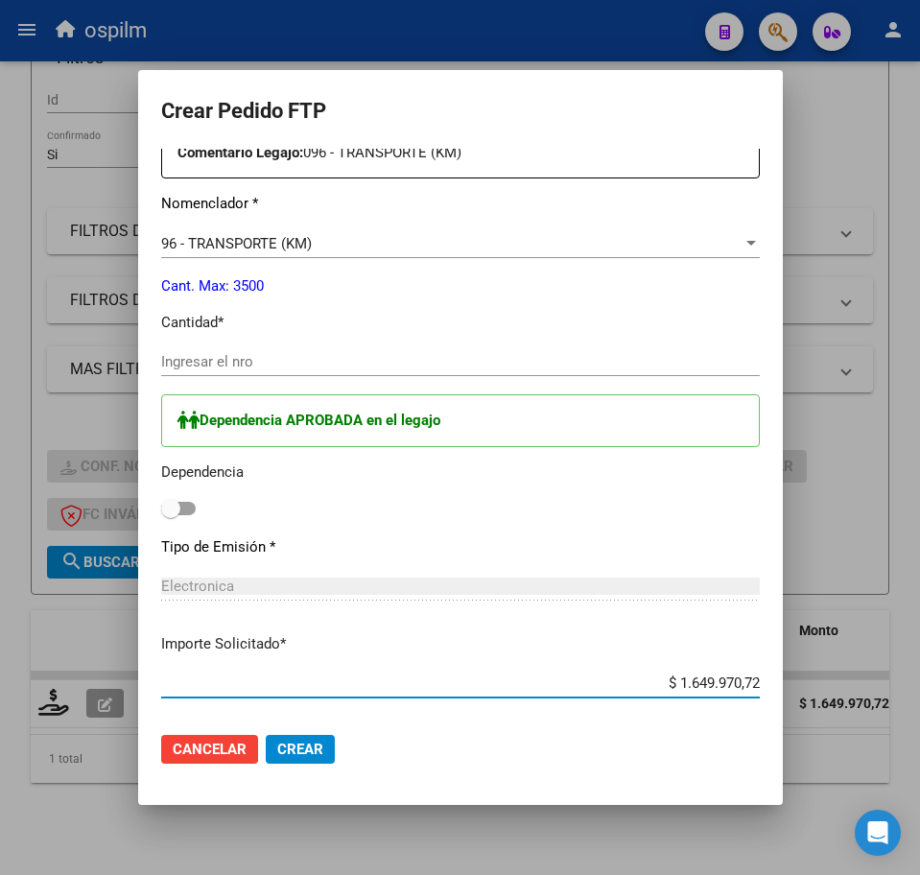
drag, startPoint x: 702, startPoint y: 680, endPoint x: 823, endPoint y: 672, distance: 121.2
click at [783, 672] on mat-dialog-content "VER COMPROBANTE ARCA Padrón Afiliado: PEREZ SANTIAGO TOMAS CUIL: 23483005199 FT…" at bounding box center [460, 433] width 645 height 569
click at [656, 314] on p "Cantidad *" at bounding box center [460, 323] width 599 height 22
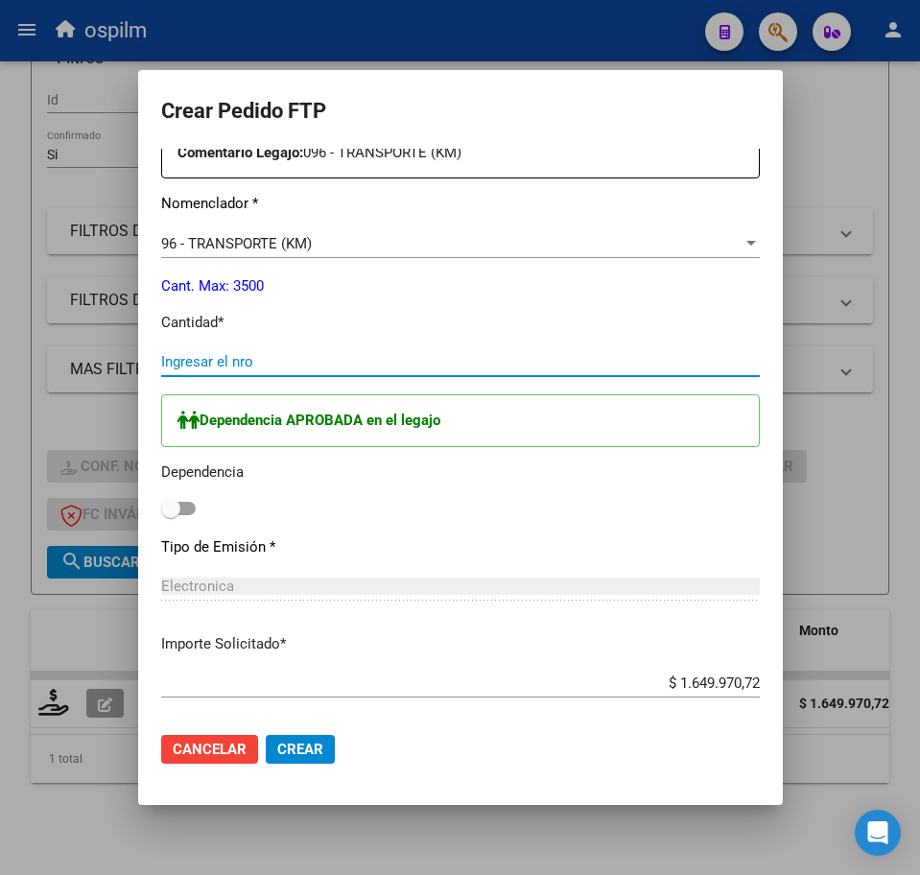
click at [172, 362] on input "Ingresar el nro" at bounding box center [460, 361] width 599 height 17
type input "2256"
click at [161, 510] on span at bounding box center [178, 508] width 35 height 13
click at [170, 515] on input "checkbox" at bounding box center [170, 515] width 1 height 1
checkbox input "true"
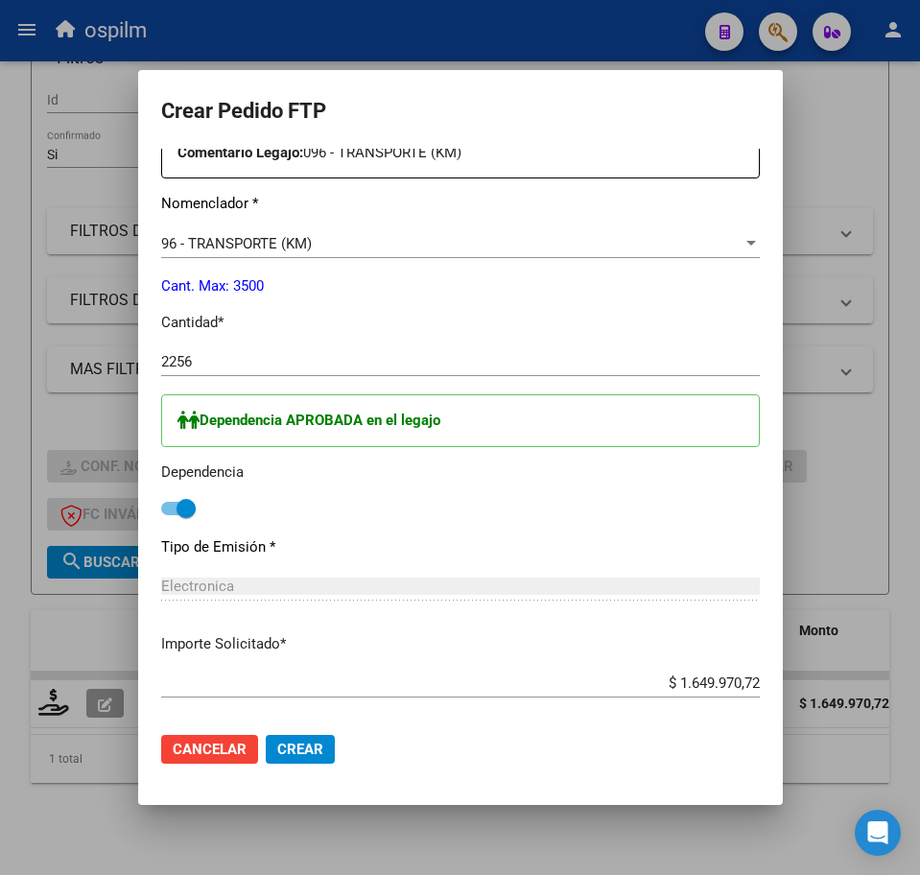
click at [688, 485] on div "Dependencia APROBADA en el legajo Dependencia" at bounding box center [460, 458] width 599 height 128
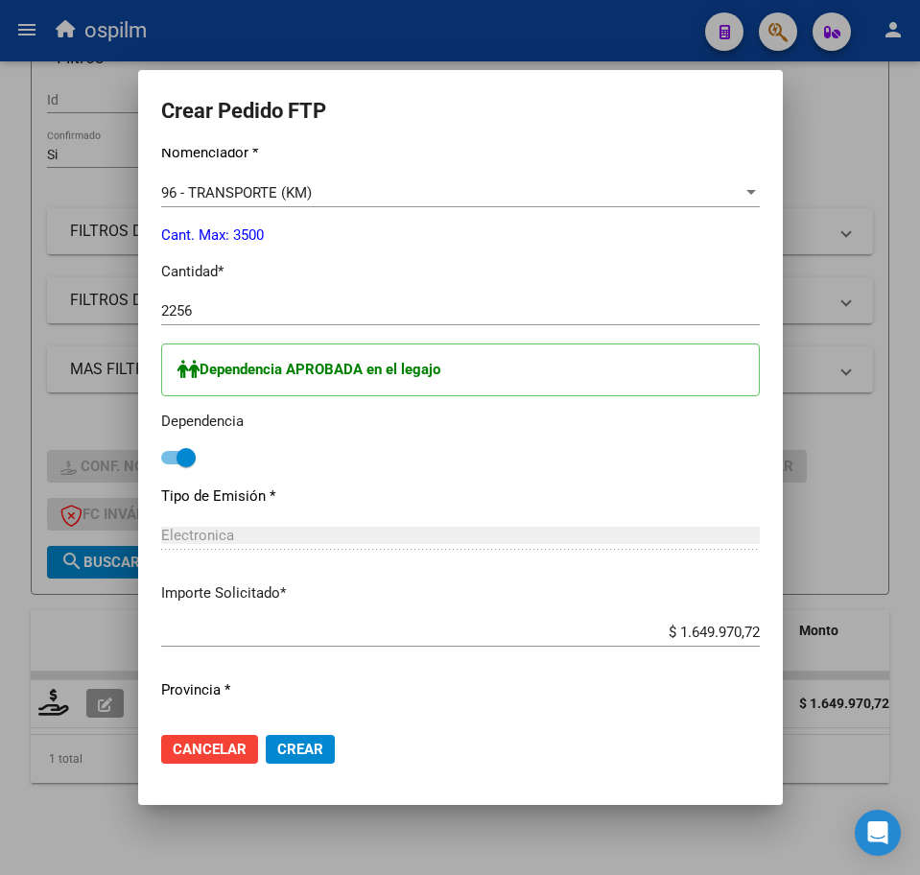
scroll to position [1009, 0]
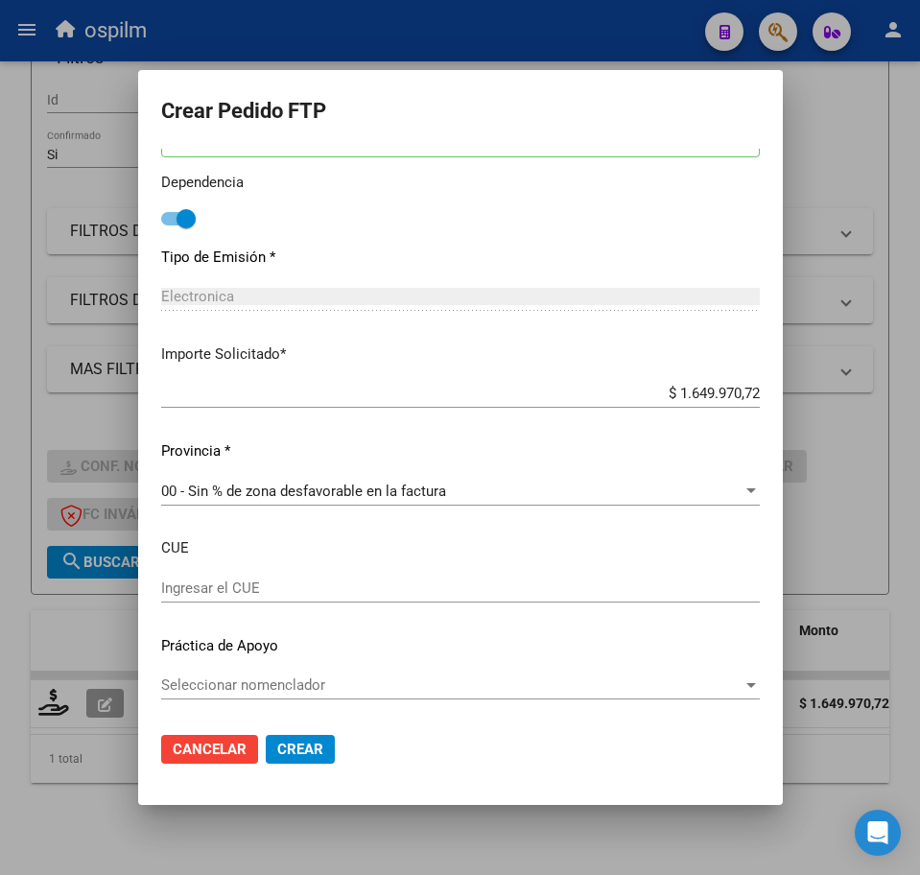
click at [285, 749] on button "Crear" at bounding box center [300, 749] width 69 height 29
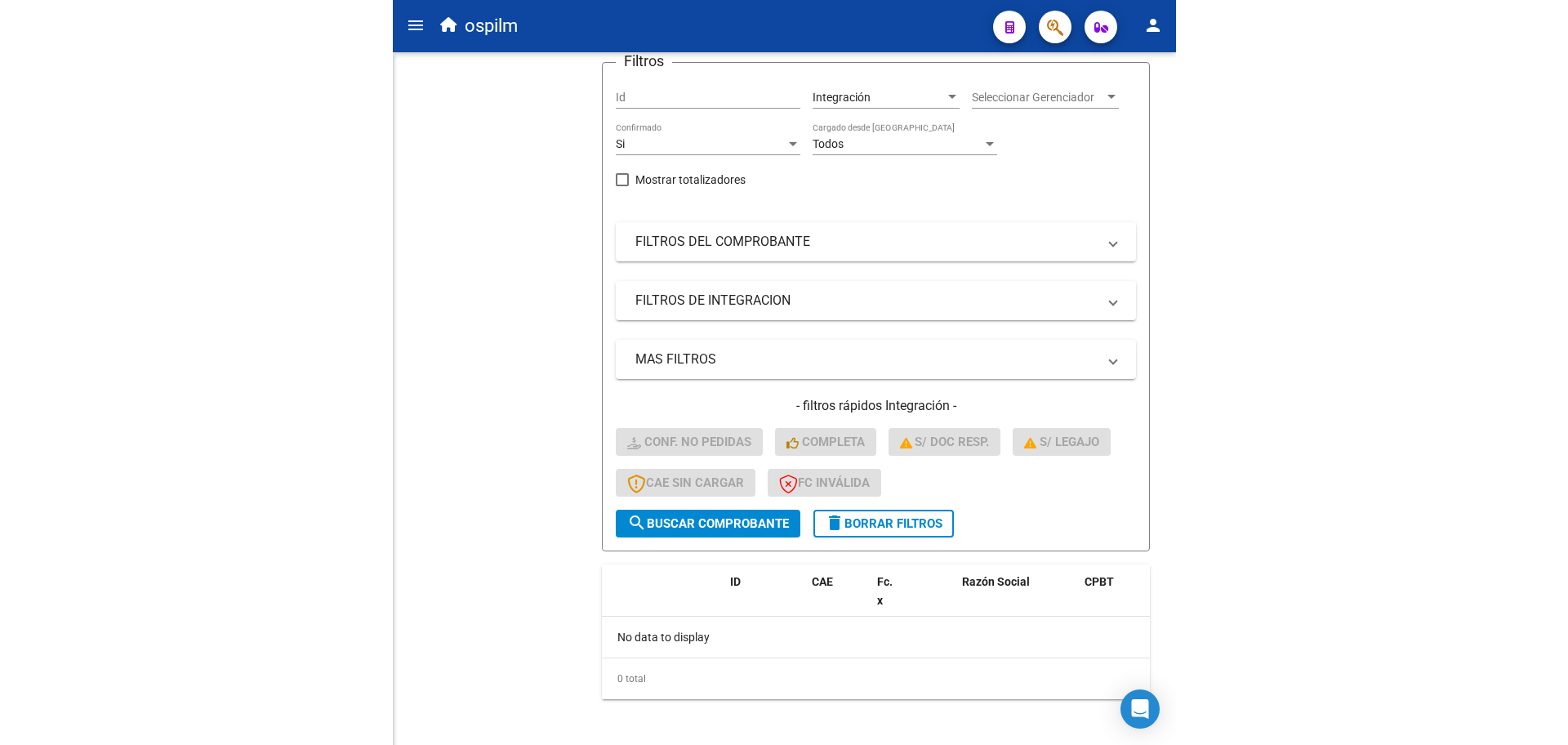
scroll to position [13, 0]
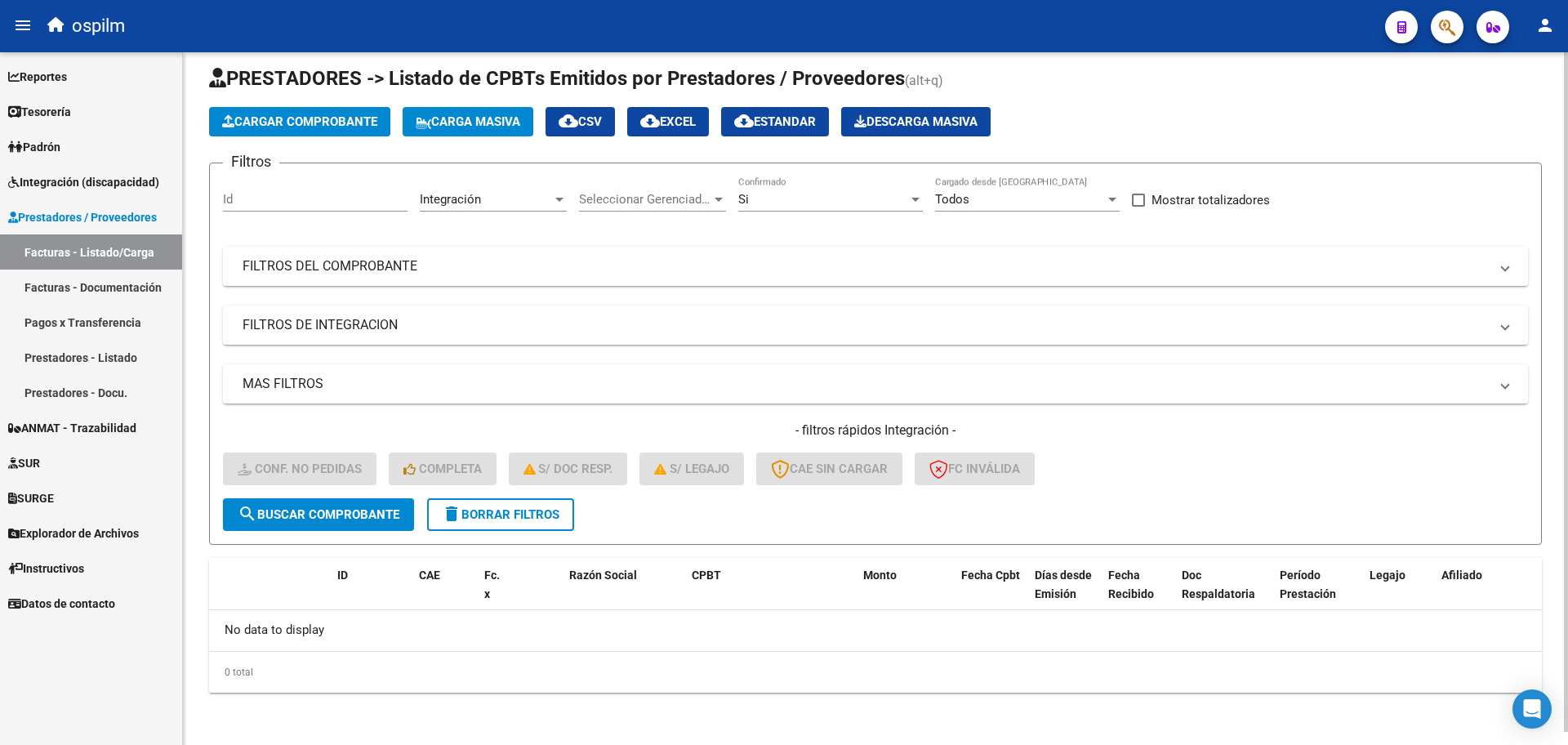
click at [513, 521] on span "delete Borrar Filtros" at bounding box center [501, 514] width 117 height 14
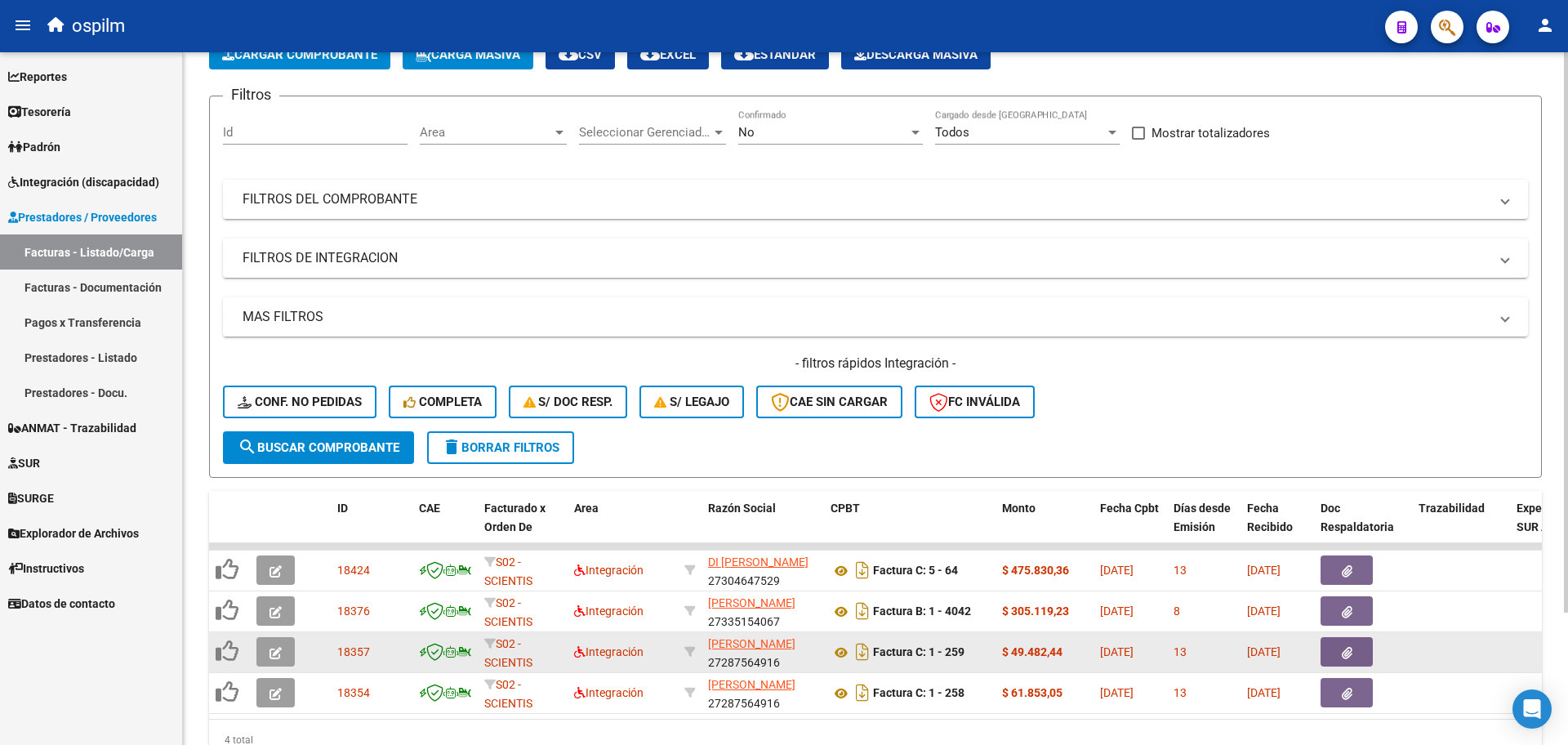
scroll to position [163, 0]
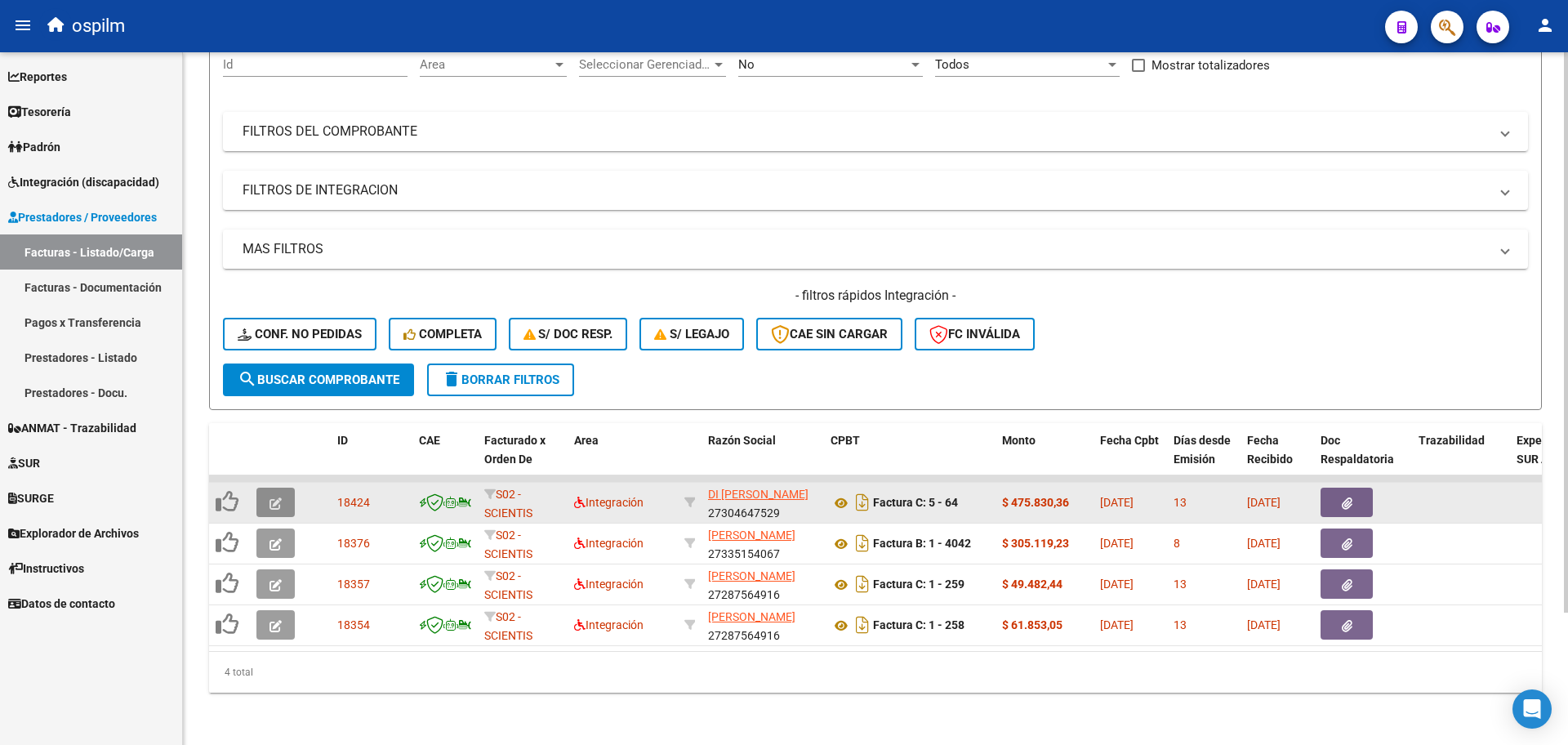
click at [272, 497] on icon "button" at bounding box center [276, 503] width 12 height 12
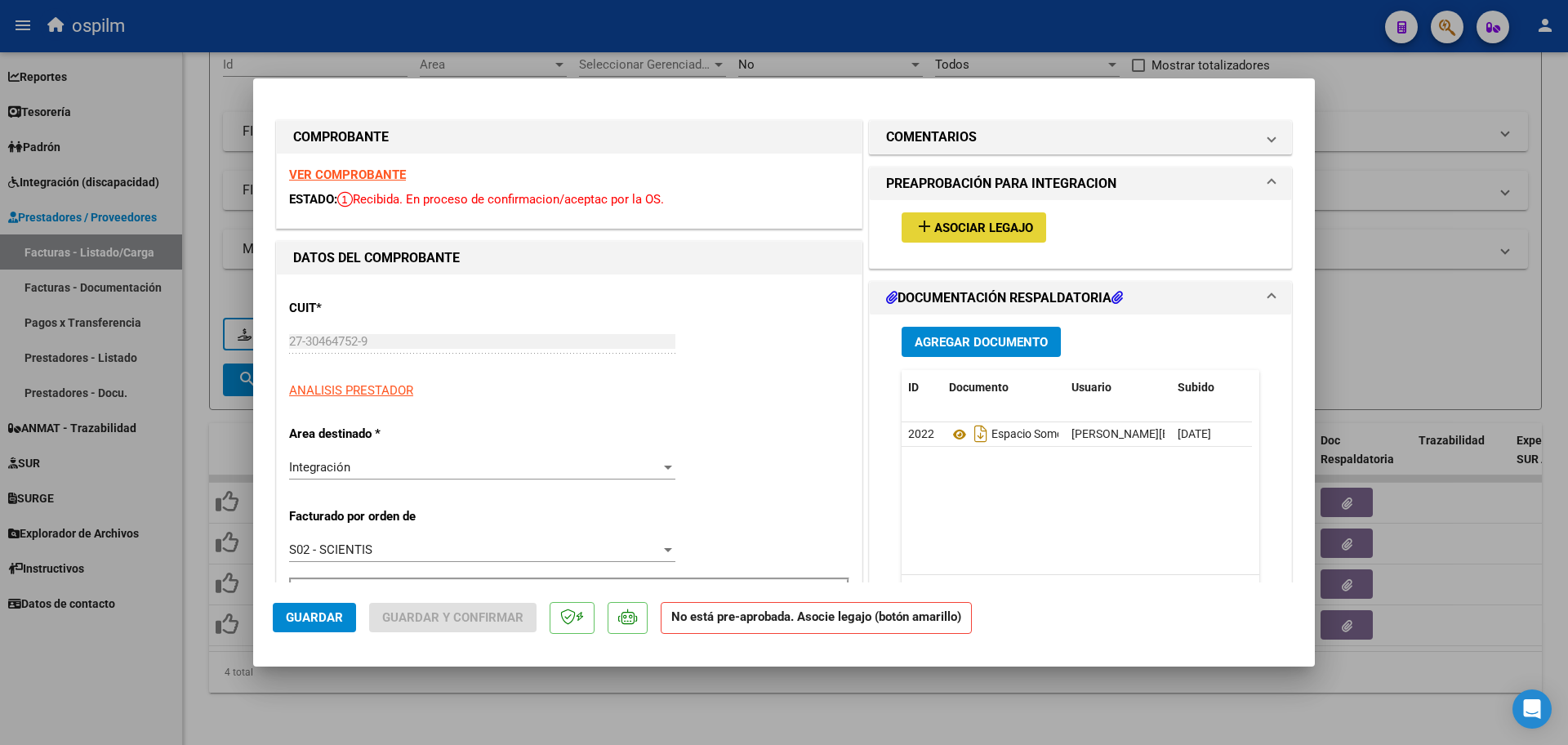
click at [782, 229] on span "Asociar Legajo" at bounding box center [984, 227] width 99 height 14
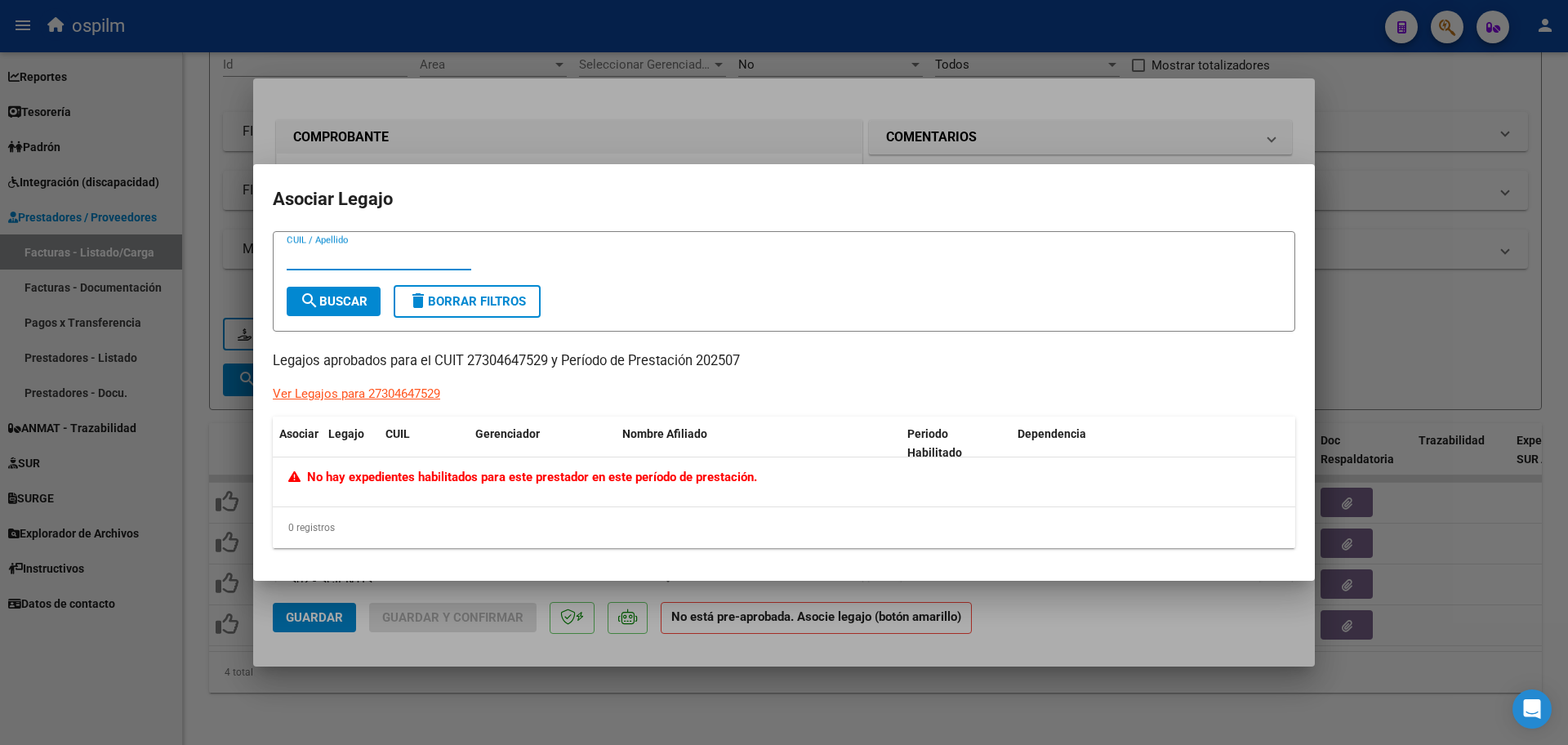
click at [782, 672] on div at bounding box center [784, 372] width 1568 height 745
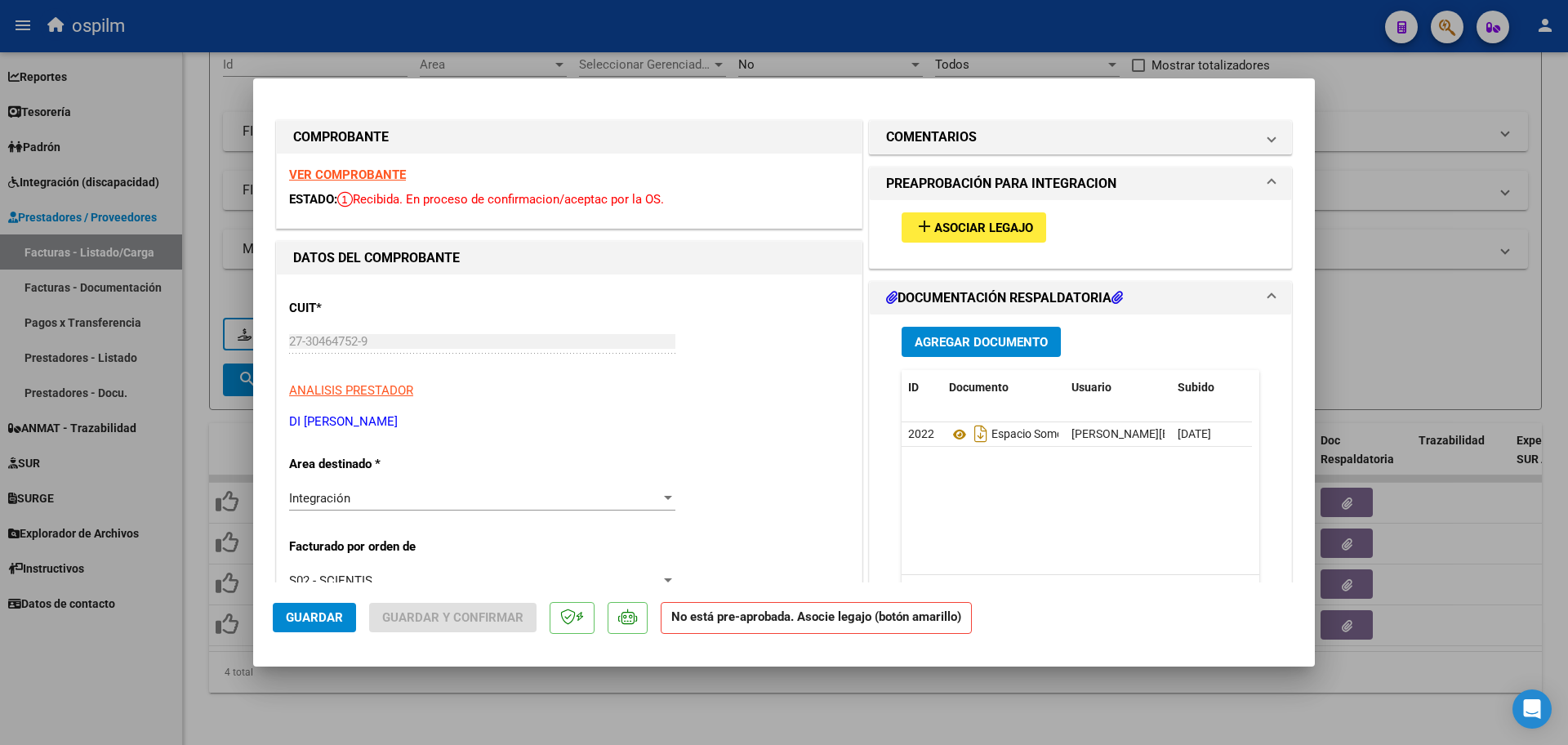
click at [782, 703] on div at bounding box center [784, 372] width 1568 height 745
type input "$ 0,00"
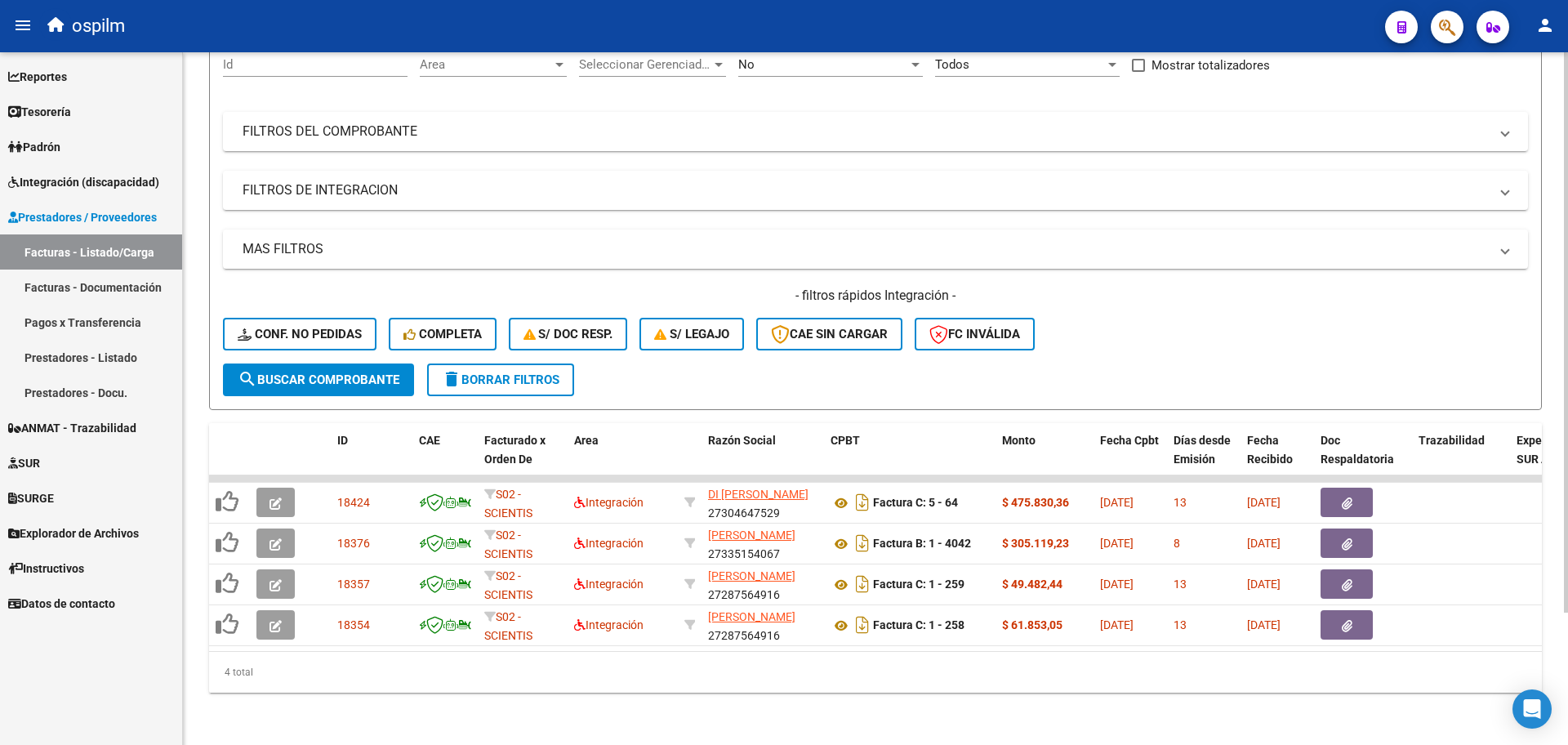
click at [456, 370] on mat-icon "delete" at bounding box center [451, 379] width 20 height 20
